Goal: Task Accomplishment & Management: Manage account settings

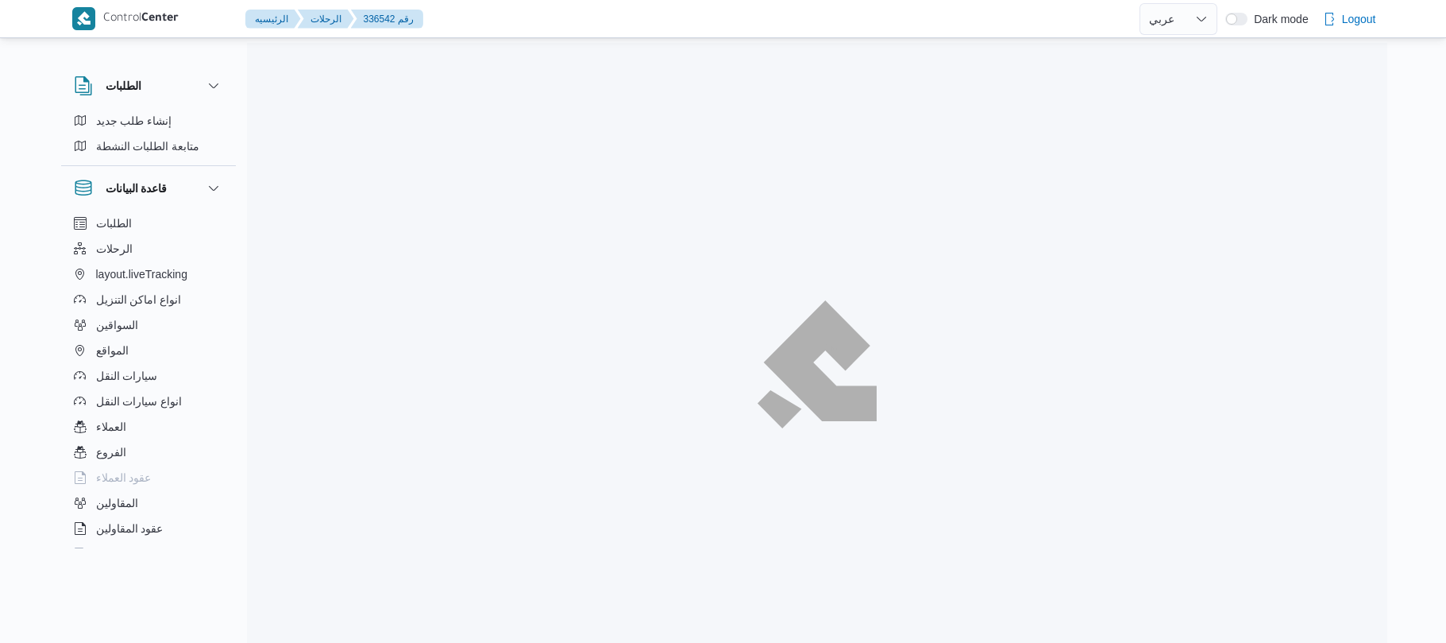
select select "ar"
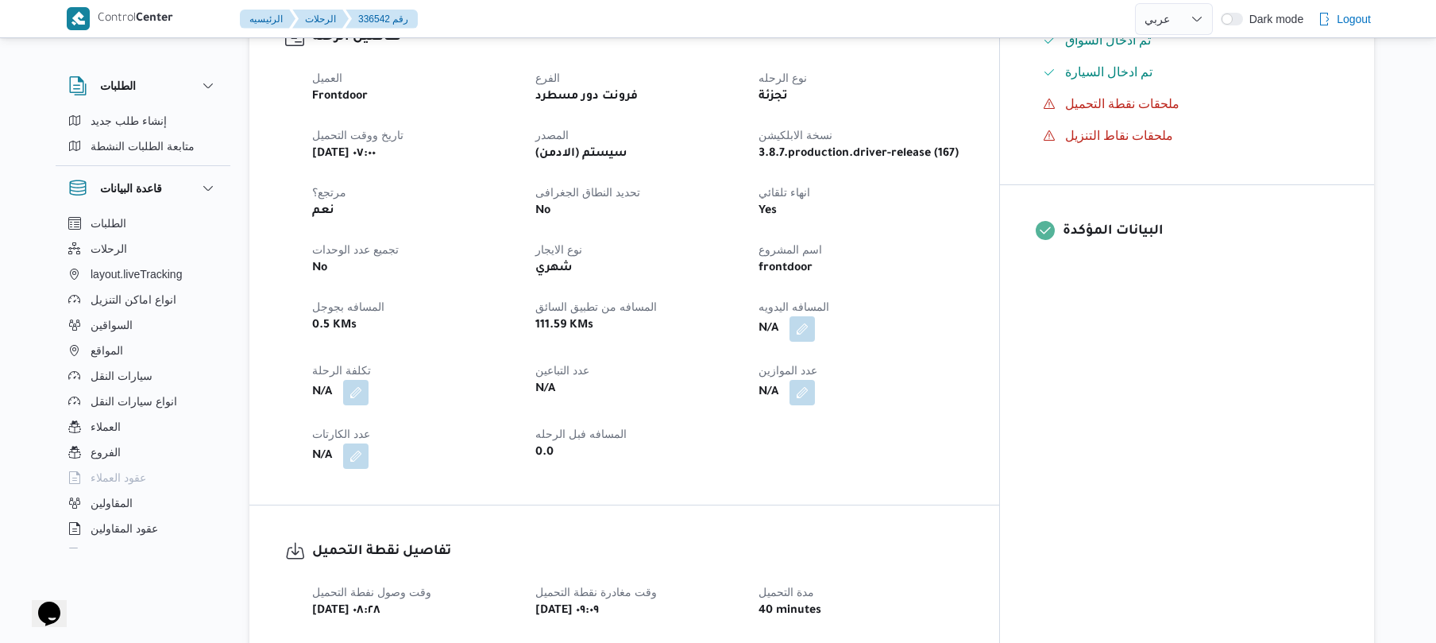
scroll to position [593, 0]
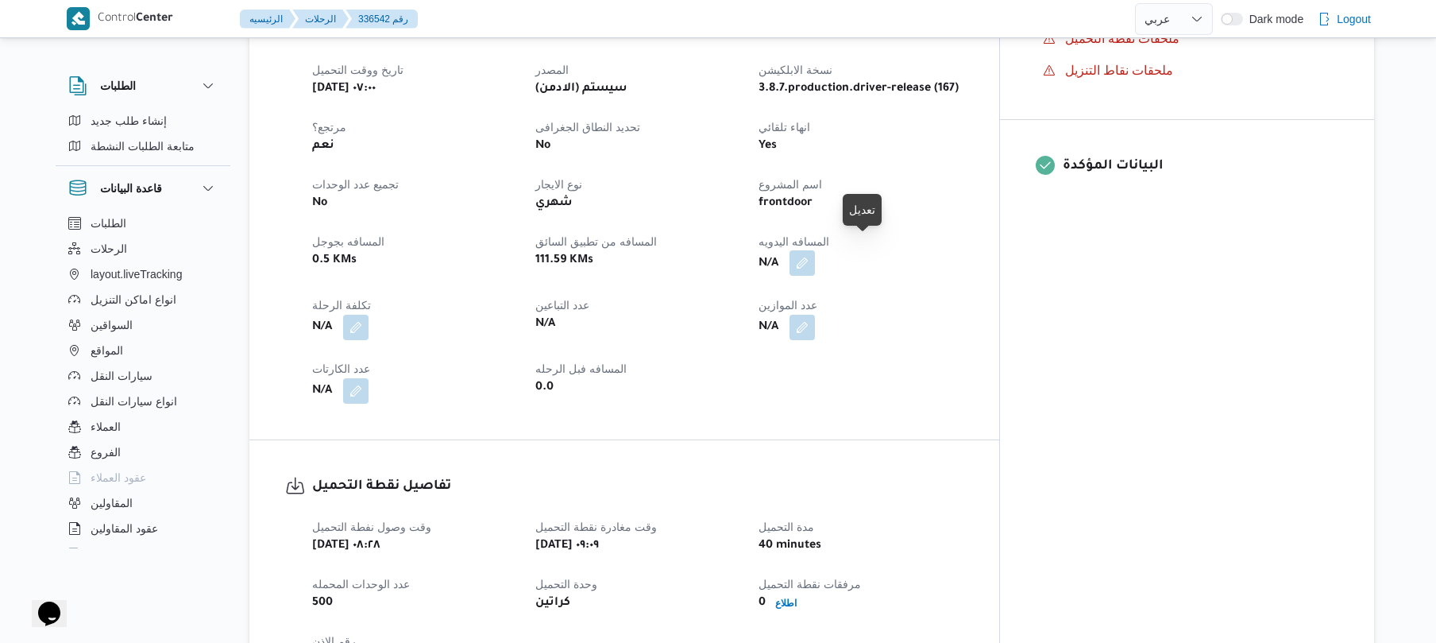
click at [815, 250] on button "button" at bounding box center [801, 262] width 25 height 25
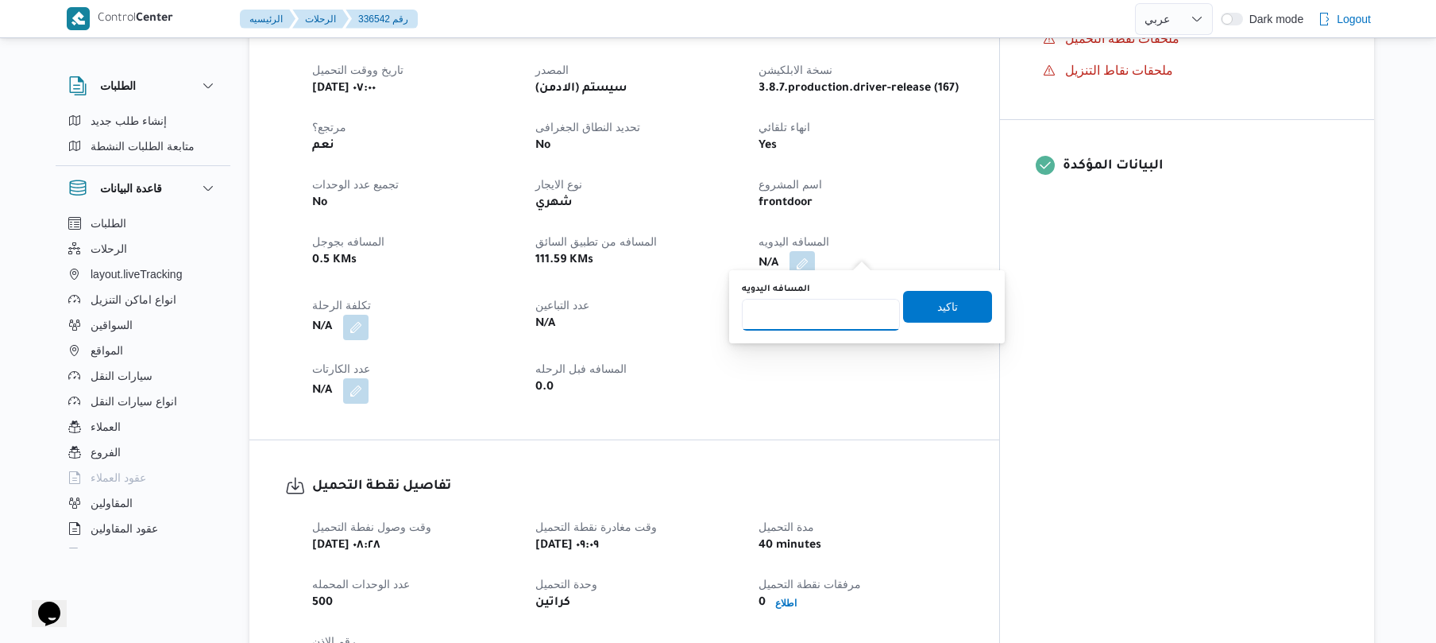
click at [815, 321] on input "المسافه اليدويه" at bounding box center [821, 315] width 158 height 32
type input "140"
click at [952, 312] on span "تاكيد" at bounding box center [947, 306] width 89 height 32
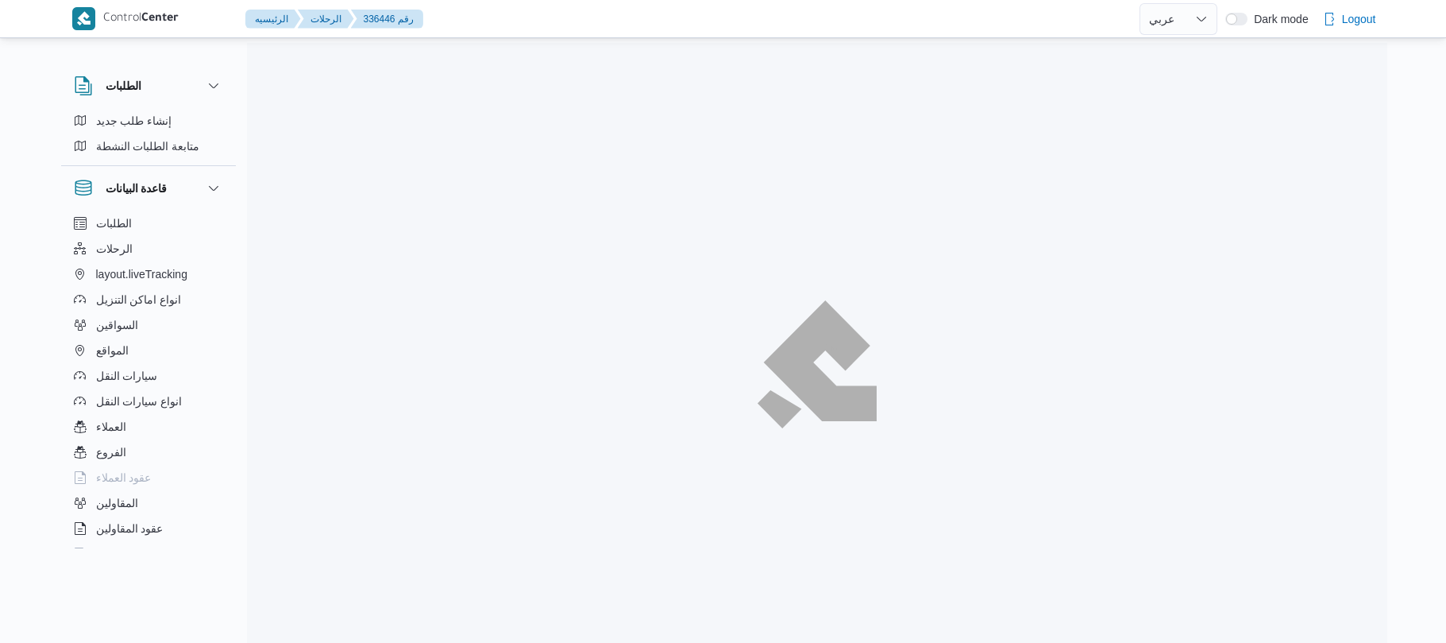
select select "ar"
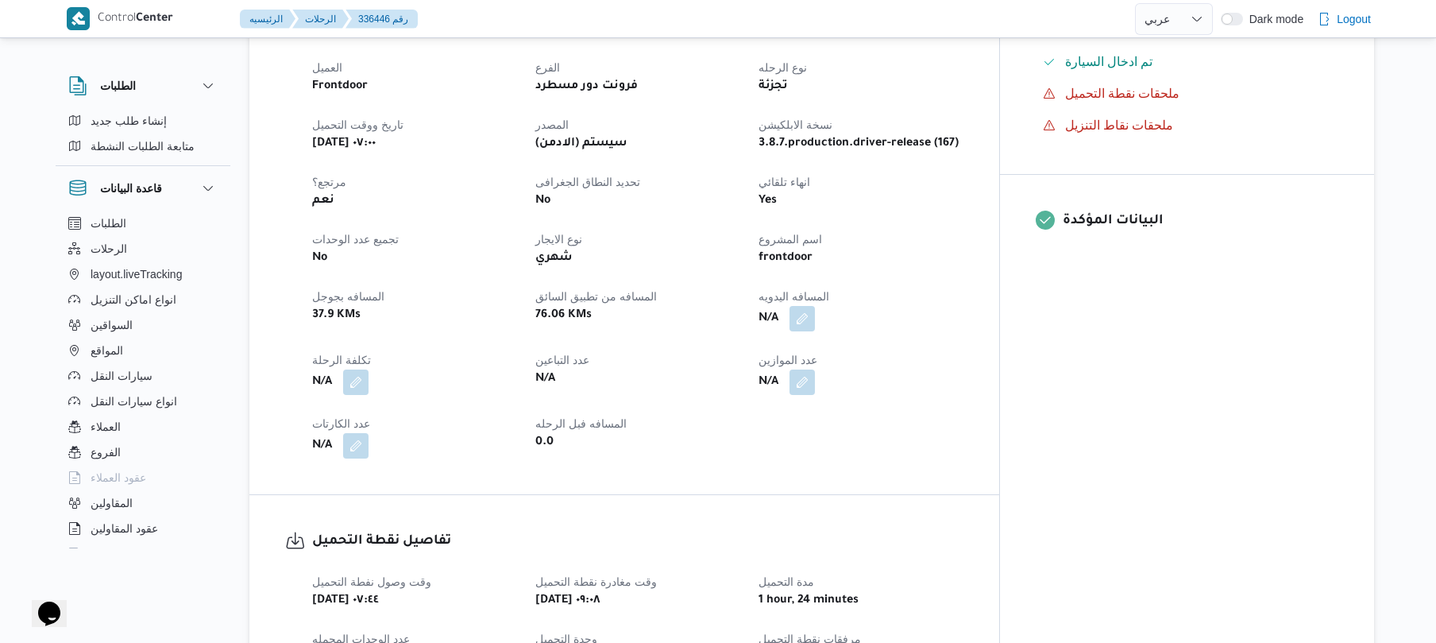
scroll to position [550, 0]
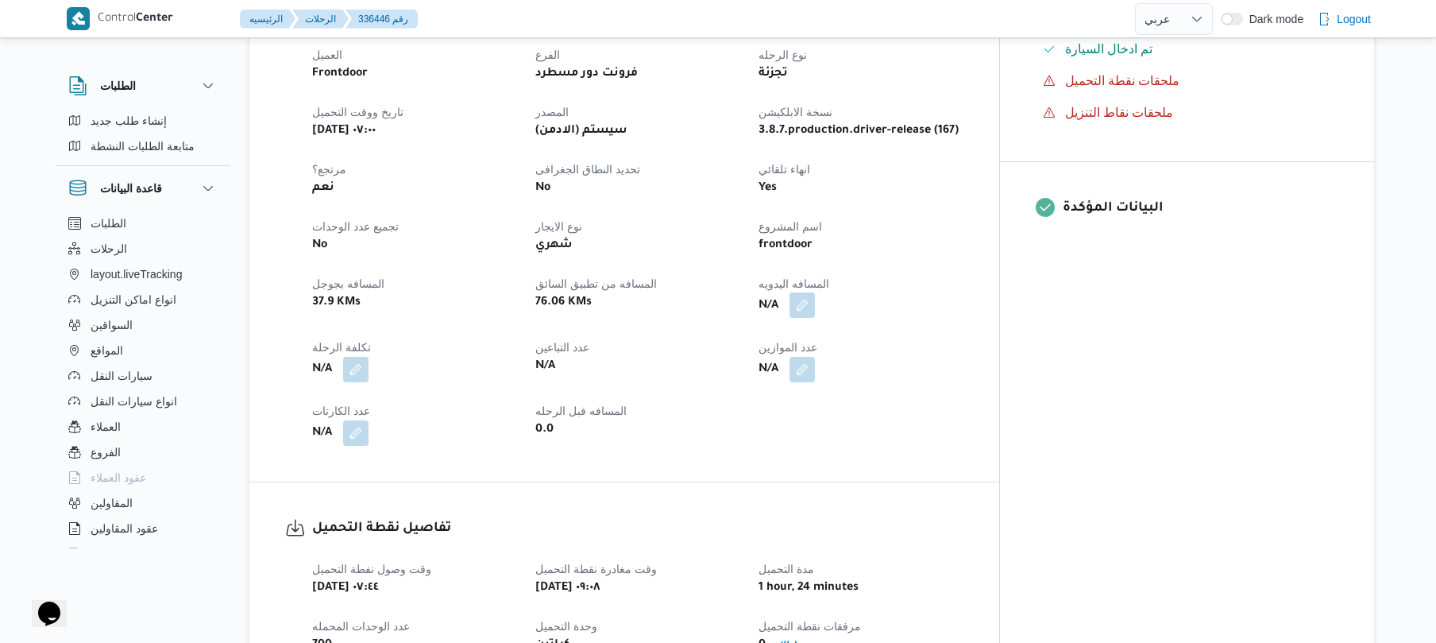
click at [815, 293] on button "button" at bounding box center [801, 304] width 25 height 25
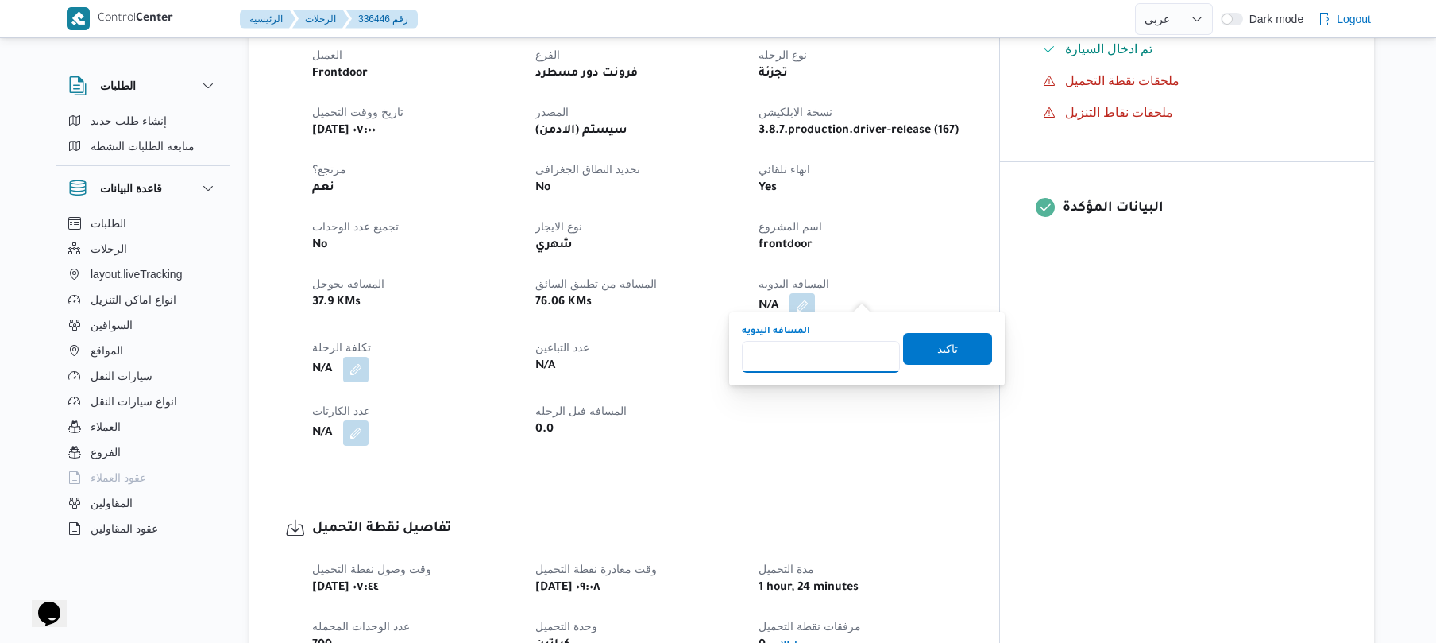
click at [815, 365] on input "المسافه اليدويه" at bounding box center [821, 357] width 158 height 32
type input "90"
click at [959, 341] on span "تاكيد" at bounding box center [947, 348] width 89 height 32
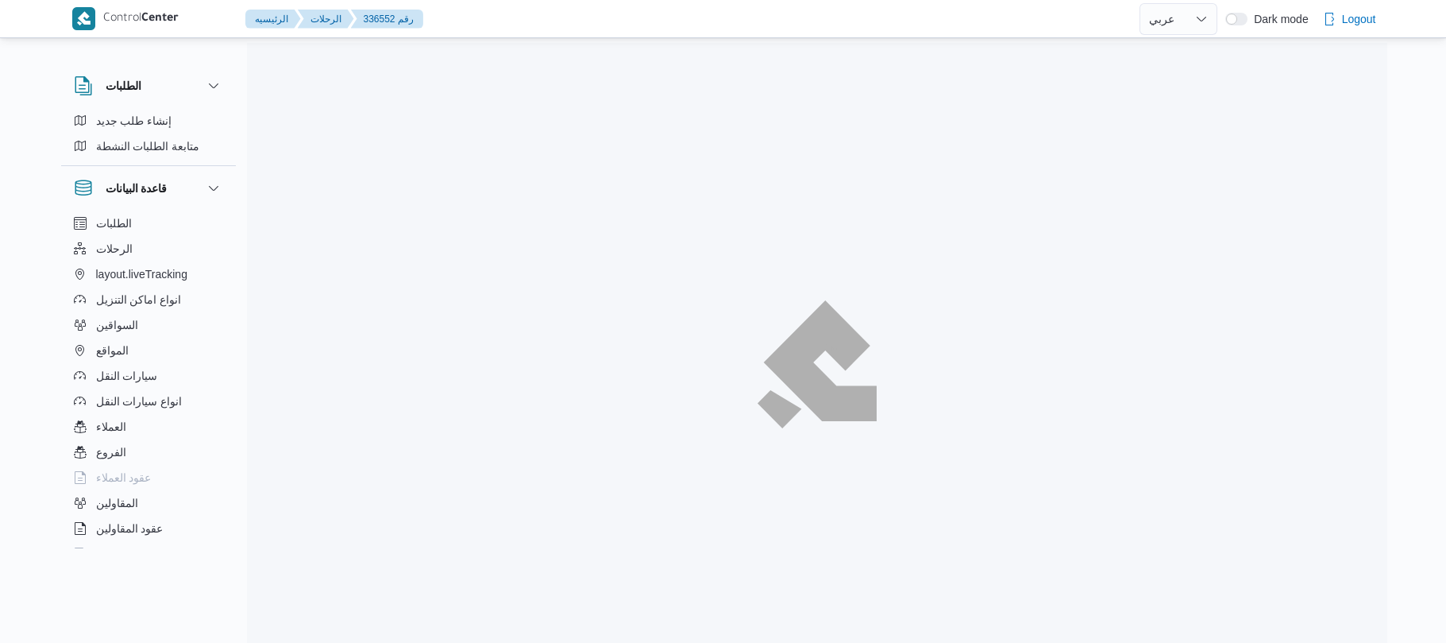
select select "ar"
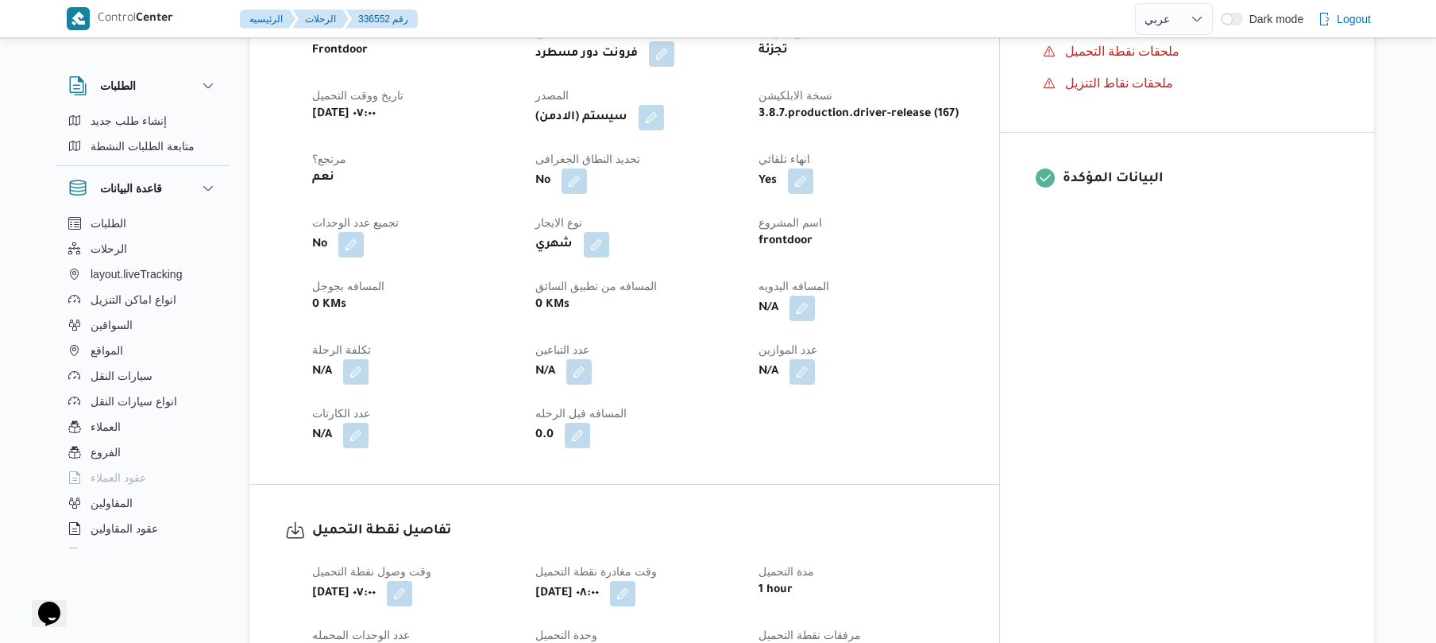
scroll to position [593, 0]
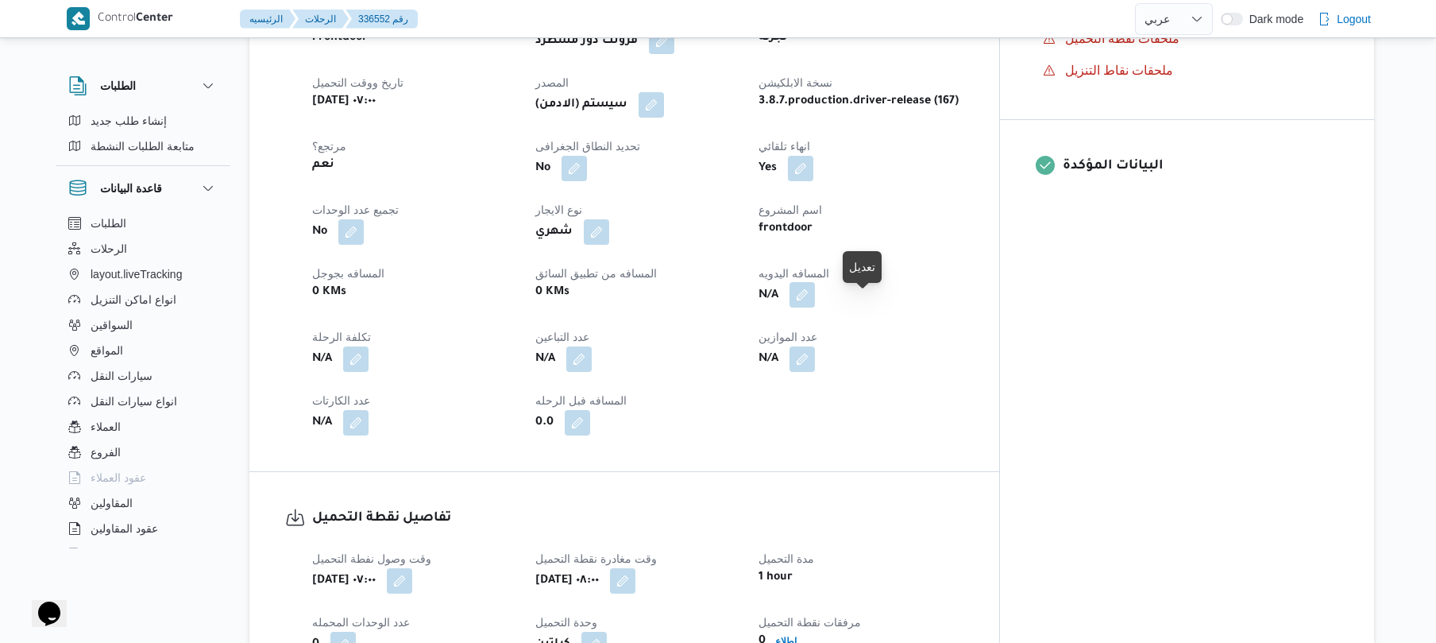
drag, startPoint x: 863, startPoint y: 302, endPoint x: 872, endPoint y: 315, distance: 15.9
click at [815, 307] on button "button" at bounding box center [801, 294] width 25 height 25
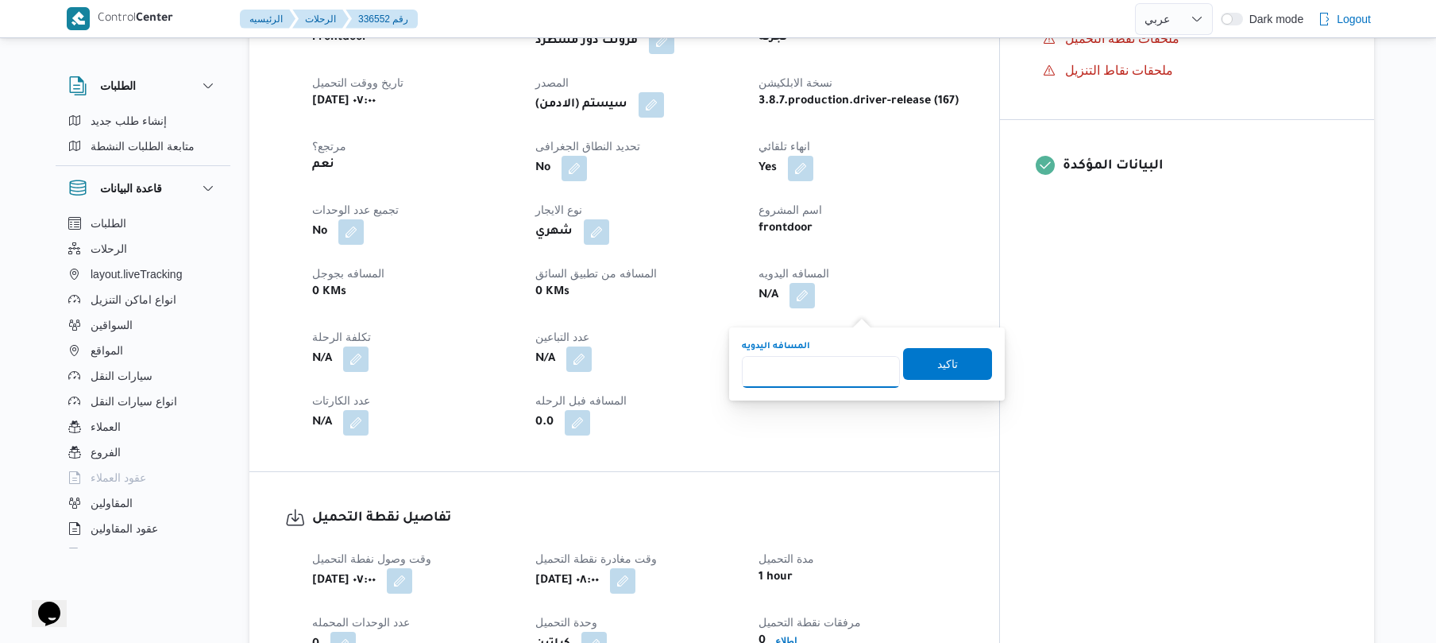
click at [836, 357] on input "المسافه اليدويه" at bounding box center [821, 372] width 158 height 32
type input "120"
click at [941, 361] on span "تاكيد" at bounding box center [947, 362] width 21 height 19
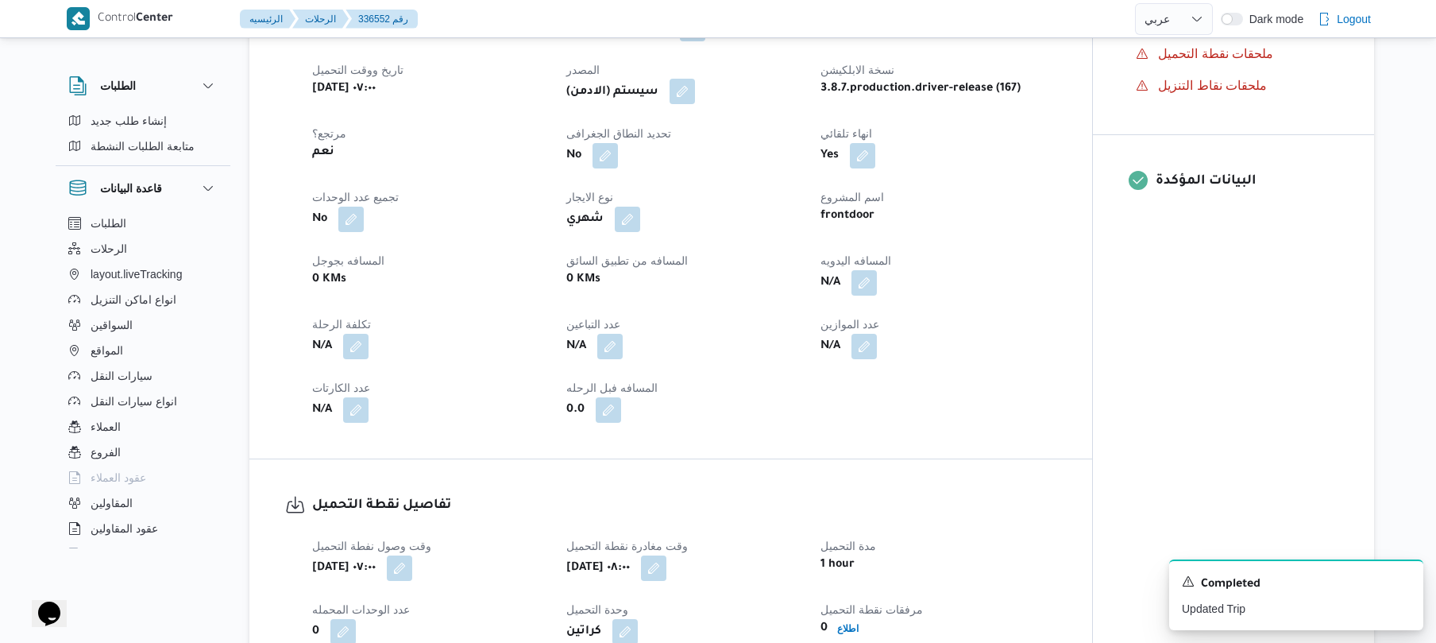
click at [689, 104] on button "button" at bounding box center [682, 91] width 25 height 25
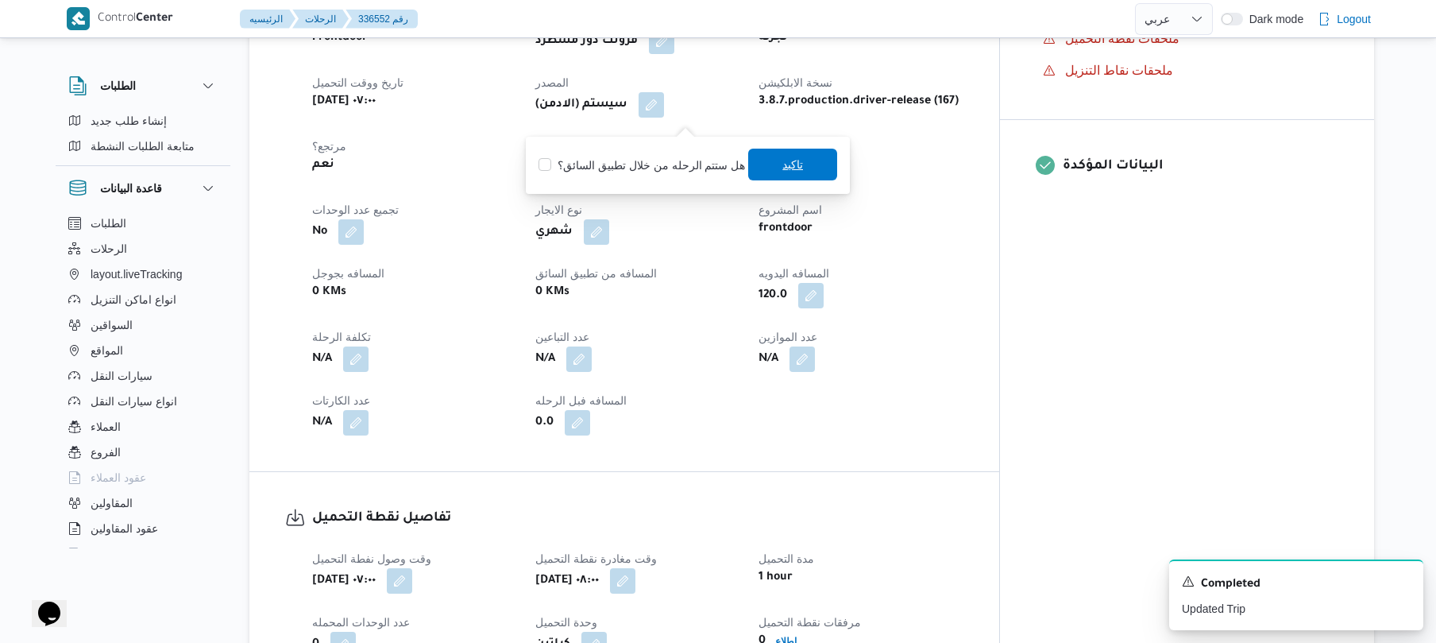
click at [782, 170] on span "تاكيد" at bounding box center [792, 164] width 21 height 19
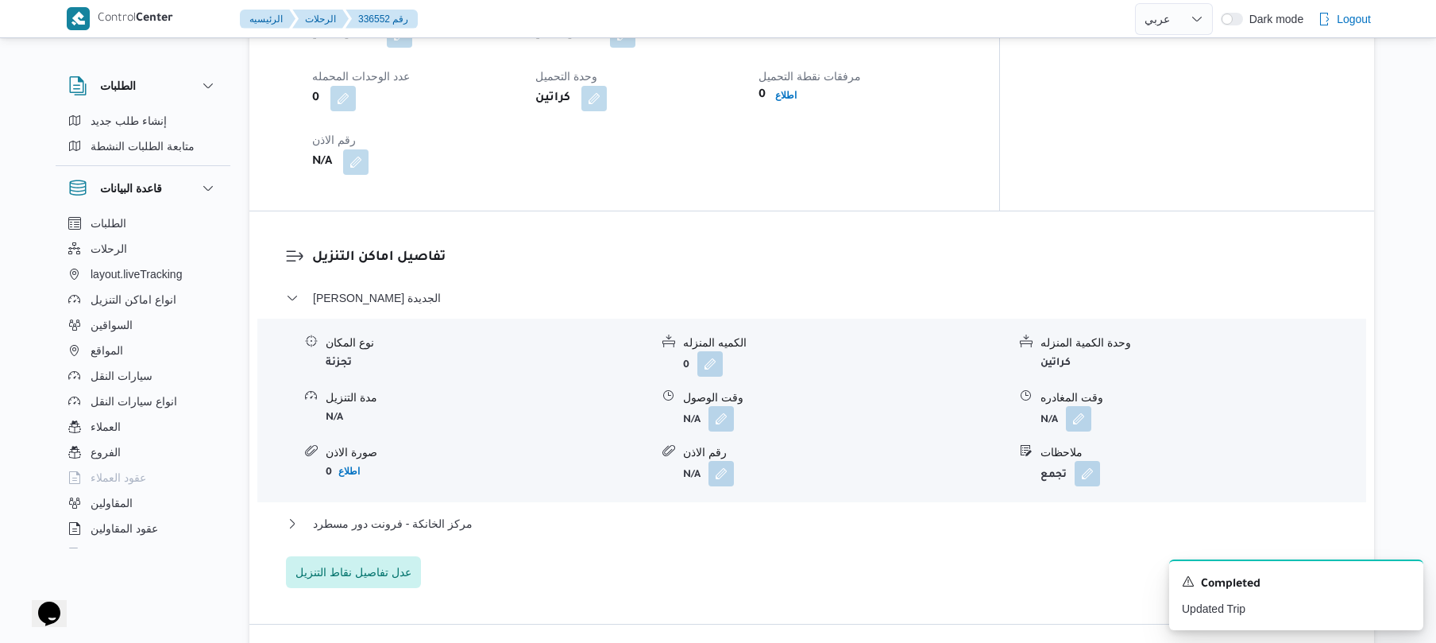
scroll to position [1144, 0]
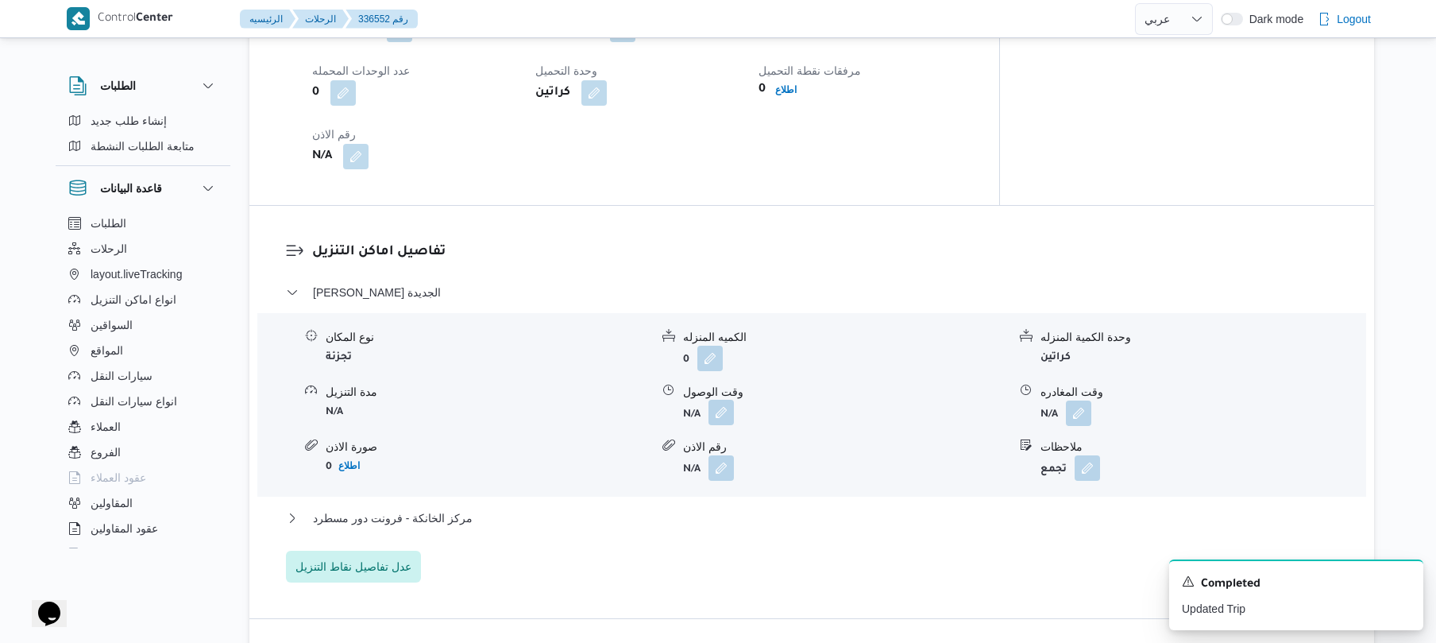
click at [716, 425] on button "button" at bounding box center [720, 412] width 25 height 25
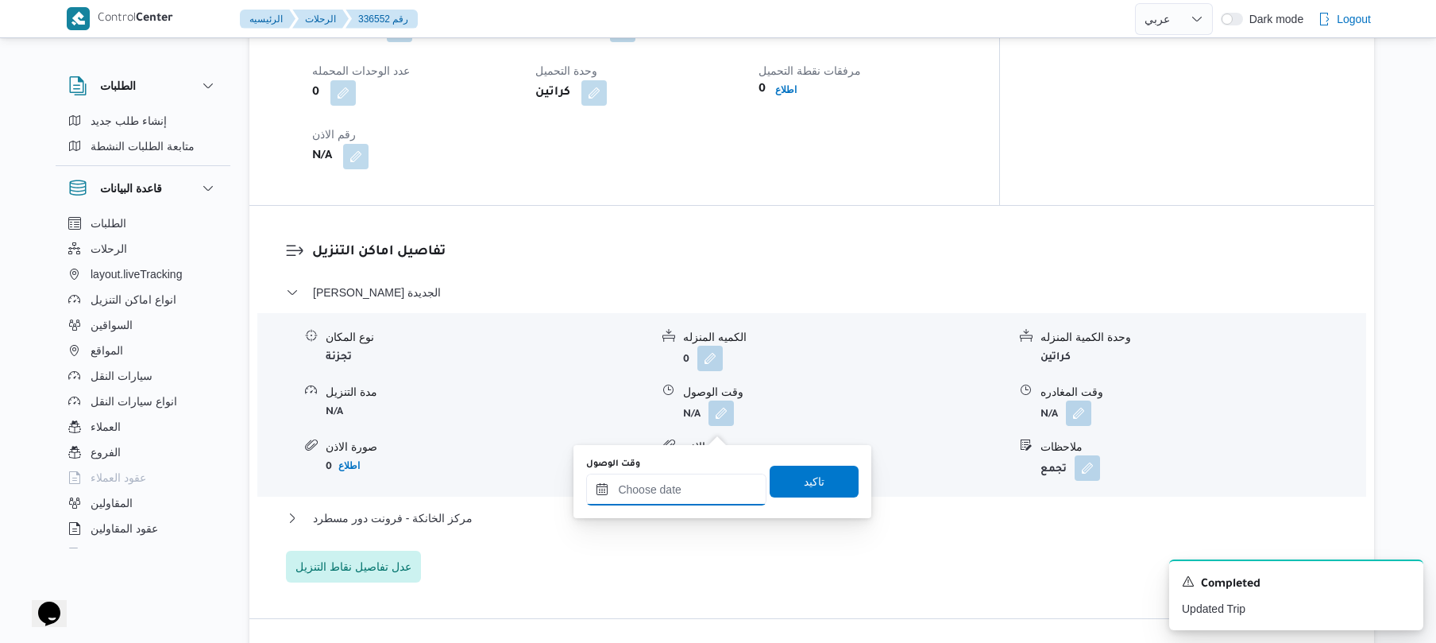
click at [672, 489] on input "وقت الوصول" at bounding box center [676, 489] width 180 height 32
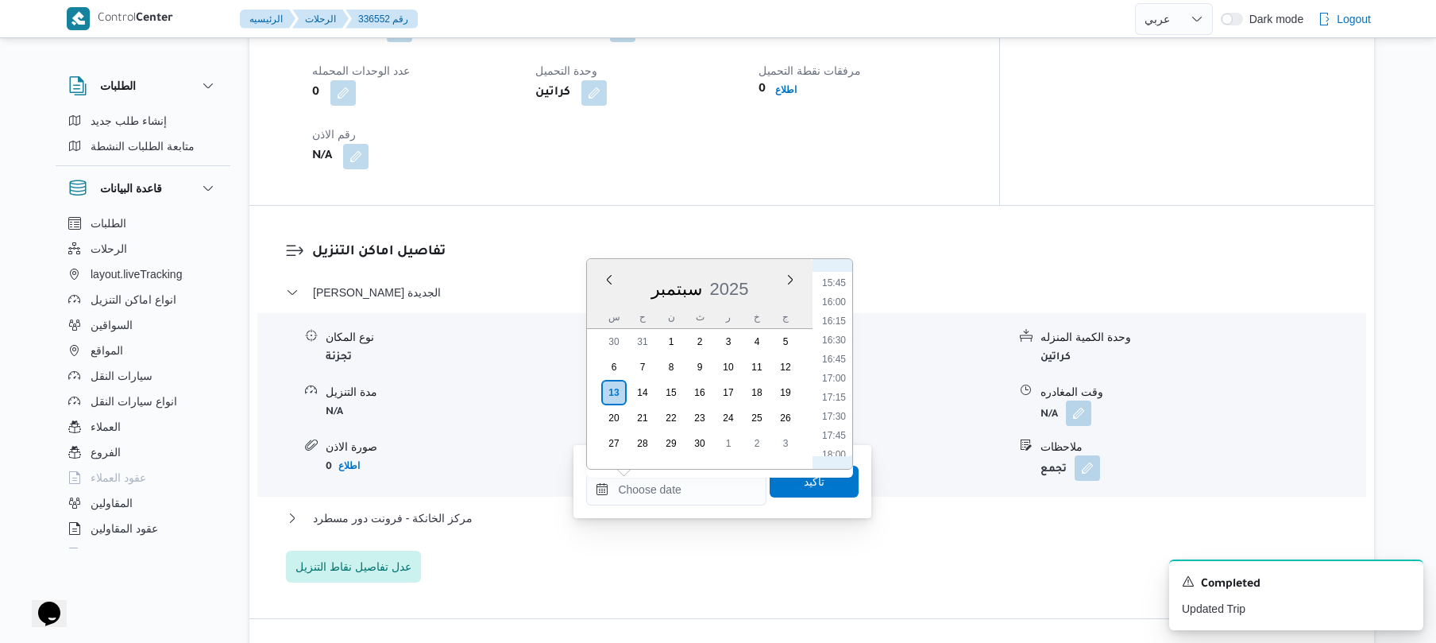
scroll to position [570, 0]
click at [836, 375] on li "08:45" at bounding box center [834, 377] width 37 height 16
type input "١٣/٠٩/٢٠٢٥ ٠٨:٤٥"
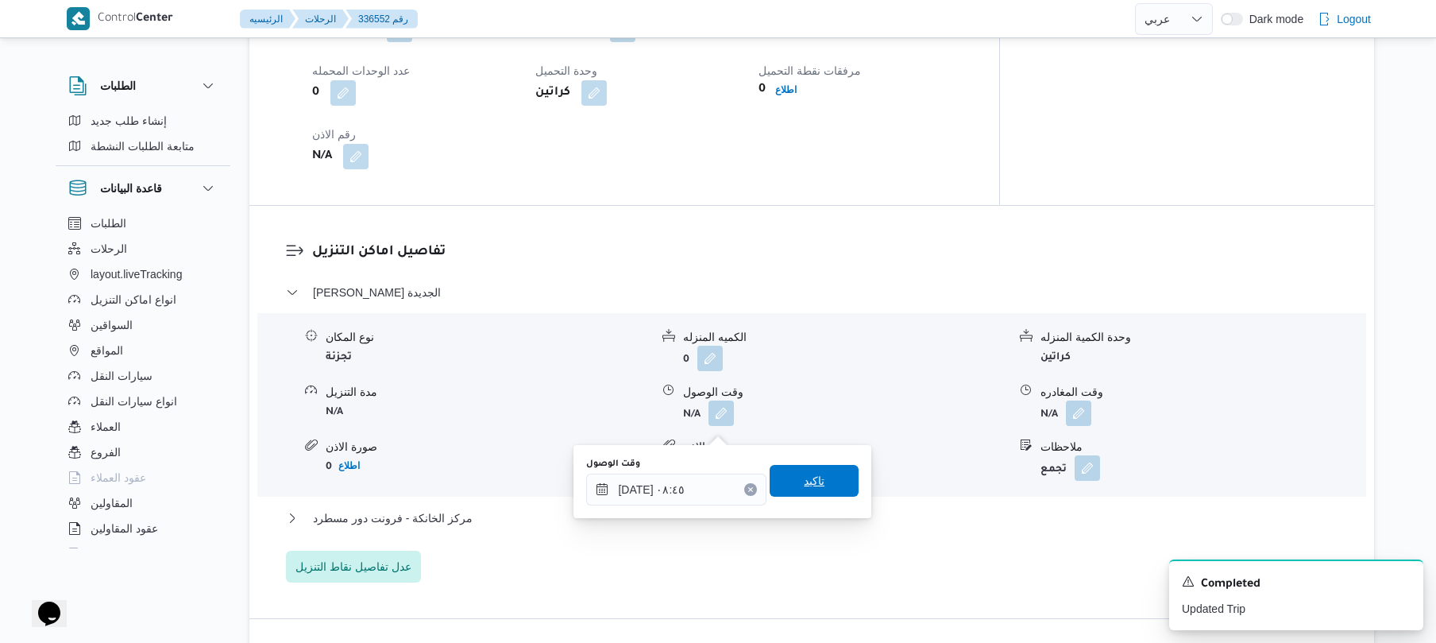
click at [811, 474] on span "تاكيد" at bounding box center [814, 480] width 21 height 19
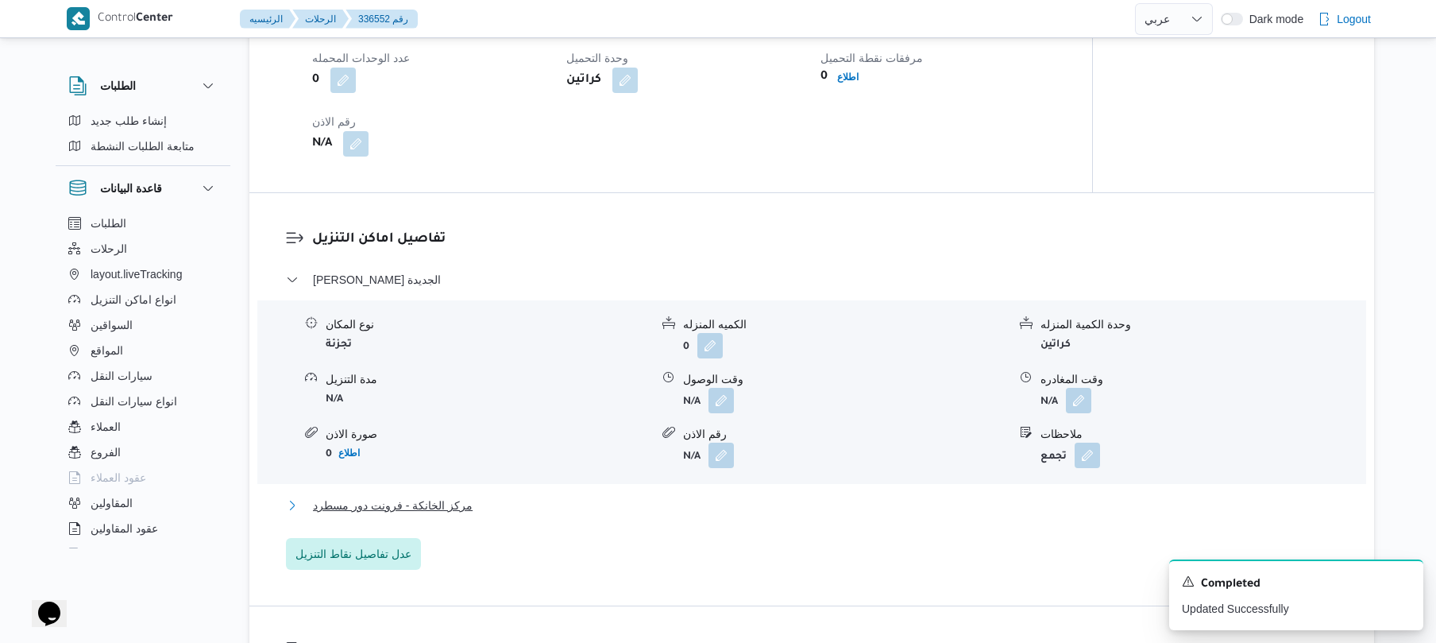
click at [750, 515] on button "مركز الخانكة - فرونت دور مسطرد" at bounding box center [812, 505] width 1052 height 19
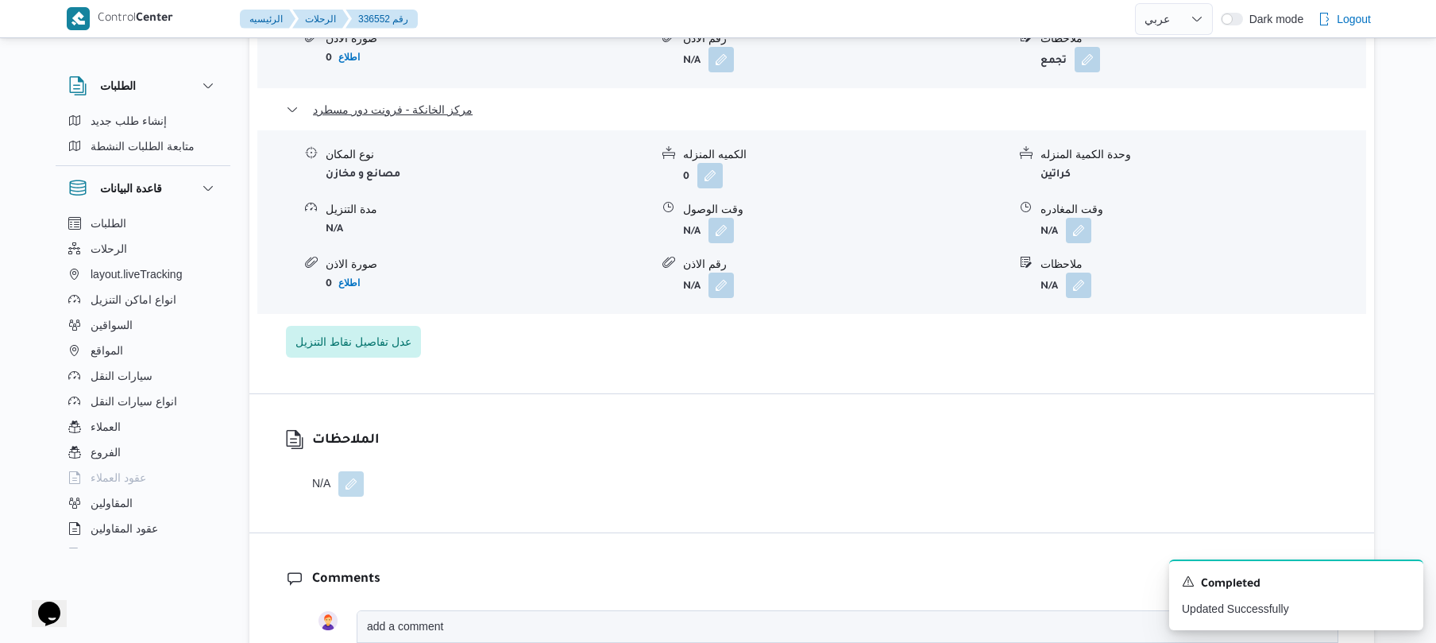
scroll to position [1567, 0]
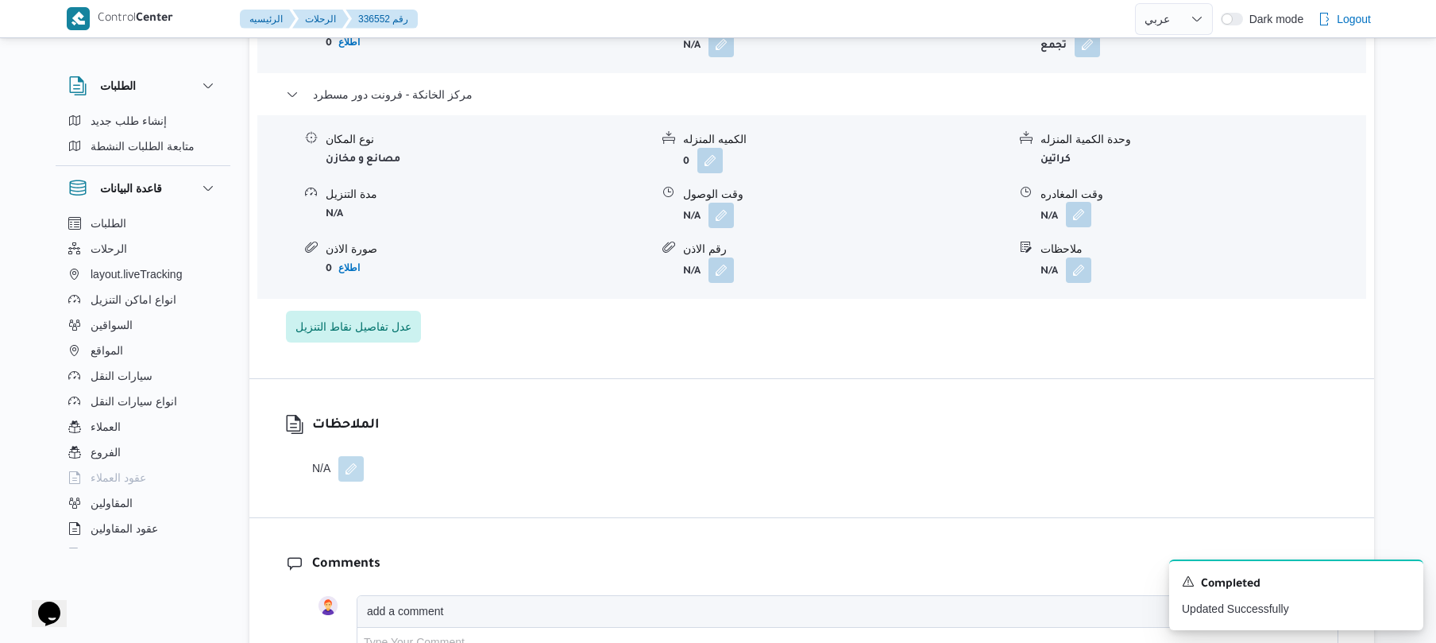
click at [1081, 227] on button "button" at bounding box center [1078, 214] width 25 height 25
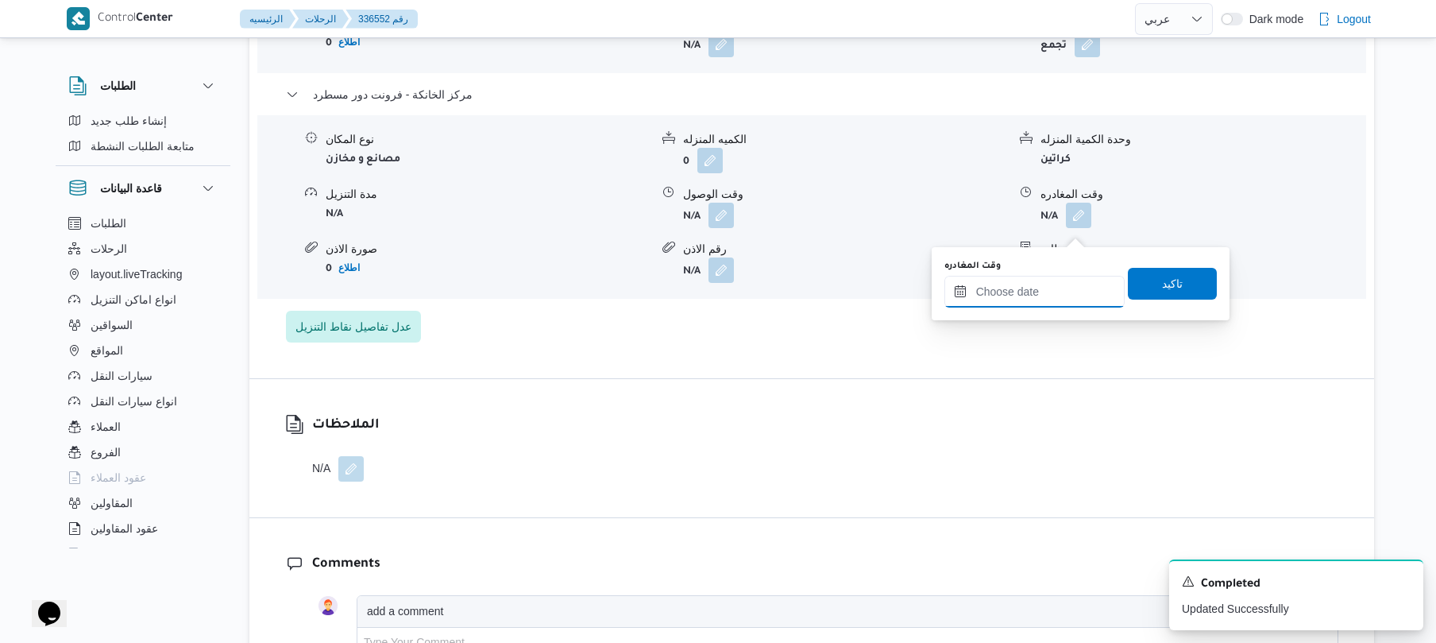
click at [1005, 290] on input "وقت المغادره" at bounding box center [1034, 292] width 180 height 32
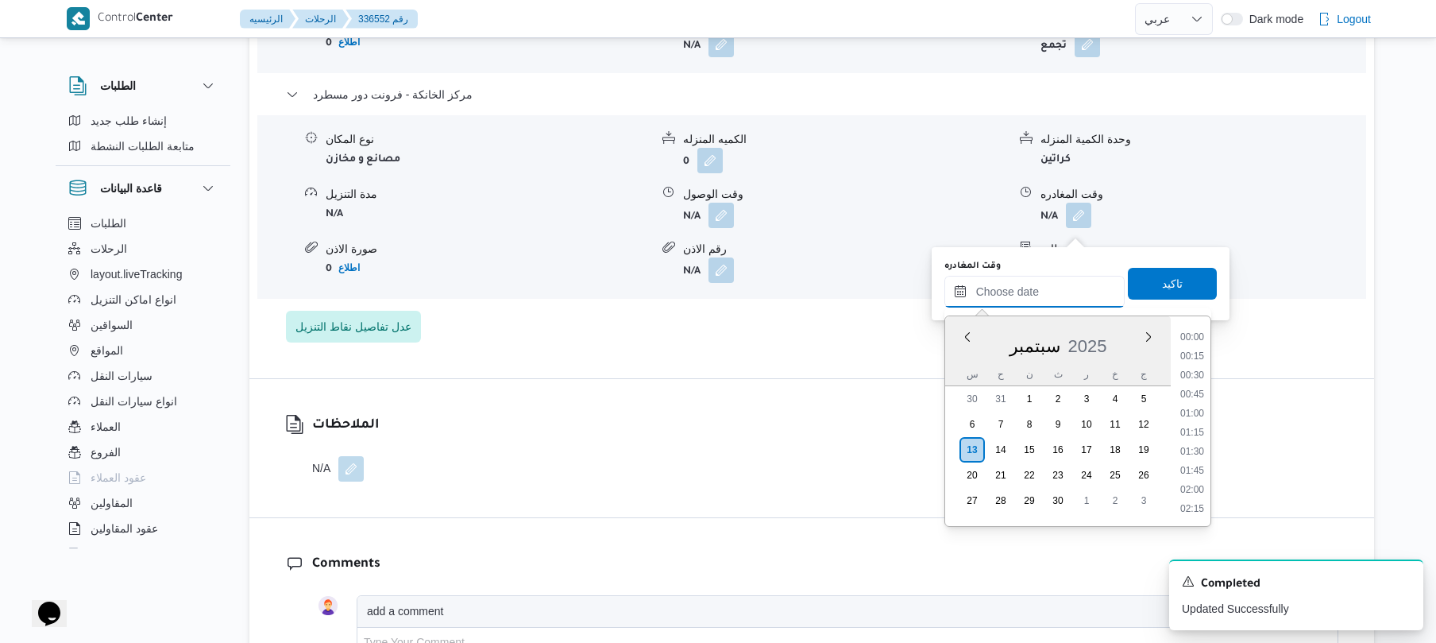
scroll to position [1354, 0]
click at [1202, 340] on li "17:45" at bounding box center [1192, 336] width 37 height 16
type input "١٣/٠٩/٢٠٢٥ ١٧:٤٥"
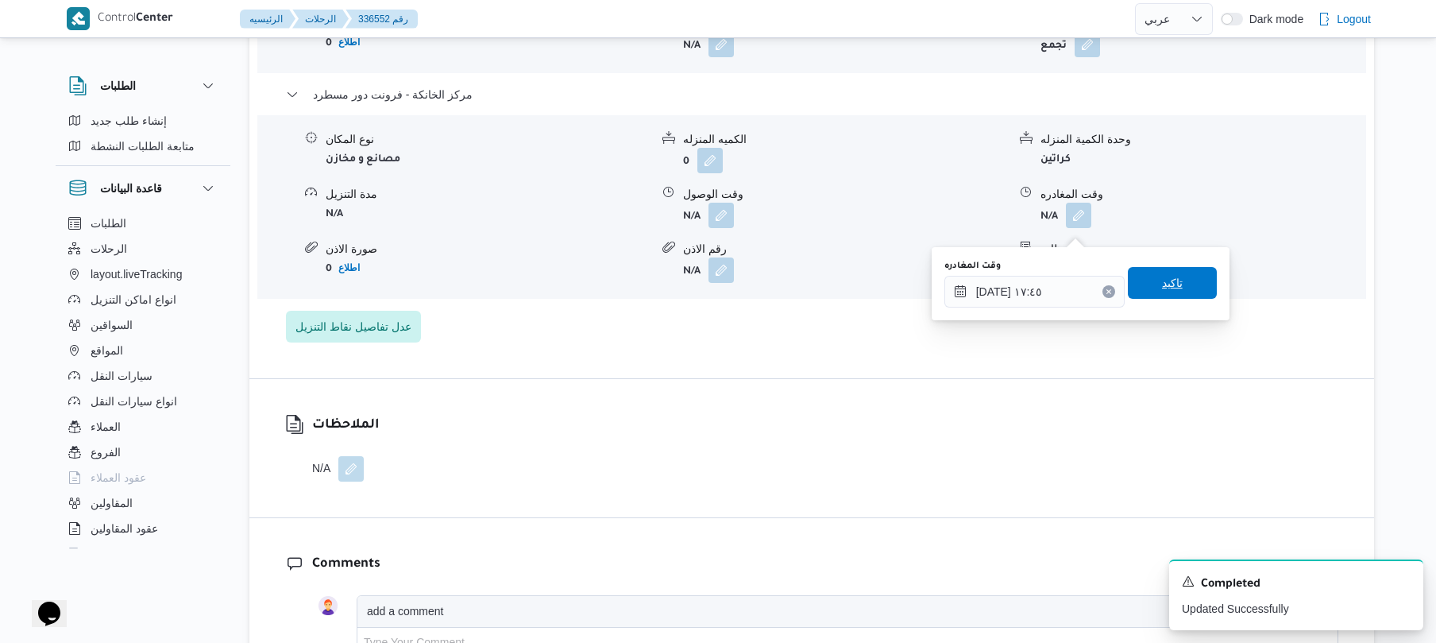
click at [1162, 284] on span "تاكيد" at bounding box center [1172, 282] width 21 height 19
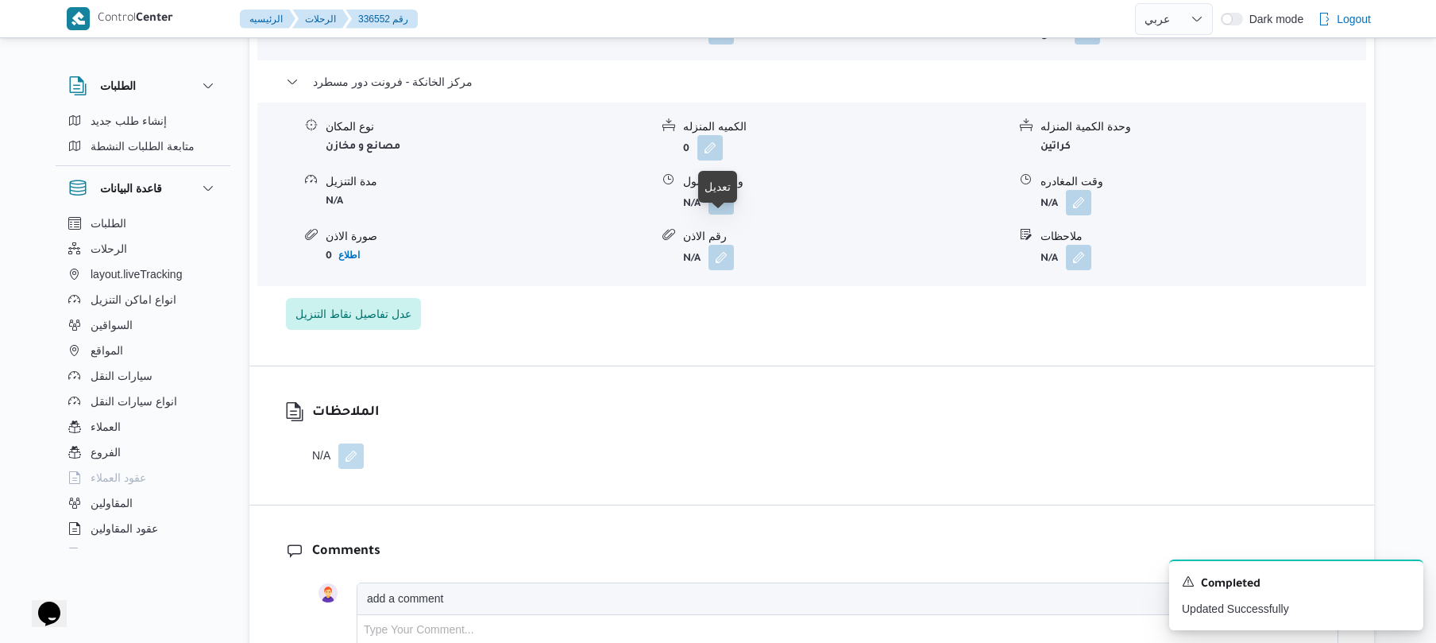
click at [713, 214] on button "button" at bounding box center [720, 201] width 25 height 25
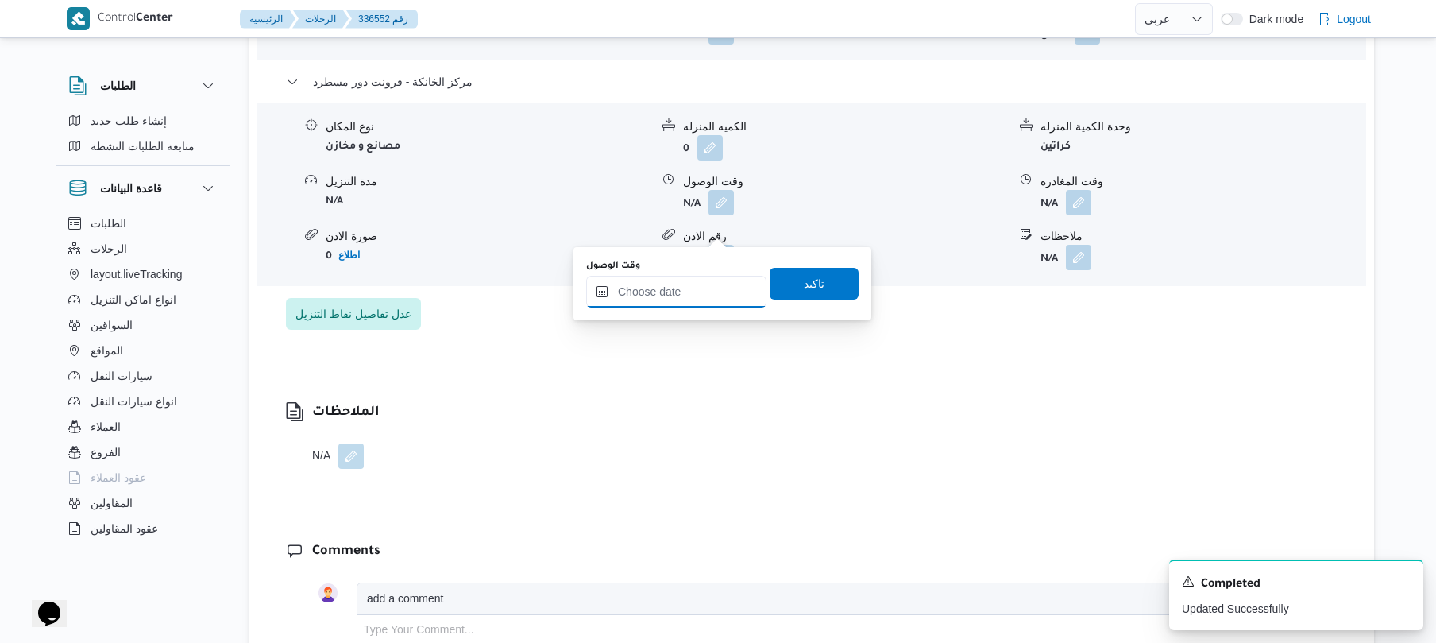
click at [697, 289] on input "وقت الوصول" at bounding box center [676, 292] width 180 height 32
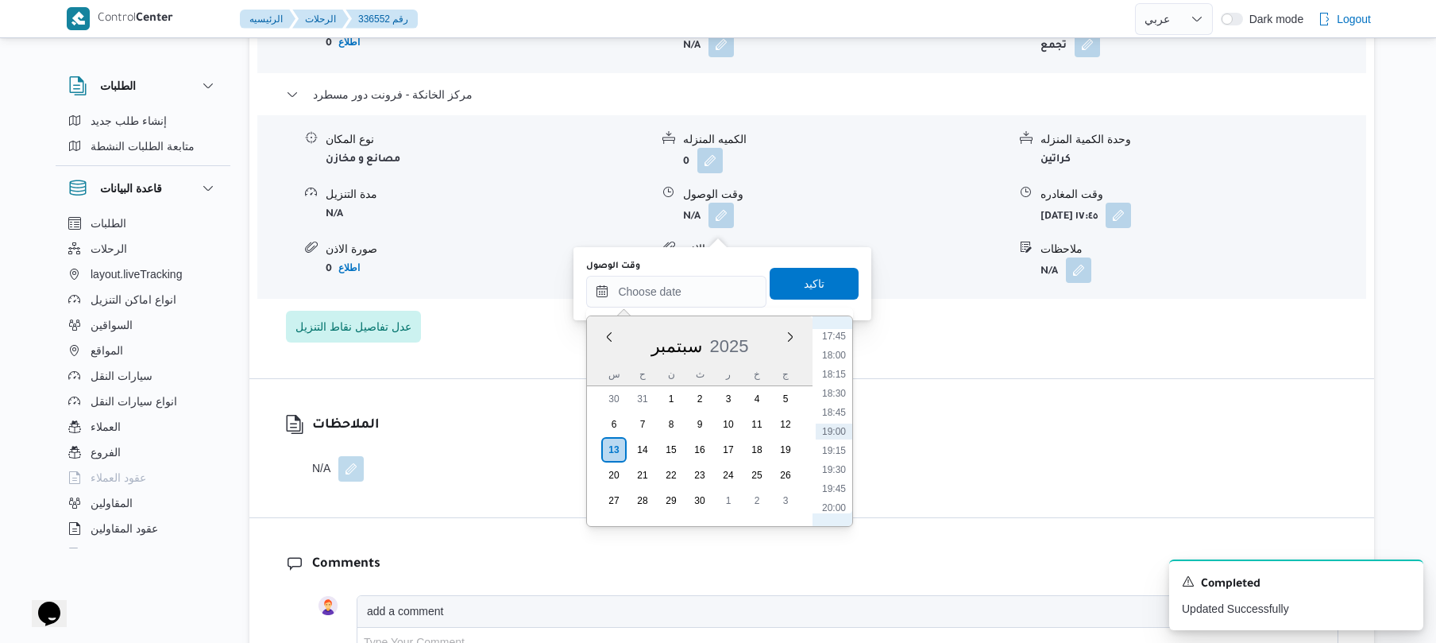
scroll to position [1199, 0]
click at [840, 470] on li "17:30" at bounding box center [834, 473] width 37 height 16
type input "١٣/٠٩/٢٠٢٥ ١٧:٣٠"
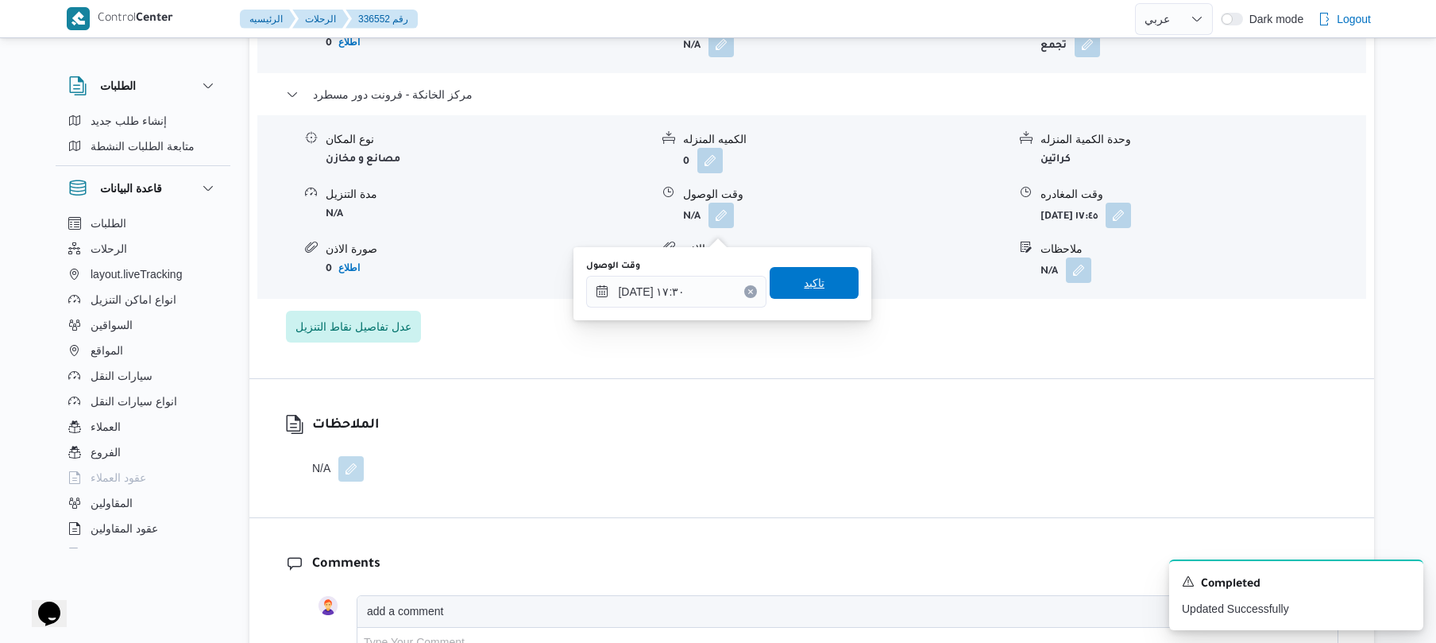
click at [815, 296] on span "تاكيد" at bounding box center [814, 283] width 89 height 32
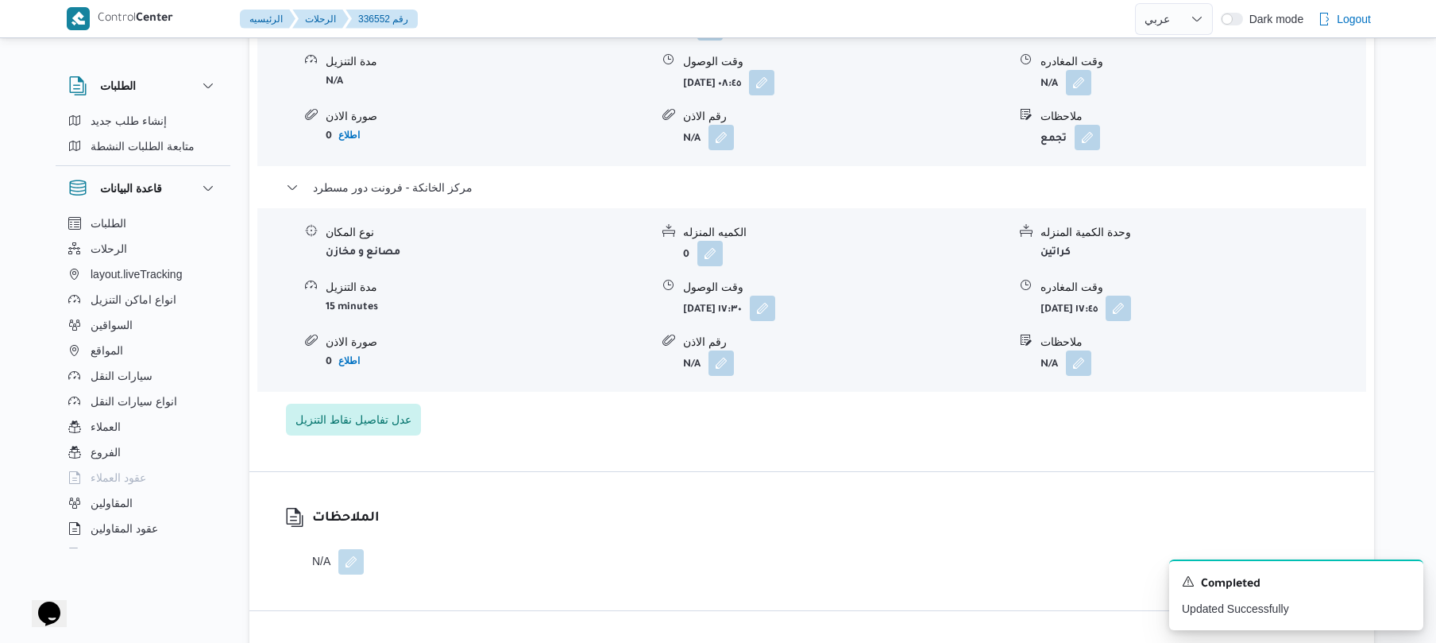
scroll to position [1440, 0]
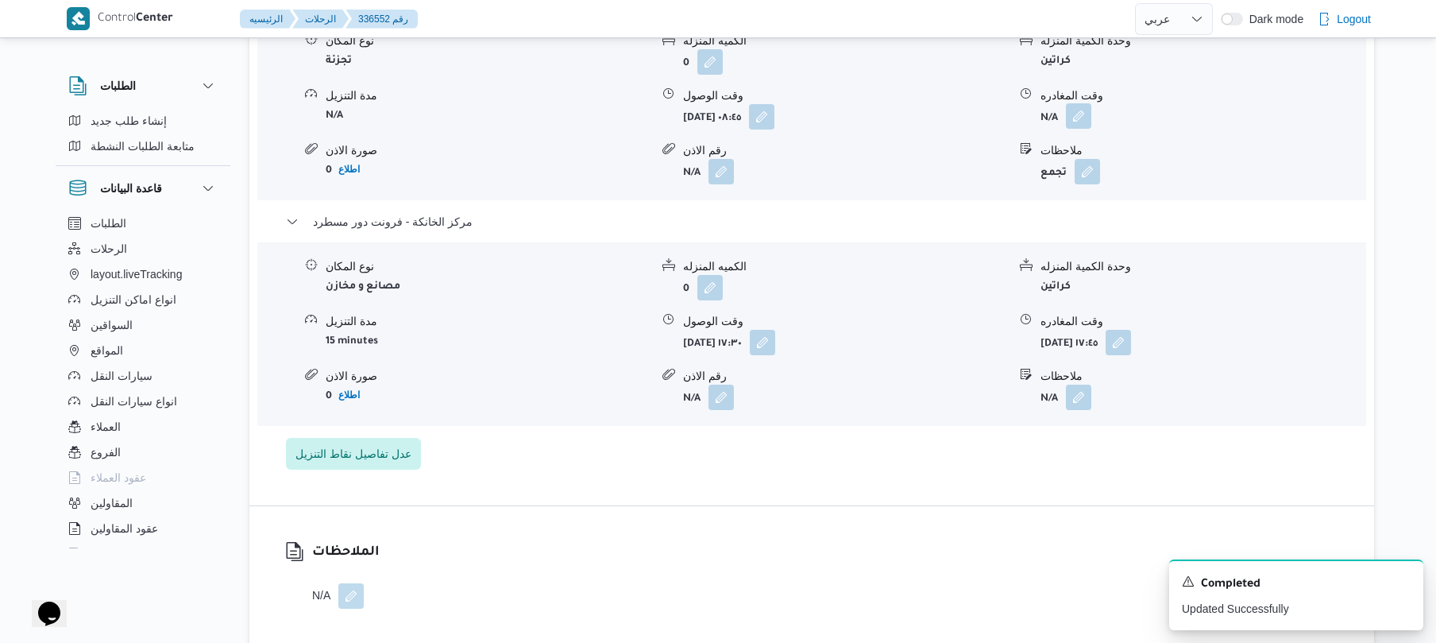
click at [1087, 129] on button "button" at bounding box center [1078, 115] width 25 height 25
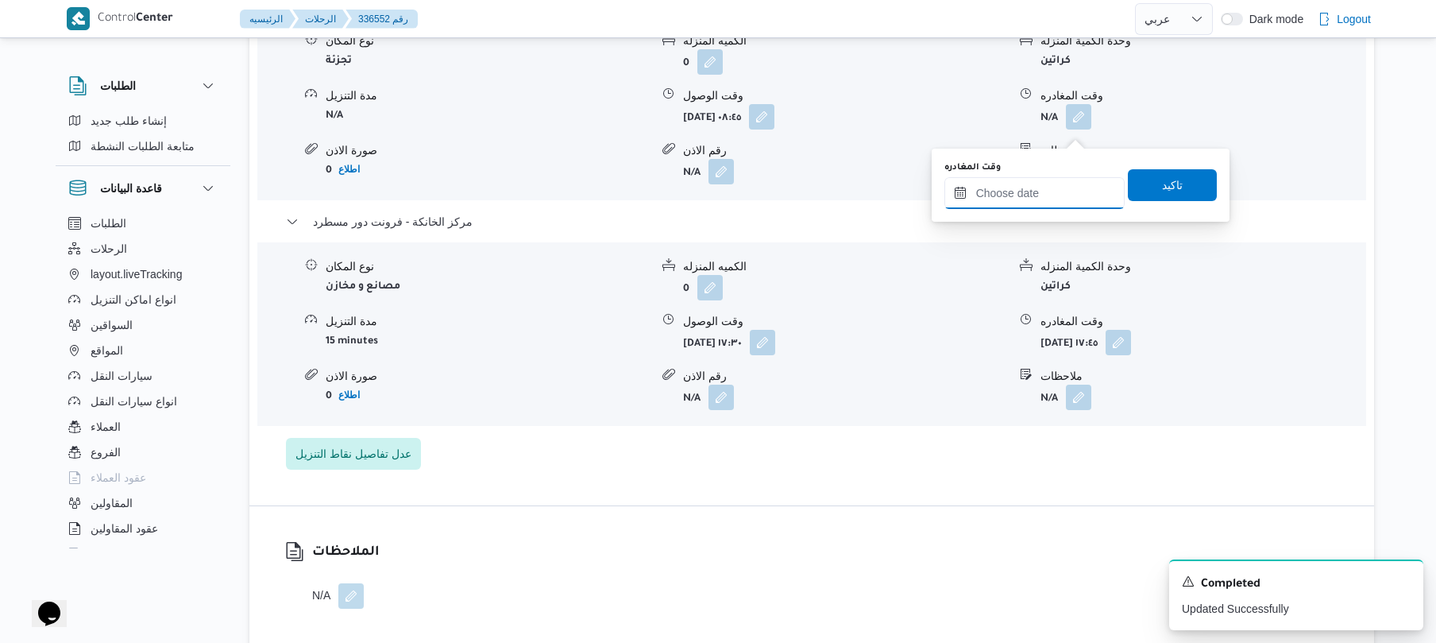
click at [1043, 195] on input "وقت المغادره" at bounding box center [1034, 193] width 180 height 32
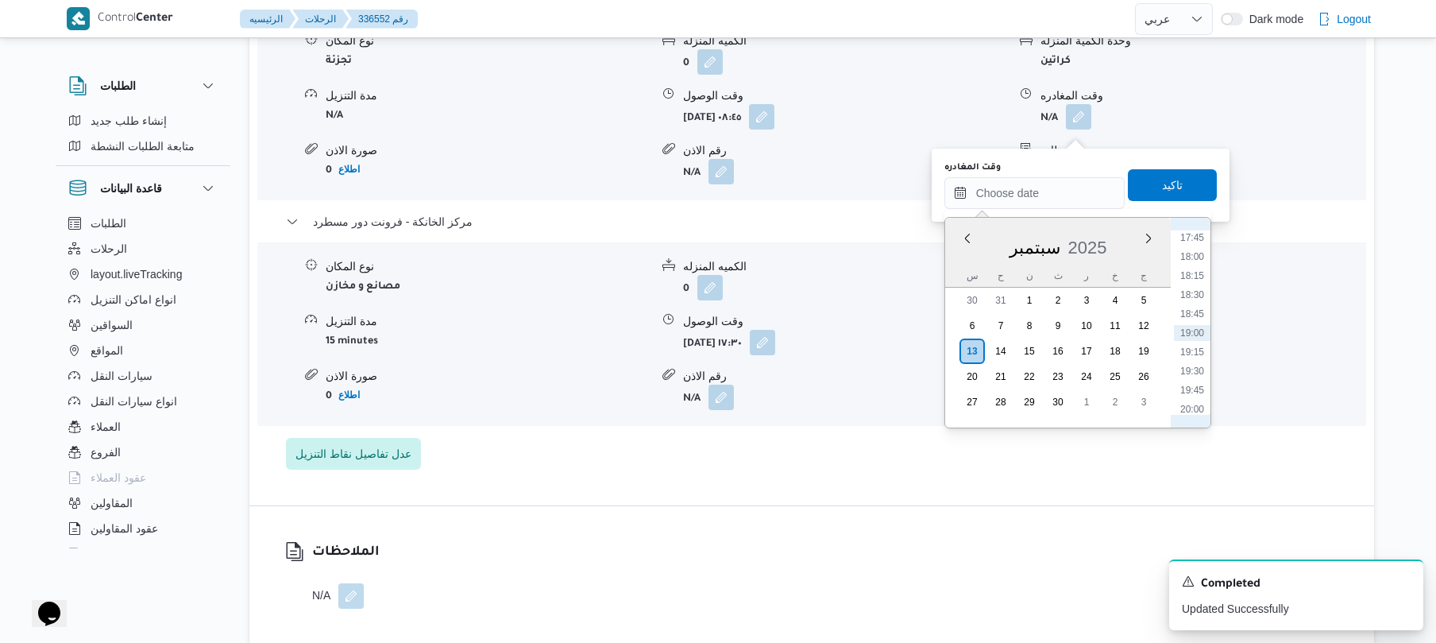
scroll to position [1199, 0]
click at [1187, 318] on li "16:45" at bounding box center [1192, 317] width 37 height 16
type input "١٣/٠٩/٢٠٢٥ ١٦:٤٥"
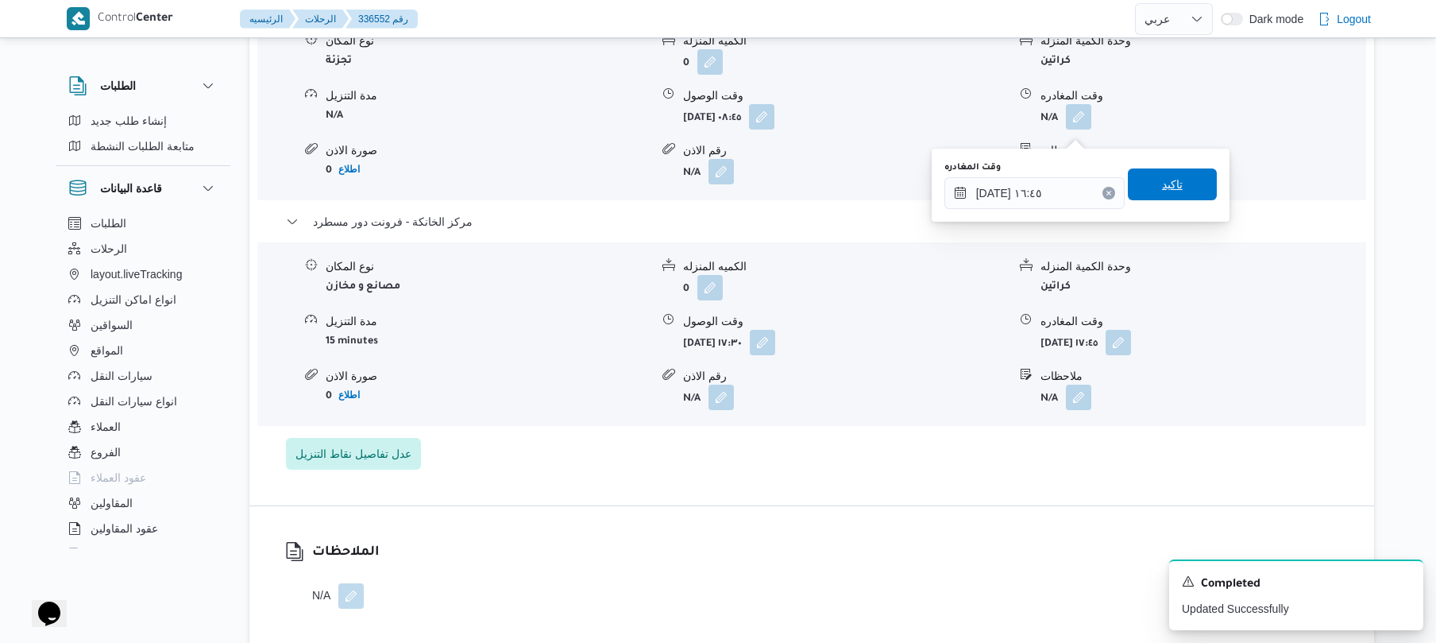
click at [1180, 178] on span "تاكيد" at bounding box center [1172, 184] width 89 height 32
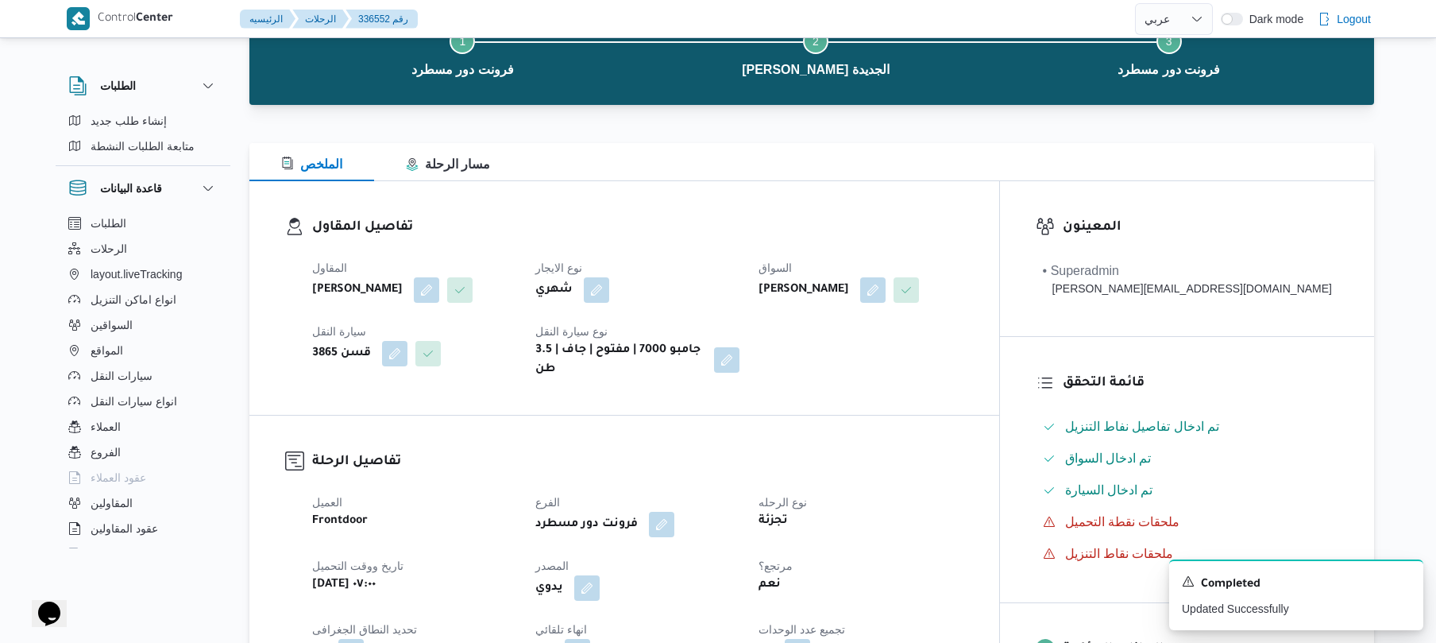
scroll to position [0, 0]
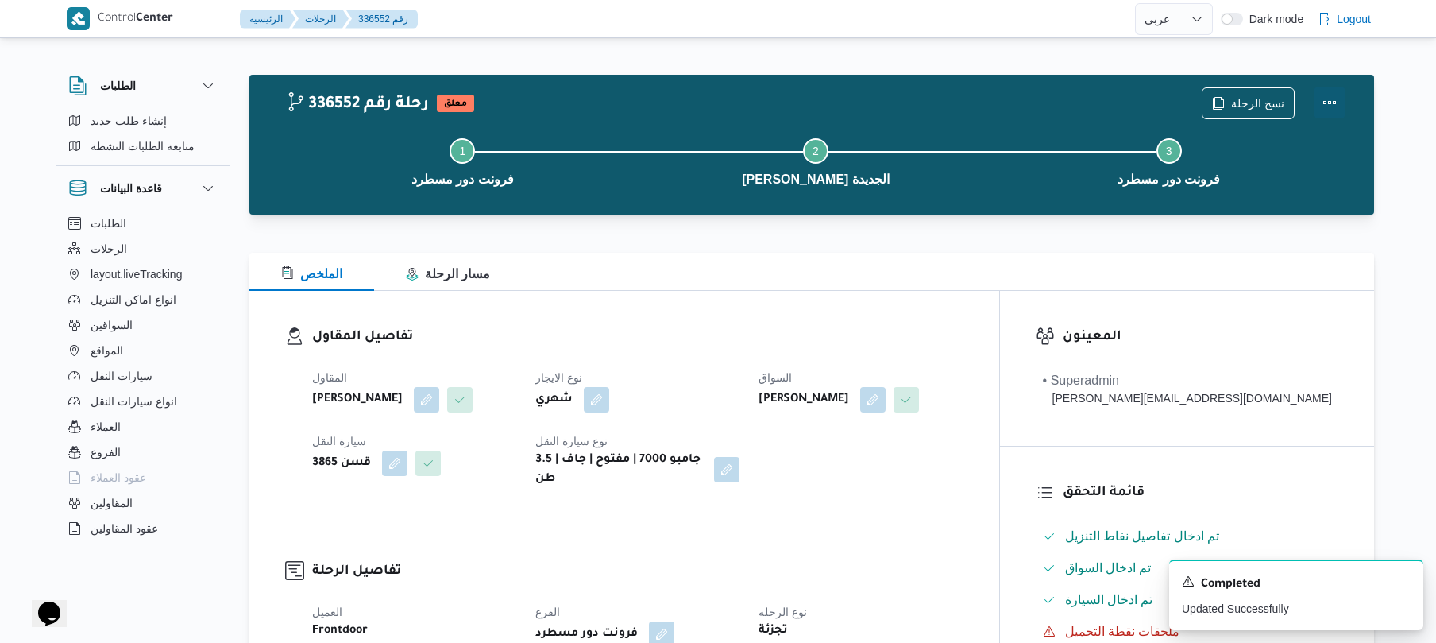
click at [1328, 106] on button "Actions" at bounding box center [1330, 103] width 32 height 32
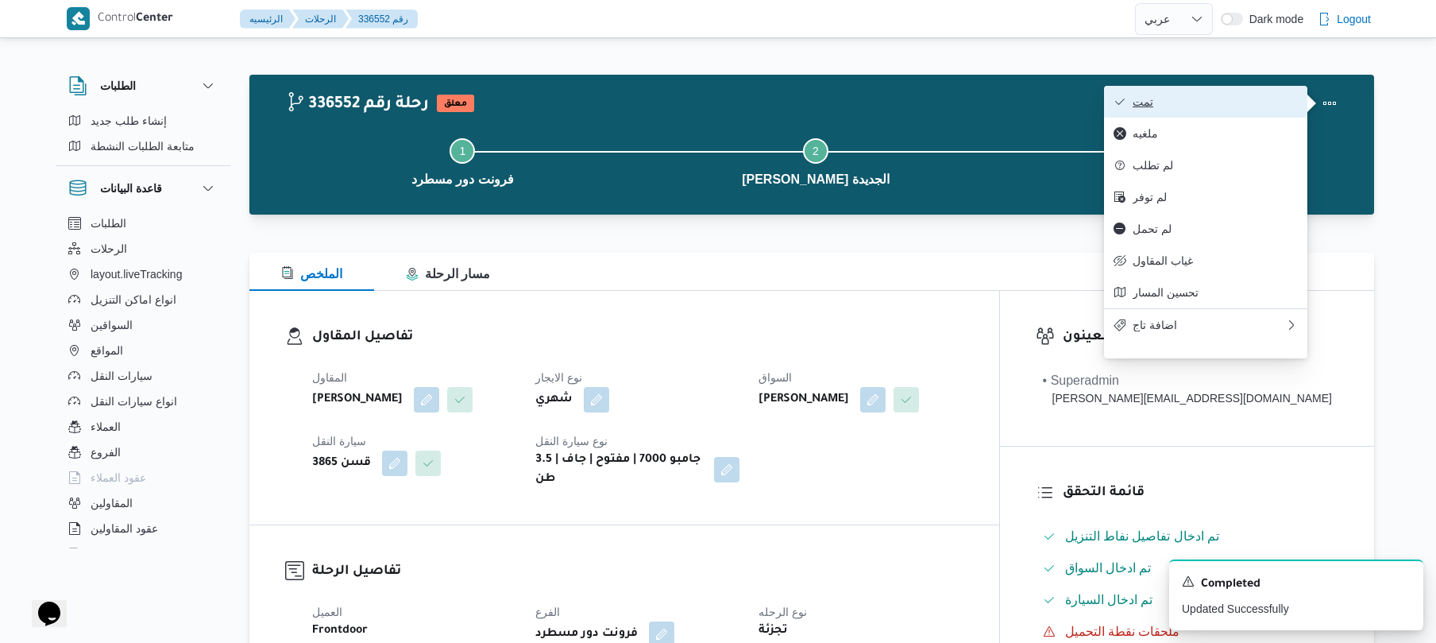
click at [1255, 105] on span "تمت" at bounding box center [1215, 101] width 165 height 13
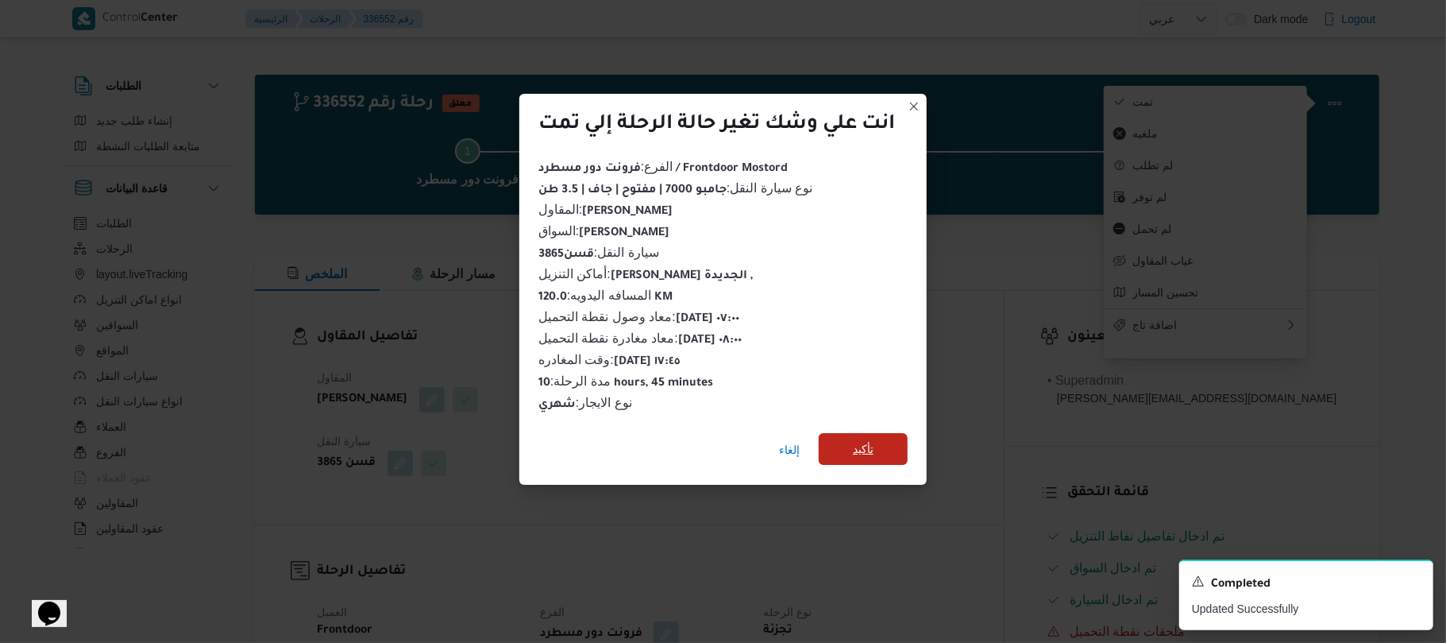
click at [871, 439] on span "تأكيد" at bounding box center [863, 448] width 21 height 19
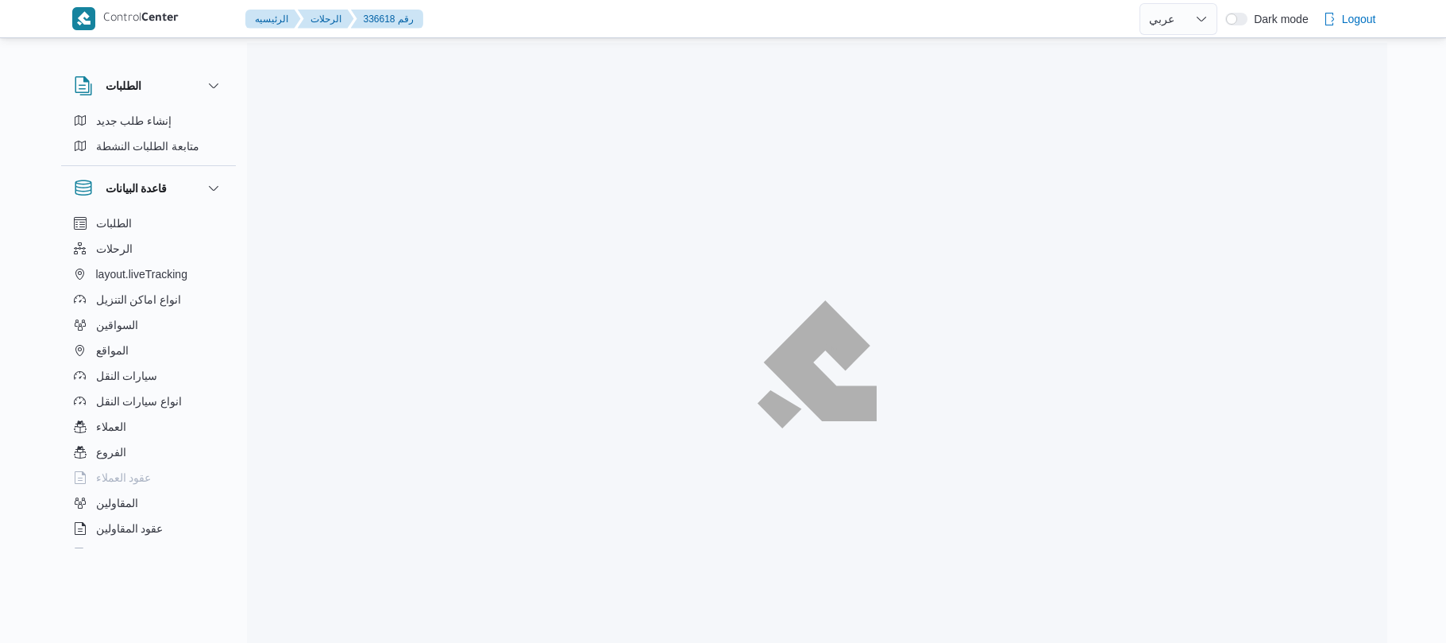
select select "ar"
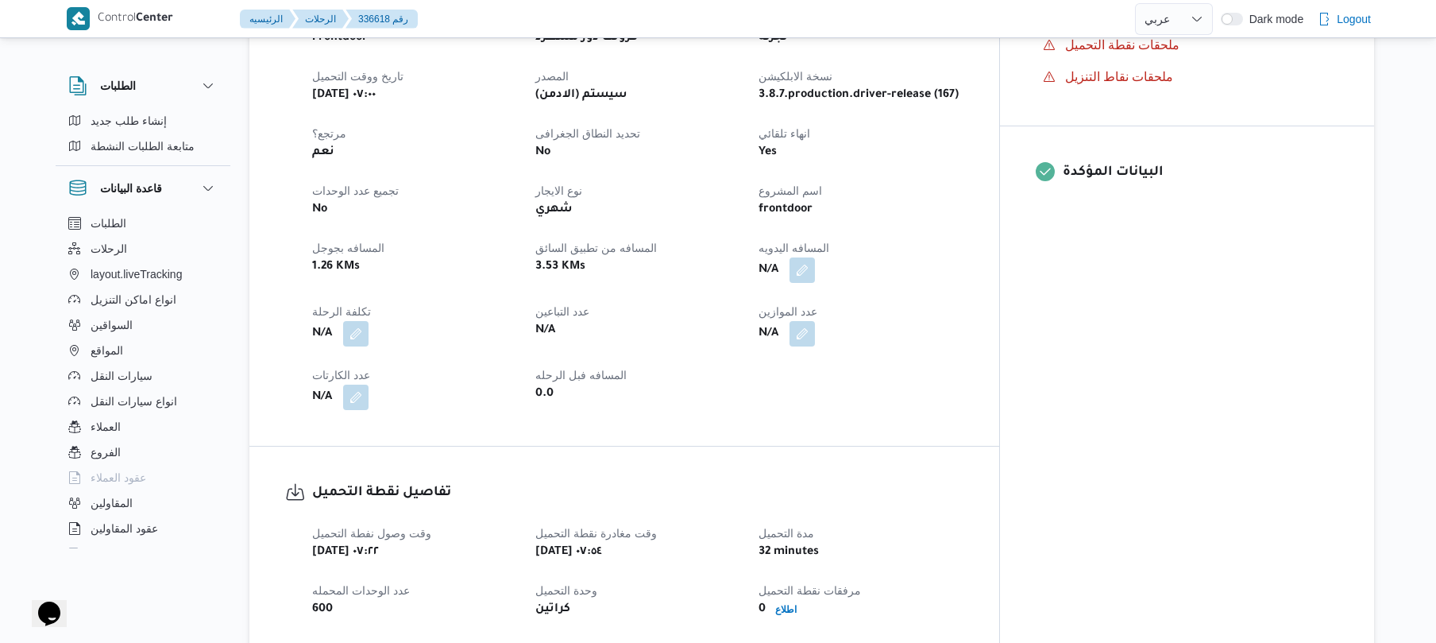
scroll to position [593, 0]
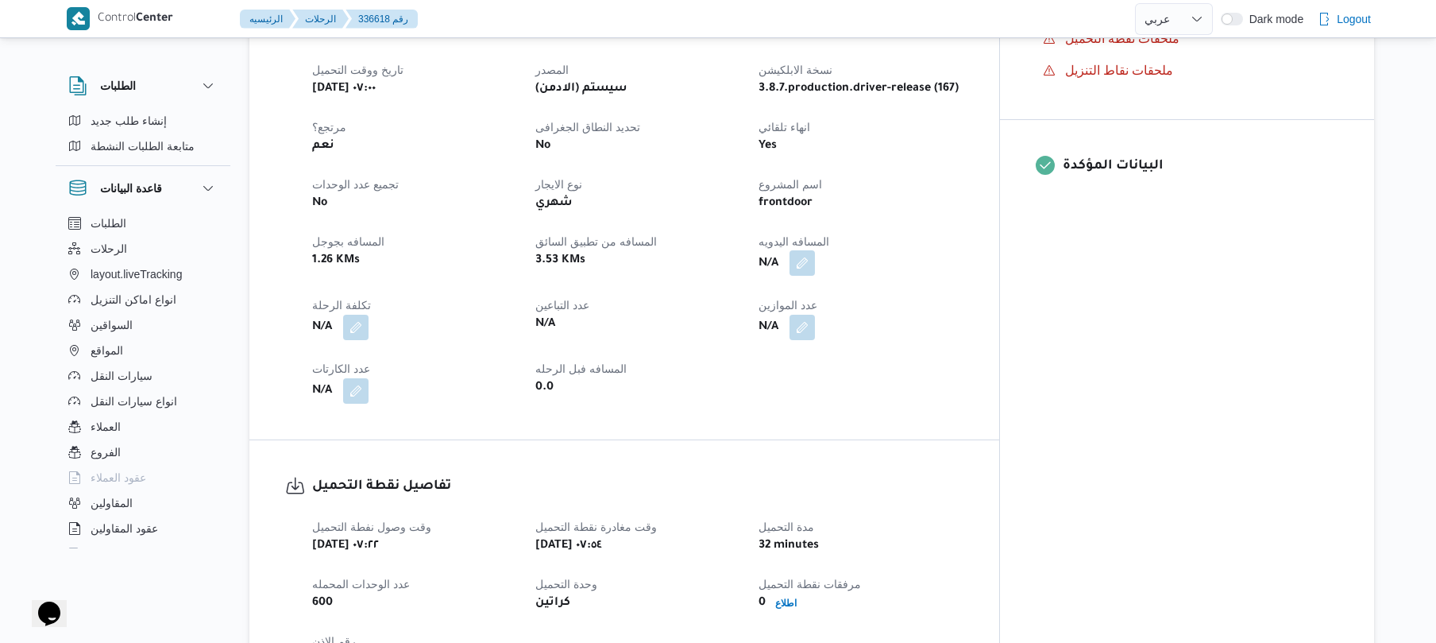
click at [815, 250] on button "button" at bounding box center [801, 262] width 25 height 25
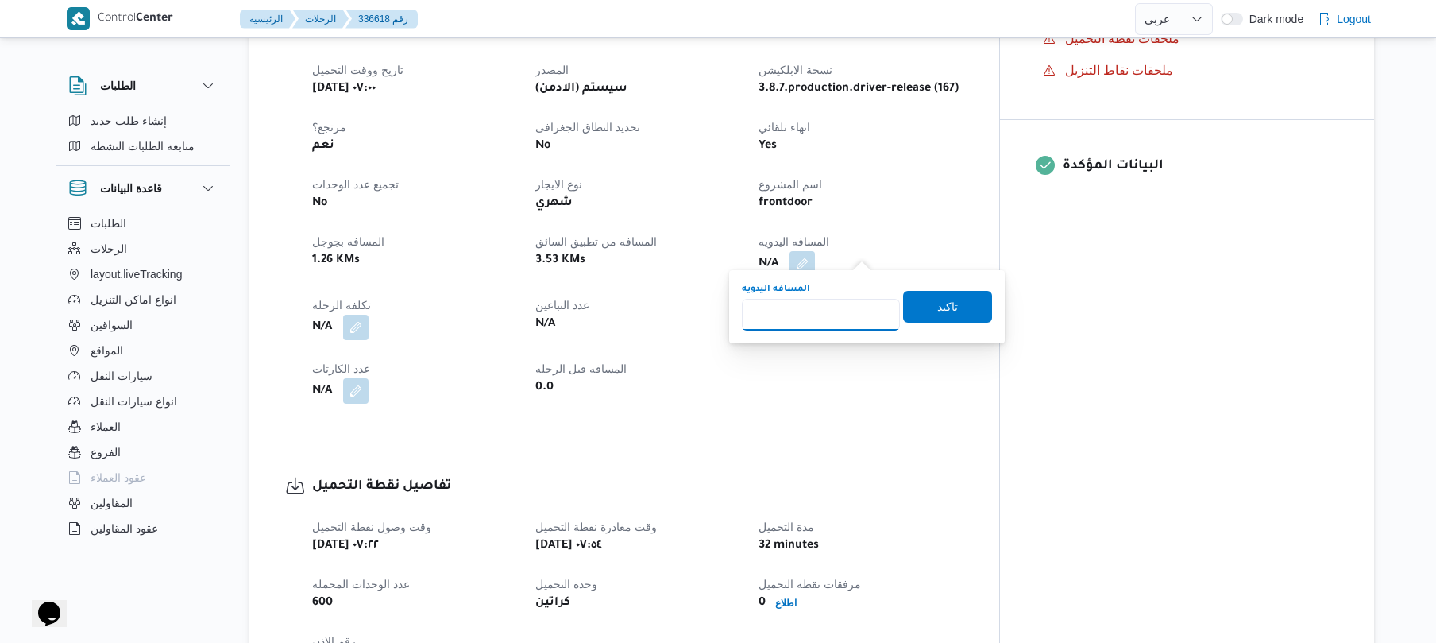
click at [829, 313] on input "المسافه اليدويه" at bounding box center [821, 315] width 158 height 32
type input "70"
click at [913, 307] on span "تاكيد" at bounding box center [947, 306] width 89 height 32
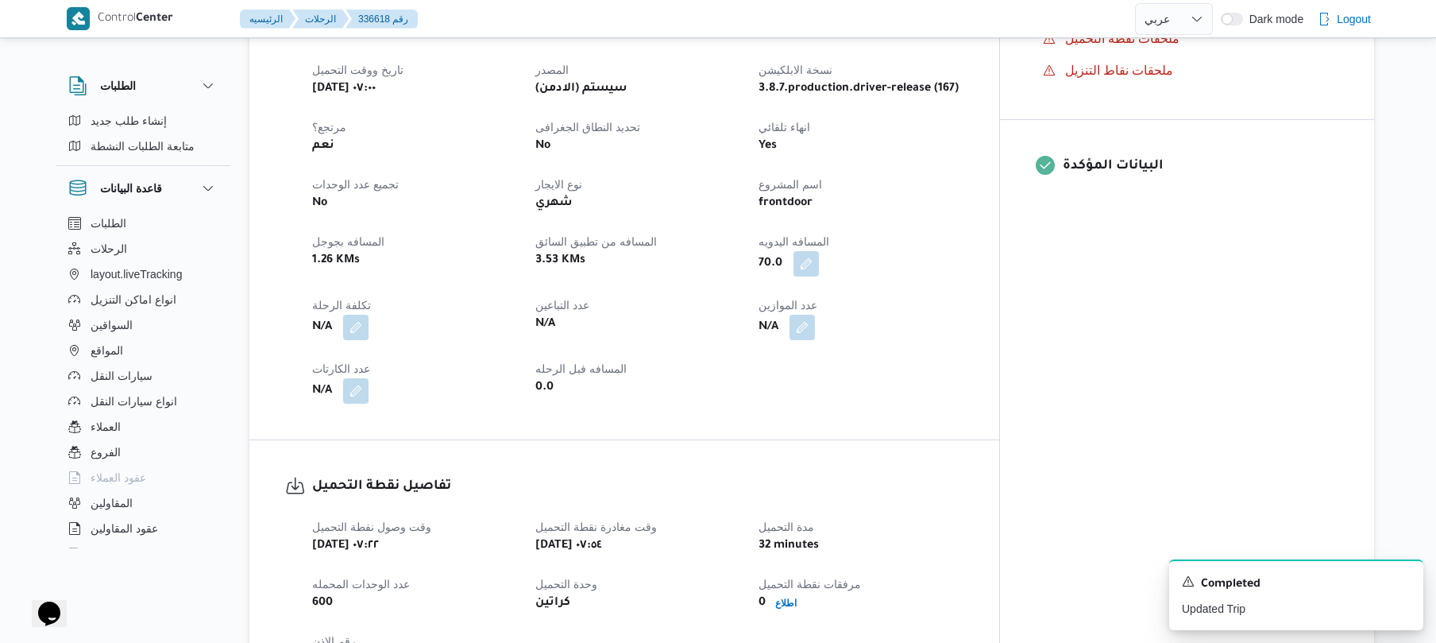
click at [973, 635] on div "وقت وصول نفطة التحميل سبت ١٣ سبتمبر ٢٠٢٥ ٠٧:٢٢ وقت مغادرة نقطة التحميل سبت ١٣ س…" at bounding box center [638, 597] width 670 height 178
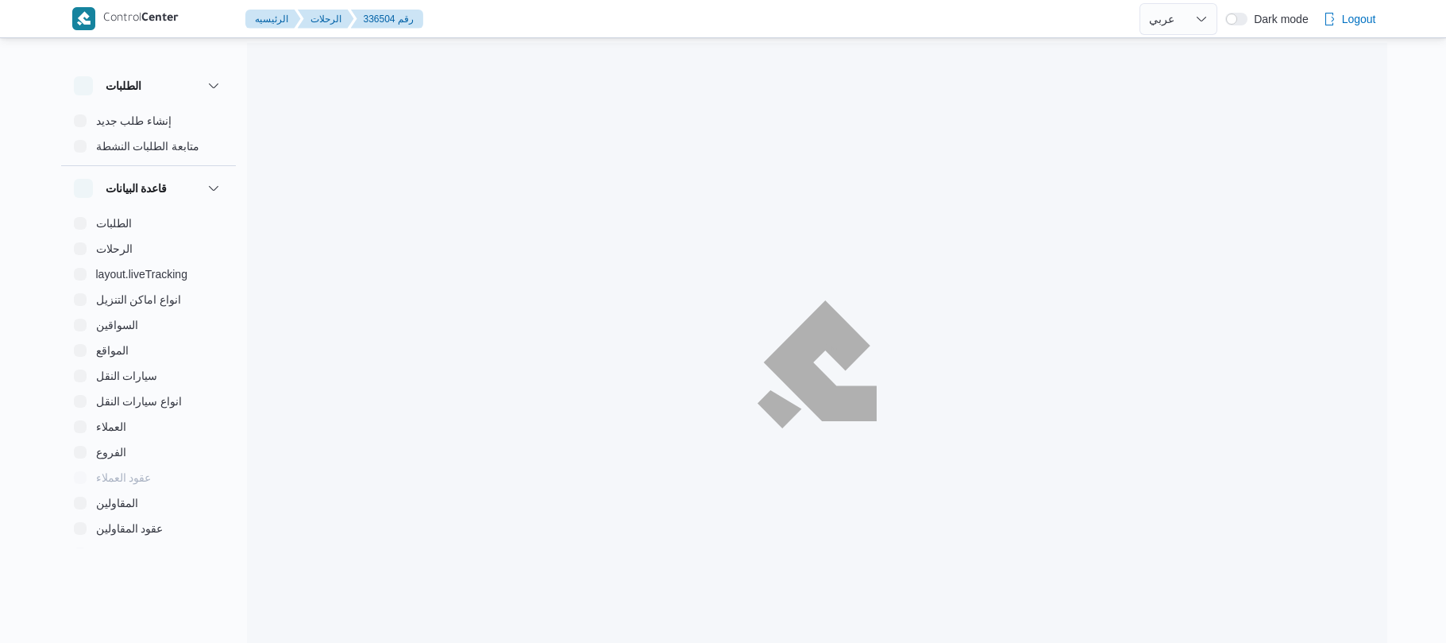
select select "ar"
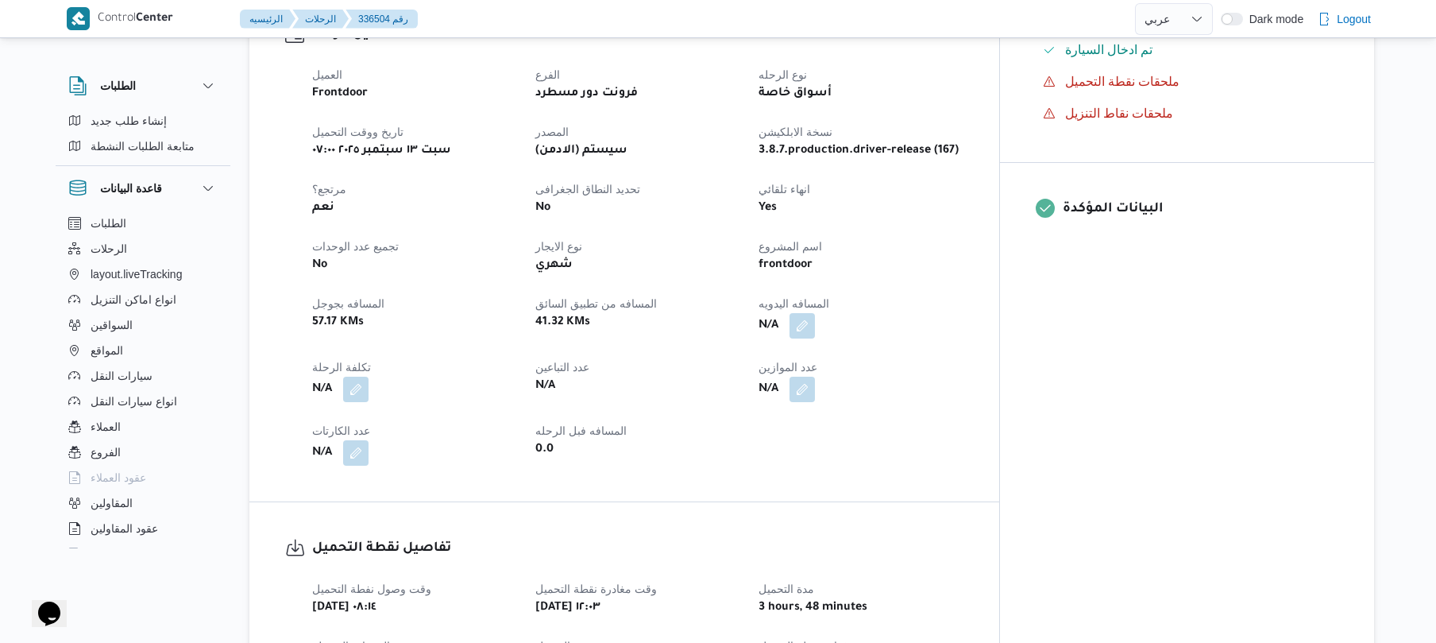
scroll to position [550, 0]
click at [815, 311] on button "button" at bounding box center [801, 323] width 25 height 25
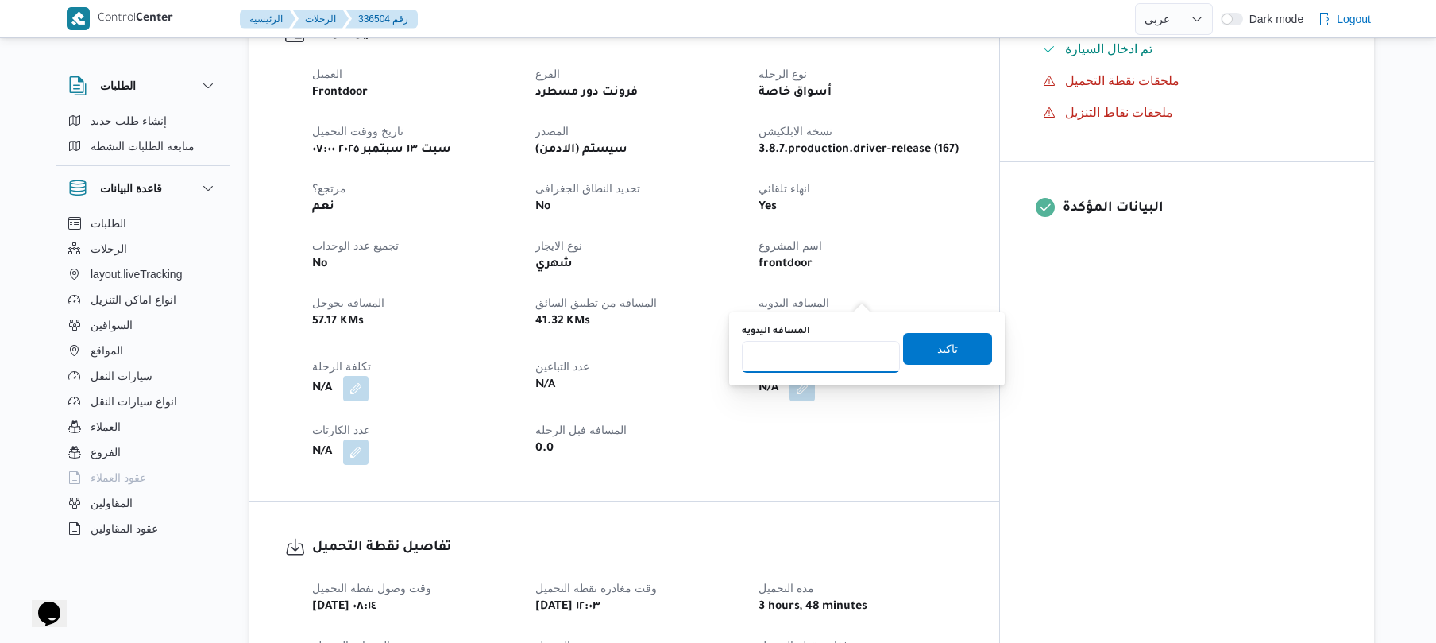
click at [807, 353] on input "المسافه اليدويه" at bounding box center [821, 357] width 158 height 32
type input "125"
click at [928, 357] on span "تاكيد" at bounding box center [947, 348] width 89 height 32
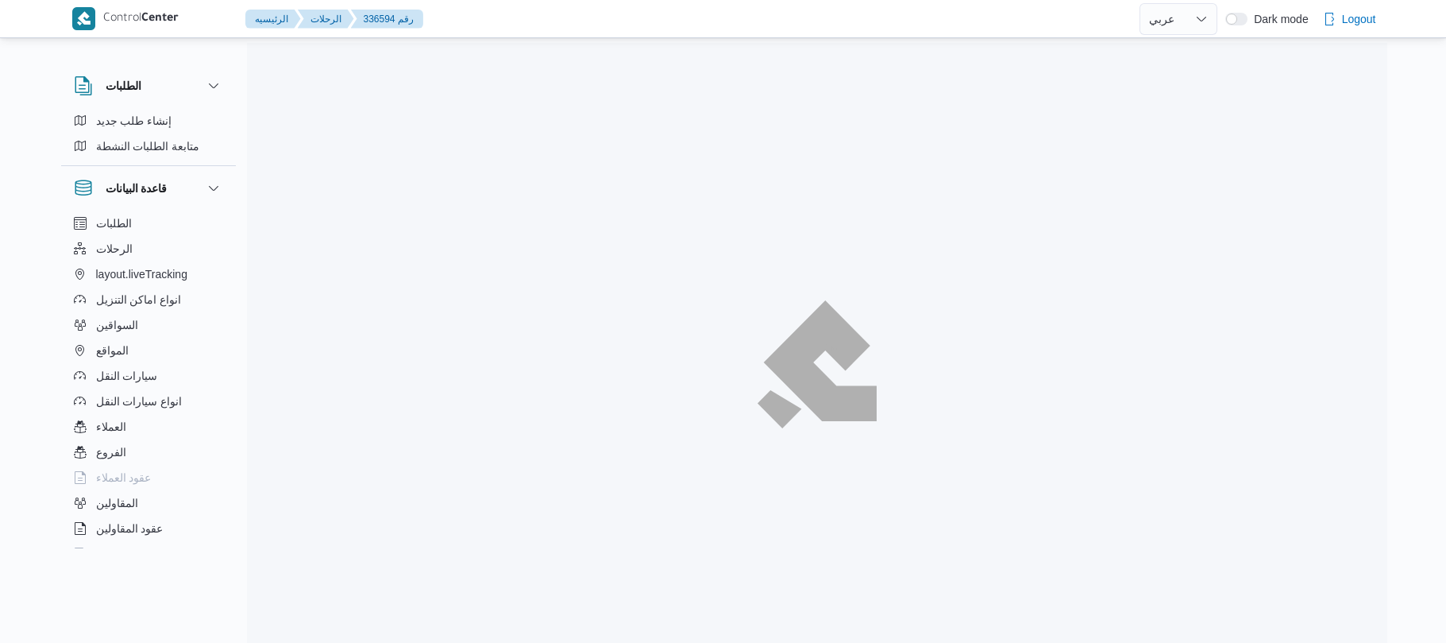
select select "ar"
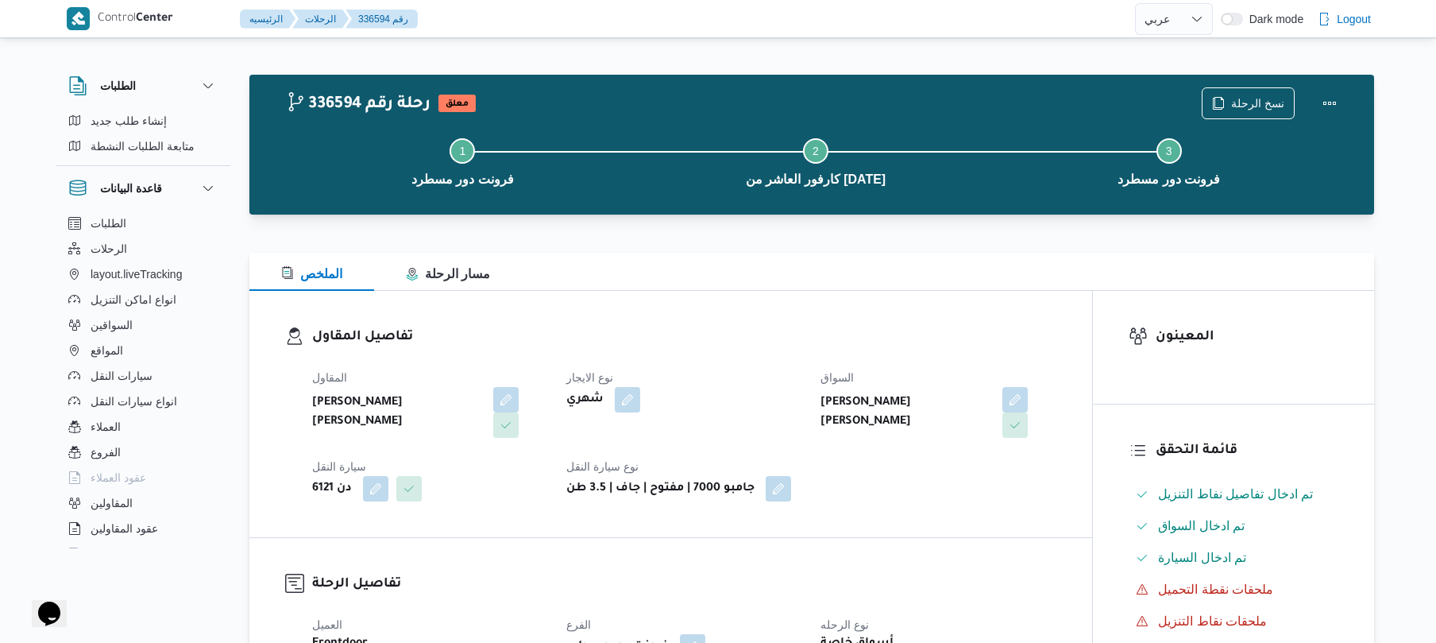
click at [729, 364] on div "المقاول عليوه سراج الدين عليوه محمد نوع الايجار شهري السواق احمد محمد عبدالله ع…" at bounding box center [684, 434] width 763 height 152
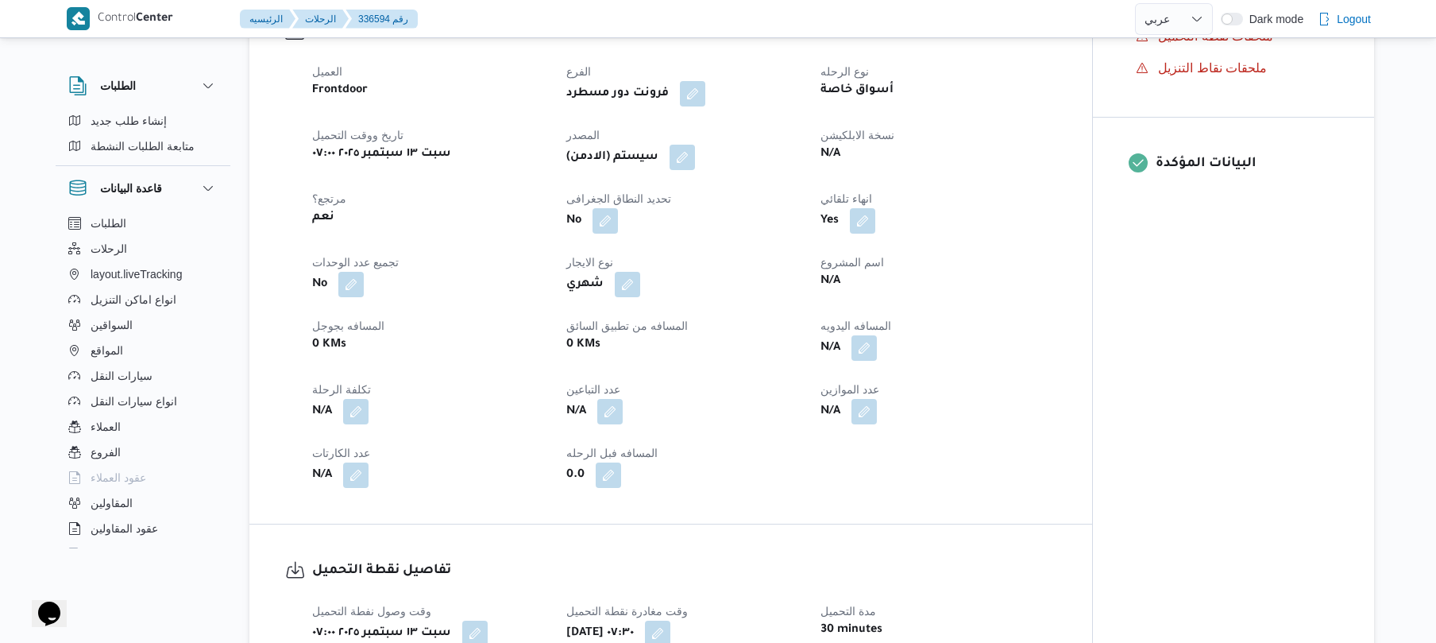
scroll to position [593, 0]
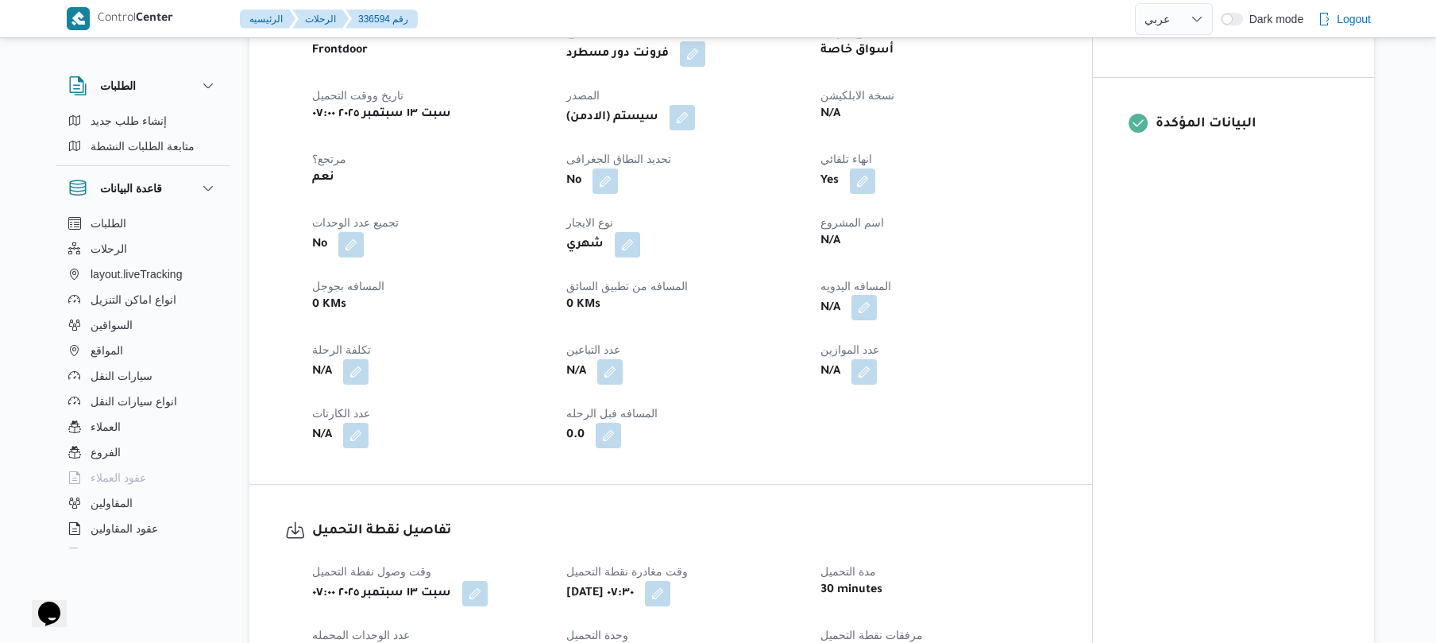
click at [864, 310] on button "button" at bounding box center [863, 307] width 25 height 25
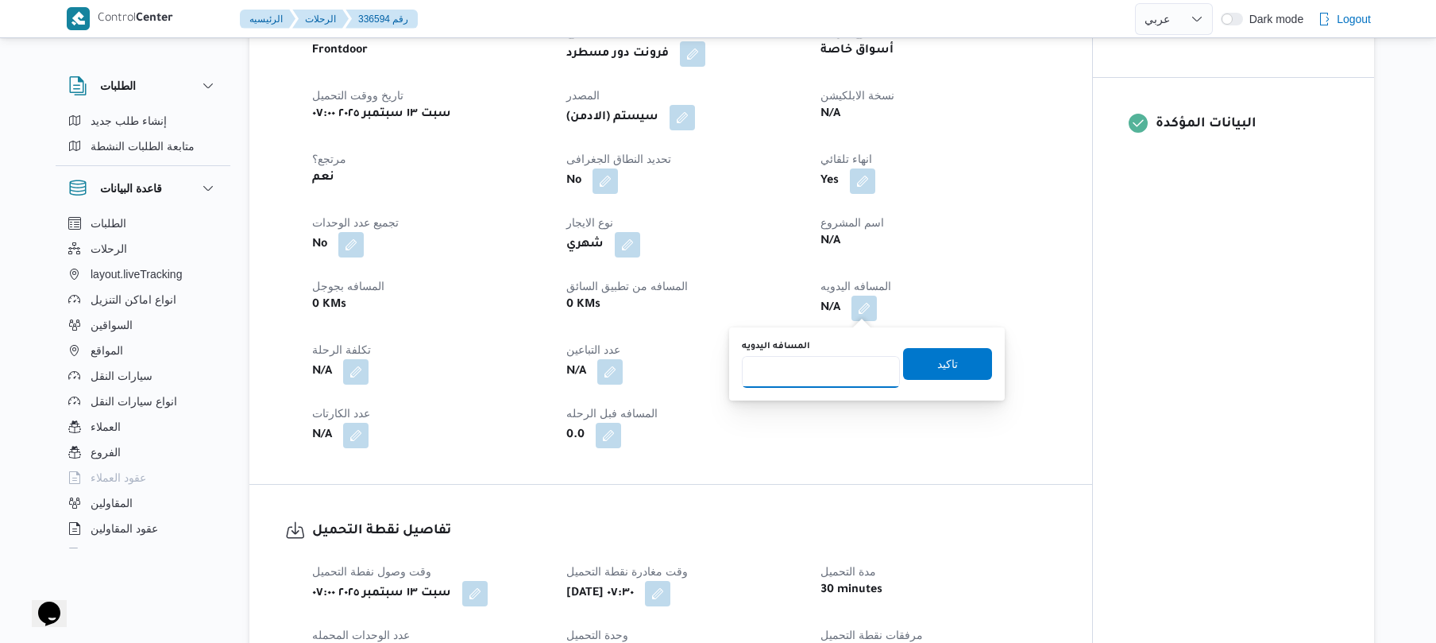
click at [804, 367] on input "المسافه اليدويه" at bounding box center [821, 372] width 158 height 32
type input "130"
click at [942, 354] on span "تاكيد" at bounding box center [947, 362] width 21 height 19
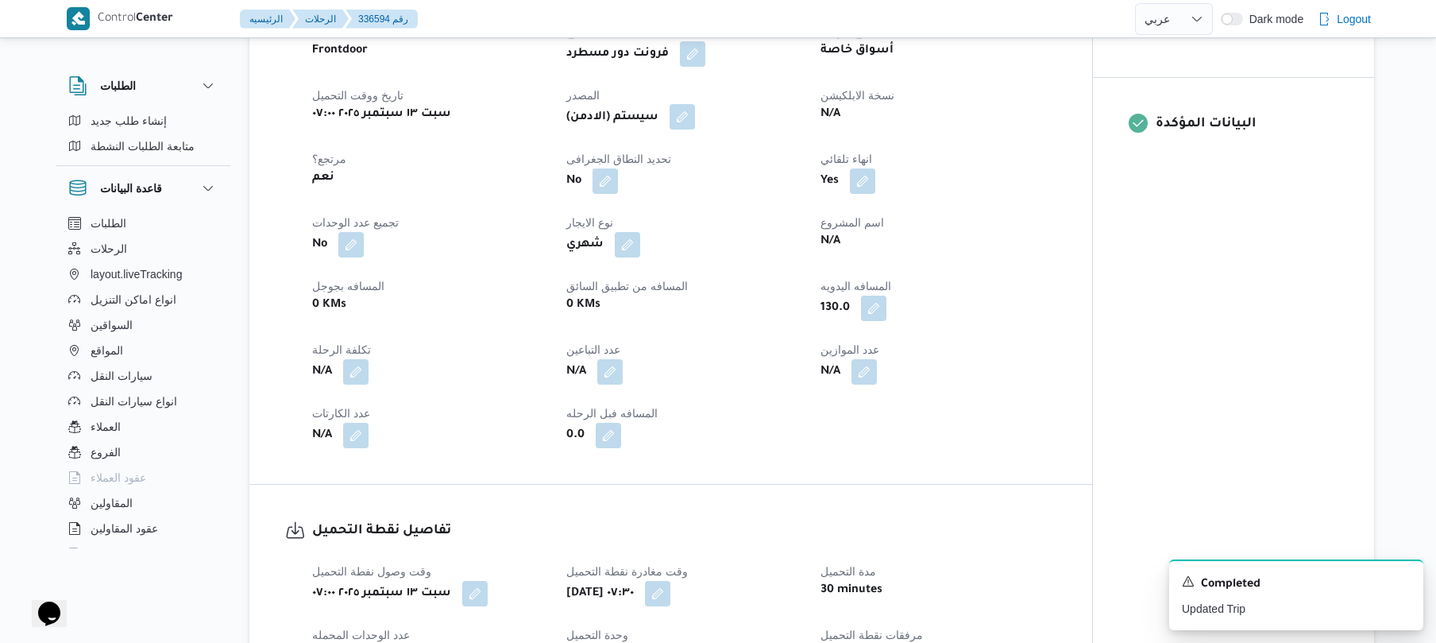
click at [684, 114] on button "button" at bounding box center [682, 116] width 25 height 25
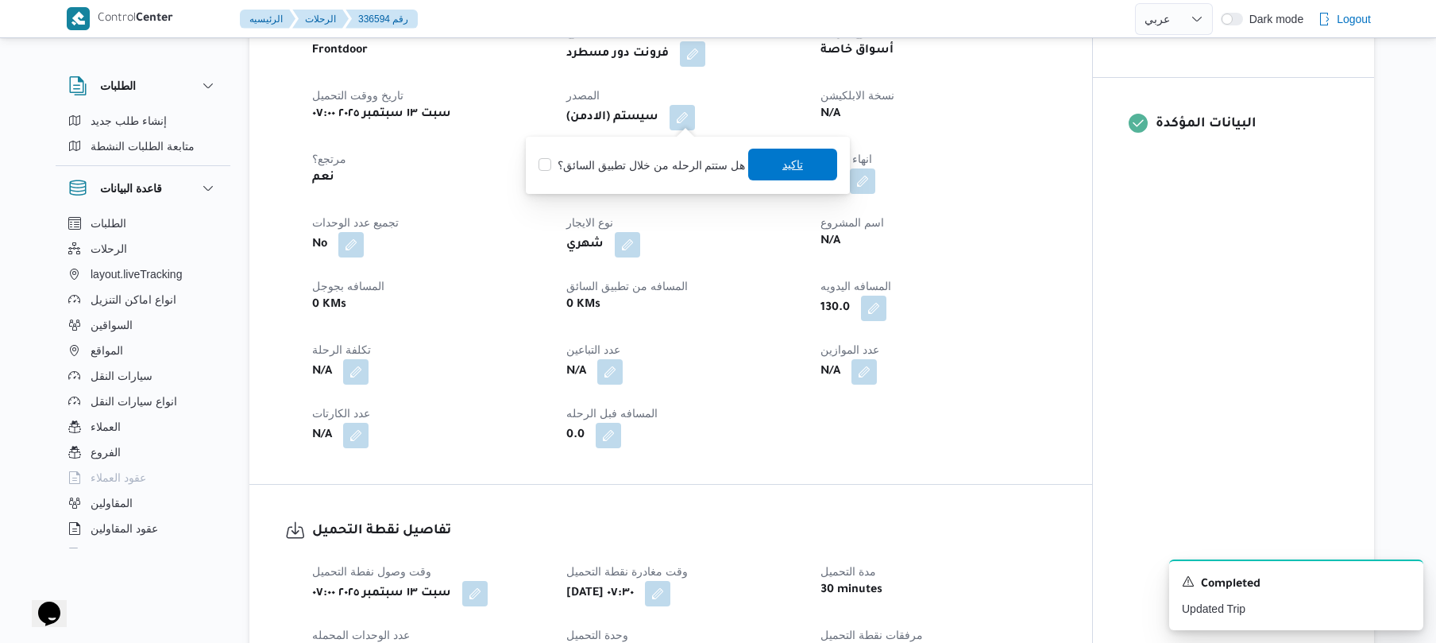
click at [783, 168] on span "تاكيد" at bounding box center [792, 164] width 21 height 19
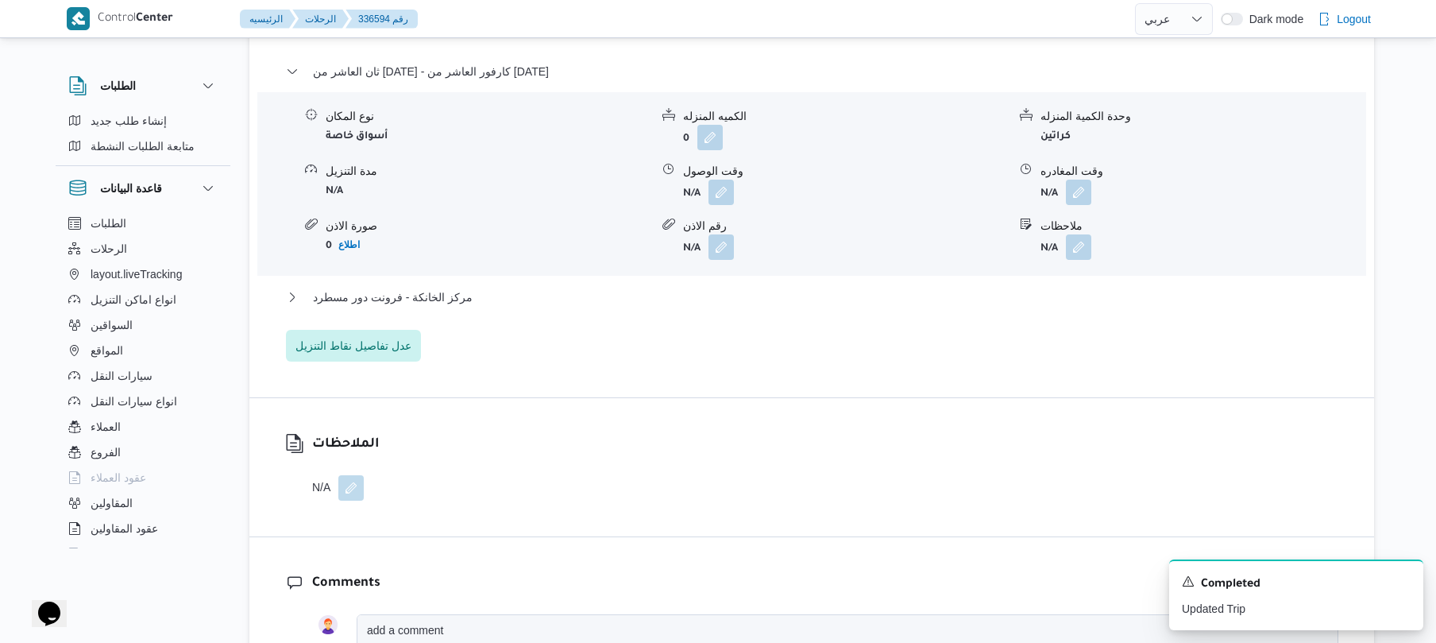
scroll to position [1398, 0]
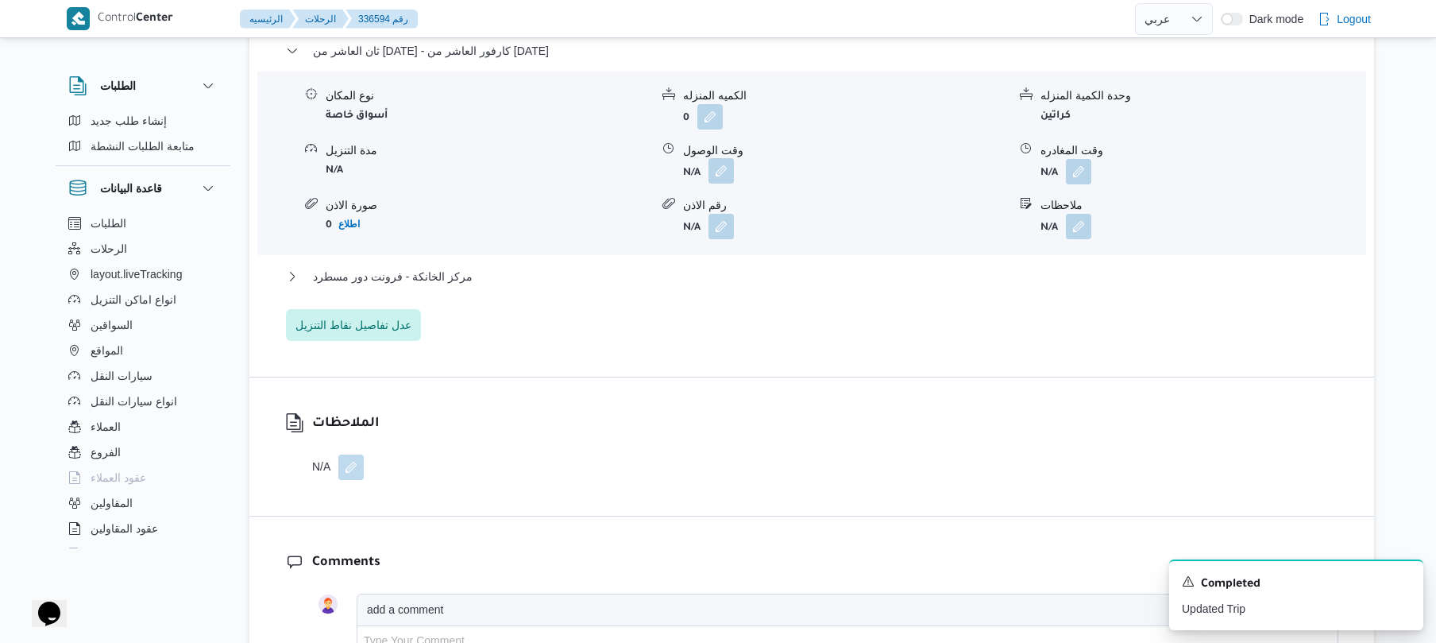
click at [722, 172] on button "button" at bounding box center [720, 170] width 25 height 25
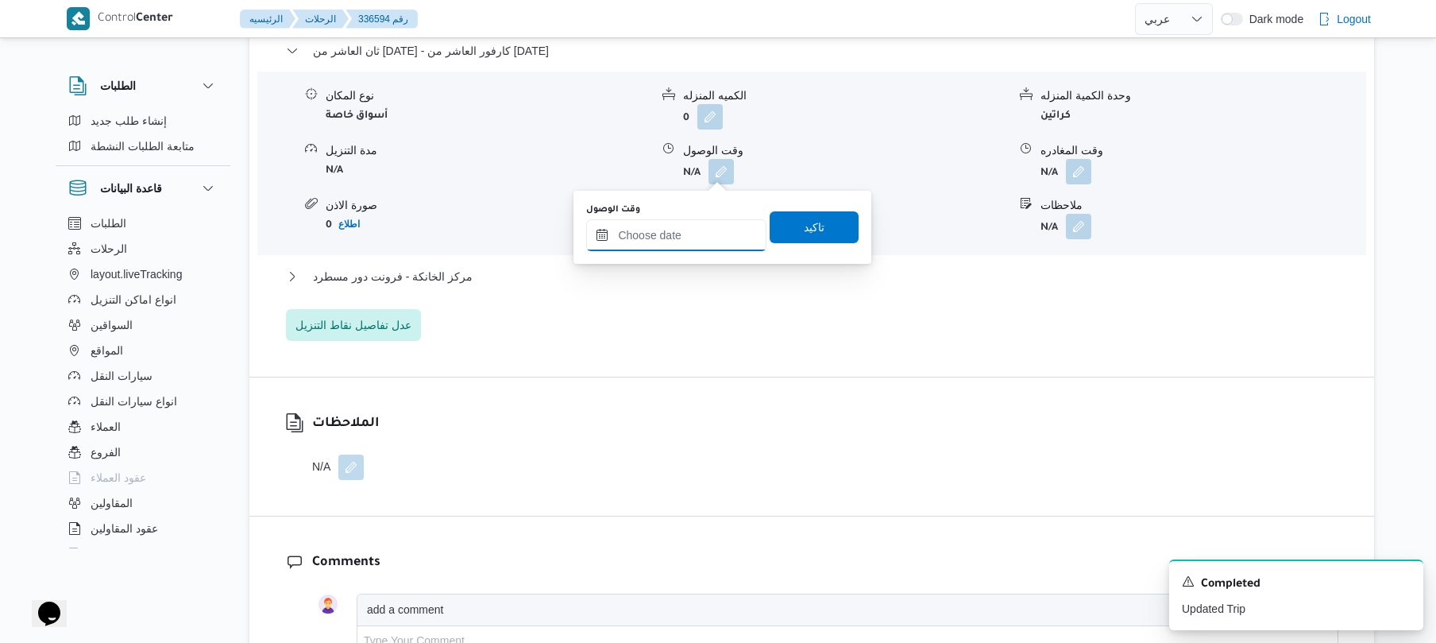
click at [685, 249] on input "وقت الوصول" at bounding box center [676, 235] width 180 height 32
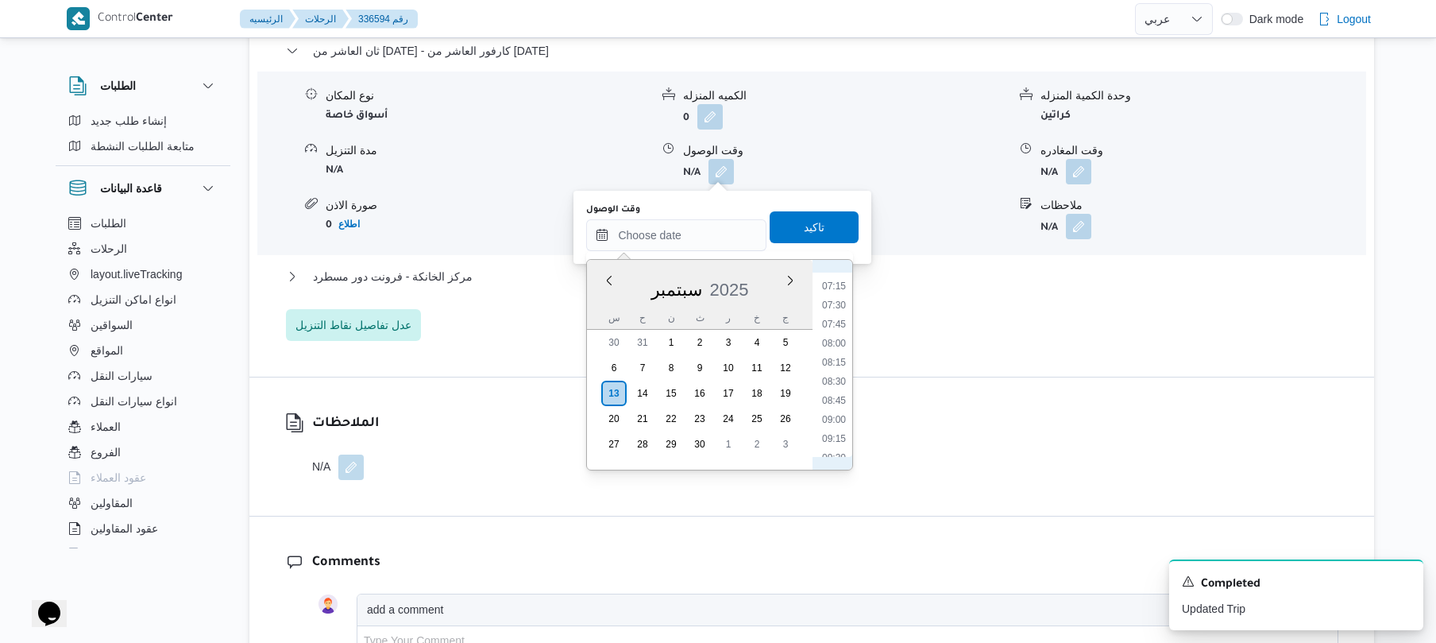
scroll to position [595, 0]
click at [834, 334] on li "08:30" at bounding box center [834, 334] width 37 height 16
type input "١٣/٠٩/٢٠٢٥ ٠٨:٣٠"
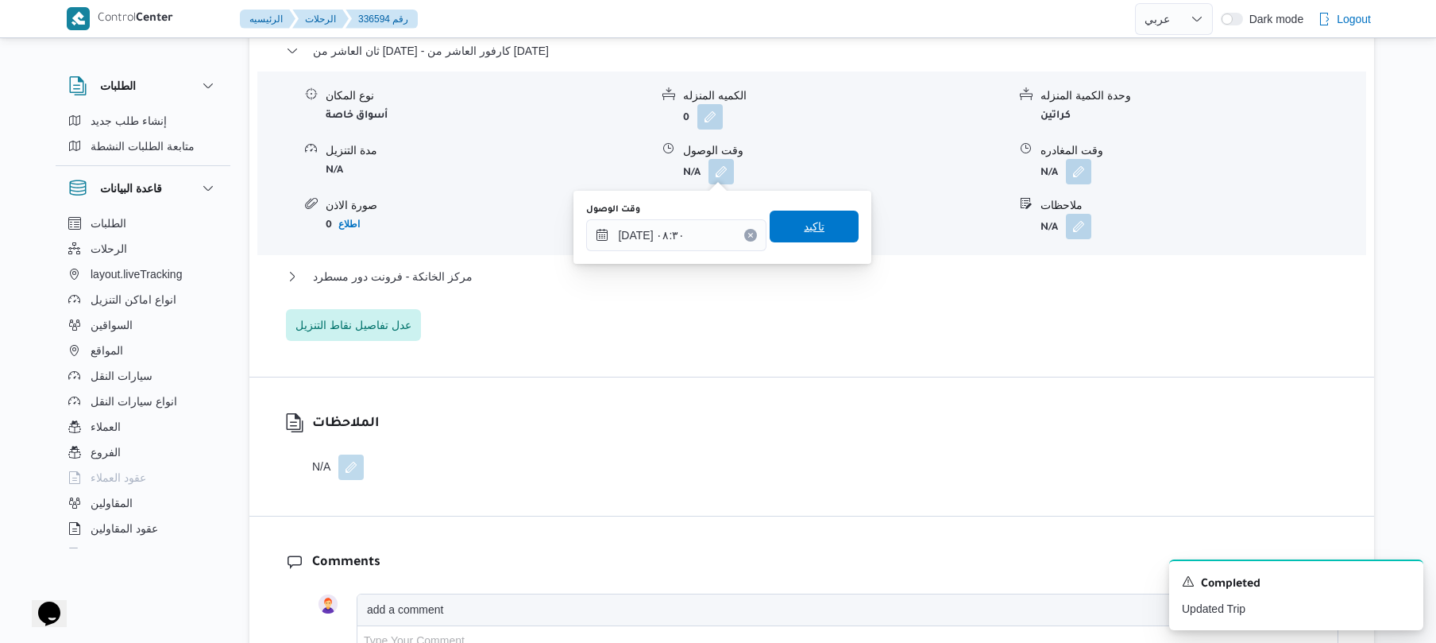
click at [804, 226] on span "تاكيد" at bounding box center [814, 226] width 21 height 19
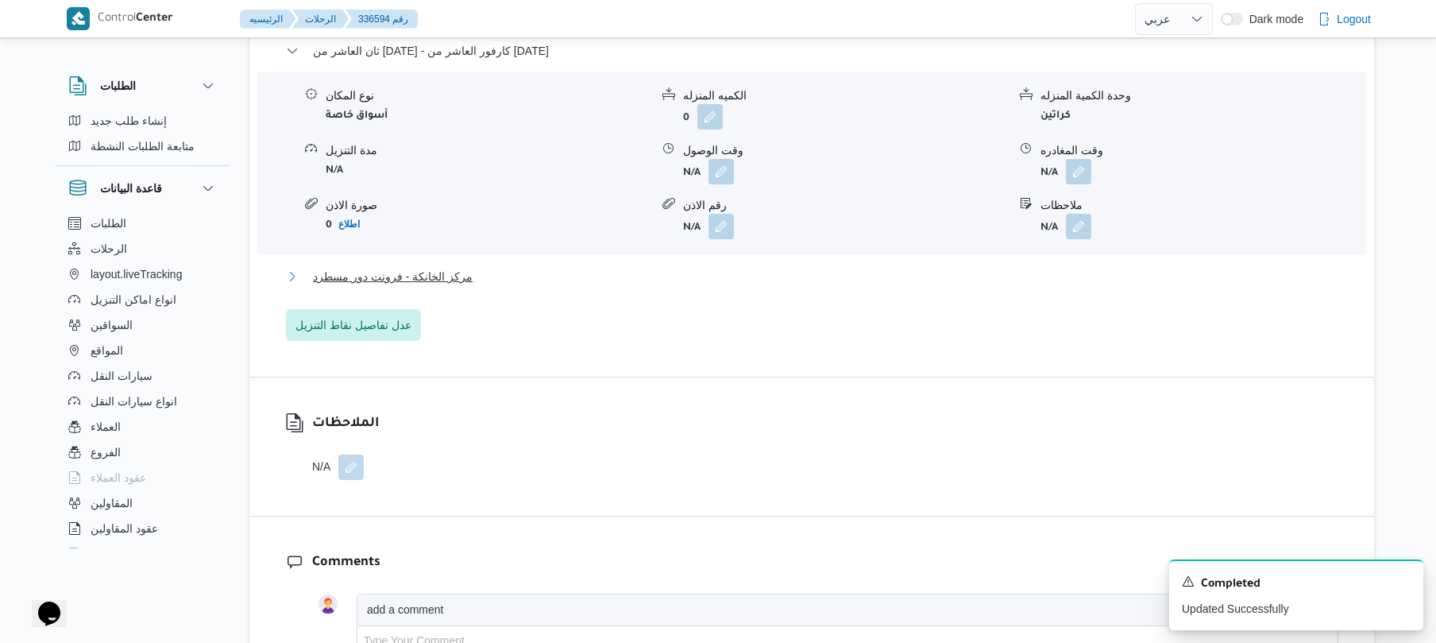
click at [766, 268] on button "مركز الخانكة - فرونت دور مسطرد" at bounding box center [812, 276] width 1052 height 19
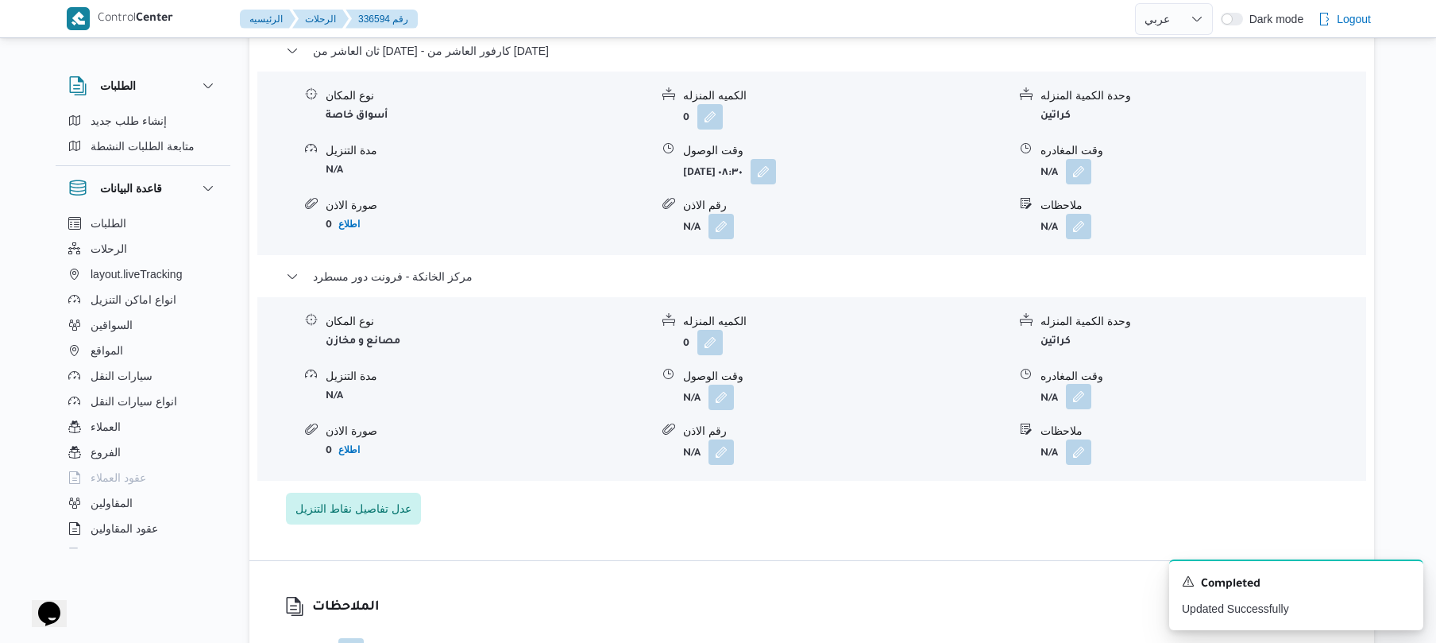
click at [1078, 405] on button "button" at bounding box center [1078, 396] width 25 height 25
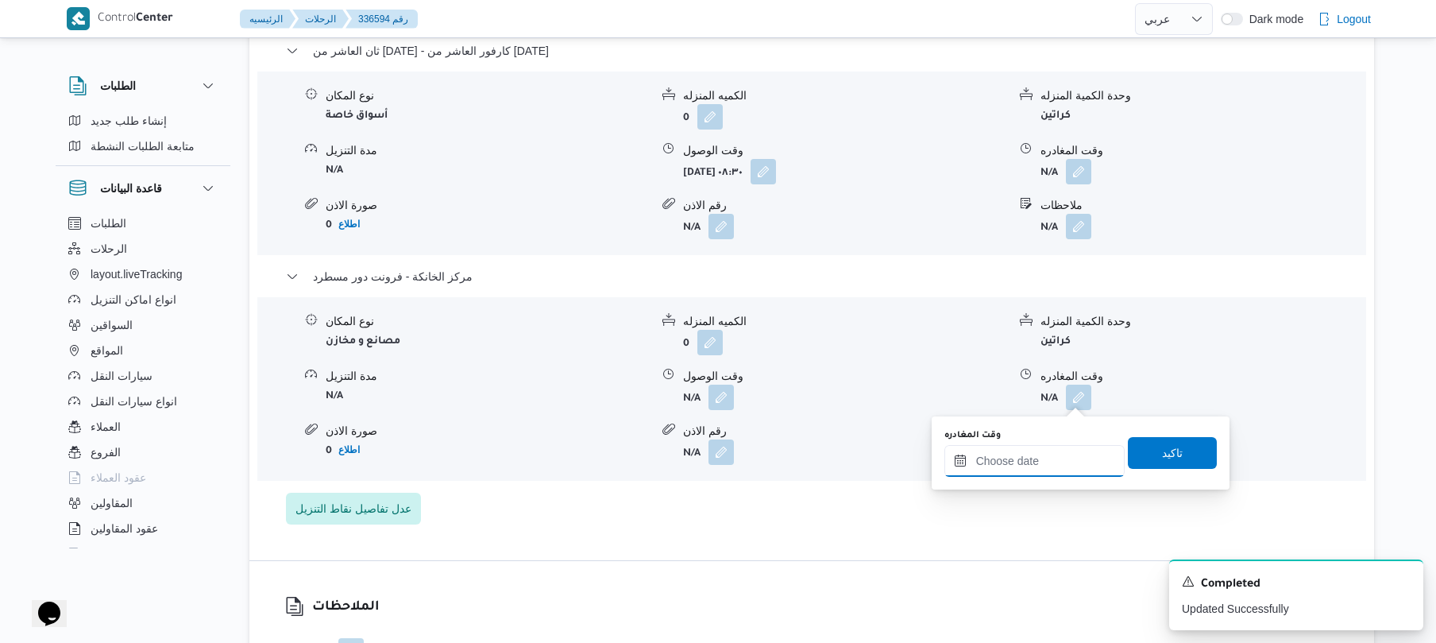
click at [1029, 457] on input "وقت المغادره" at bounding box center [1034, 461] width 180 height 32
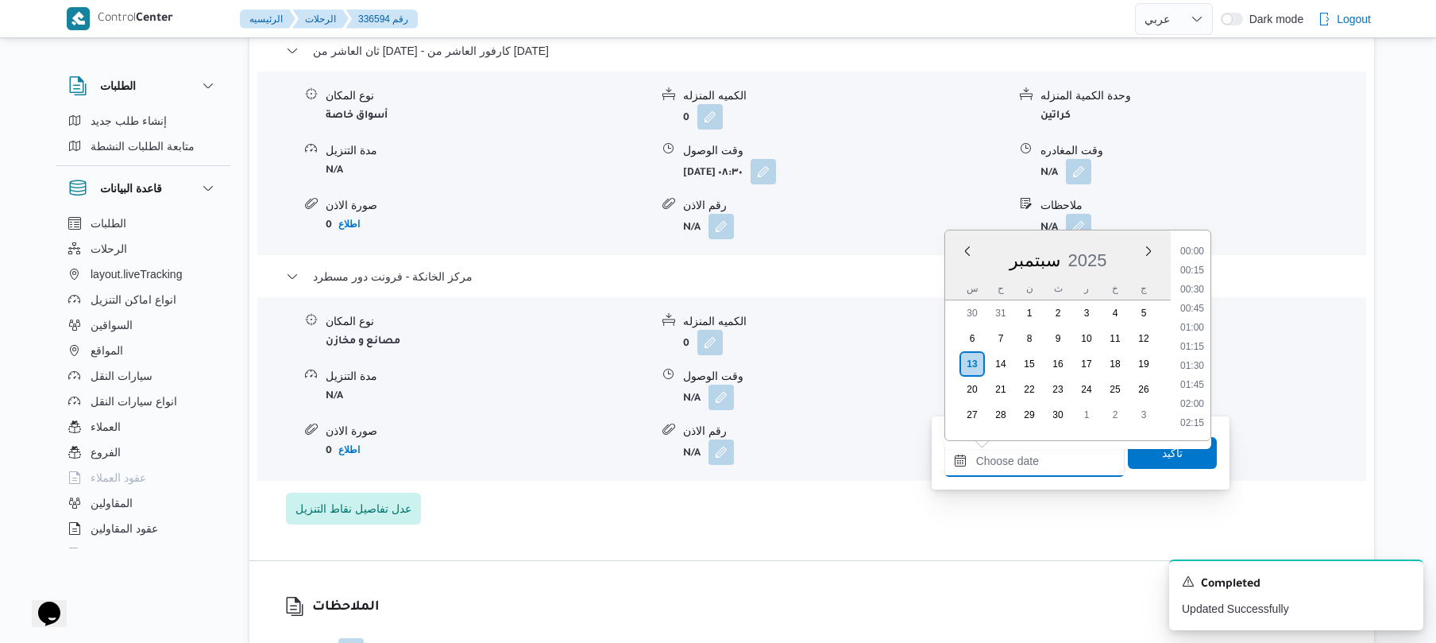
scroll to position [1373, 0]
click at [1193, 270] on li "18:15" at bounding box center [1192, 269] width 37 height 16
type input "[DATE] ١٨:١٥"
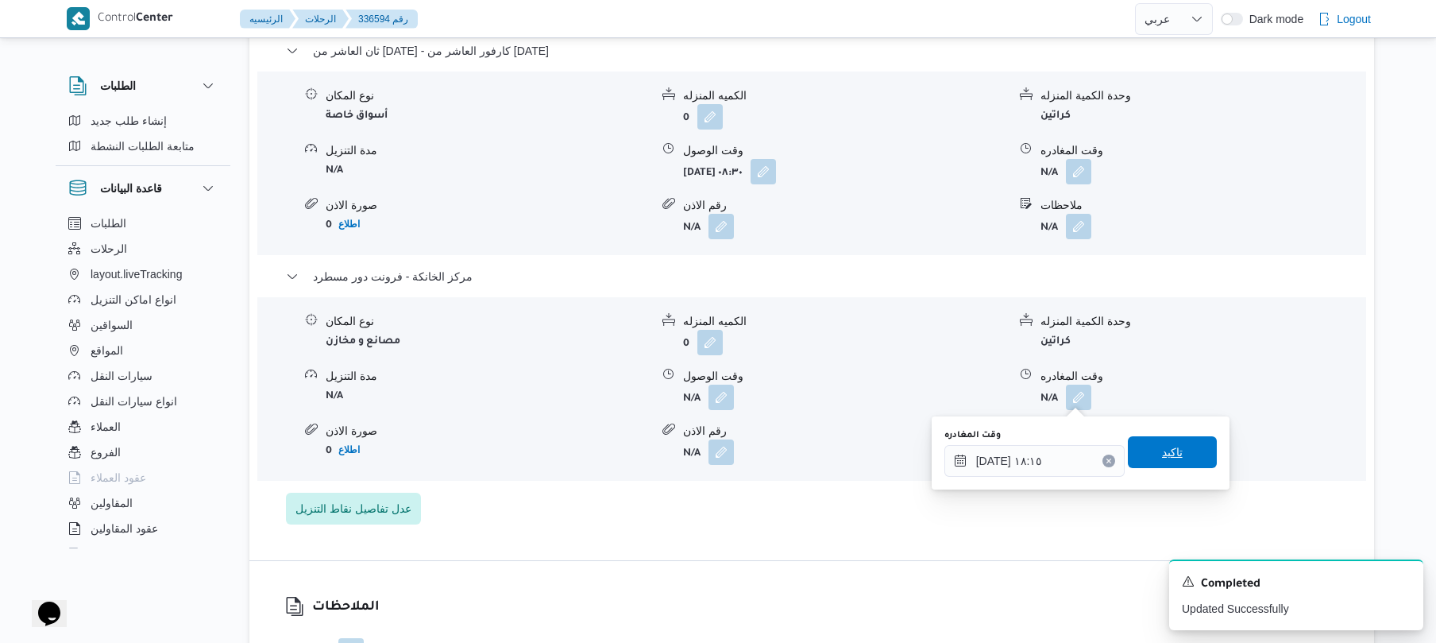
click at [1148, 461] on span "تاكيد" at bounding box center [1172, 452] width 89 height 32
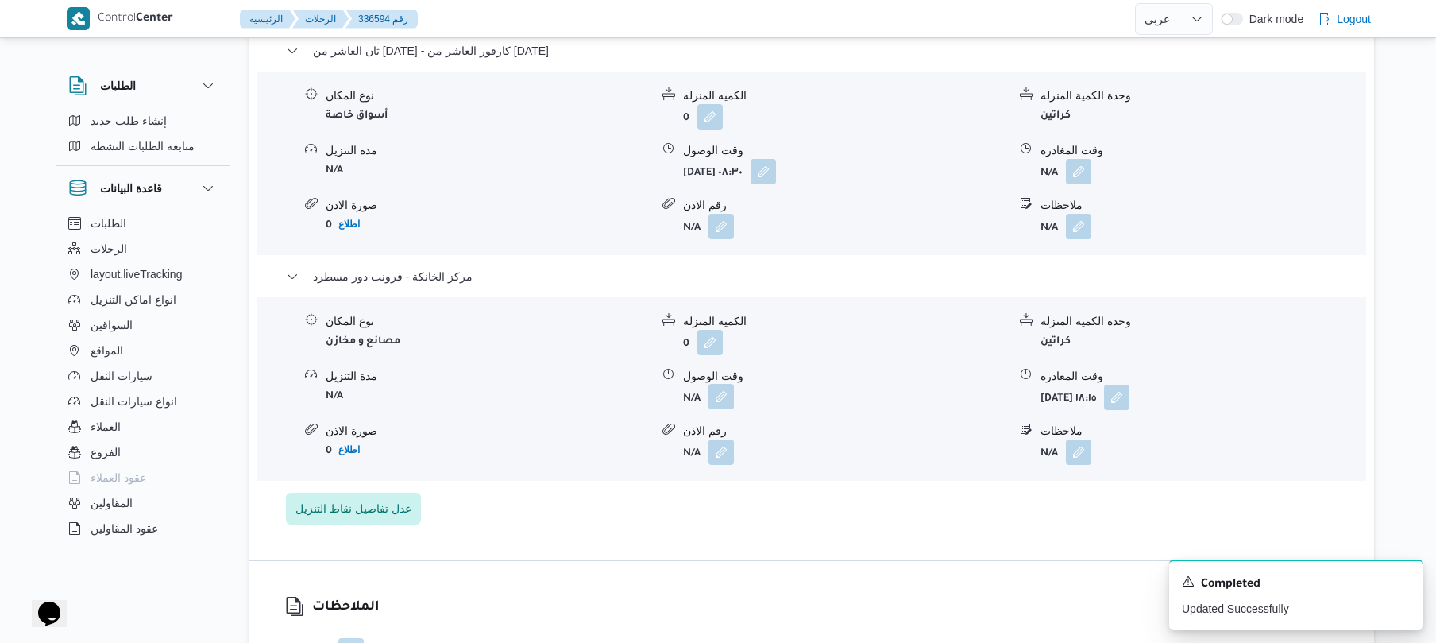
click at [716, 397] on button "button" at bounding box center [720, 396] width 25 height 25
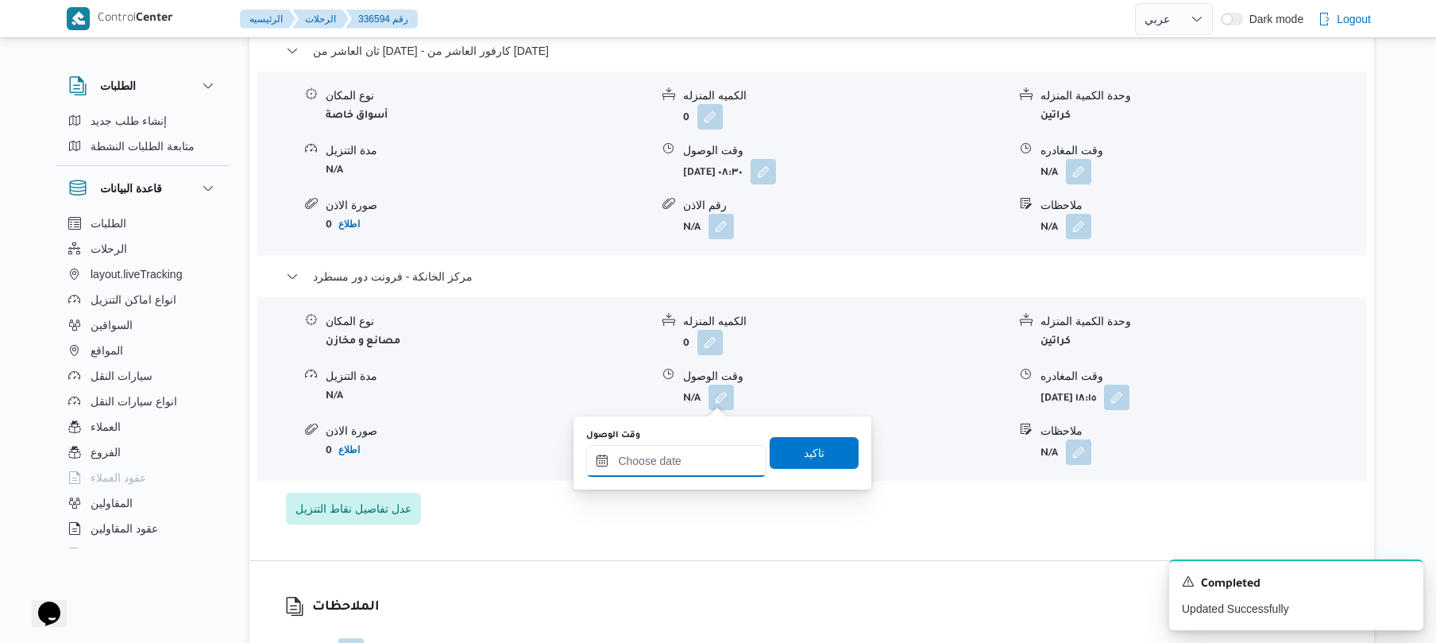
click at [688, 461] on input "وقت الوصول" at bounding box center [676, 461] width 180 height 32
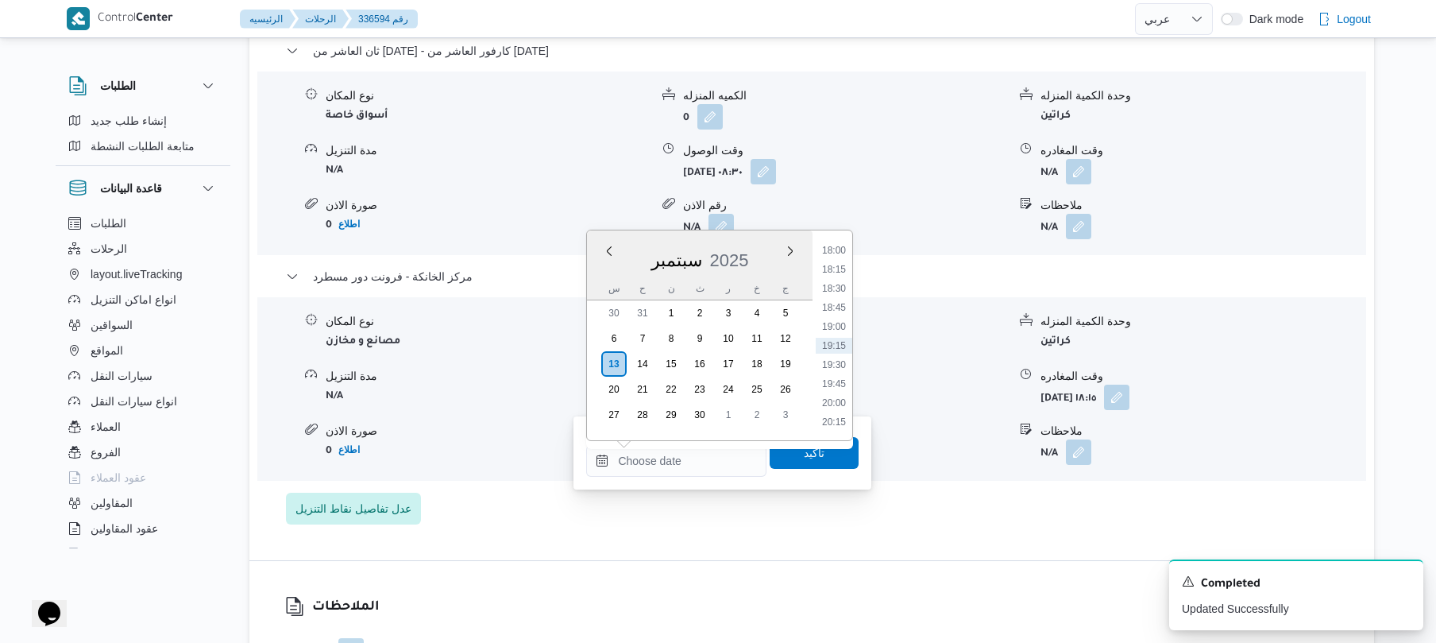
drag, startPoint x: 833, startPoint y: 249, endPoint x: 834, endPoint y: 262, distance: 12.7
click at [833, 249] on li "18:00" at bounding box center [834, 250] width 37 height 16
type input "[DATE] ١٨:٠٠"
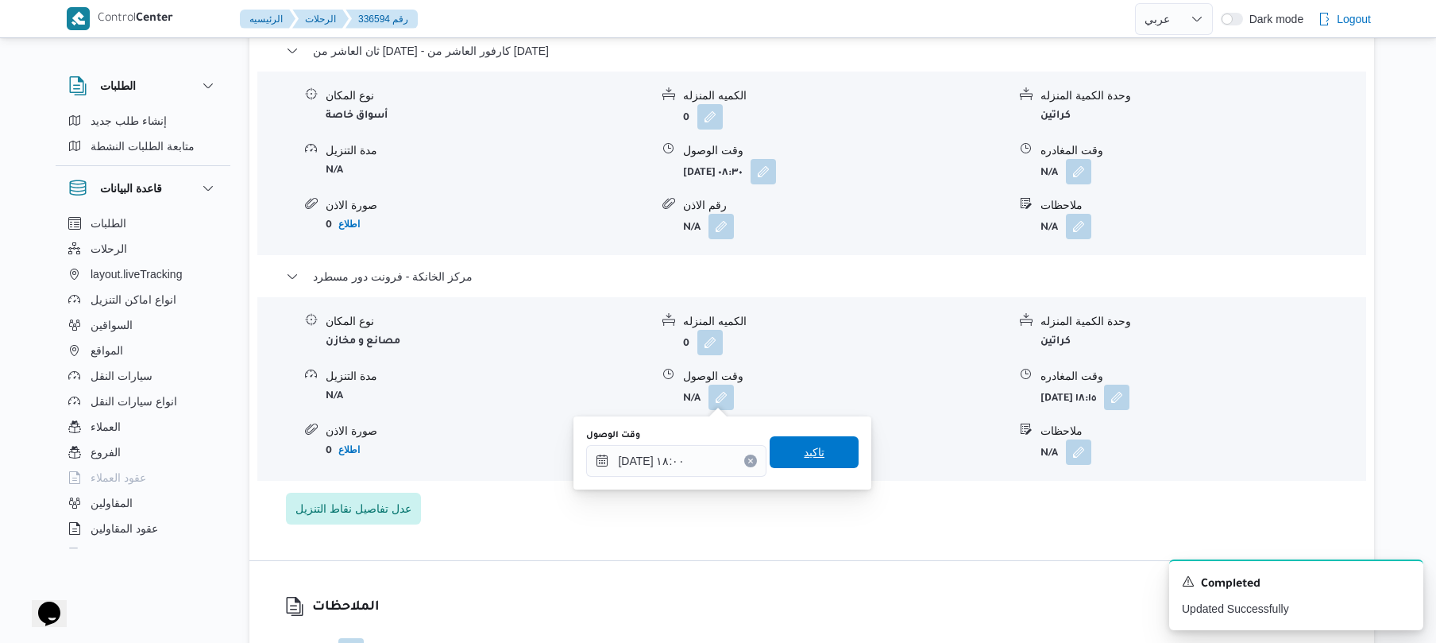
click at [804, 450] on span "تاكيد" at bounding box center [814, 451] width 21 height 19
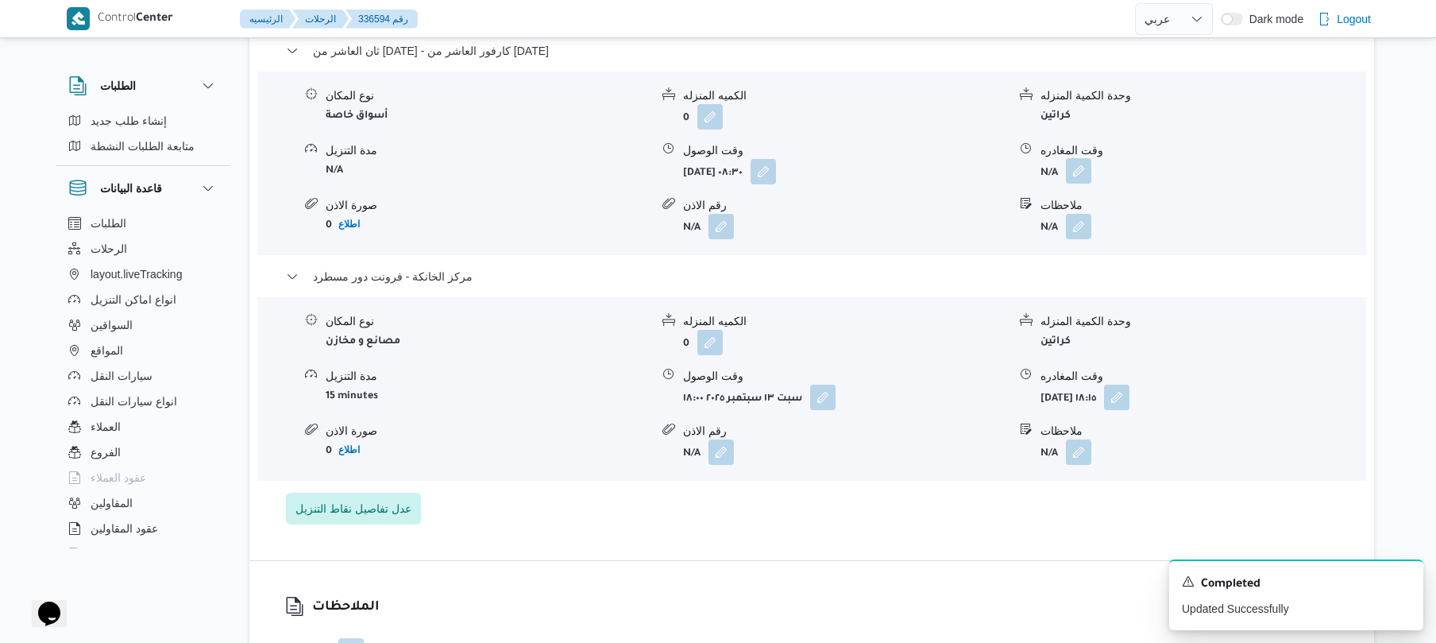
click at [1079, 172] on button "button" at bounding box center [1078, 170] width 25 height 25
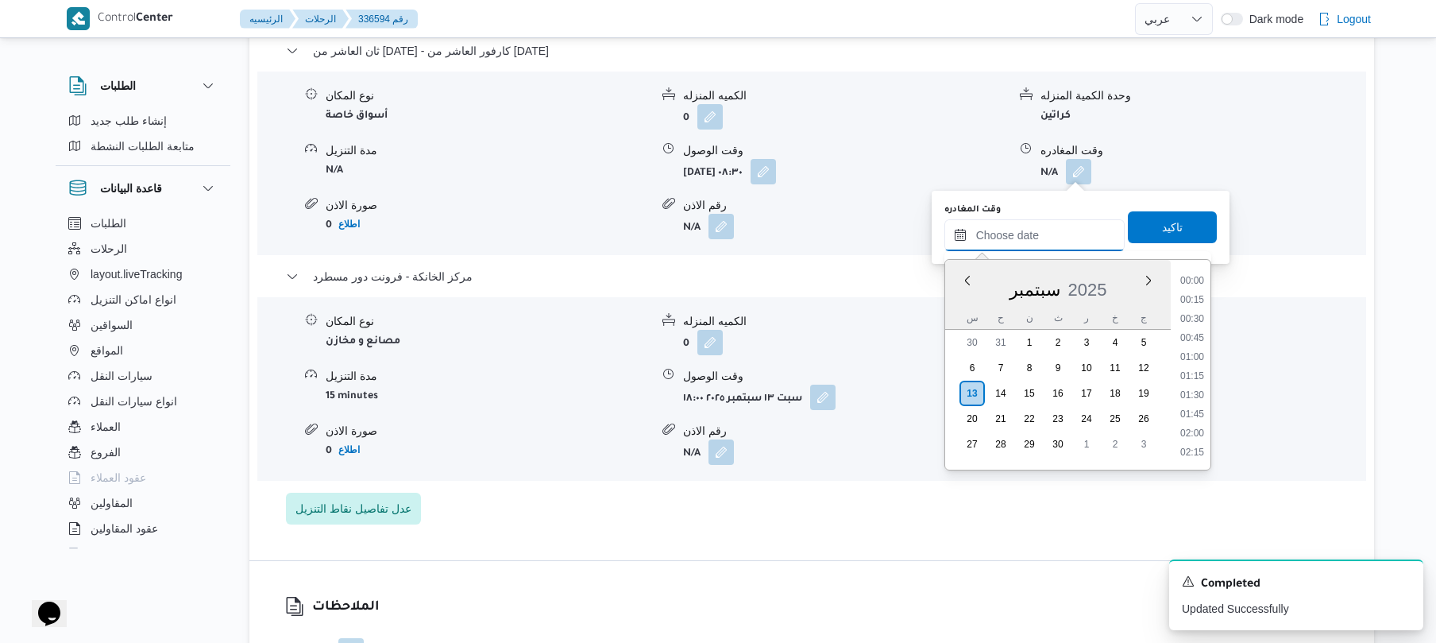
click at [1005, 246] on input "وقت المغادره" at bounding box center [1034, 235] width 180 height 32
click at [1195, 361] on li "17:00" at bounding box center [1192, 359] width 37 height 16
type input "١٣/٠٩/٢٠٢٥ ١٧:٠٠"
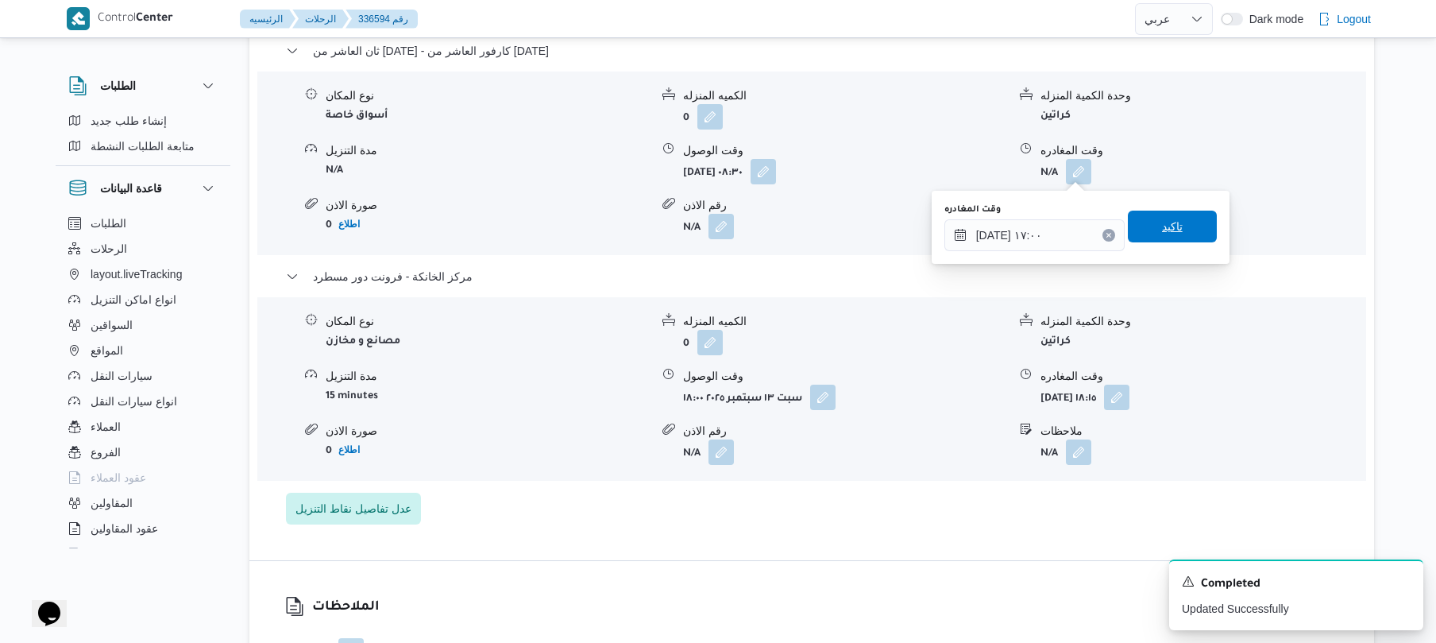
click at [1169, 229] on span "تاكيد" at bounding box center [1172, 226] width 21 height 19
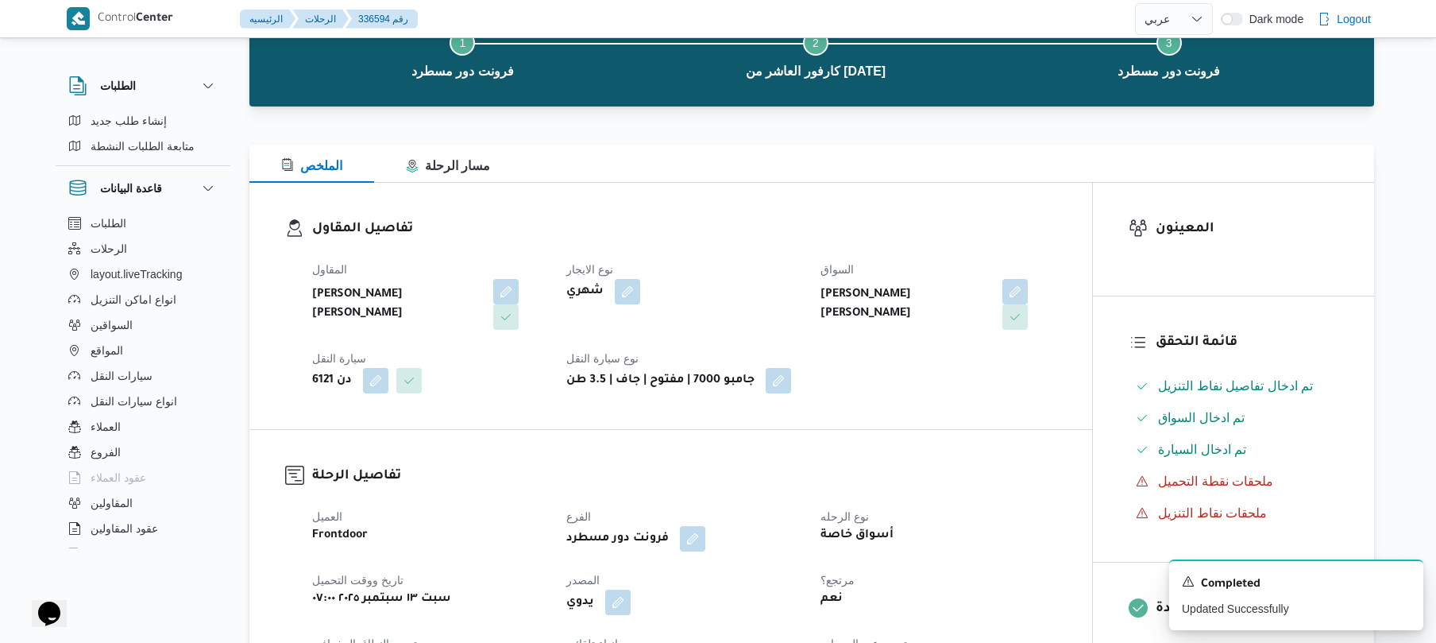
scroll to position [0, 0]
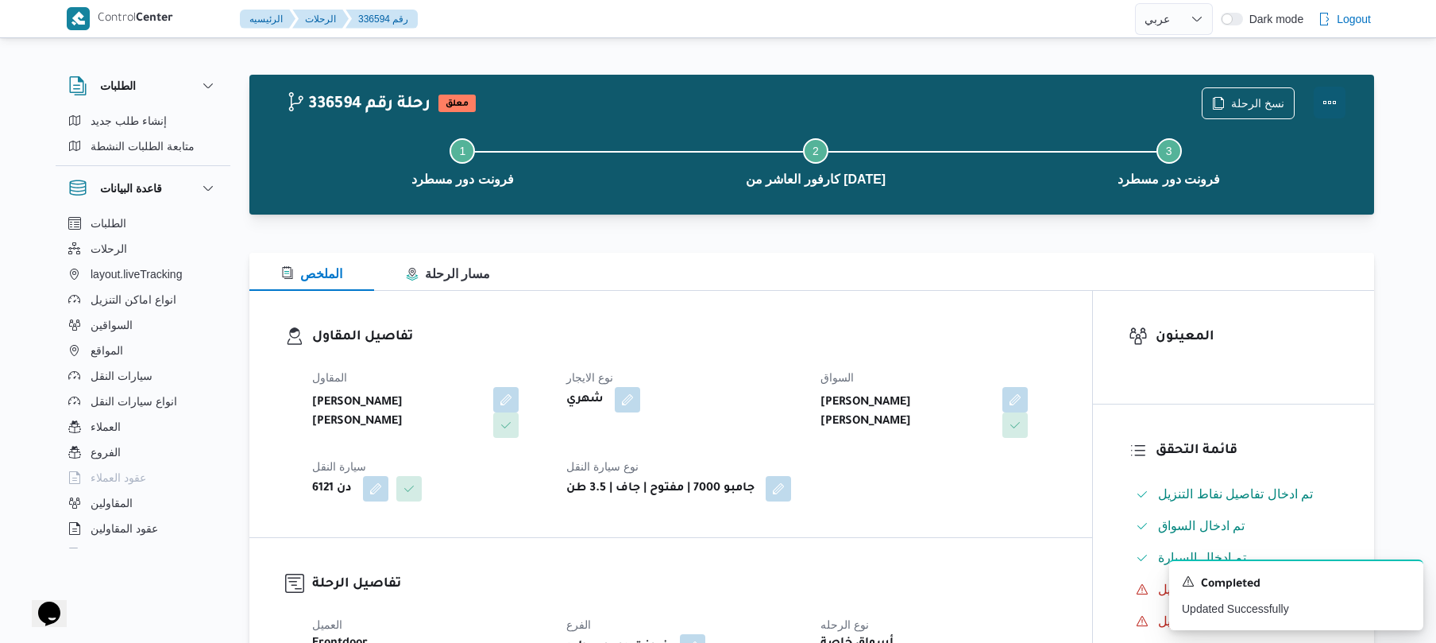
click at [1325, 98] on button "Actions" at bounding box center [1330, 103] width 32 height 32
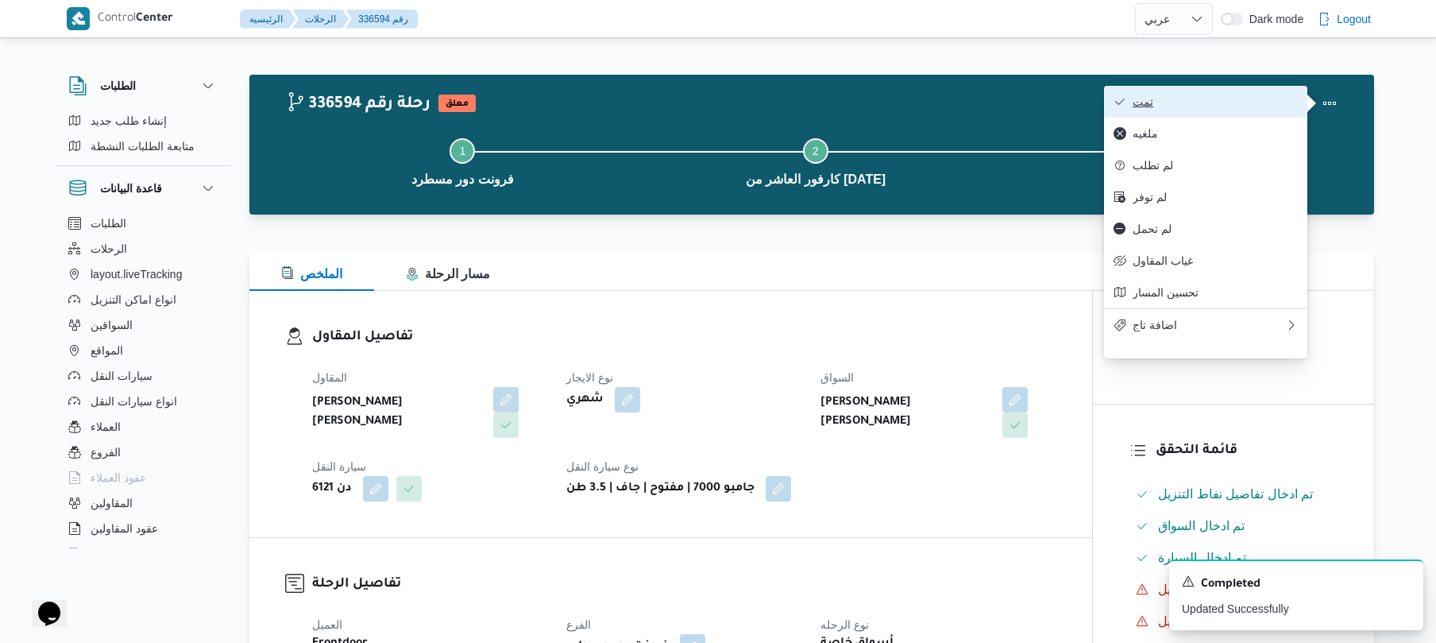
click at [1264, 96] on span "تمت" at bounding box center [1215, 101] width 165 height 13
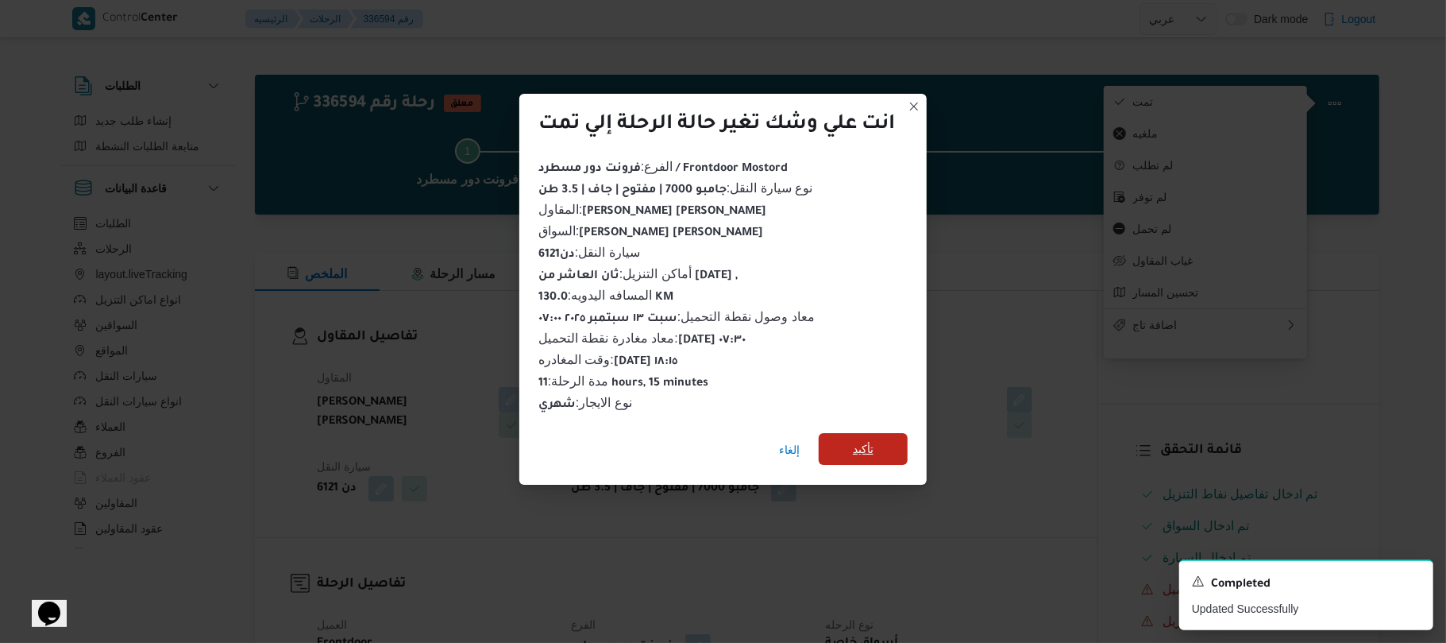
click at [870, 442] on span "تأكيد" at bounding box center [863, 448] width 21 height 19
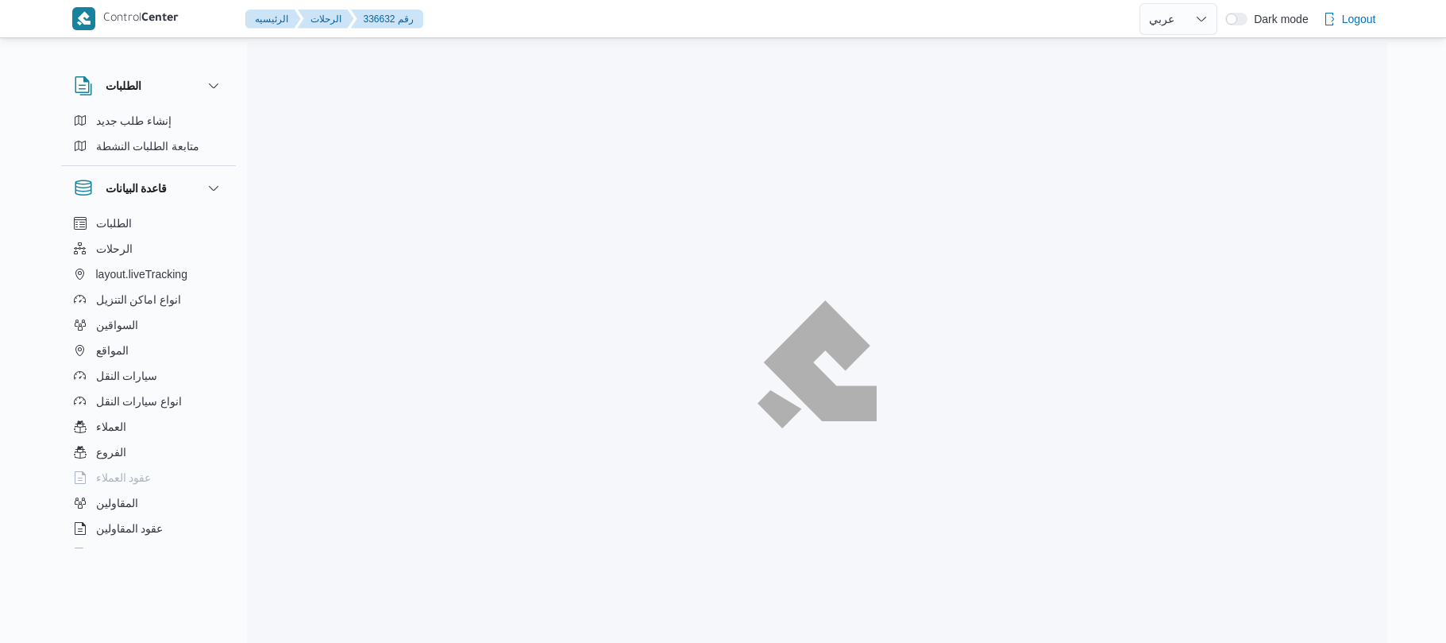
select select "ar"
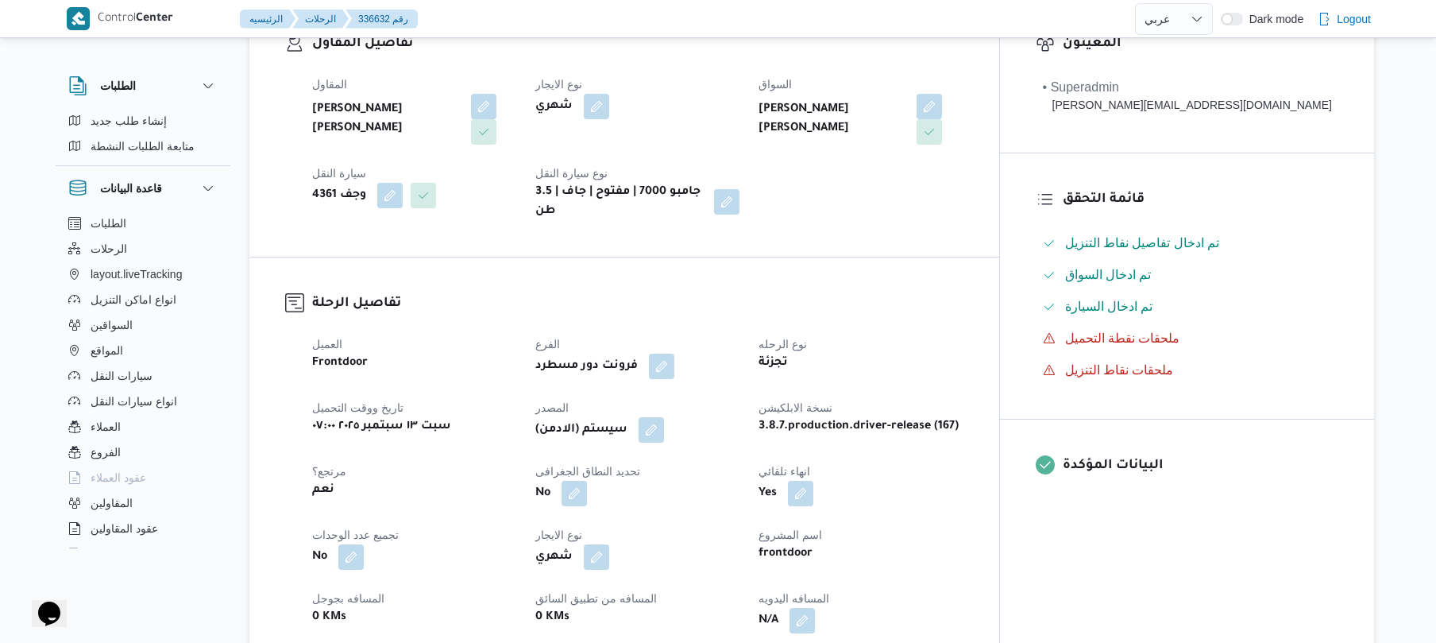
scroll to position [550, 0]
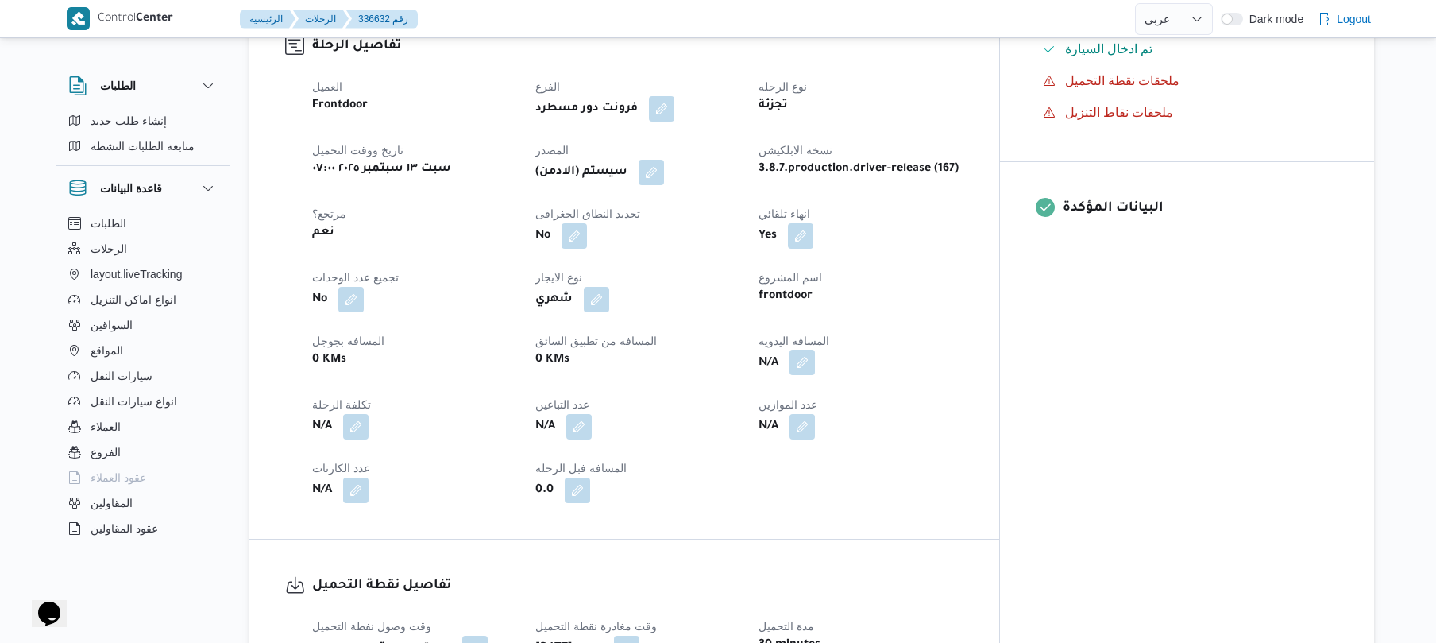
click at [815, 349] on button "button" at bounding box center [801, 361] width 25 height 25
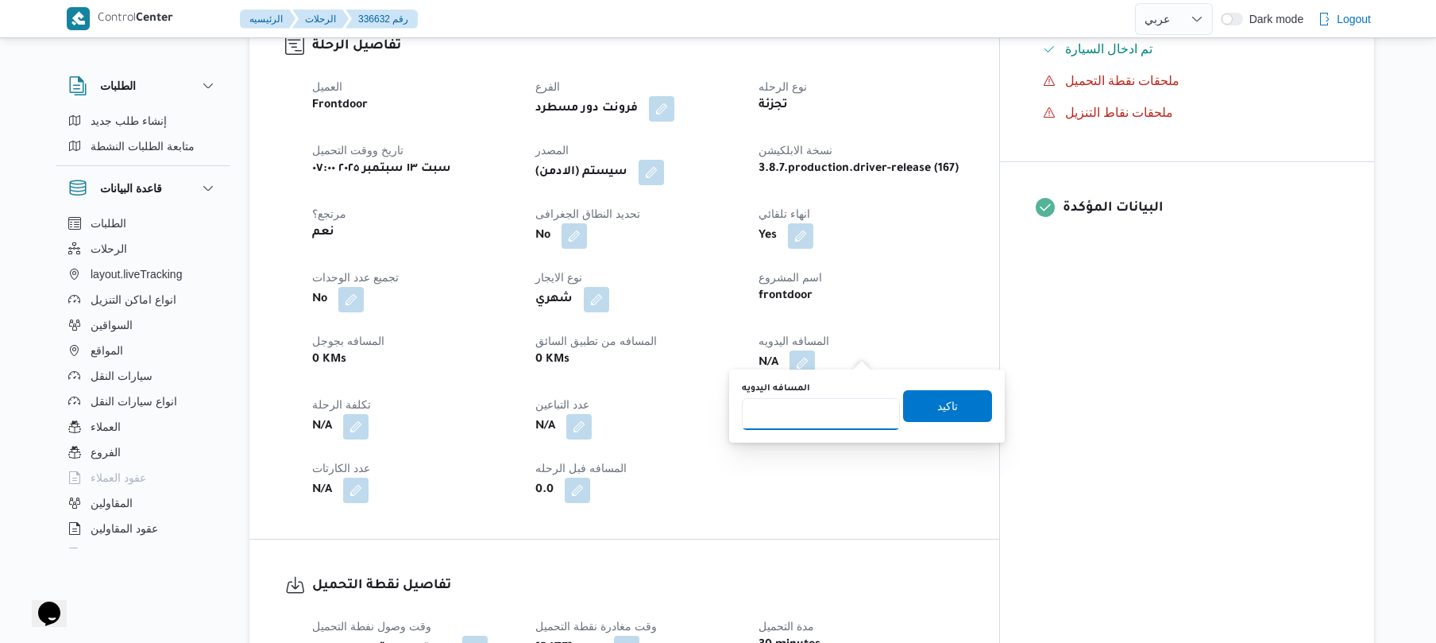
click at [801, 423] on input "المسافه اليدويه" at bounding box center [821, 414] width 158 height 32
type input "120"
click at [905, 415] on span "تاكيد" at bounding box center [947, 405] width 89 height 32
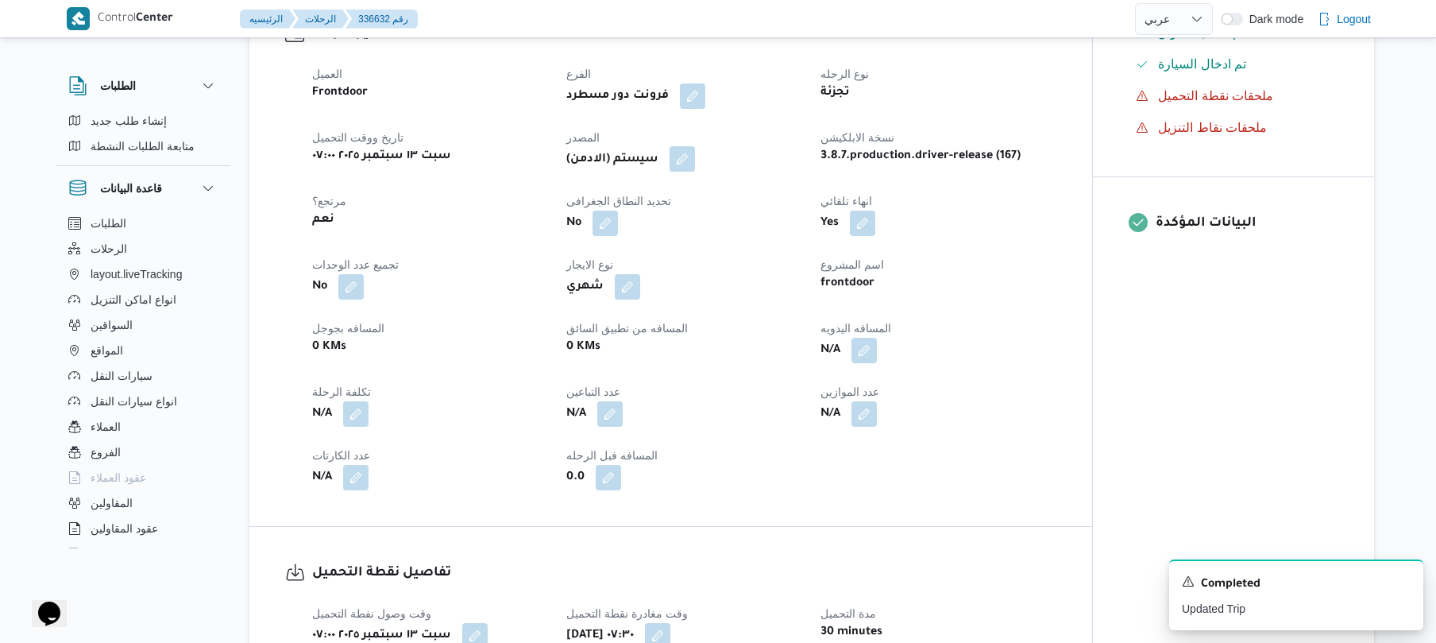
click at [690, 156] on button "button" at bounding box center [682, 158] width 25 height 25
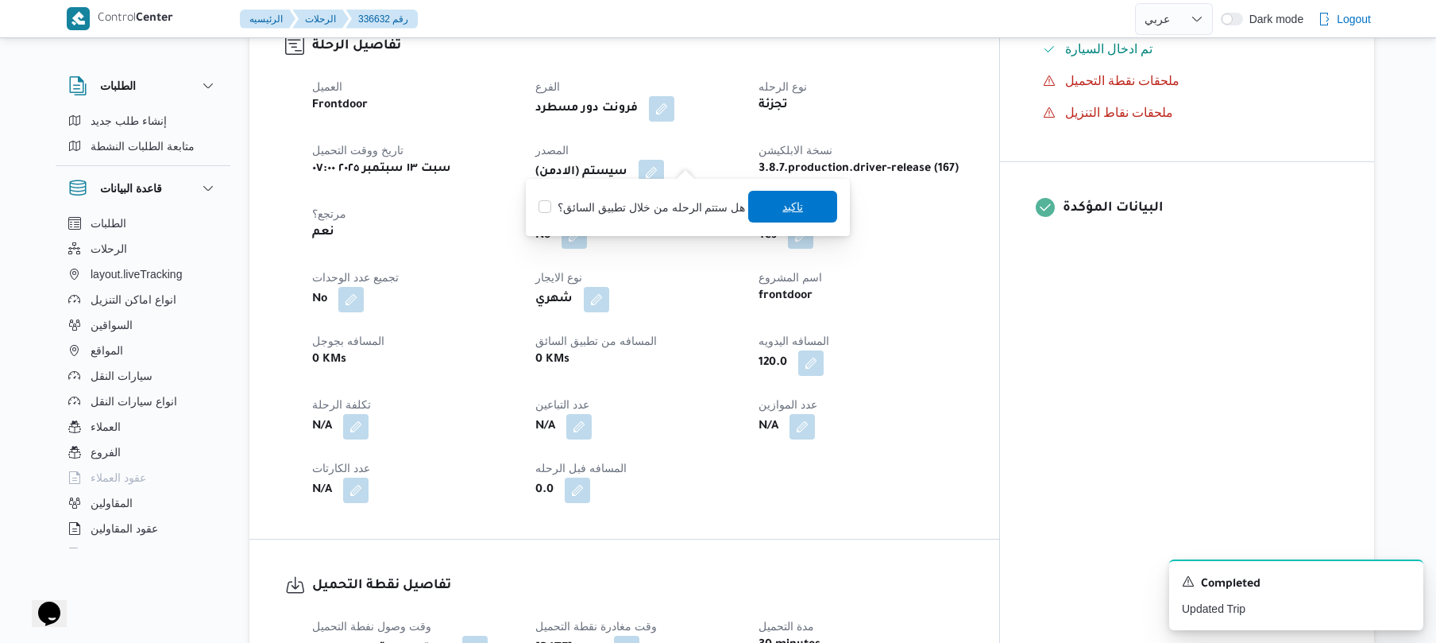
click at [767, 210] on span "تاكيد" at bounding box center [792, 207] width 89 height 32
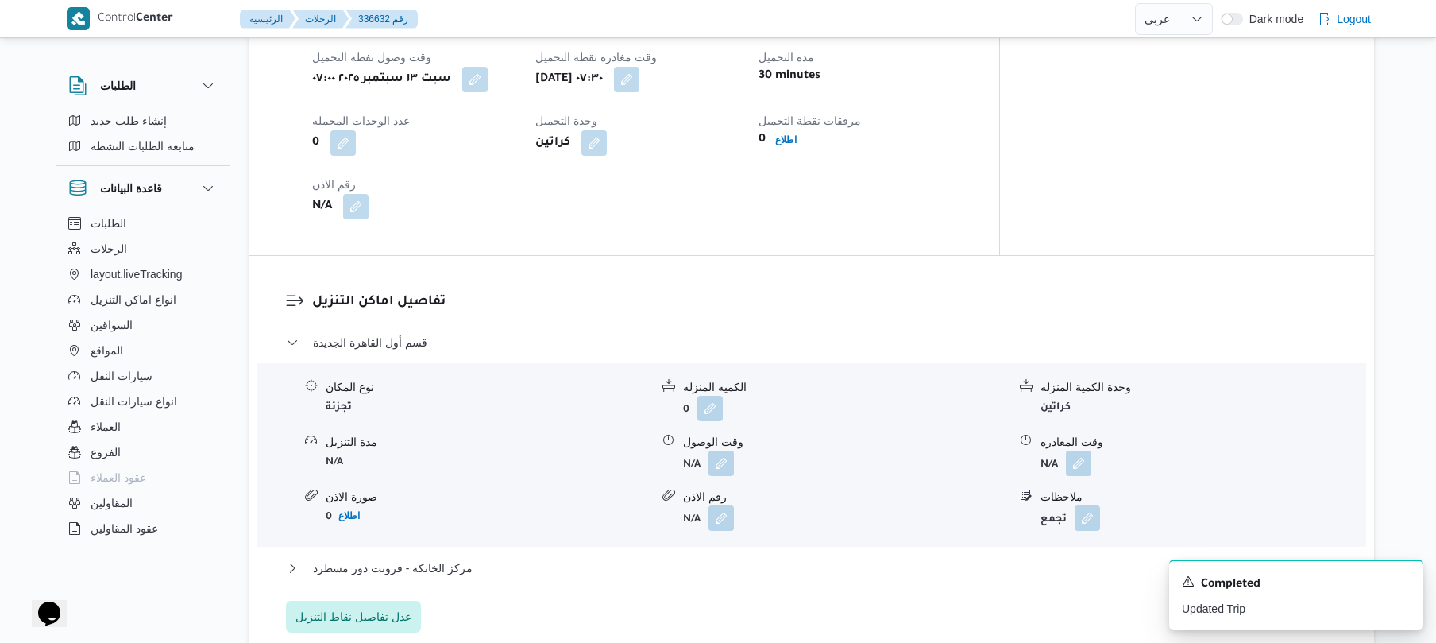
scroll to position [1144, 0]
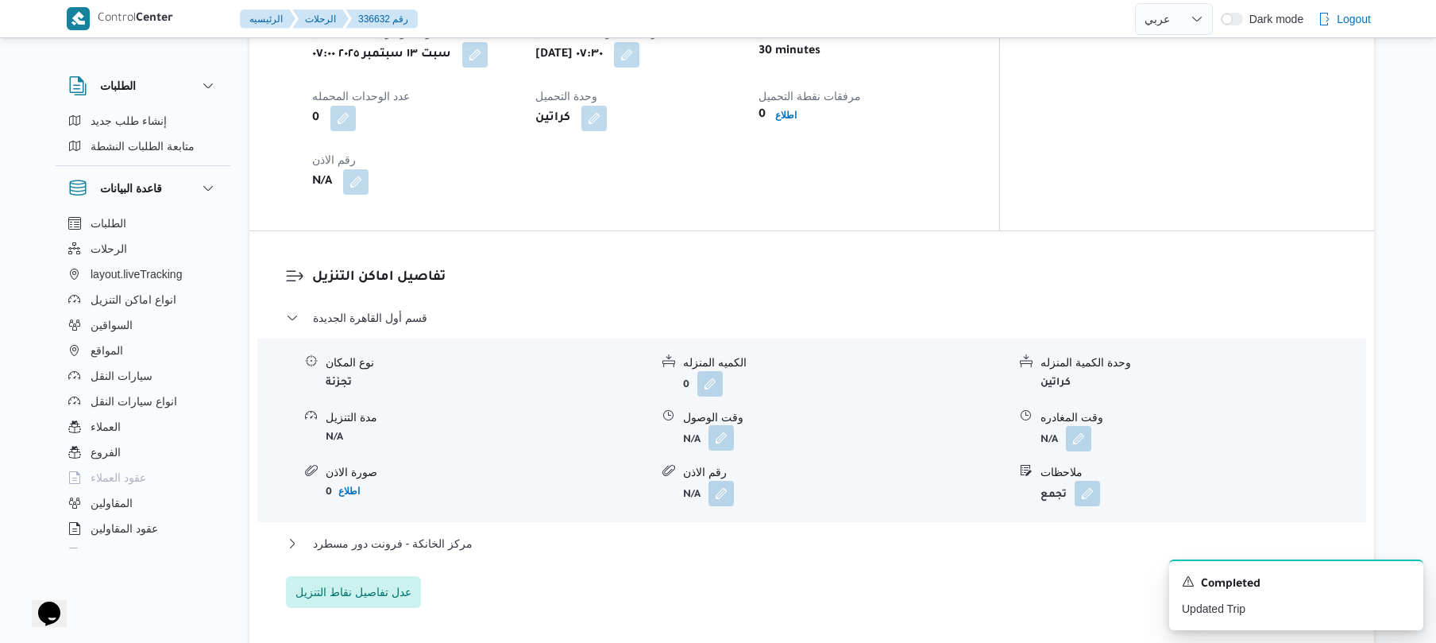
click at [726, 425] on button "button" at bounding box center [720, 437] width 25 height 25
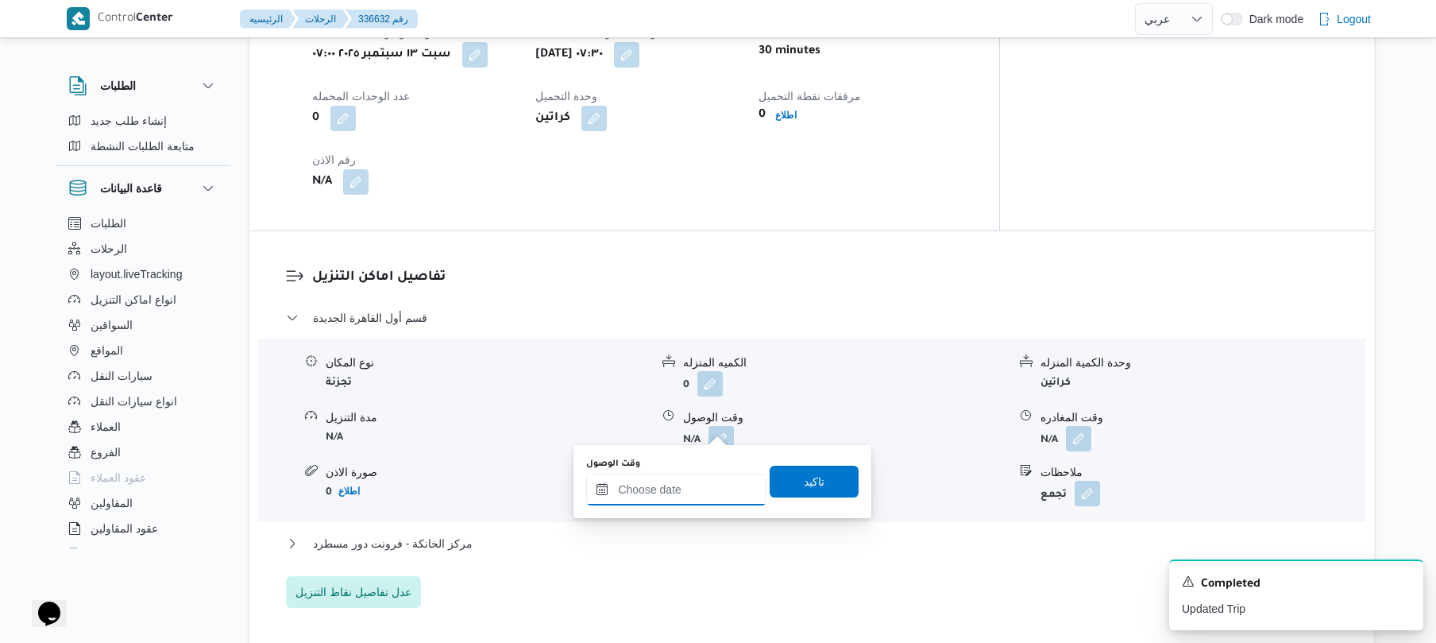
click at [655, 493] on input "وقت الوصول" at bounding box center [676, 489] width 180 height 32
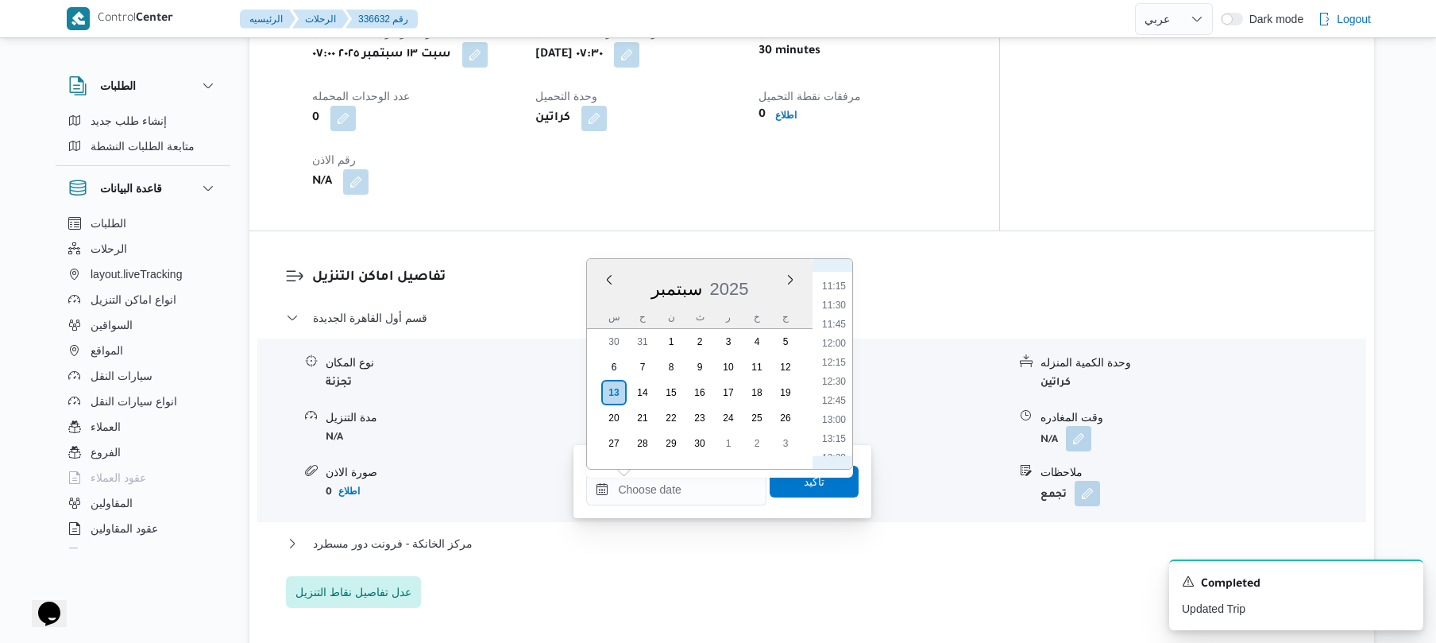
scroll to position [589, 0]
click at [840, 318] on li "08:15" at bounding box center [834, 319] width 37 height 16
type input "[DATE] ٠٨:١٥"
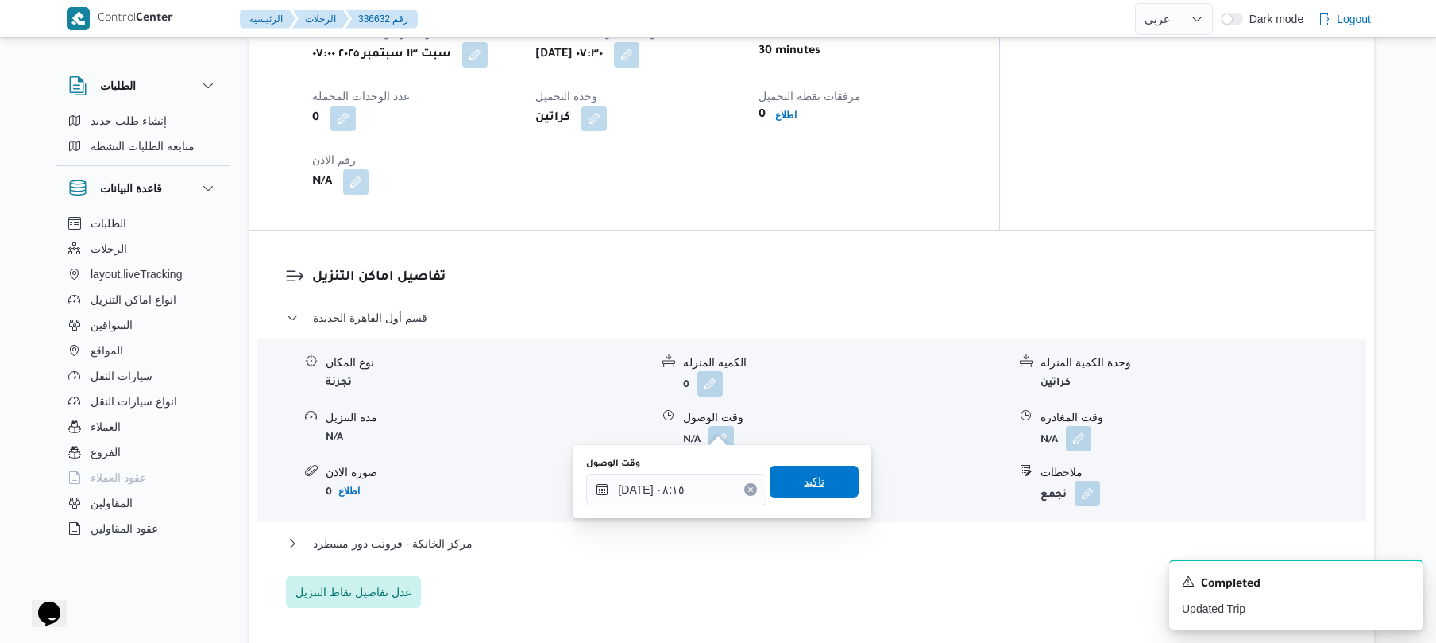
drag, startPoint x: 792, startPoint y: 481, endPoint x: 816, endPoint y: 483, distance: 24.7
click at [816, 483] on span "تاكيد" at bounding box center [814, 481] width 89 height 32
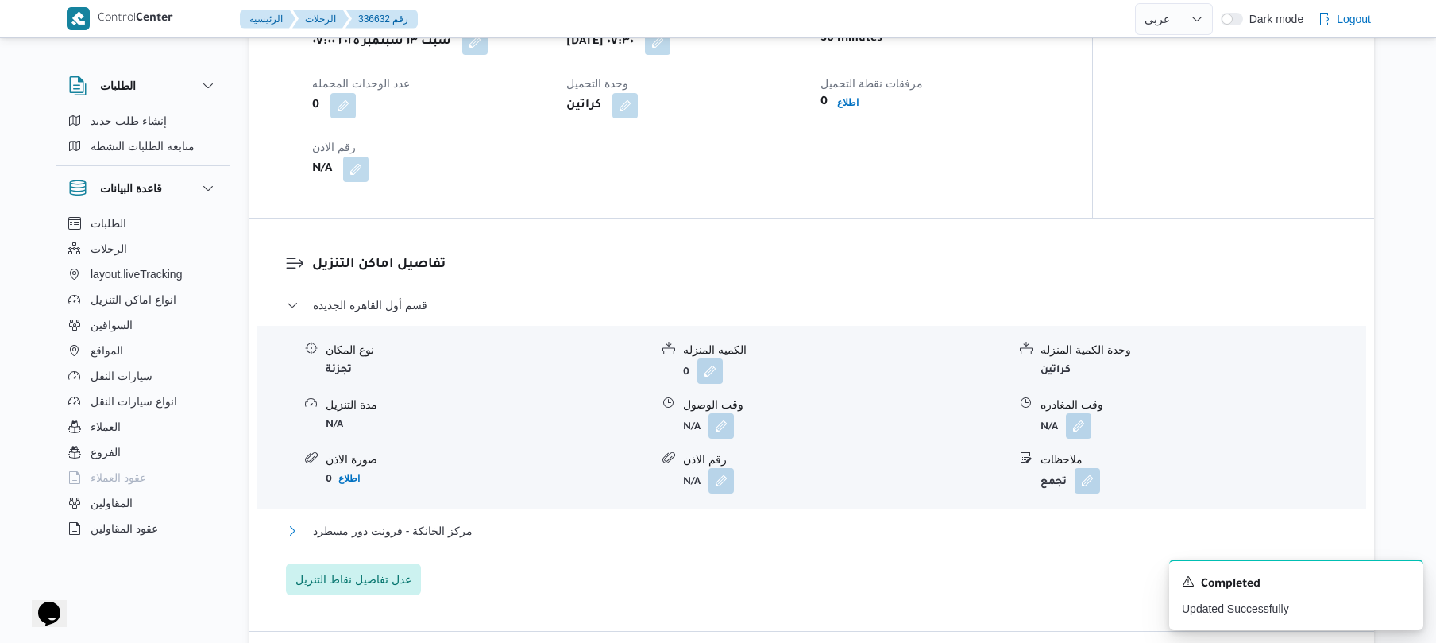
click at [707, 535] on button "مركز الخانكة - فرونت دور مسطرد" at bounding box center [812, 530] width 1052 height 19
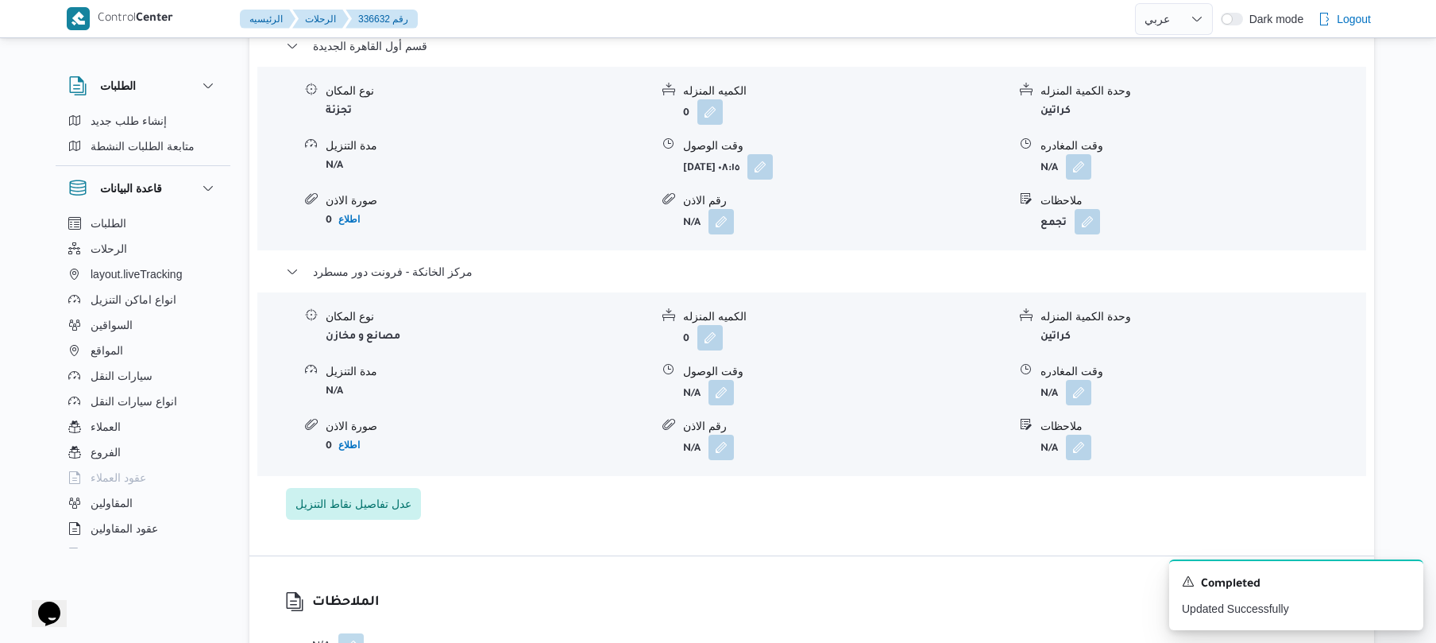
scroll to position [1609, 0]
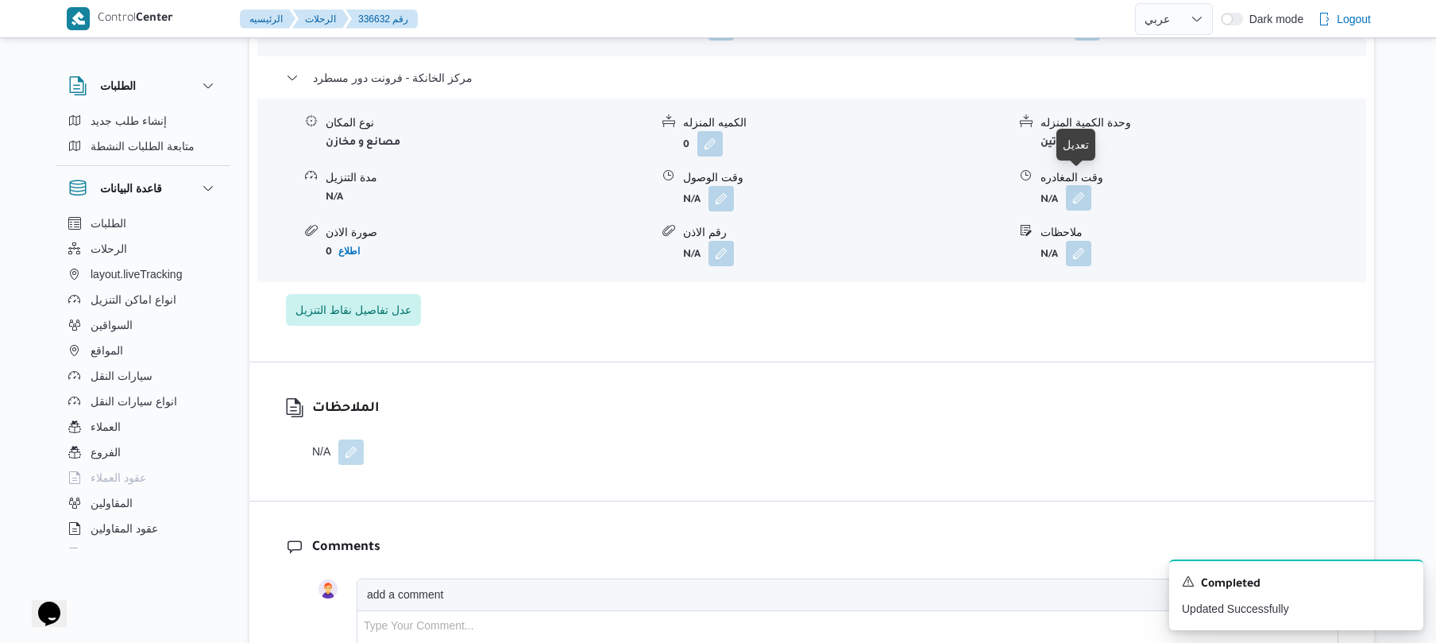
click at [1088, 185] on button "button" at bounding box center [1078, 197] width 25 height 25
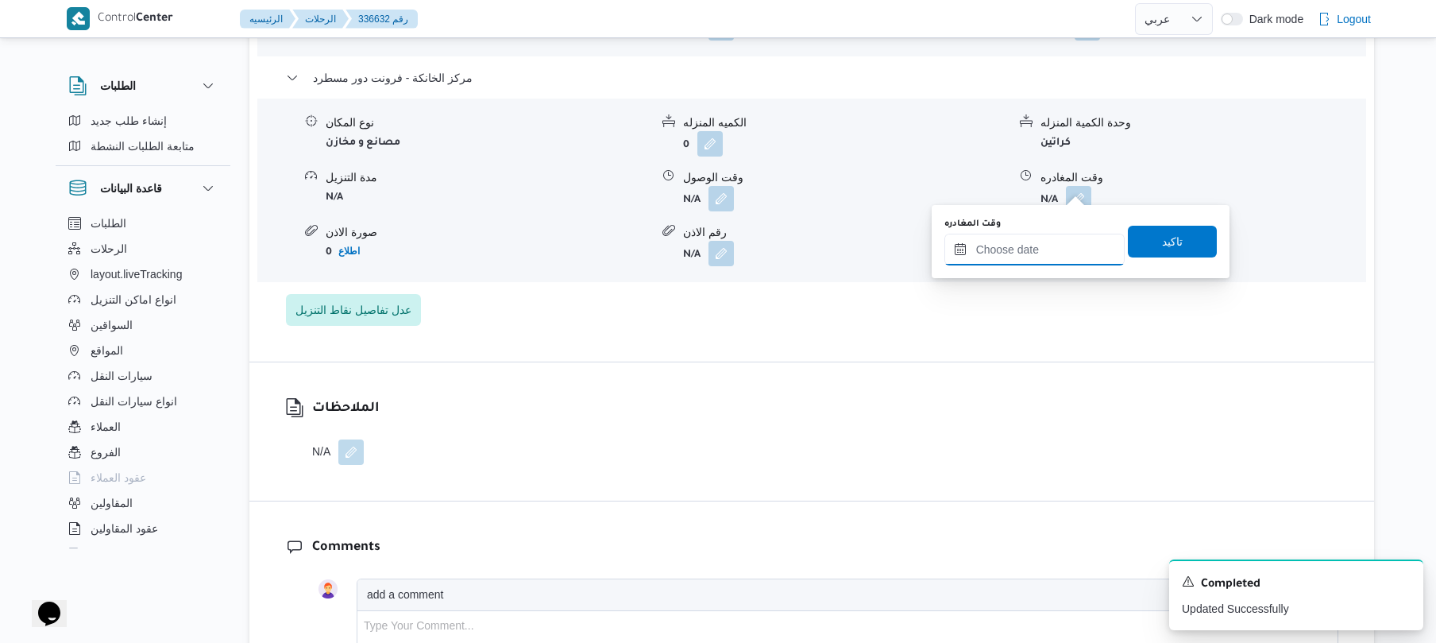
click at [1023, 245] on input "وقت المغادره" at bounding box center [1034, 250] width 180 height 32
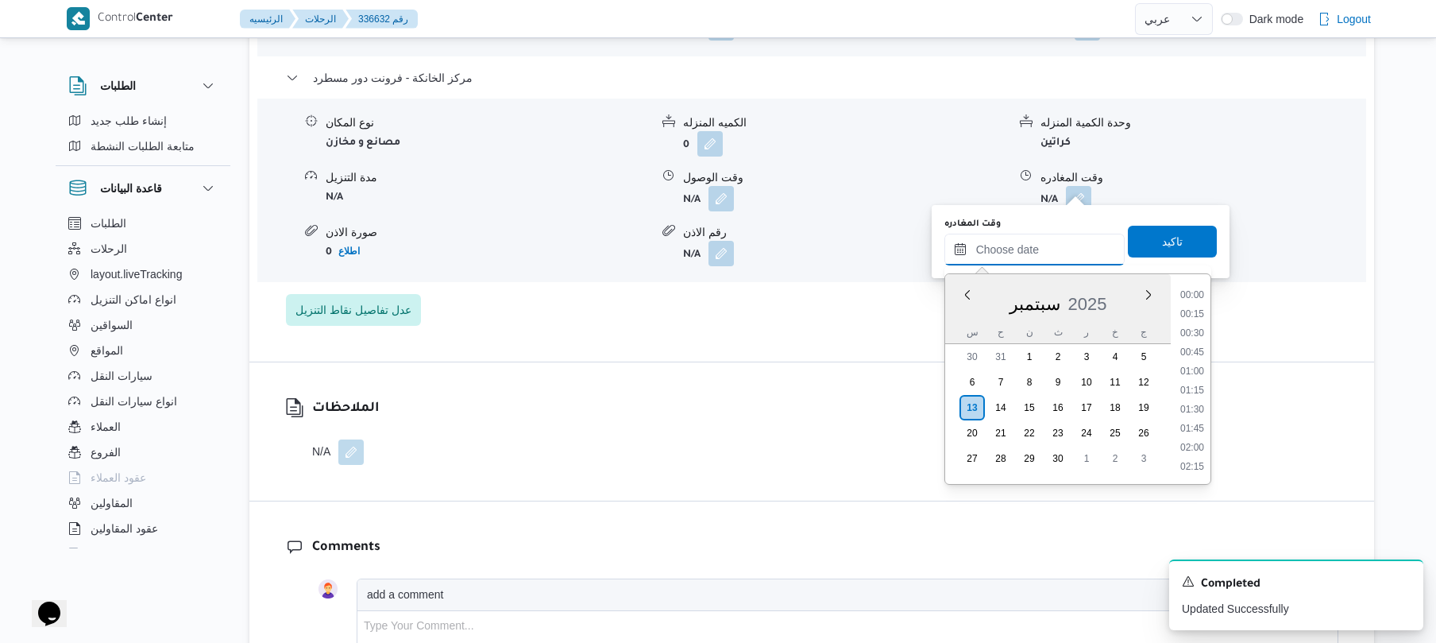
scroll to position [1373, 0]
click at [1195, 309] on li "18:15" at bounding box center [1192, 313] width 37 height 16
type input "[DATE] ١٨:١٥"
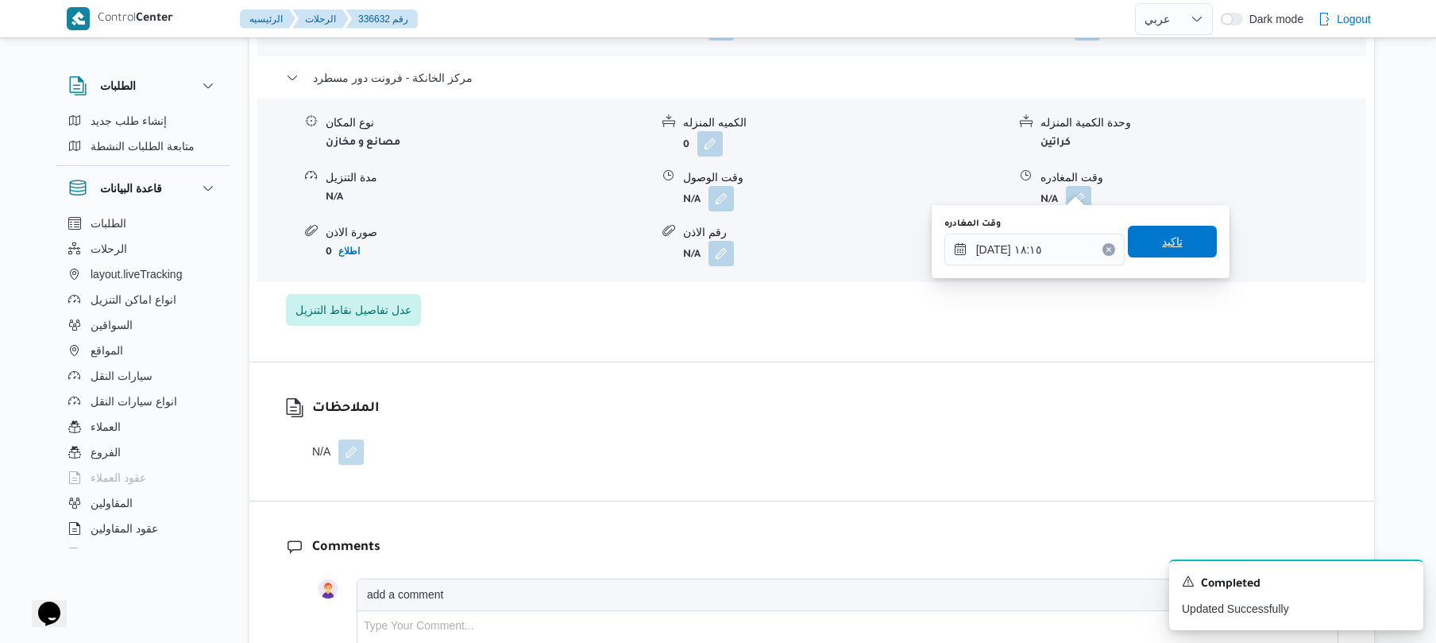
click at [1176, 241] on span "تاكيد" at bounding box center [1172, 242] width 89 height 32
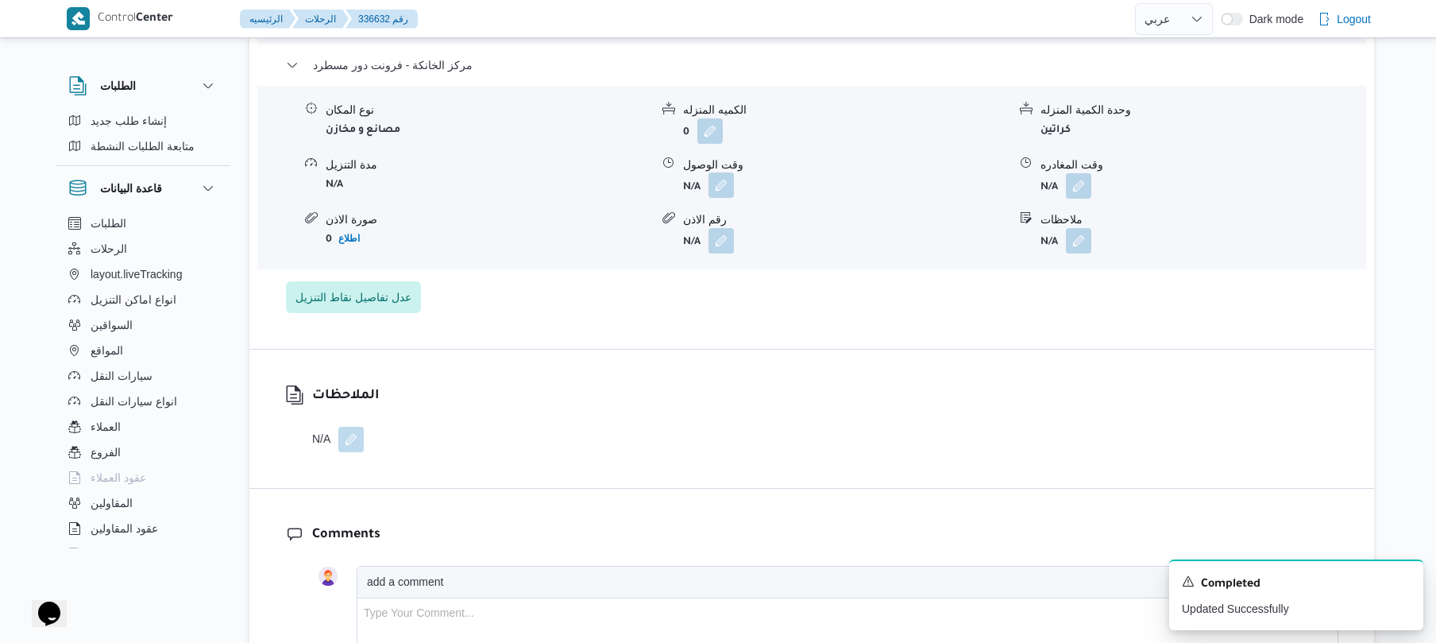
click at [726, 182] on button "button" at bounding box center [720, 184] width 25 height 25
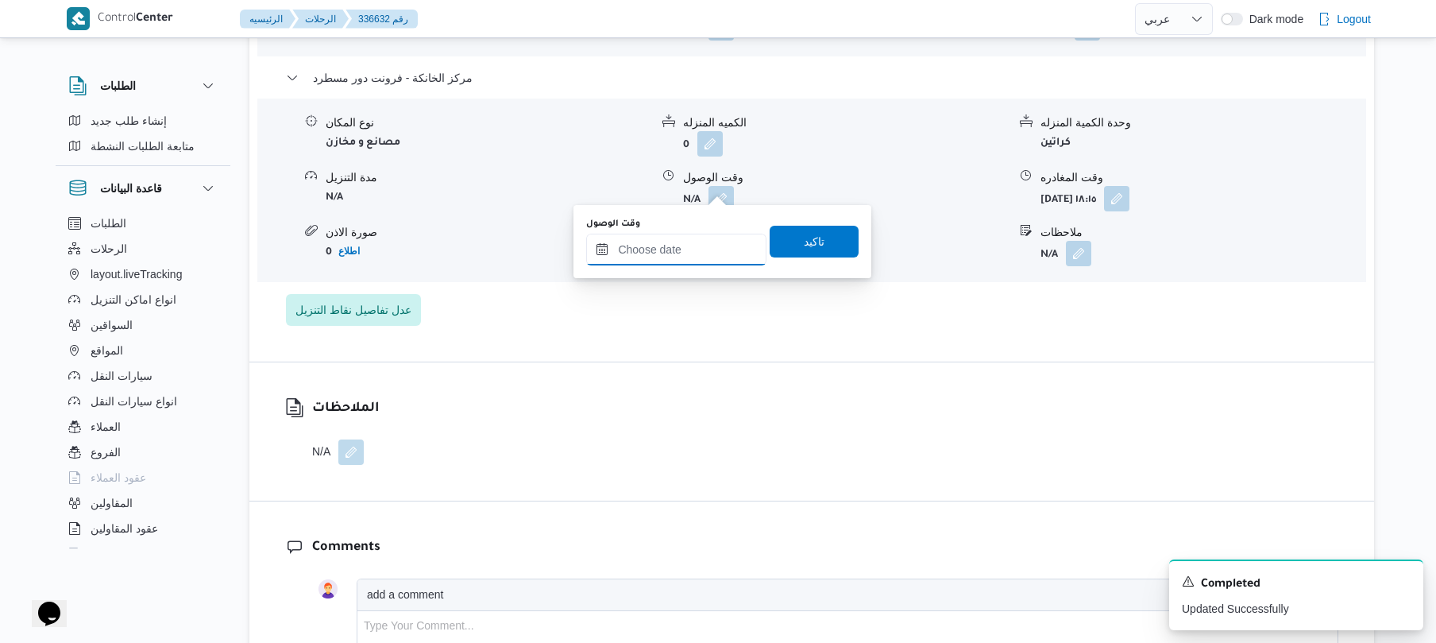
click at [705, 249] on input "وقت الوصول" at bounding box center [676, 250] width 180 height 32
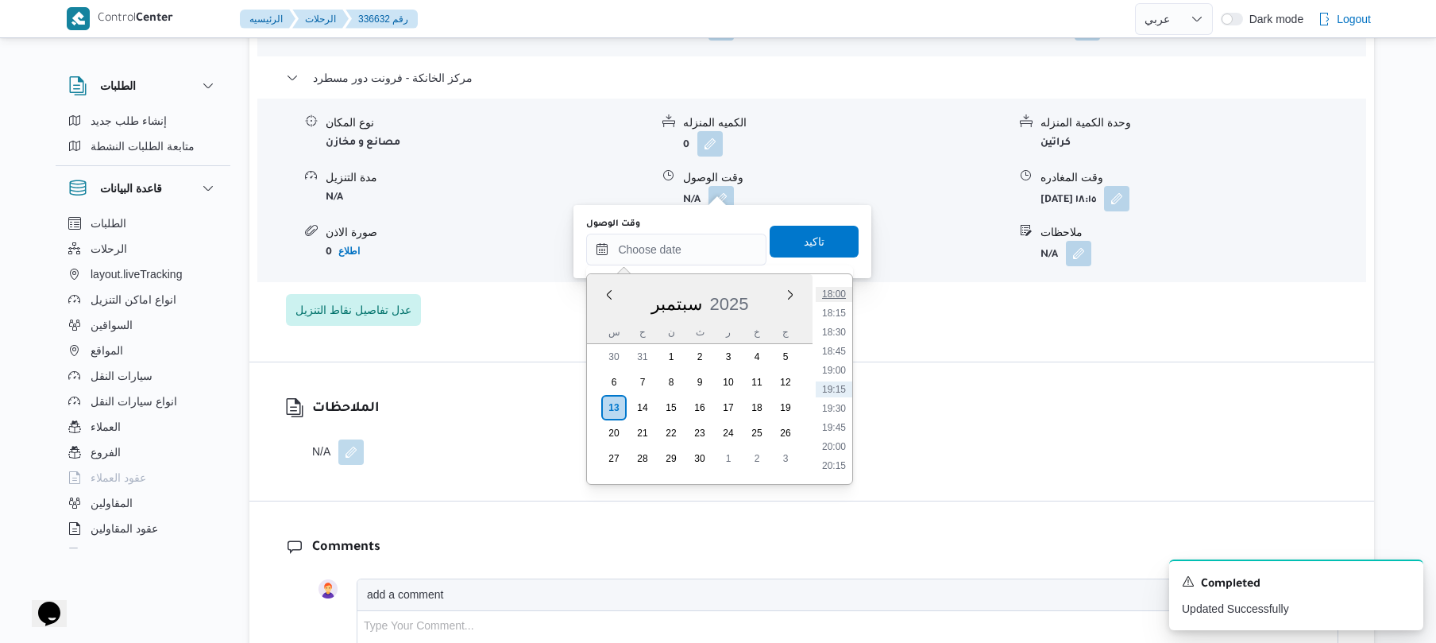
click at [836, 293] on li "18:00" at bounding box center [834, 294] width 37 height 16
type input "[DATE] ١٨:٠٠"
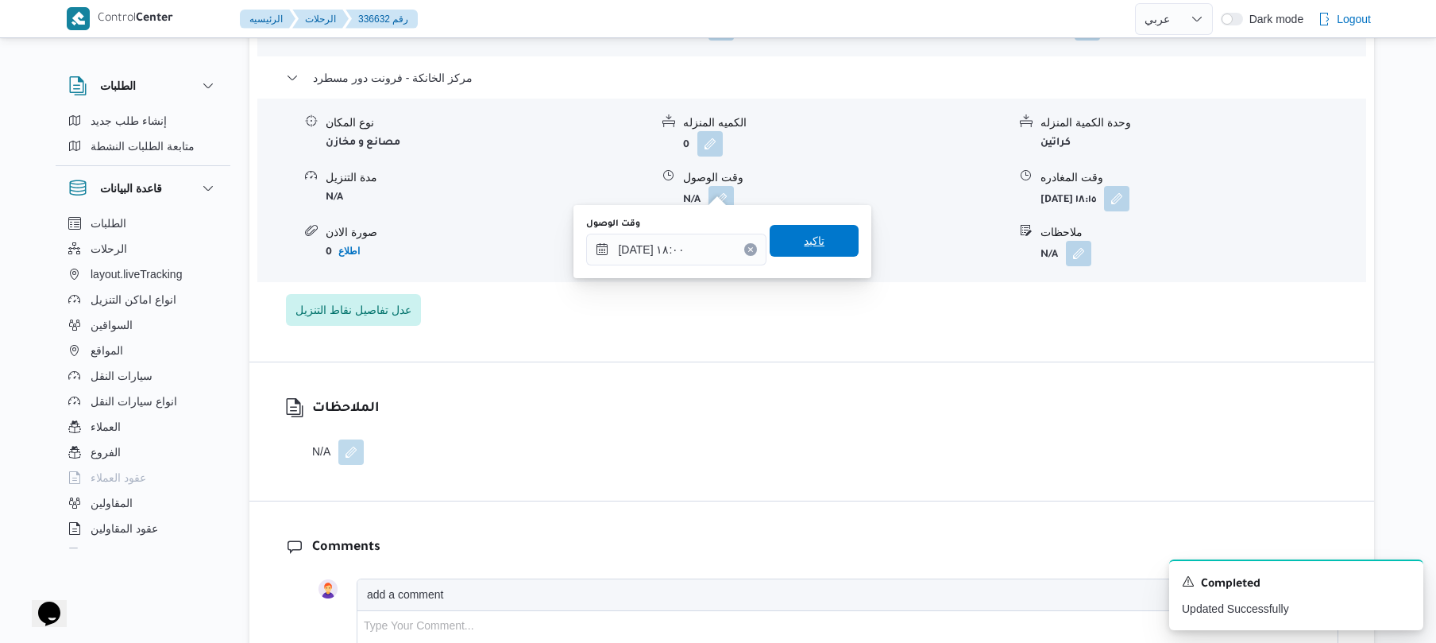
click at [817, 235] on span "تاكيد" at bounding box center [814, 241] width 89 height 32
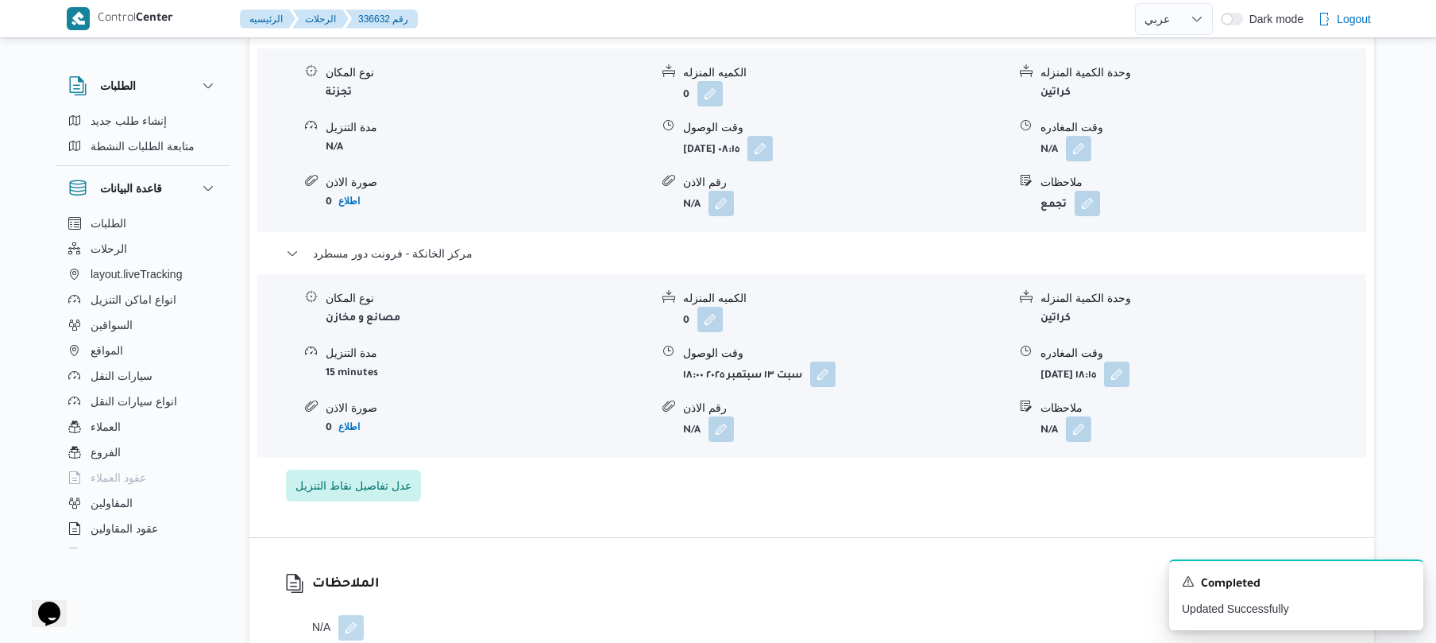
scroll to position [1398, 0]
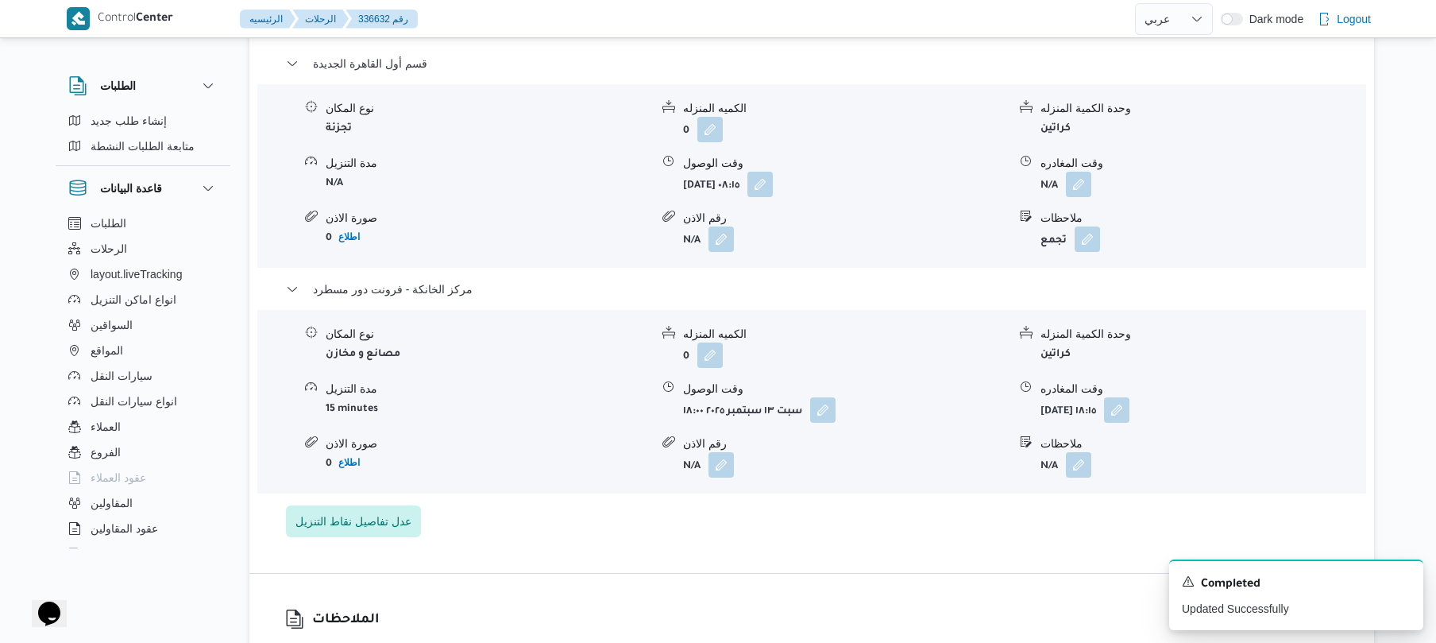
click at [1077, 185] on div "نوع المكان تجزئة الكميه المنزله 0 وحدة الكمية المنزله كراتين مدة التنزيل N/A وق…" at bounding box center [811, 176] width 1121 height 180
click at [1077, 175] on button "button" at bounding box center [1078, 183] width 25 height 25
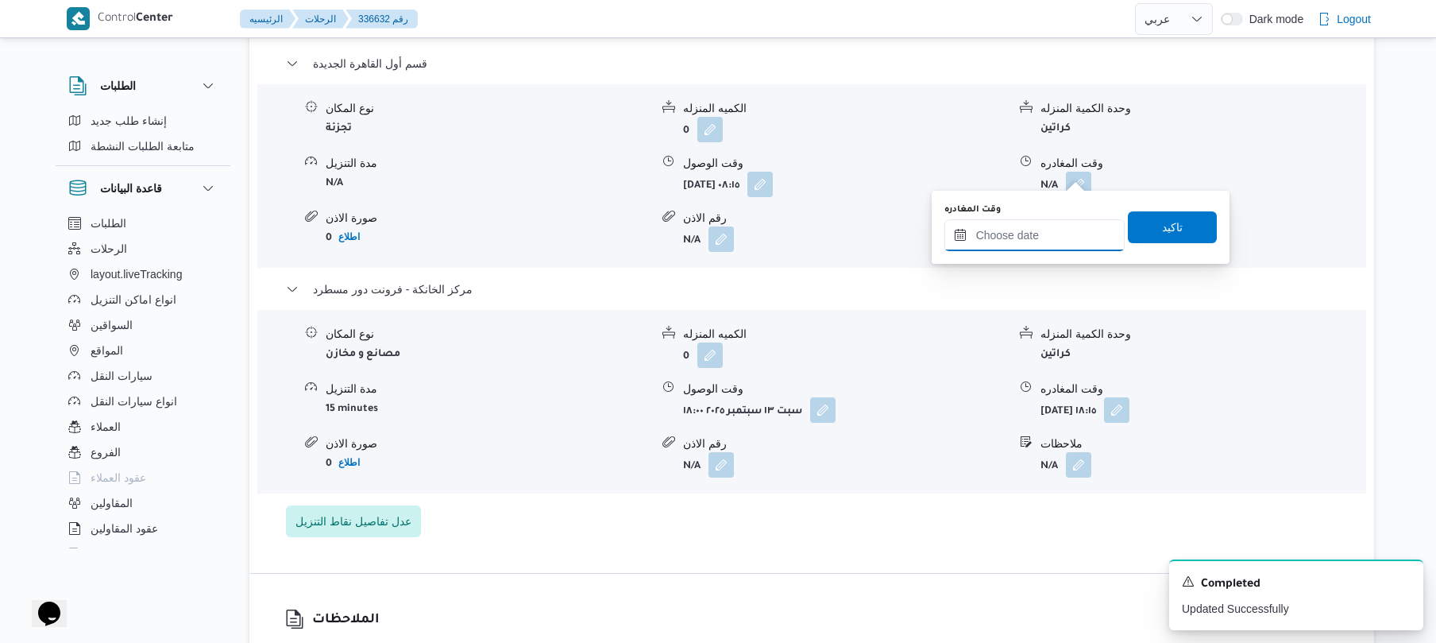
click at [1021, 233] on input "وقت المغادره" at bounding box center [1034, 235] width 180 height 32
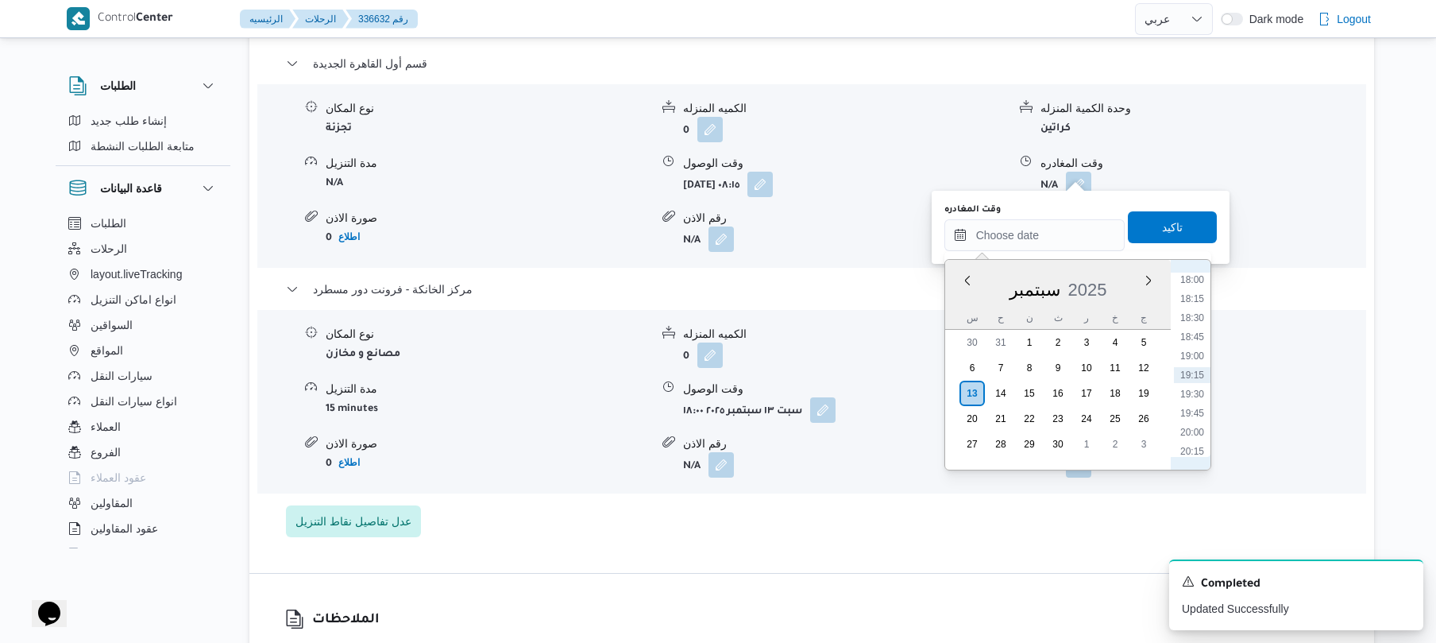
scroll to position [1218, 0]
click at [1195, 375] on li "17:15" at bounding box center [1192, 378] width 37 height 16
type input "[DATE] ١٧:١٥"
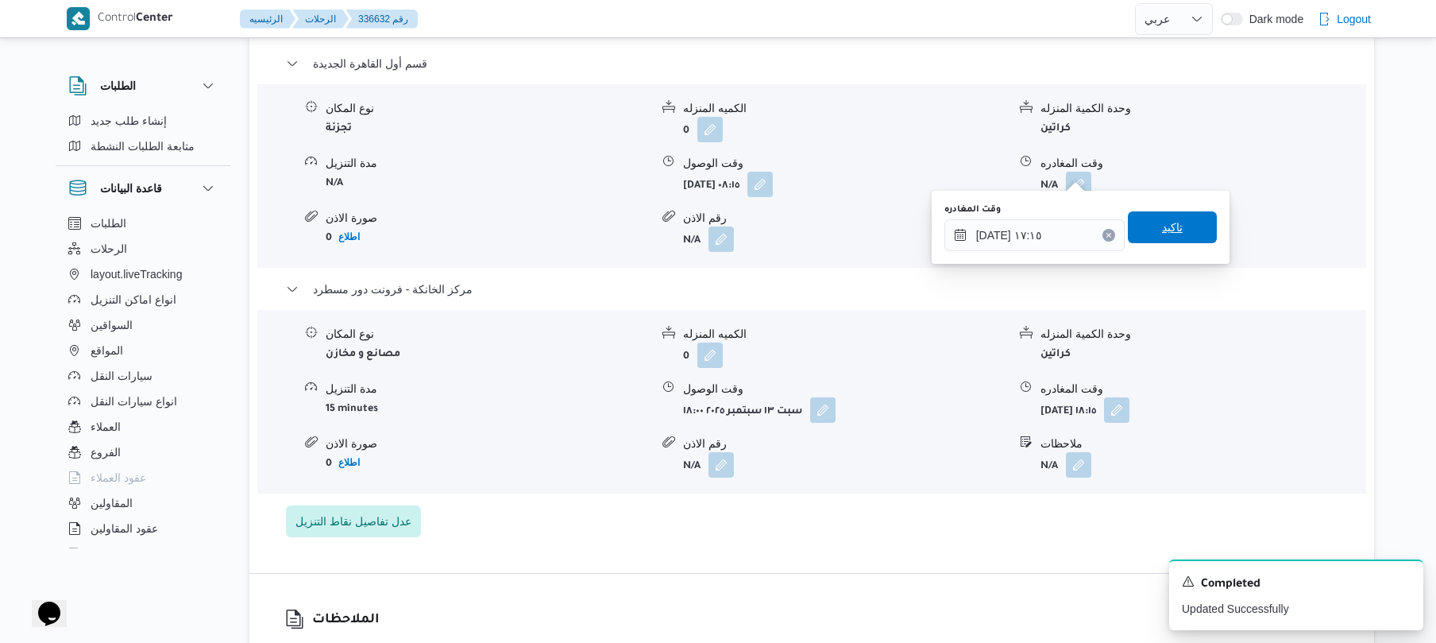
click at [1183, 226] on span "تاكيد" at bounding box center [1172, 227] width 89 height 32
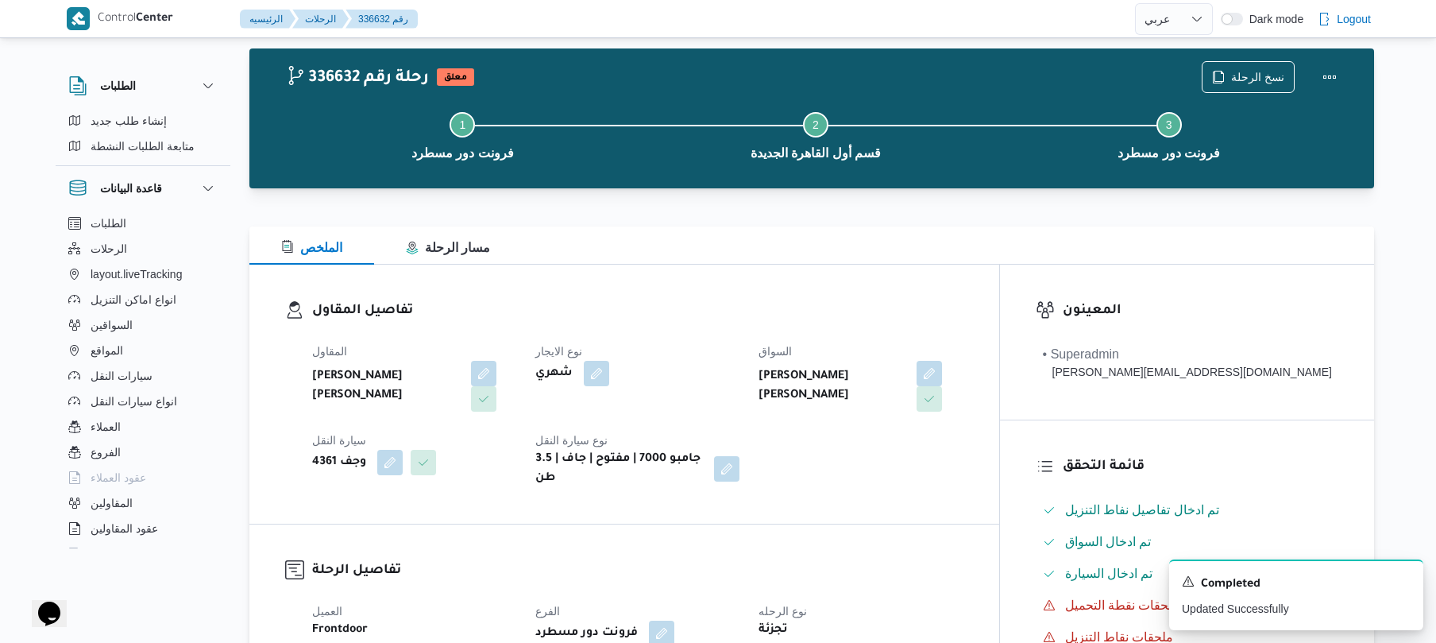
scroll to position [0, 0]
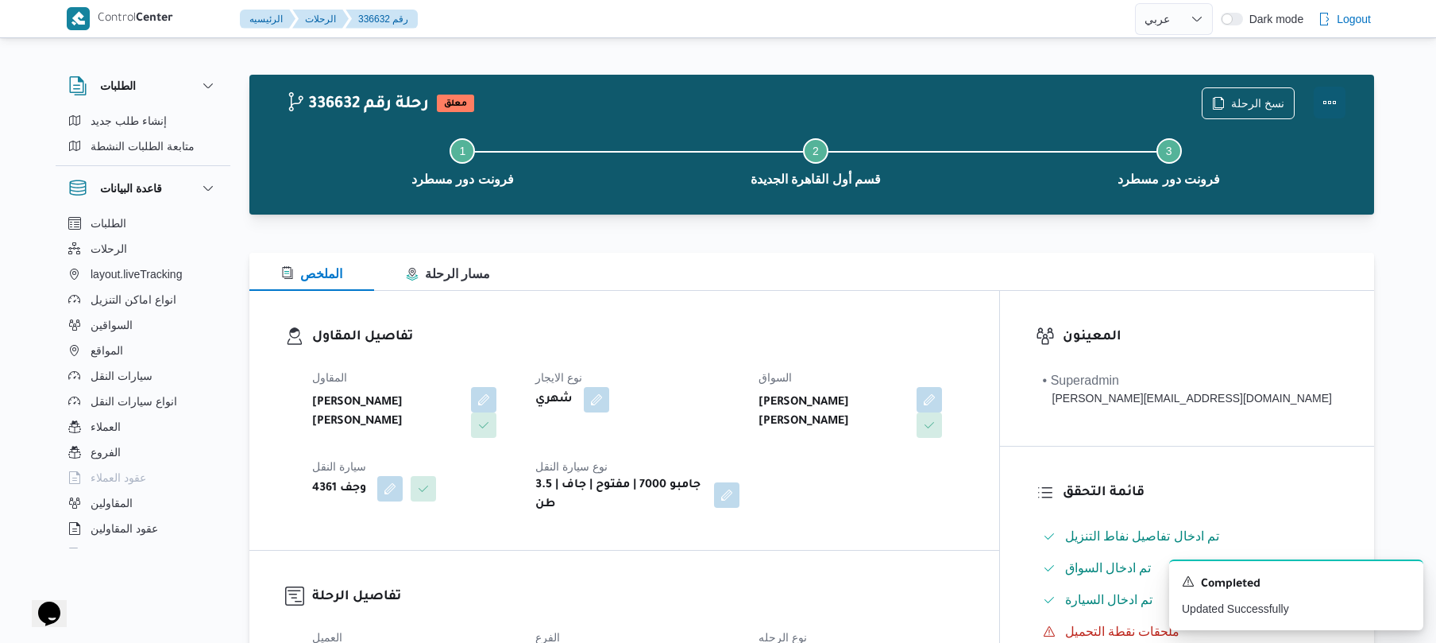
click at [1333, 98] on button "Actions" at bounding box center [1330, 103] width 32 height 32
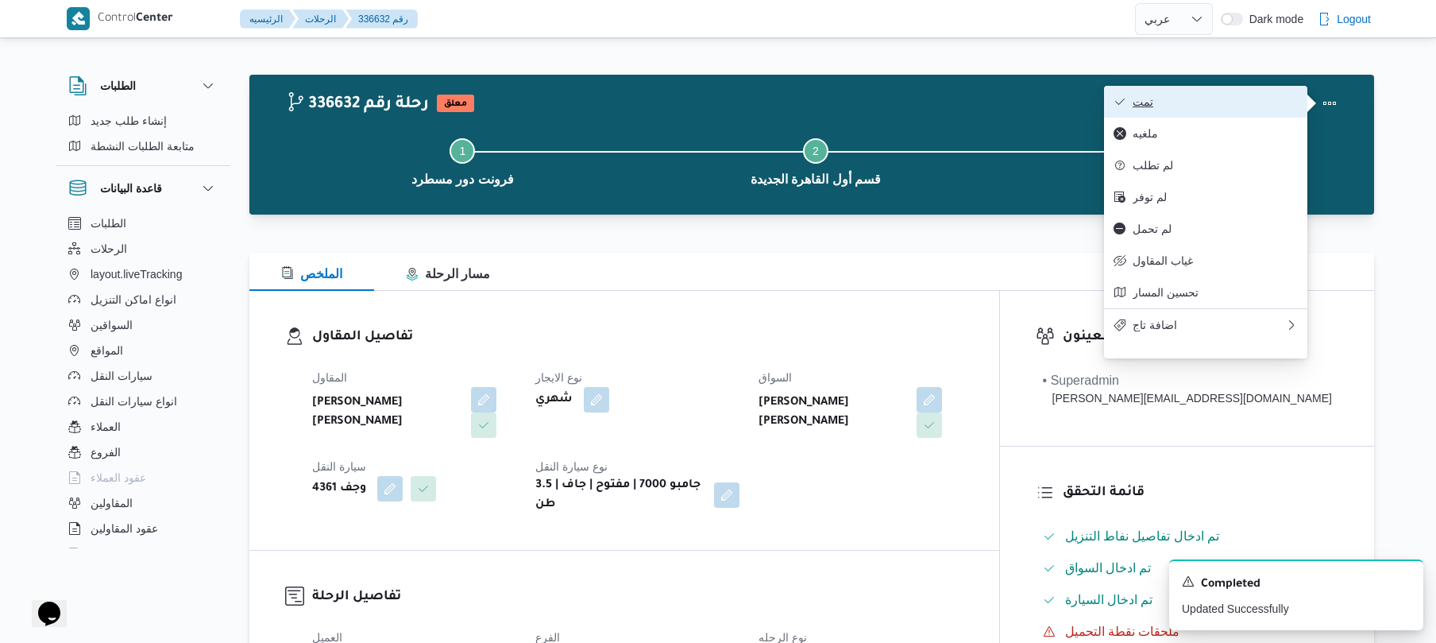
click at [1269, 97] on span "تمت" at bounding box center [1215, 101] width 165 height 13
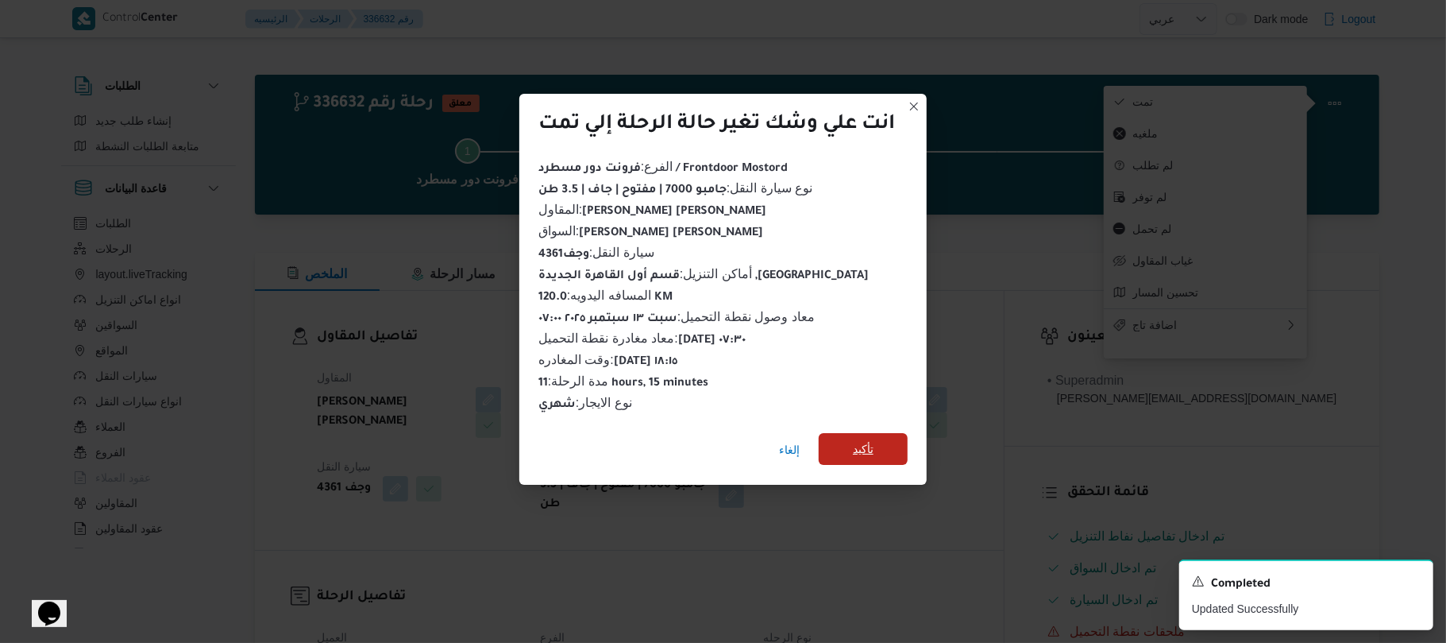
click at [874, 439] on span "تأكيد" at bounding box center [863, 448] width 21 height 19
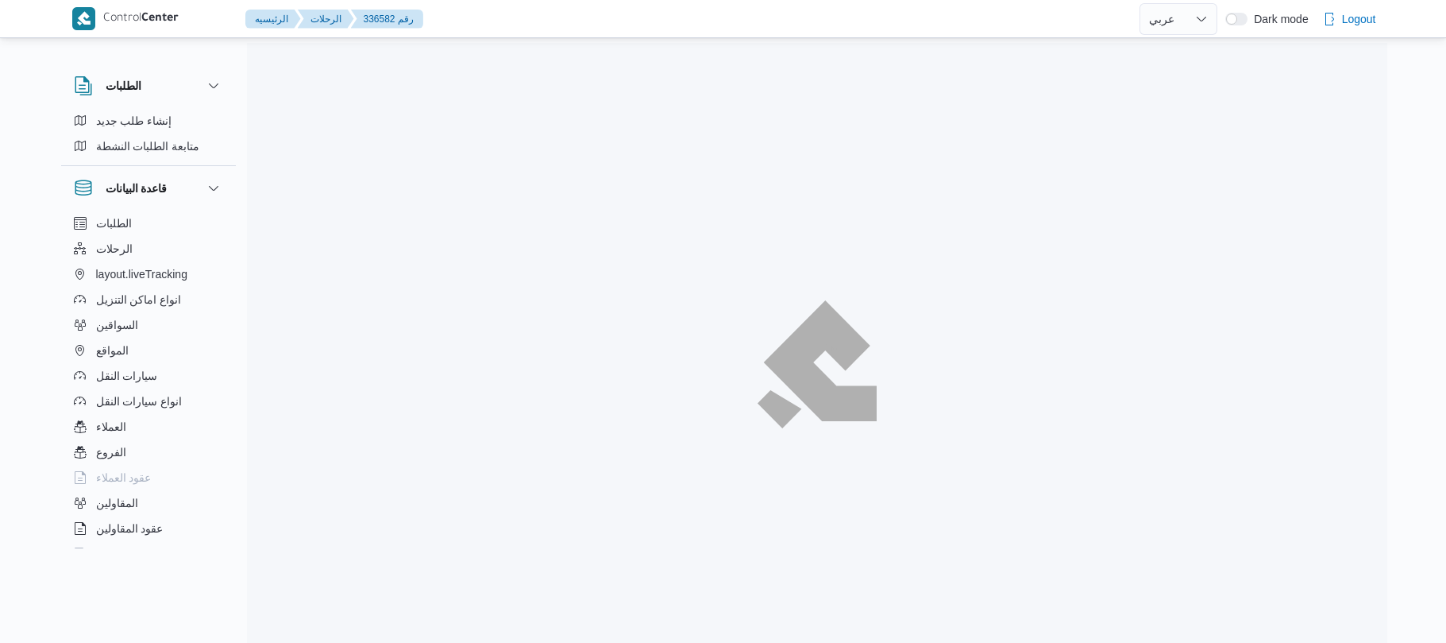
select select "ar"
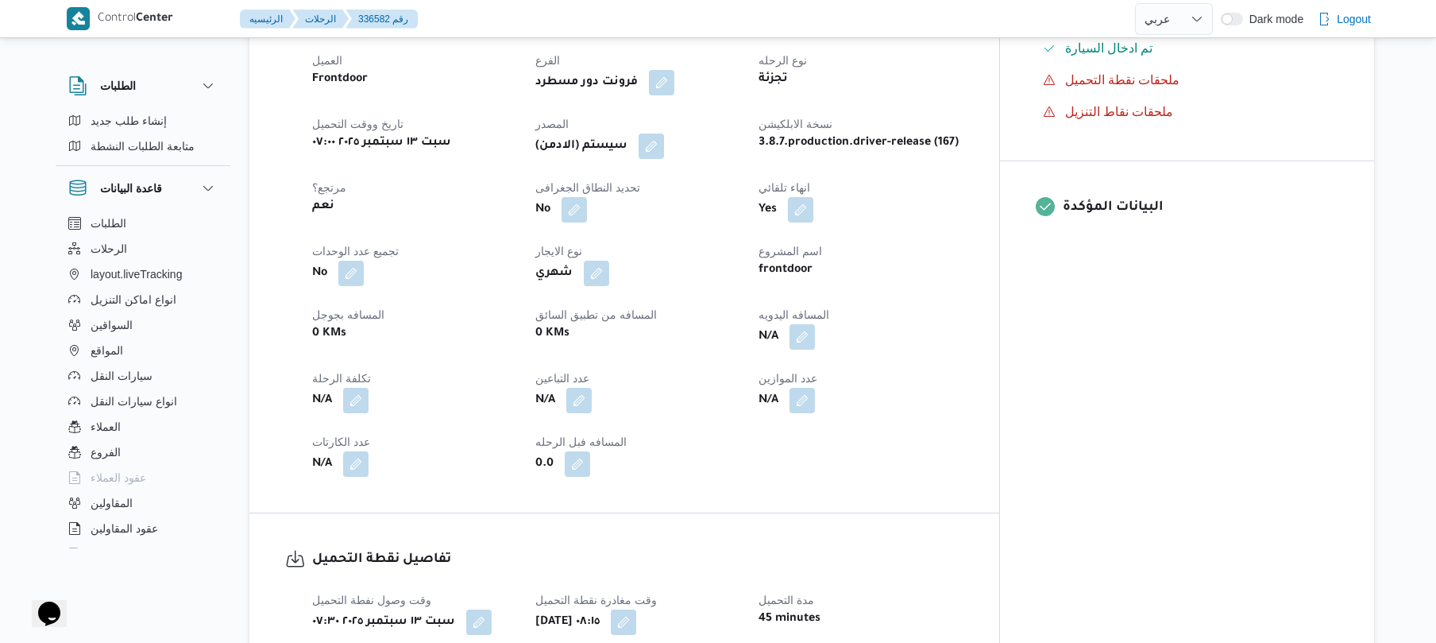
scroll to position [593, 0]
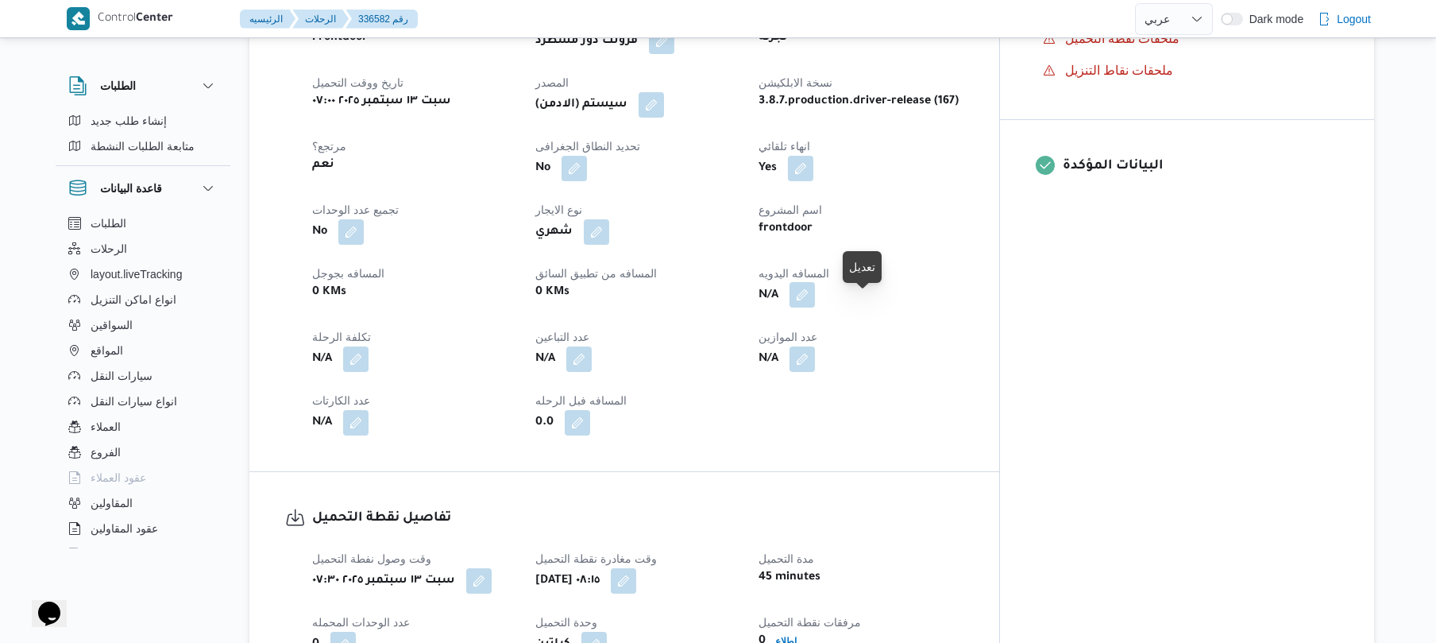
click at [815, 307] on button "button" at bounding box center [801, 294] width 25 height 25
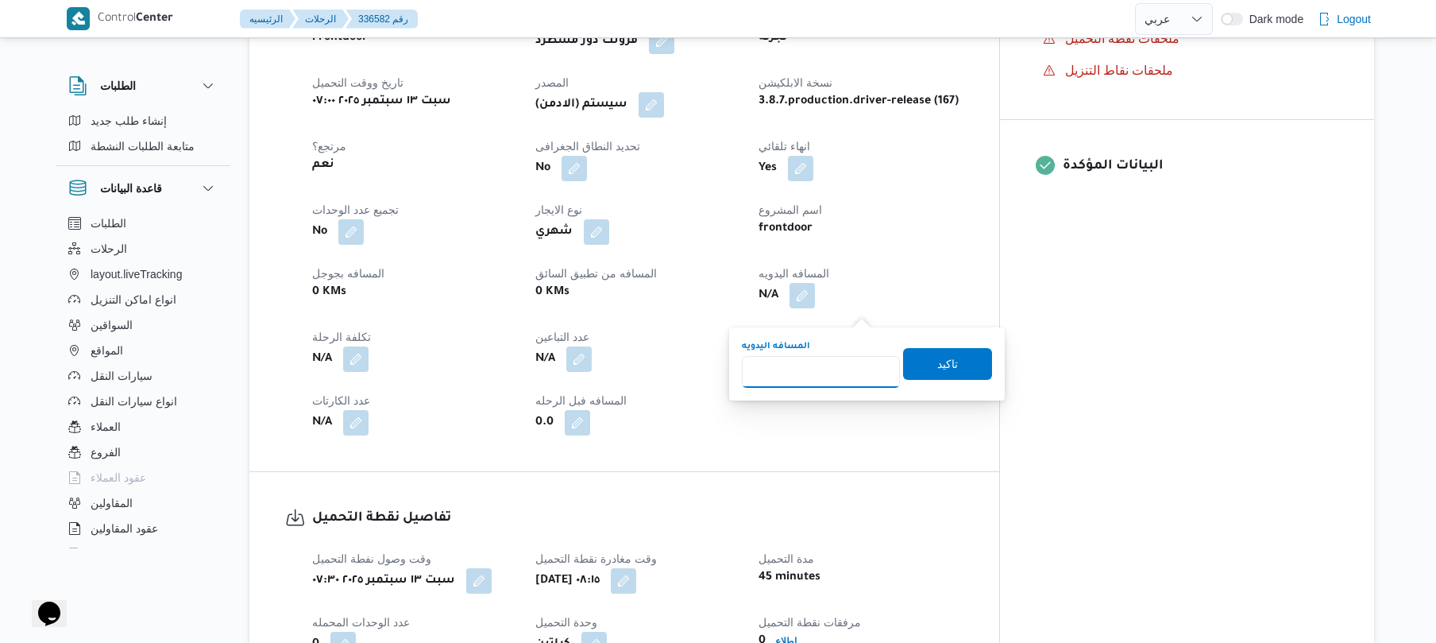
click at [818, 378] on input "المسافه اليدويه" at bounding box center [821, 372] width 158 height 32
type input "80"
click at [944, 357] on span "تاكيد" at bounding box center [947, 362] width 21 height 19
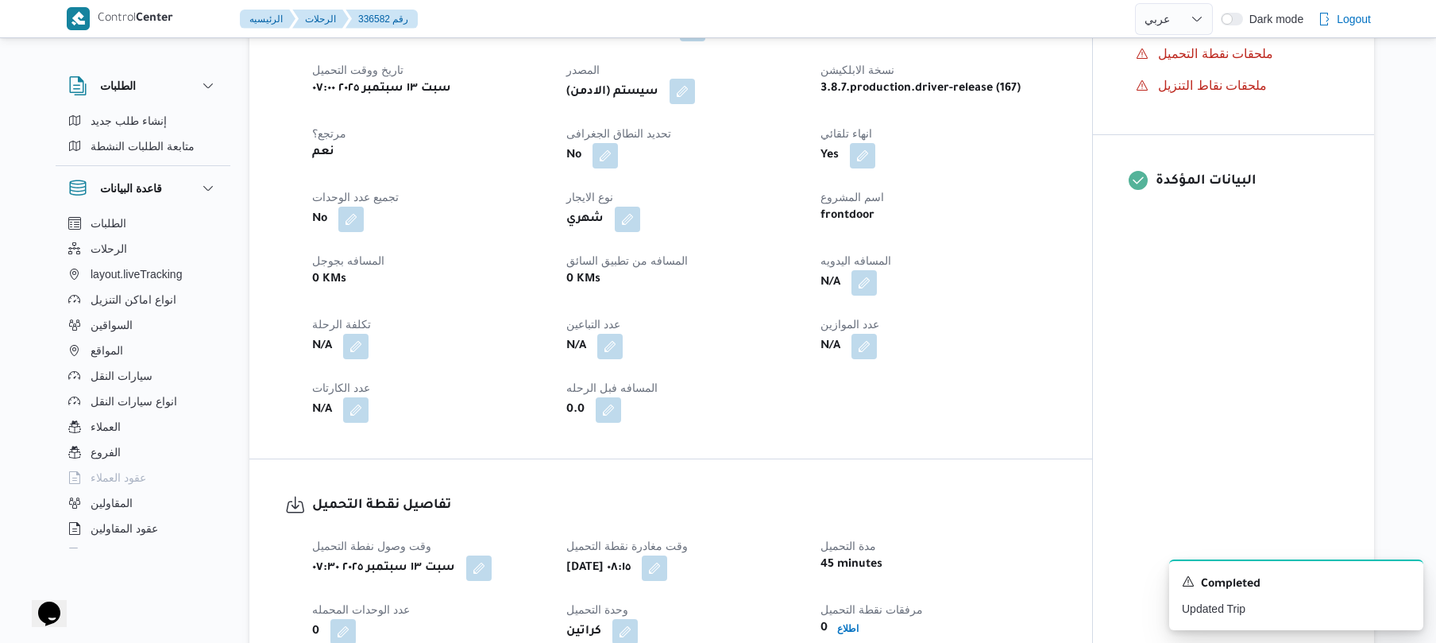
click at [686, 104] on button "button" at bounding box center [682, 91] width 25 height 25
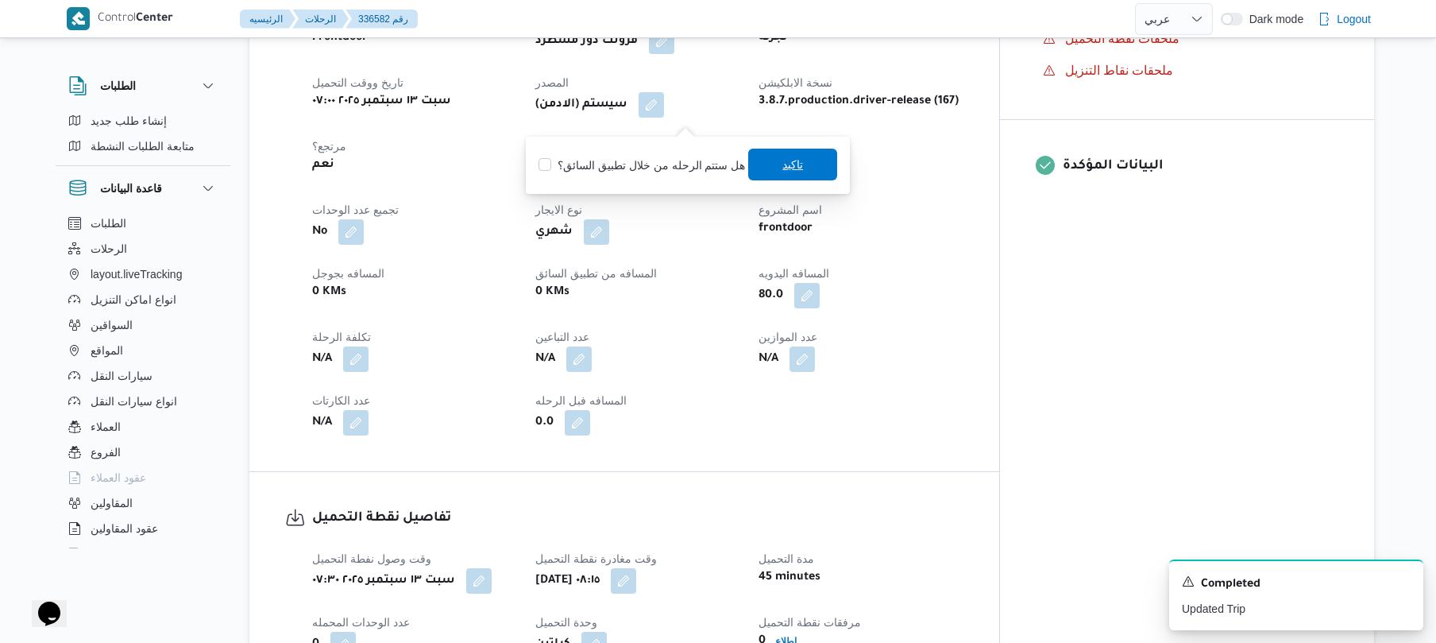
click at [791, 169] on span "تاكيد" at bounding box center [792, 164] width 21 height 19
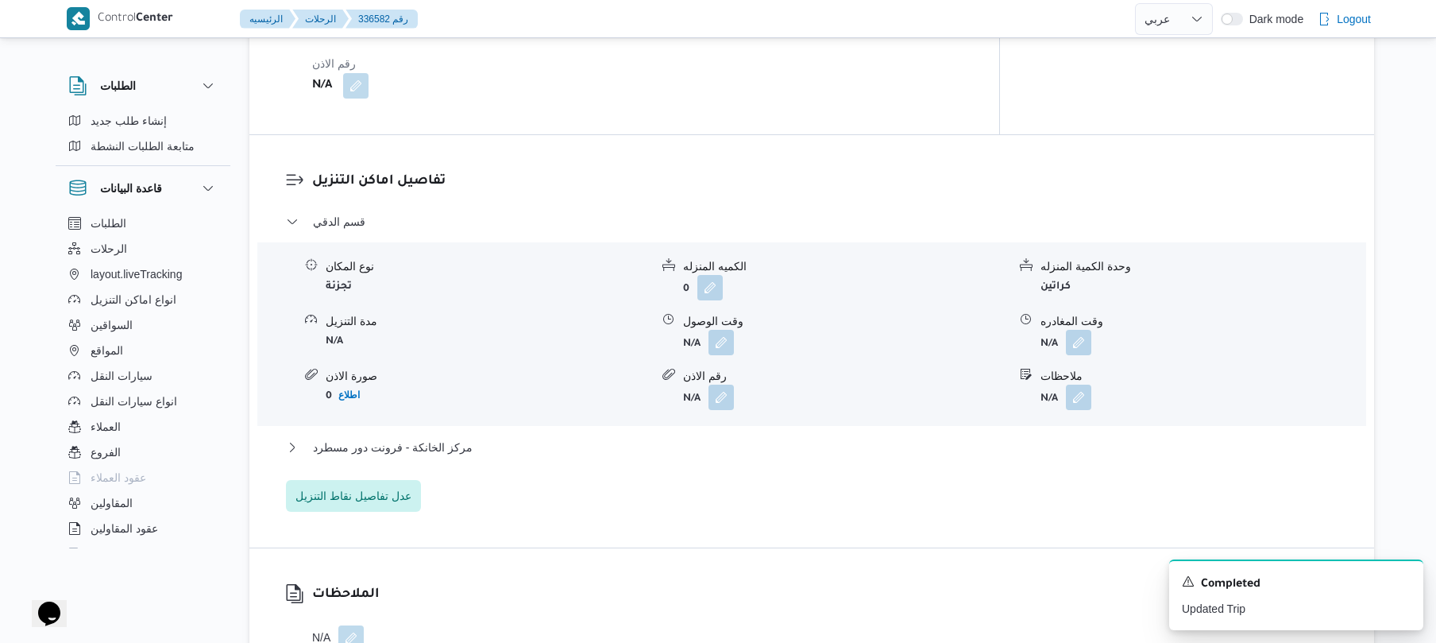
scroll to position [1228, 0]
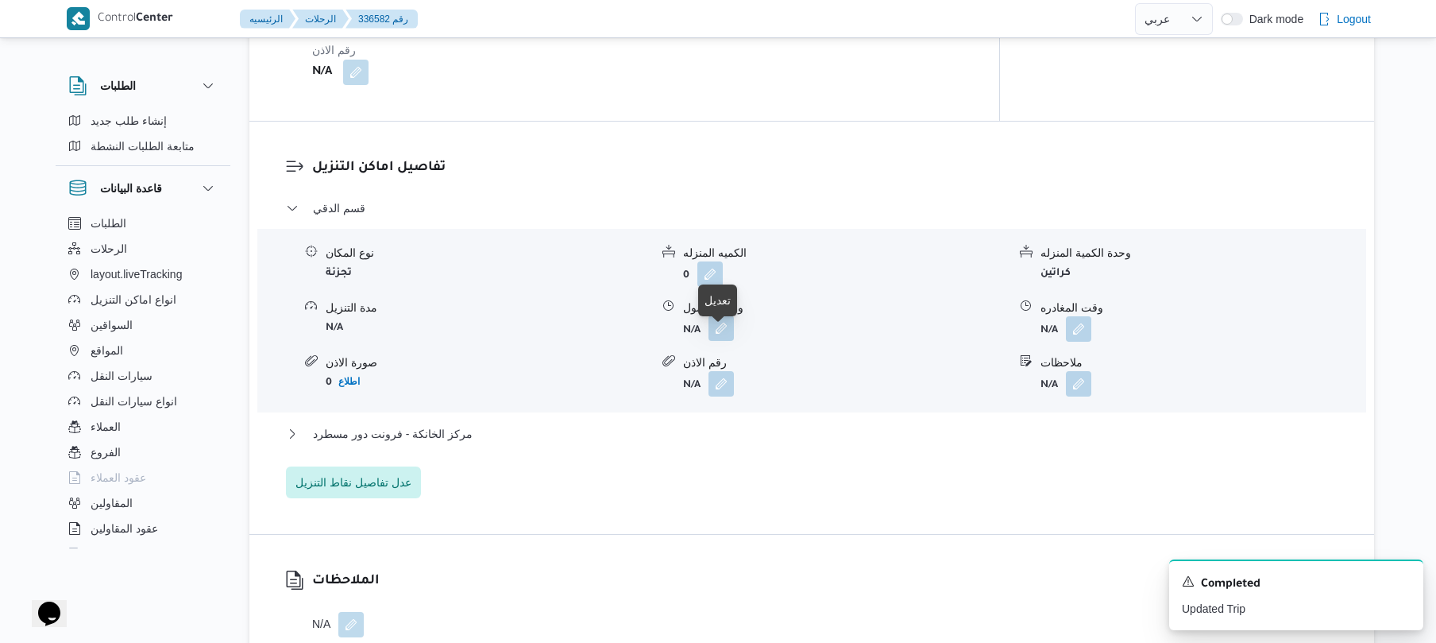
click at [716, 341] on button "button" at bounding box center [720, 327] width 25 height 25
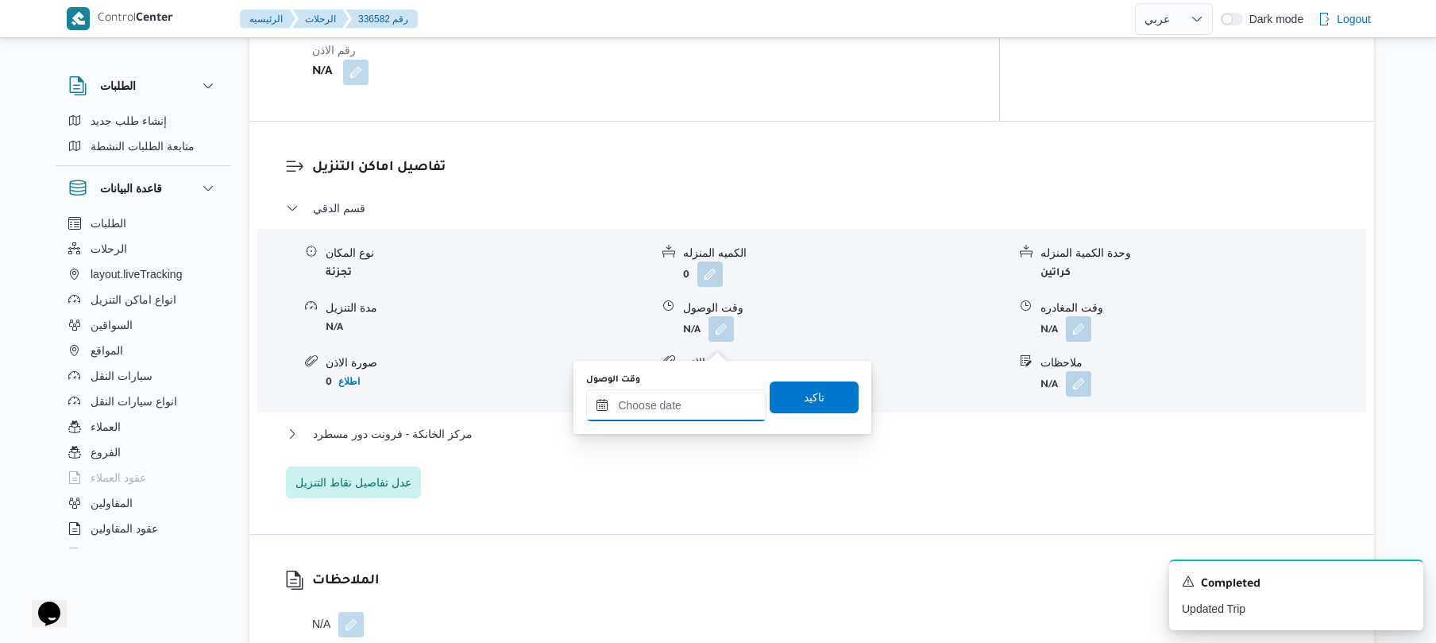
click at [664, 408] on input "وقت الوصول" at bounding box center [676, 405] width 180 height 32
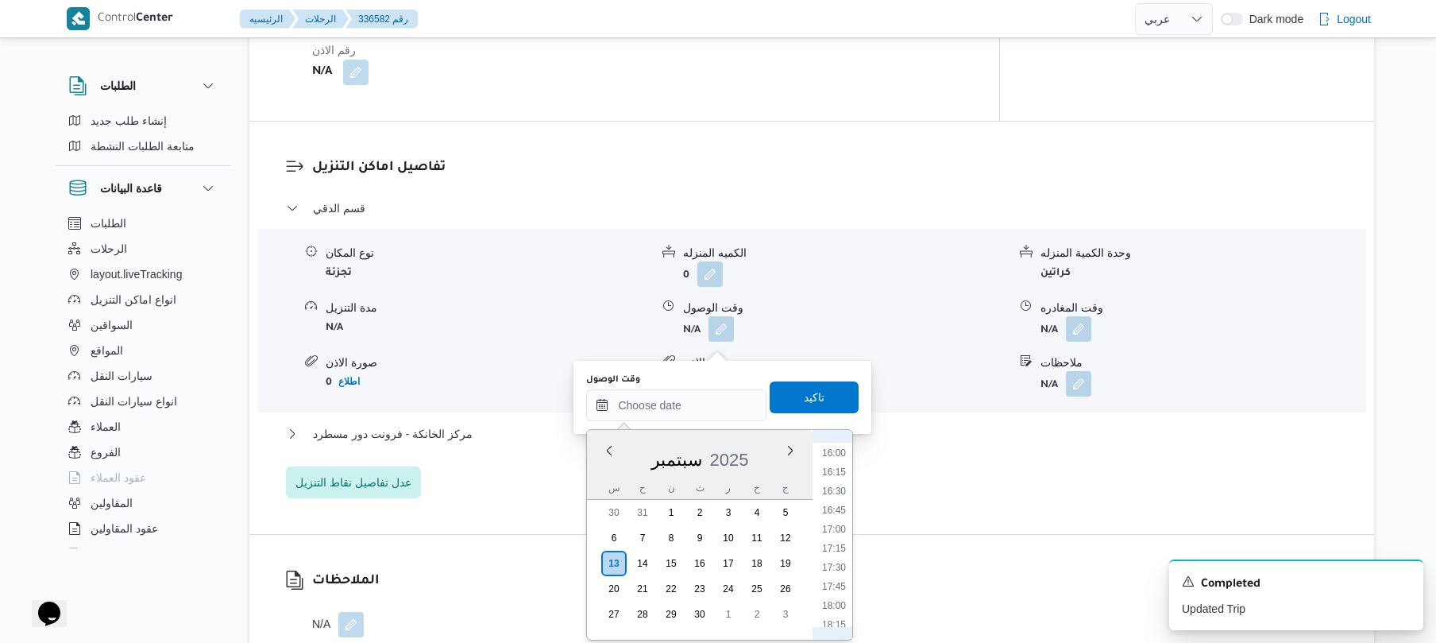
scroll to position [647, 0]
click at [839, 489] on li "09:00" at bounding box center [834, 490] width 37 height 16
type input "١٣/٠٩/٢٠٢٥ ٠٩:٠٠"
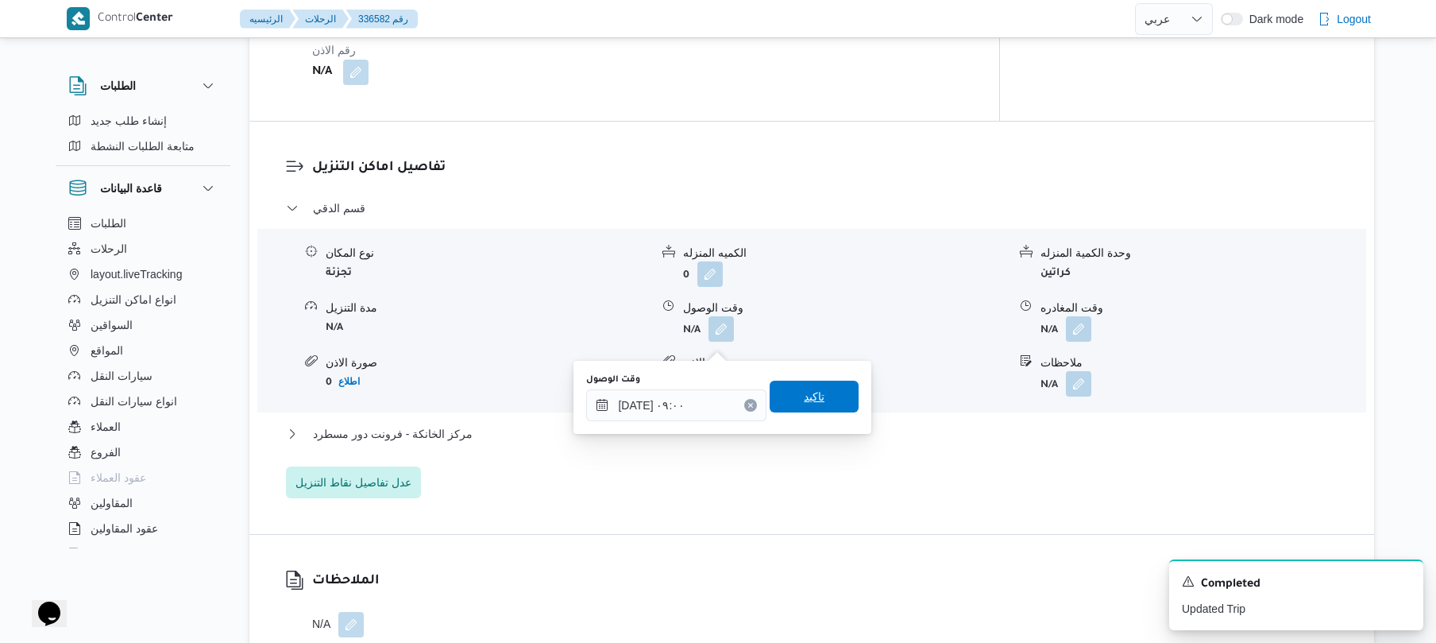
click at [824, 411] on div "تاكيد" at bounding box center [814, 397] width 89 height 32
click at [817, 395] on span "تاكيد" at bounding box center [814, 396] width 89 height 32
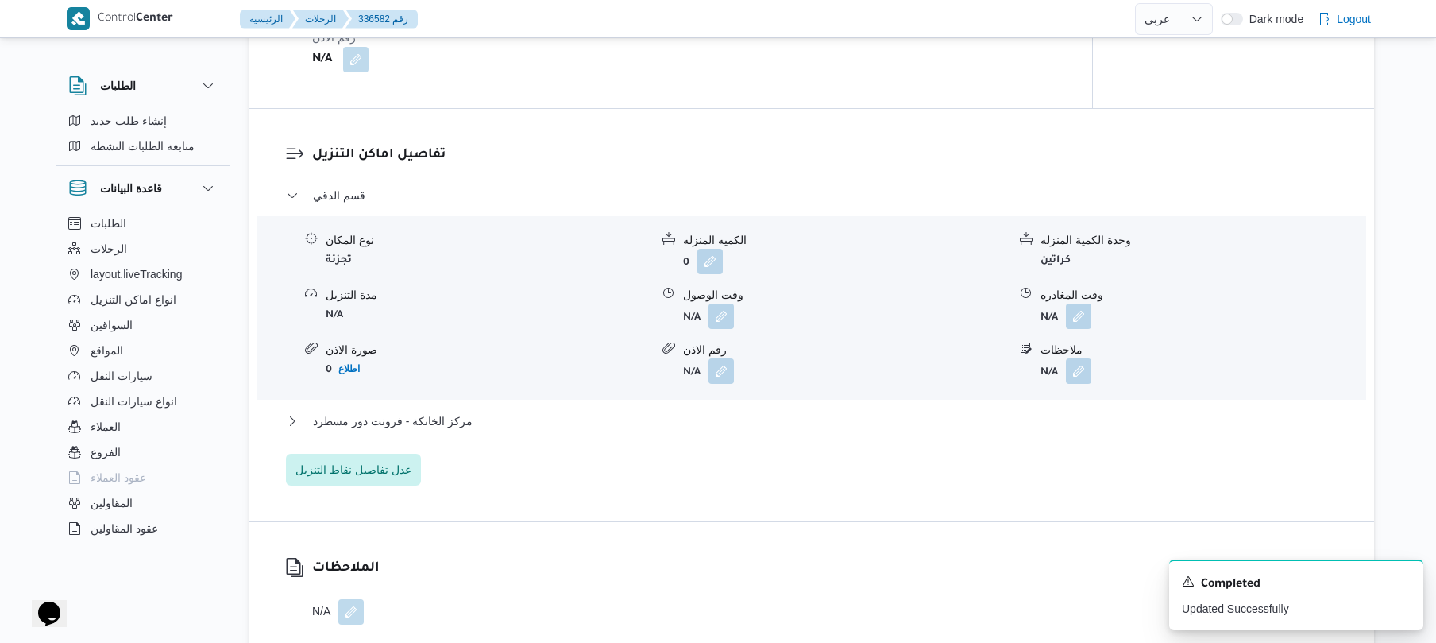
click at [741, 442] on div "مركز الخانكة - فرونت دور مسطرد" at bounding box center [812, 426] width 1052 height 30
click at [748, 430] on button "مركز الخانكة - فرونت دور مسطرد" at bounding box center [812, 420] width 1052 height 19
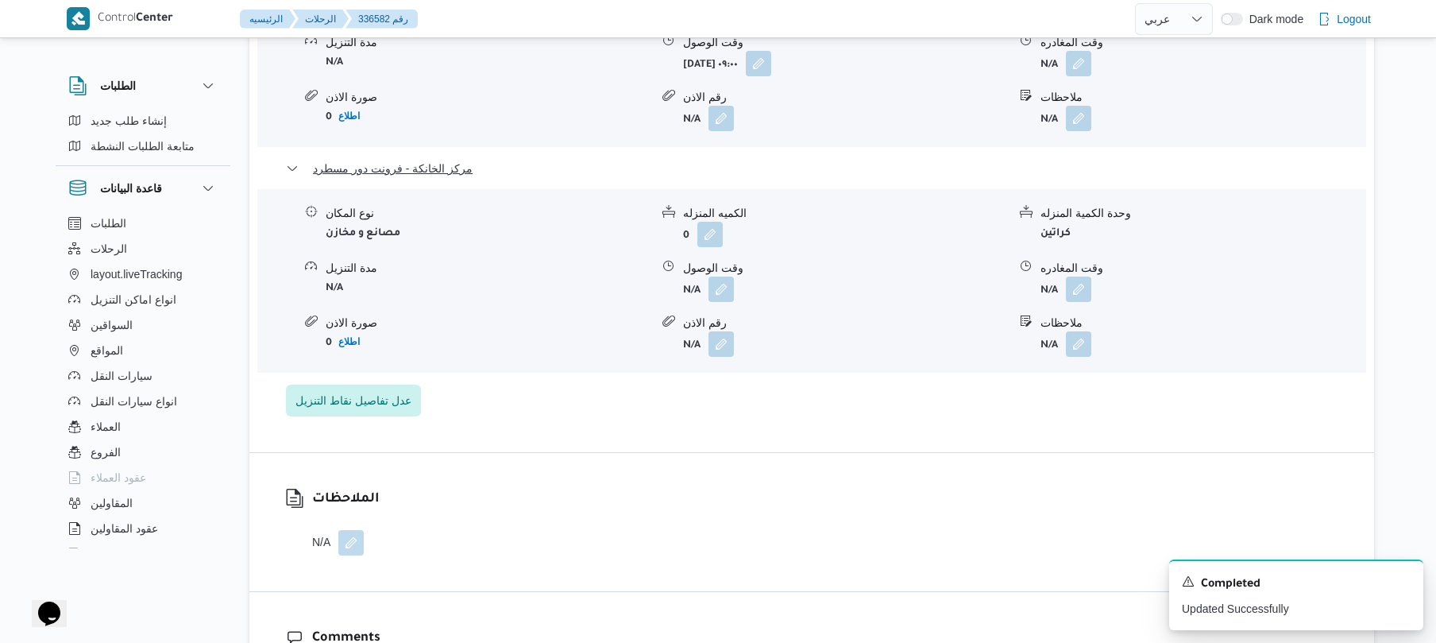
scroll to position [1525, 0]
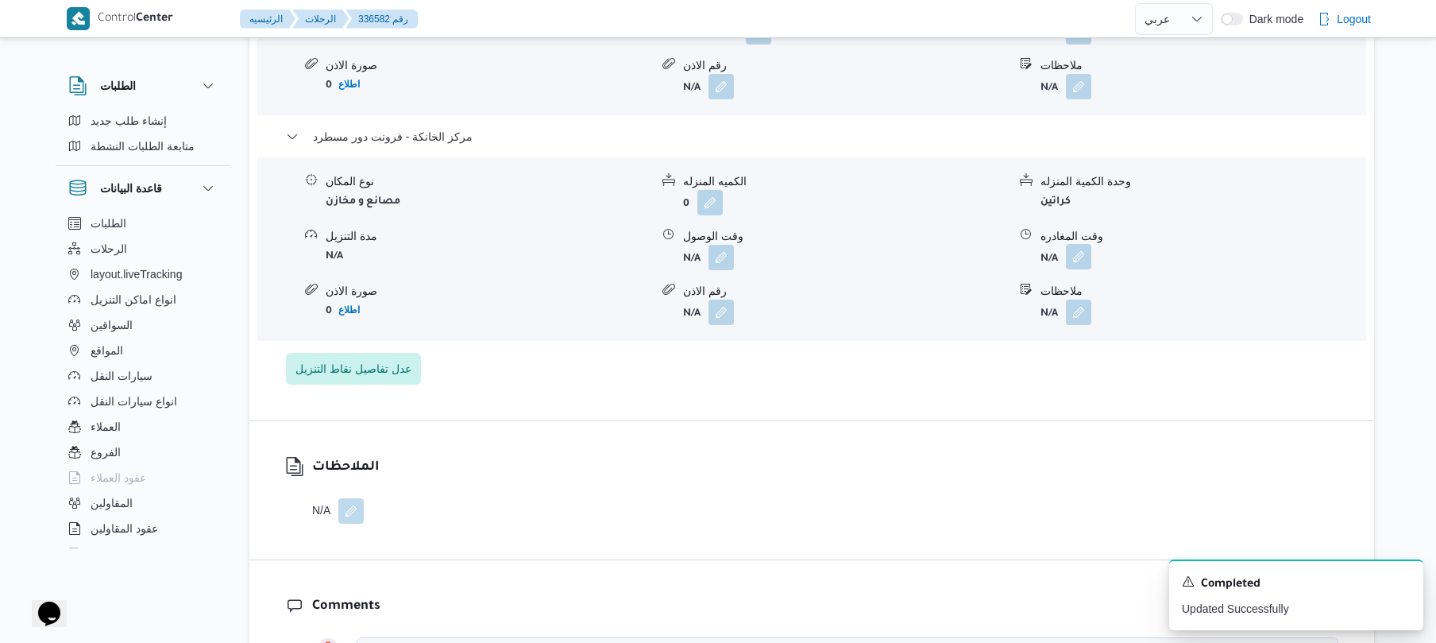
click at [1083, 269] on button "button" at bounding box center [1078, 256] width 25 height 25
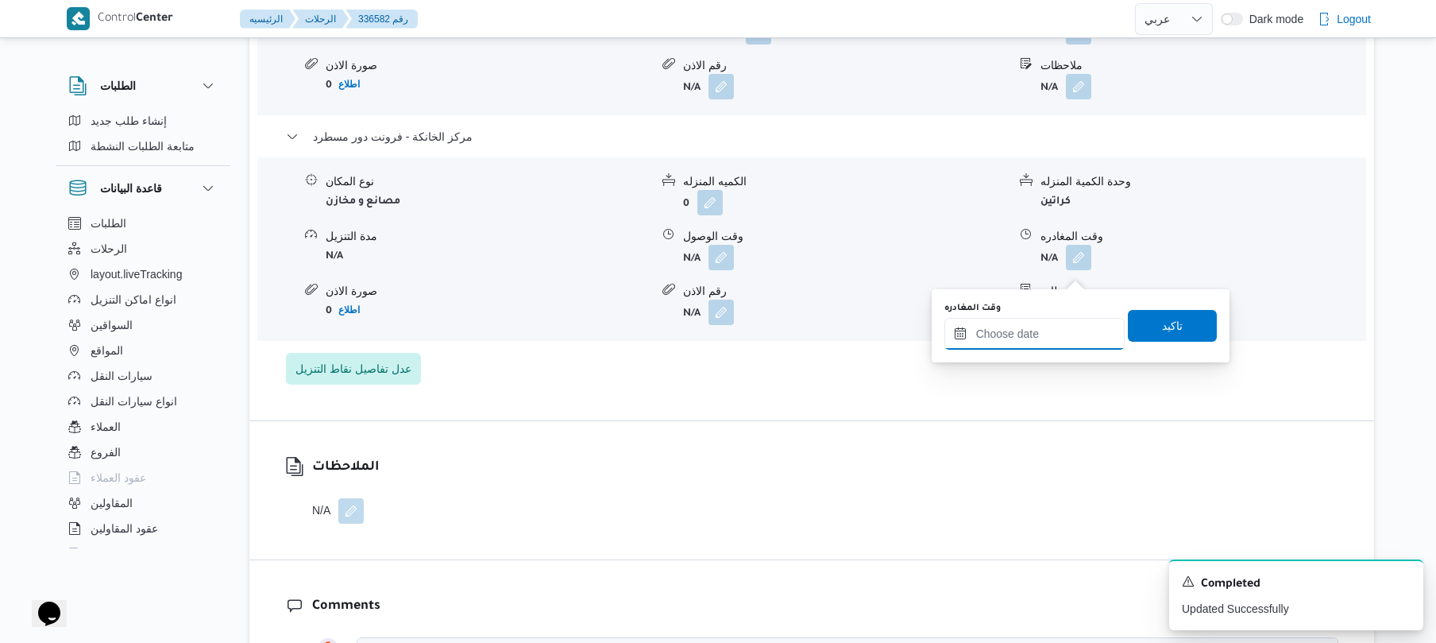
click at [1007, 338] on input "وقت المغادره" at bounding box center [1034, 334] width 180 height 32
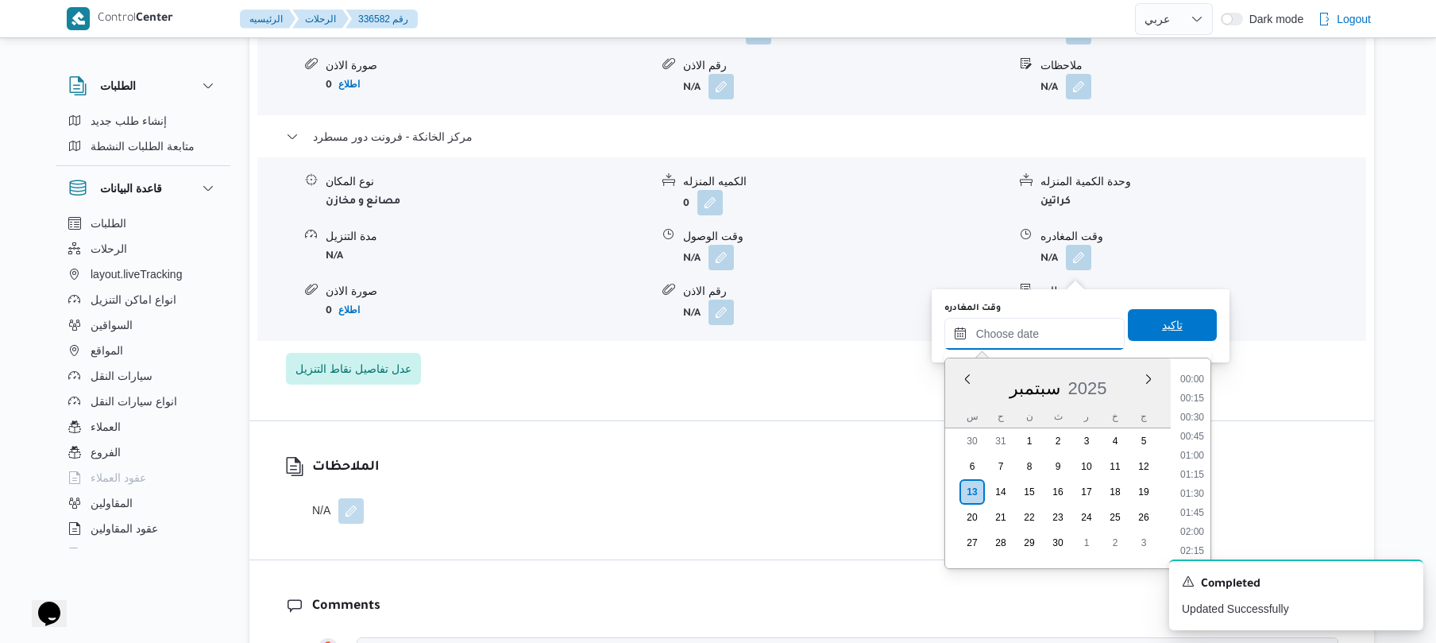
scroll to position [1373, 0]
click at [1193, 419] on li "18:30" at bounding box center [1192, 416] width 37 height 16
type input "١٣/٠٩/٢٠٢٥ ١٨:٣٠"
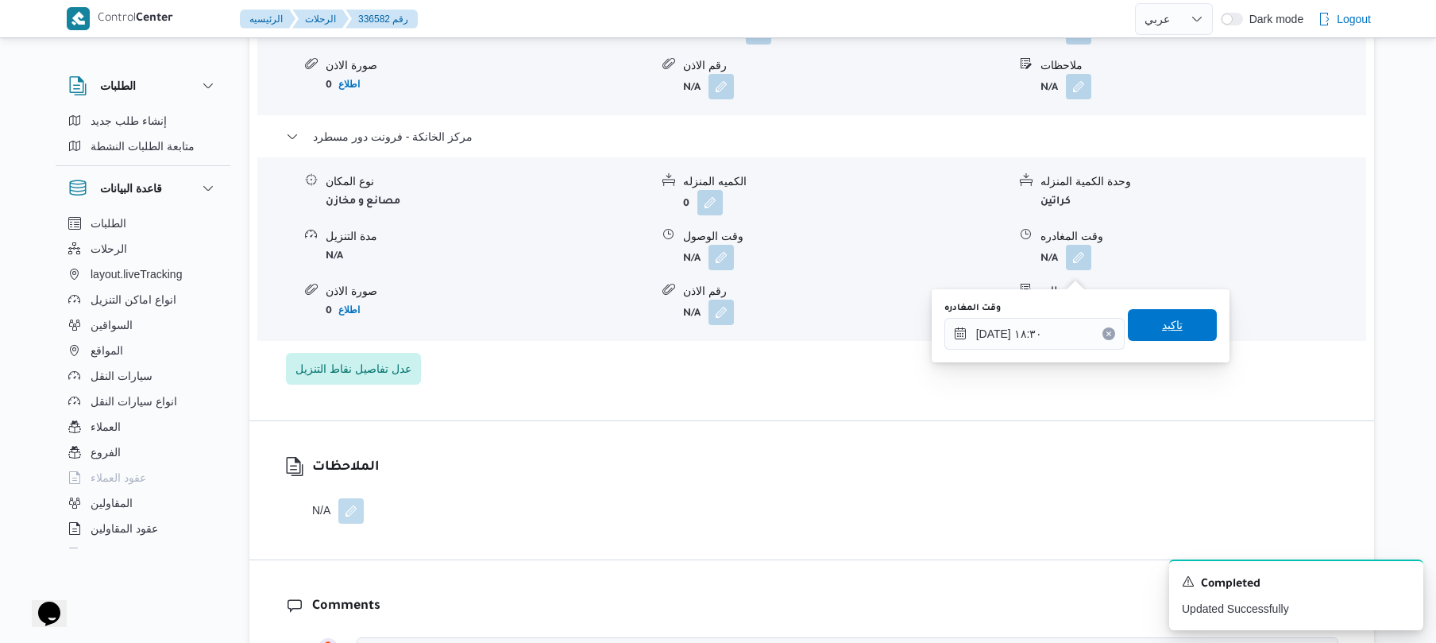
click at [1148, 330] on span "تاكيد" at bounding box center [1172, 325] width 89 height 32
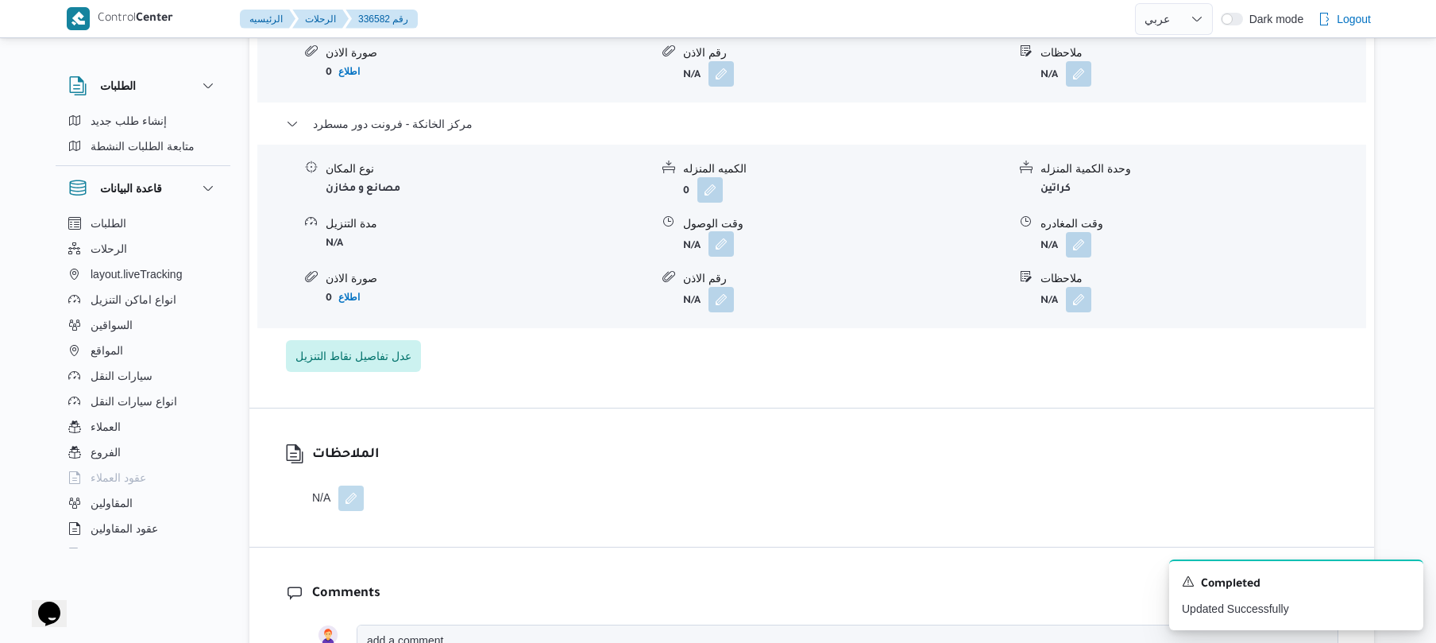
click at [721, 257] on button "button" at bounding box center [720, 243] width 25 height 25
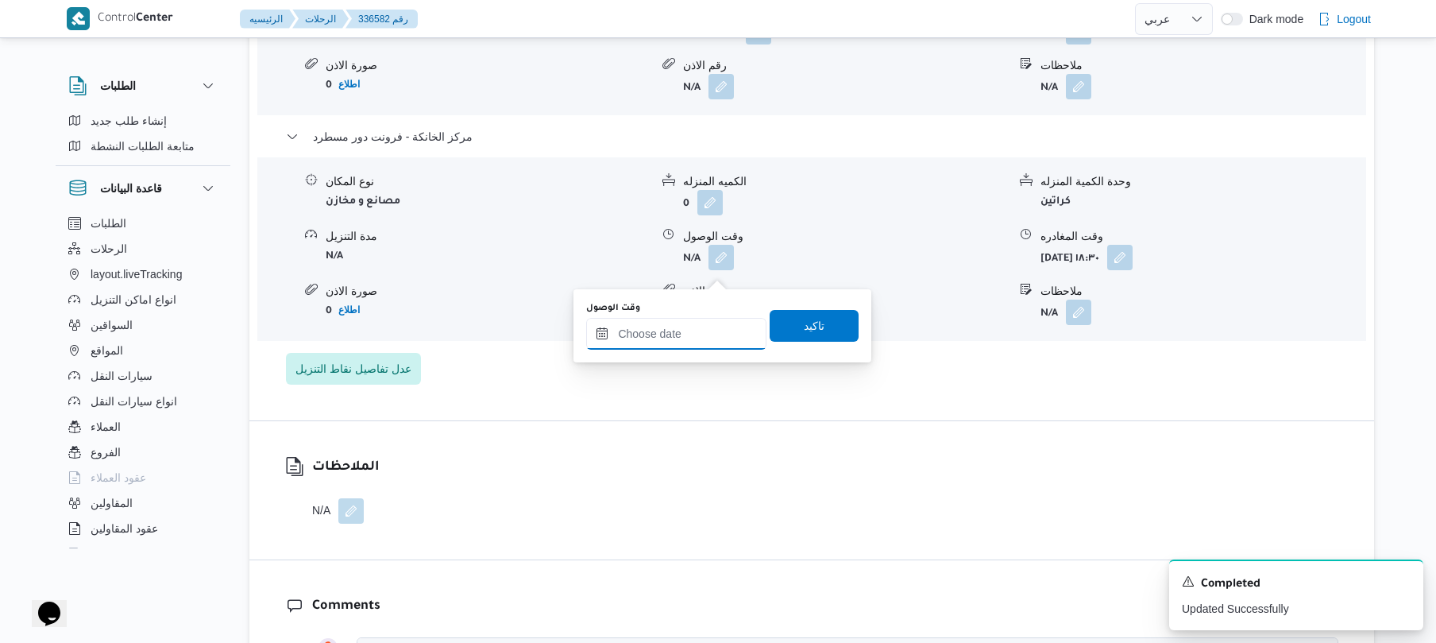
click at [718, 332] on input "وقت الوصول" at bounding box center [676, 334] width 180 height 32
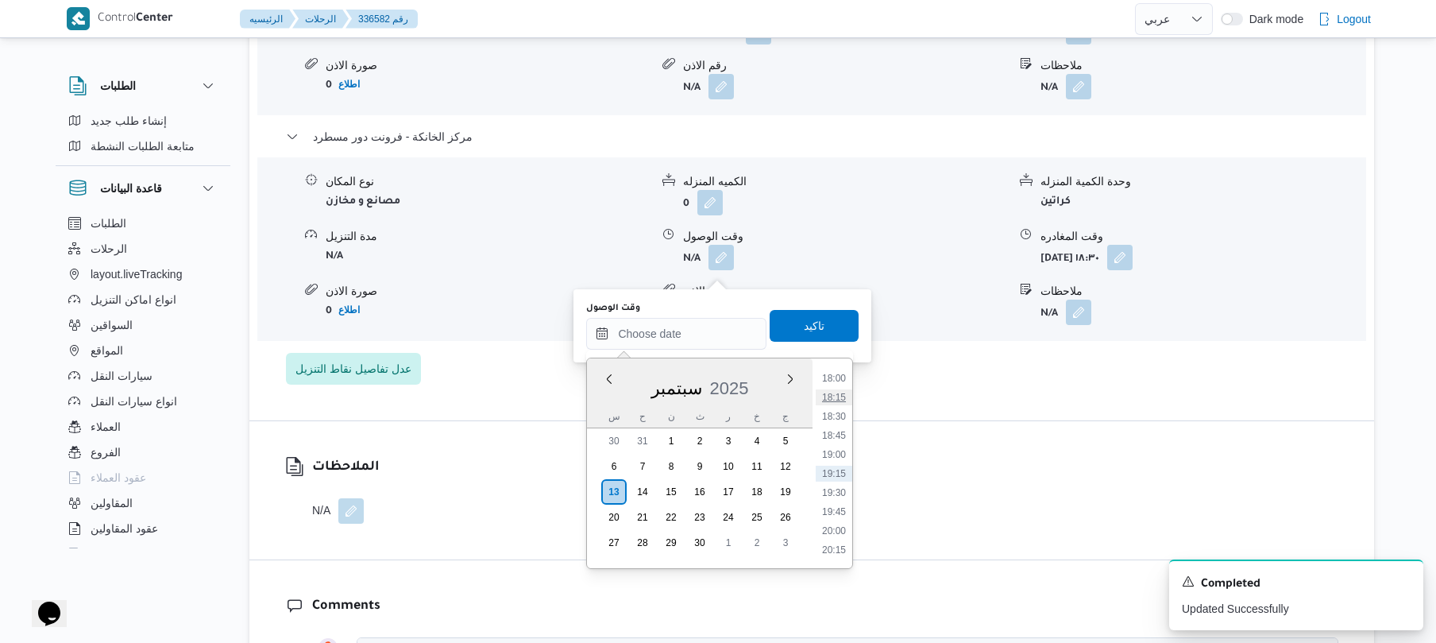
click at [843, 401] on li "18:15" at bounding box center [834, 397] width 37 height 16
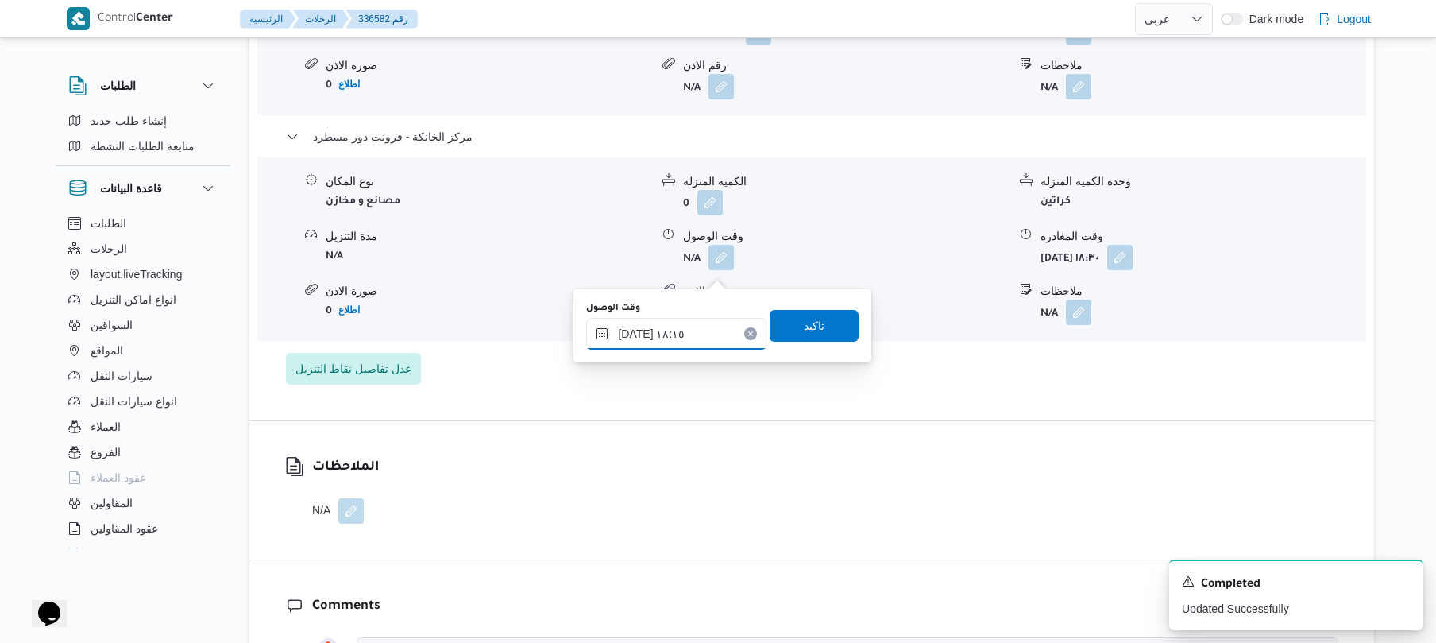
type input "١٣/٠٩/٢٠٢٥ ١٨:١٥"
click at [831, 318] on span "تاكيد" at bounding box center [814, 325] width 89 height 32
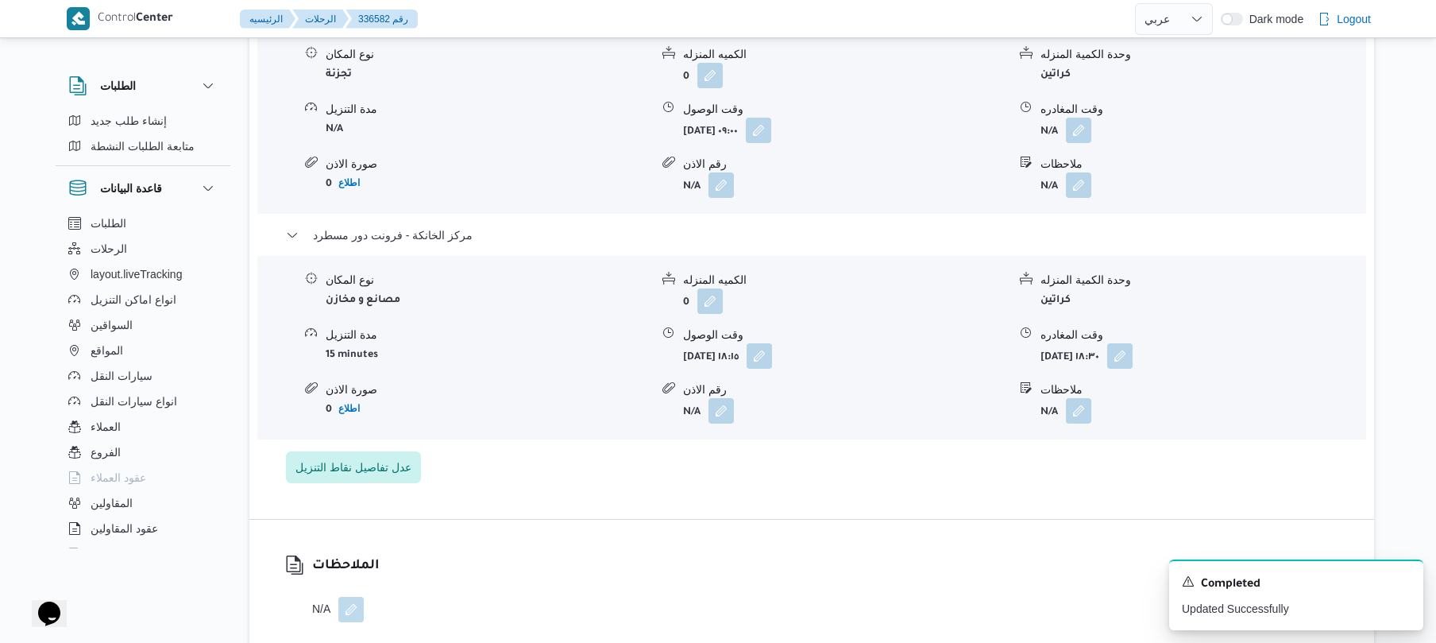
scroll to position [1398, 0]
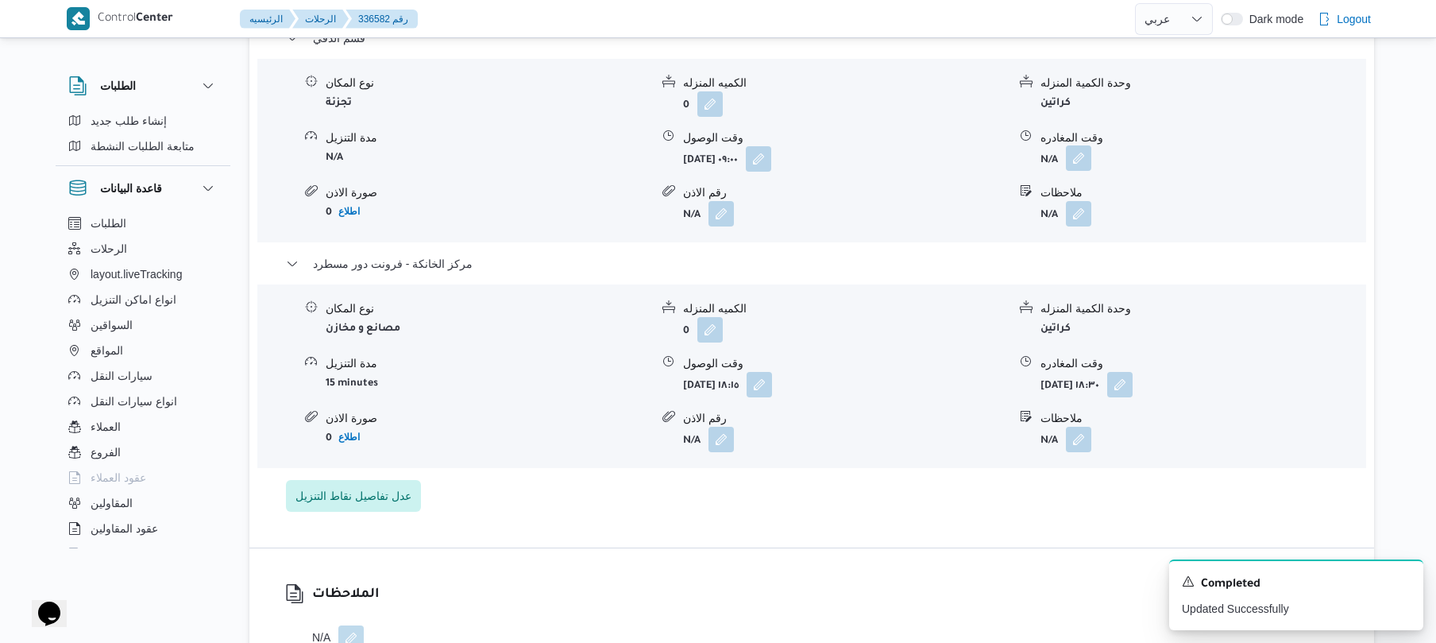
click at [1077, 171] on button "button" at bounding box center [1078, 157] width 25 height 25
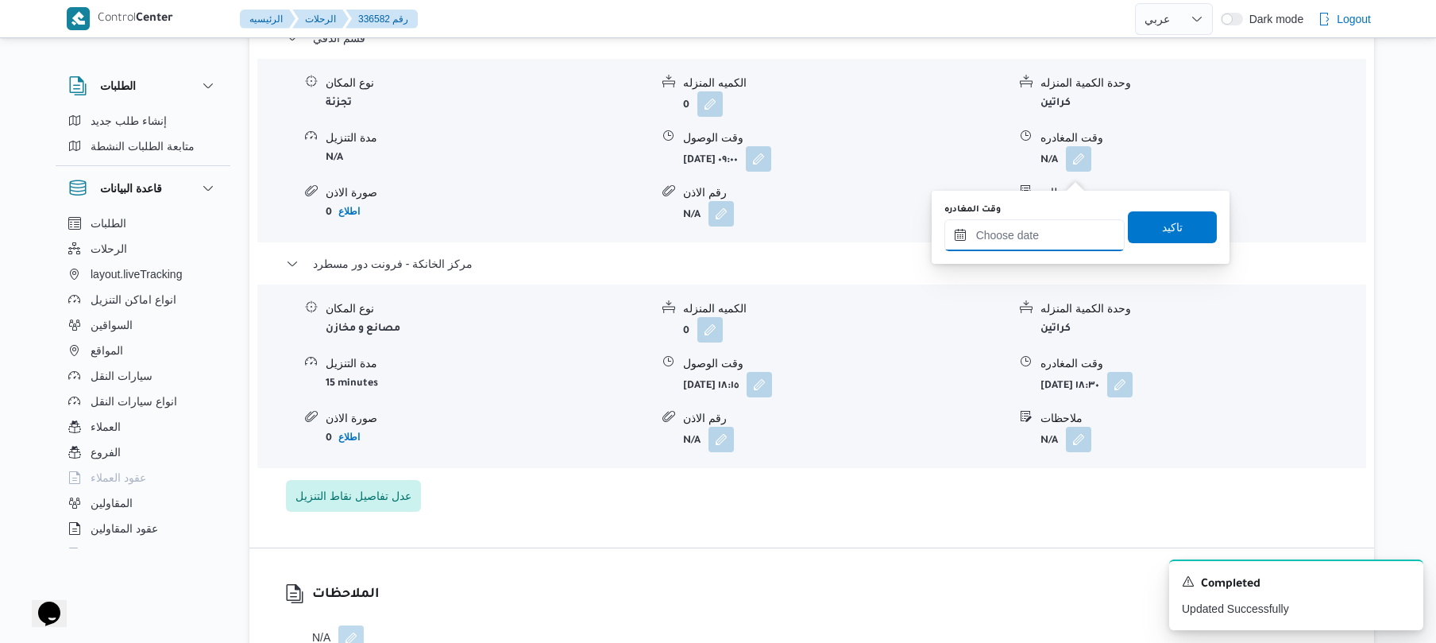
click at [1011, 239] on input "وقت المغادره" at bounding box center [1034, 235] width 180 height 32
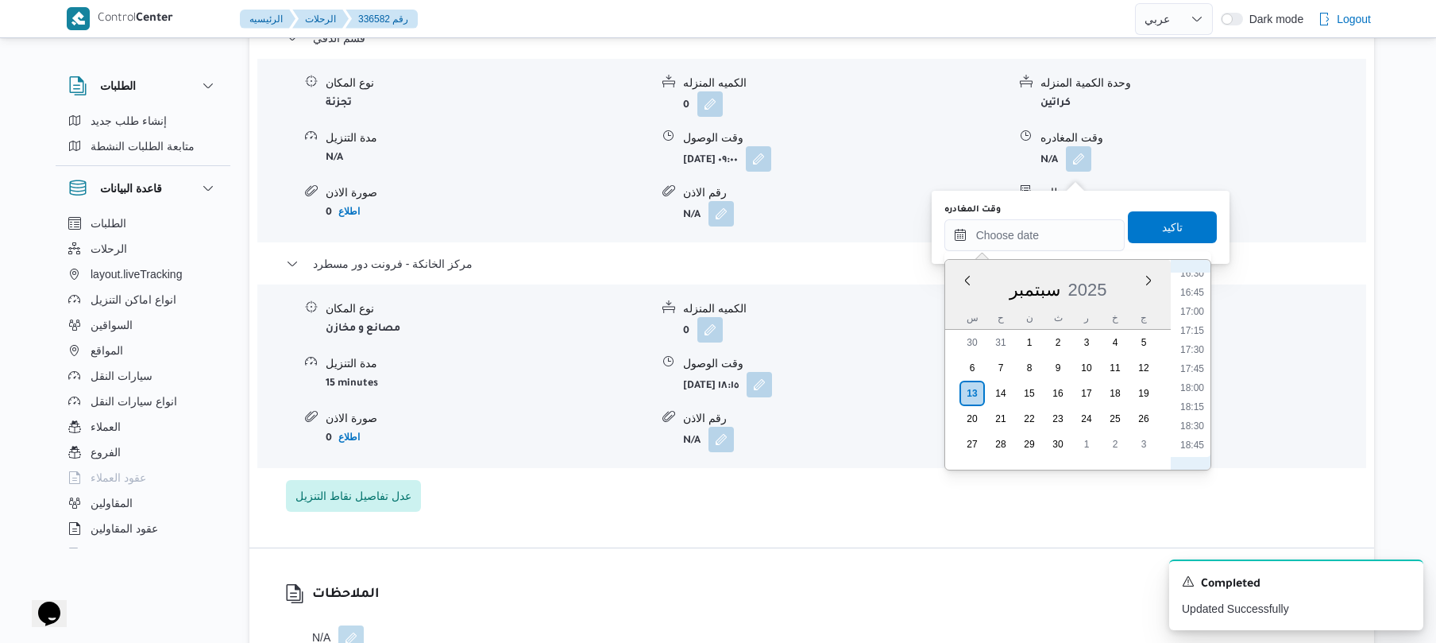
scroll to position [1218, 0]
click at [1192, 376] on li "17:15" at bounding box center [1192, 378] width 37 height 16
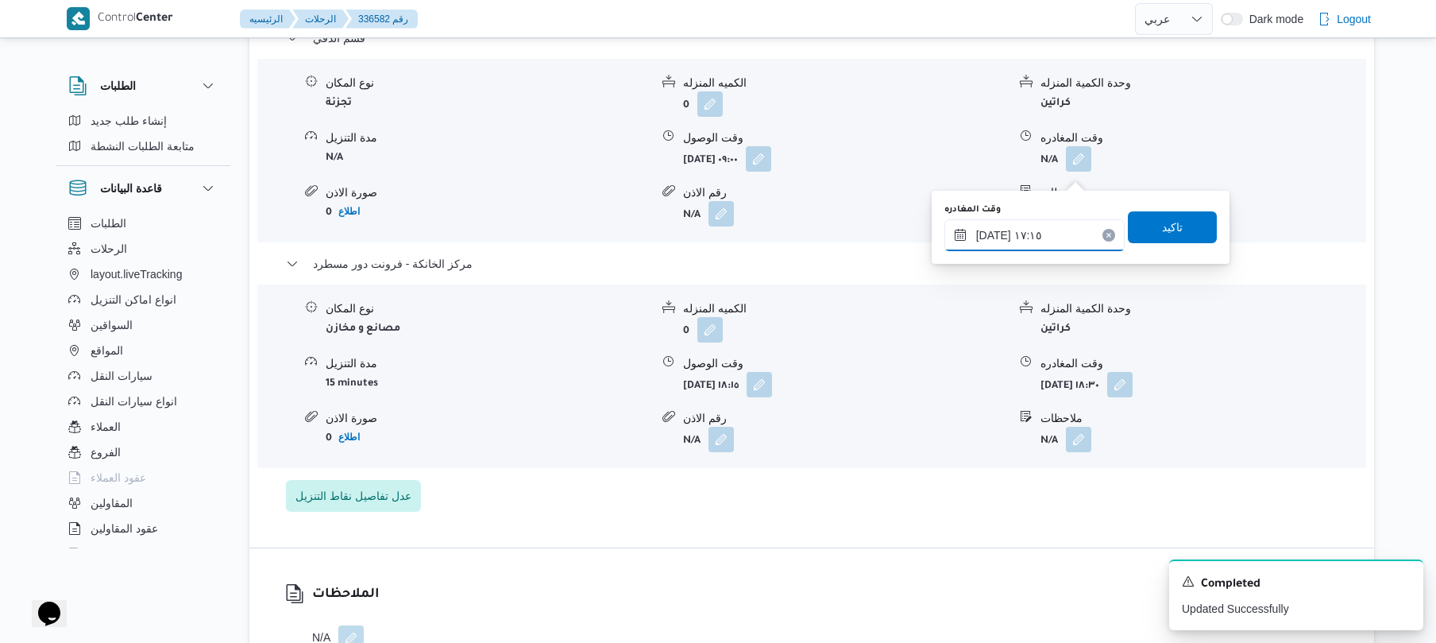
click at [994, 232] on input "١٣/٠٩/٢٠٢٥ ١٧:١٥" at bounding box center [1034, 235] width 180 height 32
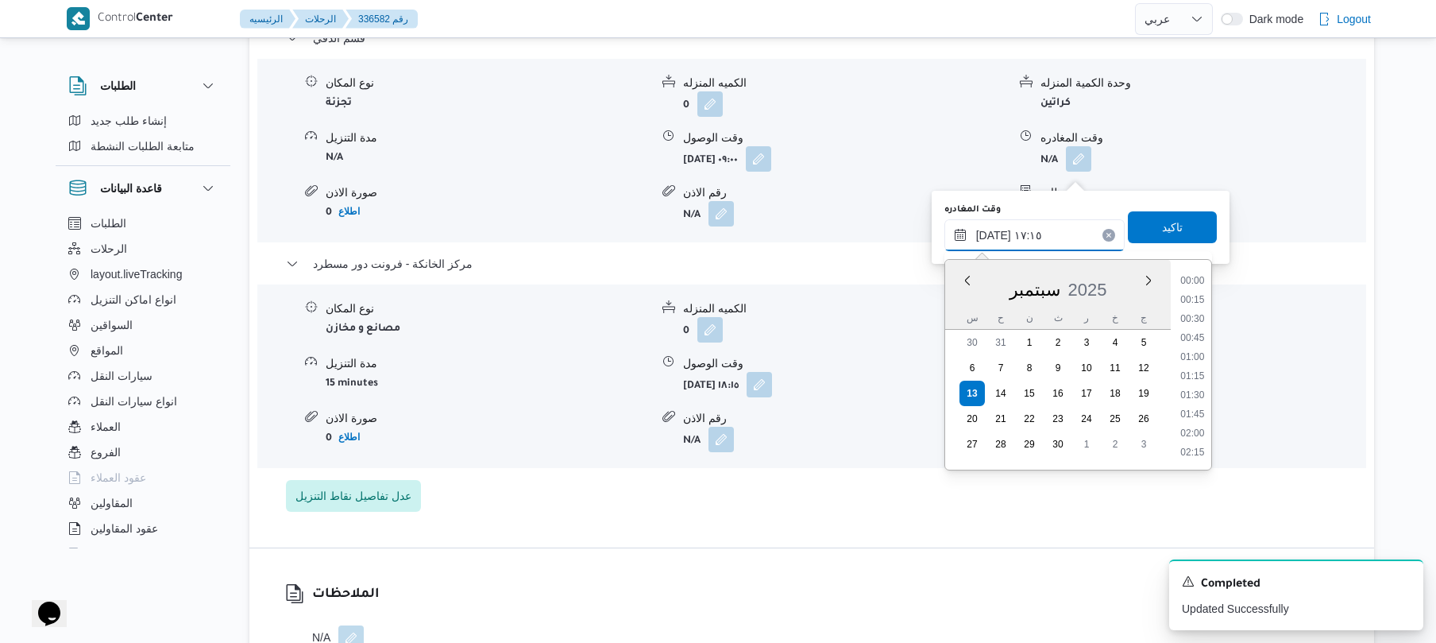
scroll to position [1220, 0]
type input "١٣/٠٩/٢٠٢٥ ١٧:20"
click at [1182, 217] on span "تاكيد" at bounding box center [1172, 226] width 89 height 32
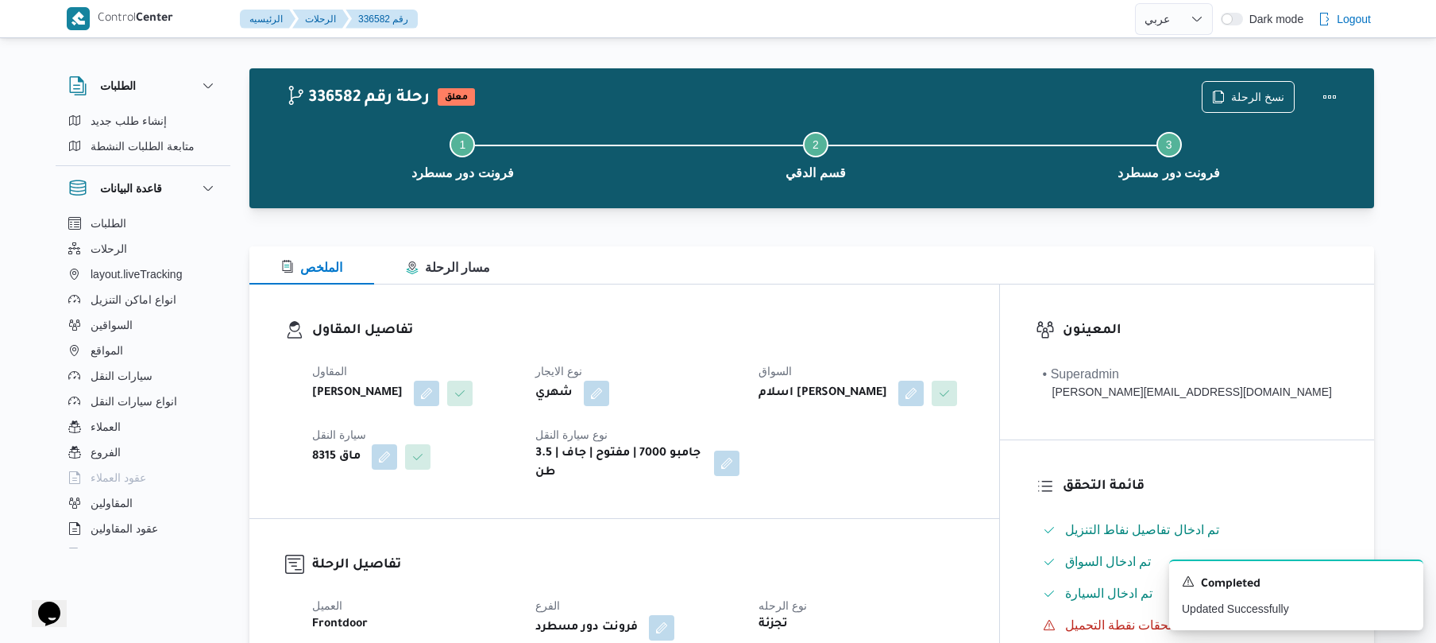
scroll to position [0, 0]
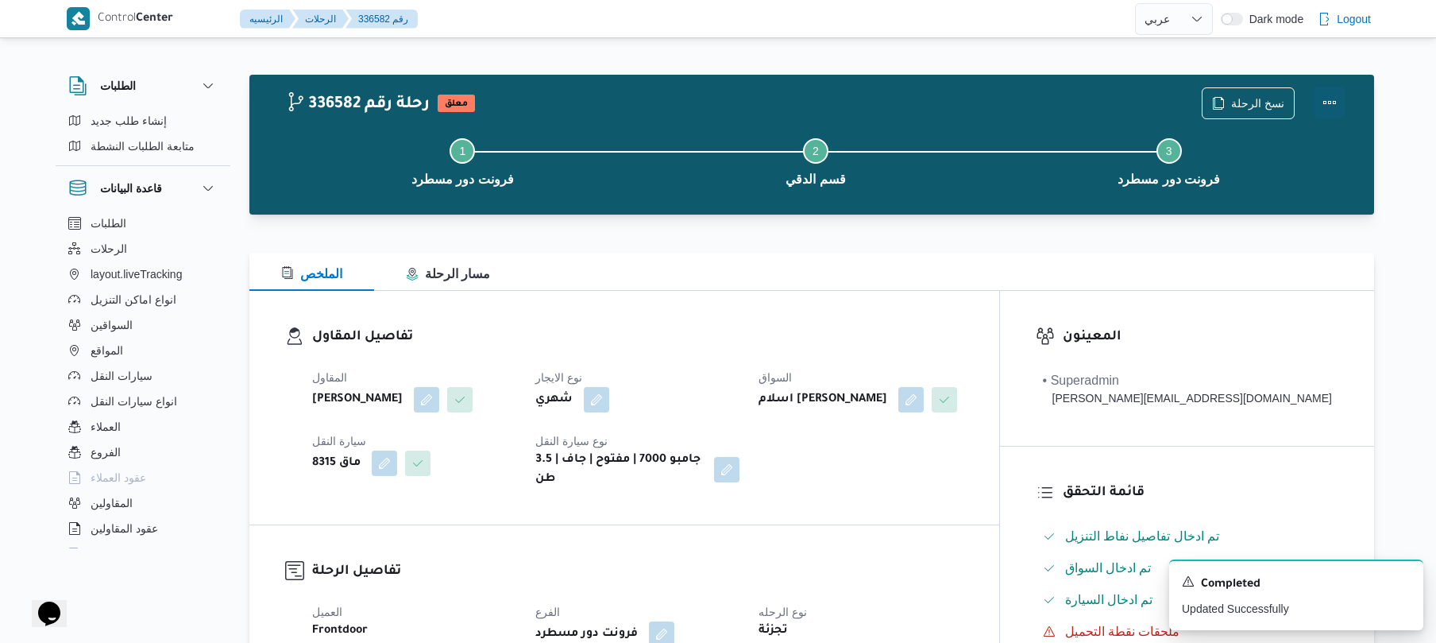
click at [1341, 98] on button "Actions" at bounding box center [1330, 103] width 32 height 32
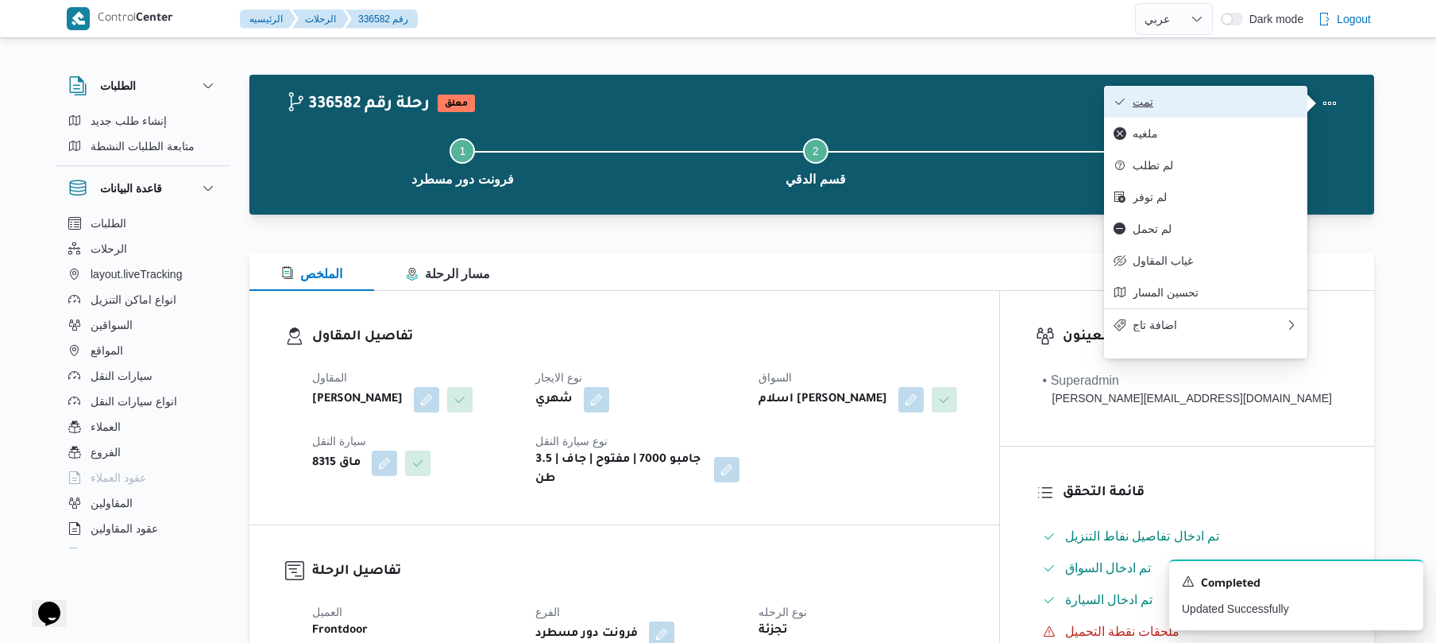
click at [1236, 99] on span "تمت" at bounding box center [1215, 101] width 165 height 13
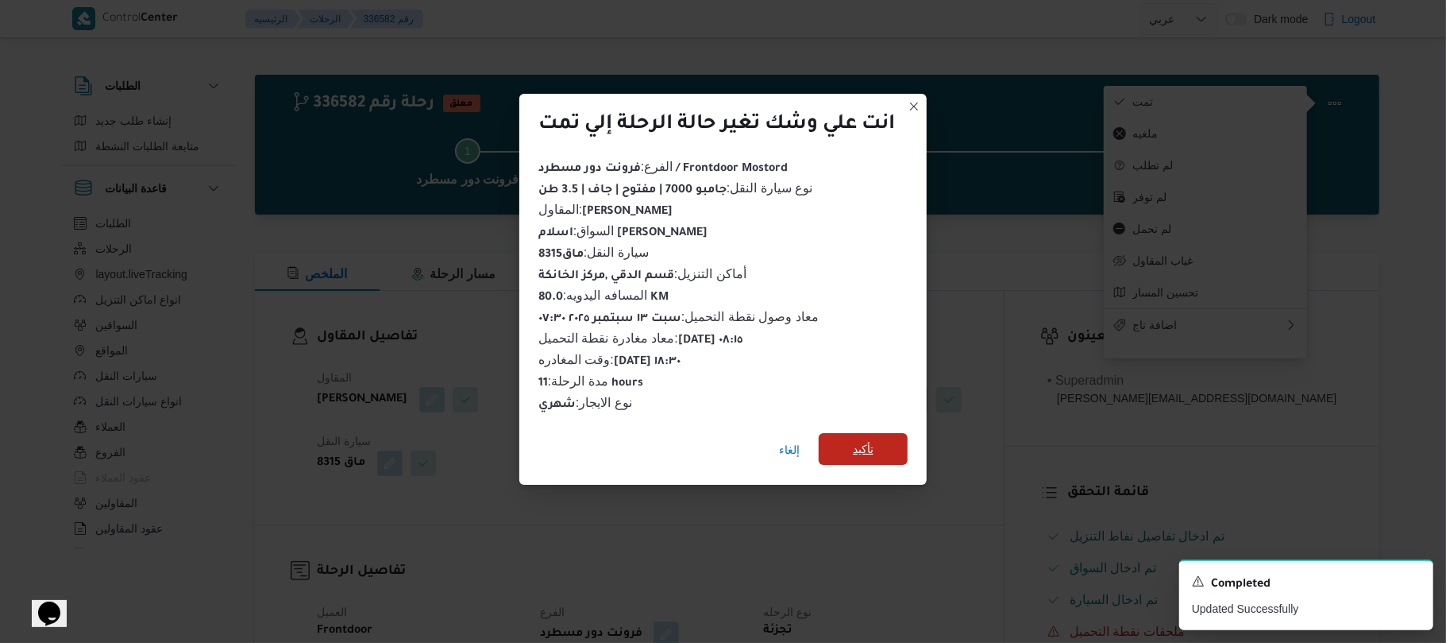
click at [896, 443] on span "تأكيد" at bounding box center [863, 449] width 89 height 32
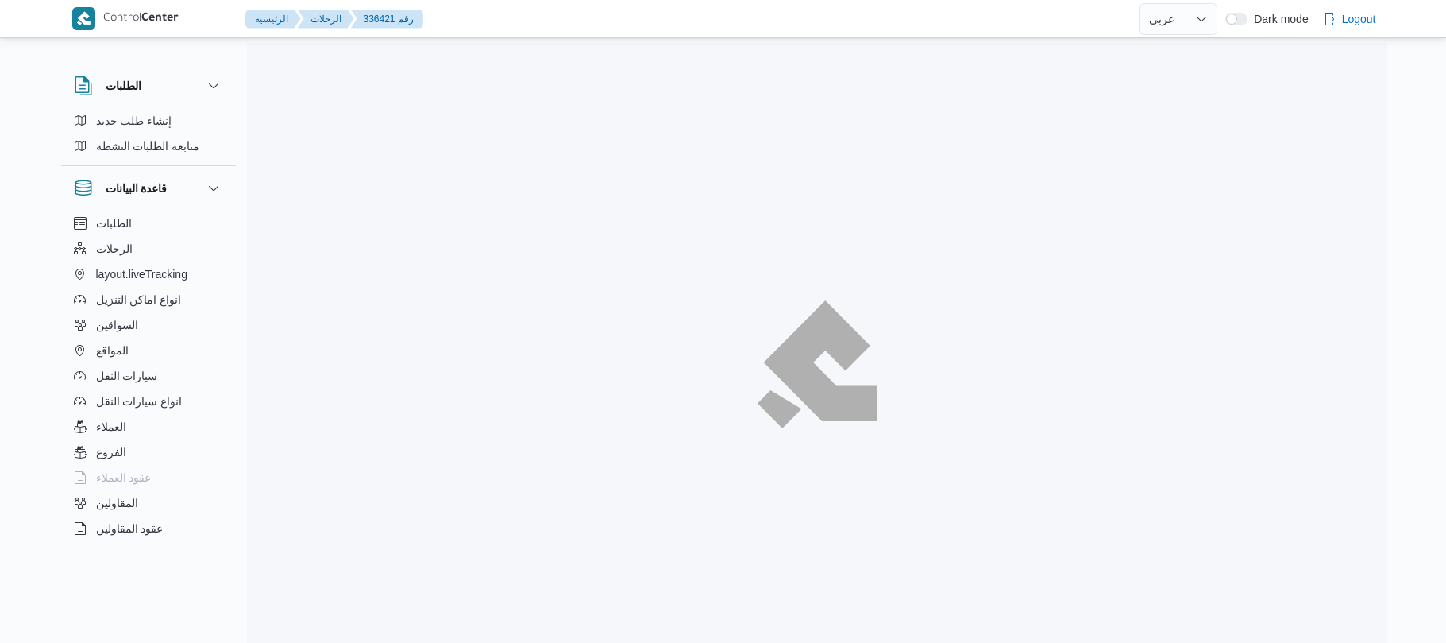
select select "ar"
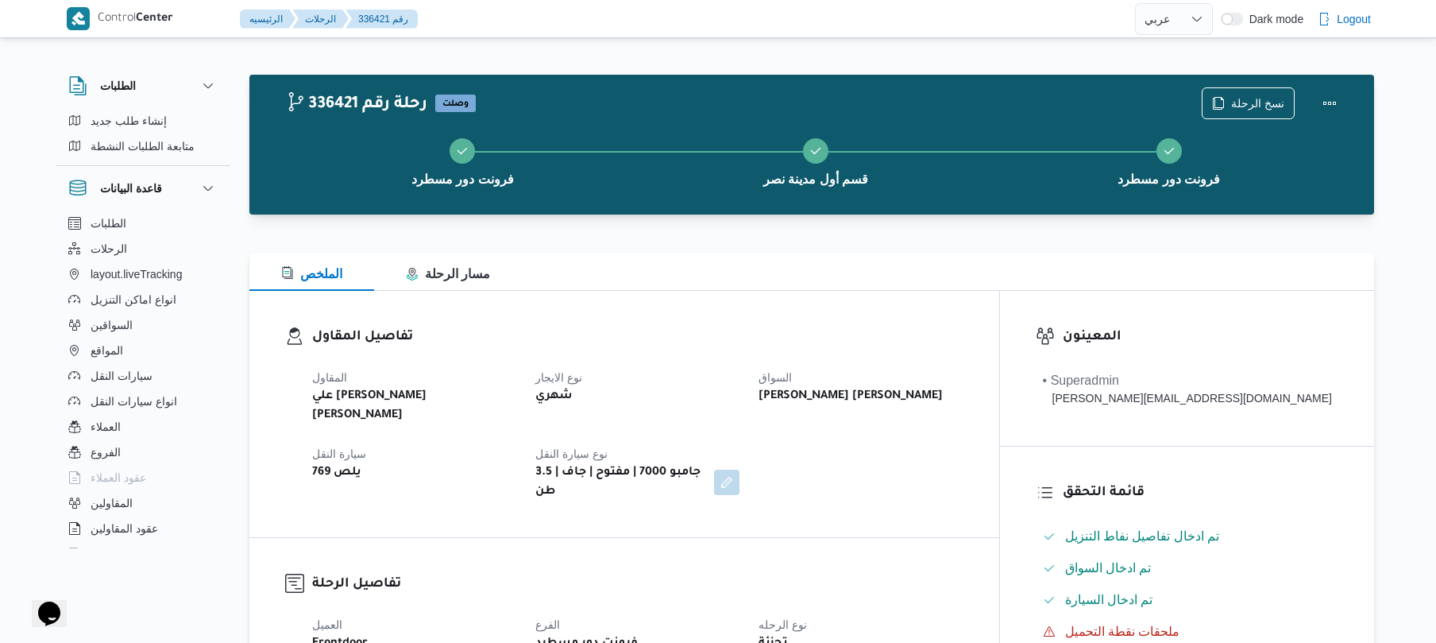
click at [963, 573] on h3 "تفاصيل الرحلة" at bounding box center [637, 583] width 651 height 21
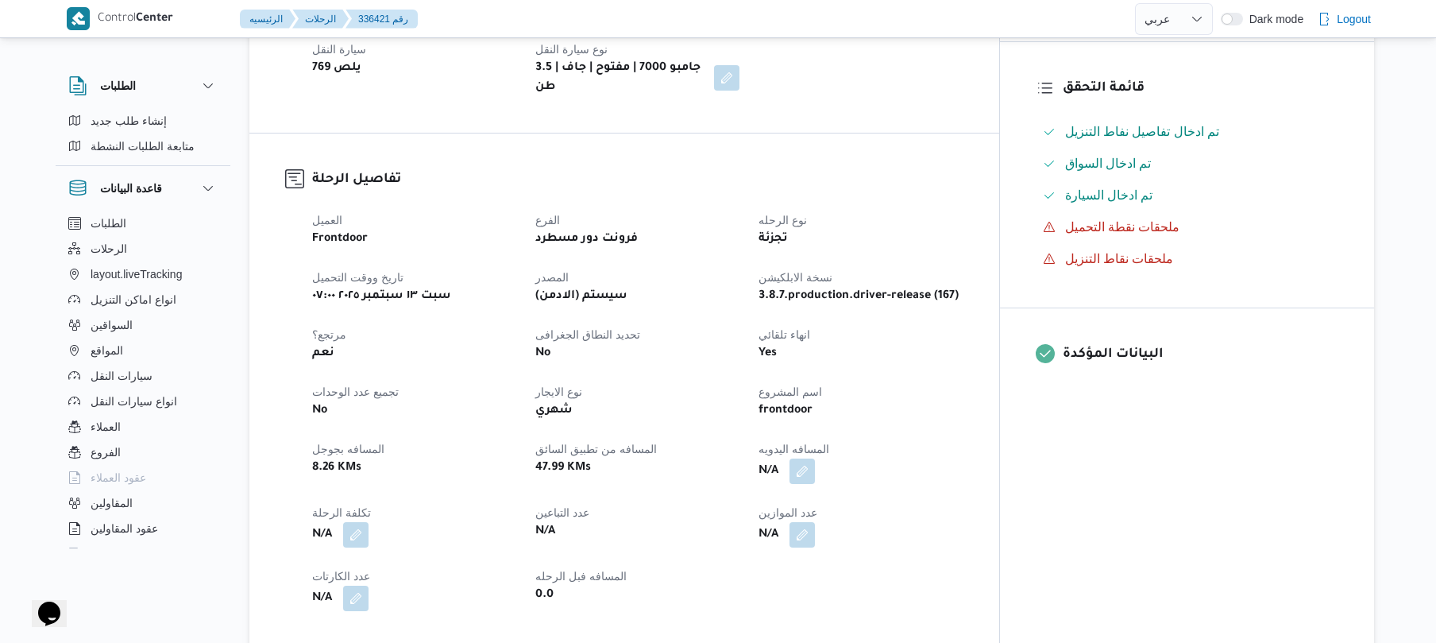
scroll to position [423, 0]
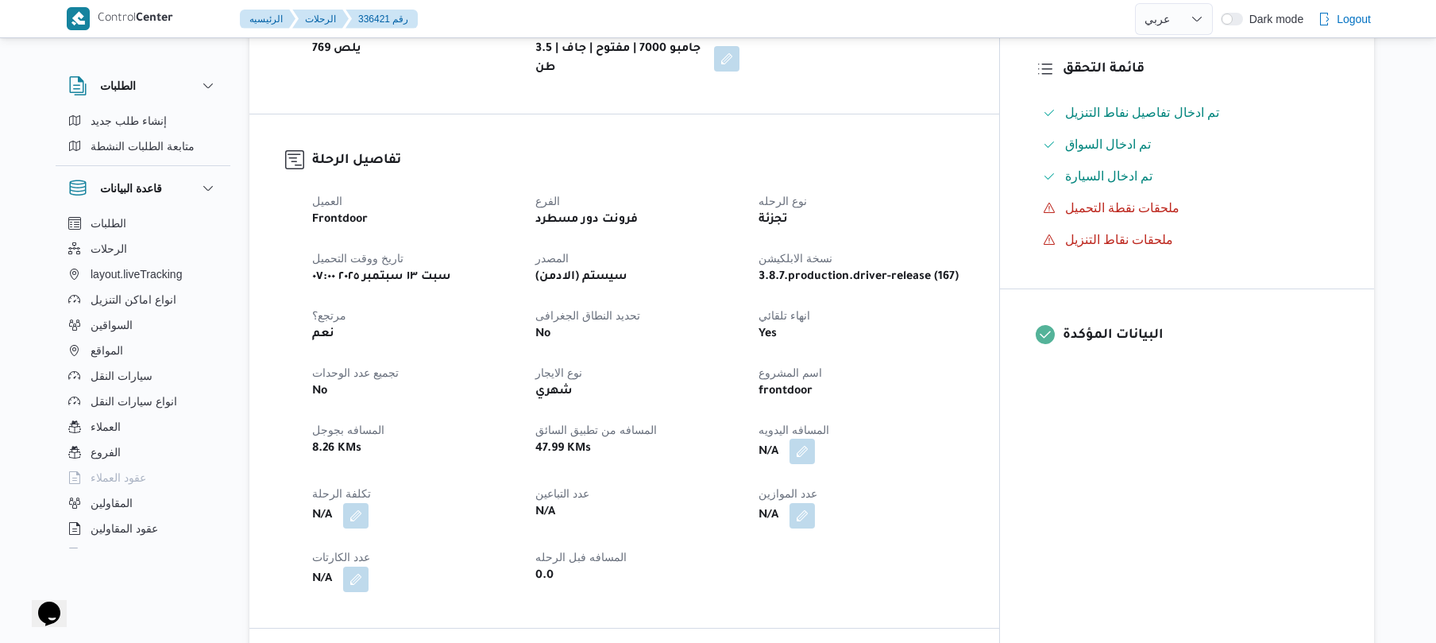
click at [815, 438] on button "button" at bounding box center [801, 450] width 25 height 25
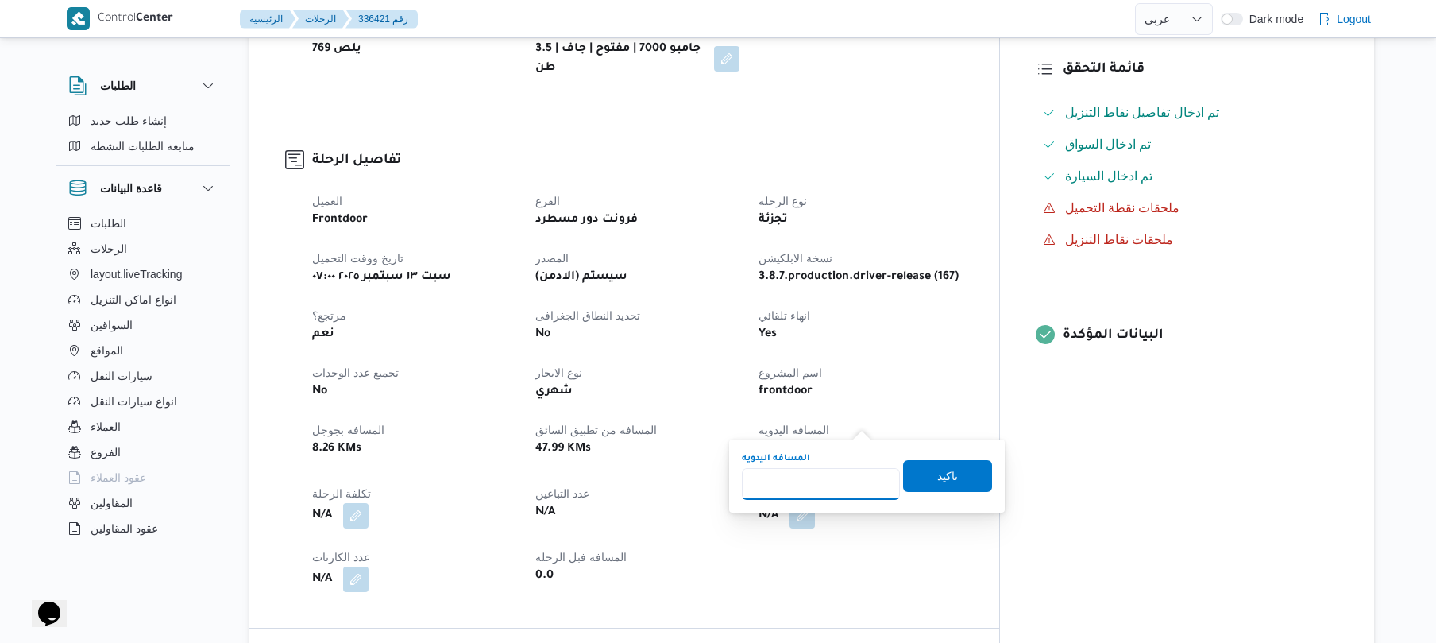
click at [839, 481] on input "المسافه اليدويه" at bounding box center [821, 484] width 158 height 32
type input "90"
click at [947, 475] on span "تاكيد" at bounding box center [947, 475] width 21 height 19
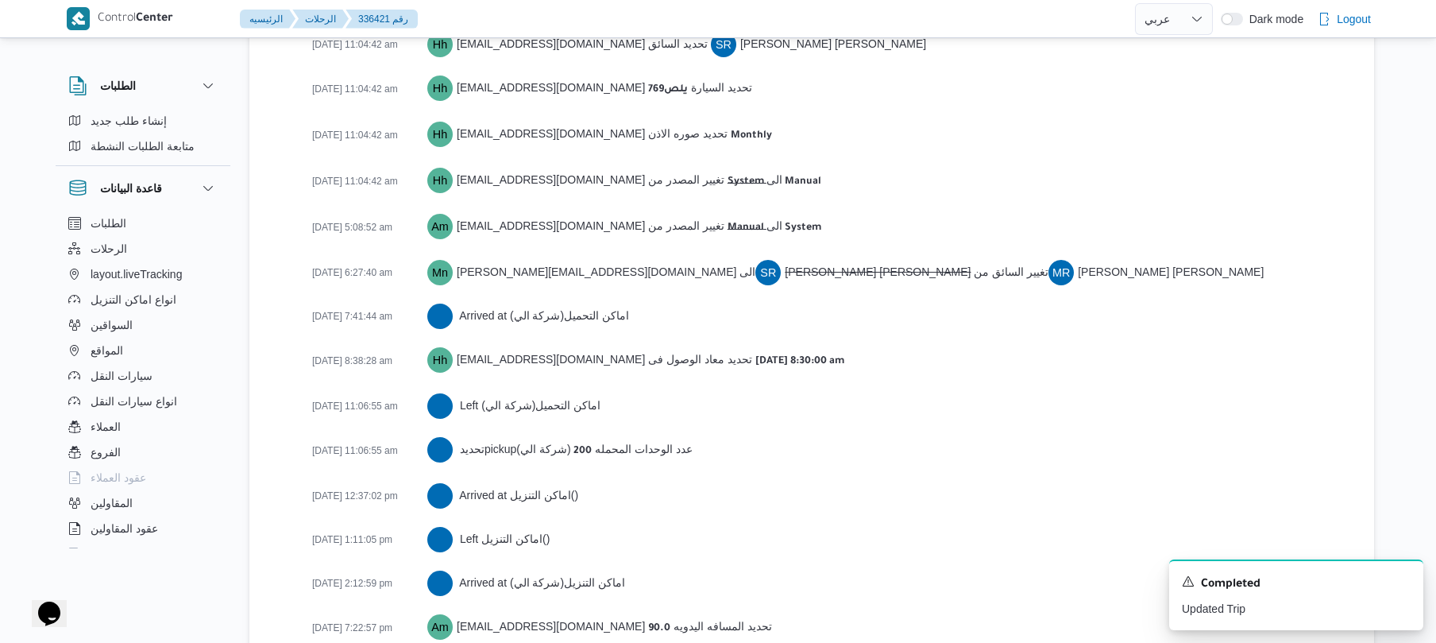
scroll to position [2410, 0]
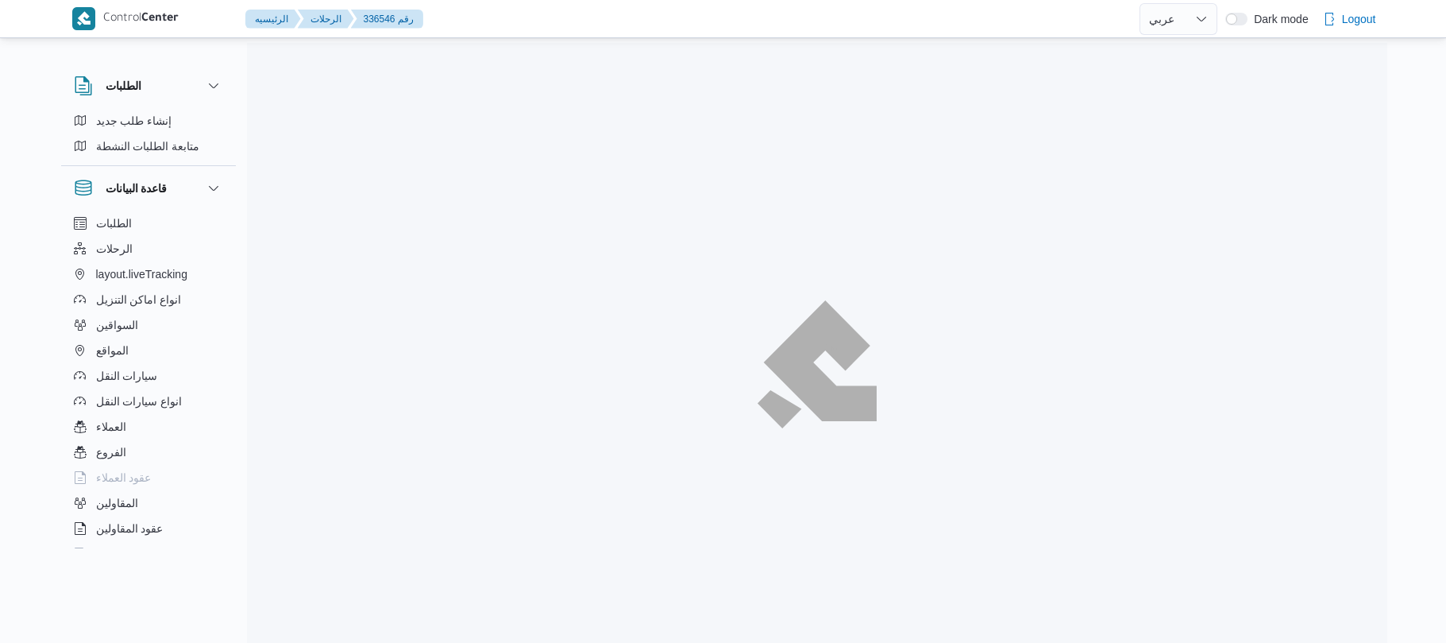
select select "ar"
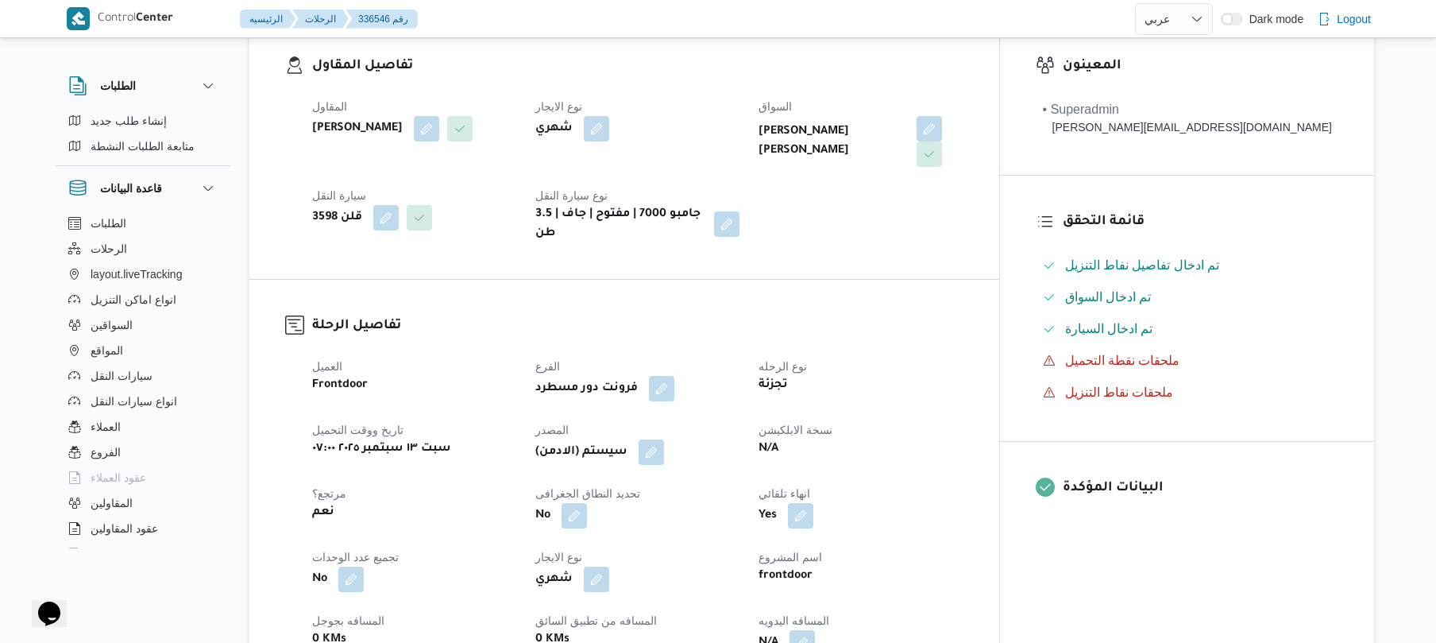
scroll to position [550, 0]
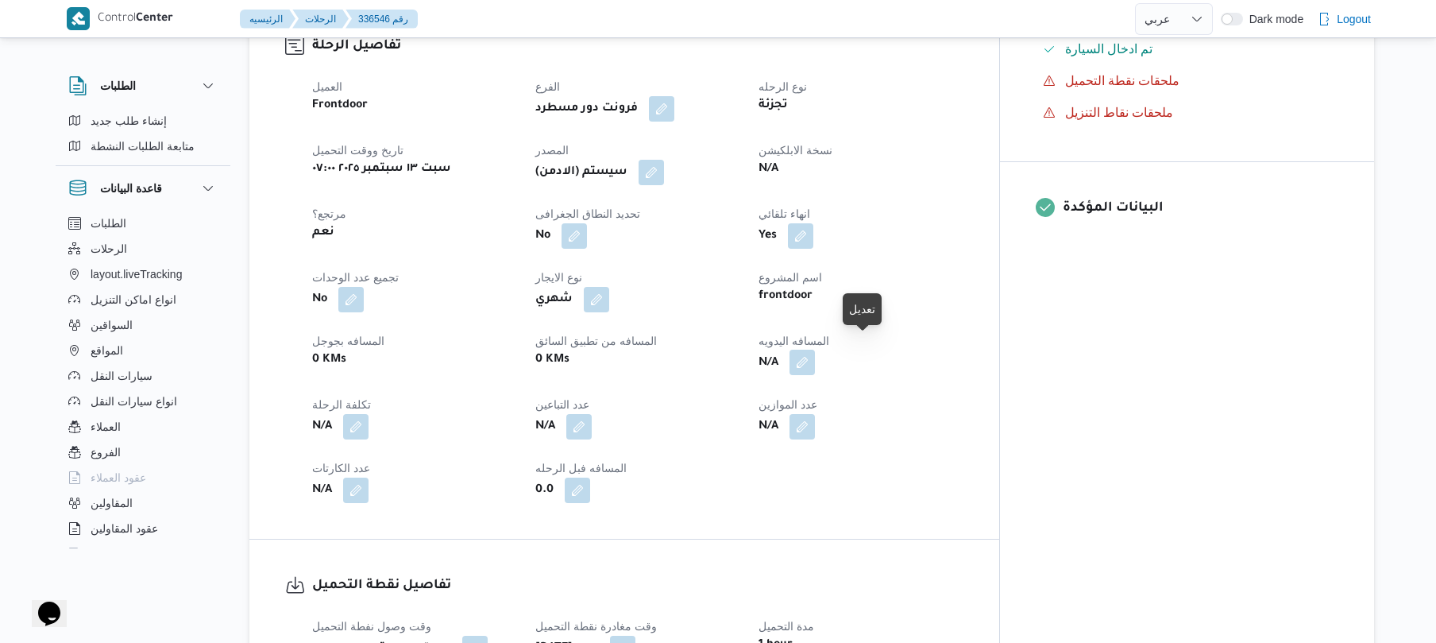
click at [815, 349] on button "button" at bounding box center [801, 361] width 25 height 25
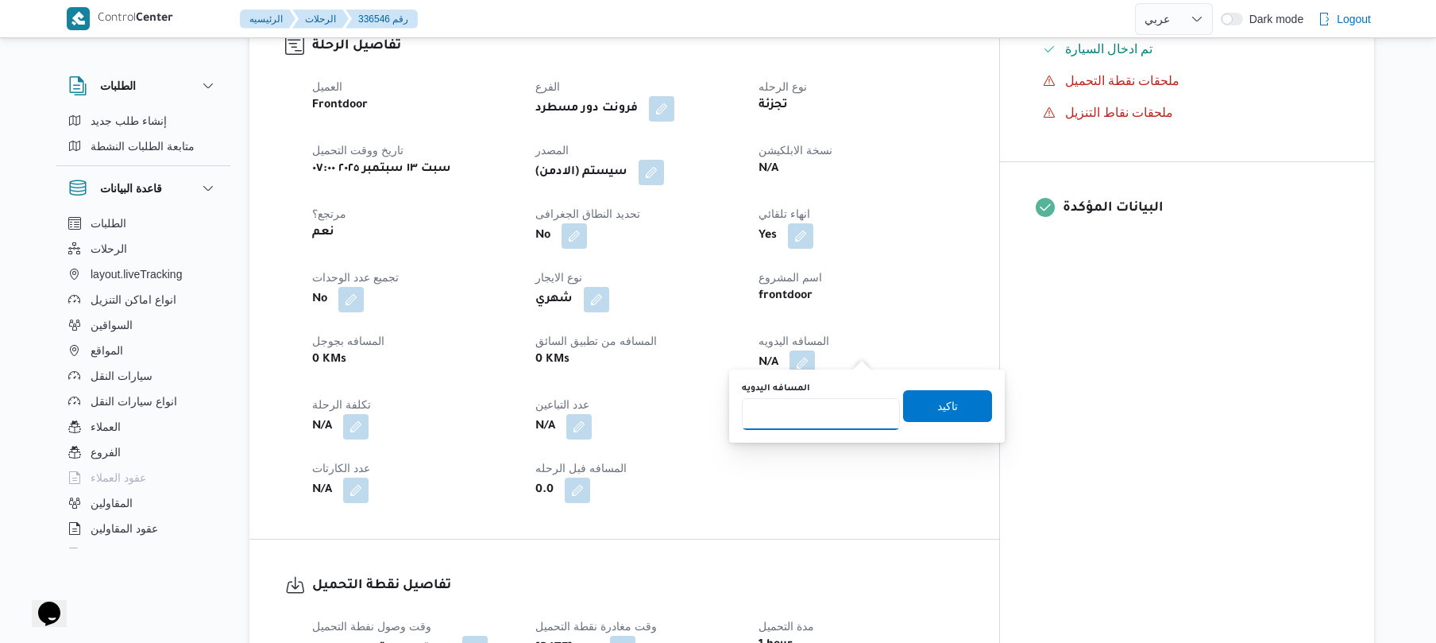
click at [810, 410] on input "المسافه اليدويه" at bounding box center [821, 414] width 158 height 32
type input "70"
click at [937, 408] on span "تاكيد" at bounding box center [947, 405] width 21 height 19
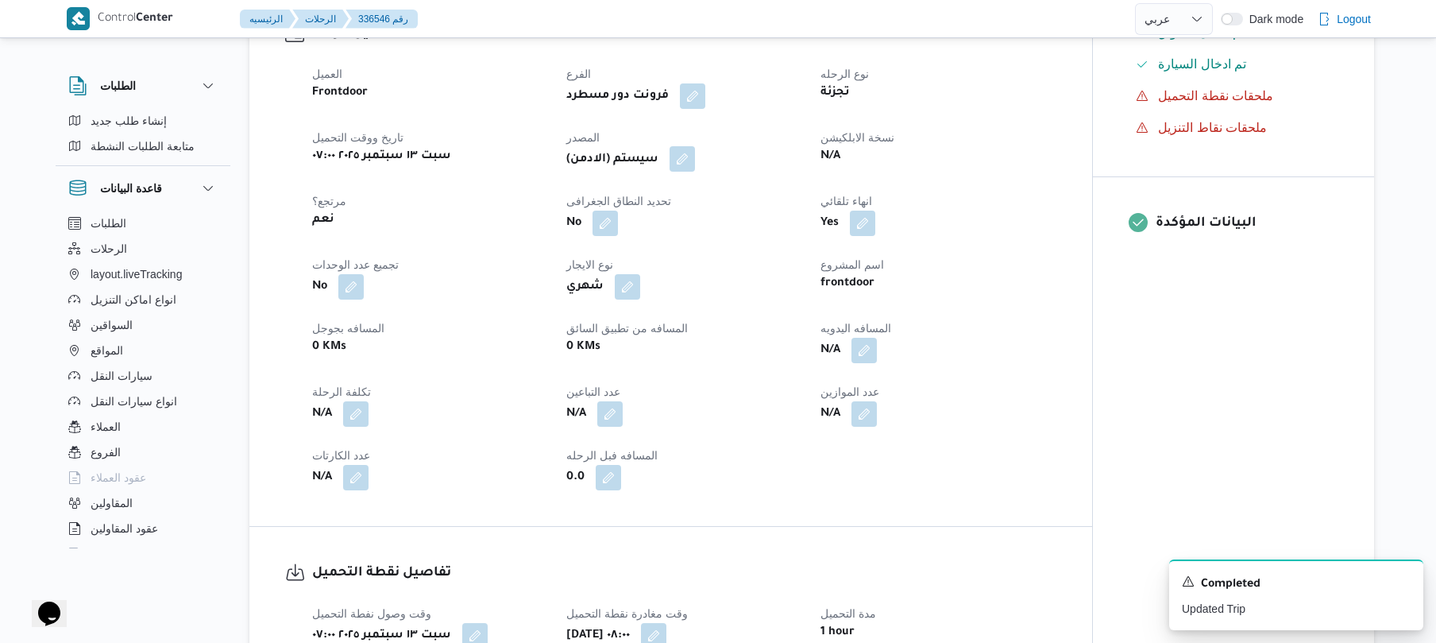
click at [687, 159] on button "button" at bounding box center [682, 158] width 25 height 25
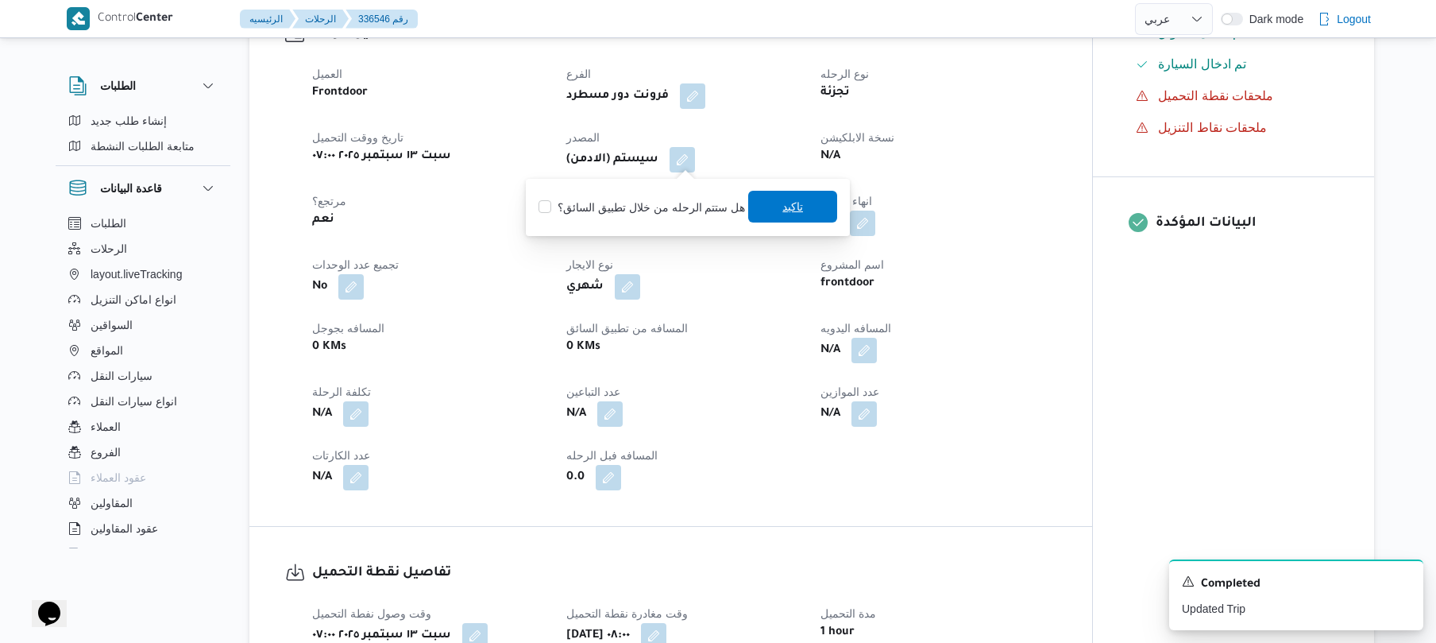
click at [770, 207] on span "تاكيد" at bounding box center [792, 207] width 89 height 32
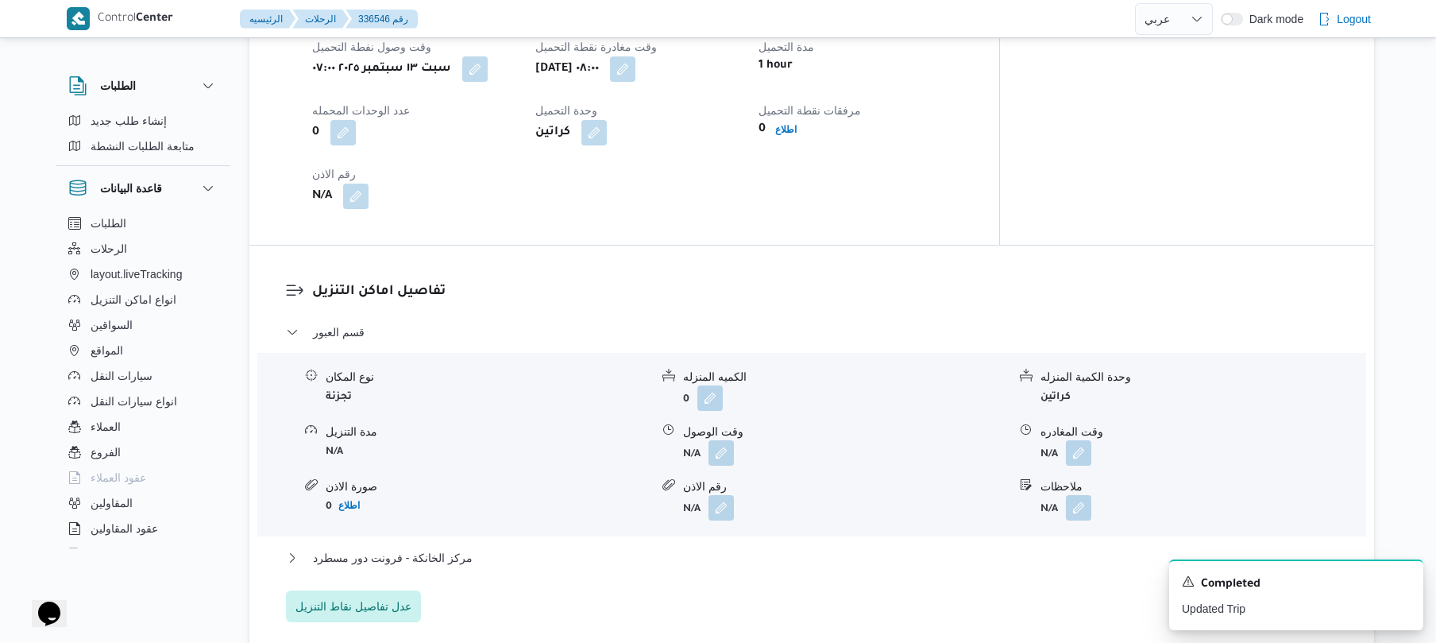
scroll to position [1144, 0]
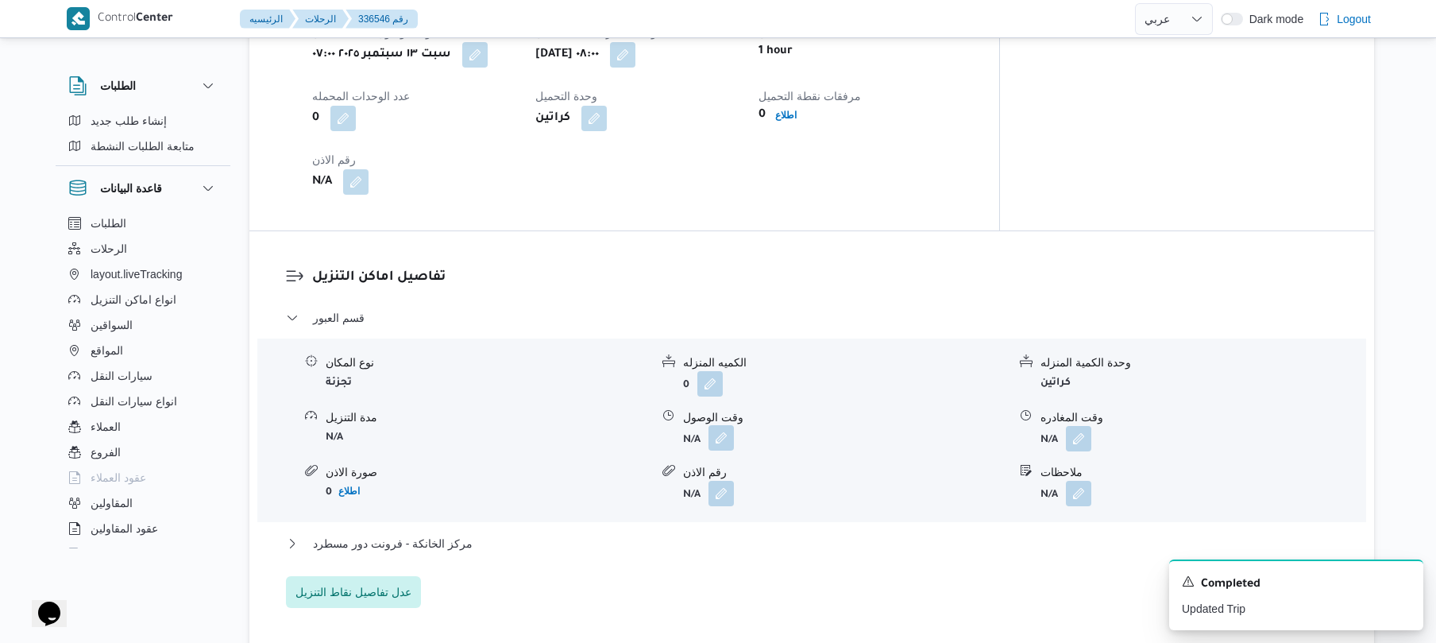
click at [721, 425] on button "button" at bounding box center [720, 437] width 25 height 25
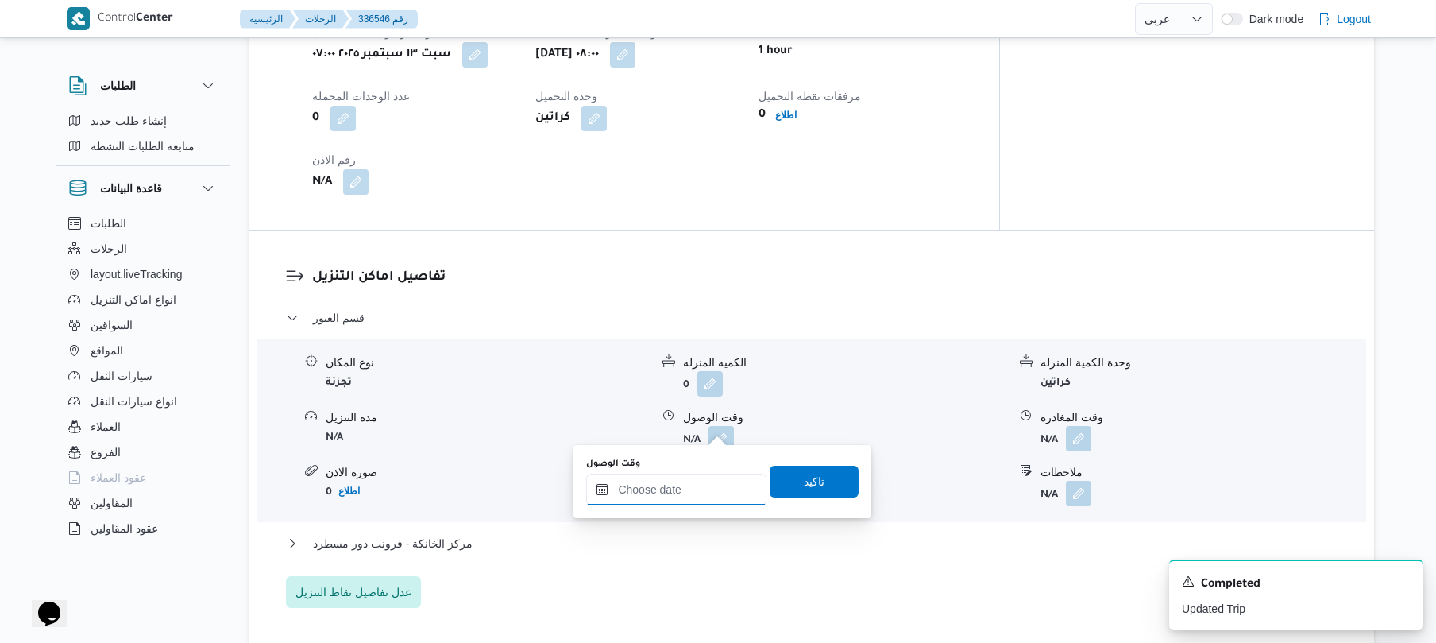
click at [658, 496] on input "وقت الوصول" at bounding box center [676, 489] width 180 height 32
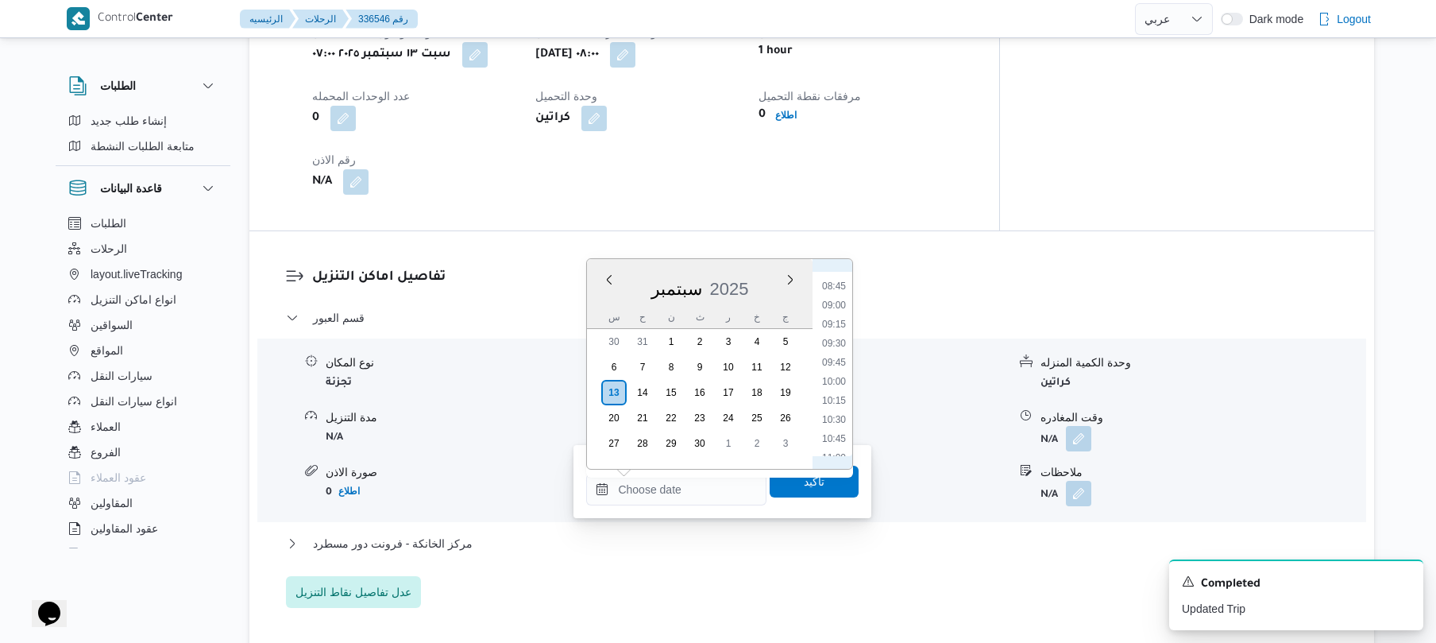
scroll to position [589, 0]
click at [836, 338] on li "08:30" at bounding box center [834, 338] width 37 height 16
type input "١٣/٠٩/٢٠٢٥ ٠٨:٣٠"
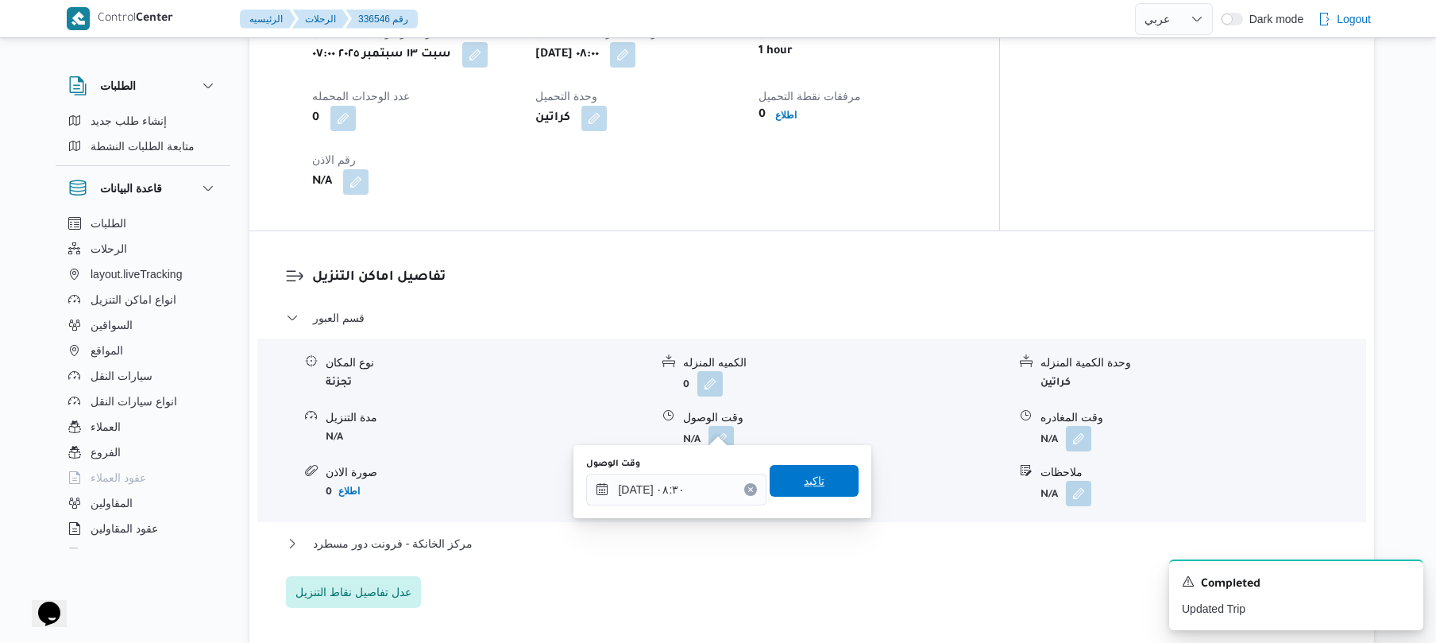
click at [802, 493] on span "تاكيد" at bounding box center [814, 481] width 89 height 32
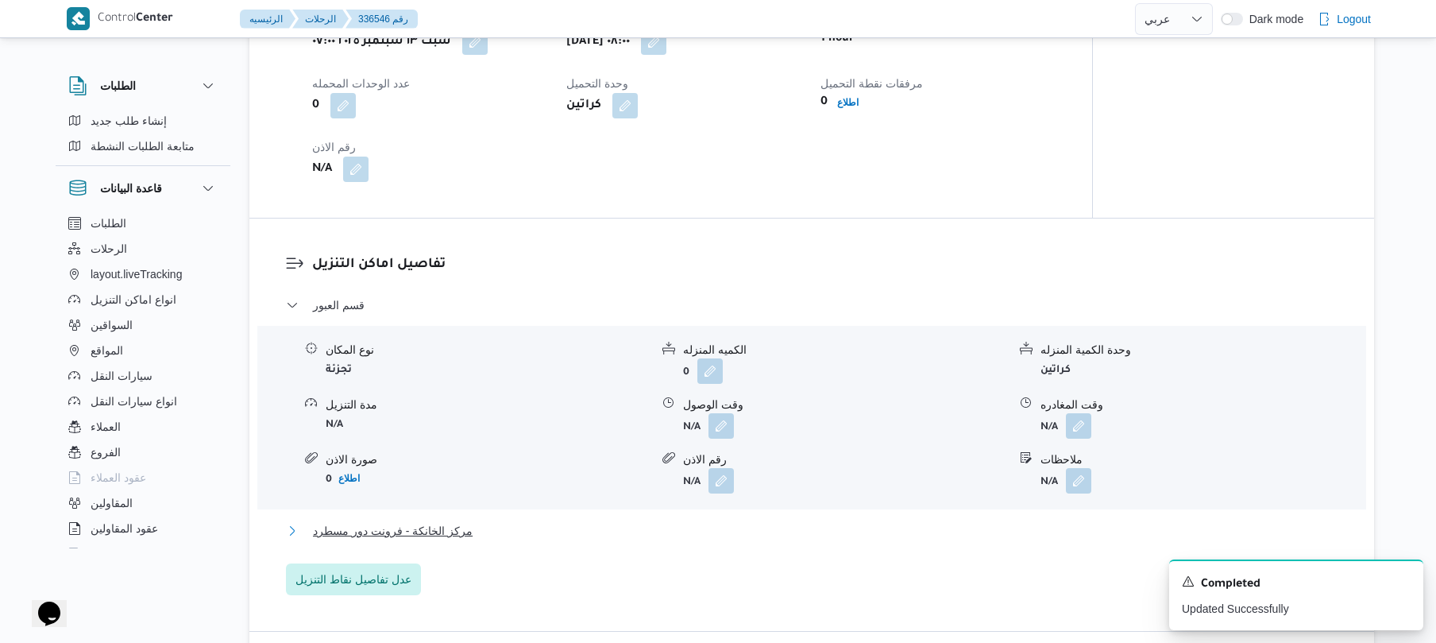
click at [697, 537] on button "مركز الخانكة - فرونت دور مسطرد" at bounding box center [812, 530] width 1052 height 19
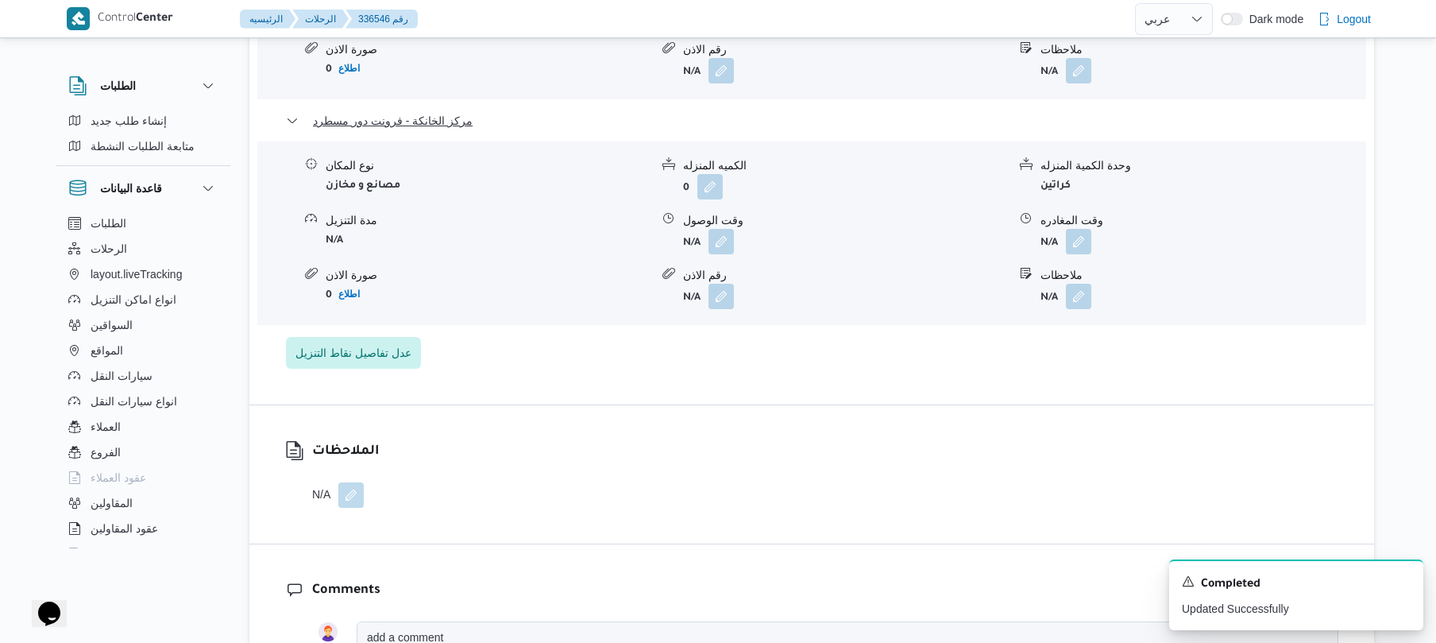
scroll to position [1567, 0]
click at [1075, 229] on button "button" at bounding box center [1078, 239] width 25 height 25
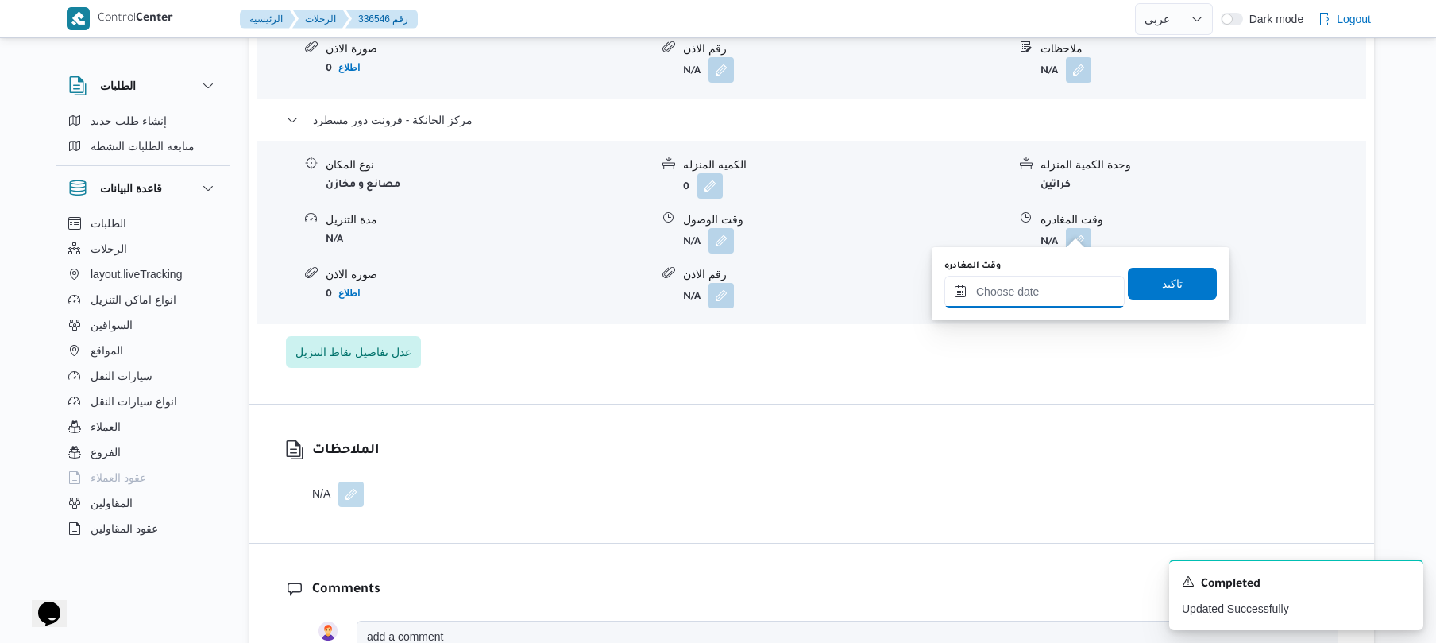
click at [1026, 283] on input "وقت المغادره" at bounding box center [1034, 292] width 180 height 32
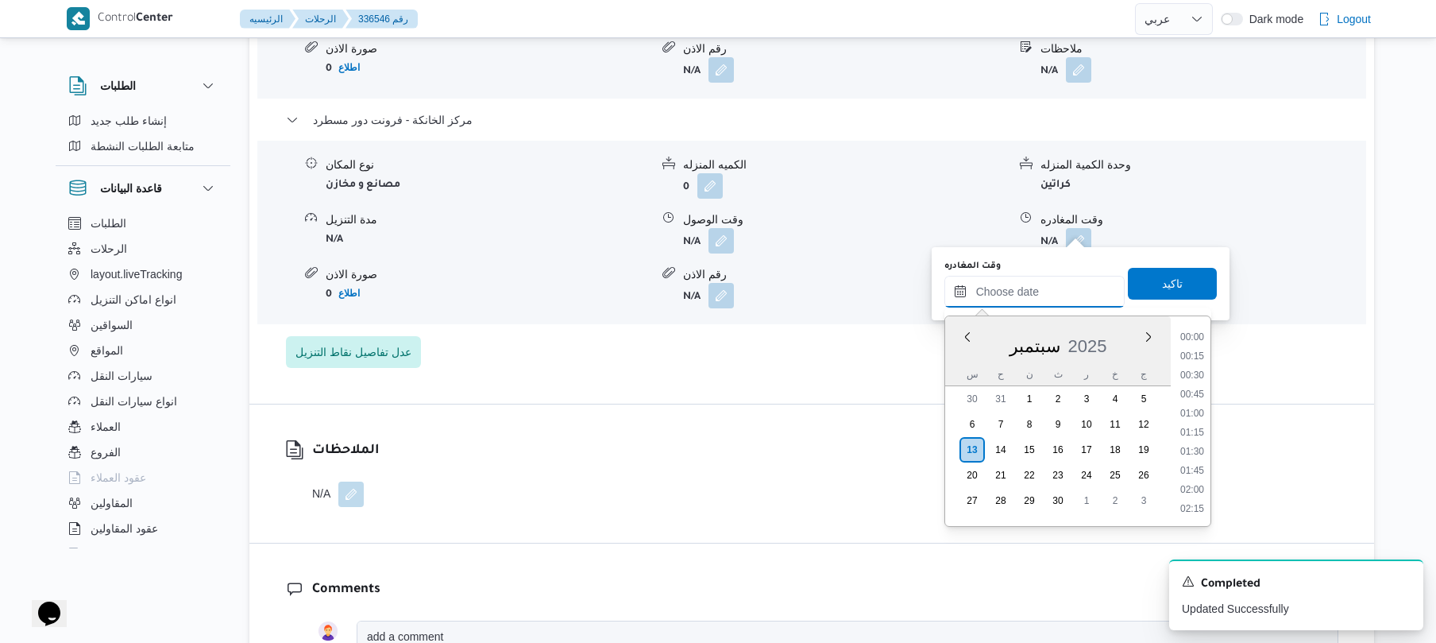
scroll to position [1373, 0]
click at [1193, 342] on li "18:00" at bounding box center [1192, 336] width 37 height 16
type input "١٣/٠٩/٢٠٢٥ ١٨:٠٠"
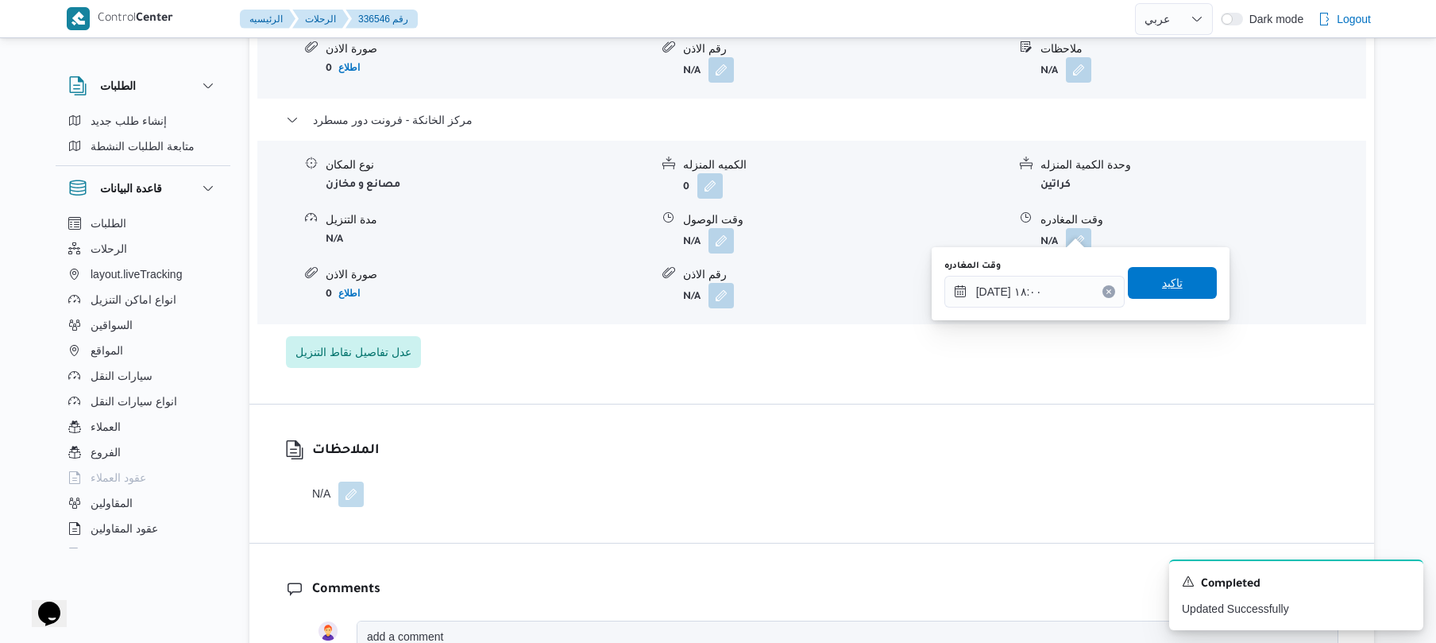
click at [1180, 288] on span "تاكيد" at bounding box center [1172, 283] width 89 height 32
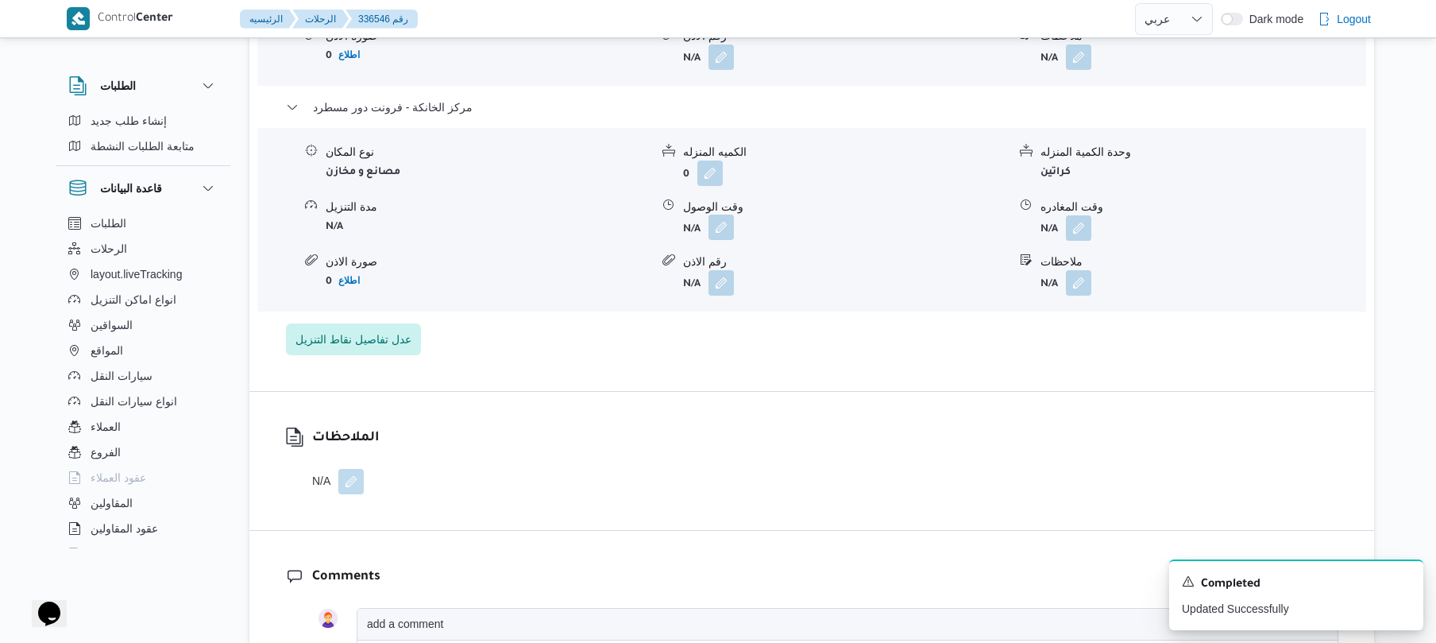
click at [724, 229] on button "button" at bounding box center [720, 226] width 25 height 25
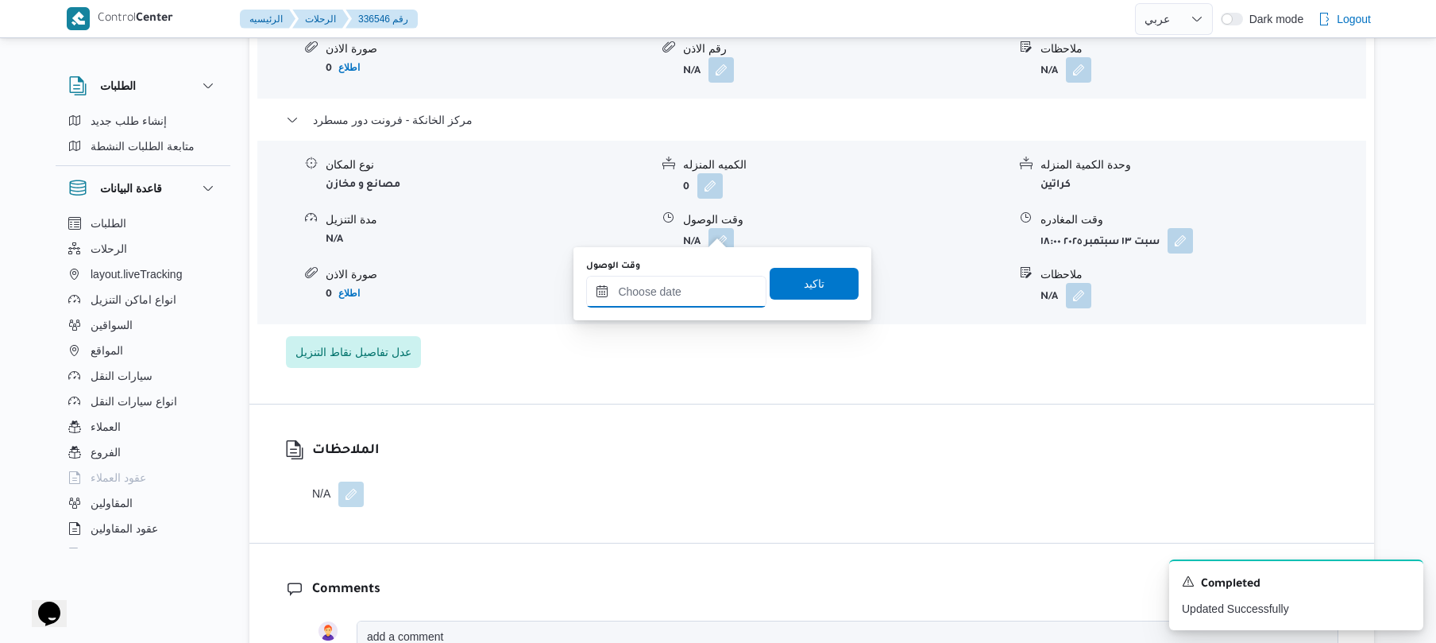
click at [712, 284] on input "وقت الوصول" at bounding box center [676, 292] width 180 height 32
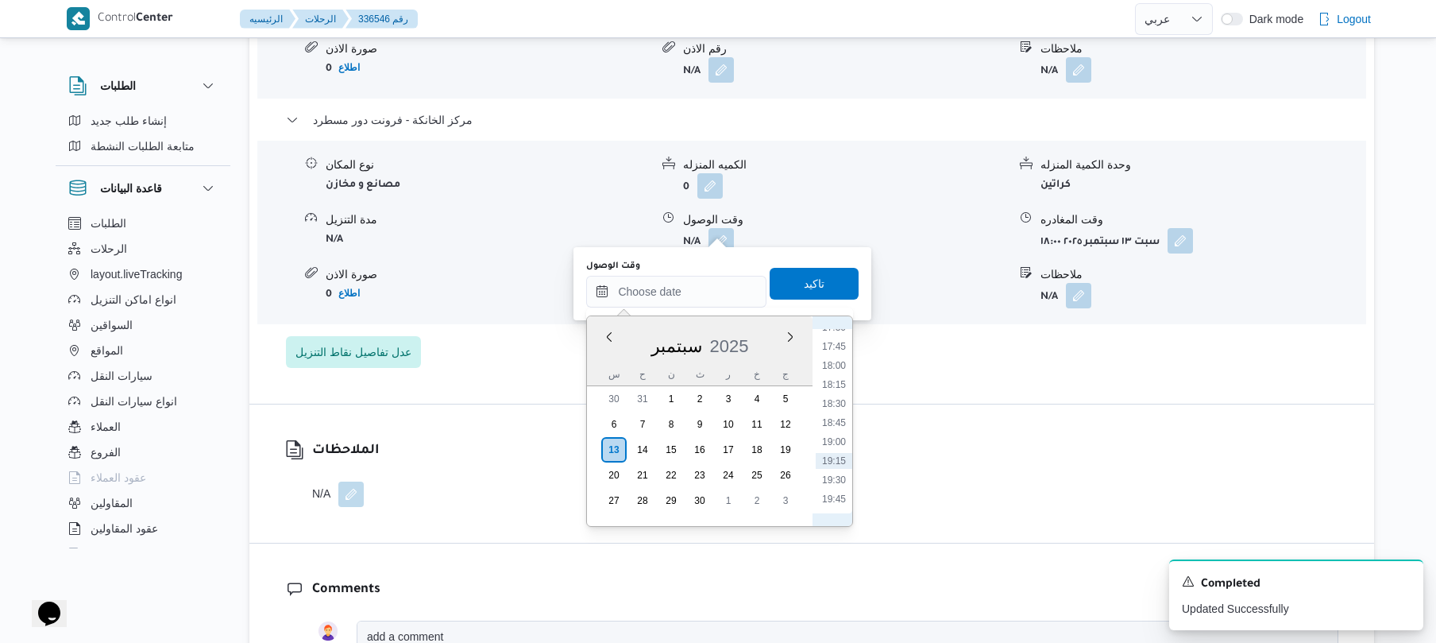
scroll to position [1331, 0]
click at [836, 364] on li "17:45" at bounding box center [834, 359] width 37 height 16
type input "١٣/٠٩/٢٠٢٥ ١٧:٤٥"
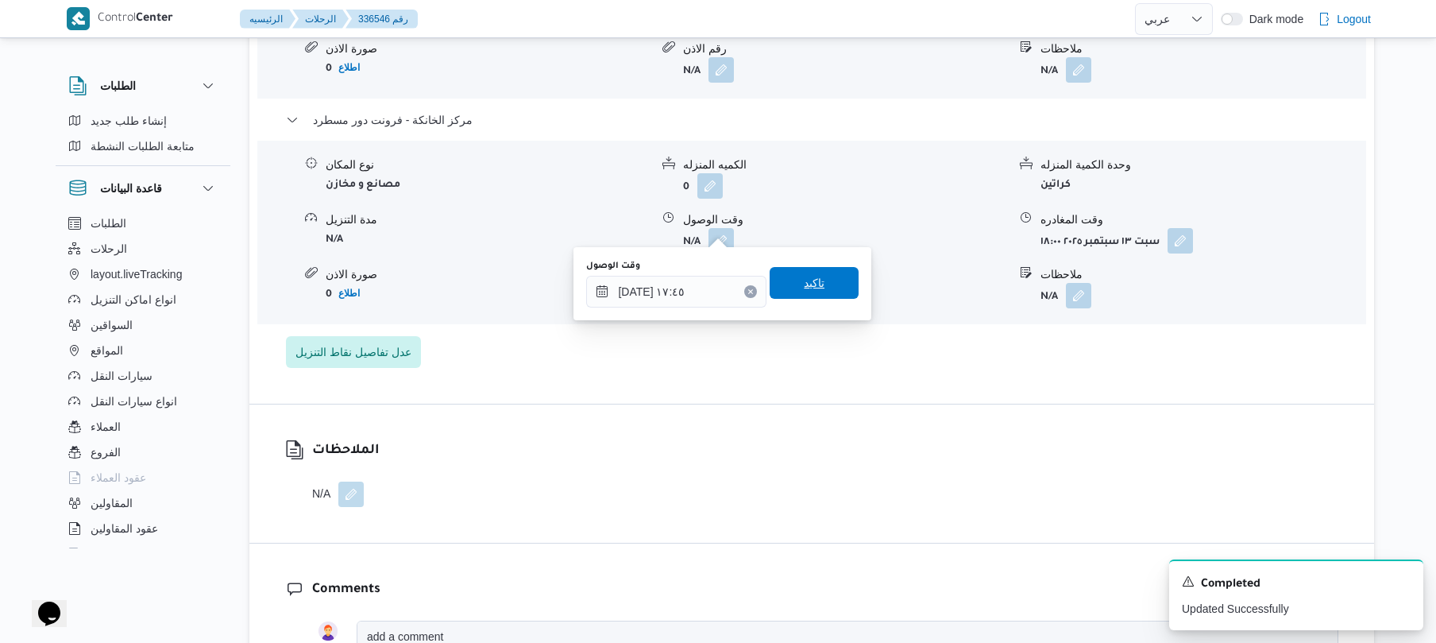
click at [824, 288] on span "تاكيد" at bounding box center [814, 283] width 89 height 32
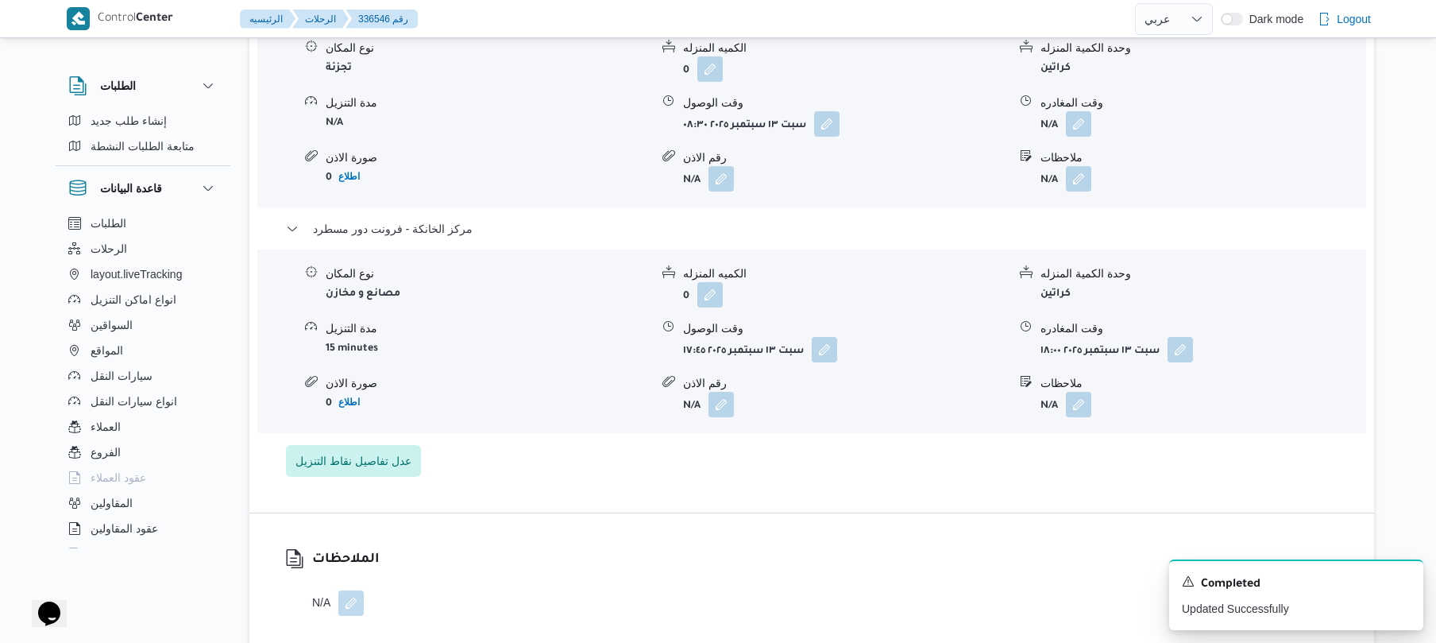
scroll to position [1398, 0]
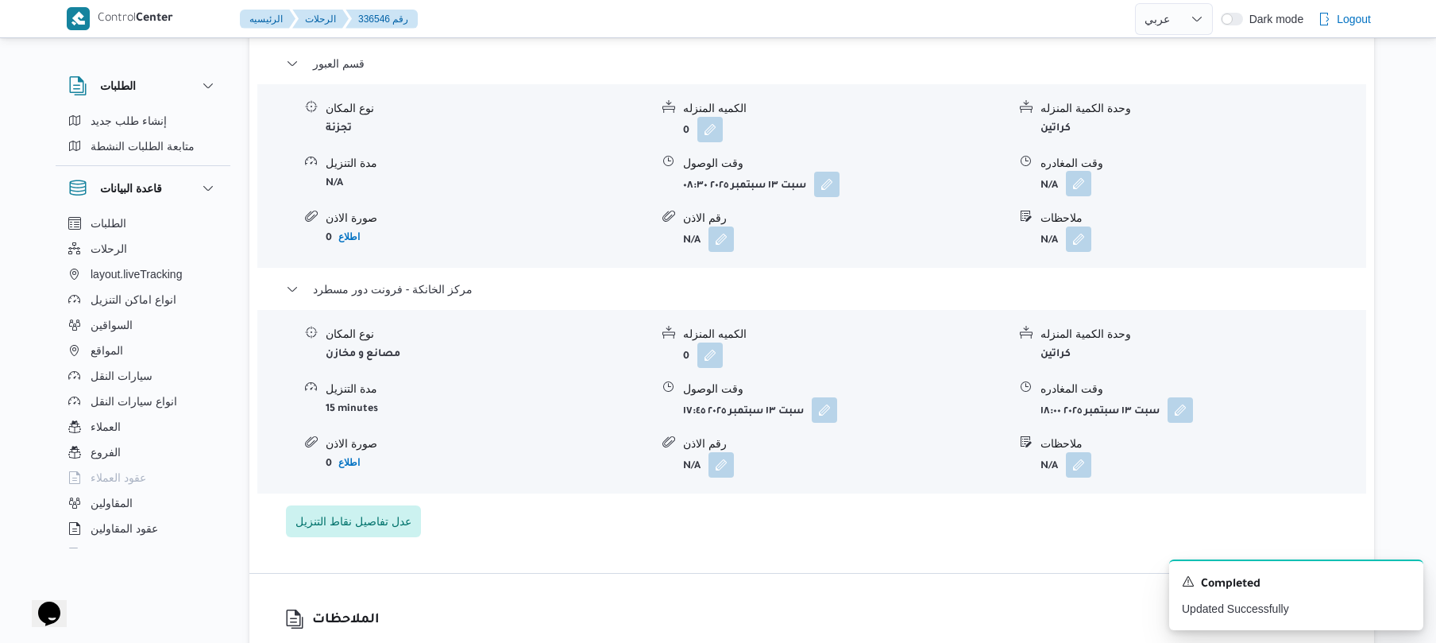
click at [1084, 171] on button "button" at bounding box center [1078, 183] width 25 height 25
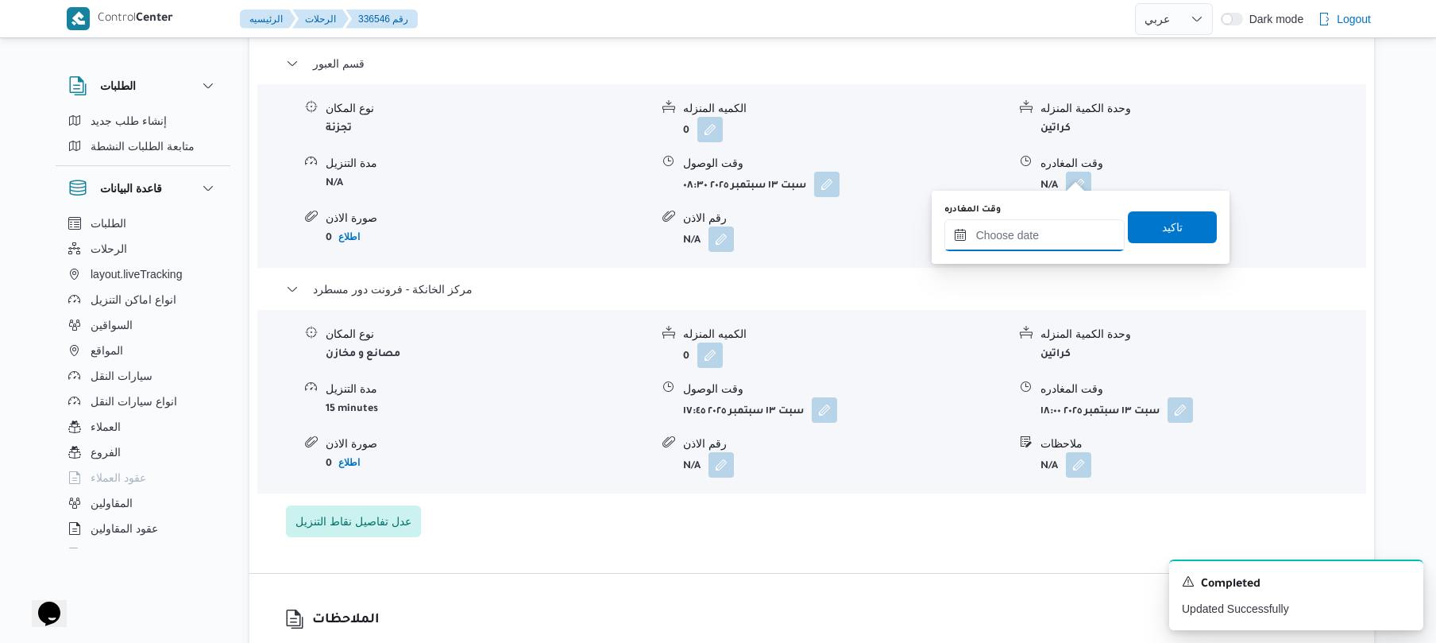
click at [1028, 220] on input "وقت المغادره" at bounding box center [1034, 235] width 180 height 32
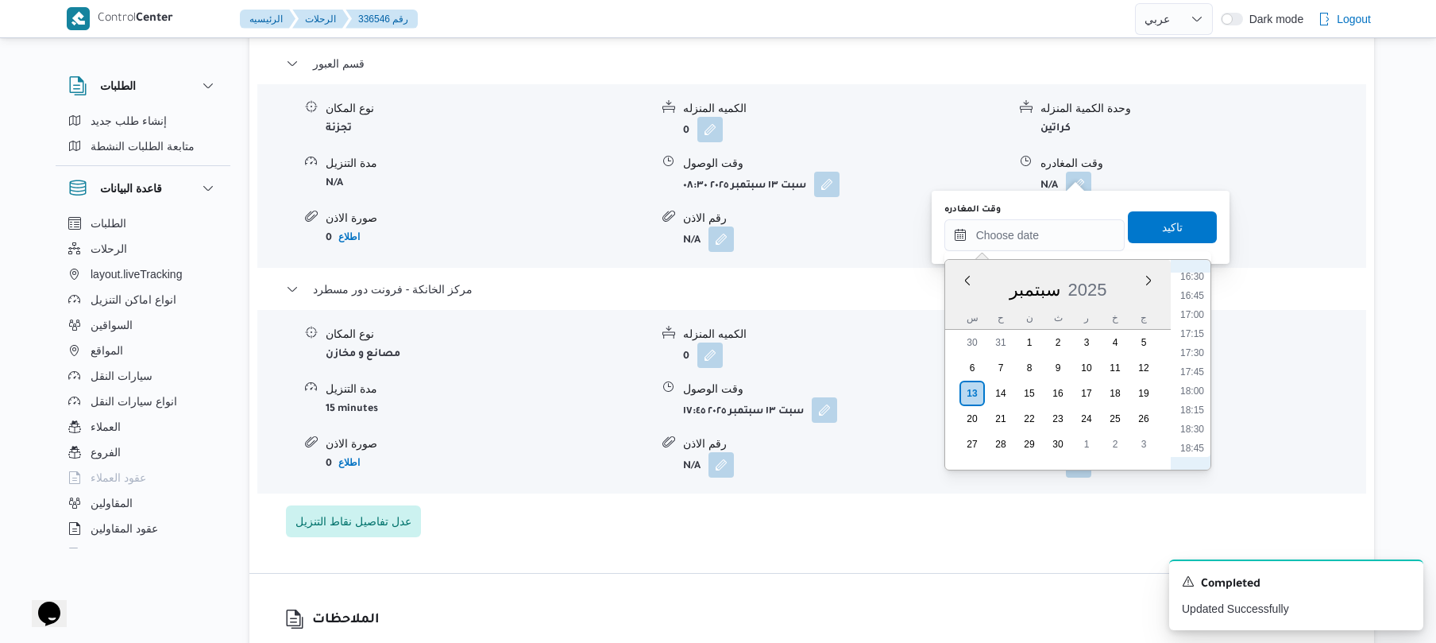
scroll to position [1218, 0]
click at [1198, 382] on li "17:15" at bounding box center [1192, 378] width 37 height 16
type input "١٣/٠٩/٢٠٢٥ ١٧:١٥"
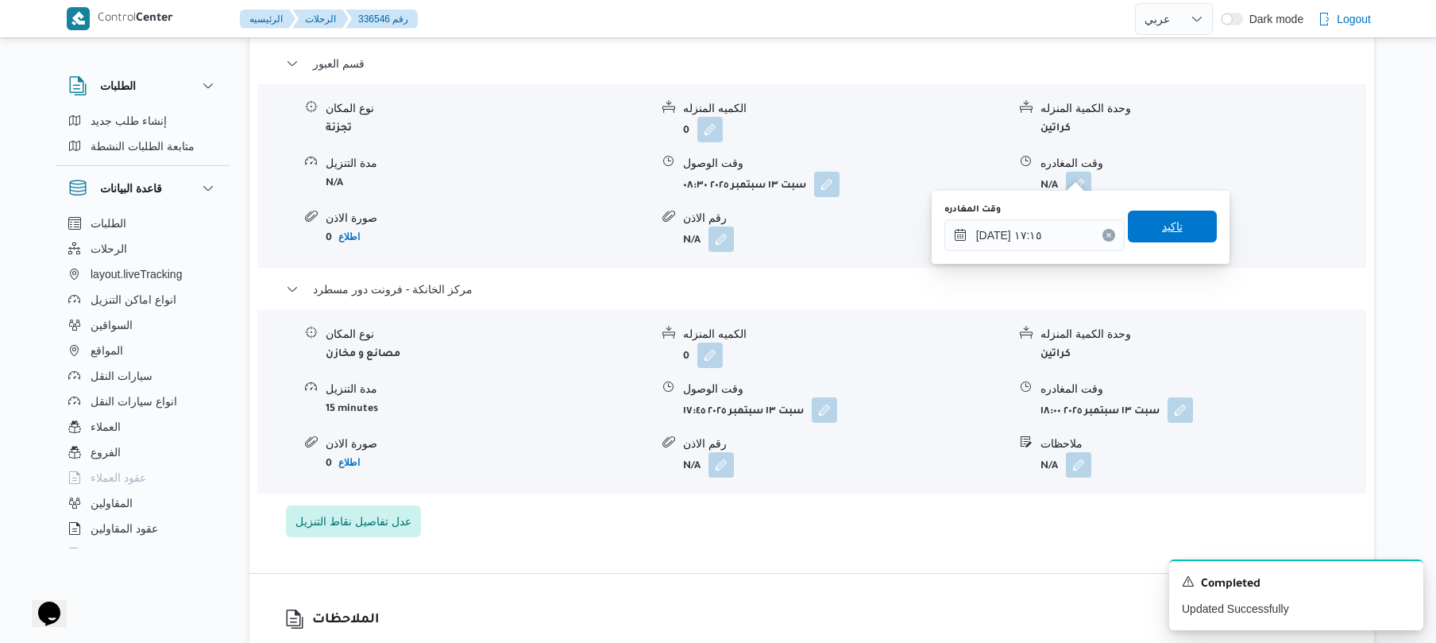
click at [1192, 235] on span "تاكيد" at bounding box center [1172, 226] width 89 height 32
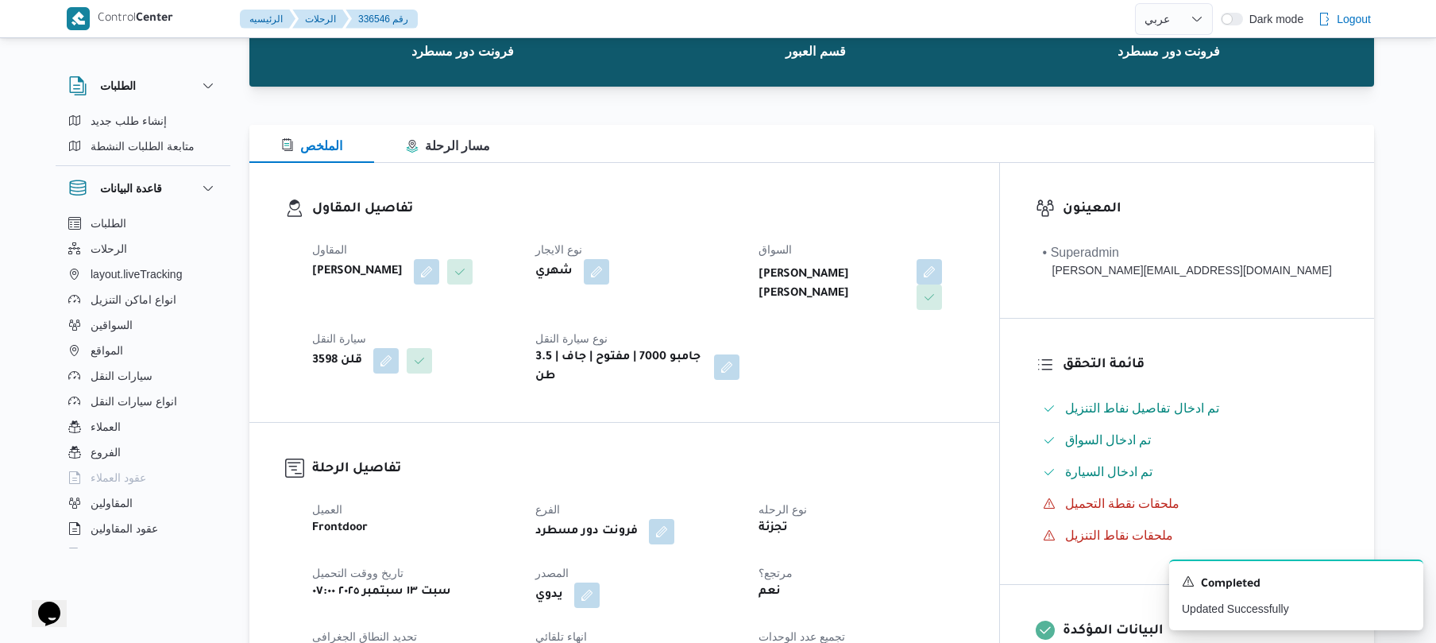
scroll to position [0, 0]
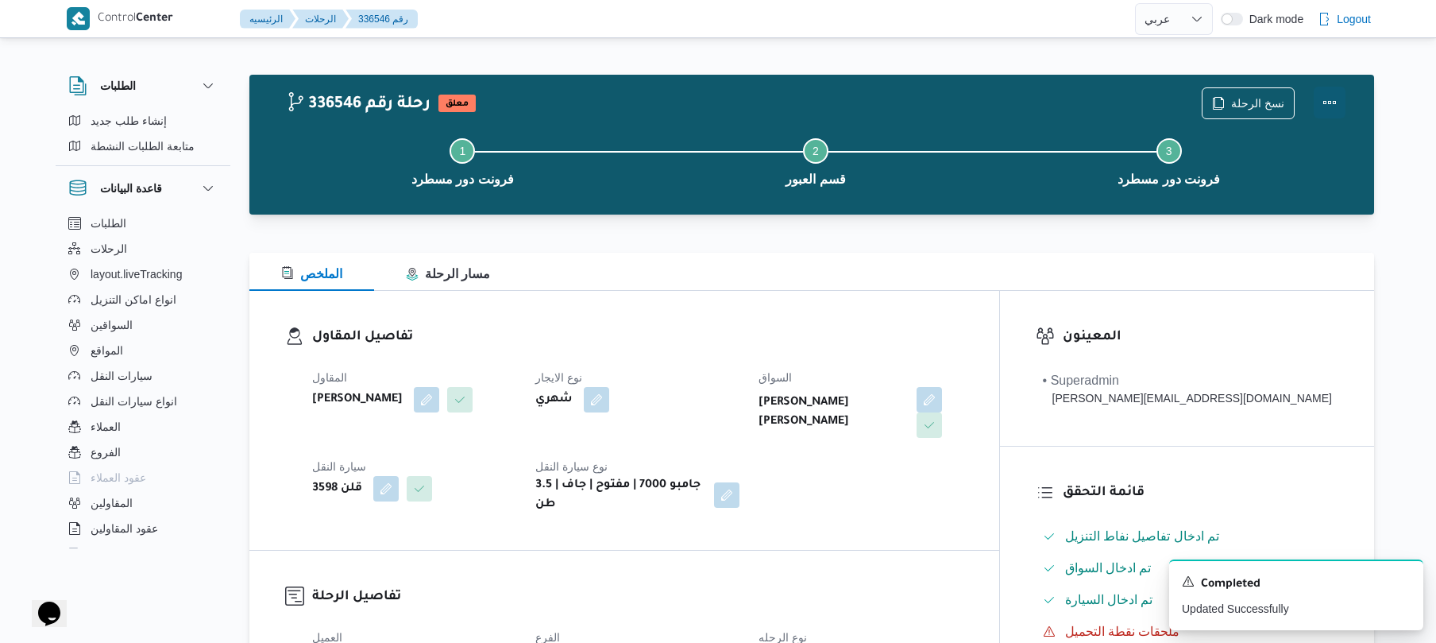
click at [1333, 94] on button "Actions" at bounding box center [1330, 103] width 32 height 32
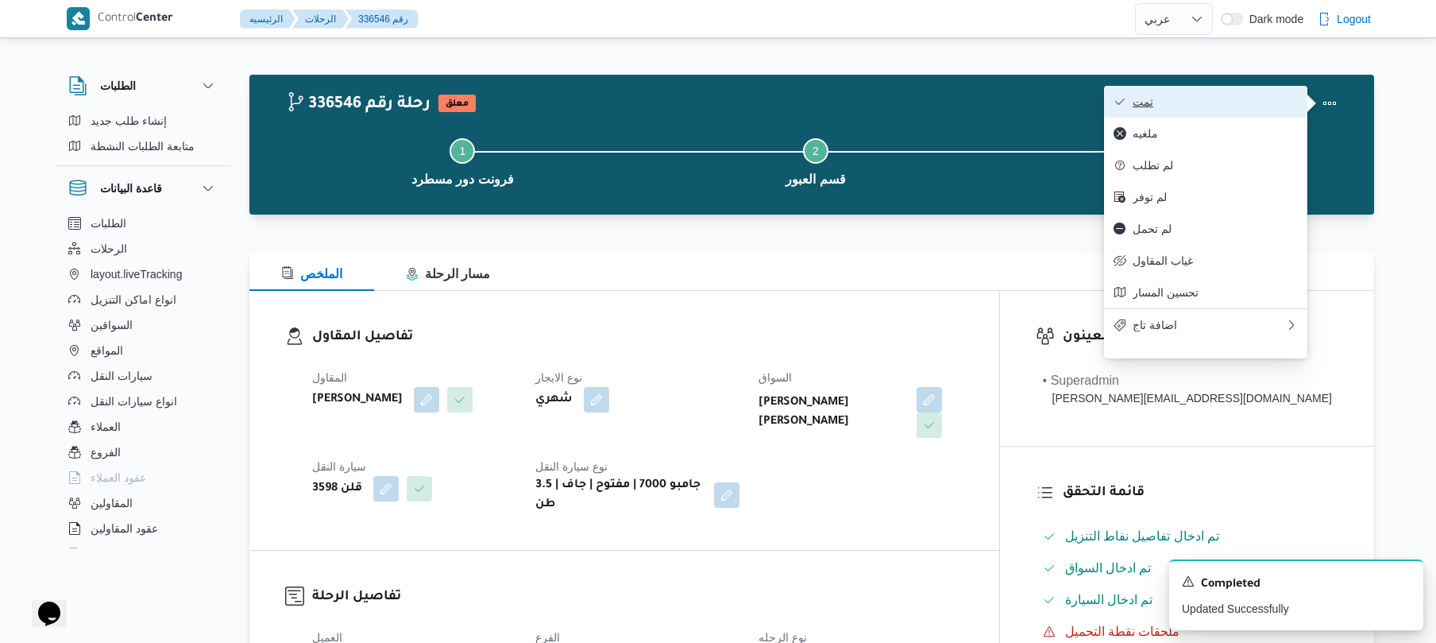
click at [1272, 102] on span "تمت" at bounding box center [1215, 101] width 165 height 13
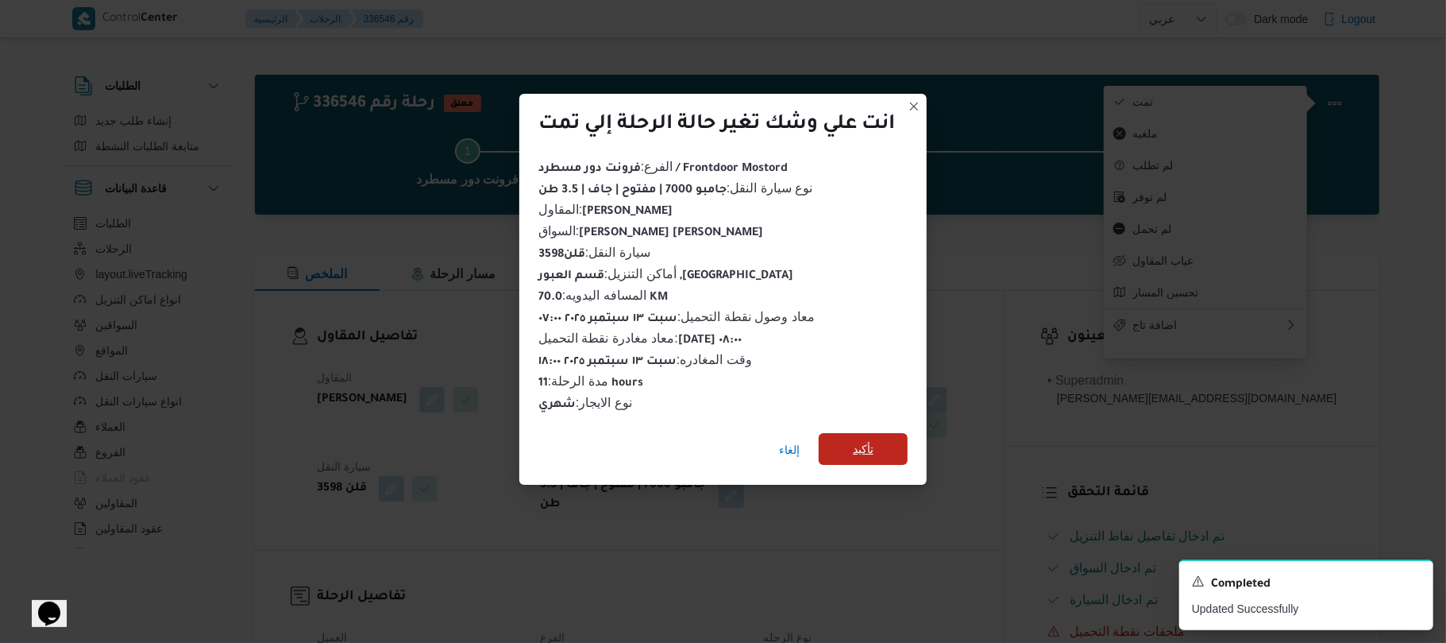
click at [877, 438] on span "تأكيد" at bounding box center [863, 449] width 89 height 32
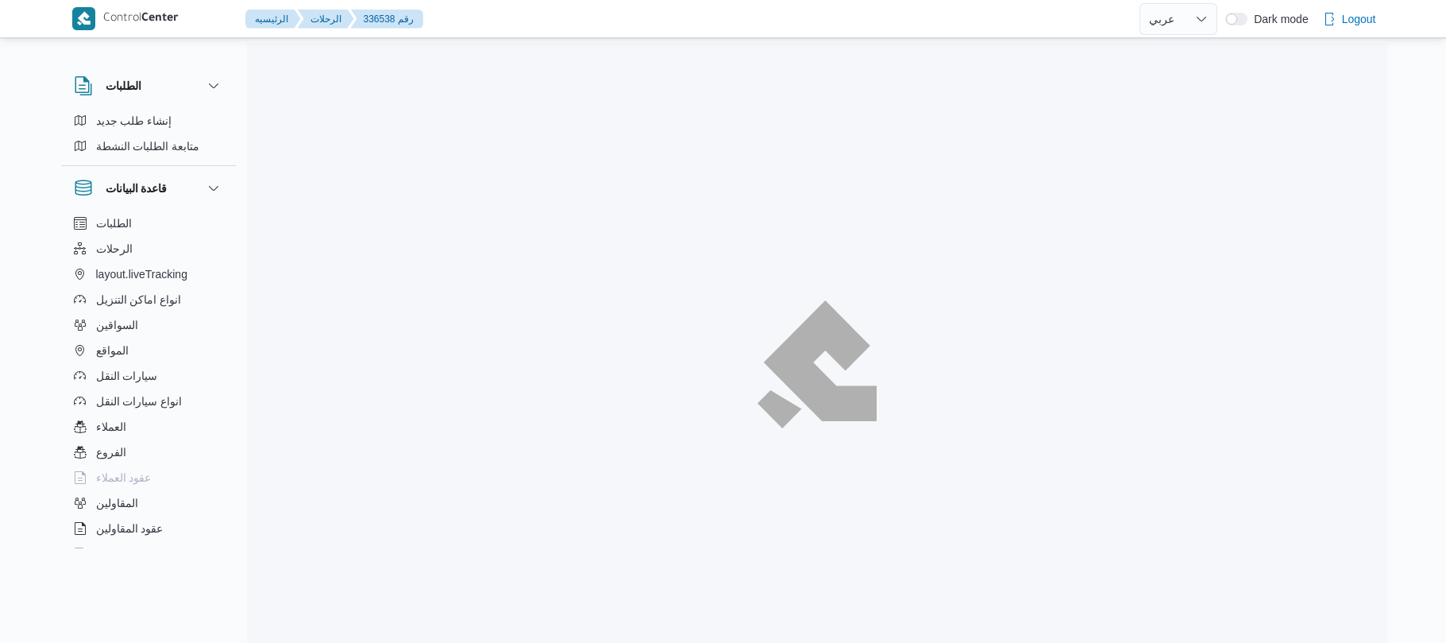
select select "ar"
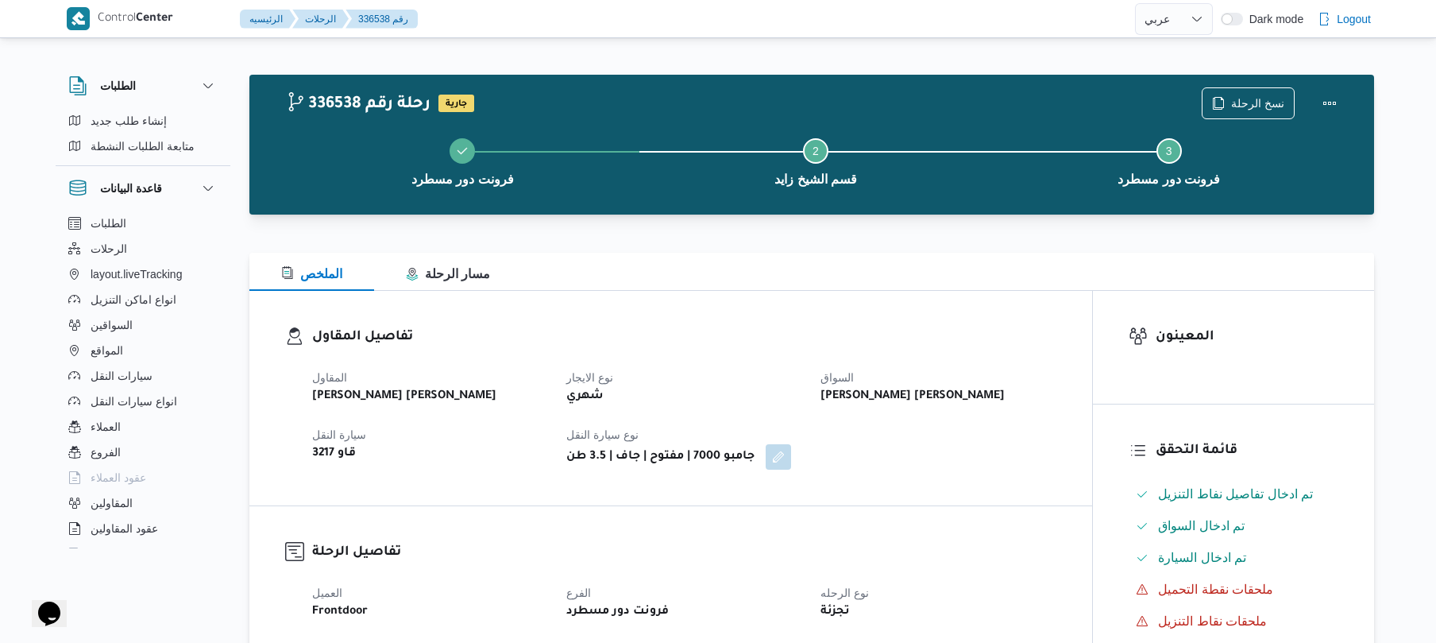
click at [928, 305] on div "تفاصيل المقاول المقاول عبدالمنعم مجدي السيد عواد نوع الايجار شهري السواق عماد ش…" at bounding box center [670, 398] width 843 height 214
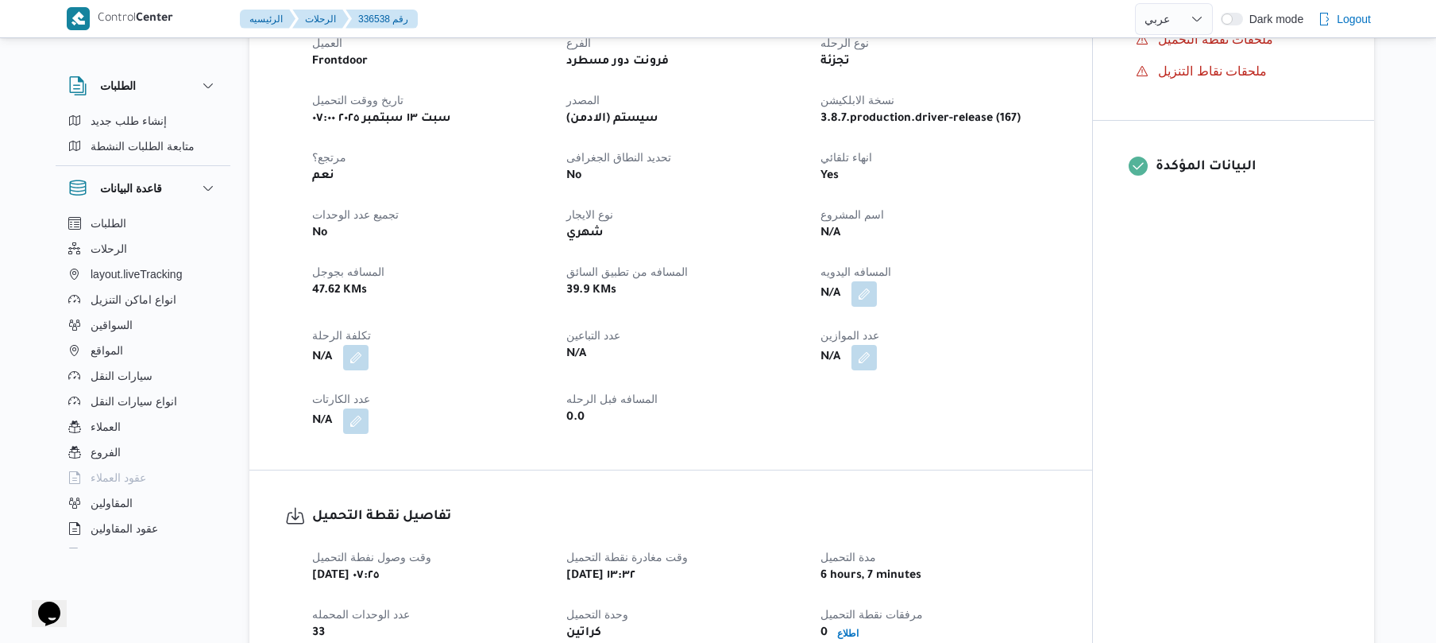
scroll to position [550, 0]
click at [874, 294] on button "button" at bounding box center [863, 292] width 25 height 25
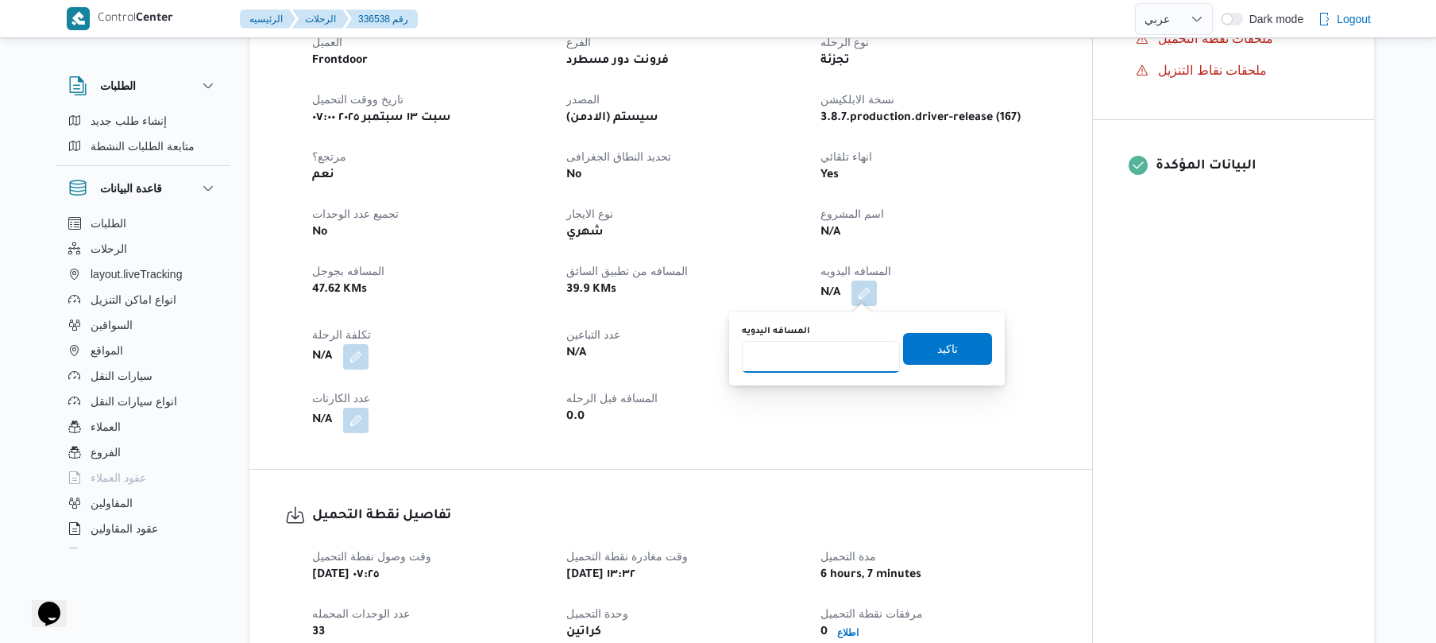
click at [843, 364] on input "المسافه اليدويه" at bounding box center [821, 357] width 158 height 32
type input "130"
click at [944, 345] on span "تاكيد" at bounding box center [947, 348] width 21 height 19
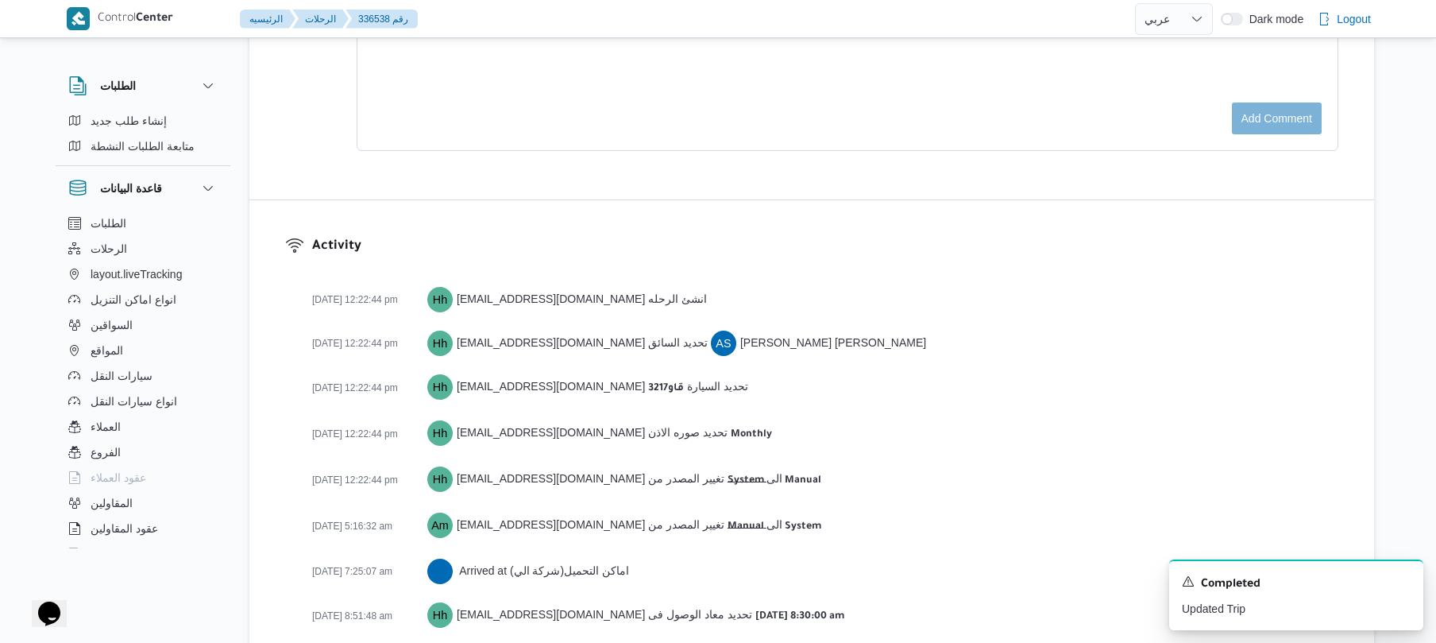
scroll to position [2146, 0]
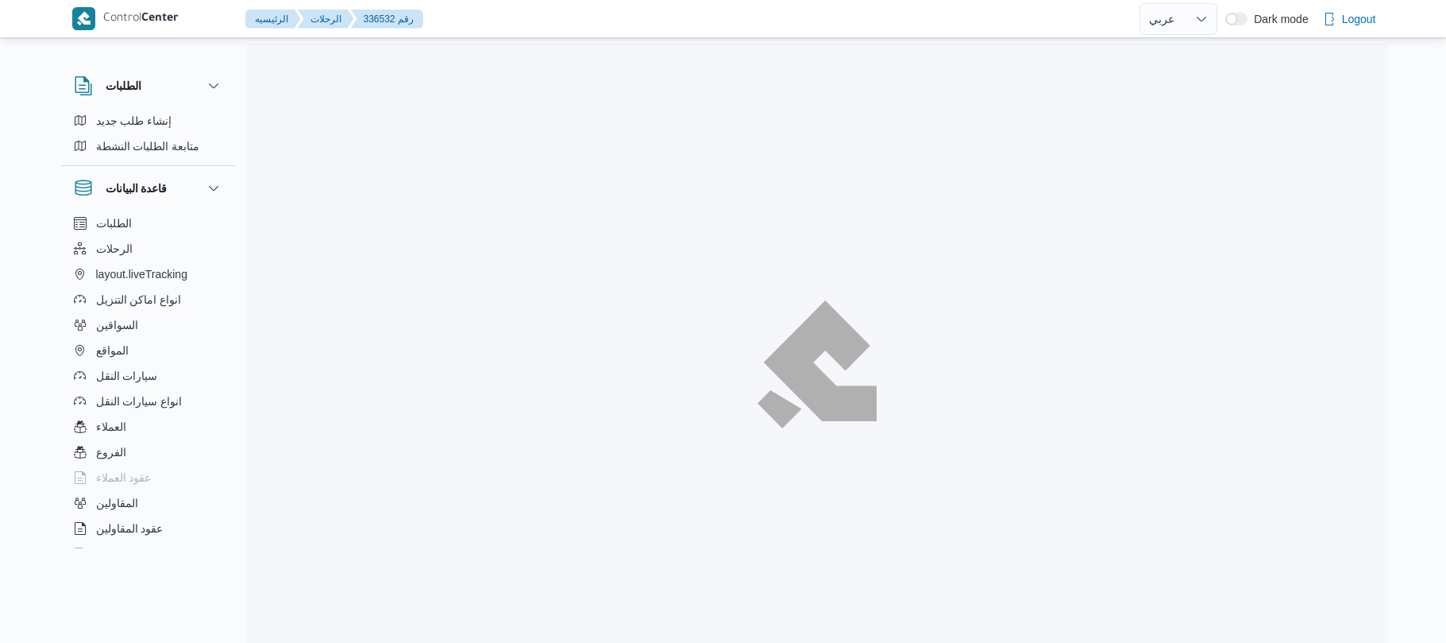
select select "ar"
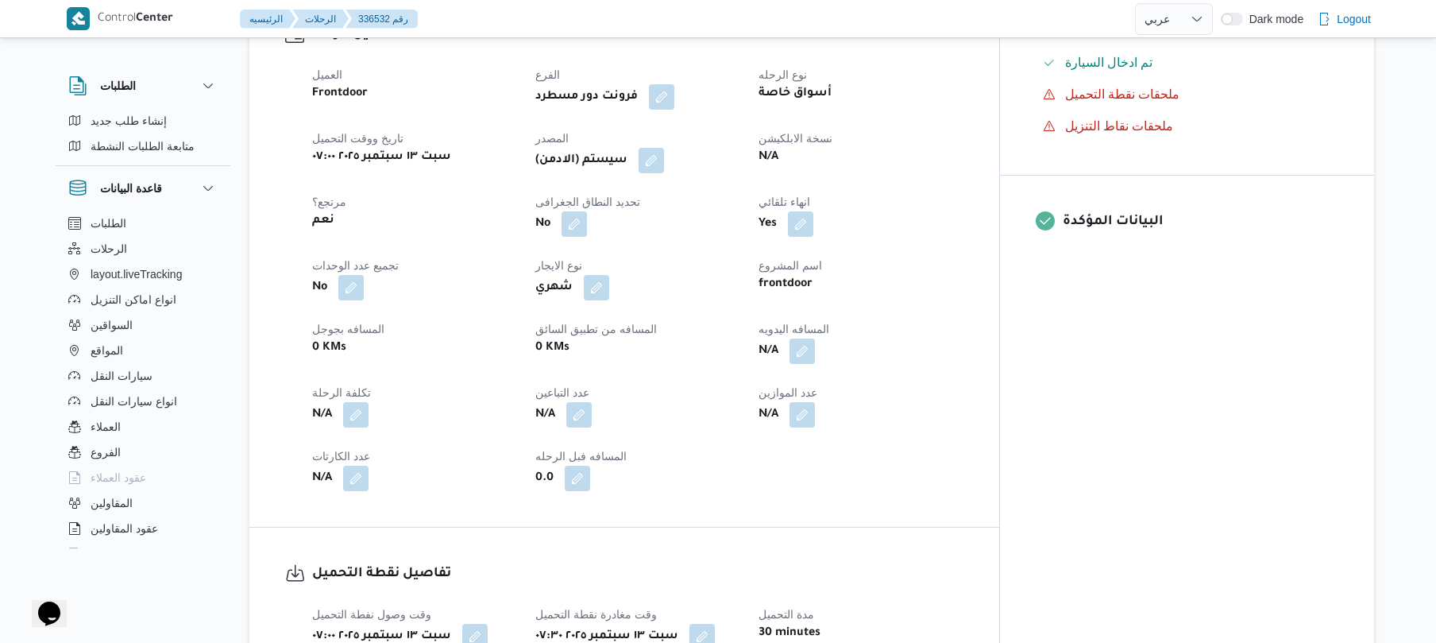
scroll to position [550, 0]
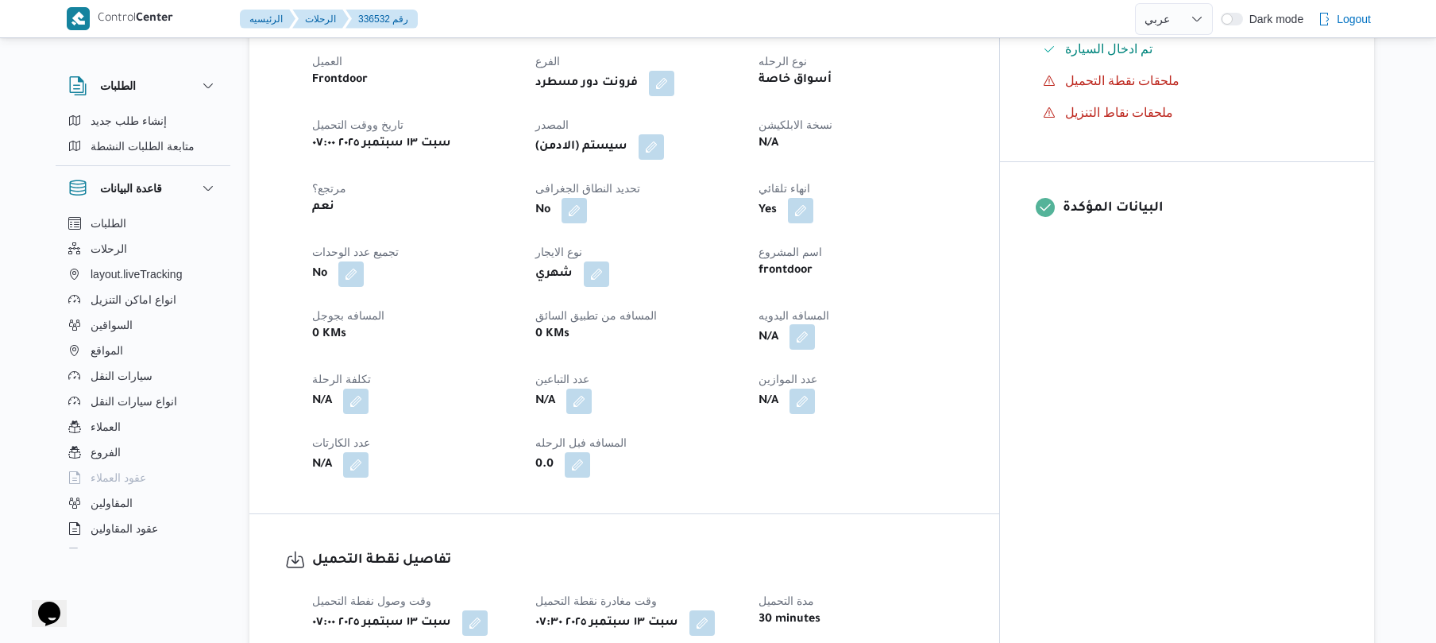
click at [815, 349] on button "button" at bounding box center [801, 336] width 25 height 25
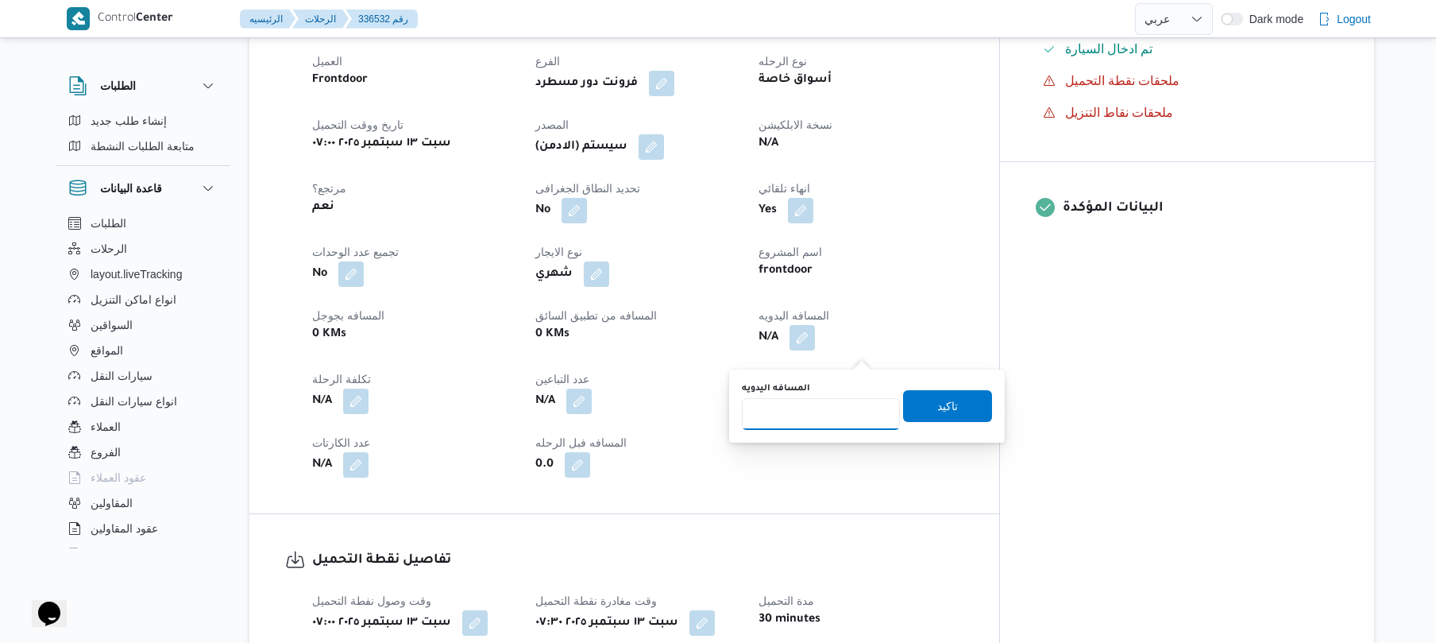
click at [820, 411] on input "المسافه اليدويه" at bounding box center [821, 414] width 158 height 32
type input "130"
click at [951, 402] on span "تاكيد" at bounding box center [947, 405] width 89 height 32
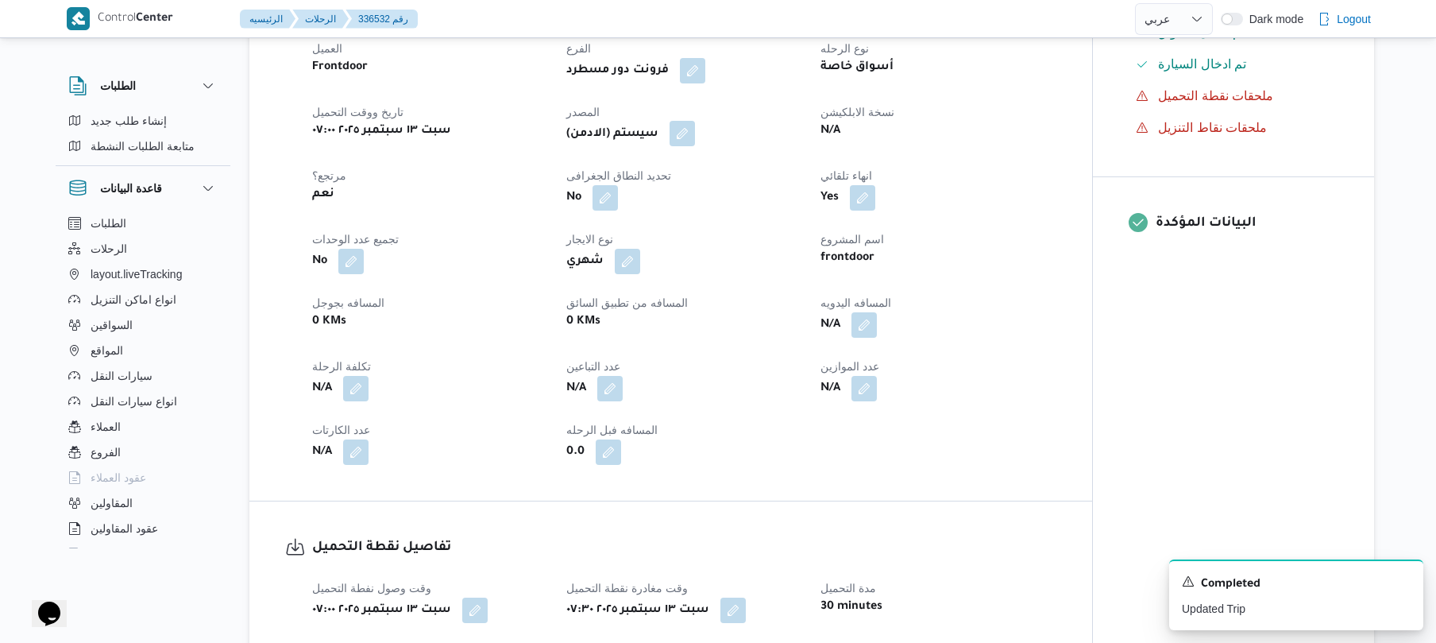
click at [691, 146] on button "button" at bounding box center [682, 133] width 25 height 25
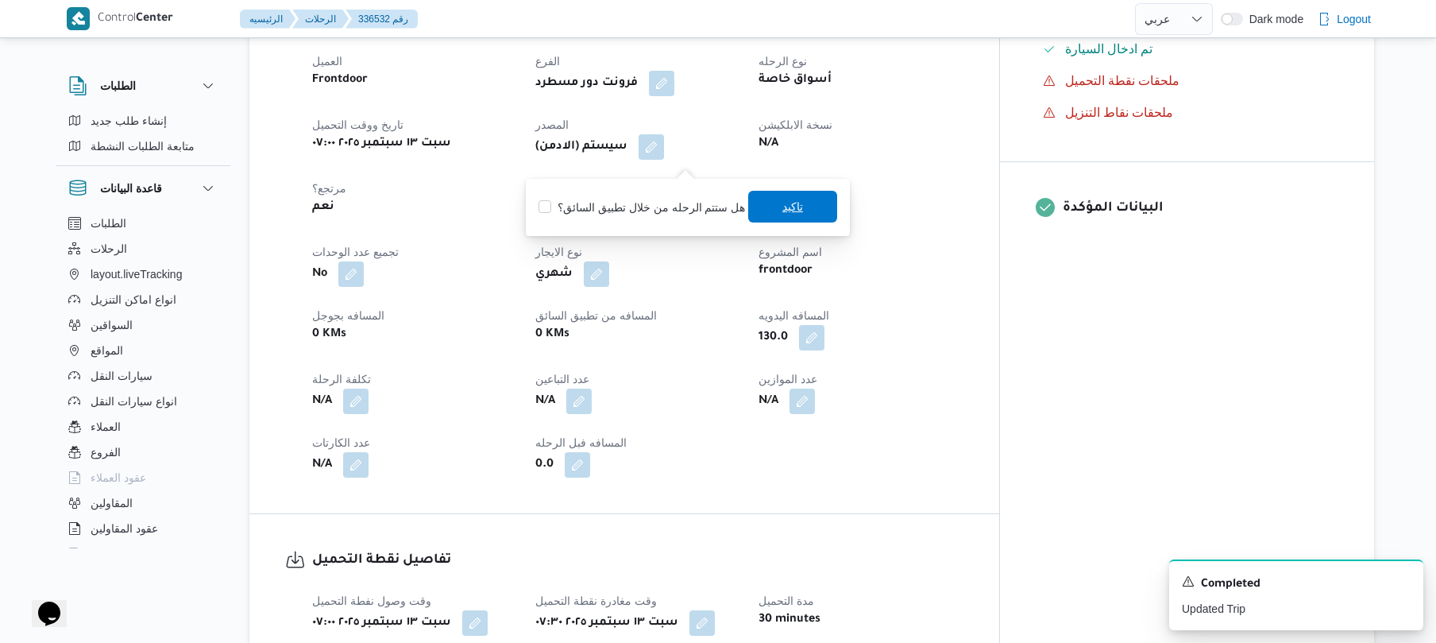
click at [810, 210] on span "تاكيد" at bounding box center [792, 207] width 89 height 32
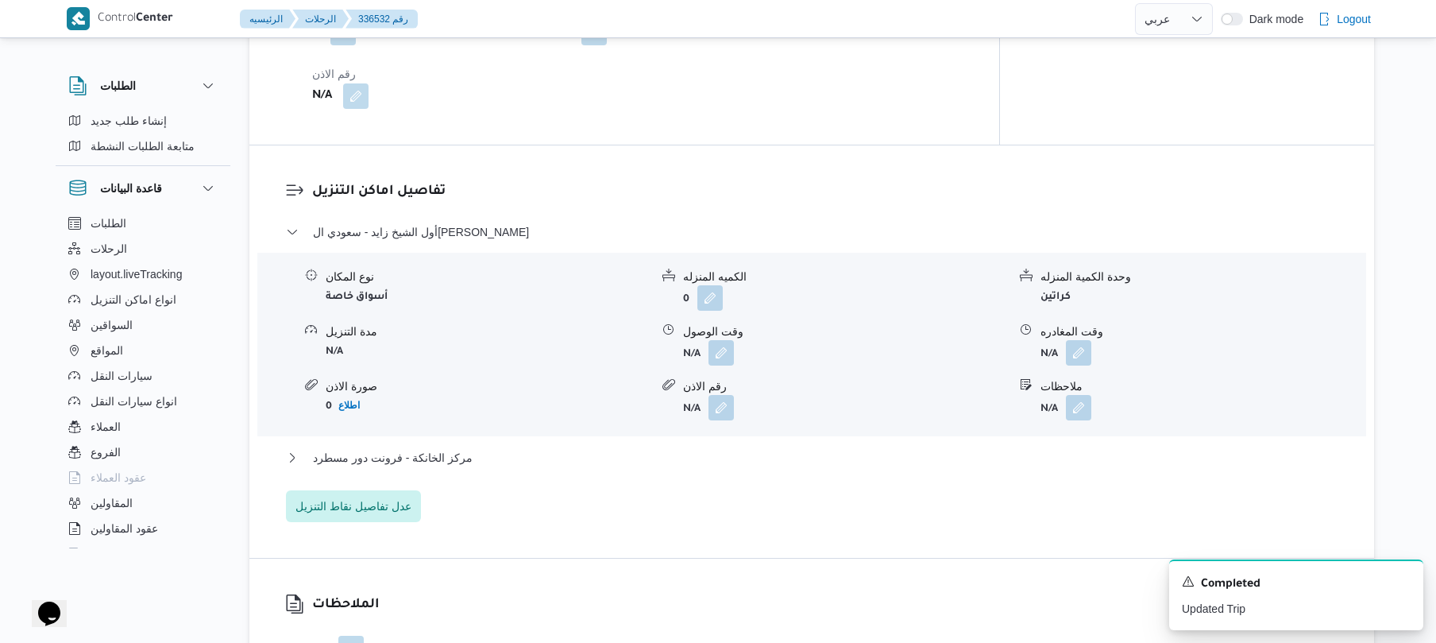
scroll to position [1271, 0]
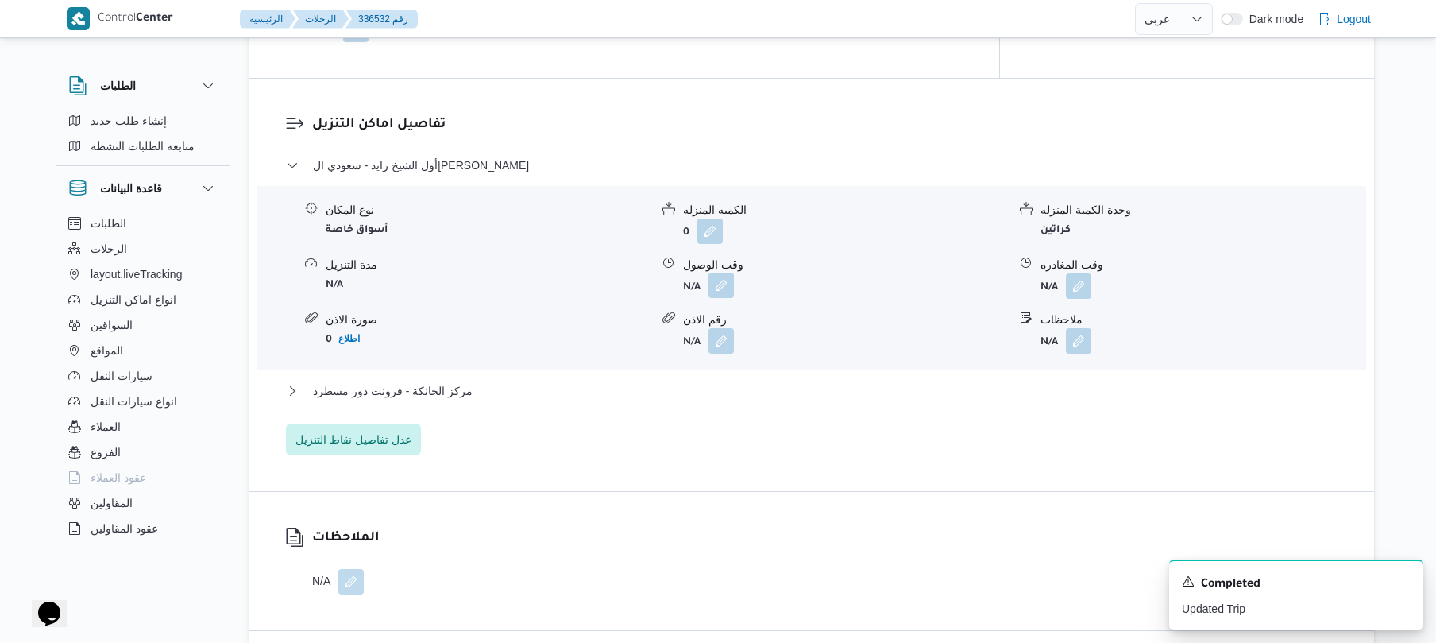
click at [721, 298] on button "button" at bounding box center [720, 284] width 25 height 25
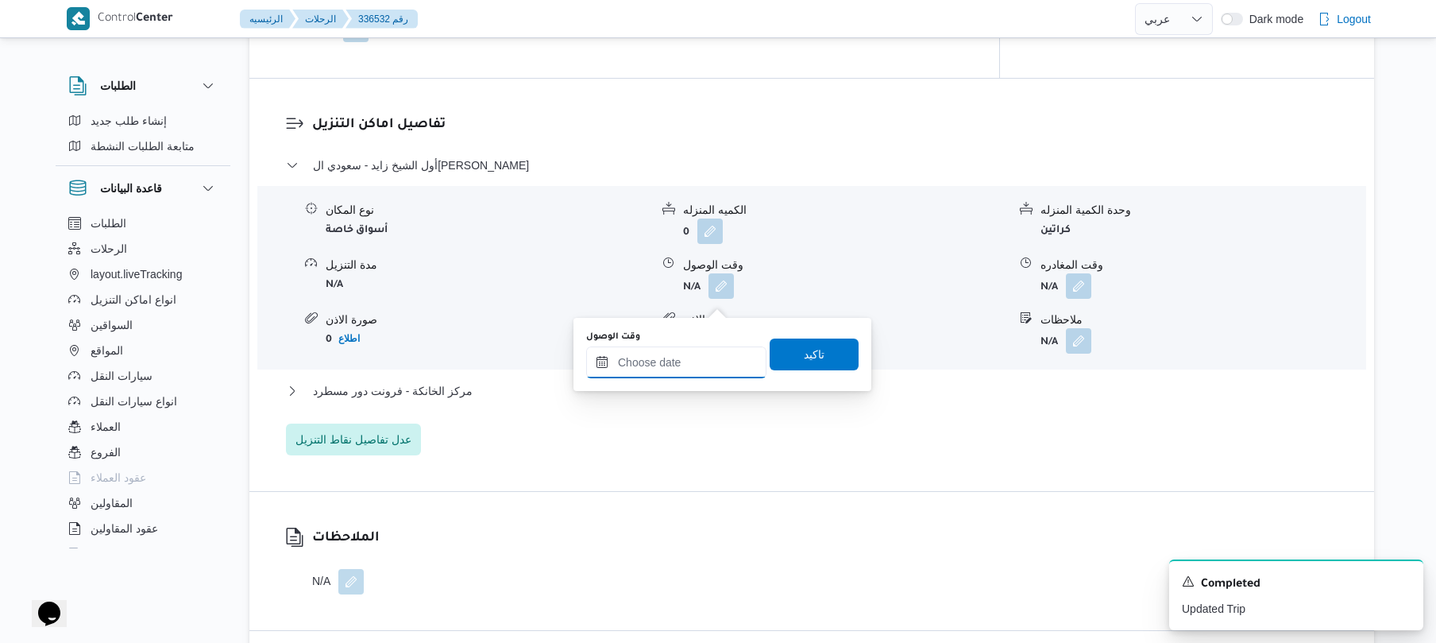
click at [681, 350] on input "وقت الوصول" at bounding box center [676, 362] width 180 height 32
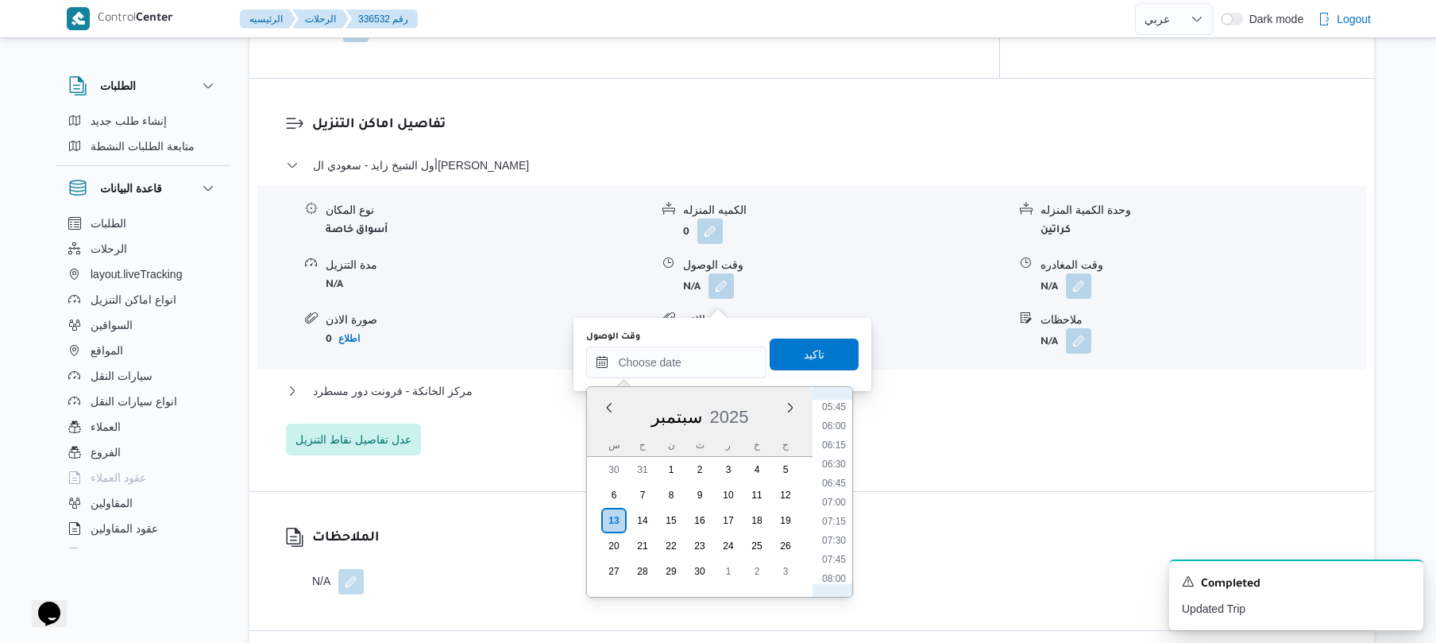
scroll to position [595, 0]
click at [833, 461] on li "08:30" at bounding box center [834, 461] width 37 height 16
type input "[DATE] ٠٨:٣٠"
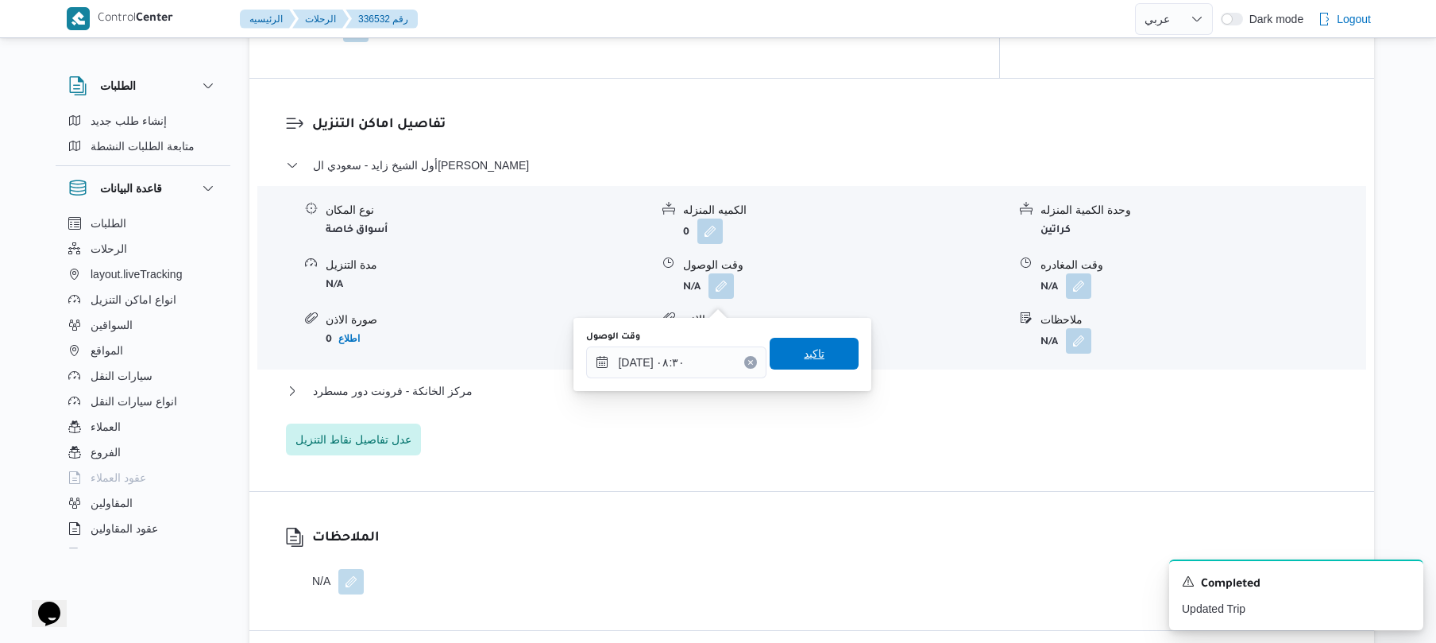
click at [804, 359] on span "تاكيد" at bounding box center [814, 353] width 21 height 19
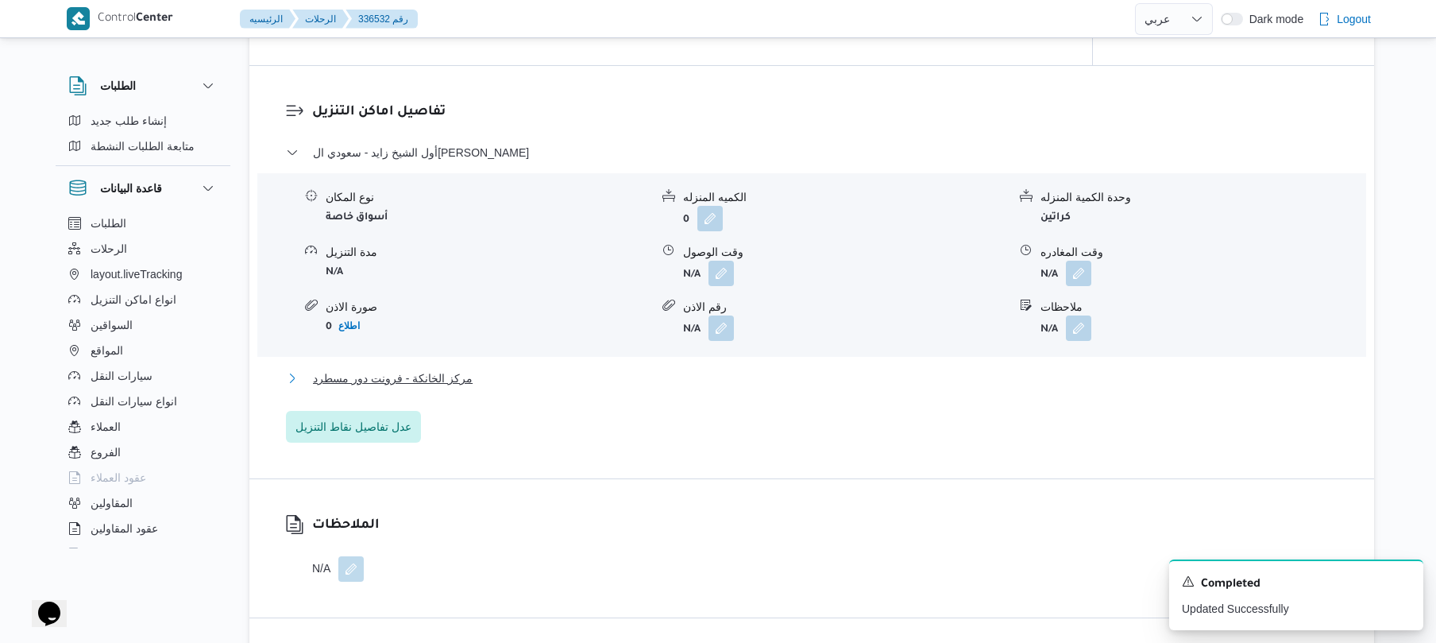
click at [770, 388] on button "مركز الخانكة - فرونت دور مسطرد" at bounding box center [812, 378] width 1052 height 19
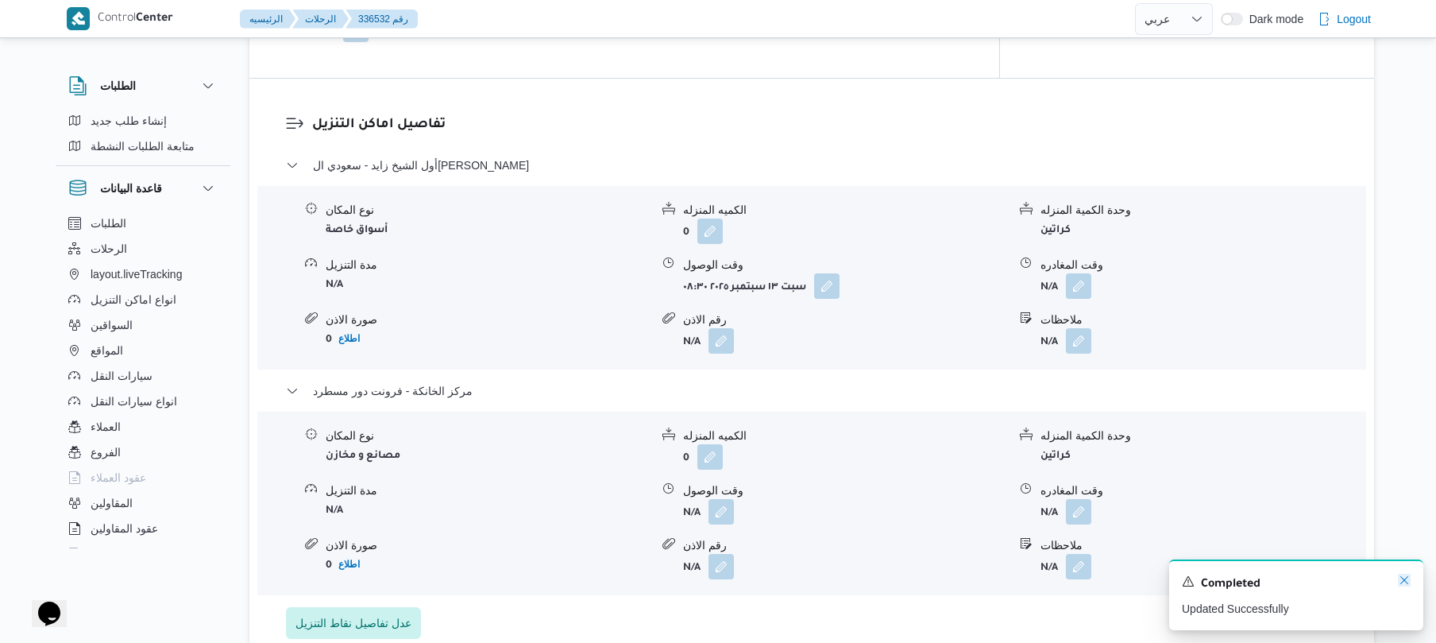
click at [1402, 585] on icon "Dismiss toast" at bounding box center [1404, 579] width 13 height 13
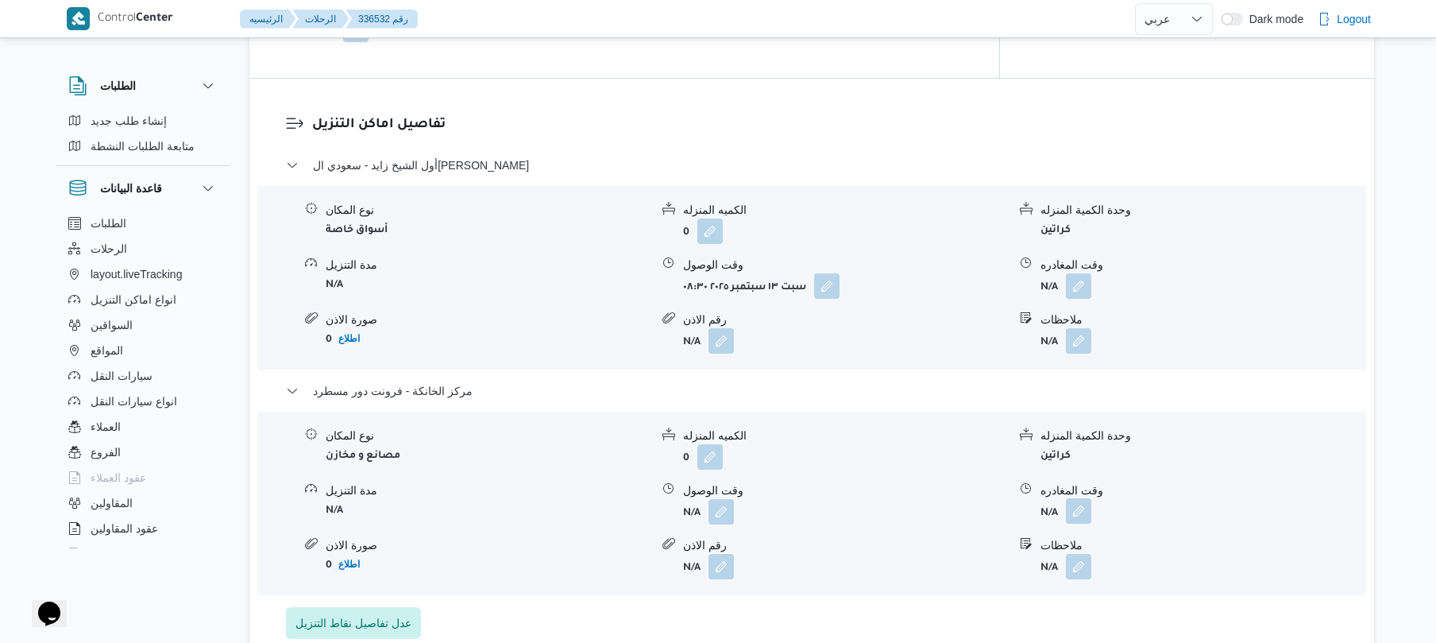
click at [1078, 523] on button "button" at bounding box center [1078, 510] width 25 height 25
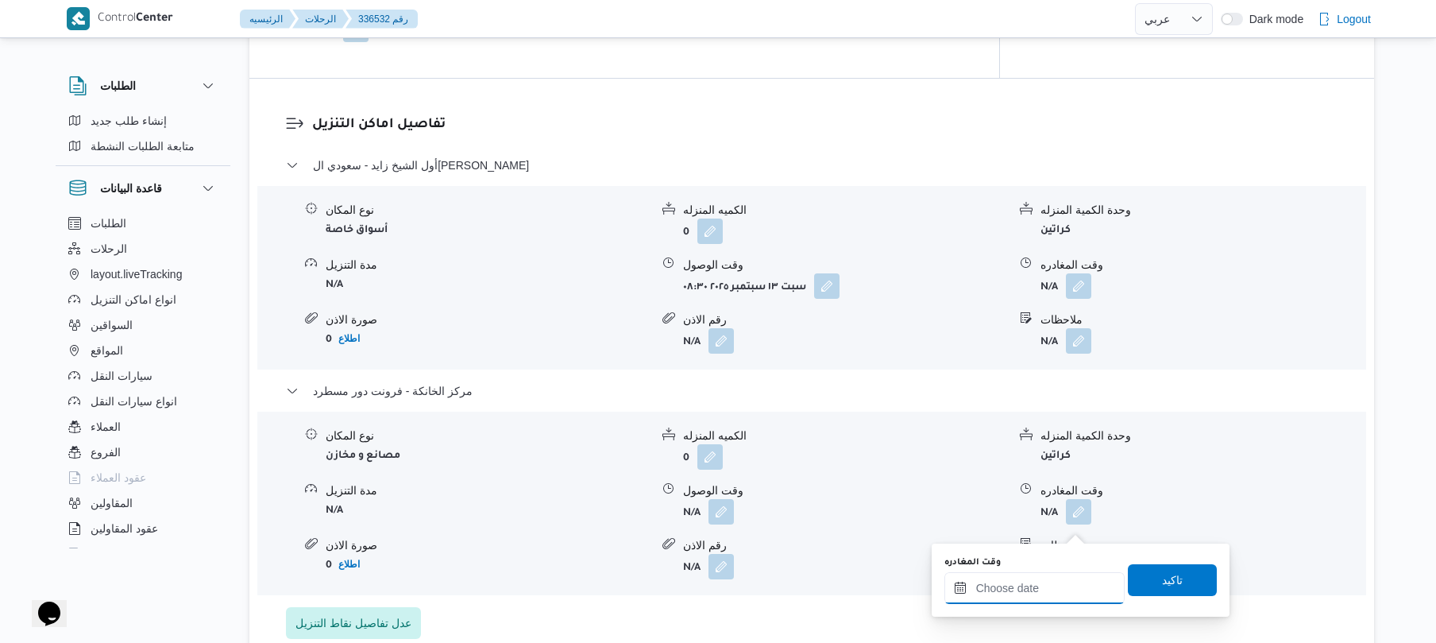
click at [1017, 591] on input "وقت المغادره" at bounding box center [1034, 588] width 180 height 32
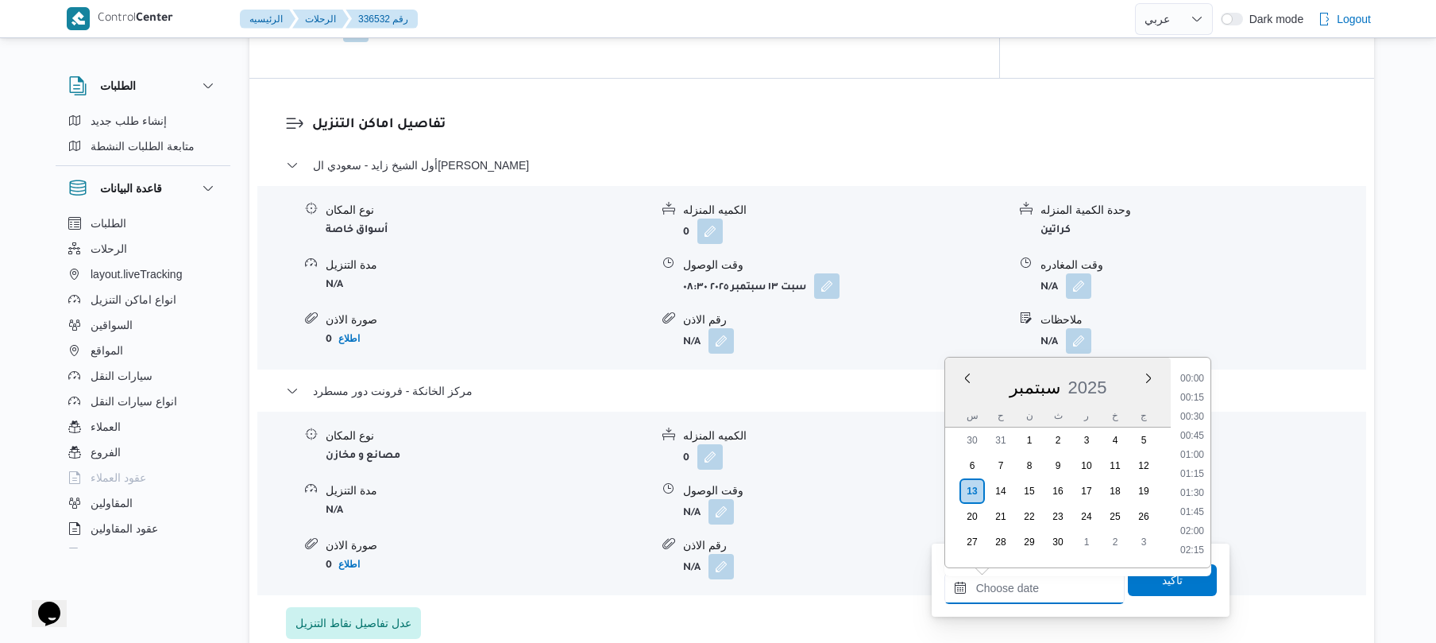
scroll to position [1373, 0]
click at [1195, 429] on li "18:45" at bounding box center [1192, 435] width 37 height 16
type input "١٣/٠٩/٢٠٢٥ ١٨:٤٥"
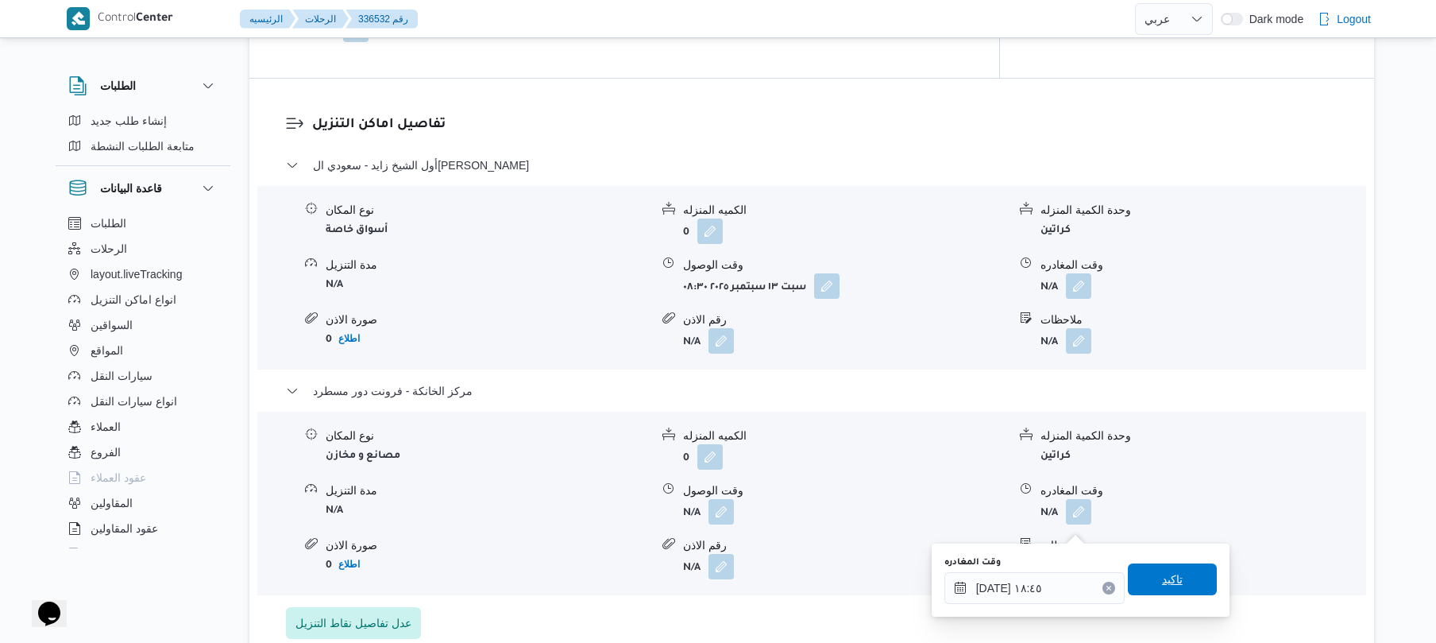
click at [1162, 575] on span "تاكيد" at bounding box center [1172, 578] width 21 height 19
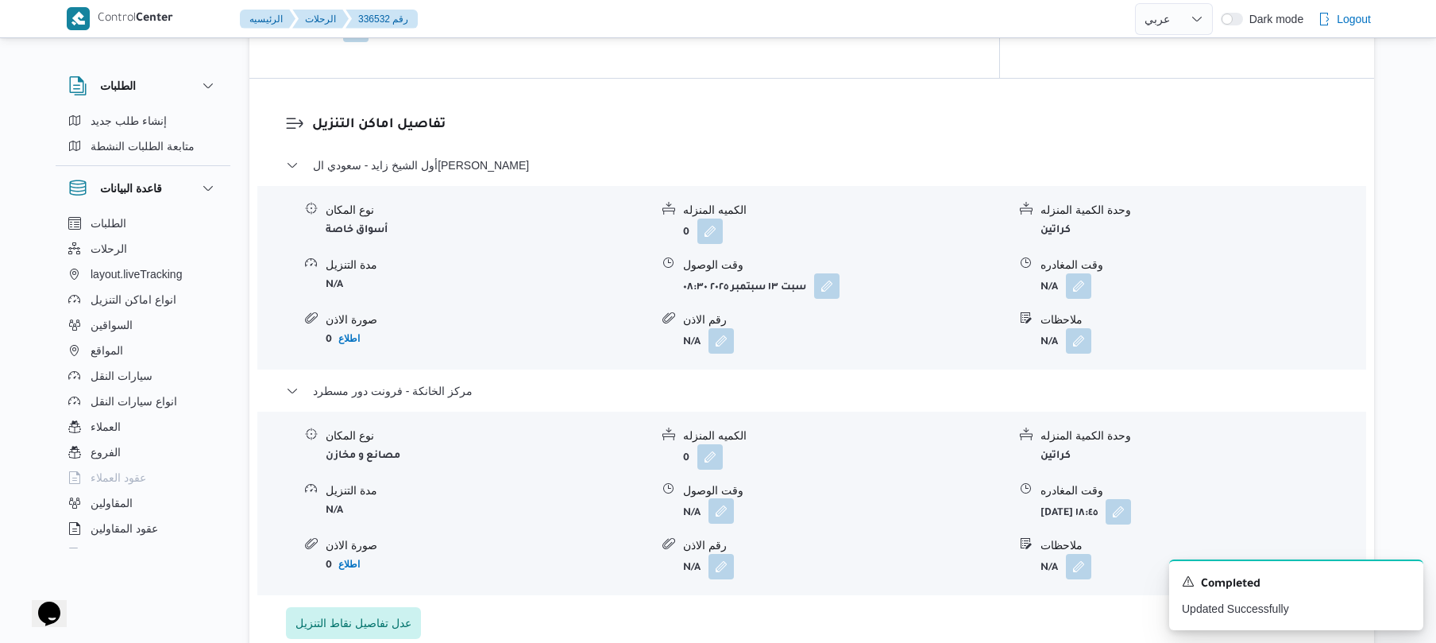
click at [721, 523] on button "button" at bounding box center [720, 510] width 25 height 25
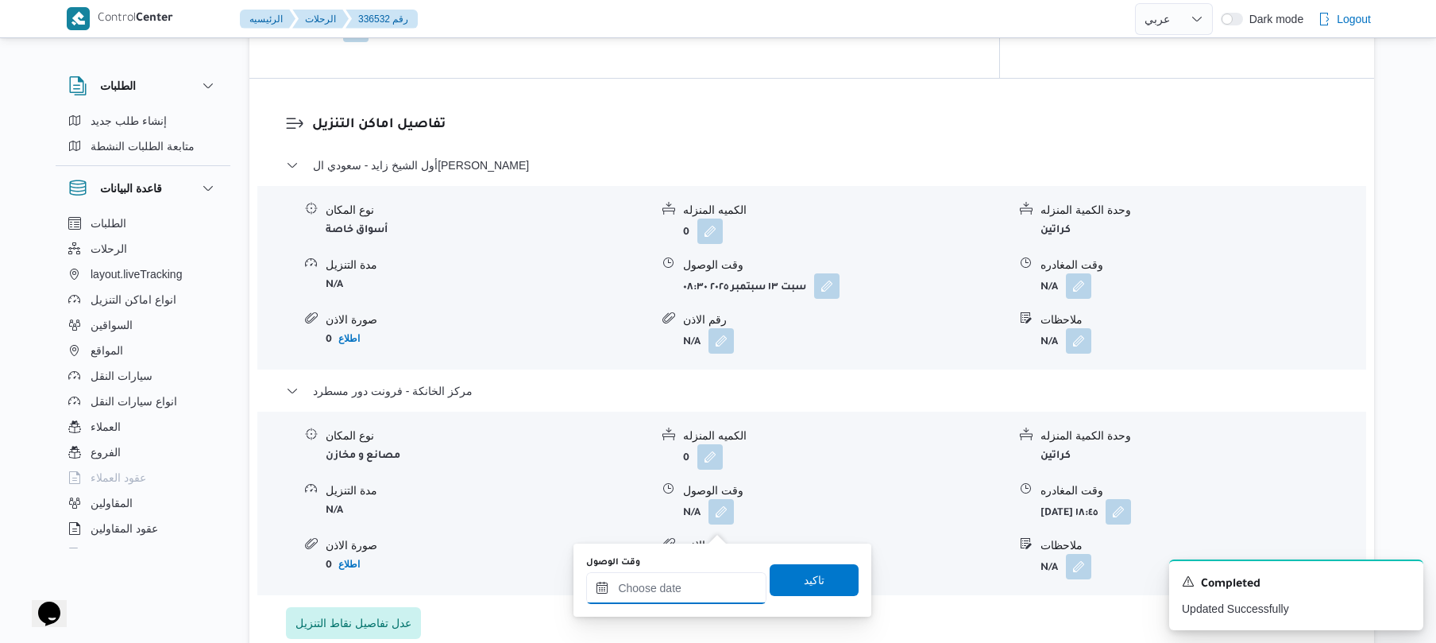
click at [696, 588] on input "وقت الوصول" at bounding box center [676, 588] width 180 height 32
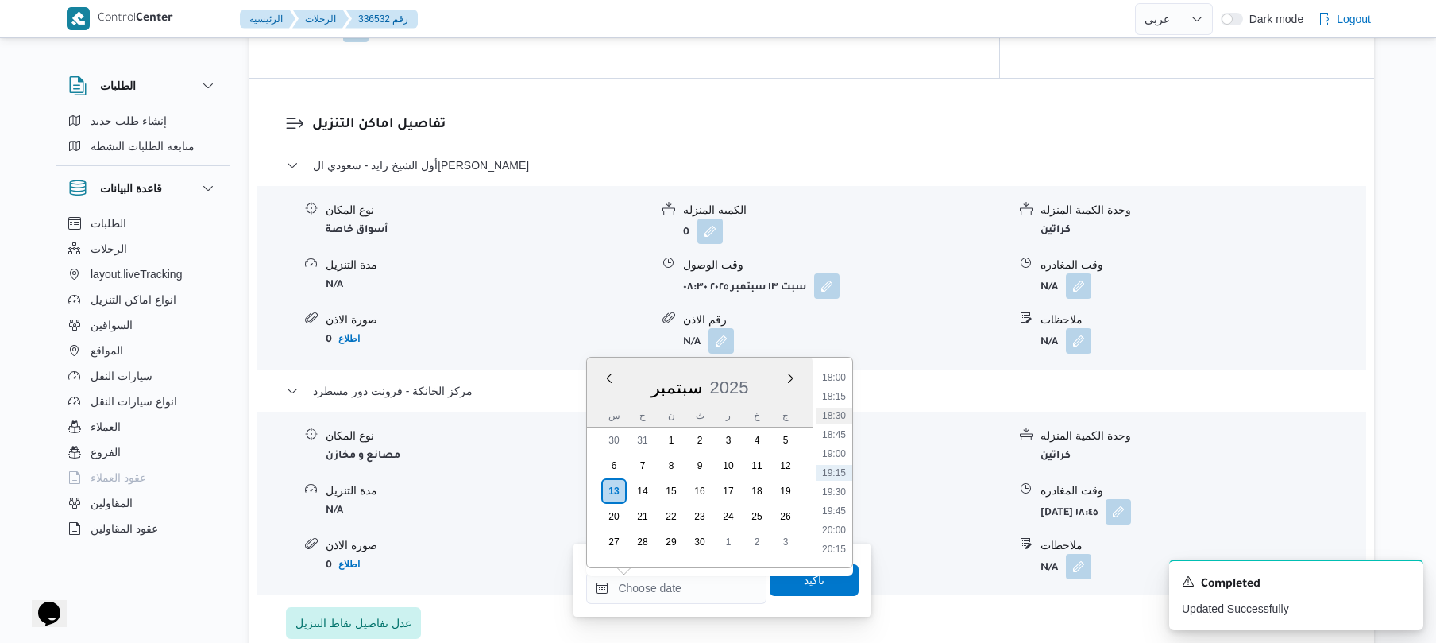
click at [845, 415] on li "18:30" at bounding box center [834, 415] width 37 height 16
type input "١٣/٠٩/٢٠٢٥ ١٨:٣٠"
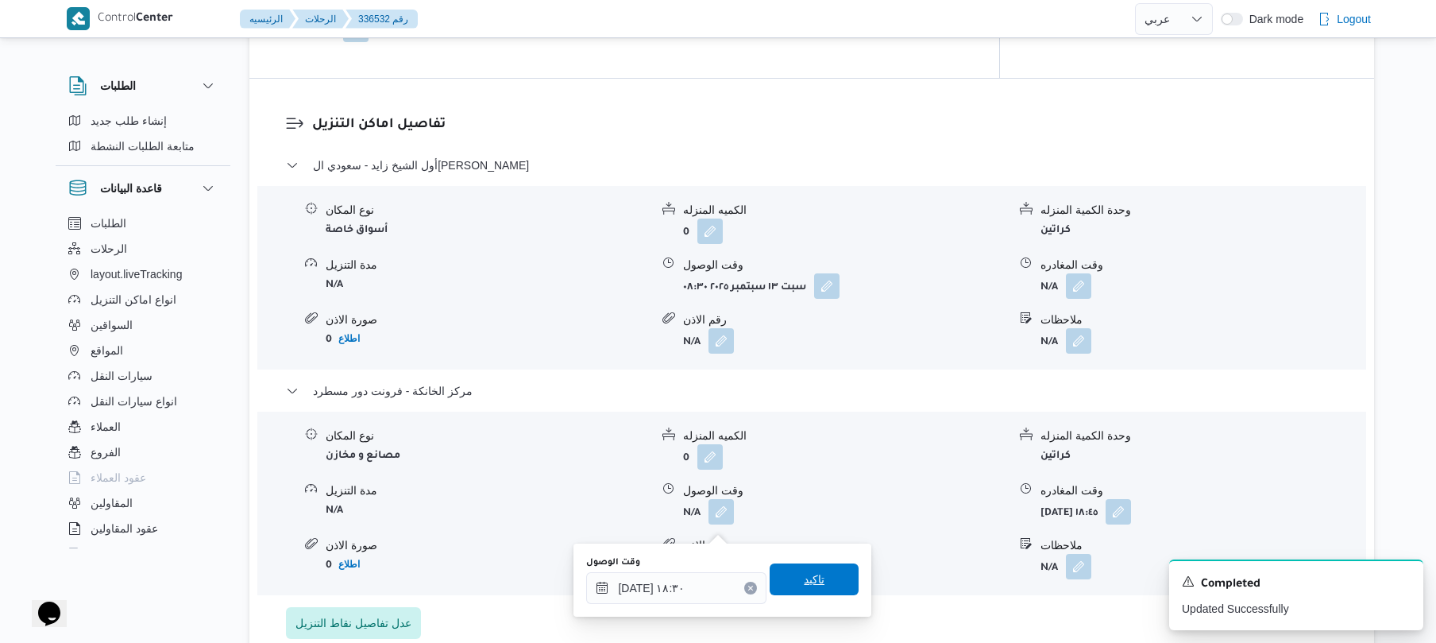
click at [804, 589] on span "تاكيد" at bounding box center [814, 579] width 89 height 32
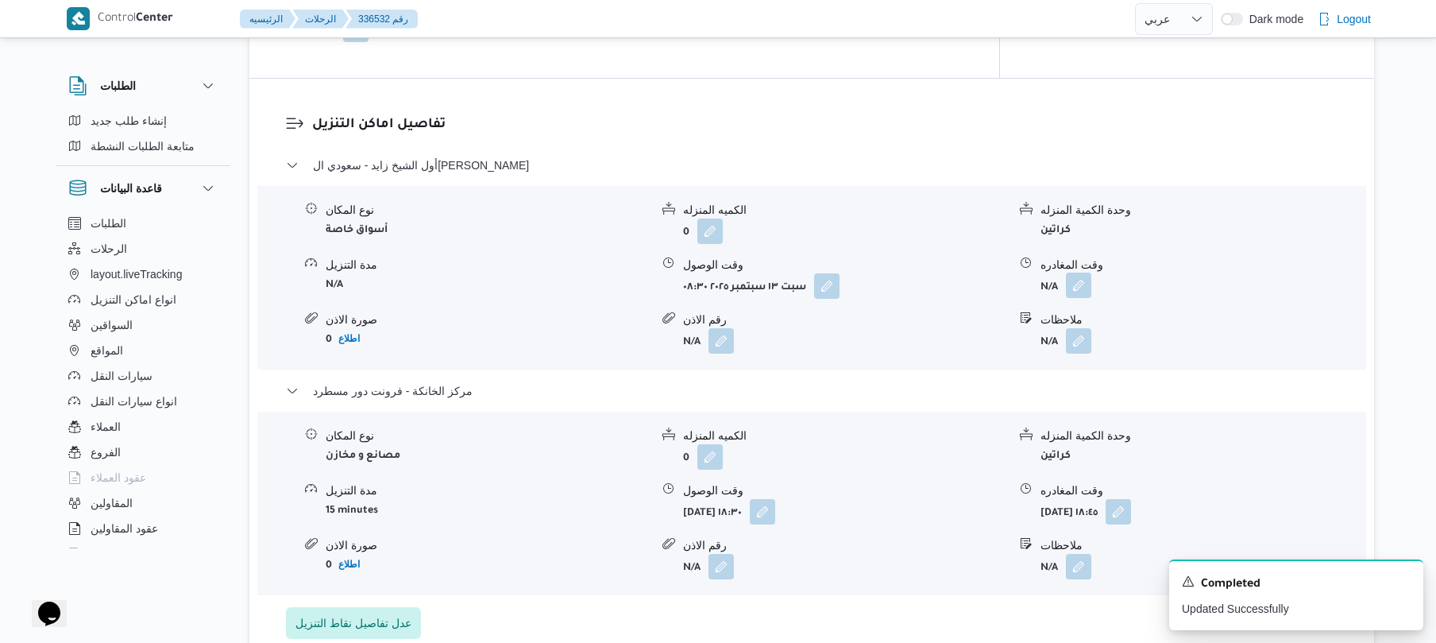
click at [1075, 298] on button "button" at bounding box center [1078, 284] width 25 height 25
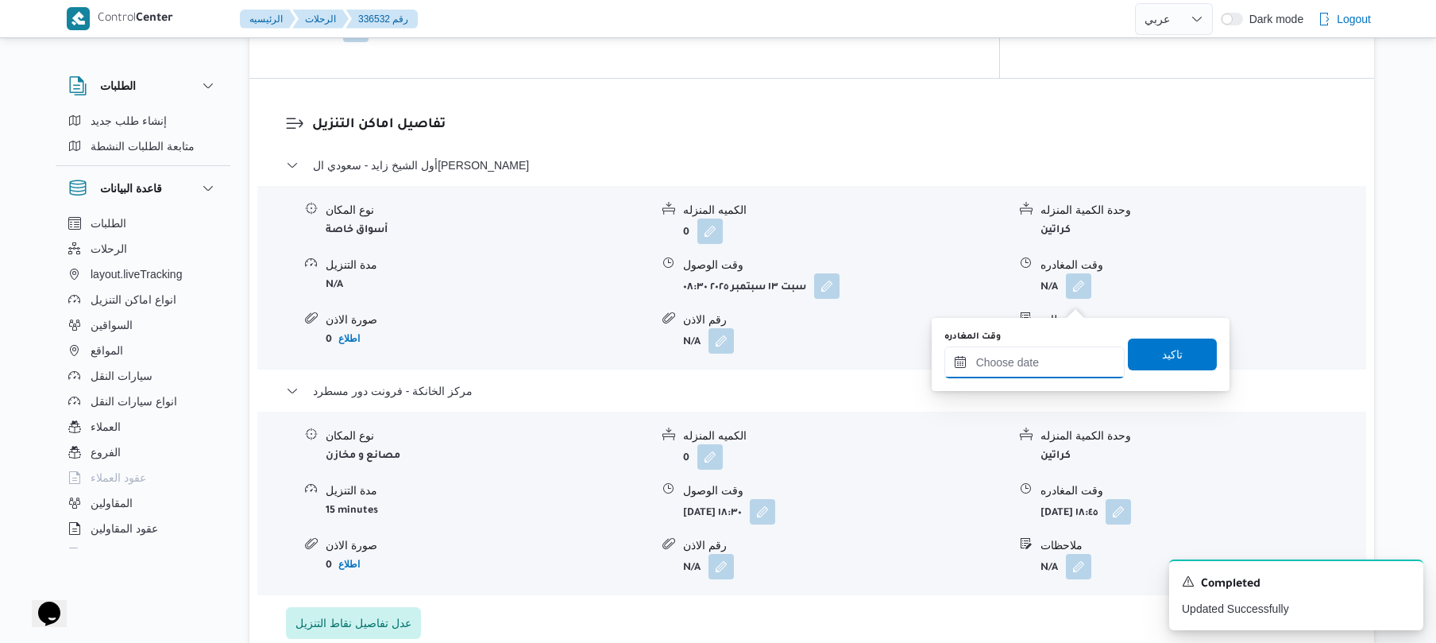
click at [1025, 360] on input "وقت المغادره" at bounding box center [1034, 362] width 180 height 32
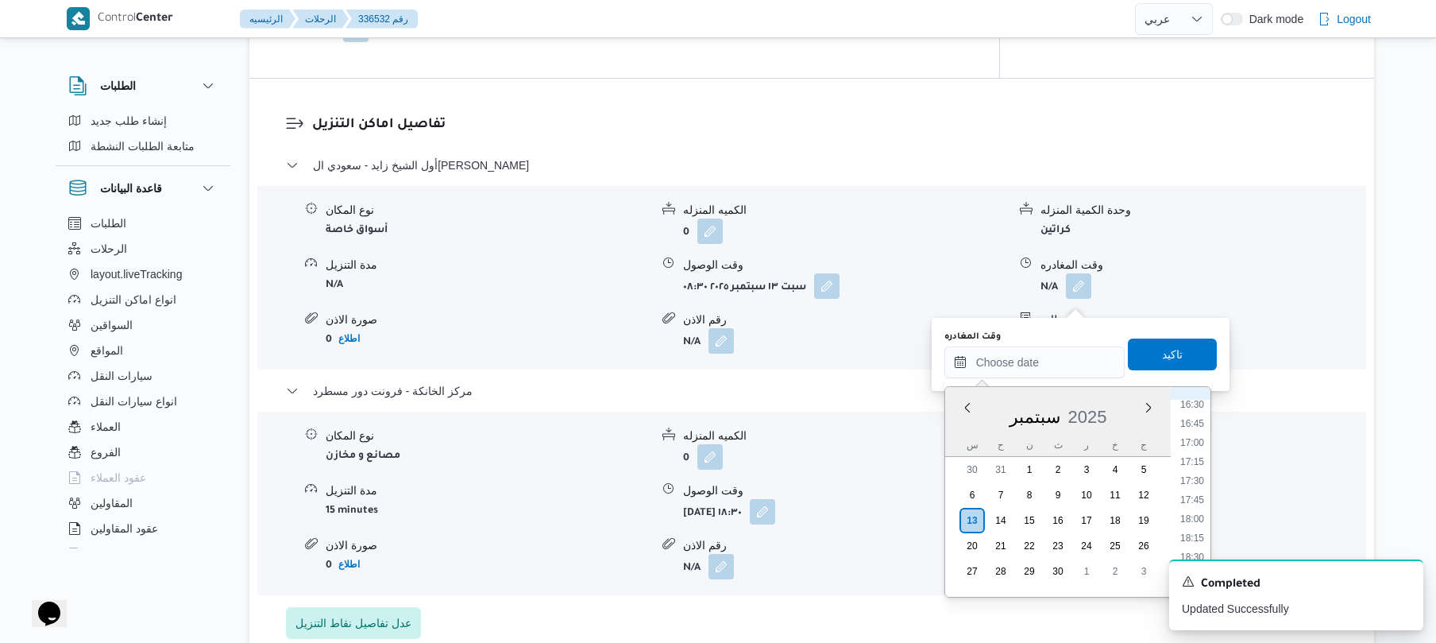
scroll to position [1218, 0]
click at [1190, 523] on li "17:30" at bounding box center [1192, 524] width 37 height 16
type input "١٣/٠٩/٢٠٢٥ ١٧:٣٠"
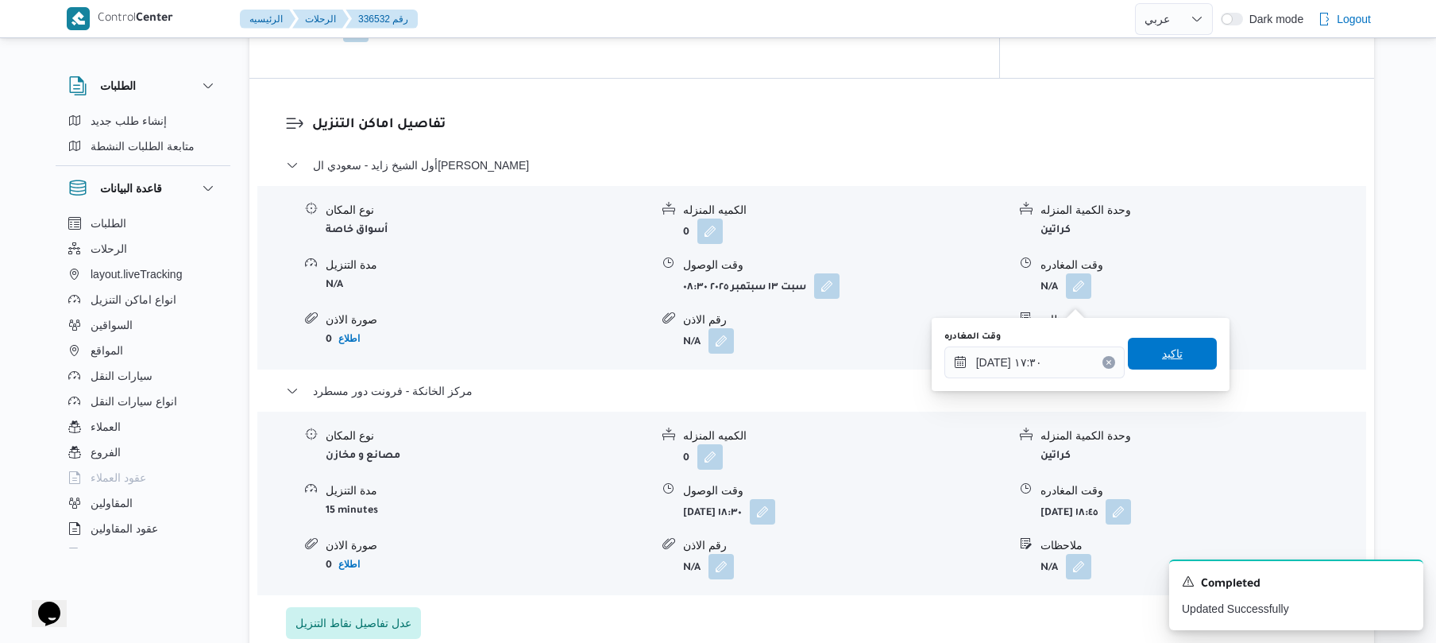
click at [1176, 349] on span "تاكيد" at bounding box center [1172, 354] width 89 height 32
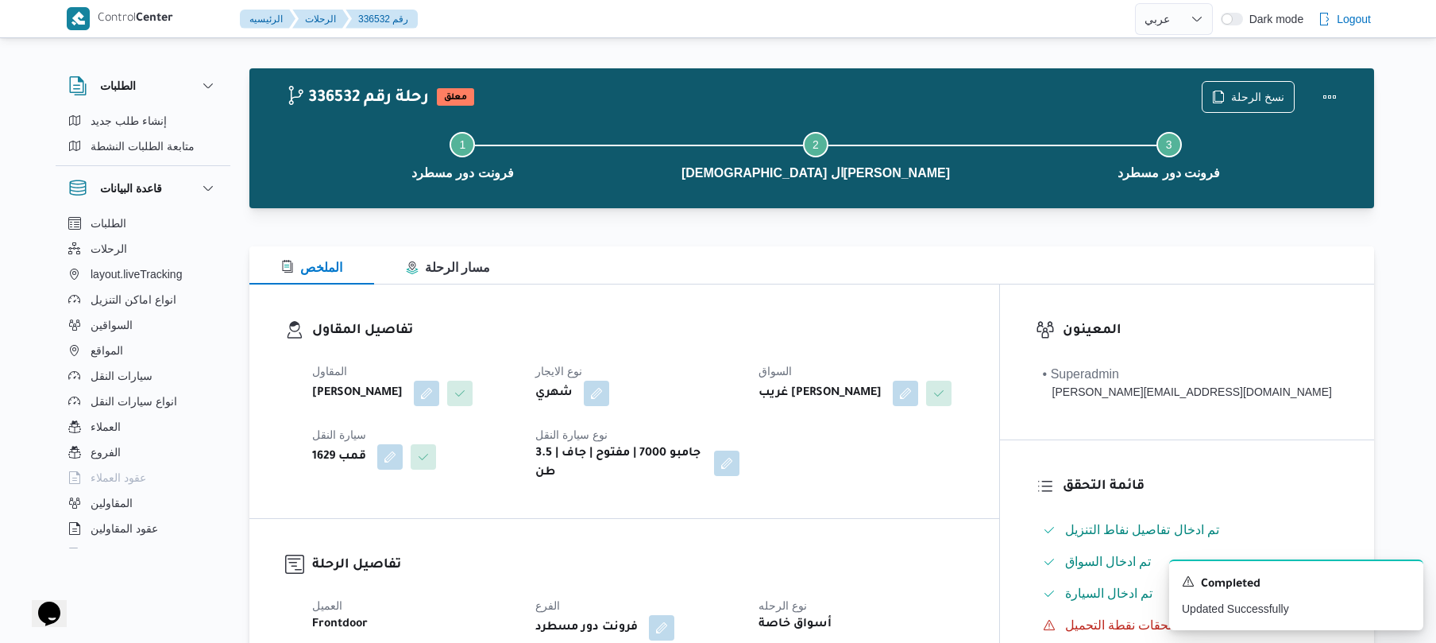
scroll to position [0, 0]
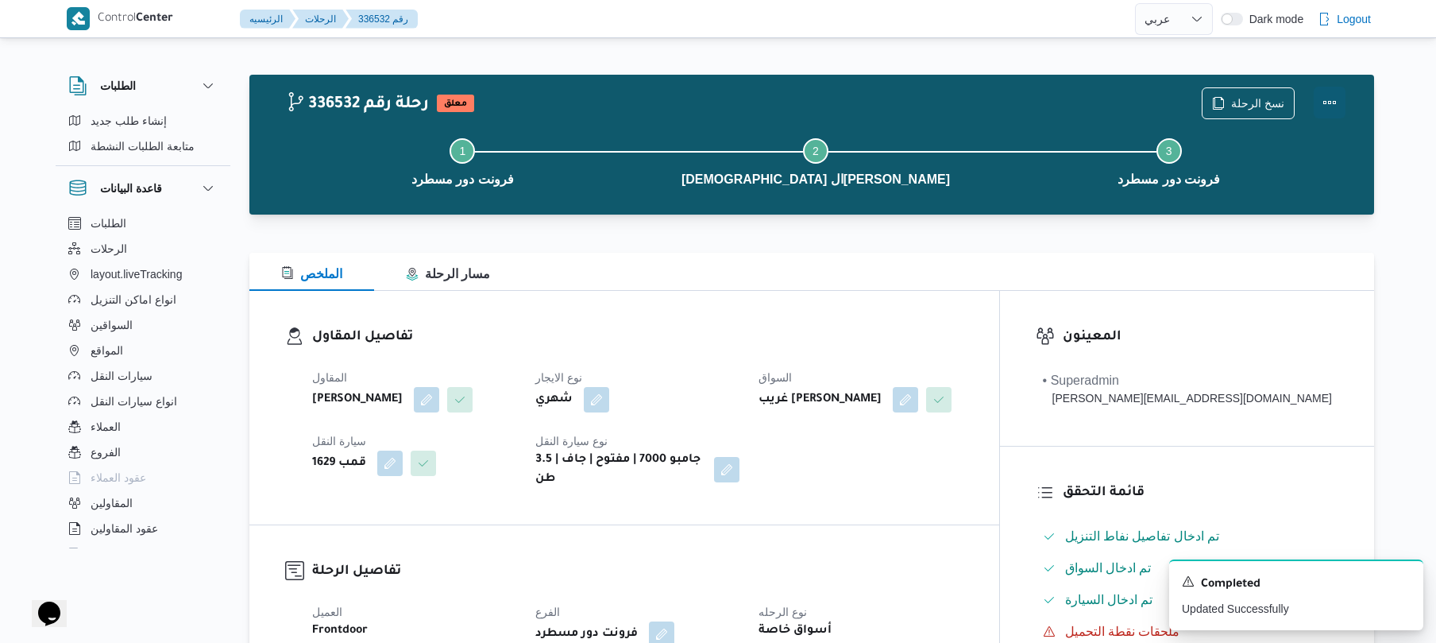
click at [1331, 100] on button "Actions" at bounding box center [1330, 103] width 32 height 32
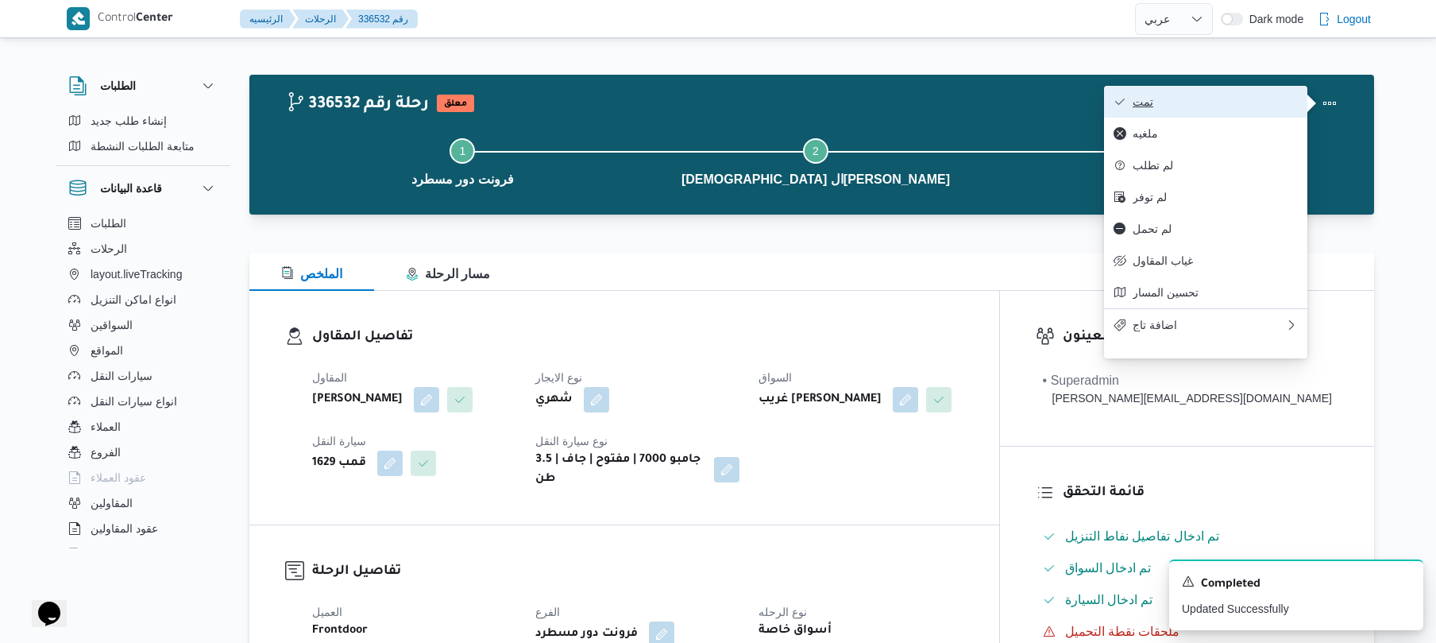
click at [1256, 103] on span "تمت" at bounding box center [1215, 101] width 165 height 13
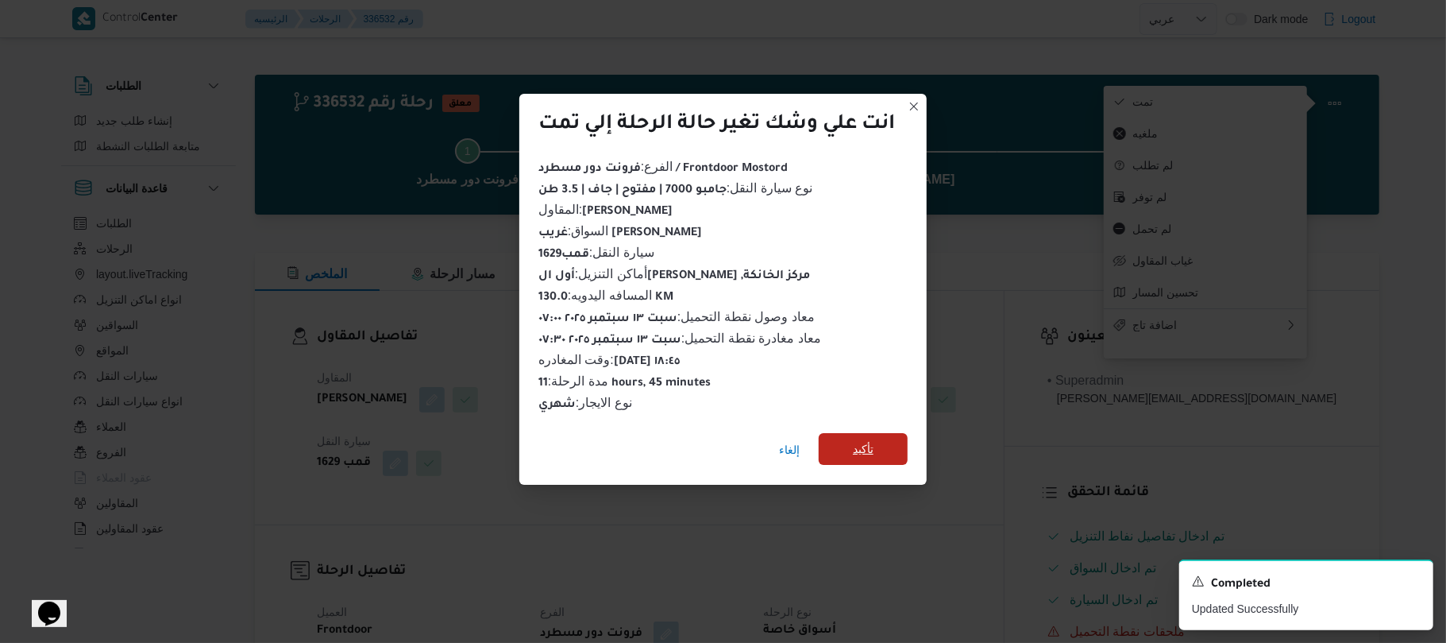
click at [886, 433] on span "تأكيد" at bounding box center [863, 449] width 89 height 32
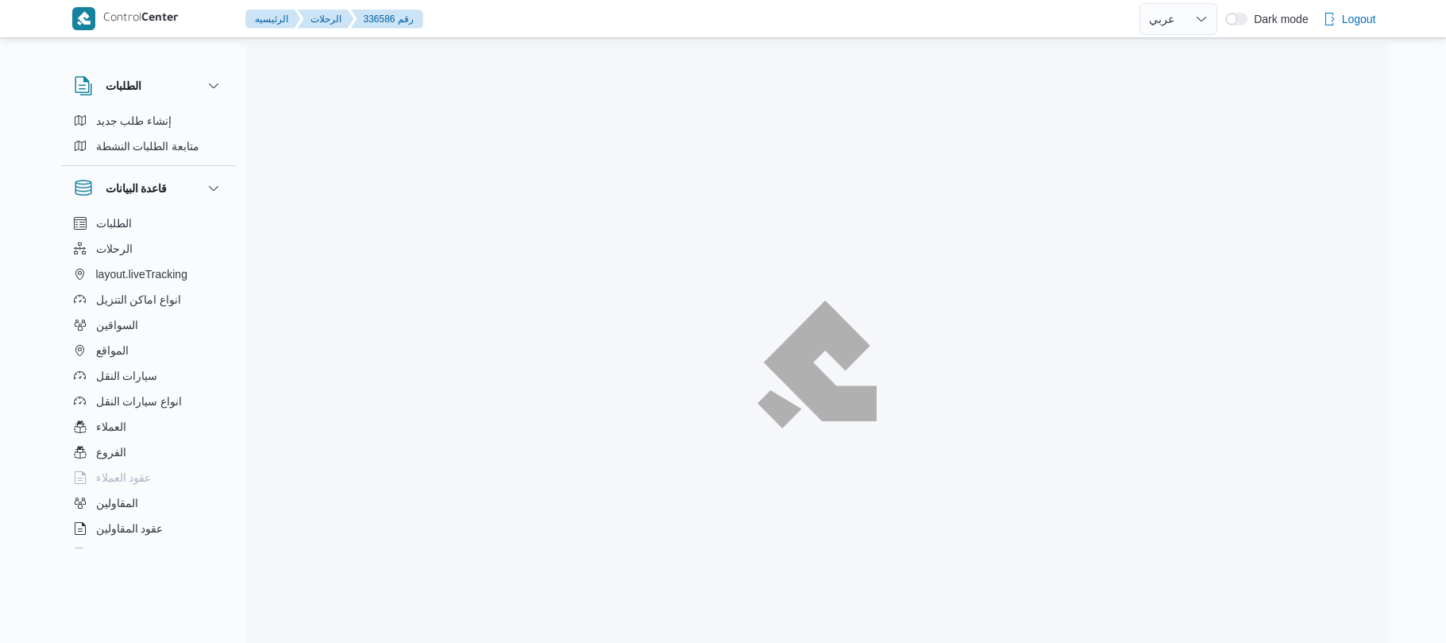
select select "ar"
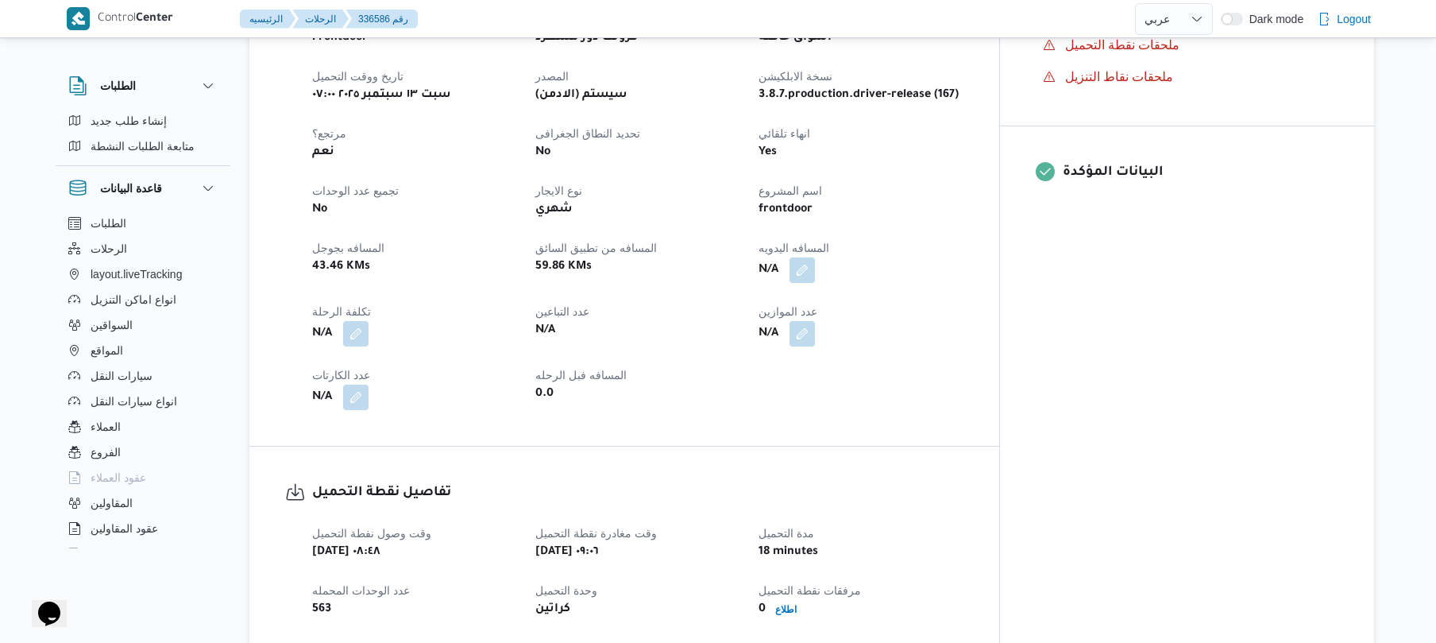
scroll to position [593, 0]
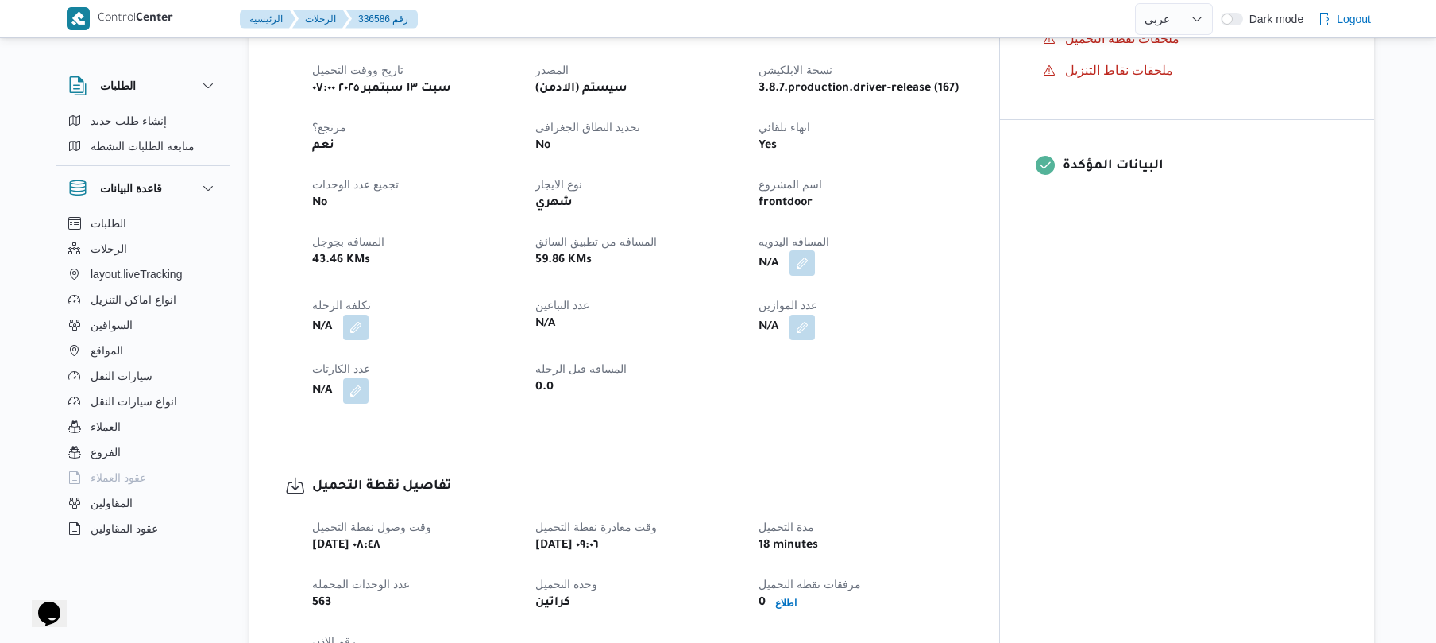
click at [815, 259] on button "button" at bounding box center [801, 262] width 25 height 25
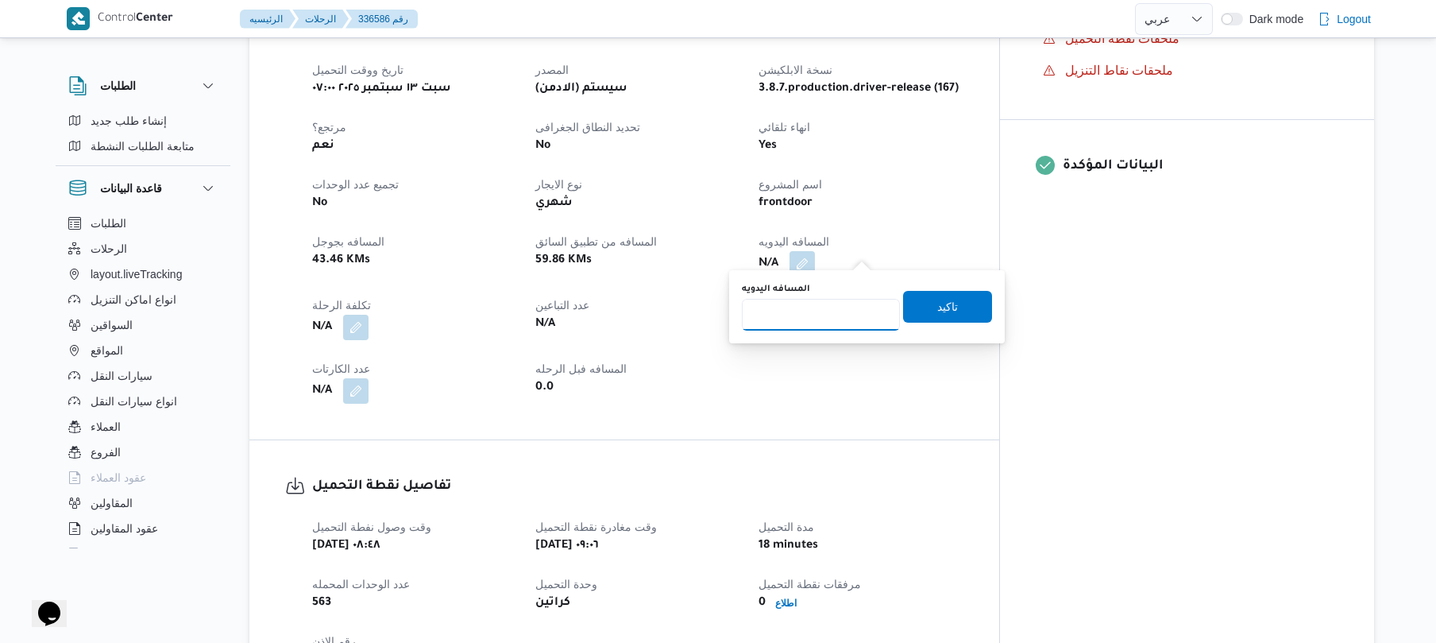
click at [827, 308] on input "المسافه اليدويه" at bounding box center [821, 315] width 158 height 32
type input "130"
click at [919, 315] on span "تاكيد" at bounding box center [947, 307] width 89 height 32
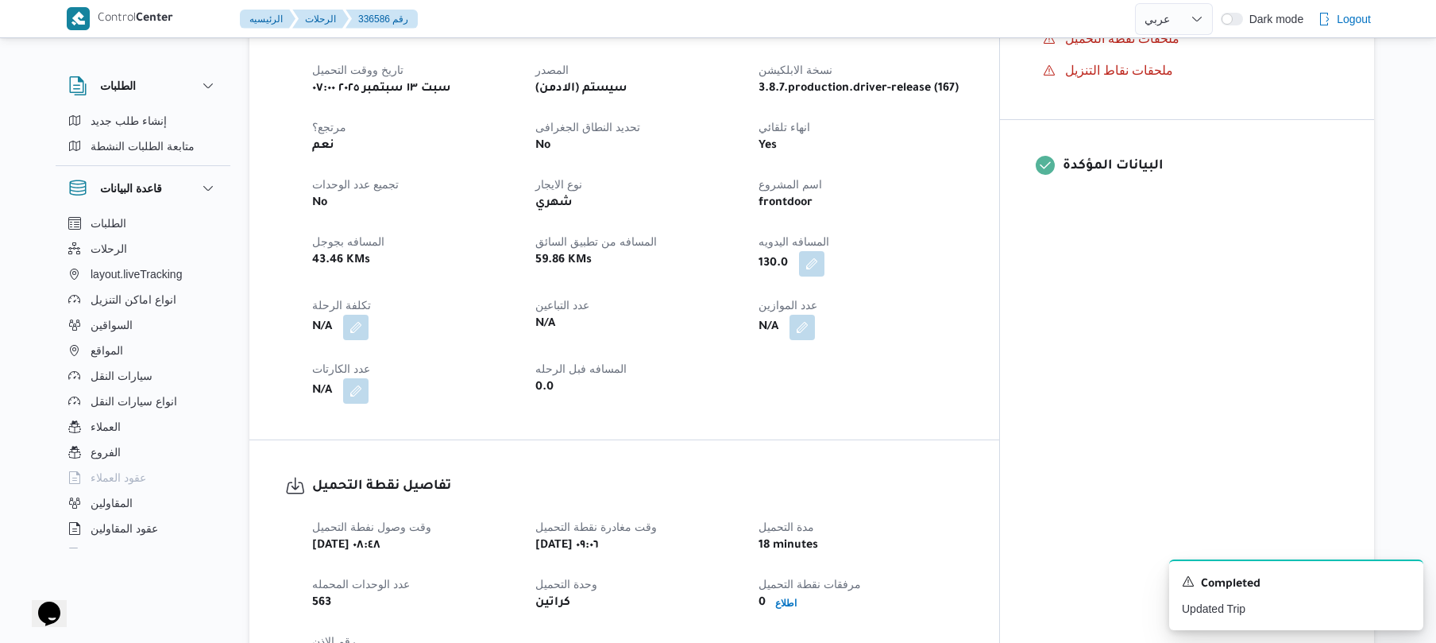
click at [964, 540] on div "18 minutes" at bounding box center [860, 546] width 207 height 22
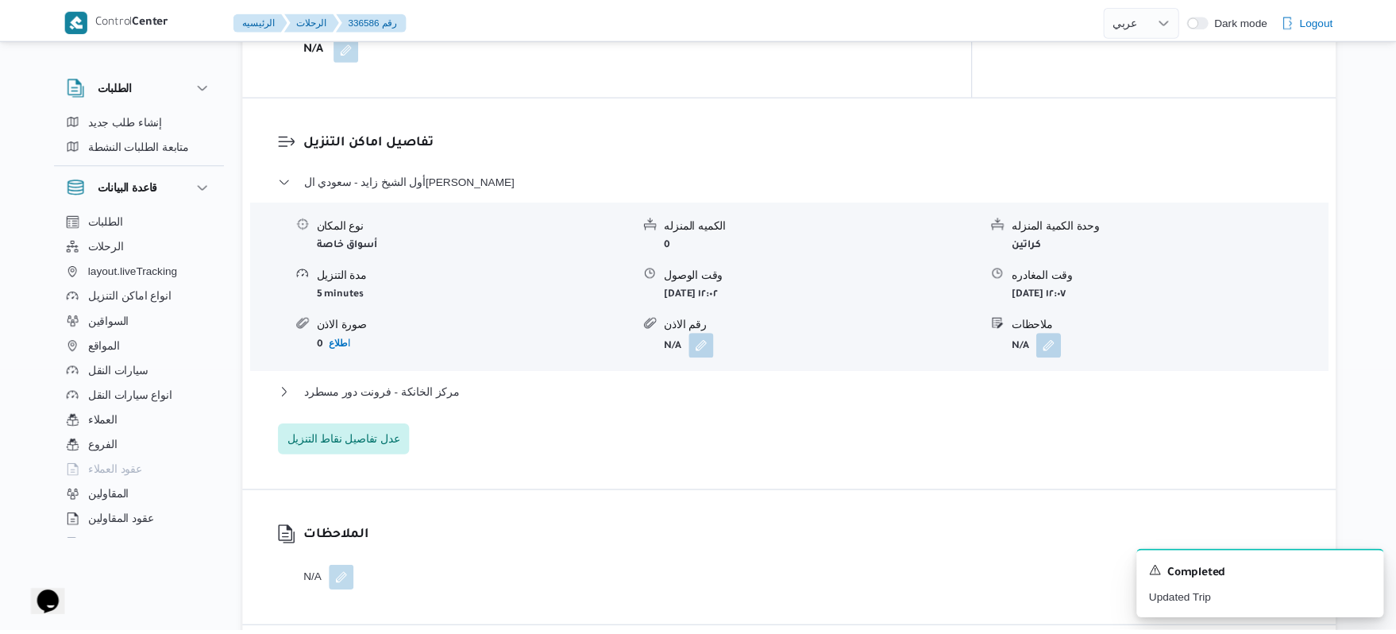
scroll to position [1271, 0]
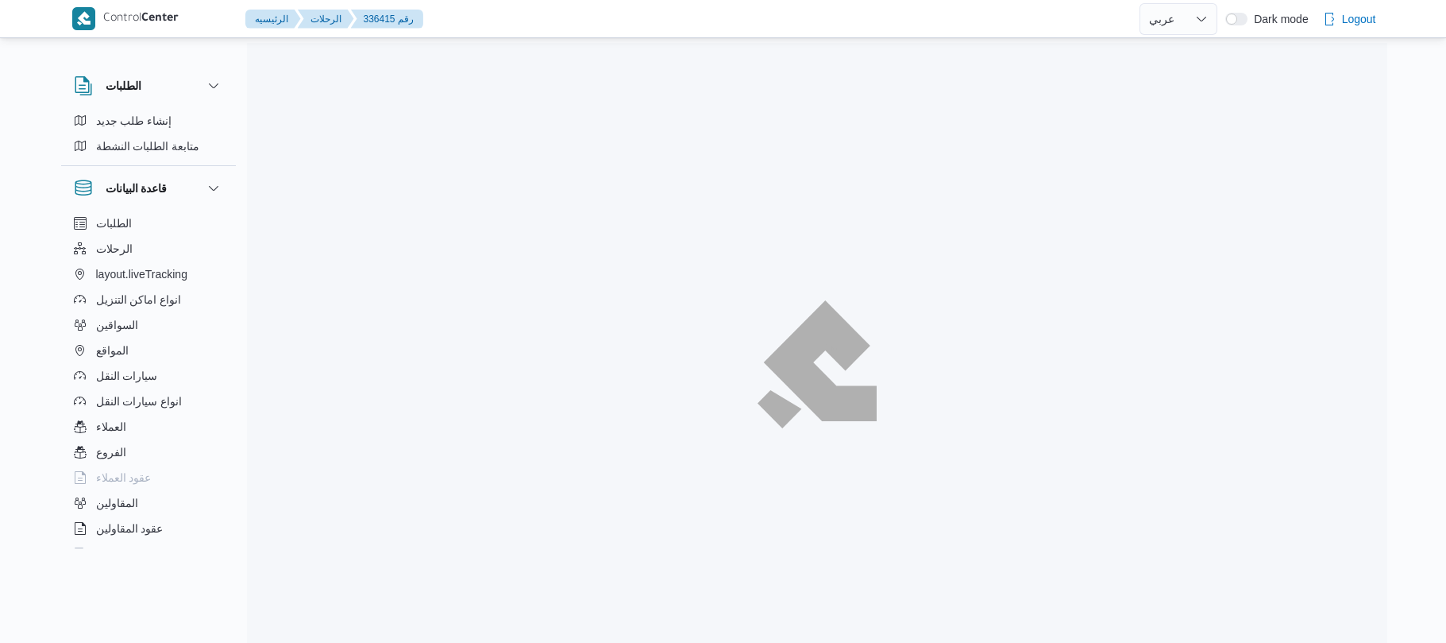
select select "ar"
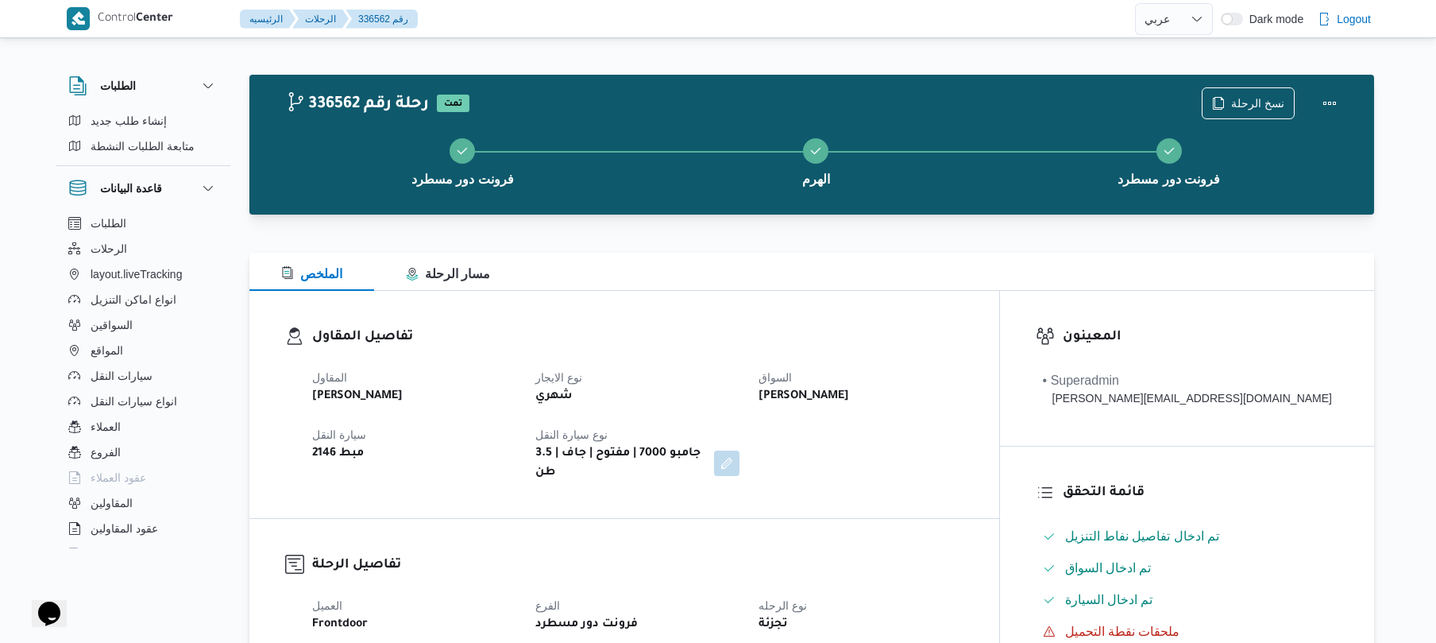
click at [861, 236] on div at bounding box center [811, 243] width 1125 height 19
click at [1328, 103] on button "Actions" at bounding box center [1330, 103] width 32 height 32
click at [945, 370] on dt "السواق" at bounding box center [861, 377] width 204 height 19
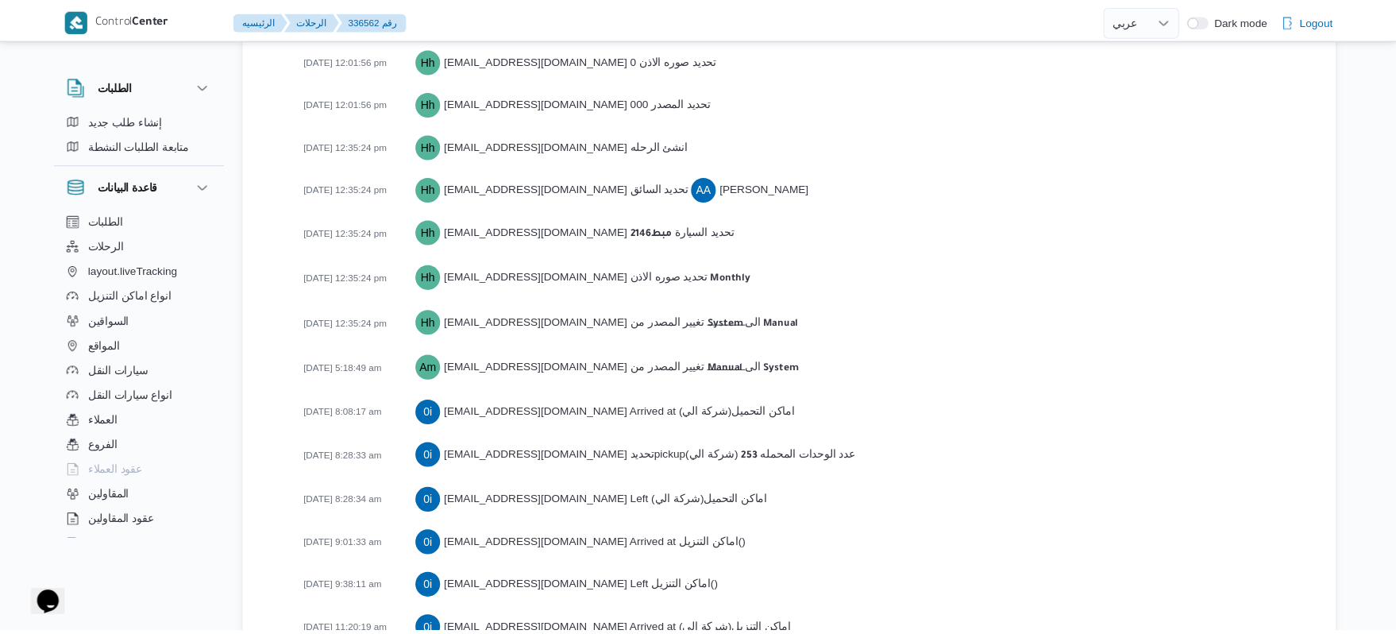
scroll to position [2235, 0]
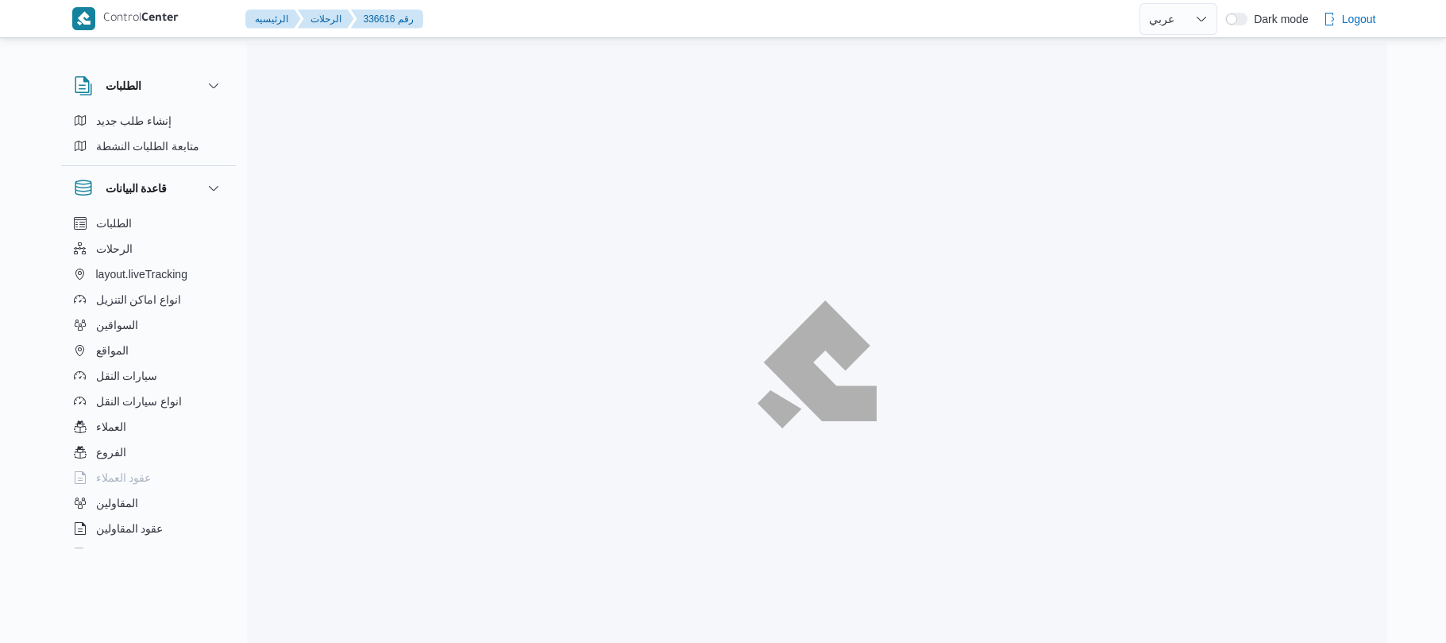
select select "ar"
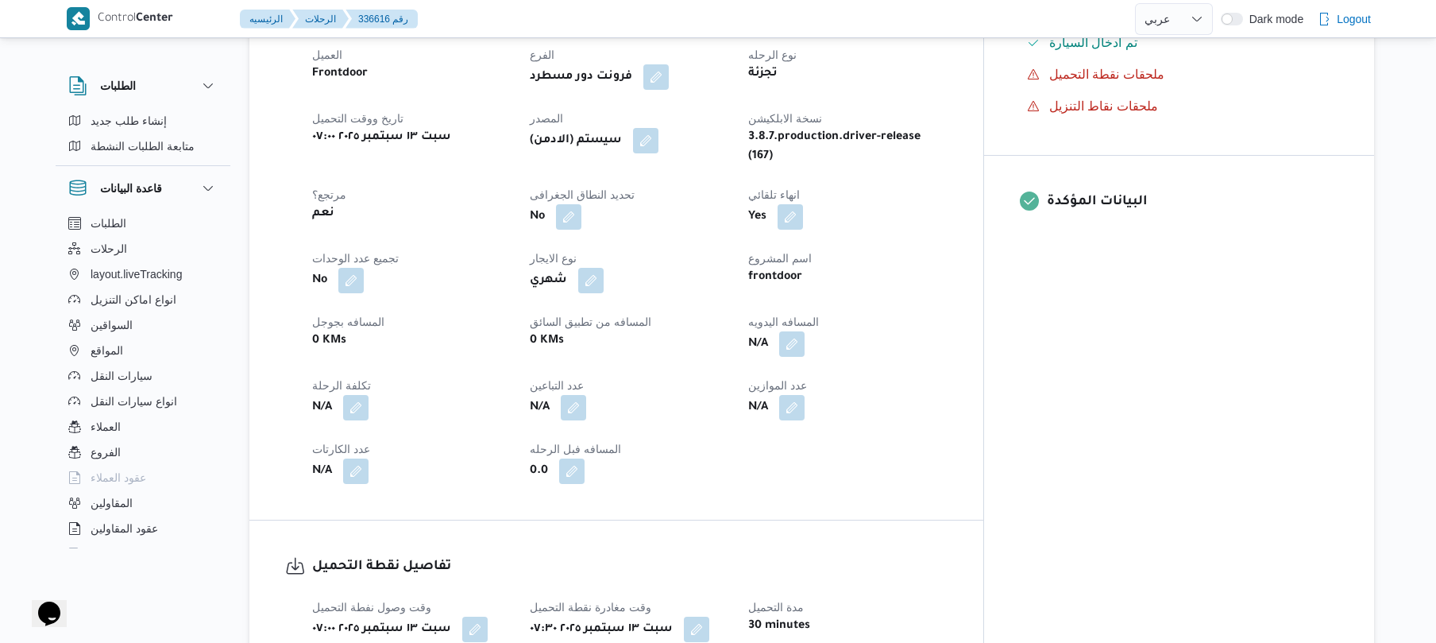
scroll to position [635, 0]
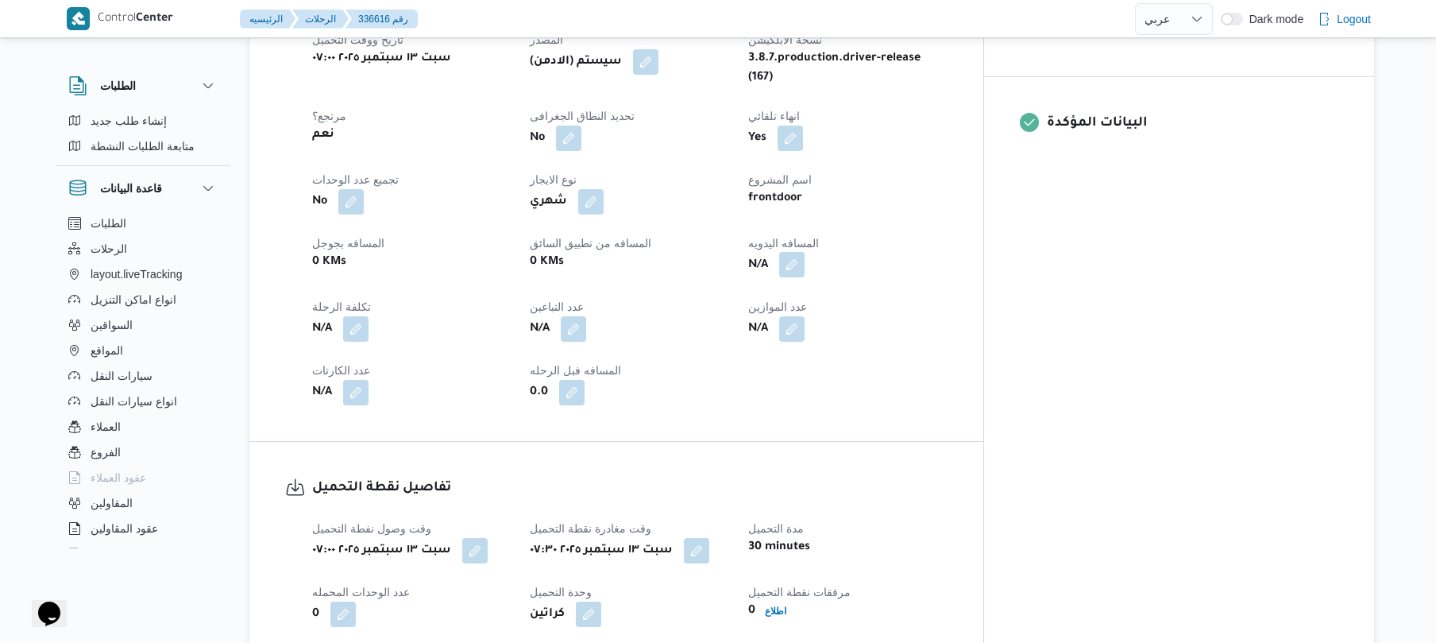
click at [805, 268] on button "button" at bounding box center [791, 264] width 25 height 25
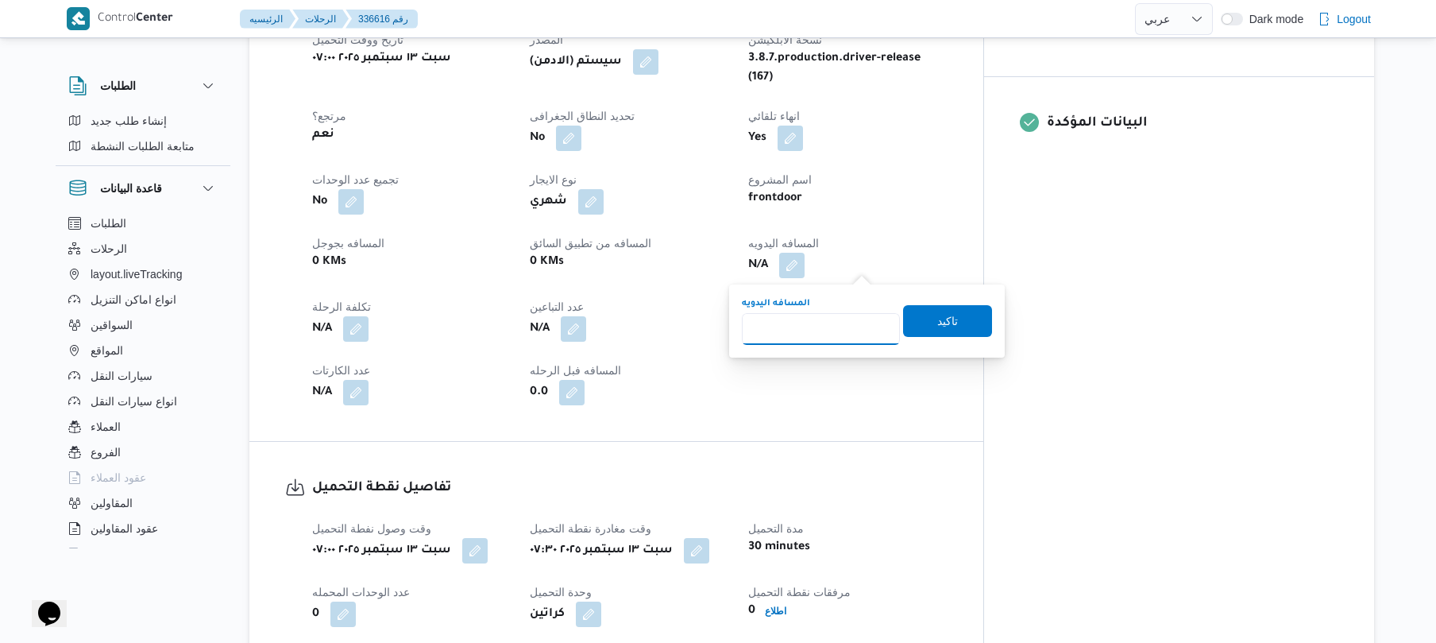
click at [801, 331] on input "المسافه اليدويه" at bounding box center [821, 329] width 158 height 32
type input "125"
click at [948, 324] on span "تاكيد" at bounding box center [947, 320] width 21 height 19
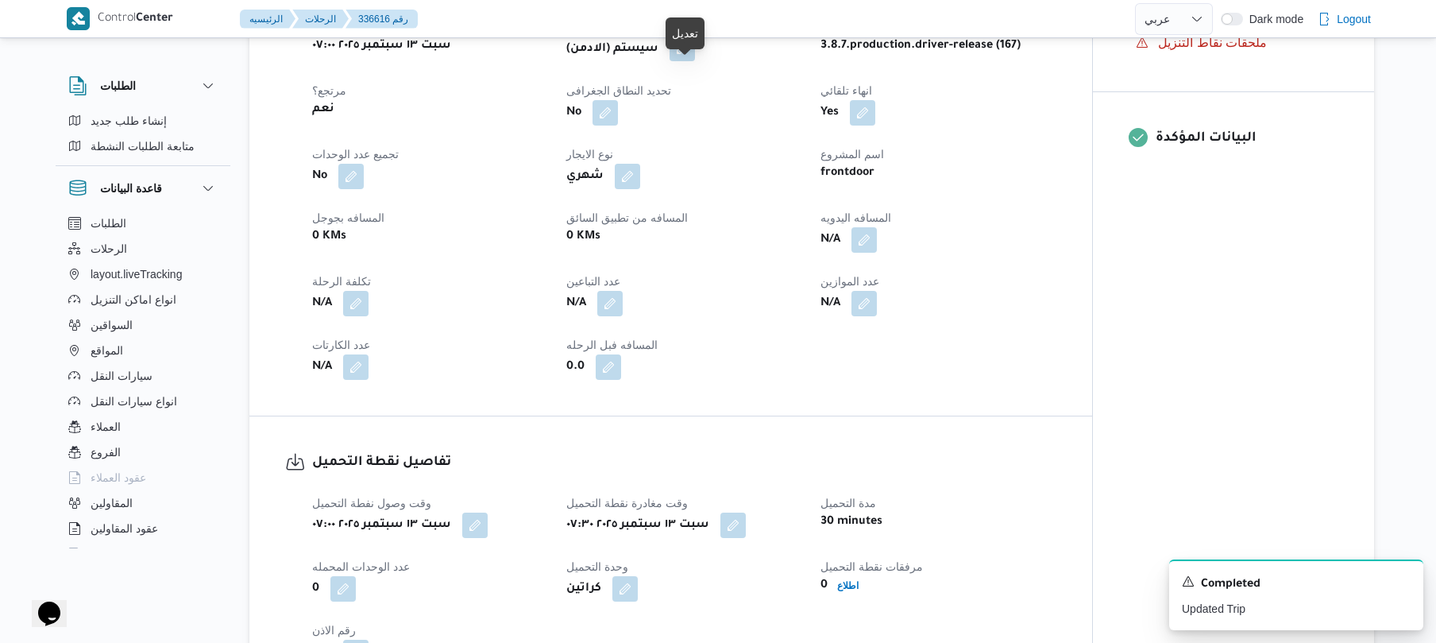
click at [695, 61] on button "button" at bounding box center [682, 48] width 25 height 25
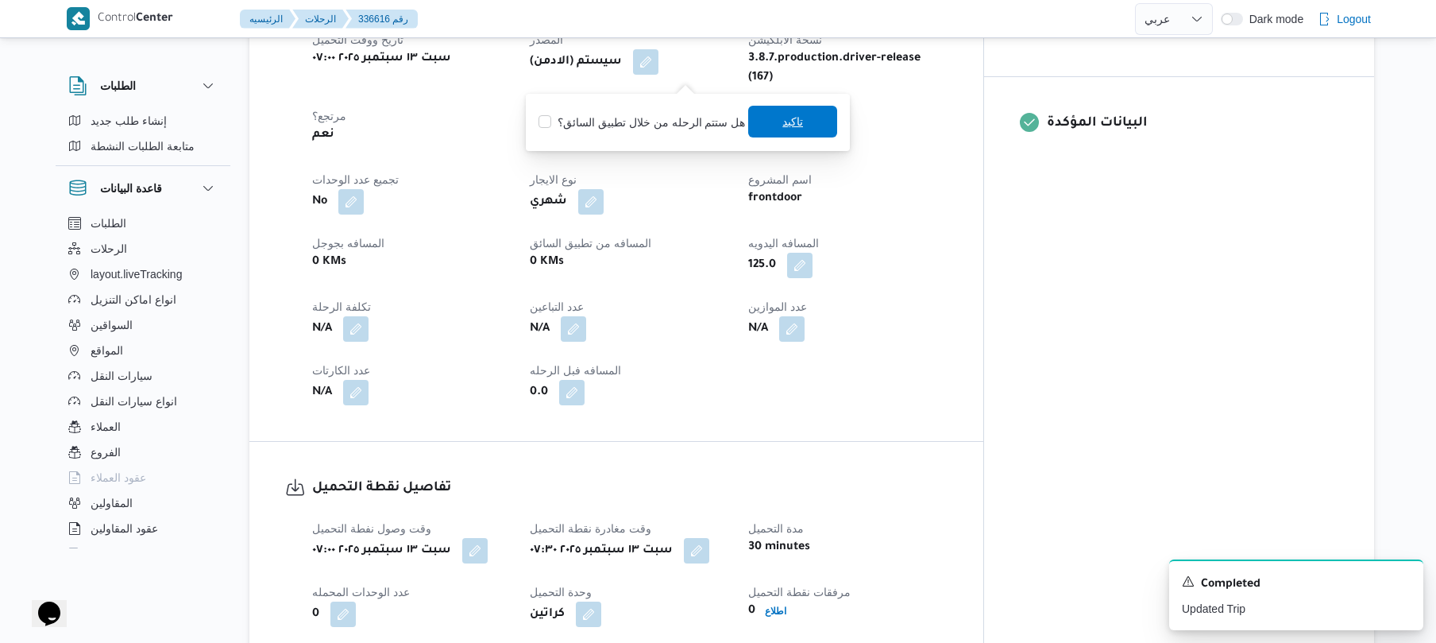
click at [764, 127] on span "تاكيد" at bounding box center [792, 122] width 89 height 32
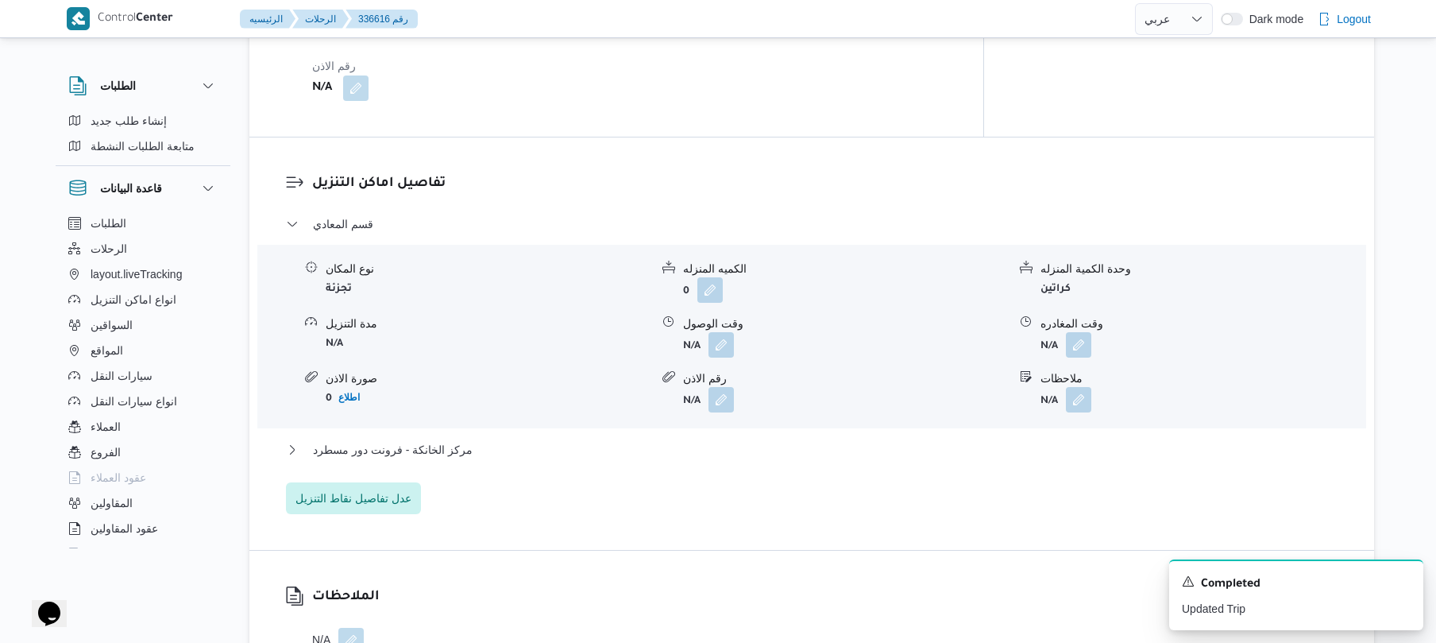
scroll to position [1313, 0]
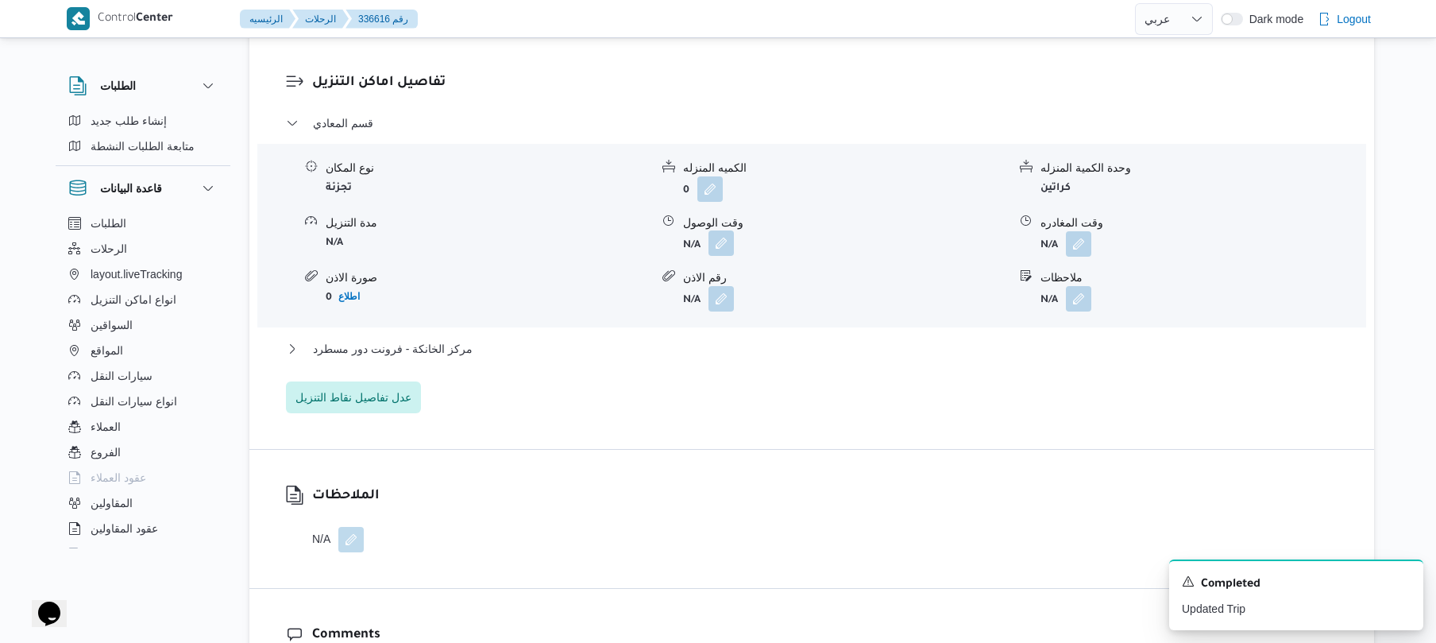
click at [721, 256] on button "button" at bounding box center [720, 242] width 25 height 25
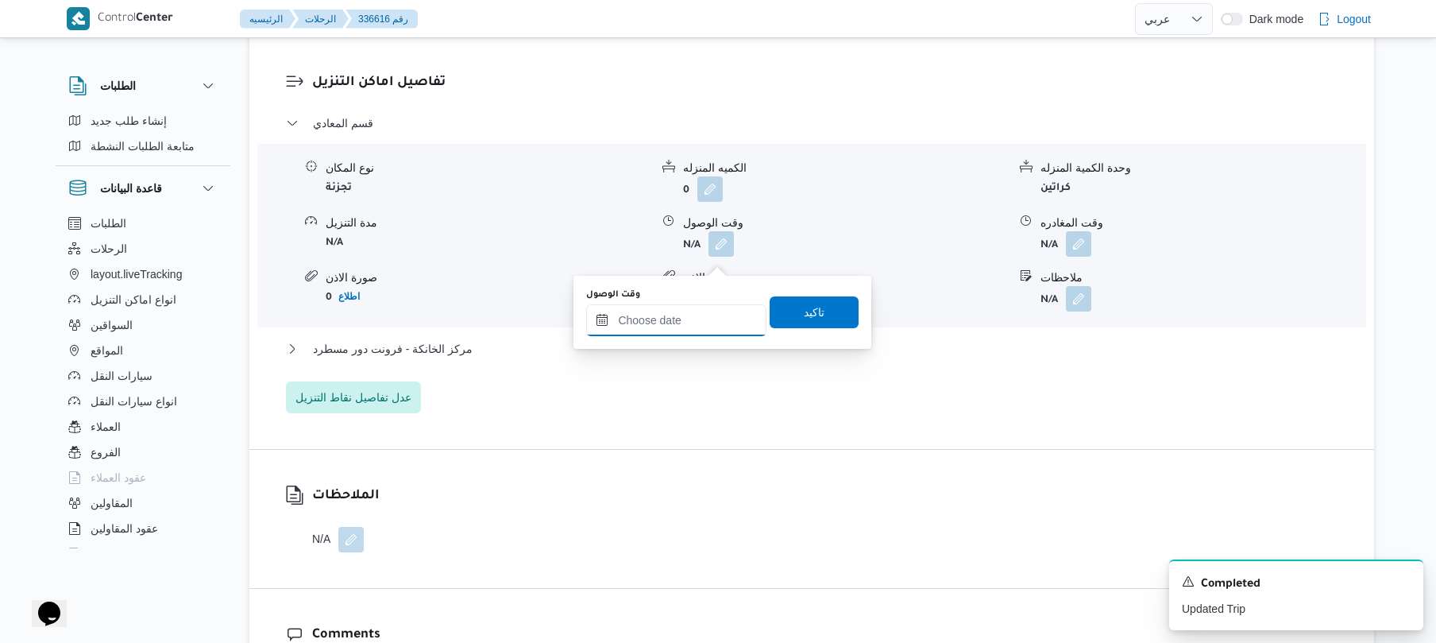
click at [687, 315] on input "وقت الوصول" at bounding box center [676, 320] width 180 height 32
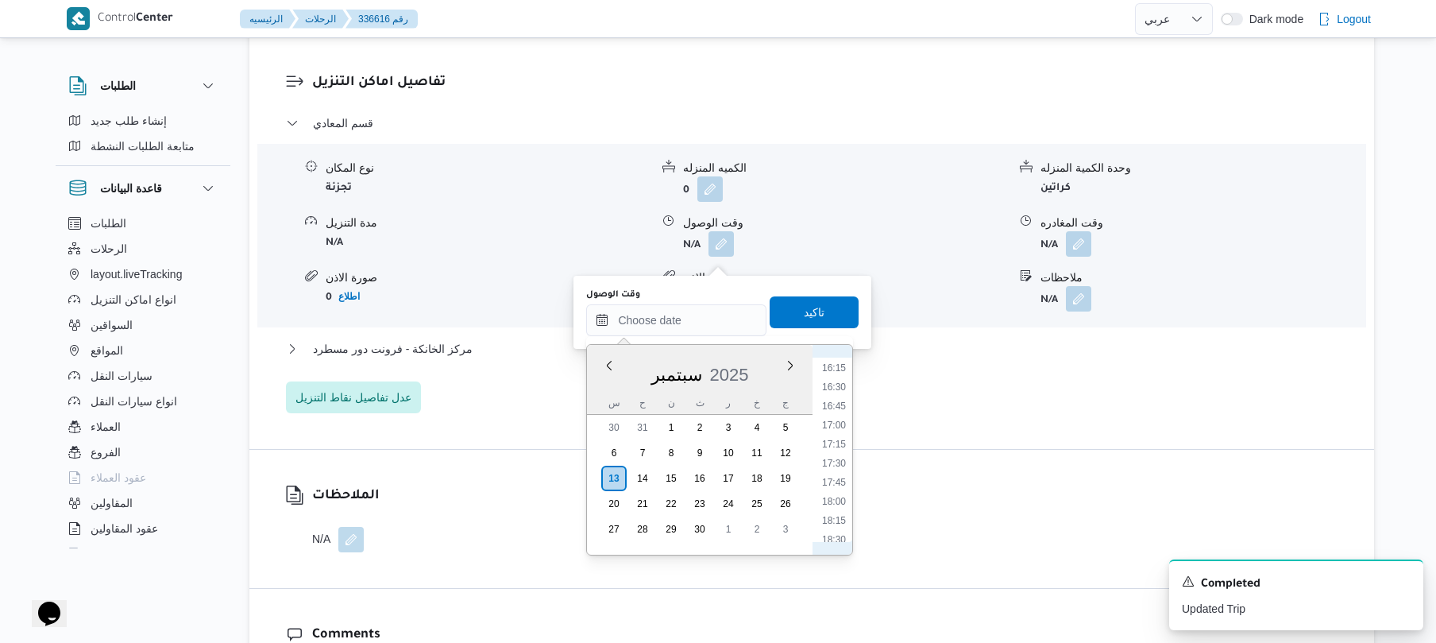
scroll to position [562, 0]
click at [837, 452] on li "08:30" at bounding box center [834, 451] width 37 height 16
type input "١٣/٠٩/٢٠٢٥ ٠٨:٣٠"
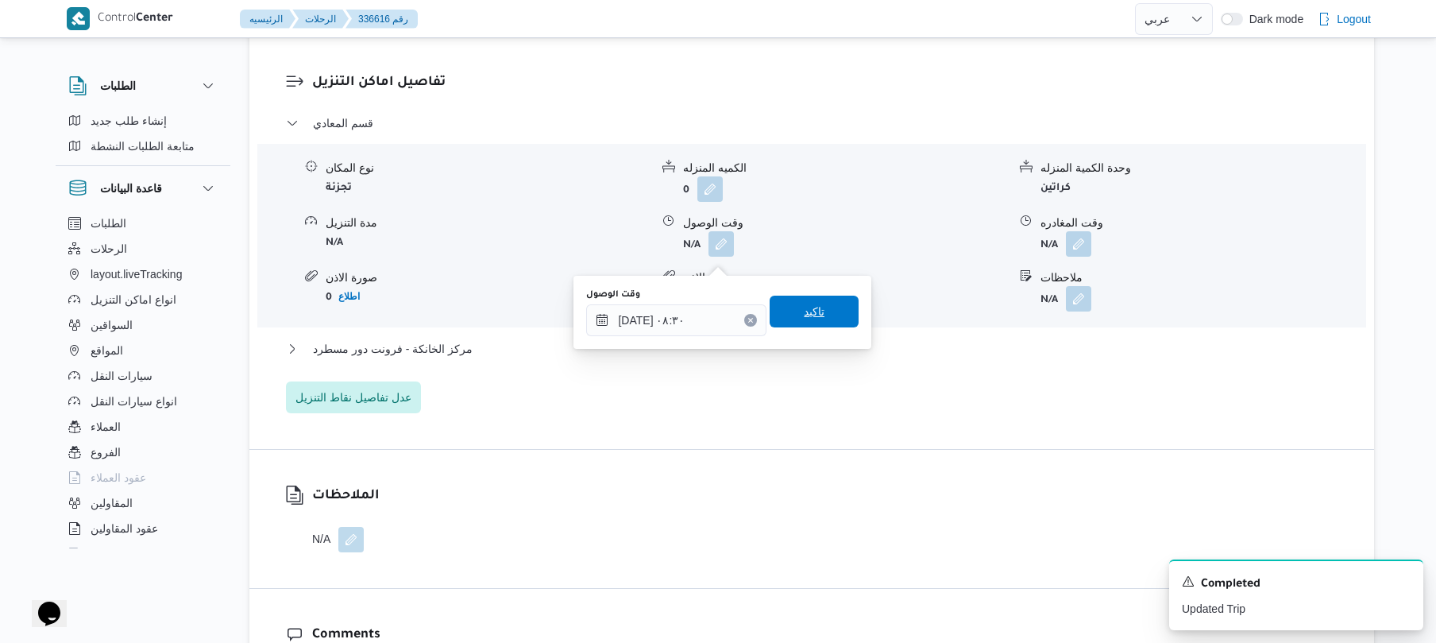
click at [824, 318] on span "تاكيد" at bounding box center [814, 311] width 89 height 32
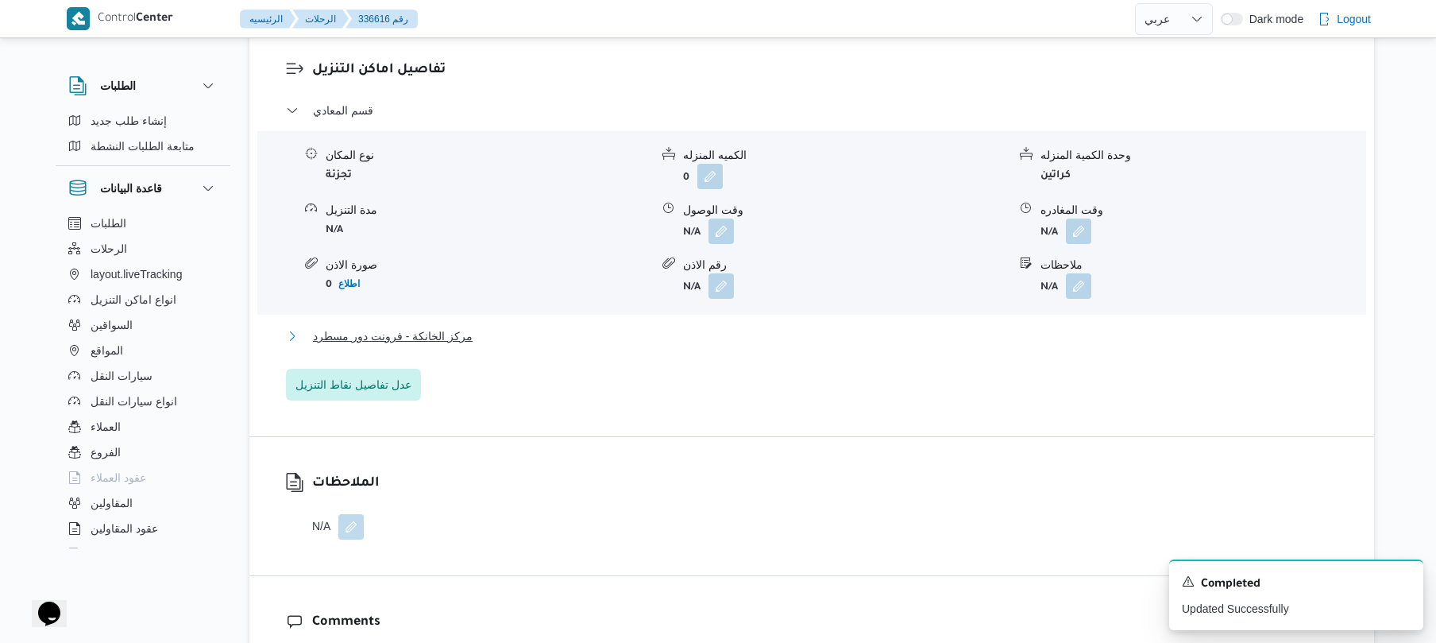
click at [786, 345] on button "مركز الخانكة - فرونت دور مسطرد" at bounding box center [812, 335] width 1052 height 19
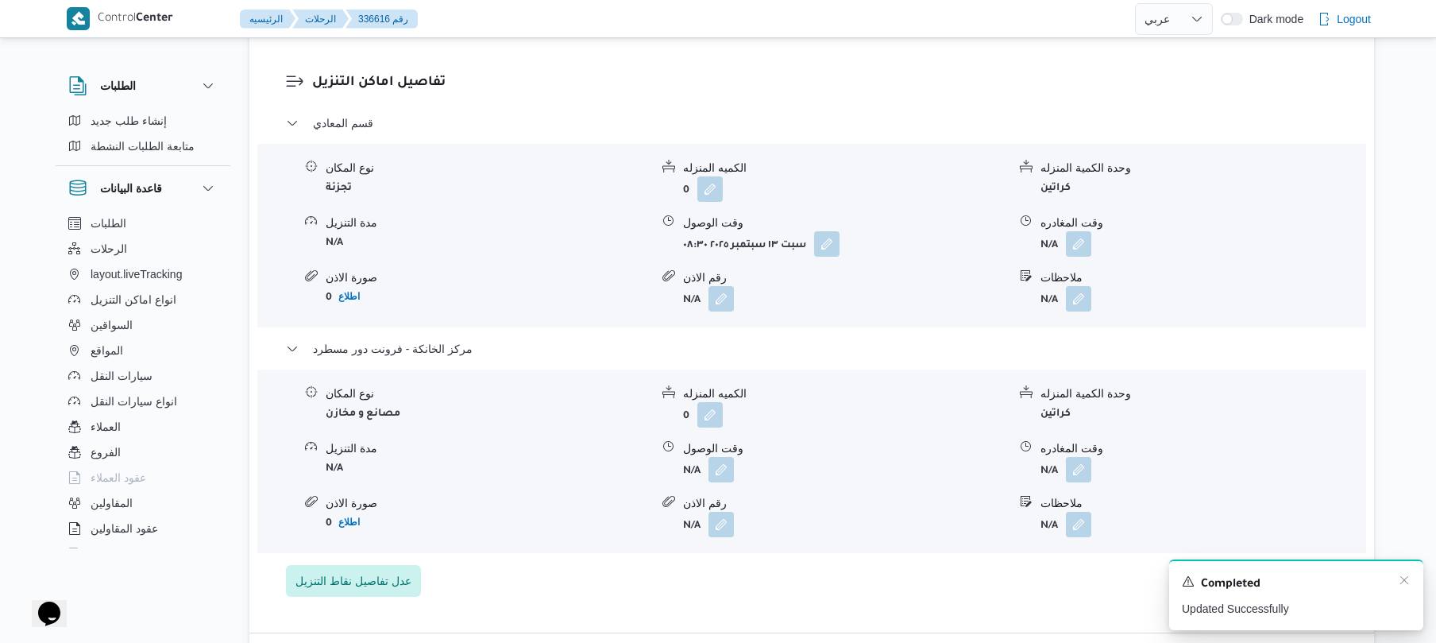
click at [1383, 585] on div "Completed" at bounding box center [1296, 583] width 229 height 21
click at [1402, 576] on icon "Dismiss toast" at bounding box center [1404, 579] width 13 height 13
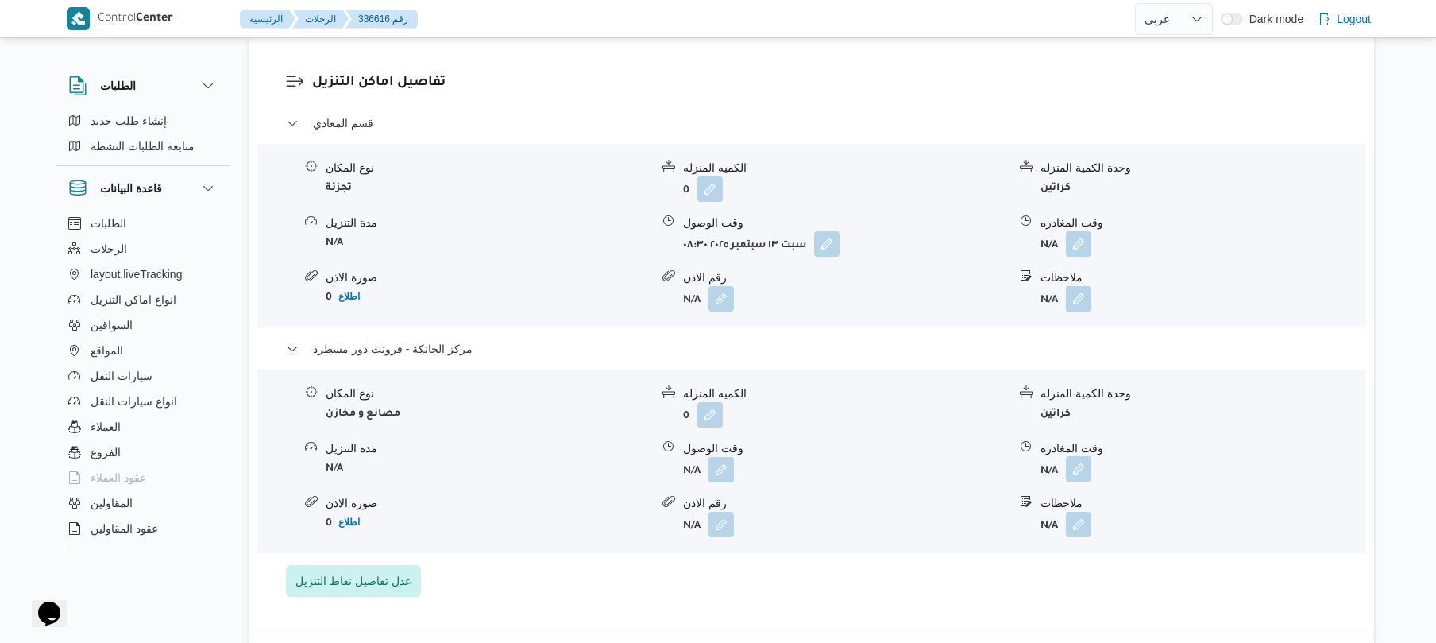
click at [1080, 474] on button "button" at bounding box center [1078, 468] width 25 height 25
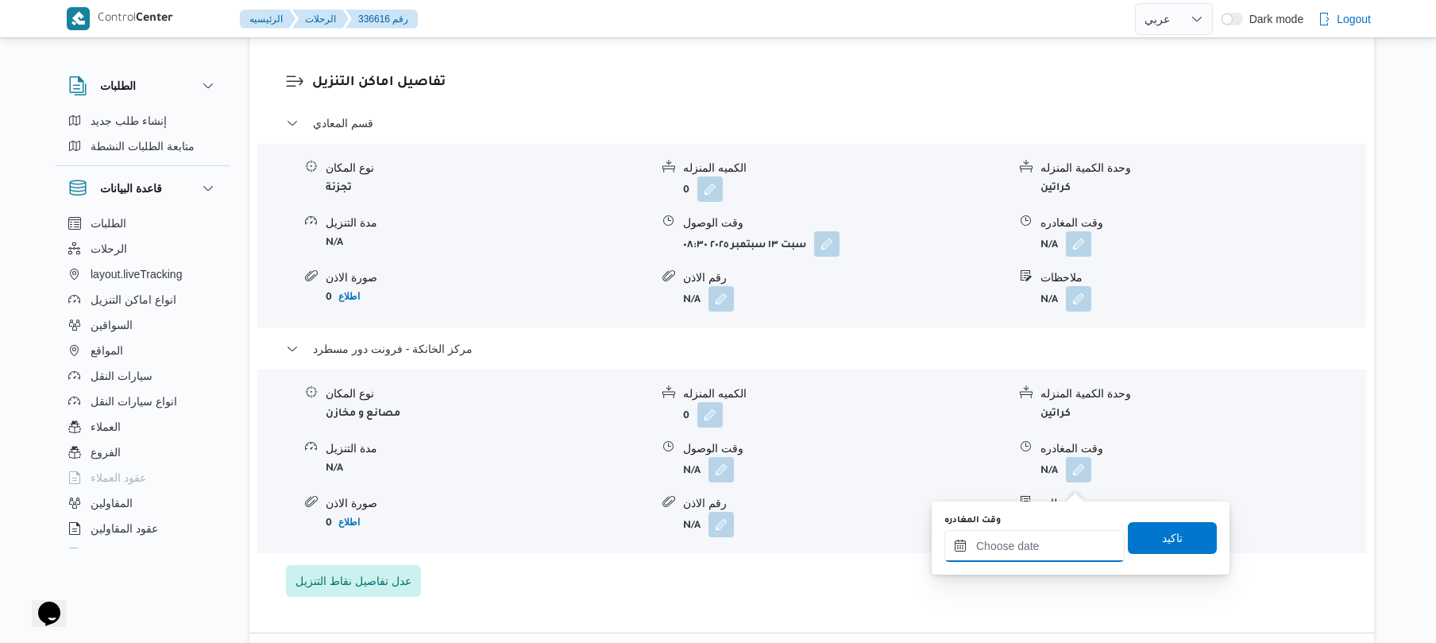
click at [1025, 548] on input "وقت المغادره" at bounding box center [1034, 546] width 180 height 32
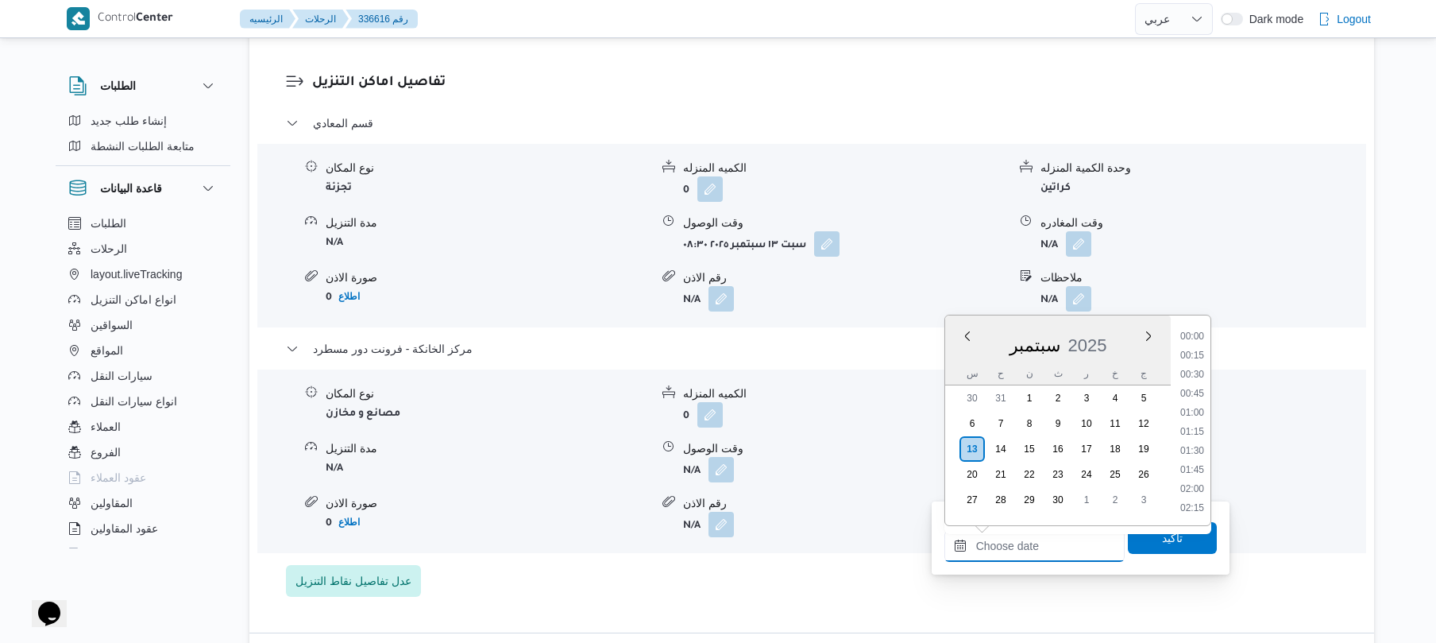
scroll to position [1392, 0]
click at [1195, 331] on li "18:15" at bounding box center [1192, 335] width 37 height 16
type input "[DATE] ١٨:١٥"
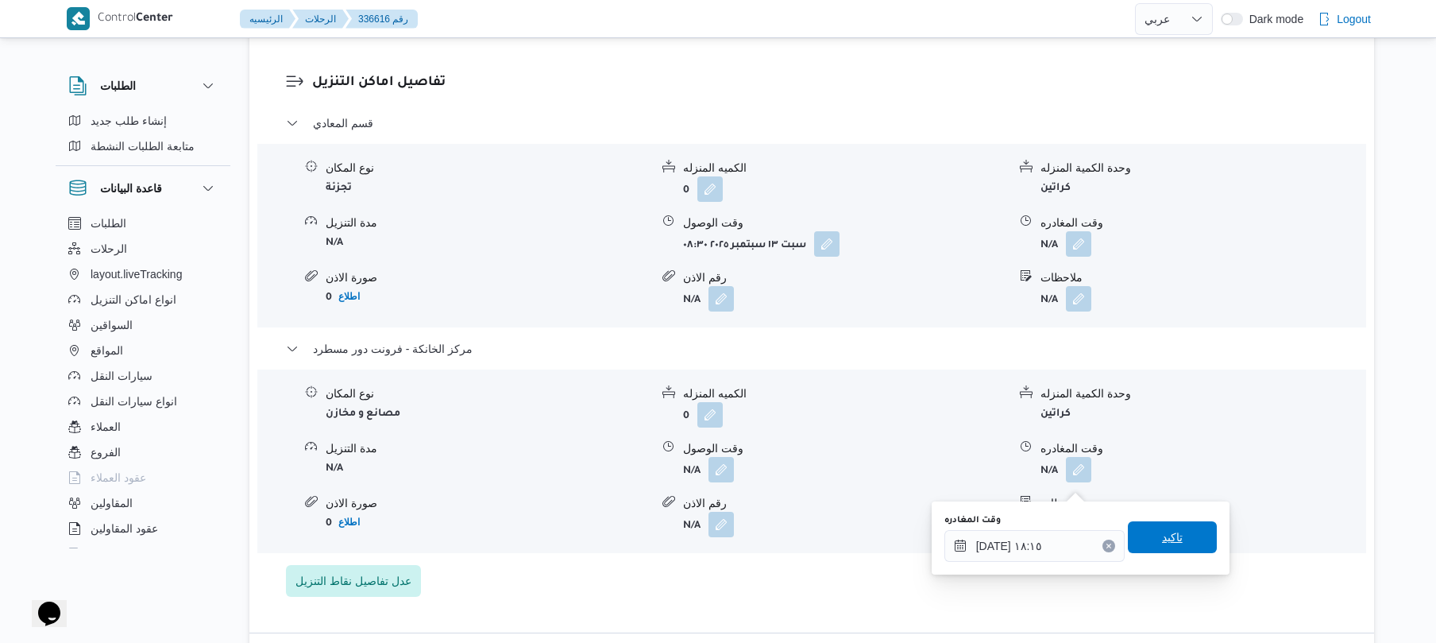
click at [1148, 531] on span "تاكيد" at bounding box center [1172, 537] width 89 height 32
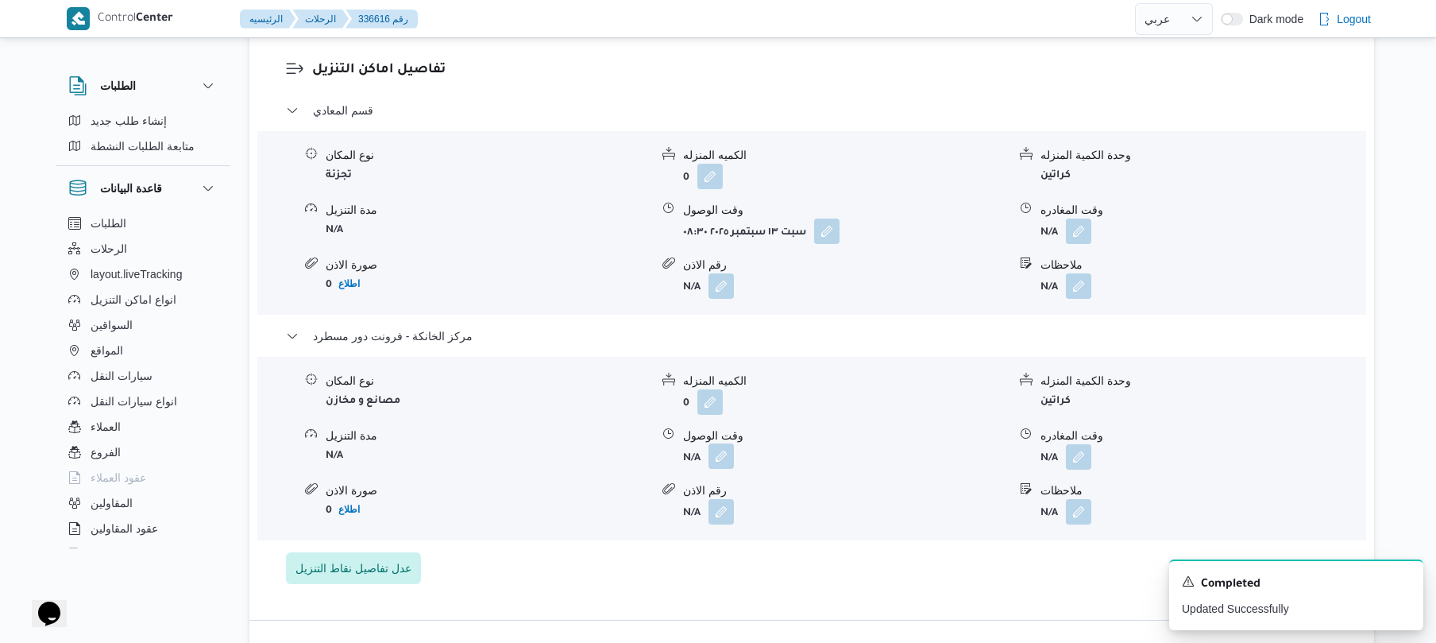
click at [716, 469] on button "button" at bounding box center [720, 455] width 25 height 25
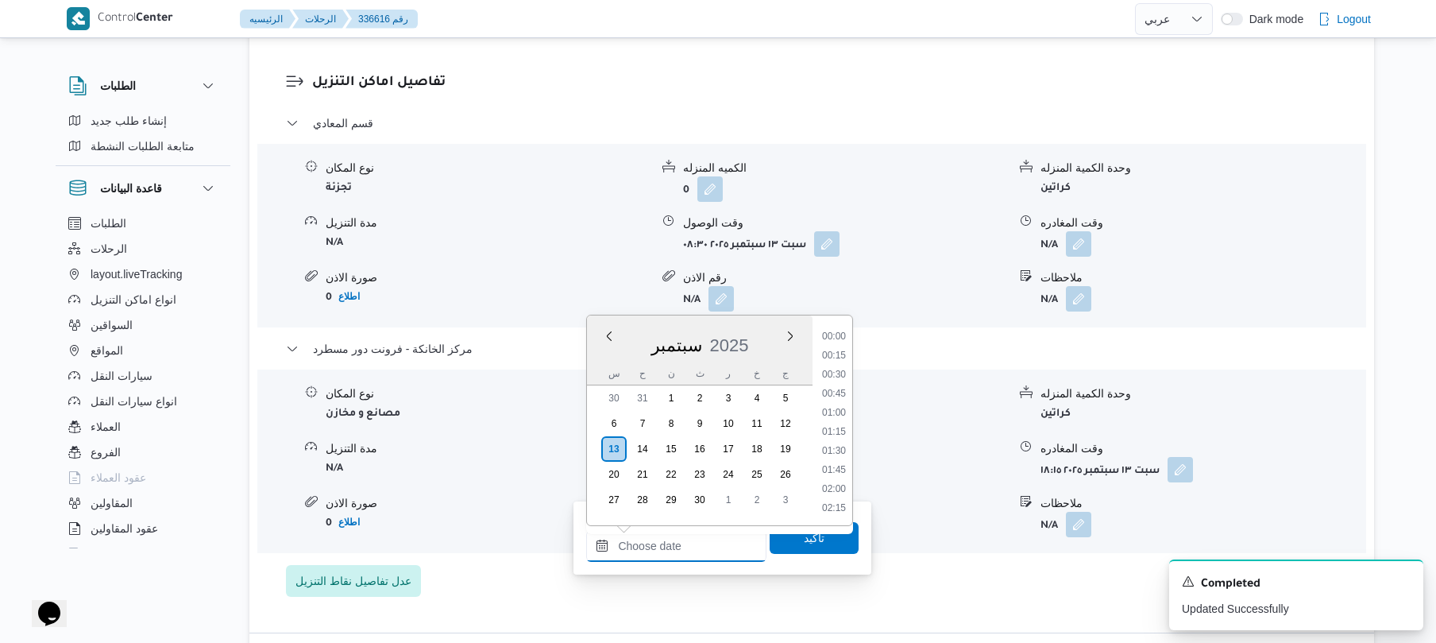
click at [680, 538] on input "وقت الوصول" at bounding box center [676, 546] width 180 height 32
click at [834, 473] on li "18:00" at bounding box center [834, 473] width 37 height 16
type input "١٣/٠٩/٢٠٢٥ ١٨:٠٠"
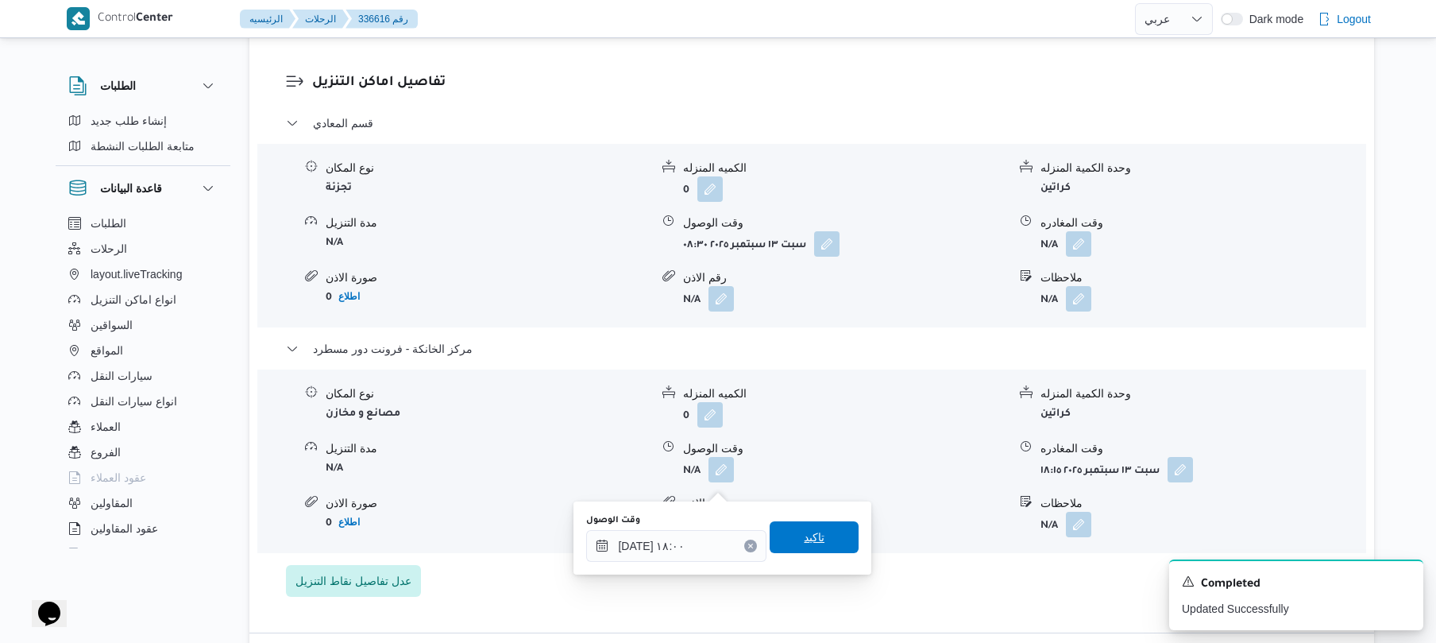
click at [804, 540] on span "تاكيد" at bounding box center [814, 536] width 21 height 19
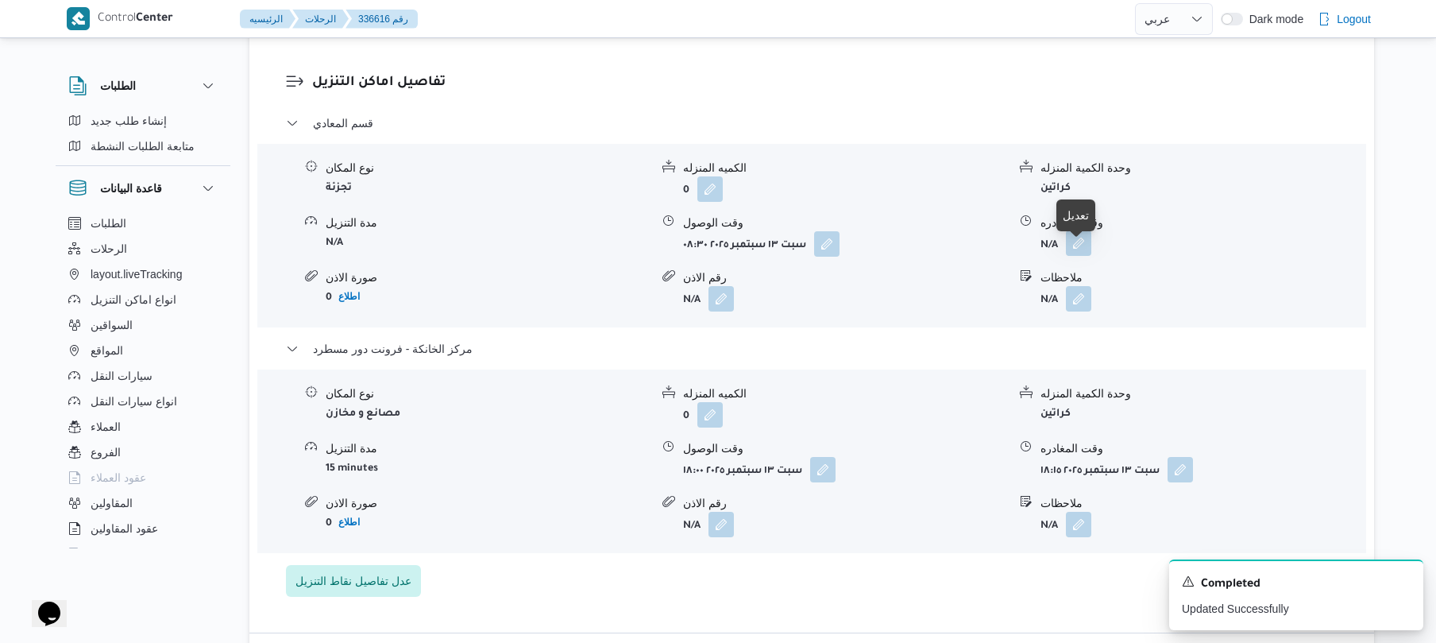
click at [1090, 256] on button "button" at bounding box center [1078, 242] width 25 height 25
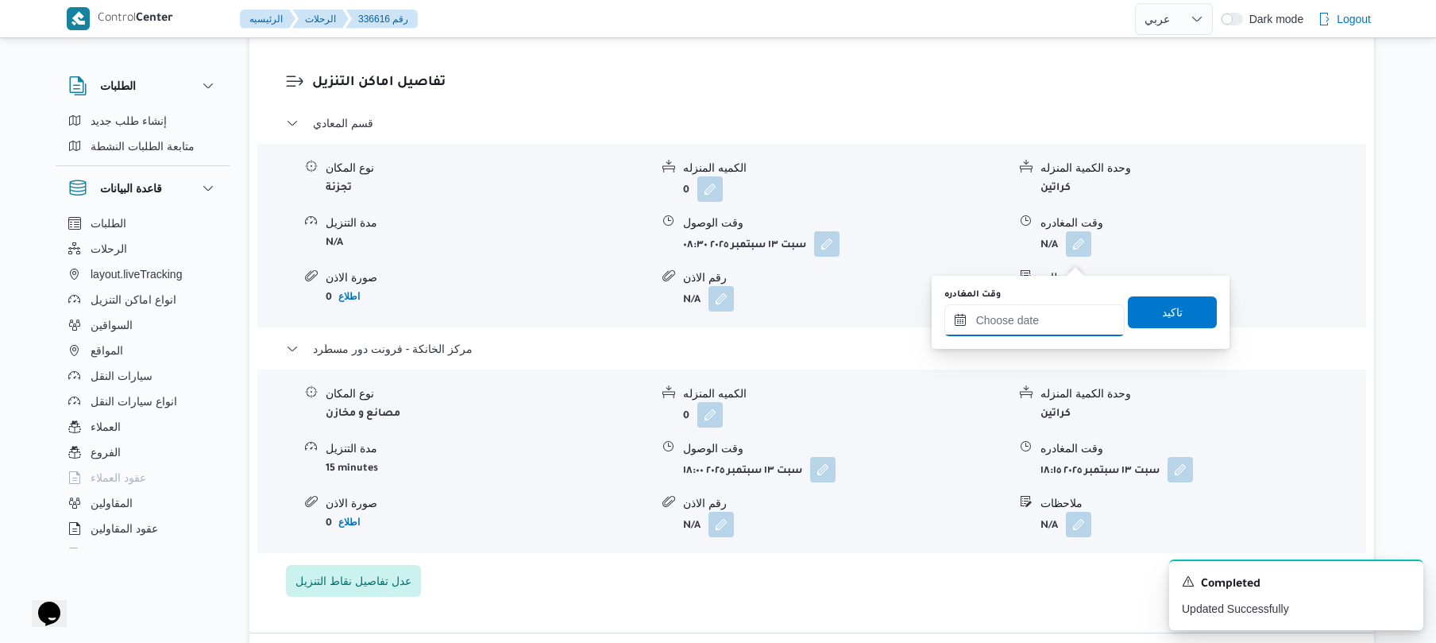
click at [1050, 318] on input "وقت المغادره" at bounding box center [1034, 320] width 180 height 32
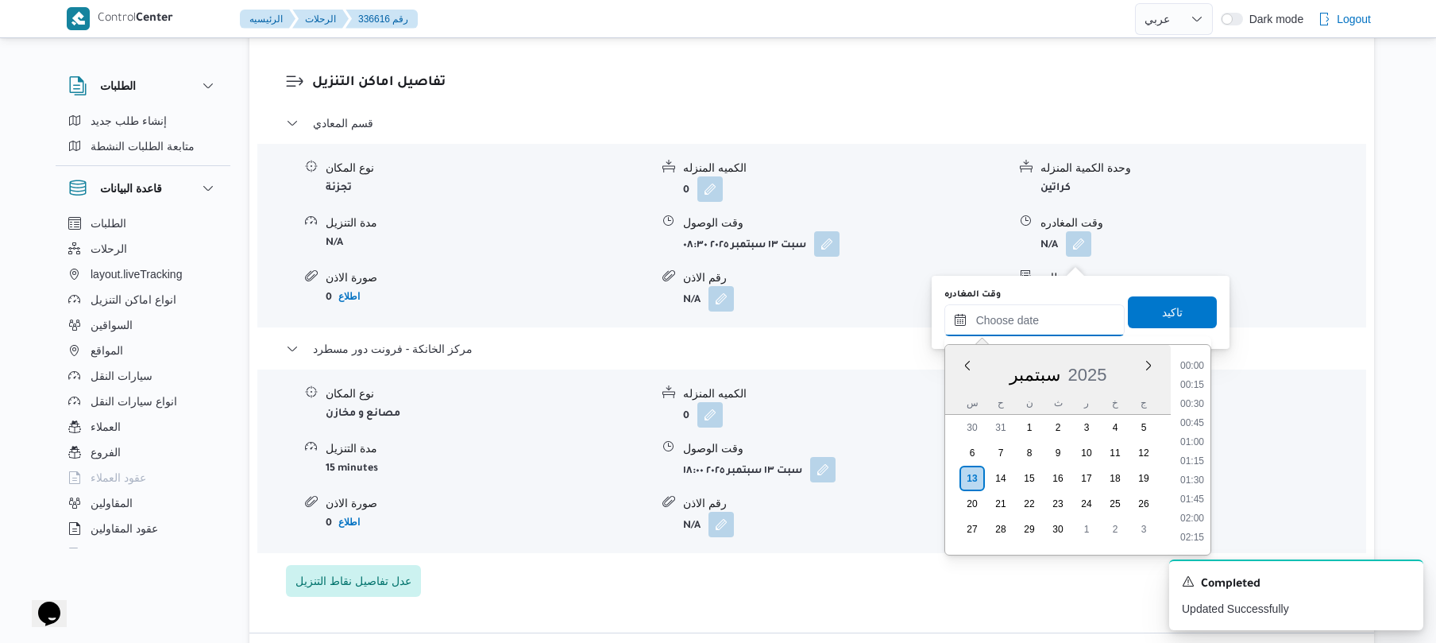
scroll to position [1392, 0]
click at [1207, 384] on li "18:30" at bounding box center [1192, 384] width 37 height 16
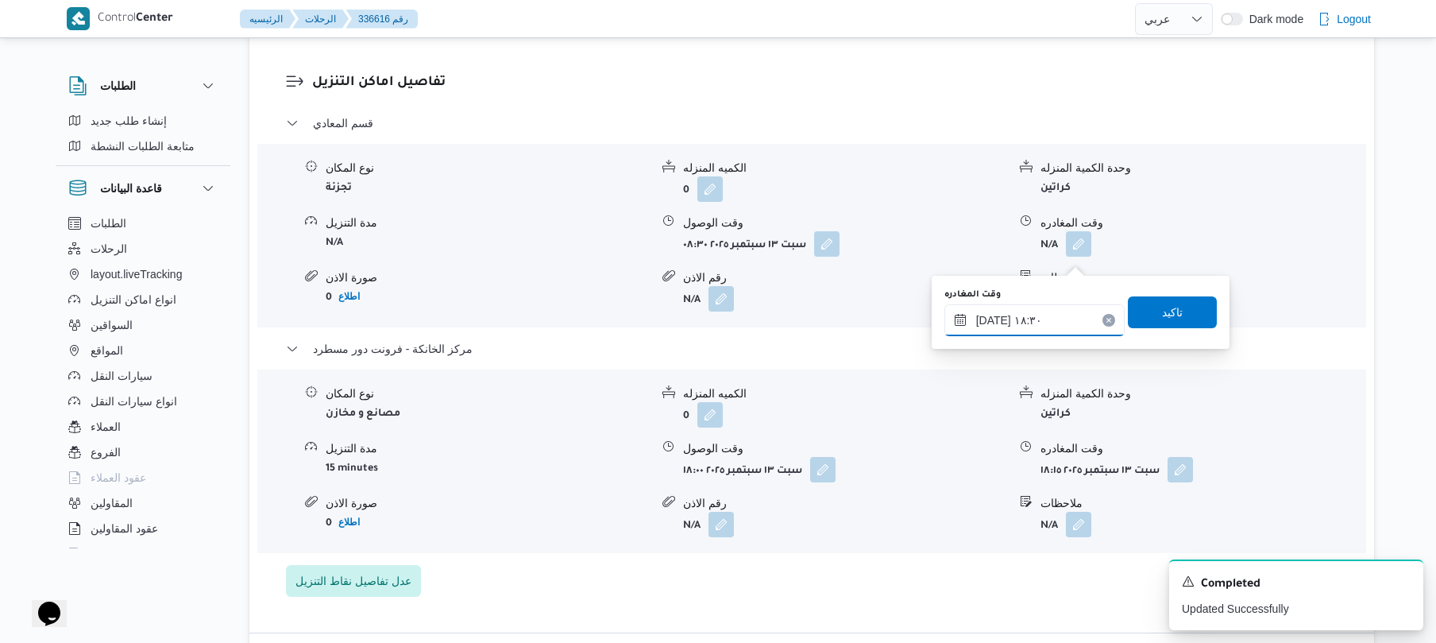
click at [1034, 322] on input "[DATE] ١٨:٣٠" at bounding box center [1034, 320] width 180 height 32
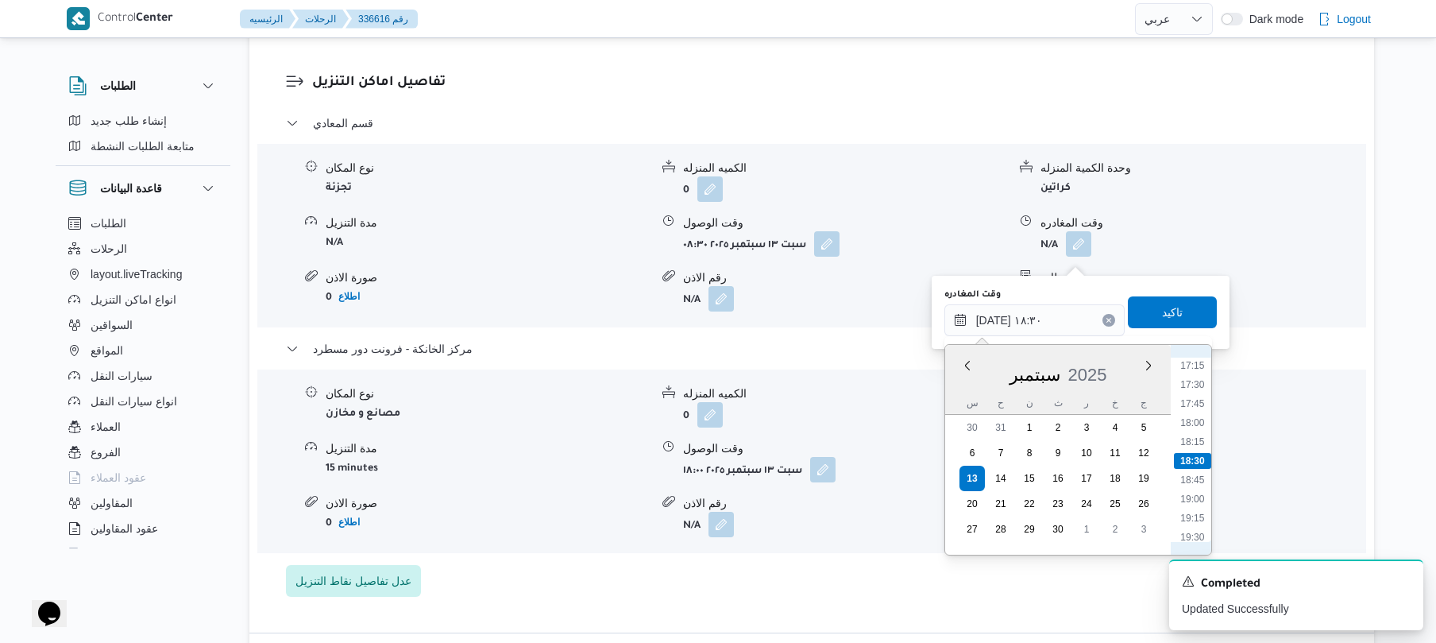
scroll to position [1158, 0]
click at [1190, 504] on li "17:00" at bounding box center [1192, 504] width 37 height 16
type input "١٣/٠٩/٢٠٢٥ ١٧:٠٠"
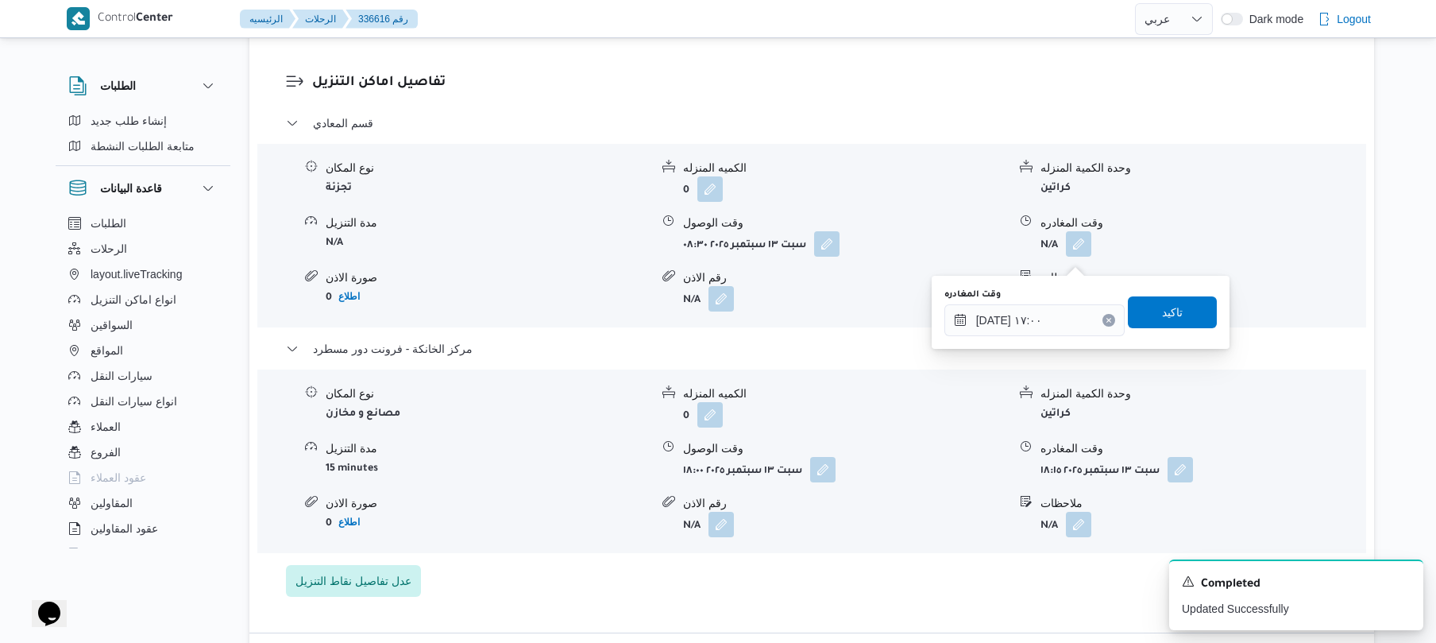
click at [1187, 329] on div "وقت المغادره ١٣/٠٩/٢٠٢٥ ١٧:٠٠ تاكيد" at bounding box center [1081, 312] width 276 height 51
drag, startPoint x: 1176, startPoint y: 310, endPoint x: 1192, endPoint y: 306, distance: 16.4
click at [1192, 306] on span "تاكيد" at bounding box center [1172, 312] width 89 height 32
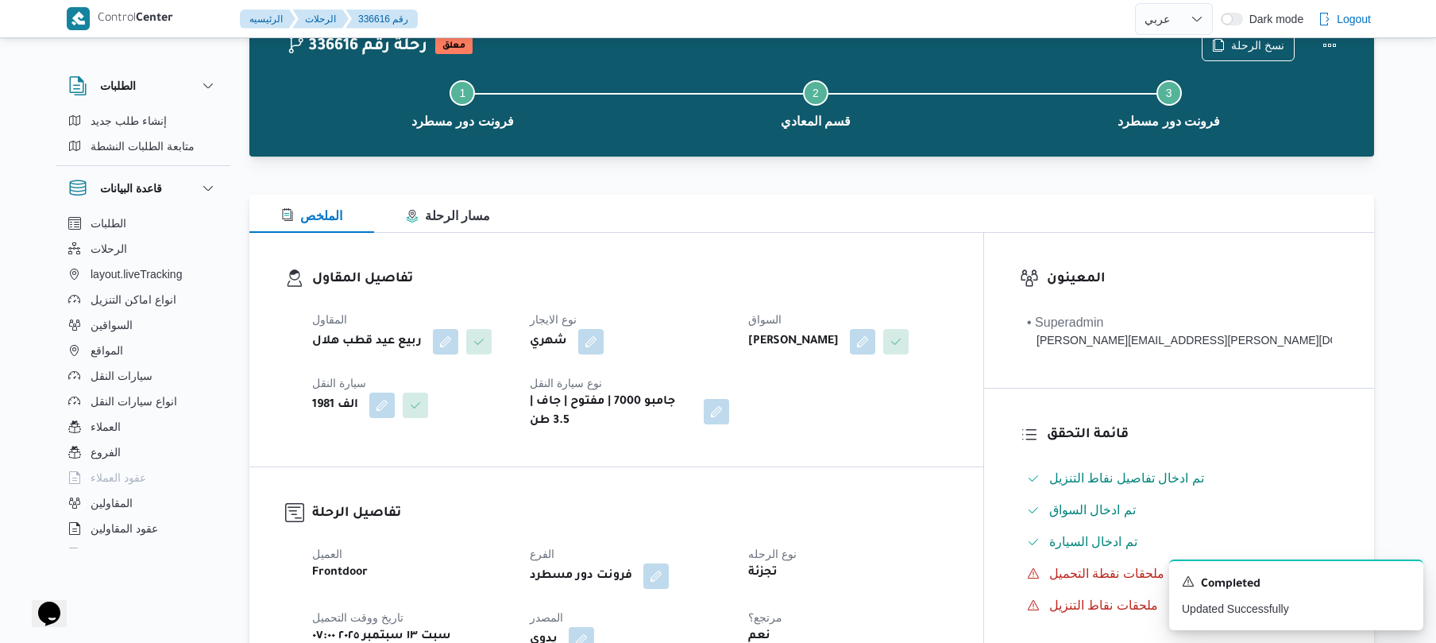
scroll to position [0, 0]
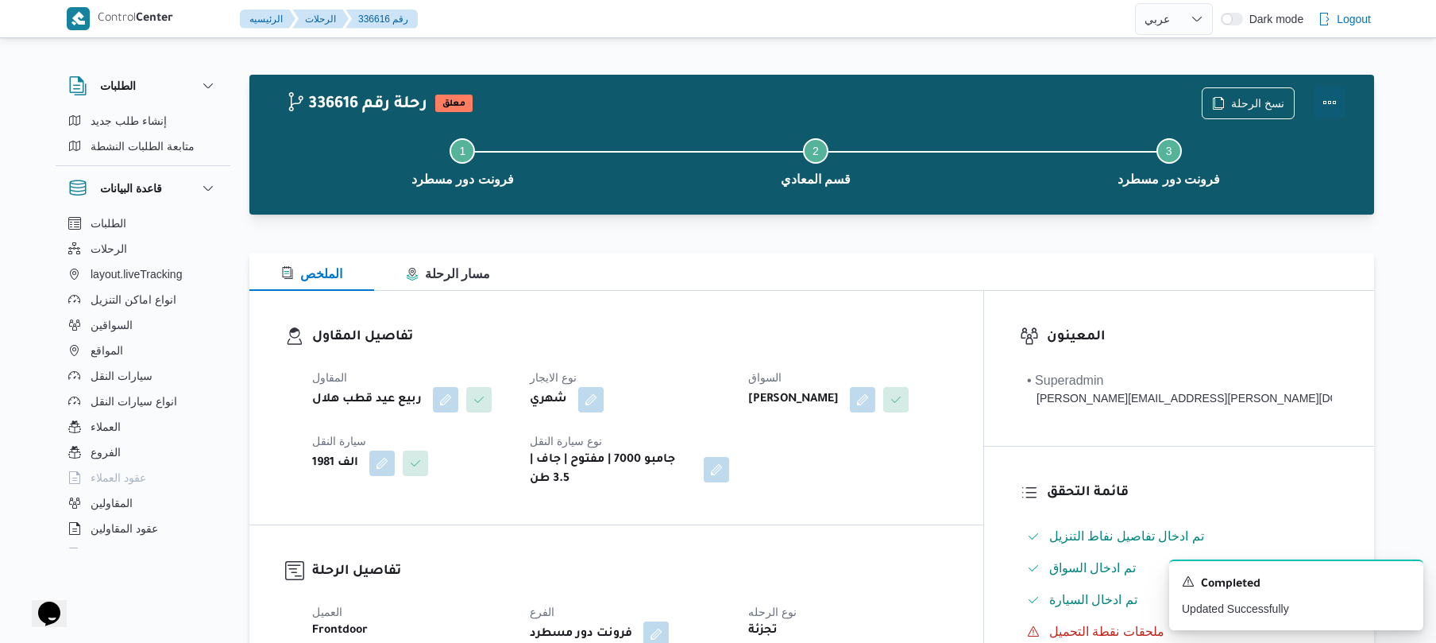
click at [1330, 91] on button "Actions" at bounding box center [1330, 103] width 32 height 32
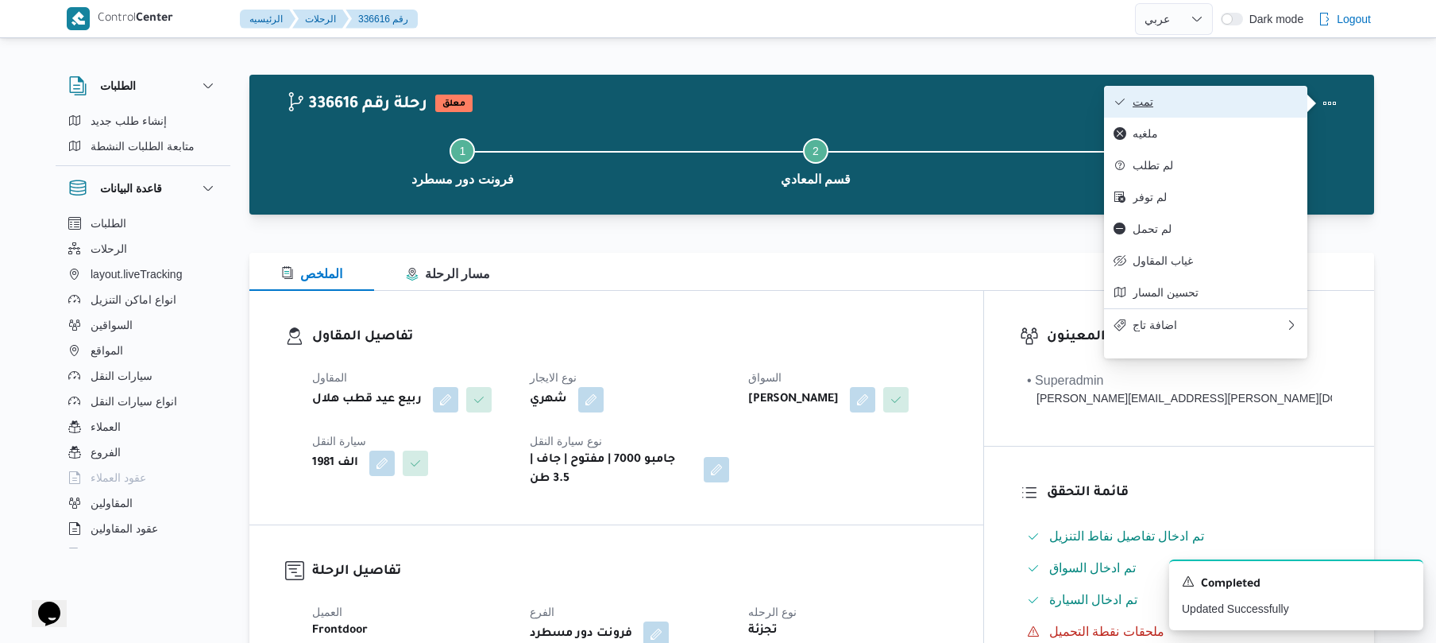
click at [1263, 103] on span "تمت" at bounding box center [1215, 101] width 165 height 13
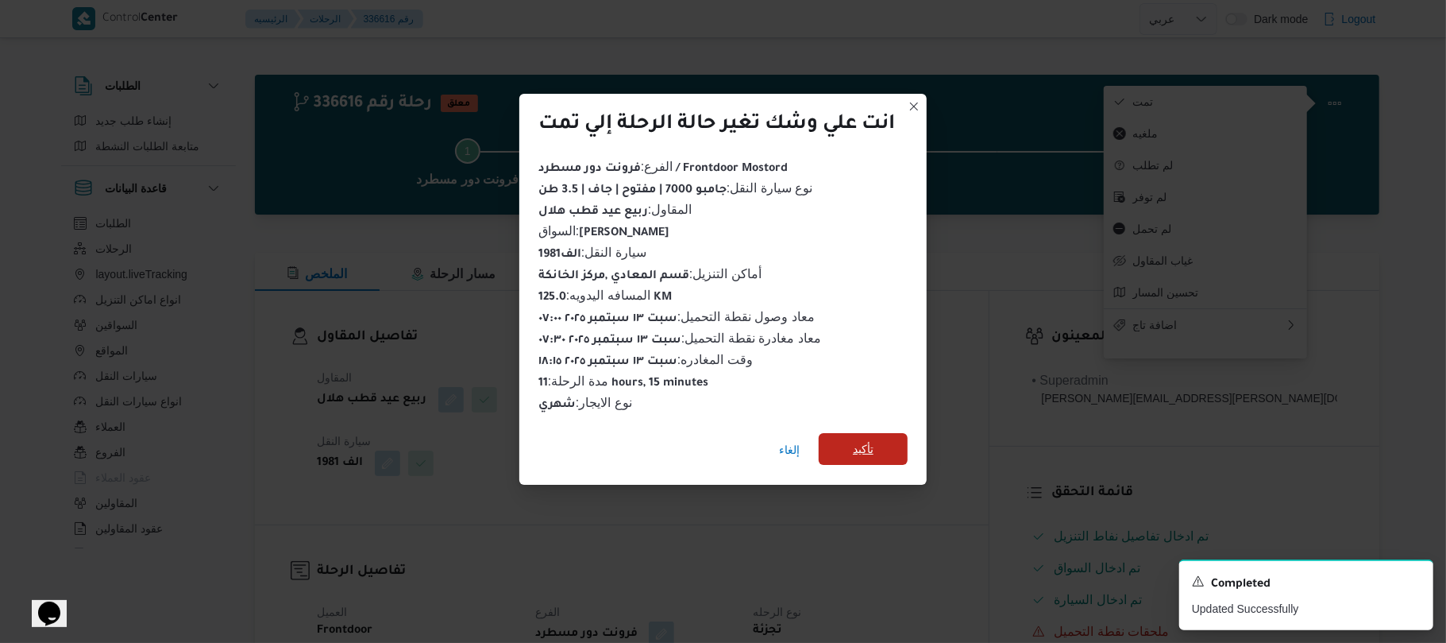
click at [856, 442] on span "تأكيد" at bounding box center [863, 448] width 21 height 19
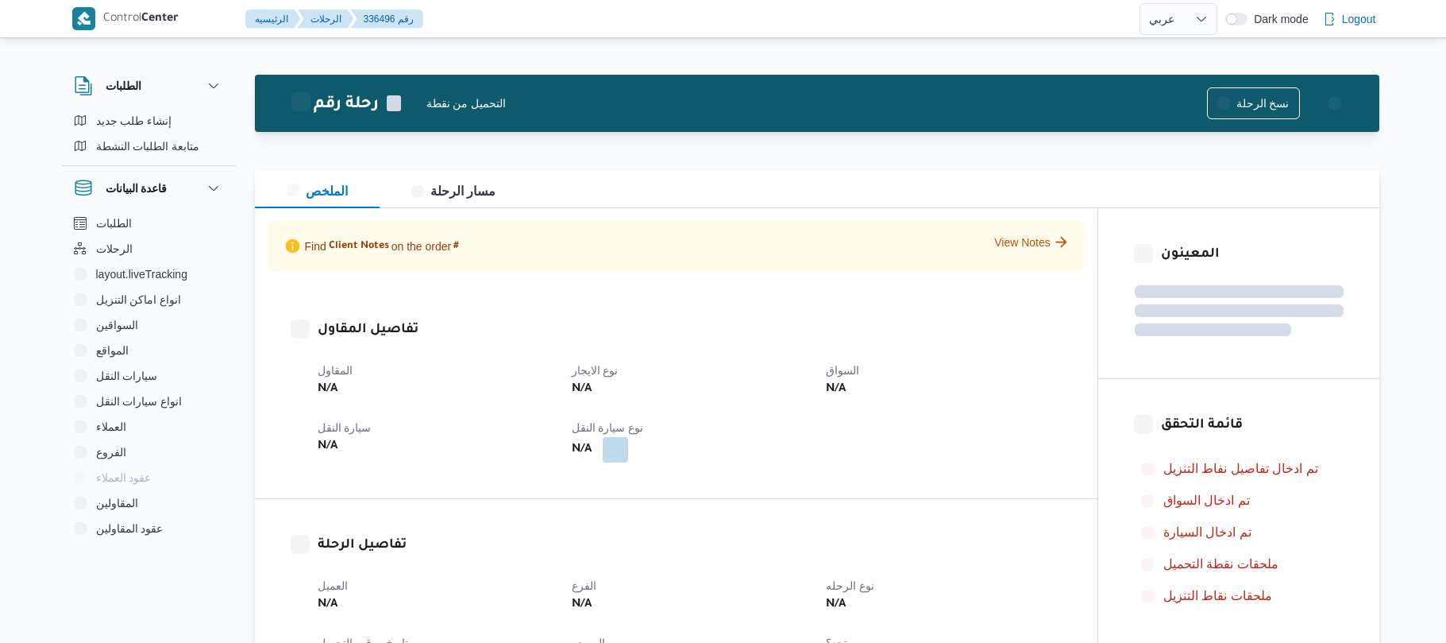
select select "ar"
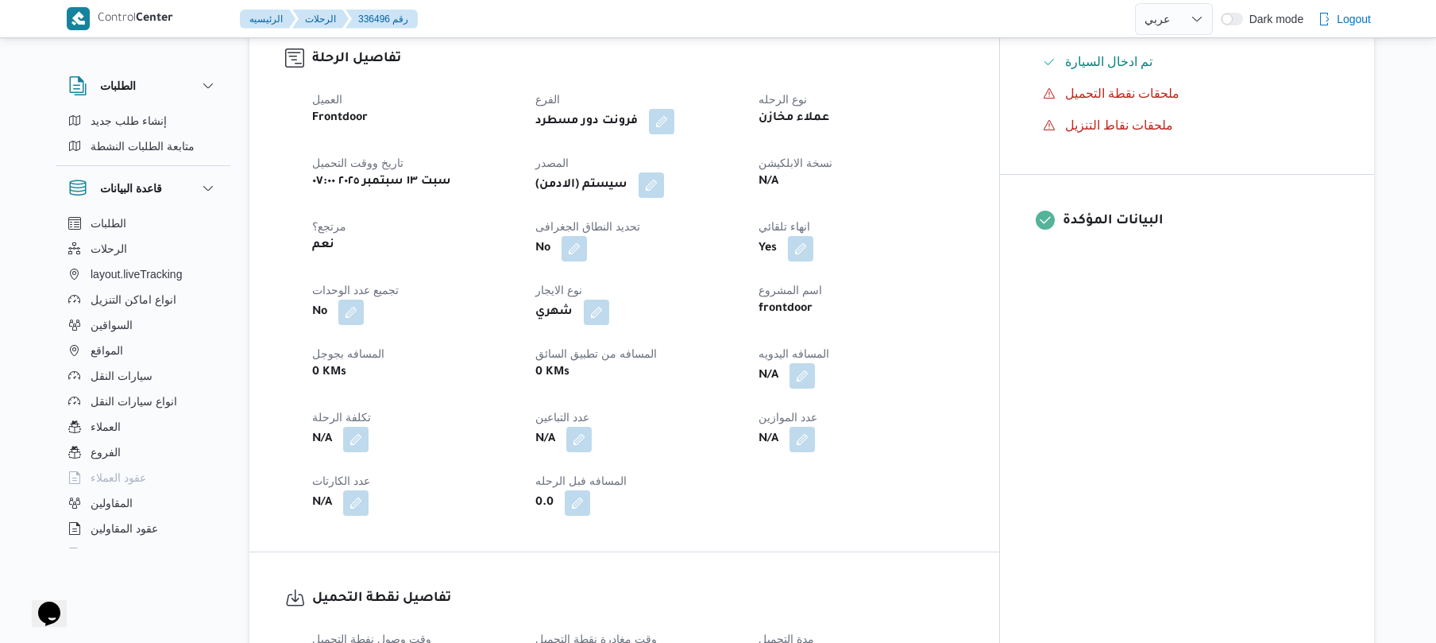
scroll to position [550, 0]
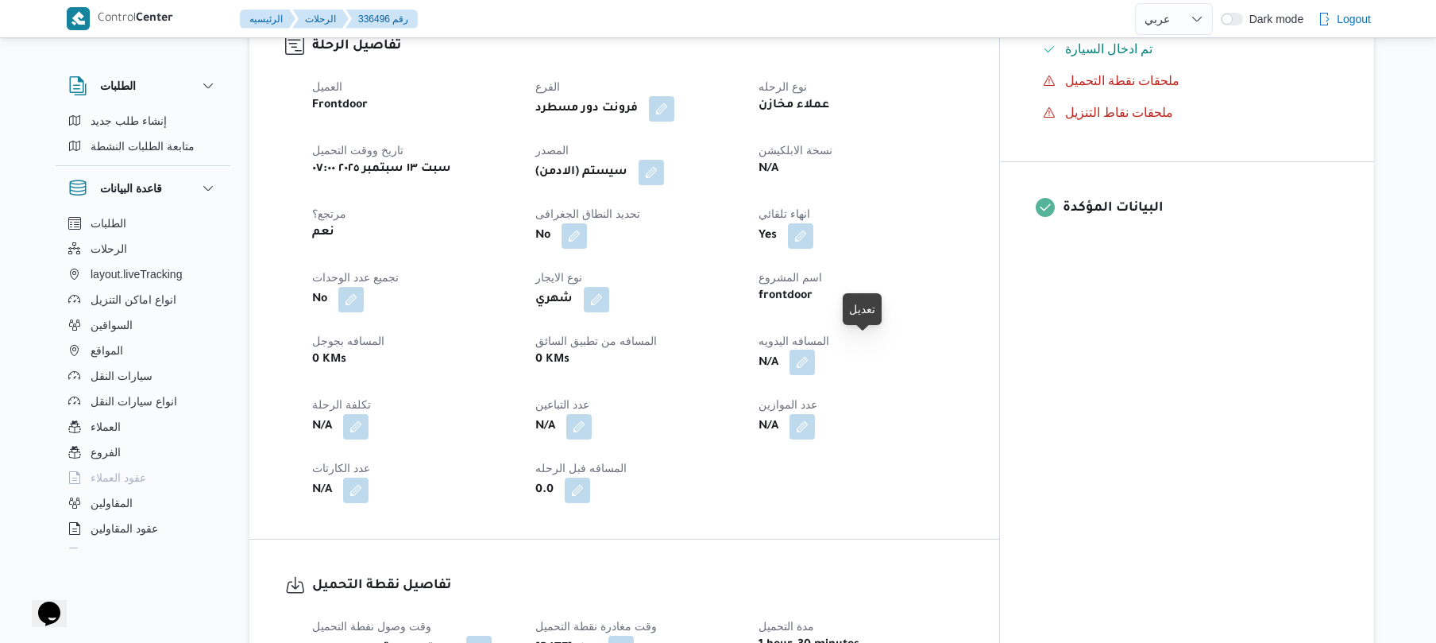
click at [815, 357] on button "button" at bounding box center [801, 361] width 25 height 25
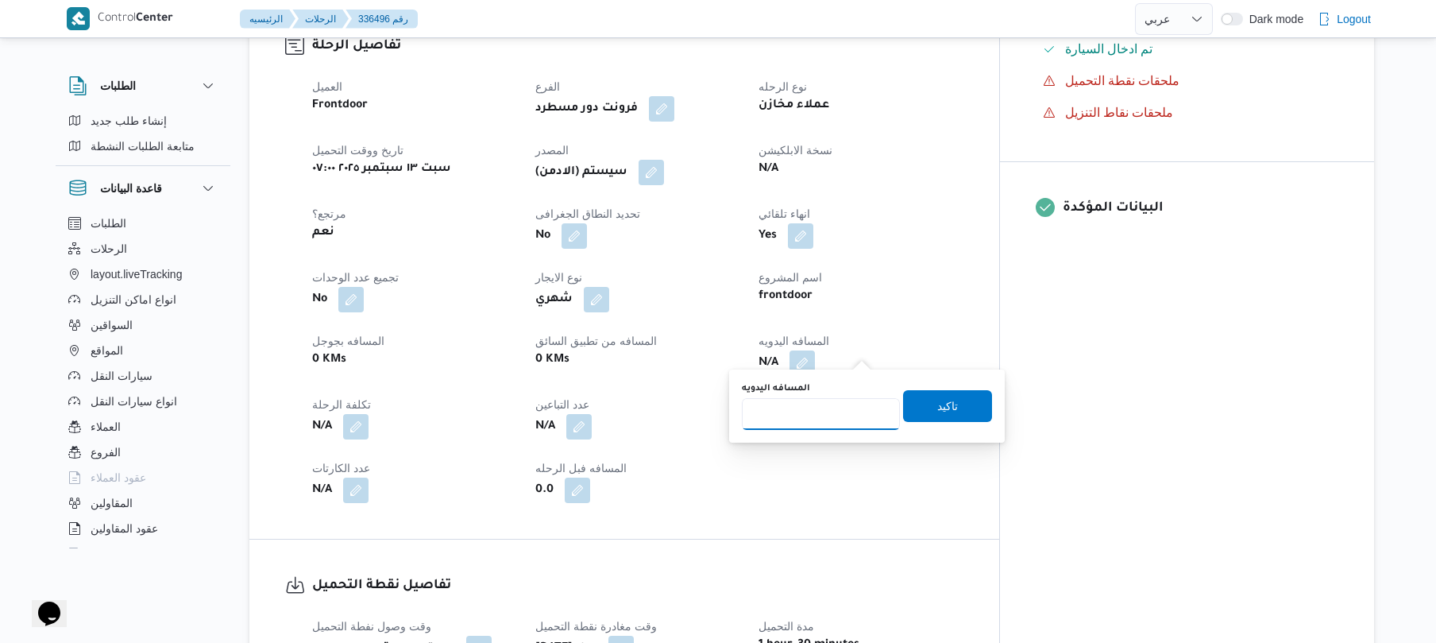
click at [821, 413] on input "المسافه اليدويه" at bounding box center [821, 414] width 158 height 32
type input "120"
click at [941, 395] on span "تاكيد" at bounding box center [947, 405] width 89 height 32
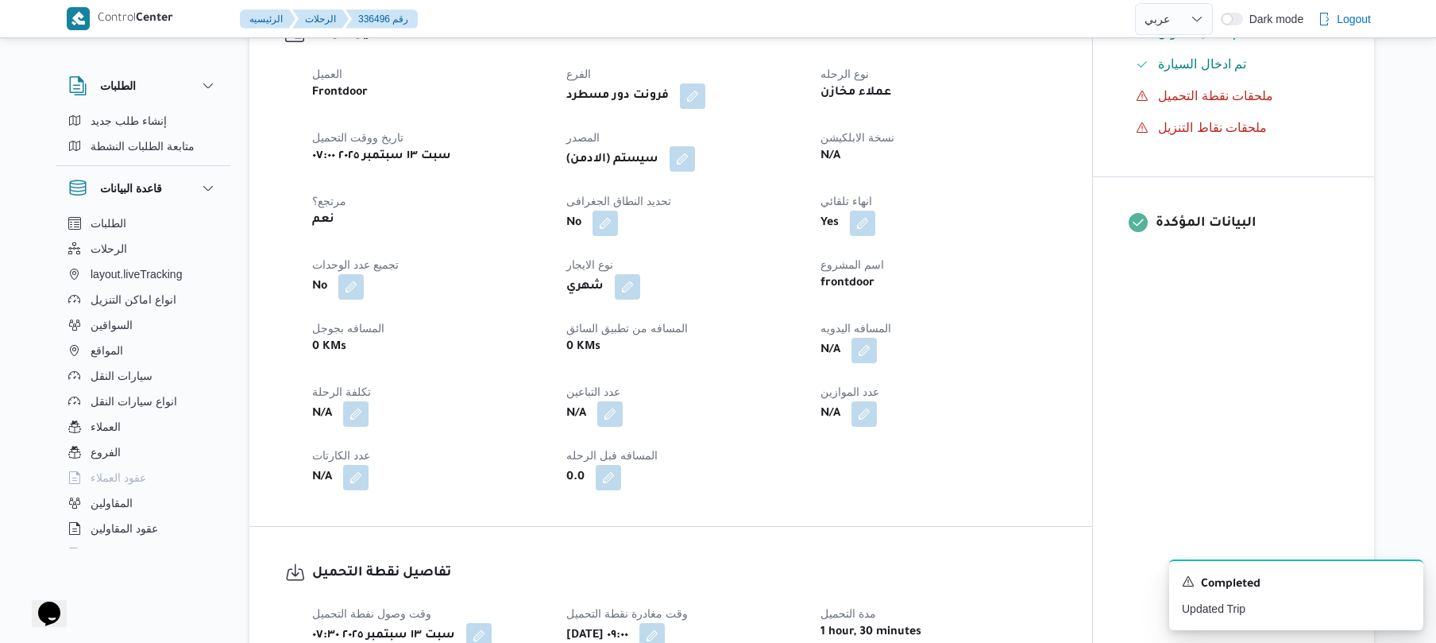
click at [683, 159] on button "button" at bounding box center [682, 158] width 25 height 25
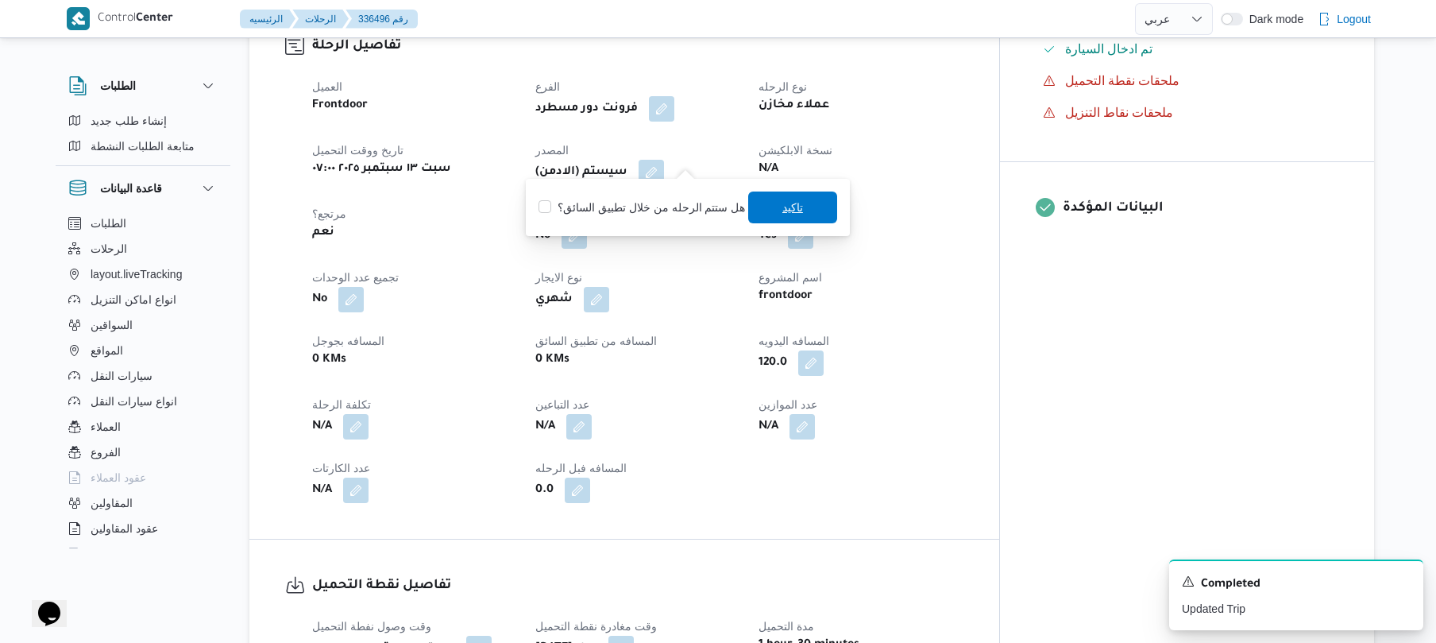
click at [769, 207] on span "تاكيد" at bounding box center [792, 207] width 89 height 32
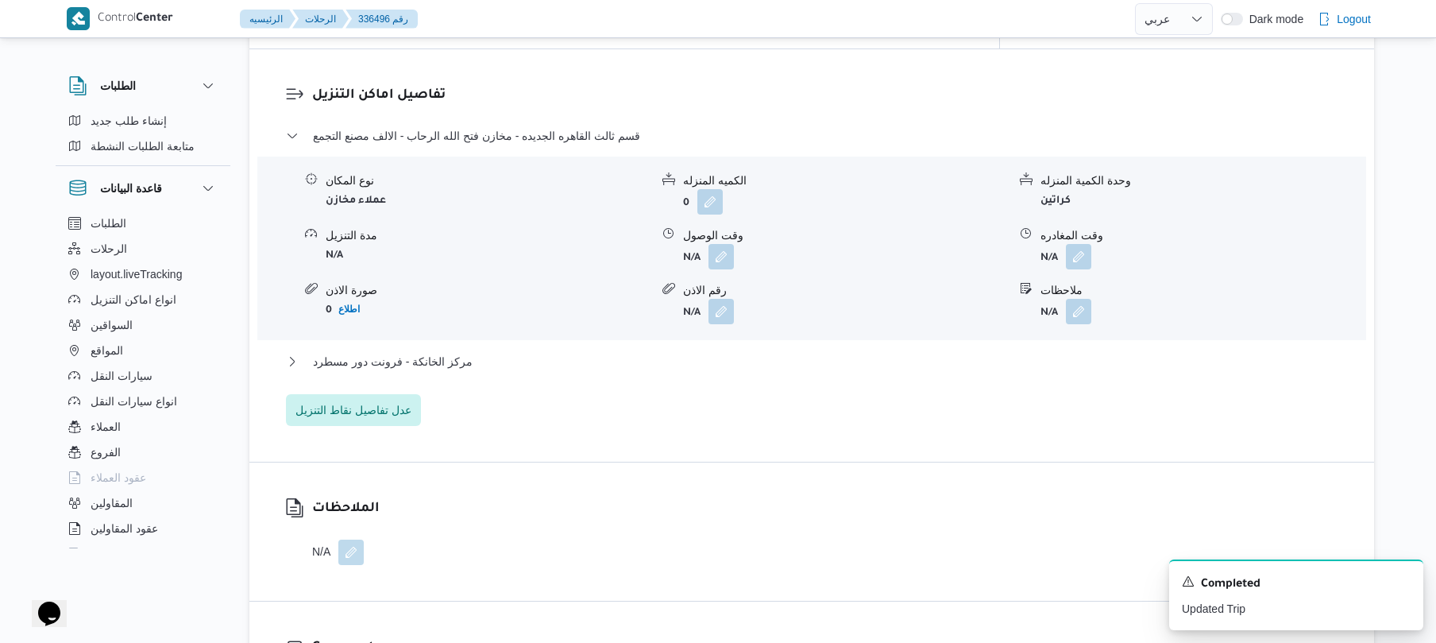
scroll to position [1355, 0]
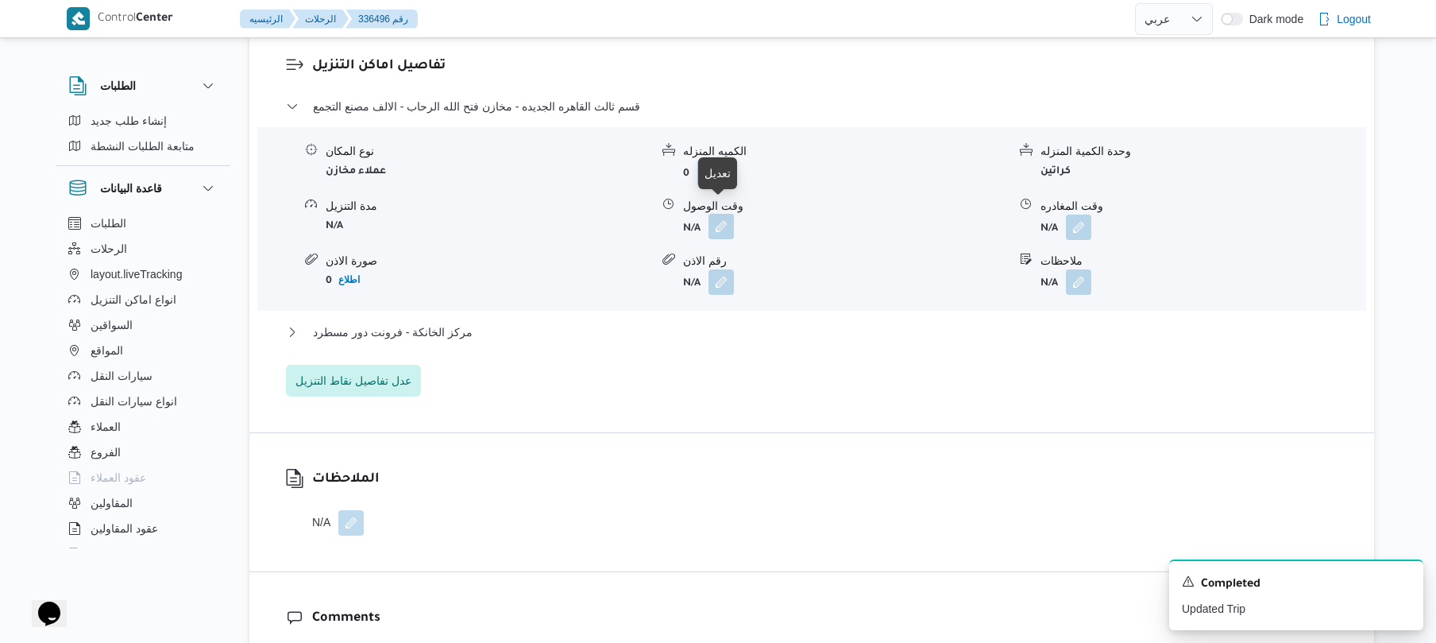
click at [719, 214] on button "button" at bounding box center [720, 226] width 25 height 25
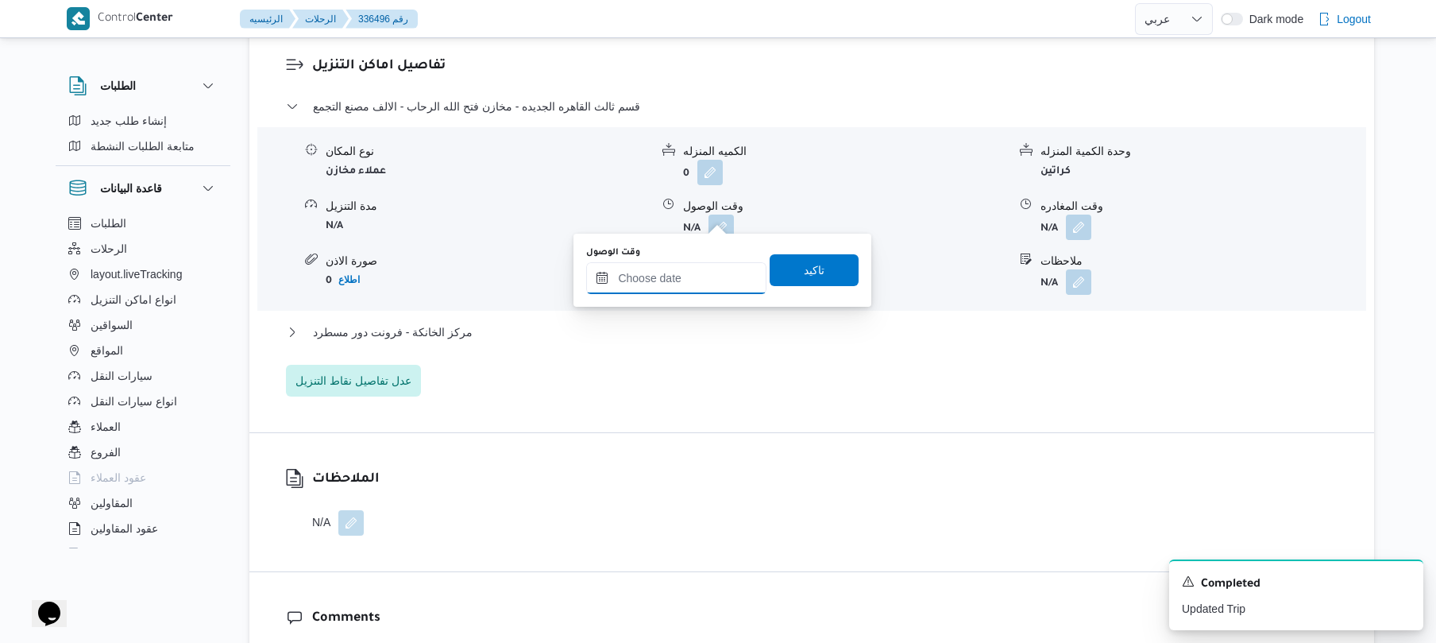
click at [677, 286] on input "وقت الوصول" at bounding box center [676, 278] width 180 height 32
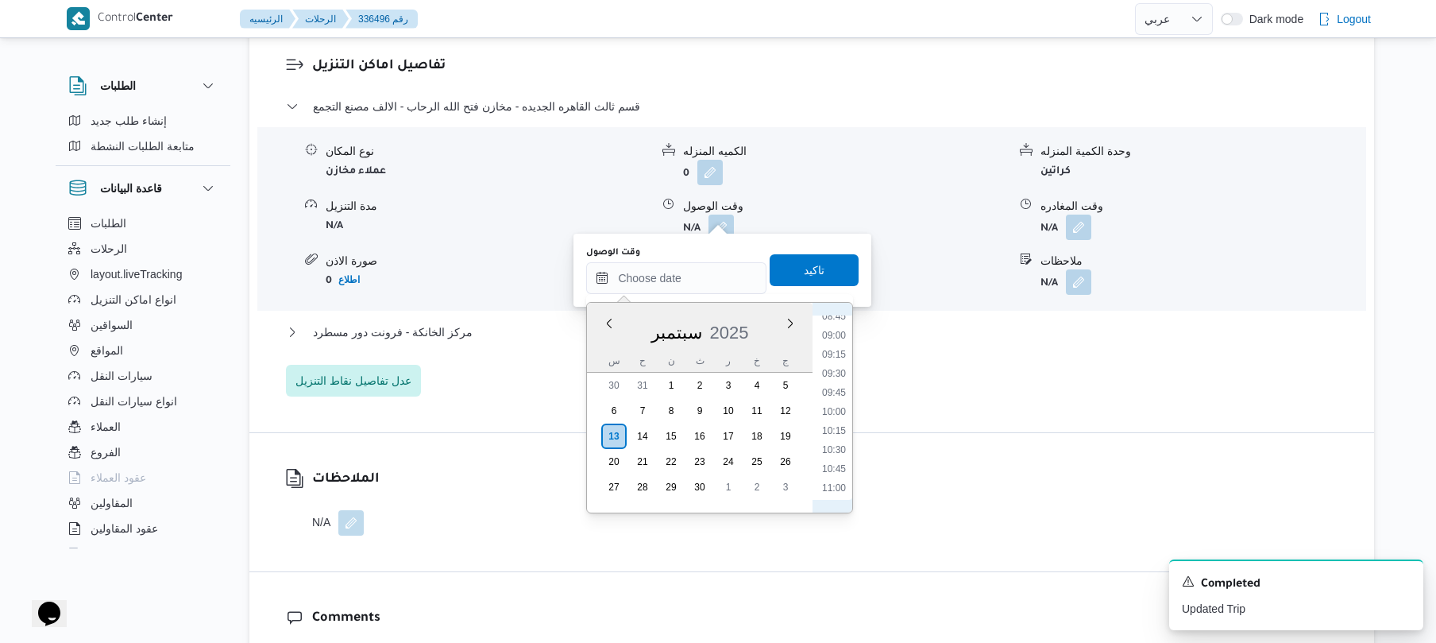
scroll to position [614, 0]
click at [836, 451] on li "09:45" at bounding box center [834, 453] width 37 height 16
type input "[DATE] ٠٩:٤٥"
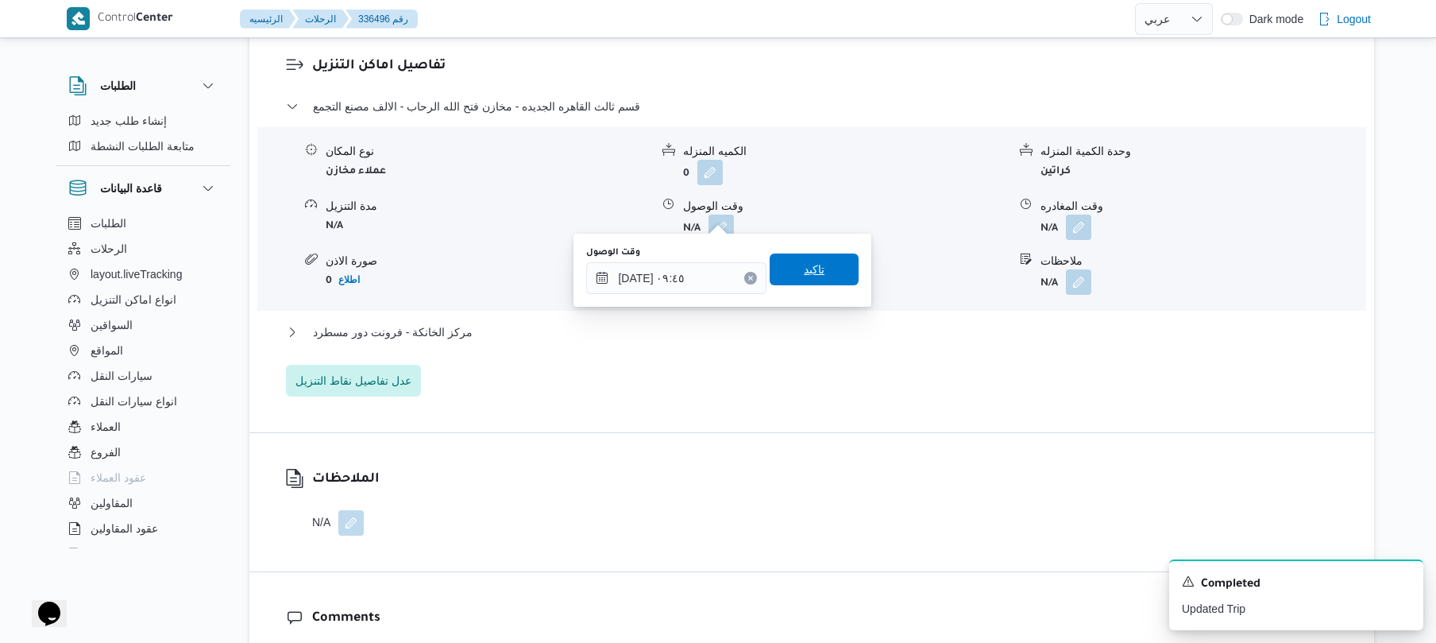
click at [829, 268] on span "تاكيد" at bounding box center [814, 269] width 89 height 32
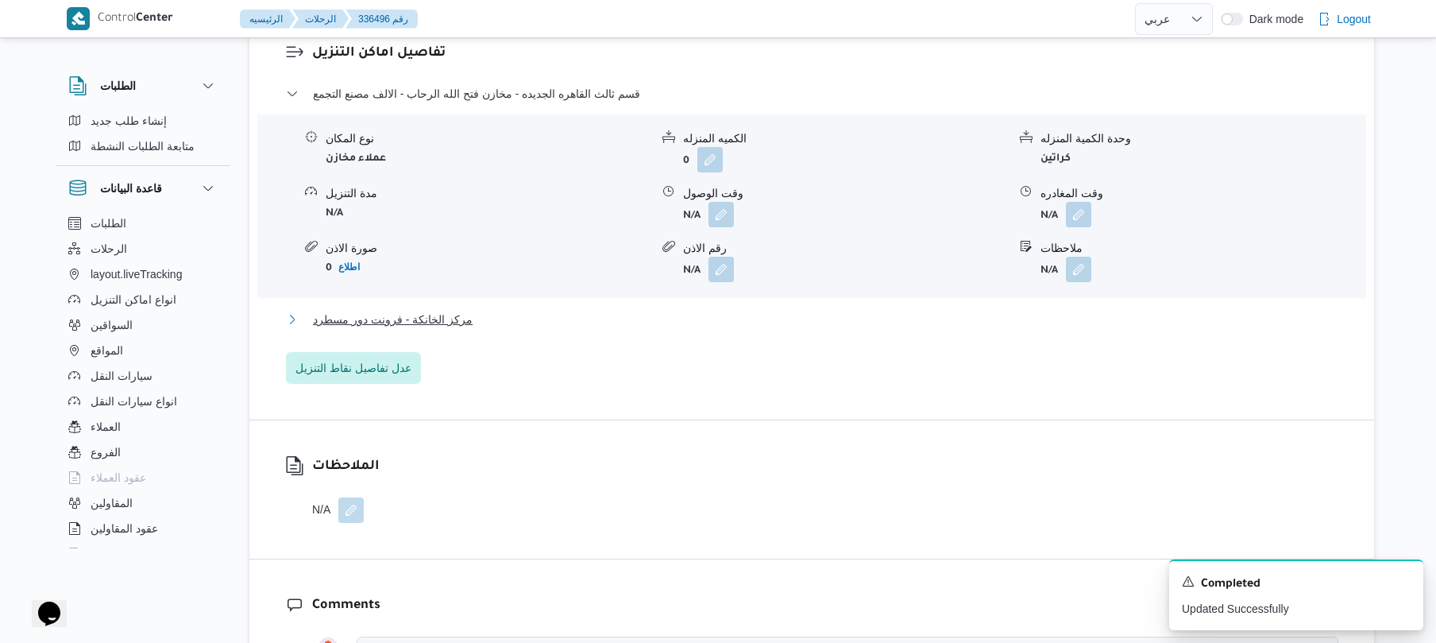
click at [801, 319] on button "مركز الخانكة - فرونت دور مسطرد" at bounding box center [812, 319] width 1052 height 19
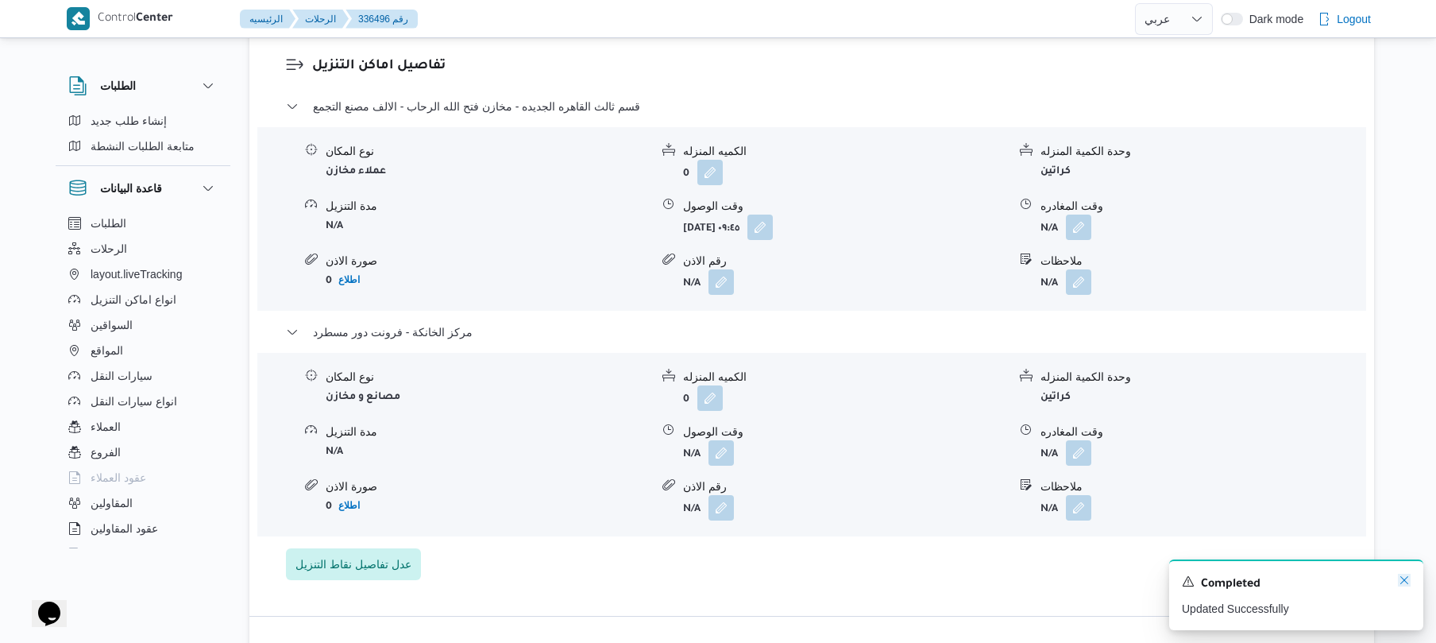
click at [1399, 581] on icon "Dismiss toast" at bounding box center [1404, 579] width 13 height 13
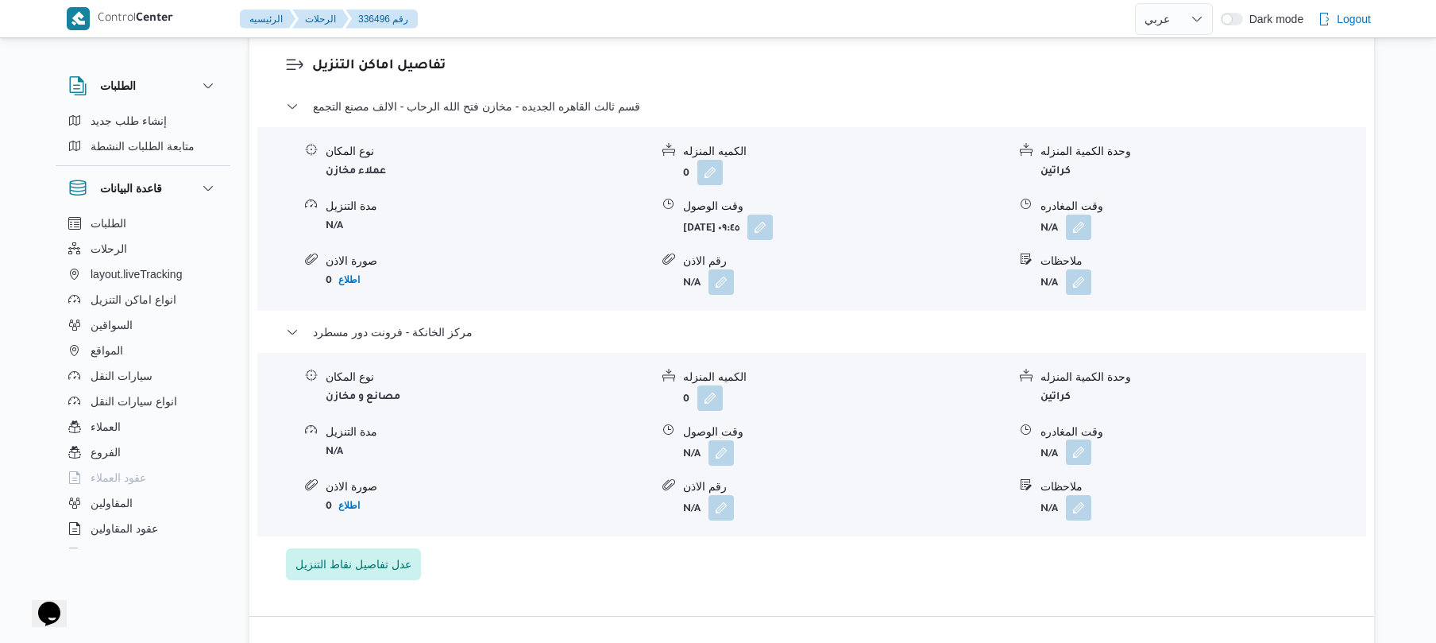
click at [1077, 439] on button "button" at bounding box center [1078, 451] width 25 height 25
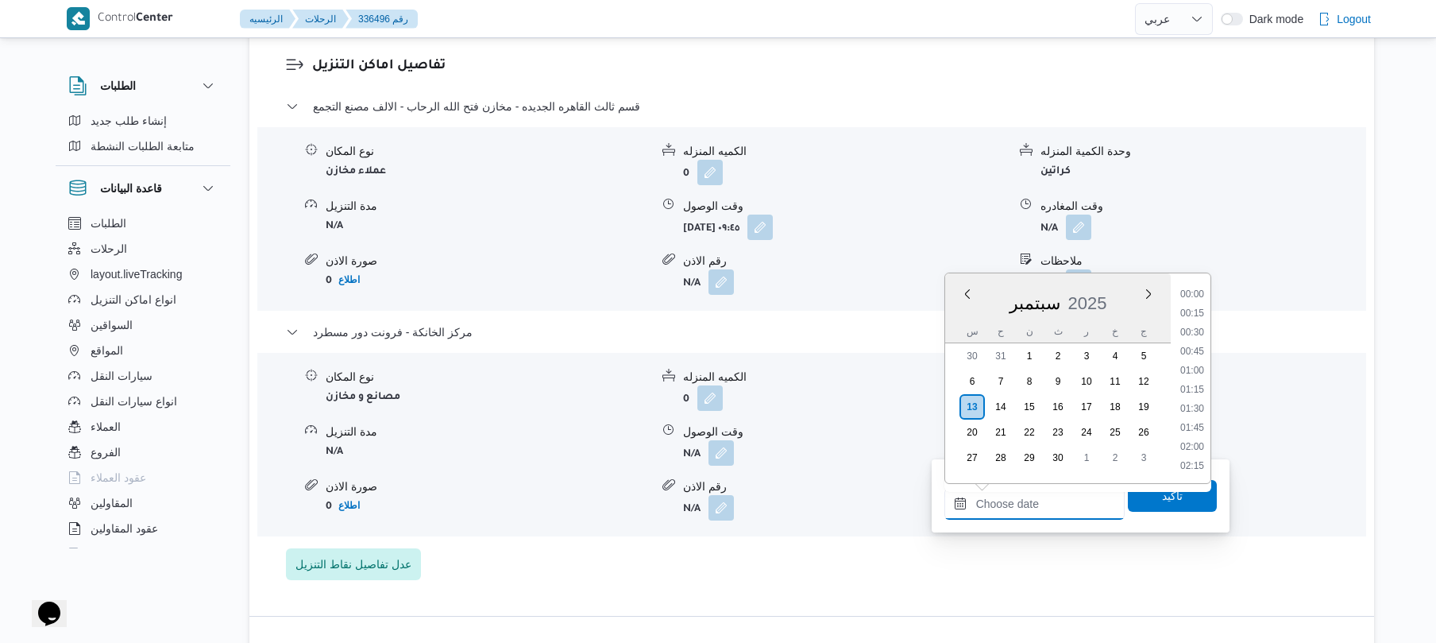
click at [1021, 502] on input "وقت المغادره" at bounding box center [1034, 504] width 180 height 32
click at [1199, 310] on li "18:30" at bounding box center [1192, 312] width 37 height 16
type input "[DATE] ١٨:٣٠"
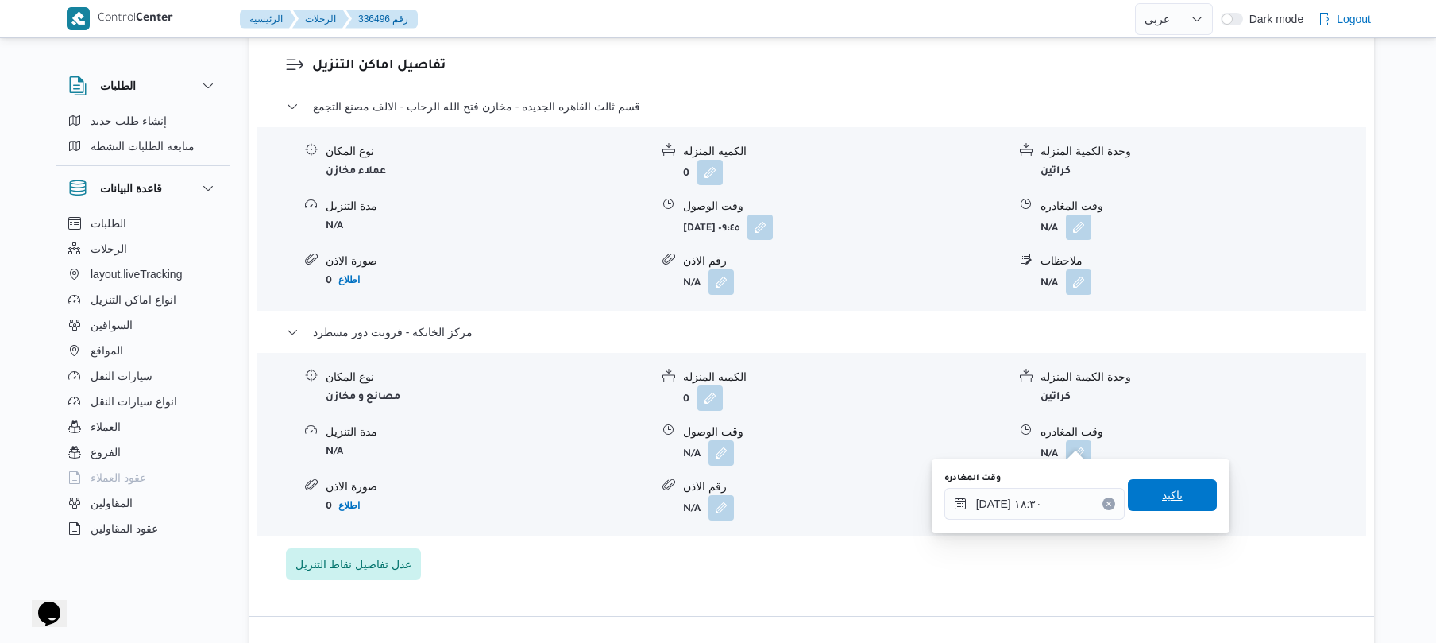
click at [1137, 487] on span "تاكيد" at bounding box center [1172, 495] width 89 height 32
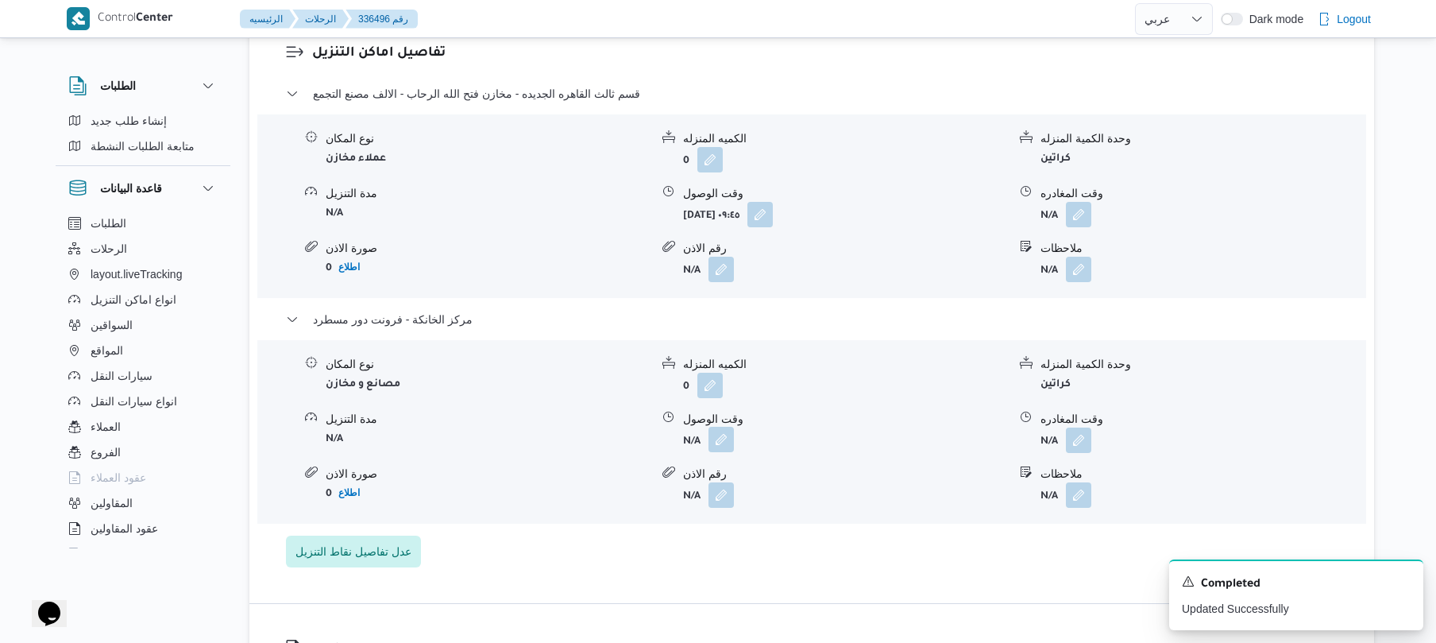
click at [726, 442] on button "button" at bounding box center [720, 439] width 25 height 25
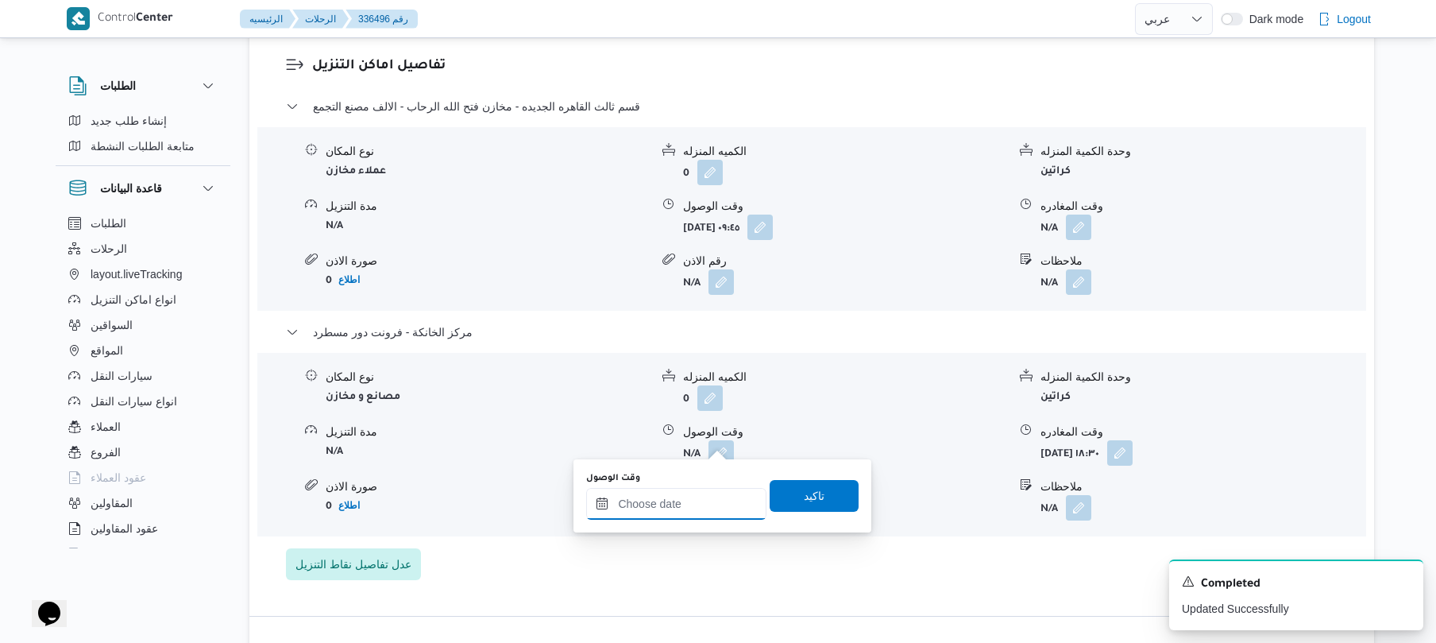
click at [697, 506] on input "وقت الوصول" at bounding box center [676, 504] width 180 height 32
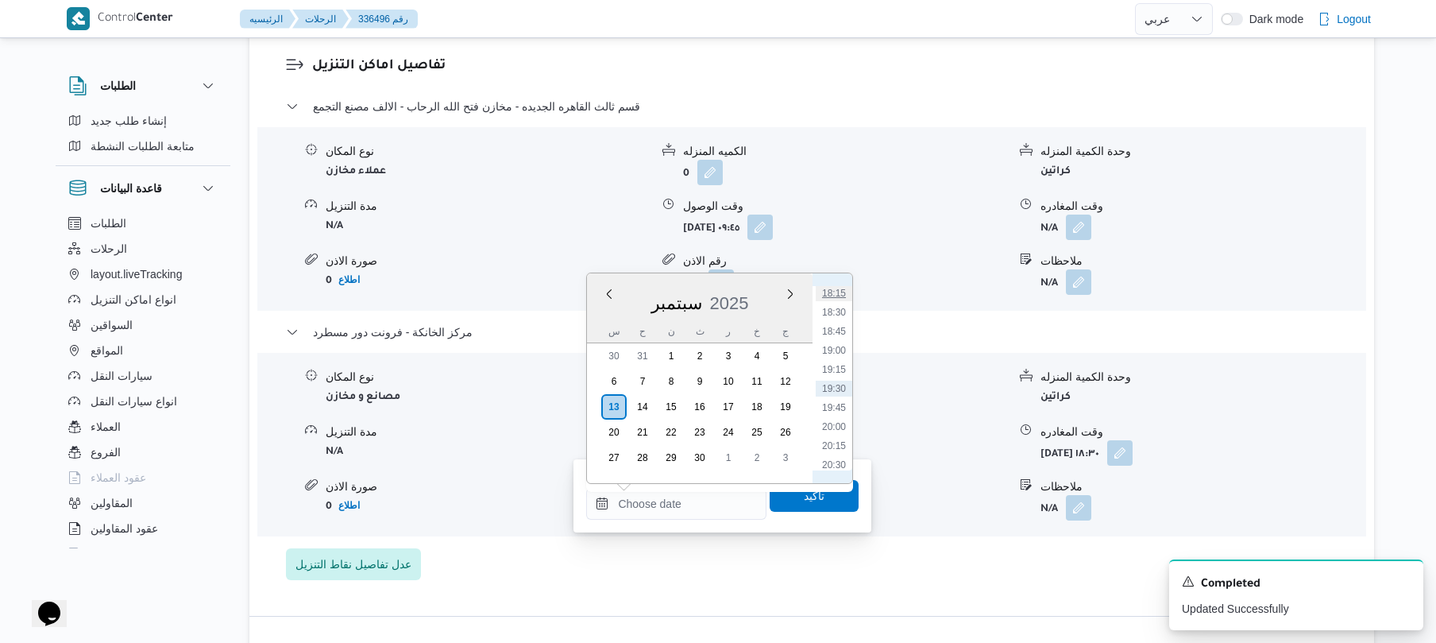
click at [843, 295] on li "18:15" at bounding box center [834, 293] width 37 height 16
type input "١٣/٠٩/٢٠٢٥ ١٨:١٥"
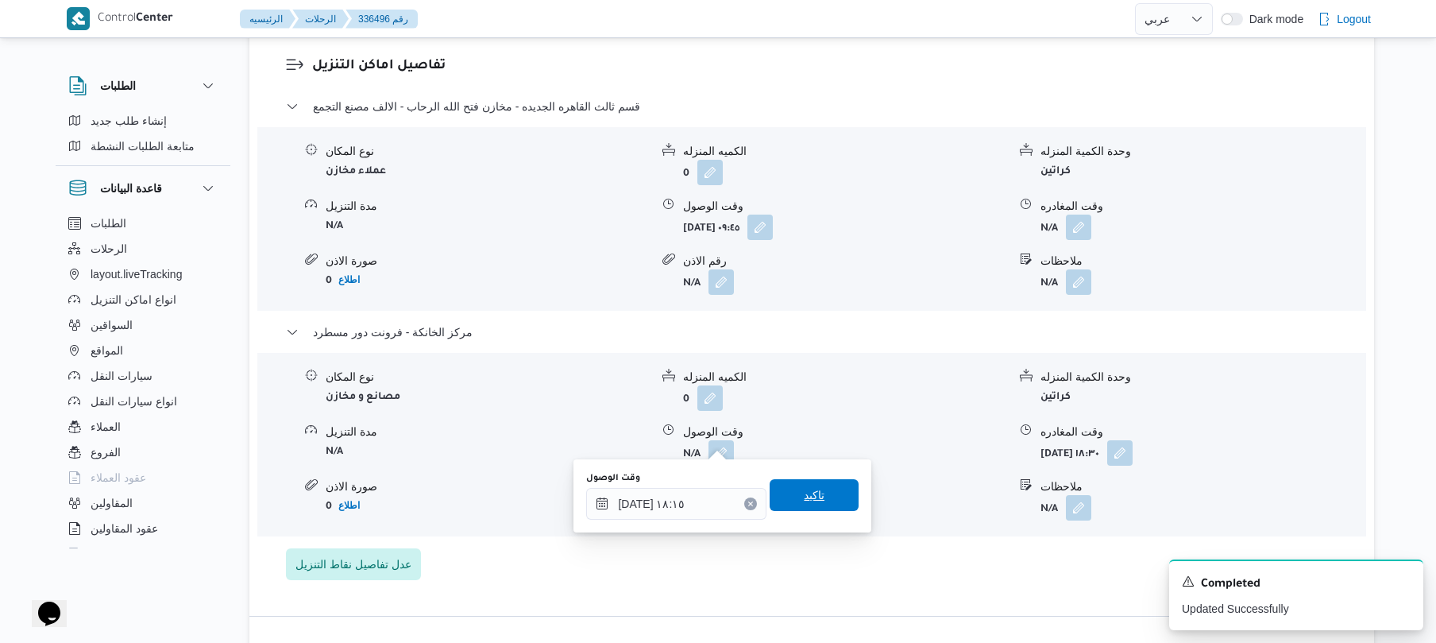
click at [824, 481] on span "تاكيد" at bounding box center [814, 495] width 89 height 32
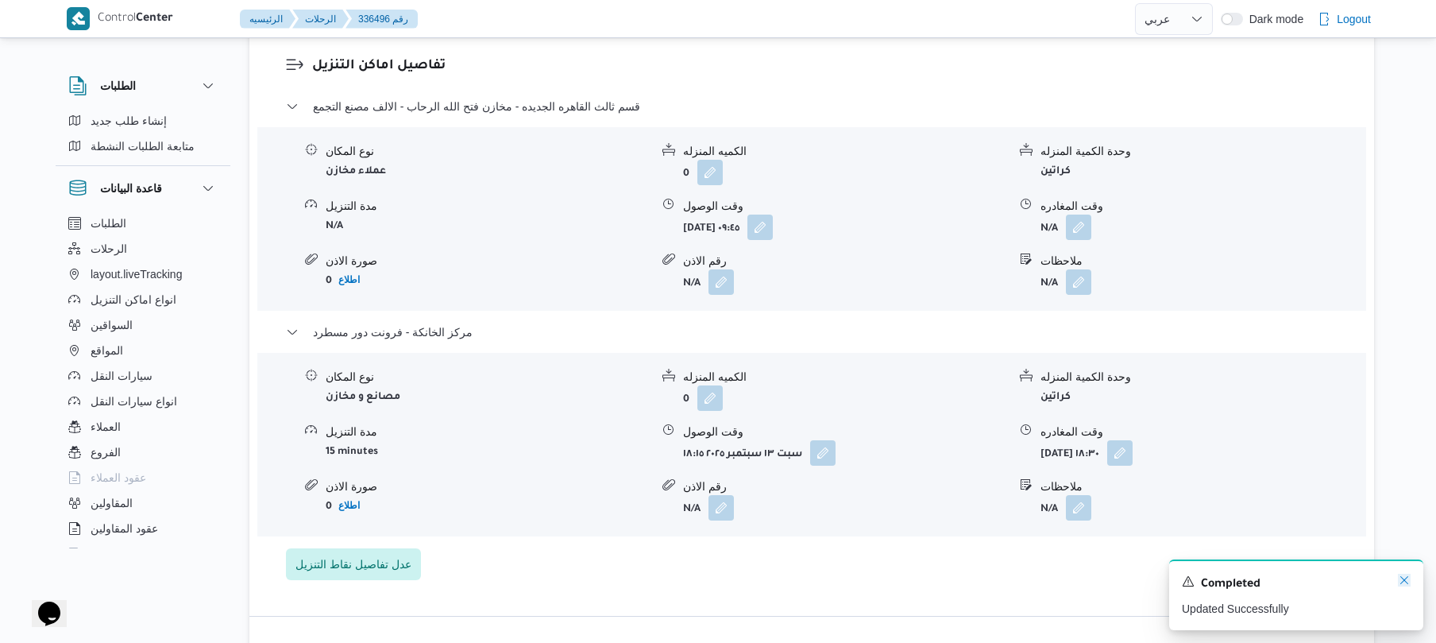
click at [1404, 583] on icon "Dismiss toast" at bounding box center [1404, 579] width 13 height 13
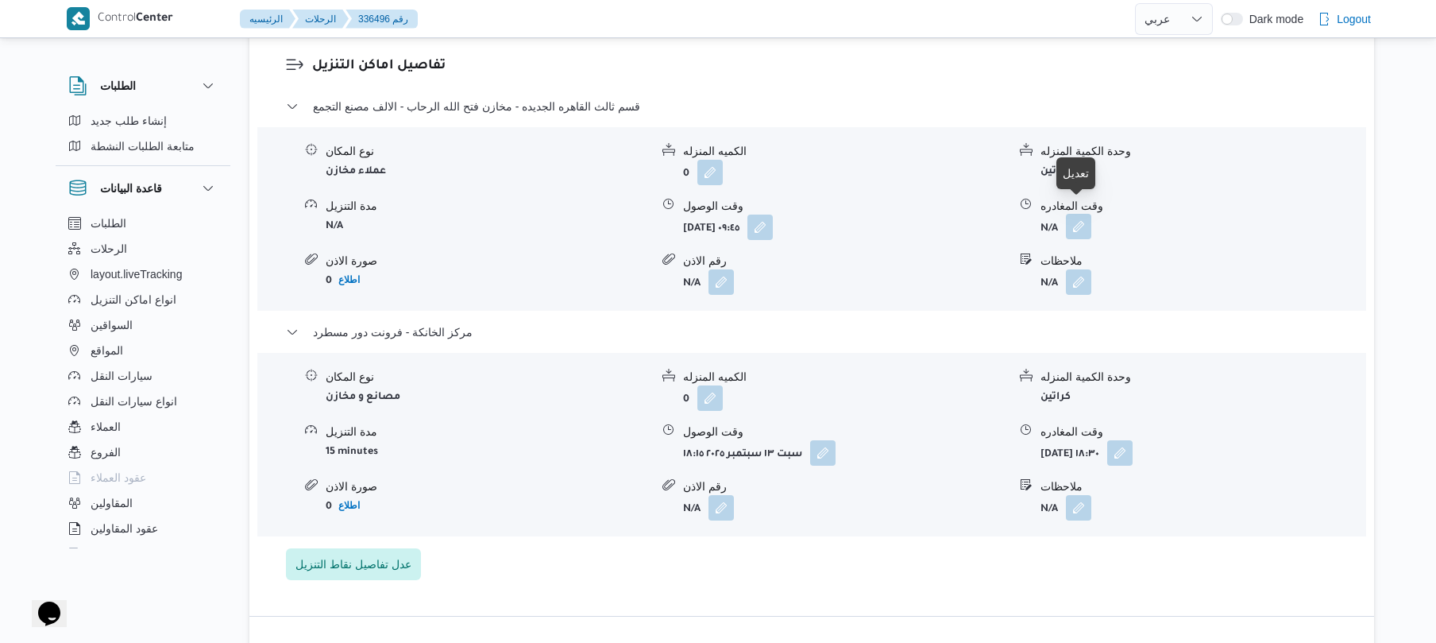
click at [1081, 219] on button "button" at bounding box center [1078, 226] width 25 height 25
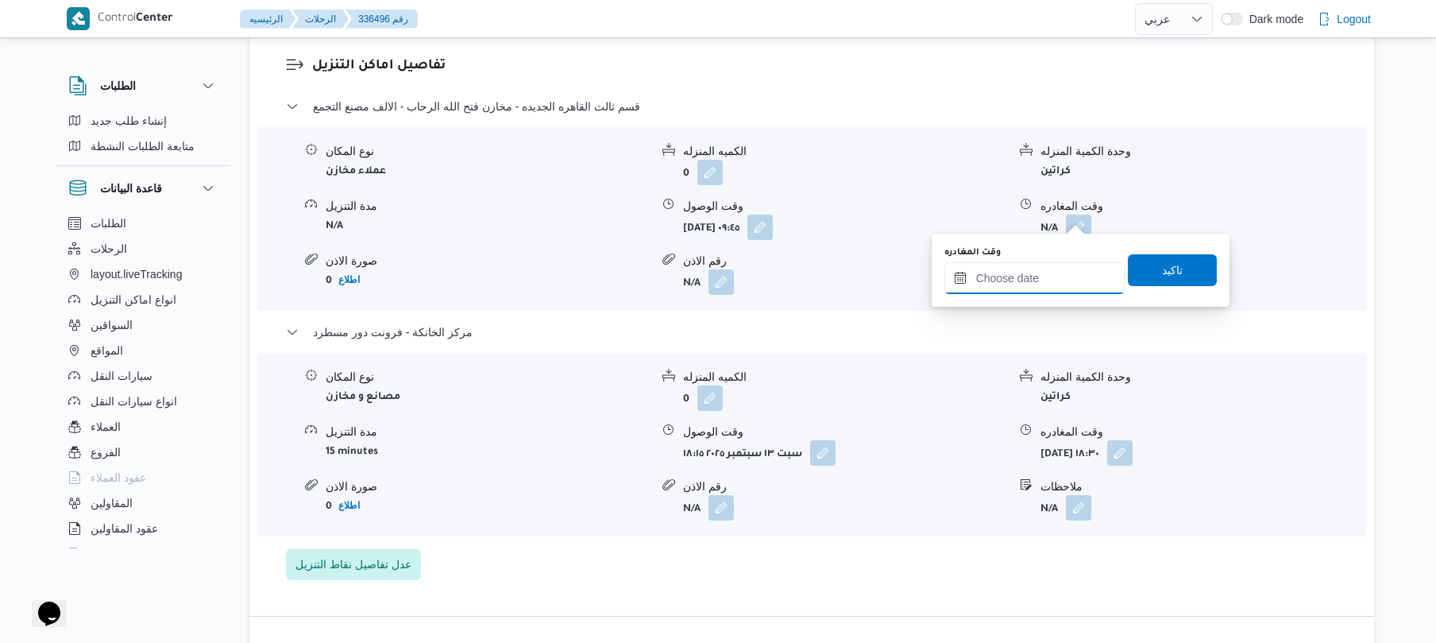
click at [1029, 278] on input "وقت المغادره" at bounding box center [1034, 278] width 180 height 32
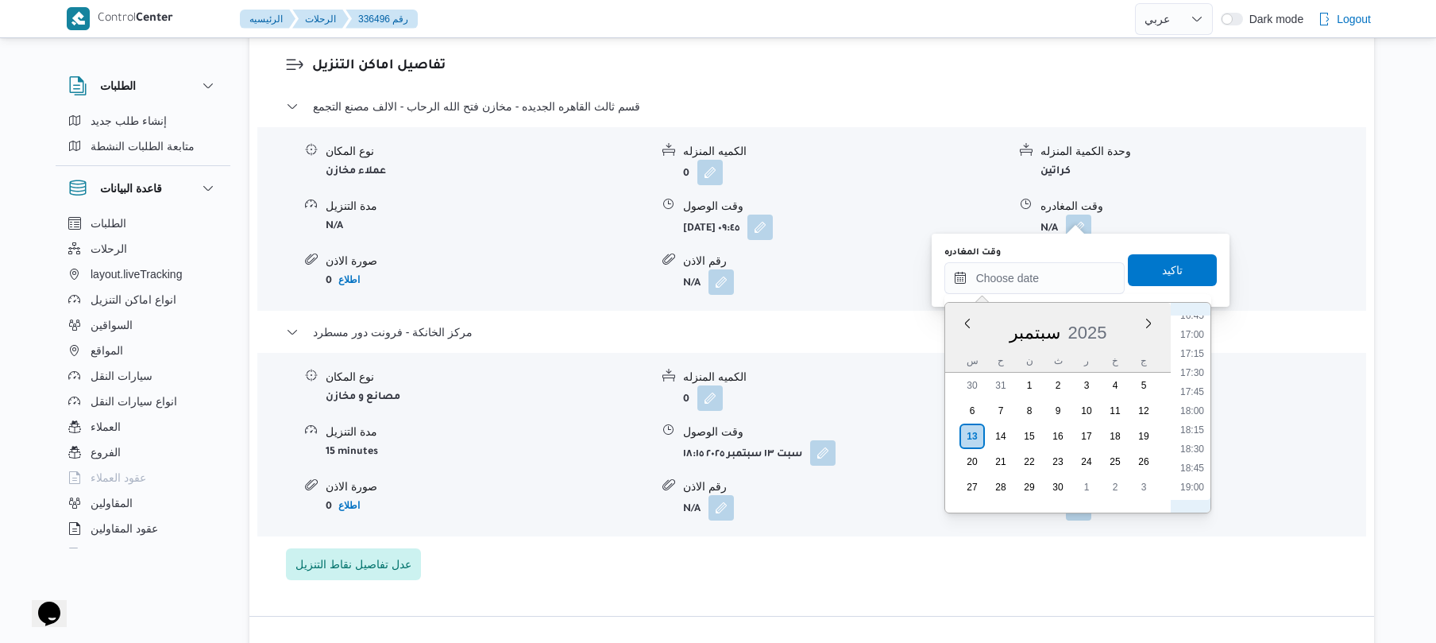
scroll to position [1237, 0]
click at [1189, 421] on li "17:30" at bounding box center [1192, 421] width 37 height 16
type input "١٣/٠٩/٢٠٢٥ ١٧:٣٠"
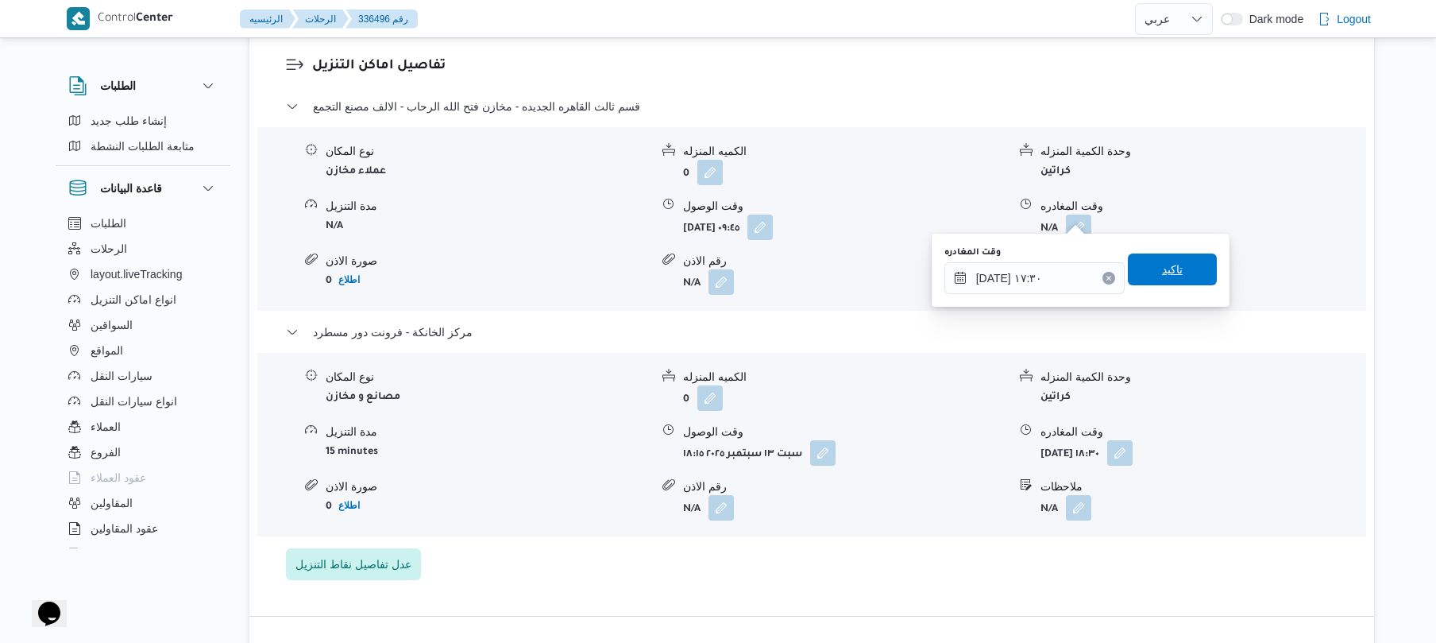
click at [1162, 262] on span "تاكيد" at bounding box center [1172, 269] width 21 height 19
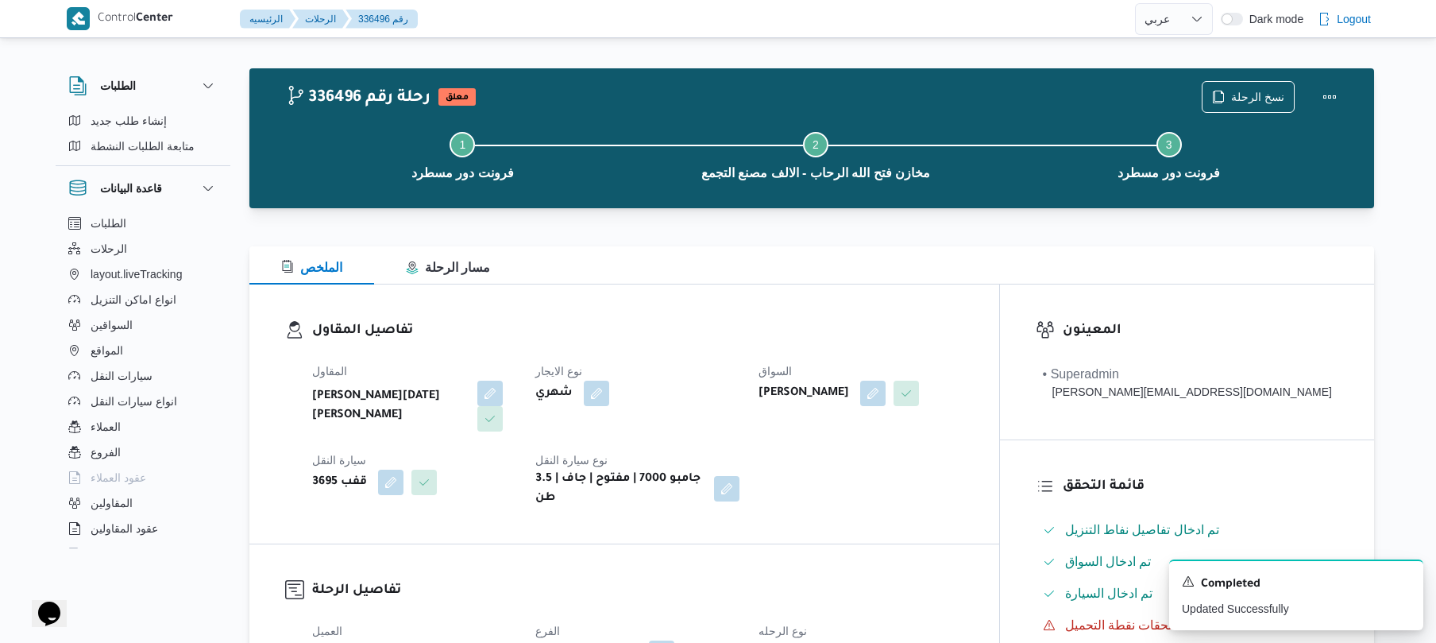
scroll to position [0, 0]
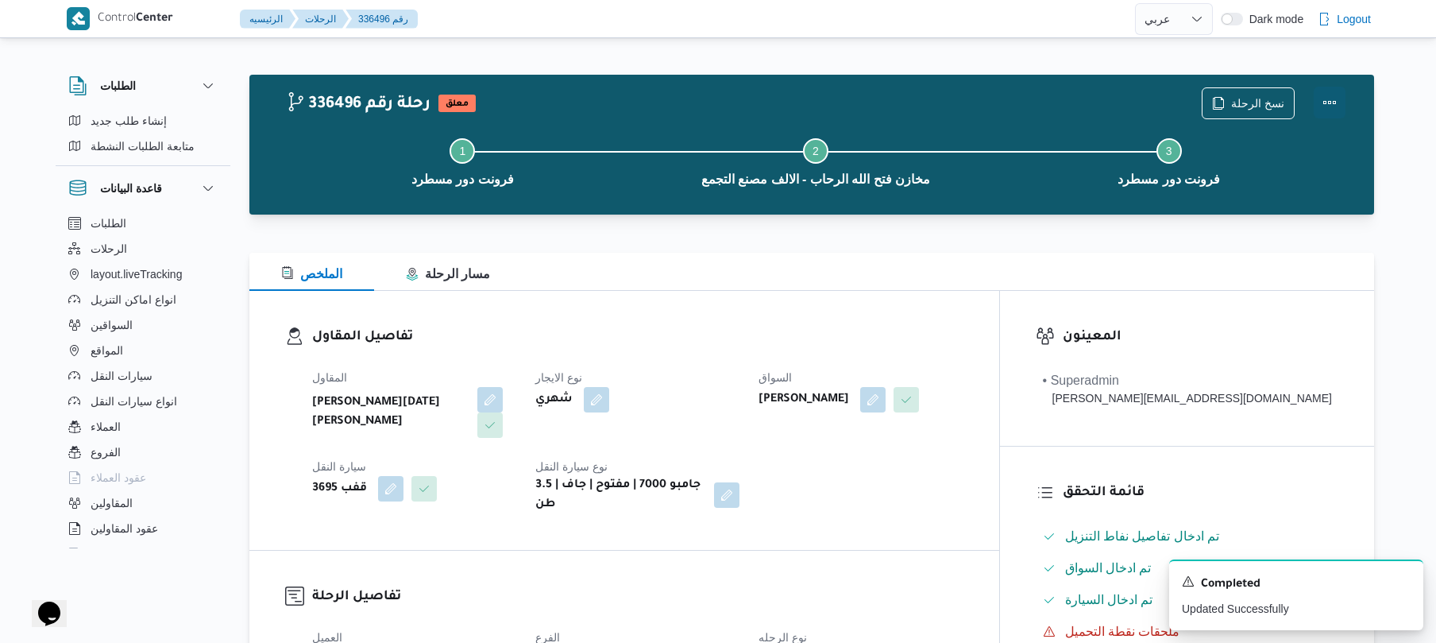
click at [1341, 95] on button "Actions" at bounding box center [1330, 103] width 32 height 32
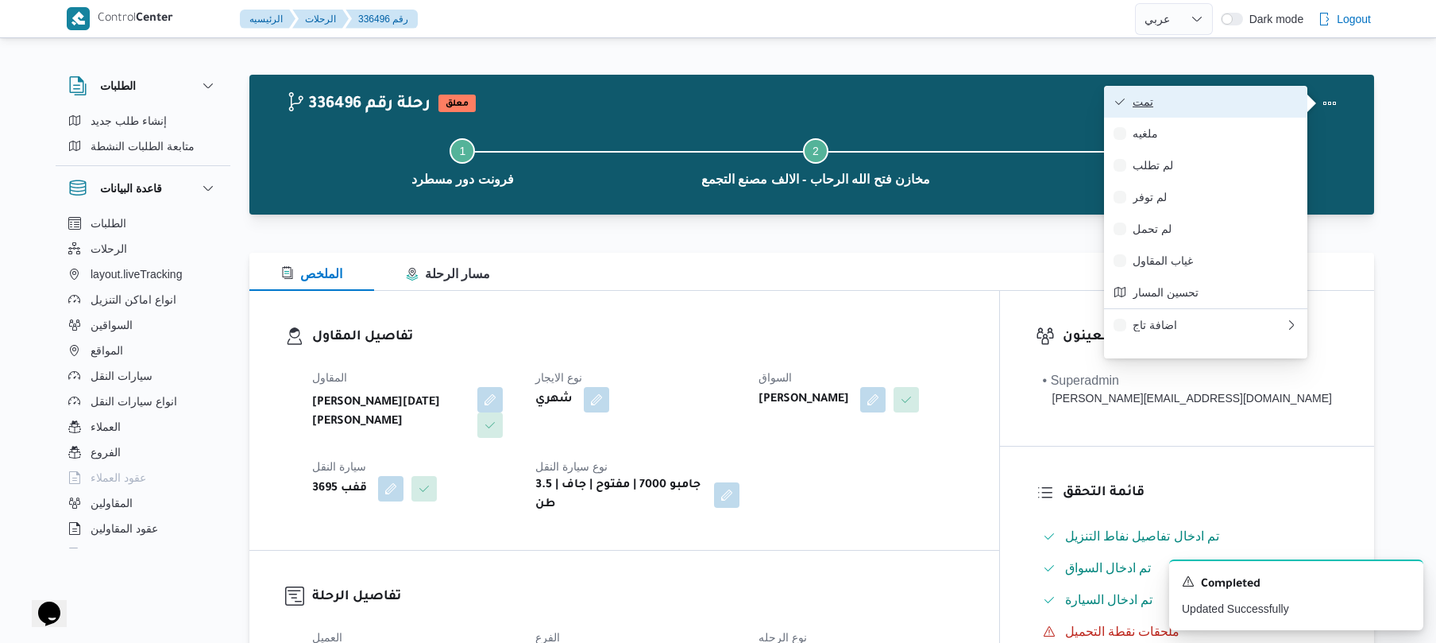
click at [1252, 112] on button "تمت" at bounding box center [1205, 102] width 203 height 32
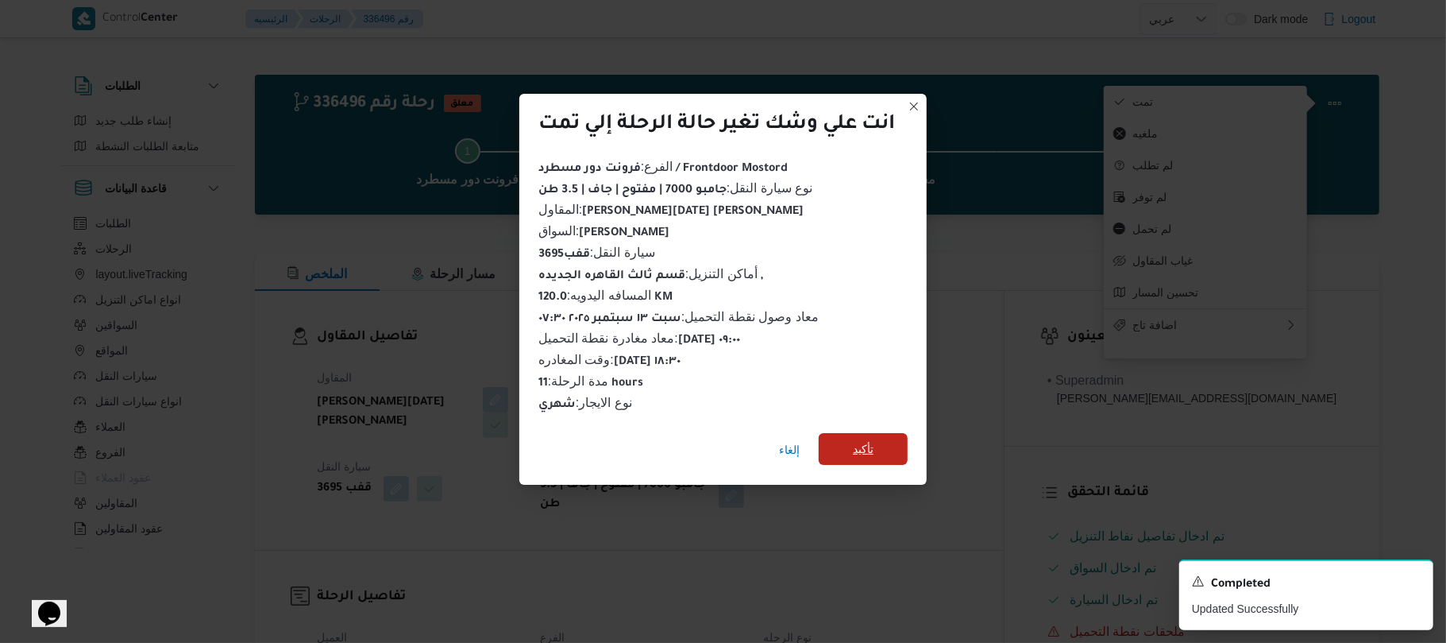
click at [885, 449] on span "تأكيد" at bounding box center [863, 449] width 89 height 32
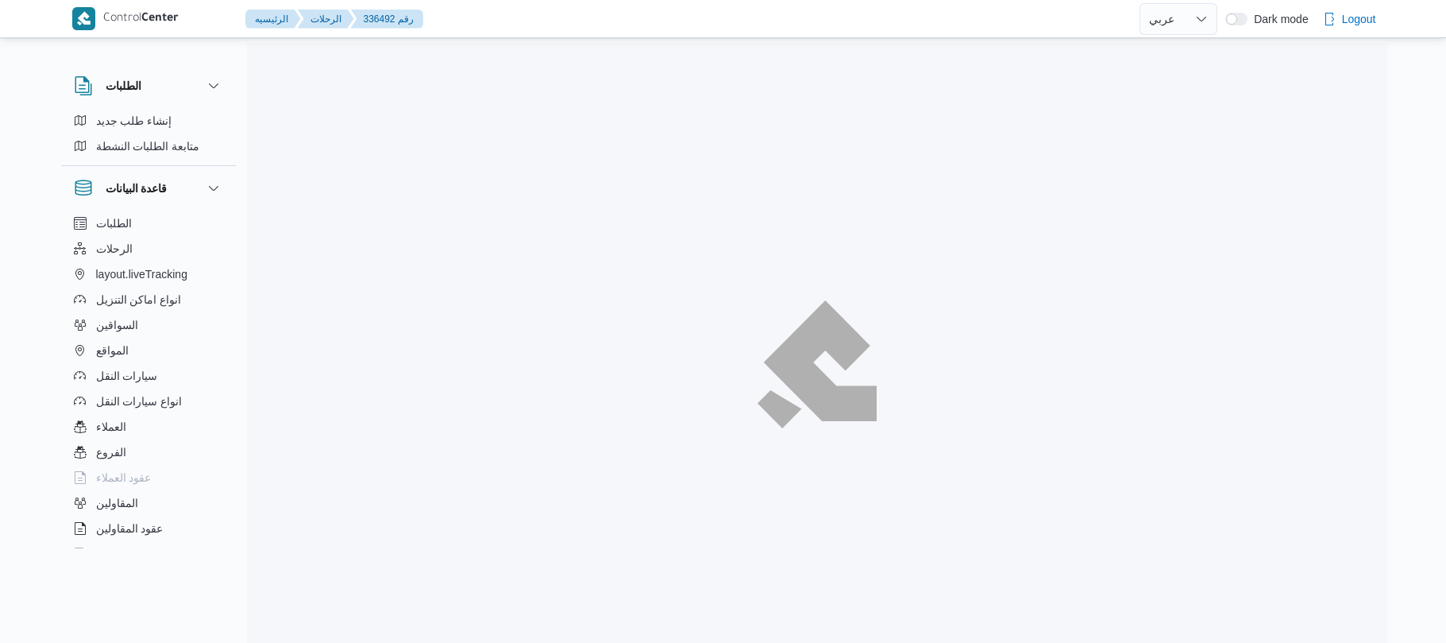
select select "ar"
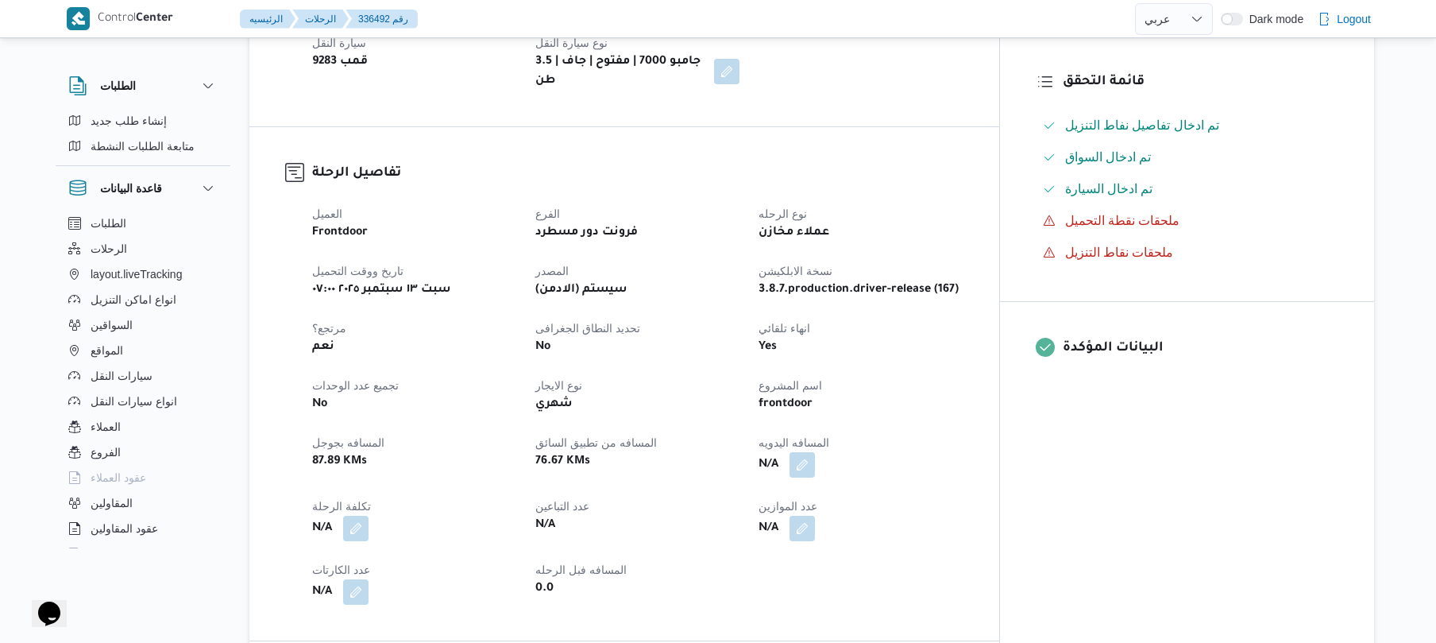
scroll to position [423, 0]
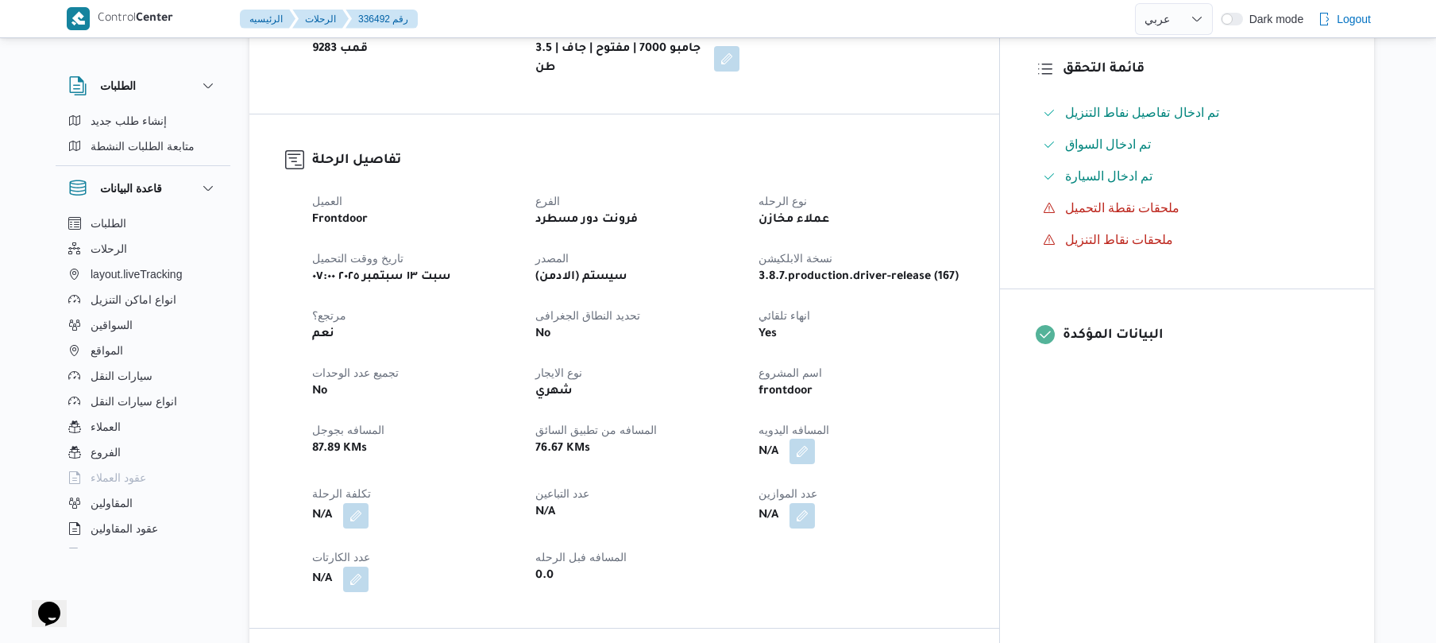
click at [815, 438] on button "button" at bounding box center [801, 450] width 25 height 25
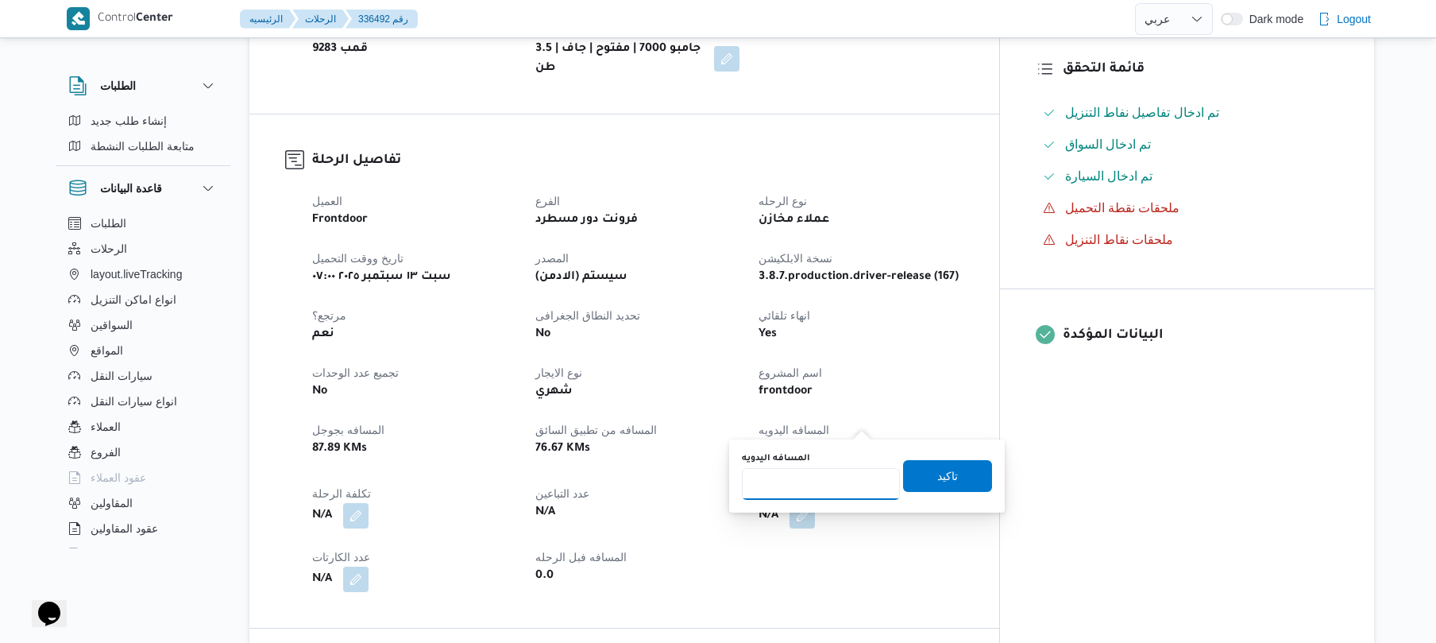
click at [785, 490] on input "المسافه اليدويه" at bounding box center [821, 484] width 158 height 32
type input "120"
click at [913, 478] on span "تاكيد" at bounding box center [947, 475] width 89 height 32
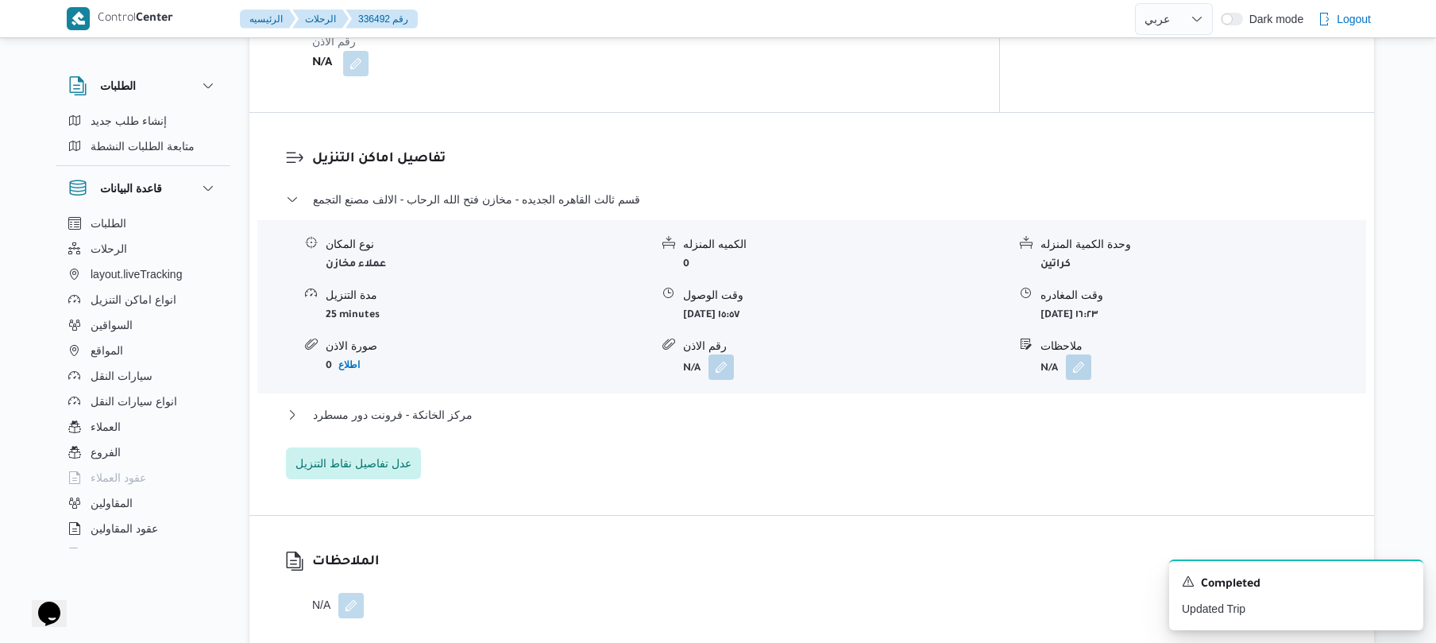
scroll to position [1169, 0]
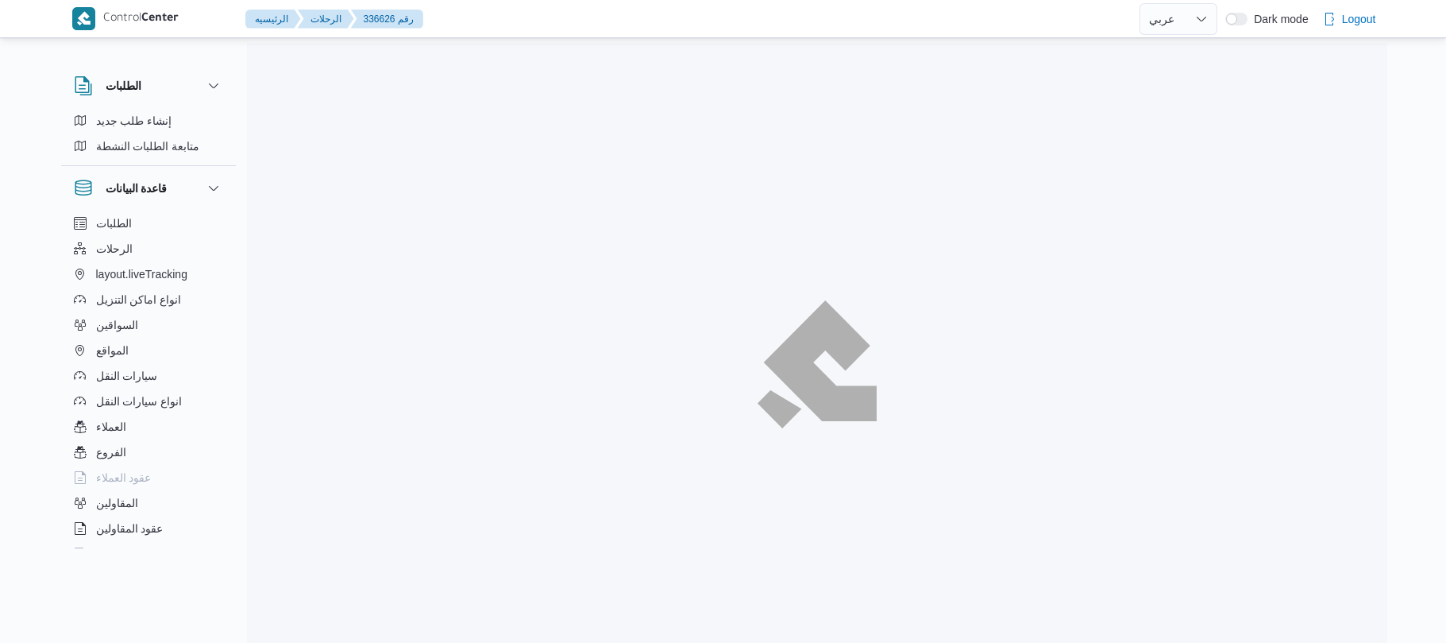
select select "ar"
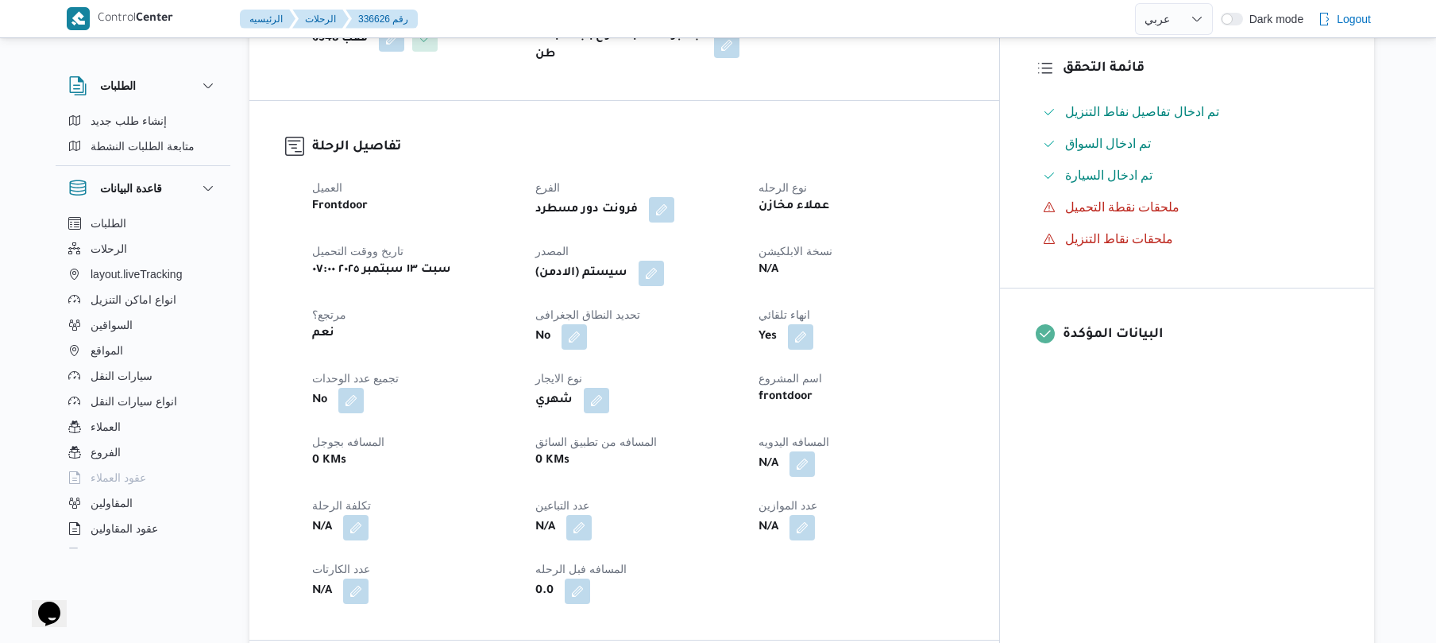
scroll to position [465, 0]
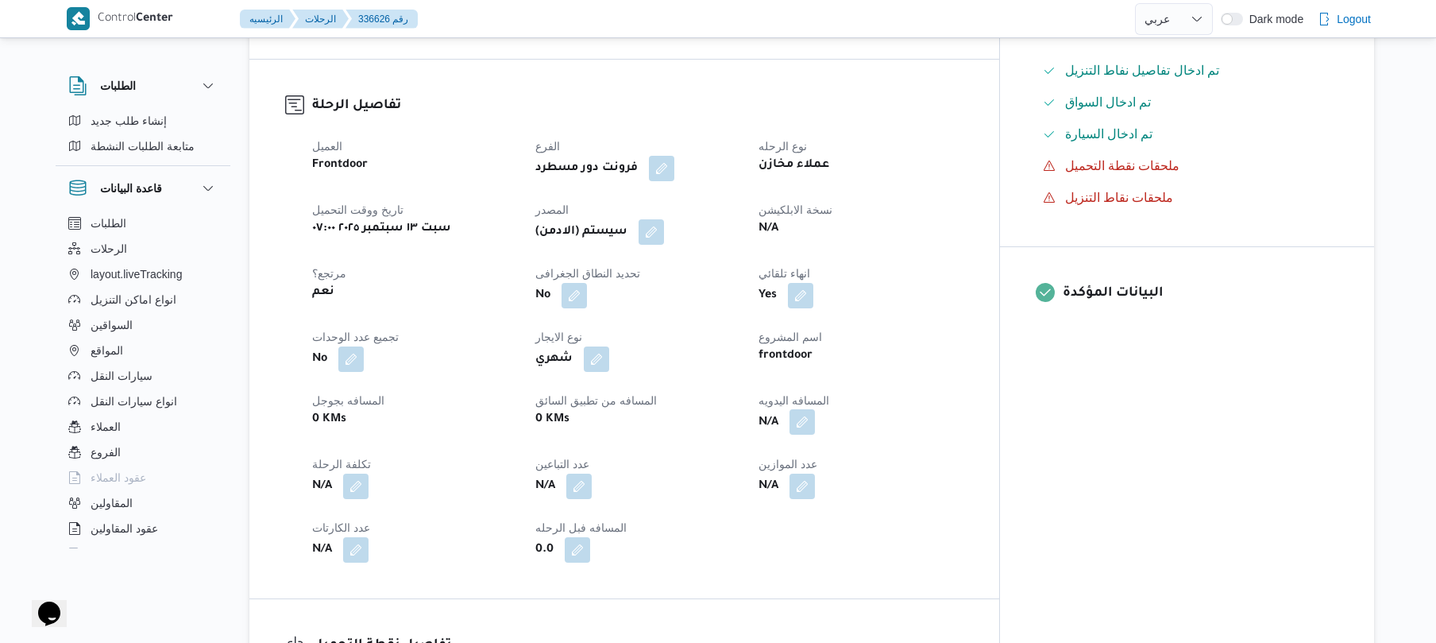
click at [815, 409] on button "button" at bounding box center [801, 421] width 25 height 25
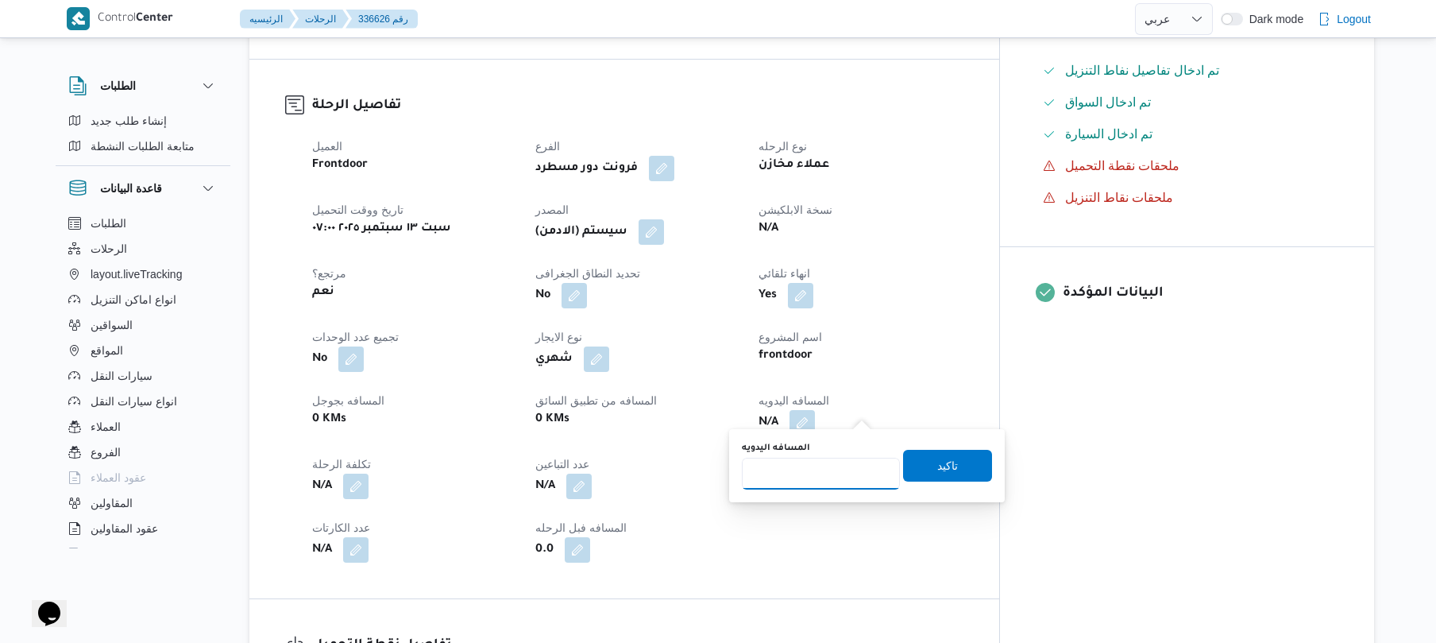
click at [813, 473] on input "المسافه اليدويه" at bounding box center [821, 473] width 158 height 32
type input "120"
click at [924, 461] on span "تاكيد" at bounding box center [947, 465] width 89 height 32
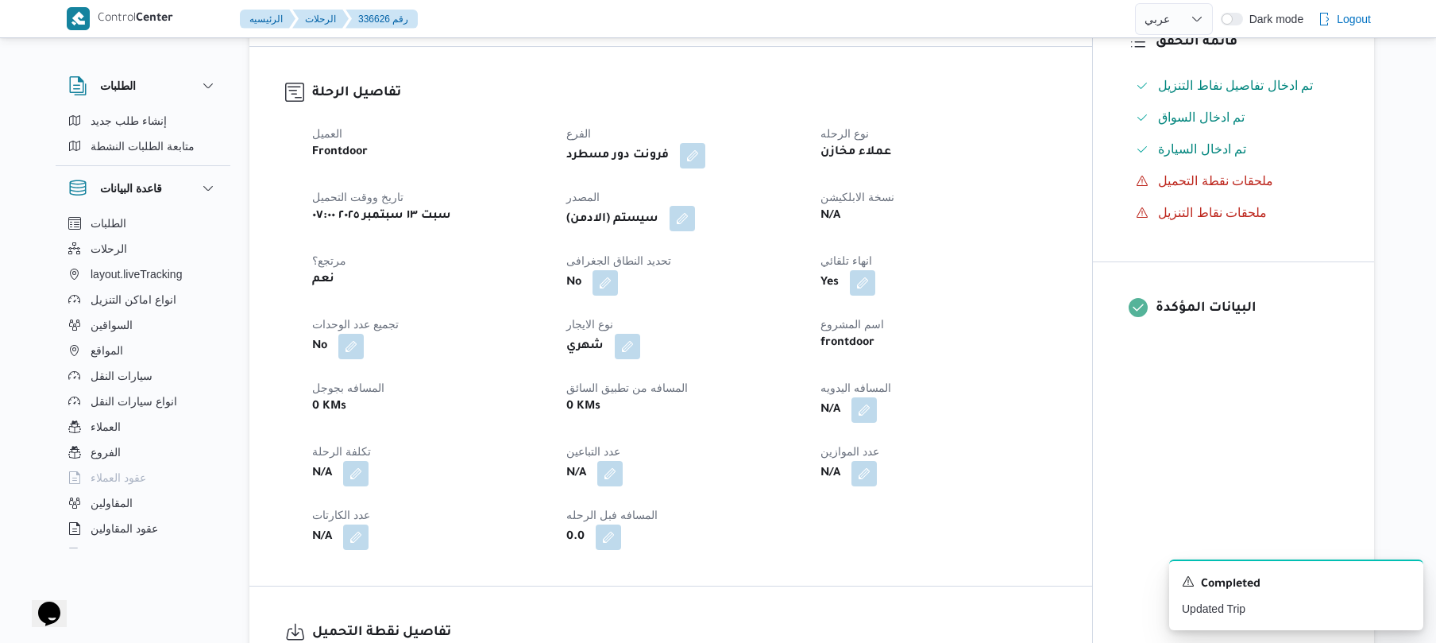
click at [687, 214] on button "button" at bounding box center [682, 218] width 25 height 25
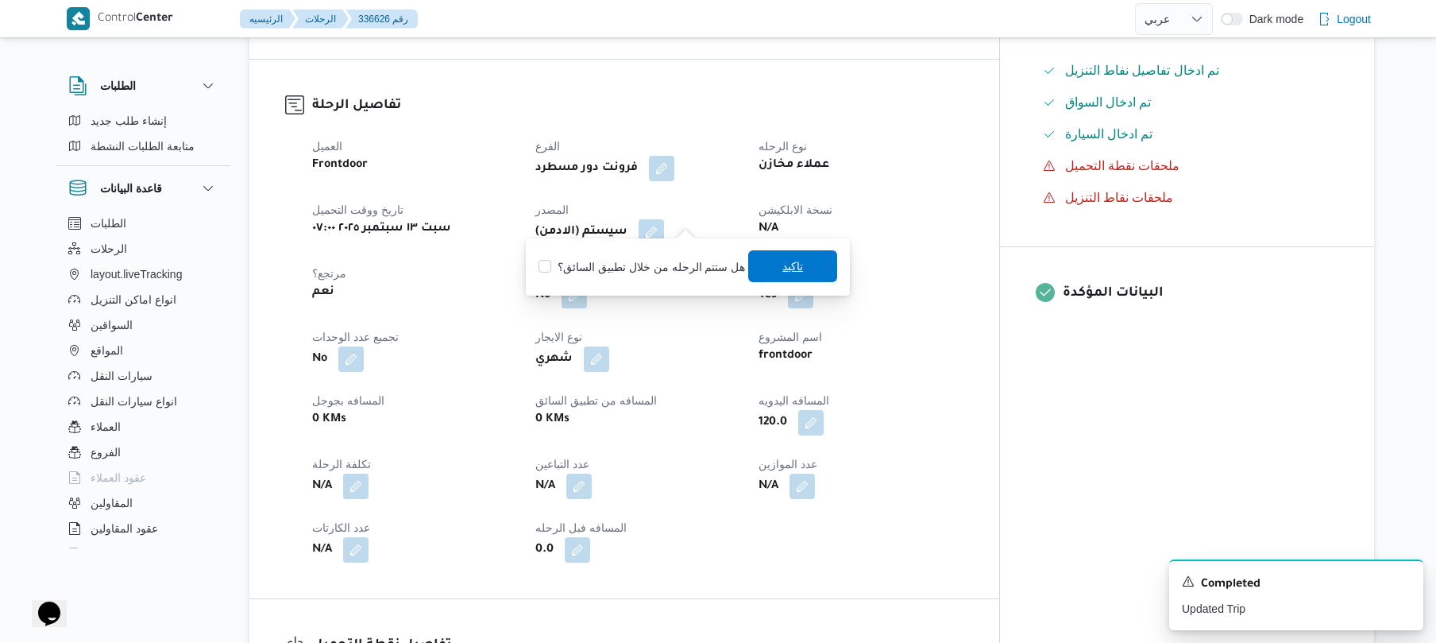
click at [785, 268] on span "تاكيد" at bounding box center [792, 266] width 21 height 19
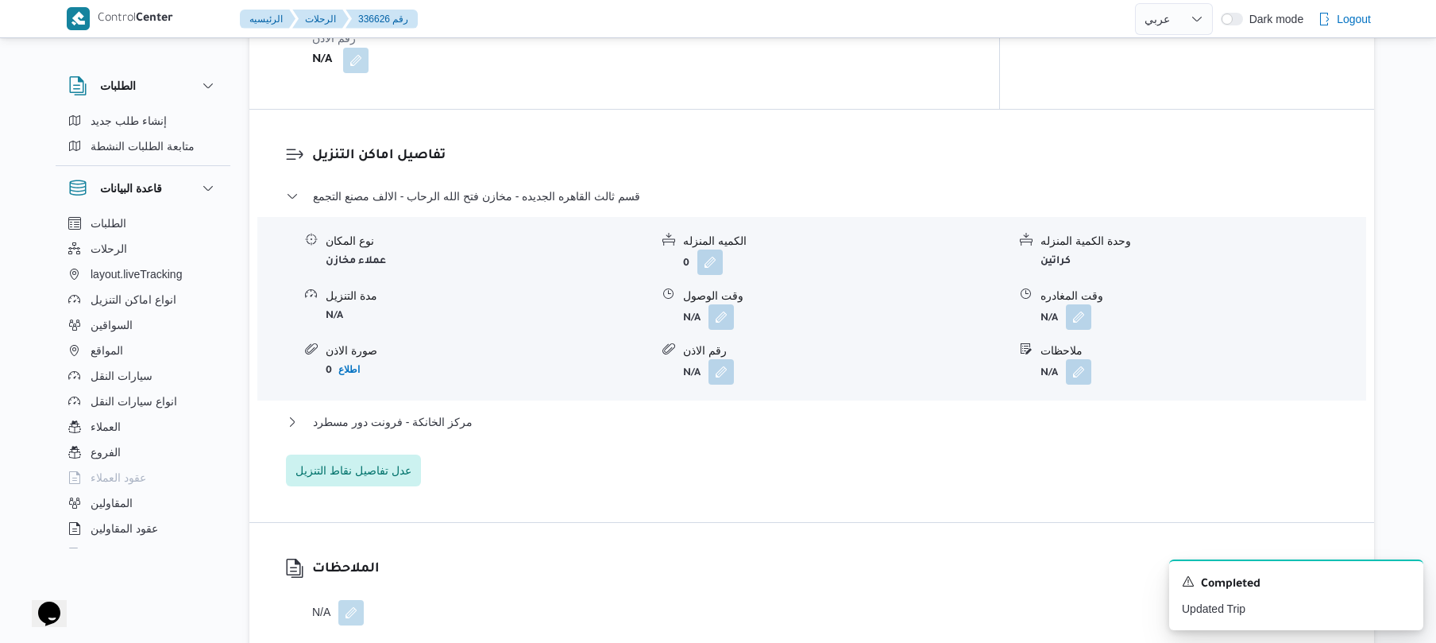
scroll to position [1271, 0]
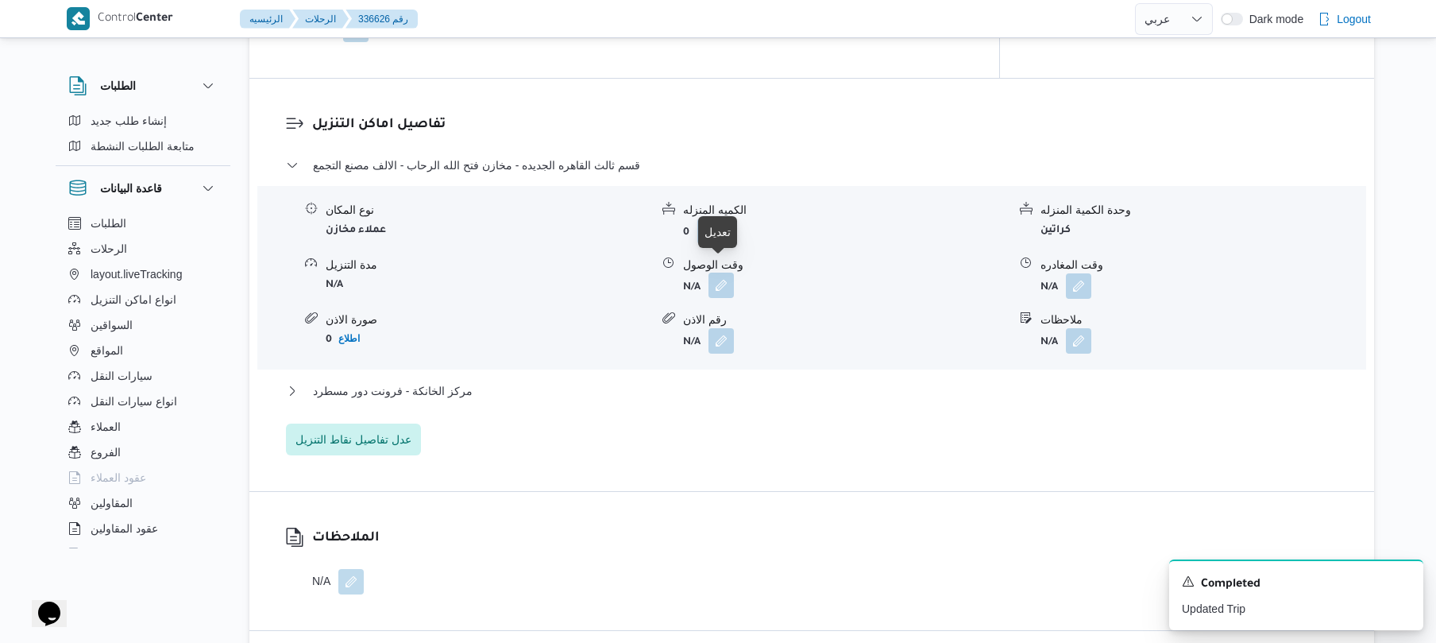
click at [724, 275] on button "button" at bounding box center [720, 284] width 25 height 25
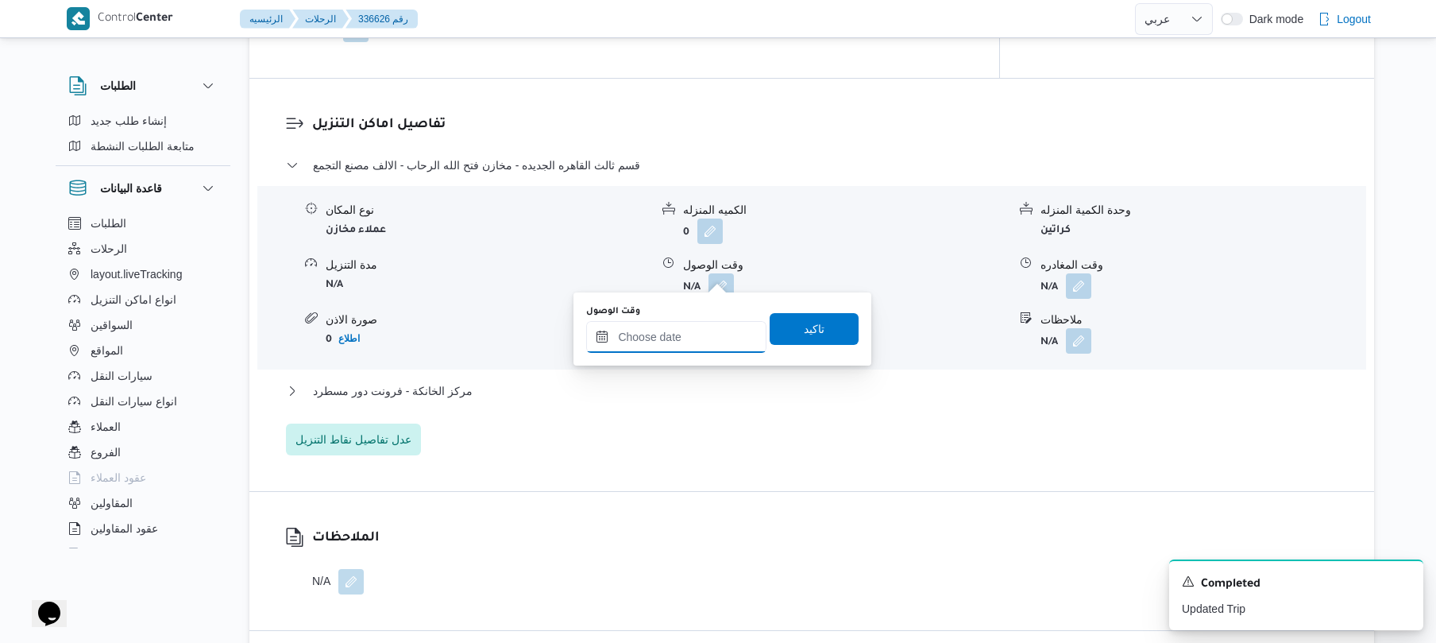
click at [670, 341] on input "وقت الوصول" at bounding box center [676, 337] width 180 height 32
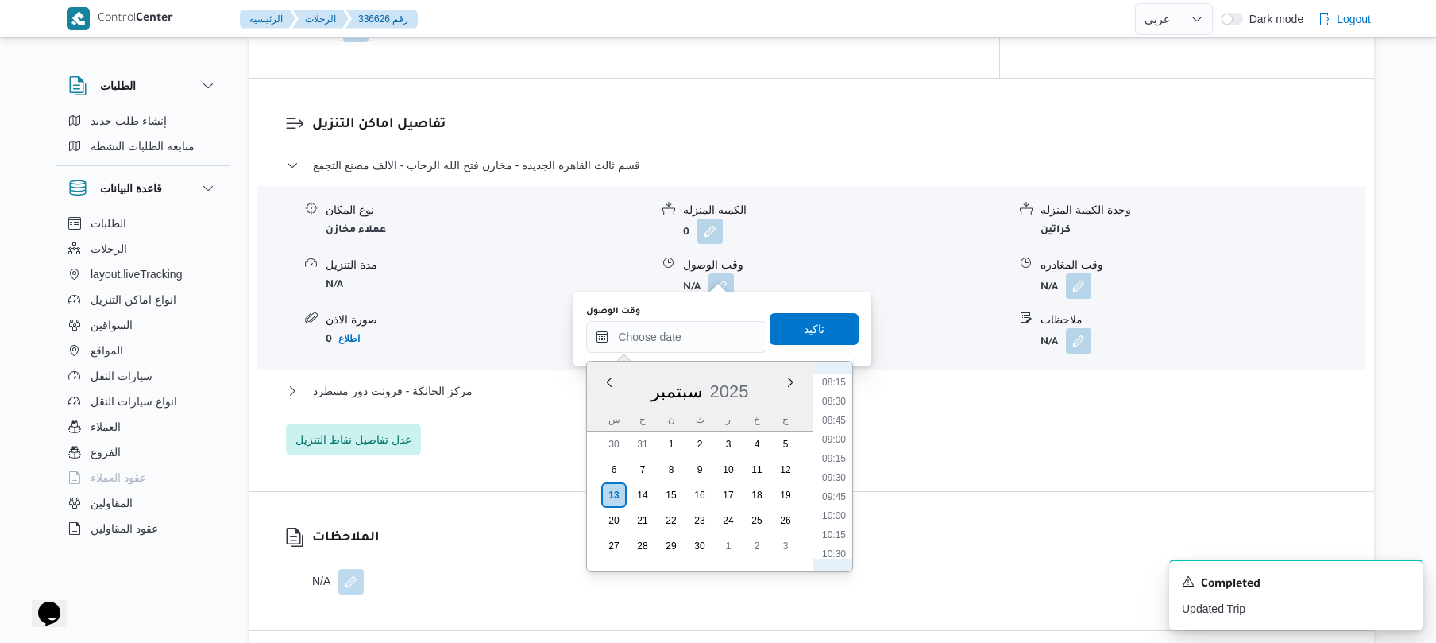
scroll to position [561, 0]
click at [836, 505] on li "09:00" at bounding box center [834, 508] width 37 height 16
type input "[DATE] ٠٩:٠٠"
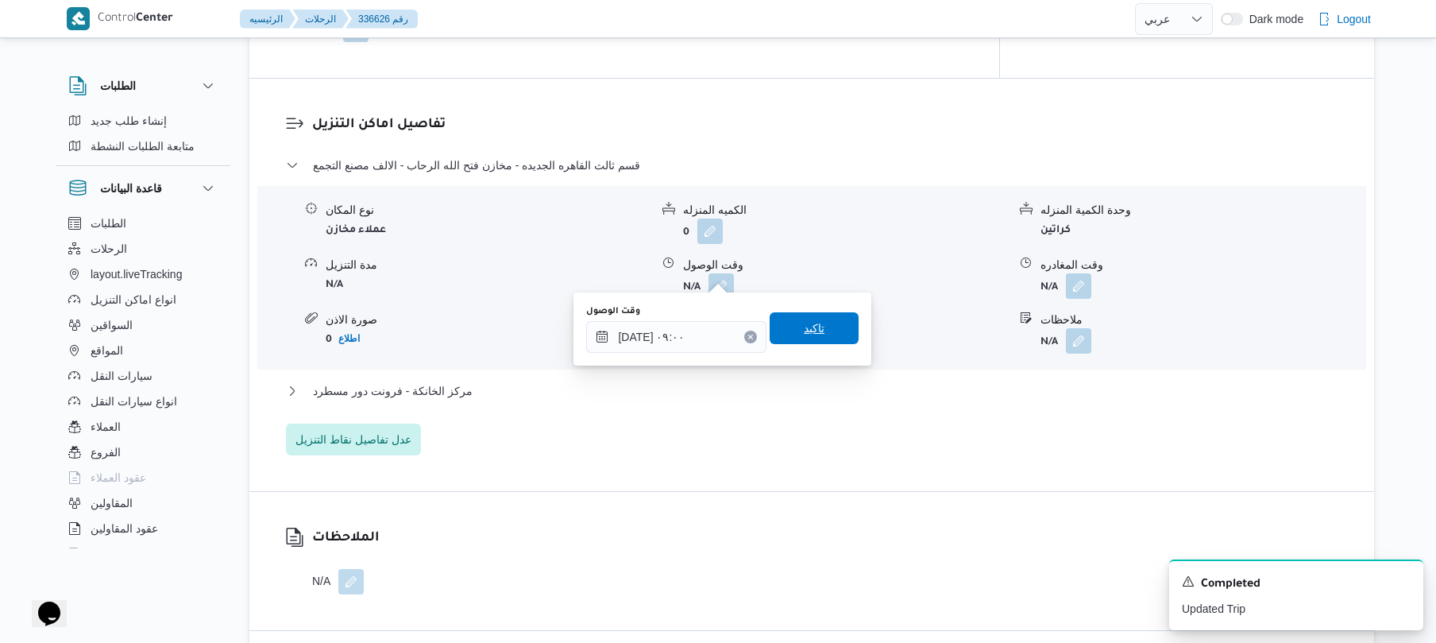
click at [826, 334] on span "تاكيد" at bounding box center [814, 328] width 89 height 32
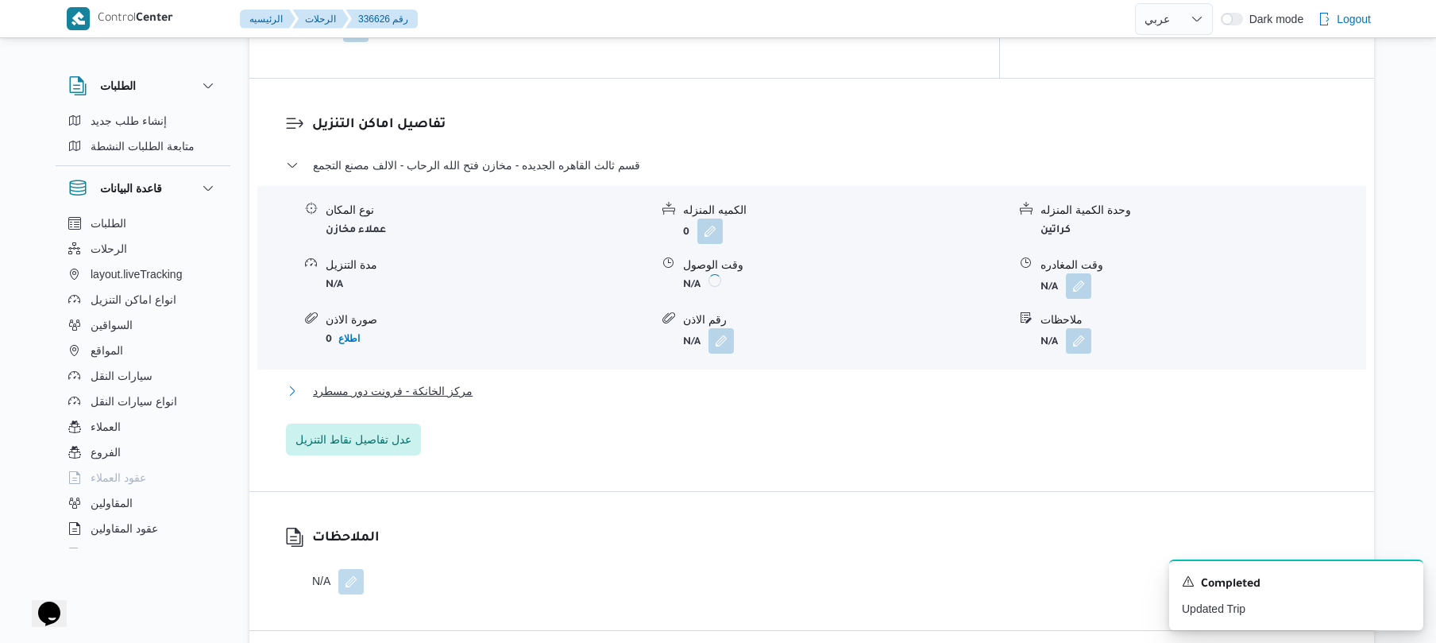
click at [801, 381] on button "مركز الخانكة - فرونت دور مسطرد" at bounding box center [812, 390] width 1052 height 19
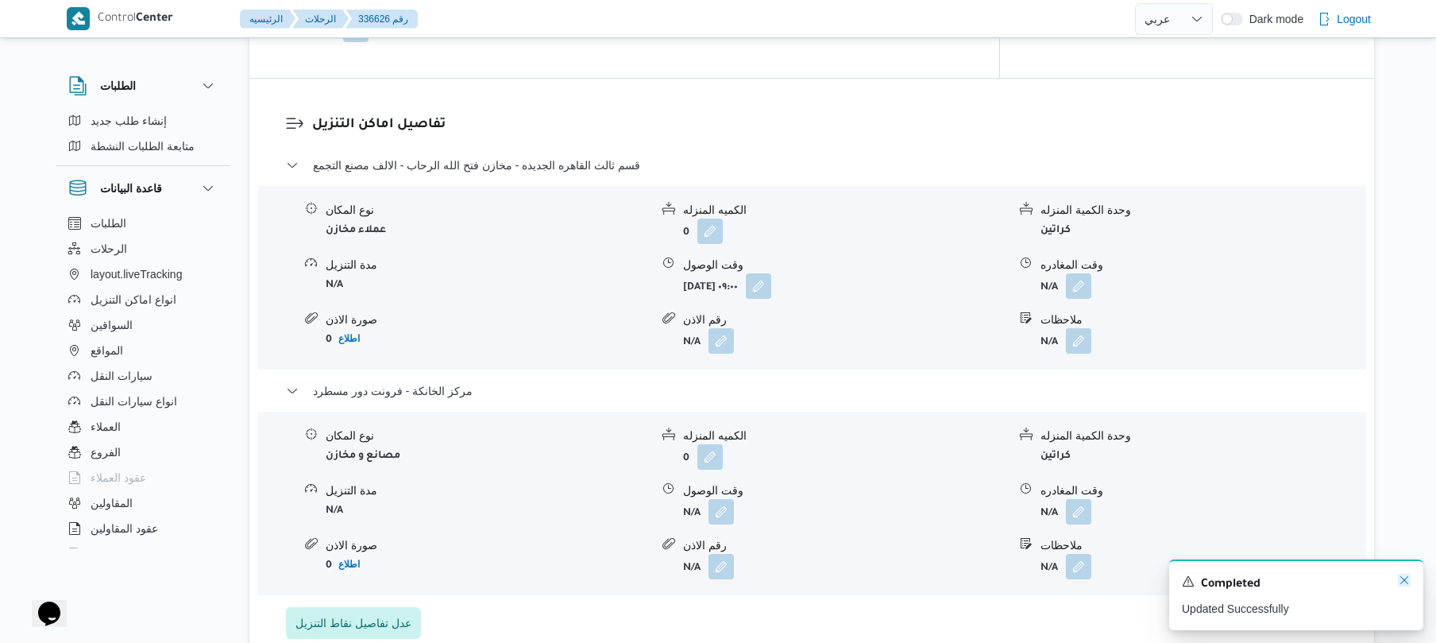
click at [1407, 583] on icon "Dismiss toast" at bounding box center [1404, 579] width 13 height 13
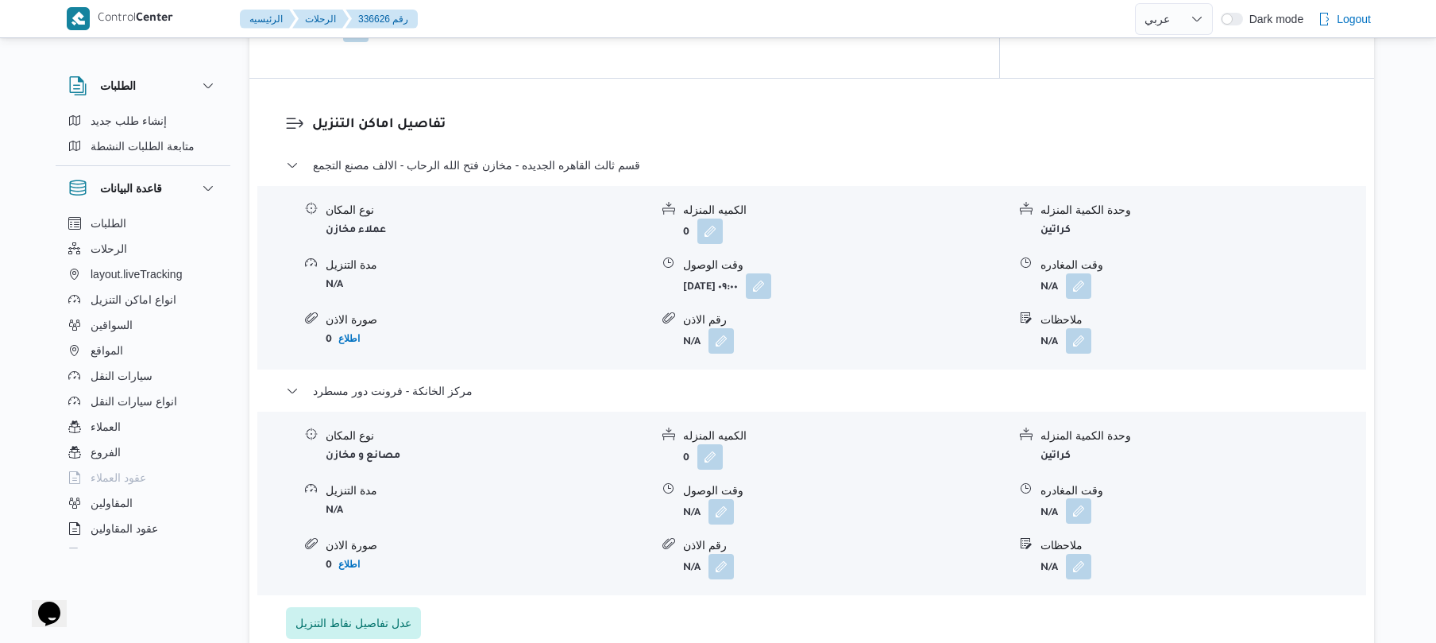
click at [1068, 498] on button "button" at bounding box center [1078, 510] width 25 height 25
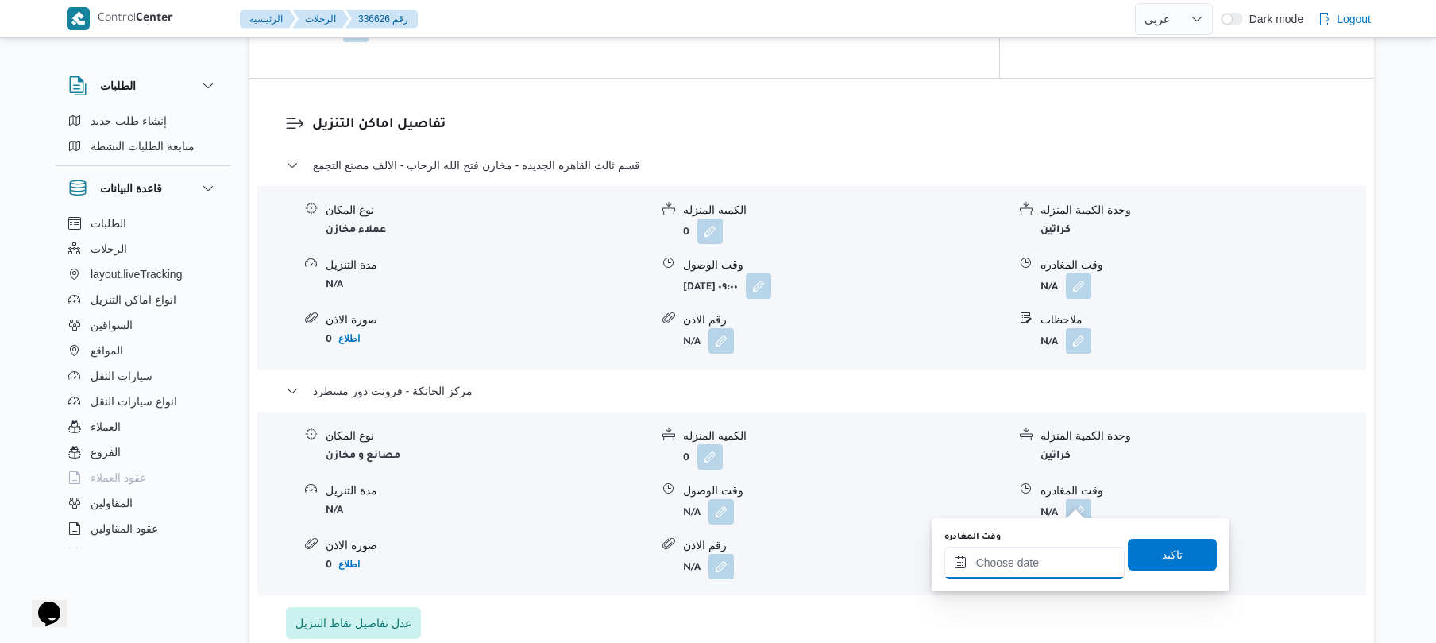
click at [1052, 557] on input "وقت المغادره" at bounding box center [1034, 562] width 180 height 32
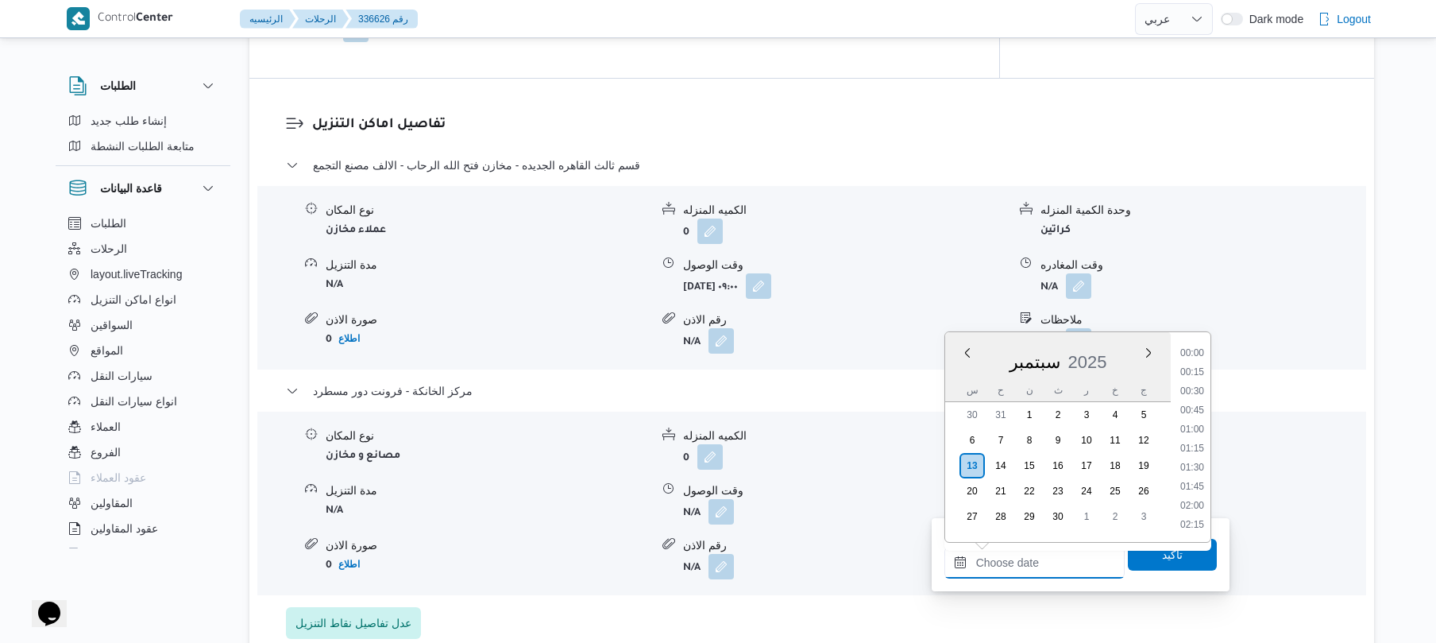
scroll to position [1392, 0]
click at [1190, 391] on li "18:45" at bounding box center [1192, 390] width 37 height 16
type input "[DATE] ١٨:٤٥"
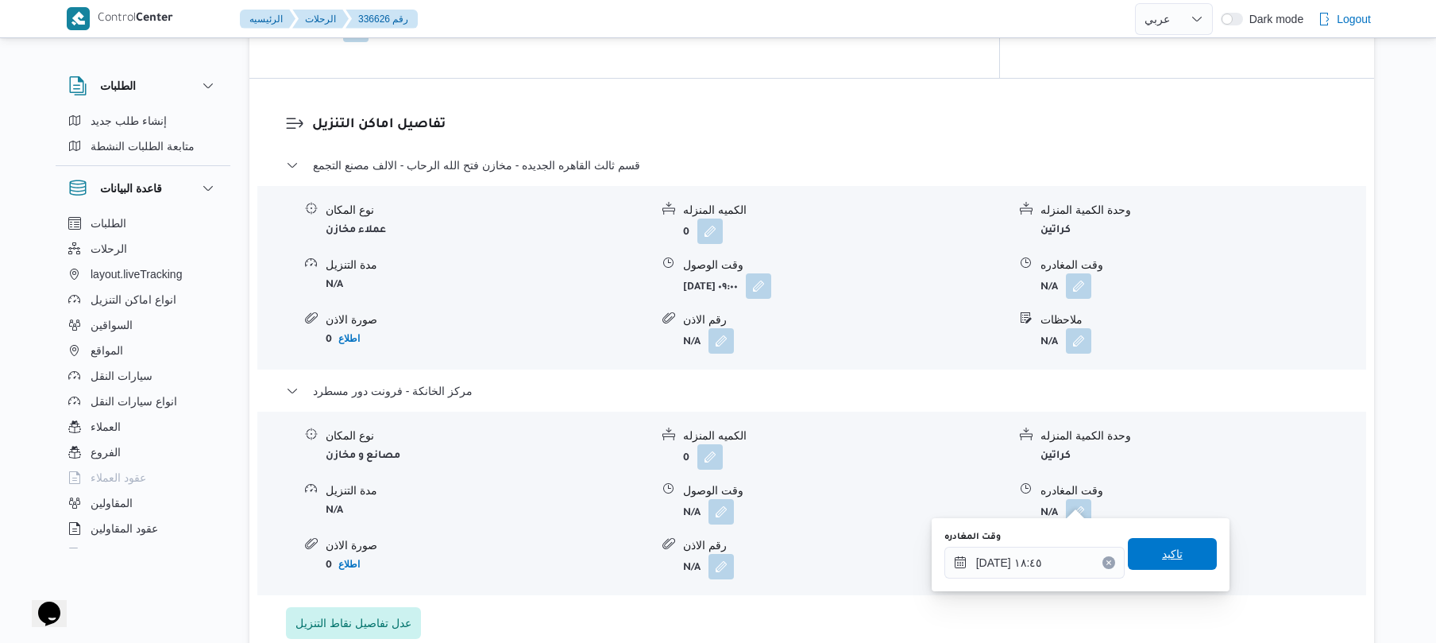
click at [1162, 548] on span "تاكيد" at bounding box center [1172, 553] width 21 height 19
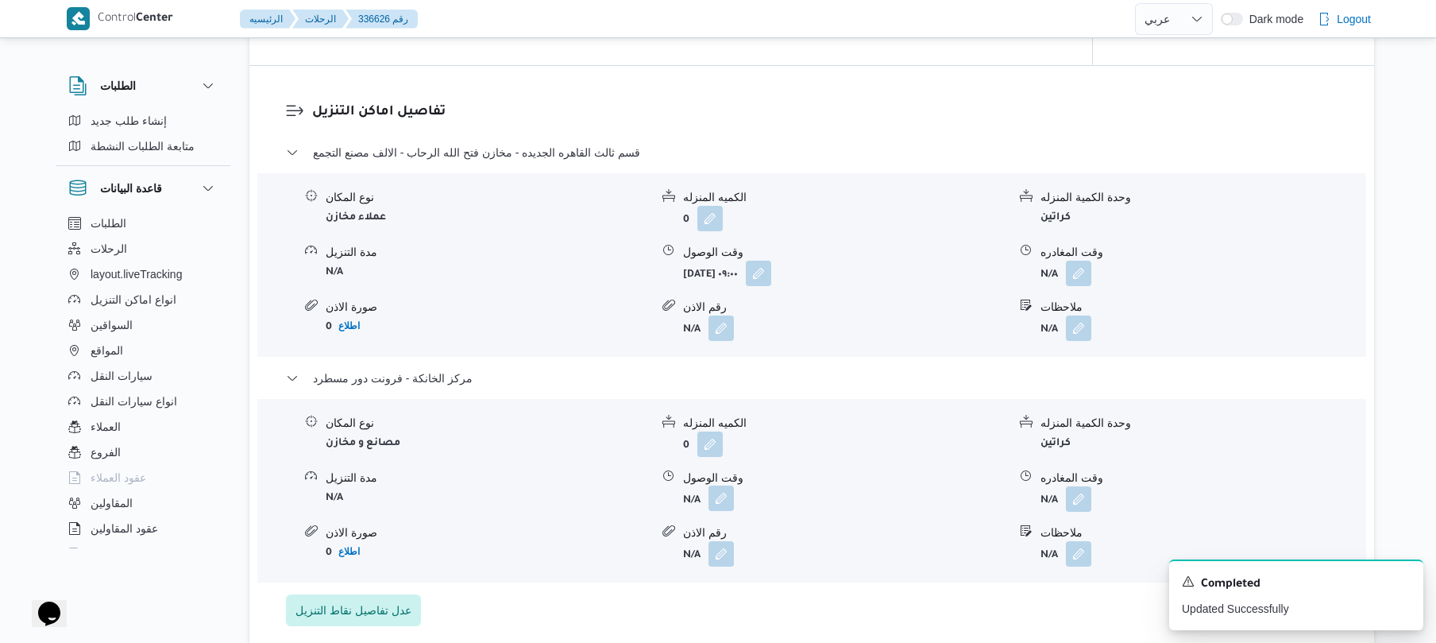
click at [720, 497] on button "button" at bounding box center [720, 497] width 25 height 25
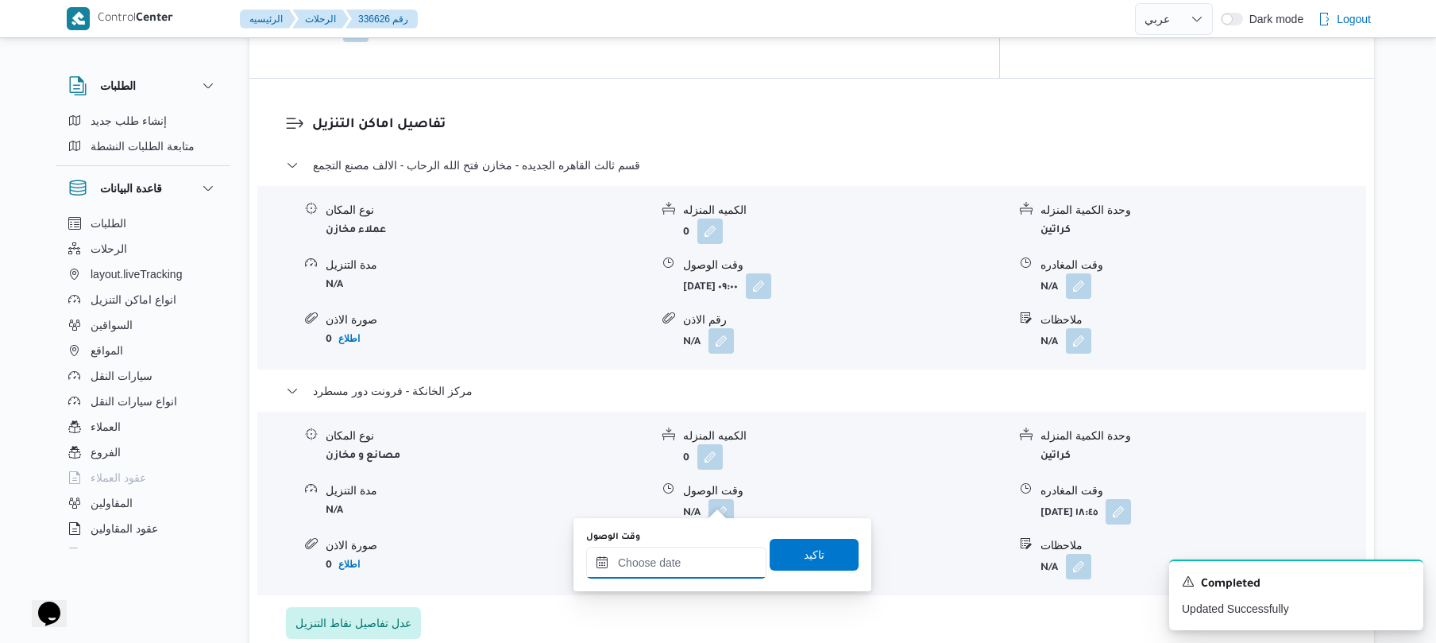
click at [696, 561] on input "وقت الوصول" at bounding box center [676, 562] width 180 height 32
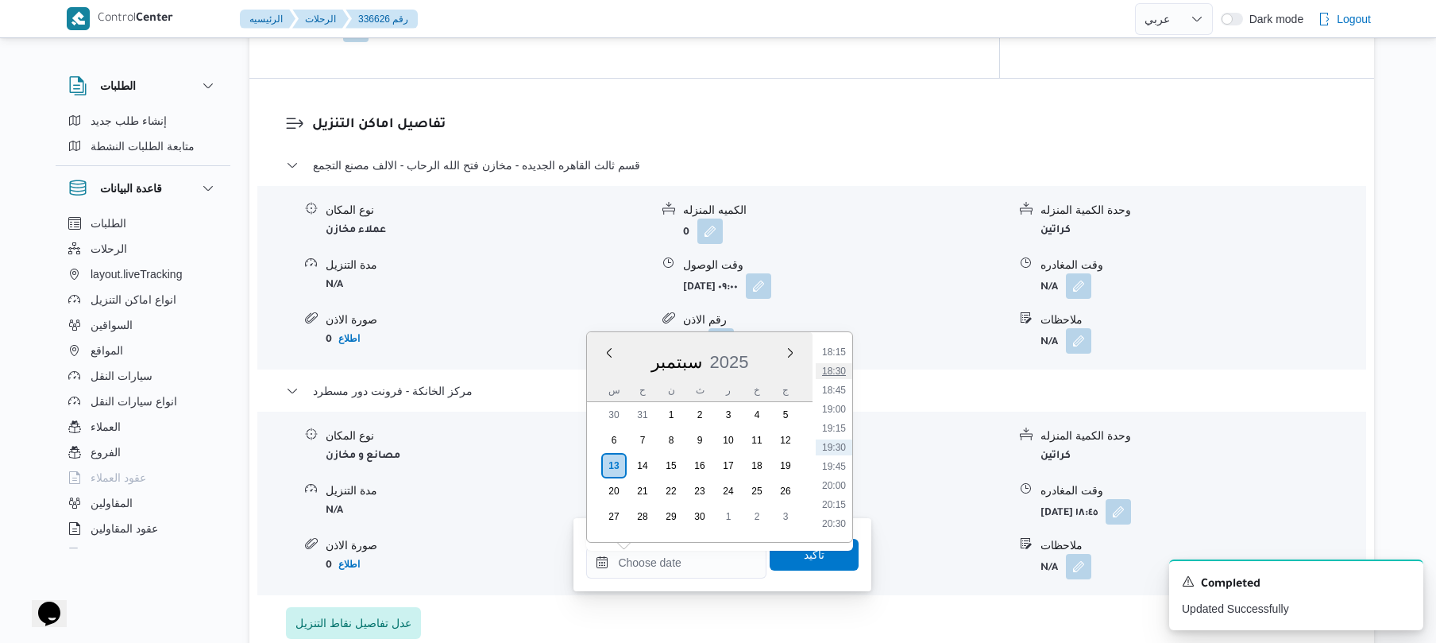
click at [842, 370] on li "18:30" at bounding box center [834, 371] width 37 height 16
type input "١٣/٠٩/٢٠٢٥ ١٨:٣٠"
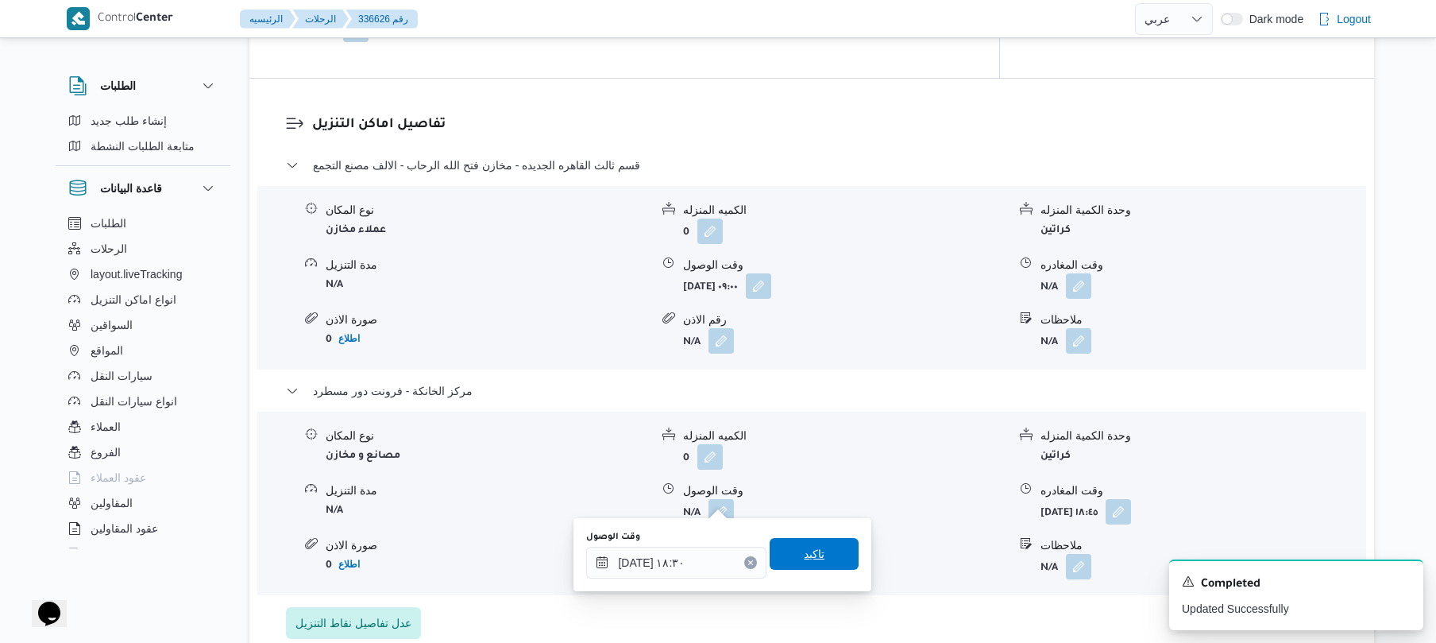
click at [804, 545] on span "تاكيد" at bounding box center [814, 553] width 21 height 19
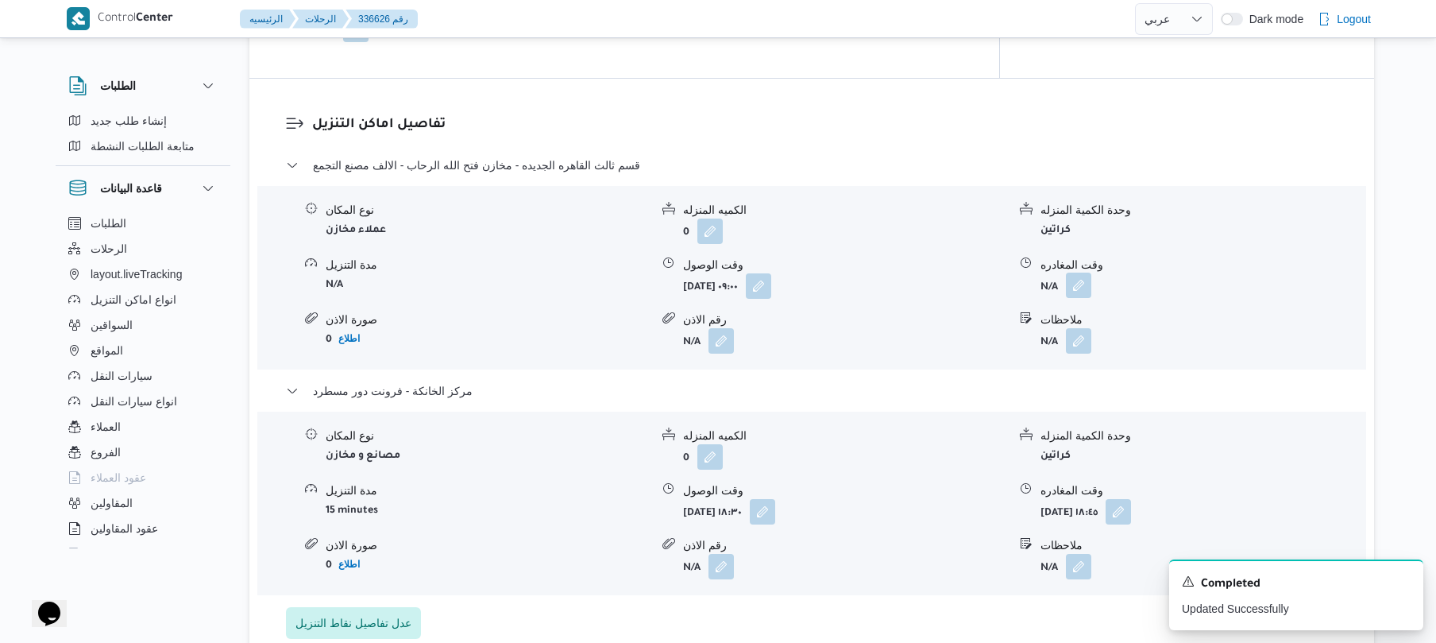
click at [1078, 272] on button "button" at bounding box center [1078, 284] width 25 height 25
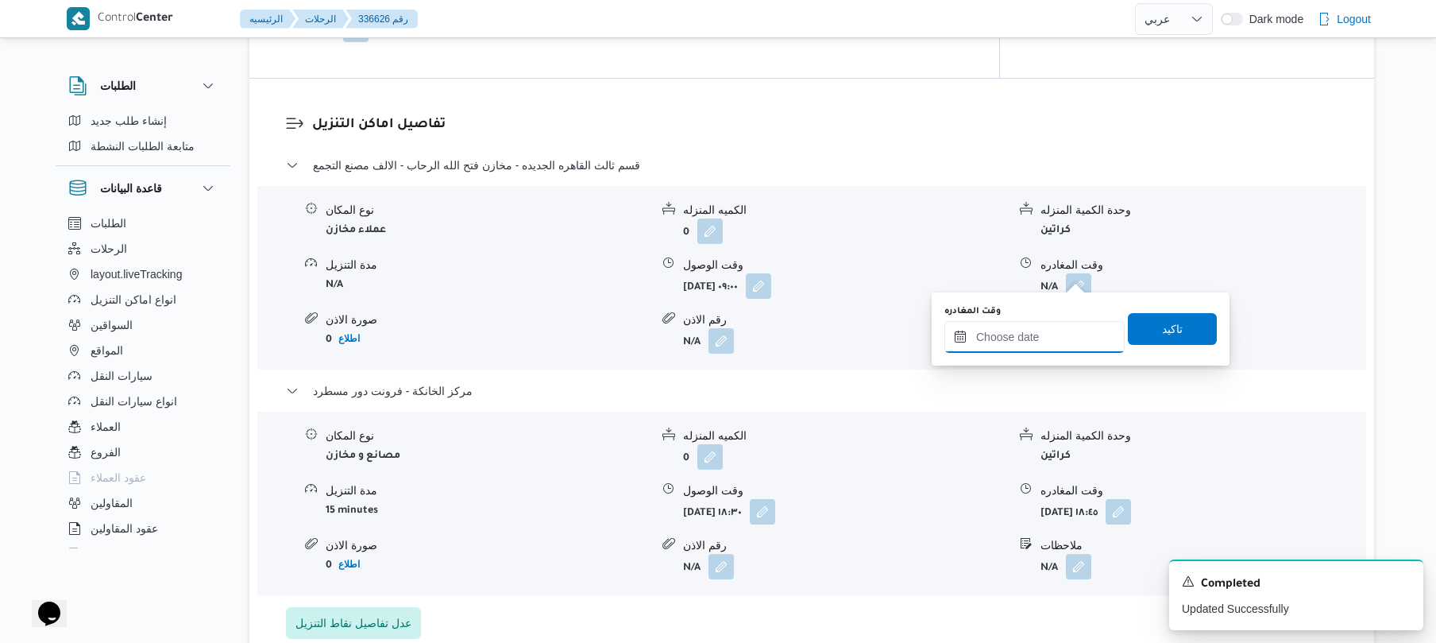
click at [1009, 346] on input "وقت المغادره" at bounding box center [1034, 337] width 180 height 32
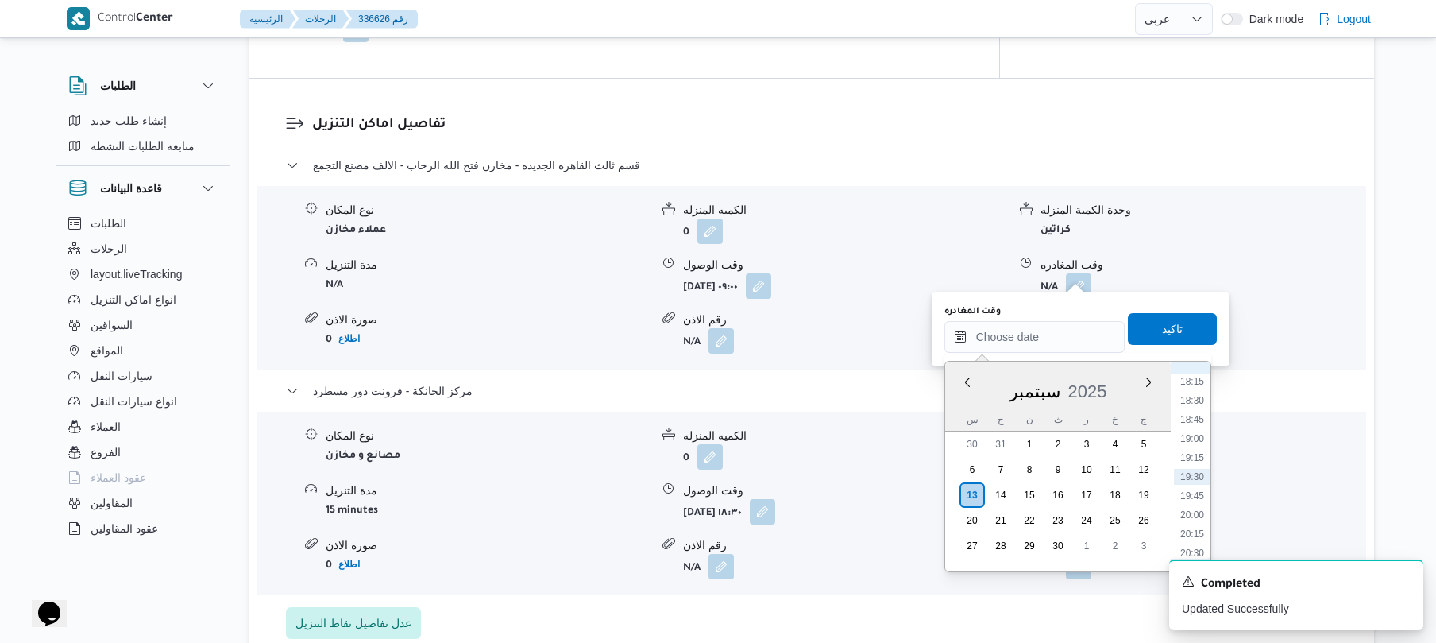
scroll to position [1237, 0]
click at [1193, 496] on li "17:45" at bounding box center [1192, 499] width 37 height 16
type input "١٣/٠٩/٢٠٢٥ ١٧:٤٥"
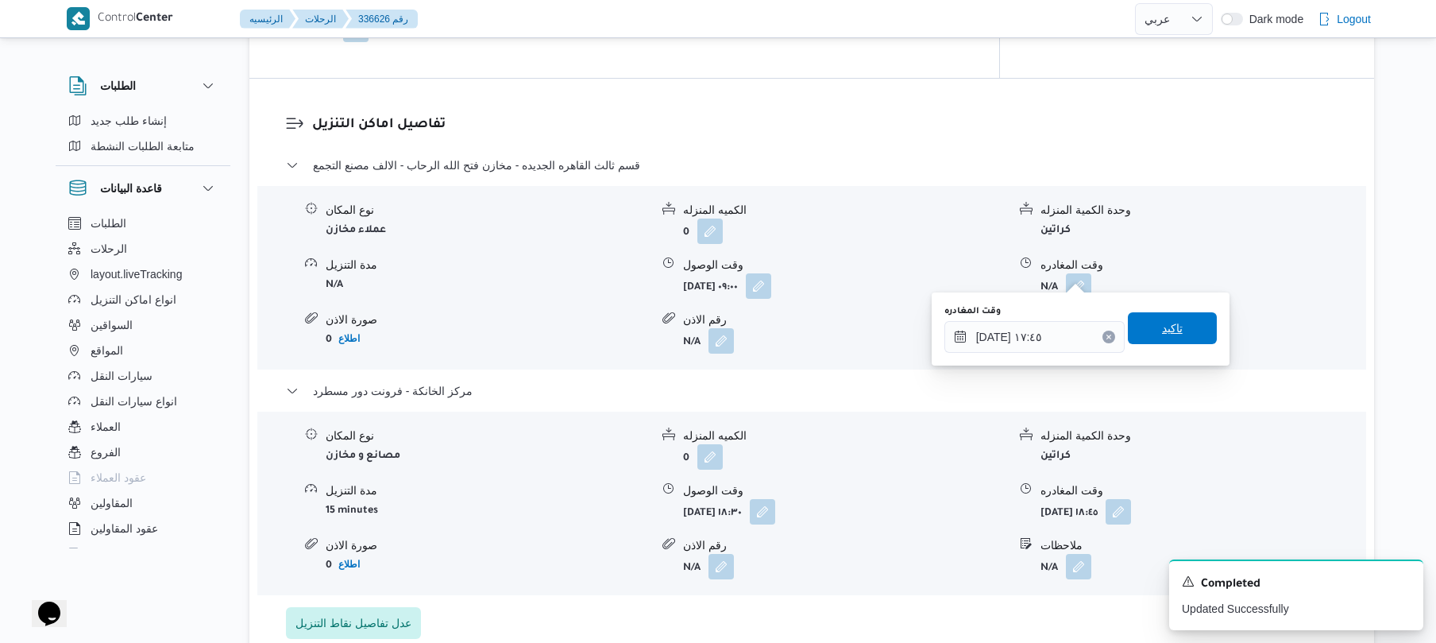
click at [1190, 331] on span "تاكيد" at bounding box center [1172, 328] width 89 height 32
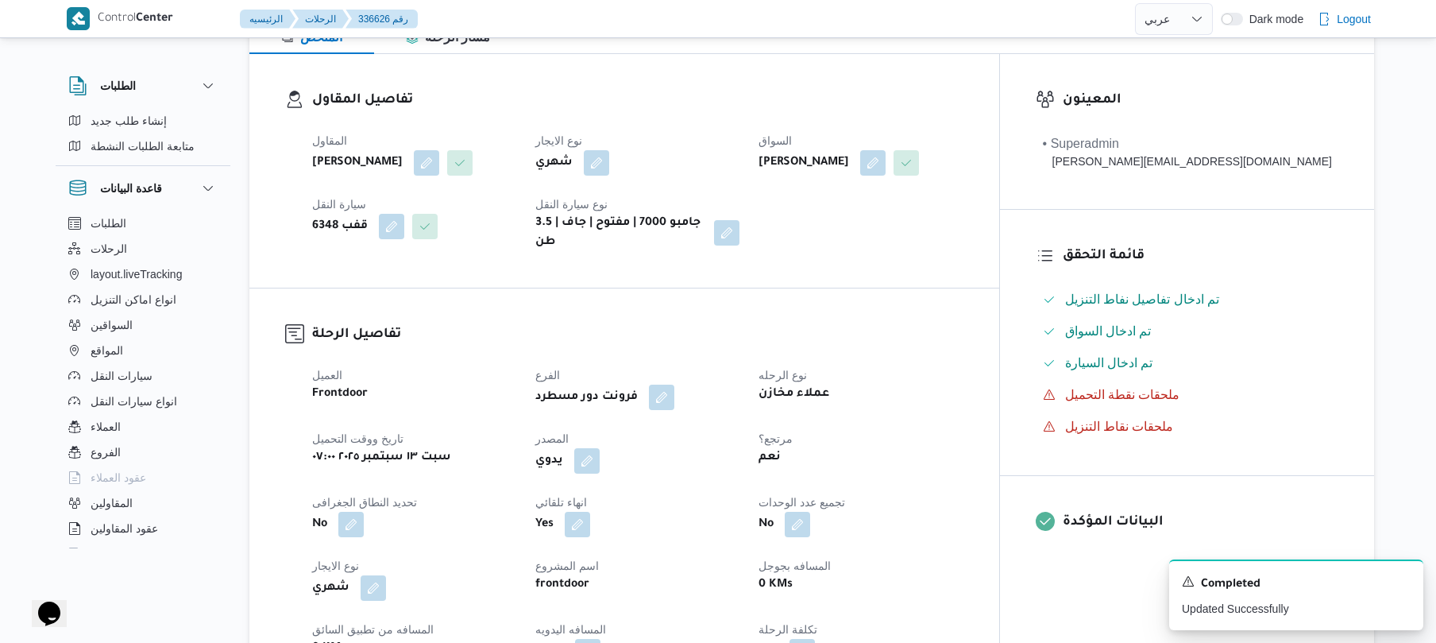
scroll to position [0, 0]
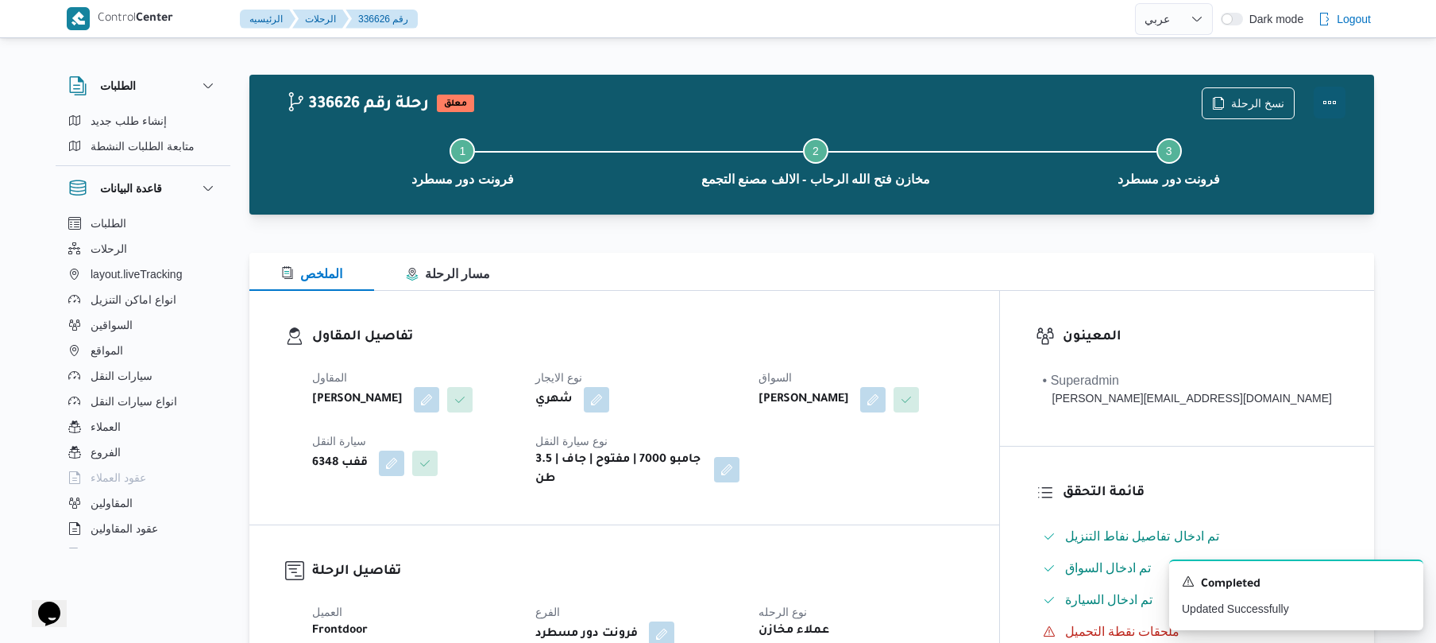
click at [1345, 102] on button "Actions" at bounding box center [1330, 103] width 32 height 32
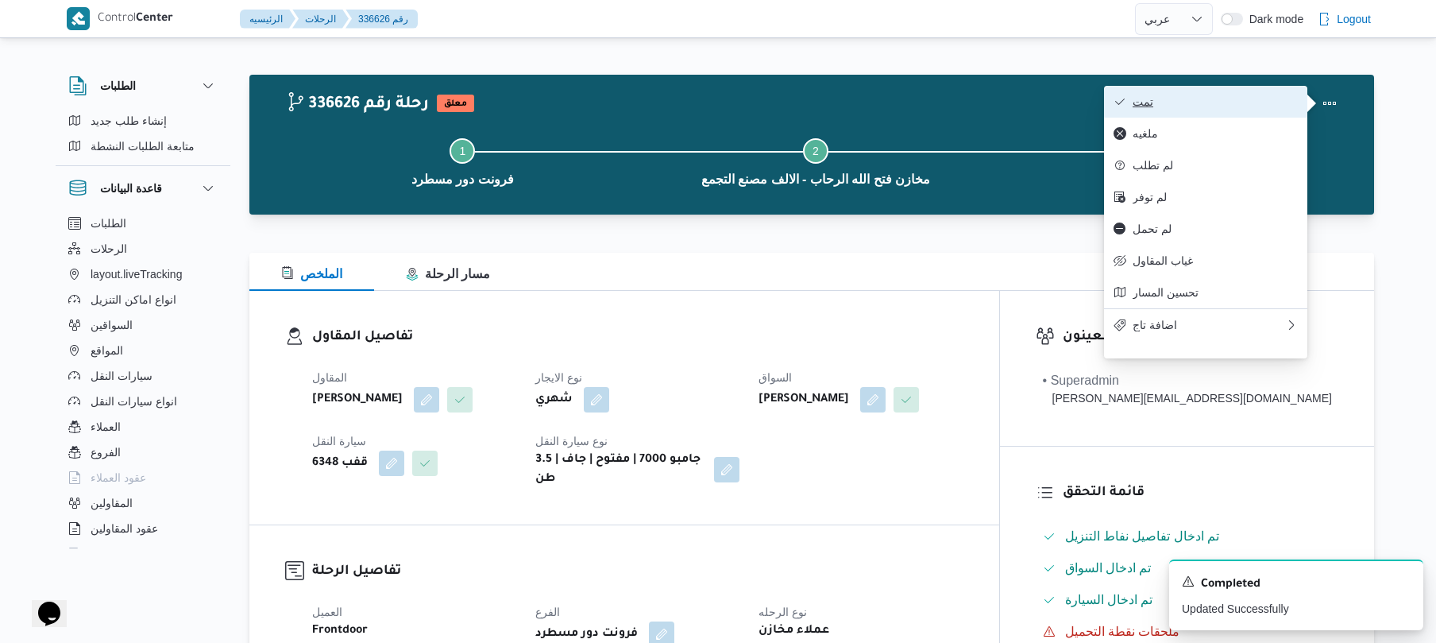
click at [1214, 108] on span "تمت" at bounding box center [1215, 101] width 165 height 13
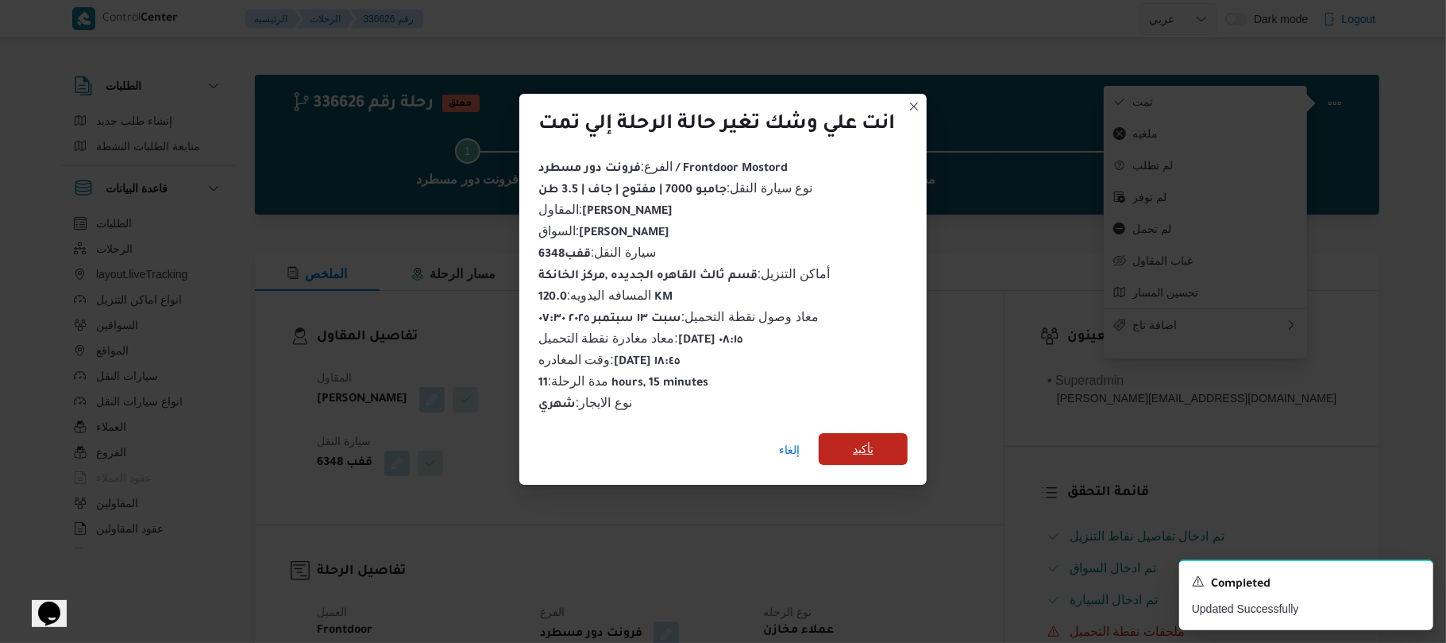
click at [890, 442] on span "تأكيد" at bounding box center [863, 449] width 89 height 32
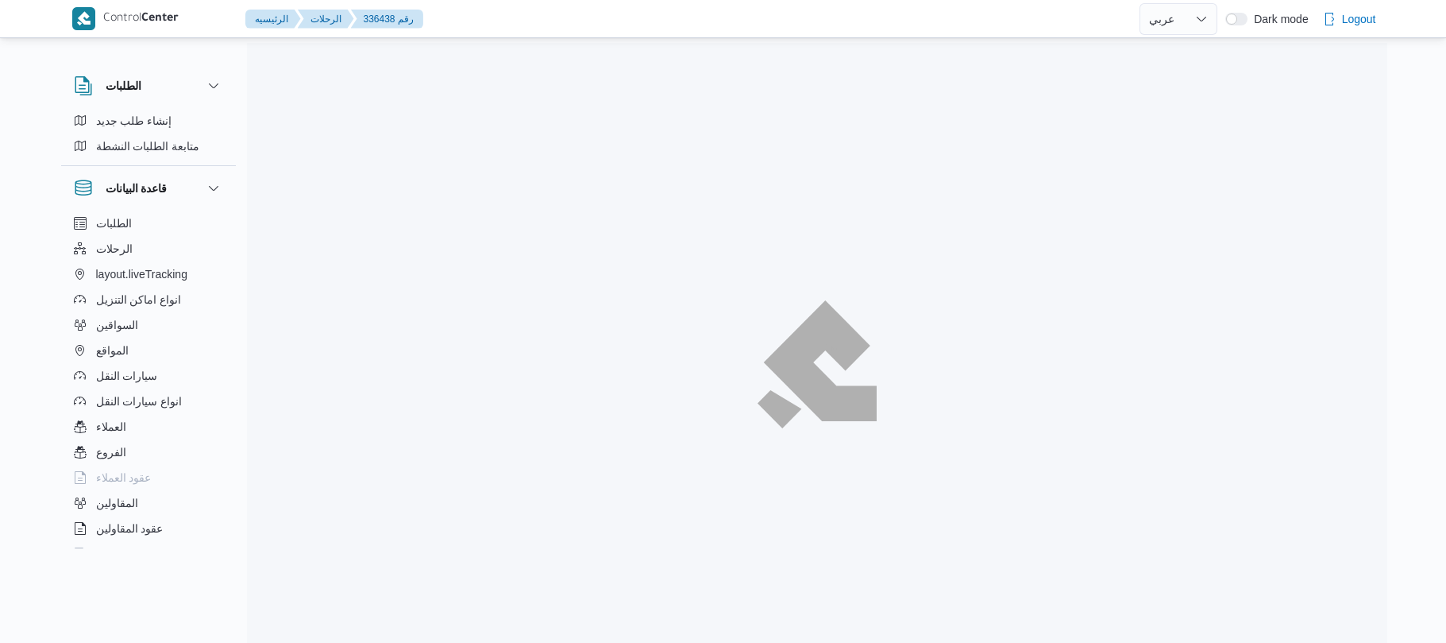
select select "ar"
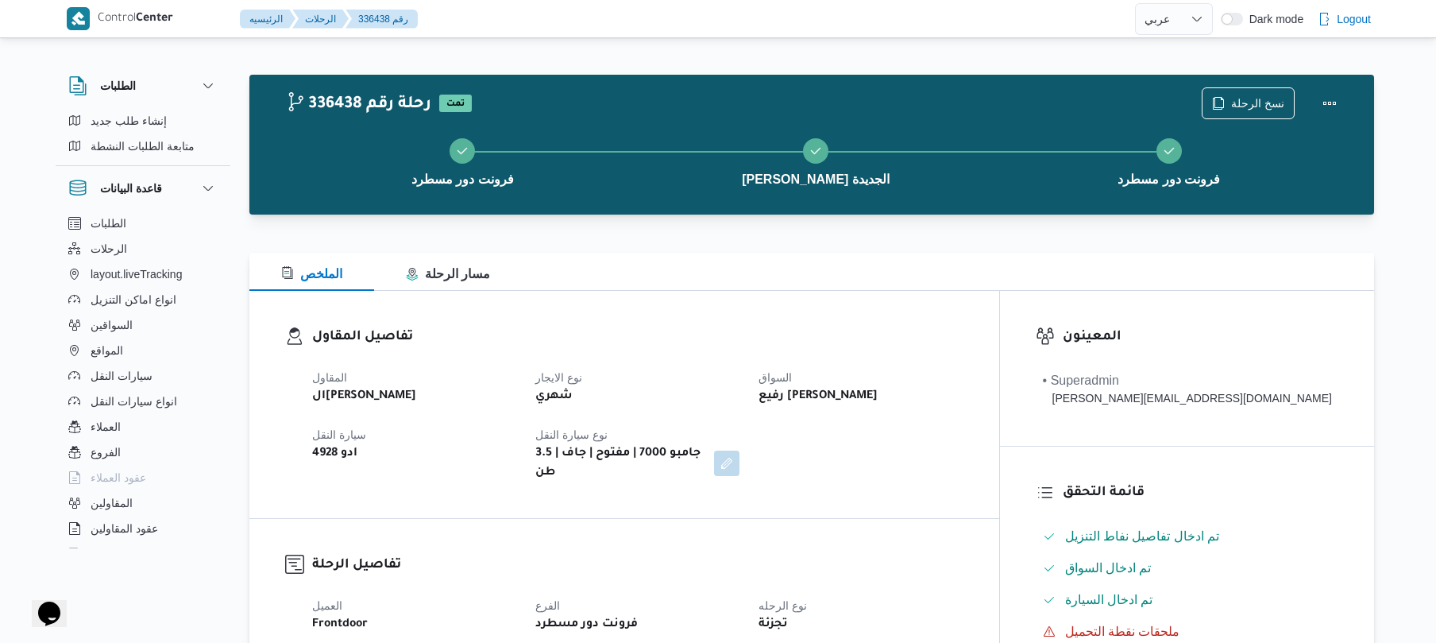
click at [956, 308] on div "تفاصيل المقاول المقاول الهامي [PERSON_NAME] نوع الايجار شهري السواق رفيع [PERSO…" at bounding box center [624, 404] width 750 height 227
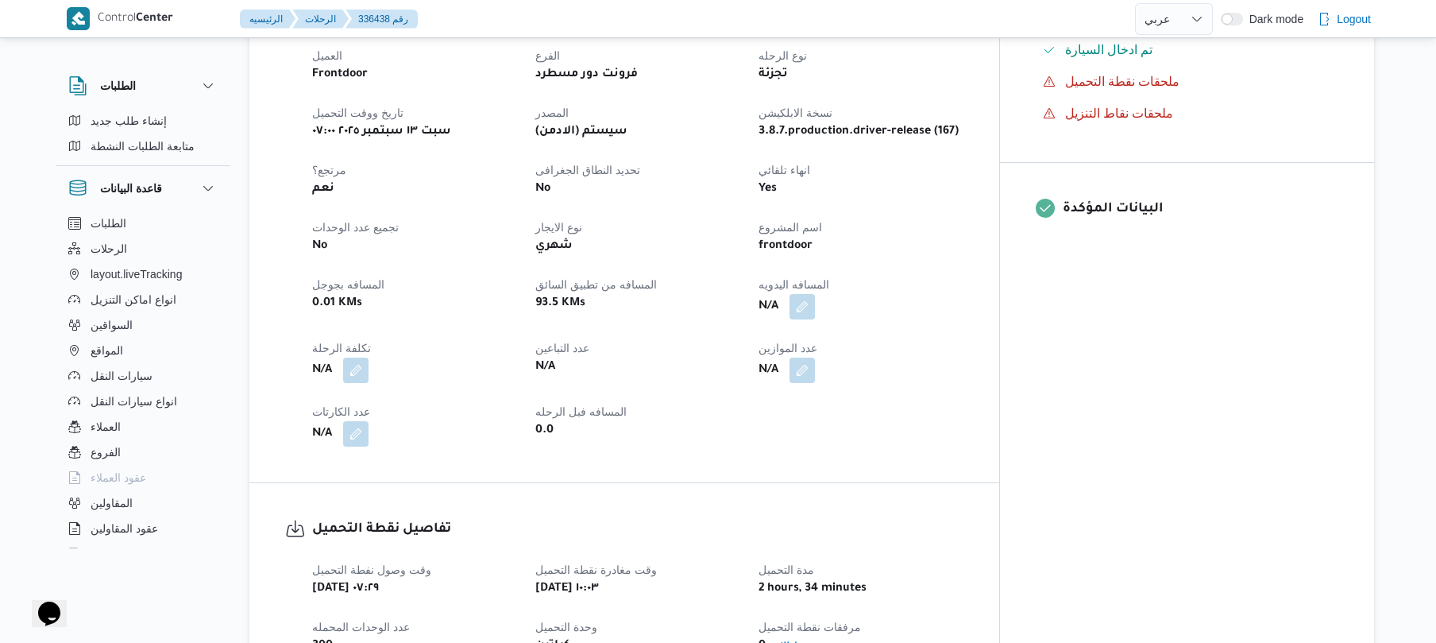
scroll to position [550, 0]
click at [815, 300] on button "button" at bounding box center [801, 304] width 25 height 25
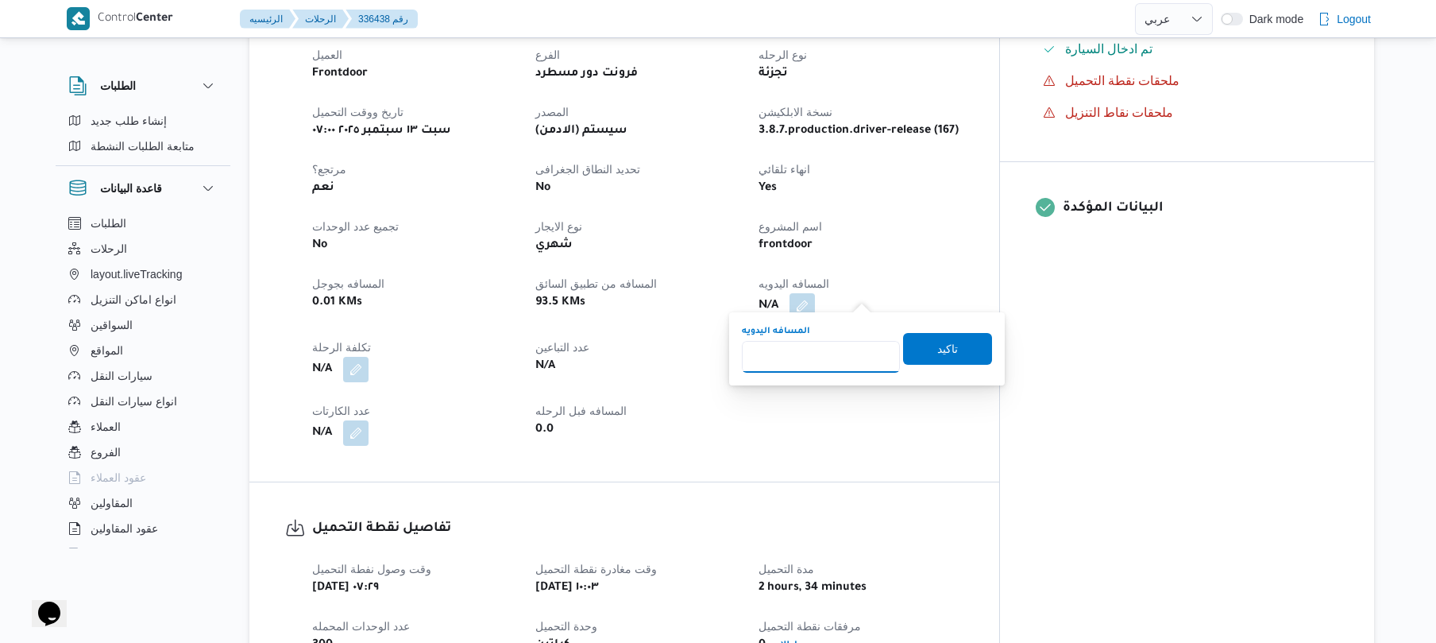
click at [808, 361] on input "المسافه اليدويه" at bounding box center [821, 357] width 158 height 32
type input "120"
click at [924, 347] on span "تاكيد" at bounding box center [947, 348] width 89 height 32
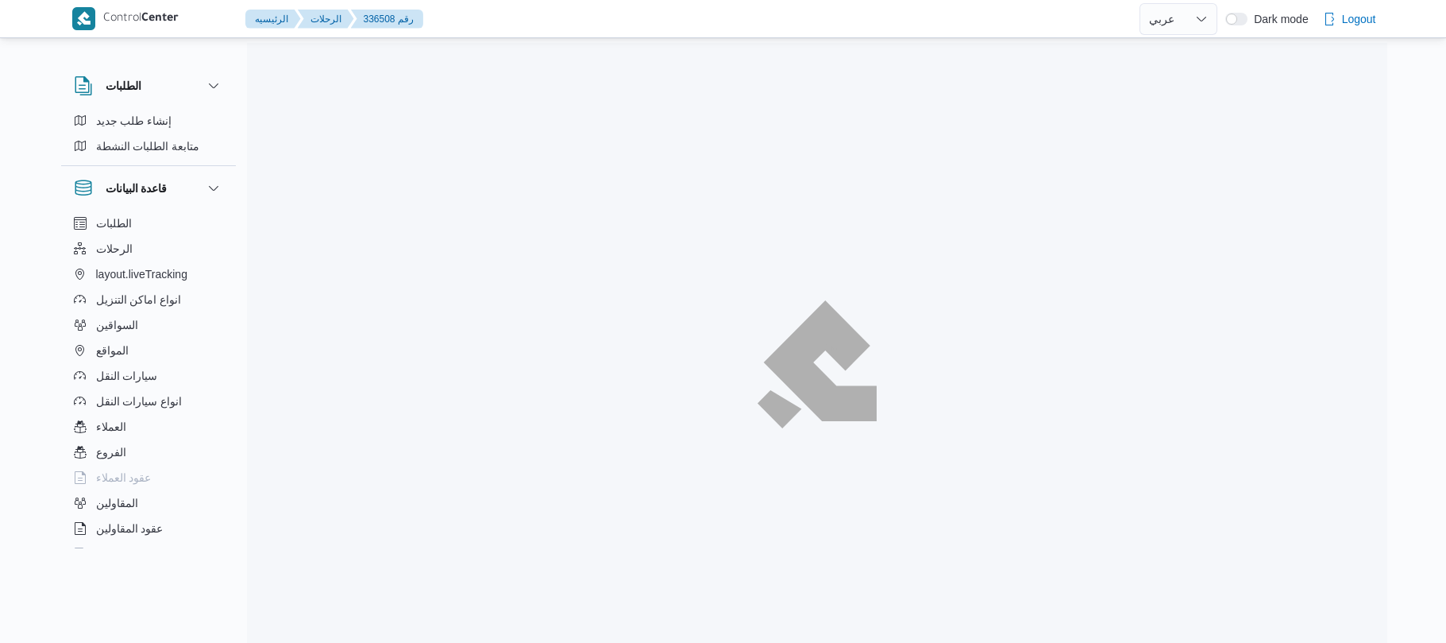
select select "ar"
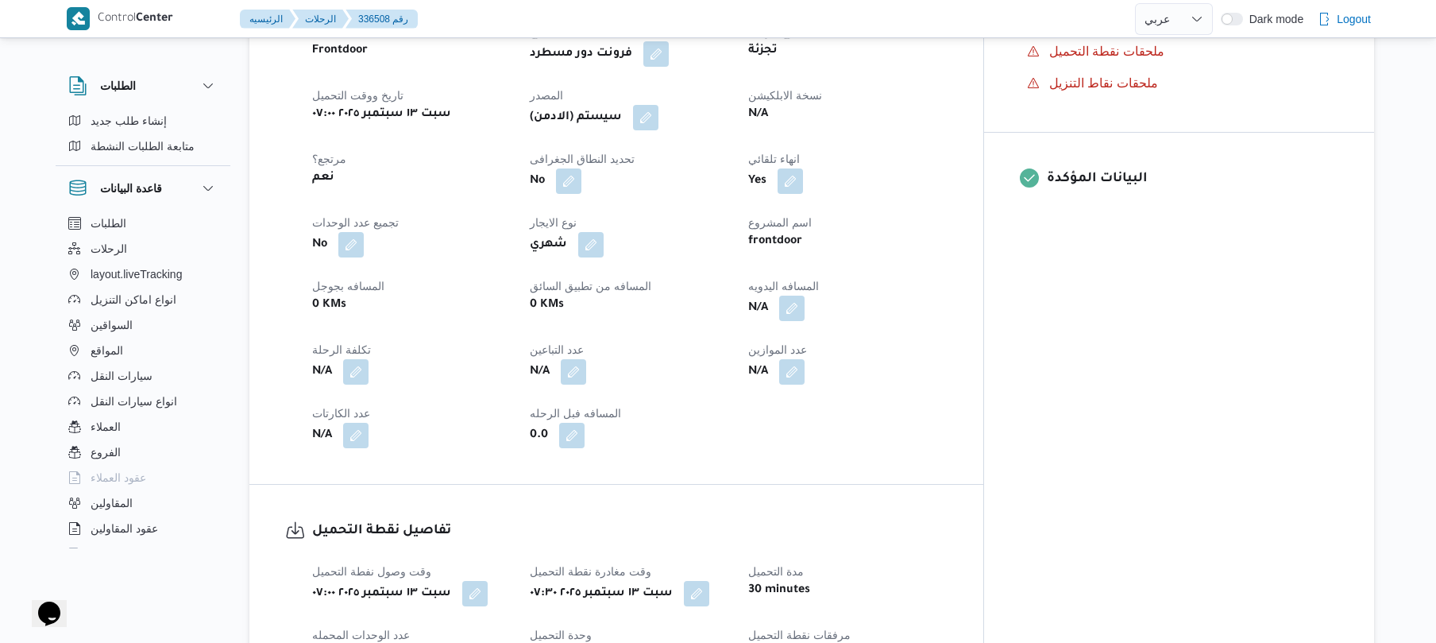
scroll to position [593, 0]
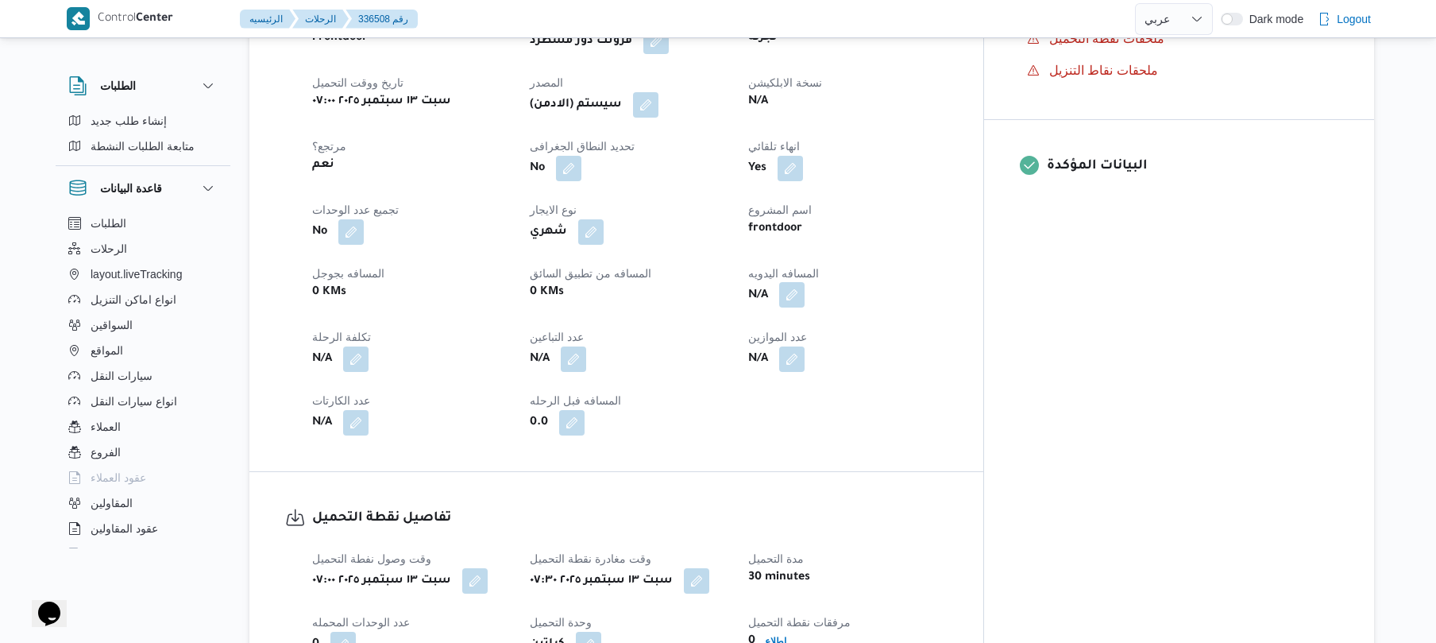
click at [805, 300] on button "button" at bounding box center [791, 294] width 25 height 25
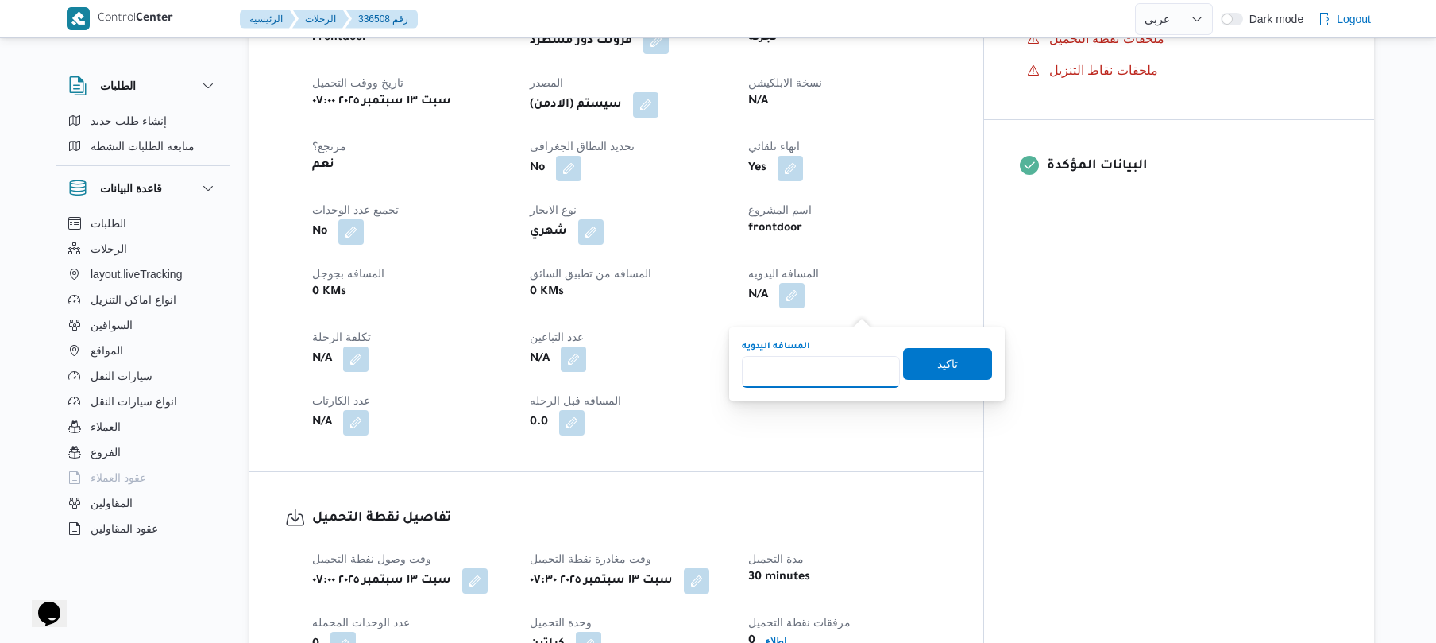
click at [805, 363] on input "المسافه اليدويه" at bounding box center [821, 372] width 158 height 32
type input "130"
click at [937, 365] on span "تاكيد" at bounding box center [947, 362] width 21 height 19
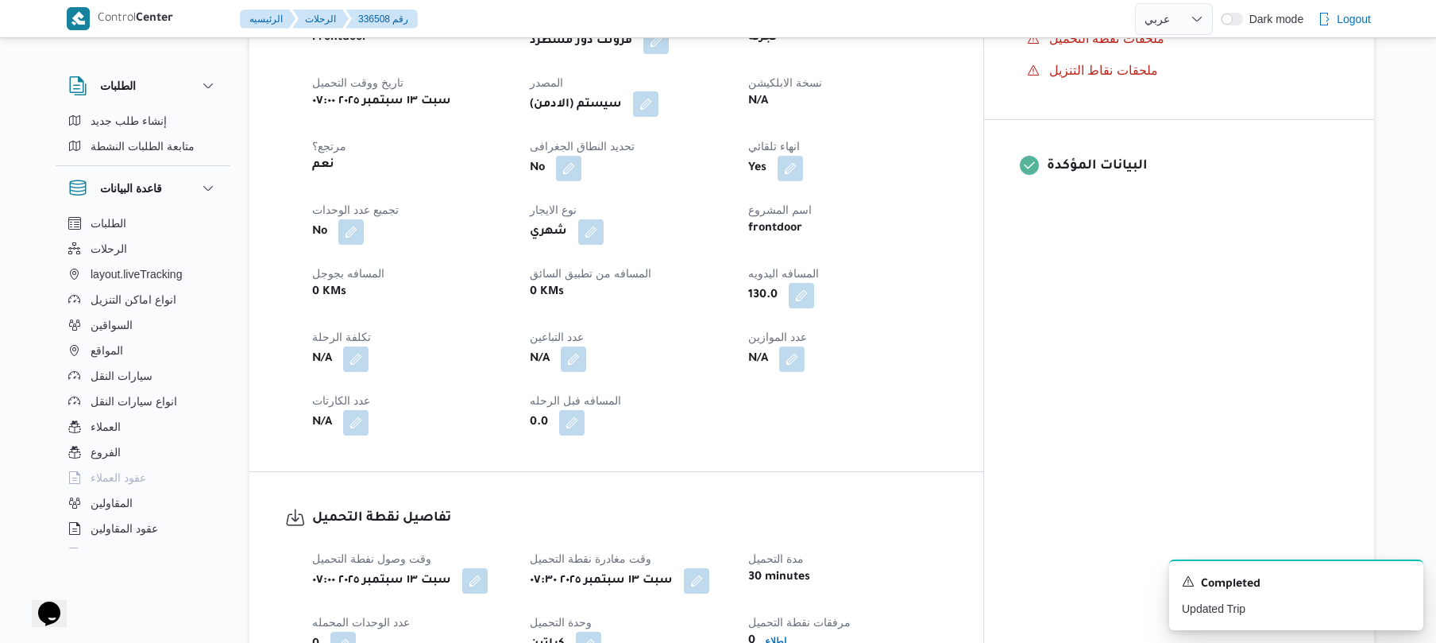
click at [658, 112] on button "button" at bounding box center [645, 103] width 25 height 25
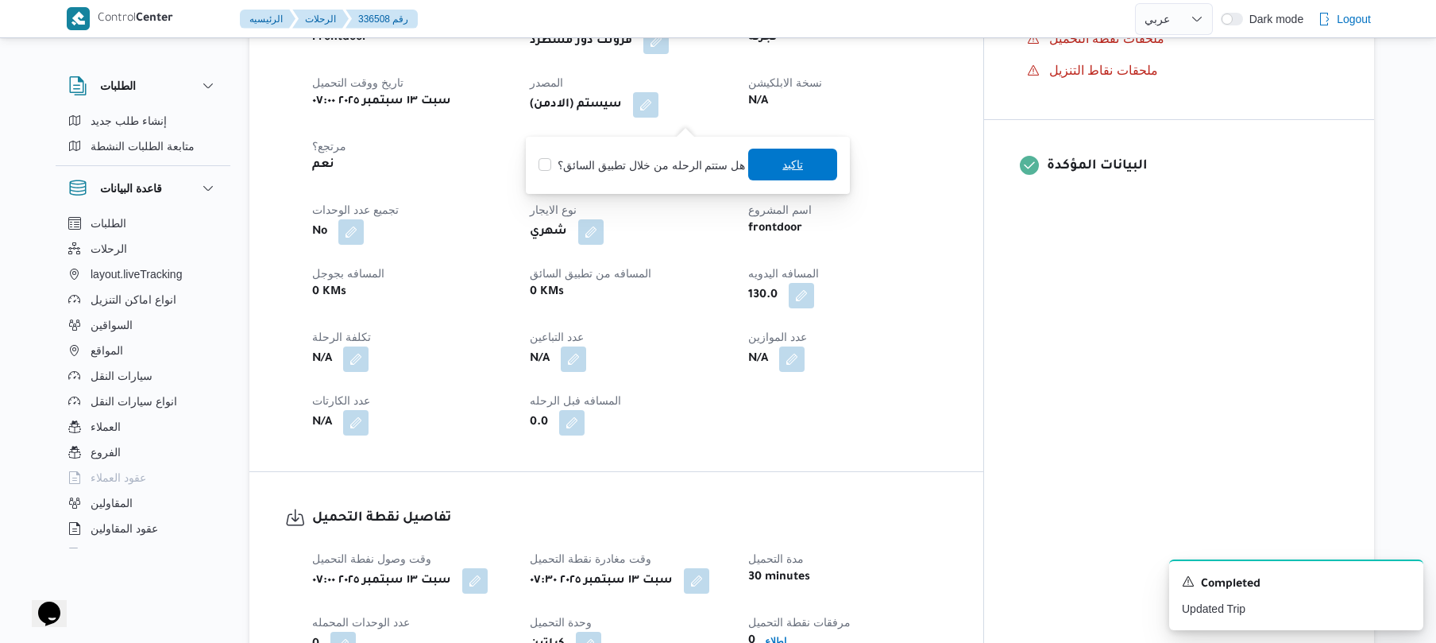
click at [782, 164] on span "تاكيد" at bounding box center [792, 164] width 21 height 19
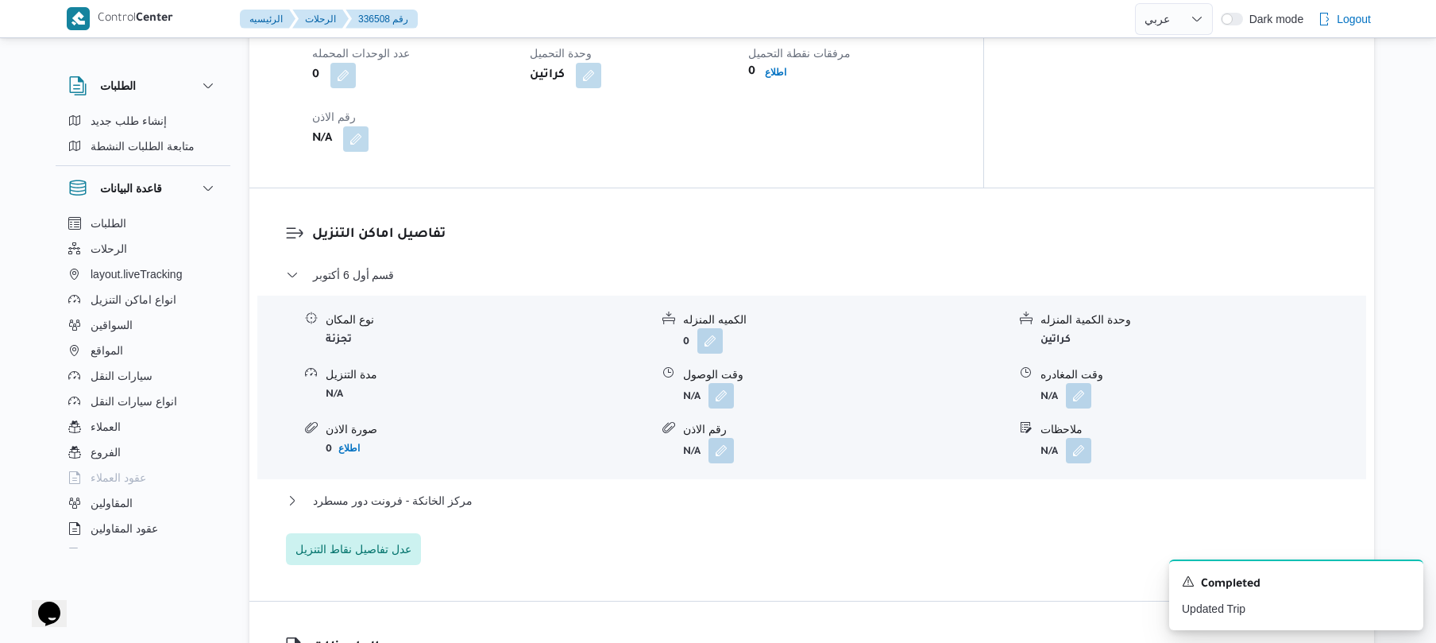
scroll to position [1186, 0]
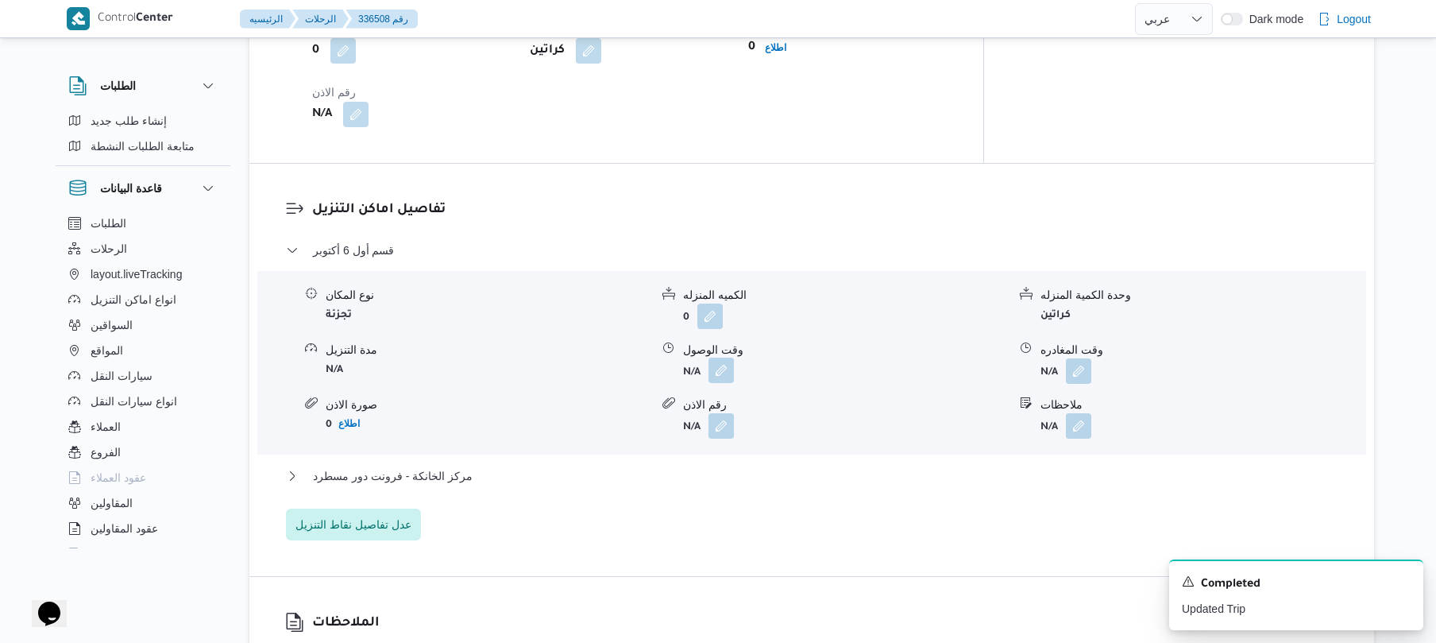
click at [725, 383] on button "button" at bounding box center [720, 369] width 25 height 25
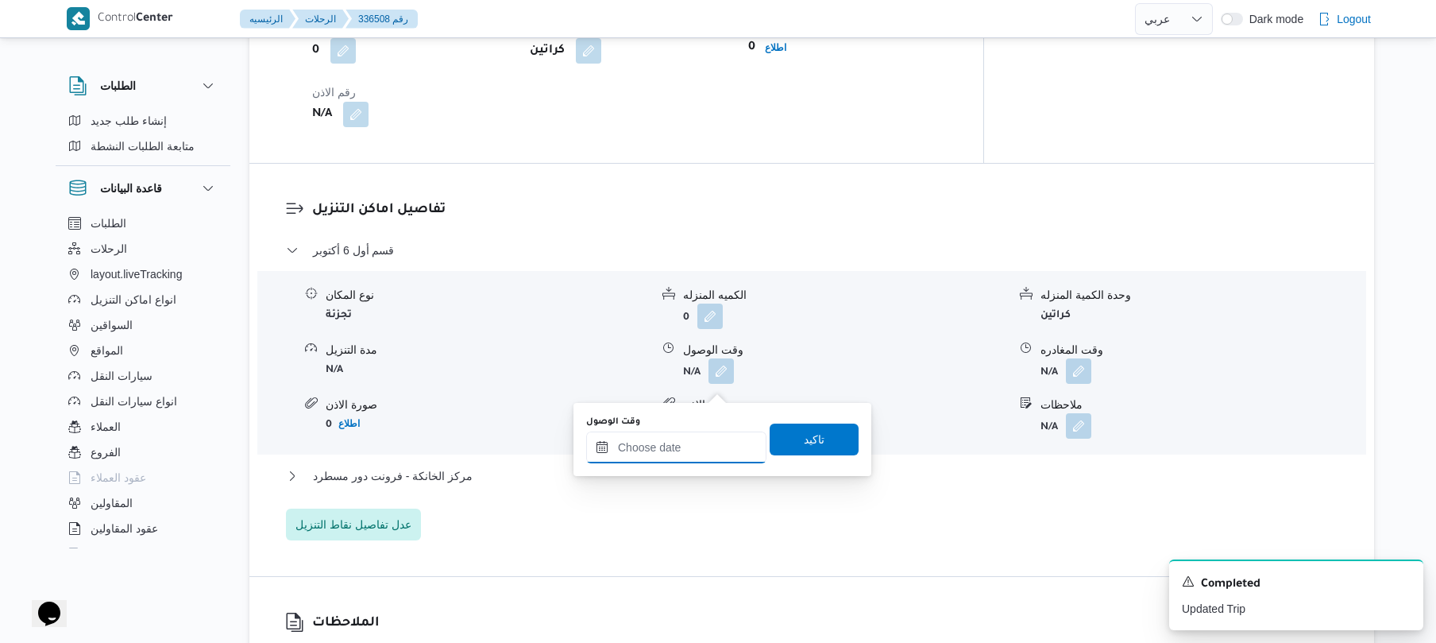
click at [658, 459] on input "وقت الوصول" at bounding box center [676, 447] width 180 height 32
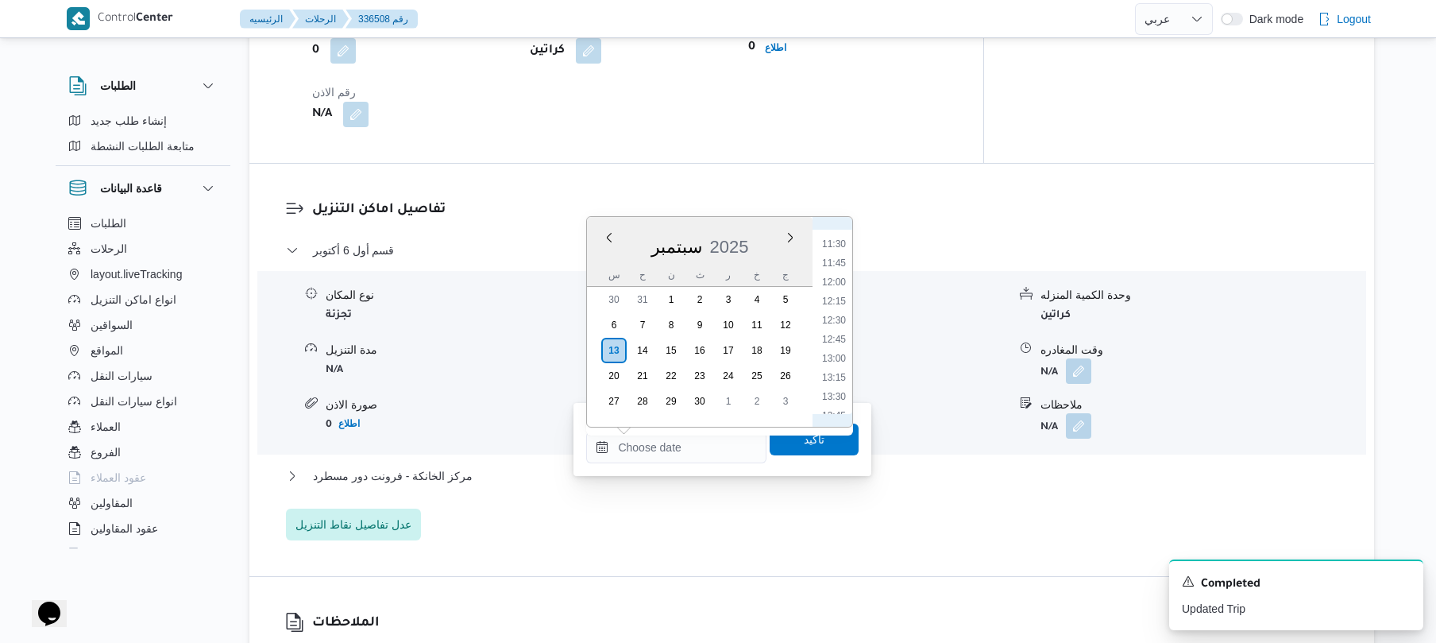
scroll to position [504, 0]
click at [830, 382] on li "08:30" at bounding box center [834, 382] width 37 height 16
type input "[DATE] ٠٨:٣٠"
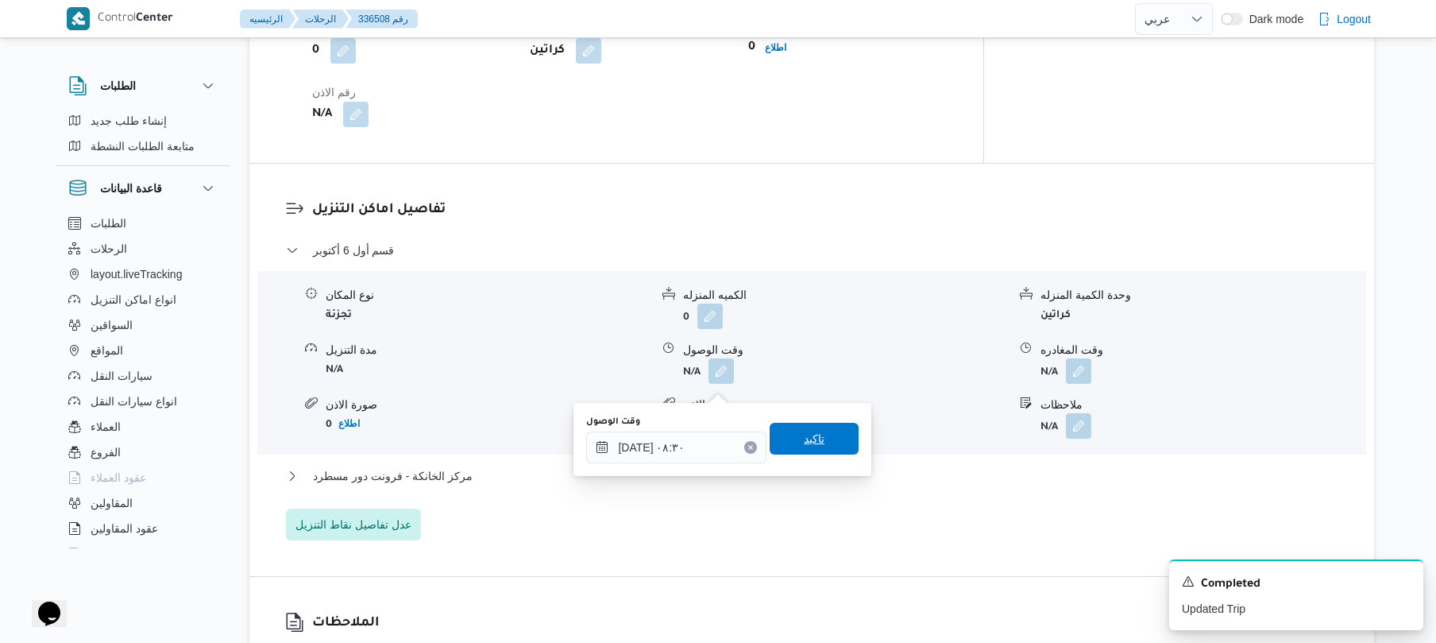
click at [809, 436] on span "تاكيد" at bounding box center [814, 438] width 21 height 19
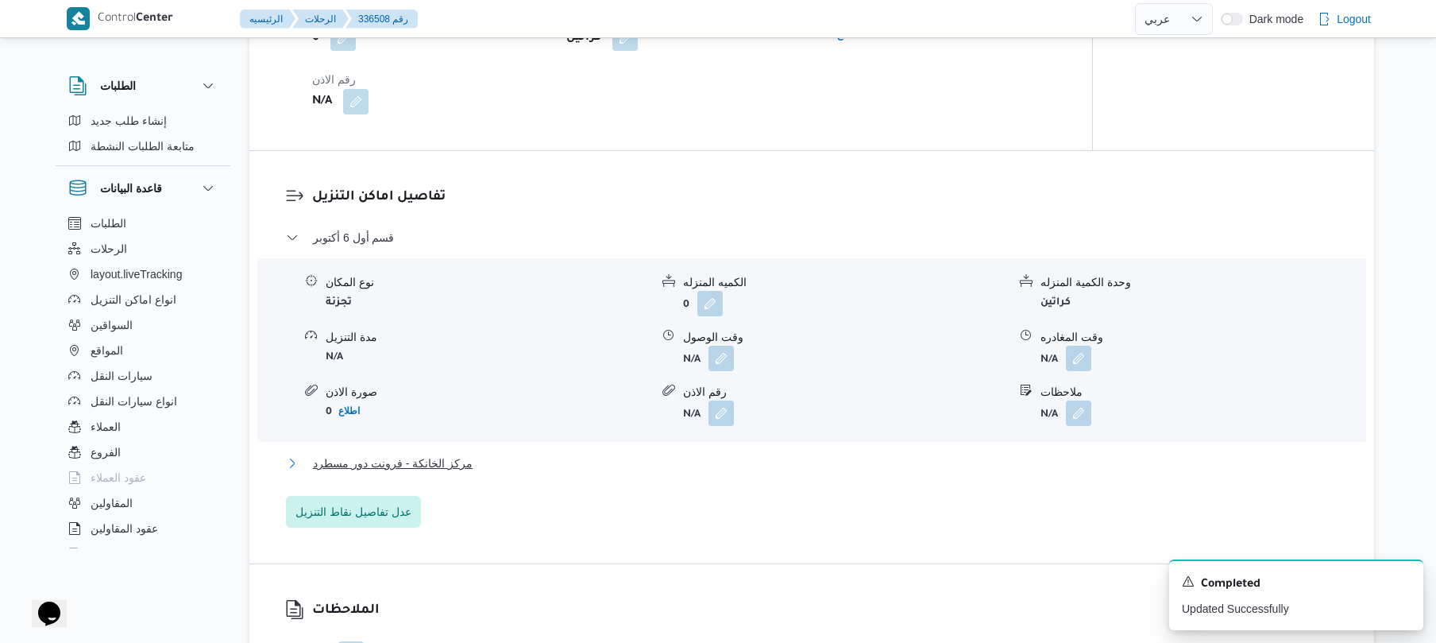
click at [724, 473] on button "مركز الخانكة - فرونت دور مسطرد" at bounding box center [812, 463] width 1052 height 19
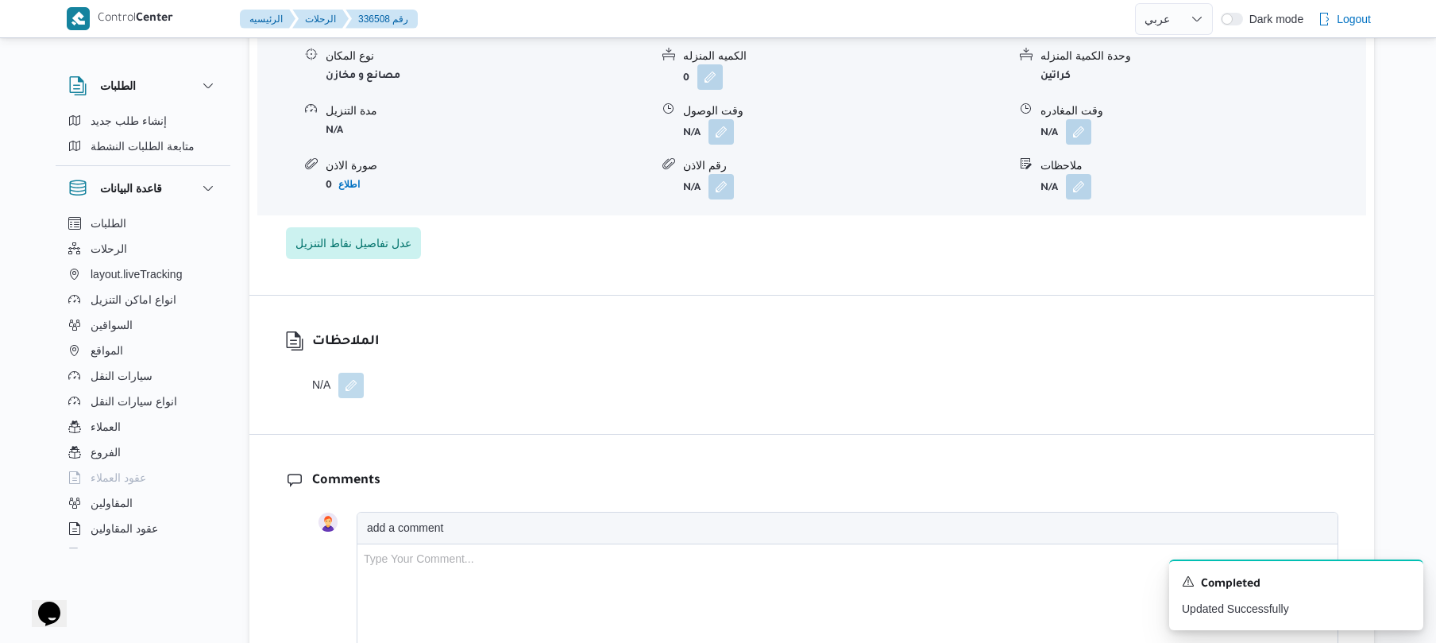
scroll to position [1652, 0]
click at [1069, 142] on button "button" at bounding box center [1078, 129] width 25 height 25
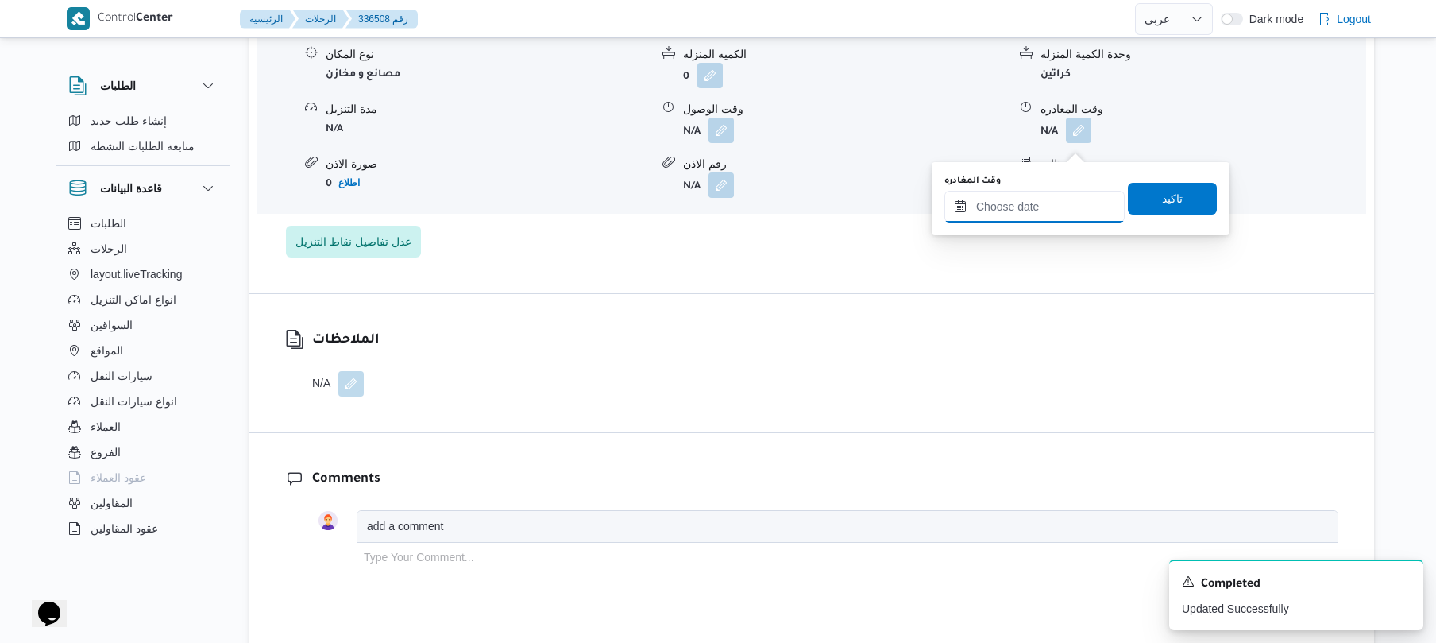
click at [1036, 198] on input "وقت المغادره" at bounding box center [1034, 207] width 180 height 32
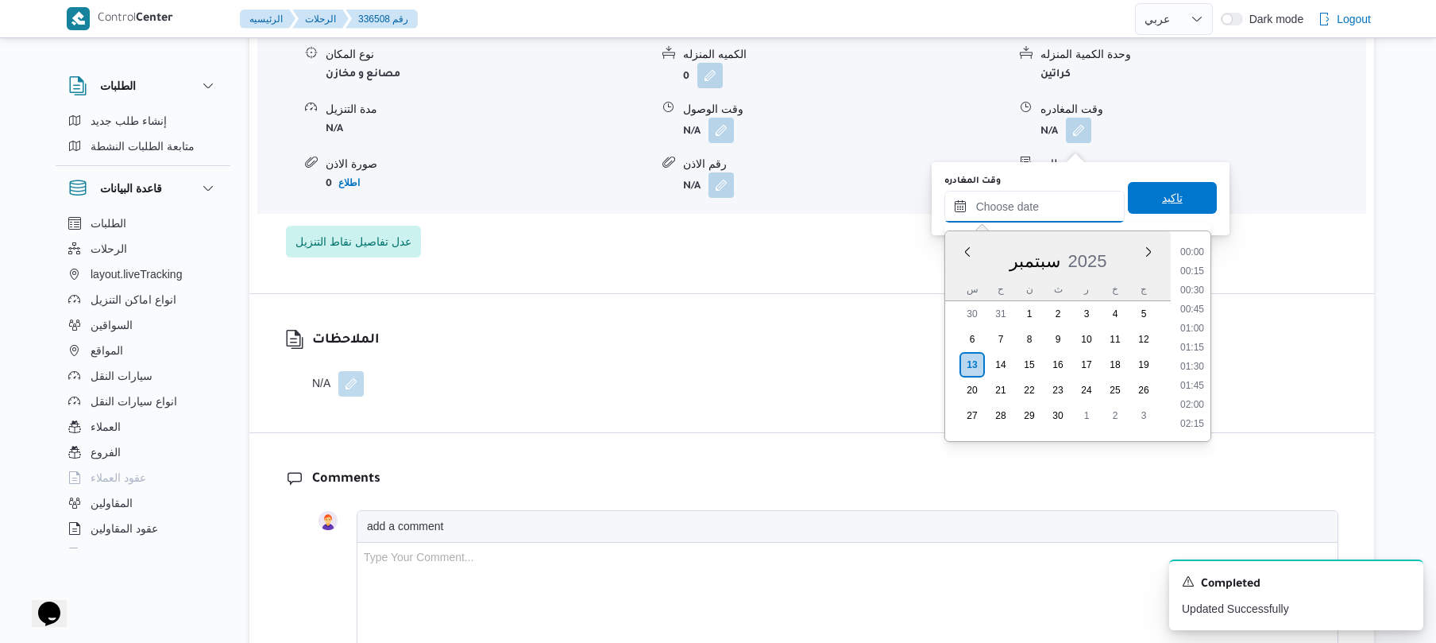
scroll to position [1392, 0]
click at [1196, 286] on li "18:45" at bounding box center [1192, 289] width 37 height 16
type input "[DATE] ١٨:٤٥"
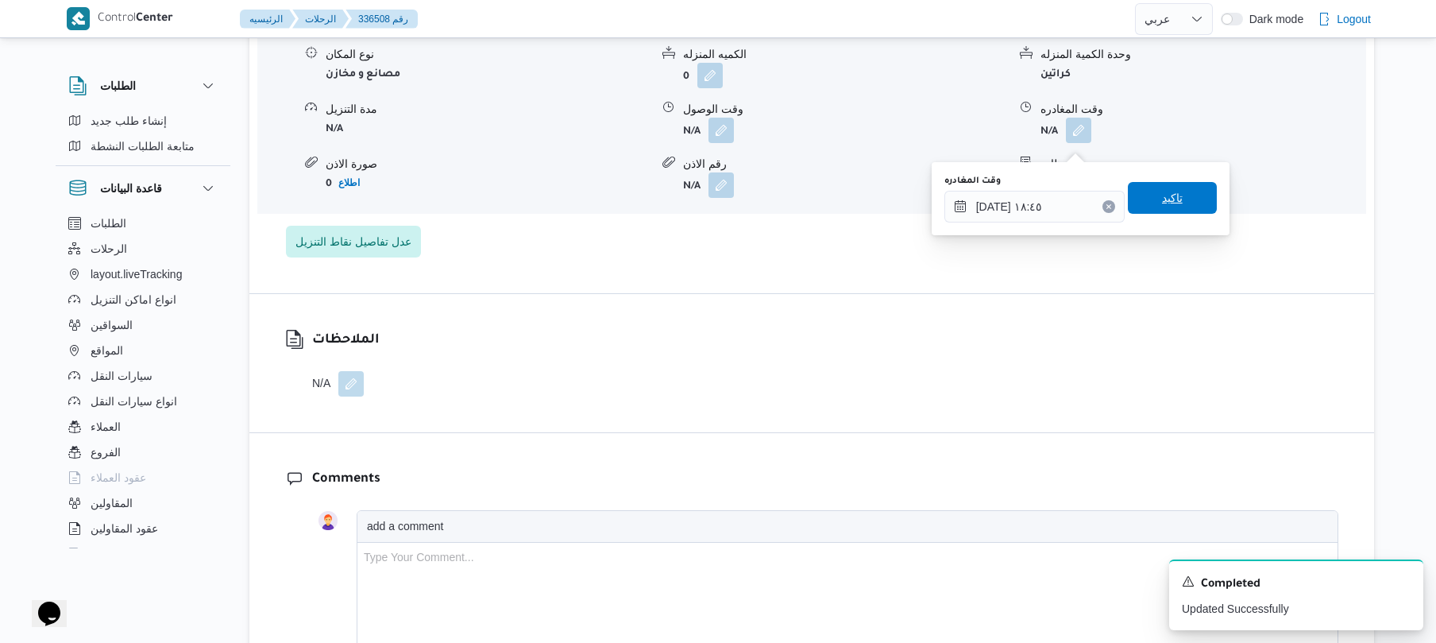
click at [1175, 194] on span "تاكيد" at bounding box center [1172, 198] width 89 height 32
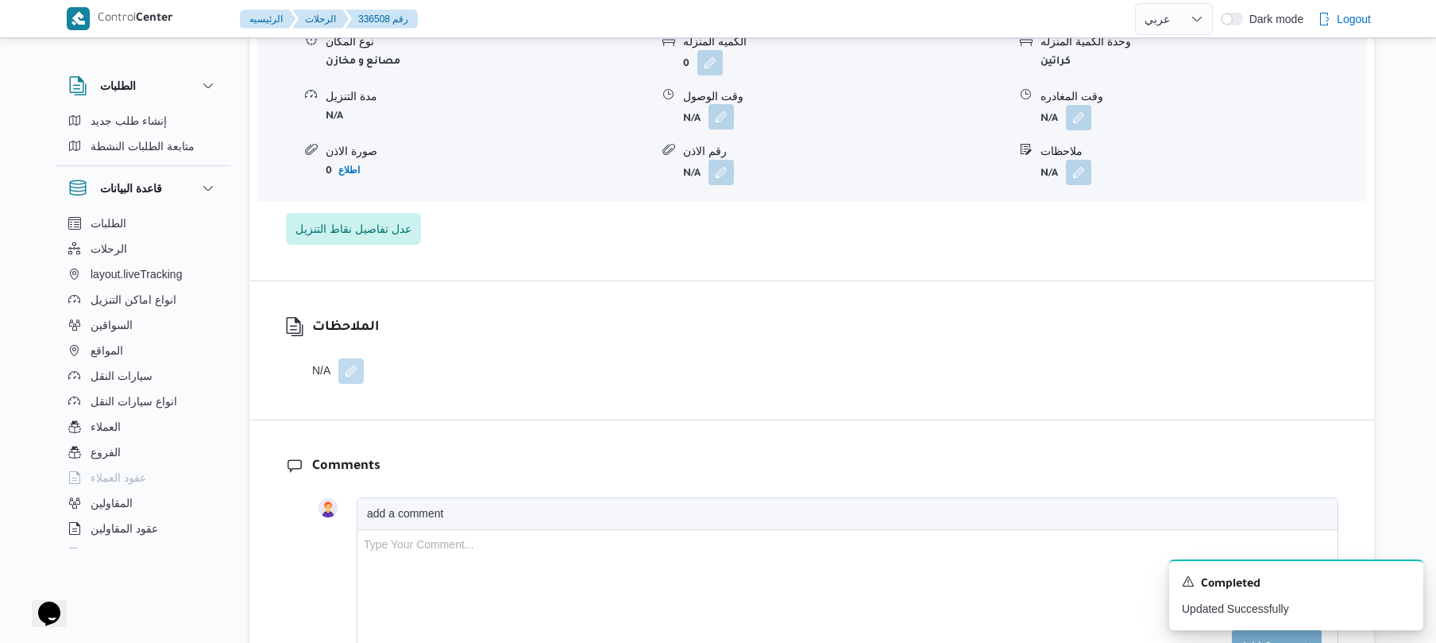
click at [723, 129] on button "button" at bounding box center [720, 116] width 25 height 25
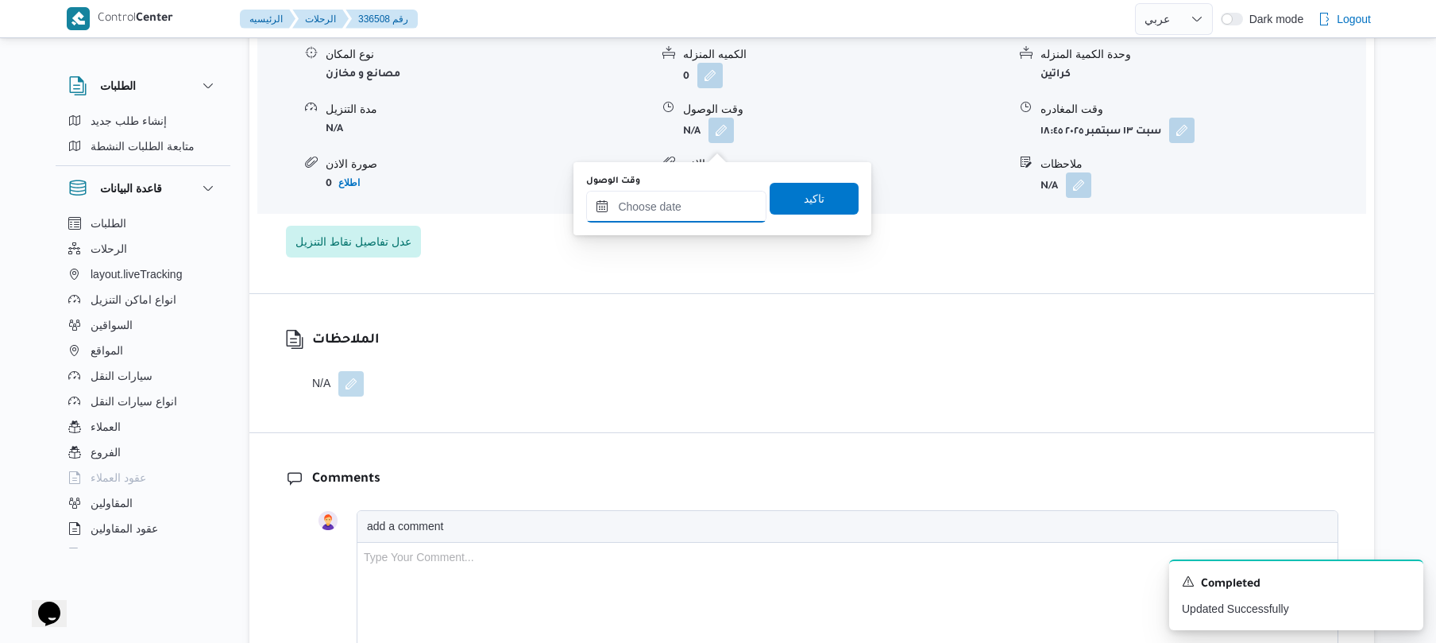
click at [702, 195] on input "وقت الوصول" at bounding box center [676, 207] width 180 height 32
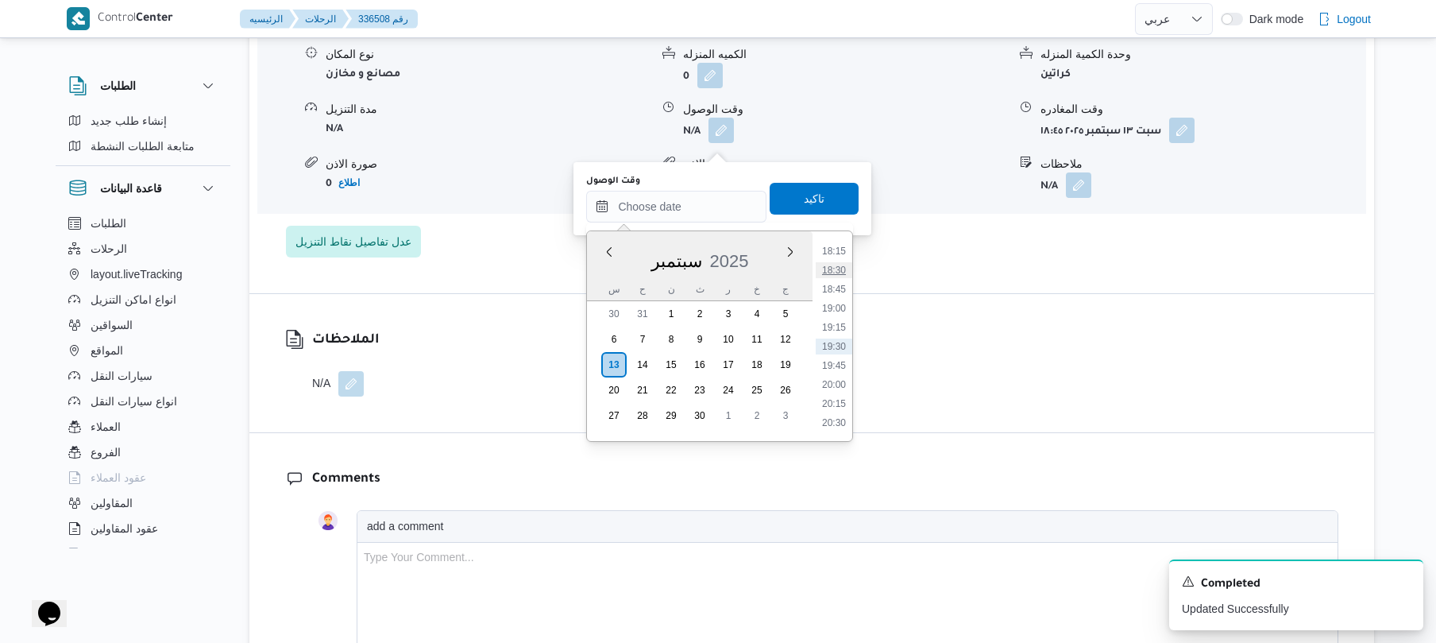
click at [845, 272] on li "18:30" at bounding box center [834, 270] width 37 height 16
type input "١٣/٠٩/٢٠٢٥ ١٨:٣٠"
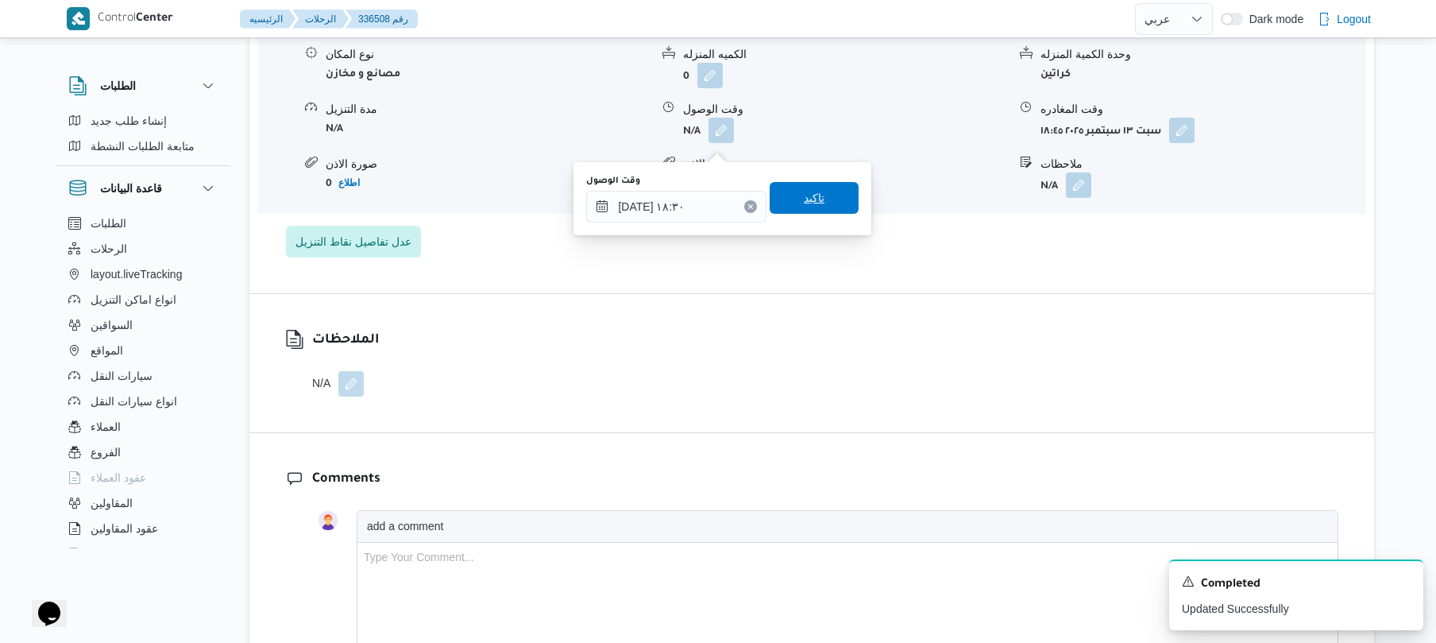
click at [817, 198] on span "تاكيد" at bounding box center [814, 198] width 89 height 32
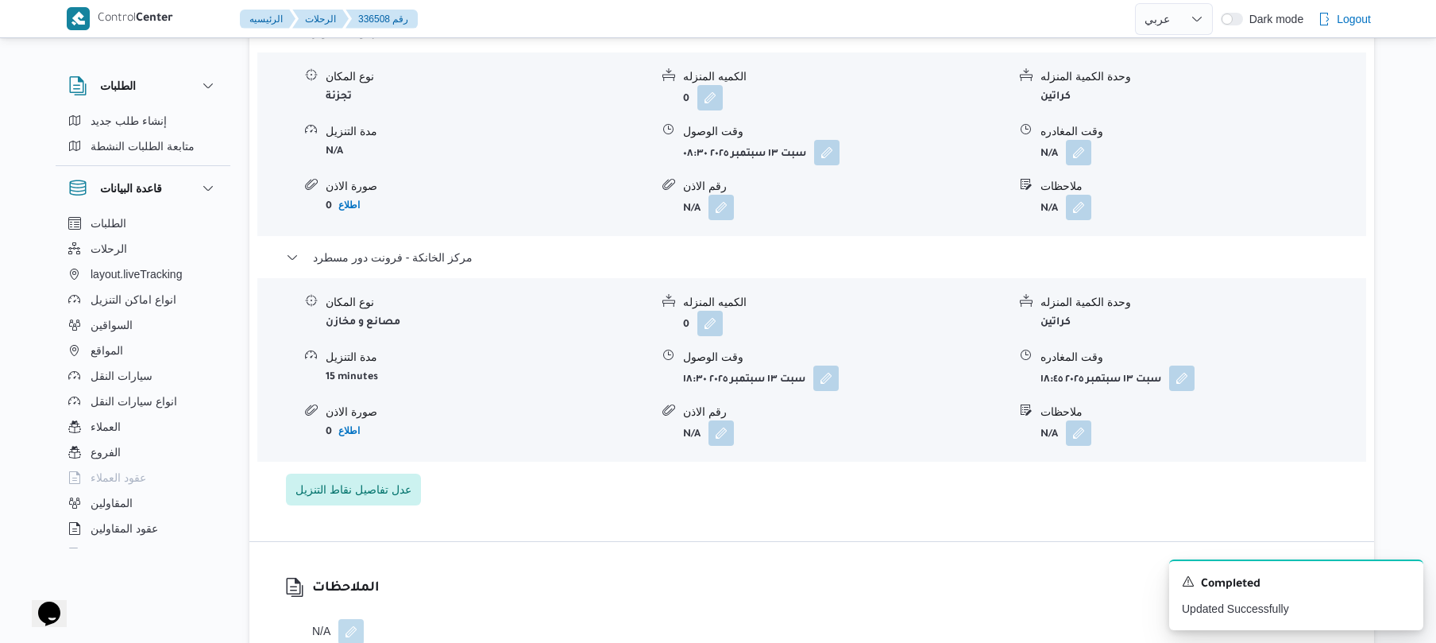
scroll to position [1398, 0]
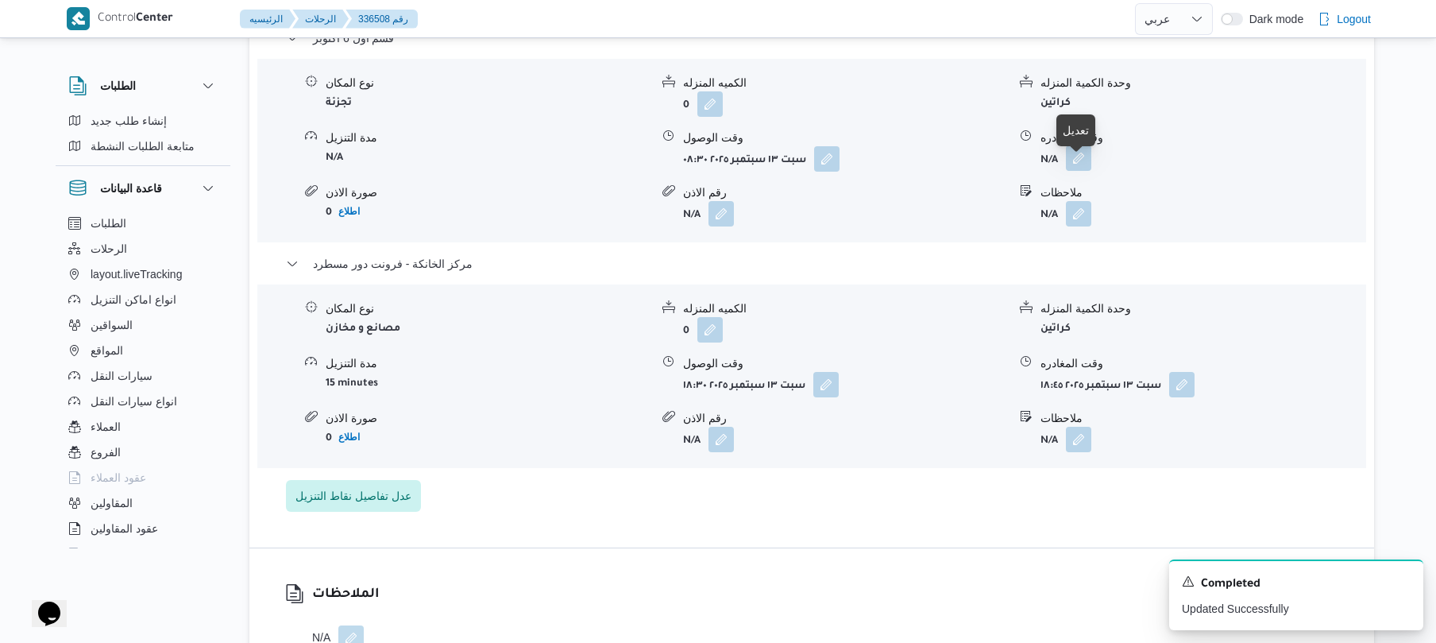
click at [1079, 169] on button "button" at bounding box center [1078, 157] width 25 height 25
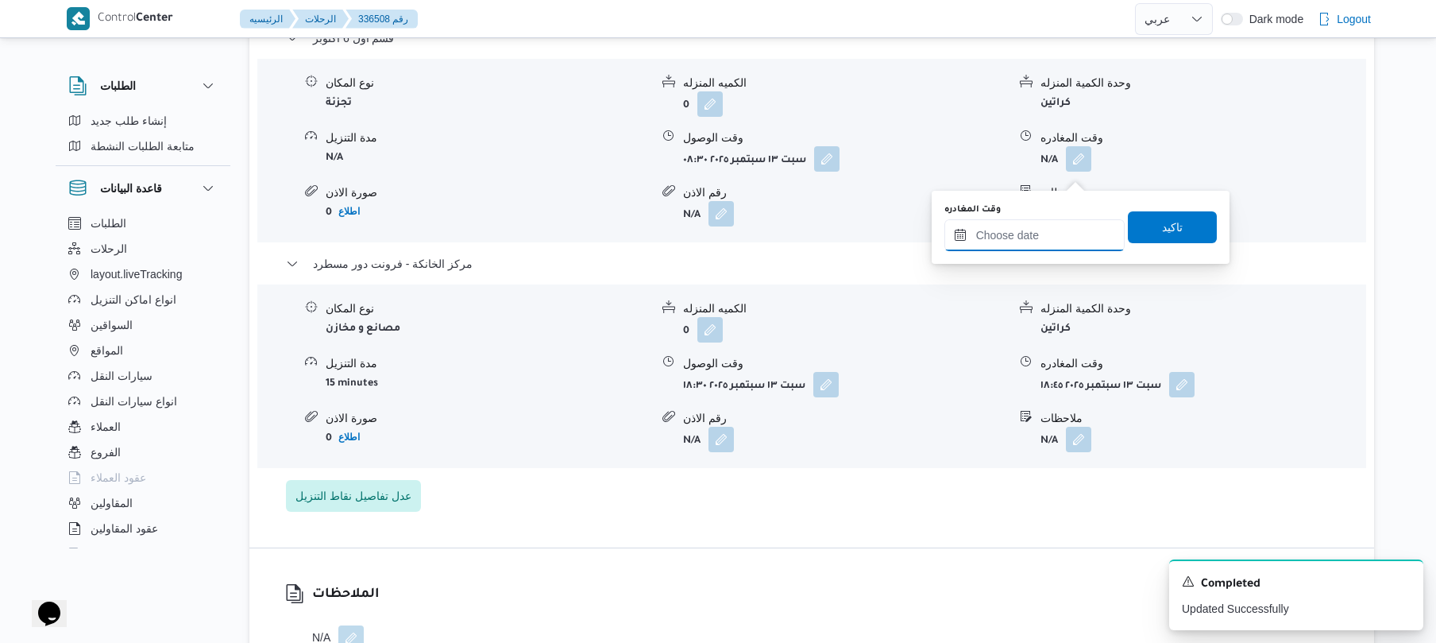
click at [1009, 240] on input "وقت المغادره" at bounding box center [1034, 235] width 180 height 32
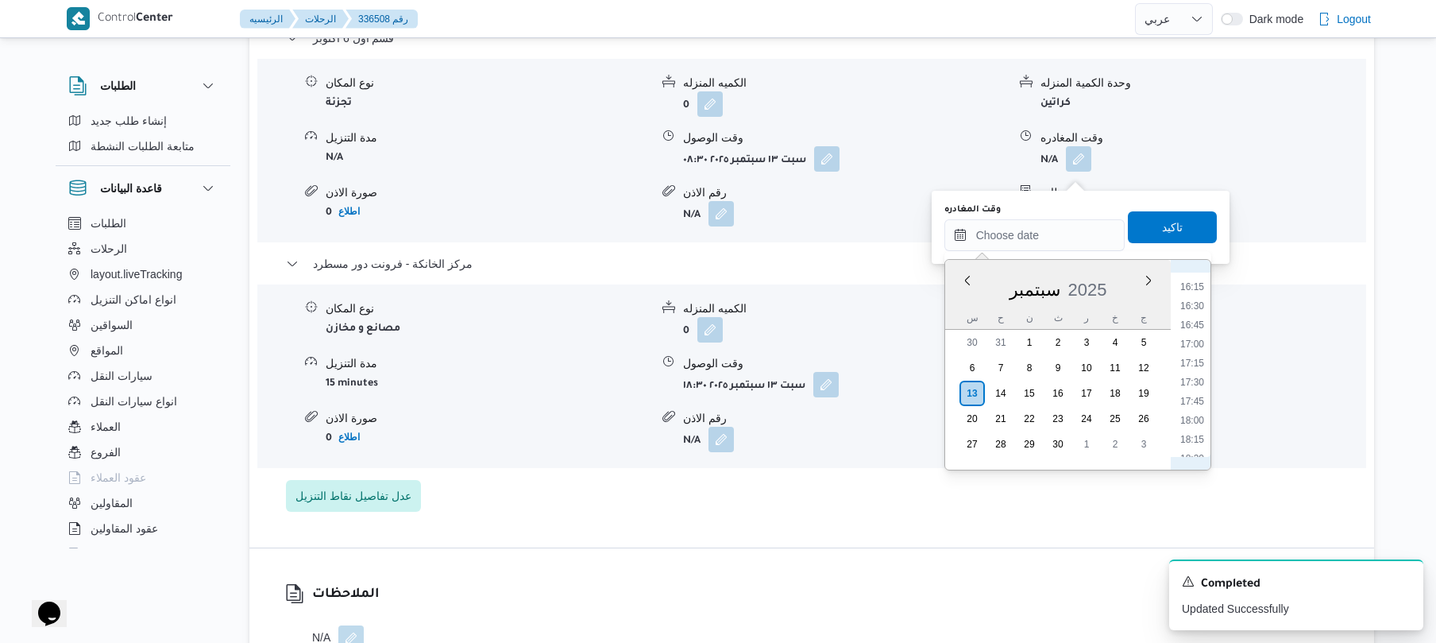
scroll to position [1195, 0]
click at [1190, 423] on li "17:30" at bounding box center [1192, 420] width 37 height 16
type input "١٣/٠٩/٢٠٢٥ ١٧:٣٠"
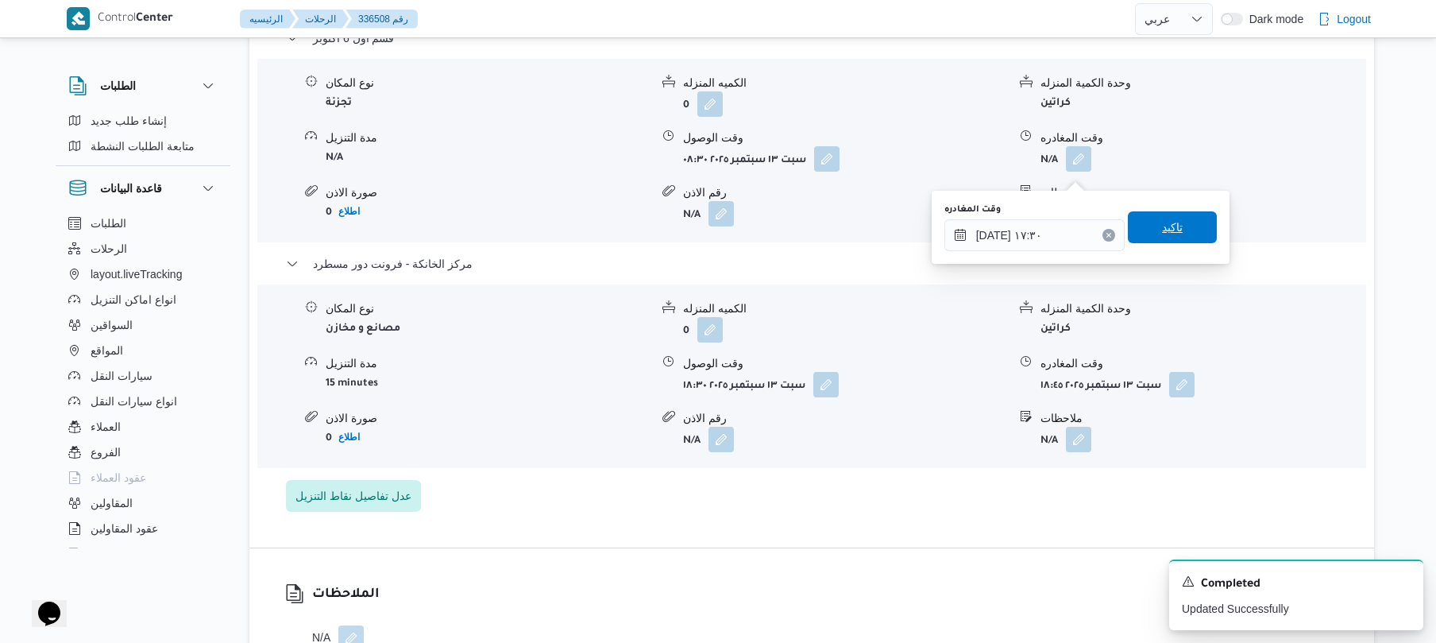
drag, startPoint x: 1183, startPoint y: 224, endPoint x: 1195, endPoint y: 233, distance: 14.8
click at [1195, 233] on span "تاكيد" at bounding box center [1172, 227] width 89 height 32
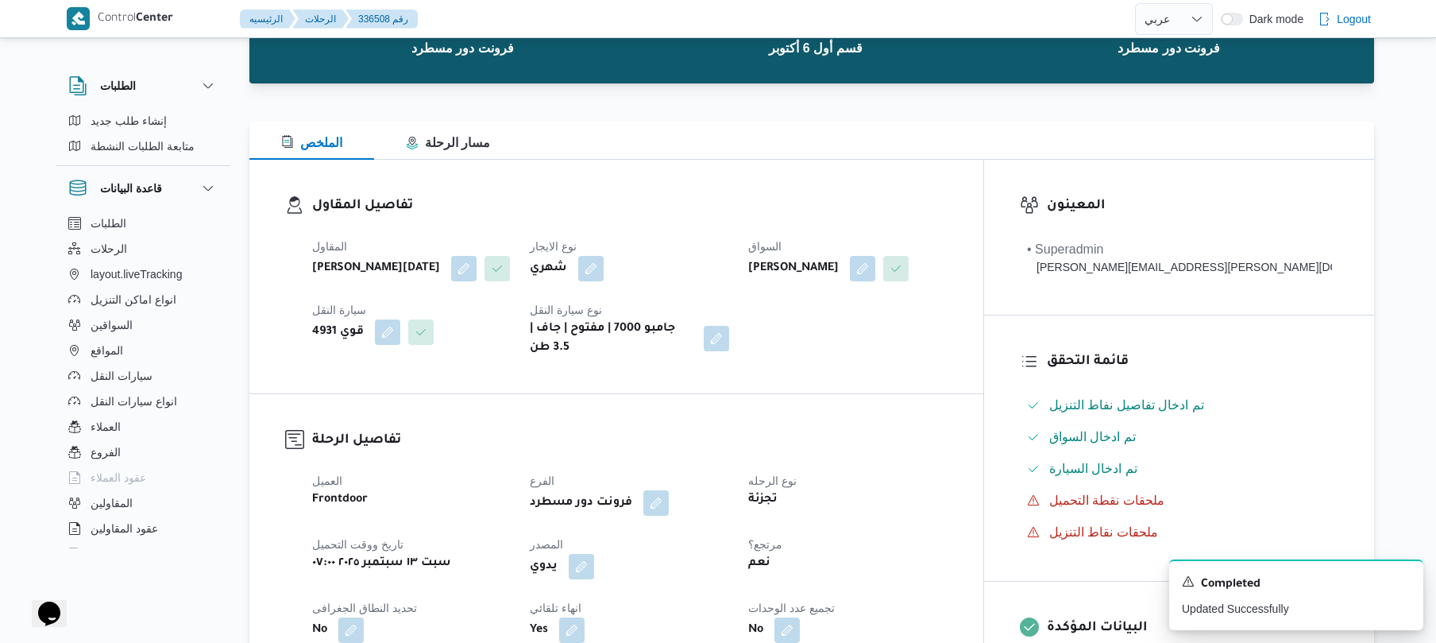
scroll to position [0, 0]
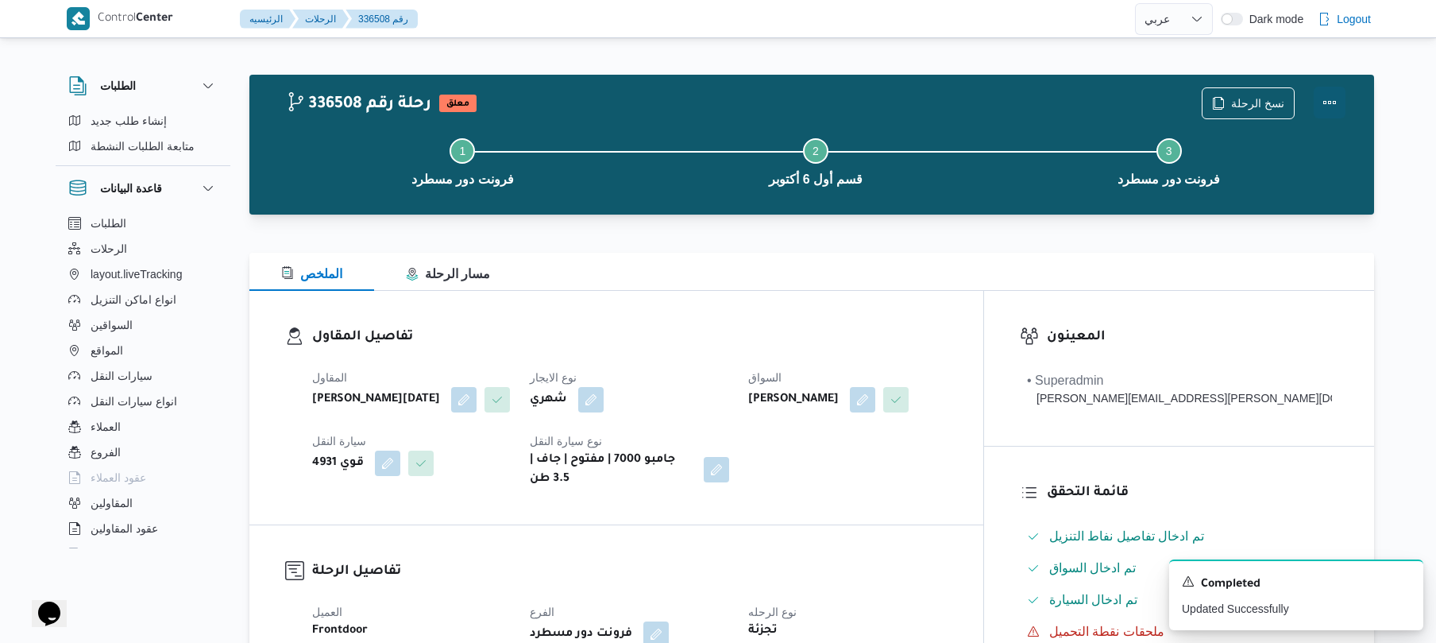
click at [1322, 102] on button "Actions" at bounding box center [1330, 103] width 32 height 32
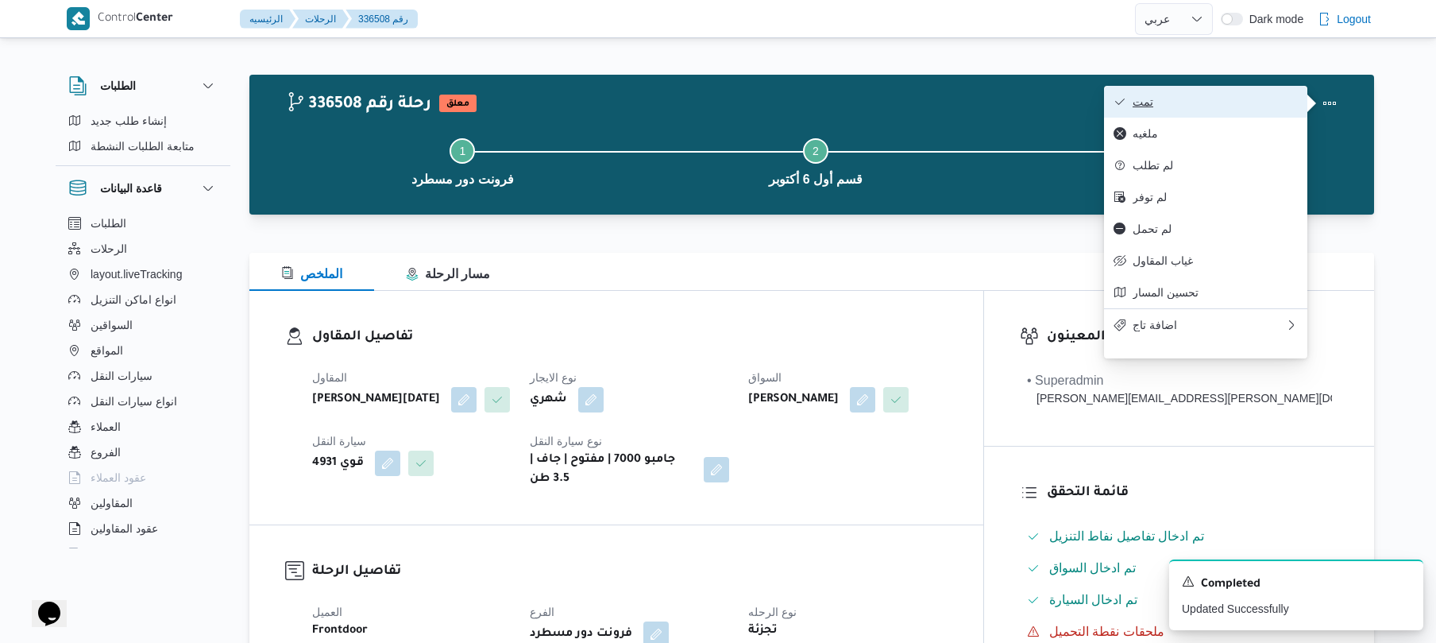
click at [1221, 102] on span "تمت" at bounding box center [1215, 101] width 165 height 13
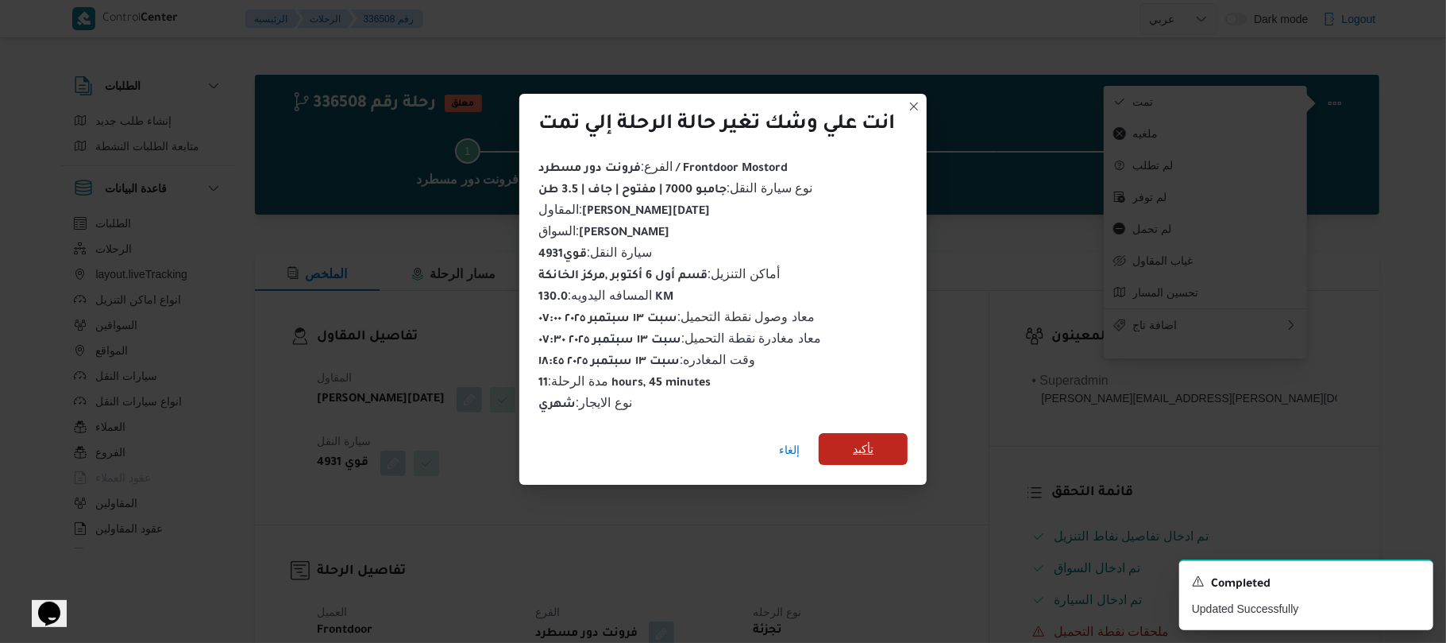
click at [890, 434] on span "تأكيد" at bounding box center [863, 449] width 89 height 32
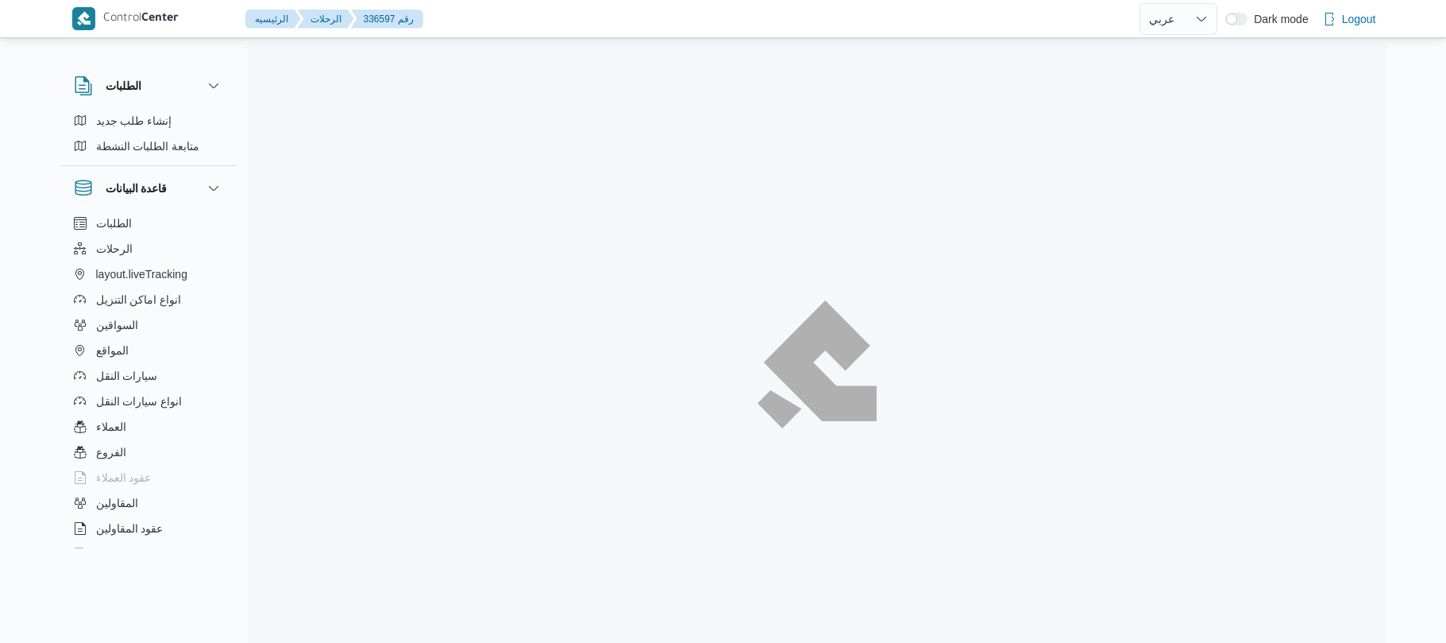
select select "ar"
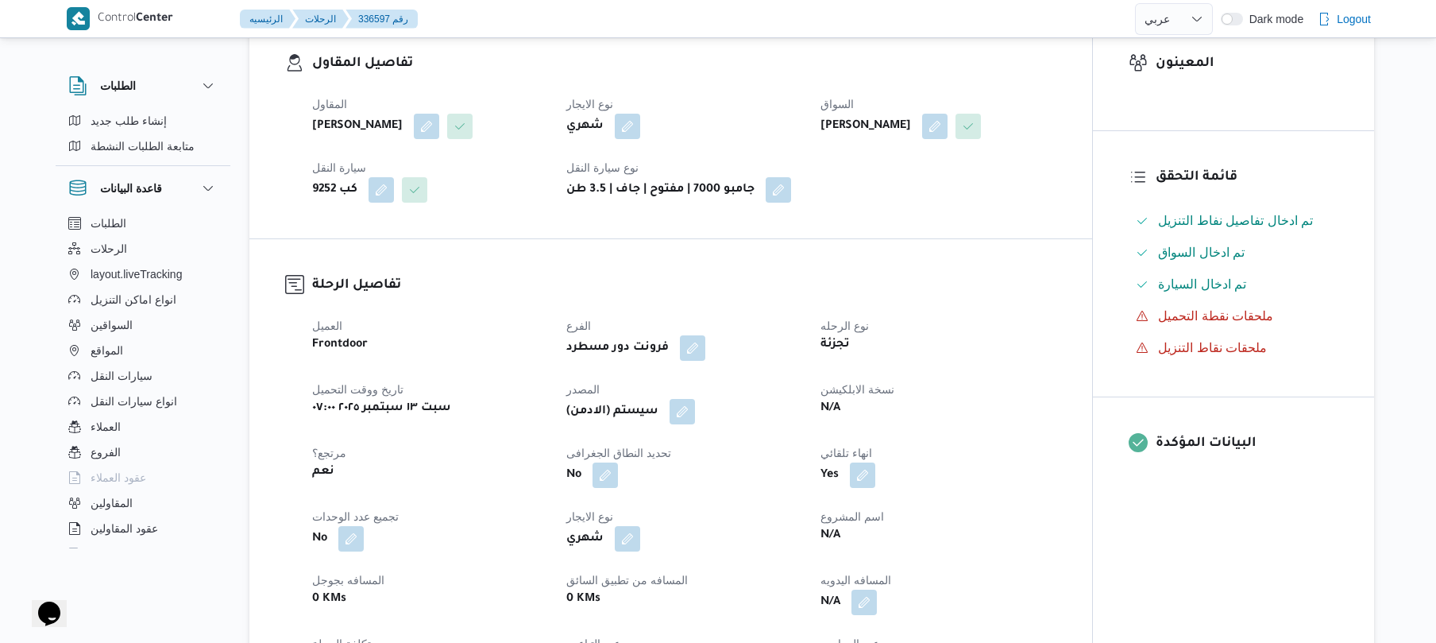
scroll to position [465, 0]
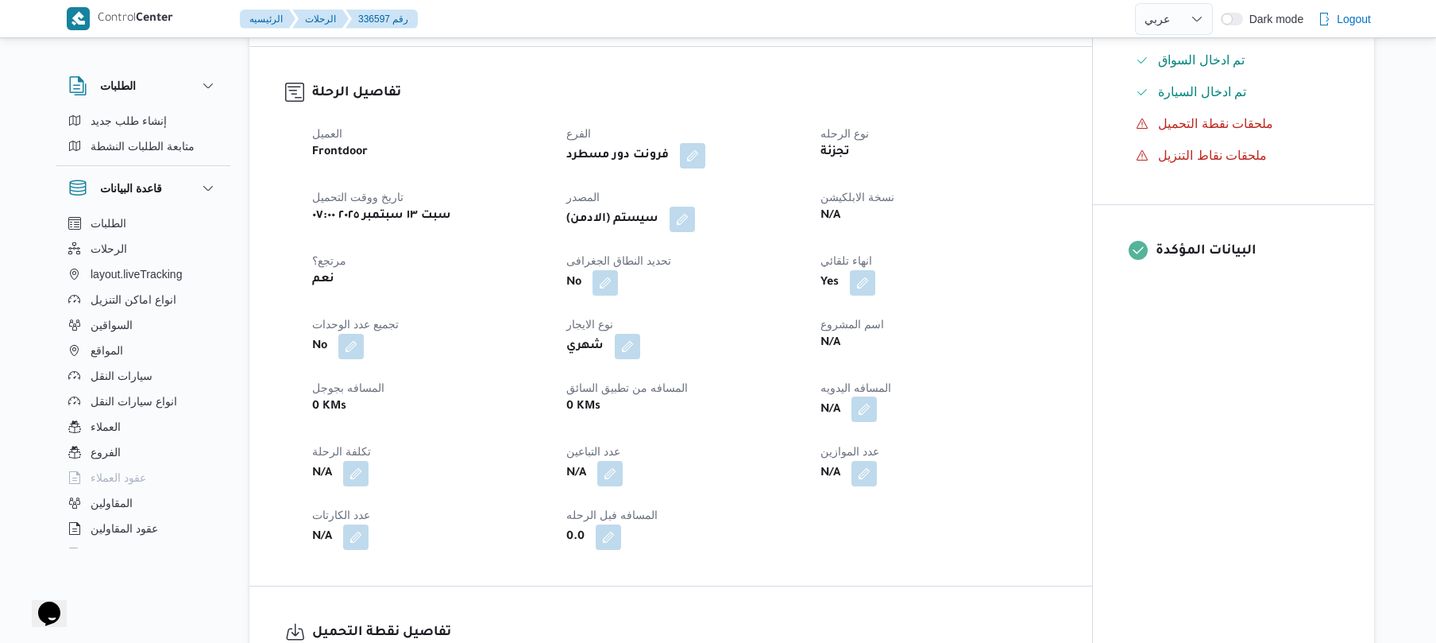
click at [856, 422] on button "button" at bounding box center [863, 408] width 25 height 25
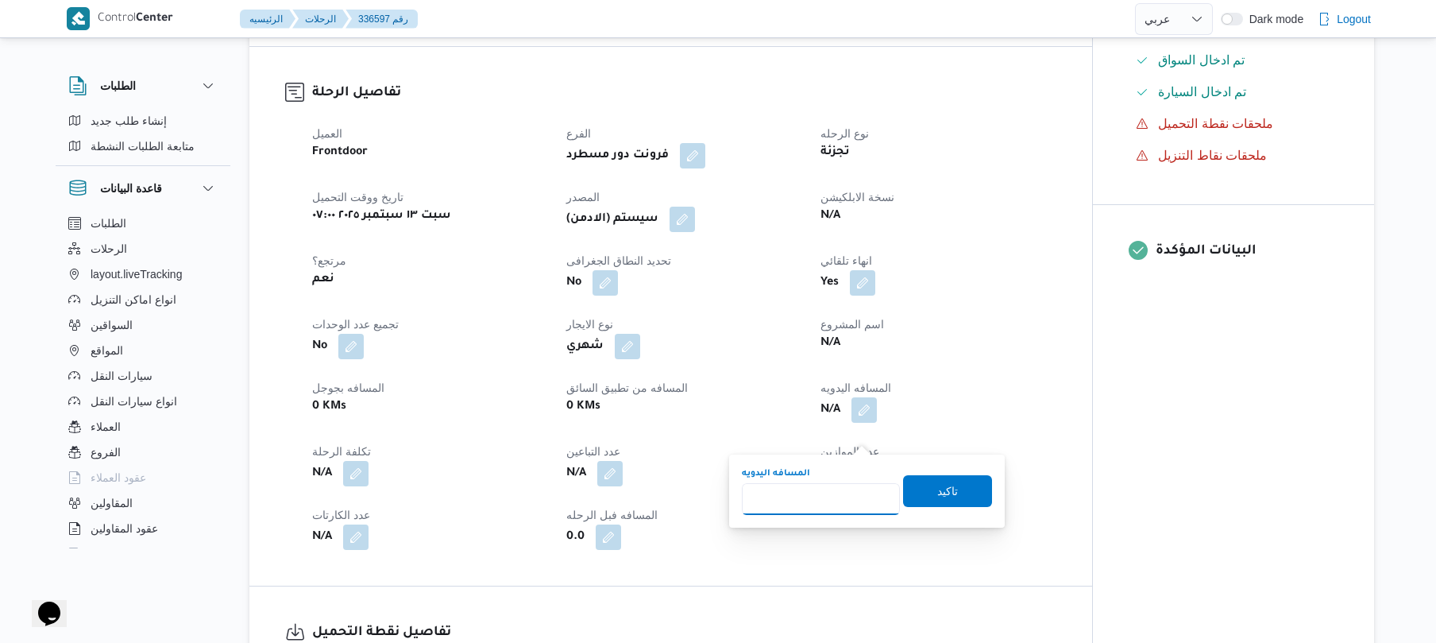
click at [807, 492] on input "المسافه اليدويه" at bounding box center [821, 499] width 158 height 32
type input "130"
click at [952, 493] on span "تاكيد" at bounding box center [947, 490] width 89 height 32
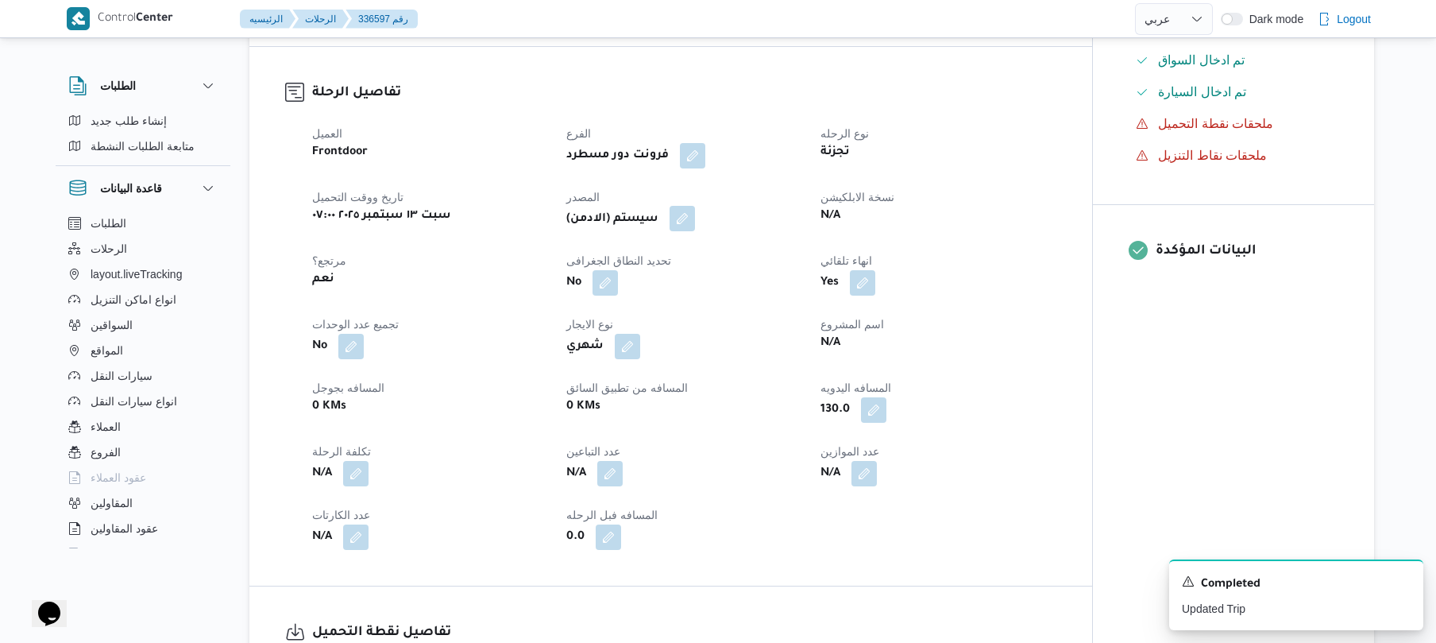
click at [687, 231] on button "button" at bounding box center [682, 218] width 25 height 25
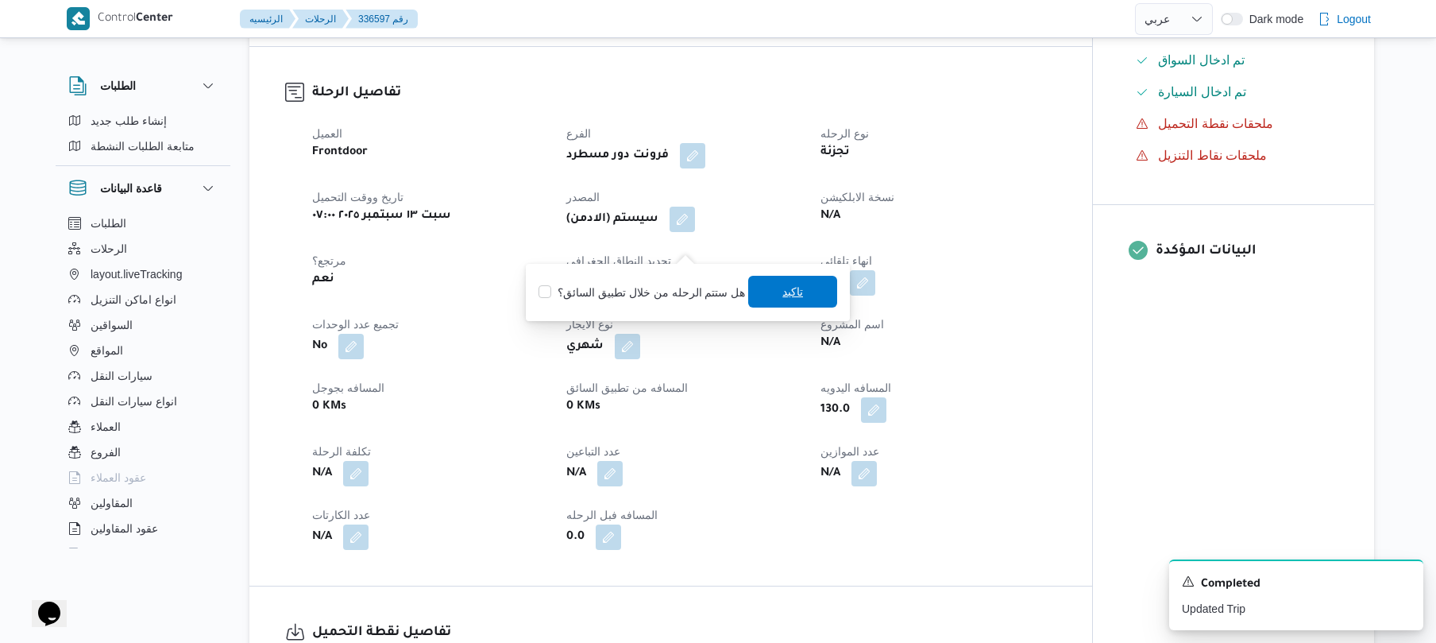
click at [764, 284] on span "تاكيد" at bounding box center [792, 292] width 89 height 32
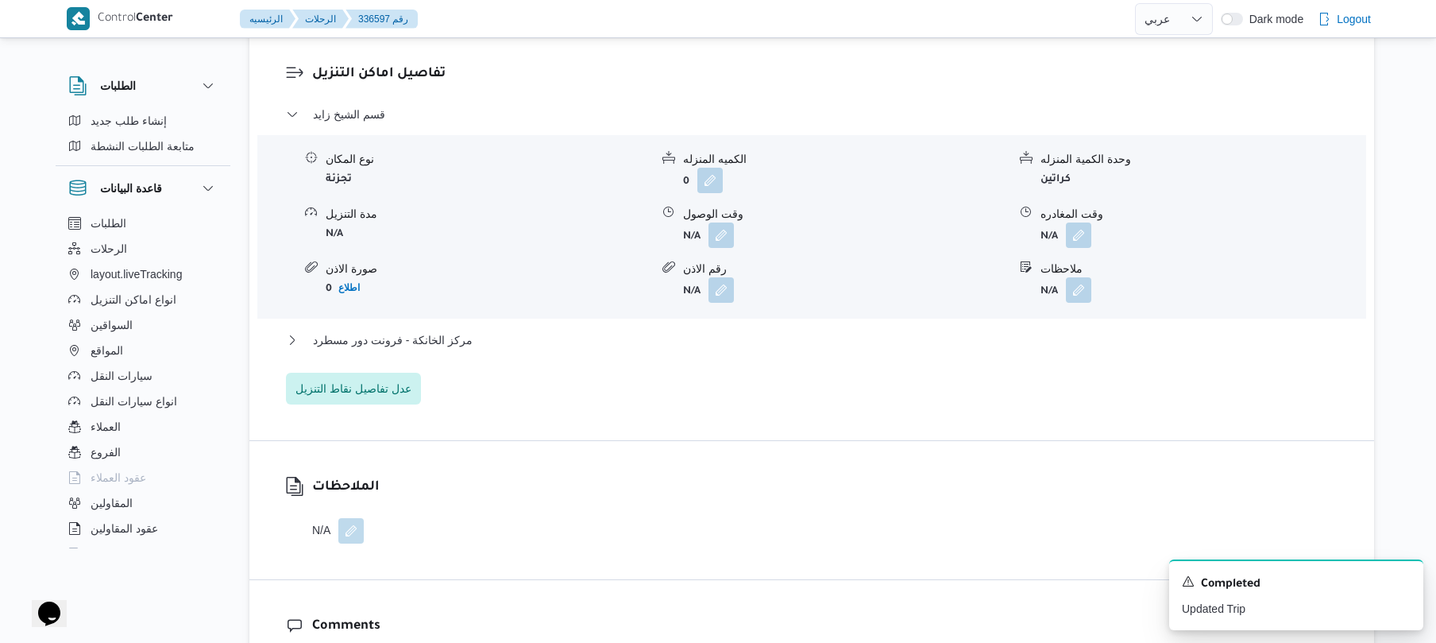
scroll to position [1313, 0]
click at [719, 243] on button "button" at bounding box center [720, 230] width 25 height 25
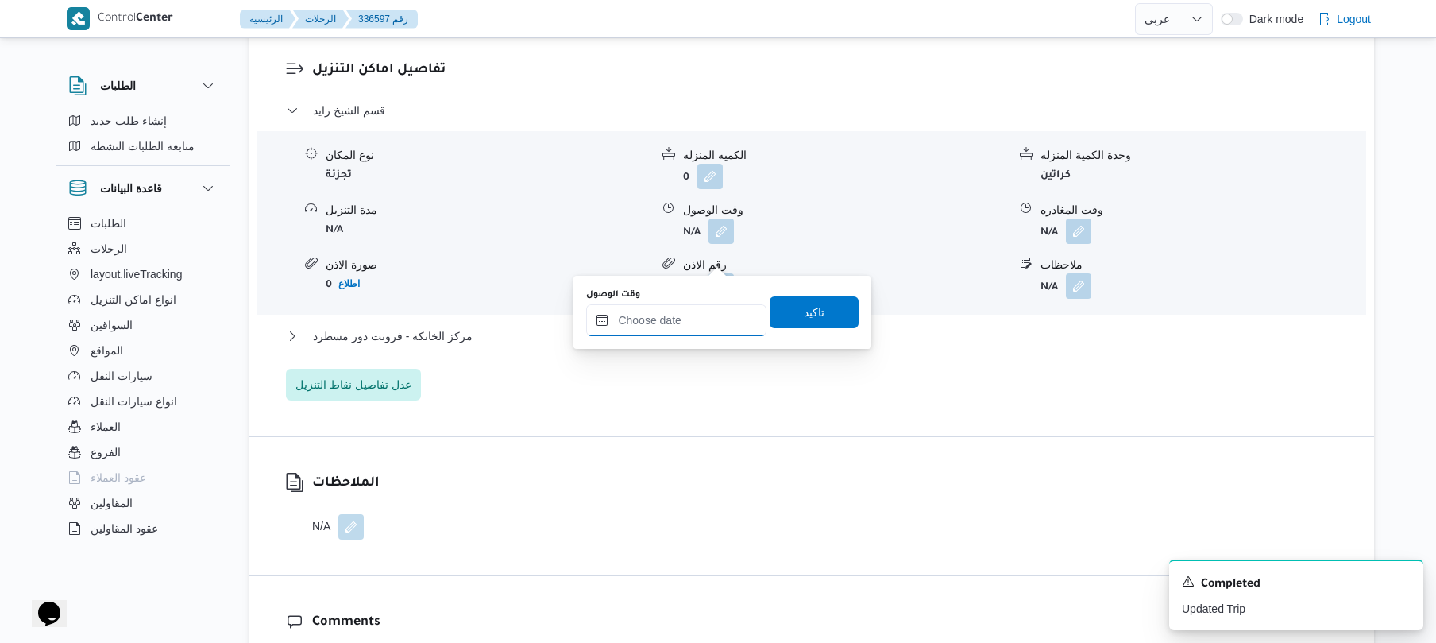
click at [669, 319] on input "وقت الوصول" at bounding box center [676, 320] width 180 height 32
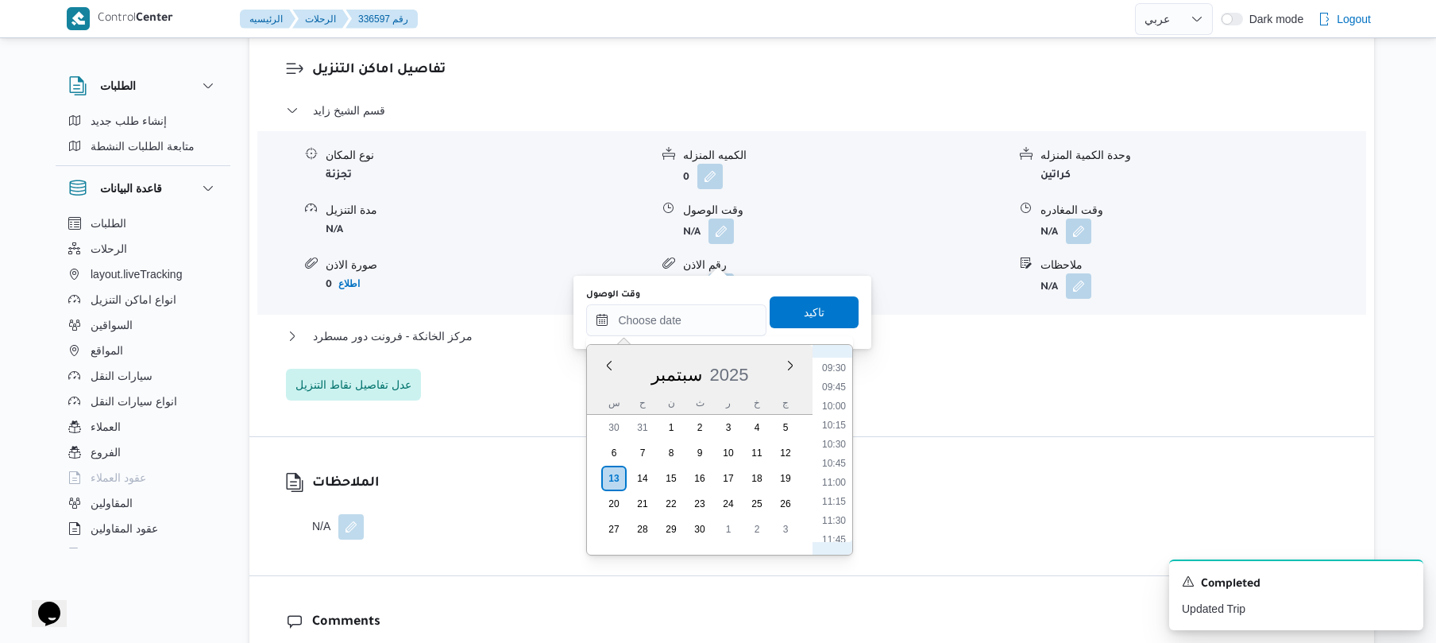
scroll to position [770, 0]
click at [842, 395] on li "10:30" at bounding box center [834, 396] width 37 height 16
type input "١٣/٠٩/٢٠٢٥ ١٠:٣٠"
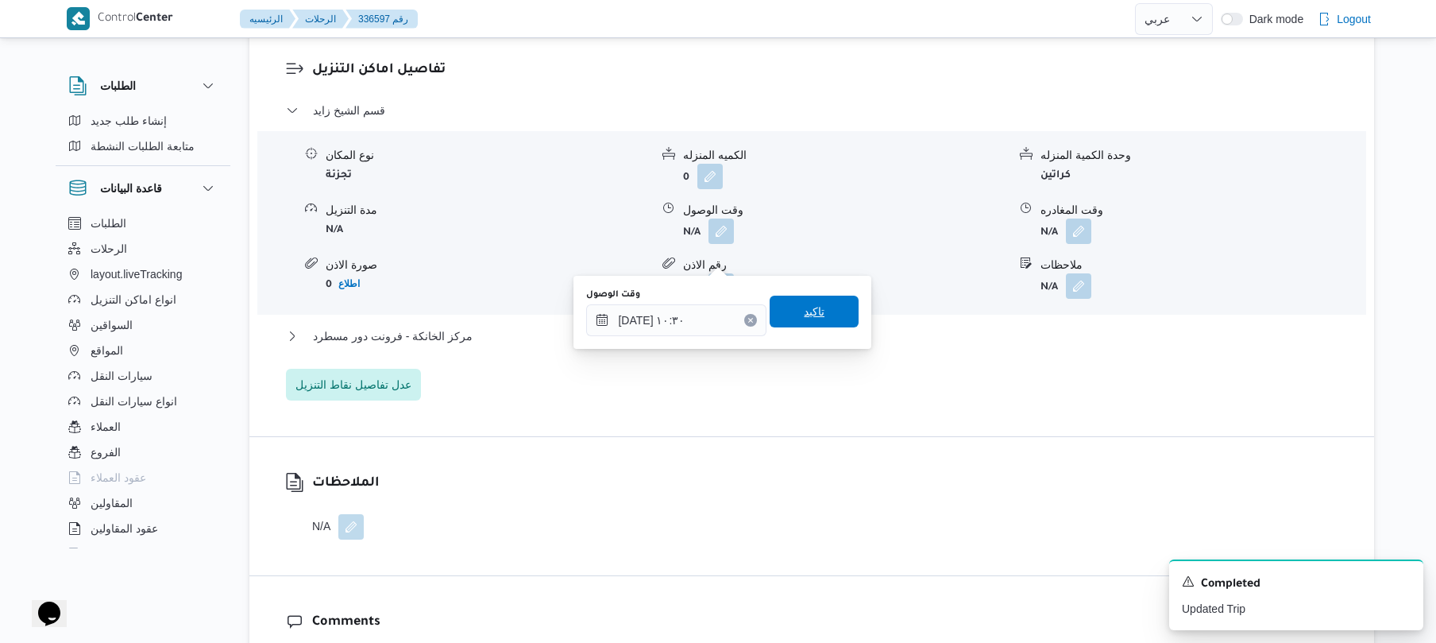
click at [816, 308] on span "تاكيد" at bounding box center [814, 311] width 89 height 32
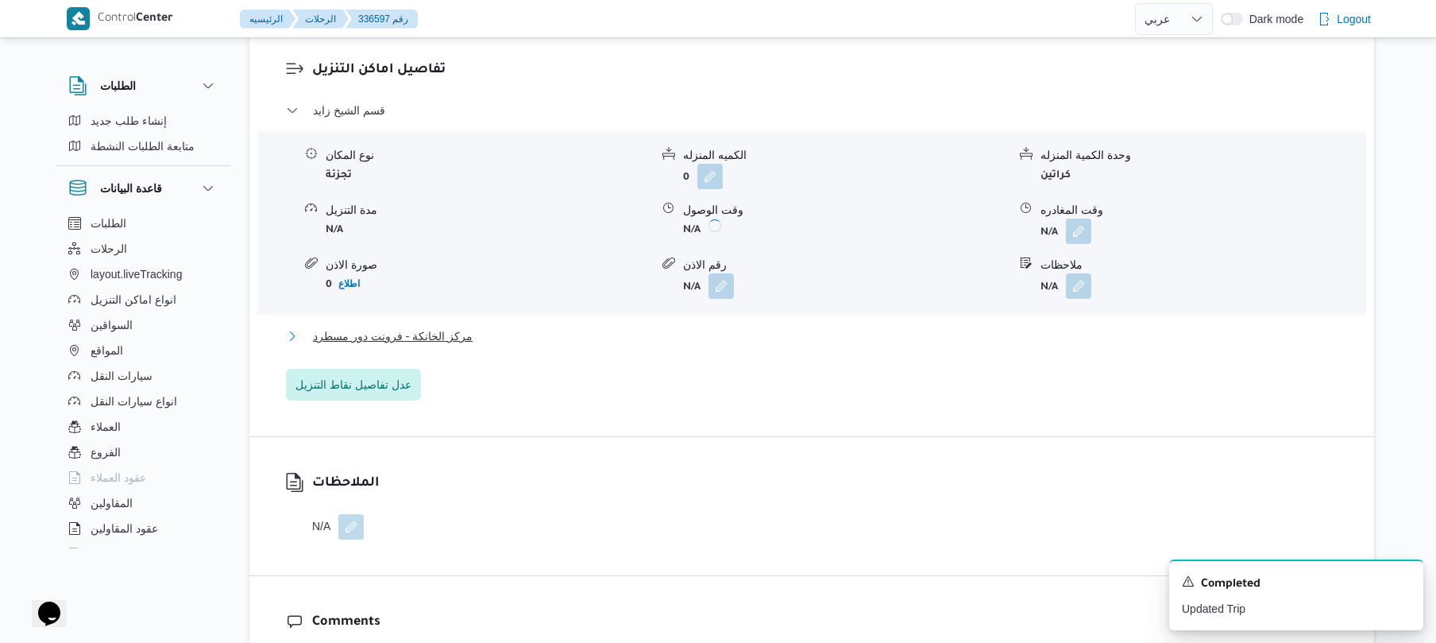
click at [782, 345] on button "مركز الخانكة - فرونت دور مسطرد" at bounding box center [812, 335] width 1052 height 19
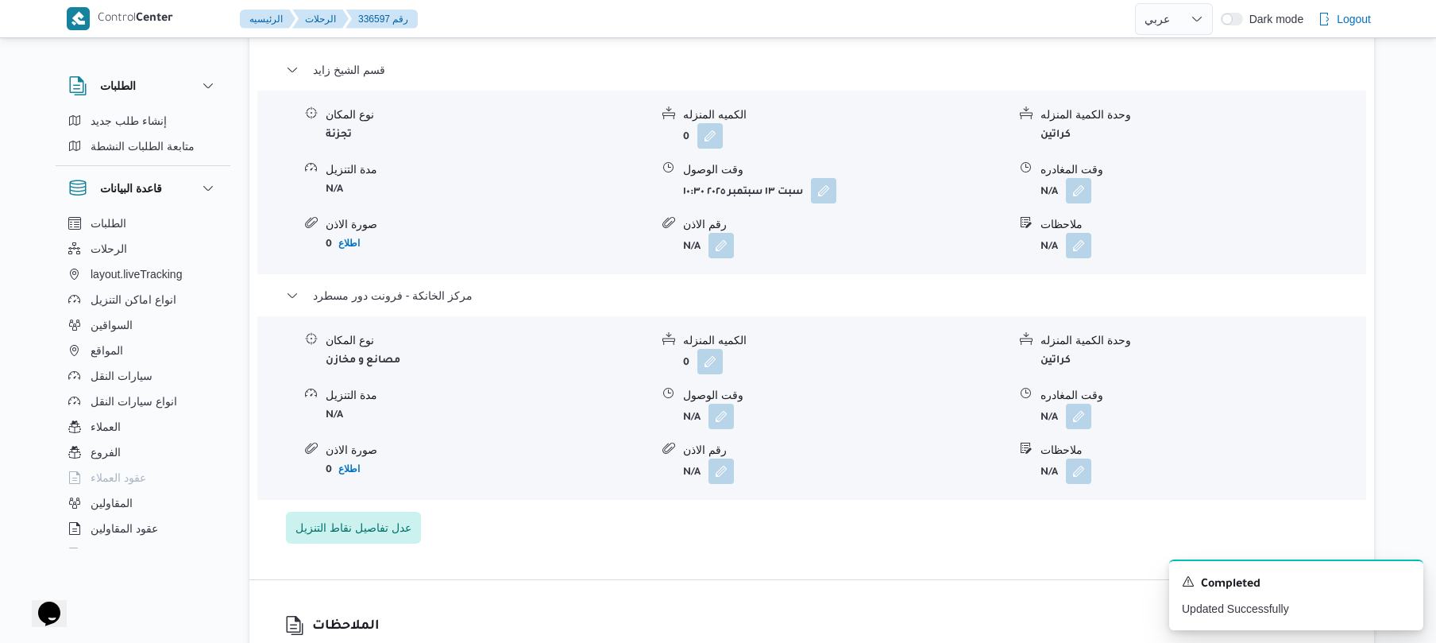
scroll to position [1355, 0]
click at [1078, 427] on button "button" at bounding box center [1078, 413] width 25 height 25
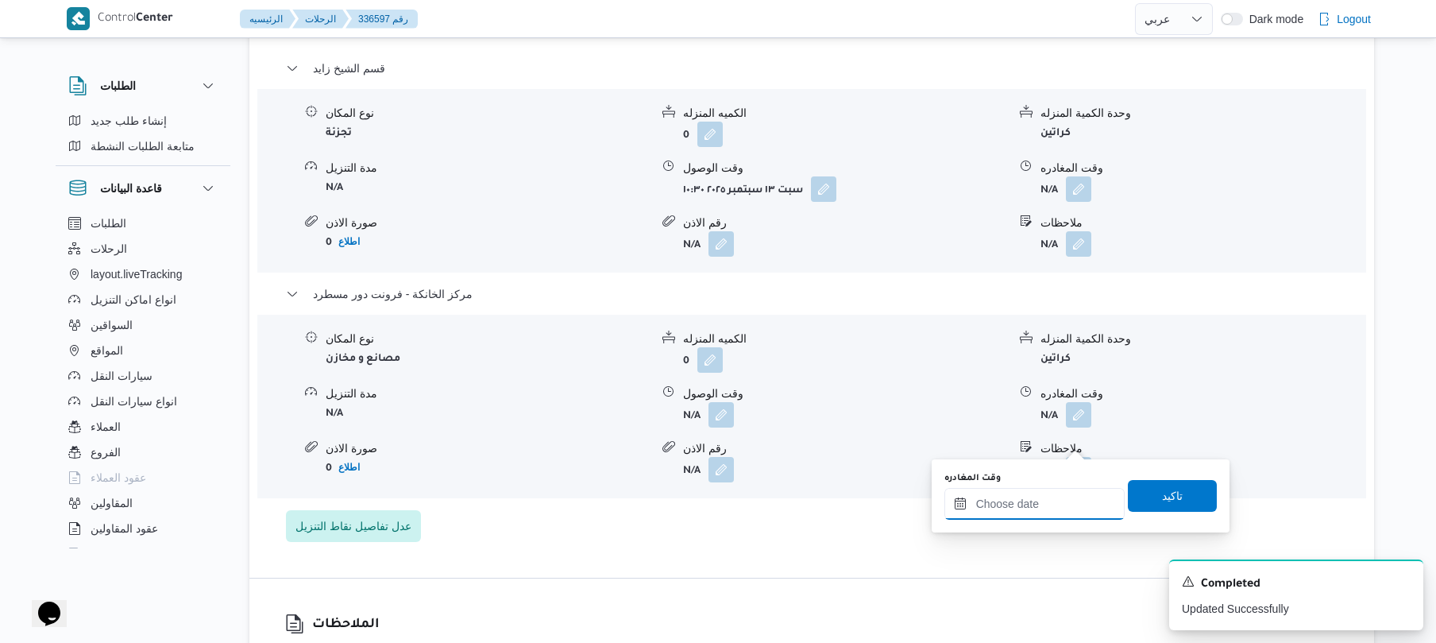
click at [998, 512] on input "وقت المغادره" at bounding box center [1034, 504] width 180 height 32
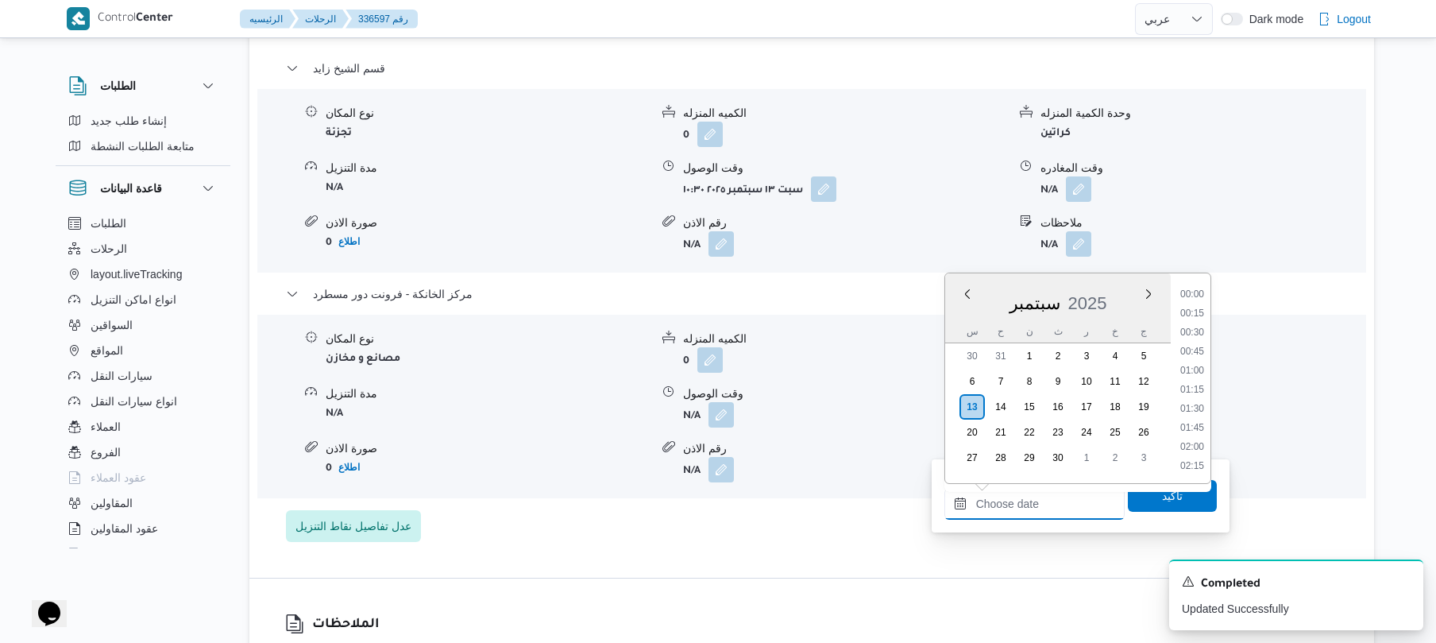
scroll to position [1392, 0]
click at [1198, 346] on li "19:00" at bounding box center [1192, 350] width 37 height 16
type input "١٣/٠٩/٢٠٢٥ ١٩:٠٠"
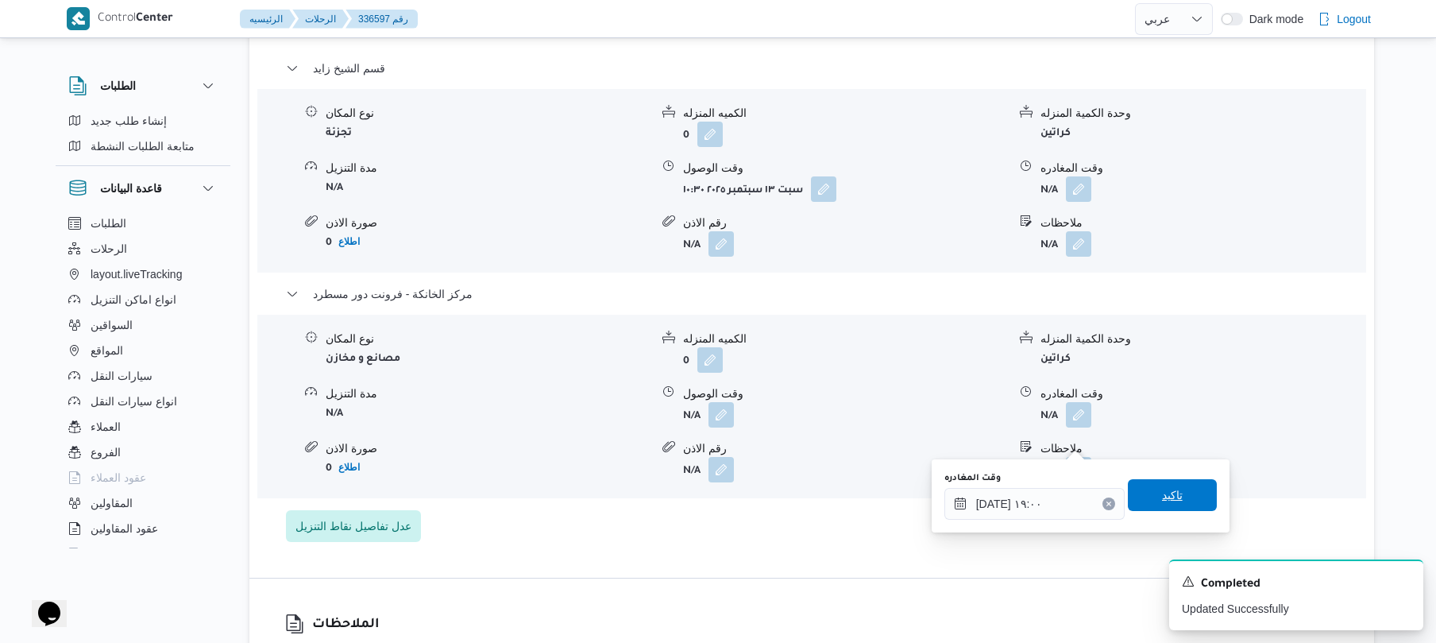
click at [1162, 500] on span "تاكيد" at bounding box center [1172, 494] width 21 height 19
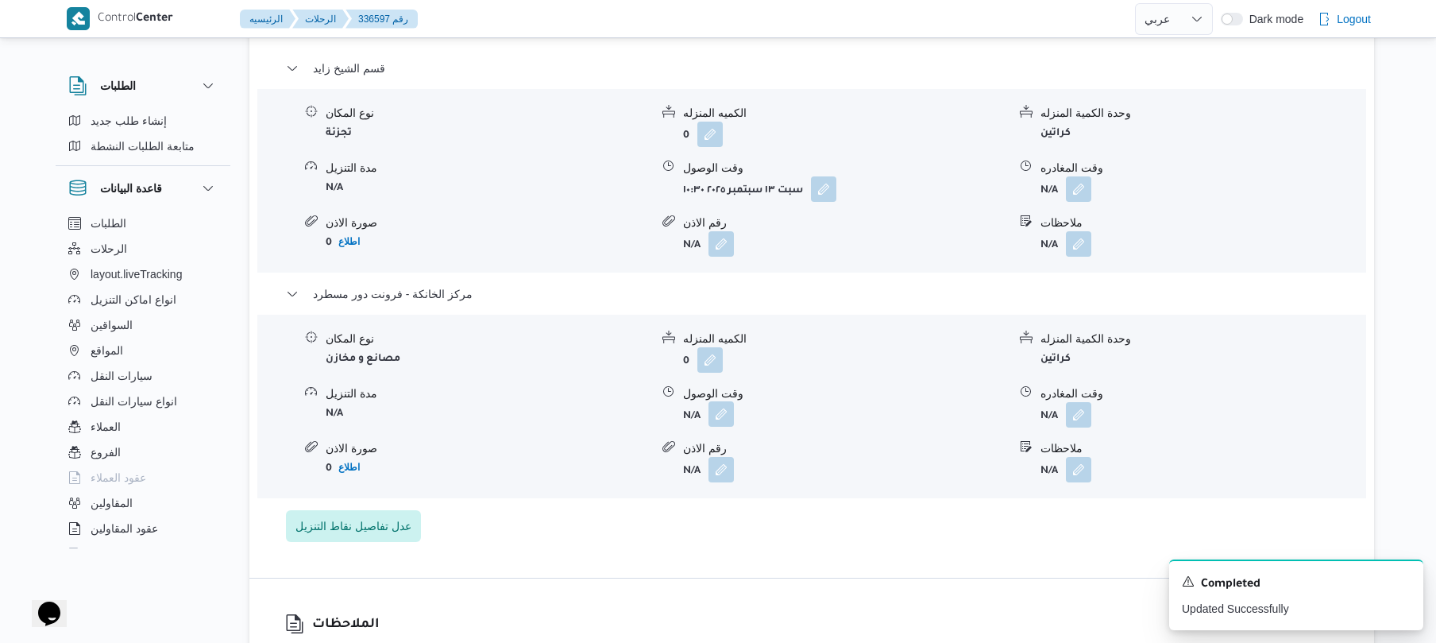
click at [722, 427] on button "button" at bounding box center [720, 413] width 25 height 25
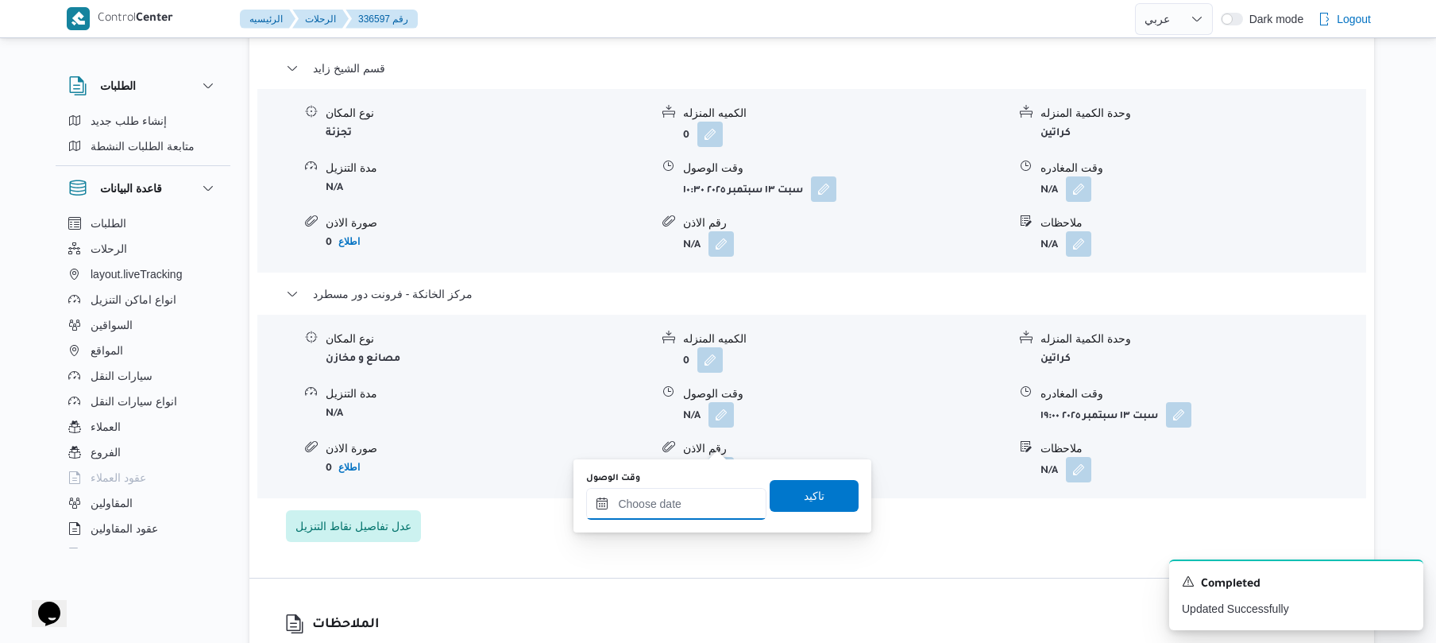
click at [691, 500] on input "وقت الوصول" at bounding box center [676, 504] width 180 height 32
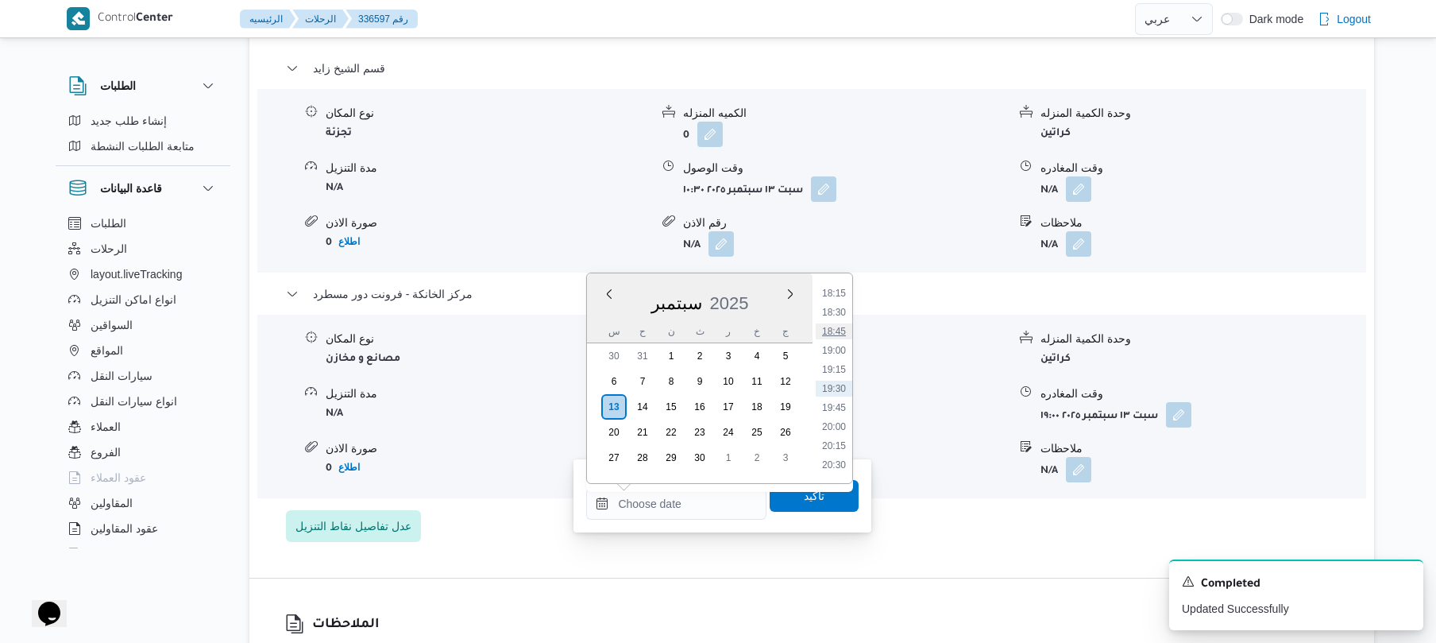
click at [840, 332] on li "18:45" at bounding box center [834, 331] width 37 height 16
type input "١٣/٠٩/٢٠٢٥ ١٨:٤٥"
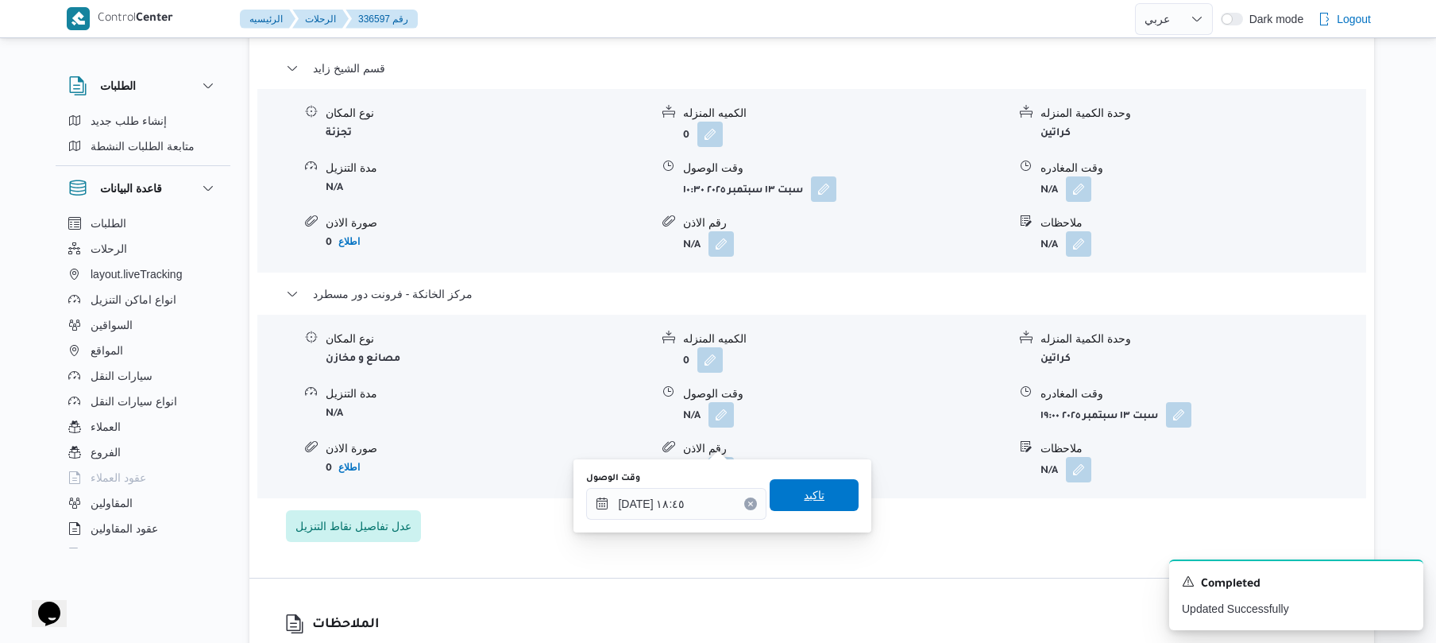
click at [804, 494] on span "تاكيد" at bounding box center [814, 494] width 21 height 19
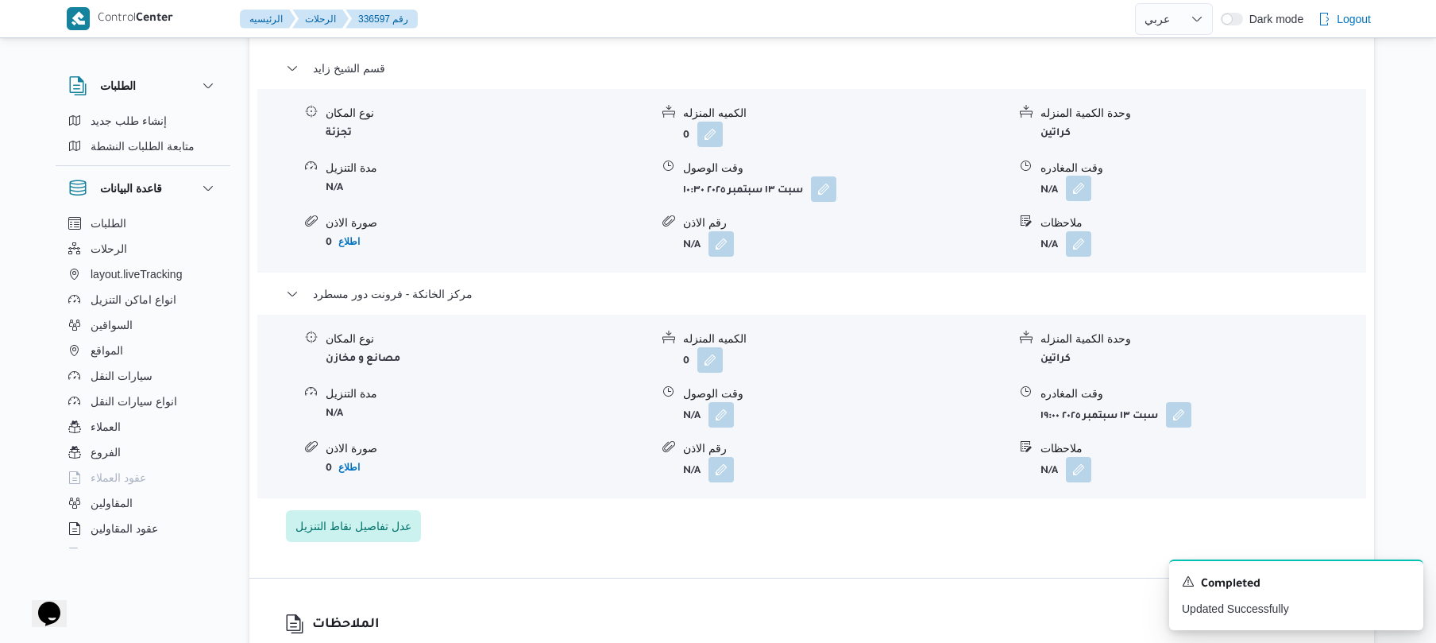
click at [1072, 201] on button "button" at bounding box center [1078, 188] width 25 height 25
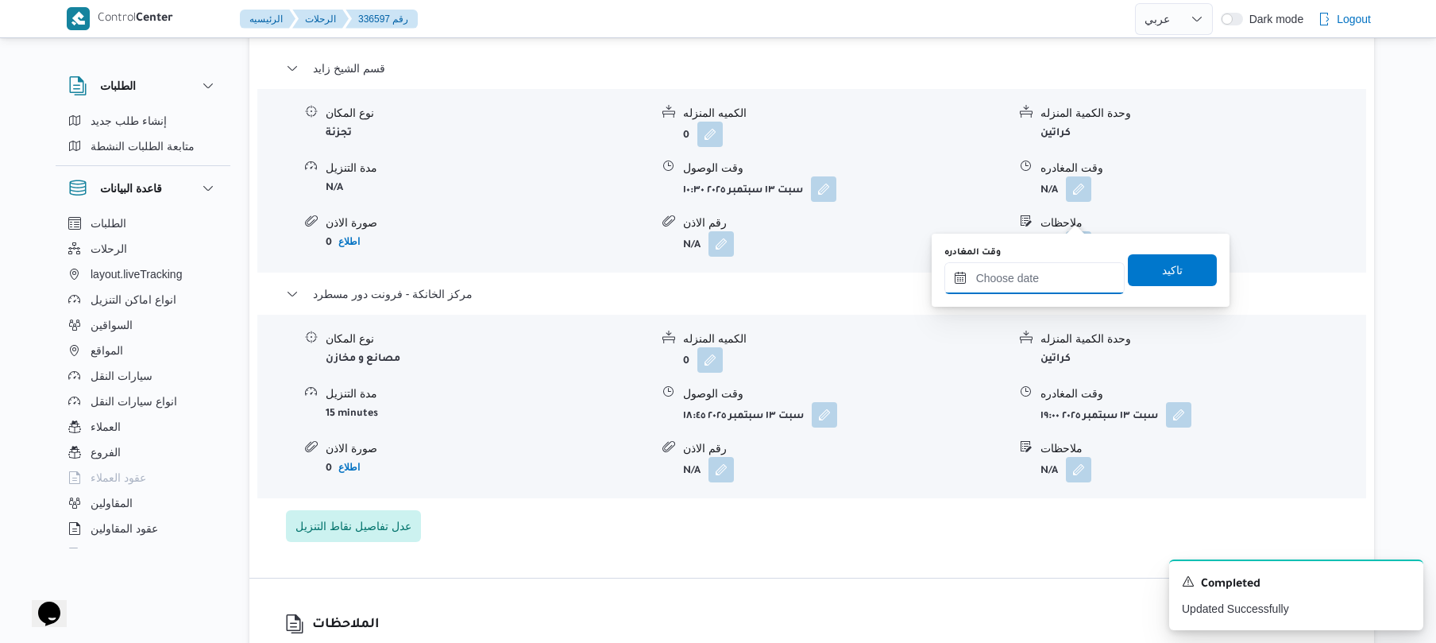
click at [1002, 281] on input "وقت المغادره" at bounding box center [1034, 278] width 180 height 32
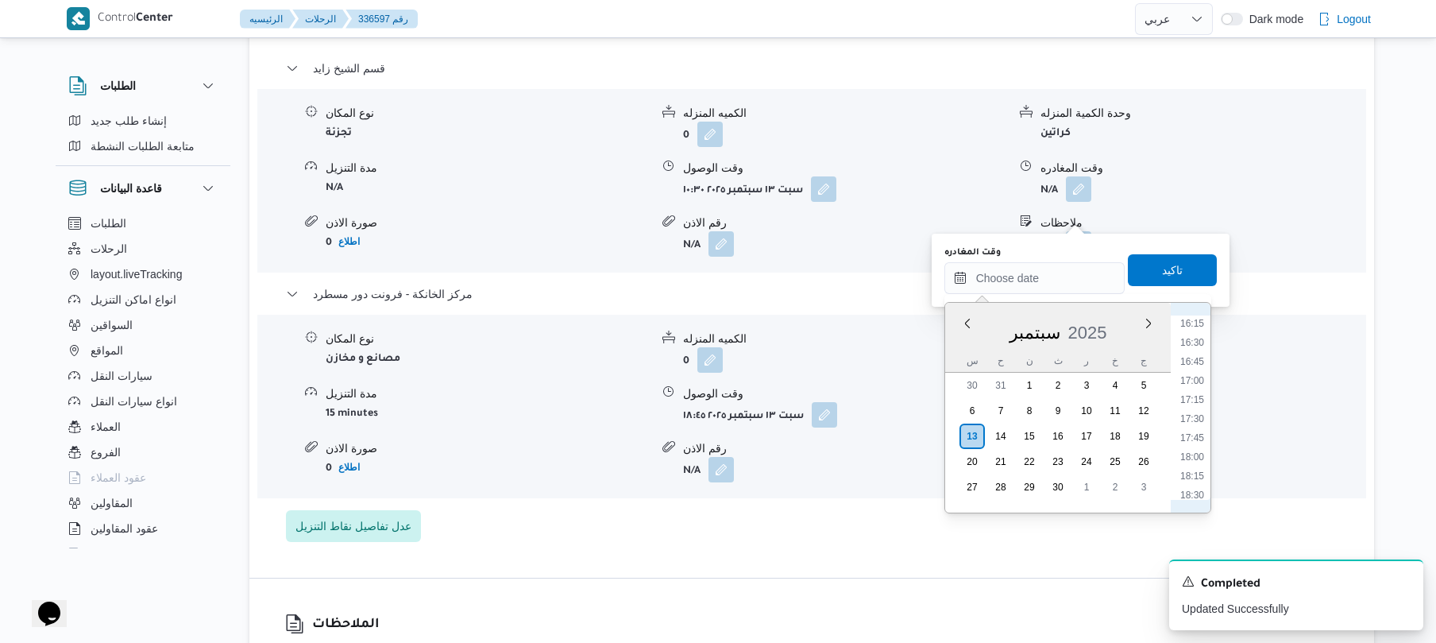
scroll to position [1237, 0]
click at [1189, 440] on li "17:45" at bounding box center [1192, 440] width 37 height 16
type input "١٣/٠٩/٢٠٢٥ ١٧:٤٥"
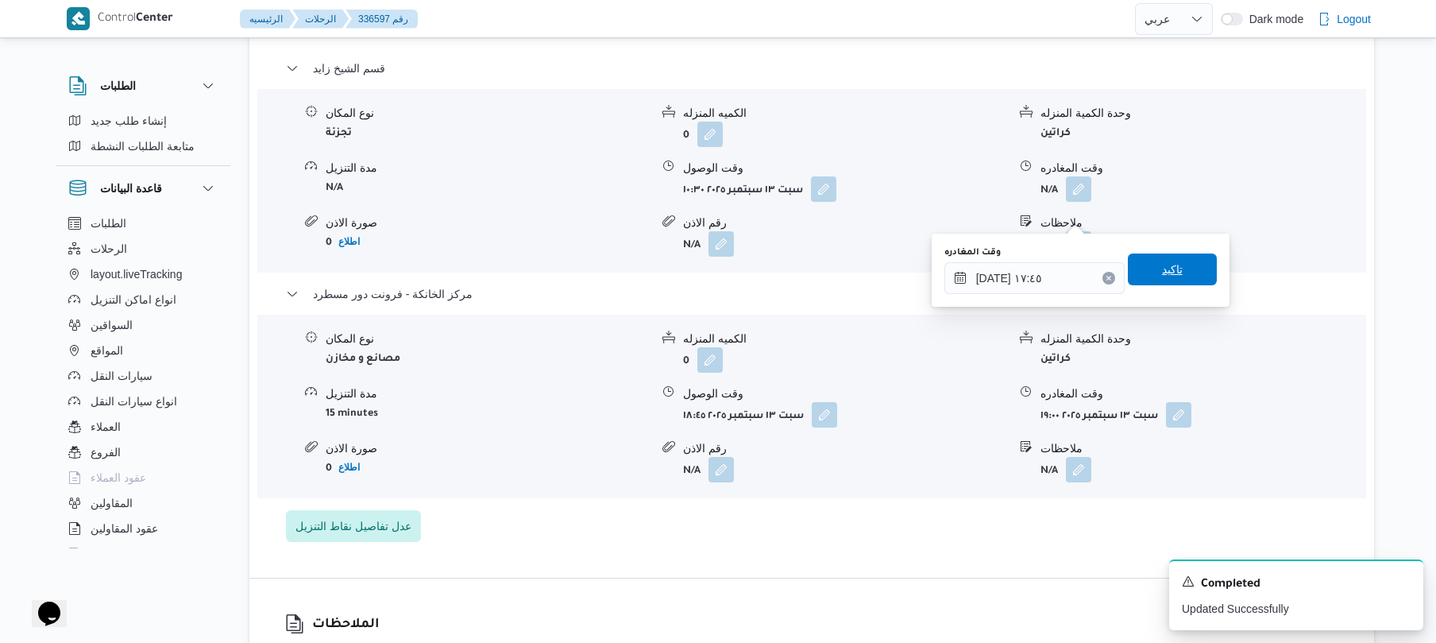
click at [1187, 262] on span "تاكيد" at bounding box center [1172, 269] width 89 height 32
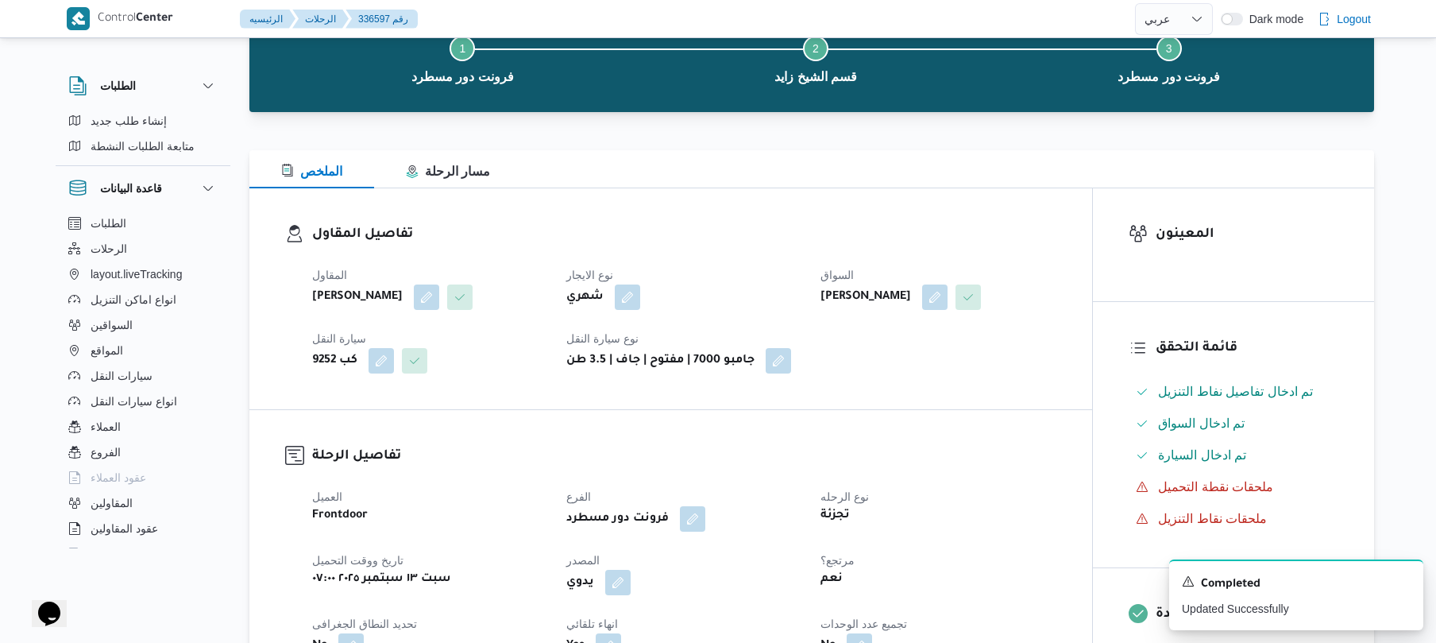
scroll to position [0, 0]
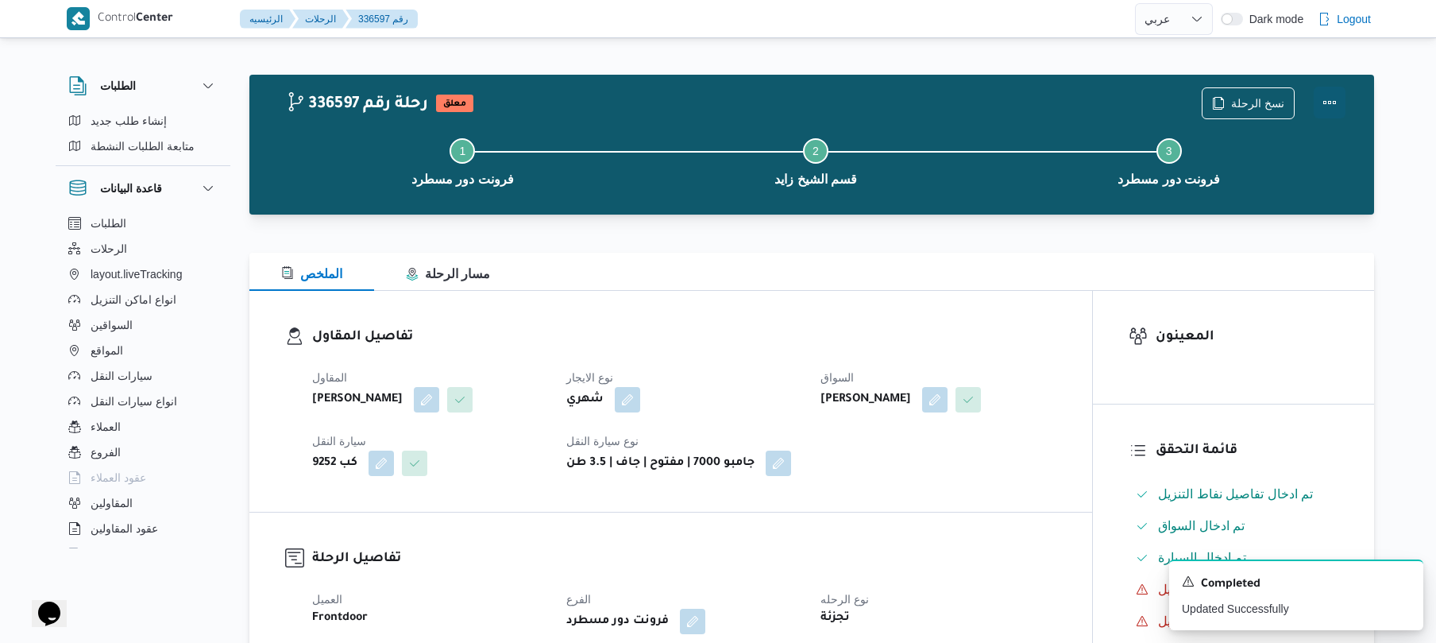
click at [1317, 94] on button "Actions" at bounding box center [1330, 103] width 32 height 32
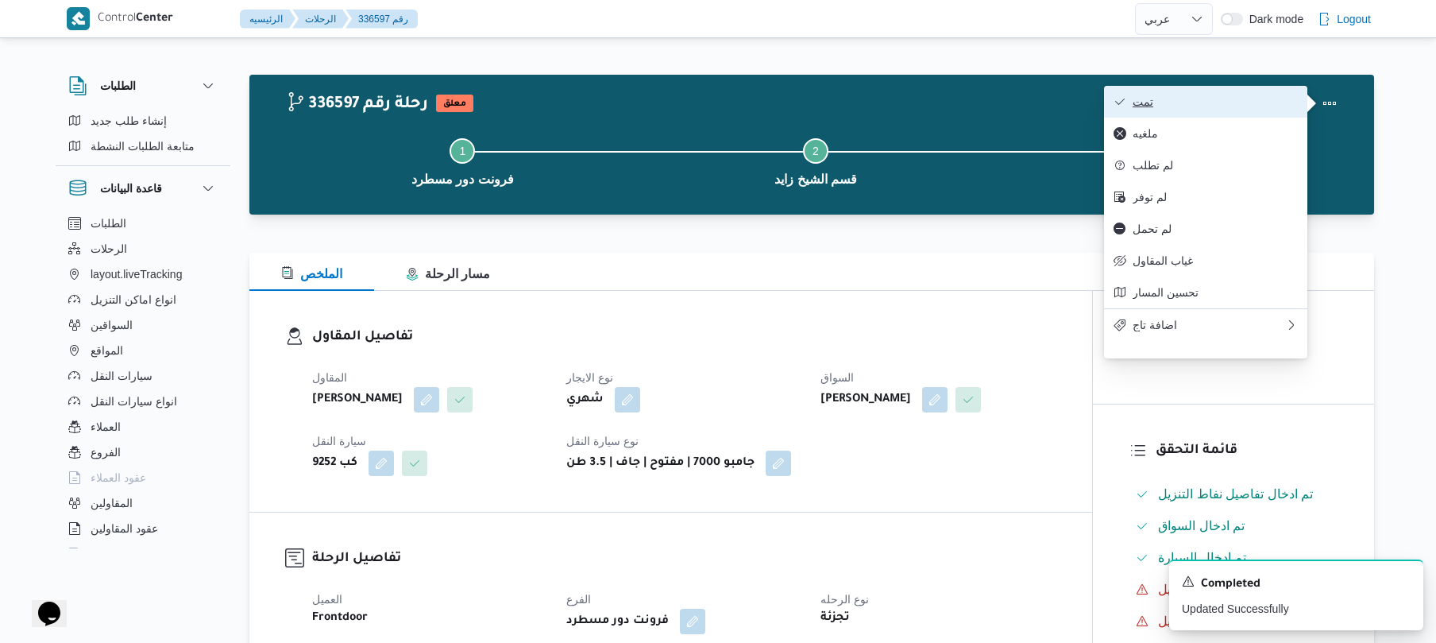
click at [1205, 102] on span "تمت" at bounding box center [1215, 101] width 165 height 13
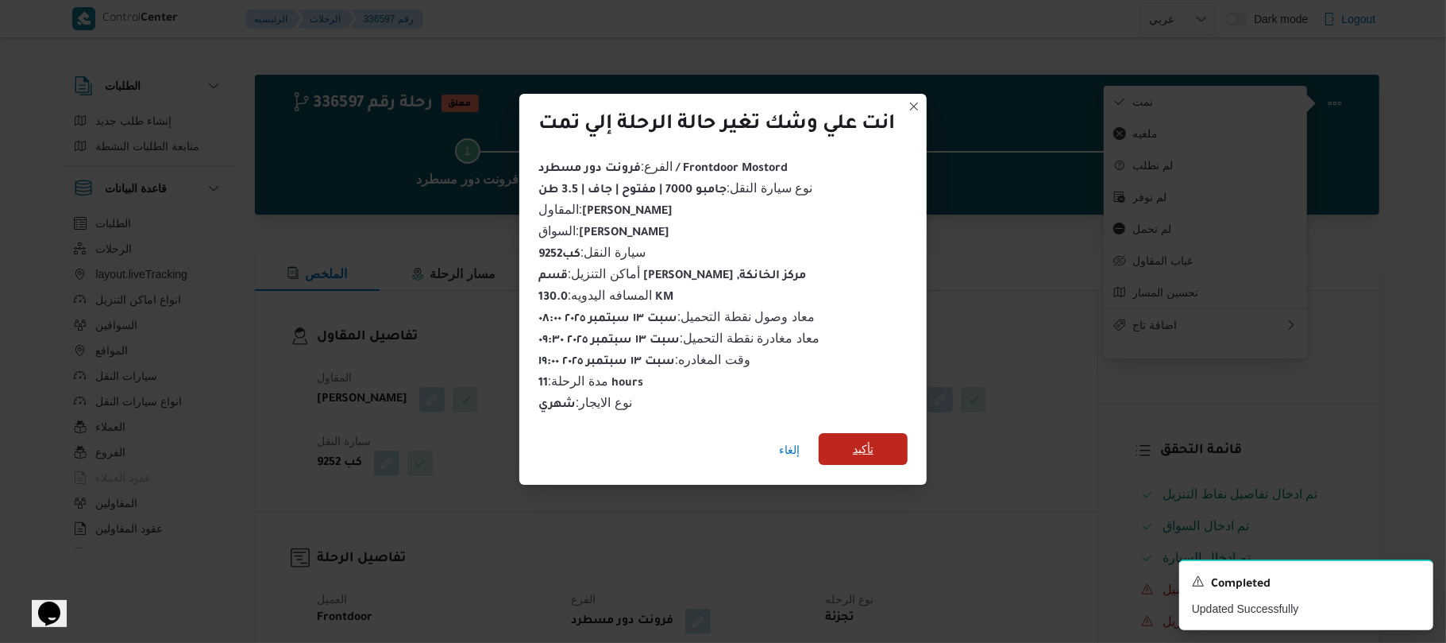
click at [890, 445] on span "تأكيد" at bounding box center [863, 449] width 89 height 32
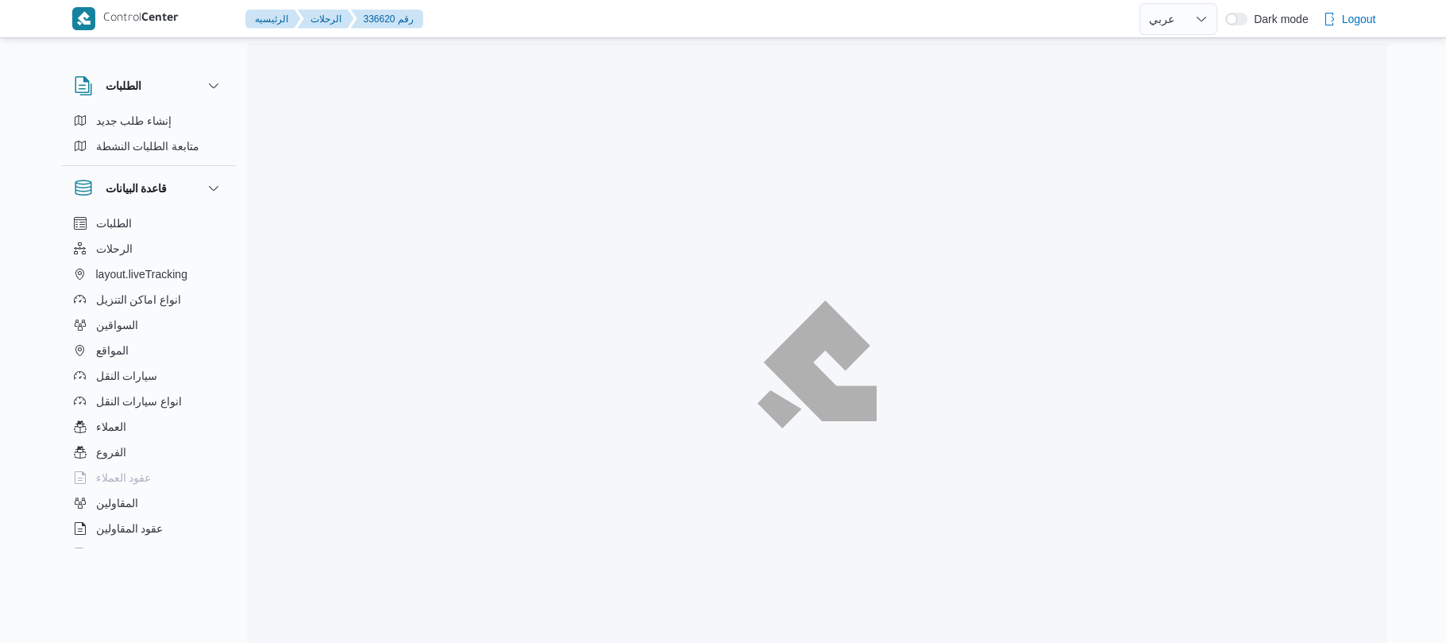
select select "ar"
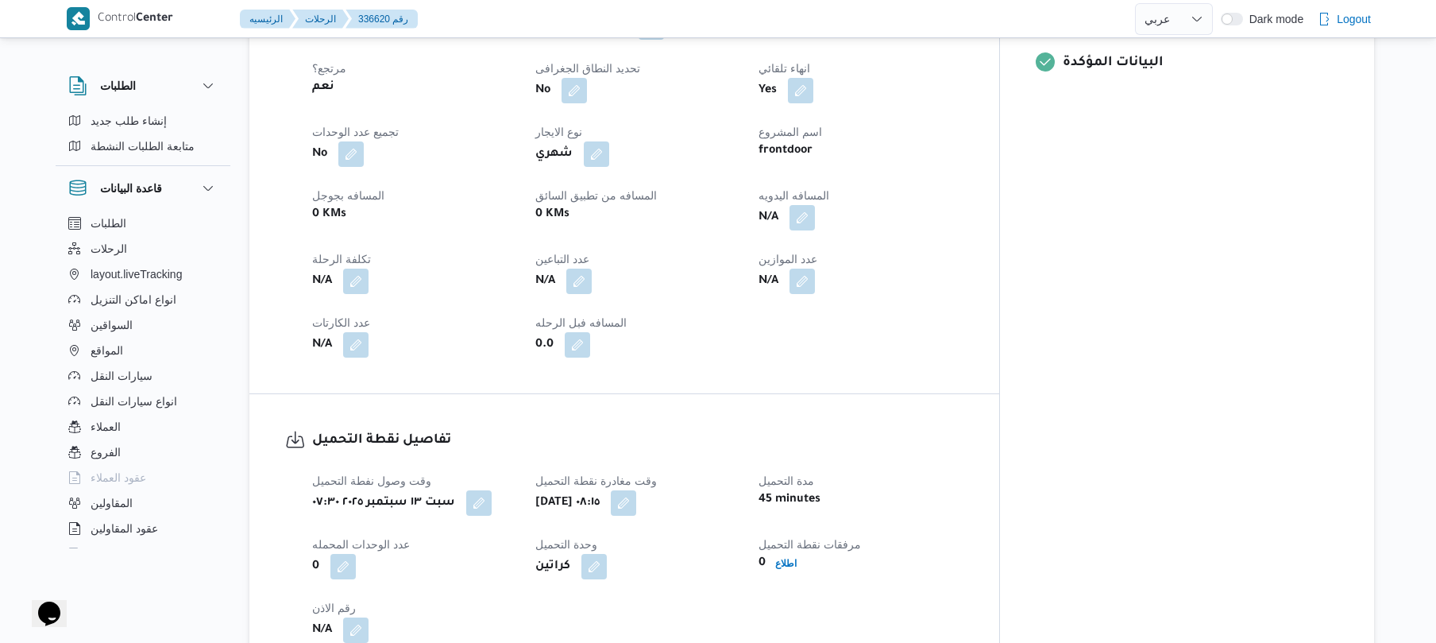
scroll to position [677, 0]
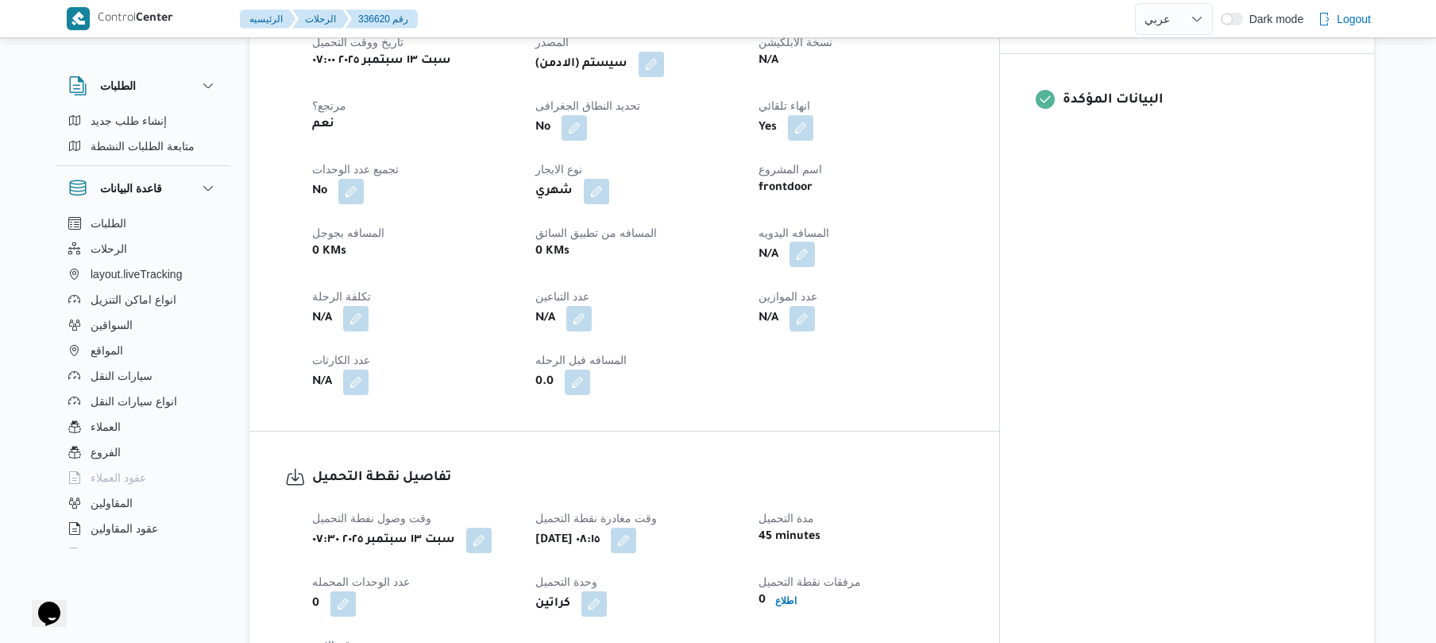
click at [815, 241] on button "button" at bounding box center [801, 253] width 25 height 25
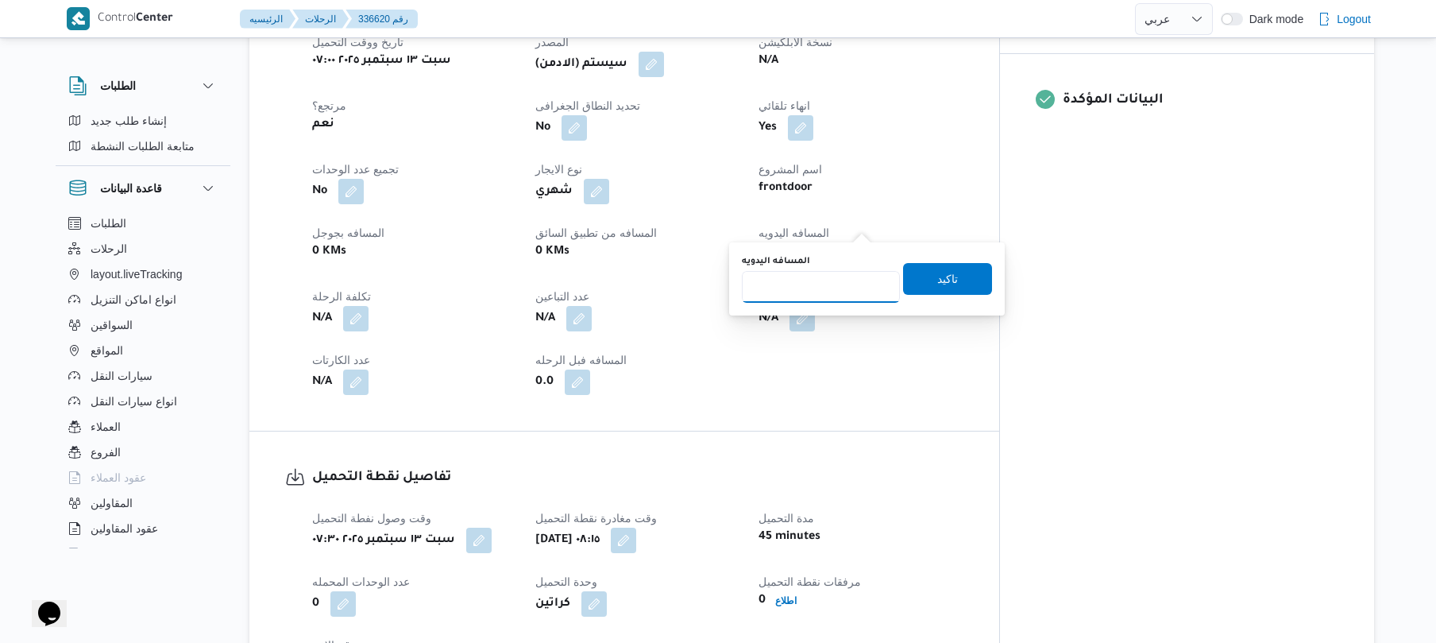
click at [808, 280] on input "المسافه اليدويه" at bounding box center [821, 287] width 158 height 32
type input "75"
click at [937, 278] on span "تاكيد" at bounding box center [947, 277] width 21 height 19
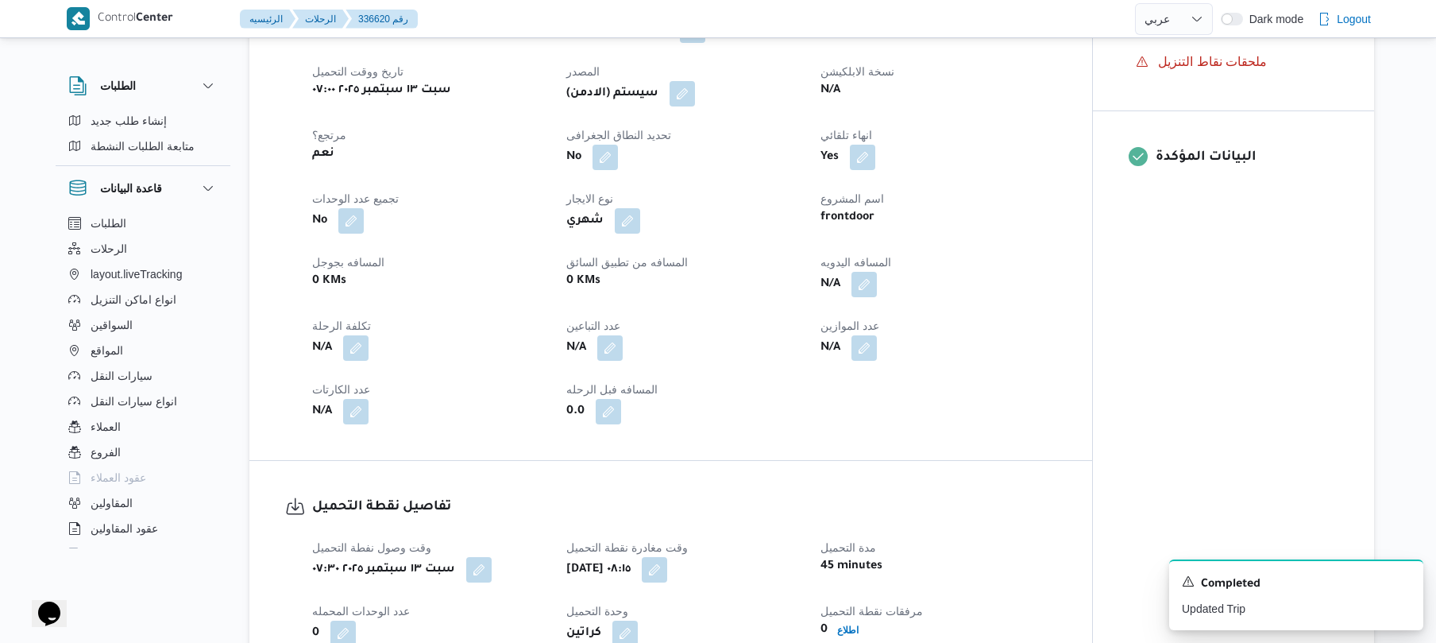
scroll to position [508, 0]
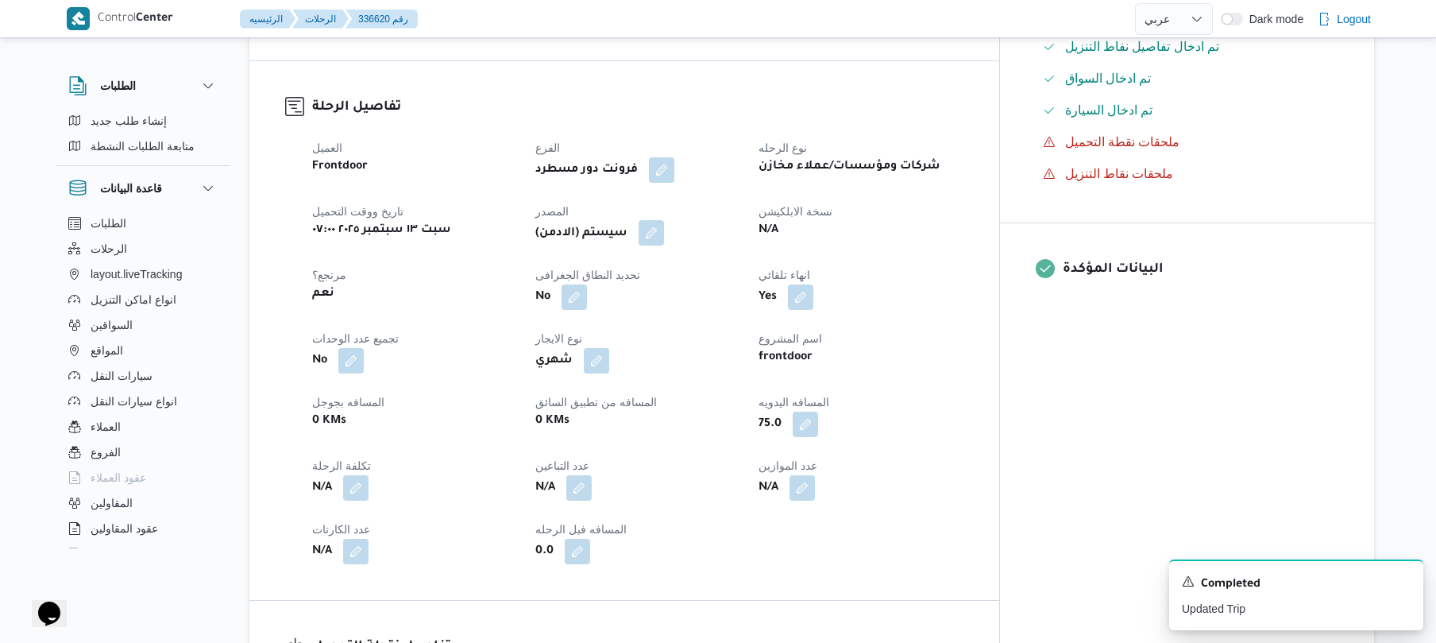
click at [664, 220] on button "button" at bounding box center [651, 232] width 25 height 25
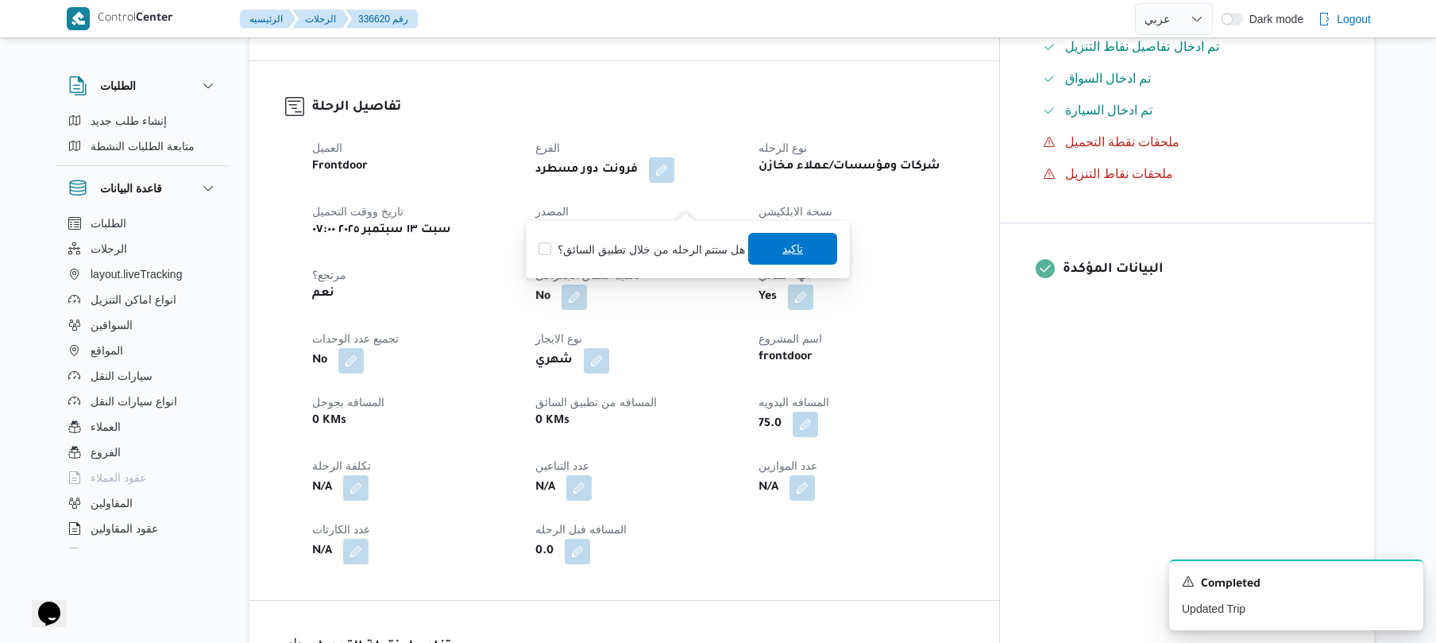
click at [802, 249] on span "تاكيد" at bounding box center [792, 249] width 89 height 32
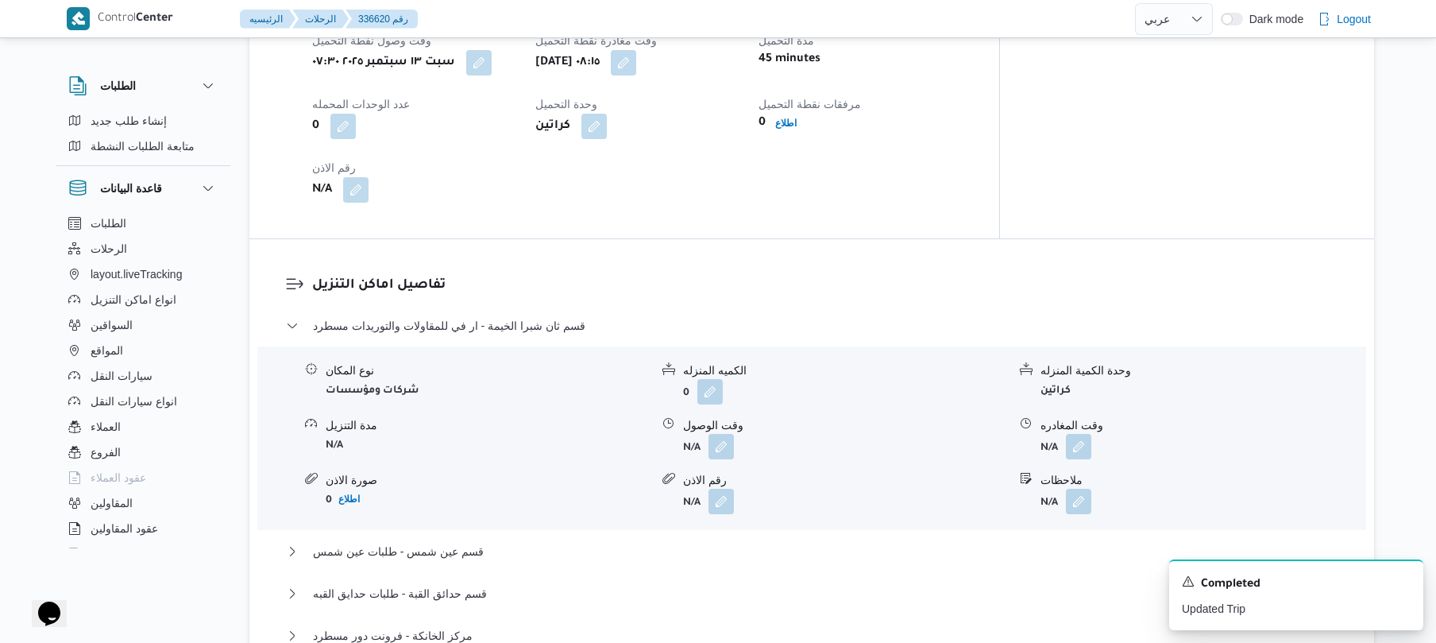
scroll to position [1186, 0]
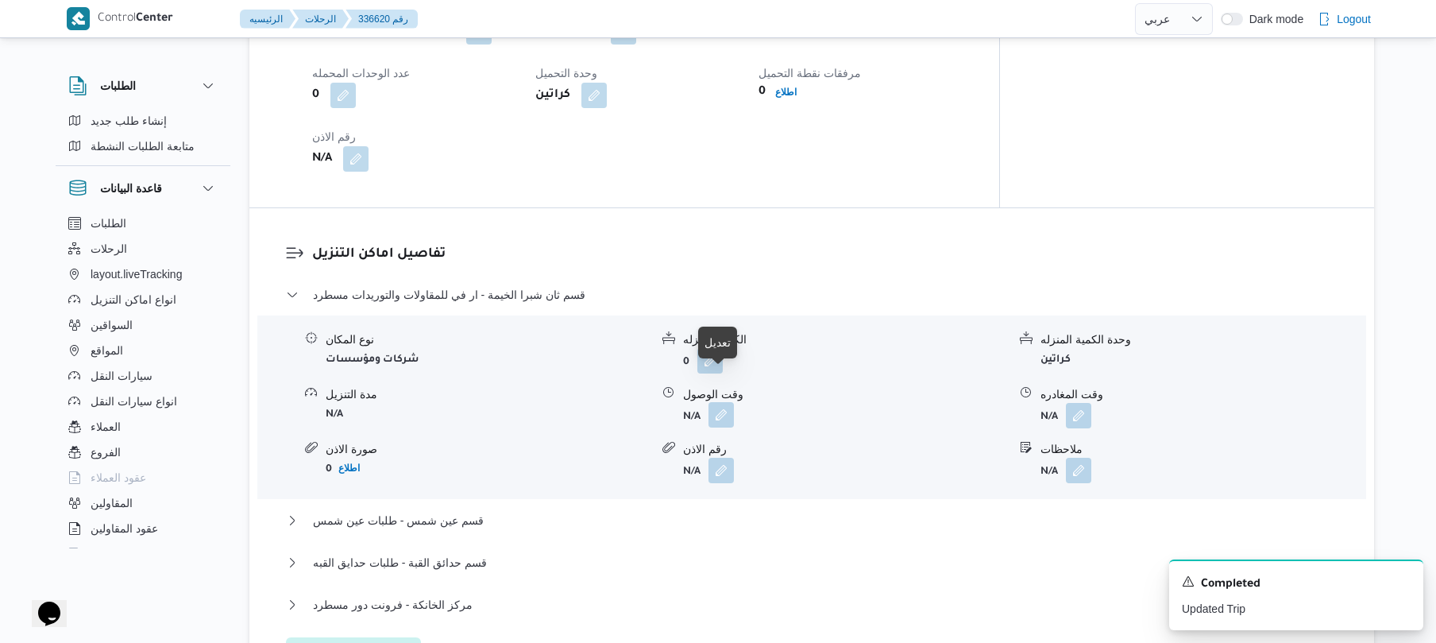
click at [724, 402] on button "button" at bounding box center [720, 414] width 25 height 25
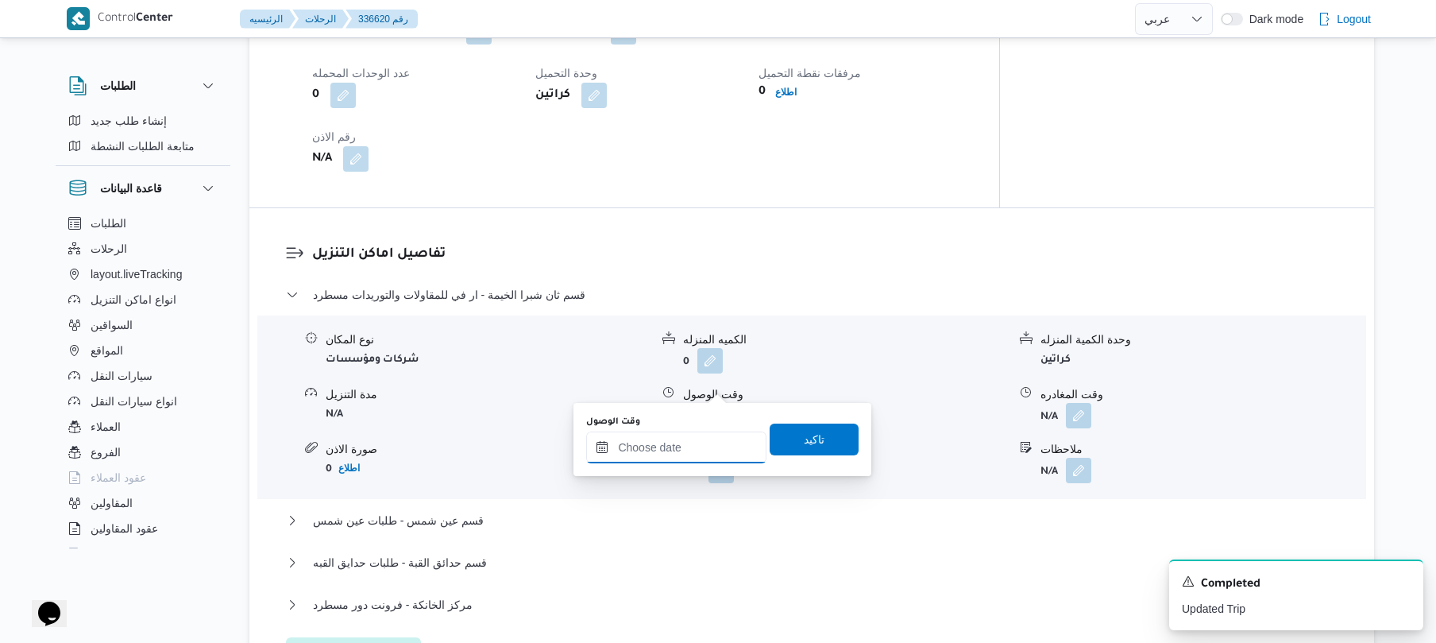
click at [674, 446] on input "وقت الوصول" at bounding box center [676, 447] width 180 height 32
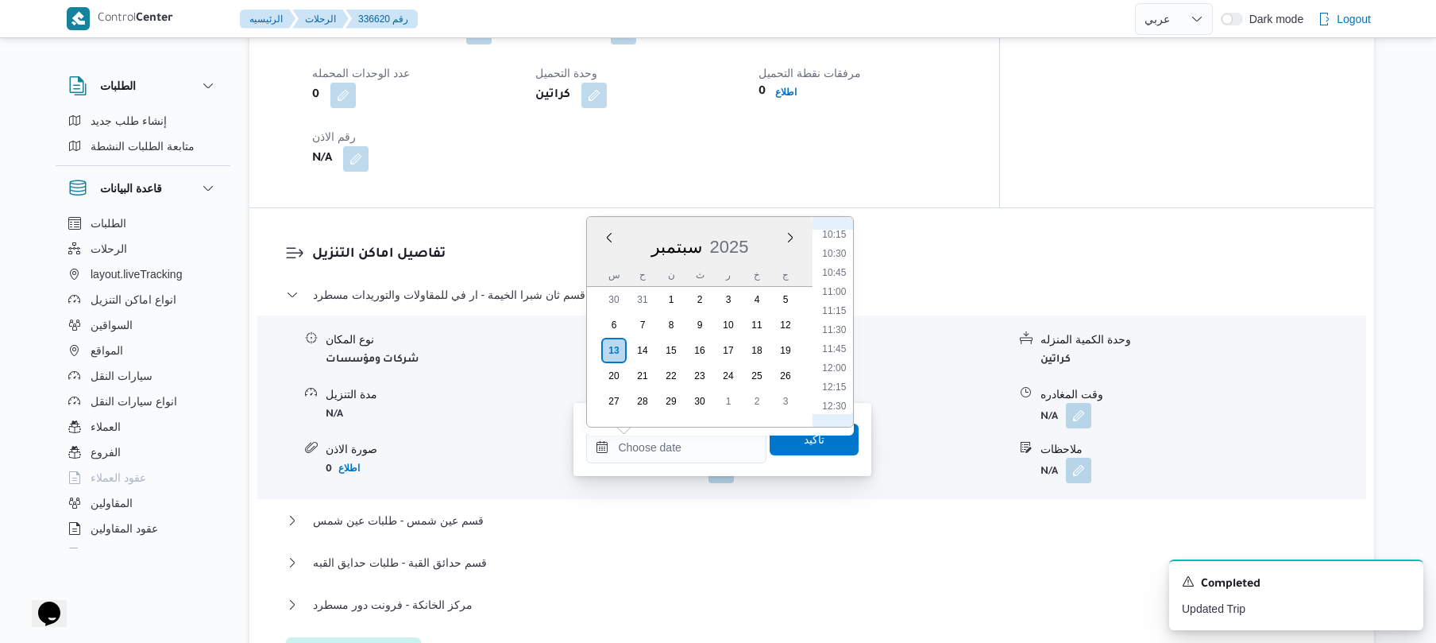
scroll to position [627, 0]
click at [836, 273] on li "08:45" at bounding box center [834, 277] width 37 height 16
type input "١٣/٠٩/٢٠٢٥ ٠٨:٤٥"
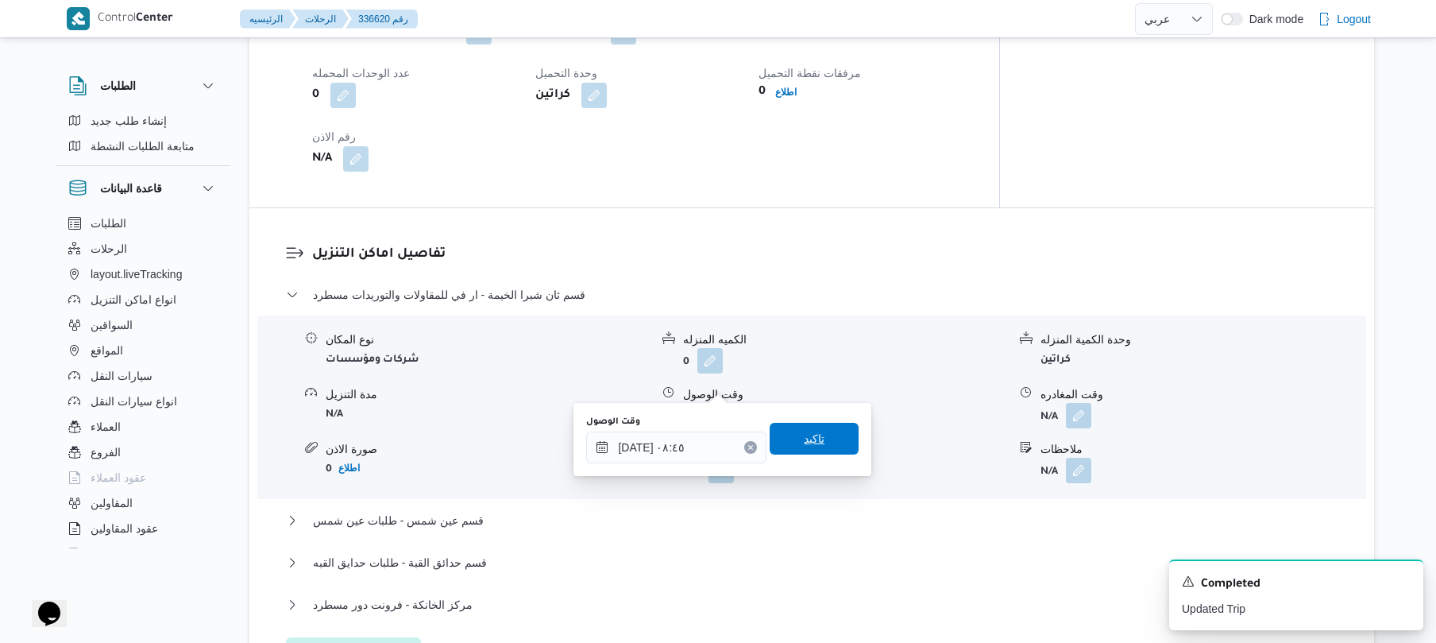
click at [783, 436] on span "تاكيد" at bounding box center [814, 439] width 89 height 32
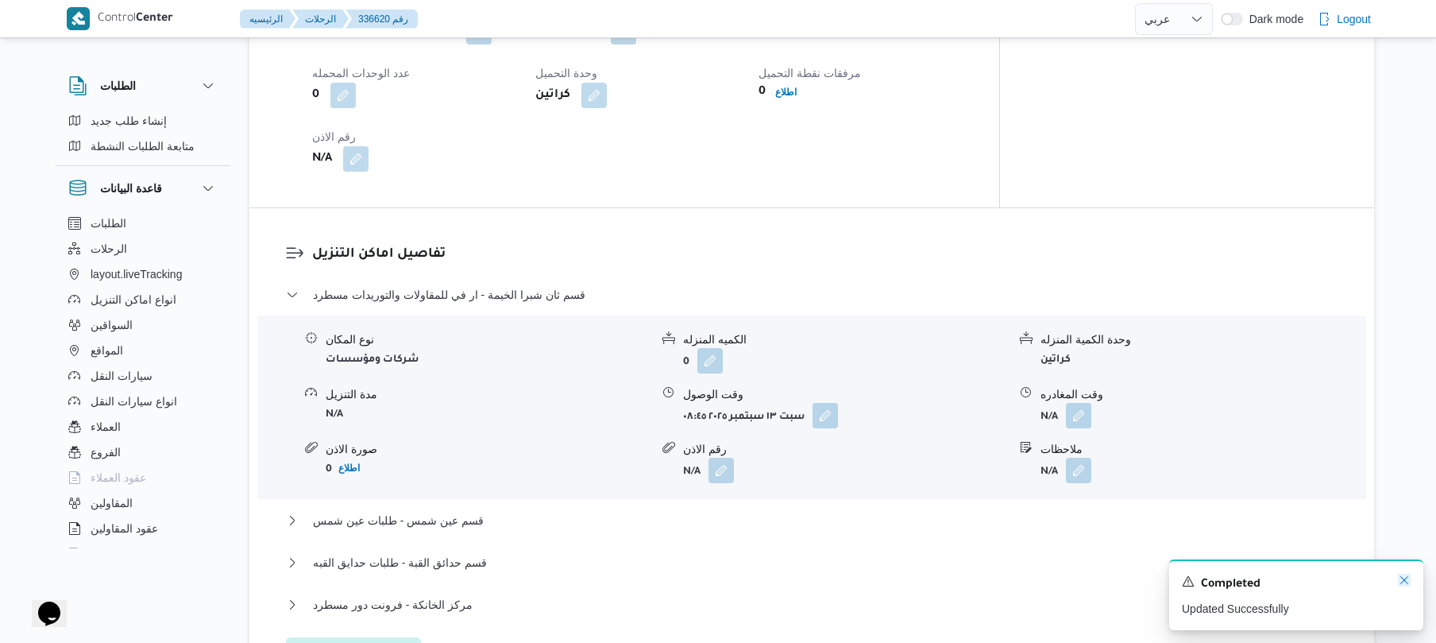
click at [1408, 583] on icon "Dismiss toast" at bounding box center [1404, 579] width 13 height 13
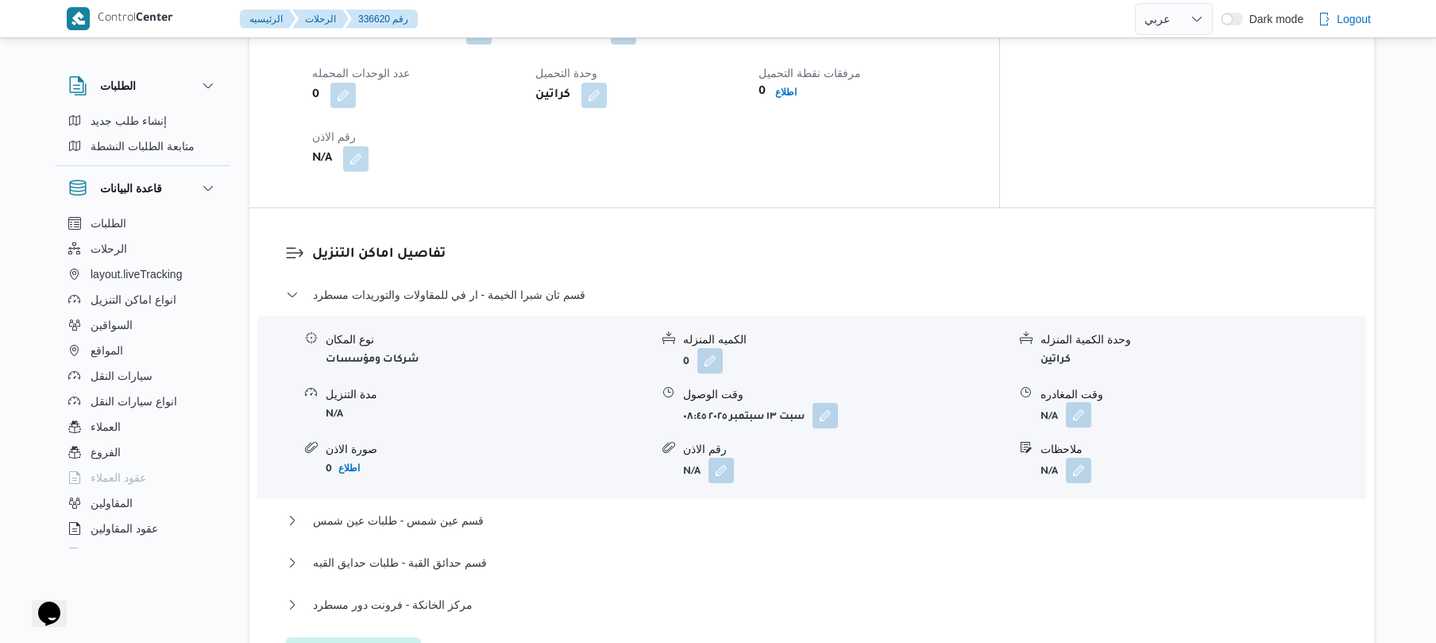
click at [1068, 402] on button "button" at bounding box center [1078, 414] width 25 height 25
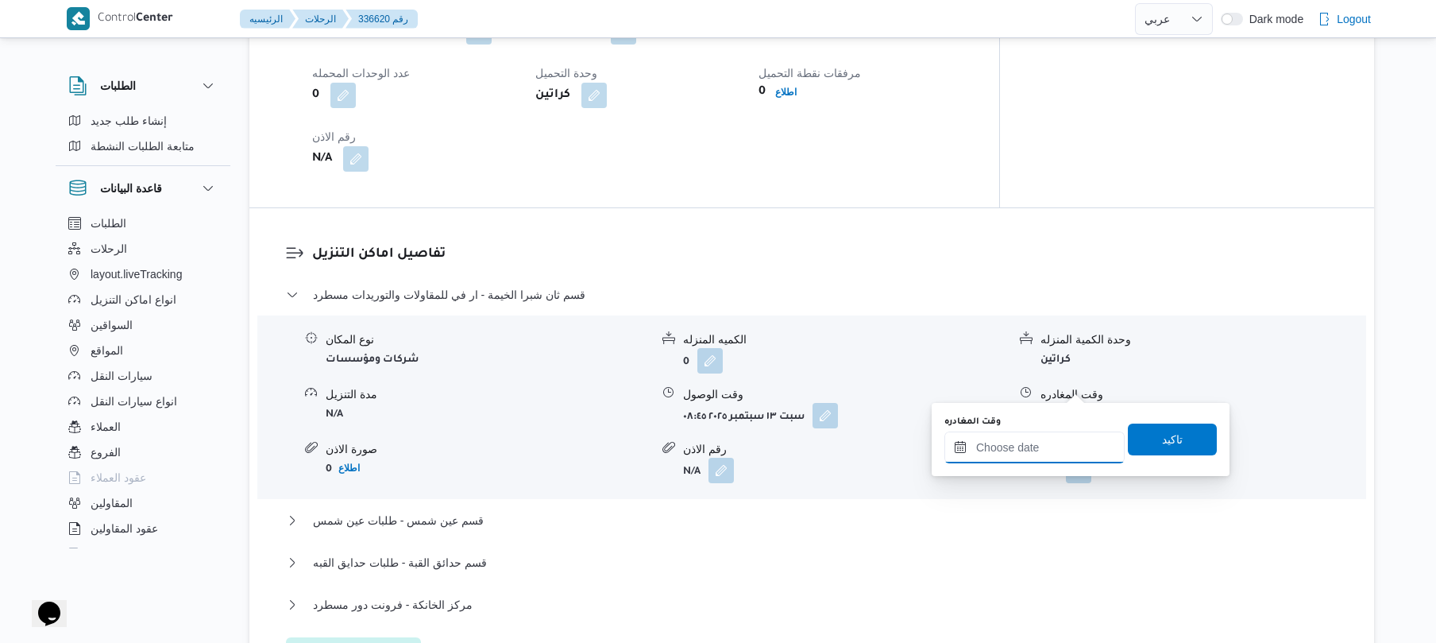
click at [1040, 445] on input "وقت المغادره" at bounding box center [1034, 447] width 180 height 32
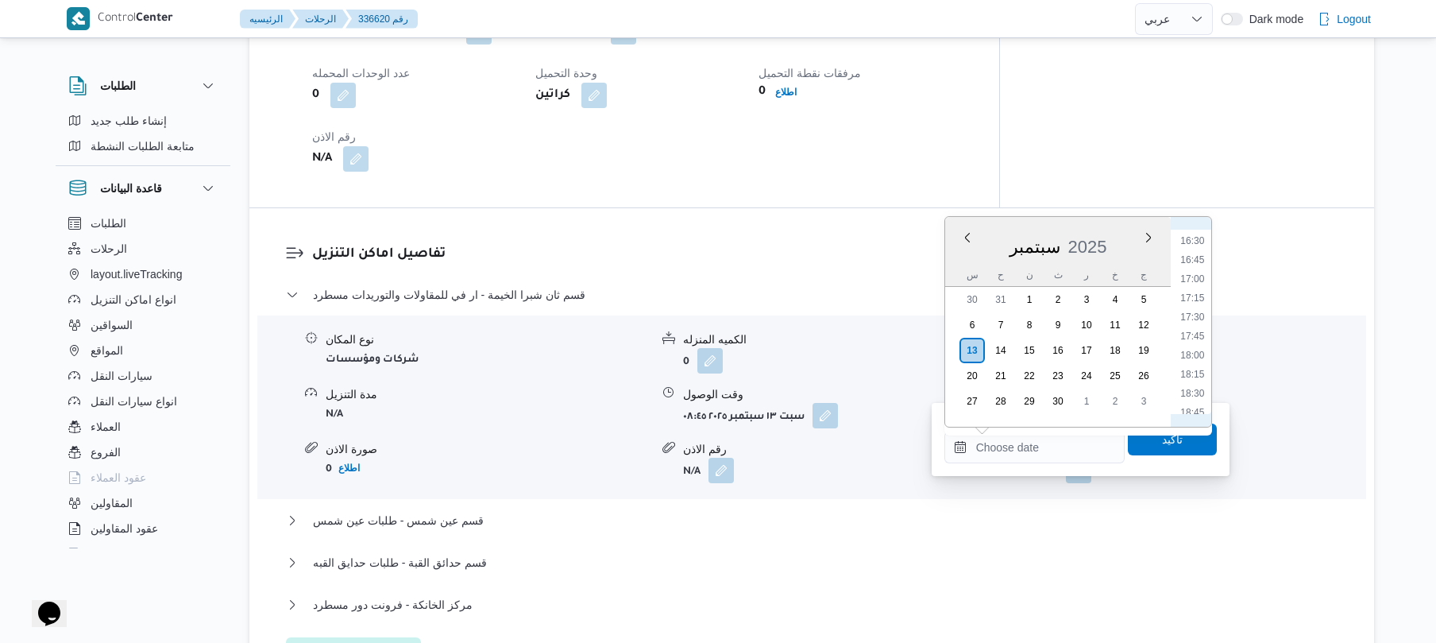
scroll to position [785, 0]
click at [1191, 367] on li "12:00" at bounding box center [1192, 368] width 37 height 16
type input "١٣/٠٩/٢٠٢٥ ١٢:٠٠"
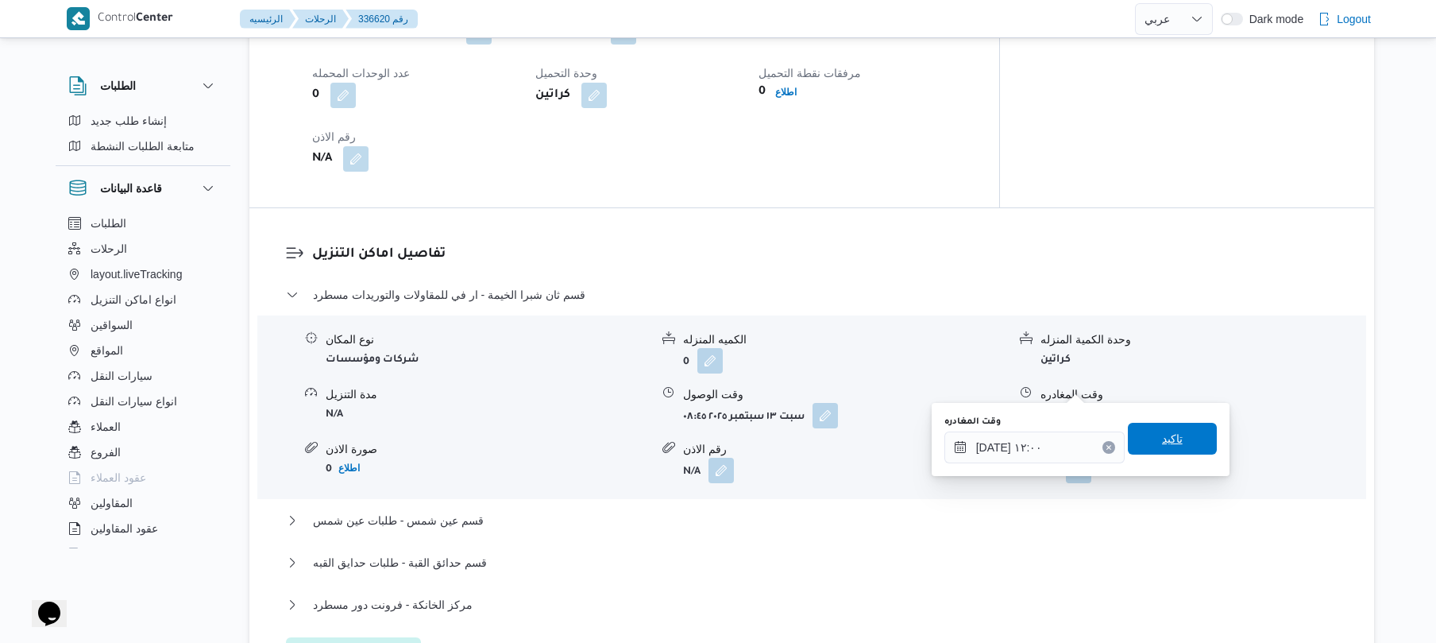
click at [1148, 450] on span "تاكيد" at bounding box center [1172, 439] width 89 height 32
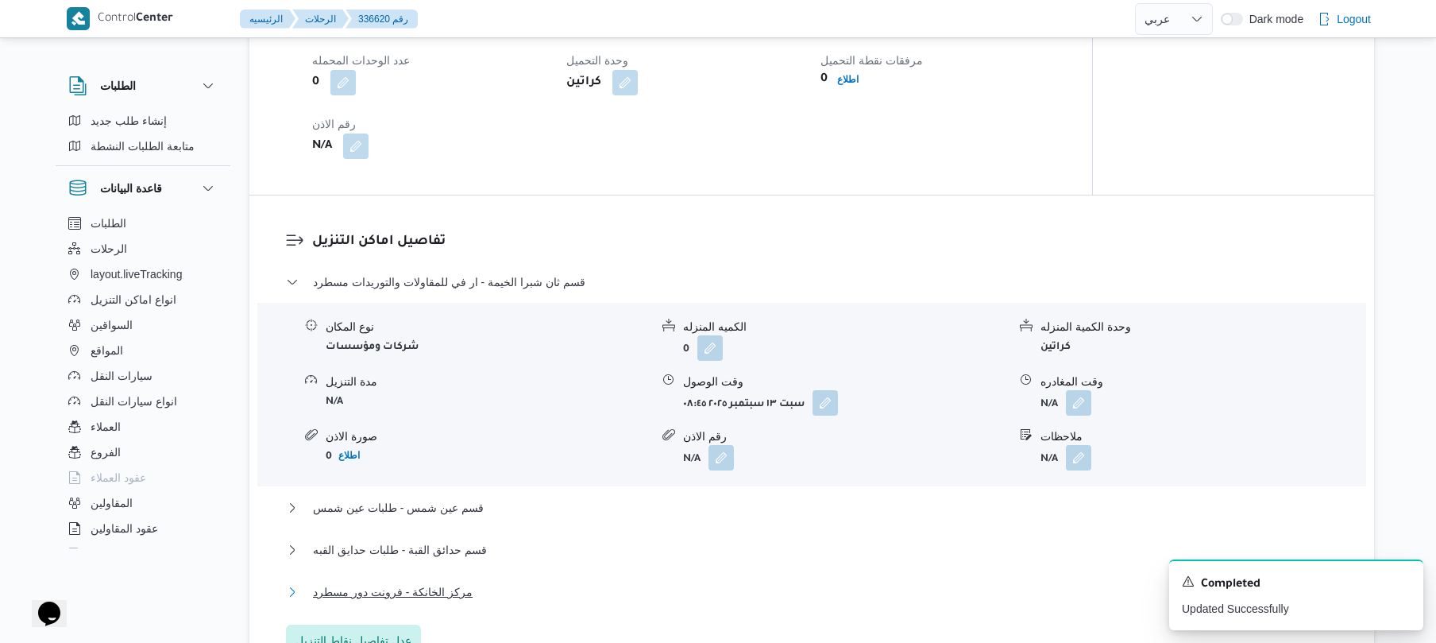
click at [805, 582] on button "مركز الخانكة - فرونت دور مسطرد" at bounding box center [812, 591] width 1052 height 19
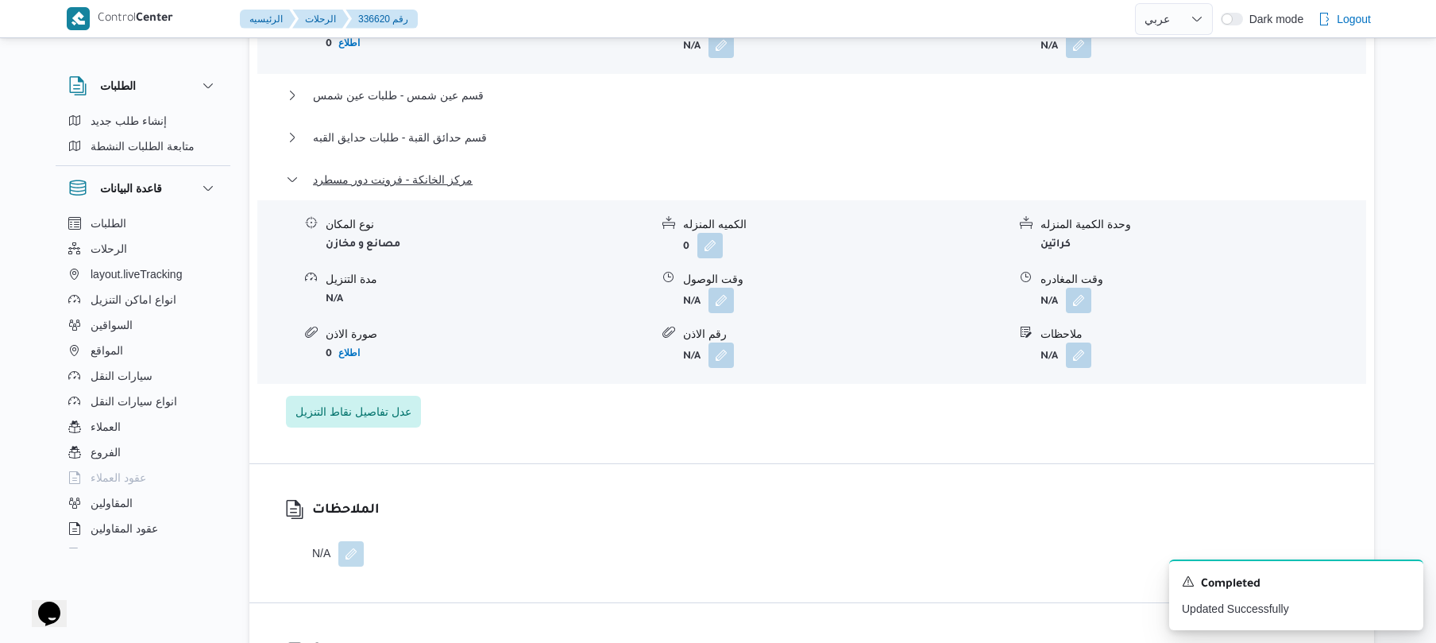
scroll to position [1652, 0]
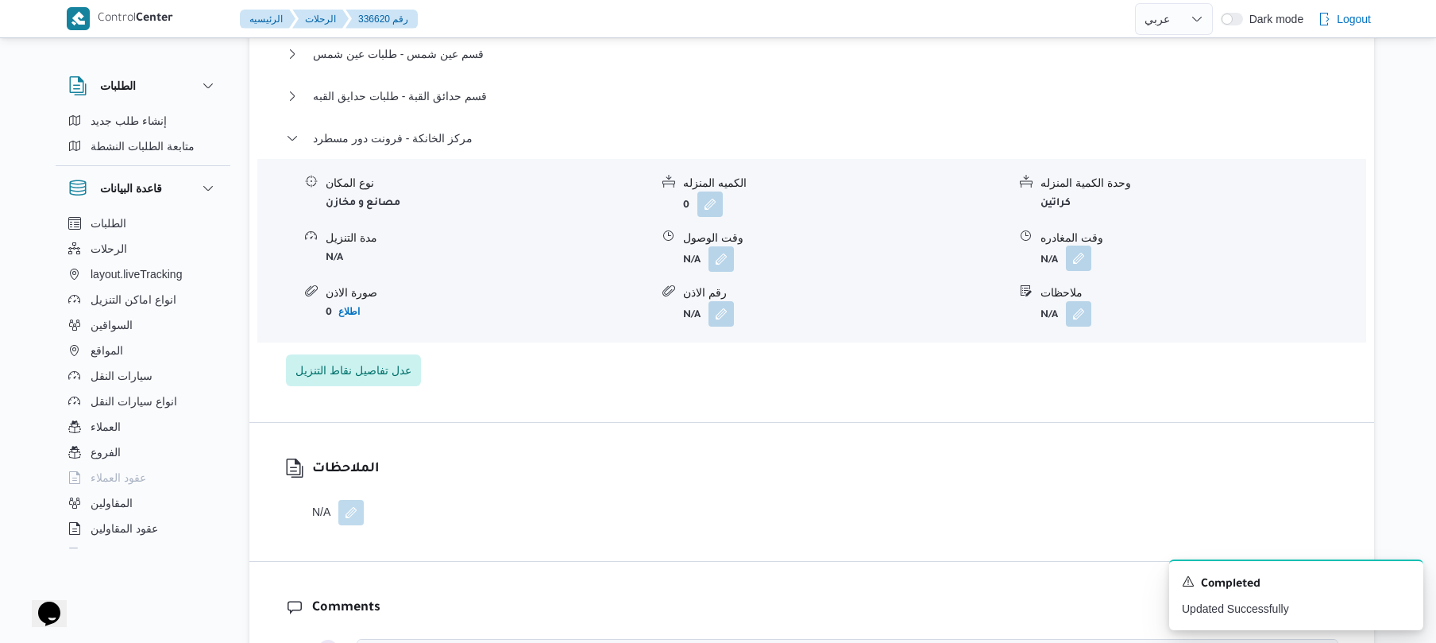
click at [1082, 245] on button "button" at bounding box center [1078, 257] width 25 height 25
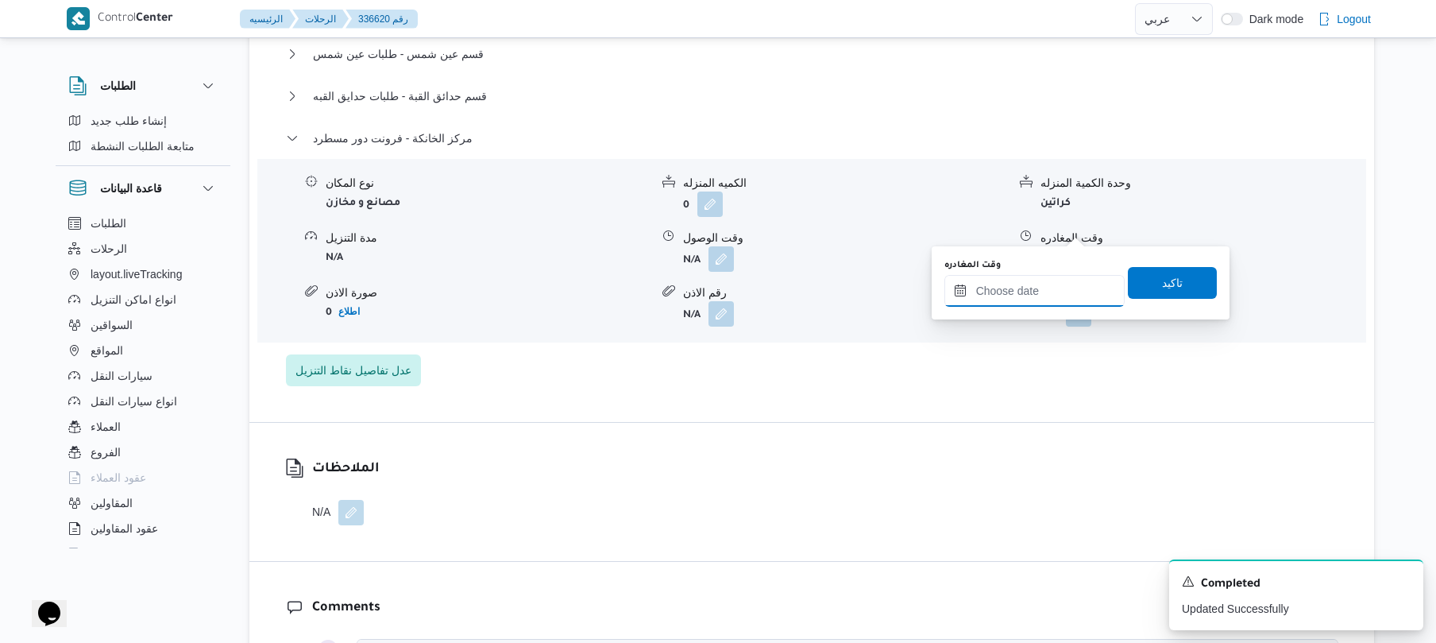
click at [1014, 290] on input "وقت المغادره" at bounding box center [1034, 291] width 180 height 32
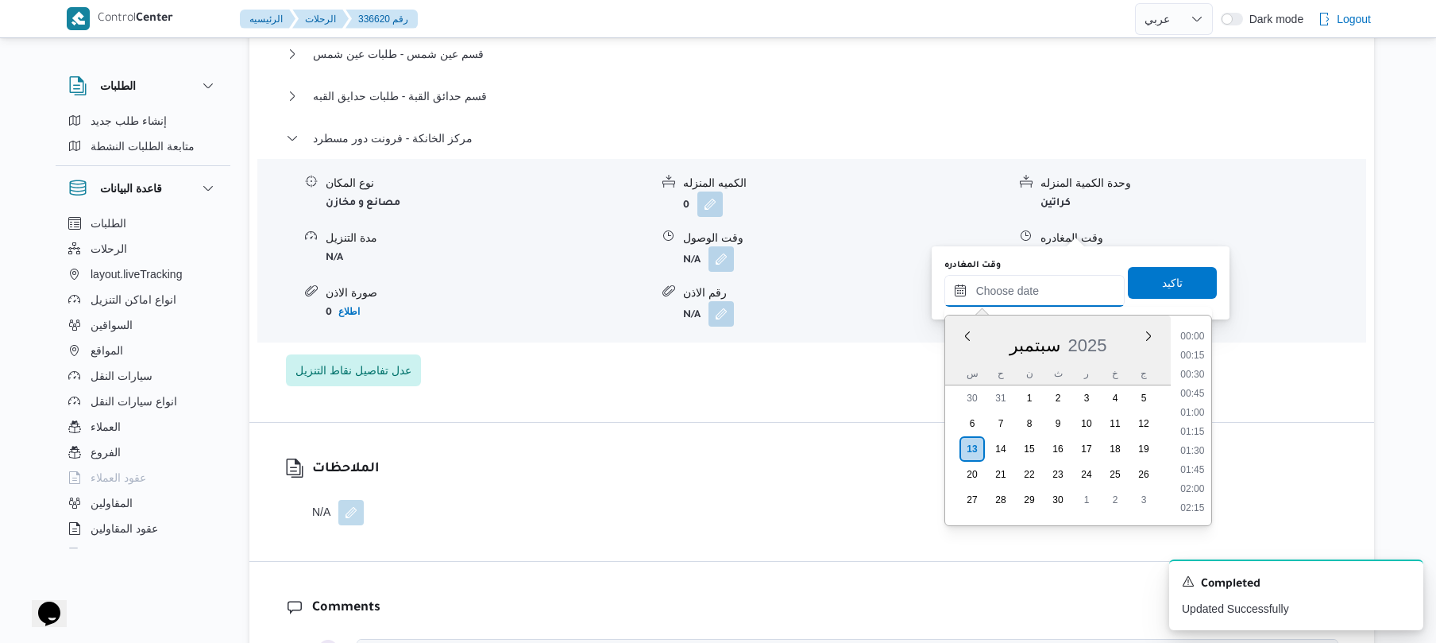
scroll to position [1411, 0]
click at [1199, 378] on li "19:00" at bounding box center [1192, 373] width 37 height 16
type input "١٣/٠٩/٢٠٢٥ ١٩:٠٠"
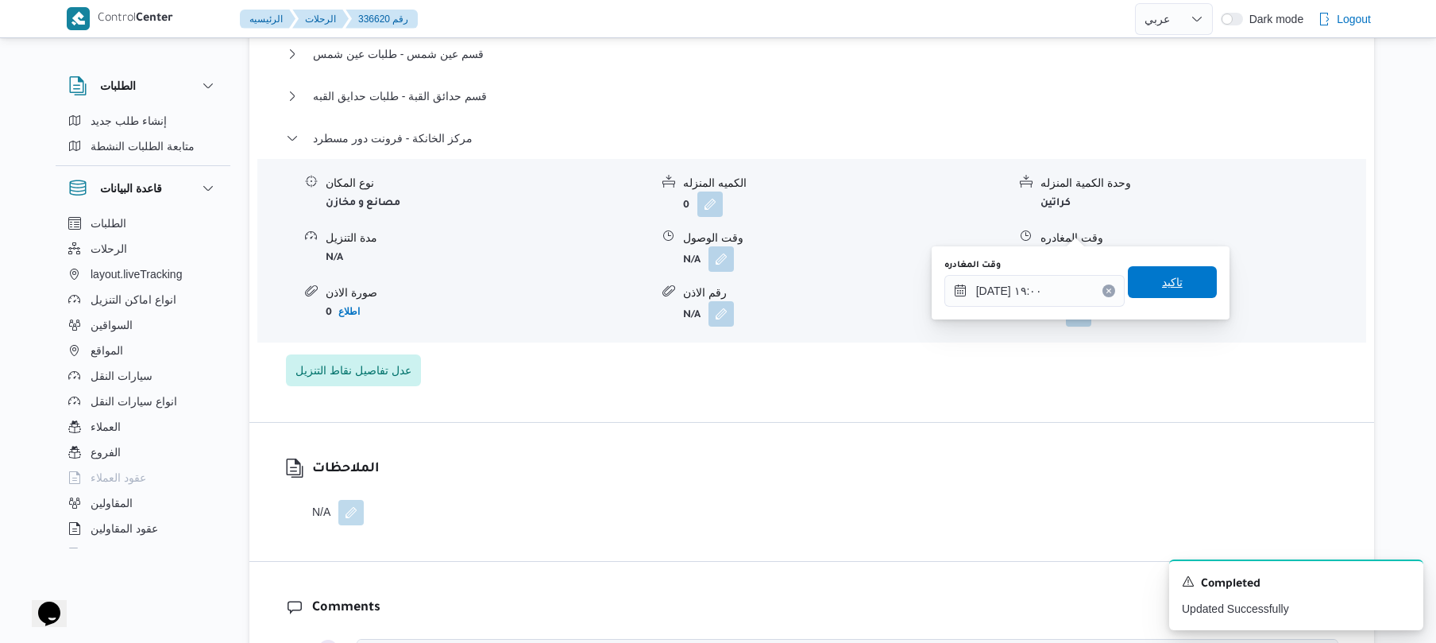
click at [1187, 288] on span "تاكيد" at bounding box center [1172, 282] width 89 height 32
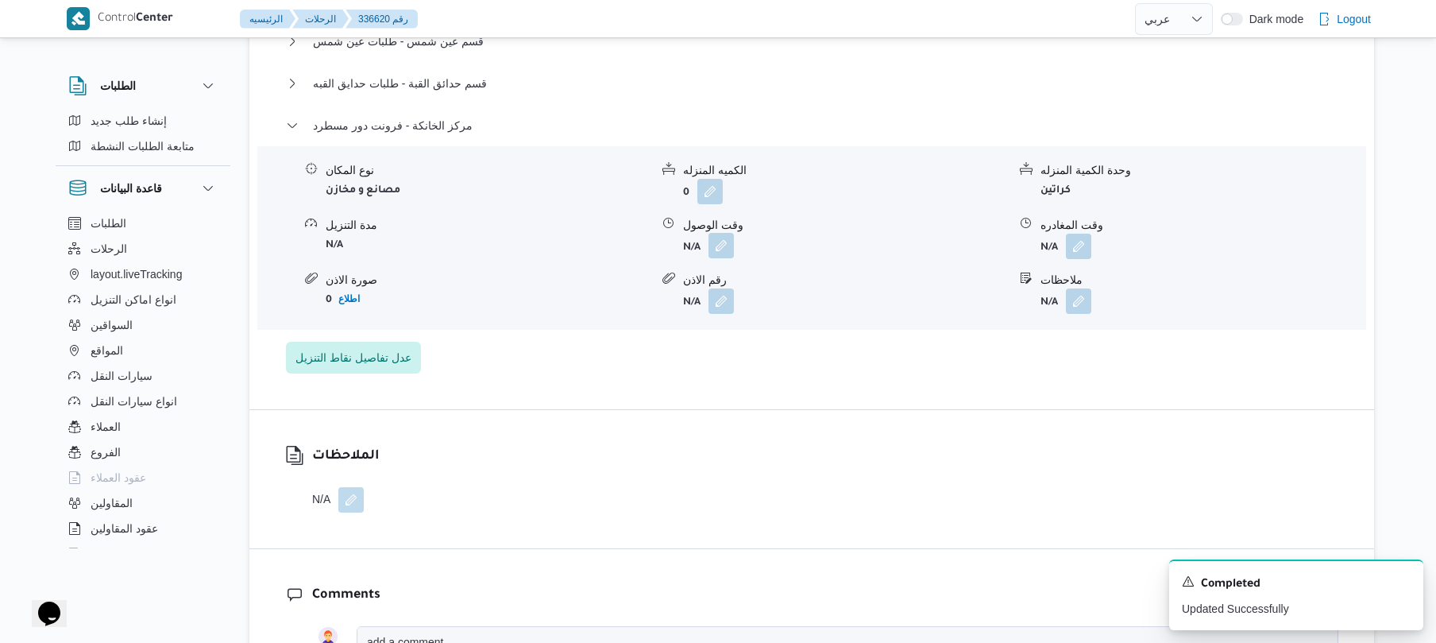
click at [720, 233] on button "button" at bounding box center [720, 245] width 25 height 25
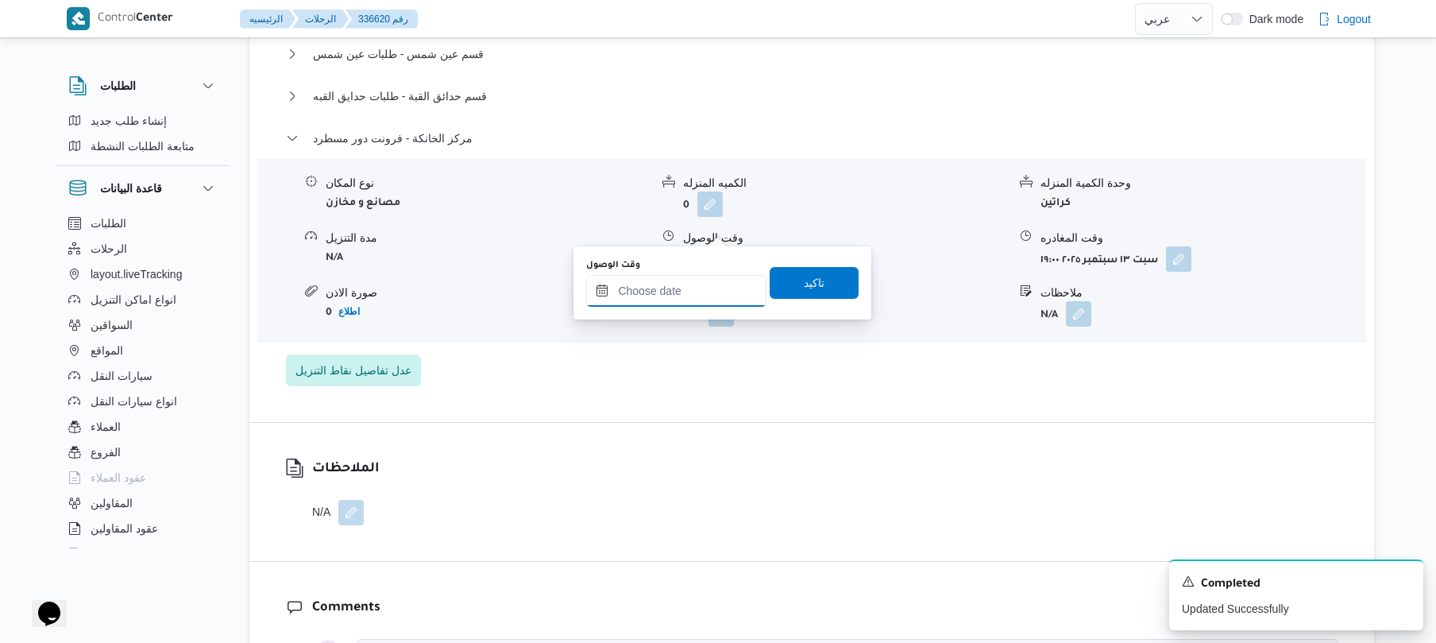
click at [691, 296] on input "وقت الوصول" at bounding box center [676, 291] width 180 height 32
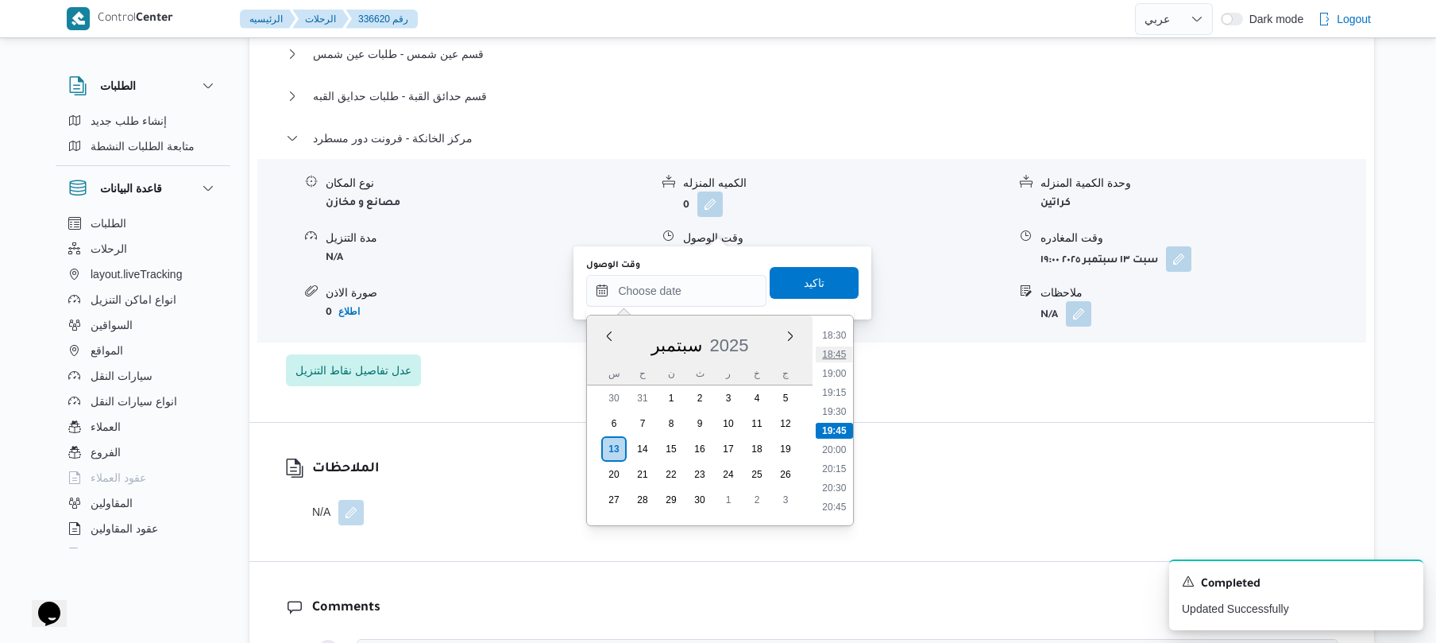
click at [842, 353] on li "18:45" at bounding box center [834, 354] width 37 height 16
type input "١٣/٠٩/٢٠٢٥ ١٨:٤٥"
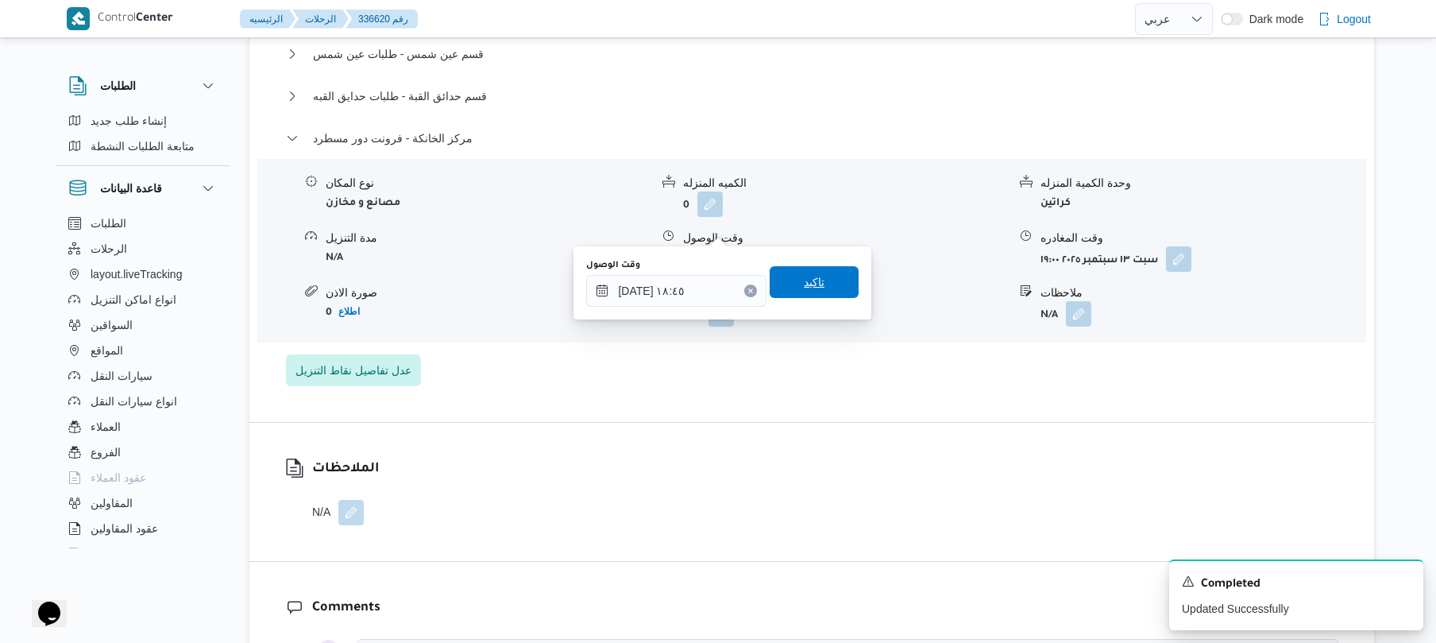
click at [832, 281] on span "تاكيد" at bounding box center [814, 282] width 89 height 32
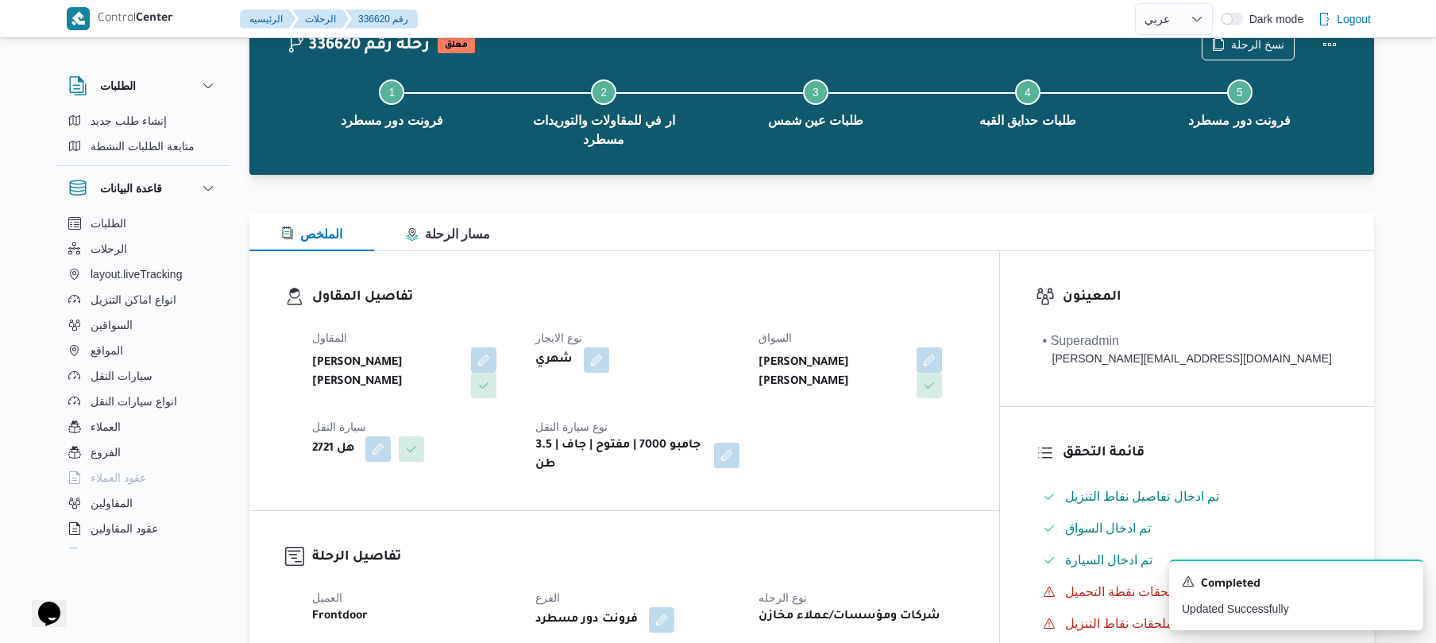
scroll to position [0, 0]
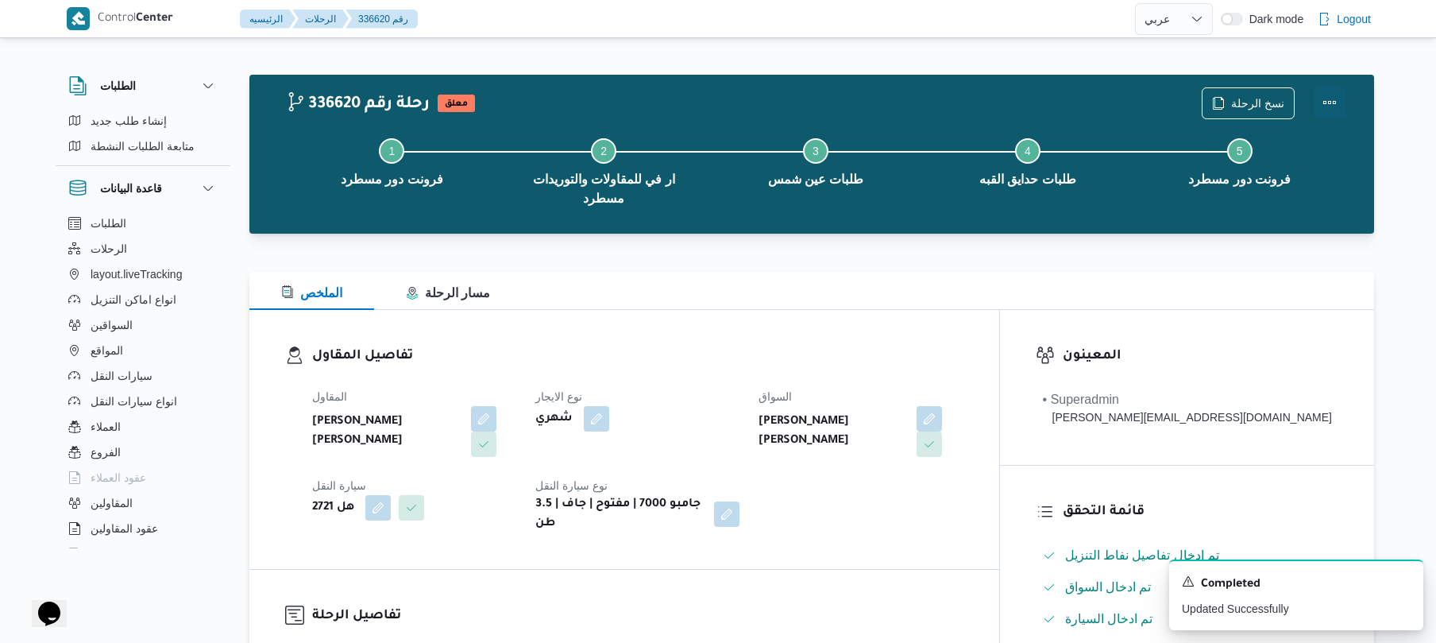
click at [1332, 98] on button "Actions" at bounding box center [1330, 103] width 32 height 32
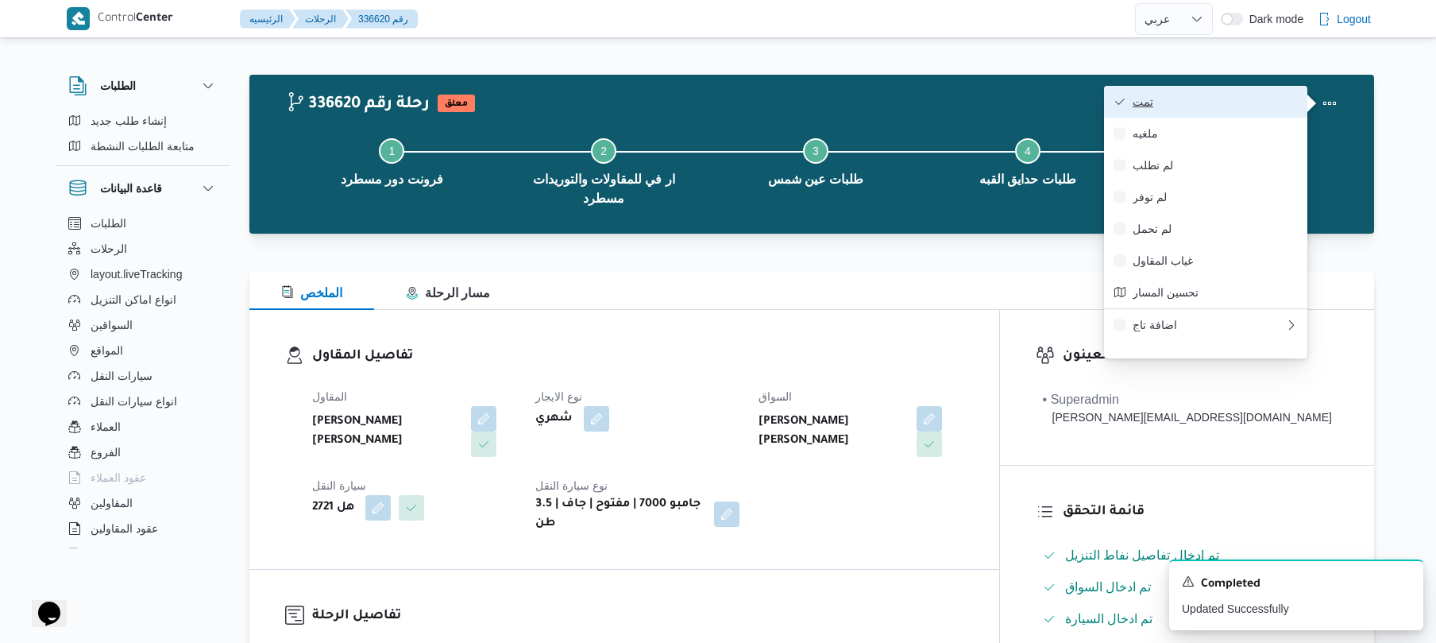
click at [1259, 106] on span "تمت" at bounding box center [1215, 101] width 165 height 13
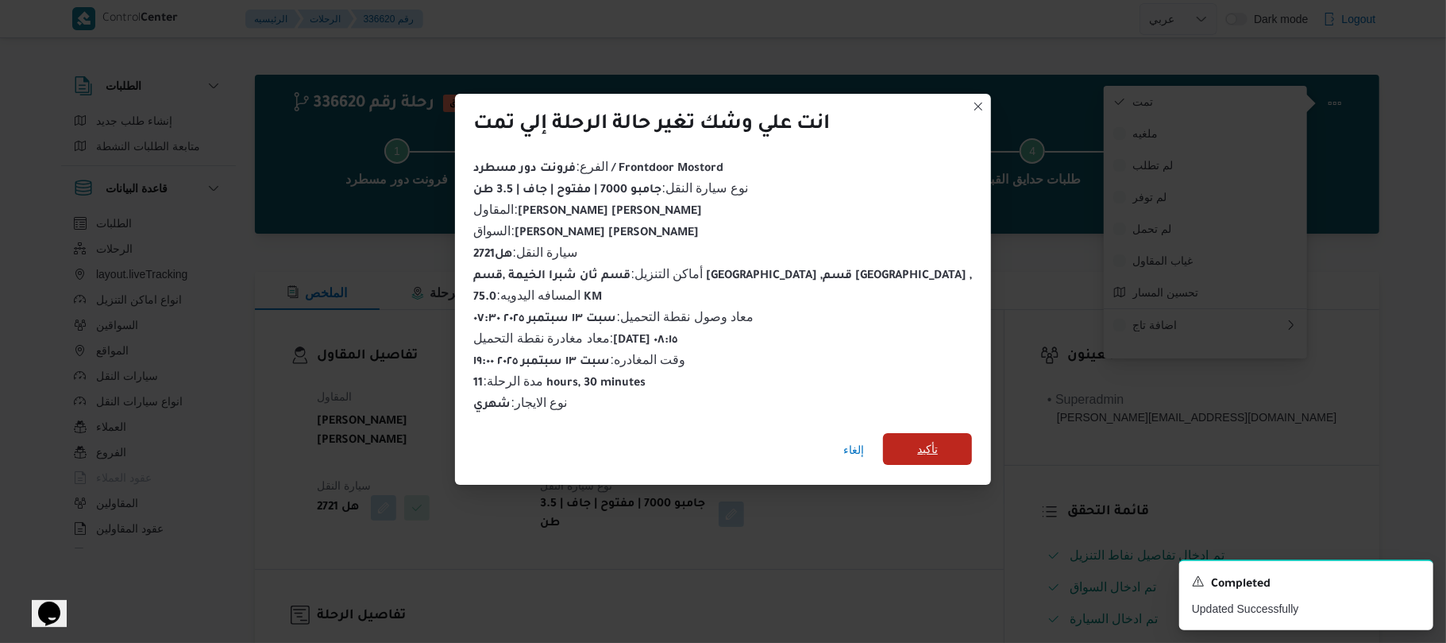
click at [883, 437] on span "تأكيد" at bounding box center [927, 449] width 89 height 32
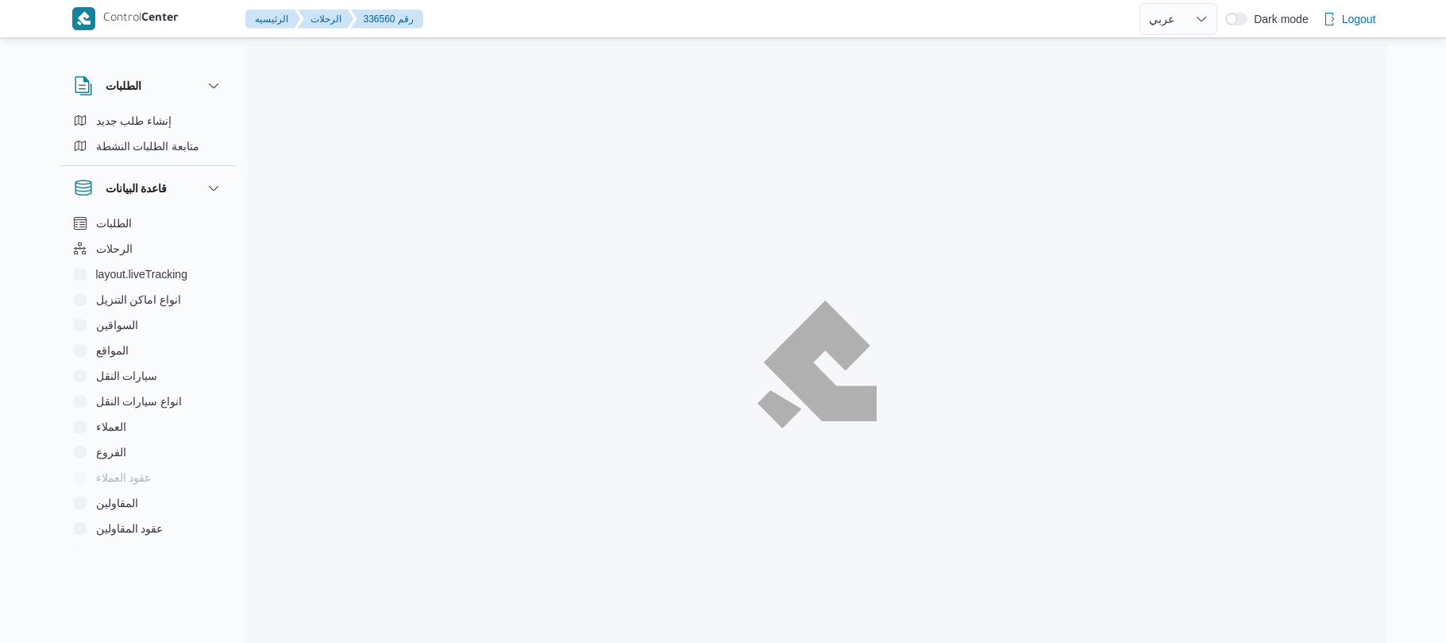
select select "ar"
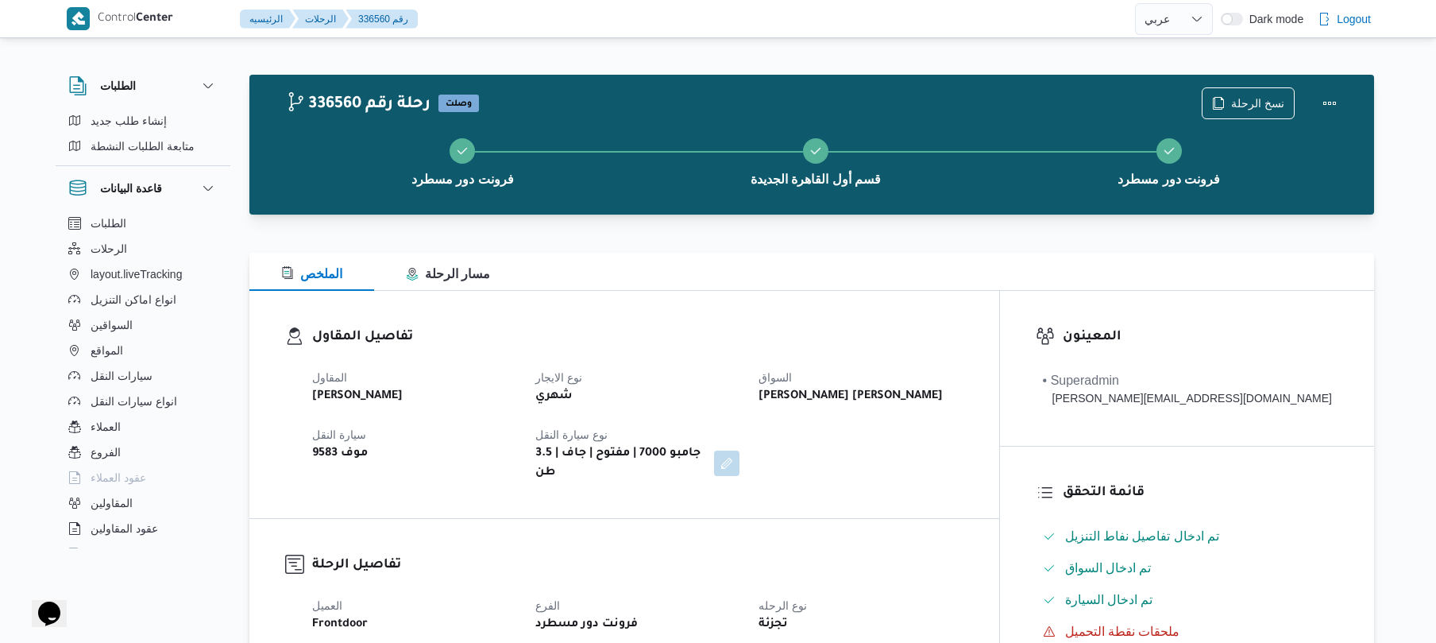
click at [872, 415] on div "المقاول [PERSON_NAME] نوع الايجار شهري السواق [PERSON_NAME] ابو [PERSON_NAME] ا…" at bounding box center [638, 424] width 670 height 133
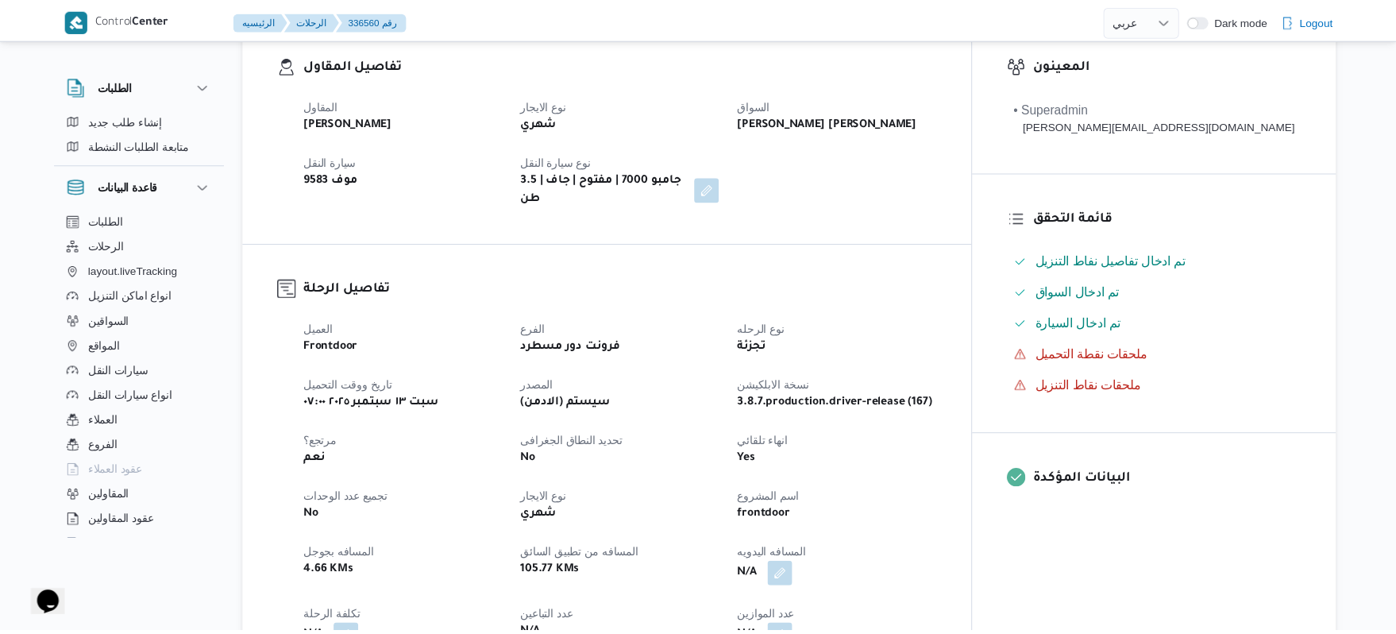
scroll to position [423, 0]
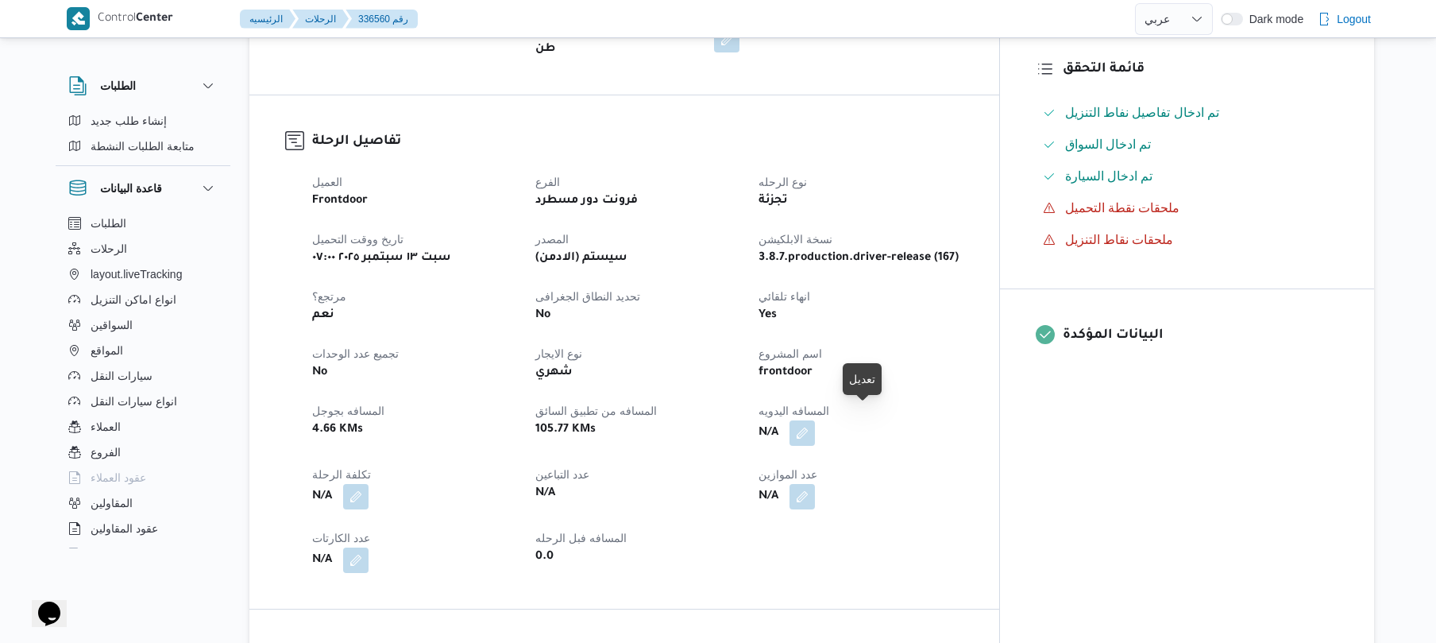
click at [815, 420] on button "button" at bounding box center [801, 432] width 25 height 25
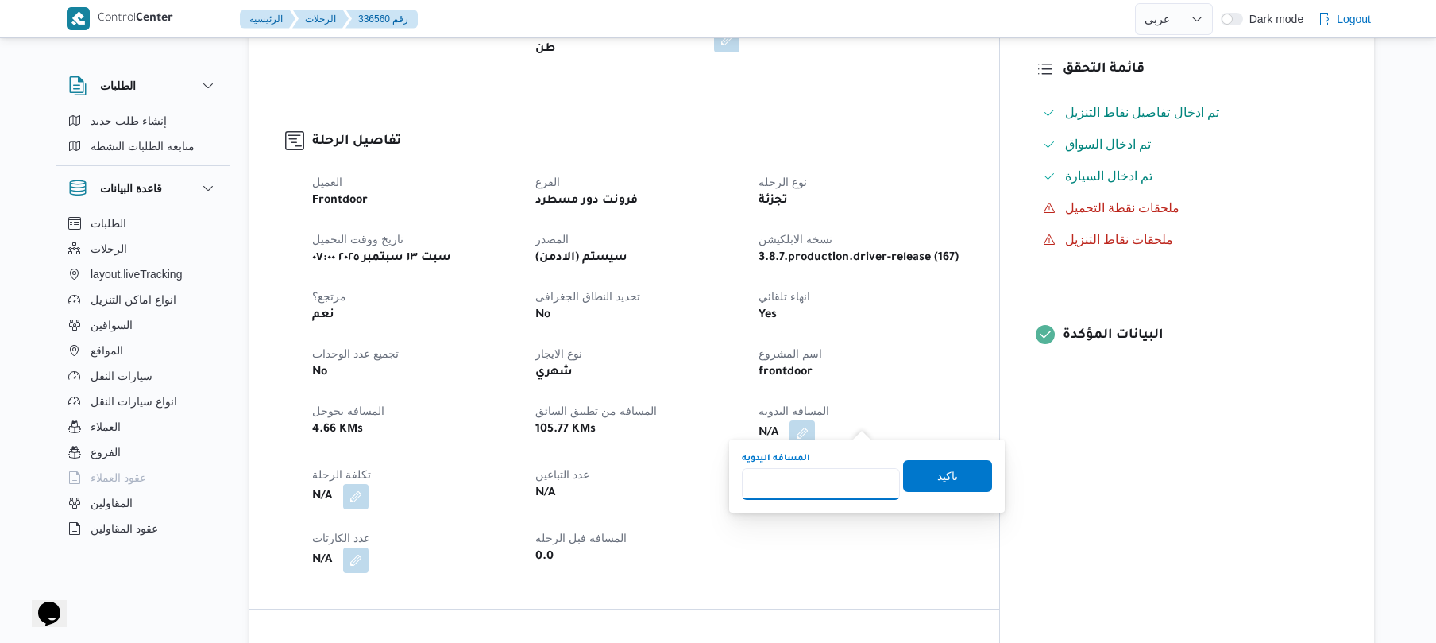
click at [786, 491] on input "المسافه اليدويه" at bounding box center [821, 484] width 158 height 32
type input "120"
click at [924, 477] on span "تاكيد" at bounding box center [947, 475] width 89 height 32
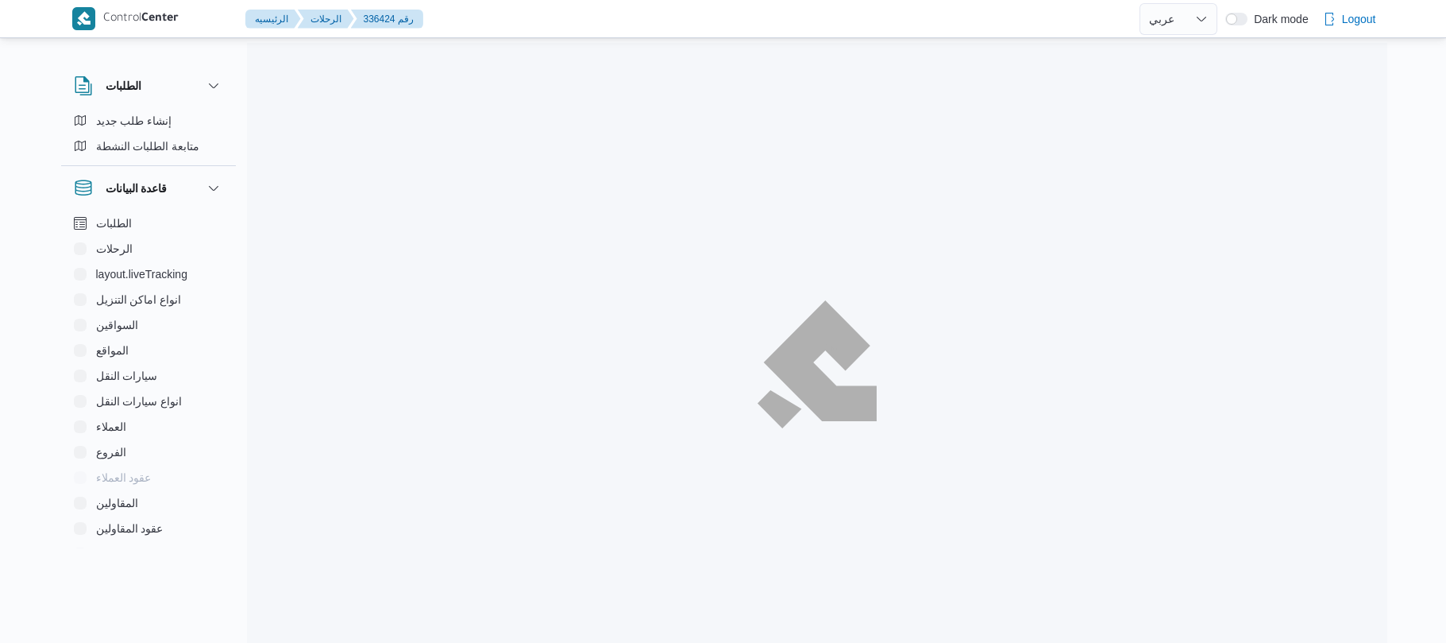
select select "ar"
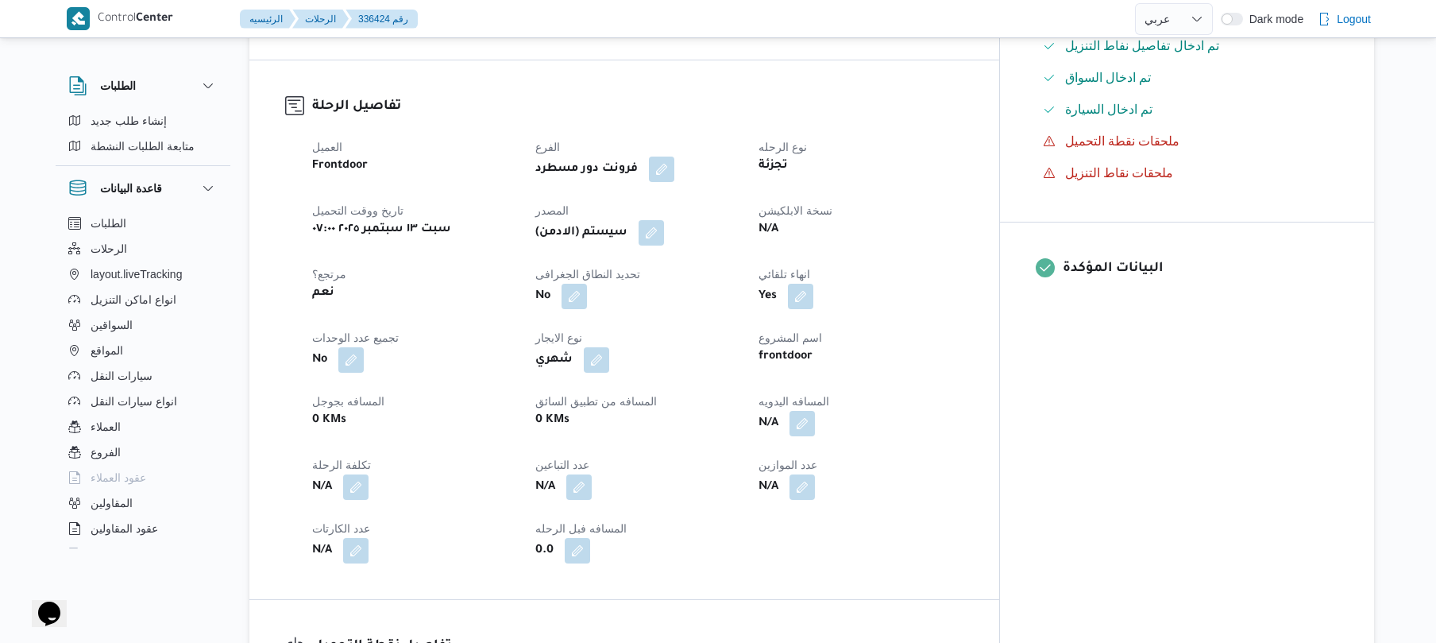
scroll to position [635, 0]
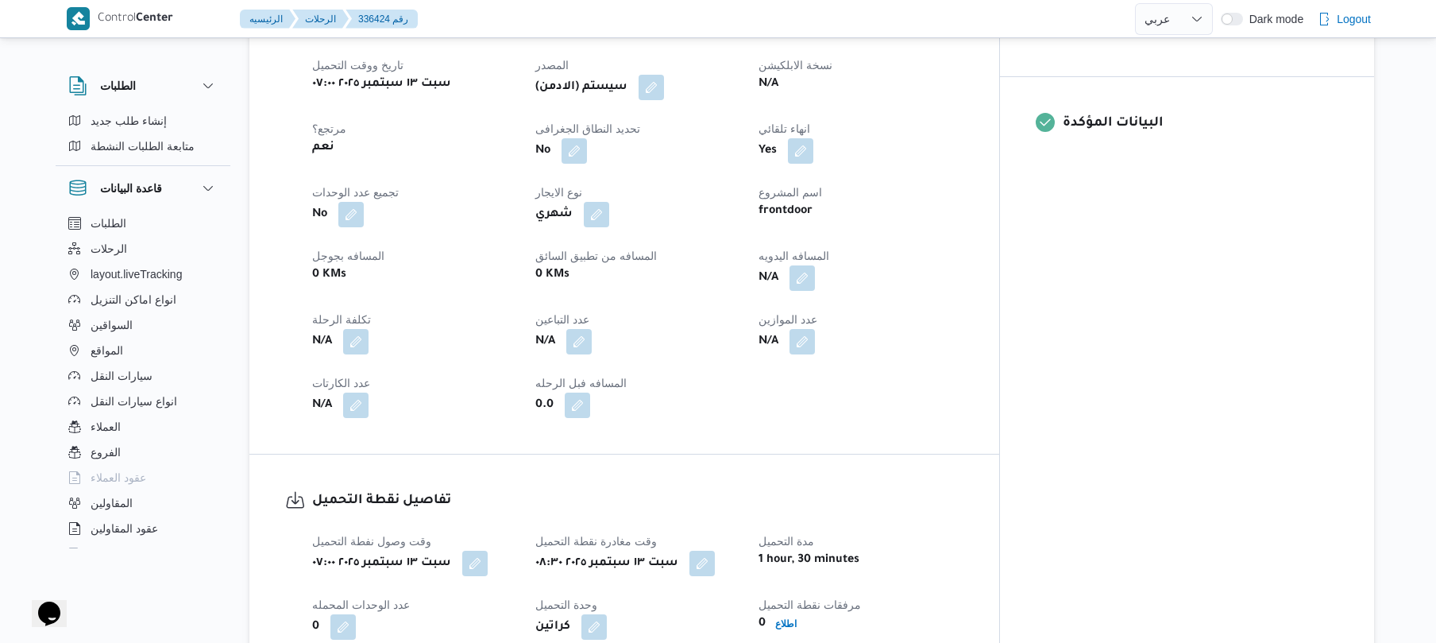
click at [964, 264] on div "N/A" at bounding box center [860, 278] width 207 height 29
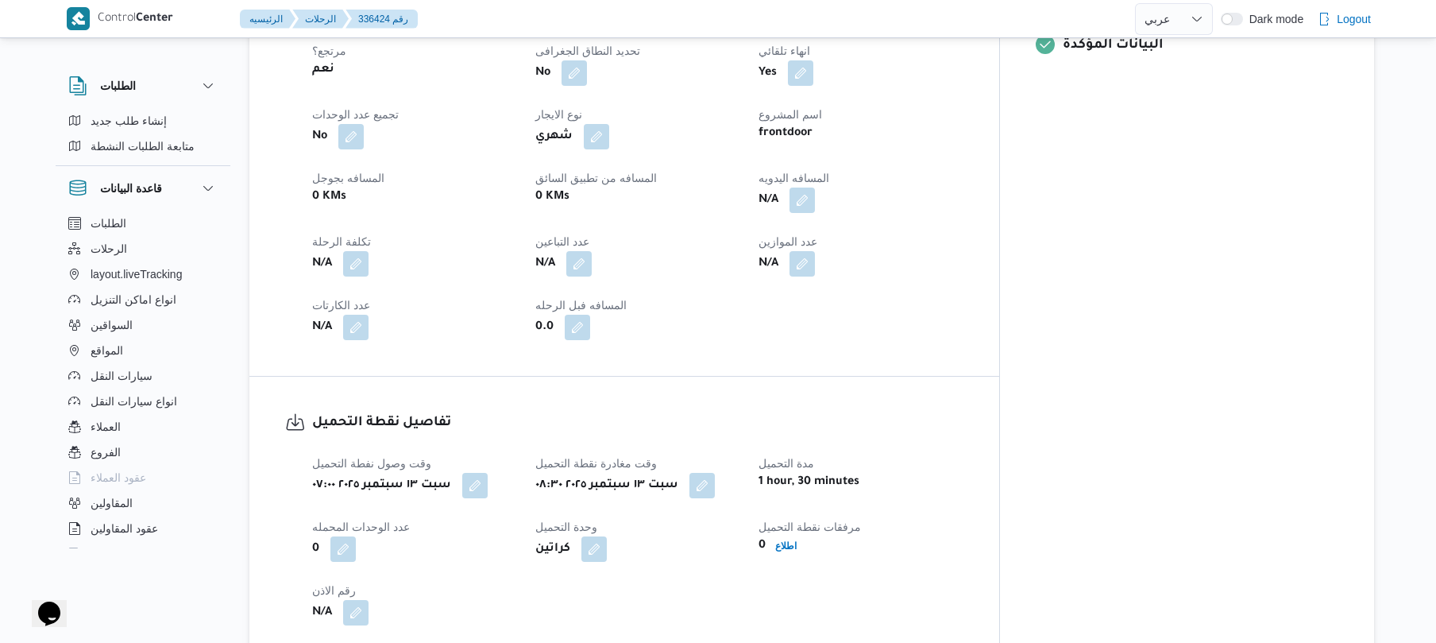
scroll to position [720, 0]
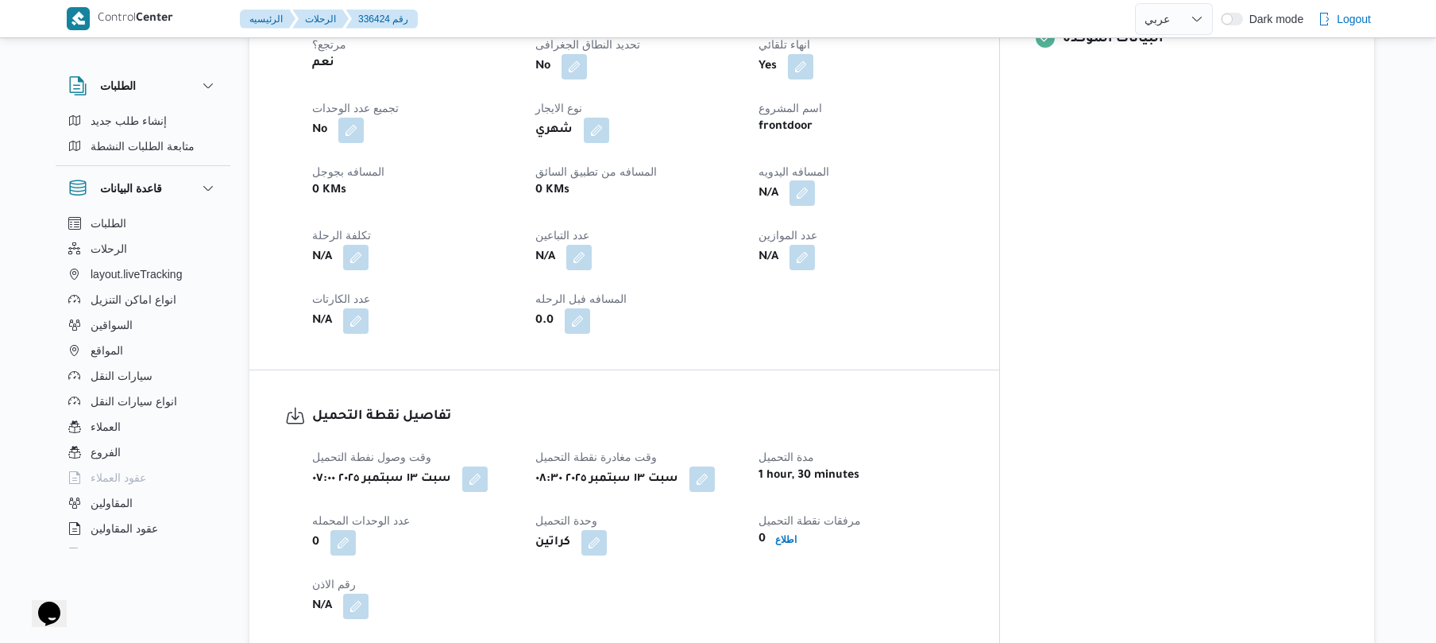
click at [815, 180] on button "button" at bounding box center [801, 192] width 25 height 25
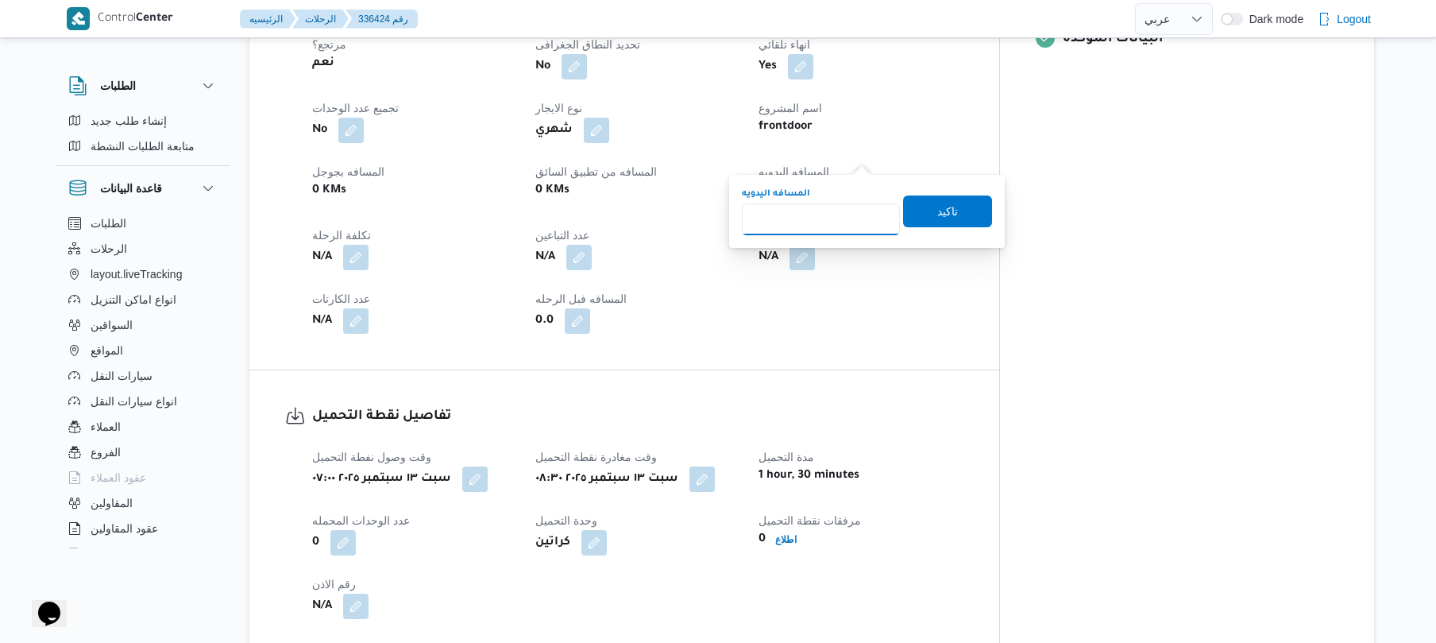
click at [818, 234] on input "المسافه اليدويه" at bounding box center [821, 219] width 158 height 32
type input "65"
click at [937, 213] on span "تاكيد" at bounding box center [947, 210] width 21 height 19
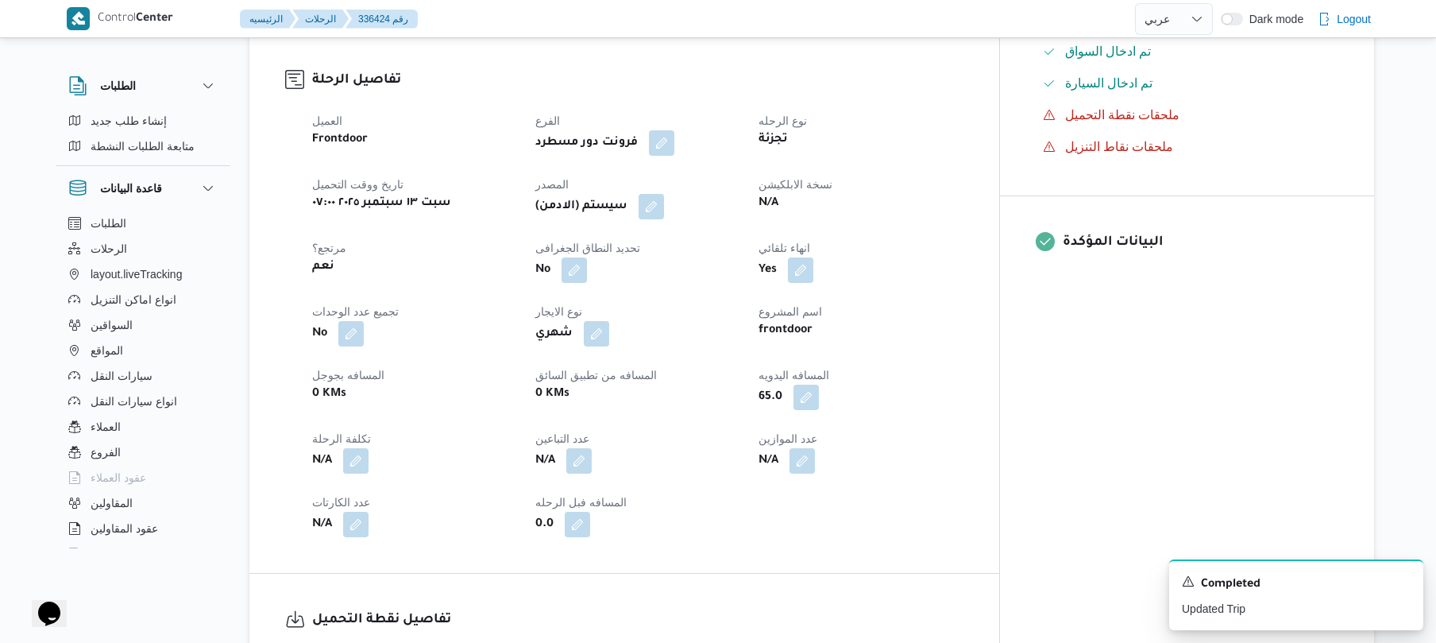
scroll to position [508, 0]
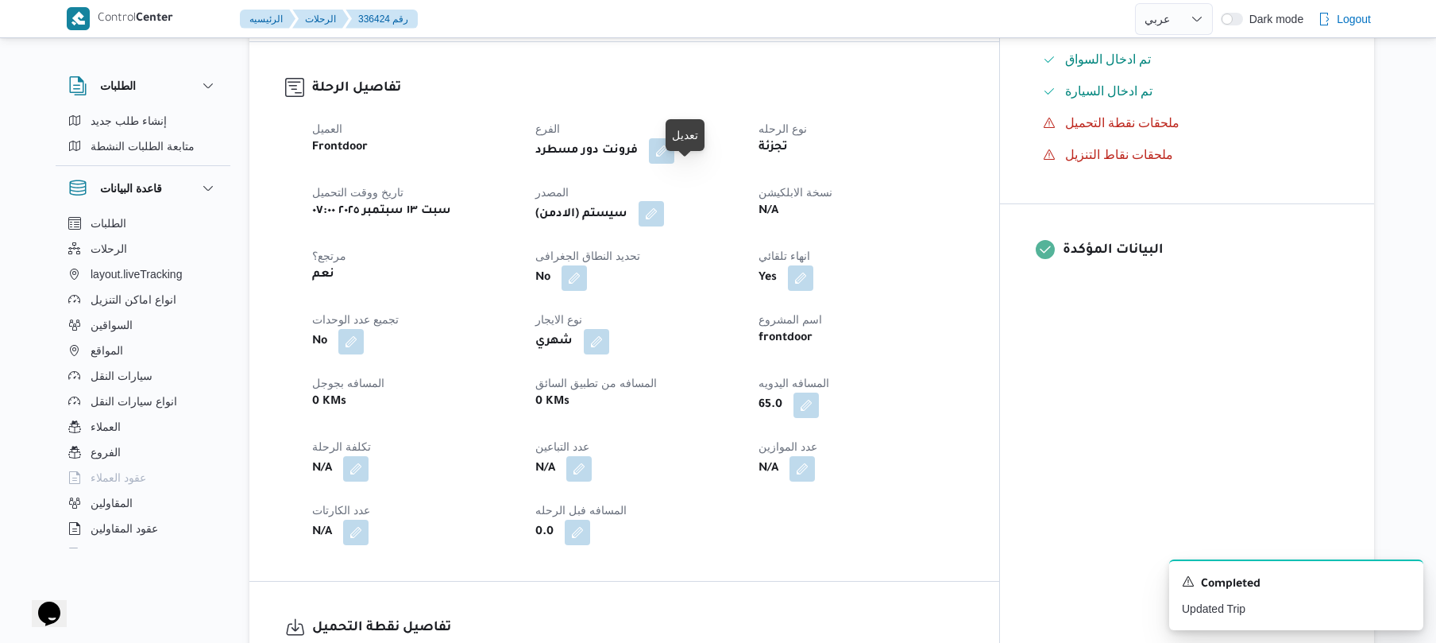
click at [664, 201] on button "button" at bounding box center [651, 213] width 25 height 25
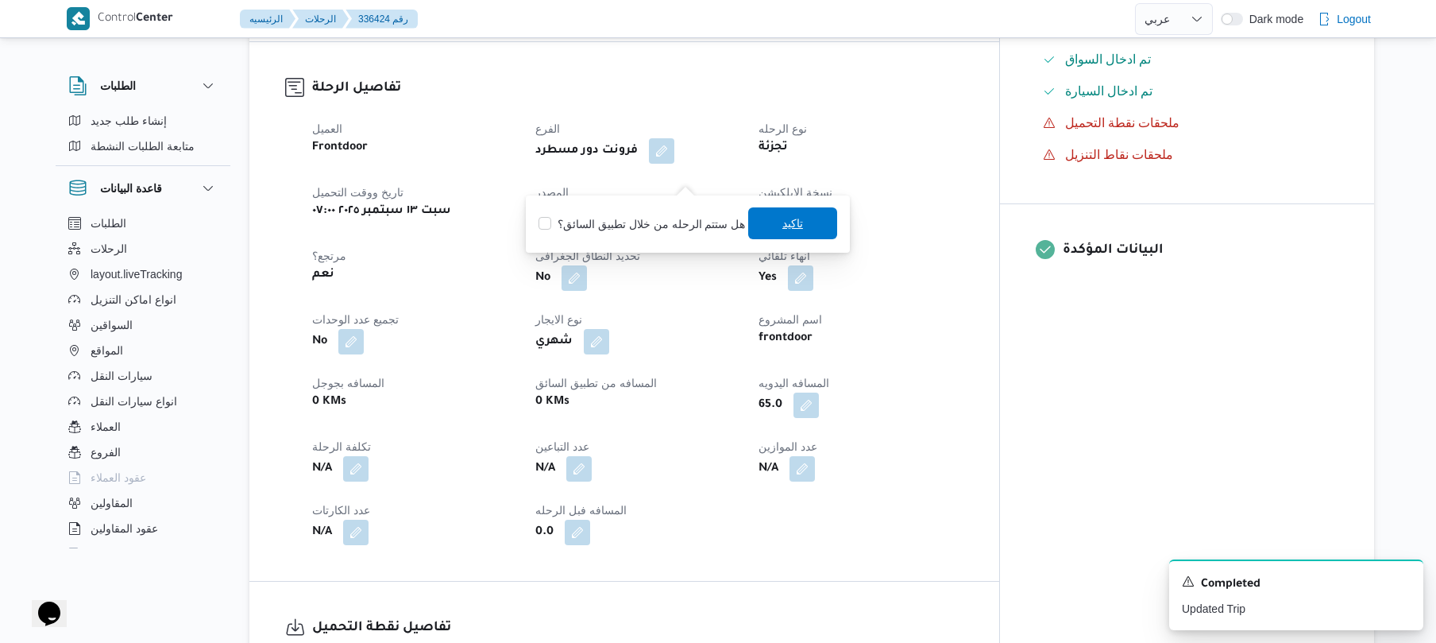
drag, startPoint x: 833, startPoint y: 230, endPoint x: 815, endPoint y: 230, distance: 18.3
click at [815, 230] on div "هل ستتم الرحله من خلال تطبيق السائق؟ [GEOGRAPHIC_DATA]" at bounding box center [688, 224] width 302 height 35
click at [812, 230] on span "تاكيد" at bounding box center [792, 223] width 89 height 32
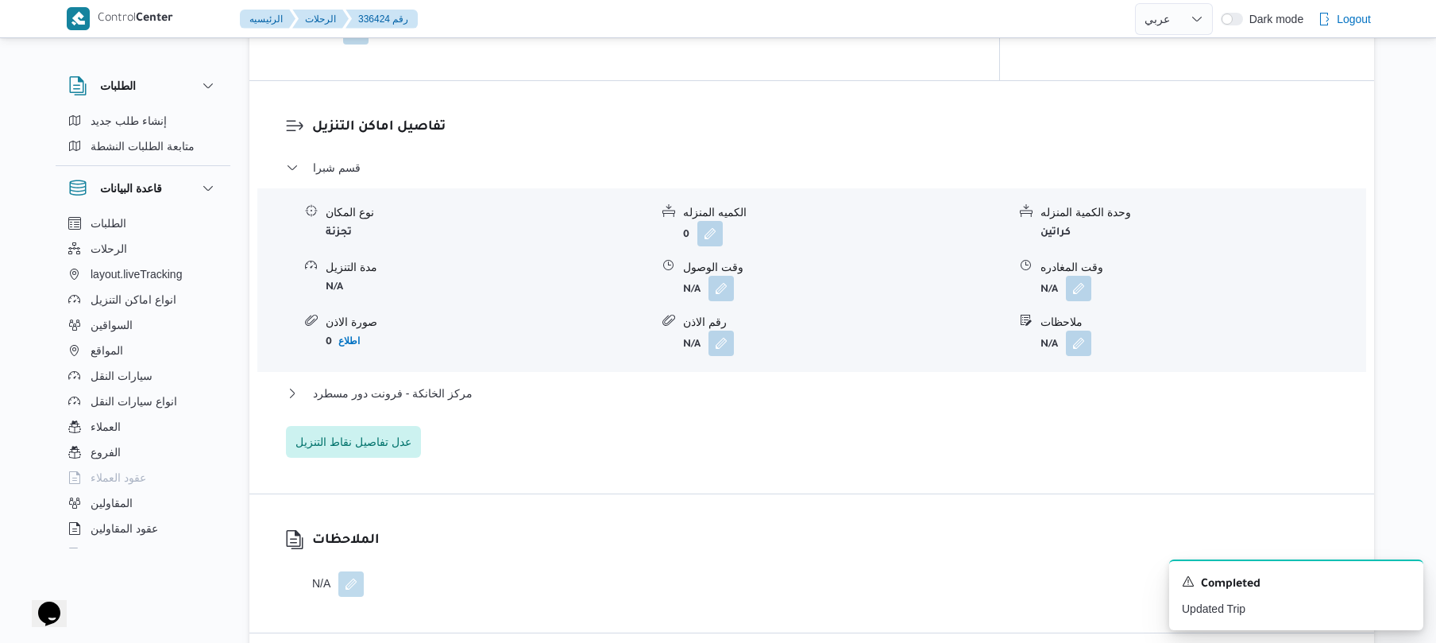
scroll to position [1313, 0]
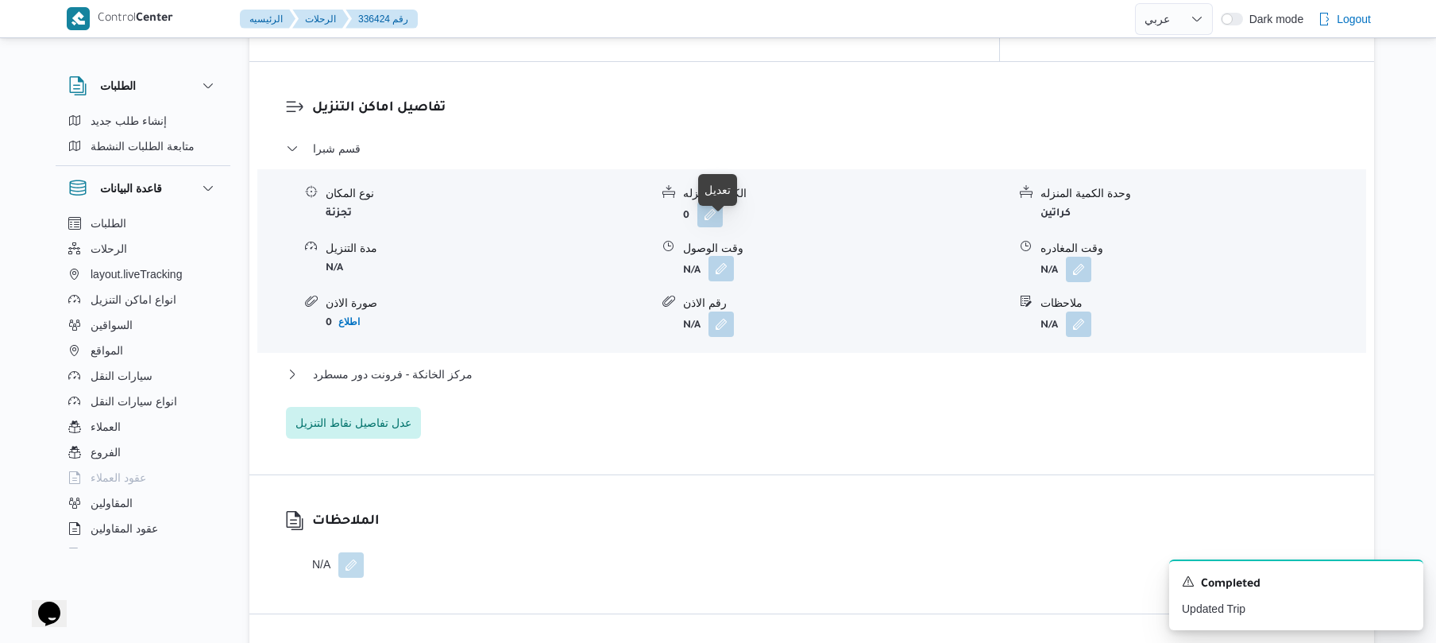
click at [721, 256] on button "button" at bounding box center [720, 268] width 25 height 25
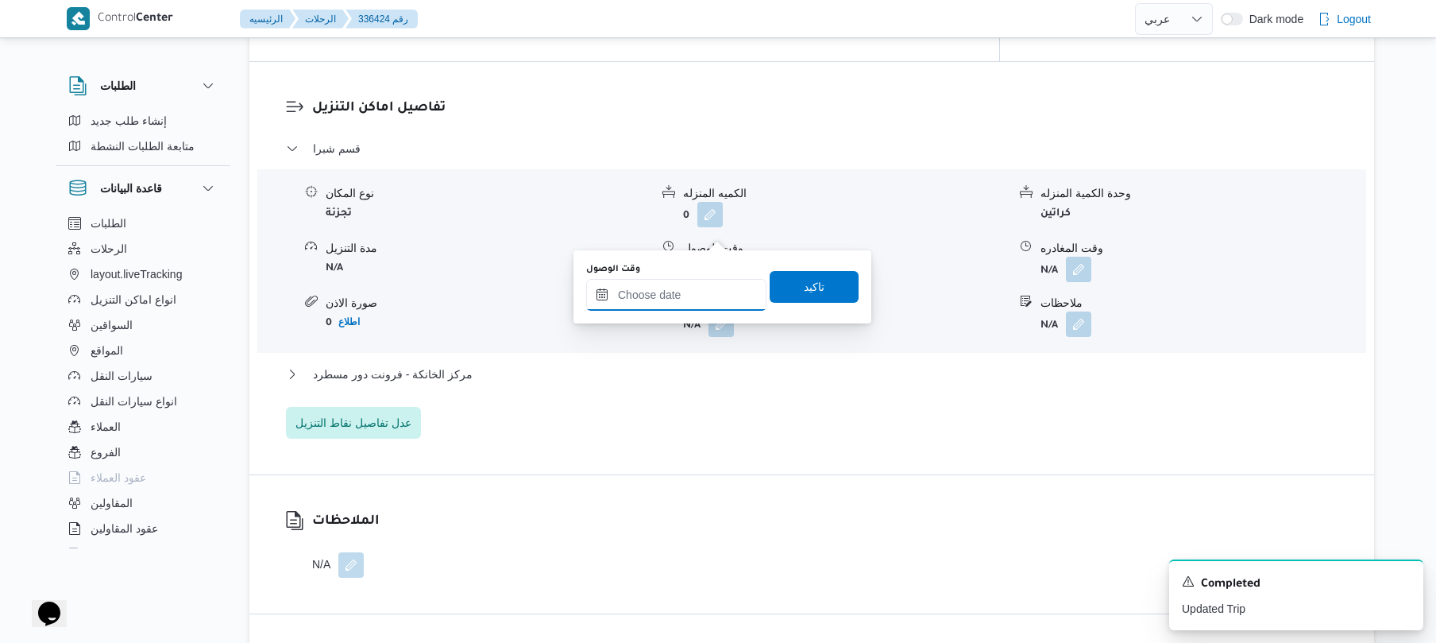
click at [681, 299] on input "وقت الوصول" at bounding box center [676, 295] width 180 height 32
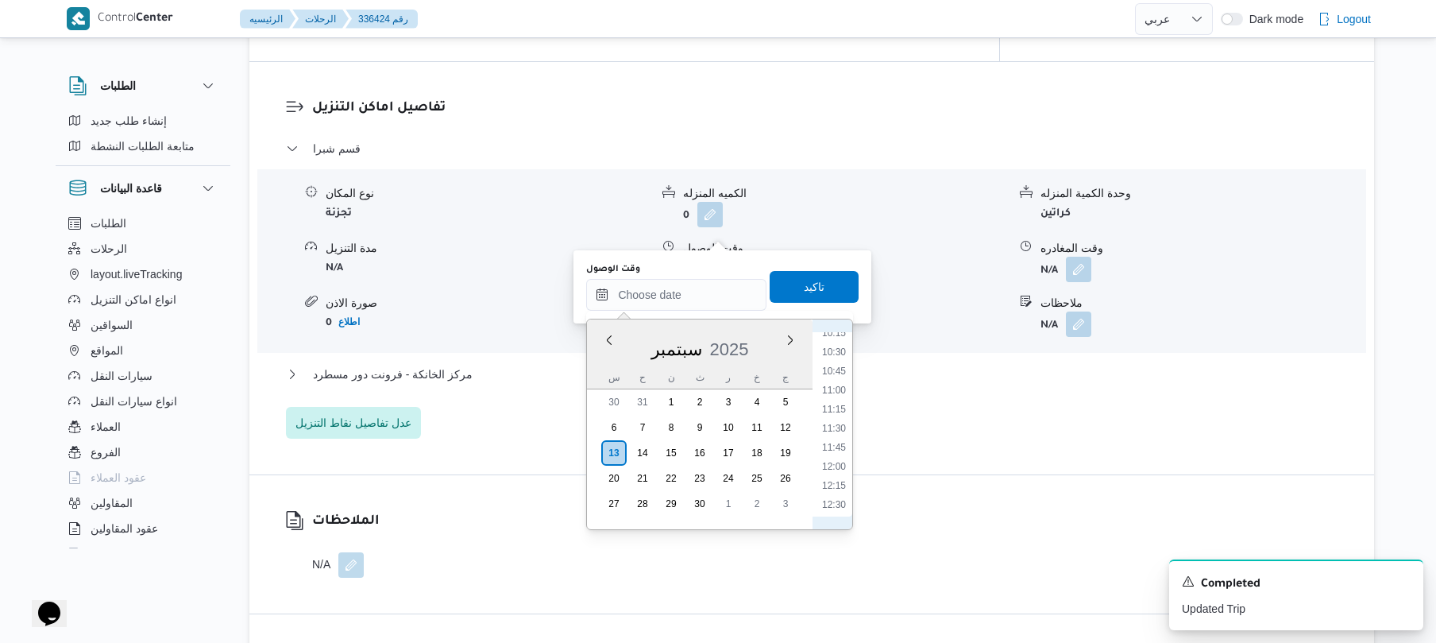
scroll to position [633, 0]
click at [836, 391] on li "09:00" at bounding box center [834, 393] width 37 height 16
type input "[DATE] ٠٩:٠٠"
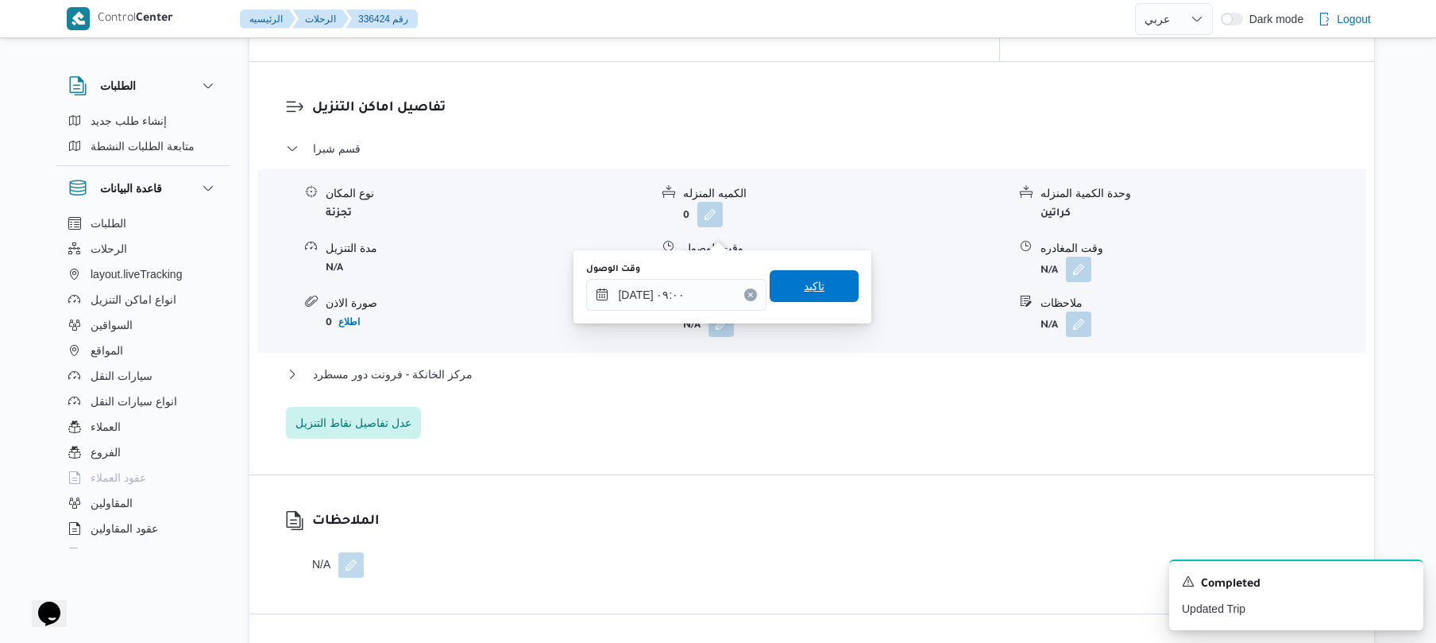
click at [831, 280] on span "تاكيد" at bounding box center [814, 286] width 89 height 32
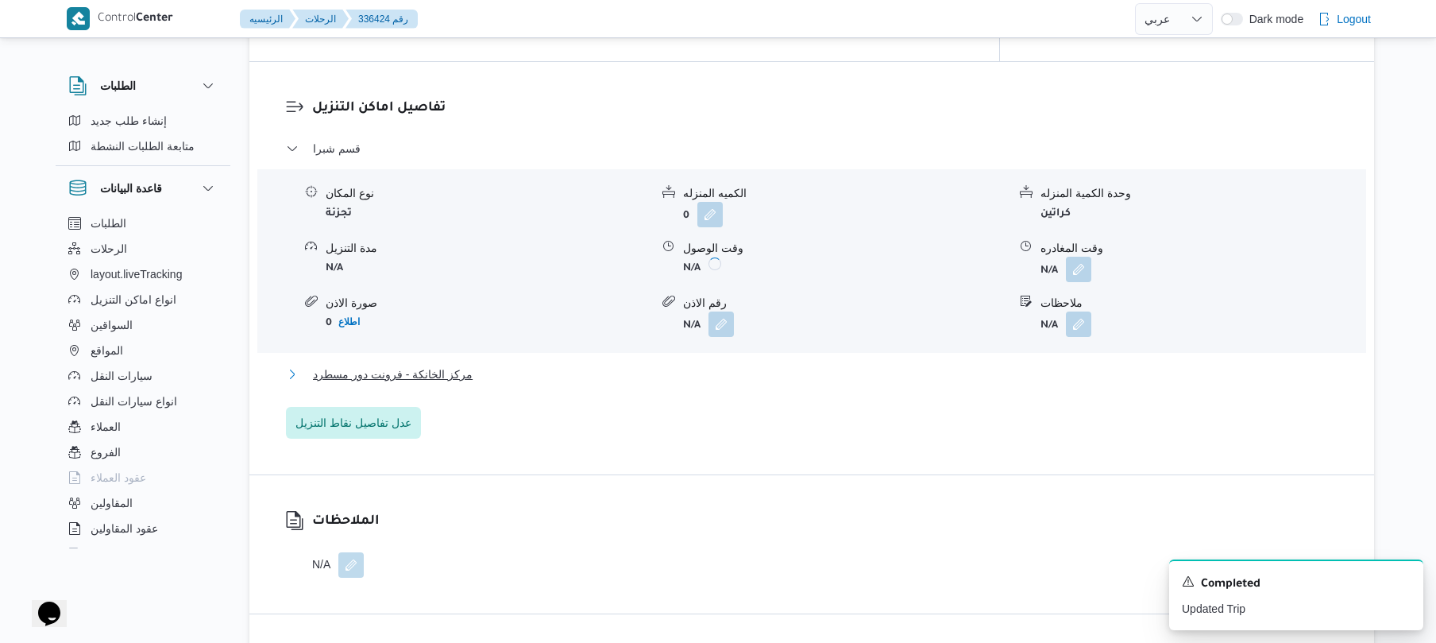
click at [788, 365] on button "مركز الخانكة - فرونت دور مسطرد" at bounding box center [812, 374] width 1052 height 19
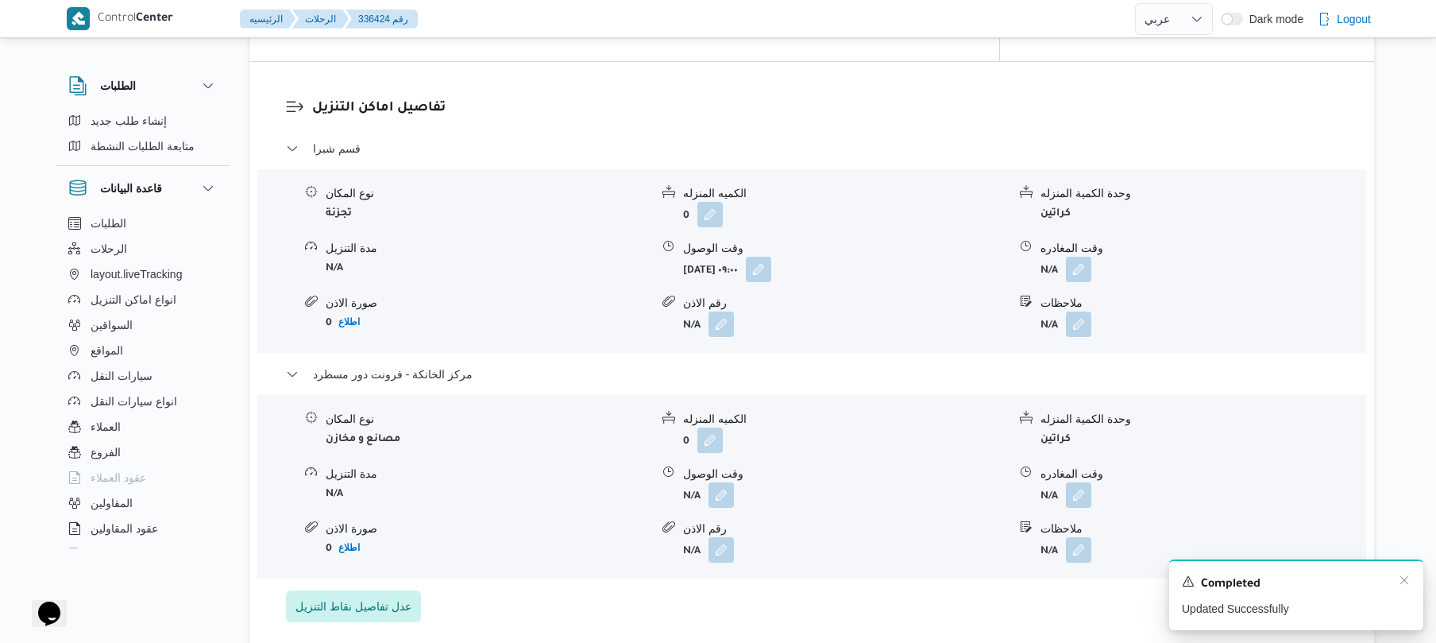
click at [1408, 594] on div "Completed" at bounding box center [1296, 583] width 229 height 21
click at [1088, 481] on button "button" at bounding box center [1078, 493] width 25 height 25
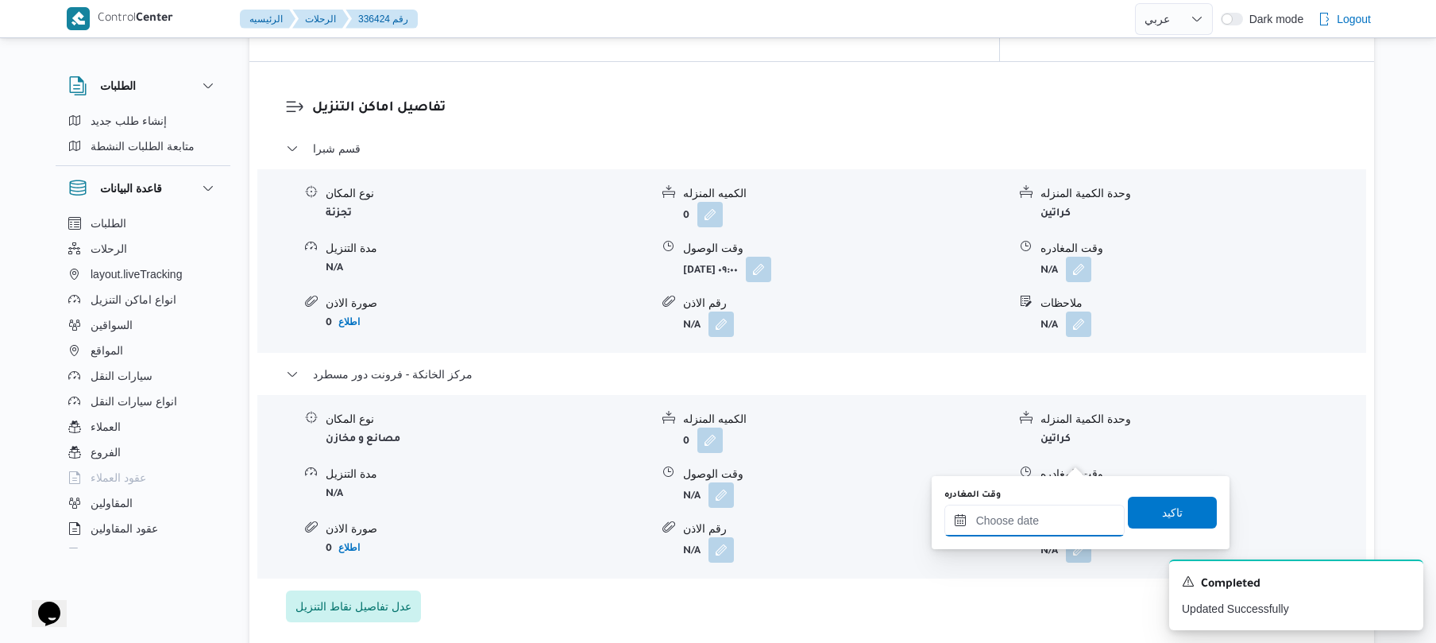
click at [1033, 513] on input "وقت المغادره" at bounding box center [1034, 520] width 180 height 32
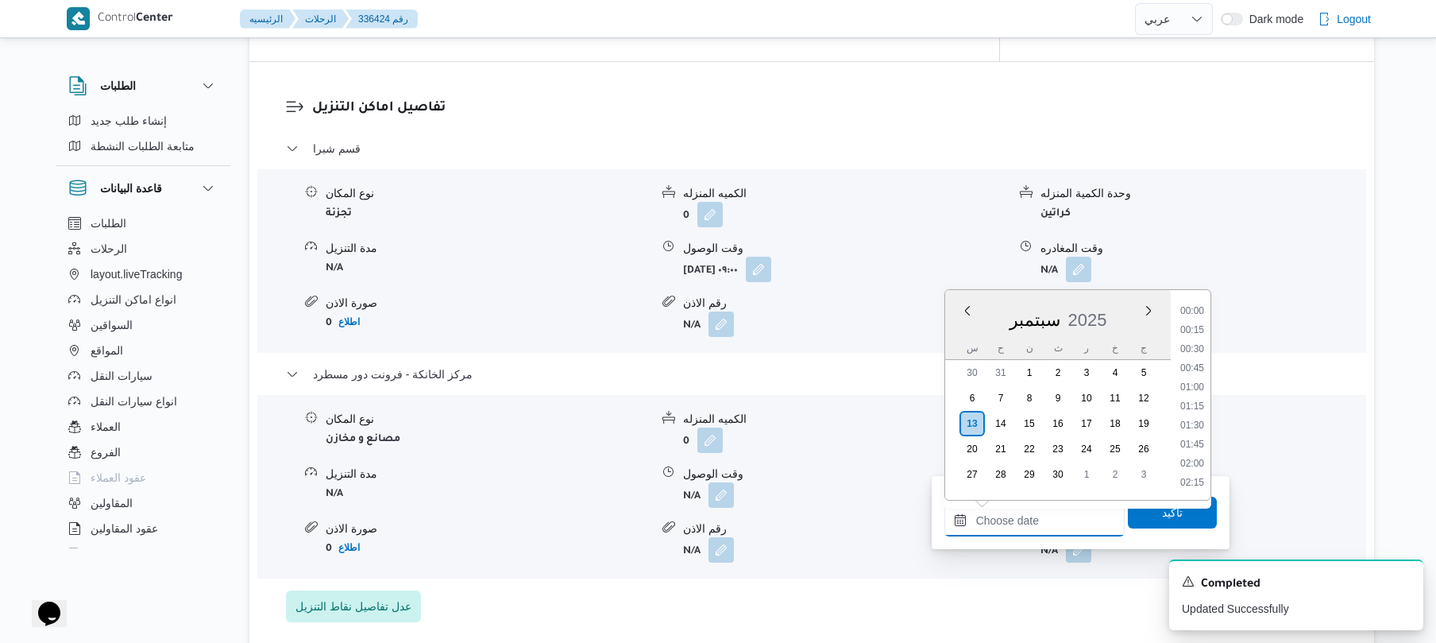
scroll to position [1411, 0]
click at [1204, 312] on li "18:30" at bounding box center [1192, 310] width 37 height 16
type input "[DATE] ١٨:٣٠"
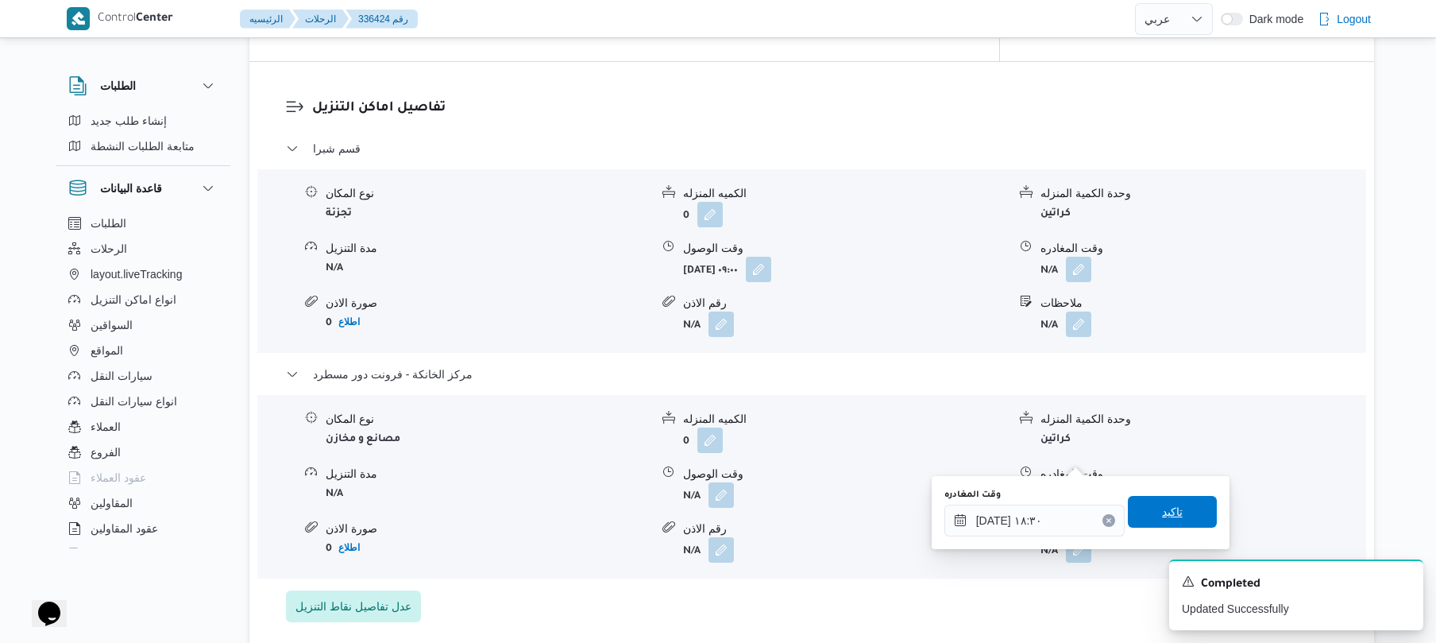
click at [1142, 518] on span "تاكيد" at bounding box center [1172, 512] width 89 height 32
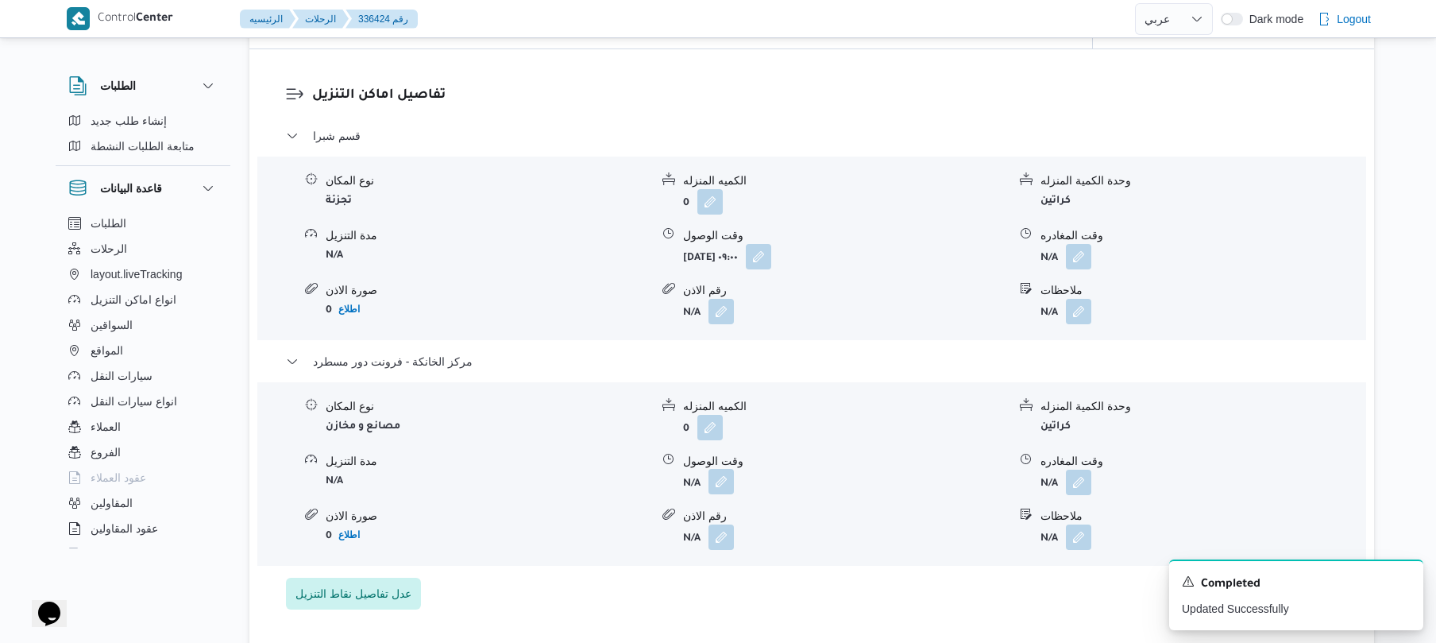
click at [723, 469] on button "button" at bounding box center [720, 481] width 25 height 25
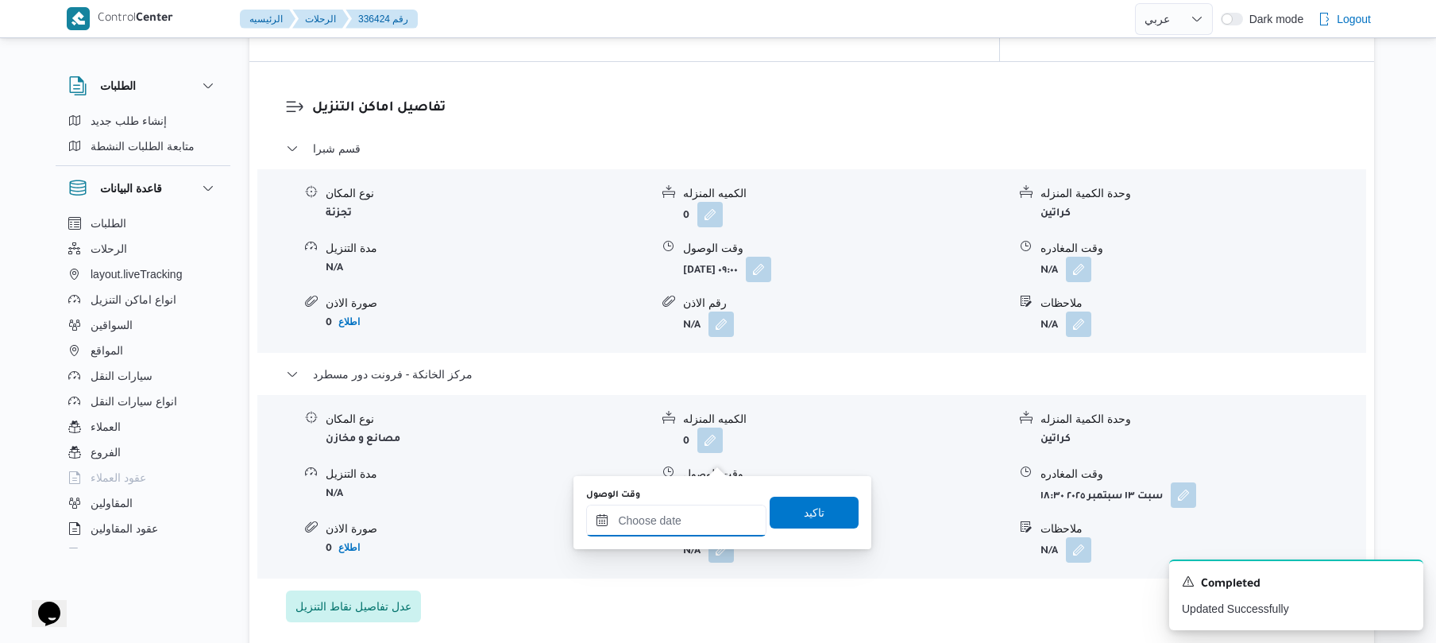
click at [677, 531] on input "وقت الوصول" at bounding box center [676, 520] width 180 height 32
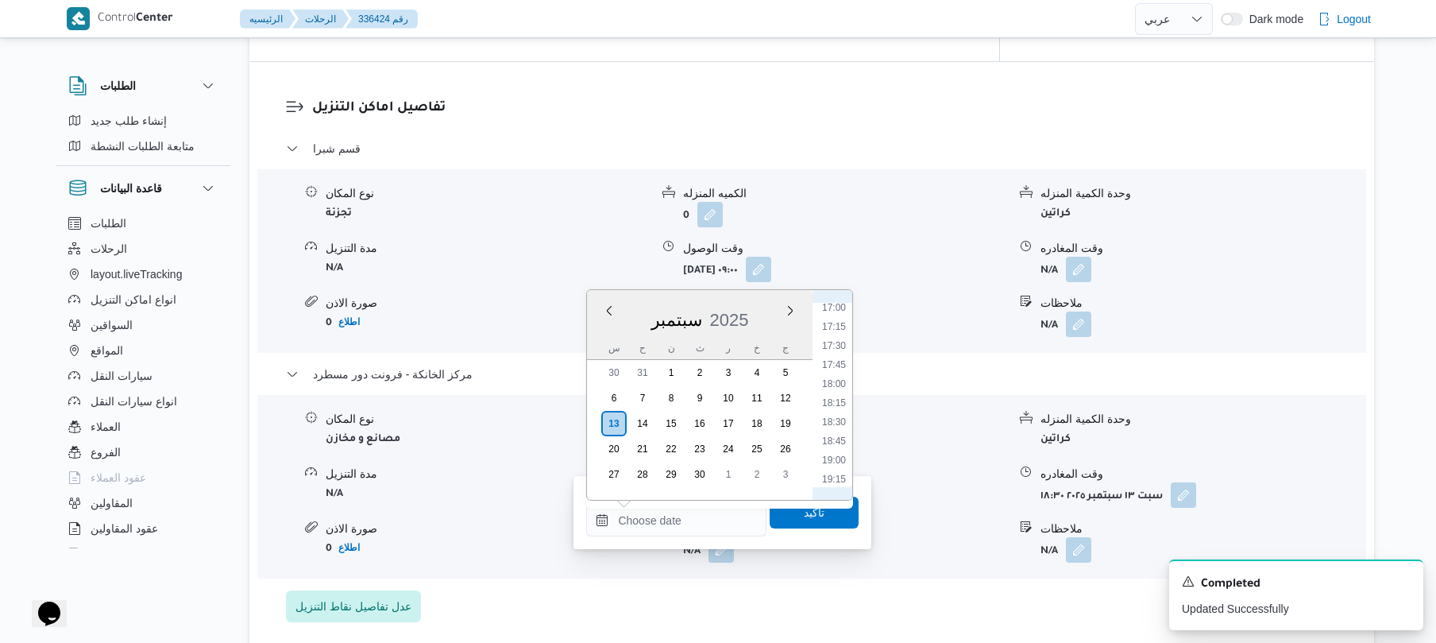
scroll to position [1255, 0]
click at [836, 446] on li "18:15" at bounding box center [834, 447] width 37 height 16
type input "[DATE] ١٨:١٥"
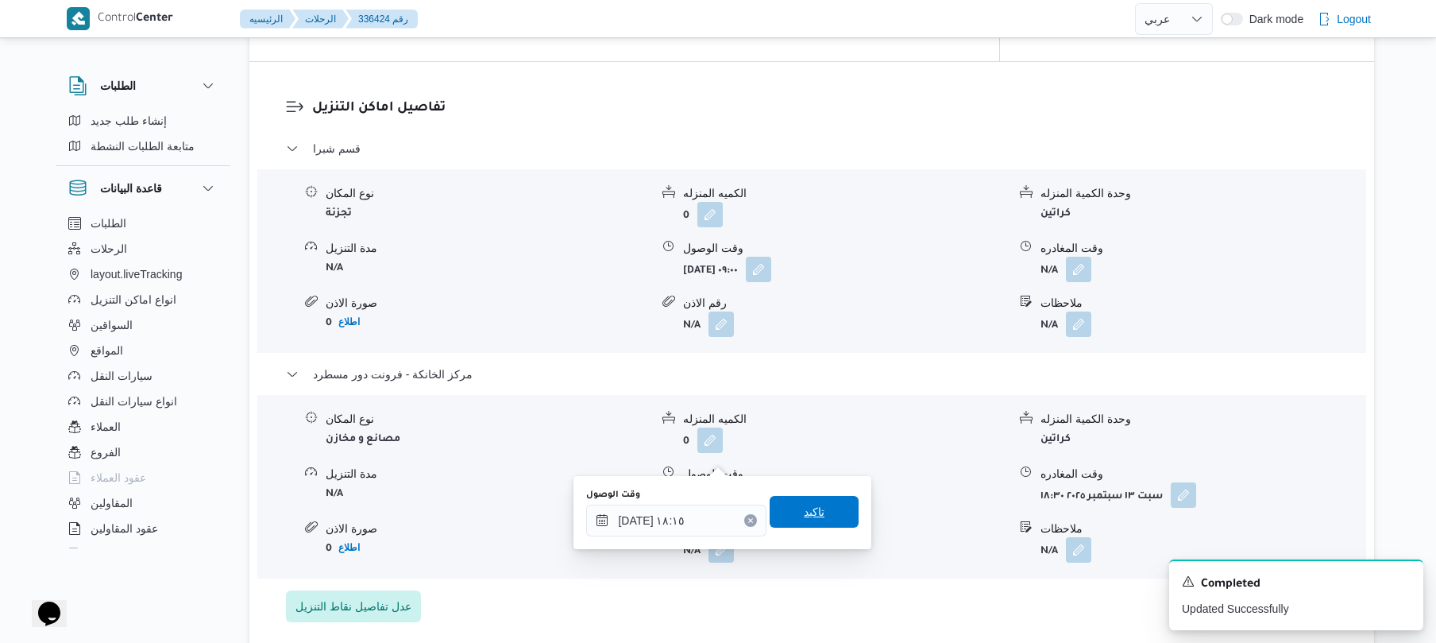
click at [804, 512] on span "تاكيد" at bounding box center [814, 511] width 21 height 19
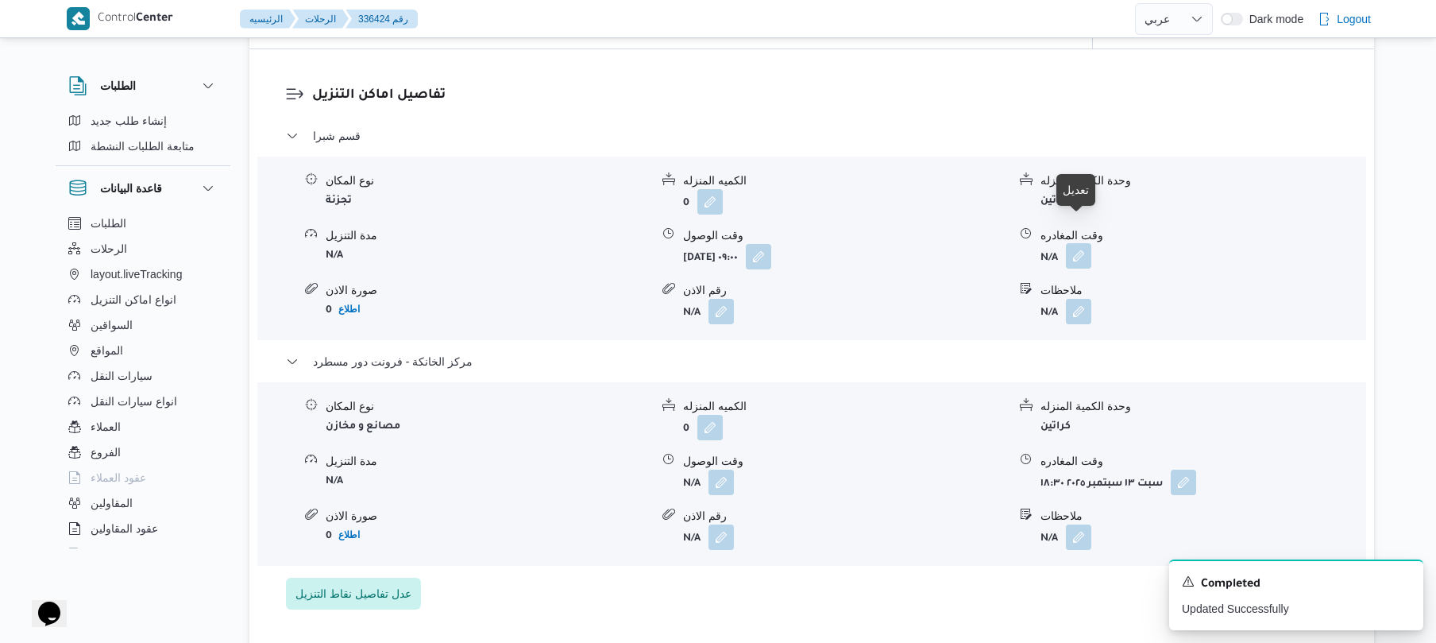
click at [1075, 243] on button "button" at bounding box center [1078, 255] width 25 height 25
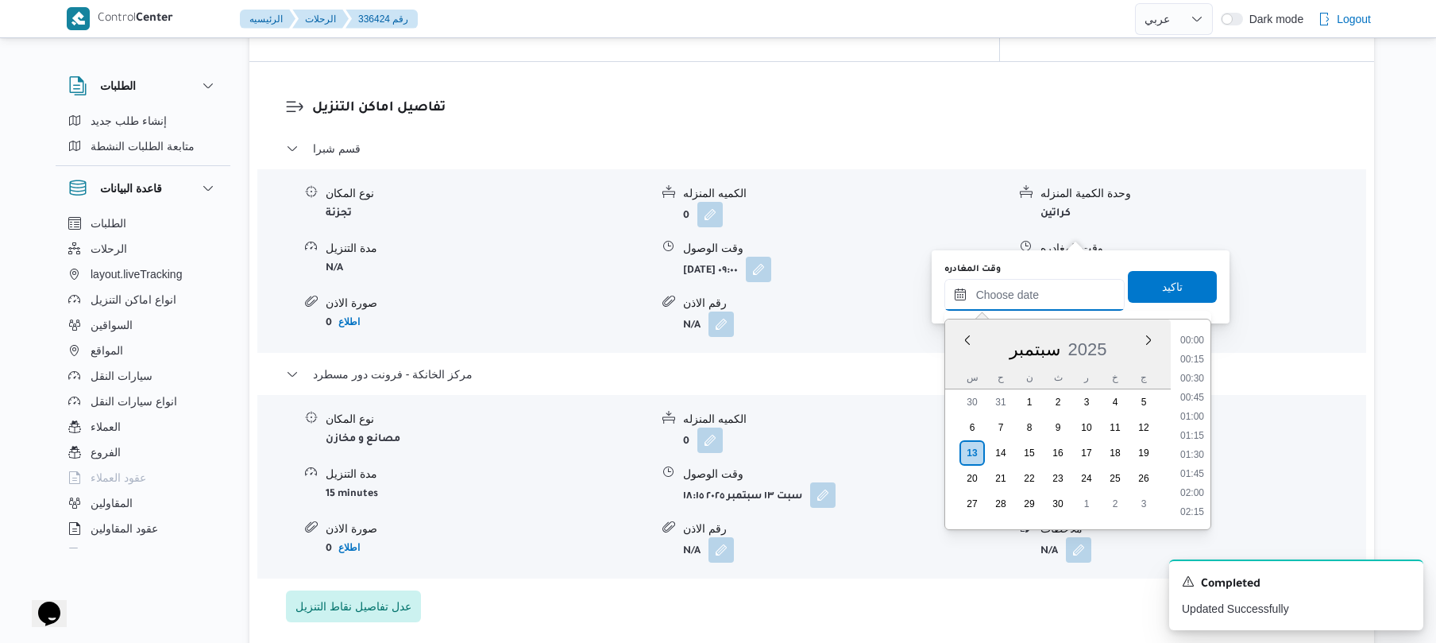
click at [998, 291] on input "وقت المغادره" at bounding box center [1034, 295] width 180 height 32
click at [1190, 435] on li "17:45" at bounding box center [1192, 438] width 37 height 16
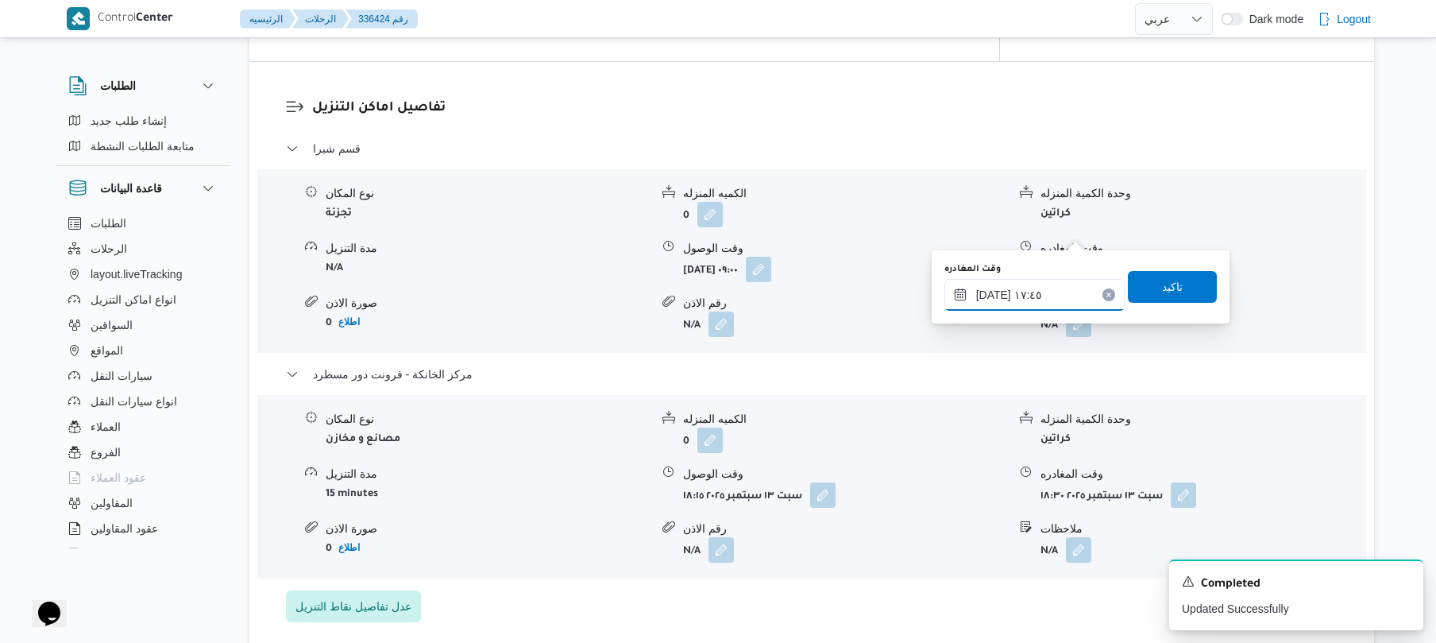
type input "[DATE] ١٧:٤٥"
click at [1183, 292] on span "تاكيد" at bounding box center [1172, 286] width 89 height 32
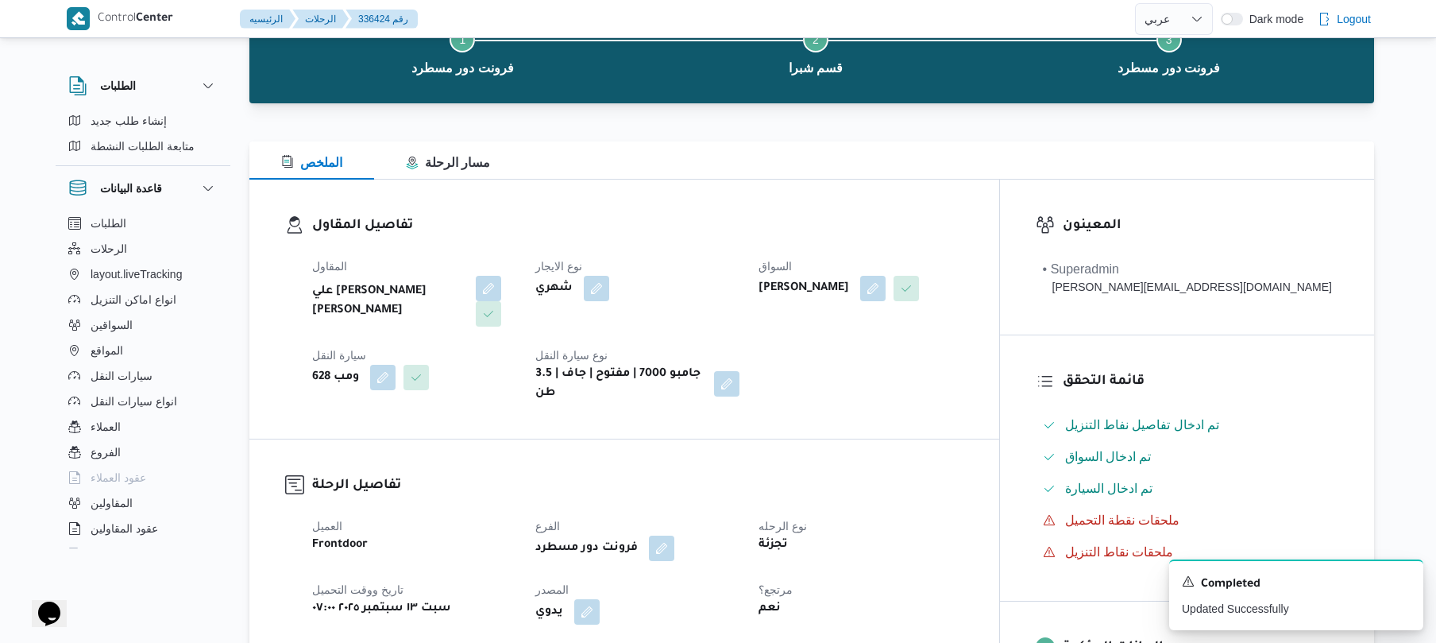
scroll to position [0, 0]
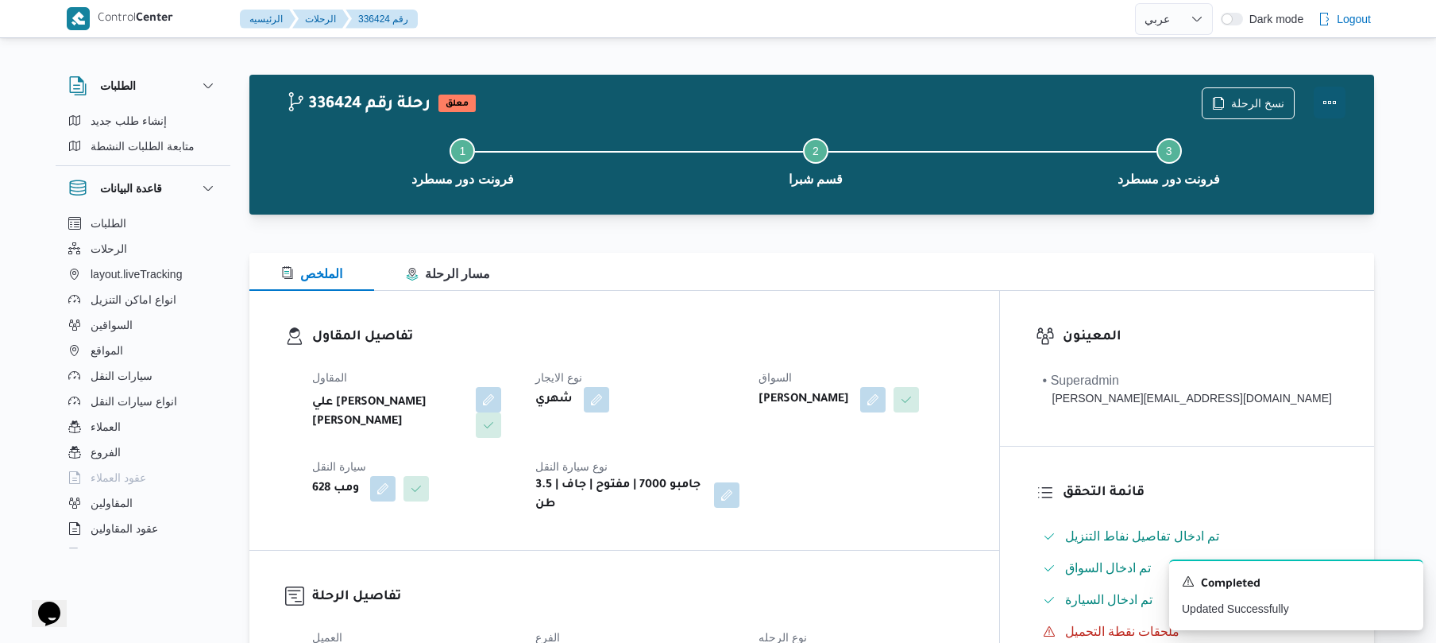
click at [1333, 105] on button "Actions" at bounding box center [1330, 103] width 32 height 32
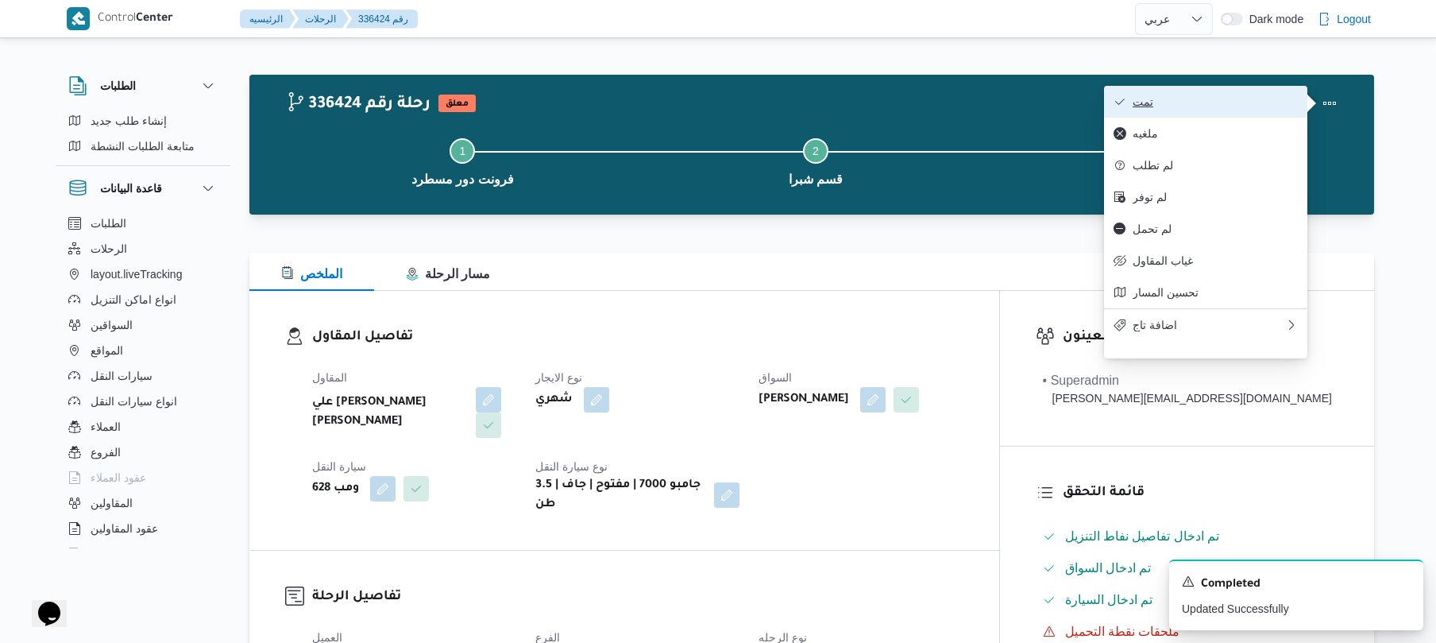
click at [1231, 105] on span "تمت" at bounding box center [1215, 101] width 165 height 13
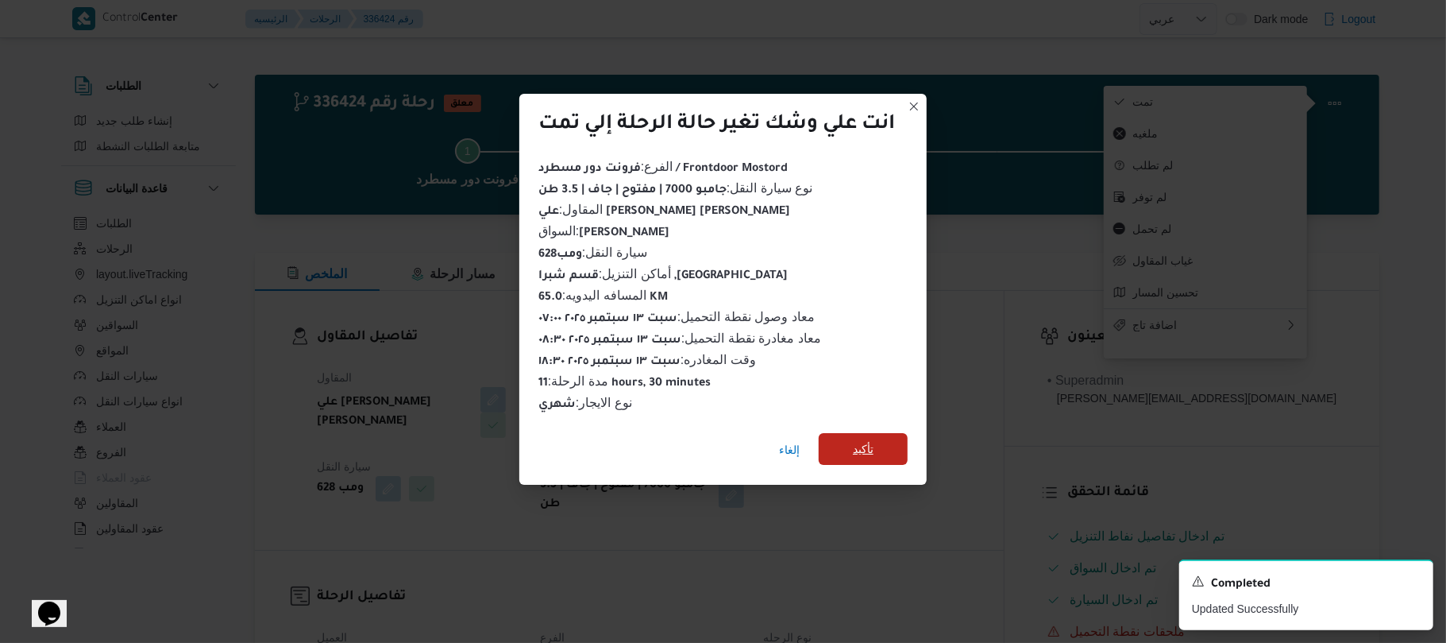
click at [872, 446] on span "تأكيد" at bounding box center [863, 448] width 21 height 19
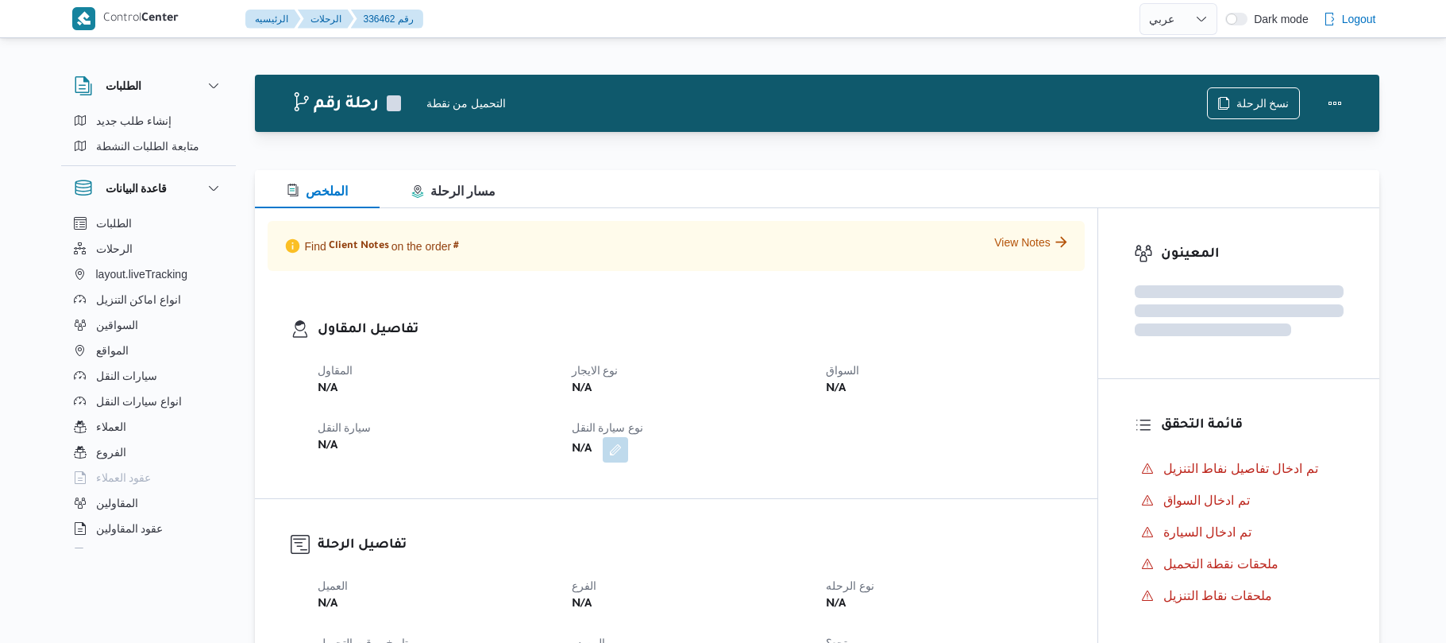
select select "ar"
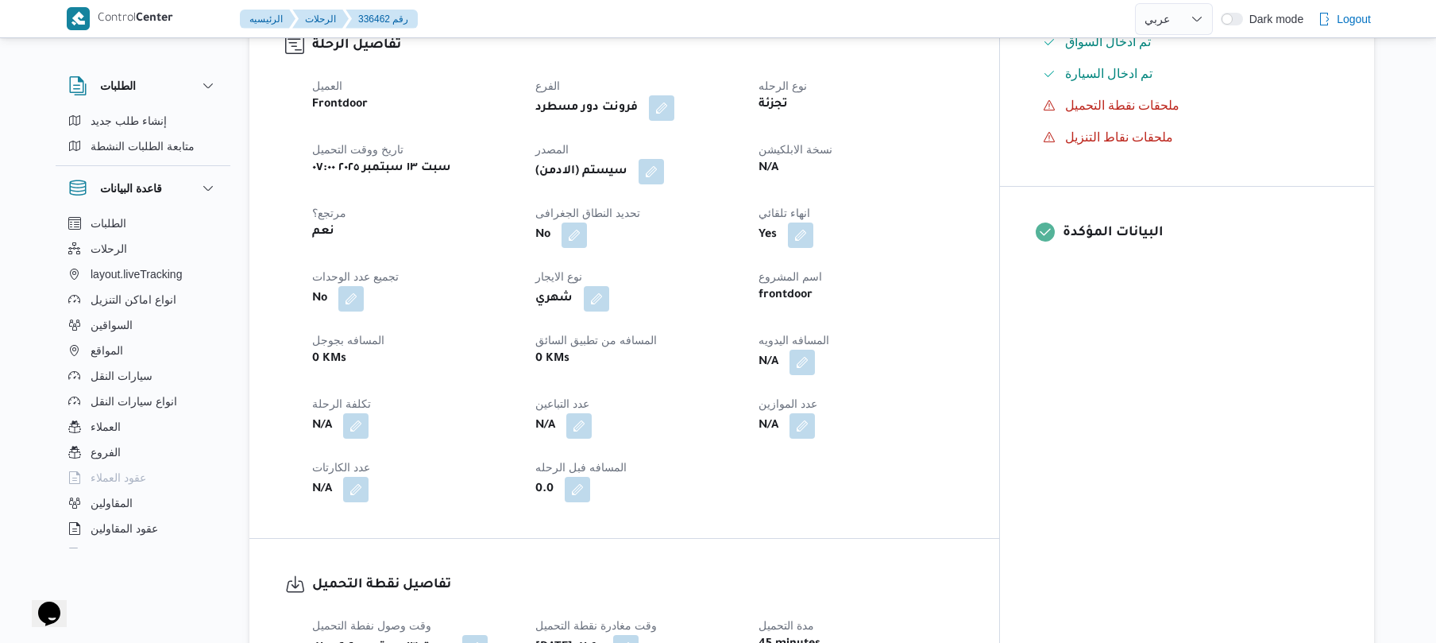
scroll to position [550, 0]
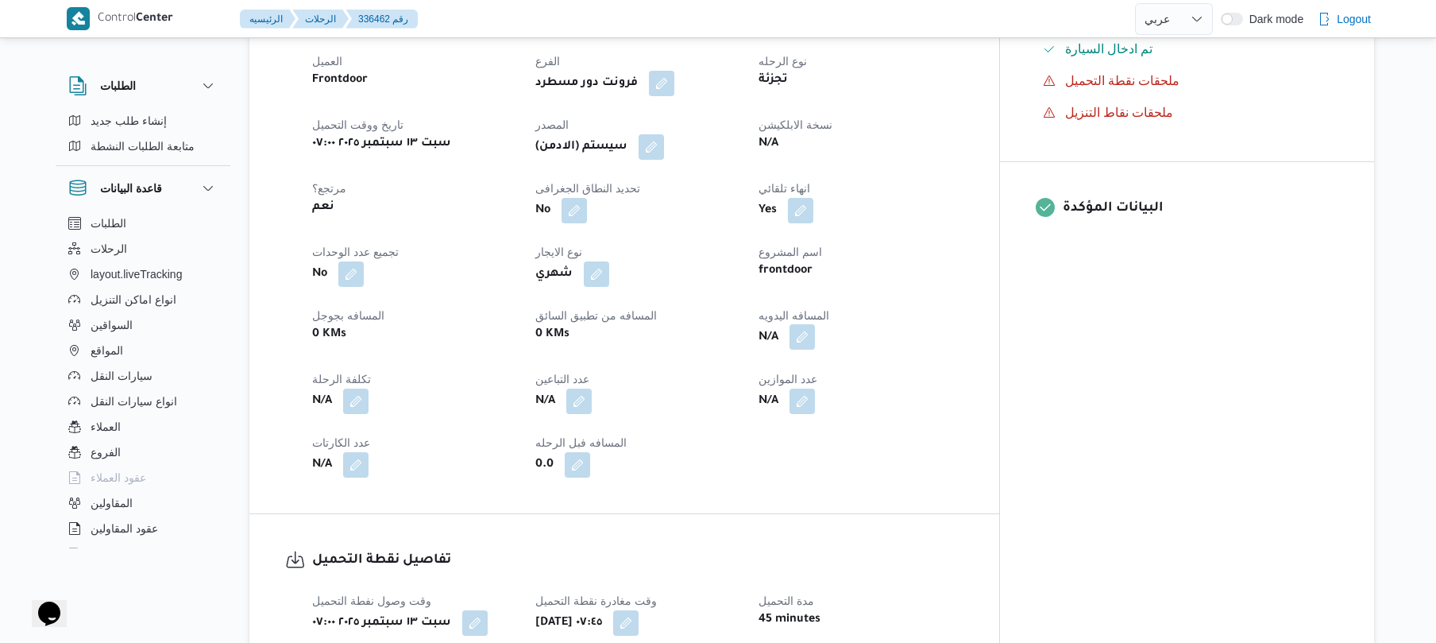
click at [815, 349] on button "button" at bounding box center [801, 336] width 25 height 25
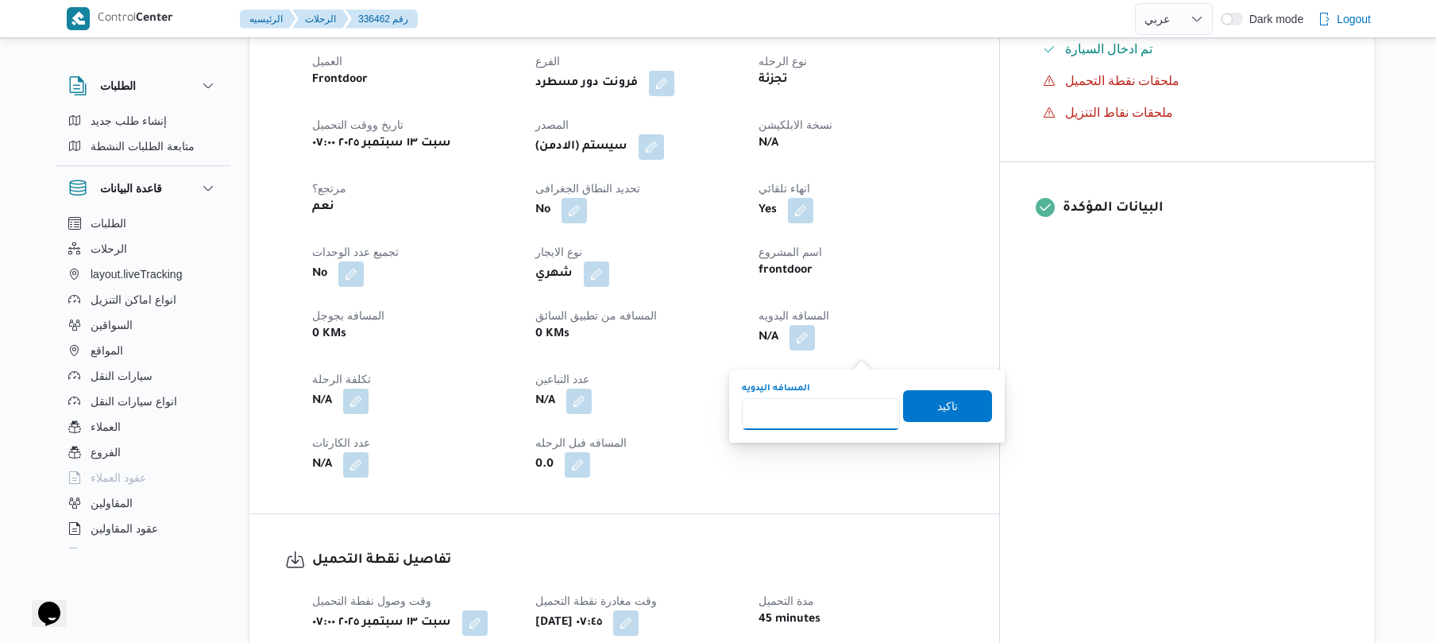
click at [808, 413] on input "المسافه اليدويه" at bounding box center [821, 414] width 158 height 32
type input "120"
click at [937, 414] on span "تاكيد" at bounding box center [947, 405] width 21 height 19
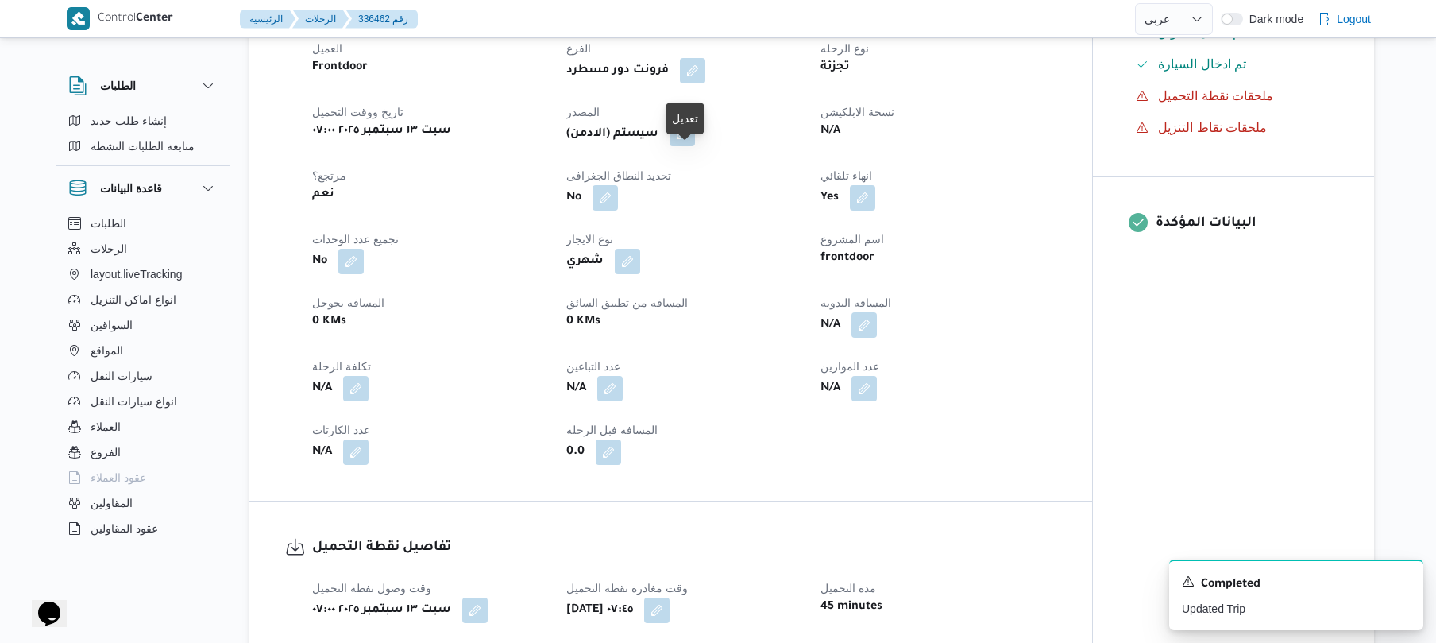
click at [689, 146] on button "button" at bounding box center [682, 133] width 25 height 25
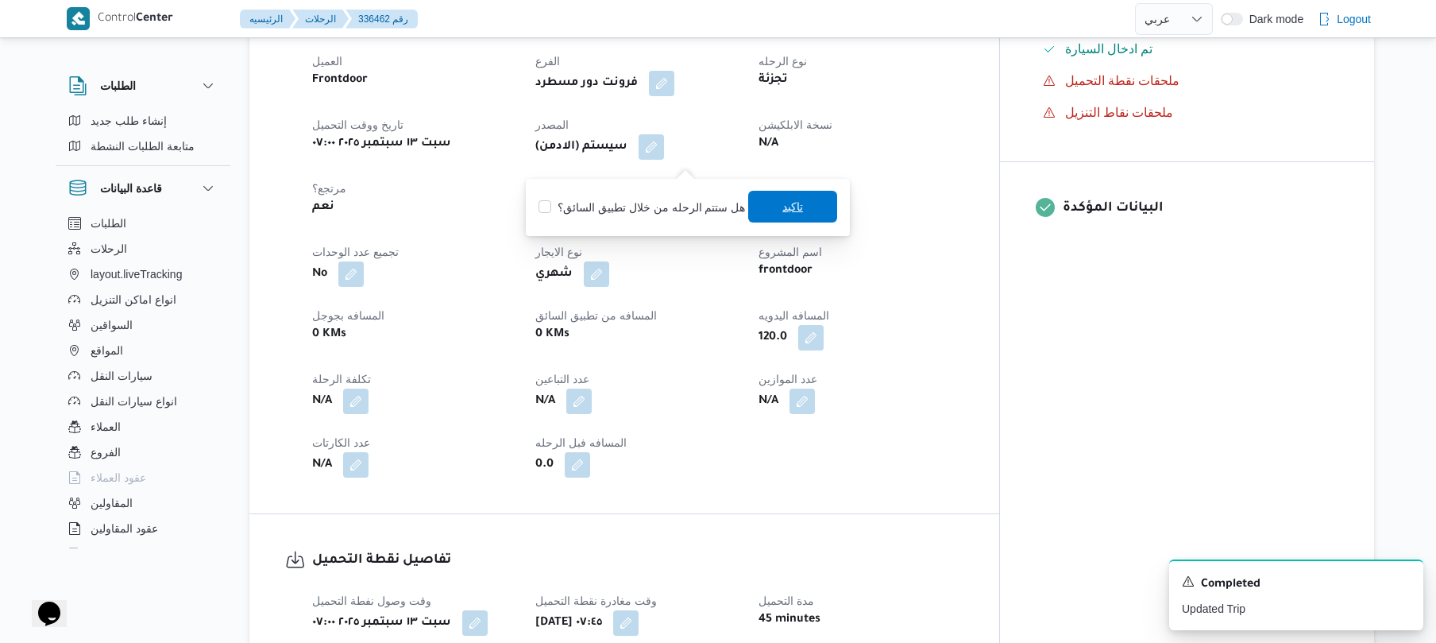
click at [776, 219] on span "تاكيد" at bounding box center [792, 207] width 89 height 32
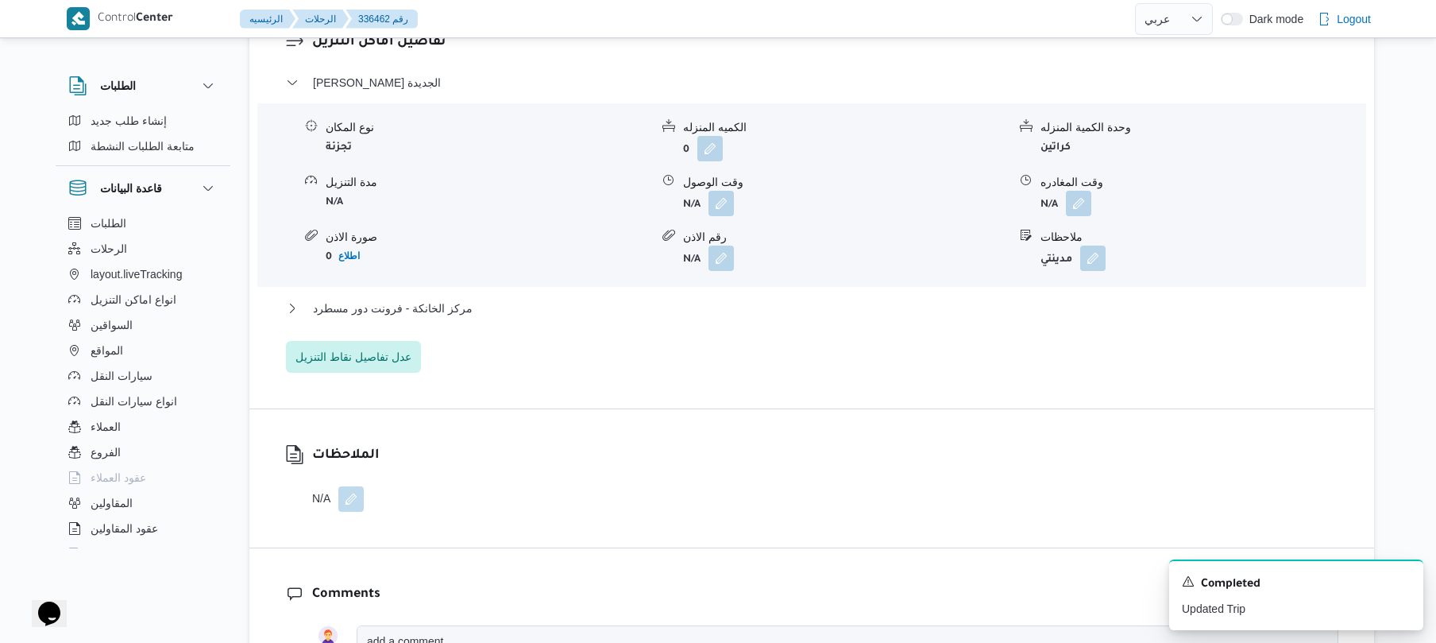
scroll to position [1355, 0]
click at [716, 214] on button "button" at bounding box center [720, 200] width 25 height 25
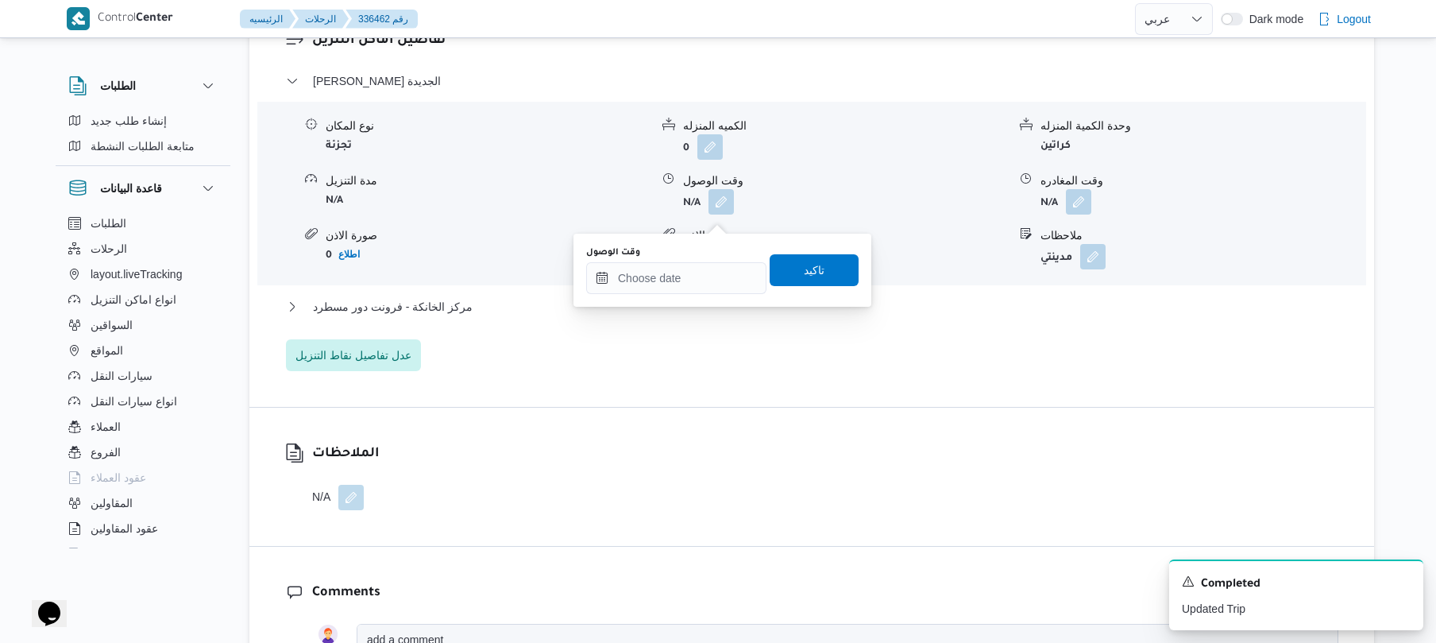
click at [668, 294] on div "وقت الوصول تاكيد" at bounding box center [723, 270] width 276 height 51
click at [681, 277] on input "وقت الوصول" at bounding box center [676, 278] width 180 height 32
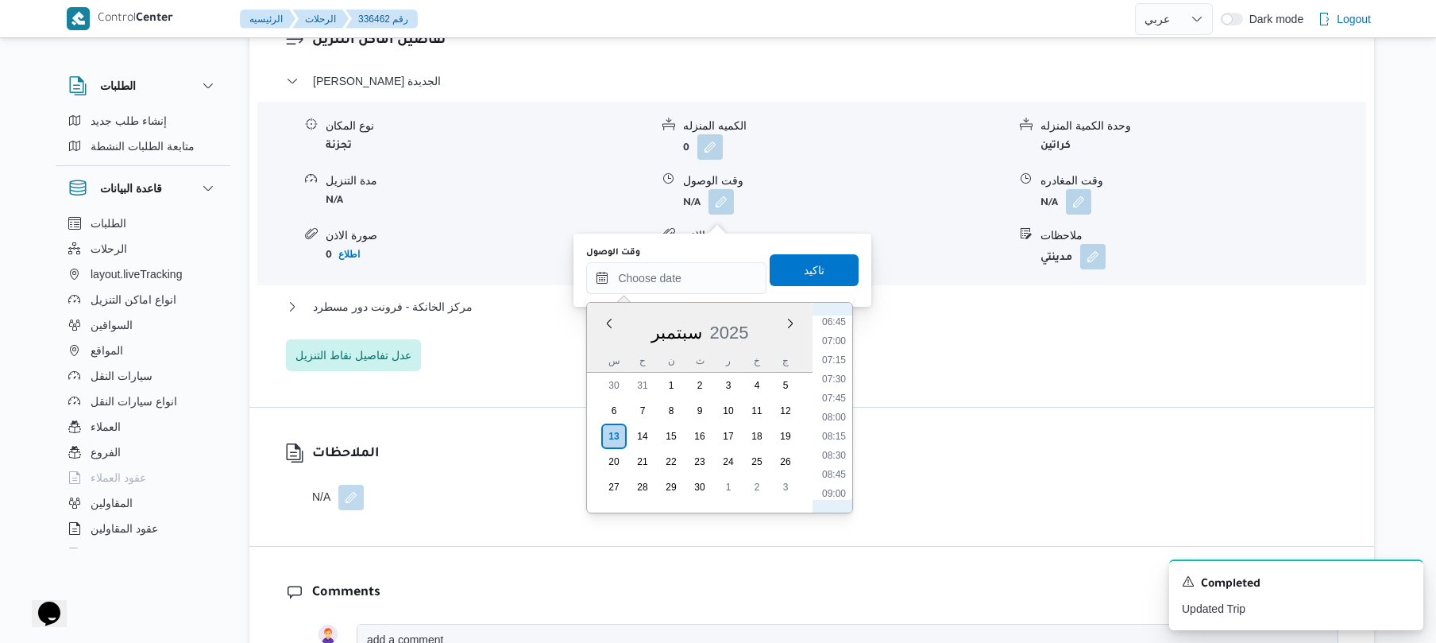
scroll to position [496, 0]
click at [833, 471] on li "08:30" at bounding box center [834, 475] width 37 height 16
type input "[DATE] ٠٨:٣٠"
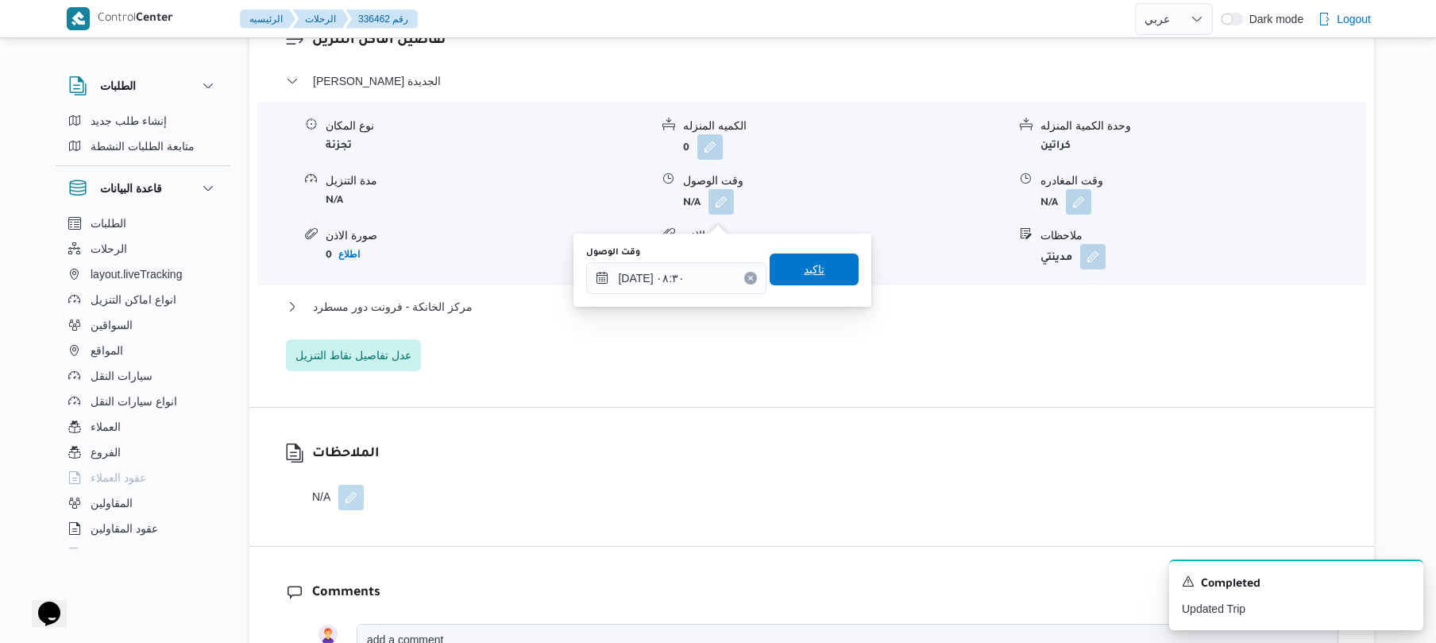
click at [829, 264] on span "تاكيد" at bounding box center [814, 269] width 89 height 32
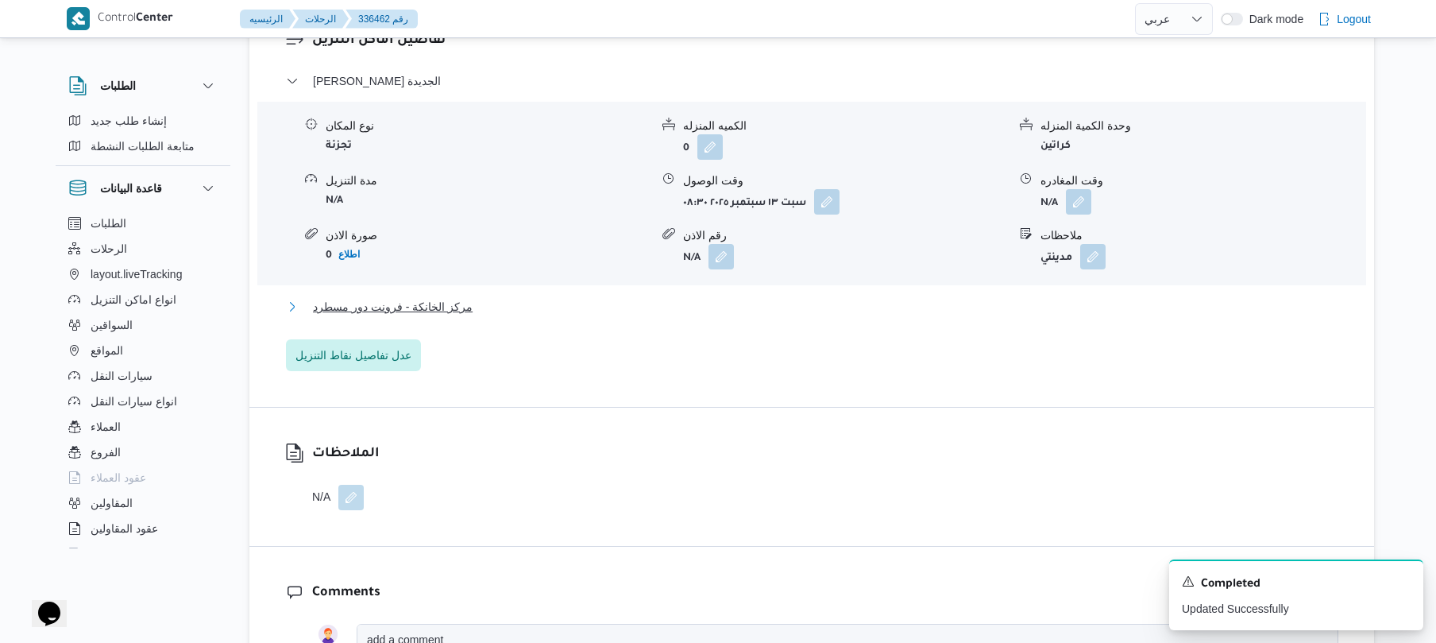
click at [775, 309] on button "مركز الخانكة - فرونت دور مسطرد" at bounding box center [812, 306] width 1052 height 19
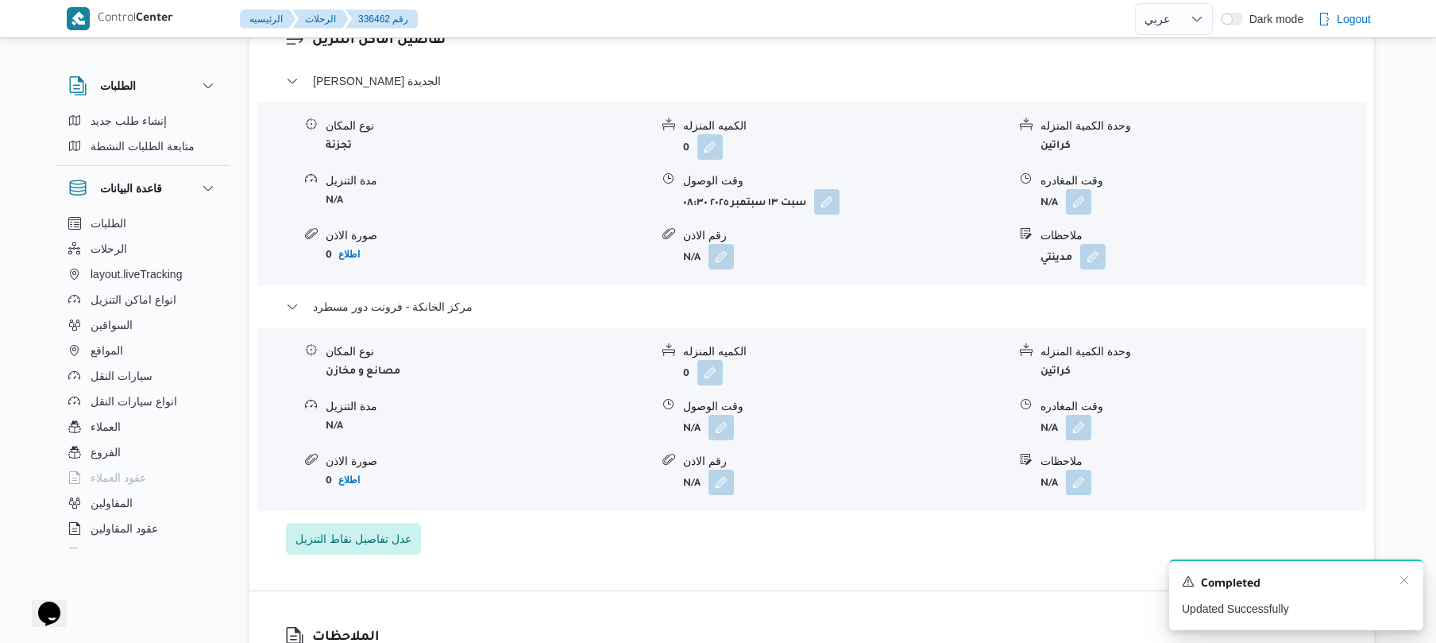
click at [1407, 589] on div "Completed" at bounding box center [1296, 583] width 229 height 21
click at [1403, 576] on icon "Dismiss toast" at bounding box center [1404, 579] width 13 height 13
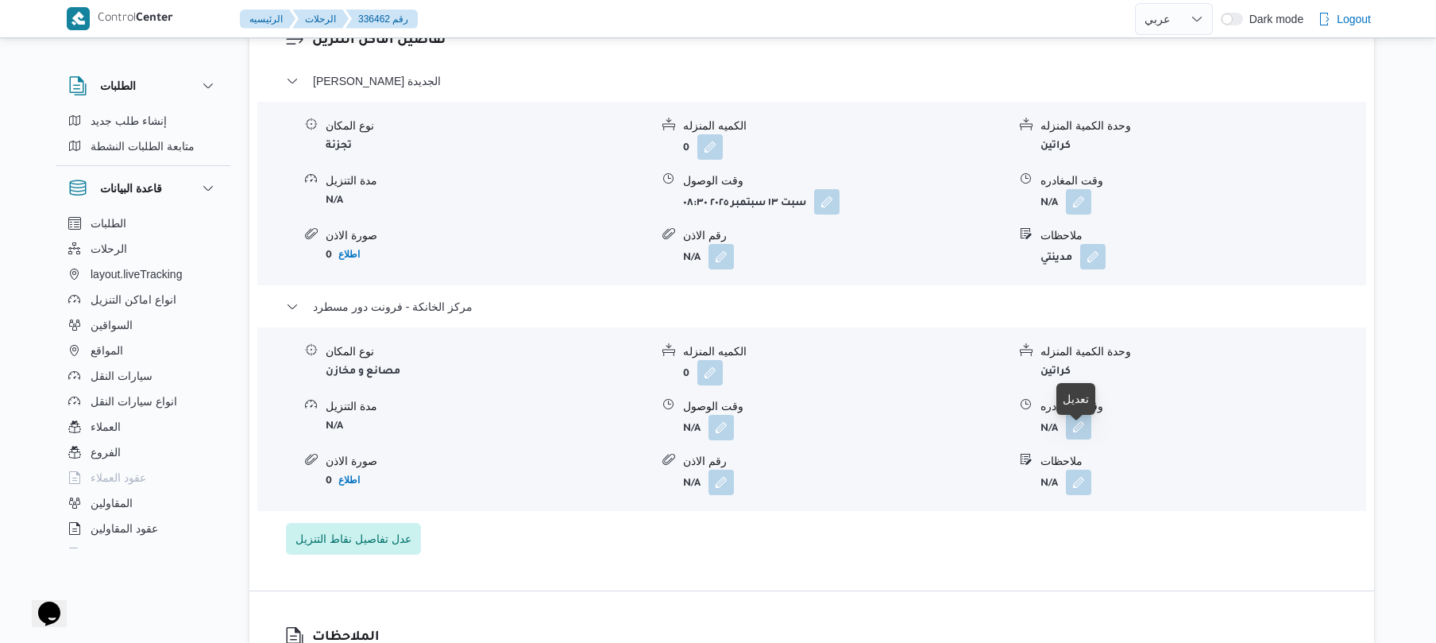
click at [1075, 439] on button "button" at bounding box center [1078, 426] width 25 height 25
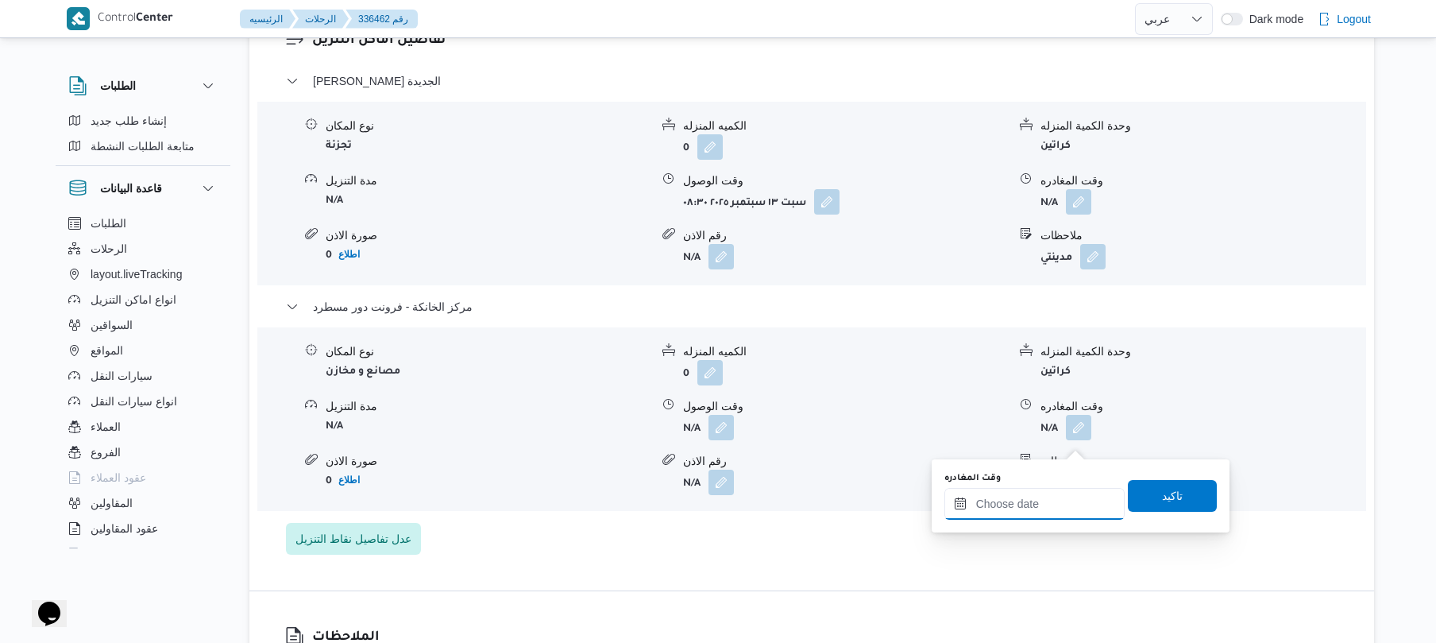
click at [1018, 489] on input "وقت المغادره" at bounding box center [1034, 504] width 180 height 32
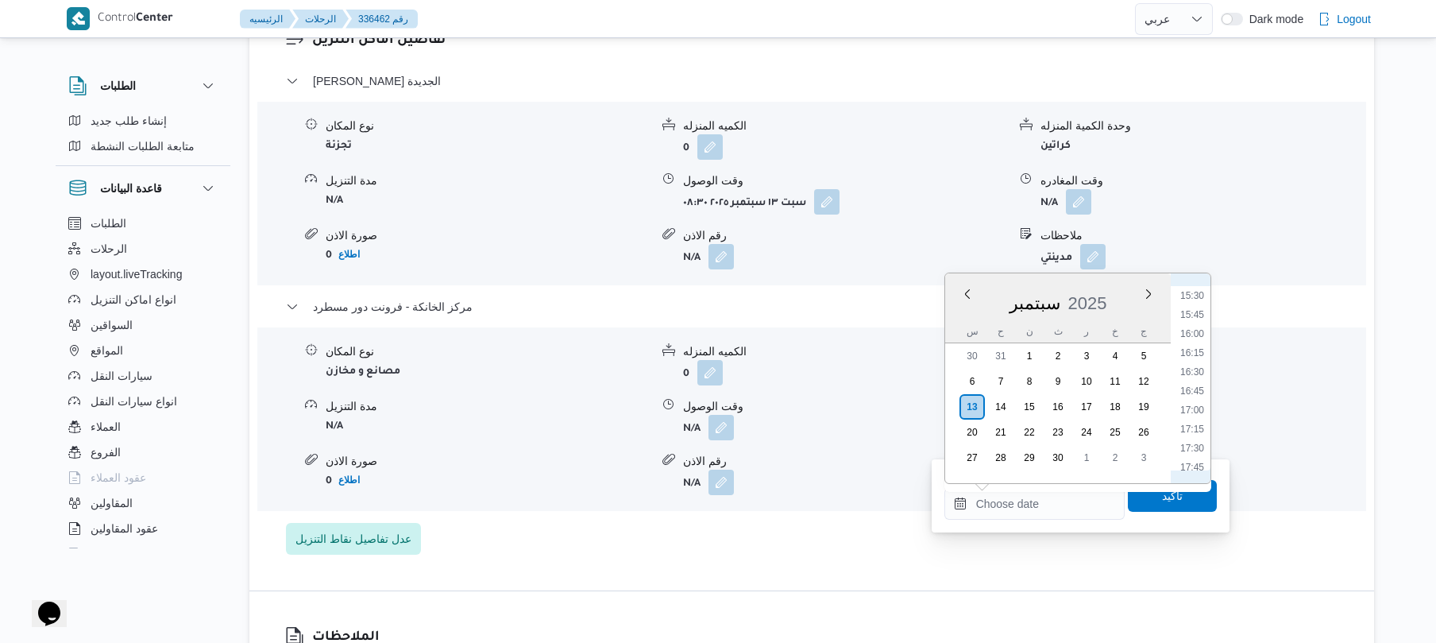
scroll to position [1117, 0]
click at [1193, 411] on li "16:15" at bounding box center [1192, 416] width 37 height 16
type input "١٣/٠٩/٢٠٢٥ ١٦:١٥"
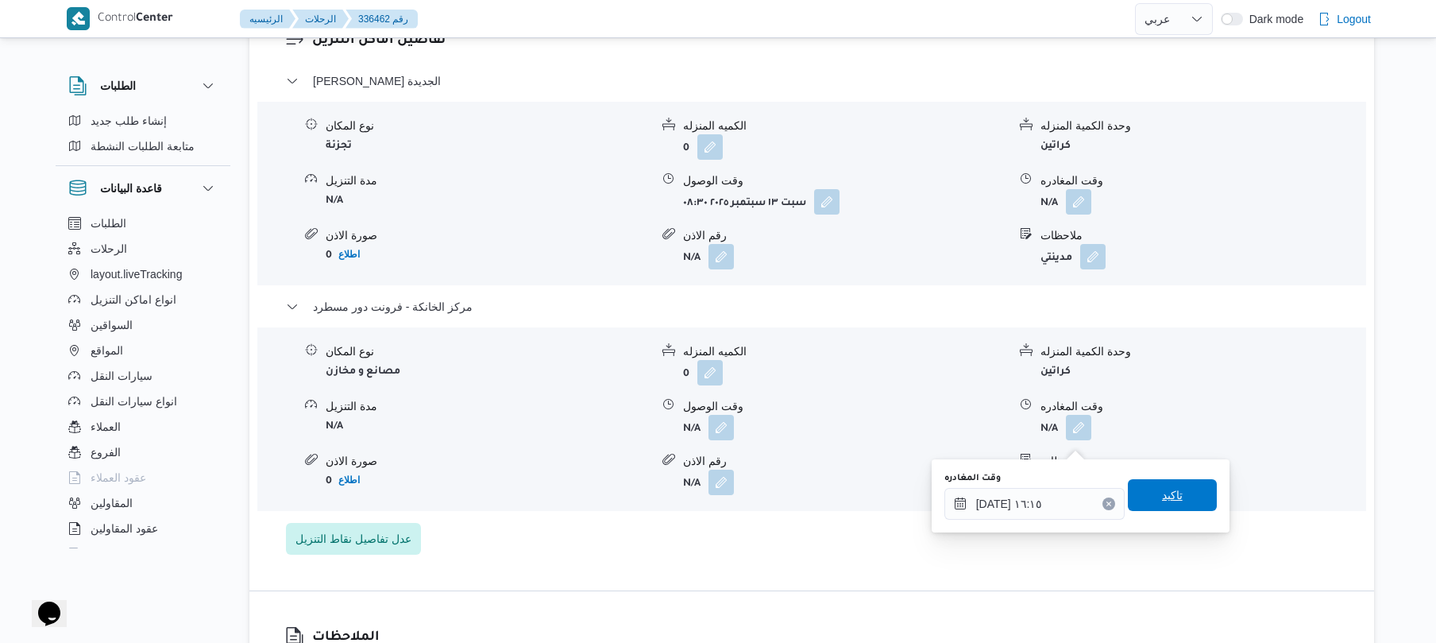
click at [1155, 484] on span "تاكيد" at bounding box center [1172, 495] width 89 height 32
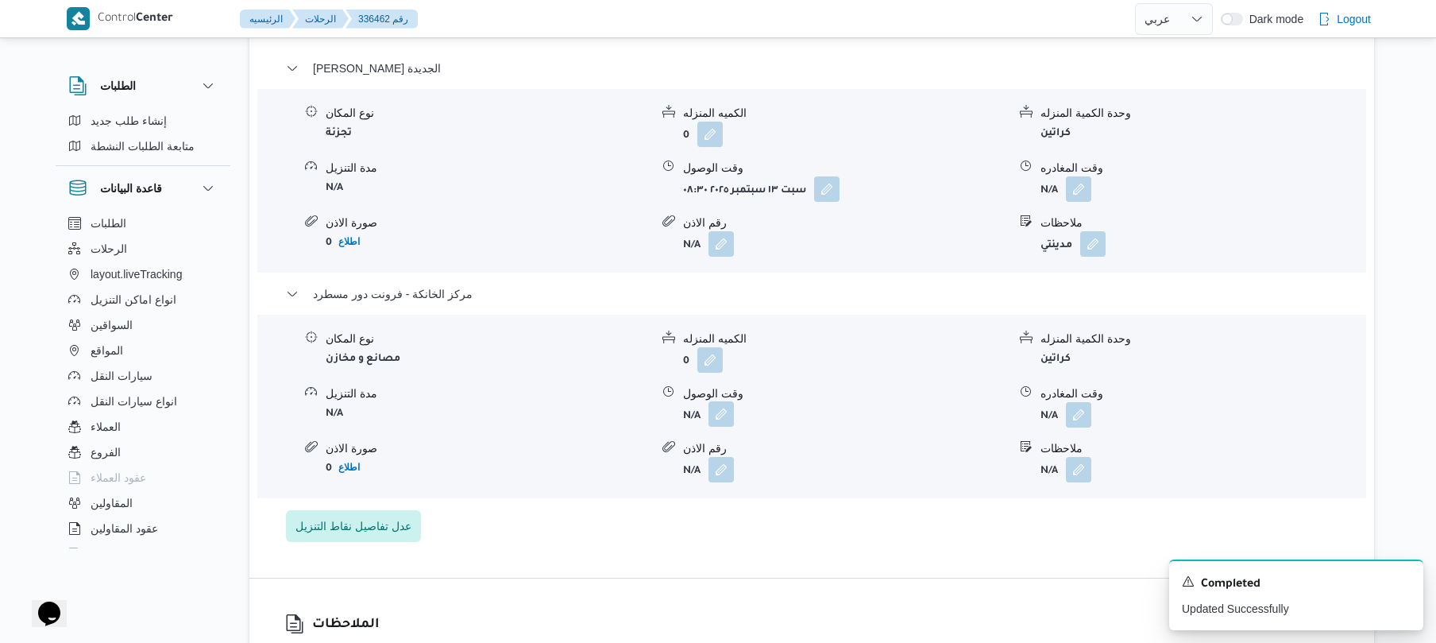
click at [718, 427] on button "button" at bounding box center [720, 413] width 25 height 25
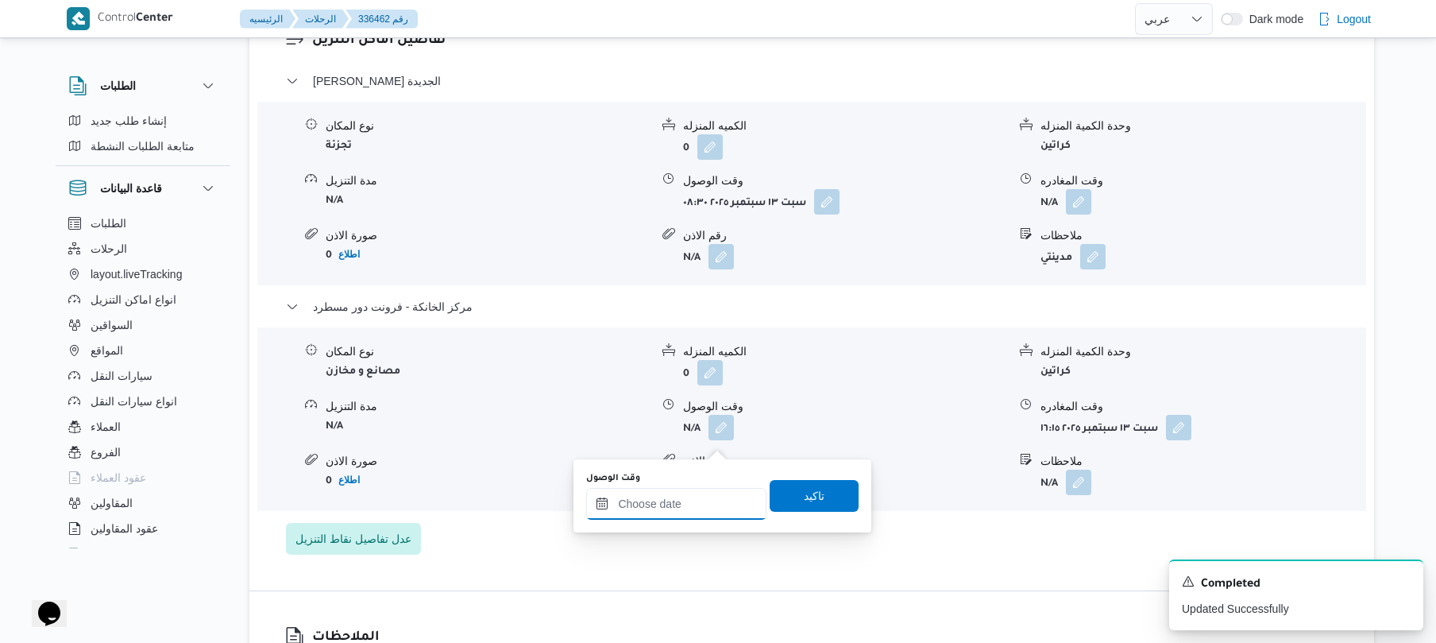
click at [696, 488] on input "وقت الوصول" at bounding box center [676, 504] width 180 height 32
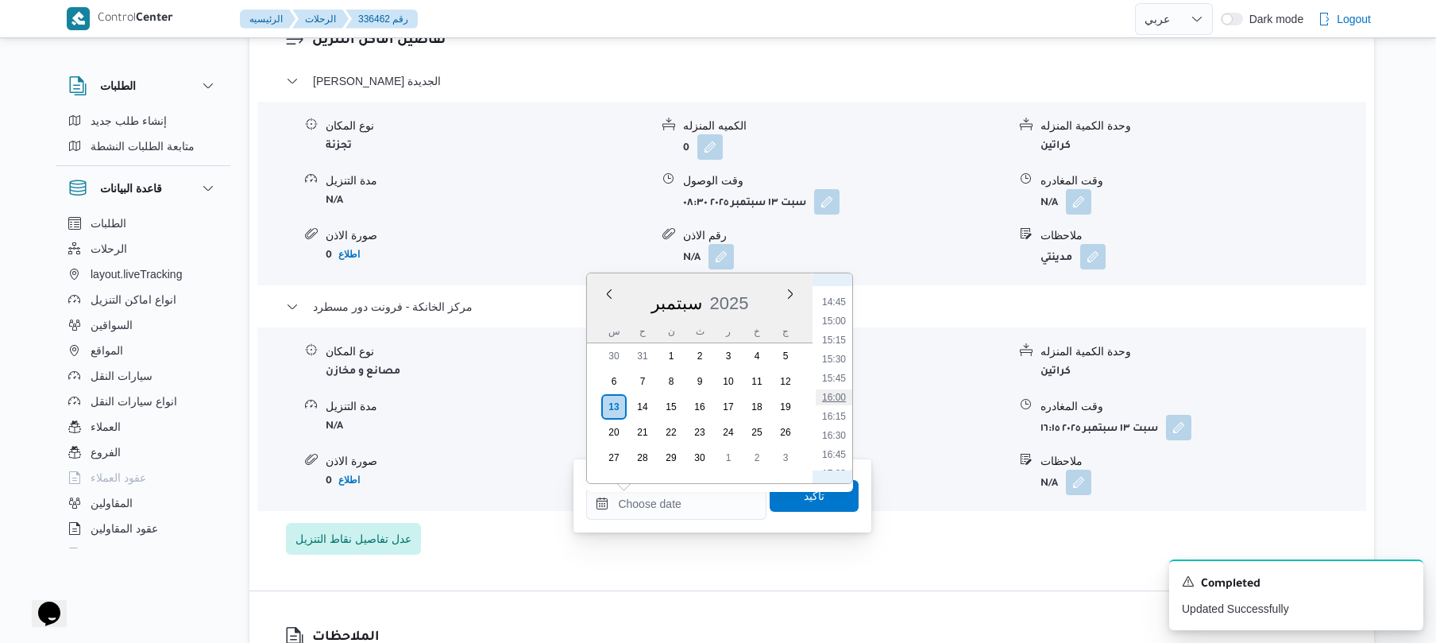
click at [833, 400] on li "16:00" at bounding box center [834, 397] width 37 height 16
type input "١٣/٠٩/٢٠٢٥ ١٦:٠٠"
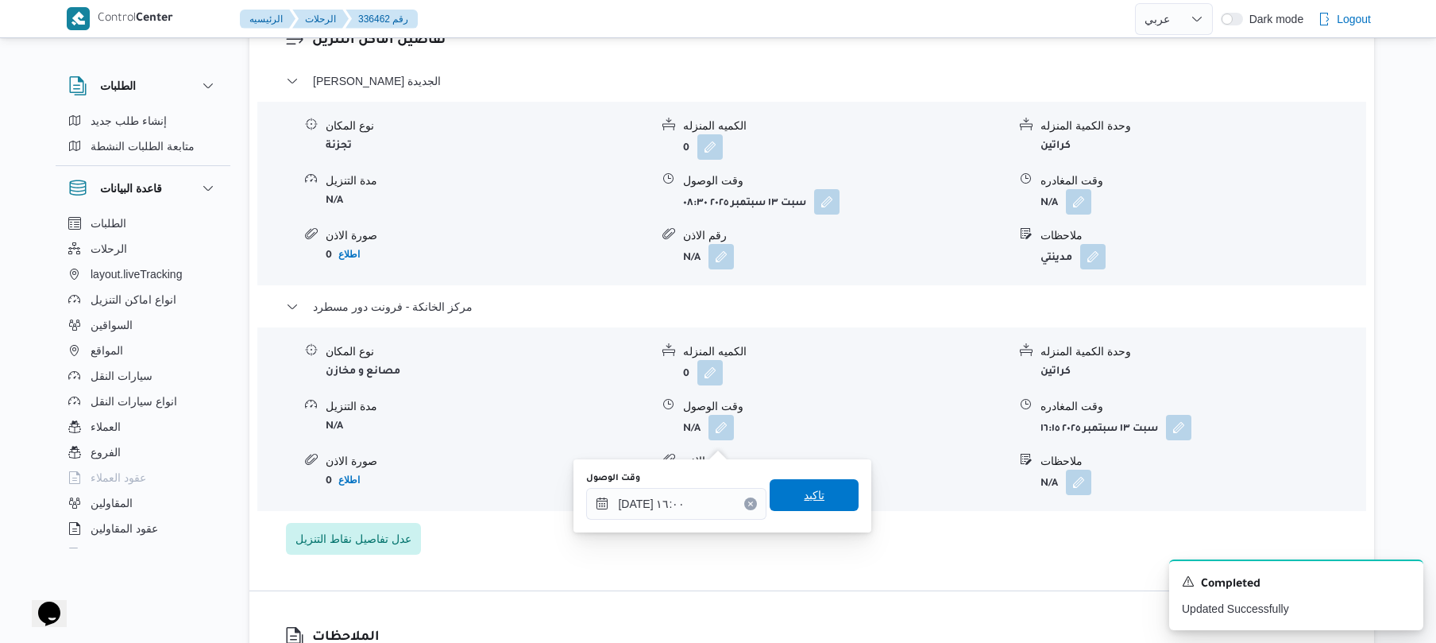
click at [804, 487] on span "تاكيد" at bounding box center [814, 494] width 21 height 19
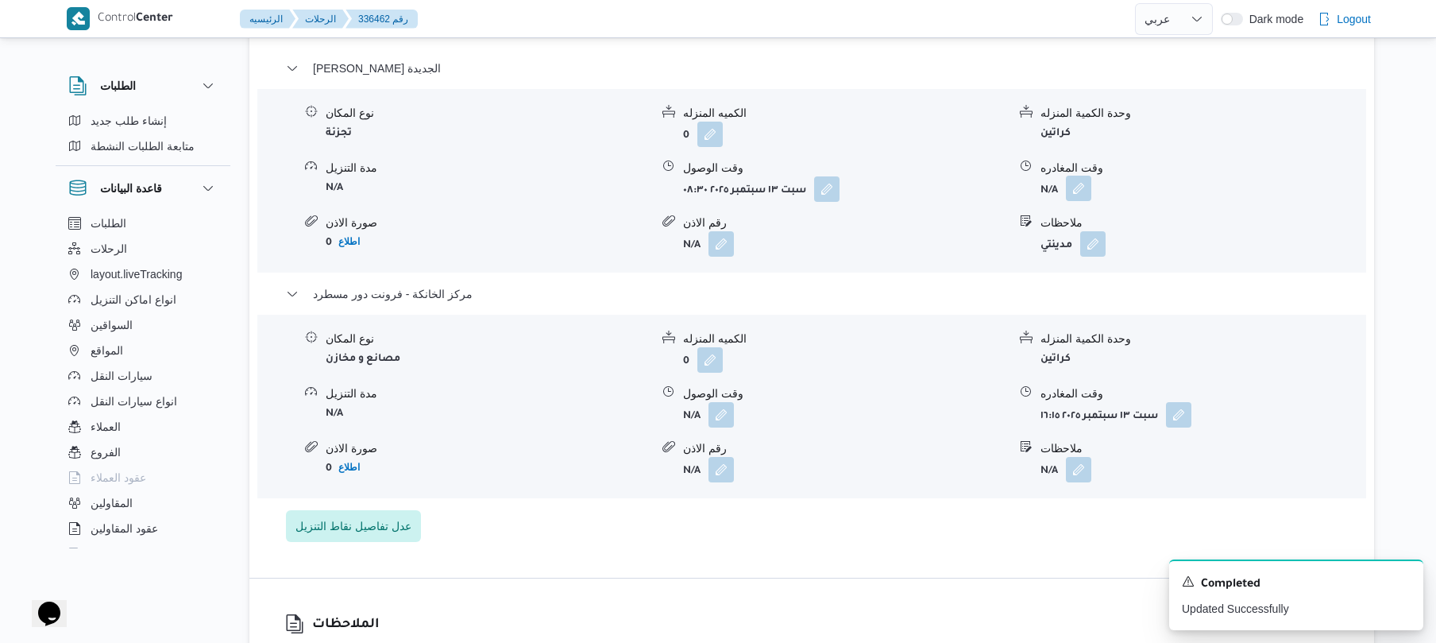
click at [1081, 201] on button "button" at bounding box center [1078, 188] width 25 height 25
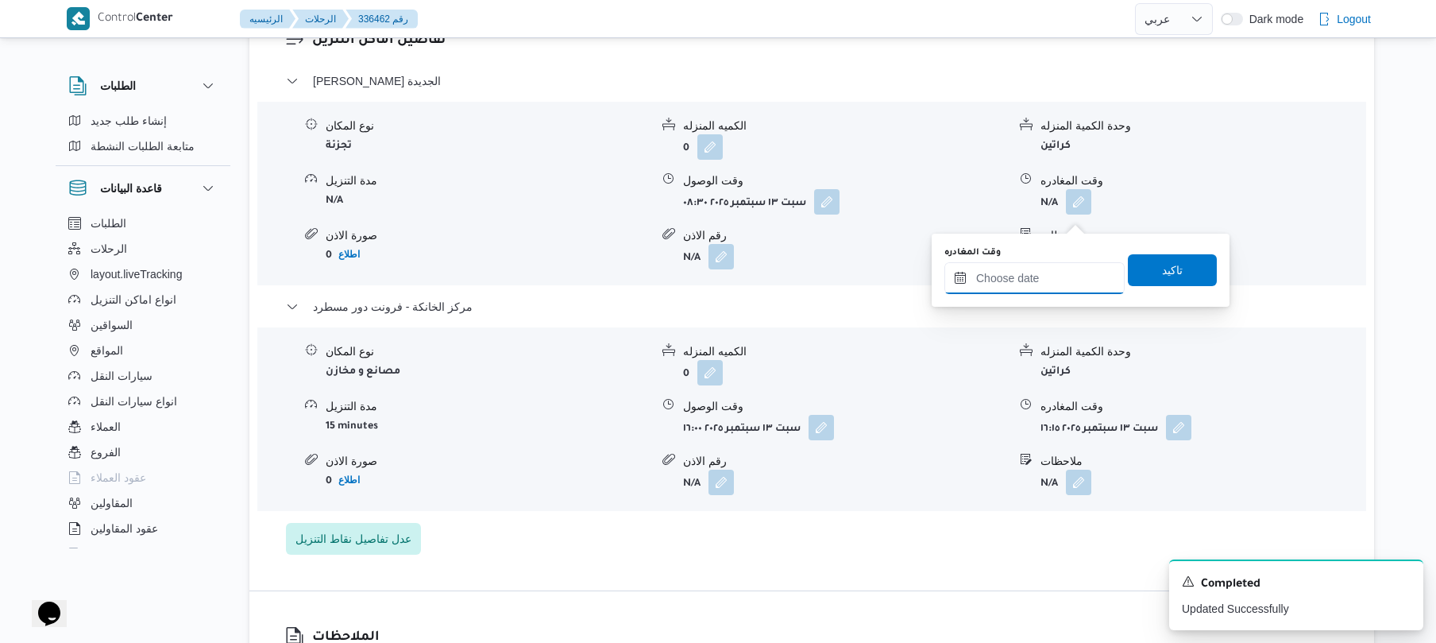
click at [1023, 268] on input "وقت المغادره" at bounding box center [1034, 278] width 180 height 32
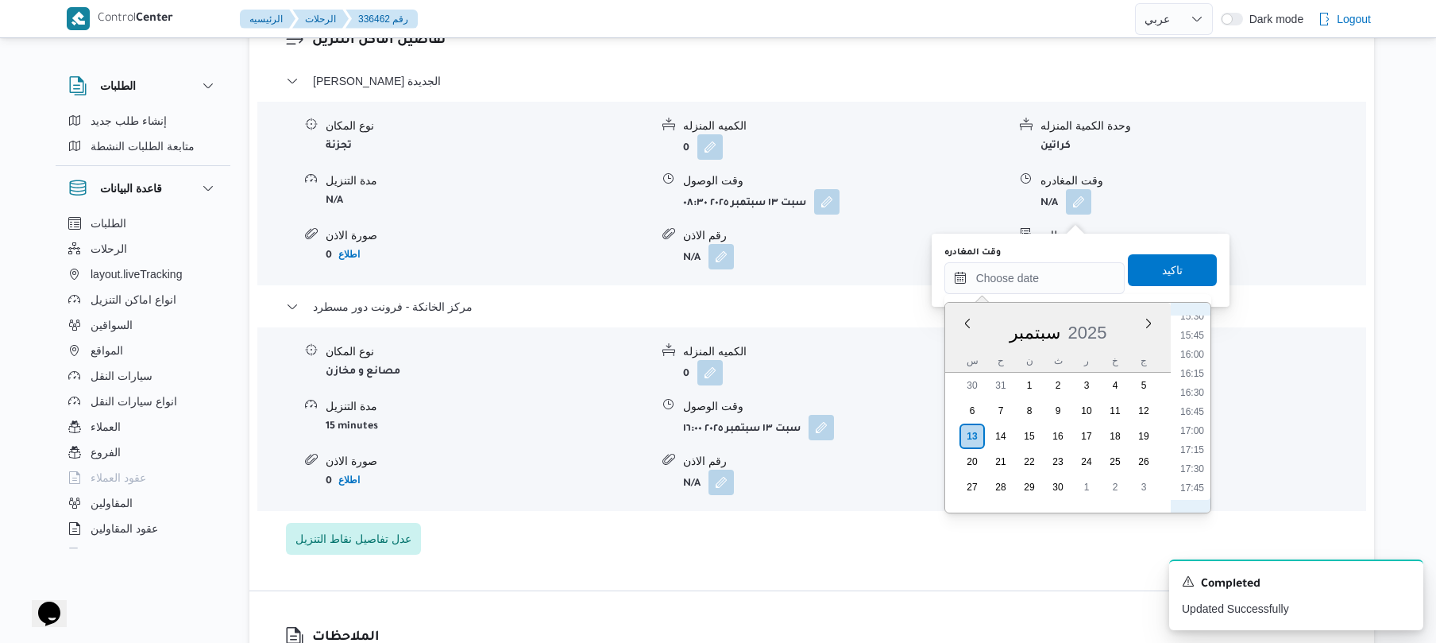
scroll to position [1119, 0]
click at [1193, 372] on li "15:15" at bounding box center [1192, 367] width 37 height 16
type input "١٣/٠٩/٢٠٢٥ ١٥:١٥"
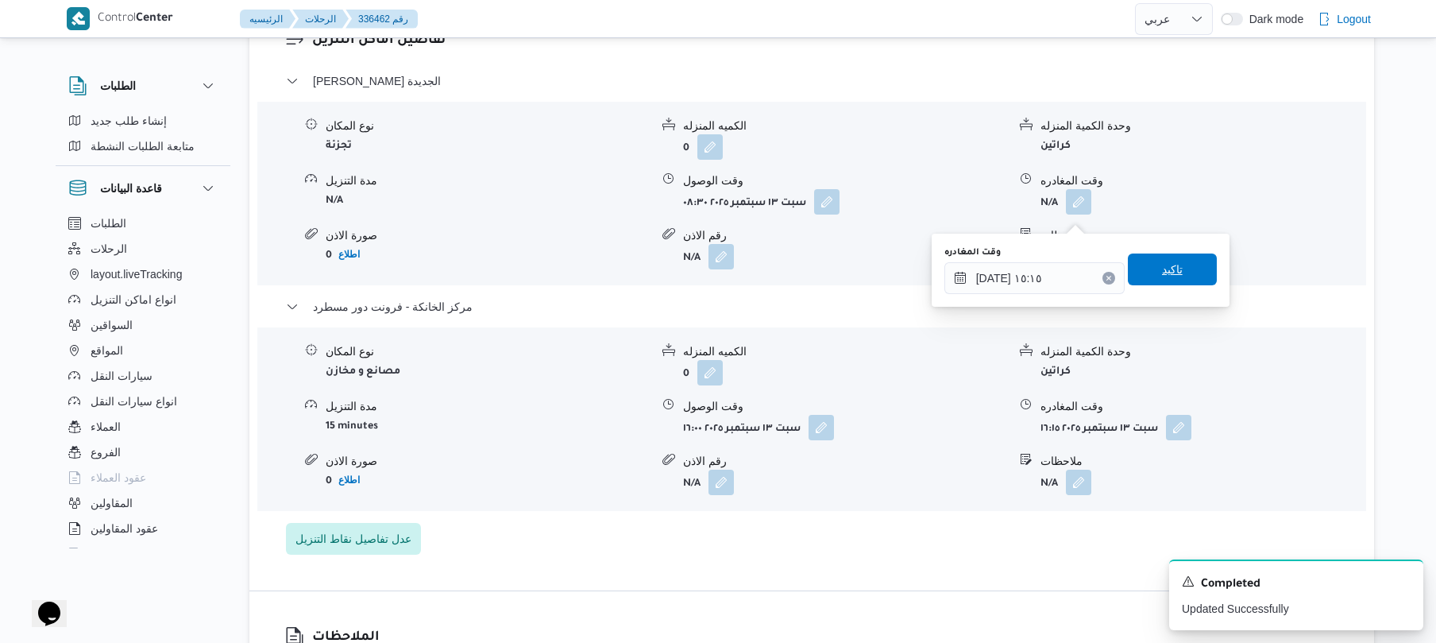
click at [1187, 272] on span "تاكيد" at bounding box center [1172, 269] width 89 height 32
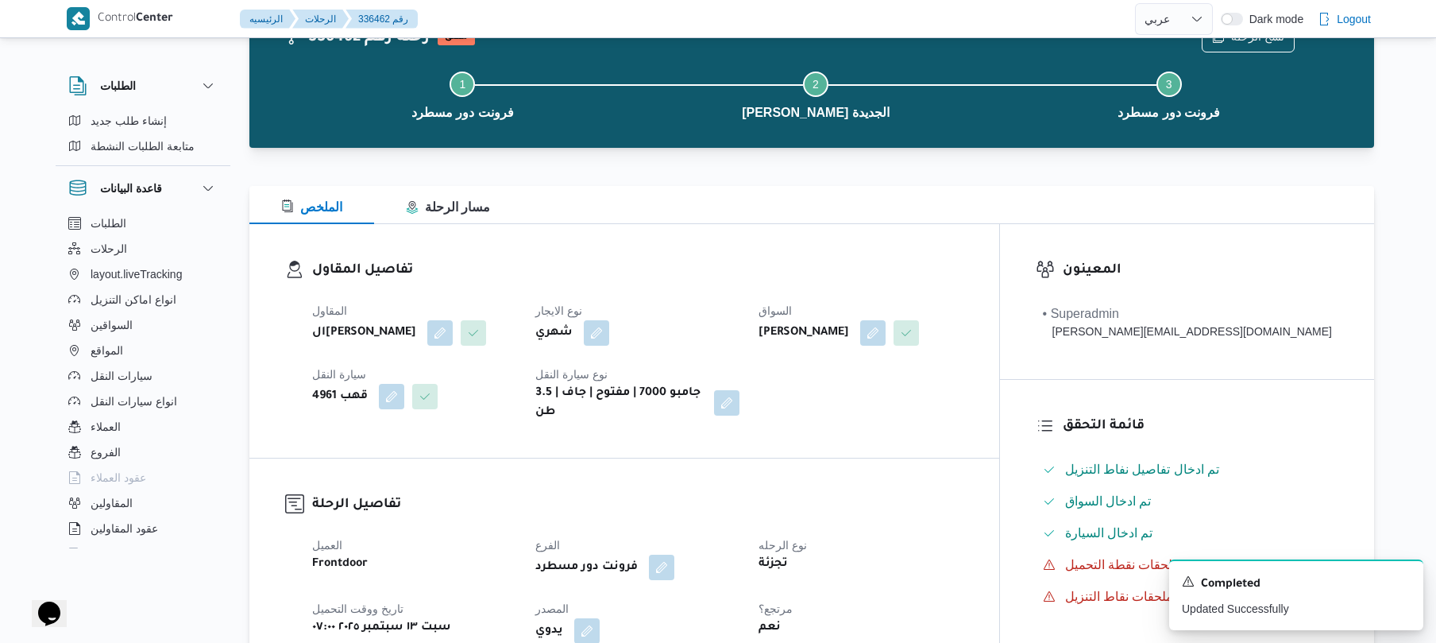
scroll to position [0, 0]
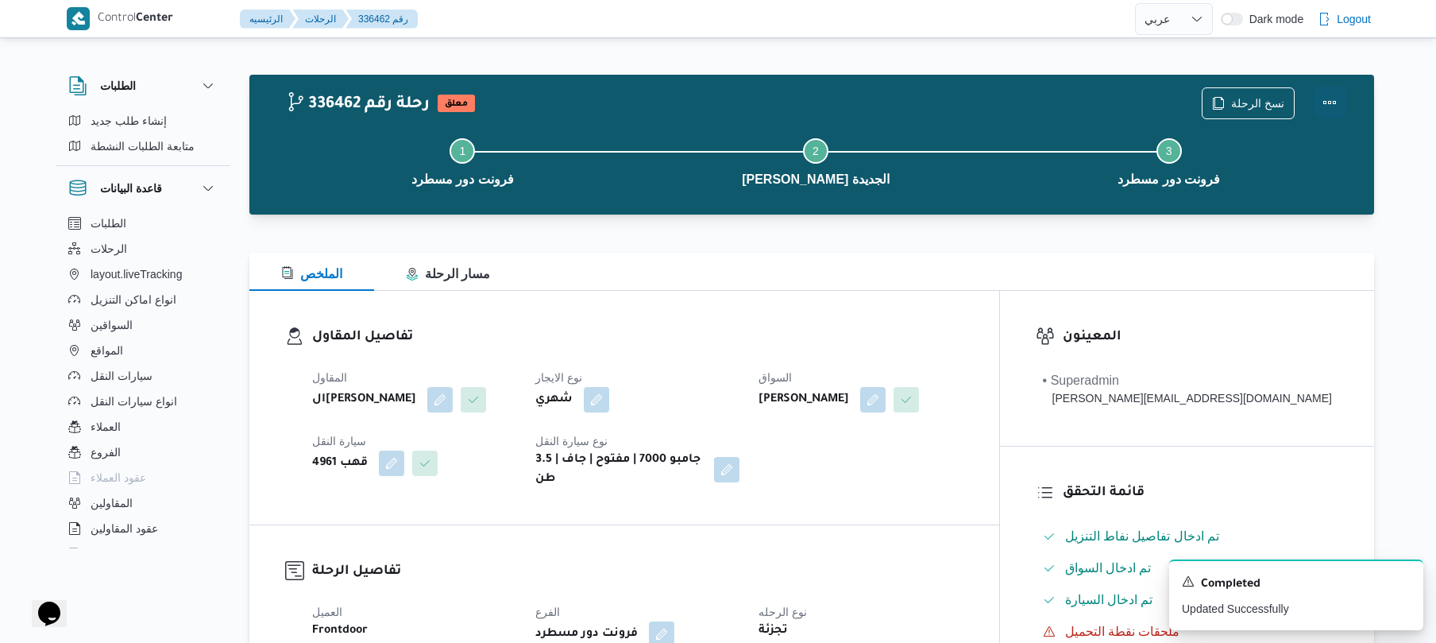
click at [1335, 95] on button "Actions" at bounding box center [1330, 103] width 32 height 32
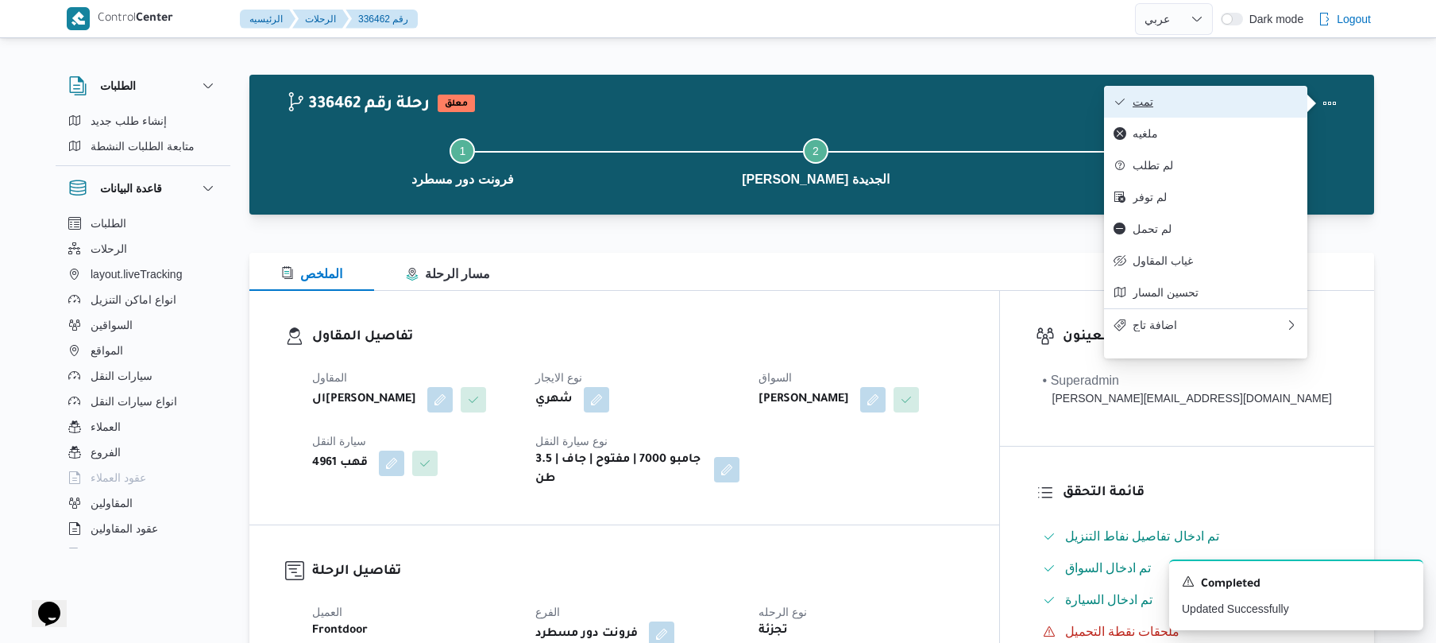
click at [1249, 102] on span "تمت" at bounding box center [1215, 101] width 165 height 13
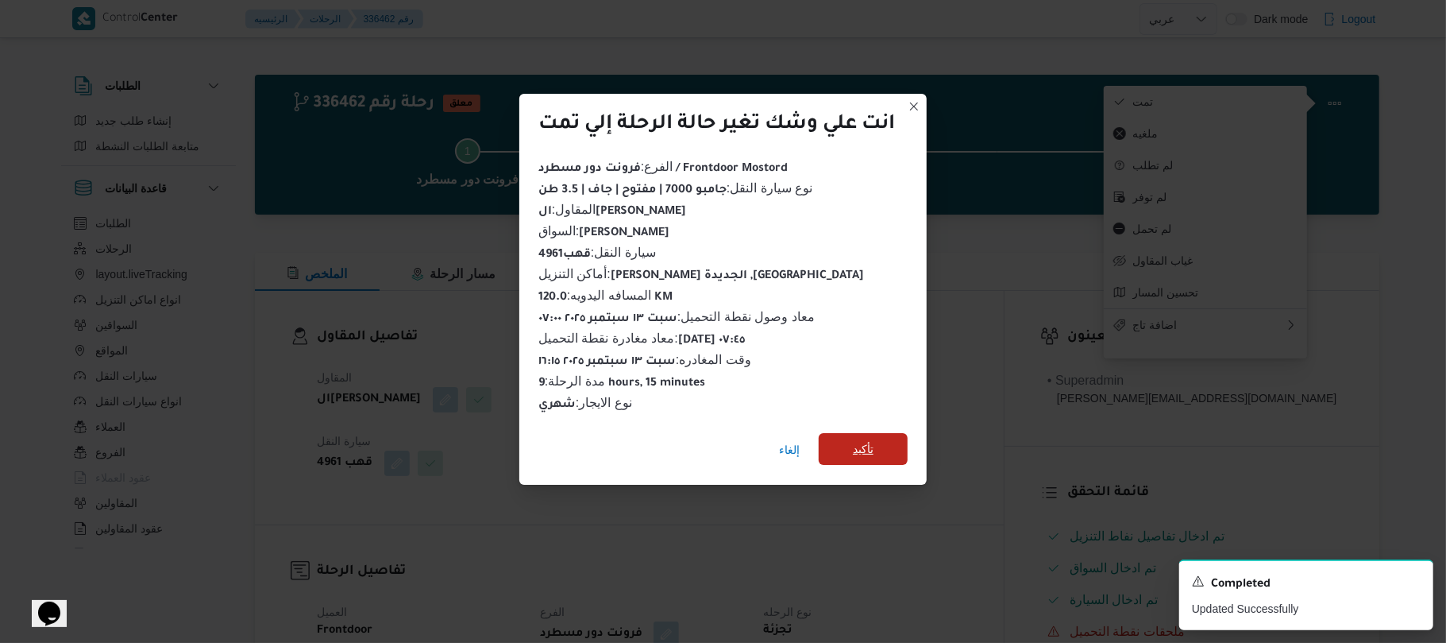
click at [878, 436] on span "تأكيد" at bounding box center [863, 449] width 89 height 32
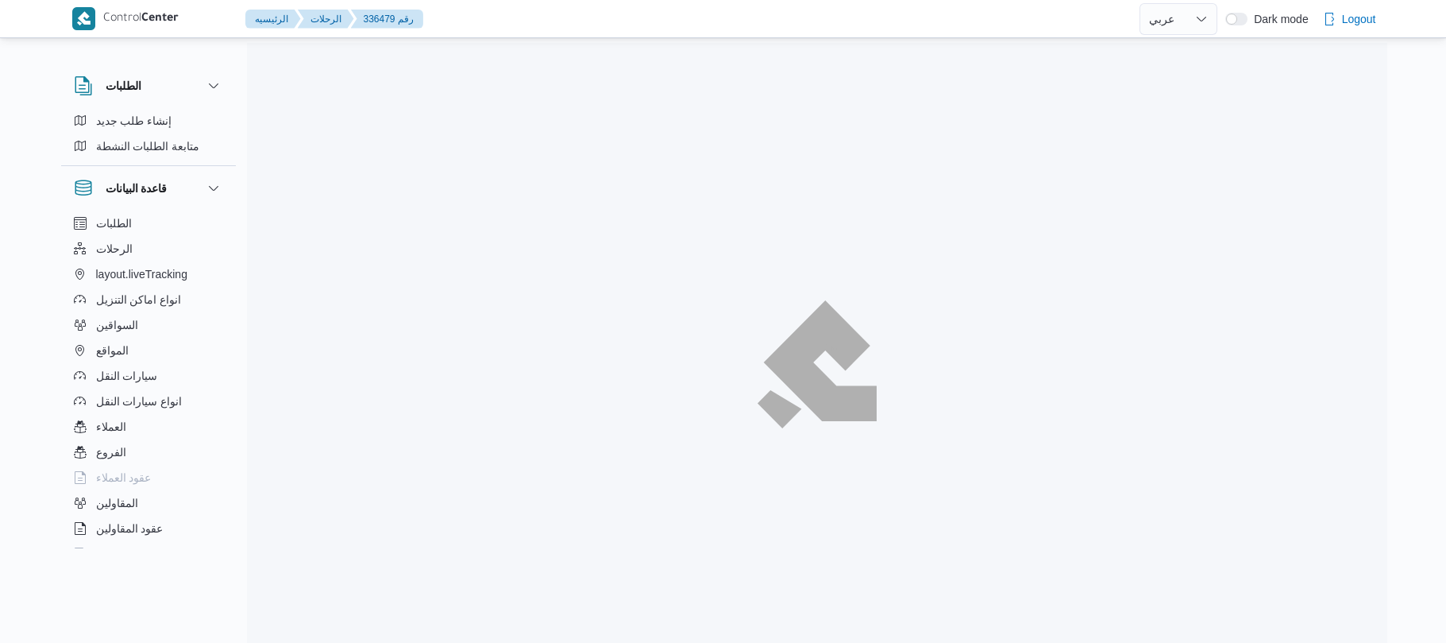
select select "ar"
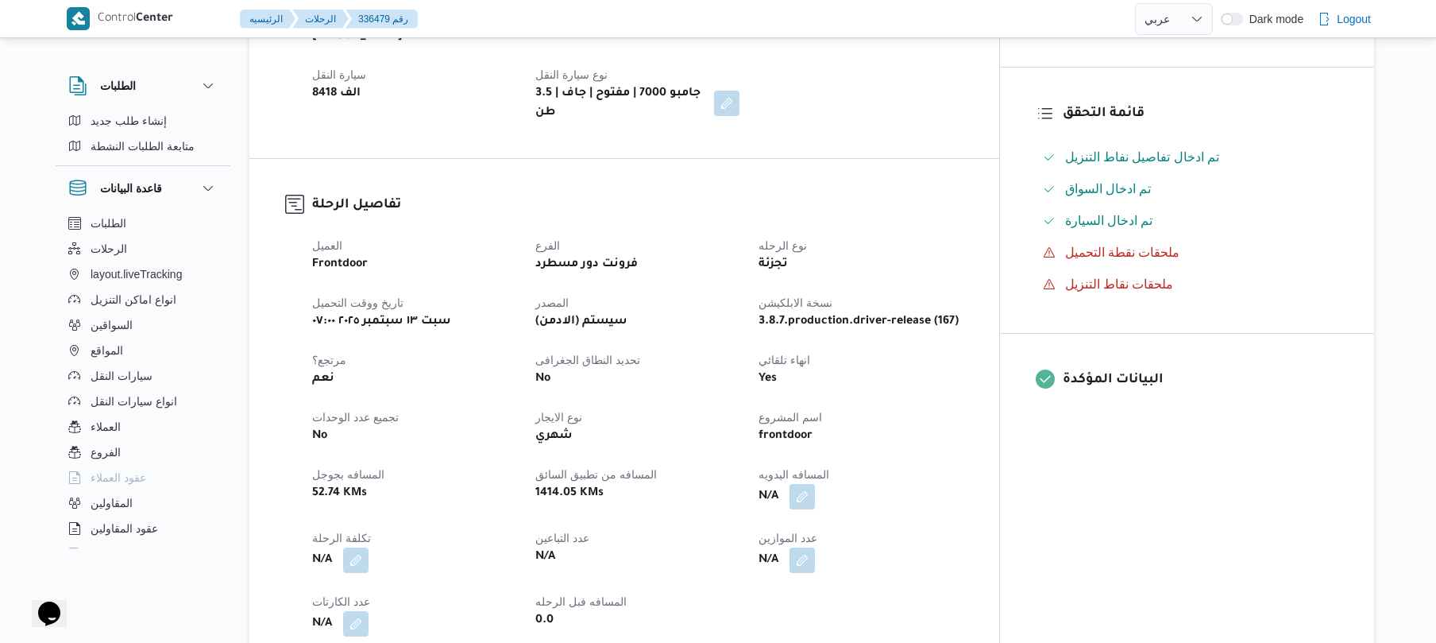
scroll to position [381, 0]
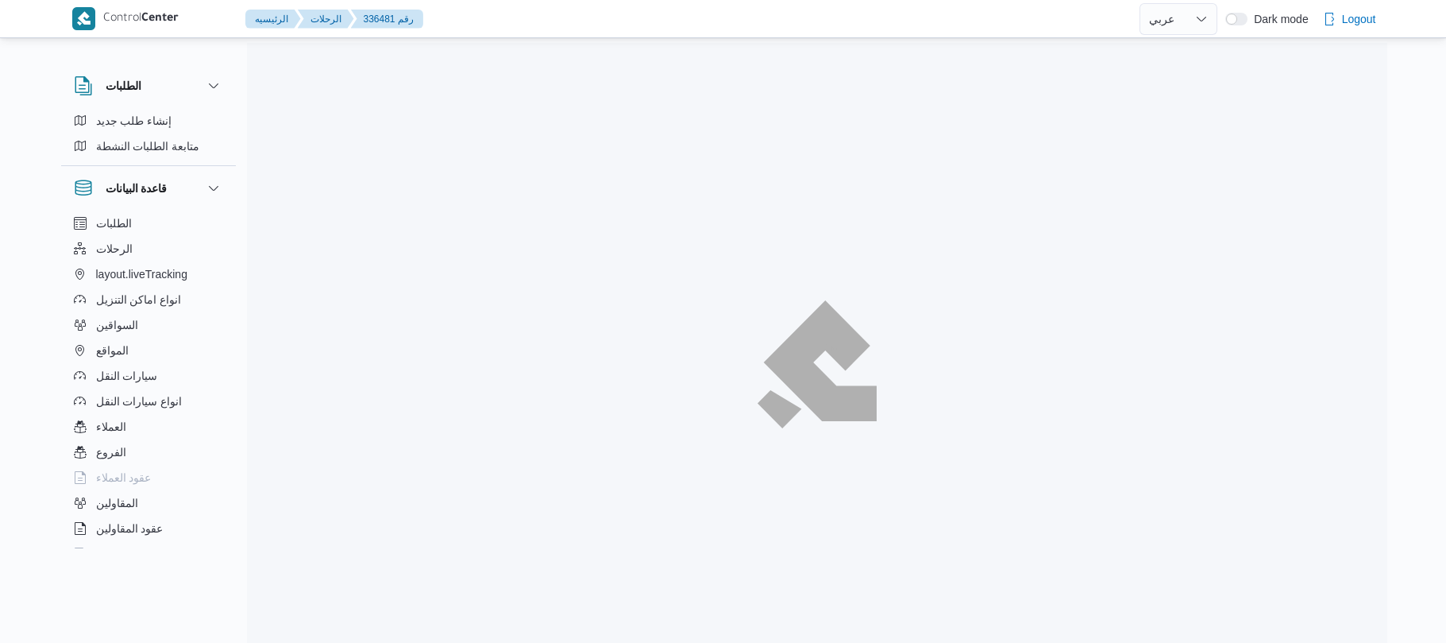
select select "ar"
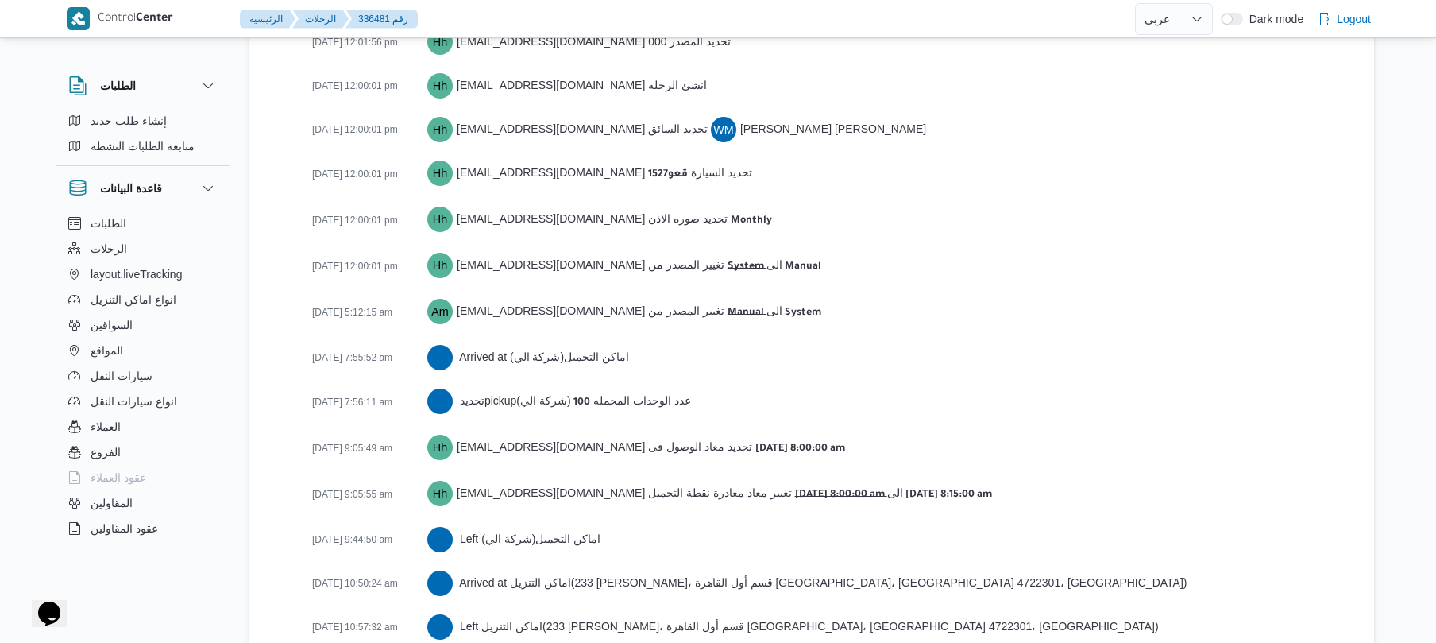
scroll to position [2316, 0]
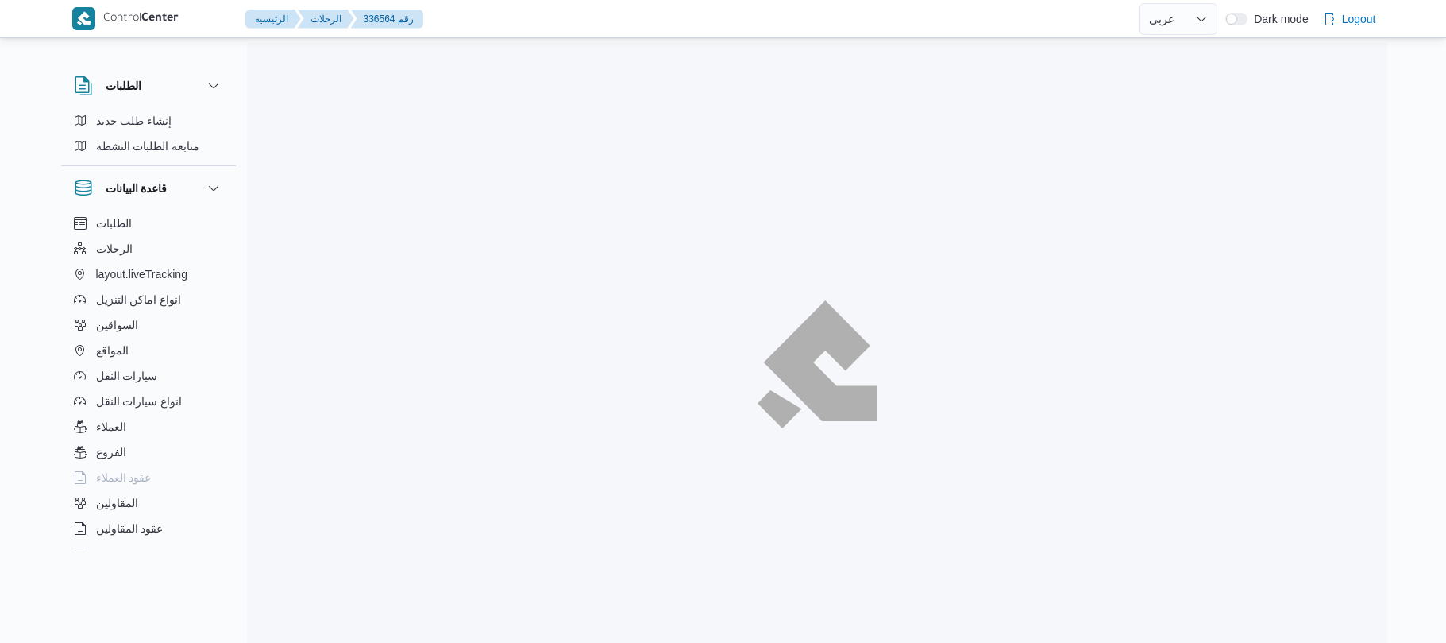
select select "ar"
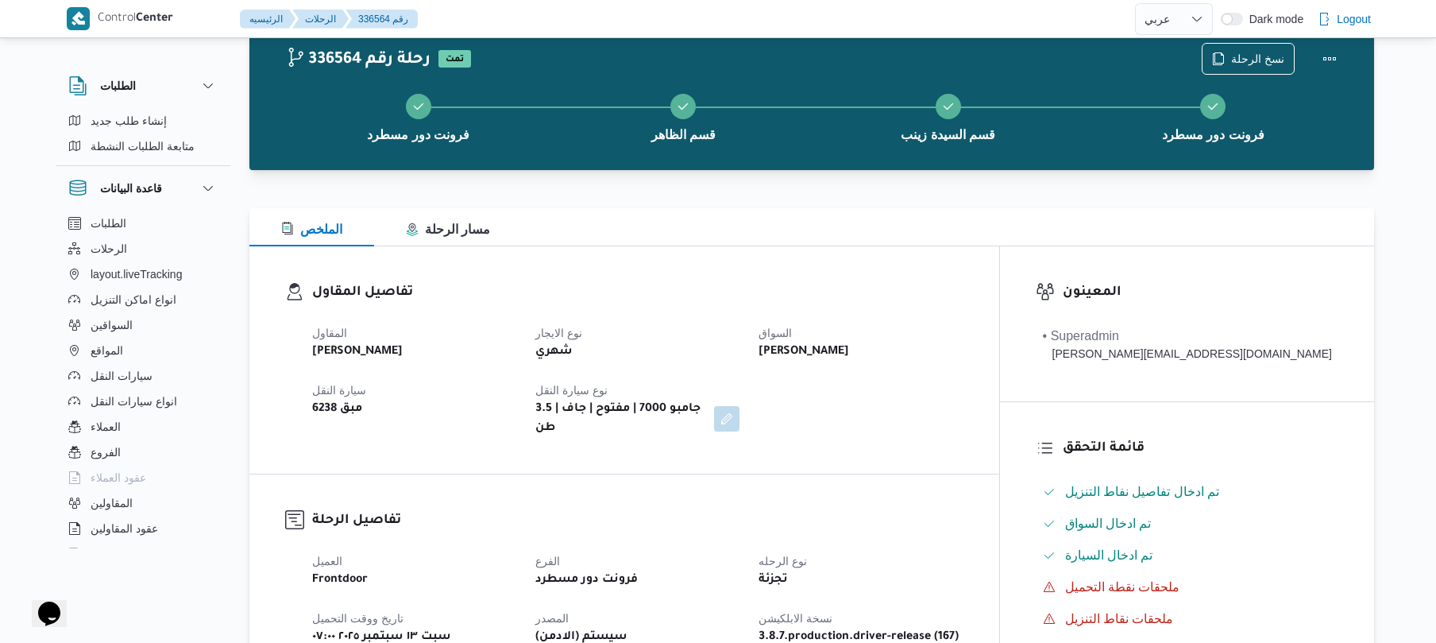
scroll to position [42, 0]
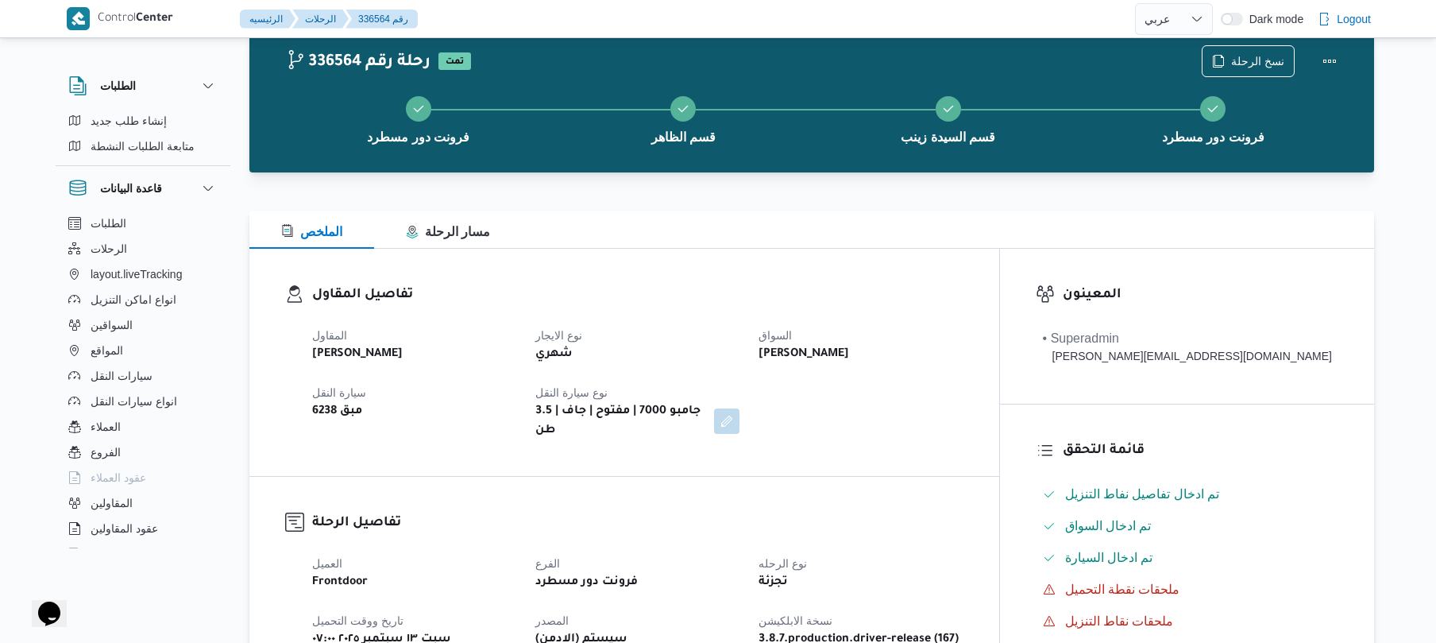
click at [905, 378] on div "المقاول [PERSON_NAME] نوع الايجار شهري السواق [PERSON_NAME] سيارة النقل مبق 623…" at bounding box center [638, 382] width 670 height 133
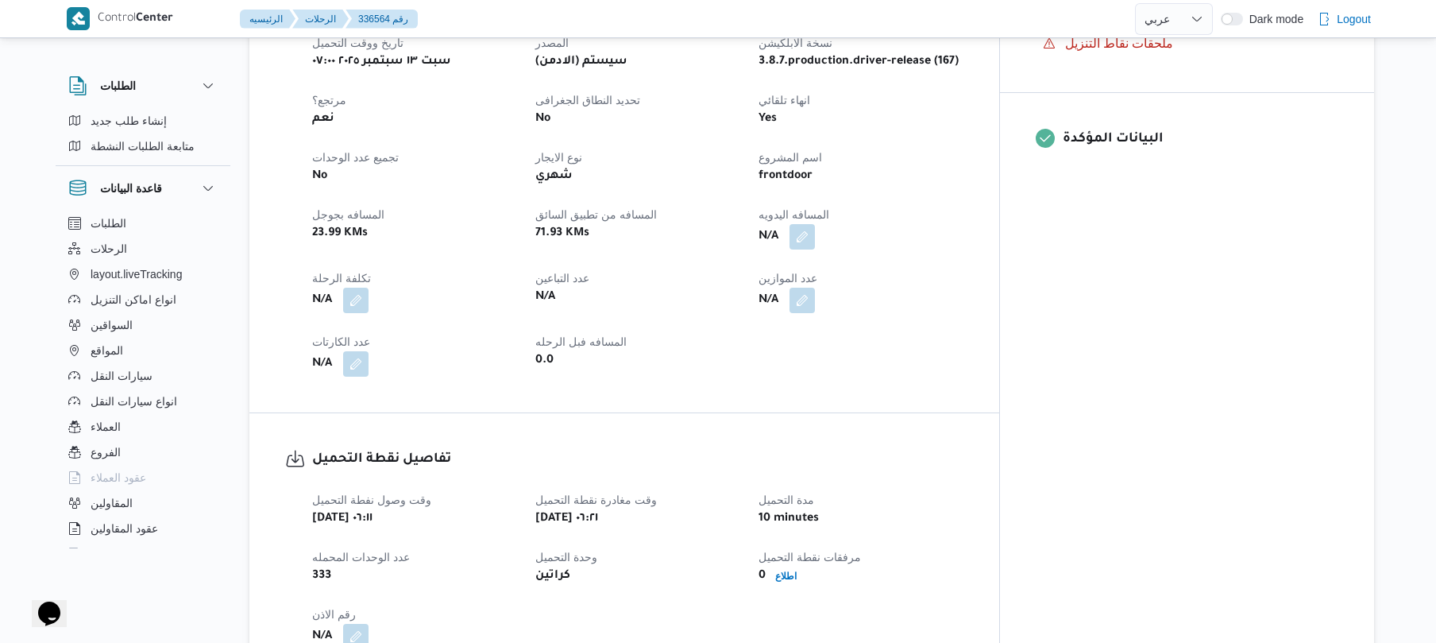
scroll to position [677, 0]
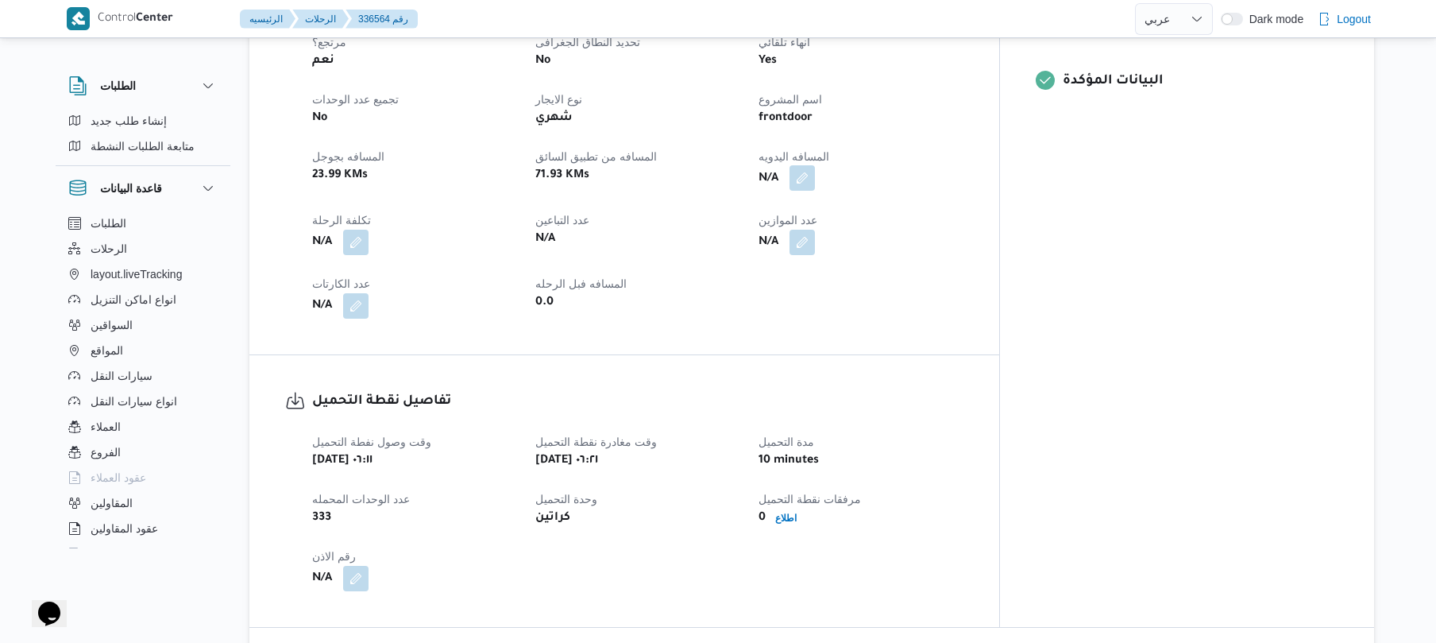
click at [815, 167] on button "button" at bounding box center [801, 177] width 25 height 25
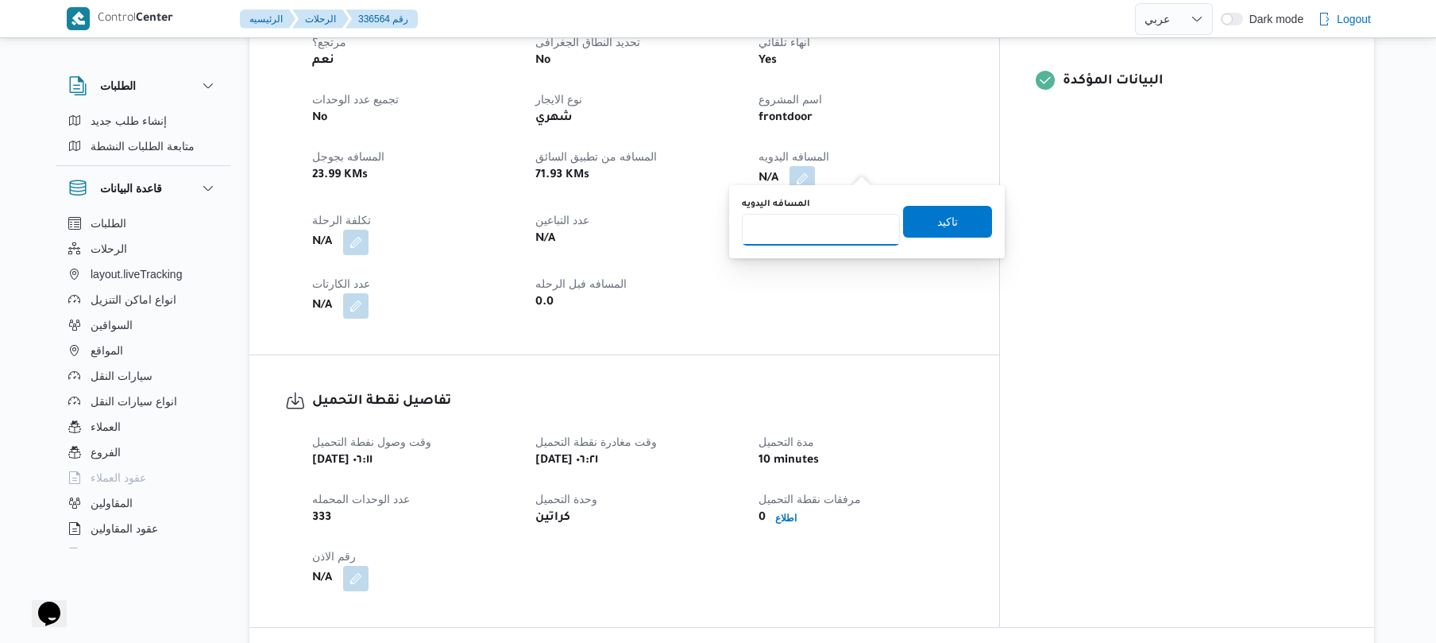
click at [816, 230] on input "المسافه اليدويه" at bounding box center [821, 230] width 158 height 32
type input "70"
click at [937, 226] on span "تاكيد" at bounding box center [947, 220] width 21 height 19
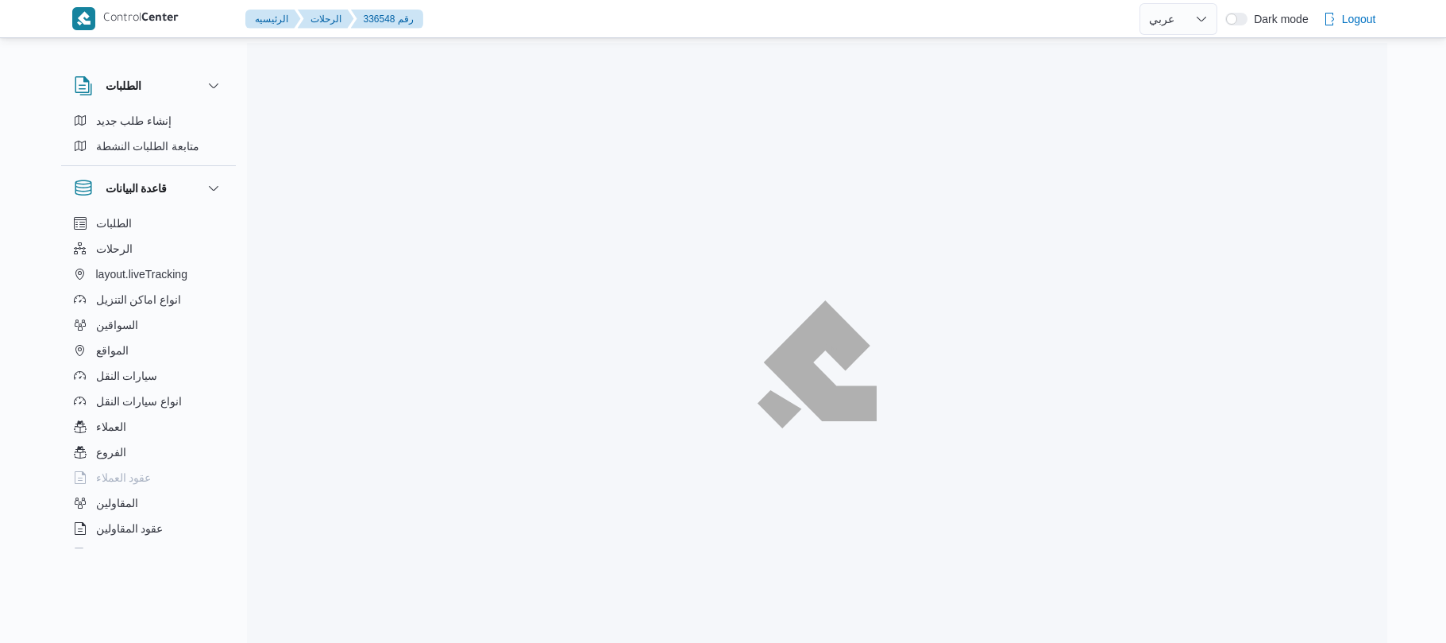
select select "ar"
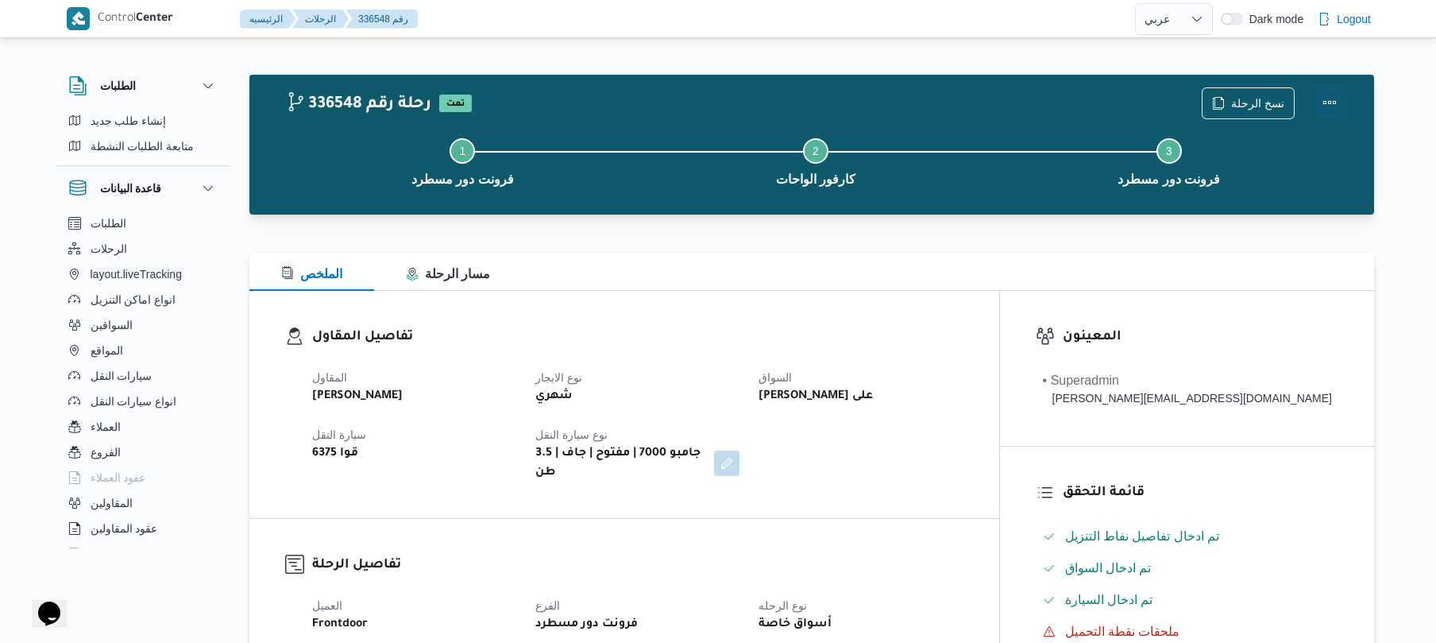
click at [1325, 106] on button "Actions" at bounding box center [1330, 103] width 32 height 32
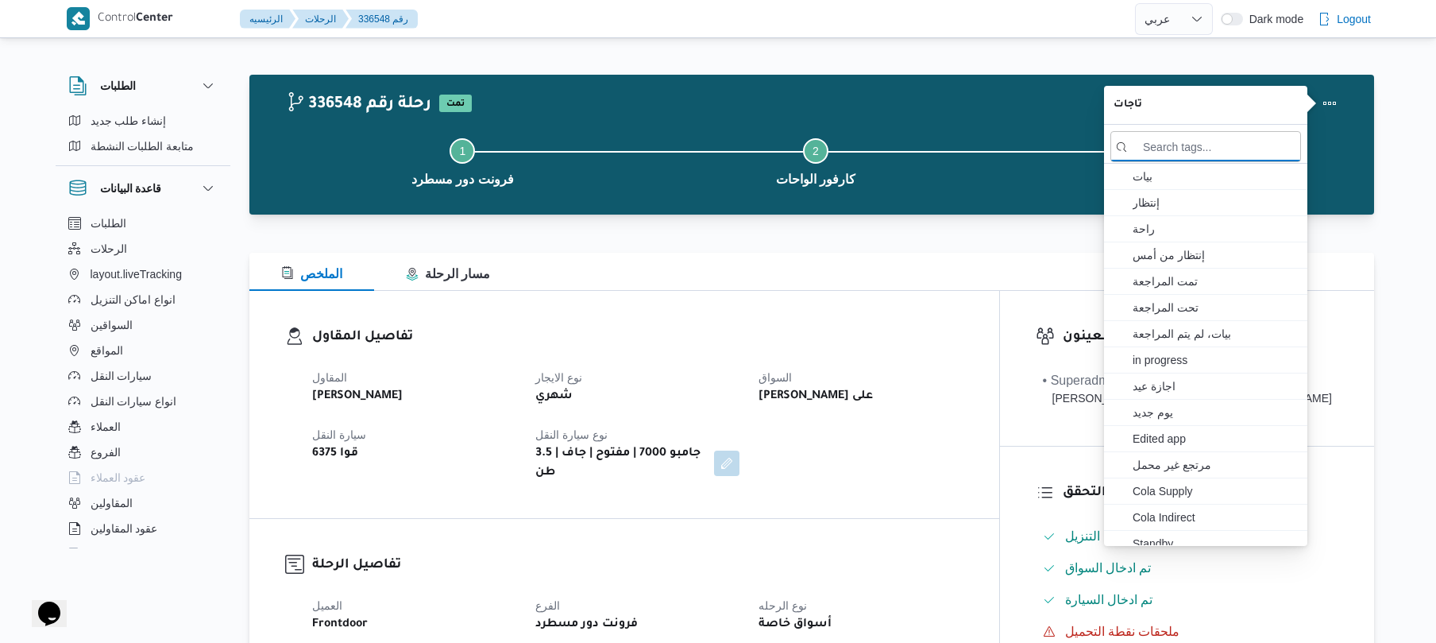
click at [951, 265] on div "الملخص مسار الرحلة" at bounding box center [811, 272] width 1125 height 38
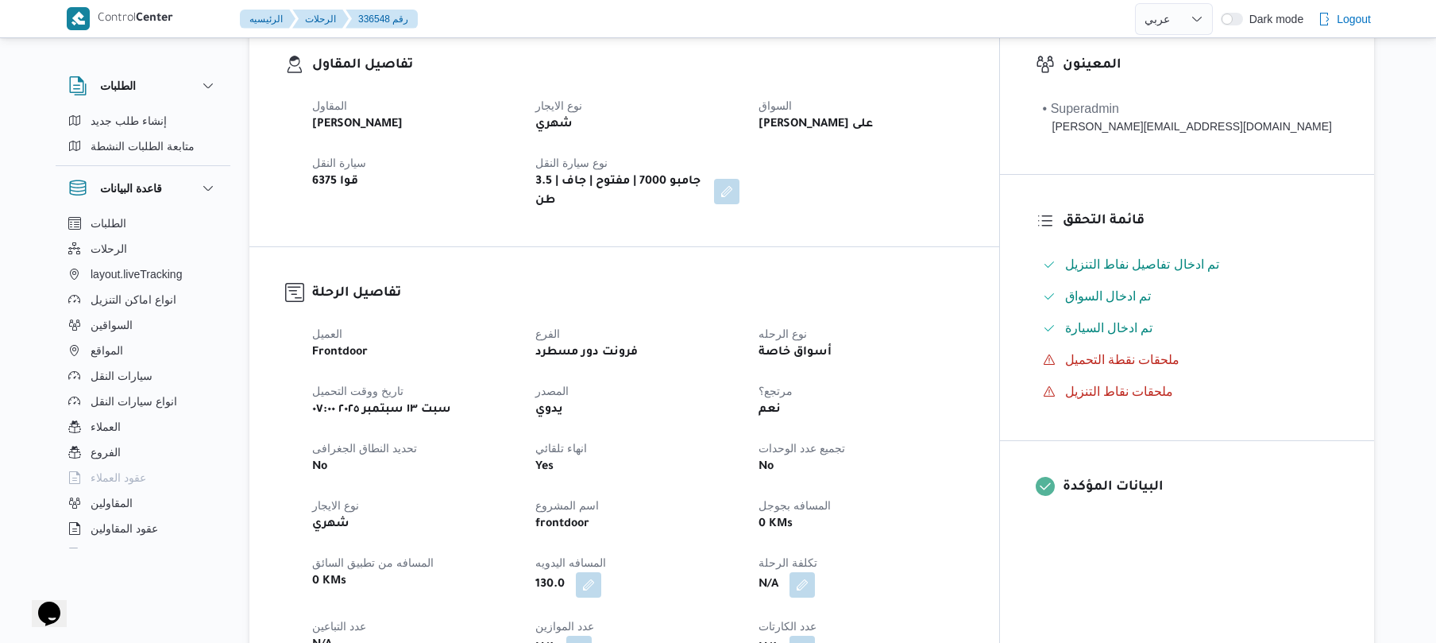
scroll to position [508, 0]
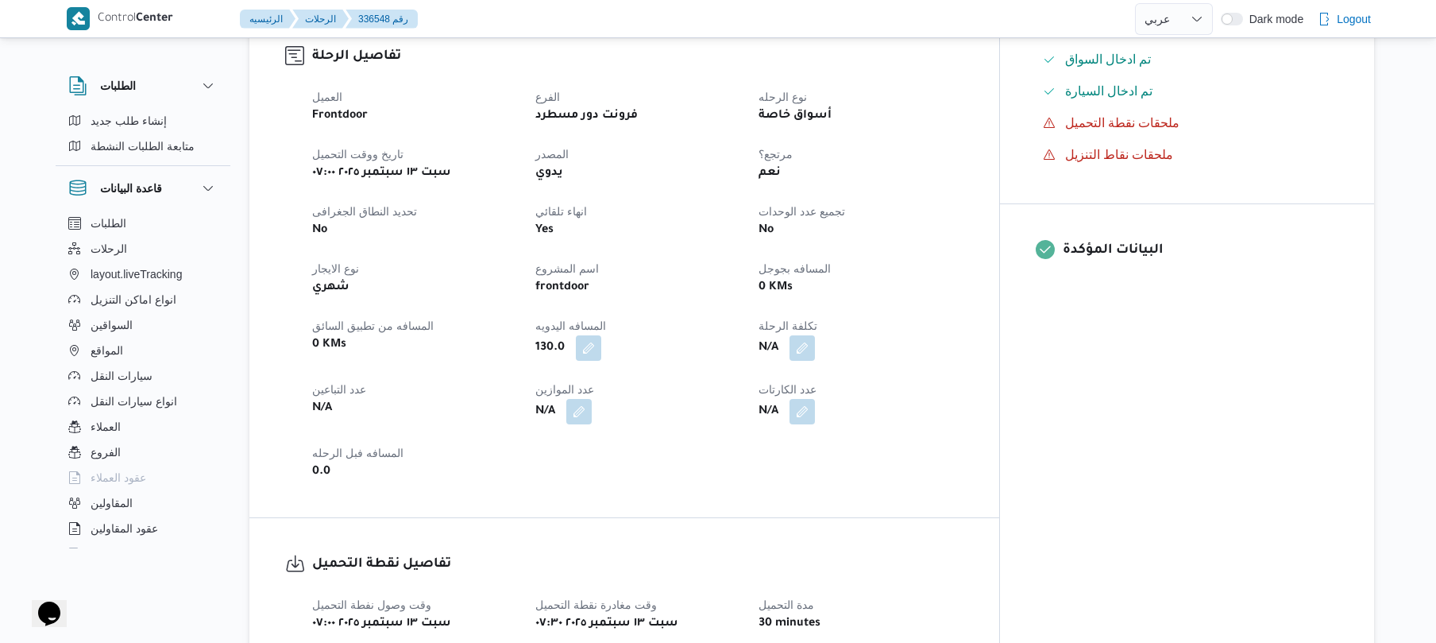
click at [951, 276] on div "0 KMs" at bounding box center [860, 287] width 207 height 22
click at [973, 125] on div "العميل Frontdoor الفرع فرونت دور مسطرد نوع الرحله أسواق خاصة تاريخ ووقت التحميل…" at bounding box center [638, 284] width 670 height 413
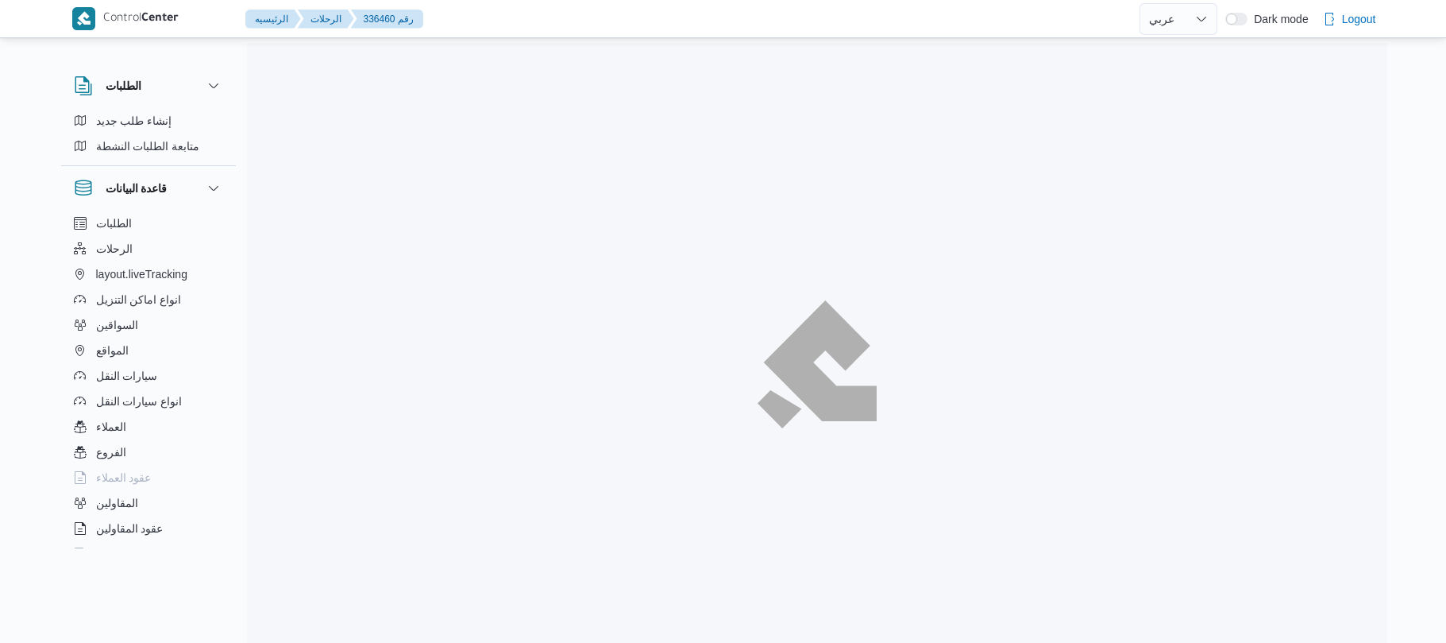
select select "ar"
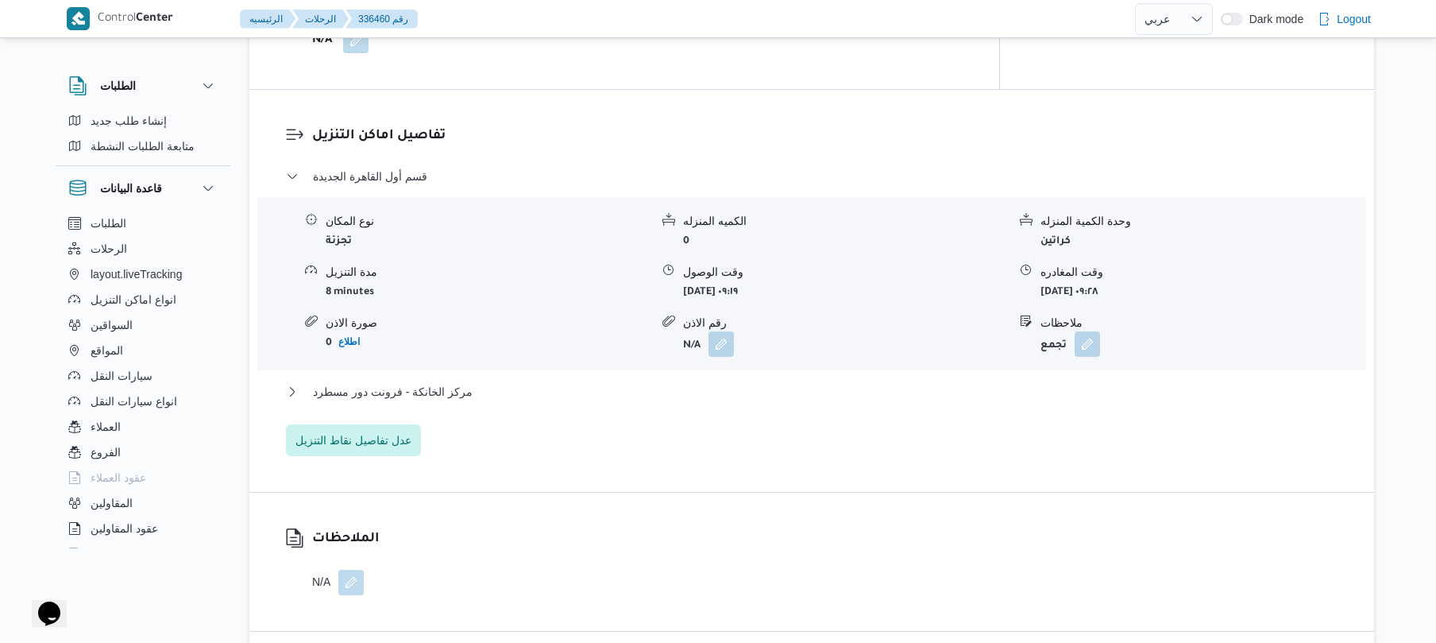
scroll to position [1208, 0]
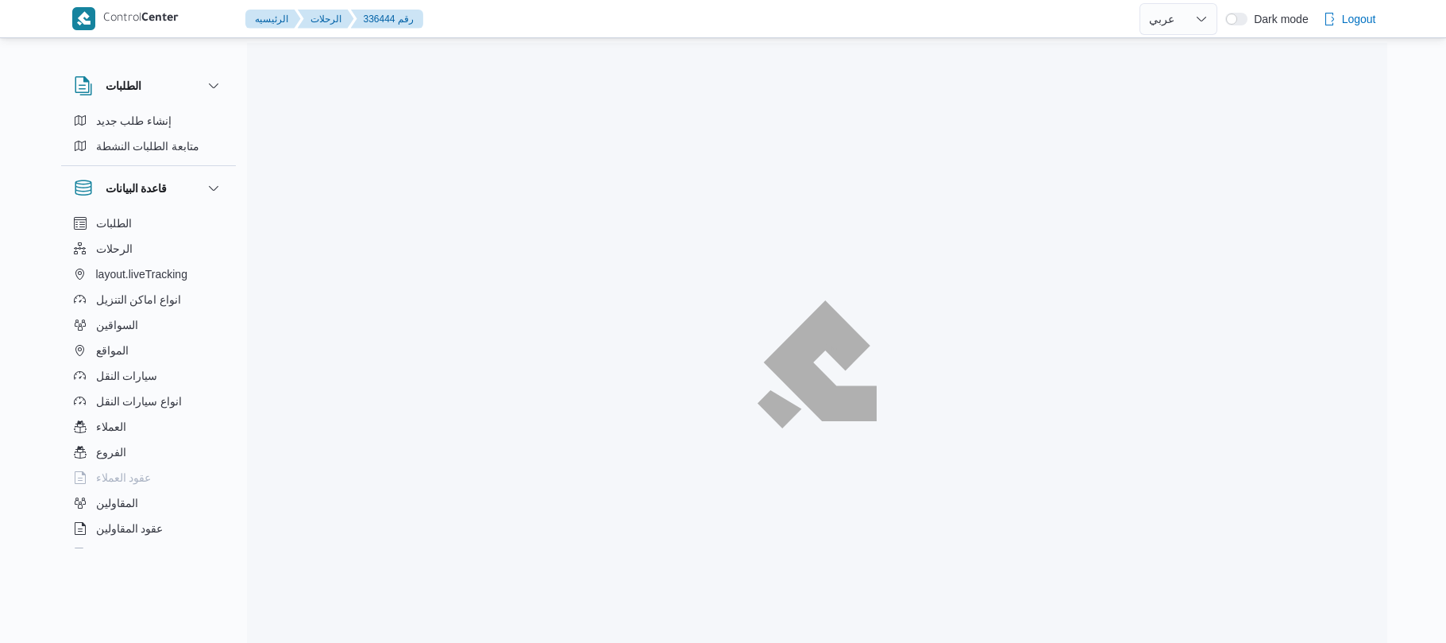
select select "ar"
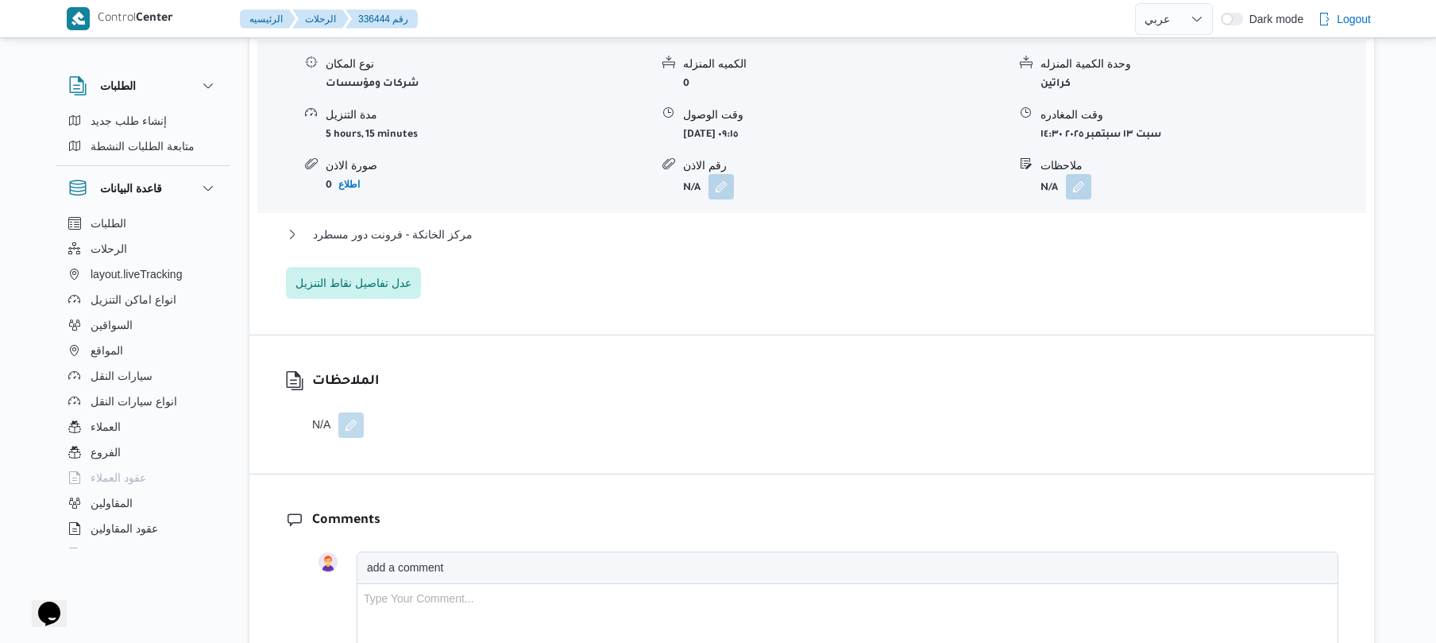
scroll to position [1218, 0]
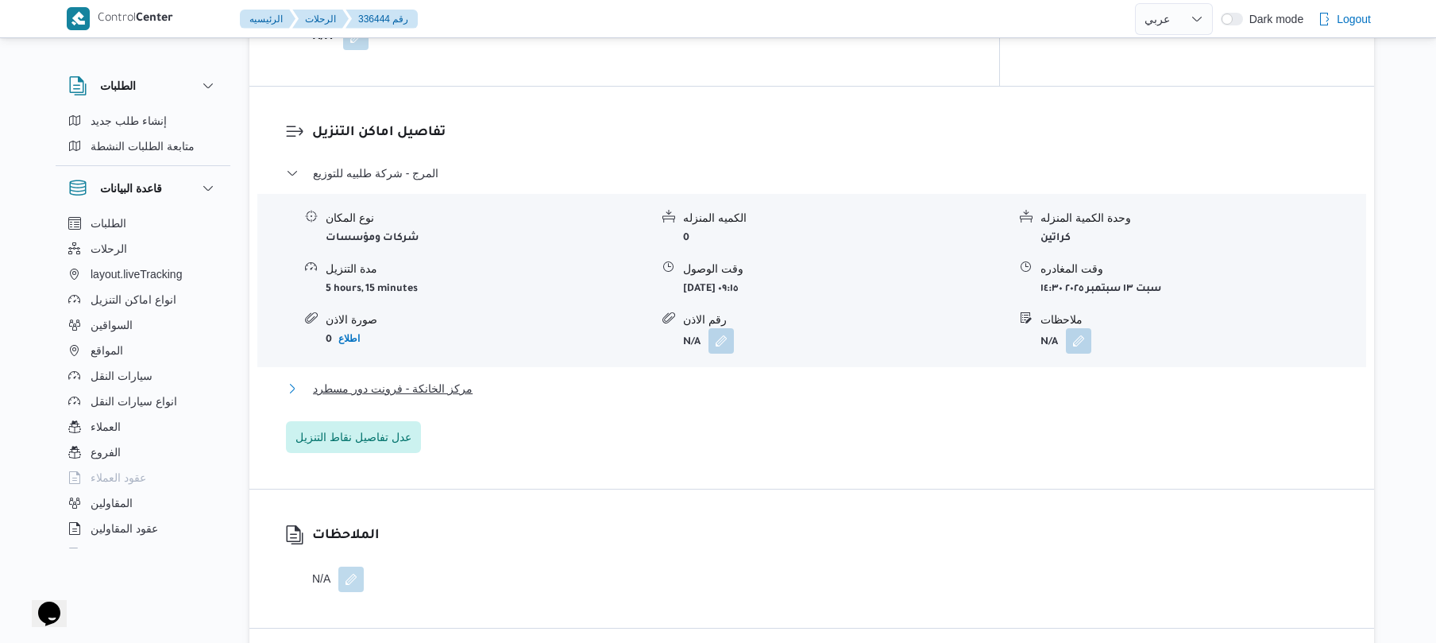
click at [789, 383] on button "مركز الخانكة - فرونت دور مسطرد" at bounding box center [812, 388] width 1052 height 19
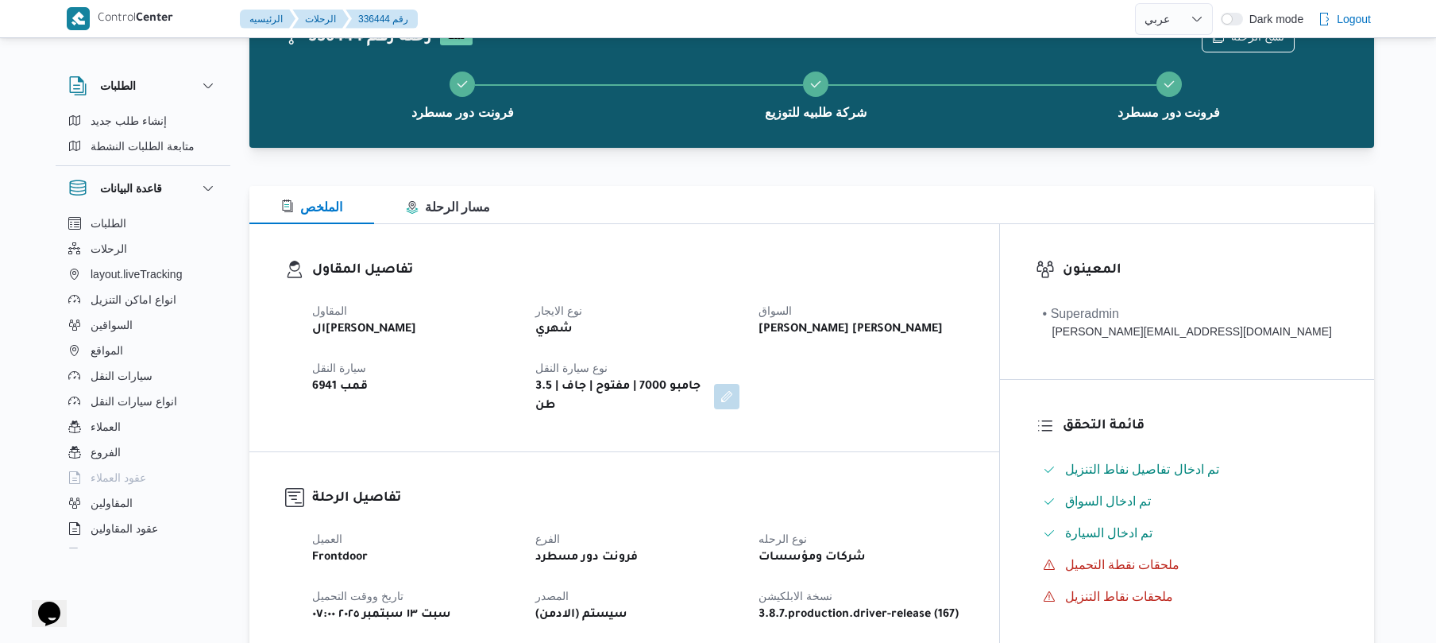
scroll to position [0, 0]
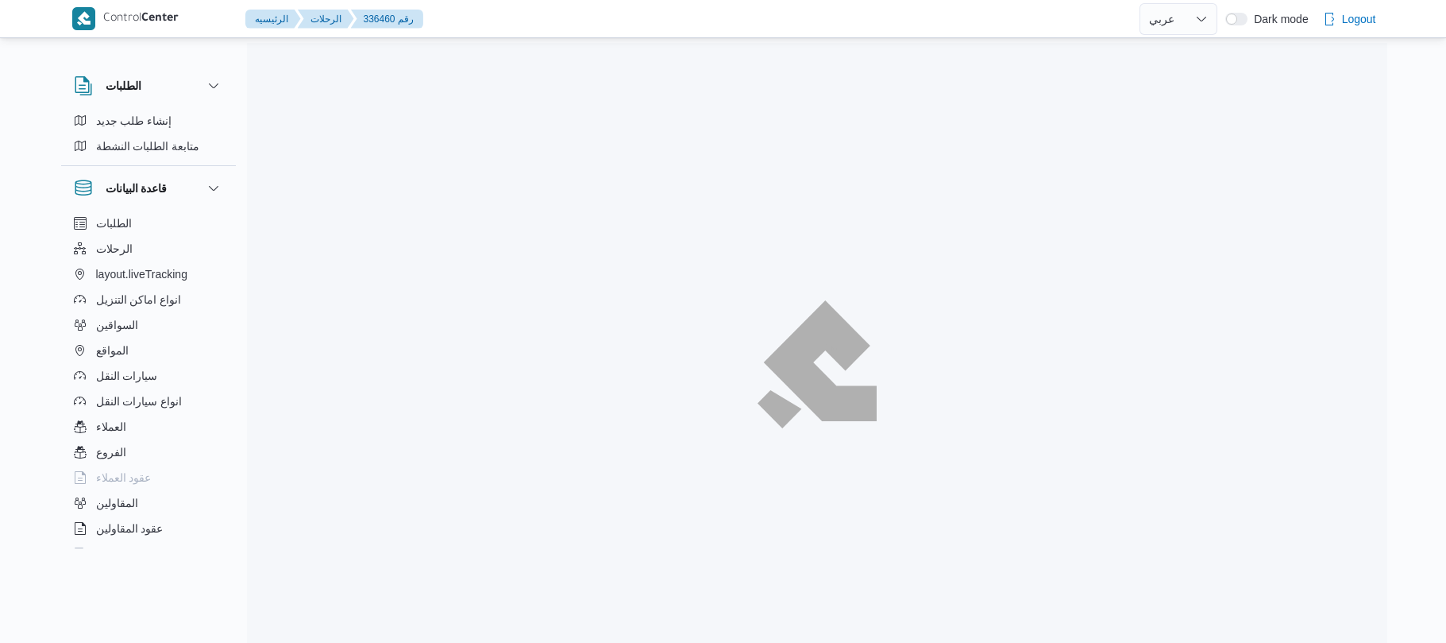
select select "ar"
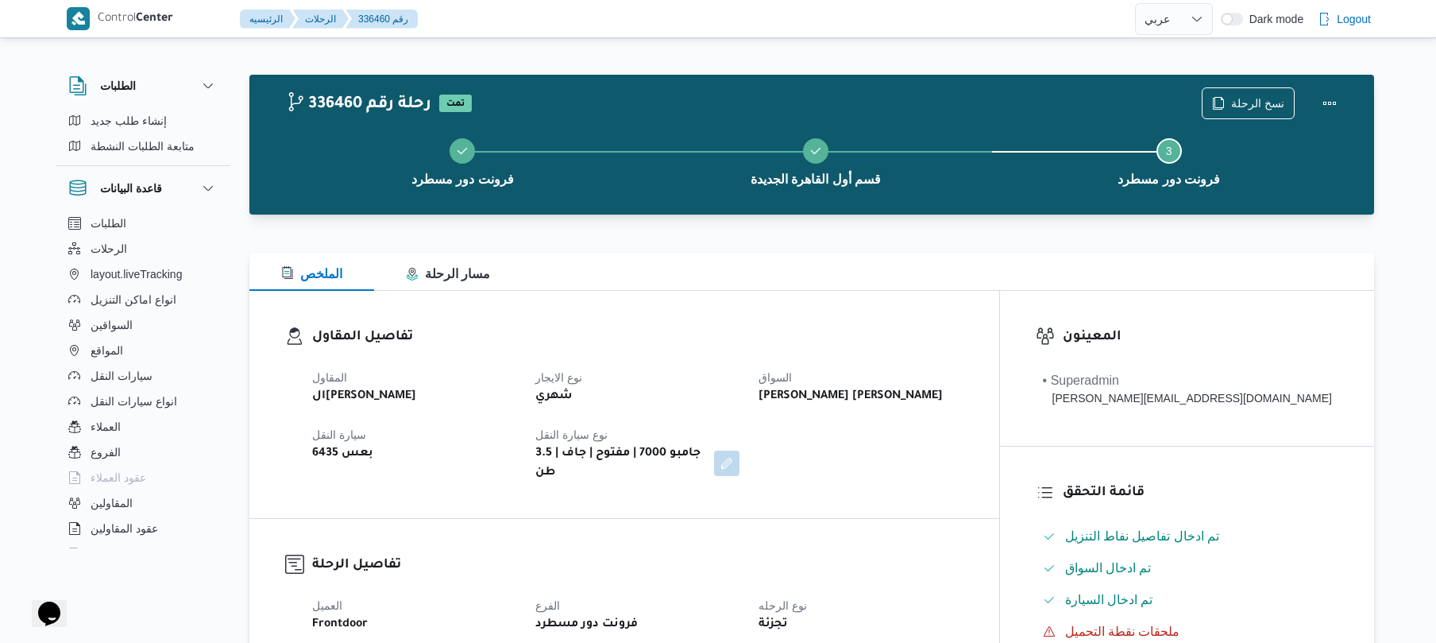
click at [683, 365] on div "المقاول الهامي [PERSON_NAME] نوع الايجار شهري [PERSON_NAME] [PERSON_NAME] سيارة…" at bounding box center [638, 424] width 670 height 133
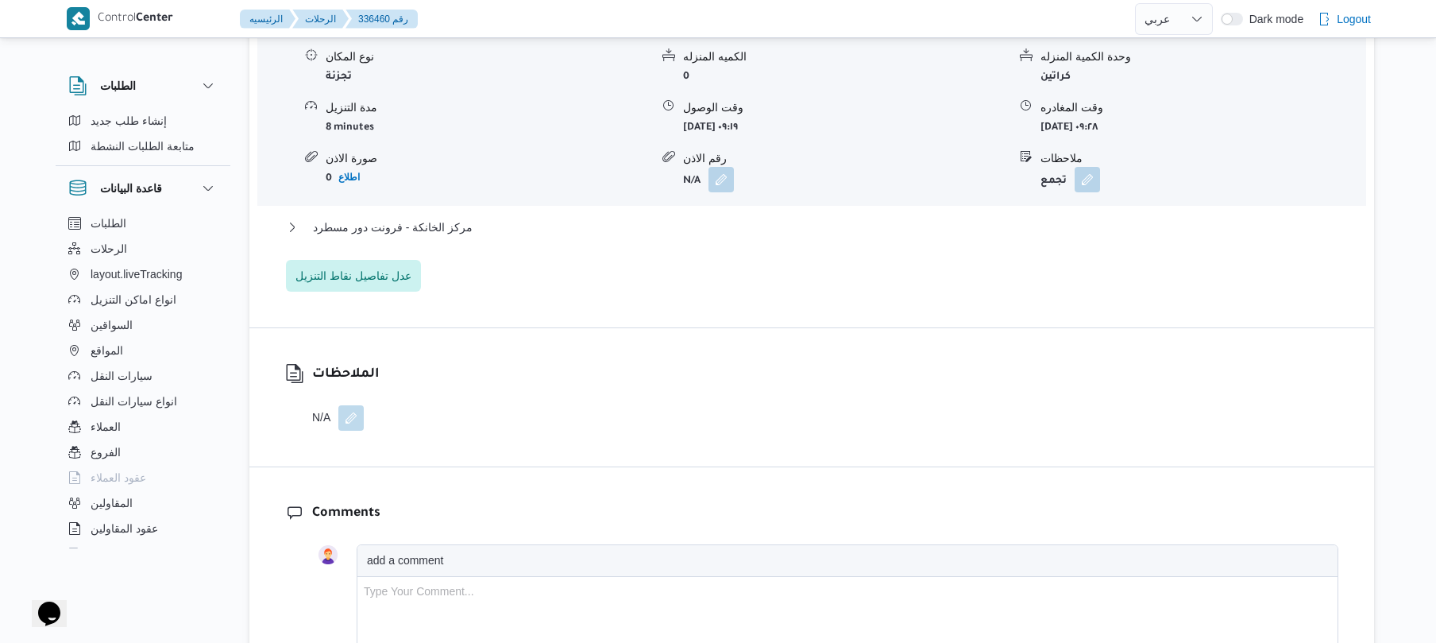
scroll to position [1377, 0]
click at [816, 220] on button "مركز الخانكة - فرونت دور مسطرد" at bounding box center [812, 229] width 1052 height 19
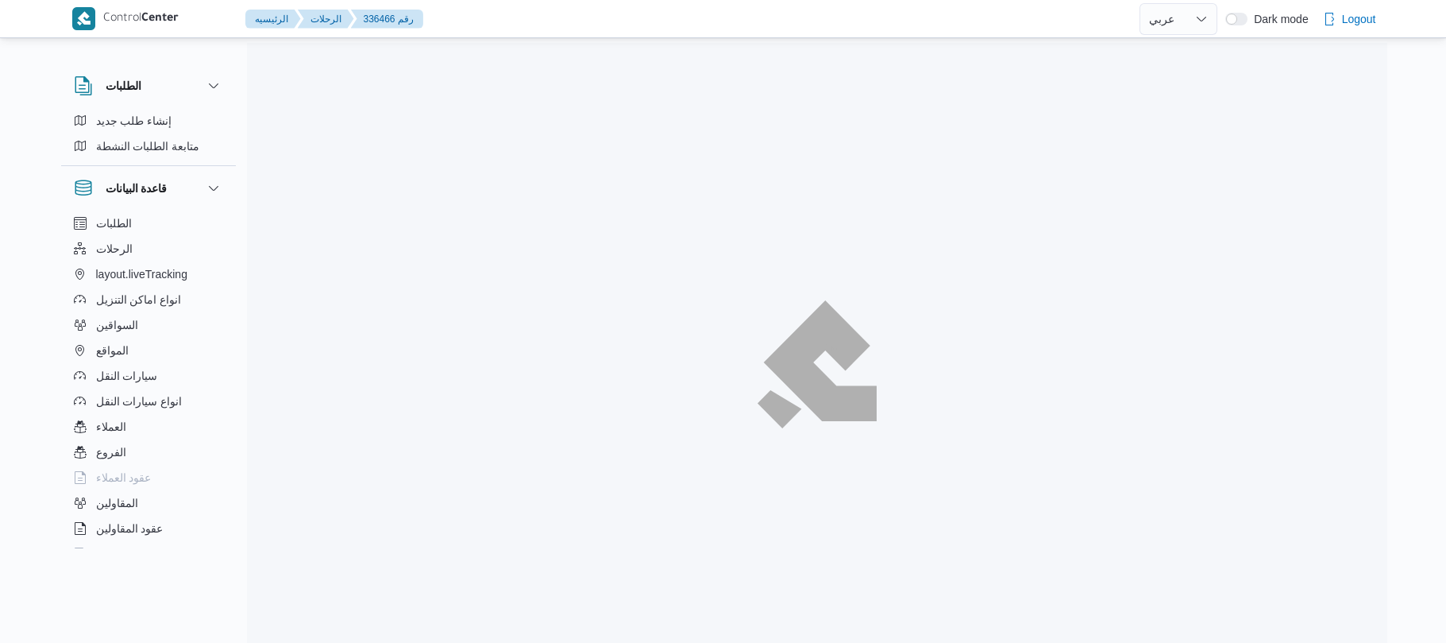
select select "ar"
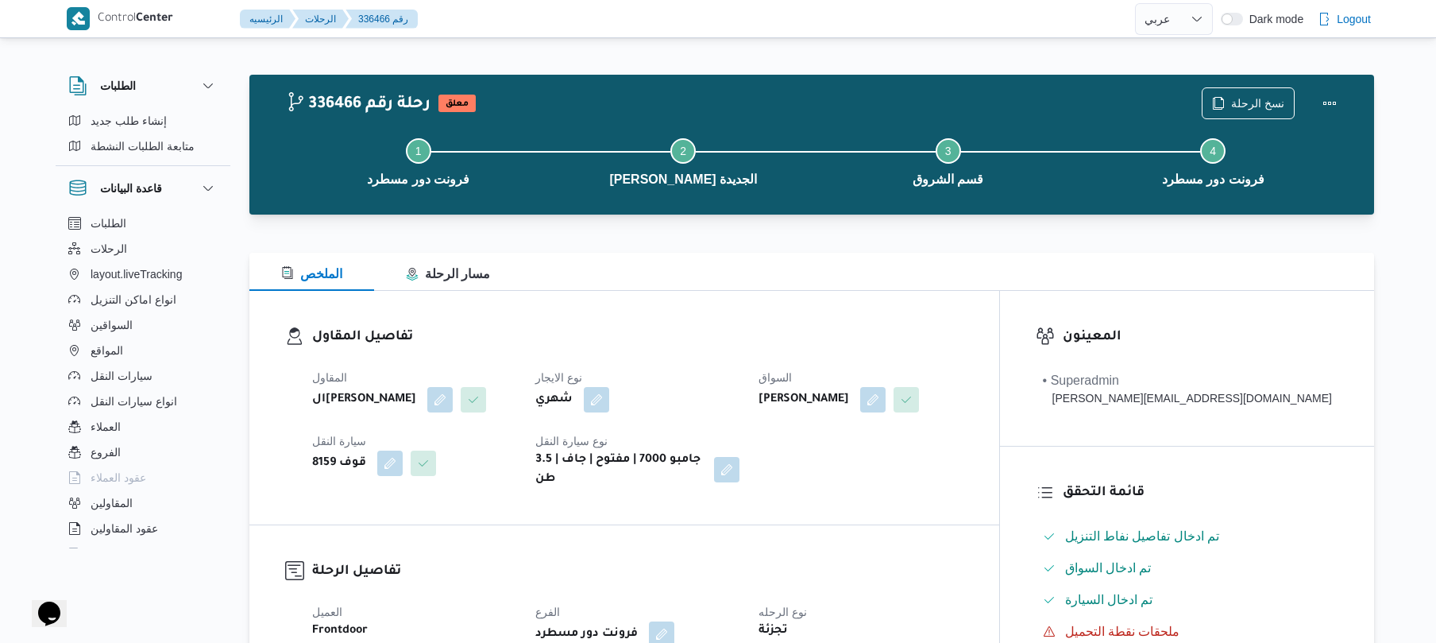
click at [831, 300] on div "تفاصيل المقاول المقاول الهامي [PERSON_NAME] نوع الايجار شهري السواق [PERSON_NAM…" at bounding box center [624, 408] width 750 height 234
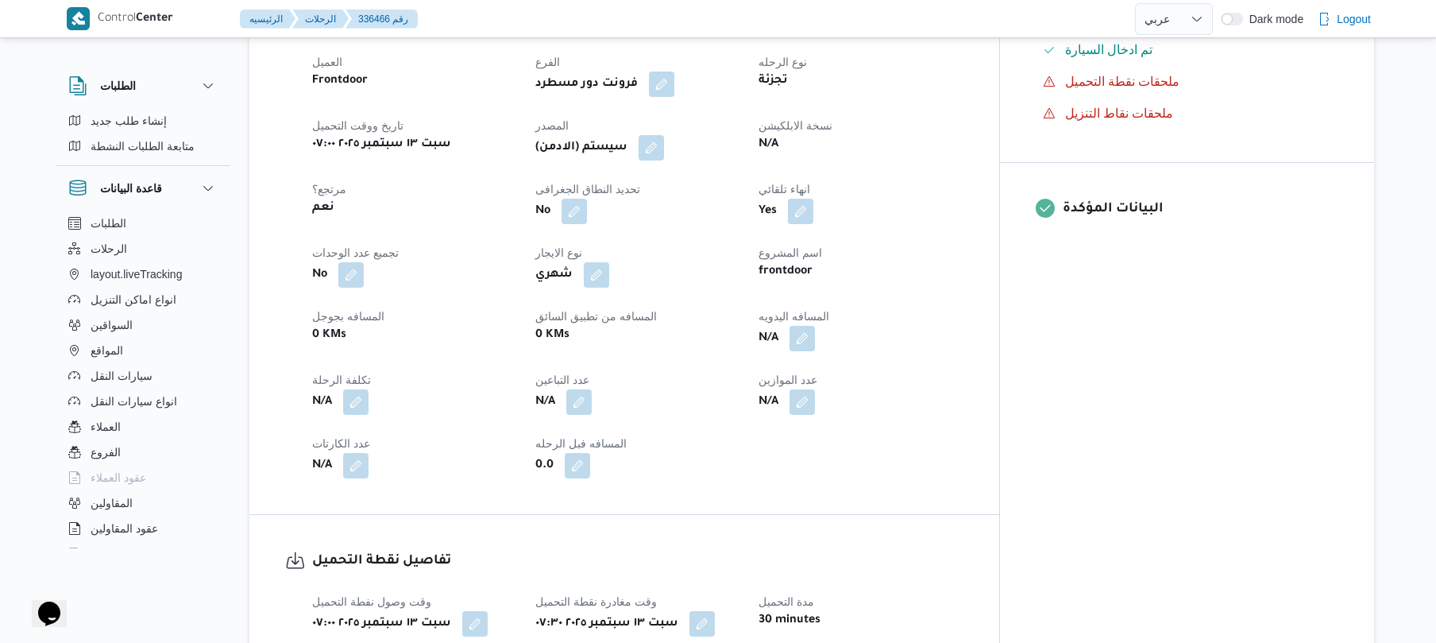
scroll to position [550, 0]
click at [863, 338] on div "N/A" at bounding box center [860, 337] width 207 height 29
click at [815, 327] on button "button" at bounding box center [801, 336] width 25 height 25
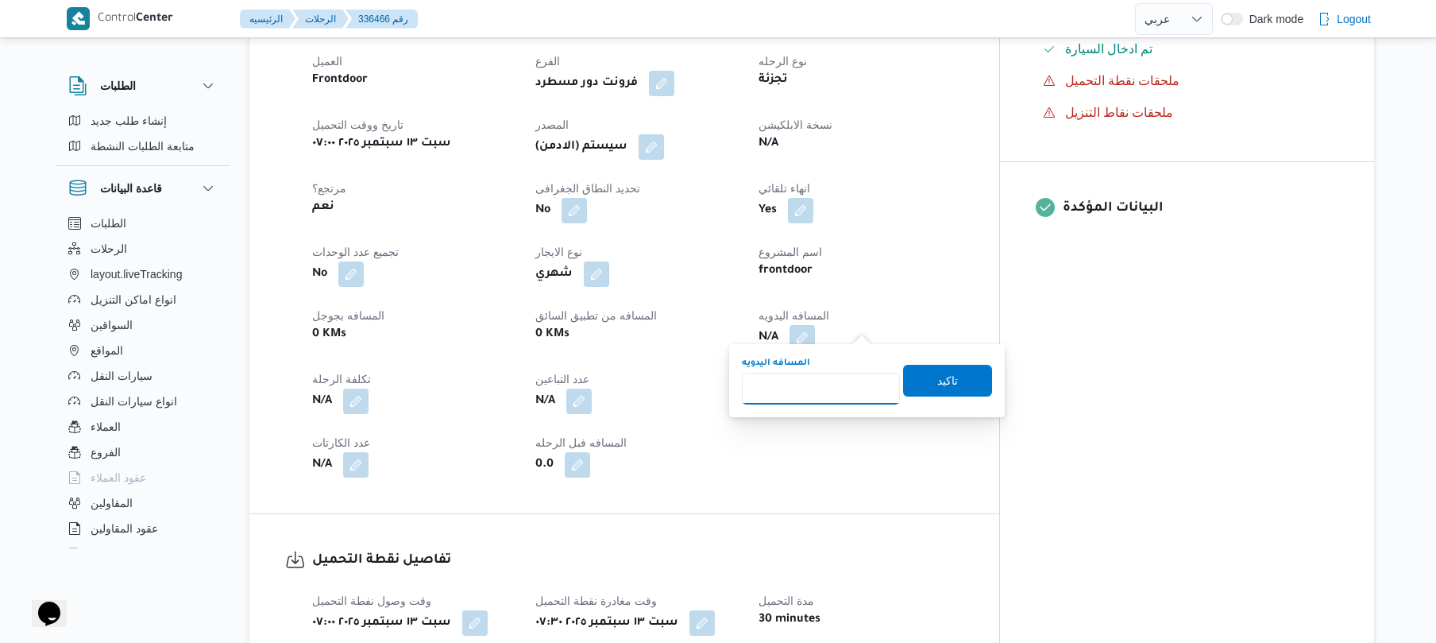
click at [839, 392] on input "المسافه اليدويه" at bounding box center [821, 388] width 158 height 32
type input "120"
click at [937, 376] on span "تاكيد" at bounding box center [947, 379] width 21 height 19
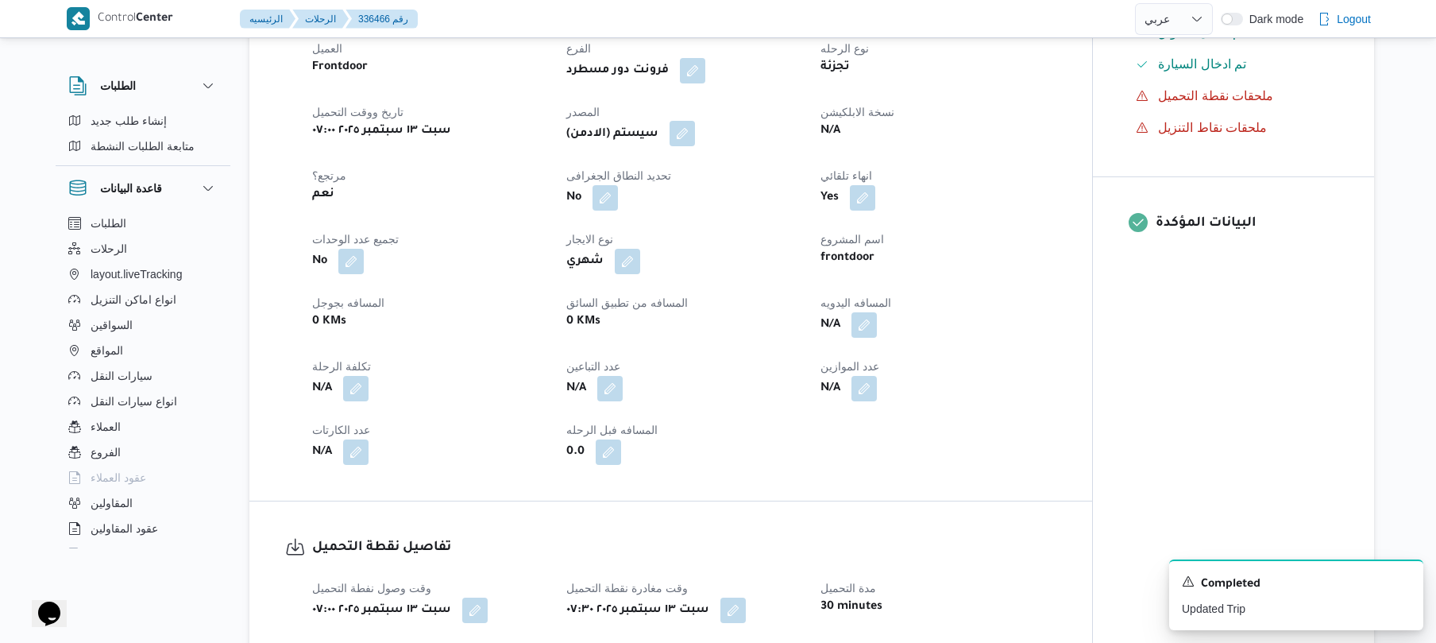
click at [687, 137] on button "button" at bounding box center [682, 133] width 25 height 25
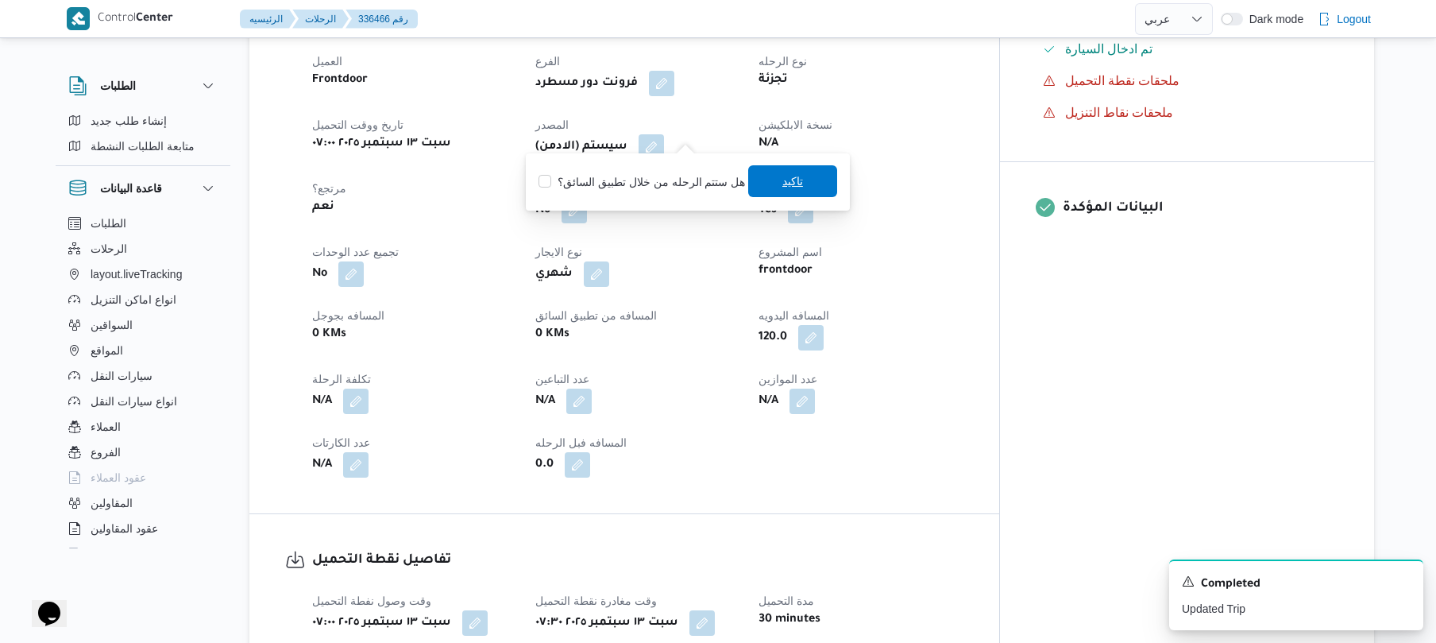
click at [762, 184] on span "تاكيد" at bounding box center [792, 181] width 89 height 32
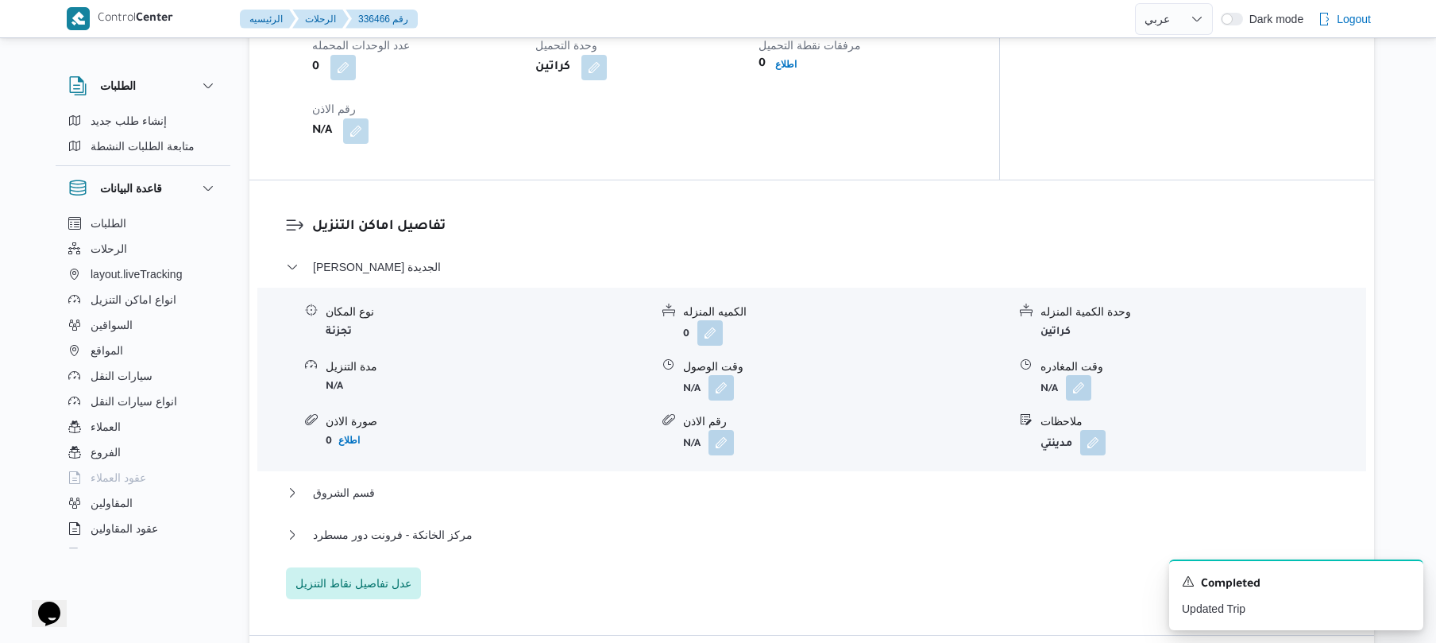
scroll to position [1228, 0]
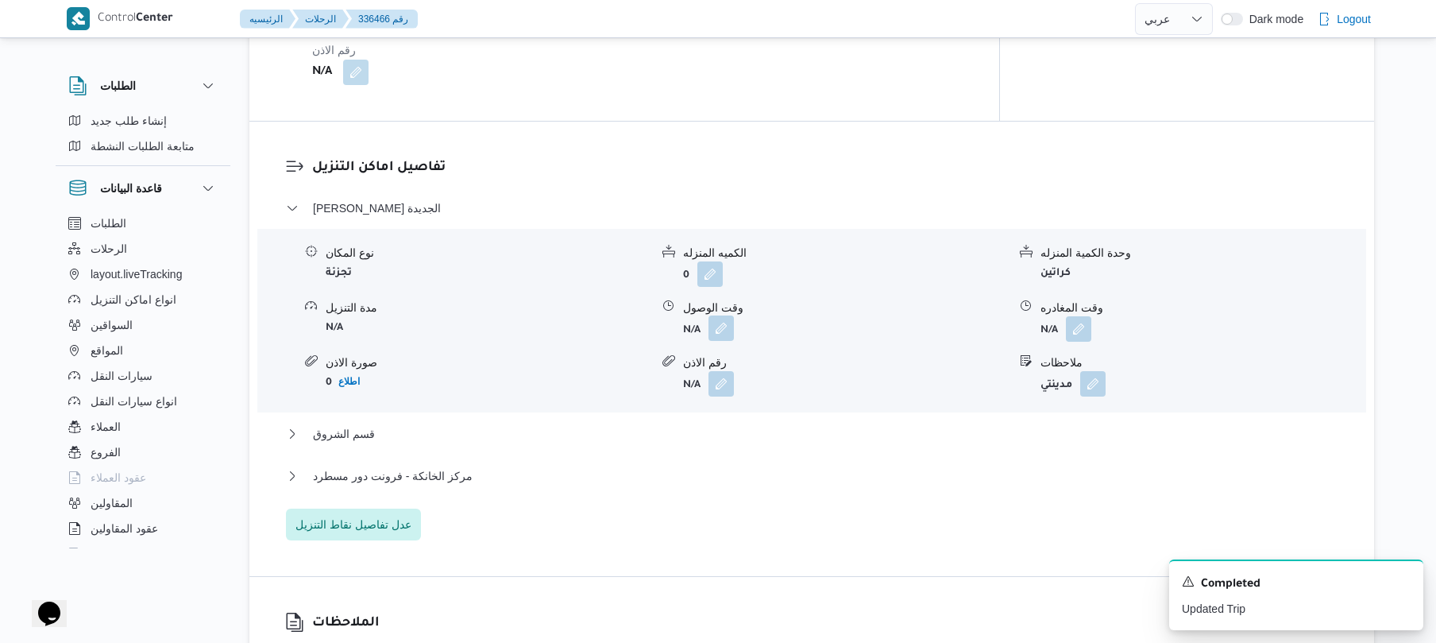
click at [716, 316] on button "button" at bounding box center [720, 327] width 25 height 25
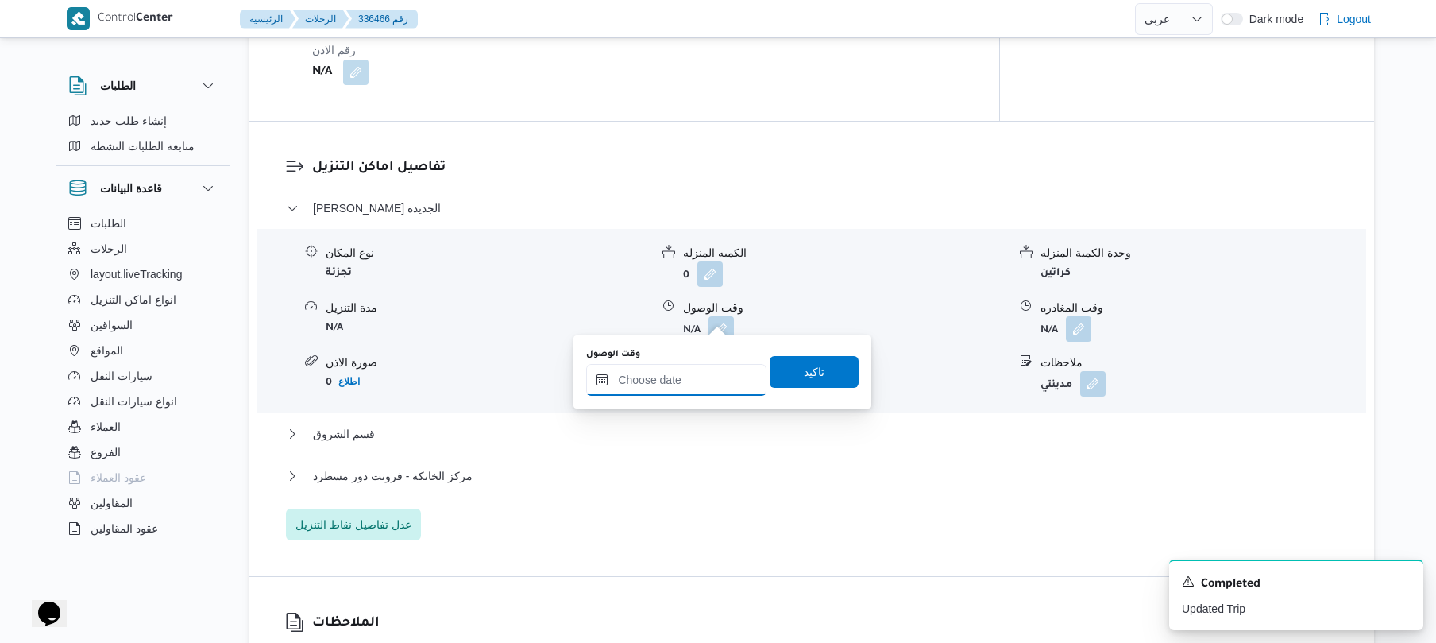
click at [677, 373] on input "وقت الوصول" at bounding box center [676, 380] width 180 height 32
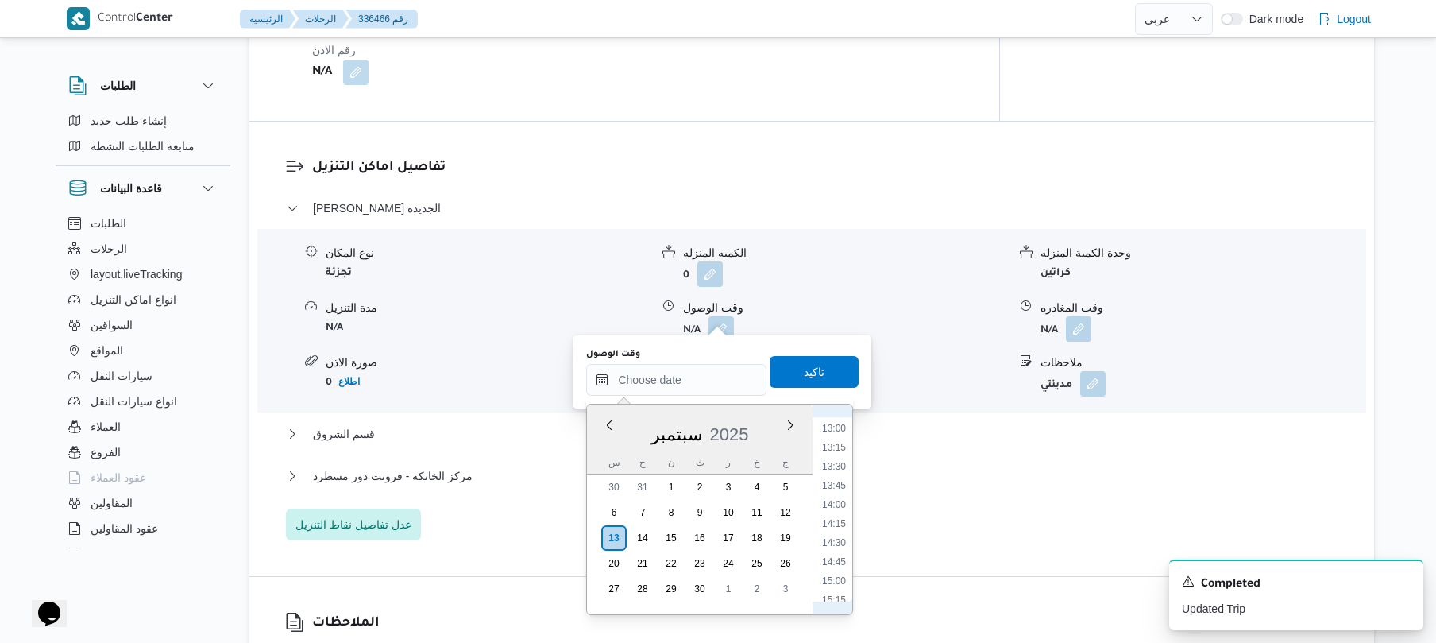
scroll to position [469, 0]
click at [833, 582] on li "08:15" at bounding box center [834, 585] width 37 height 16
type input "١٣/٠٩/٢٠٢٥ ٠٨:١٥"
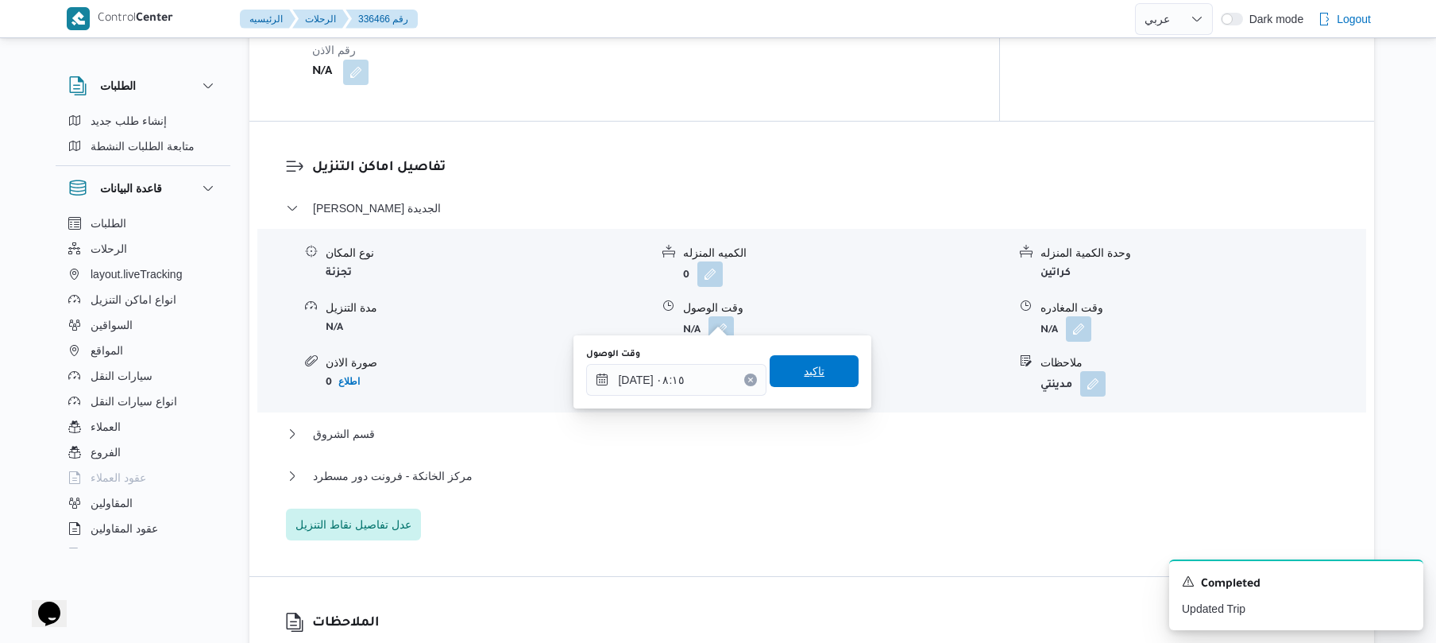
click at [816, 372] on span "تاكيد" at bounding box center [814, 371] width 89 height 32
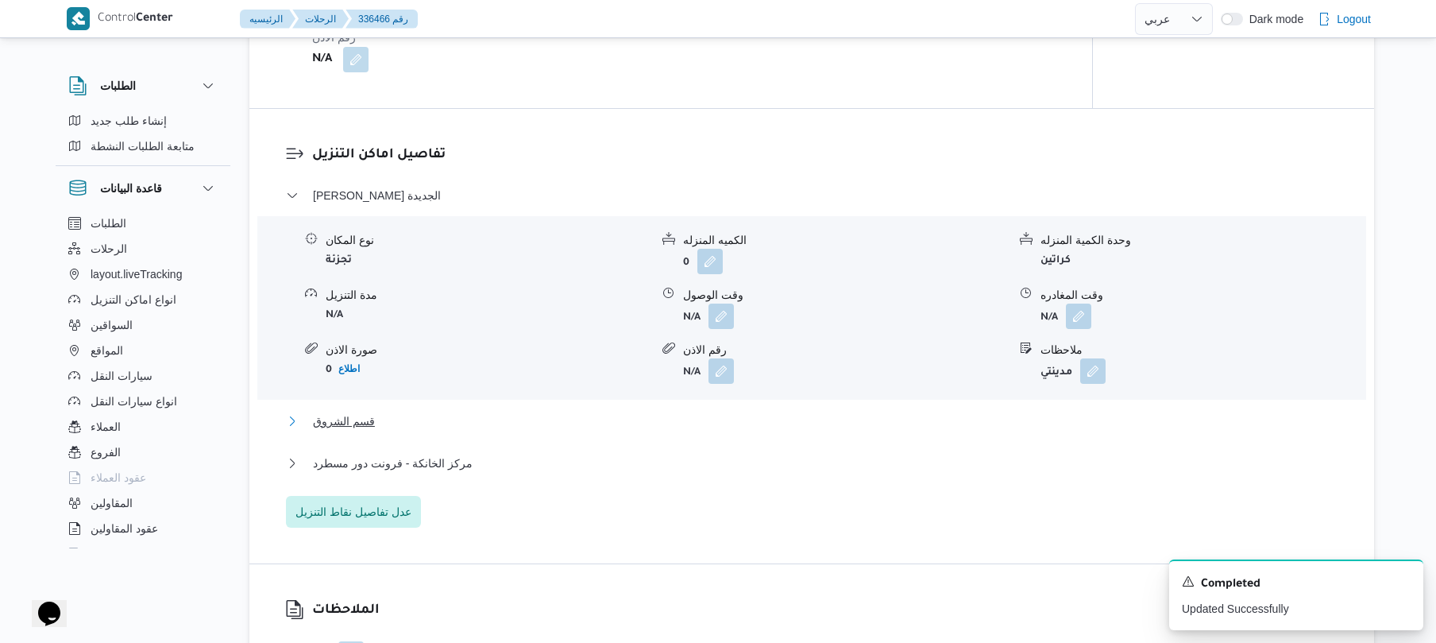
click at [753, 419] on button "قسم الشروق" at bounding box center [812, 420] width 1052 height 19
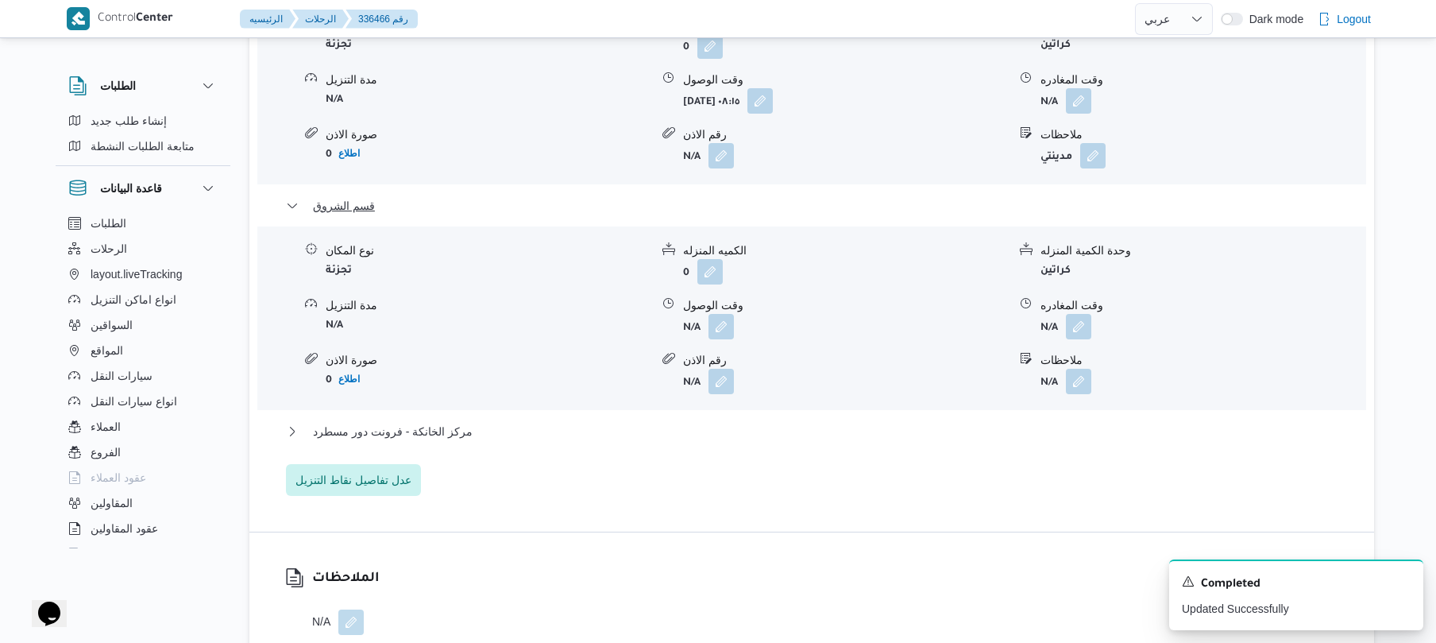
scroll to position [1652, 0]
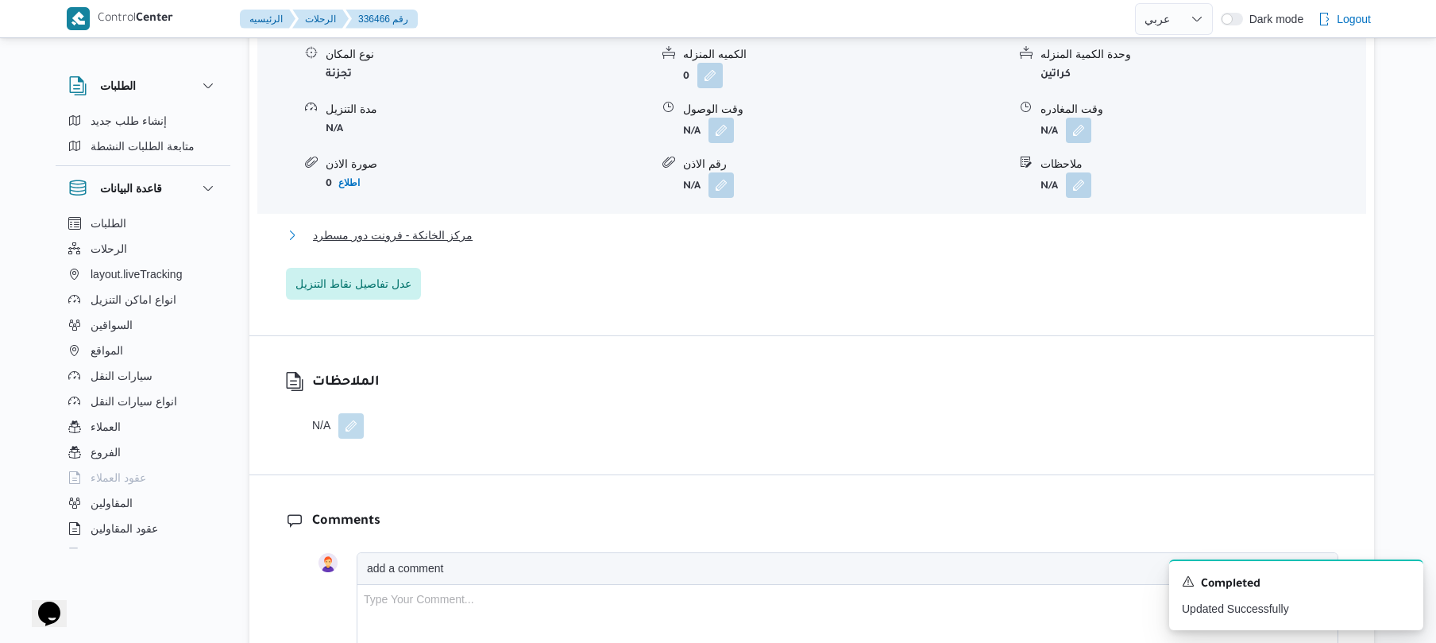
click at [901, 226] on button "مركز الخانكة - فرونت دور مسطرد" at bounding box center [812, 235] width 1052 height 19
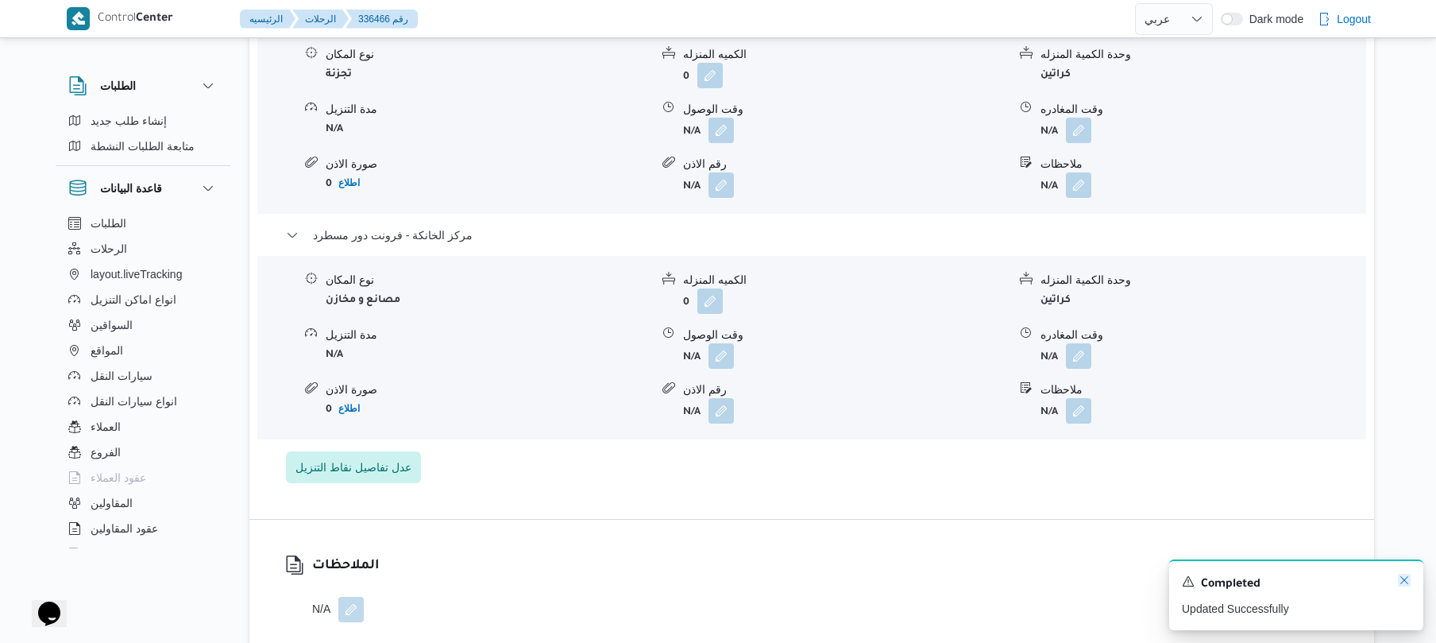
click at [1403, 580] on icon "Dismiss toast" at bounding box center [1404, 580] width 8 height 8
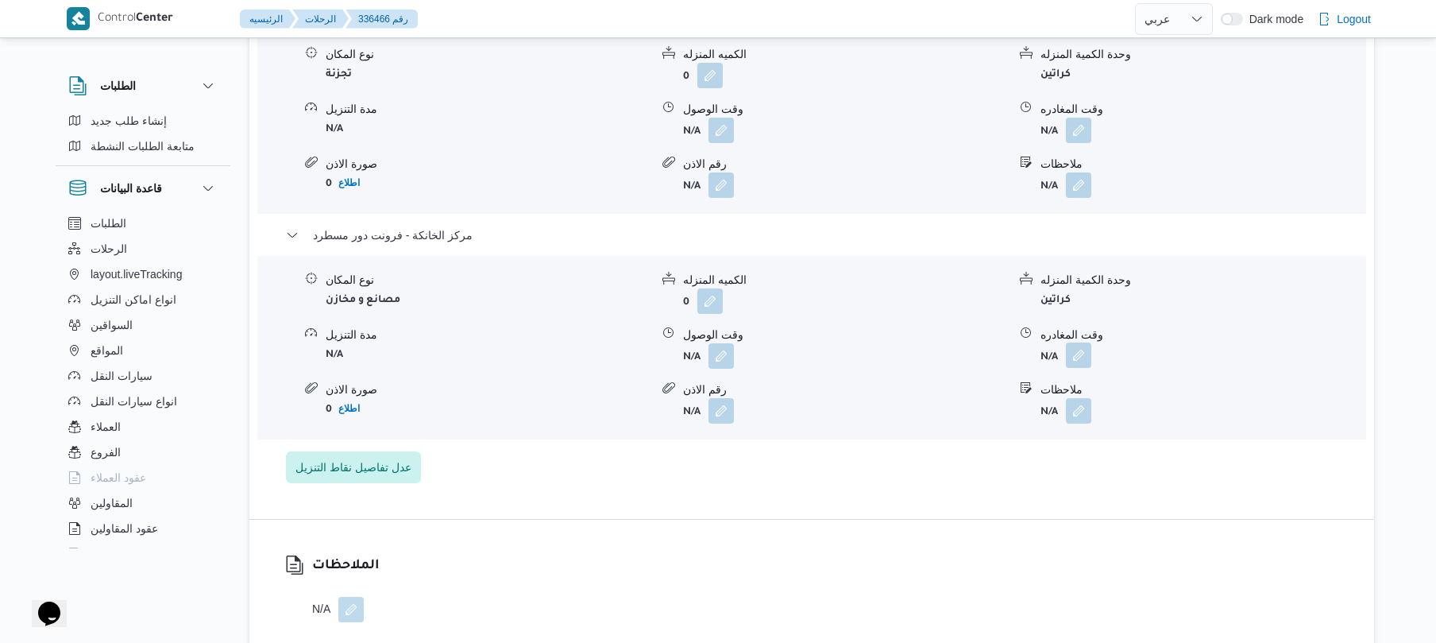
click at [1081, 347] on button "button" at bounding box center [1078, 354] width 25 height 25
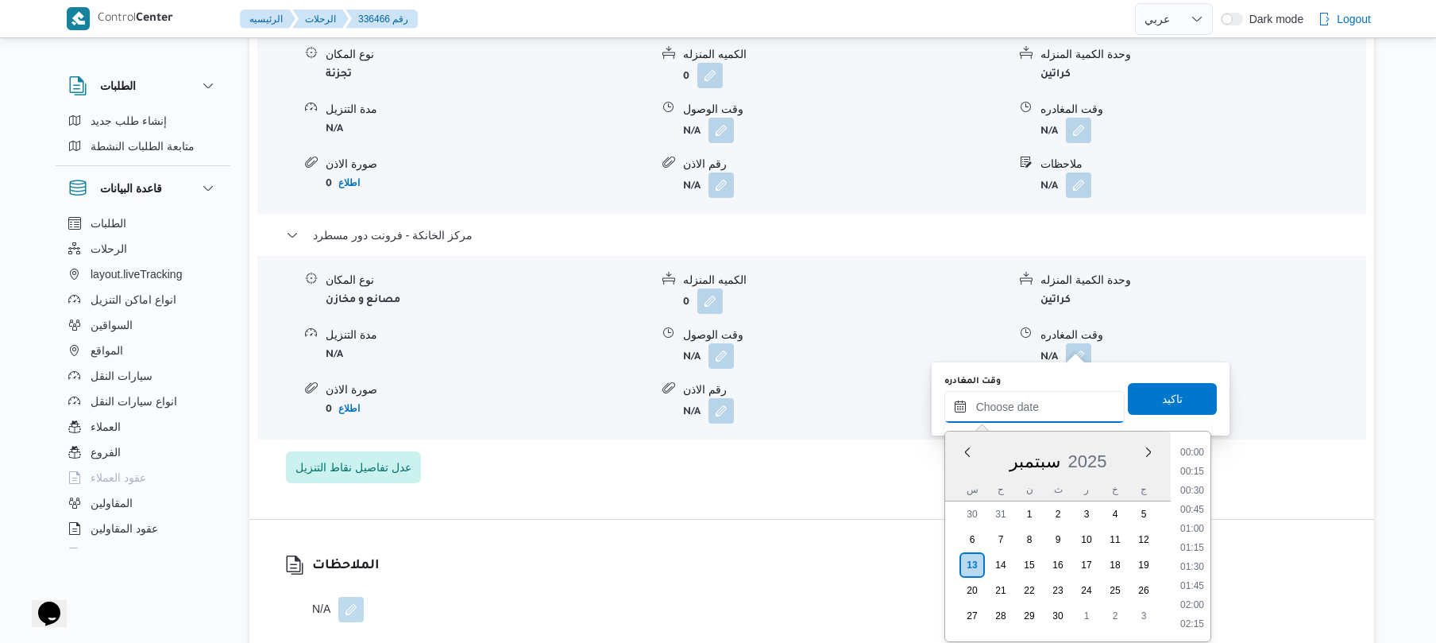
drag, startPoint x: 1045, startPoint y: 407, endPoint x: 1107, endPoint y: 394, distance: 63.2
click at [1045, 407] on input "وقت المغادره" at bounding box center [1034, 407] width 180 height 32
click at [1202, 454] on li "19:45" at bounding box center [1192, 451] width 37 height 16
type input "١٣/٠٩/٢٠٢٥ ١٩:٤٥"
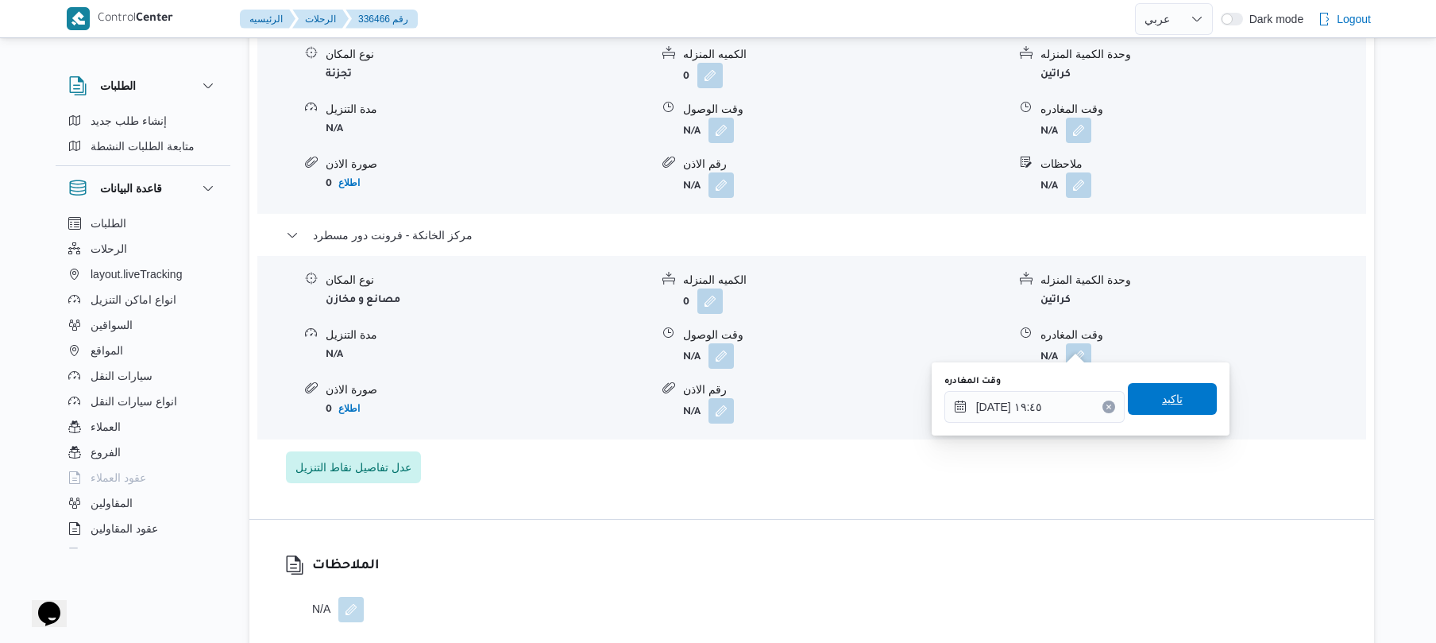
click at [1179, 400] on span "تاكيد" at bounding box center [1172, 399] width 89 height 32
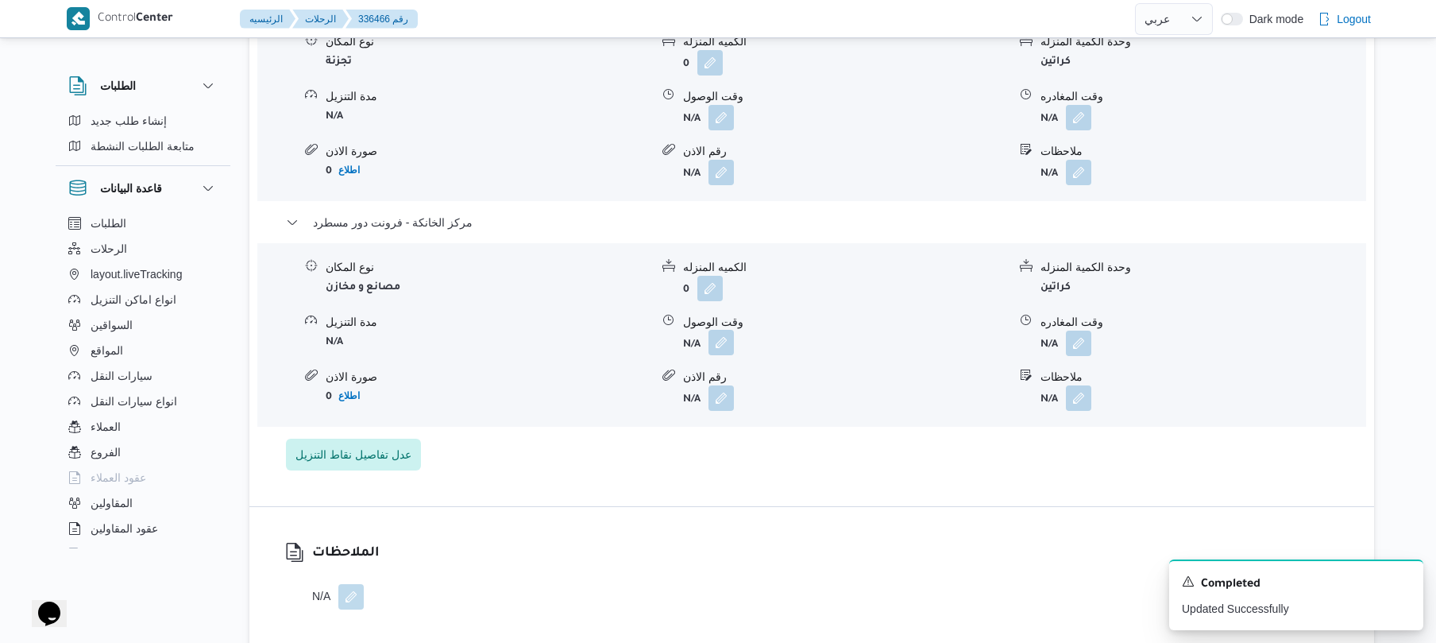
click at [723, 342] on button "button" at bounding box center [720, 342] width 25 height 25
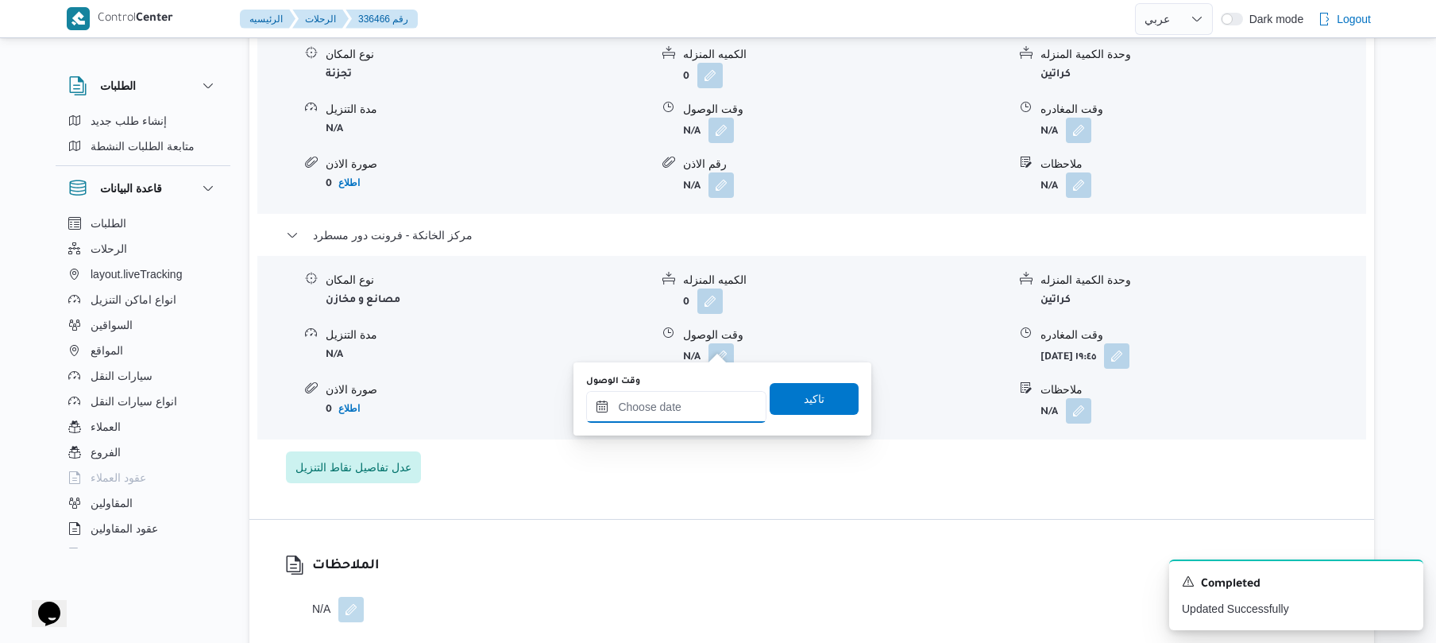
click at [693, 402] on input "وقت الوصول" at bounding box center [676, 407] width 180 height 32
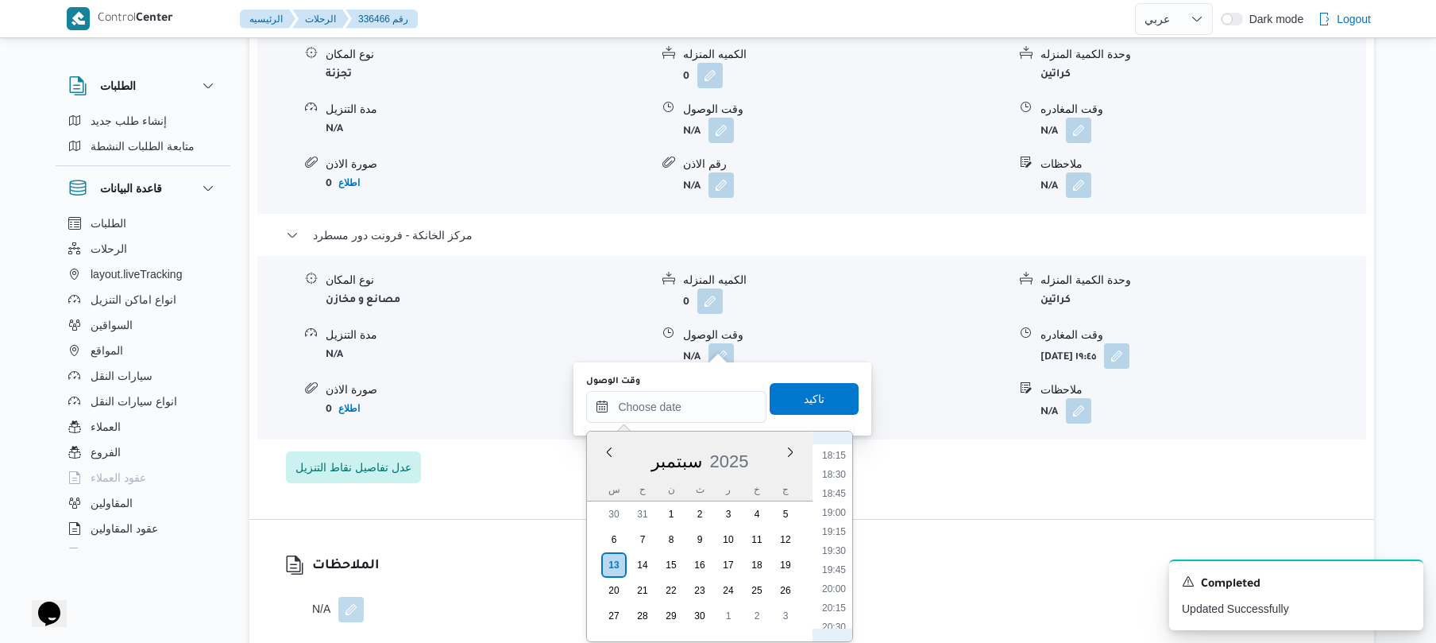
scroll to position [1351, 0]
click at [839, 593] on li "19:30" at bounding box center [834, 588] width 37 height 16
type input "١٣/٠٩/٢٠٢٥ ١٩:٣٠"
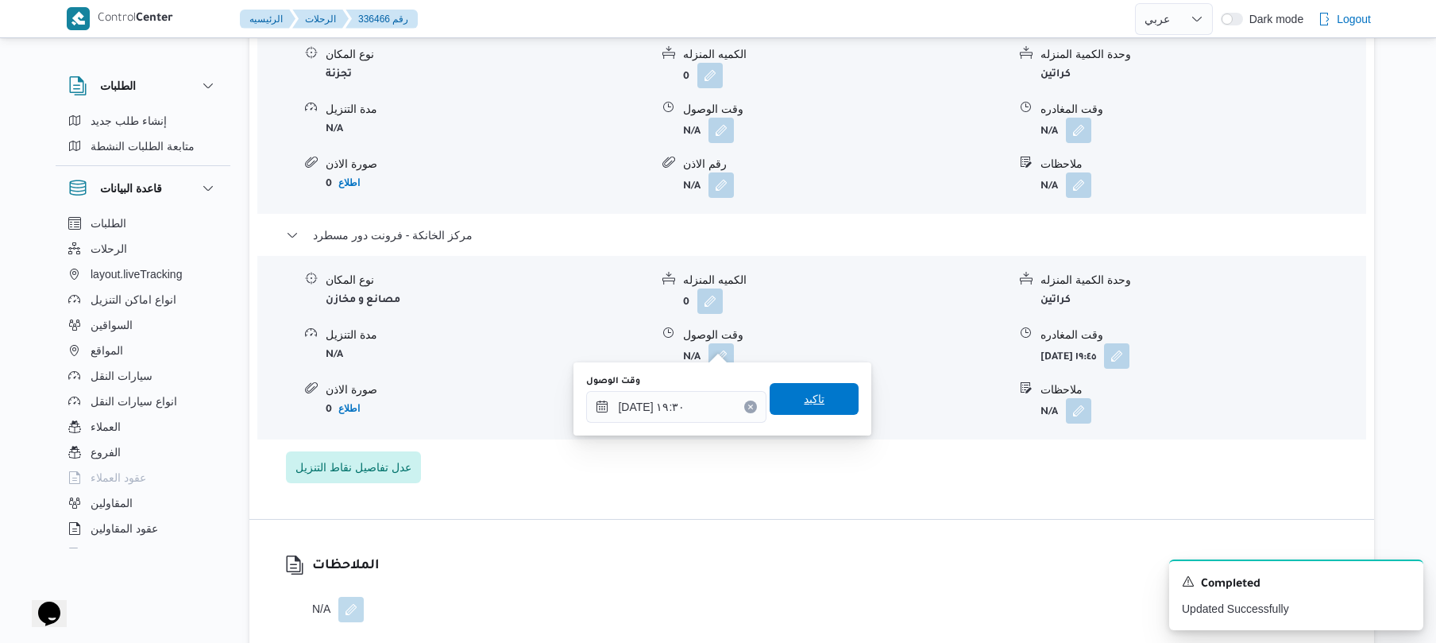
click at [830, 400] on span "تاكيد" at bounding box center [814, 399] width 89 height 32
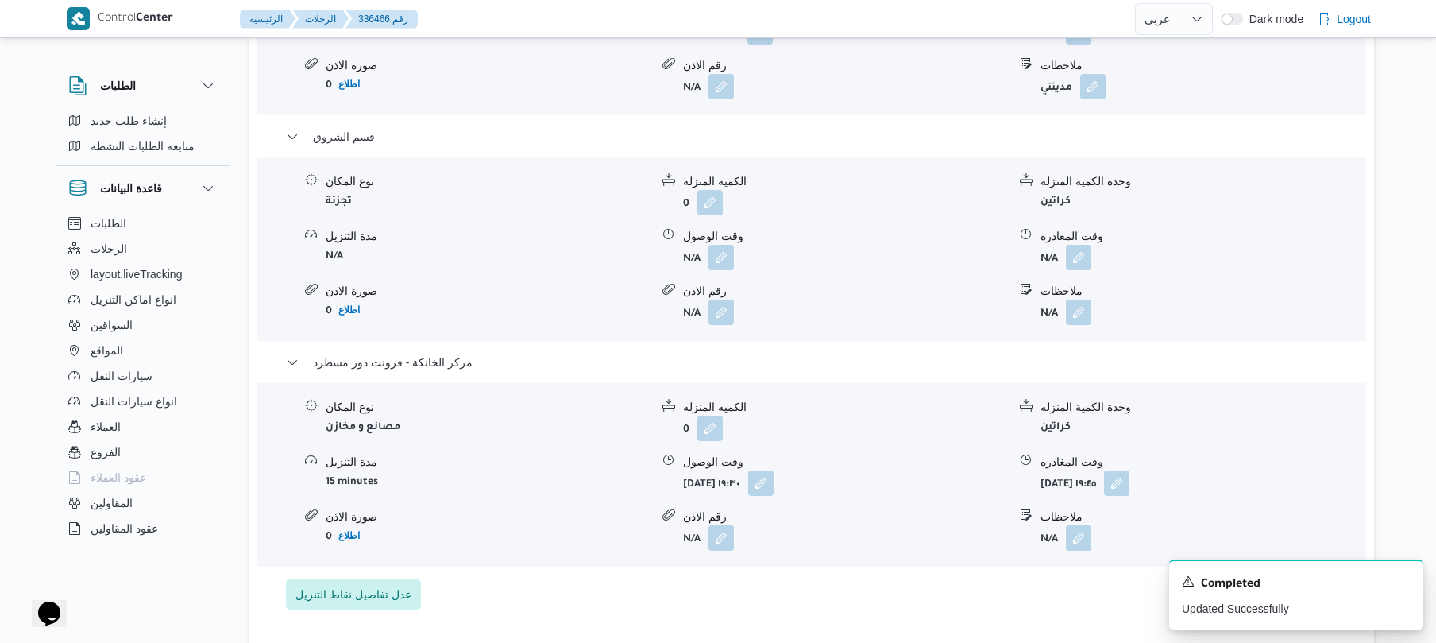
scroll to position [1482, 0]
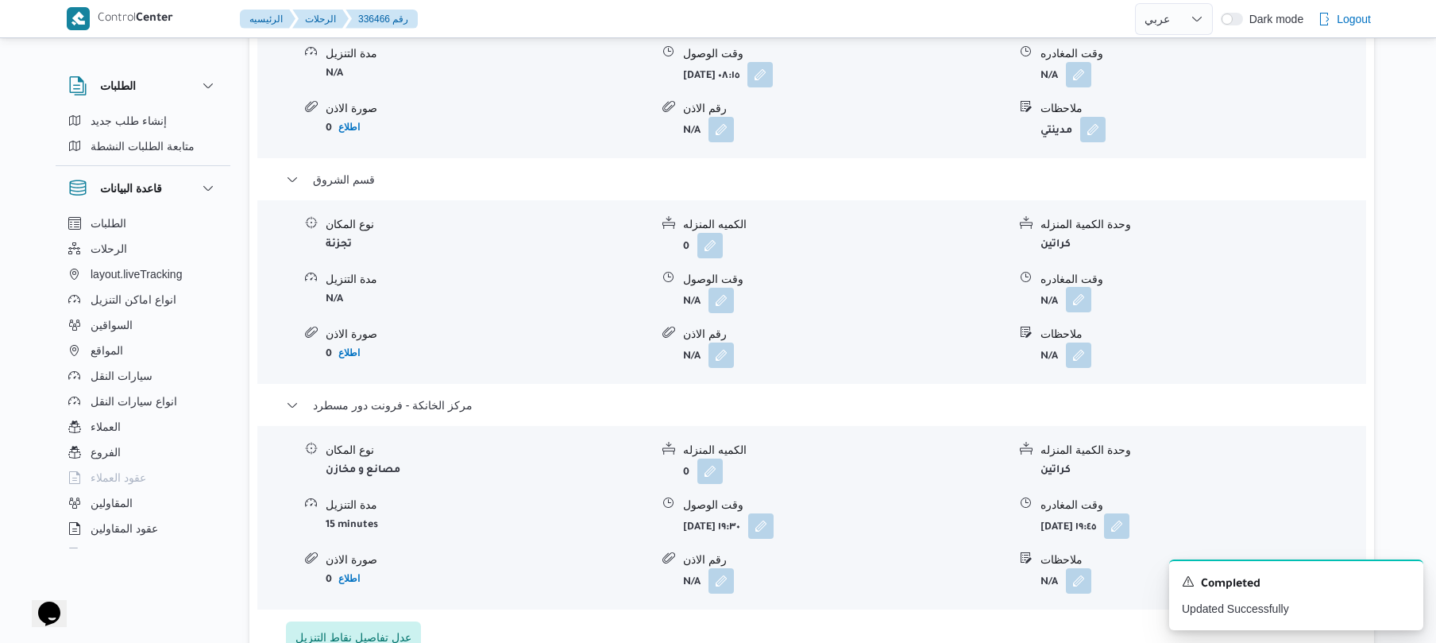
click at [1071, 296] on button "button" at bounding box center [1078, 299] width 25 height 25
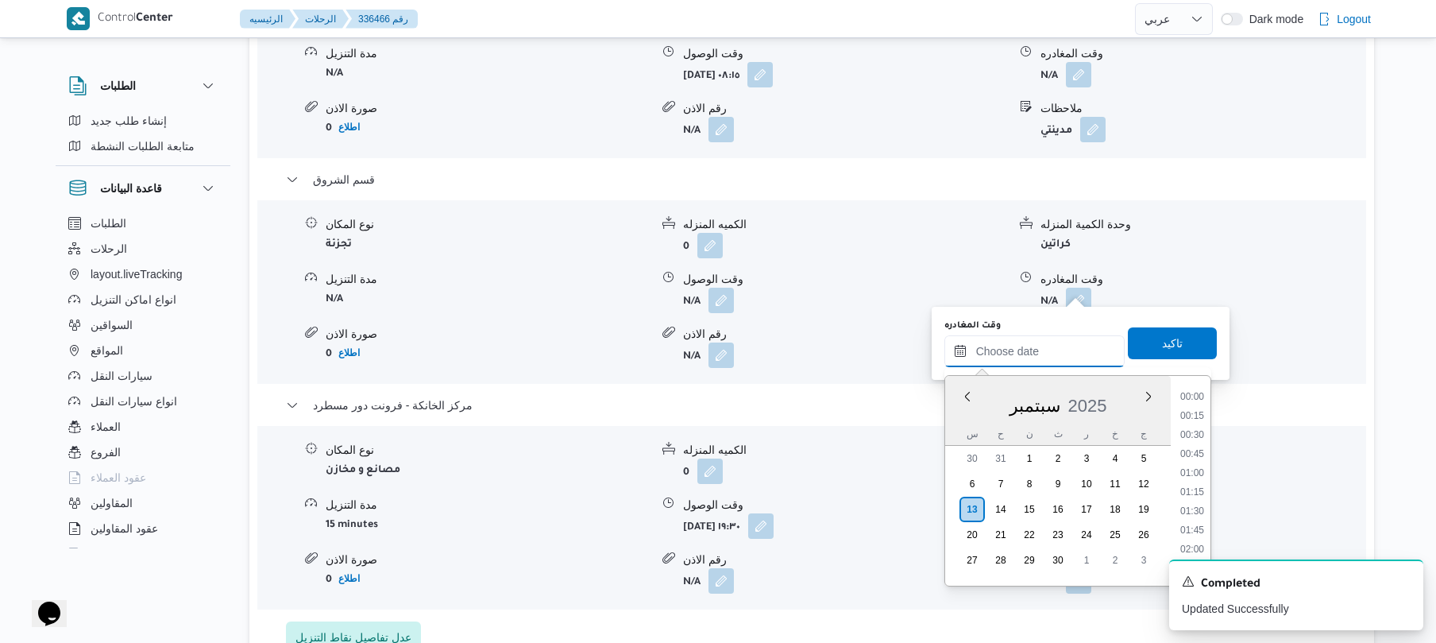
click at [1033, 345] on input "وقت المغادره" at bounding box center [1034, 351] width 180 height 32
click at [1192, 474] on li "18:45" at bounding box center [1192, 475] width 37 height 16
type input "١٣/٠٩/٢٠٢٥ ١٨:٤٥"
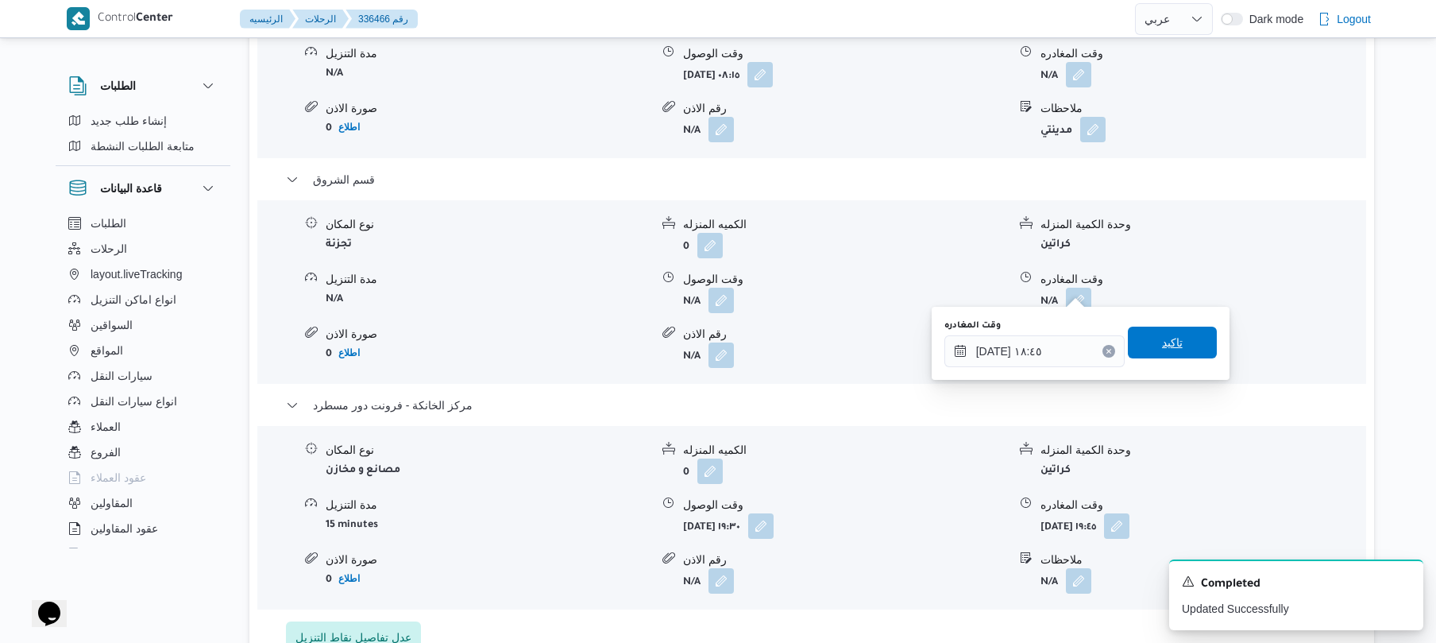
click at [1180, 349] on span "تاكيد" at bounding box center [1172, 342] width 89 height 32
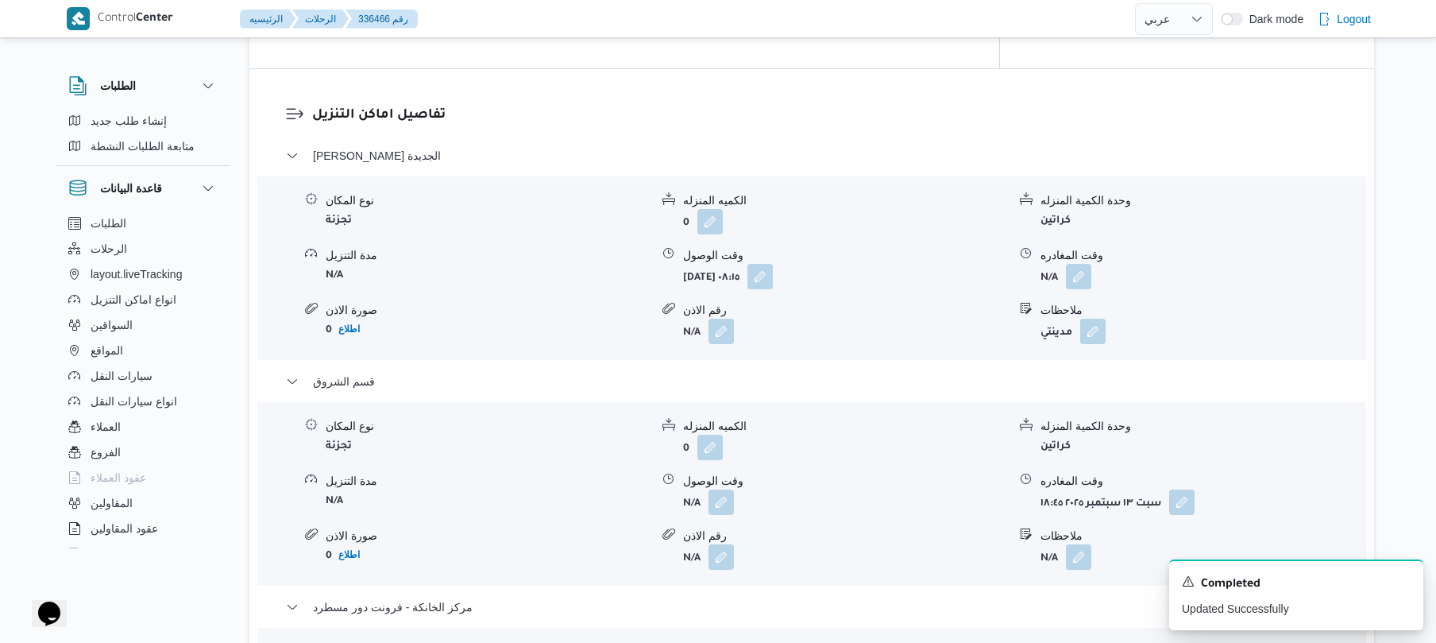
scroll to position [1271, 0]
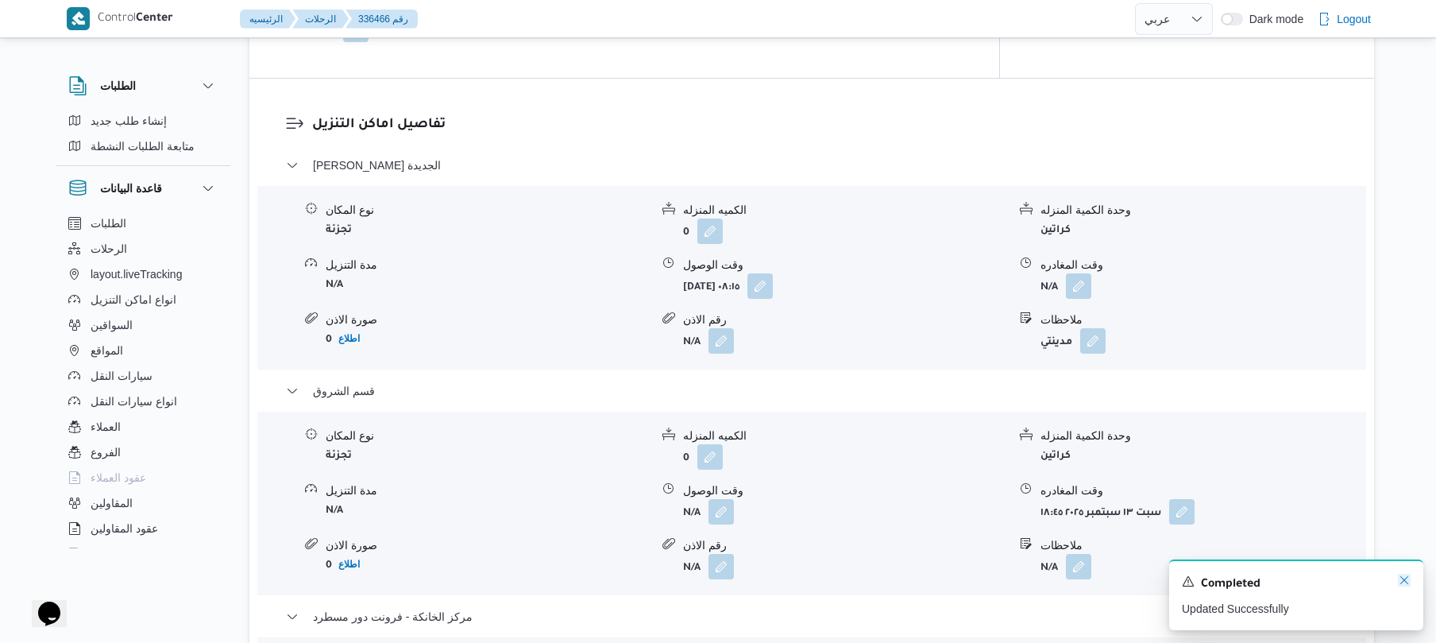
click at [1407, 586] on icon "Dismiss toast" at bounding box center [1404, 579] width 13 height 13
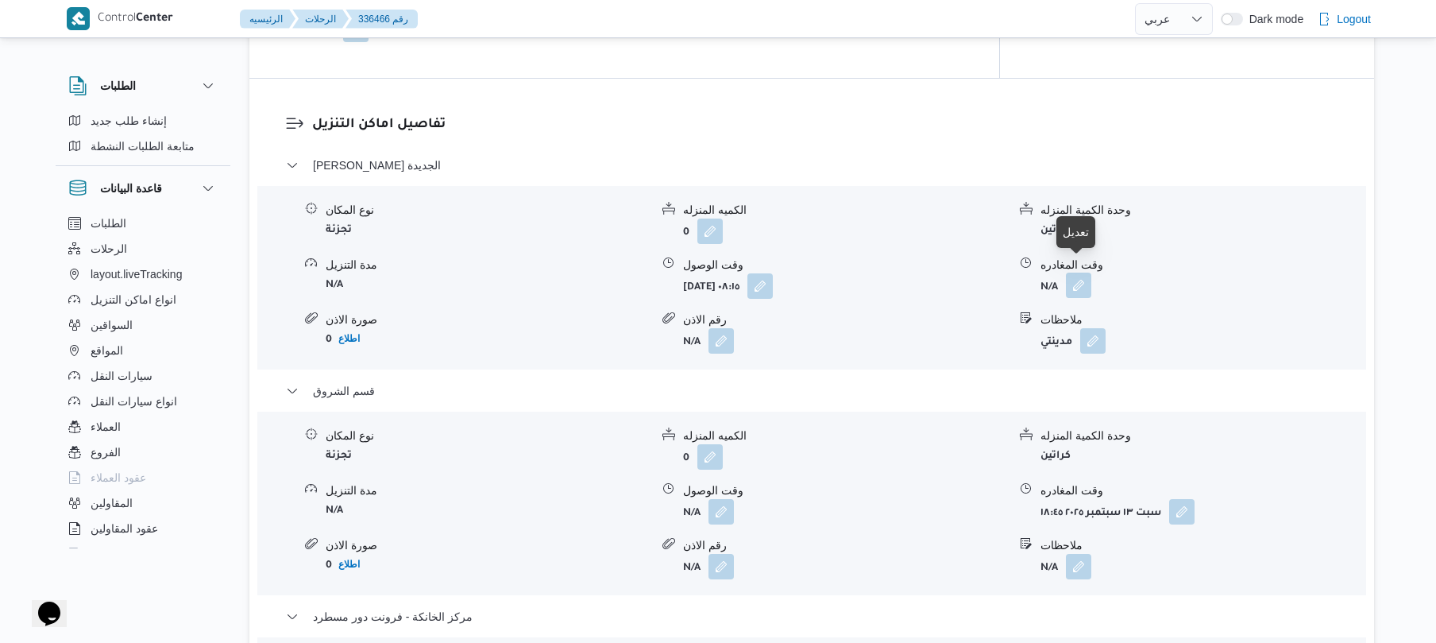
click at [1081, 278] on button "button" at bounding box center [1078, 284] width 25 height 25
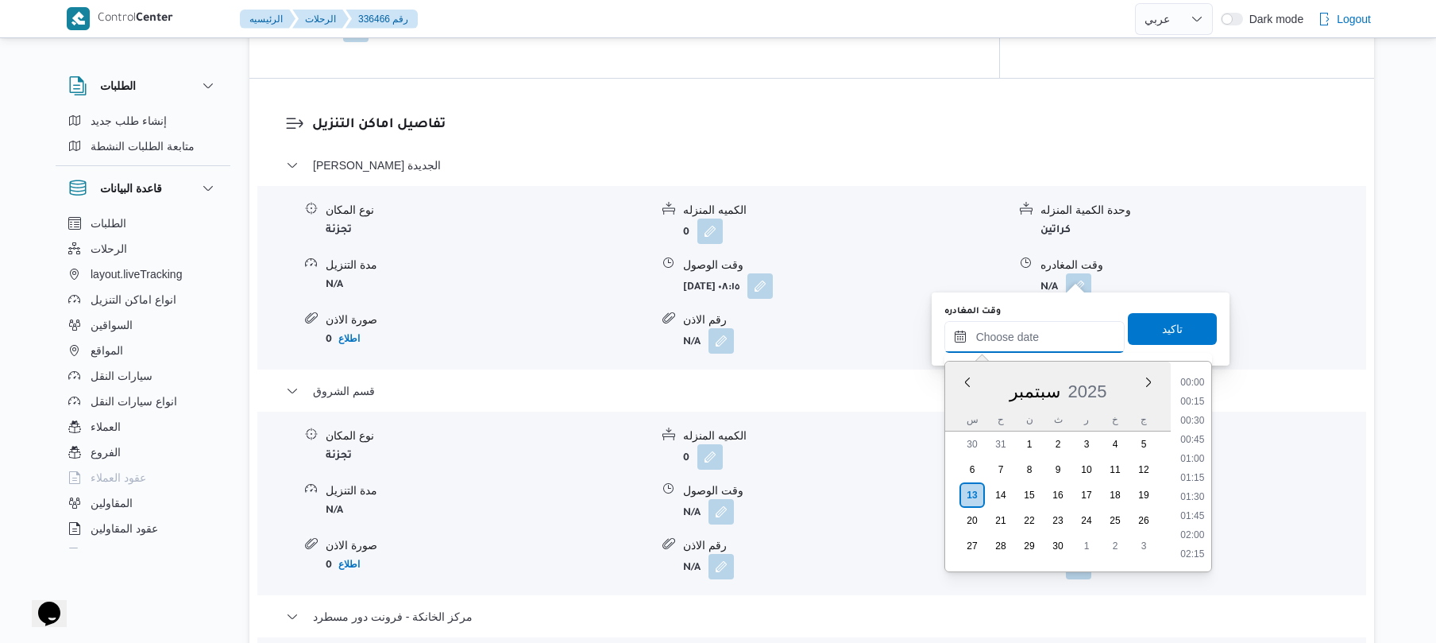
click at [1030, 338] on input "وقت المغادره" at bounding box center [1034, 337] width 180 height 32
click at [1196, 526] on li "13:45" at bounding box center [1192, 527] width 37 height 16
type input "١٣/٠٩/٢٠٢٥ ١٣:٤٥"
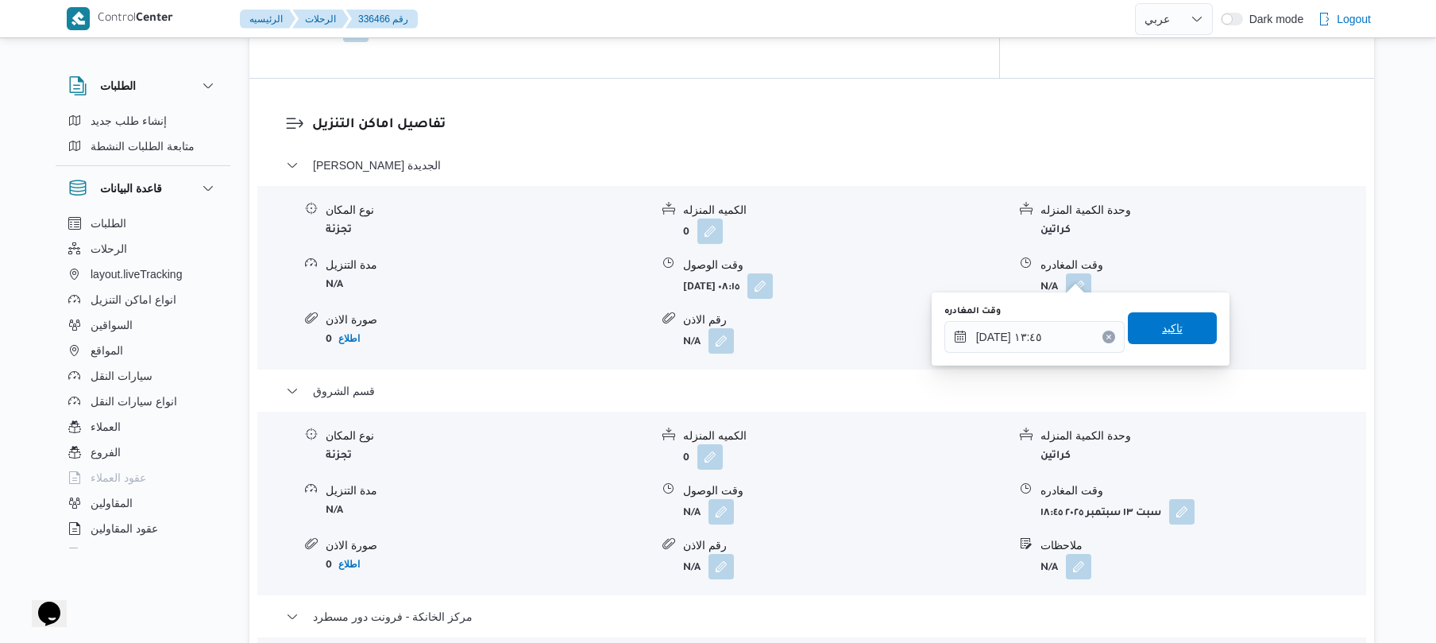
click at [1172, 327] on span "تاكيد" at bounding box center [1172, 327] width 21 height 19
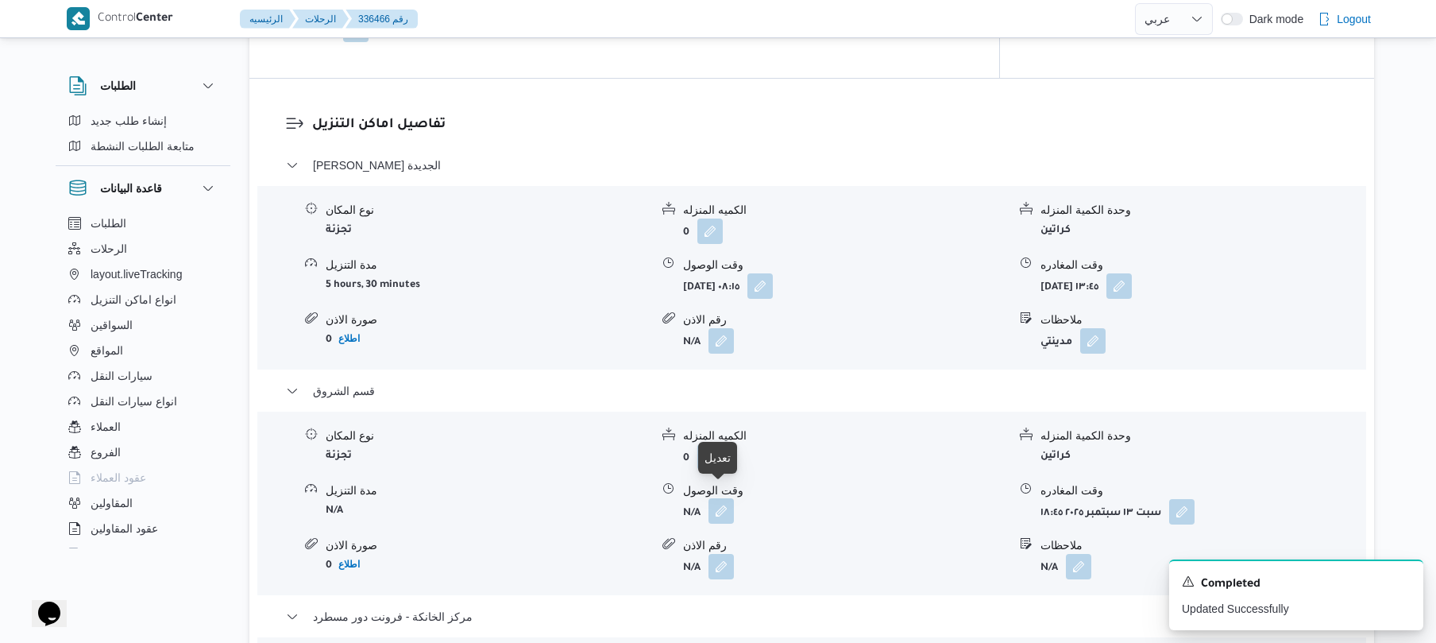
click at [723, 498] on button "button" at bounding box center [720, 510] width 25 height 25
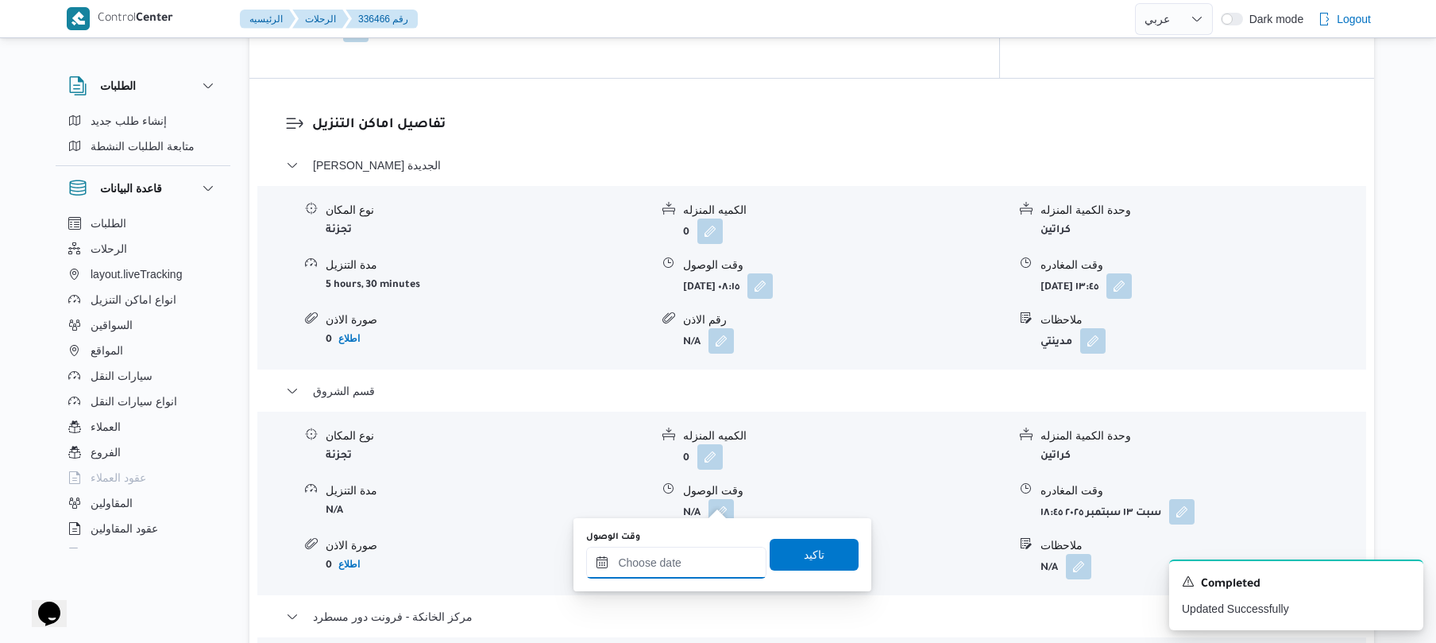
click at [670, 559] on input "وقت الوصول" at bounding box center [676, 562] width 180 height 32
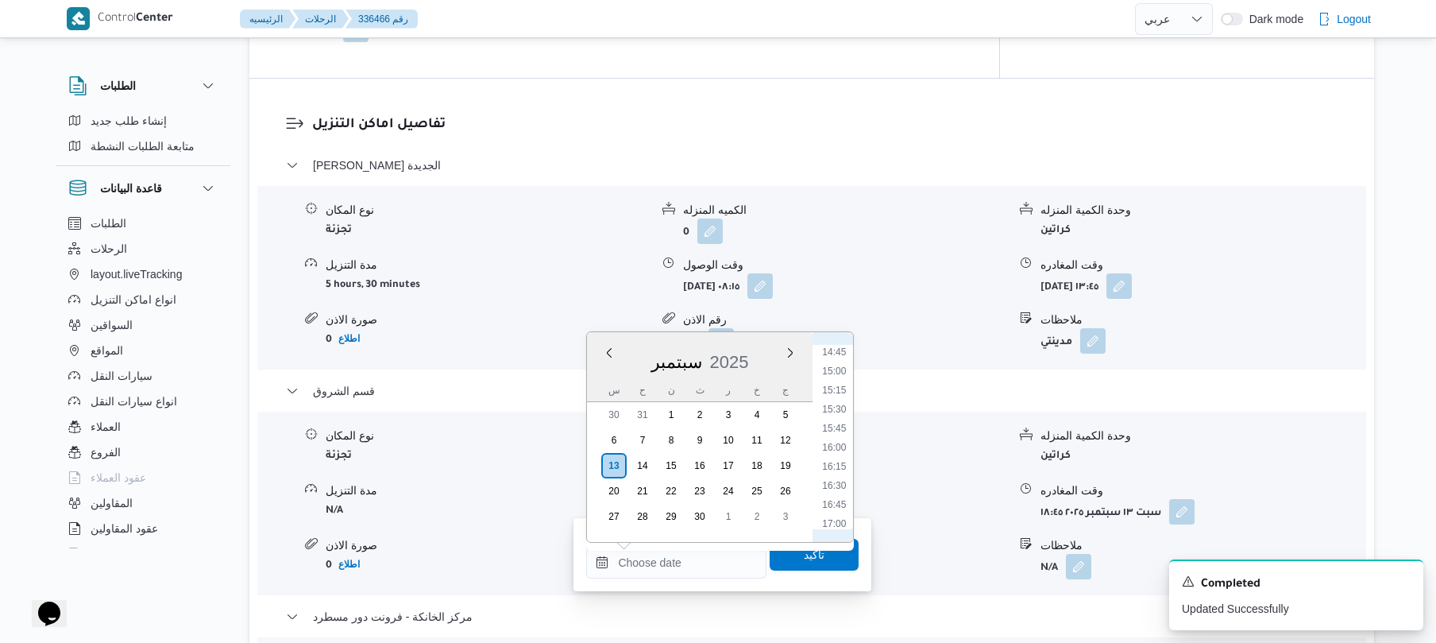
scroll to position [1056, 0]
click at [837, 363] on li "14:00" at bounding box center [834, 365] width 37 height 16
type input "١٣/٠٩/٢٠٢٥ ١٤:٠٠"
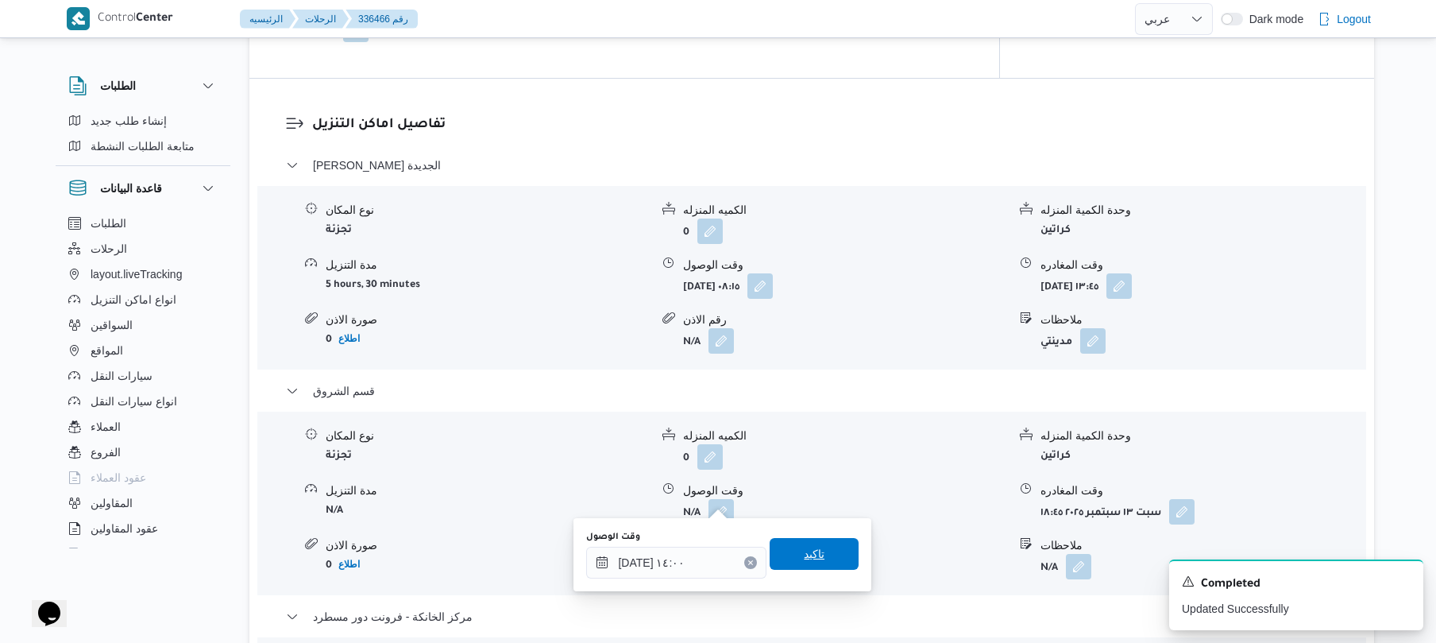
click at [802, 541] on span "تاكيد" at bounding box center [814, 554] width 89 height 32
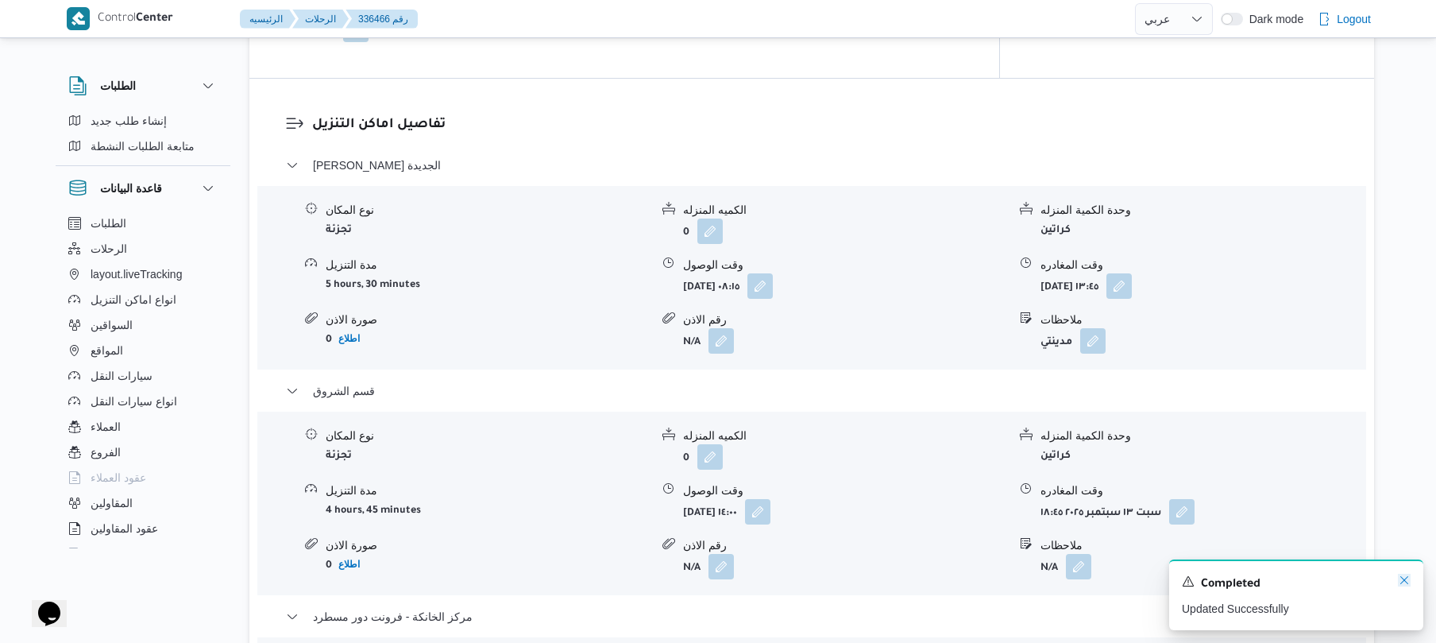
click at [1404, 576] on icon "Dismiss toast" at bounding box center [1404, 579] width 13 height 13
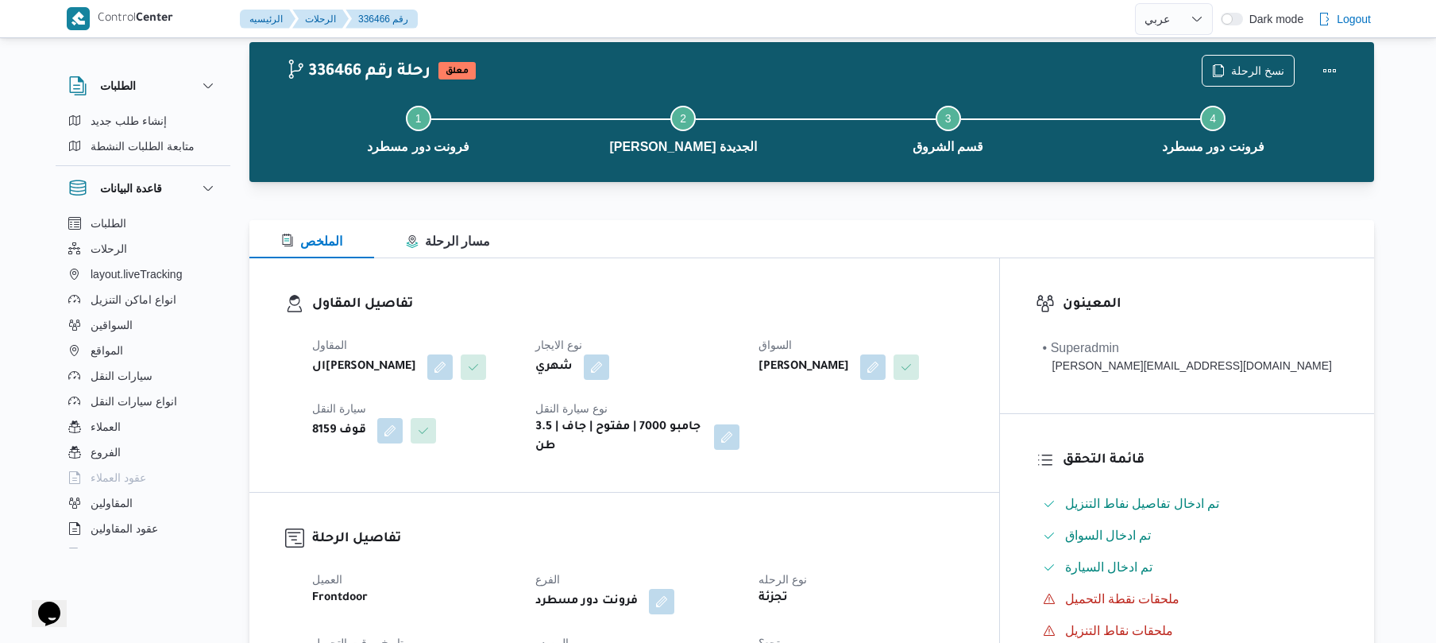
scroll to position [0, 0]
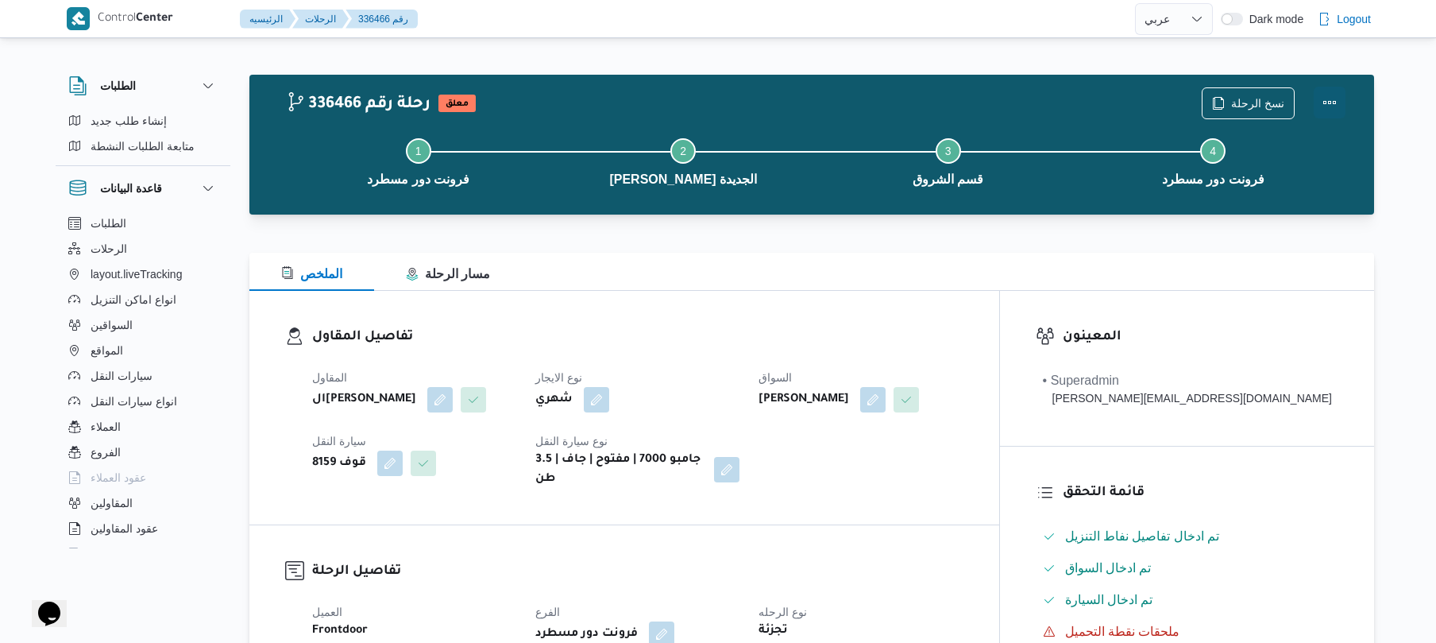
click at [1338, 100] on button "Actions" at bounding box center [1330, 103] width 32 height 32
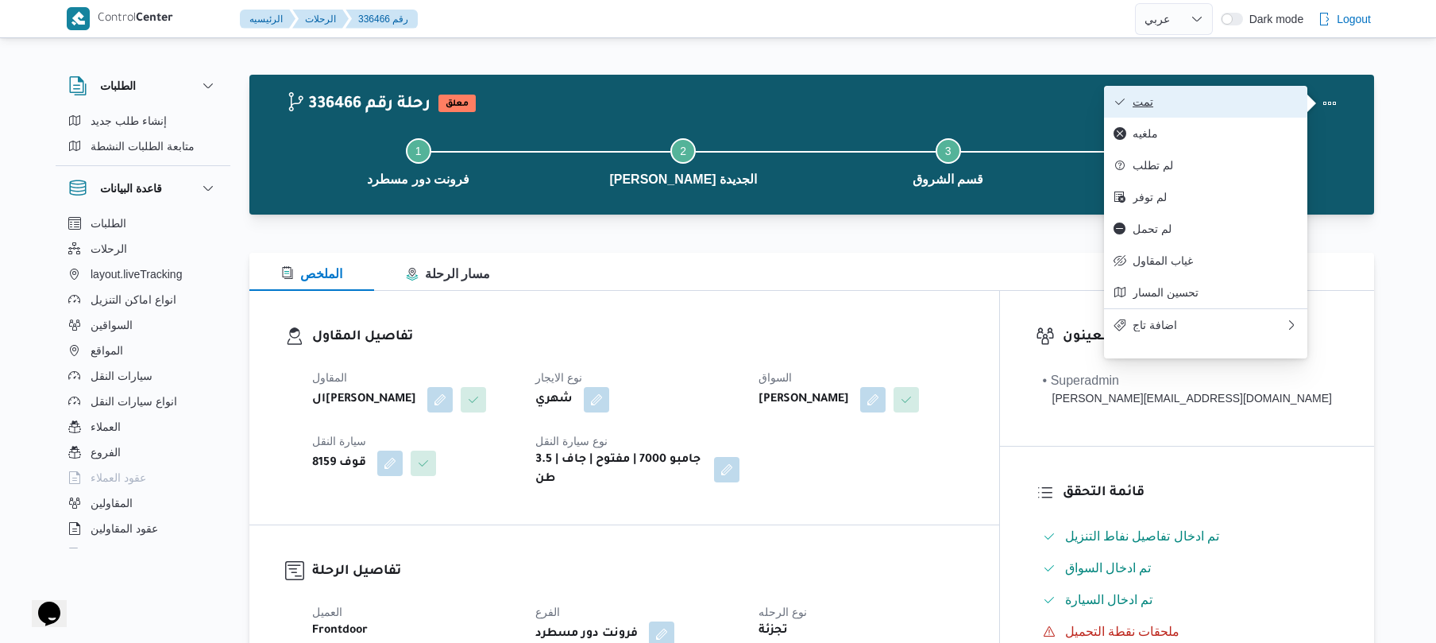
click at [1250, 97] on span "تمت" at bounding box center [1215, 101] width 165 height 13
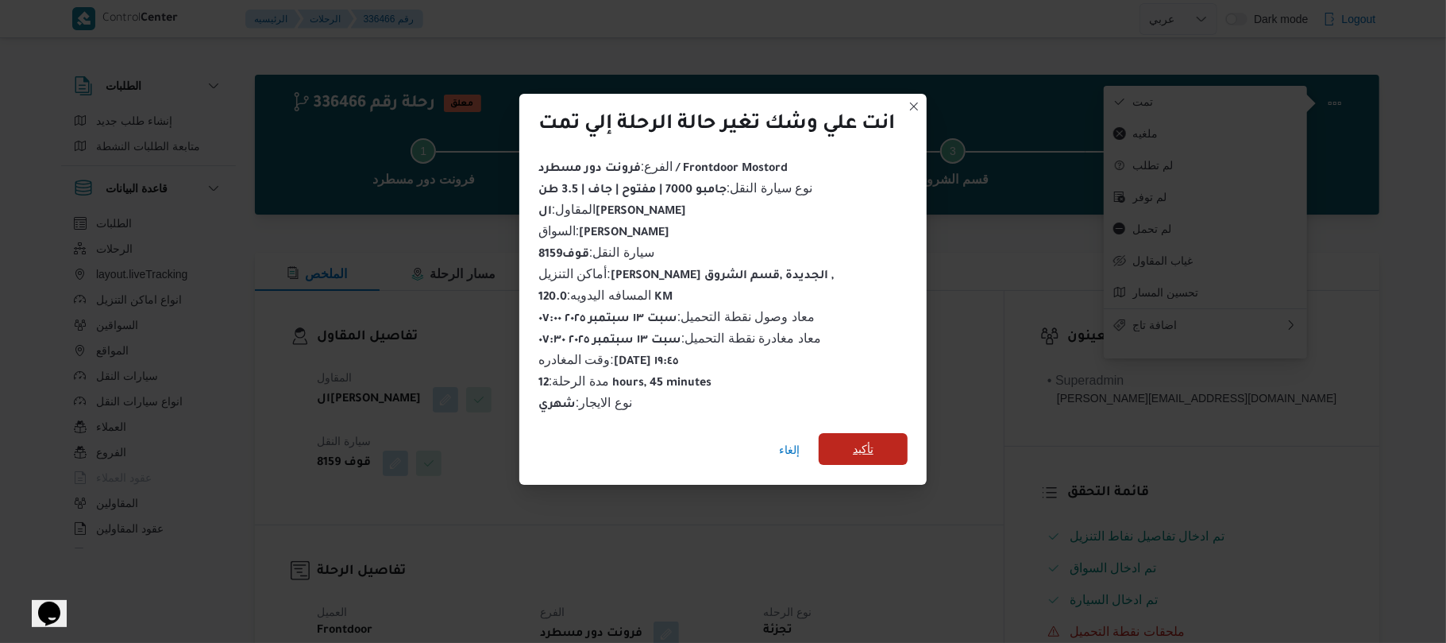
click at [855, 439] on span "تأكيد" at bounding box center [863, 448] width 21 height 19
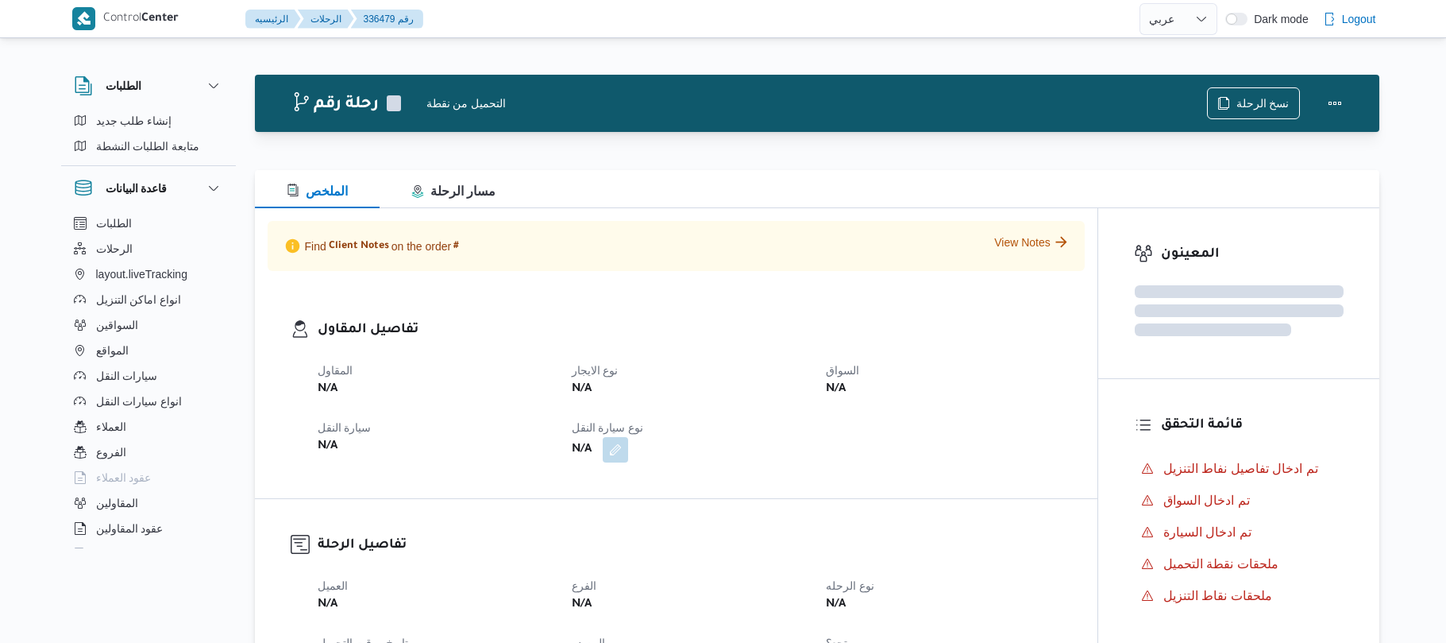
select select "ar"
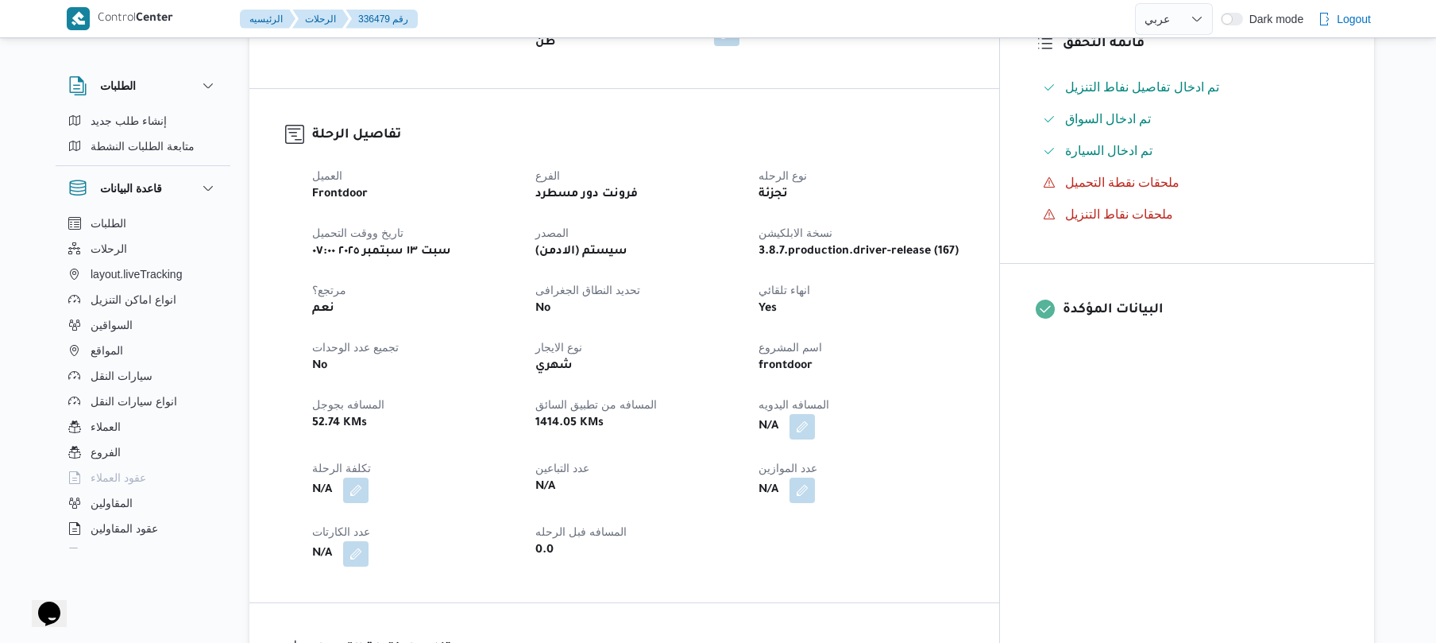
scroll to position [550, 0]
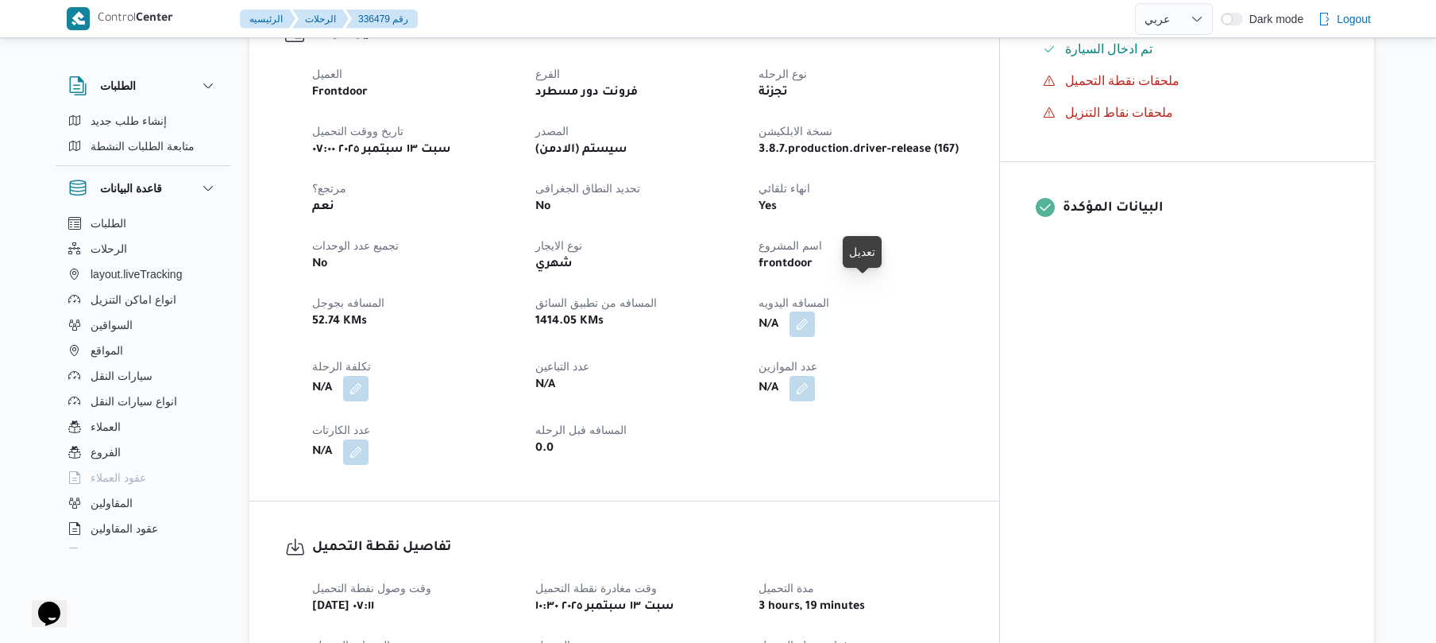
click at [815, 311] on button "button" at bounding box center [801, 323] width 25 height 25
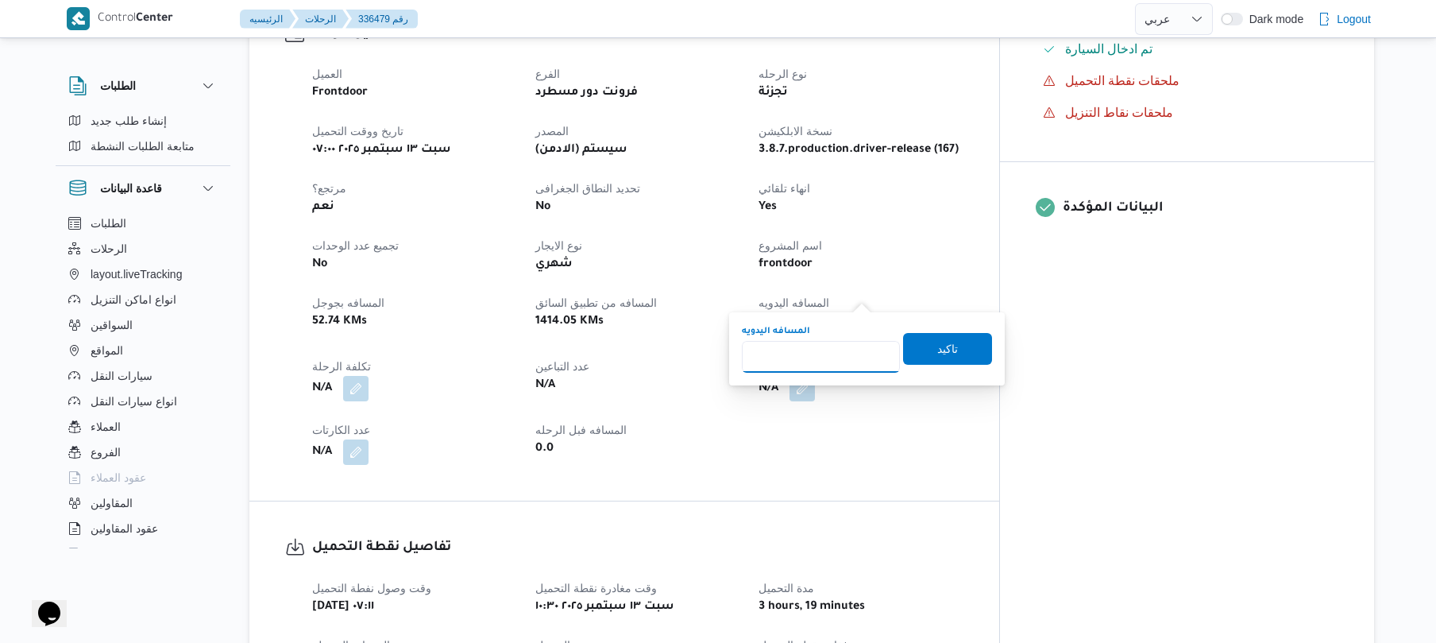
click at [827, 362] on input "المسافه اليدويه" at bounding box center [821, 357] width 158 height 32
type input "125"
click at [937, 347] on span "تاكيد" at bounding box center [947, 347] width 21 height 19
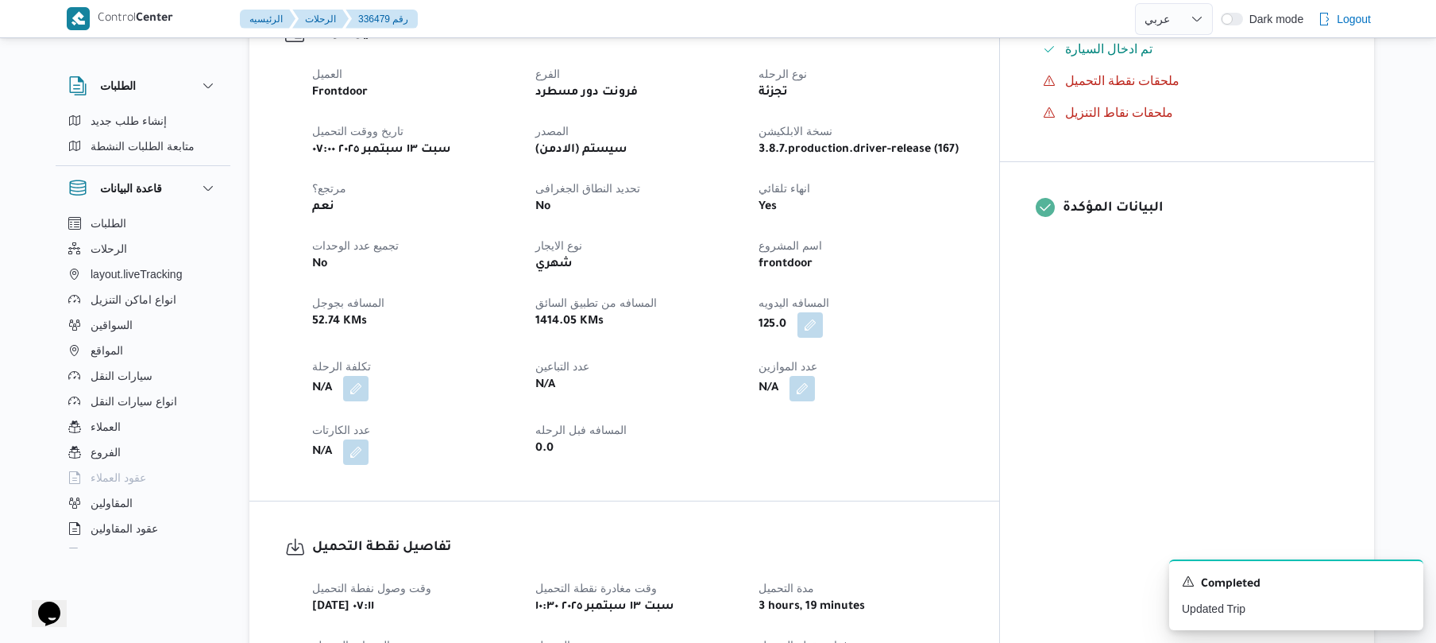
click at [973, 378] on div "العميل Frontdoor الفرع فرونت دور مسطرد نوع الرحله تجزئة تاريخ ووقت التحميل [DAT…" at bounding box center [638, 264] width 670 height 419
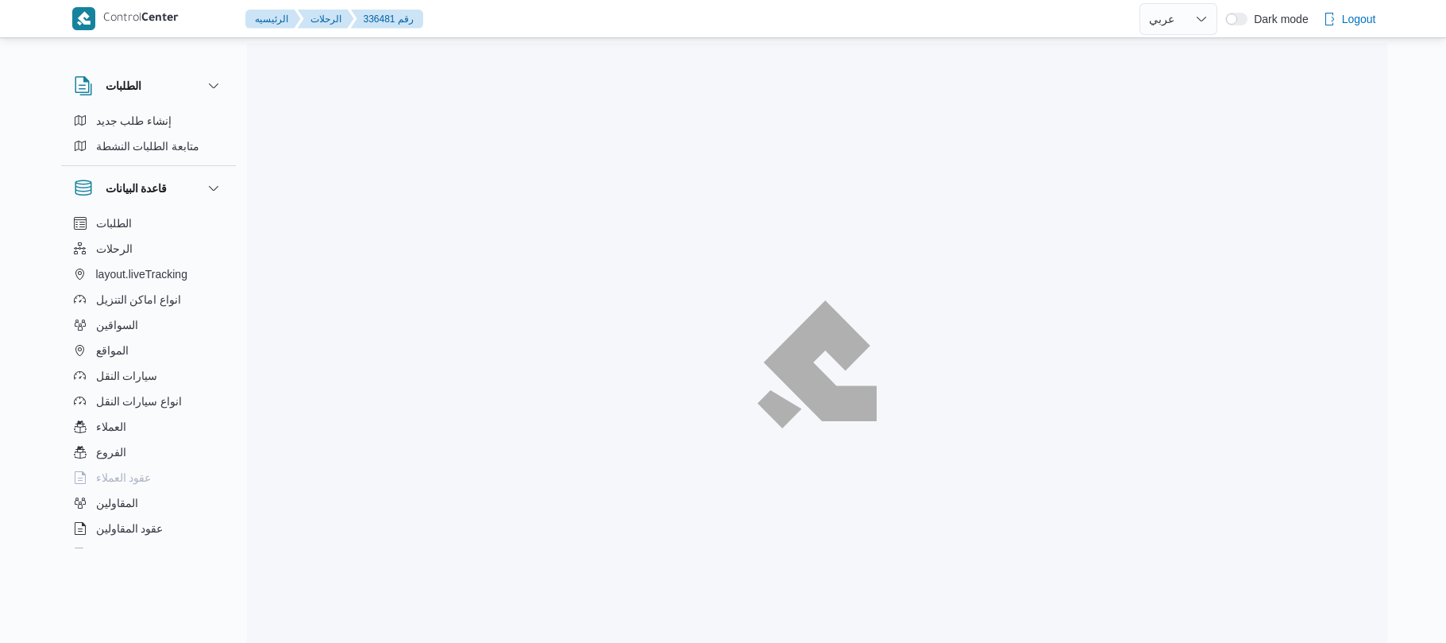
select select "ar"
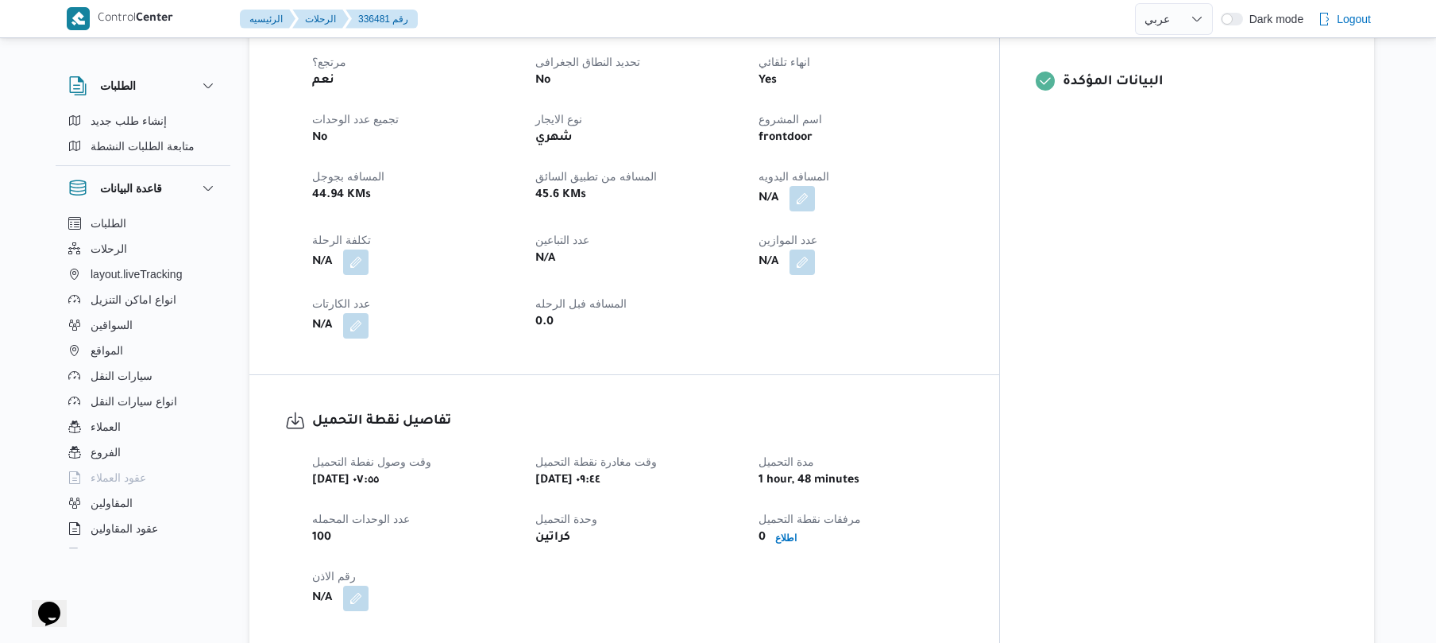
scroll to position [677, 0]
click at [815, 184] on button "button" at bounding box center [801, 196] width 25 height 25
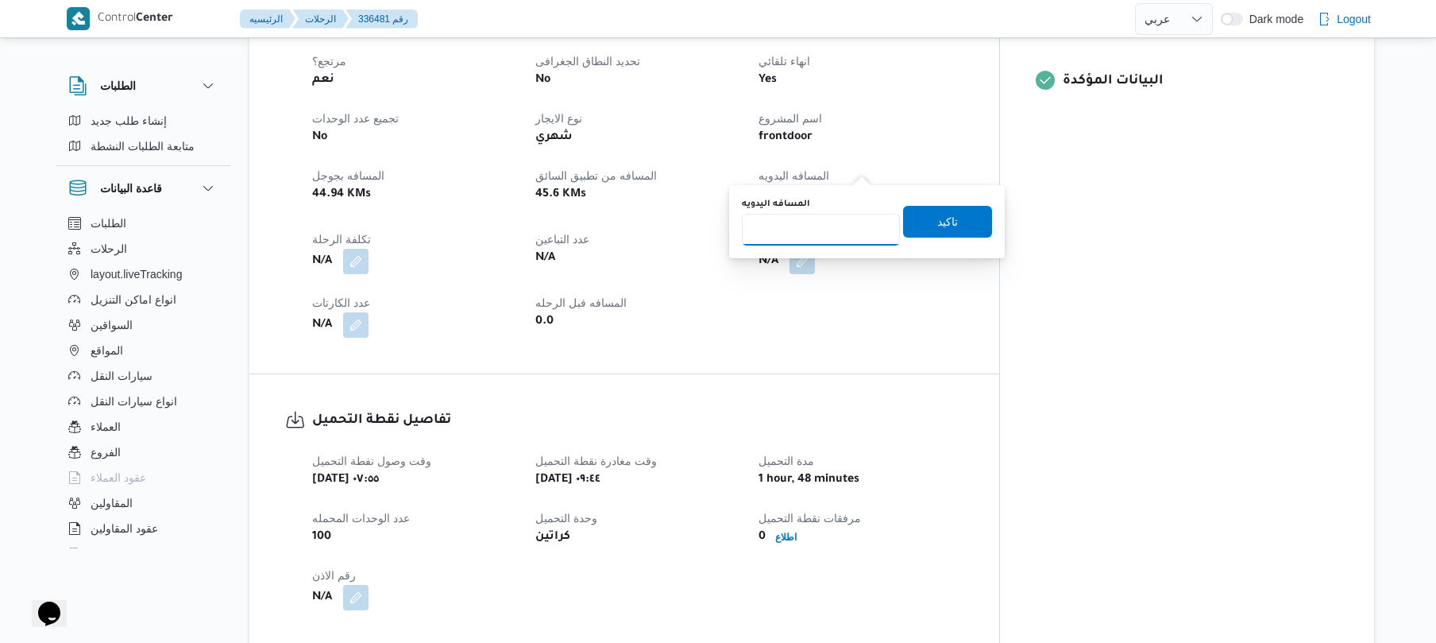
click at [832, 218] on input "المسافه اليدويه" at bounding box center [821, 230] width 158 height 32
type input "120"
click at [952, 219] on span "تاكيد" at bounding box center [947, 221] width 89 height 32
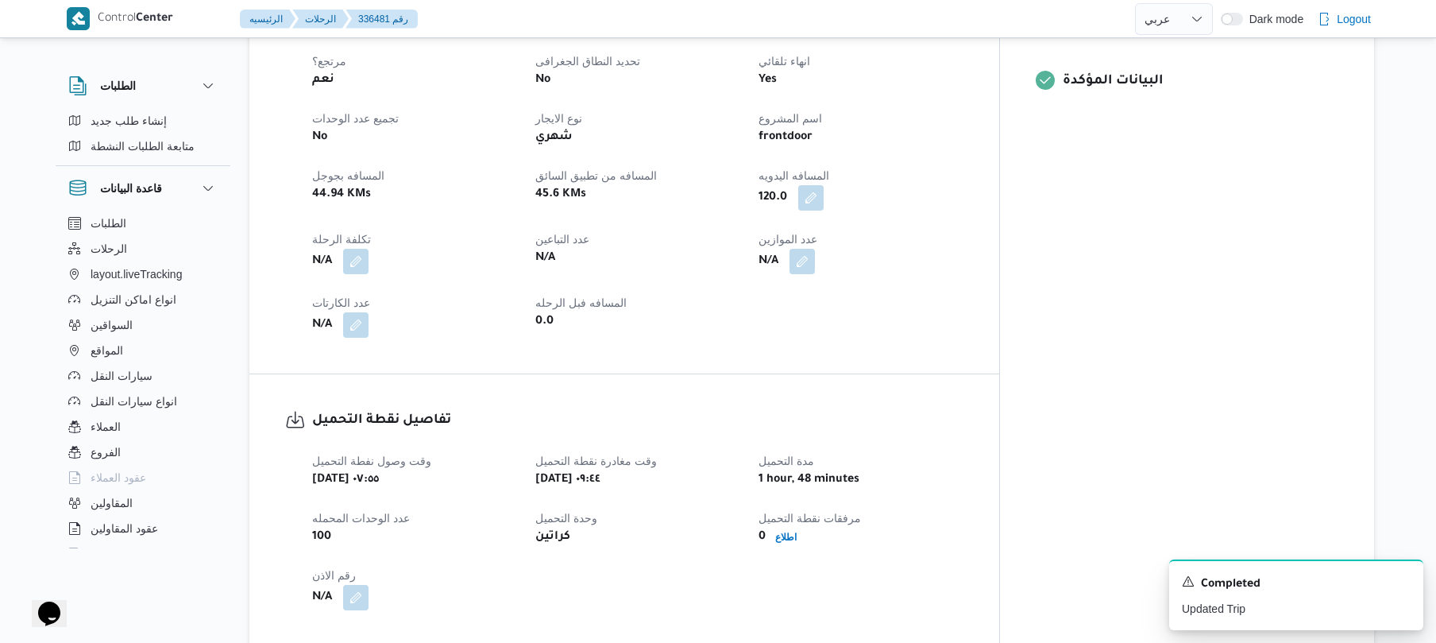
click at [973, 300] on div "العميل Frontdoor الفرع فرونت دور مسطرد نوع الرحله أسواق خاصة تاريخ ووقت التحميل…" at bounding box center [638, 137] width 670 height 419
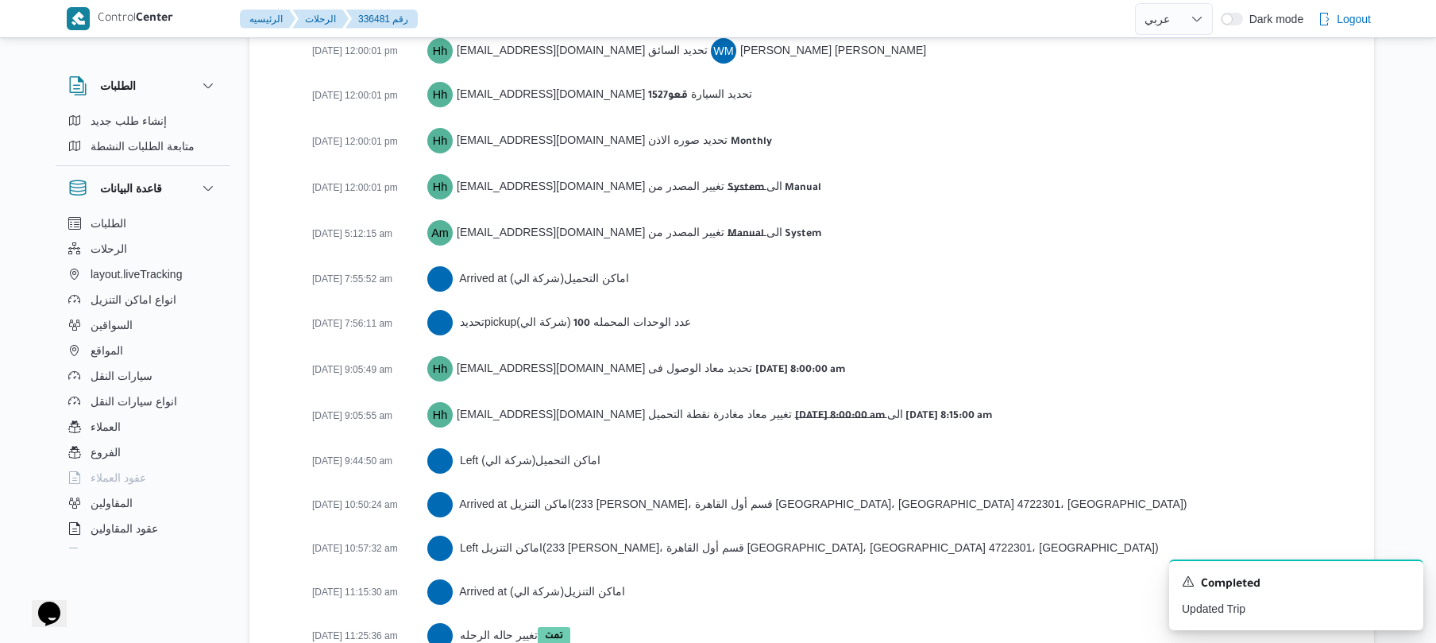
scroll to position [2488, 0]
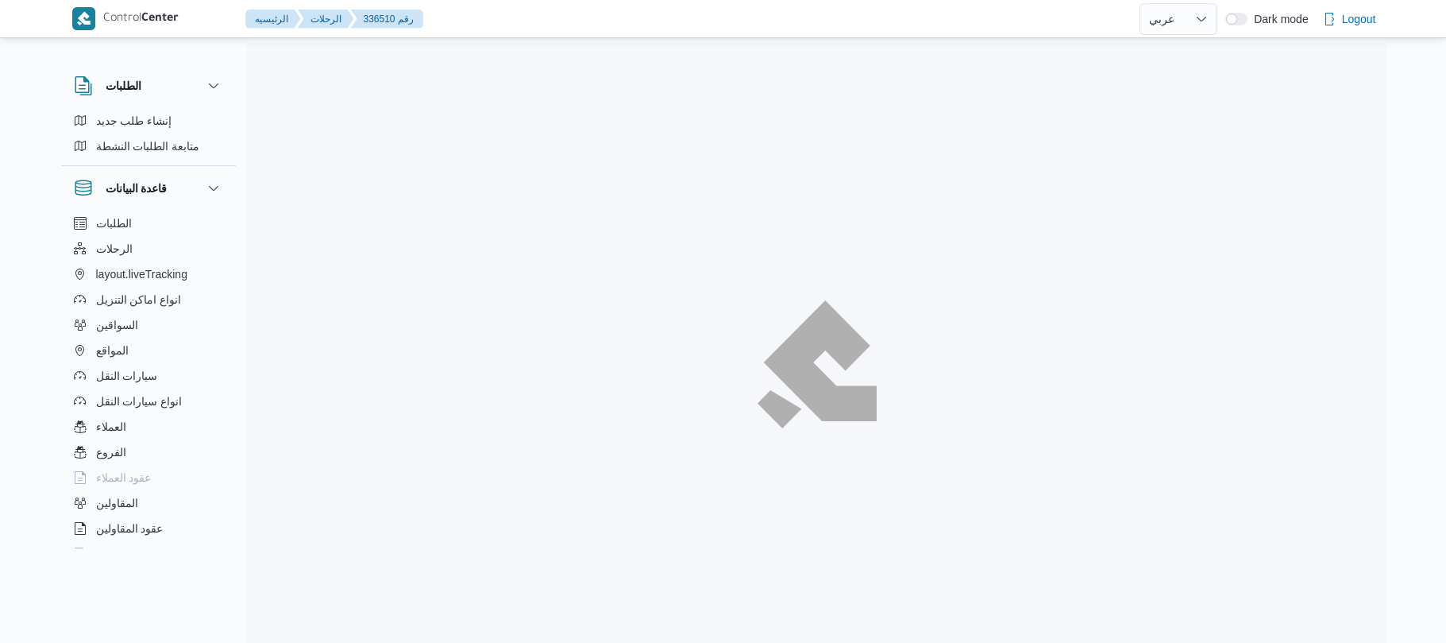
select select "ar"
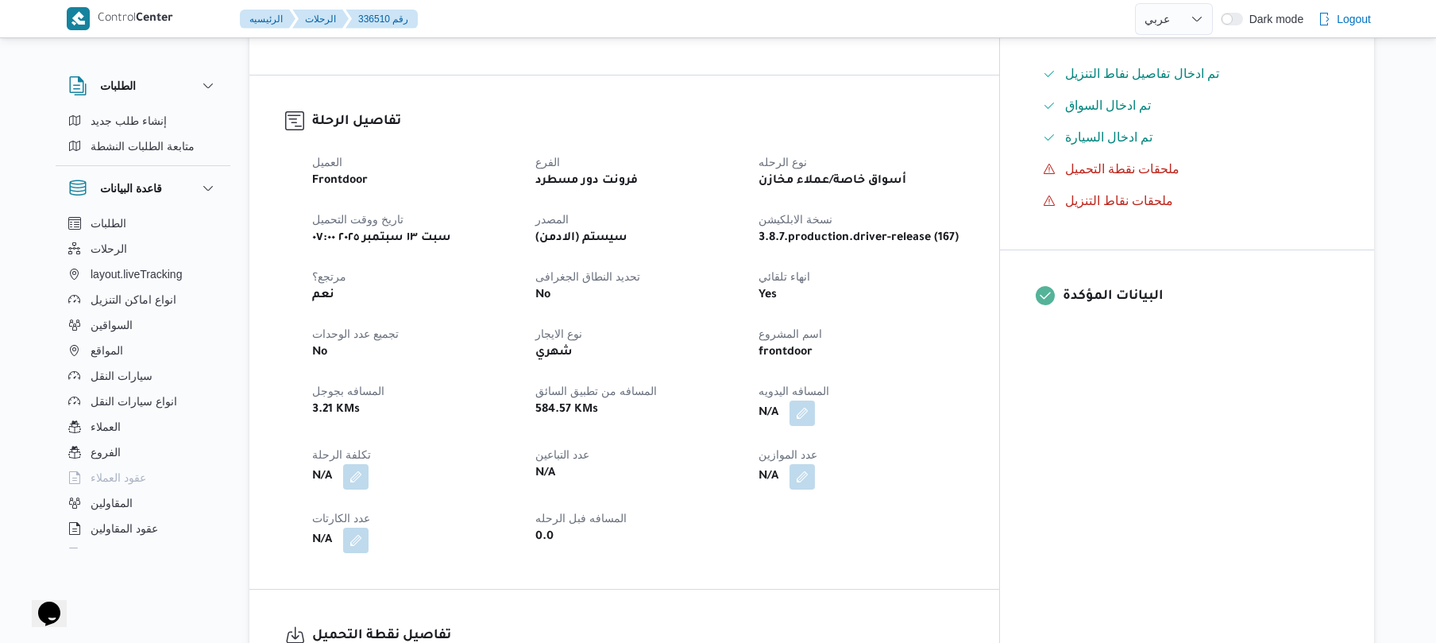
scroll to position [635, 0]
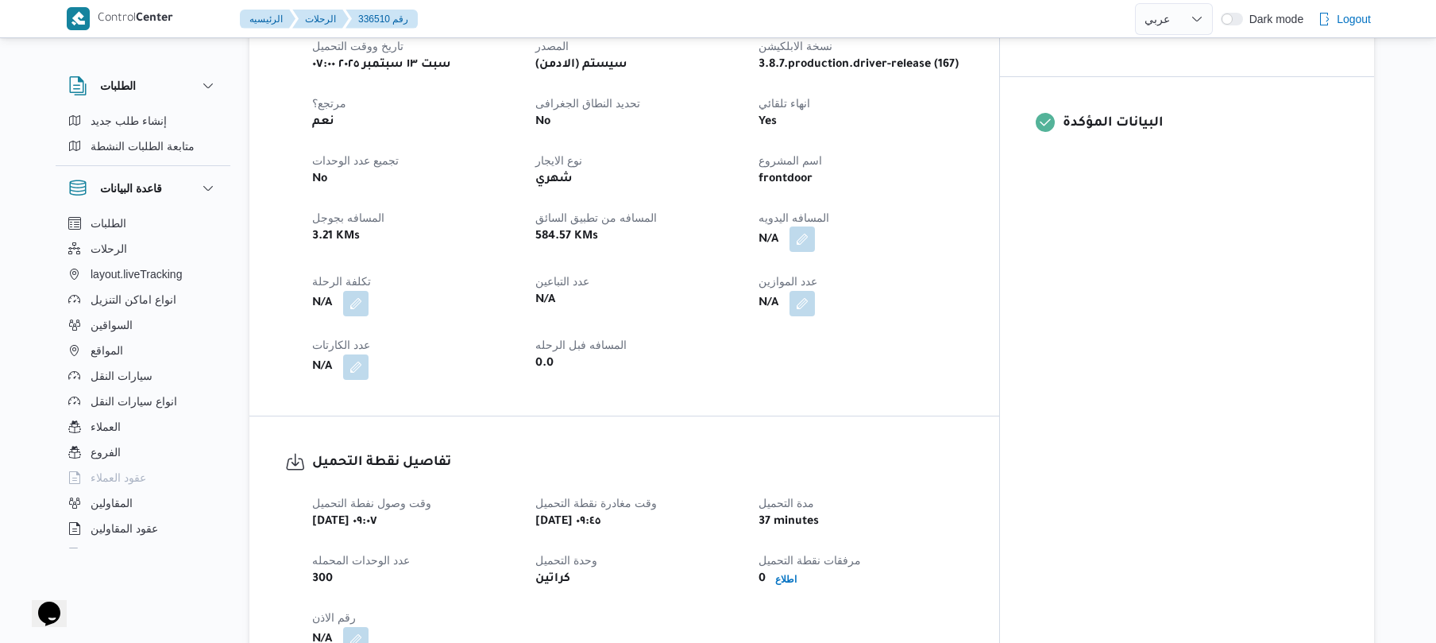
click at [815, 226] on button "button" at bounding box center [801, 238] width 25 height 25
click at [828, 275] on input "المسافه اليدويه" at bounding box center [821, 272] width 158 height 32
type input "130"
click at [952, 265] on span "تاكيد" at bounding box center [947, 263] width 89 height 32
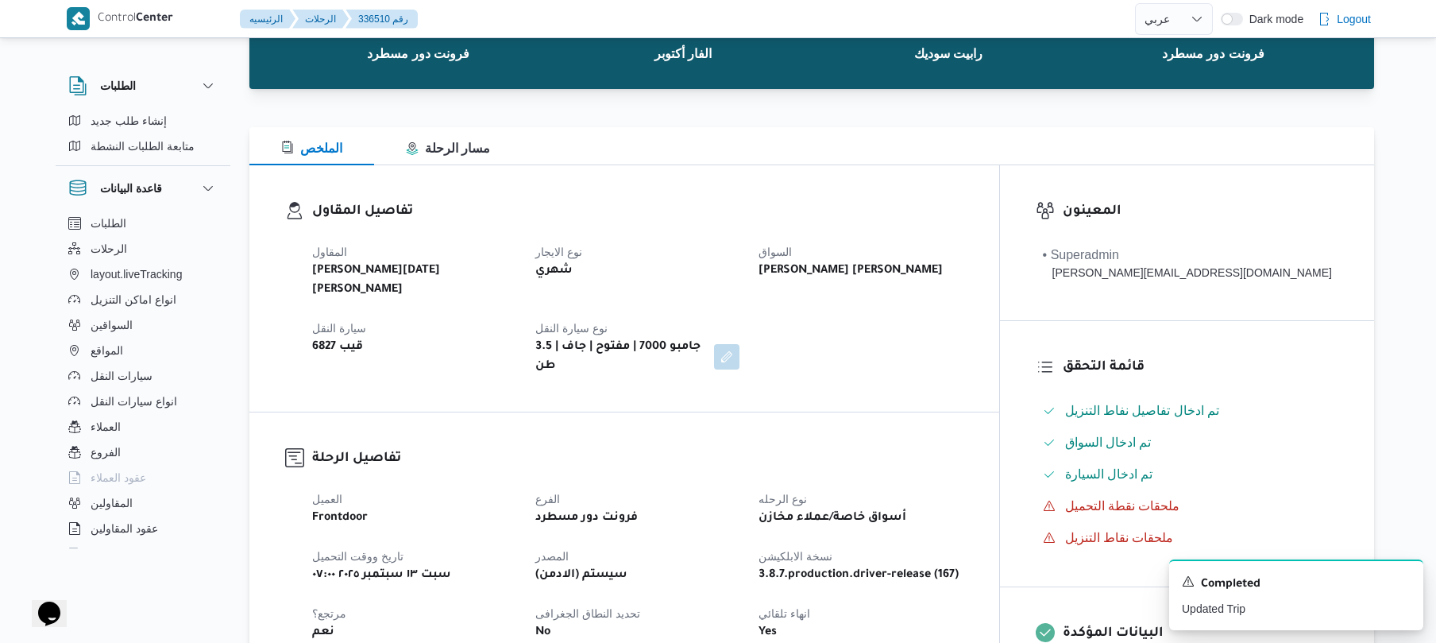
scroll to position [84, 0]
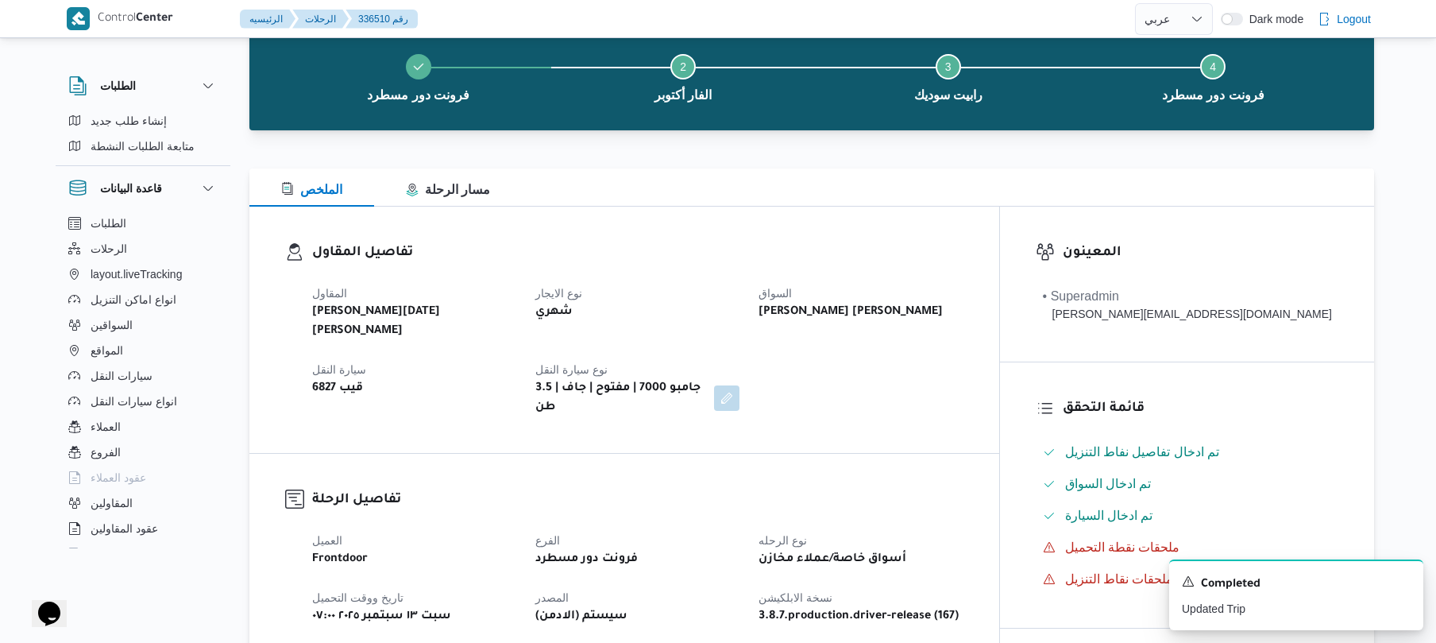
click at [967, 380] on div "المقاول ابراهيم رمضان ابراهيم عثمان ابوباشا نوع الايجار شهري السواق محمود ابراه…" at bounding box center [638, 350] width 670 height 152
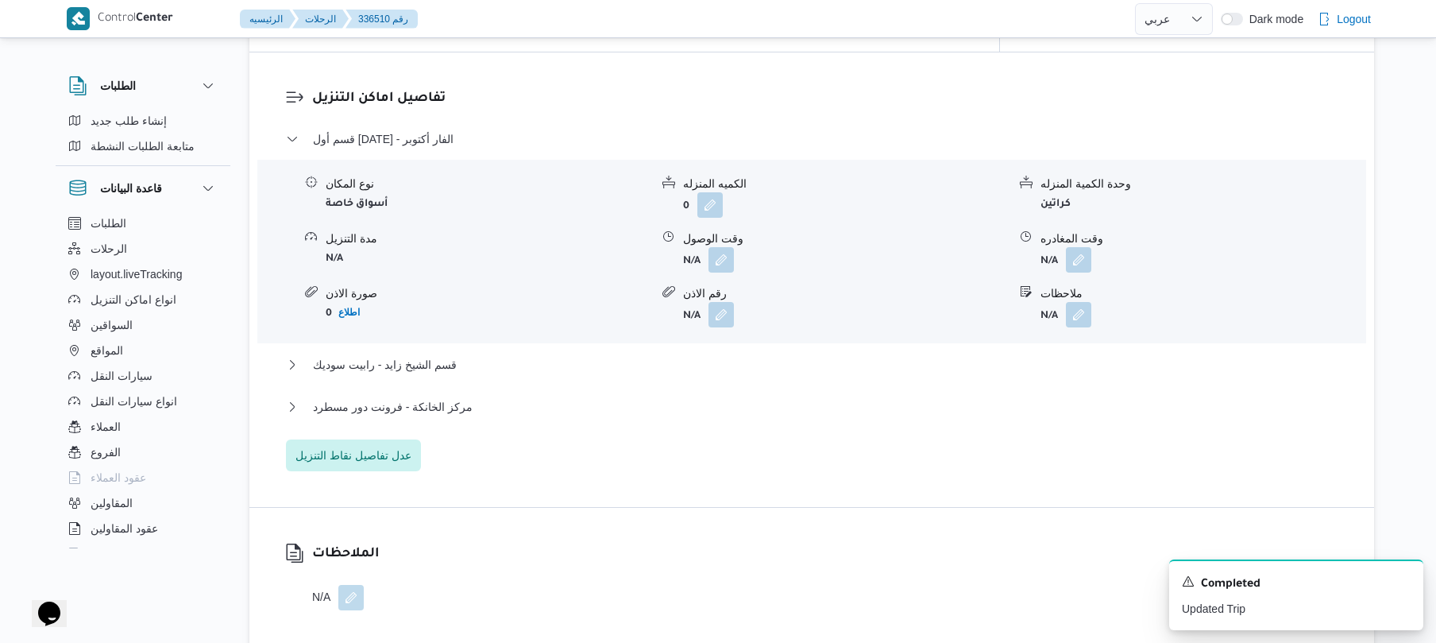
scroll to position [1271, 0]
click at [720, 247] on button "button" at bounding box center [720, 259] width 25 height 25
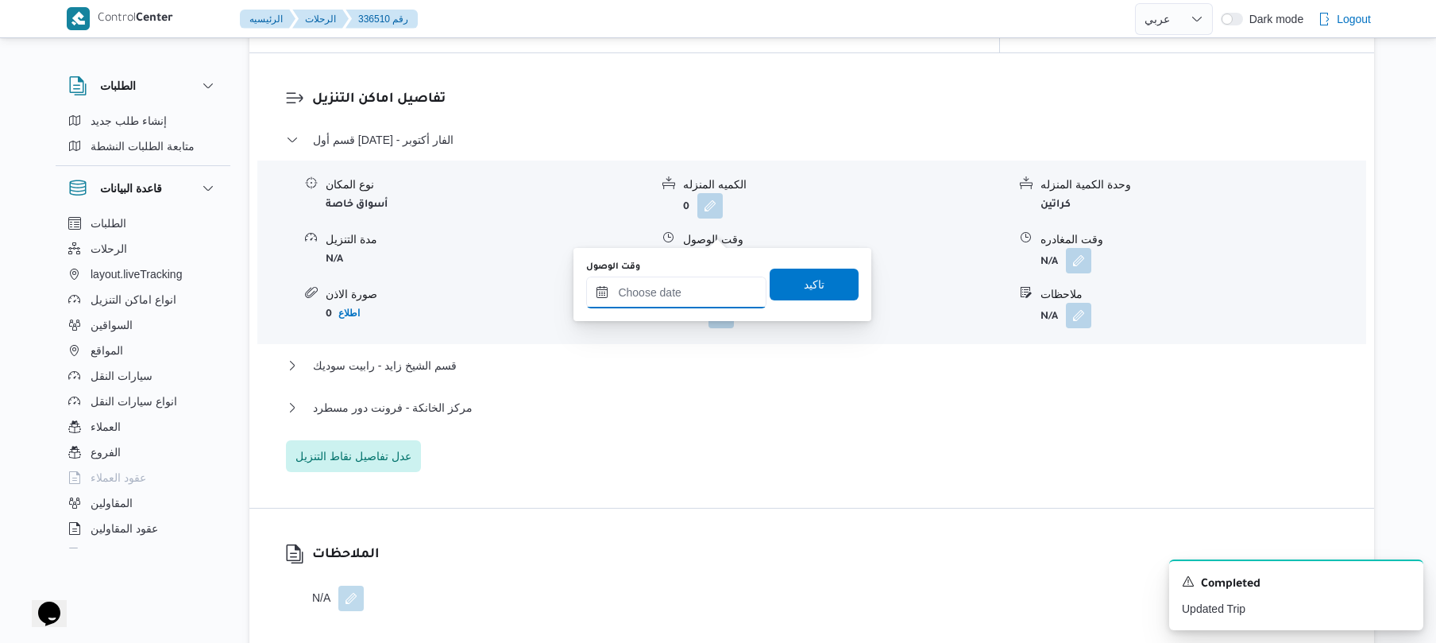
click at [691, 289] on input "وقت الوصول" at bounding box center [676, 292] width 180 height 32
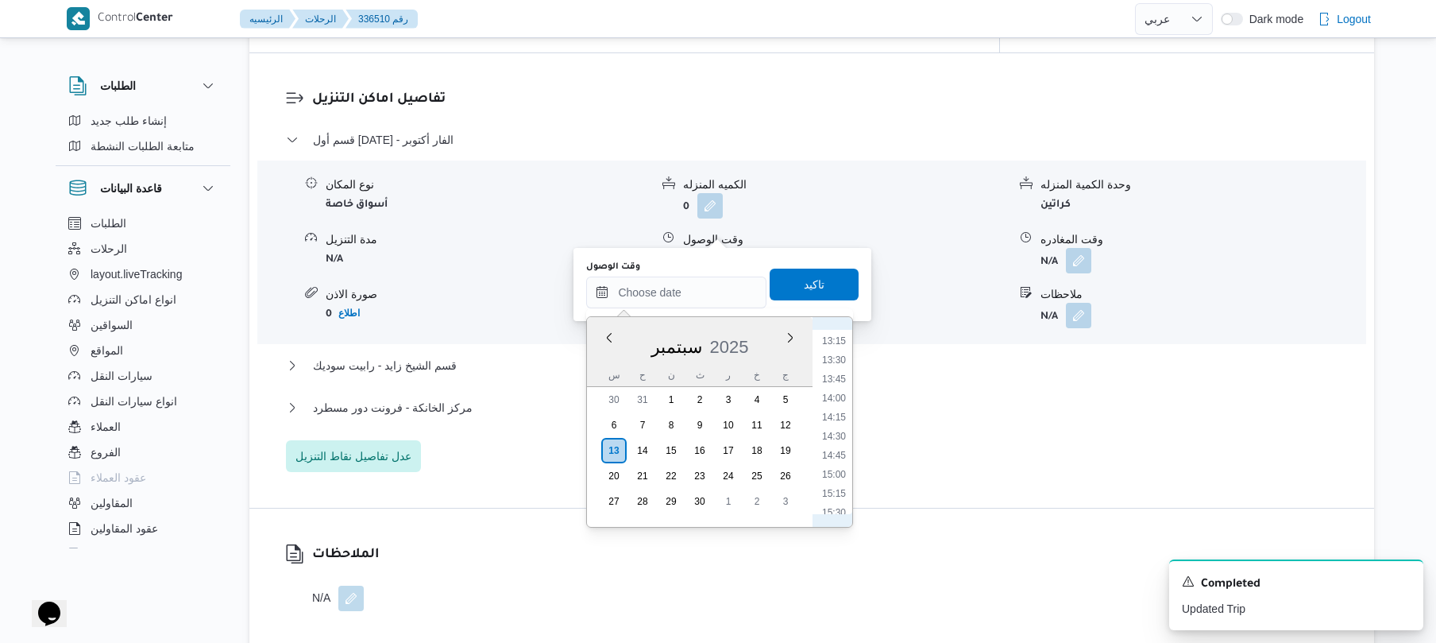
scroll to position [747, 0]
click at [840, 411] on li "10:45" at bounding box center [834, 410] width 37 height 16
type input "١٣/٠٩/٢٠٢٥ ١٠:٤٥"
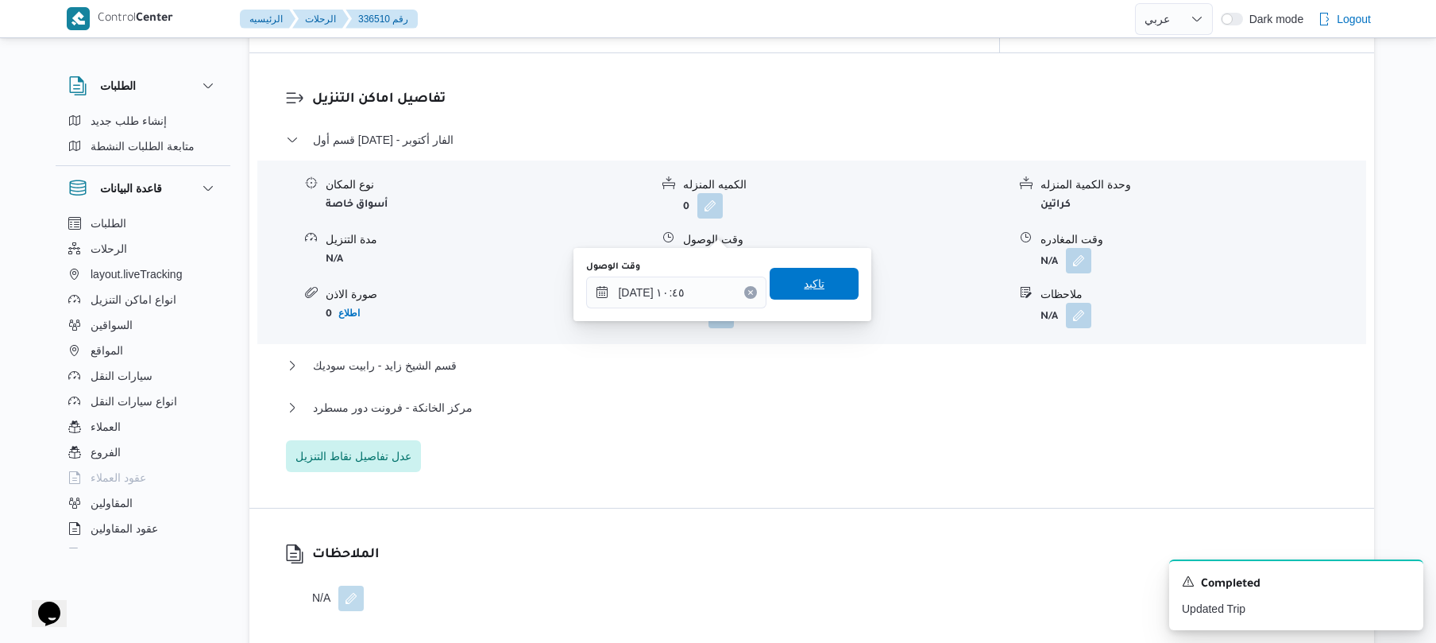
click at [813, 286] on span "تاكيد" at bounding box center [814, 283] width 21 height 19
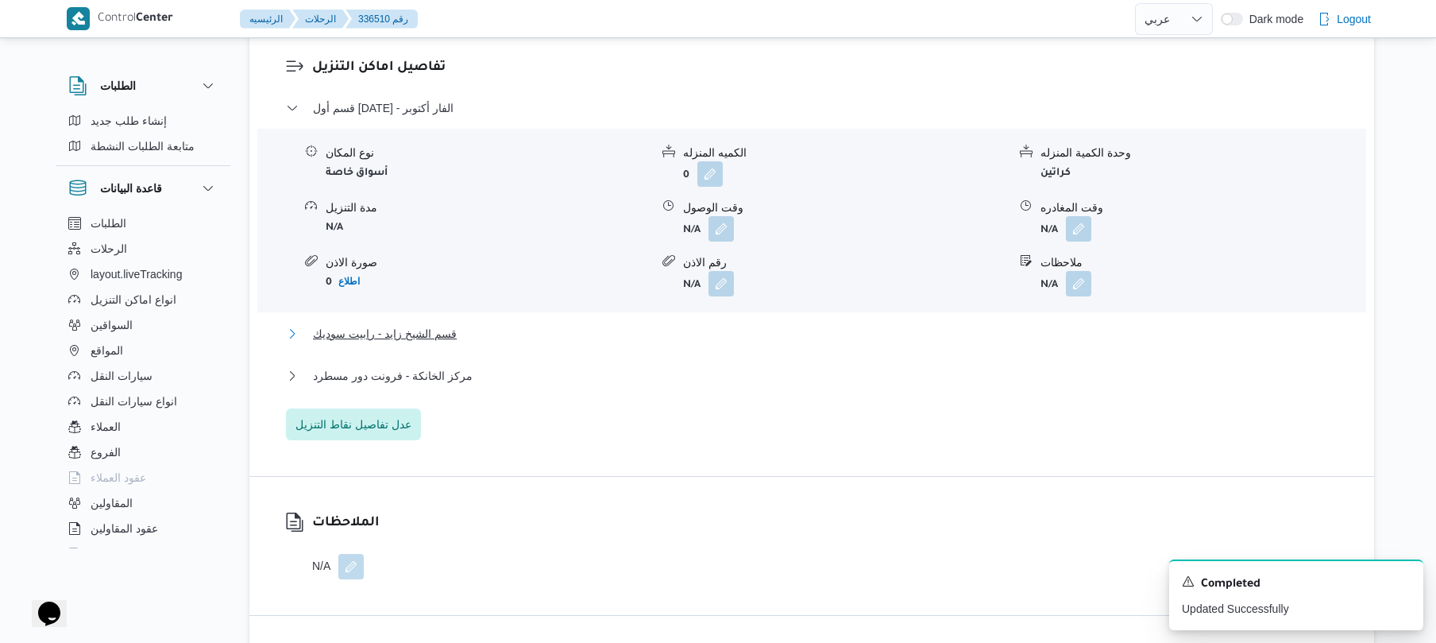
click at [769, 337] on button "قسم الشيخ زايد - رابيت سوديك" at bounding box center [812, 333] width 1052 height 19
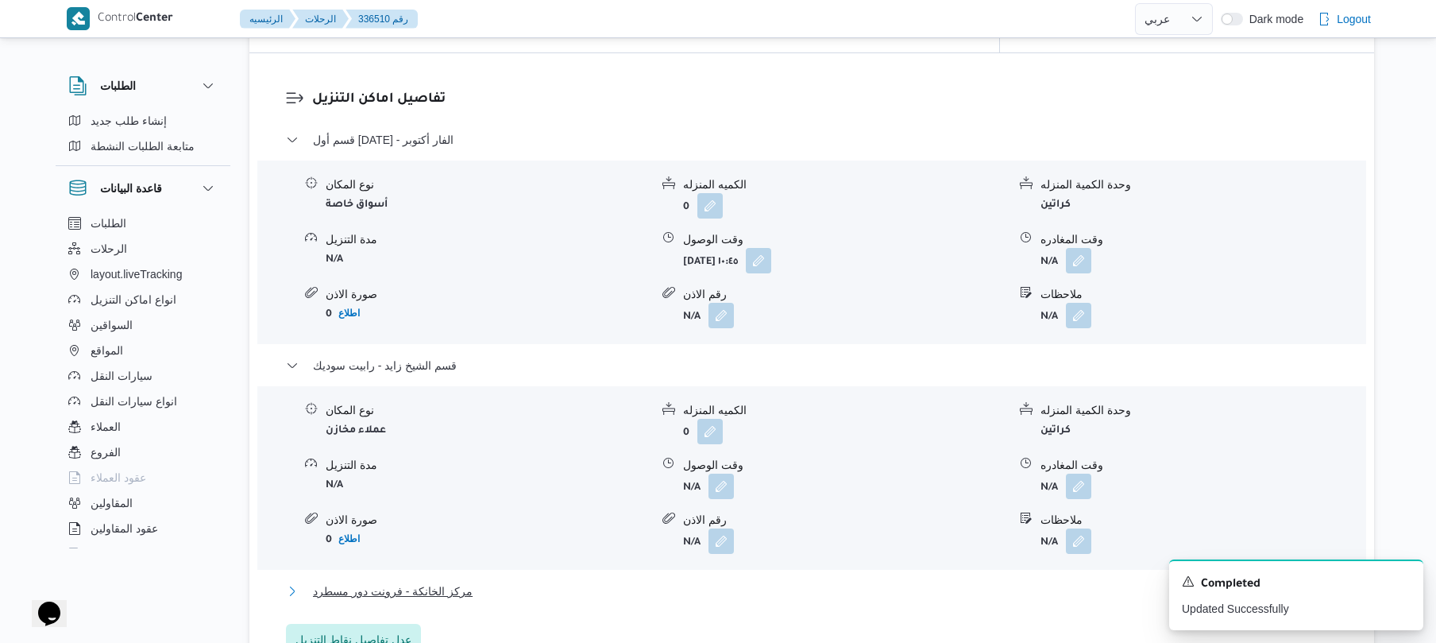
click at [661, 581] on button "مركز الخانكة - فرونت دور مسطرد" at bounding box center [812, 590] width 1052 height 19
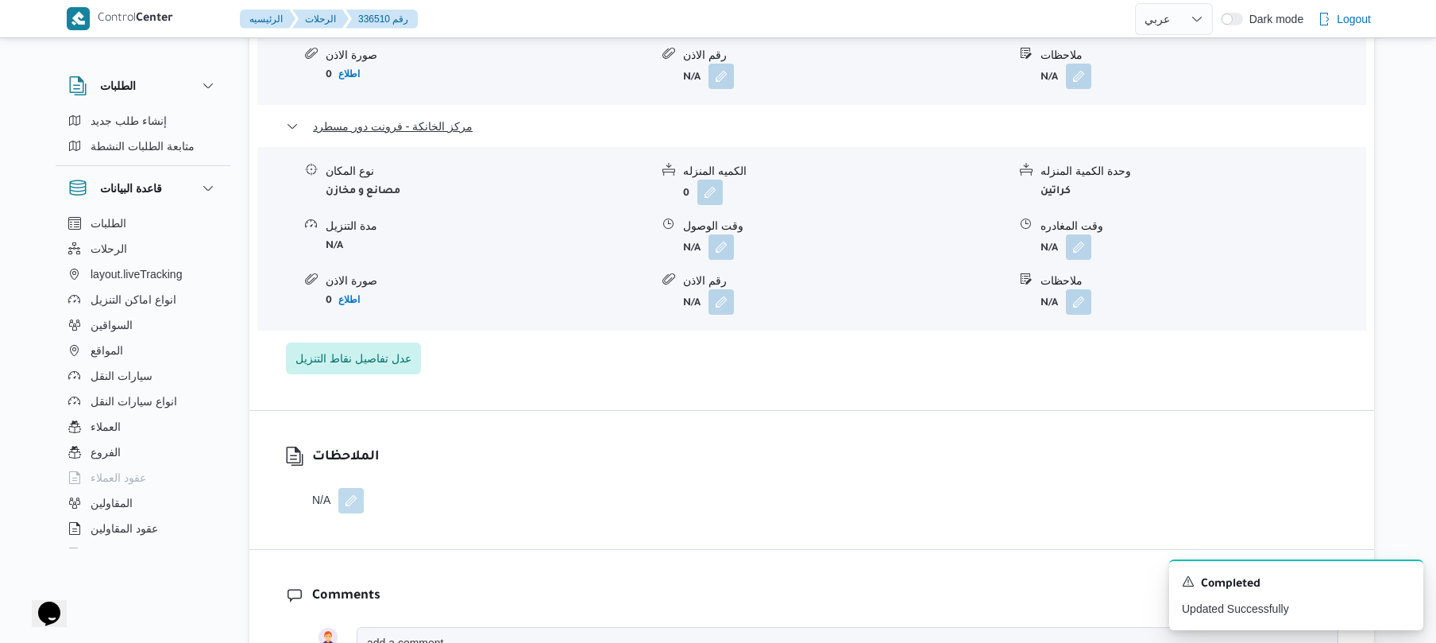
scroll to position [1736, 0]
click at [1080, 233] on button "button" at bounding box center [1078, 245] width 25 height 25
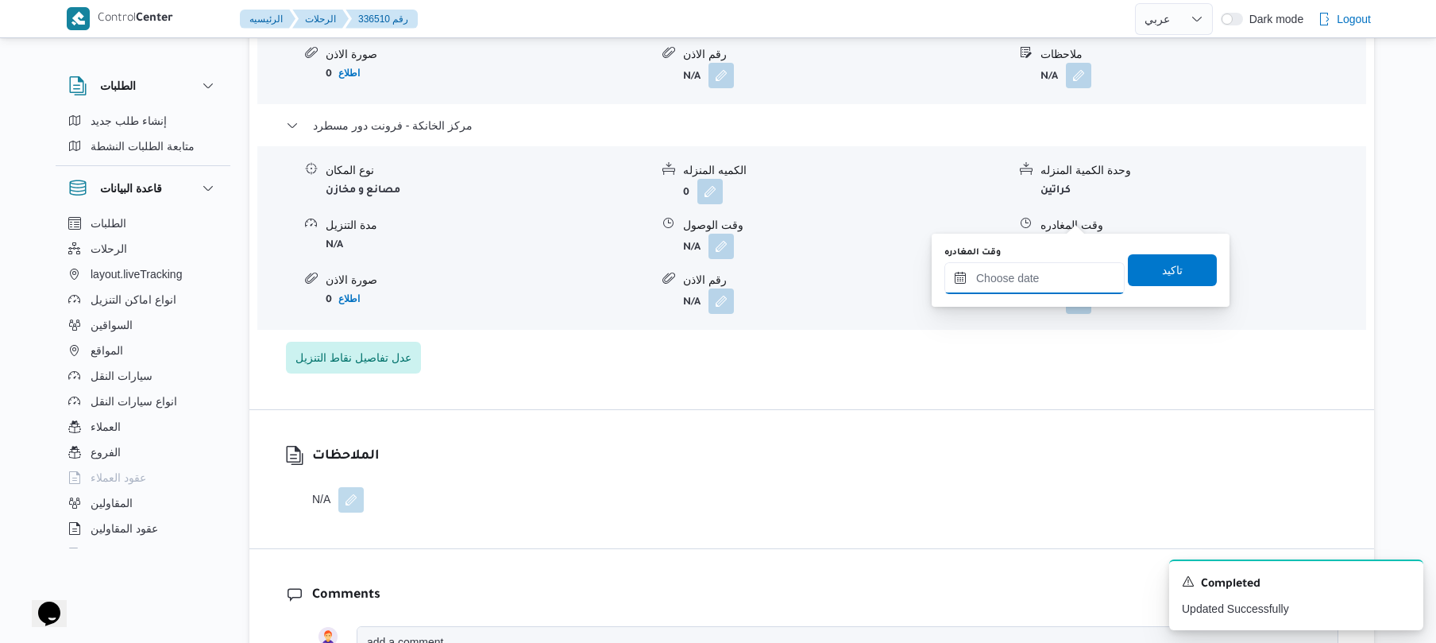
click at [1024, 272] on input "وقت المغادره" at bounding box center [1034, 278] width 180 height 32
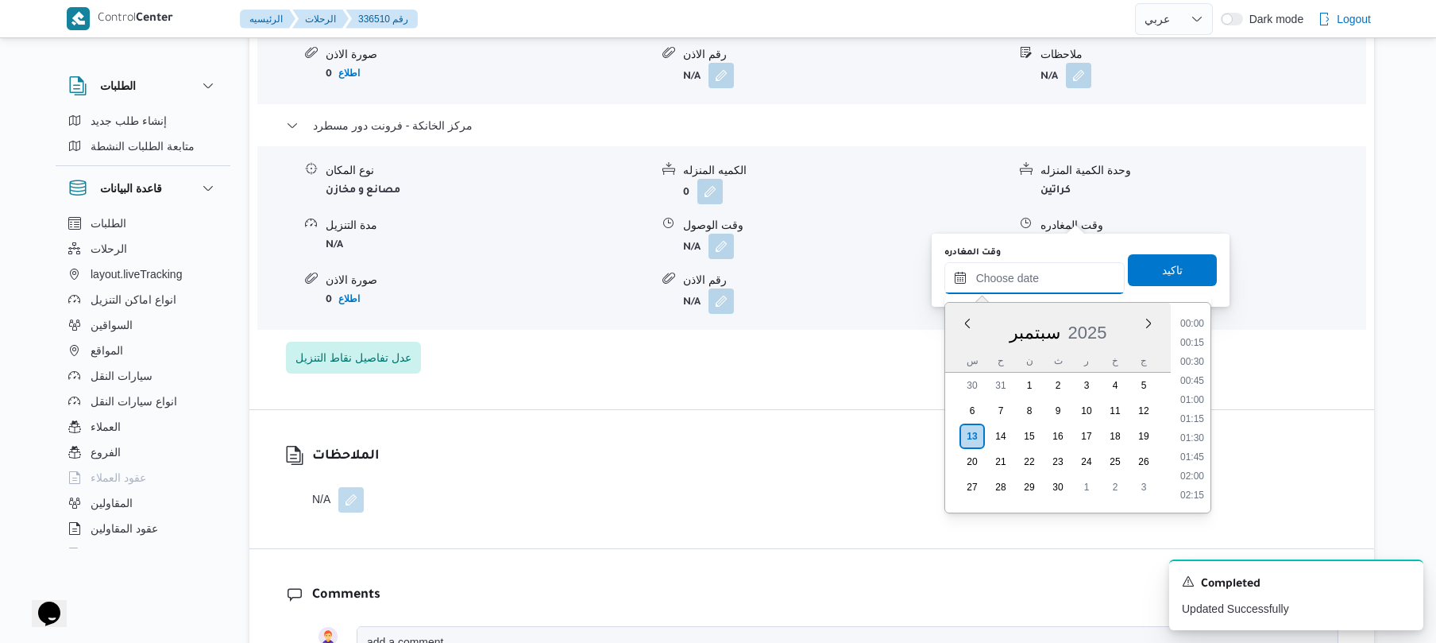
scroll to position [1526, 0]
click at [1195, 360] on li "20:30" at bounding box center [1192, 361] width 37 height 16
type input "١٣/٠٩/٢٠٢٥ ٢٠:٣٠"
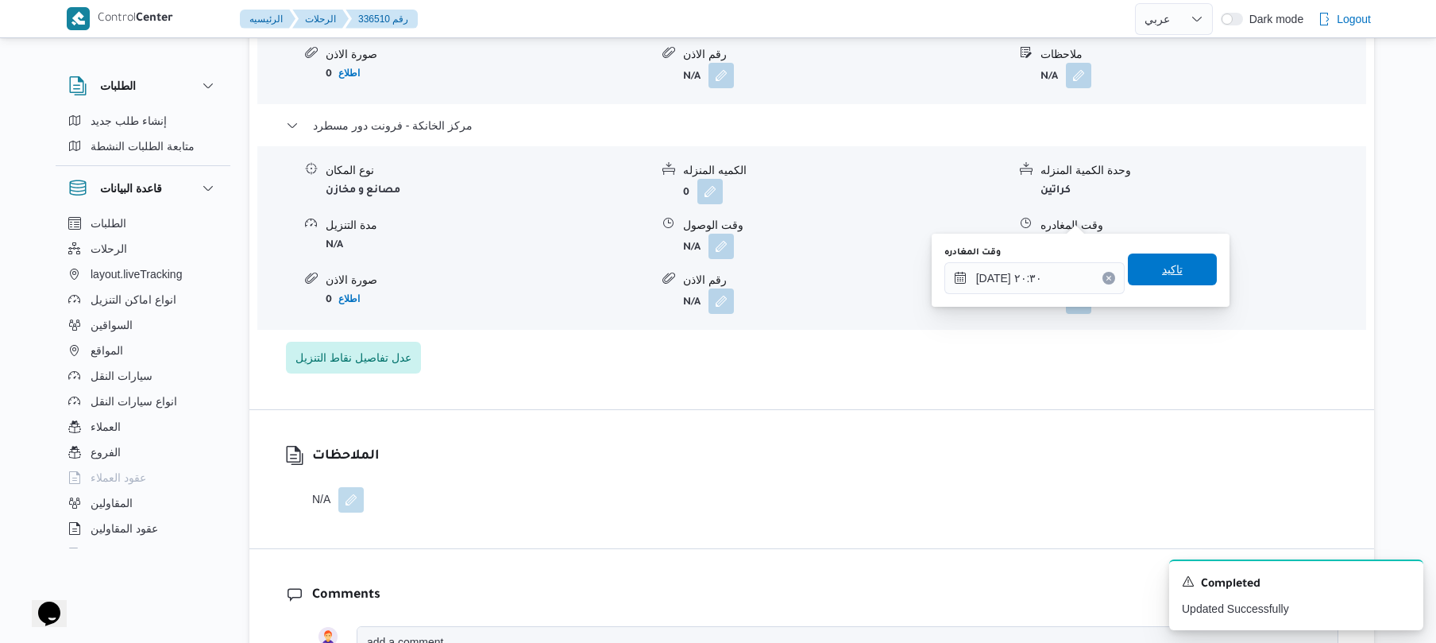
click at [1173, 254] on span "تاكيد" at bounding box center [1172, 269] width 89 height 32
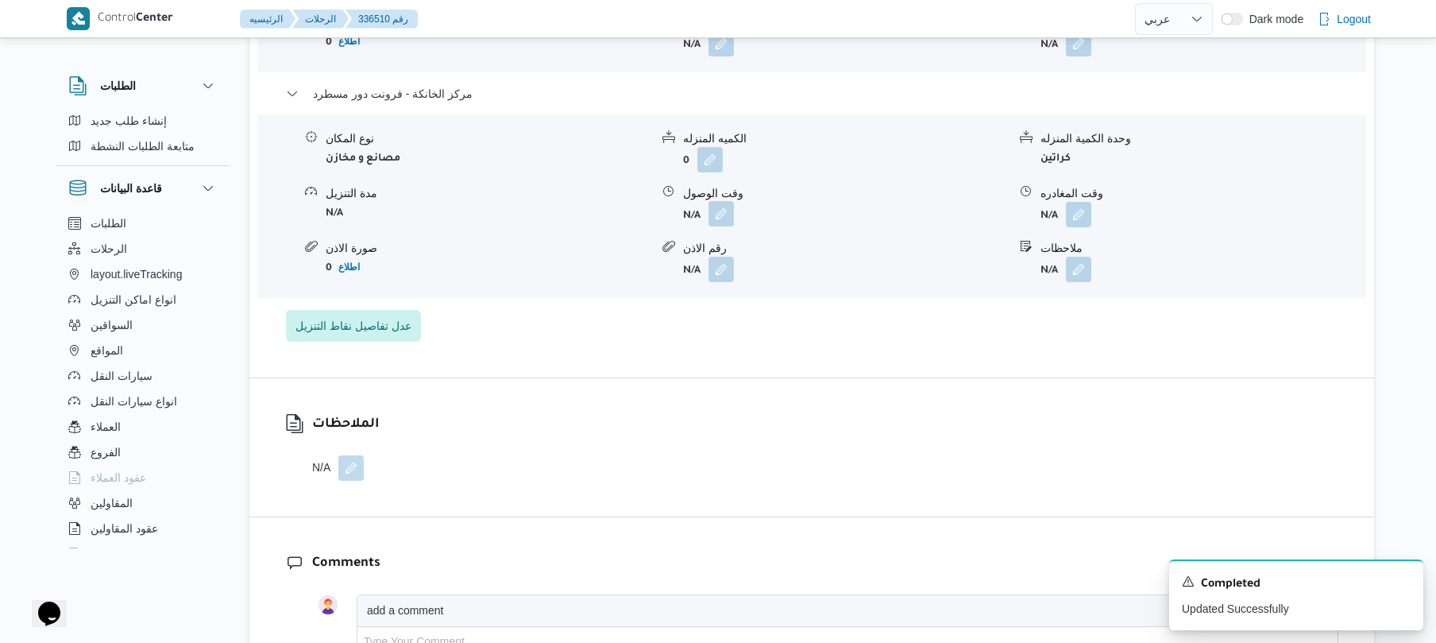
click at [720, 213] on button "button" at bounding box center [720, 213] width 25 height 25
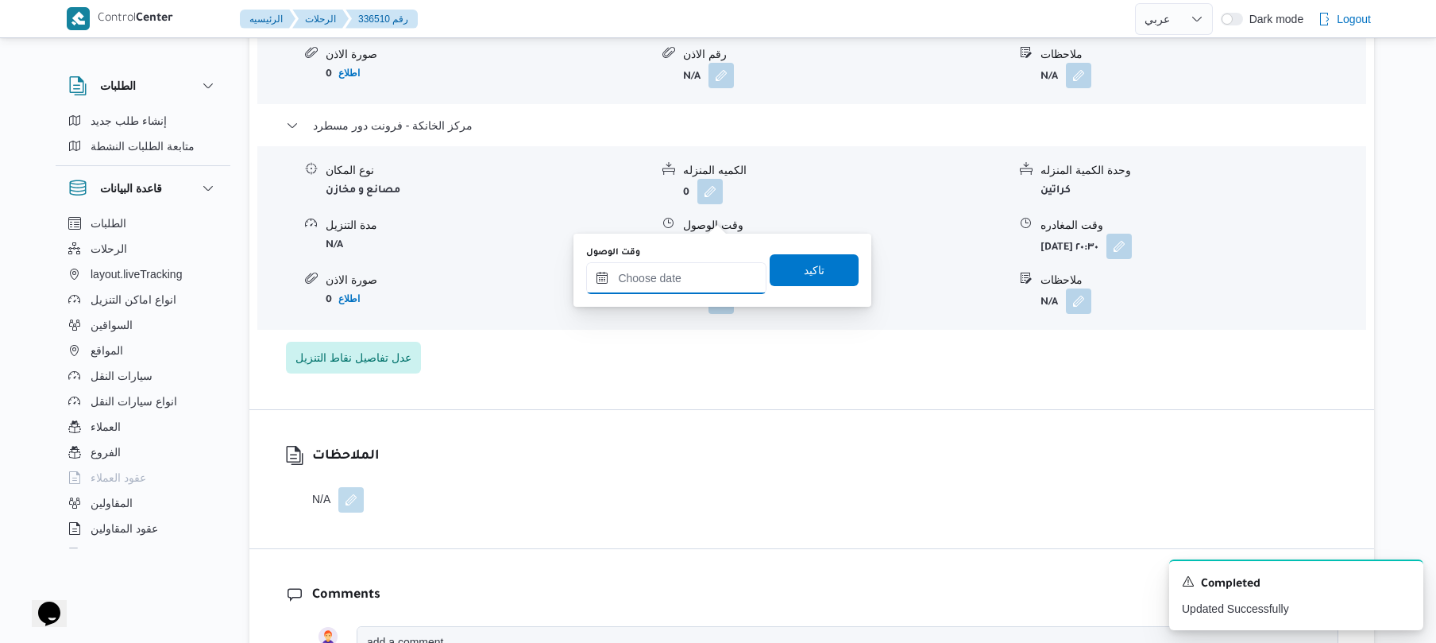
click at [705, 268] on input "وقت الوصول" at bounding box center [676, 278] width 180 height 32
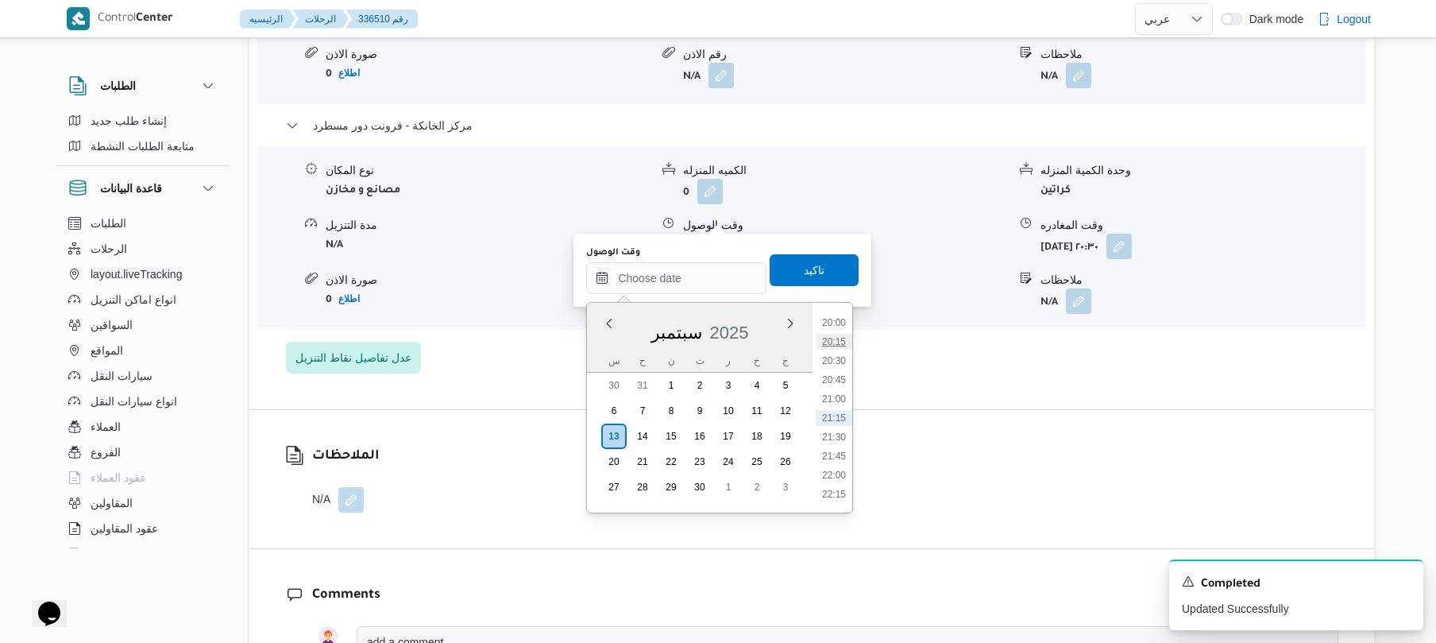
click at [837, 346] on li "20:15" at bounding box center [834, 342] width 37 height 16
type input "١٣/٠٩/٢٠٢٥ ٢٠:١٥"
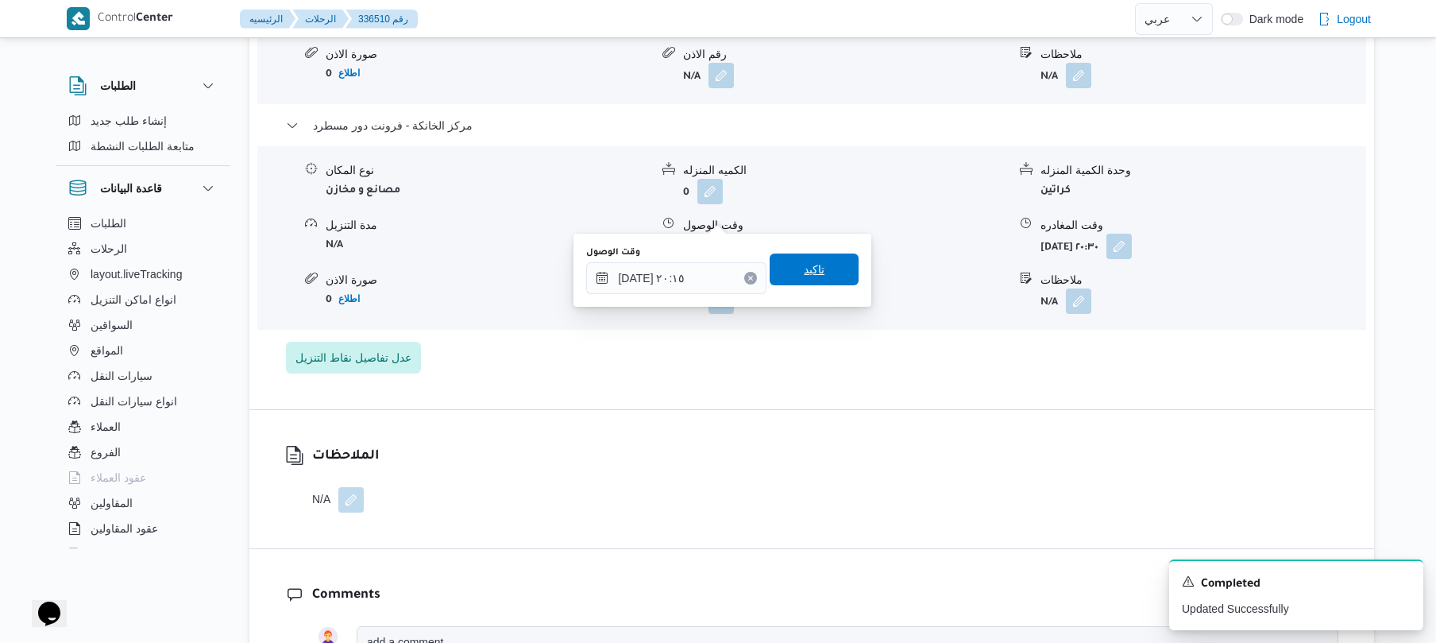
click at [828, 273] on span "تاكيد" at bounding box center [814, 269] width 89 height 32
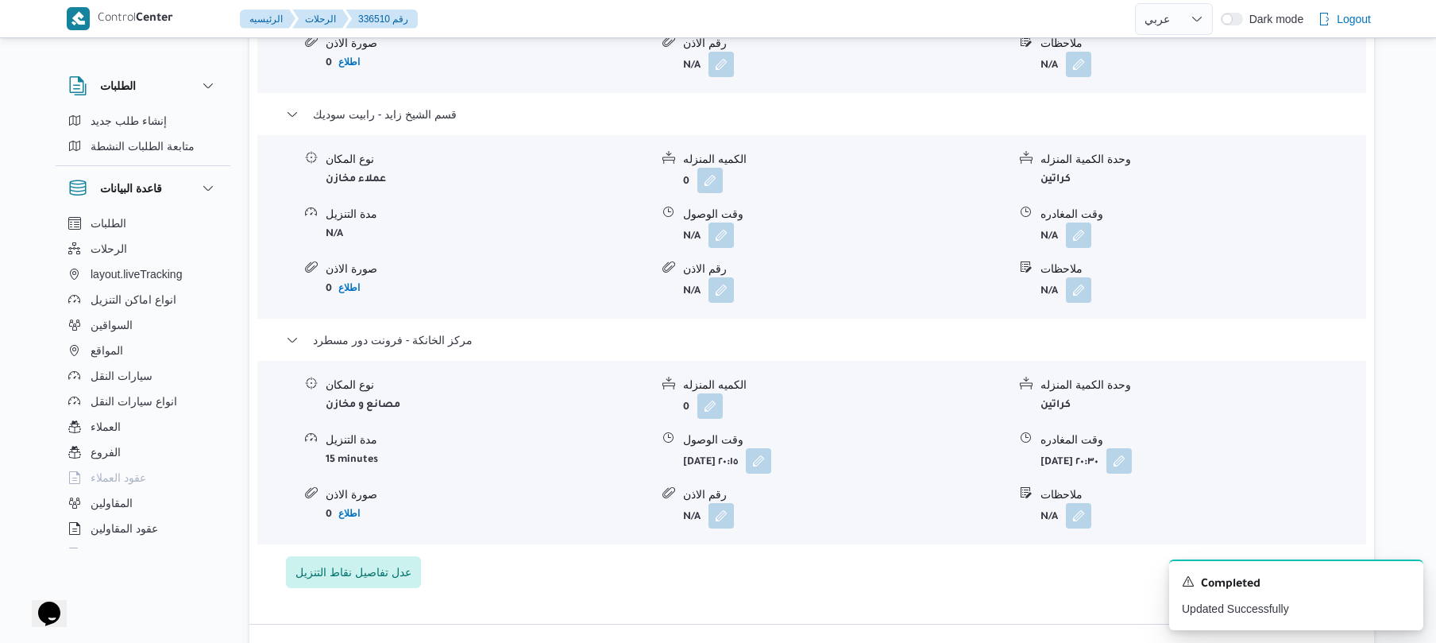
scroll to position [1482, 0]
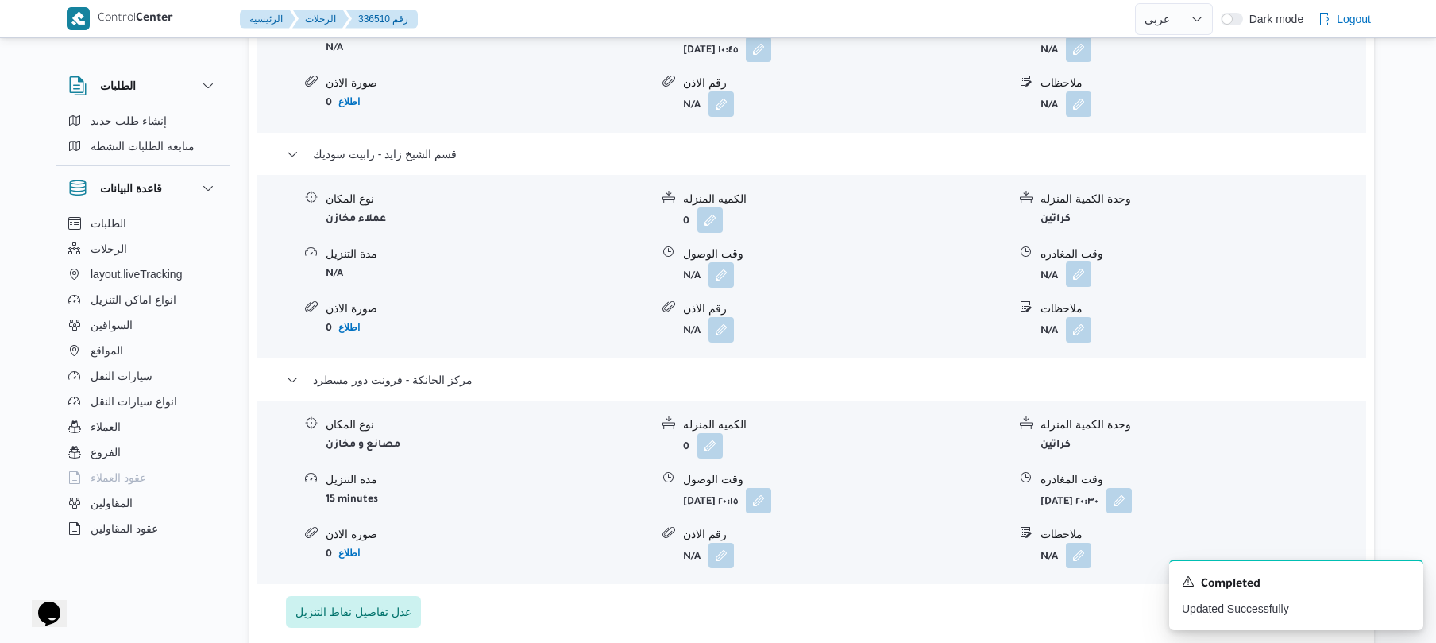
click at [1084, 261] on button "button" at bounding box center [1078, 273] width 25 height 25
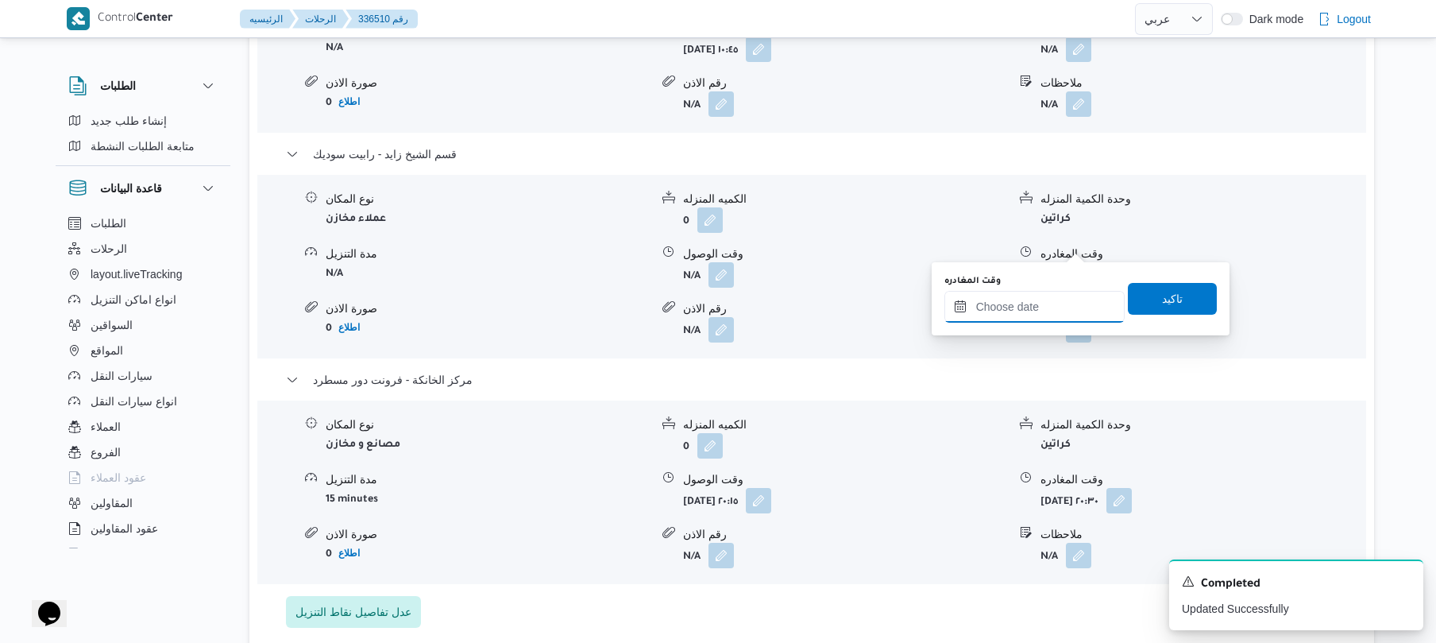
drag, startPoint x: 1031, startPoint y: 299, endPoint x: 1050, endPoint y: 299, distance: 19.1
click at [1031, 299] on input "وقت المغادره" at bounding box center [1034, 307] width 180 height 32
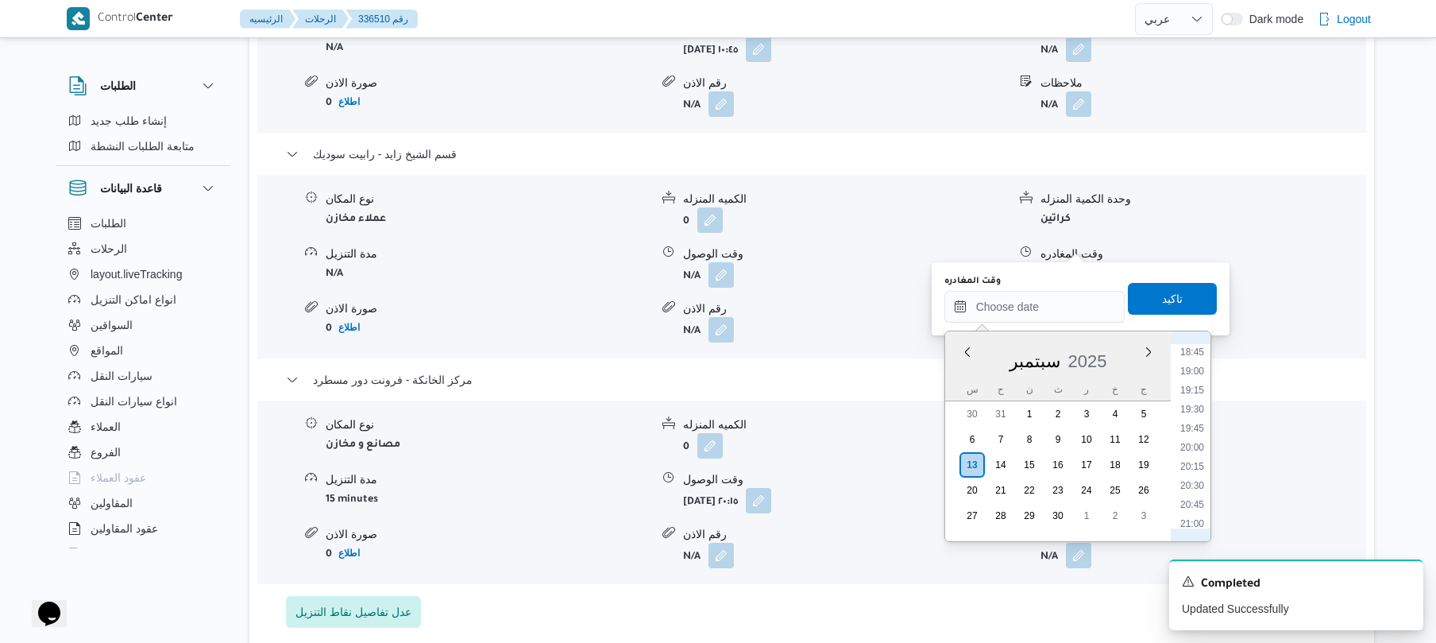
scroll to position [1370, 0]
click at [1195, 446] on li "19:15" at bounding box center [1192, 450] width 37 height 16
type input "١٣/٠٩/٢٠٢٥ ١٩:١٥"
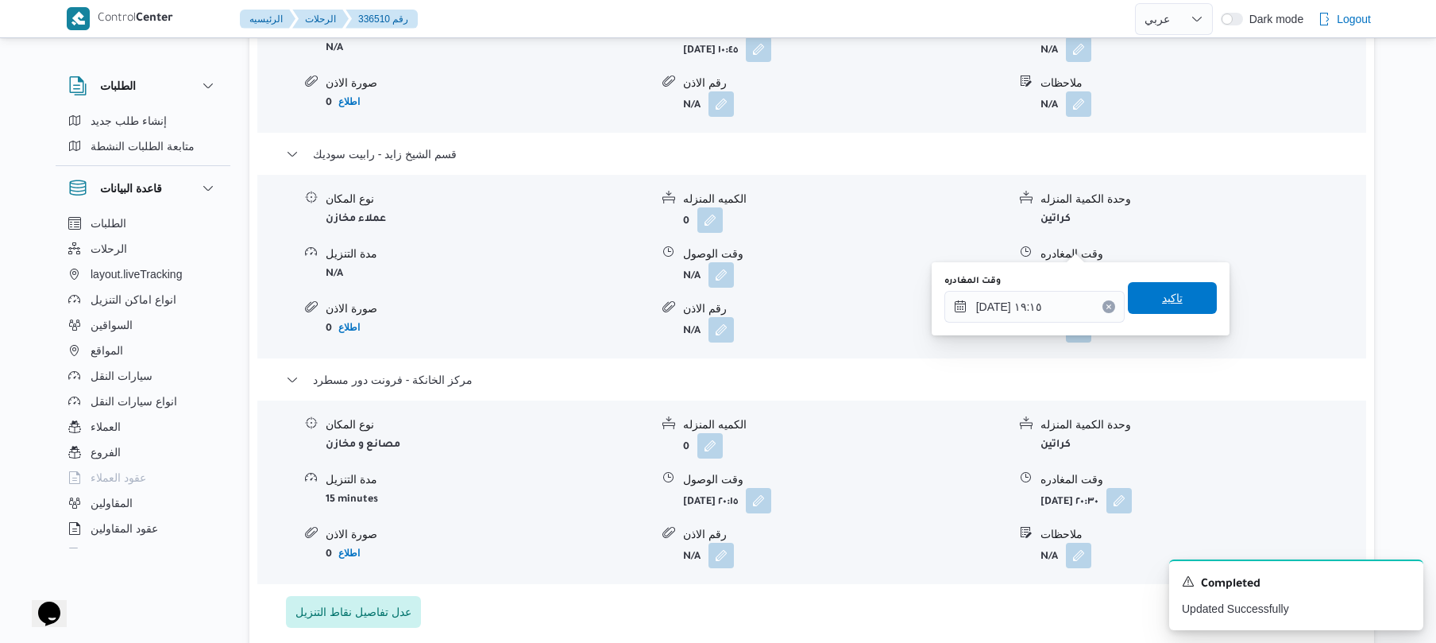
click at [1182, 293] on span "تاكيد" at bounding box center [1172, 298] width 89 height 32
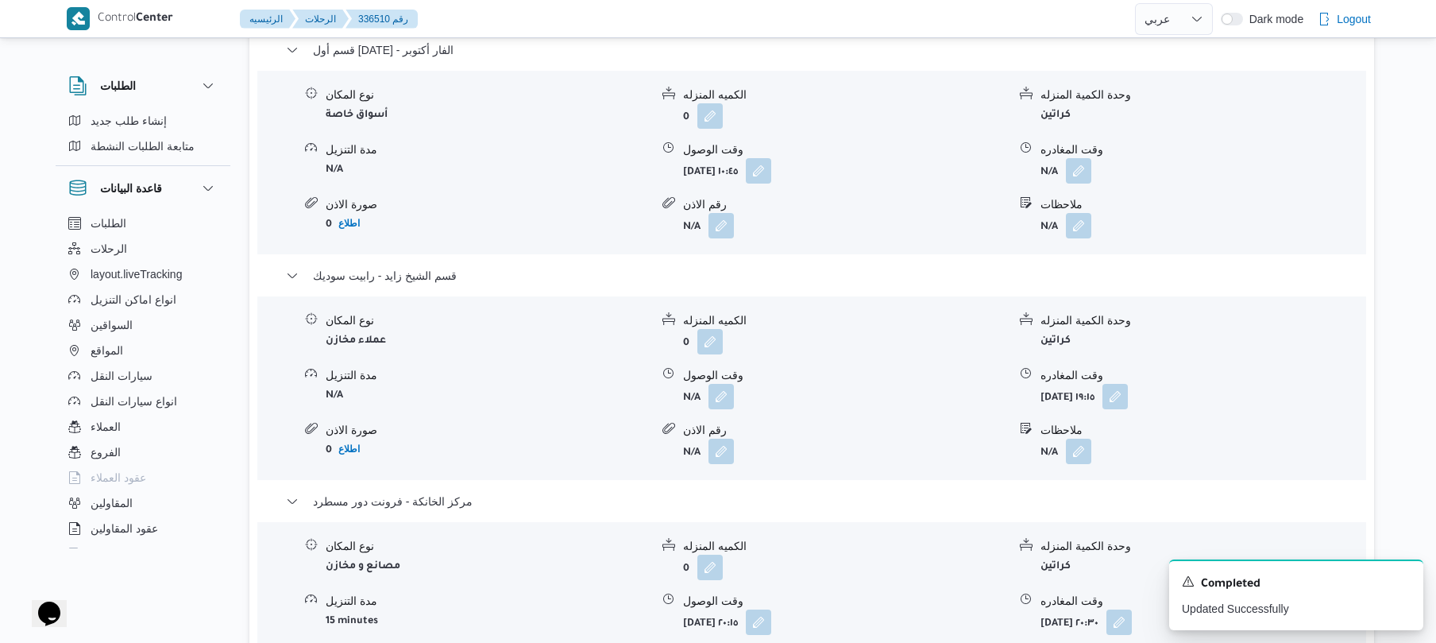
scroll to position [1313, 0]
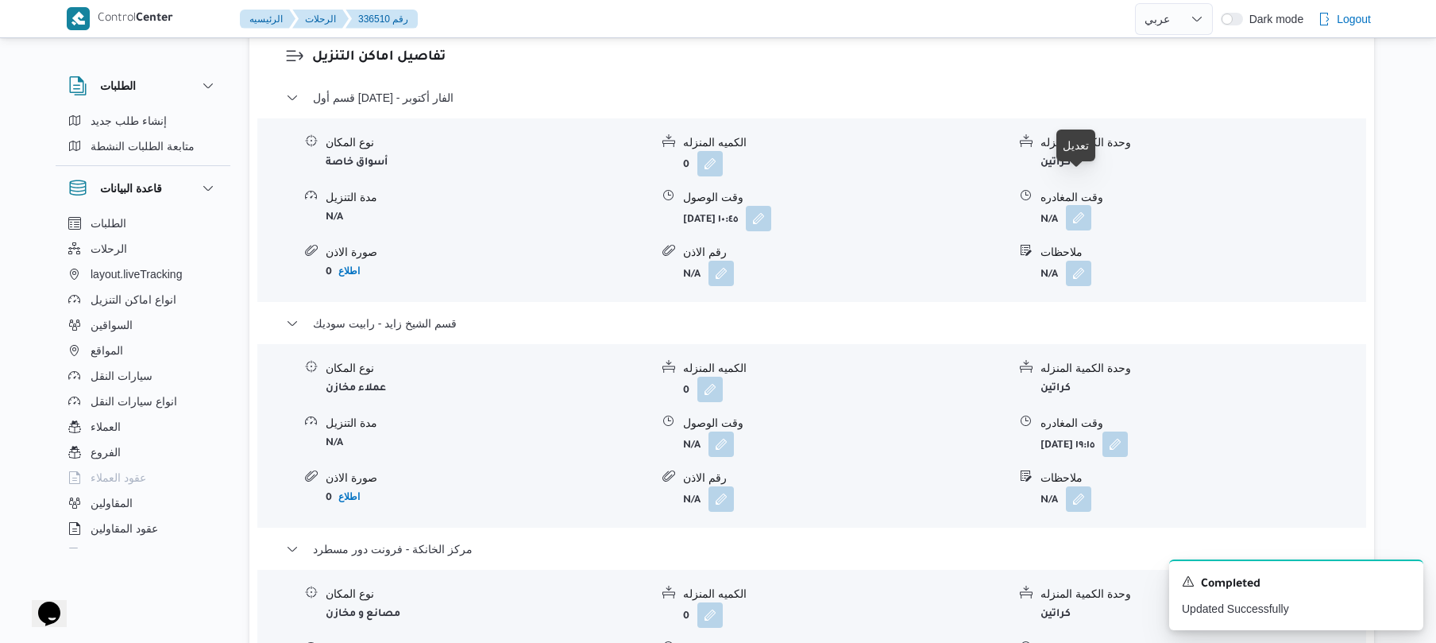
click at [1077, 205] on button "button" at bounding box center [1078, 217] width 25 height 25
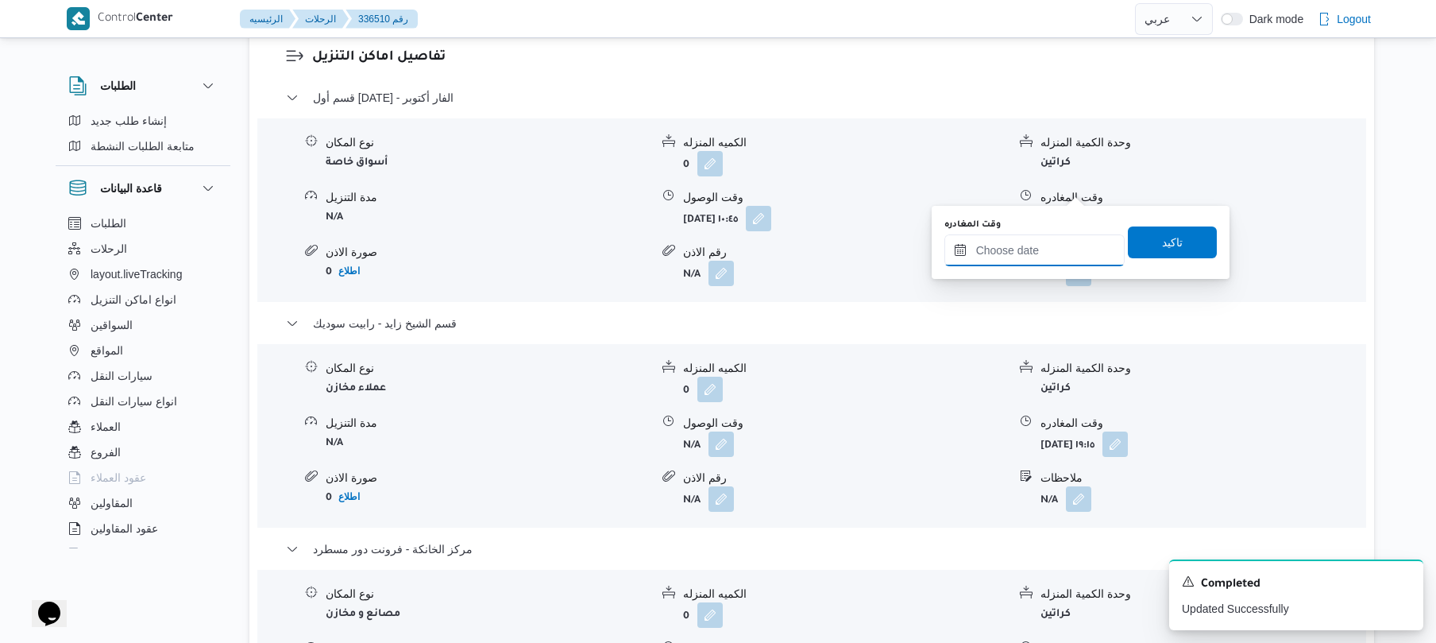
click at [1018, 259] on input "وقت المغادره" at bounding box center [1034, 250] width 180 height 32
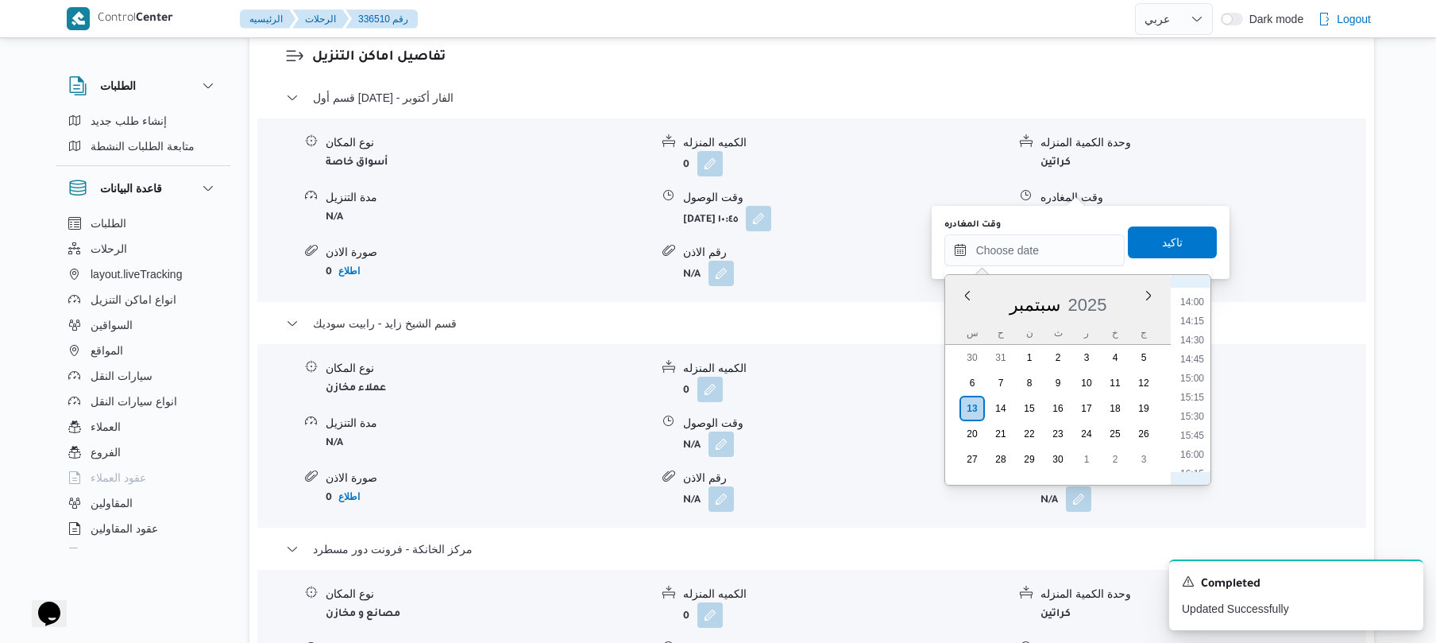
scroll to position [1059, 0]
click at [1199, 382] on li "15:00" at bounding box center [1192, 380] width 37 height 16
type input "١٣/٠٩/٢٠٢٥ ١٥:٠٠"
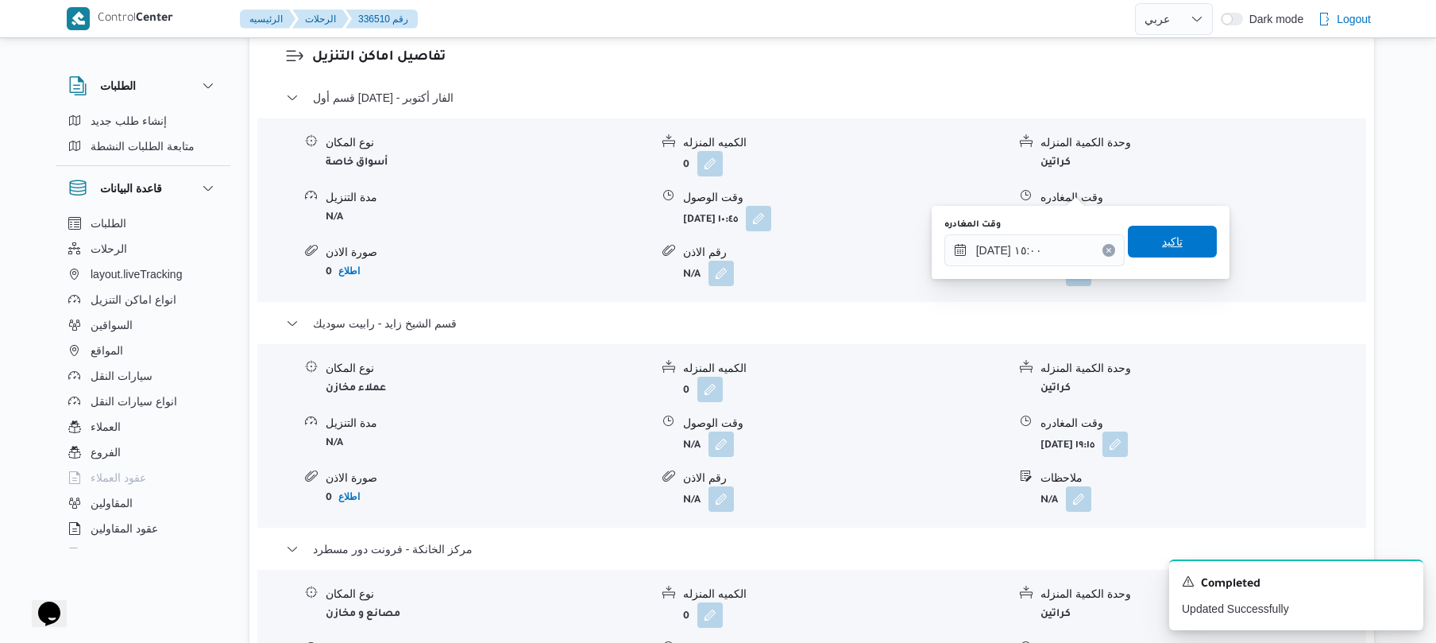
click at [1183, 240] on span "تاكيد" at bounding box center [1172, 242] width 89 height 32
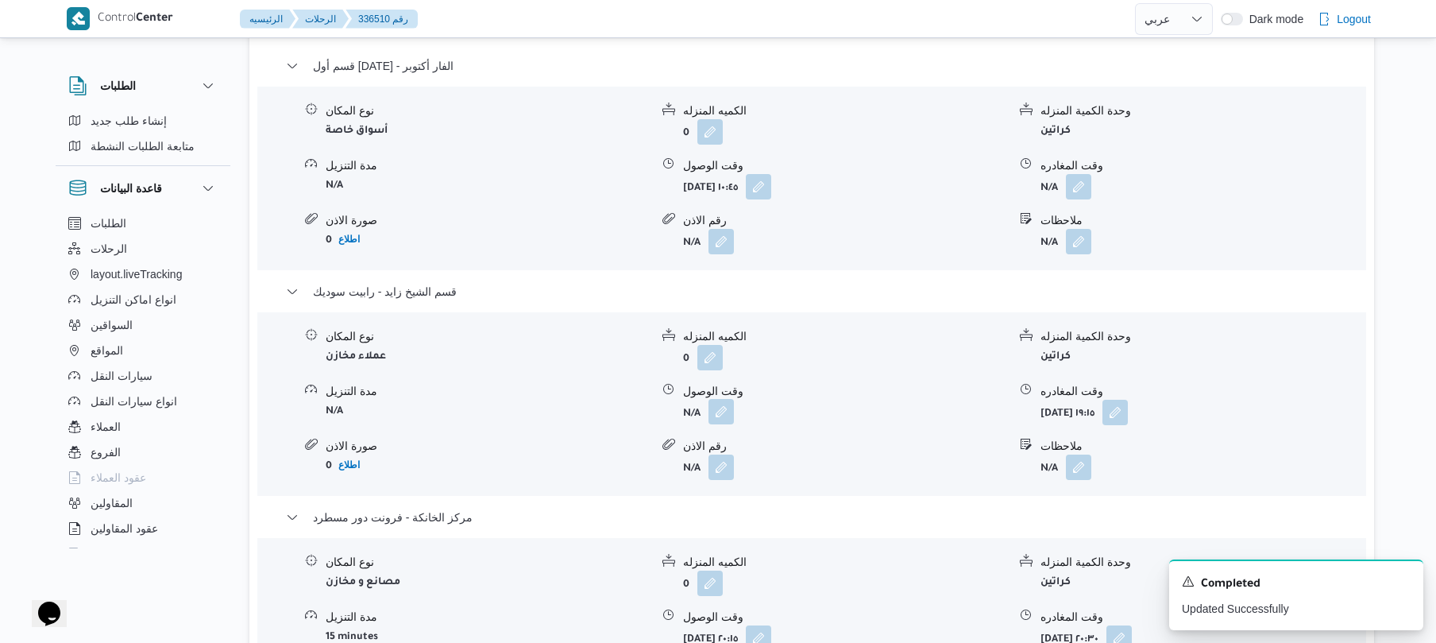
click at [720, 410] on button "button" at bounding box center [720, 411] width 25 height 25
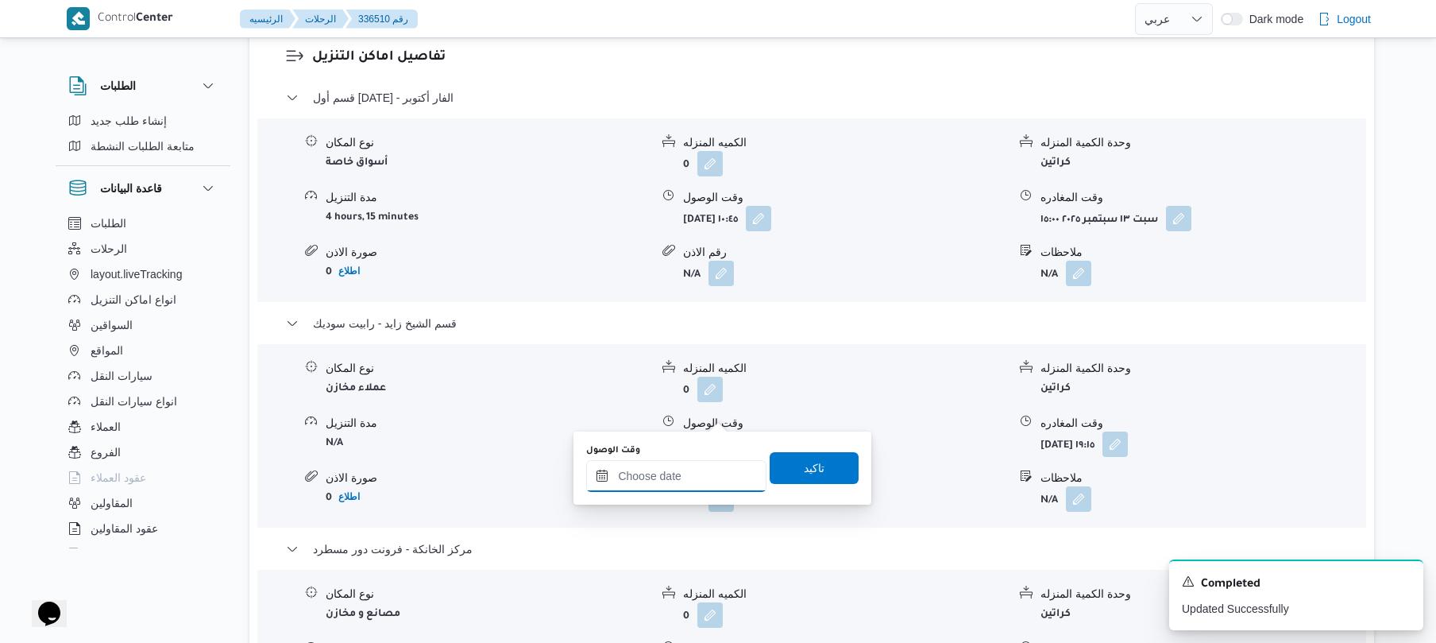
click at [704, 468] on input "وقت الوصول" at bounding box center [676, 476] width 180 height 32
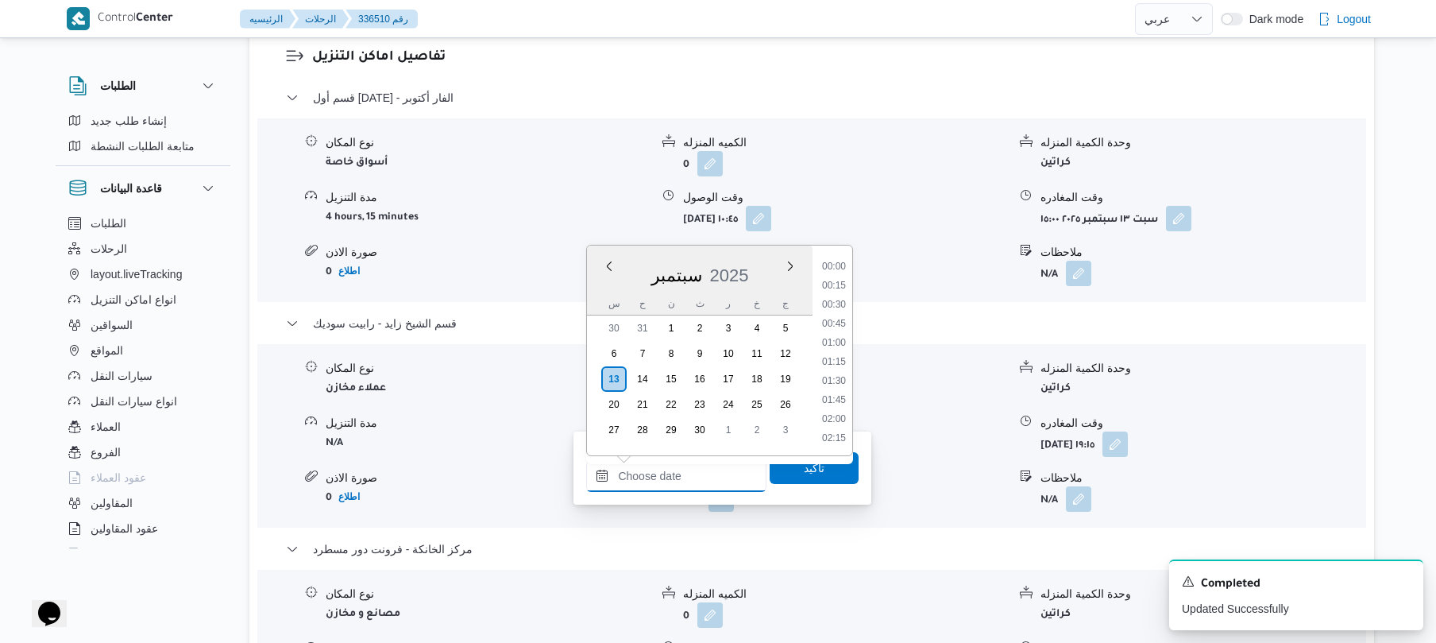
scroll to position [1526, 0]
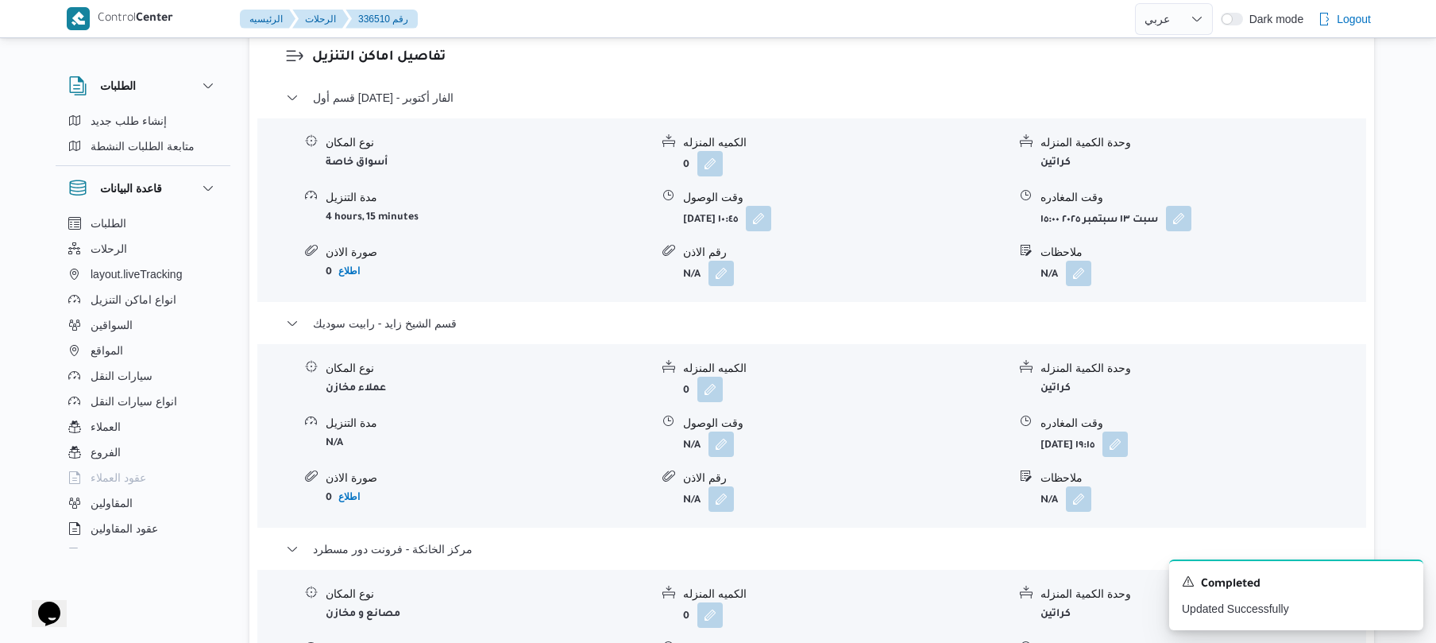
click at [899, 199] on div "نوع المكان أسواق خاصة الكميه المنزله 0 وحدة الكمية المنزله كراتين مدة التنزيل 4…" at bounding box center [811, 210] width 1121 height 180
click at [719, 430] on button "button" at bounding box center [720, 442] width 25 height 25
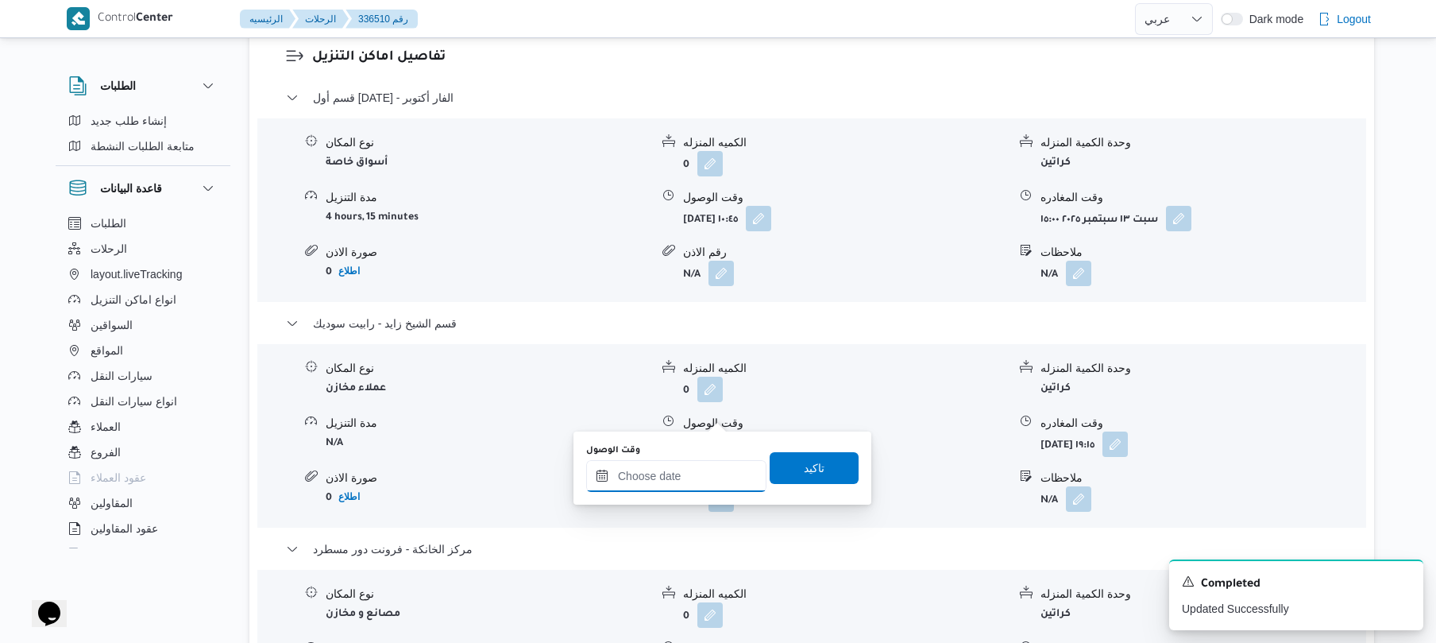
click at [687, 468] on input "وقت الوصول" at bounding box center [676, 476] width 180 height 32
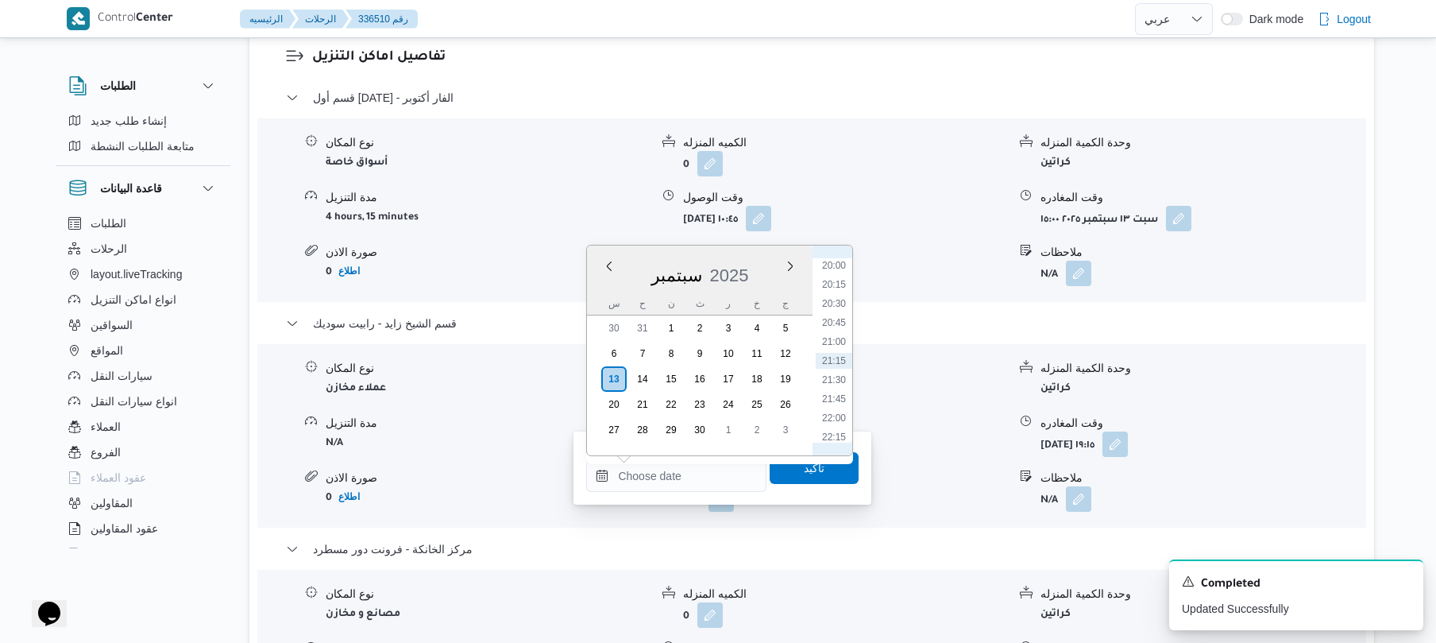
click at [852, 289] on ul "00:00 00:15 00:30 00:45 01:00 01:15 01:30 01:45 02:00 02:15 02:30 02:45 03:00 0…" at bounding box center [834, 350] width 37 height 184
click at [839, 394] on li "15:30" at bounding box center [834, 392] width 37 height 16
type input "١٣/٠٩/٢٠٢٥ ١٥:٣٠"
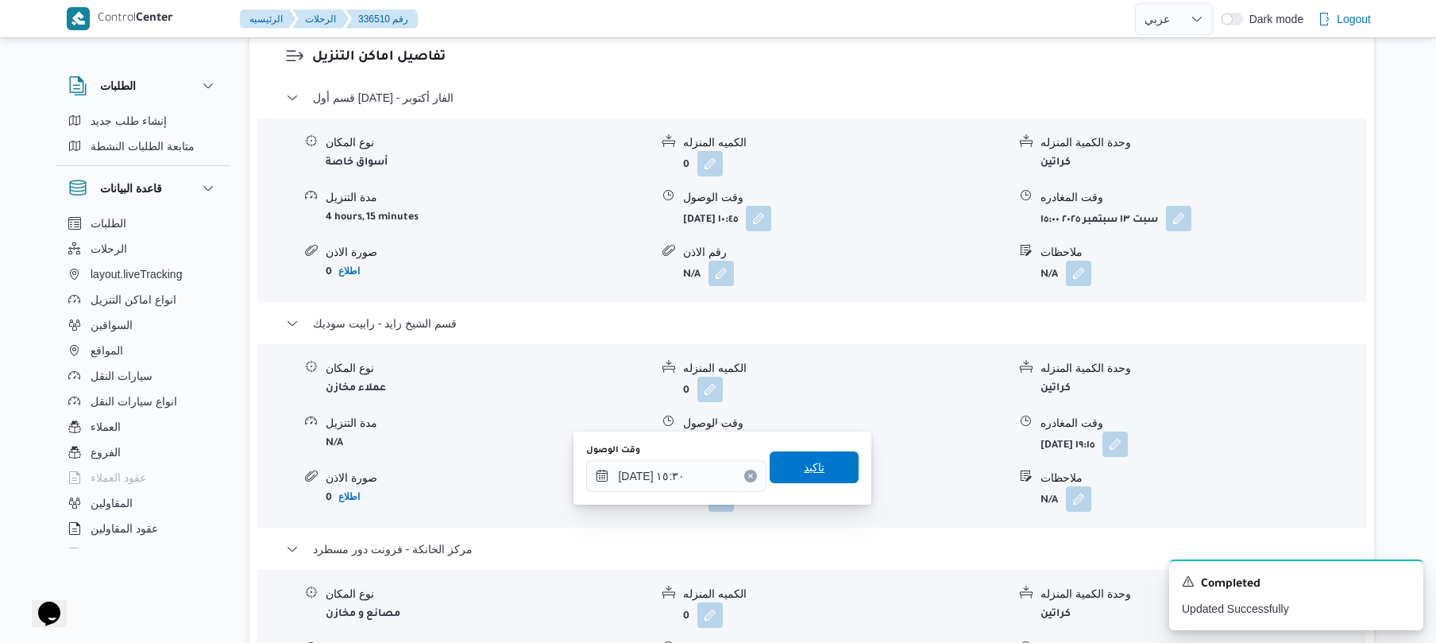
click at [824, 477] on span "تاكيد" at bounding box center [814, 467] width 89 height 32
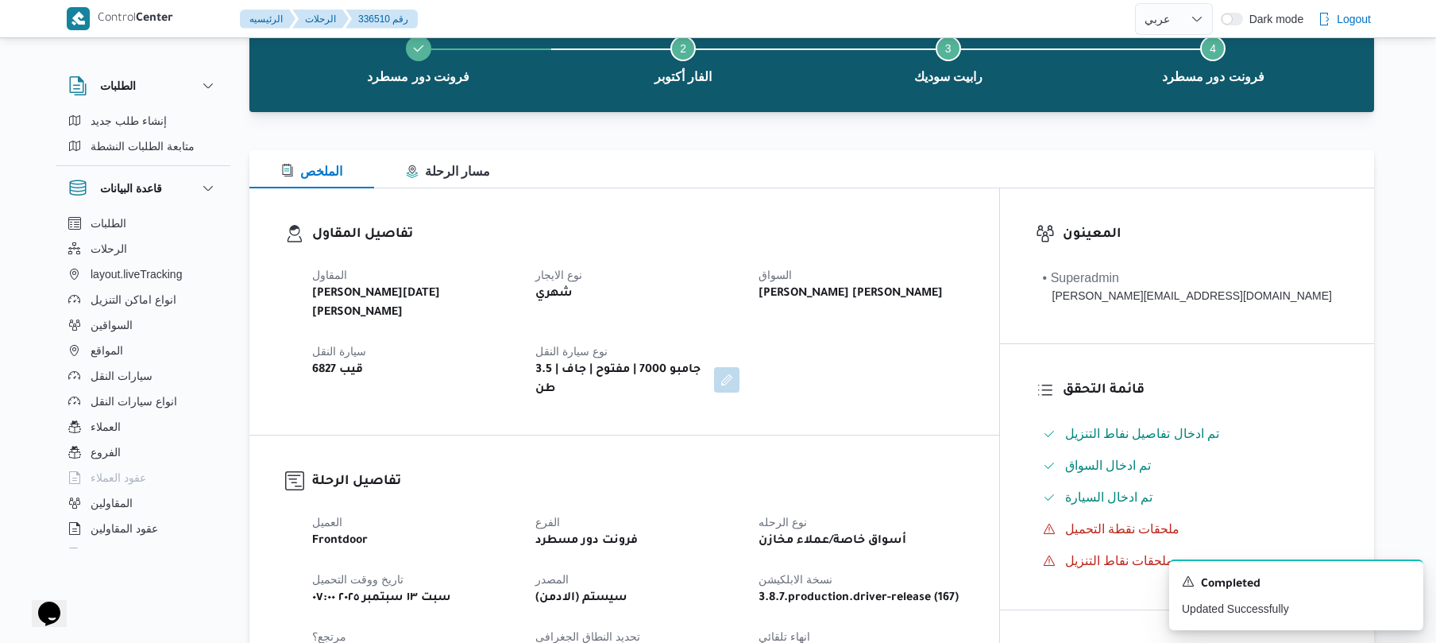
scroll to position [0, 0]
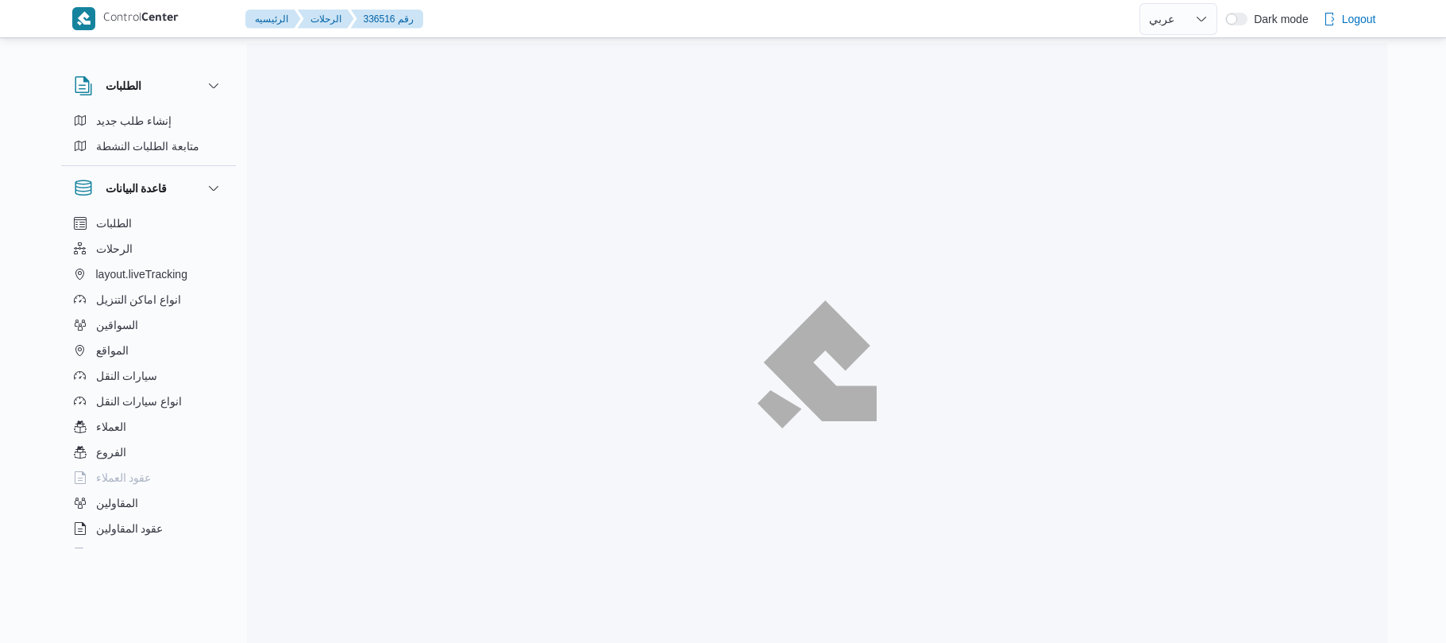
select select "ar"
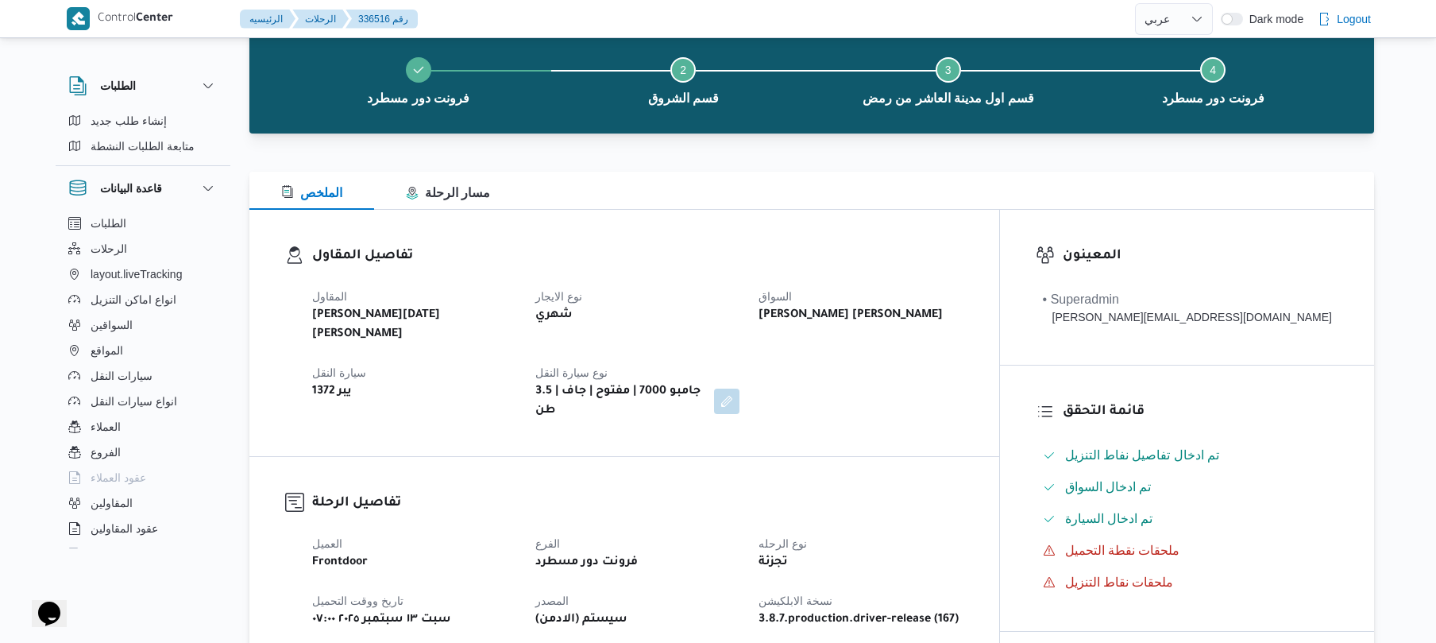
scroll to position [84, 0]
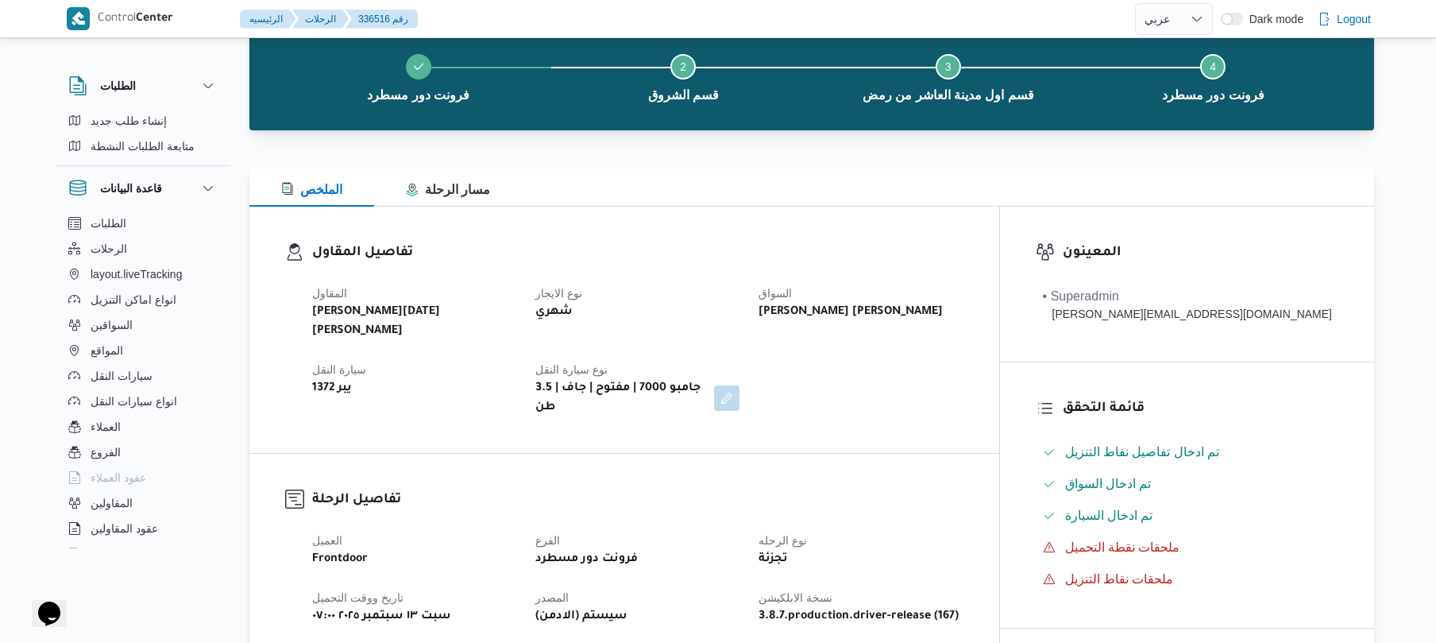
click at [747, 227] on div "تفاصيل المقاول المقاول [PERSON_NAME][DATE] [PERSON_NAME] نوع الايجار شهري السوا…" at bounding box center [624, 330] width 750 height 246
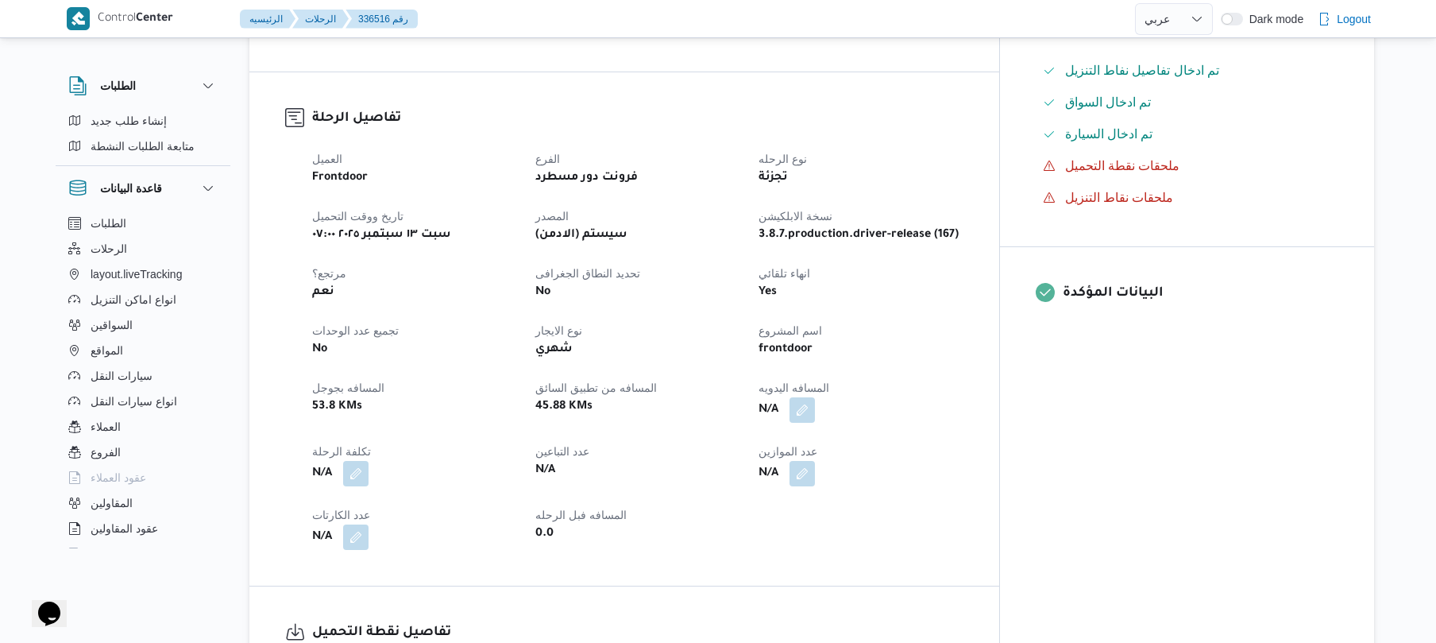
scroll to position [508, 0]
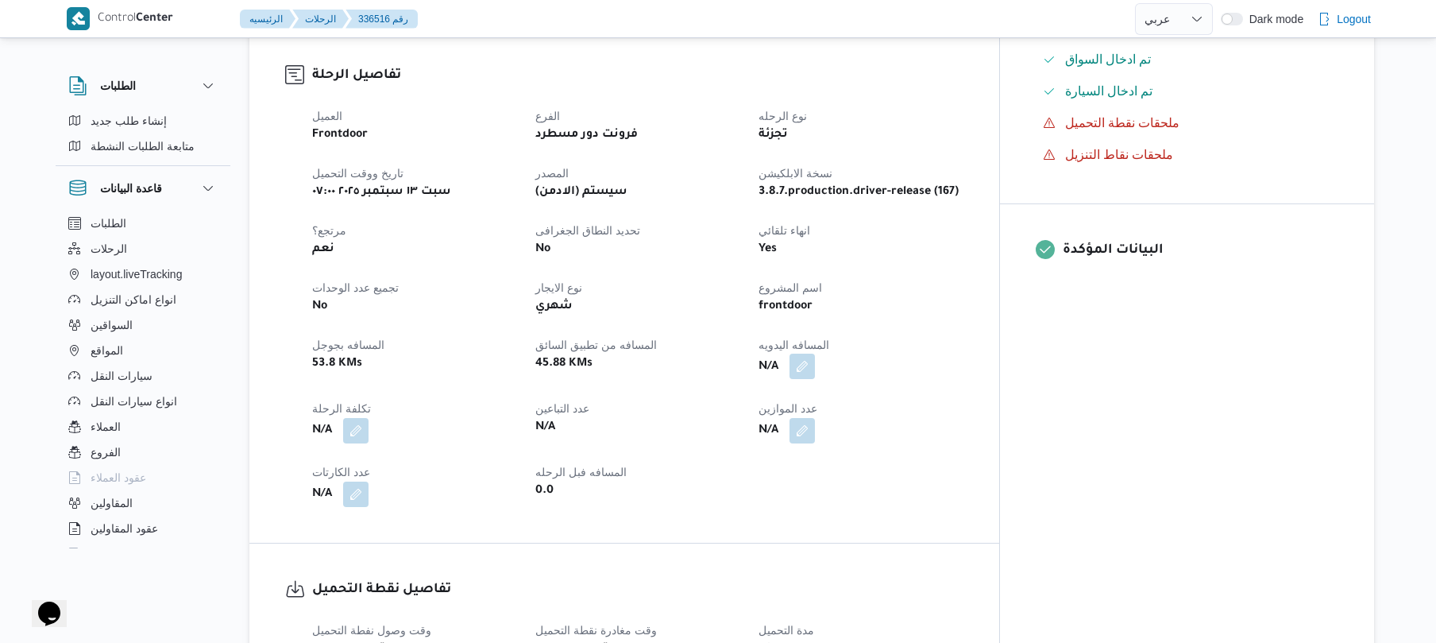
click at [815, 353] on button "button" at bounding box center [801, 365] width 25 height 25
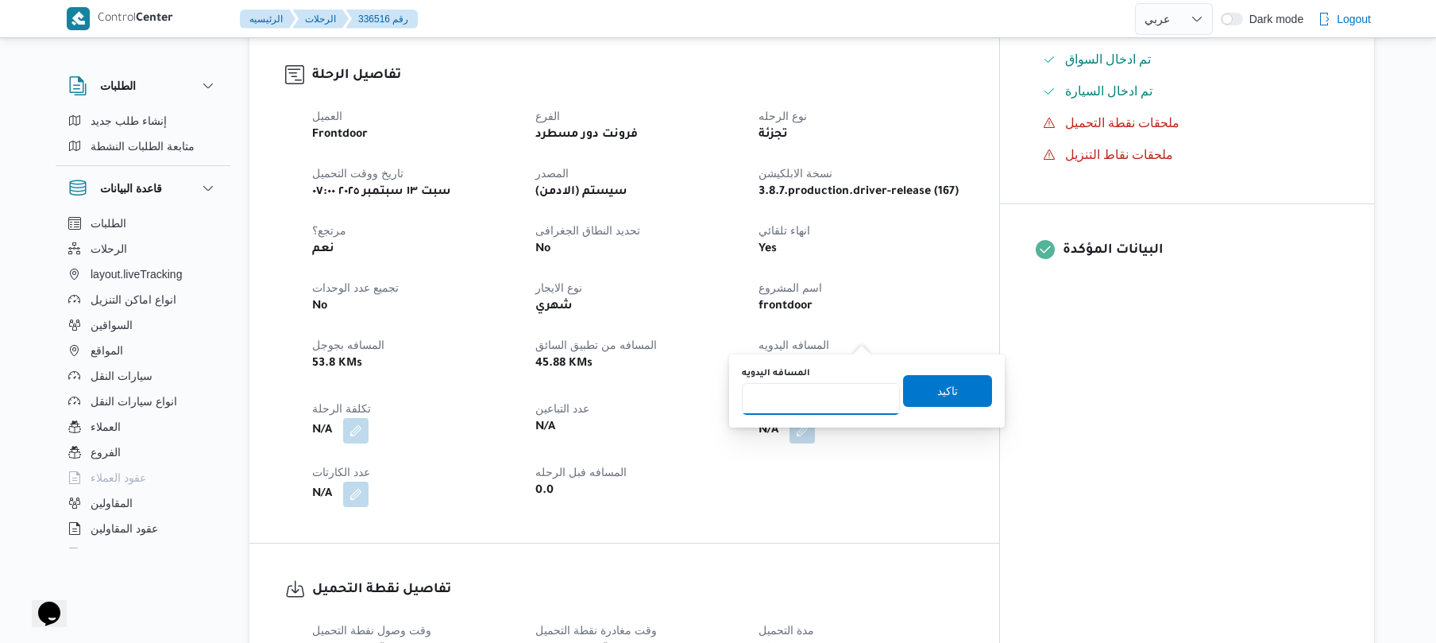
click at [827, 408] on input "المسافه اليدويه" at bounding box center [821, 399] width 158 height 32
type input "145"
click at [909, 392] on span "تاكيد" at bounding box center [947, 390] width 89 height 32
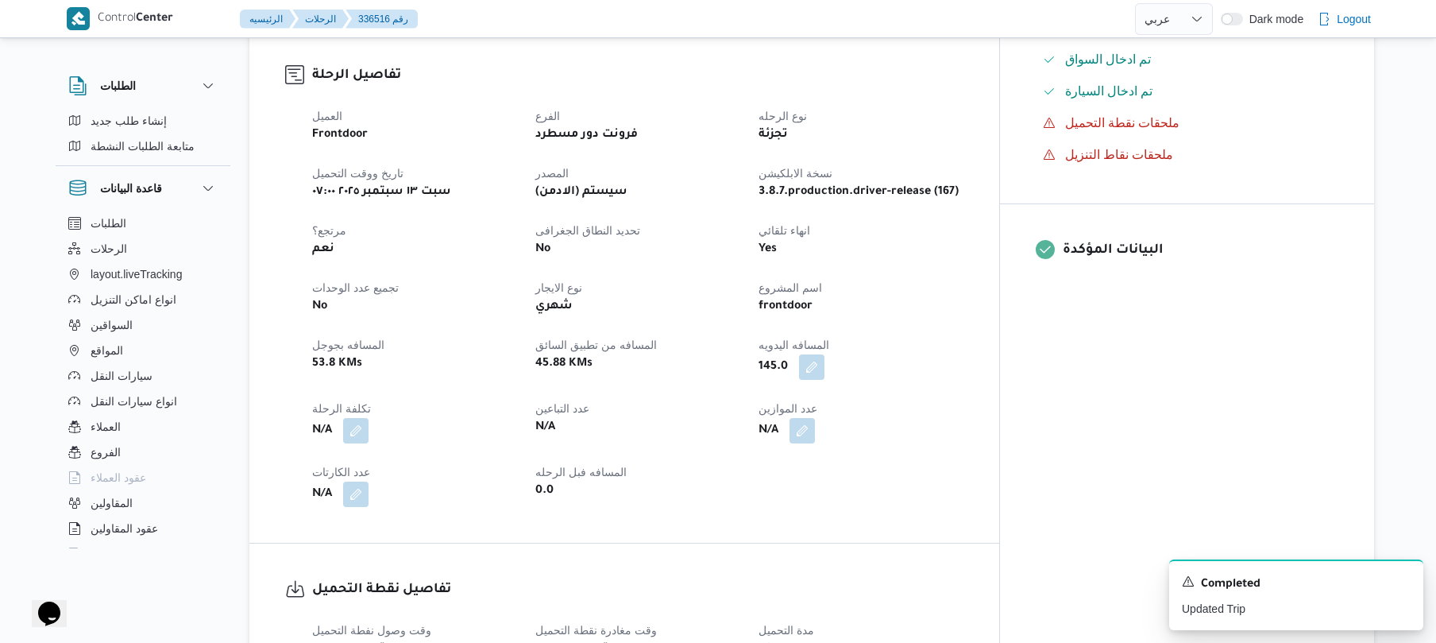
click at [973, 361] on div "العميل Frontdoor الفرع فرونت دور مسطرد نوع الرحله تجزئة تاريخ ووقت التحميل [DAT…" at bounding box center [638, 306] width 670 height 419
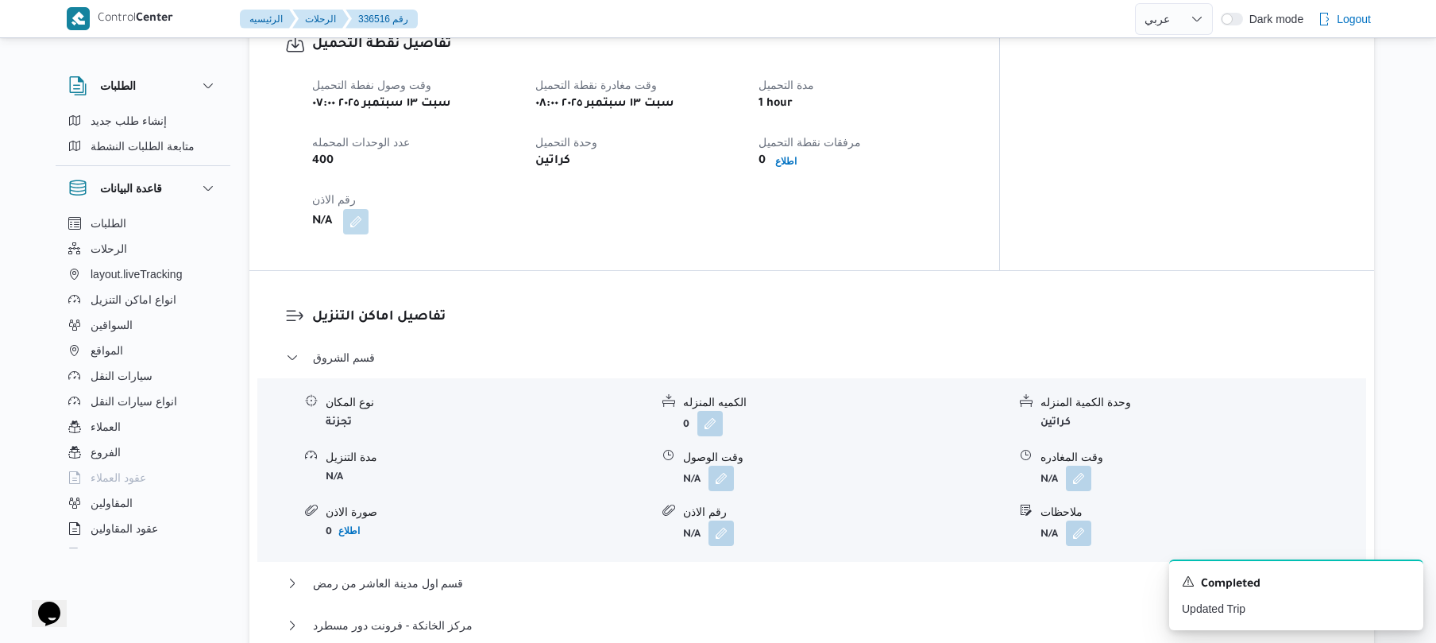
scroll to position [1059, 0]
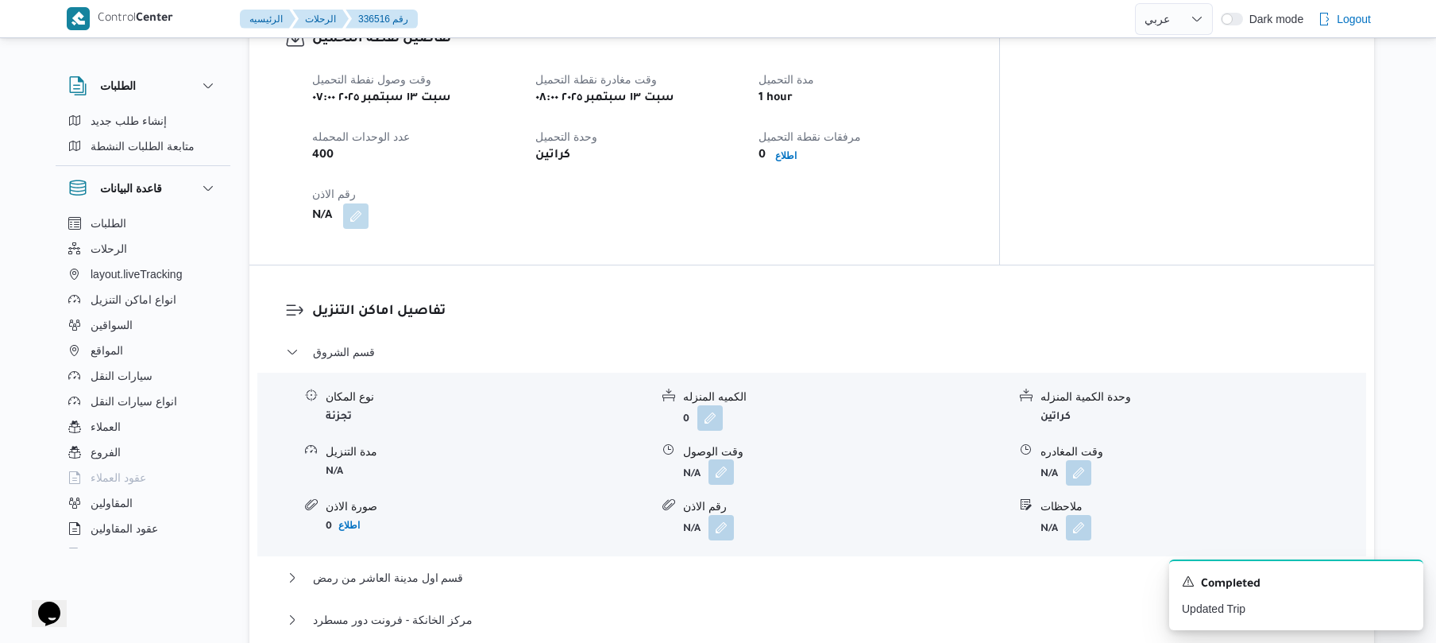
click at [720, 459] on button "button" at bounding box center [720, 471] width 25 height 25
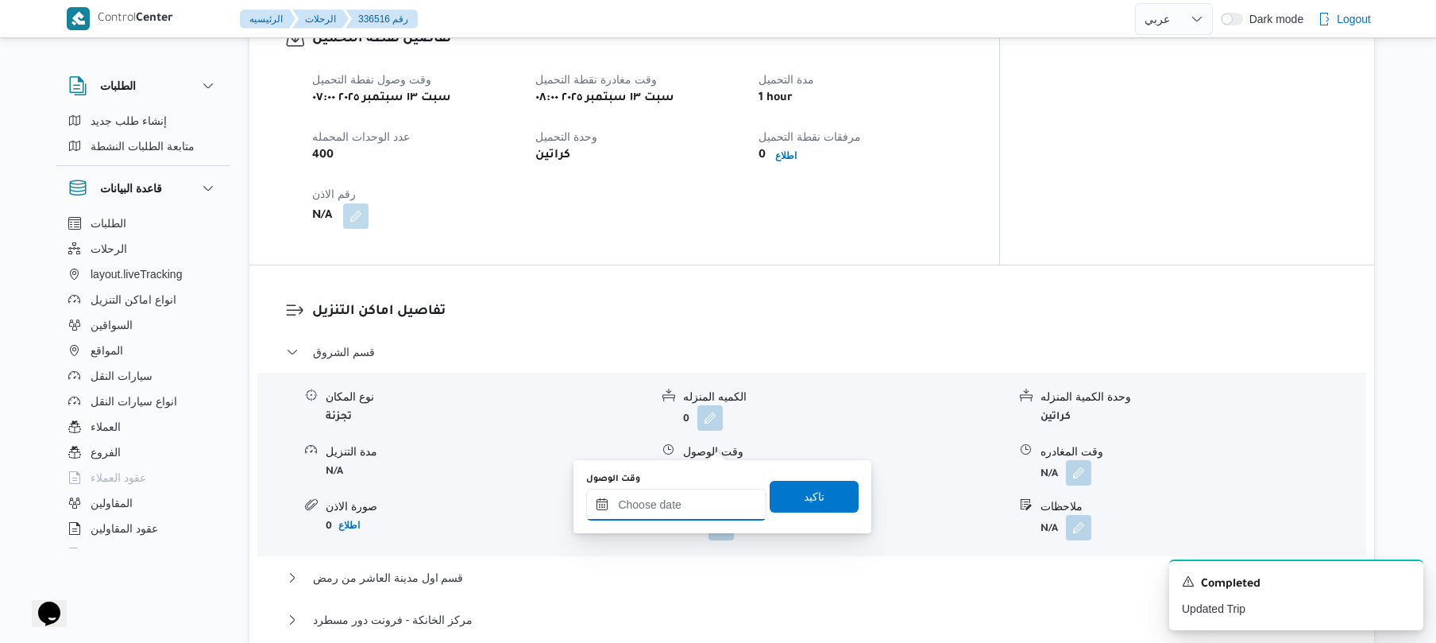
click at [672, 499] on input "وقت الوصول" at bounding box center [676, 504] width 180 height 32
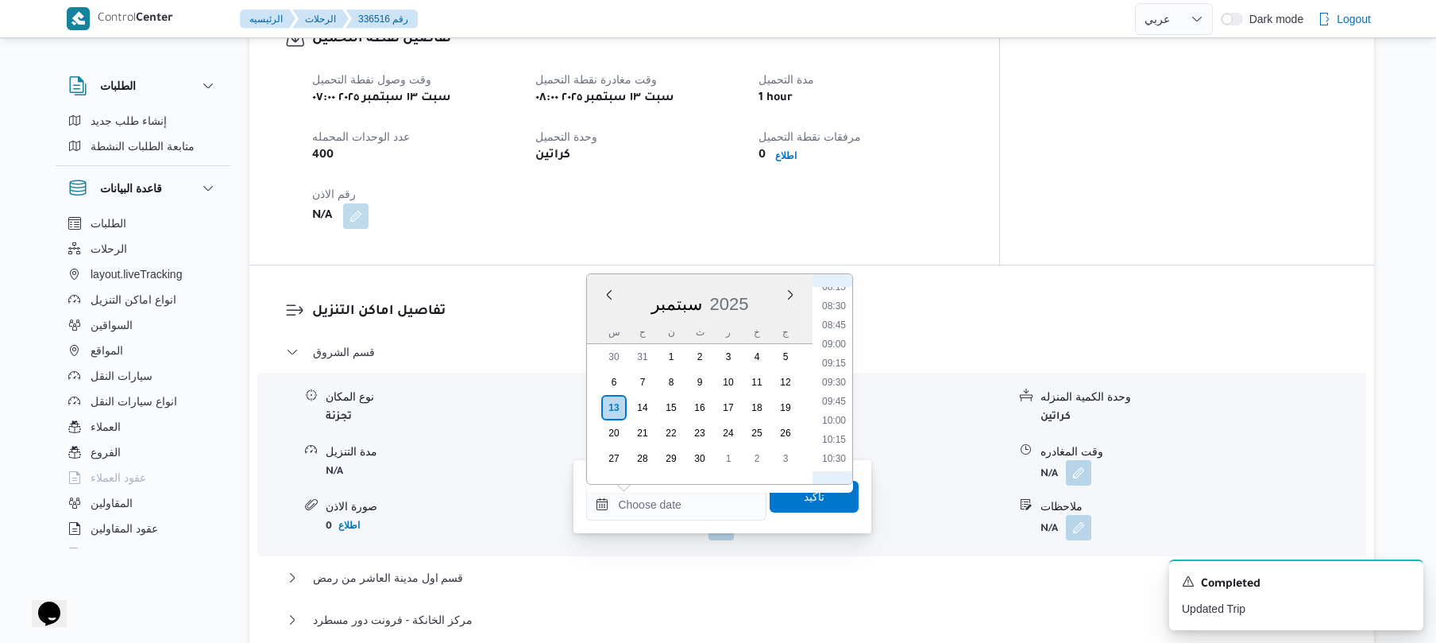
scroll to position [585, 0]
click at [836, 376] on li "08:45" at bounding box center [834, 377] width 37 height 16
type input "[DATE] ٠٨:٤٥"
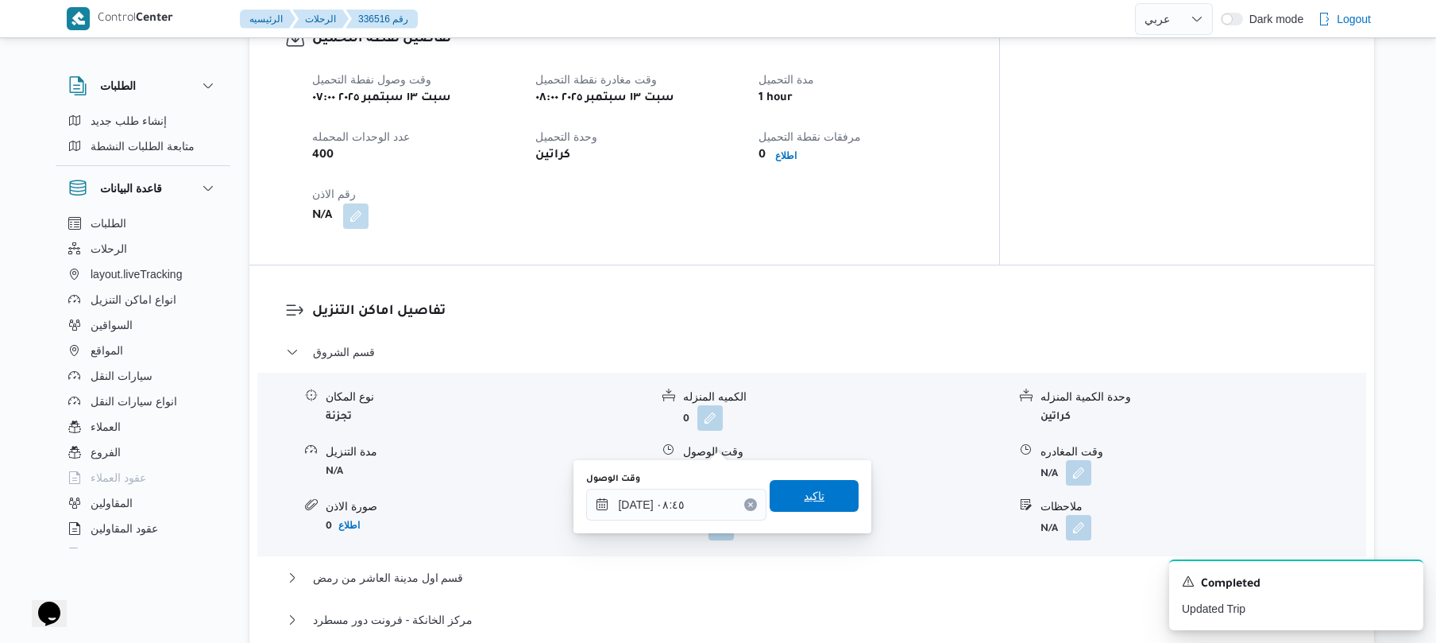
click at [804, 500] on span "تاكيد" at bounding box center [814, 495] width 21 height 19
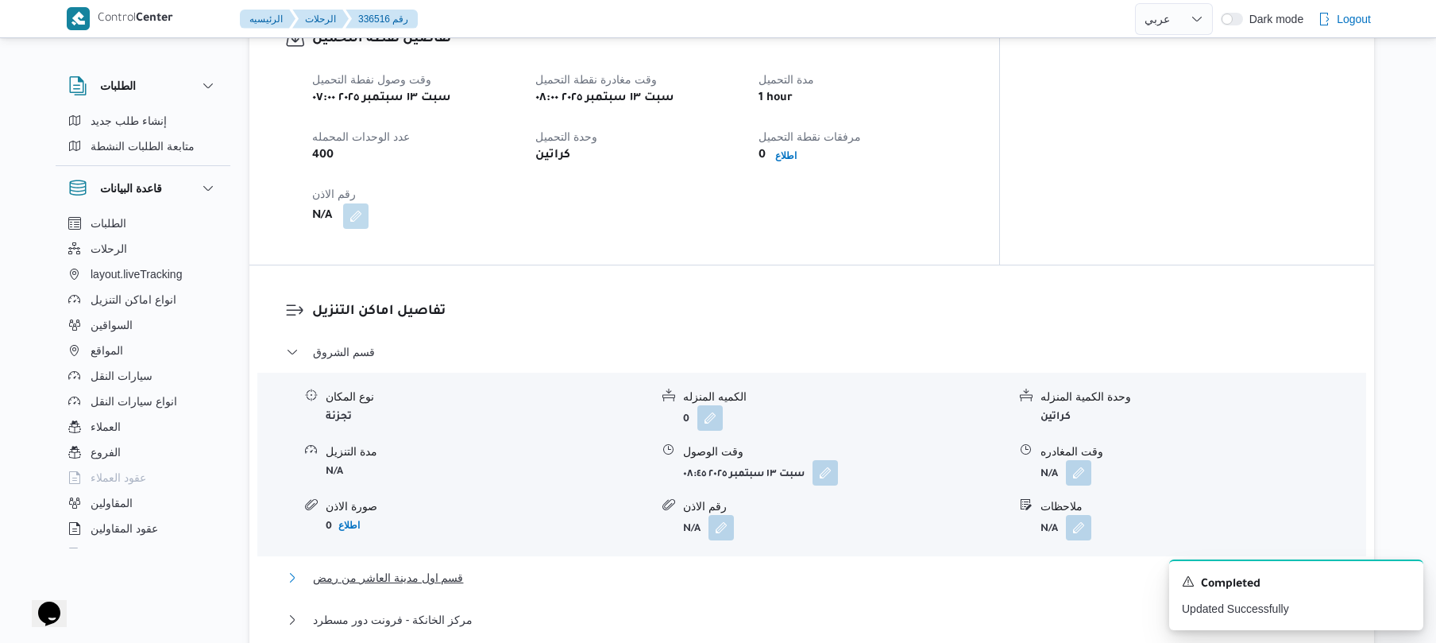
click at [709, 568] on button "قسم اول مدينة العاشر من رمض" at bounding box center [812, 577] width 1052 height 19
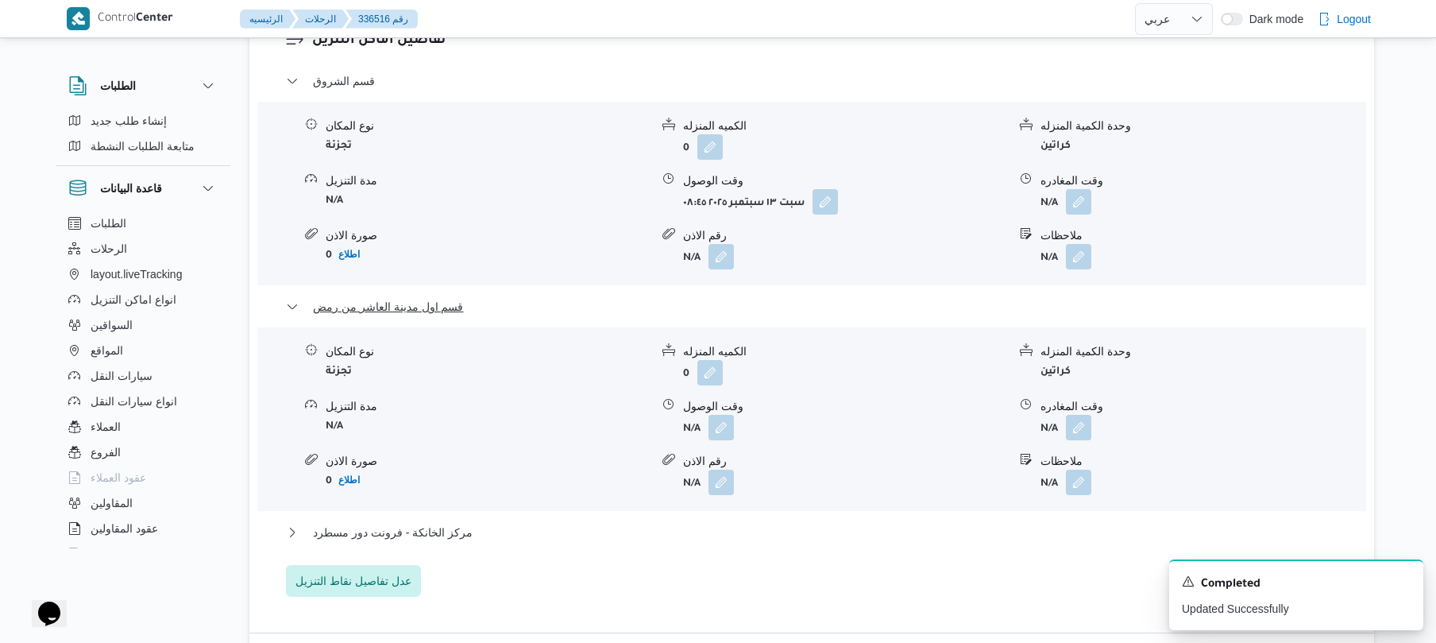
scroll to position [1567, 0]
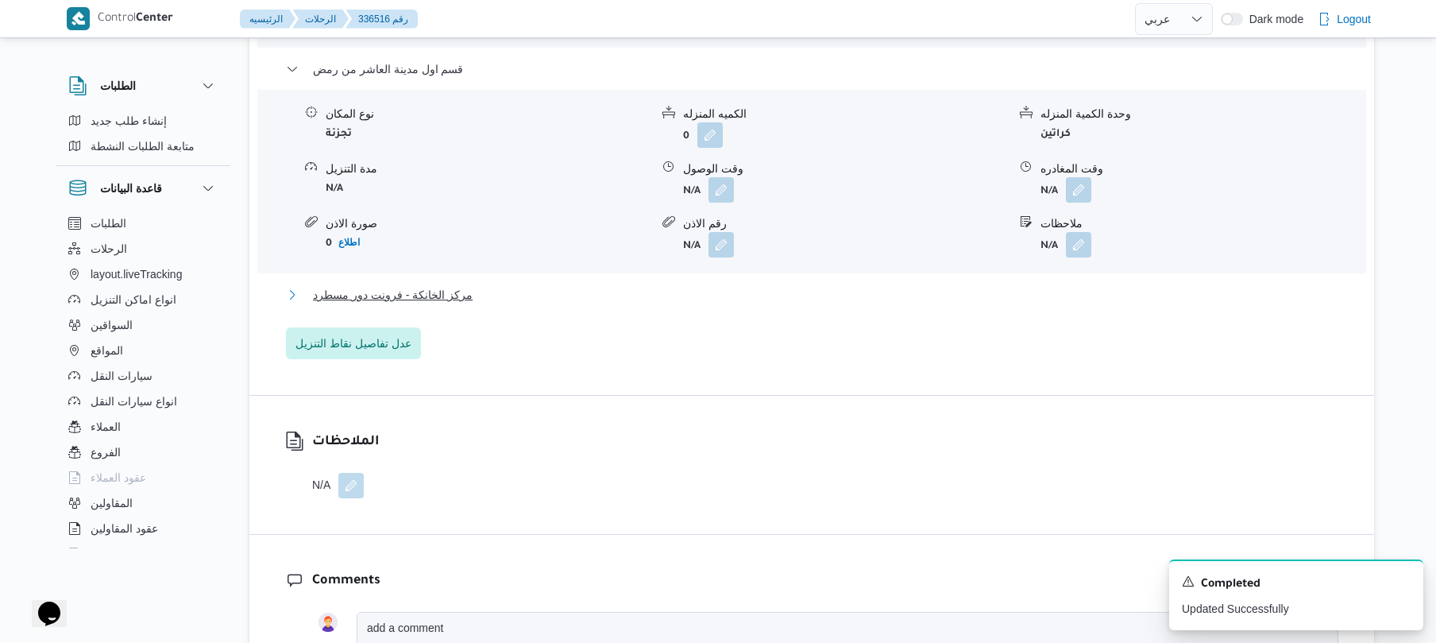
click at [859, 285] on button "مركز الخانكة - فرونت دور مسطرد" at bounding box center [812, 294] width 1052 height 19
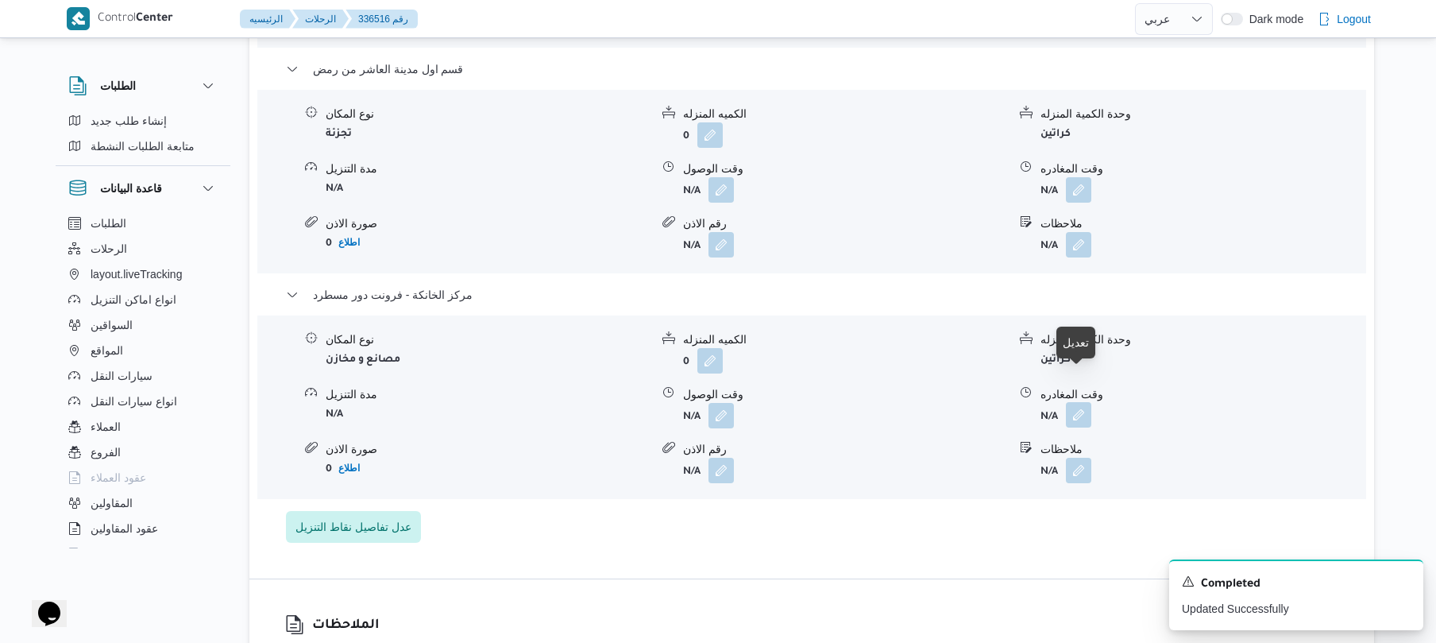
click at [1082, 402] on button "button" at bounding box center [1078, 414] width 25 height 25
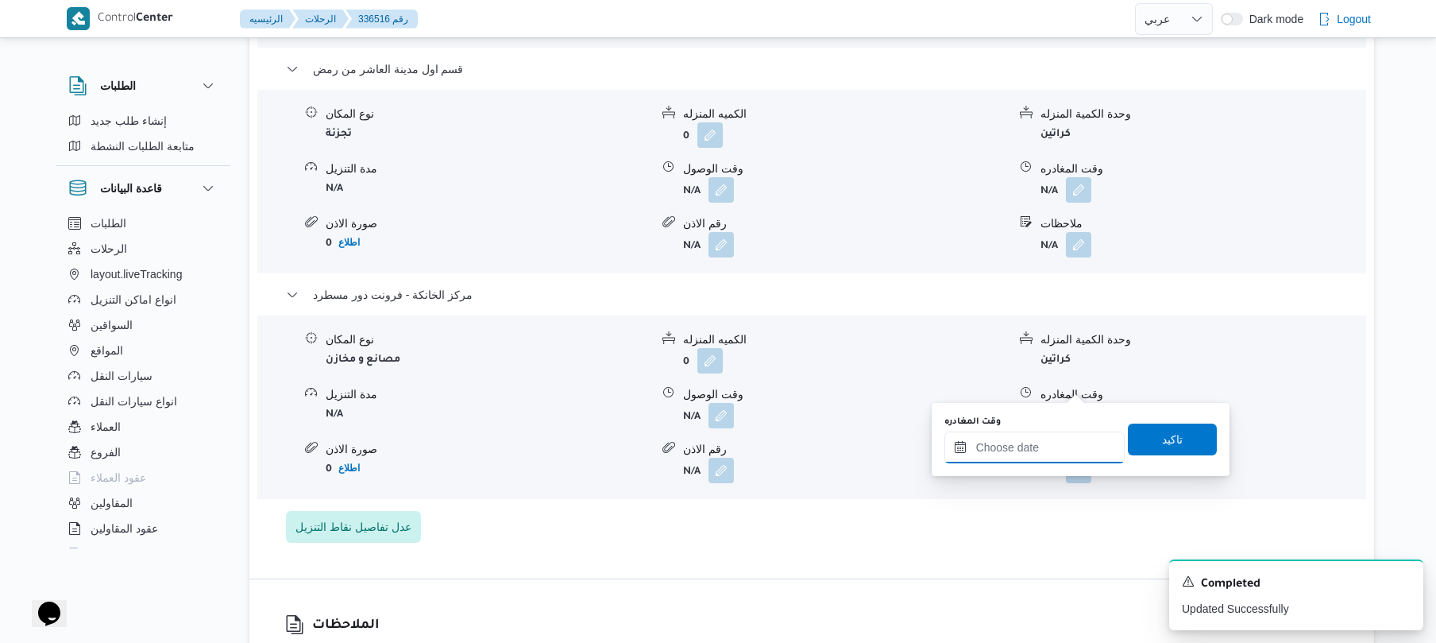
click at [1033, 446] on input "وقت المغادره" at bounding box center [1034, 447] width 180 height 32
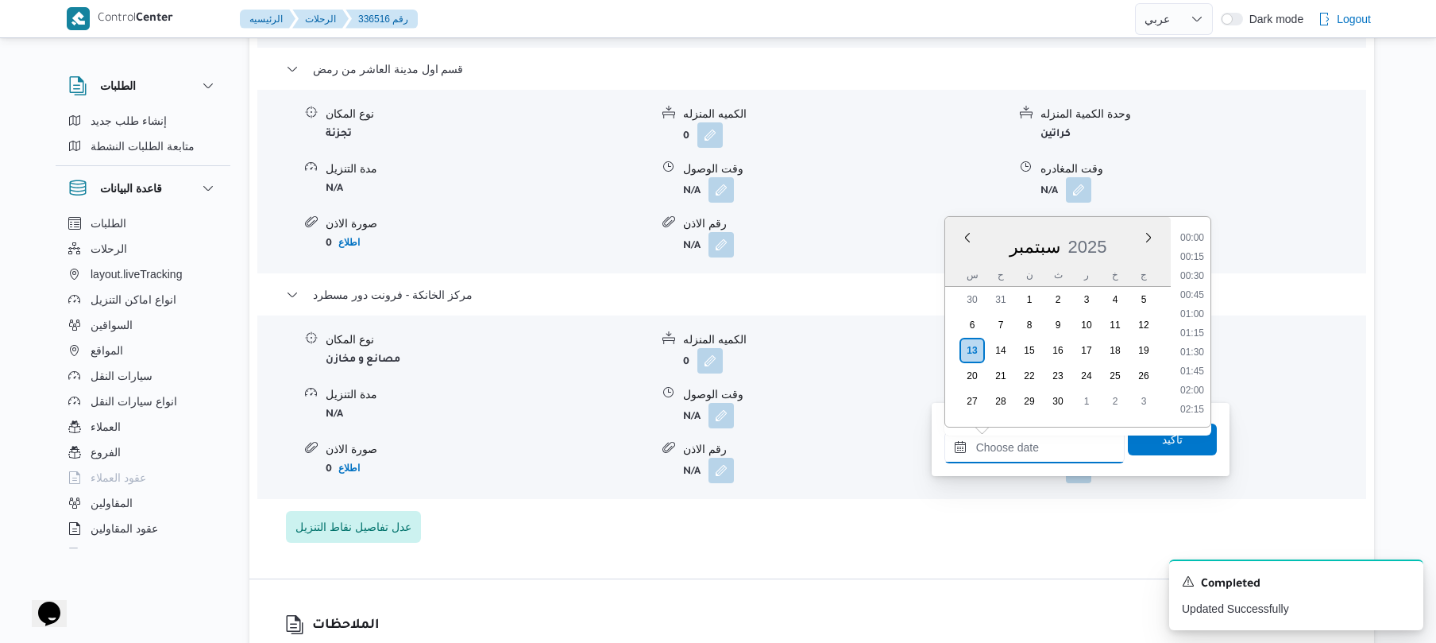
scroll to position [1526, 0]
click at [1195, 276] on li "20:30" at bounding box center [1192, 275] width 37 height 16
type input "[DATE] ٢٠:٣٠"
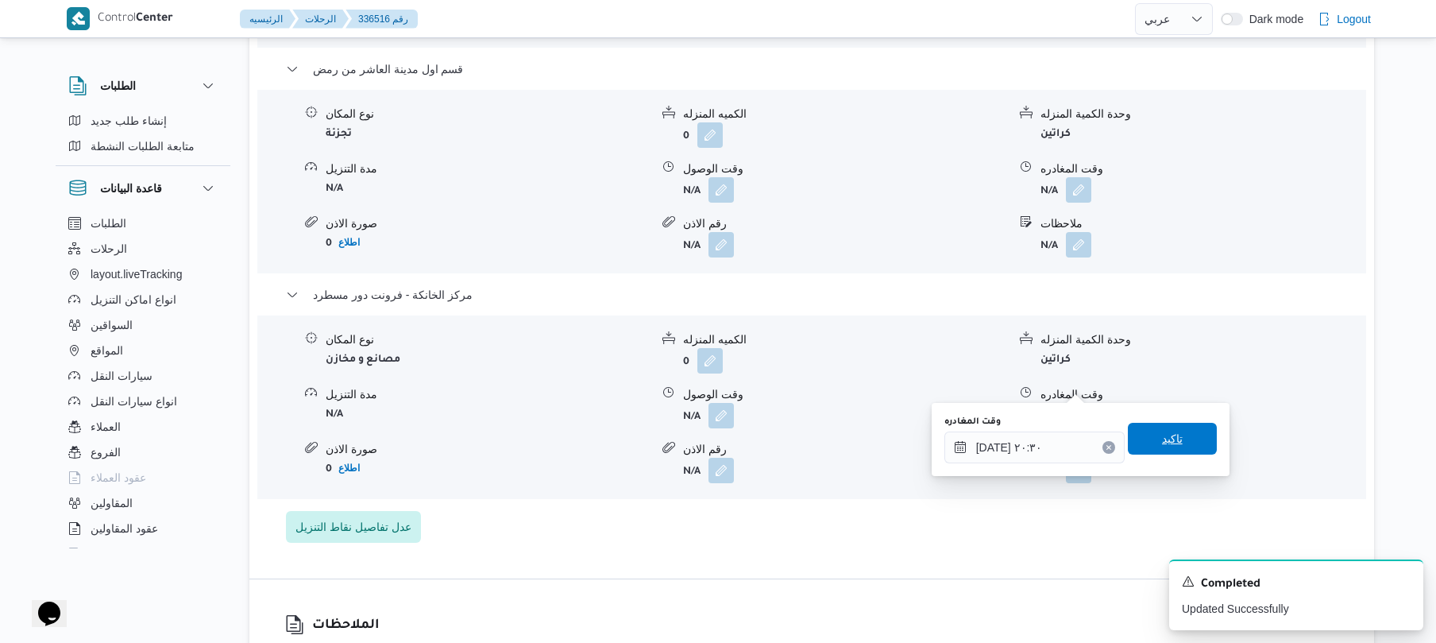
click at [1145, 440] on span "تاكيد" at bounding box center [1172, 439] width 89 height 32
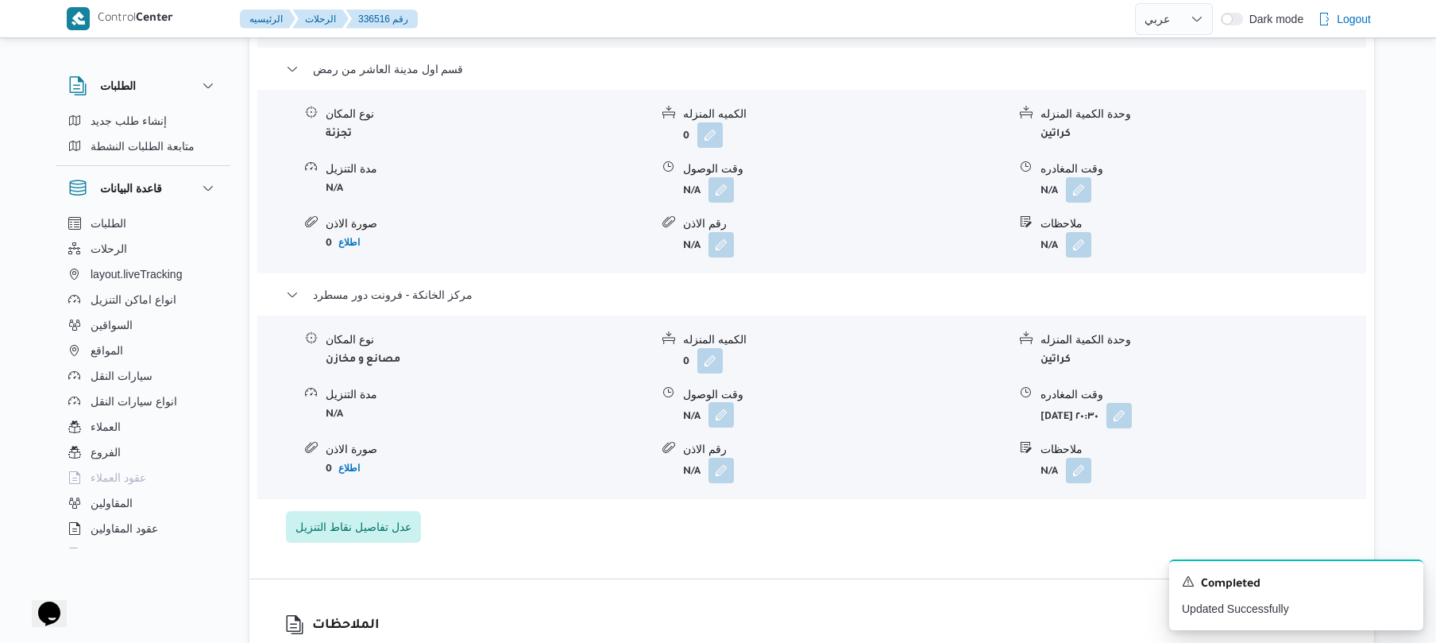
click at [715, 402] on button "button" at bounding box center [720, 414] width 25 height 25
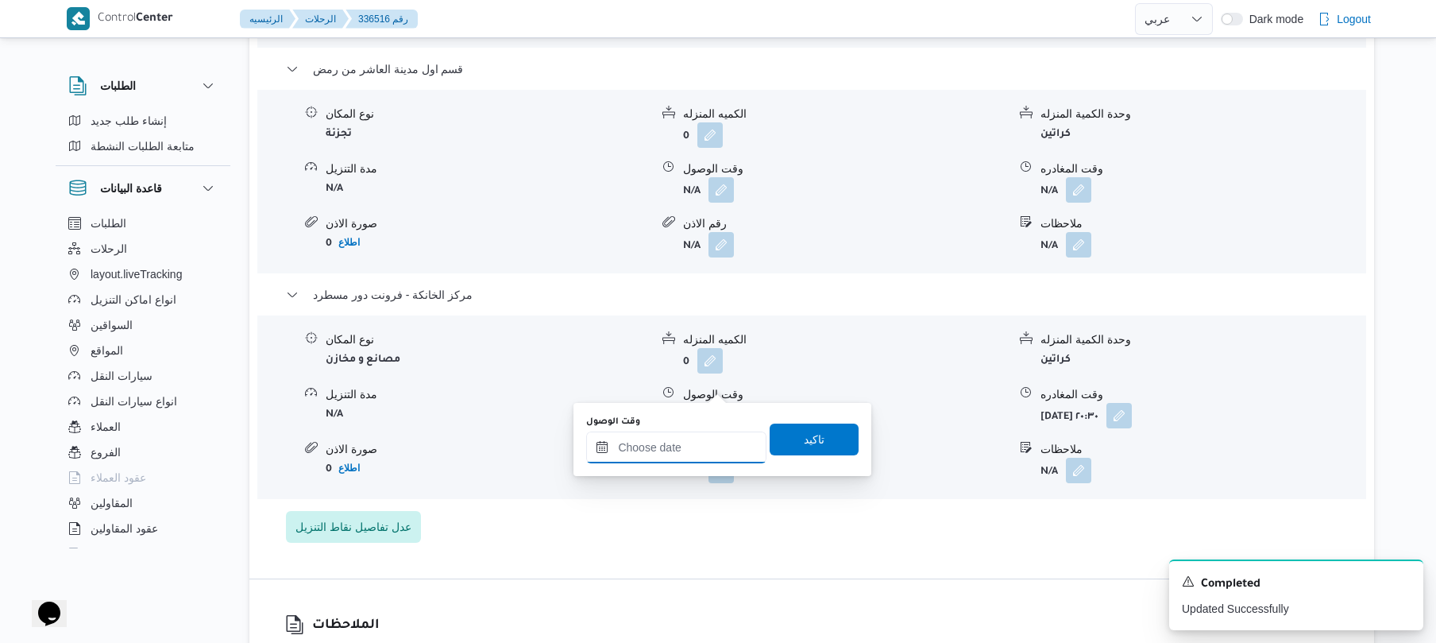
click at [691, 436] on input "وقت الوصول" at bounding box center [676, 447] width 180 height 32
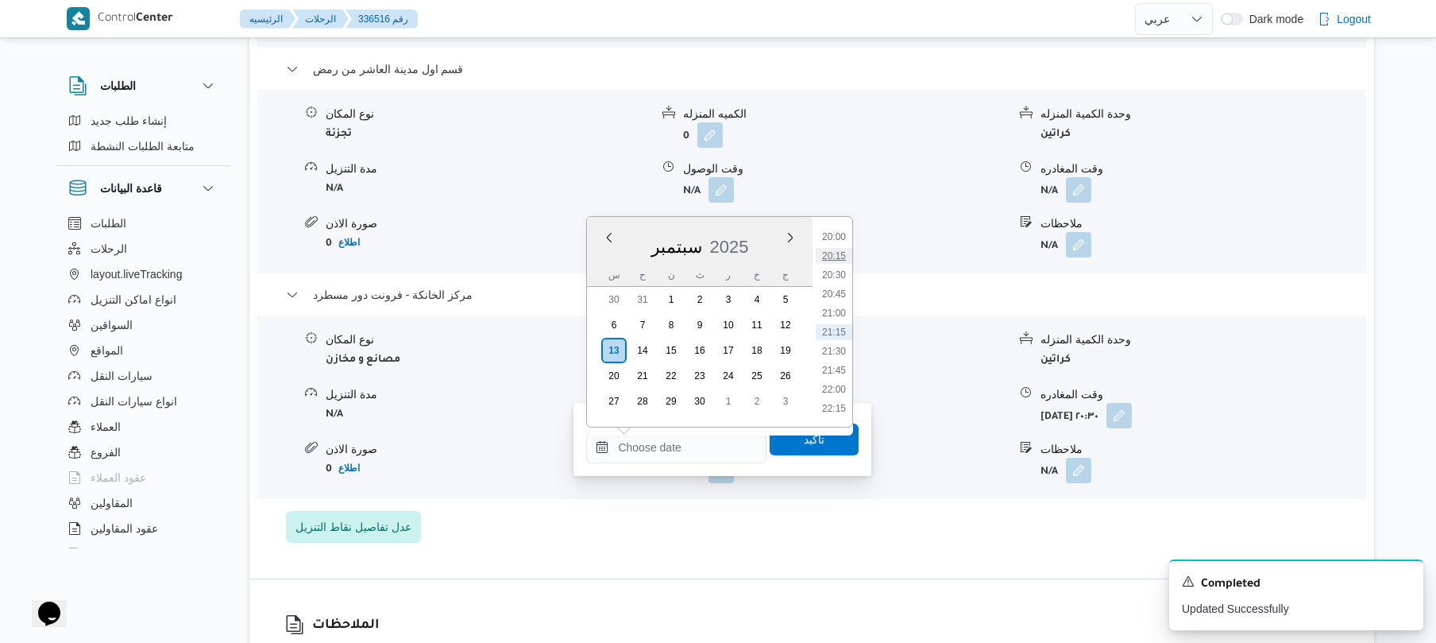
click at [833, 256] on li "20:15" at bounding box center [834, 256] width 37 height 16
type input "[DATE] ٢٠:١٥"
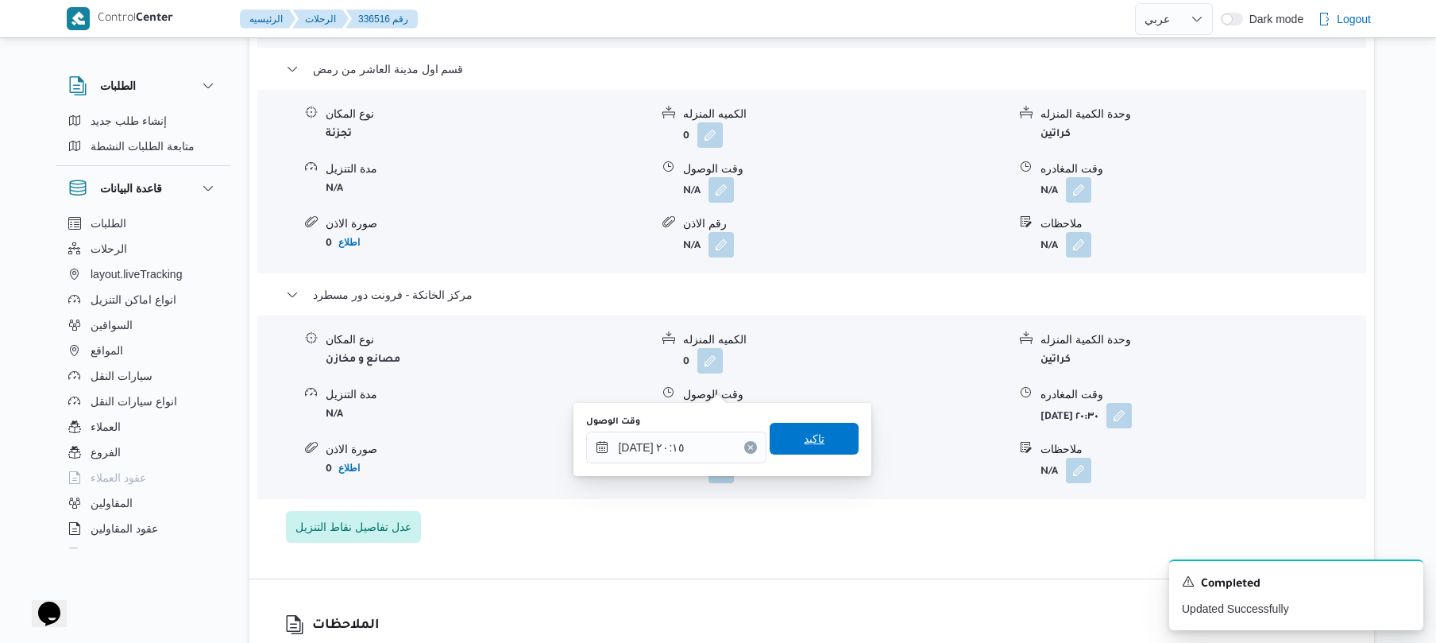
click at [804, 442] on span "تاكيد" at bounding box center [814, 438] width 21 height 19
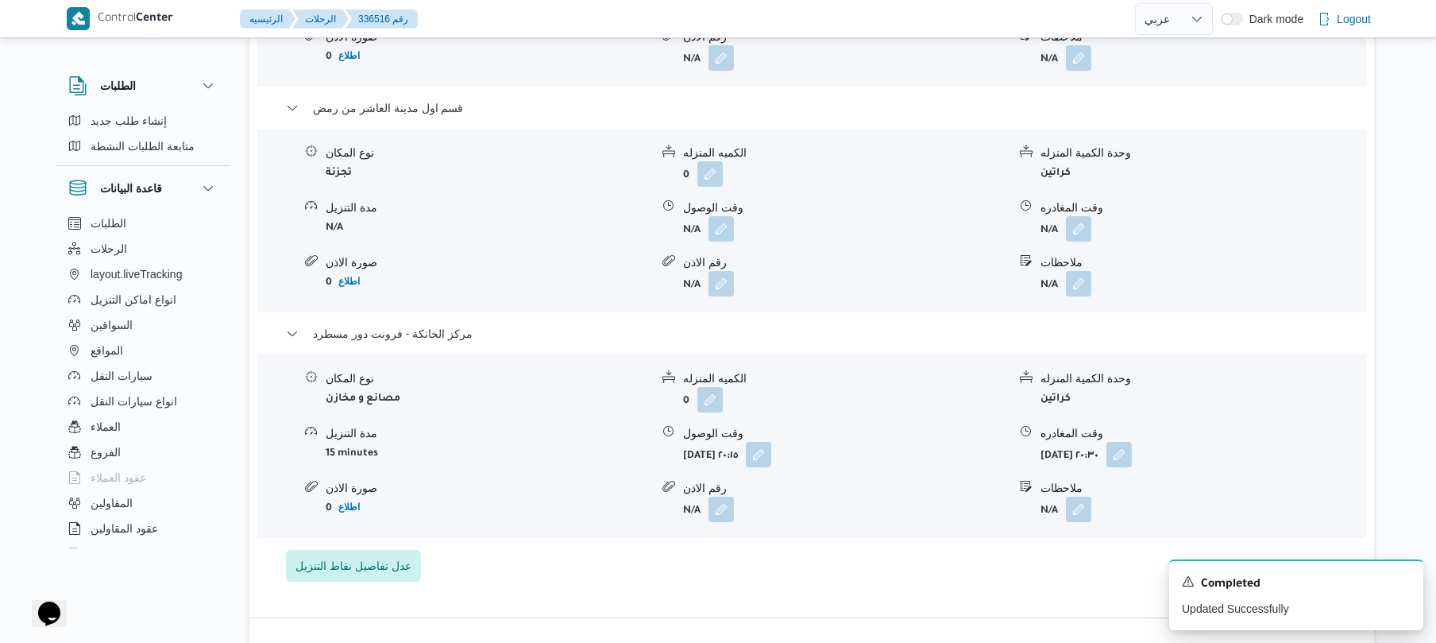
scroll to position [1525, 0]
click at [1080, 218] on button "button" at bounding box center [1078, 230] width 25 height 25
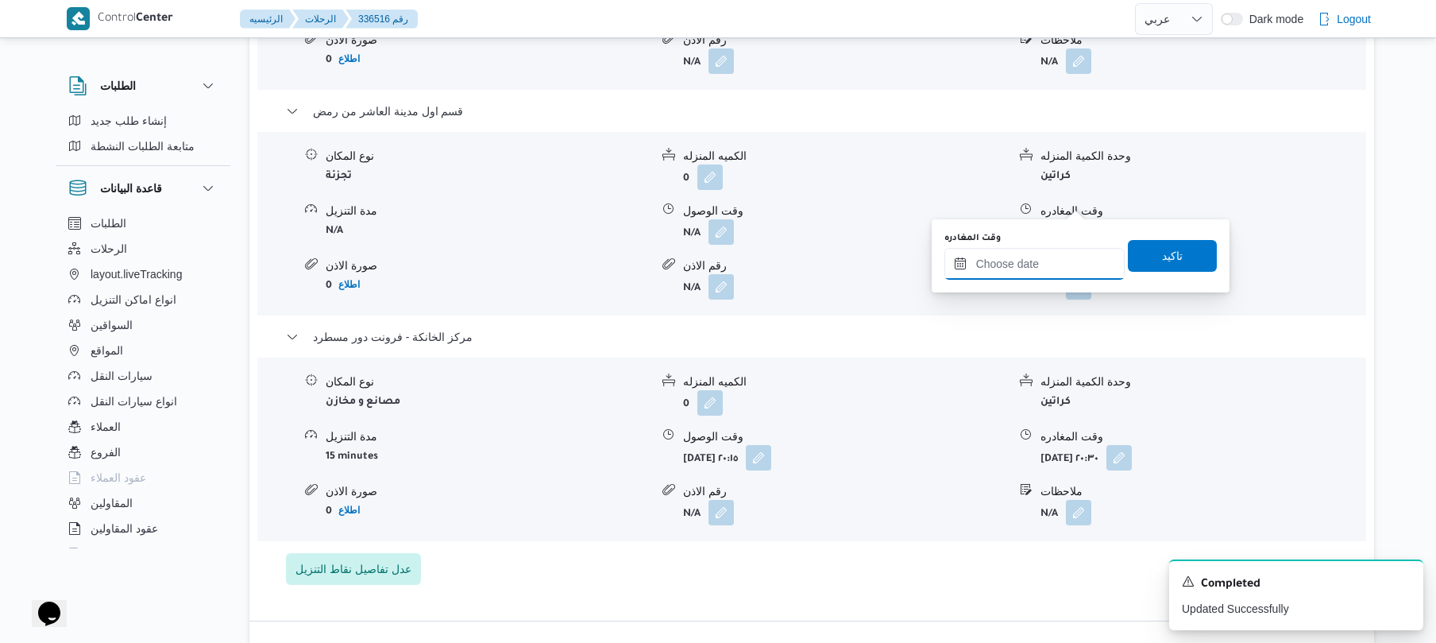
click at [1034, 261] on input "وقت المغادره" at bounding box center [1034, 264] width 180 height 32
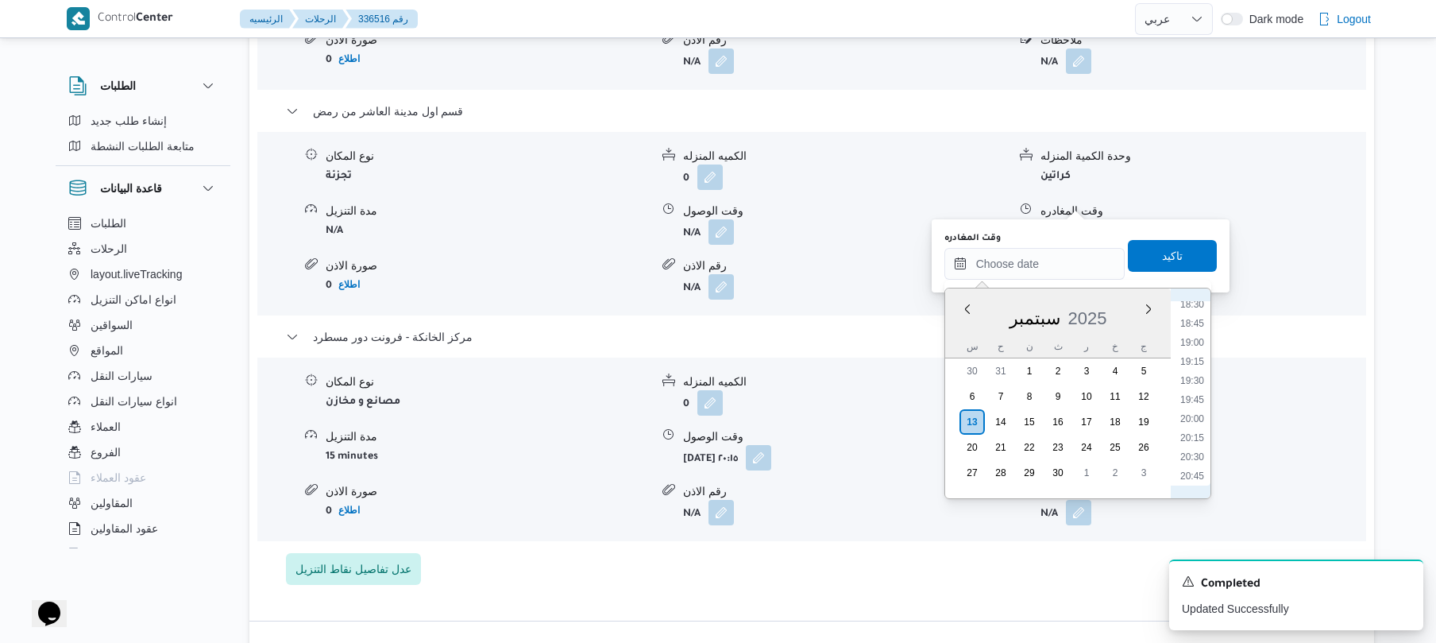
scroll to position [1370, 0]
click at [1192, 408] on li "19:15" at bounding box center [1192, 407] width 37 height 16
type input "[DATE] ١٩:١٥"
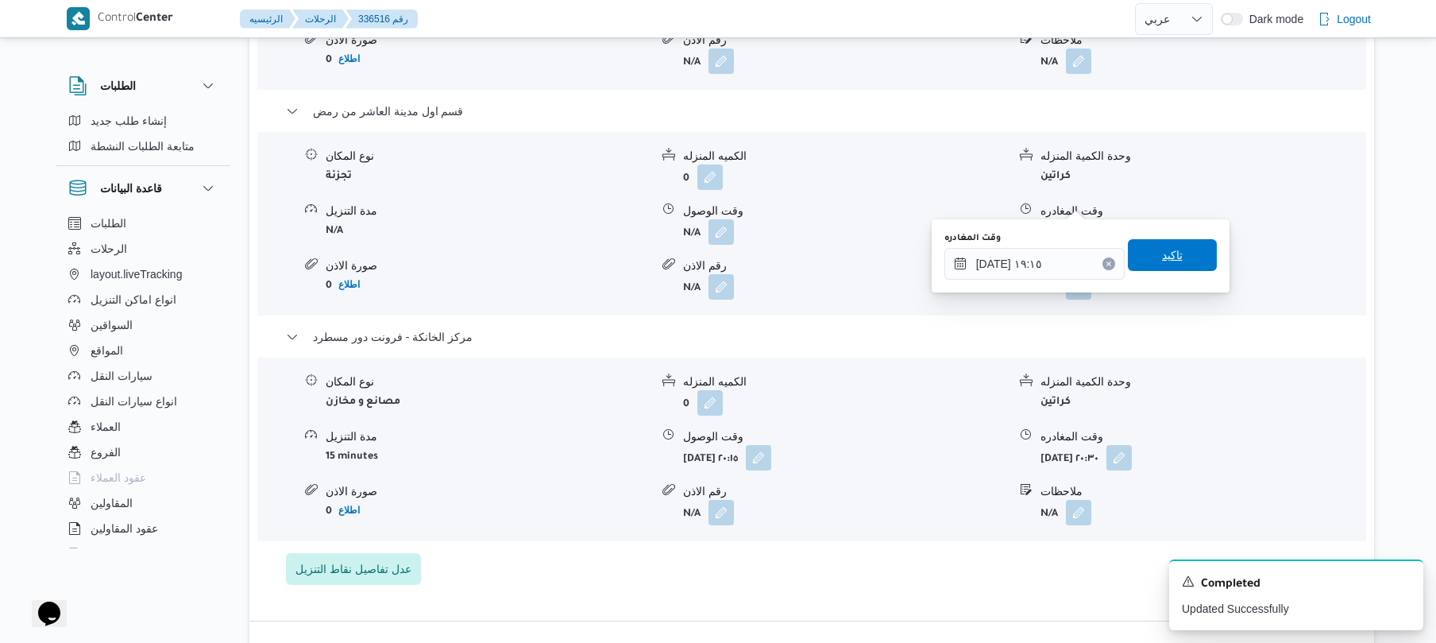
click at [1185, 245] on span "تاكيد" at bounding box center [1172, 255] width 89 height 32
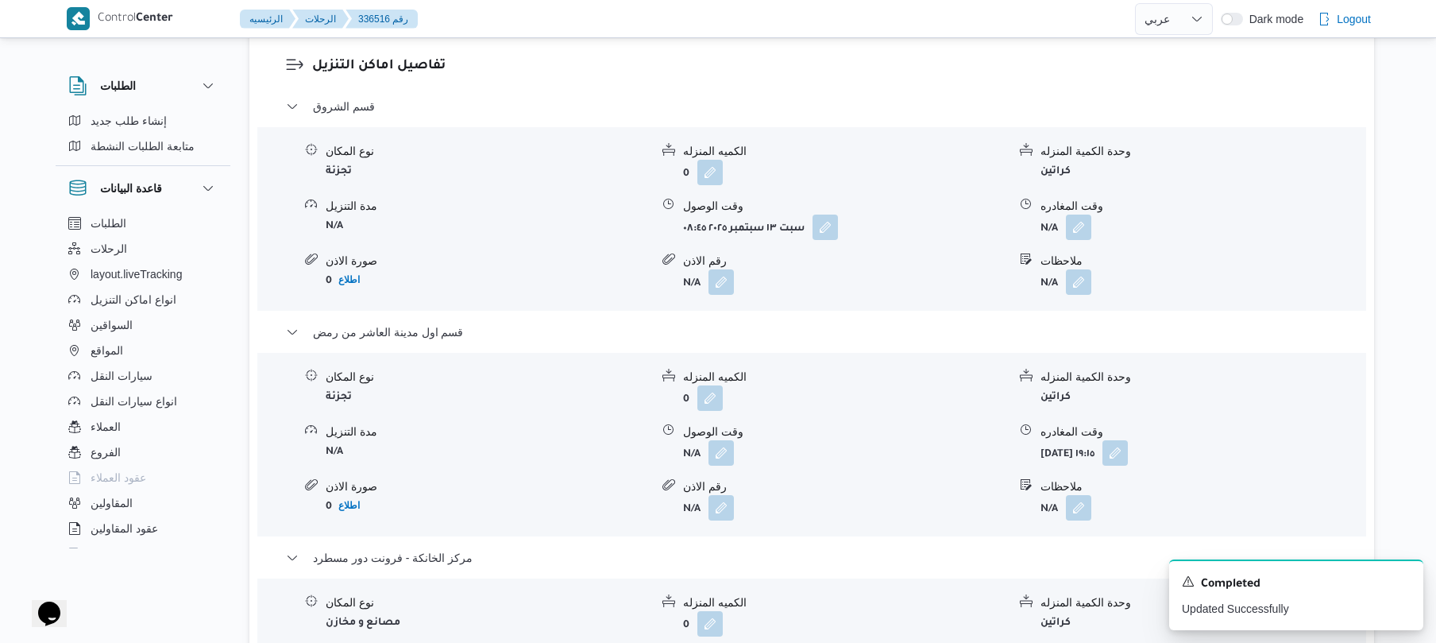
scroll to position [1271, 0]
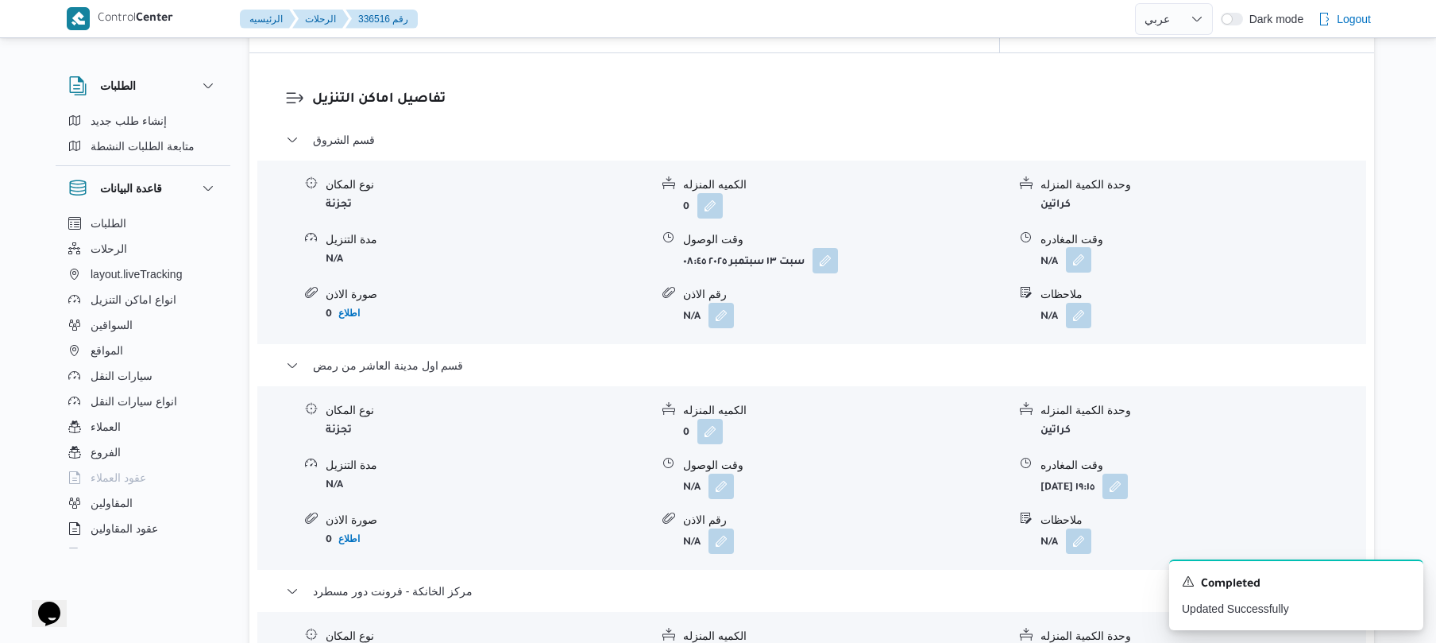
click at [1083, 247] on button "button" at bounding box center [1078, 259] width 25 height 25
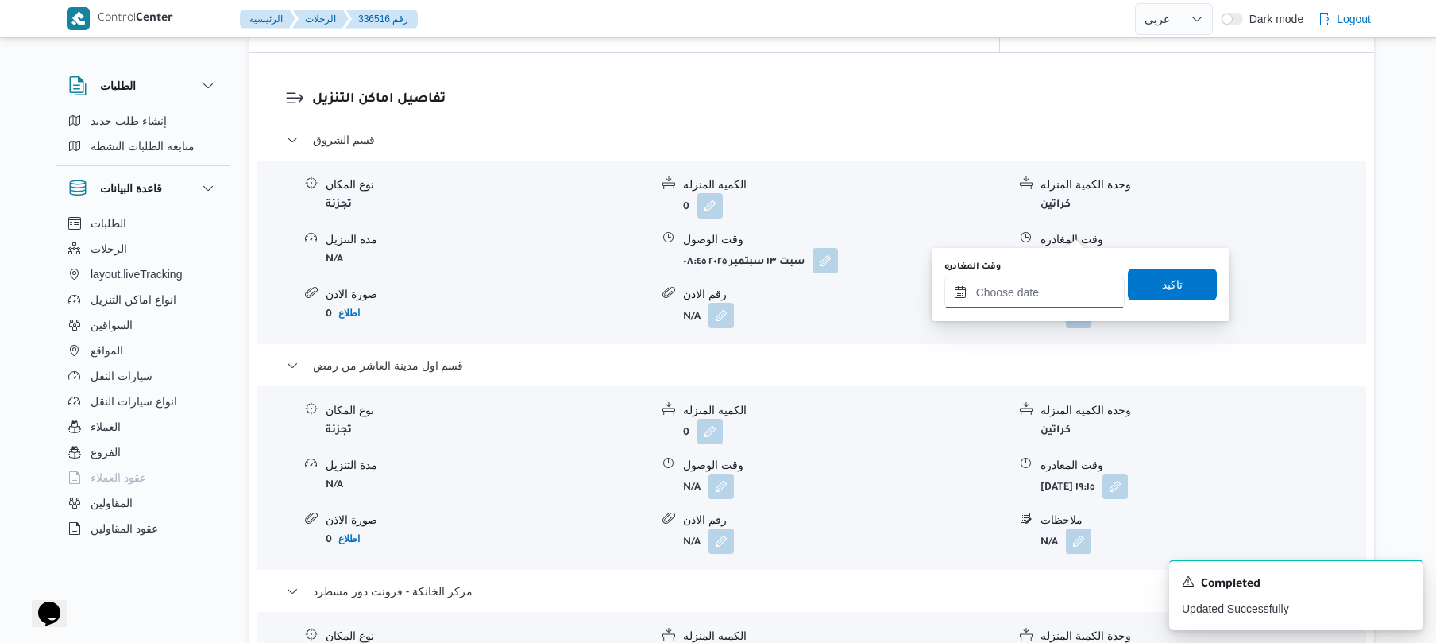
click at [1033, 291] on input "وقت المغادره" at bounding box center [1034, 292] width 180 height 32
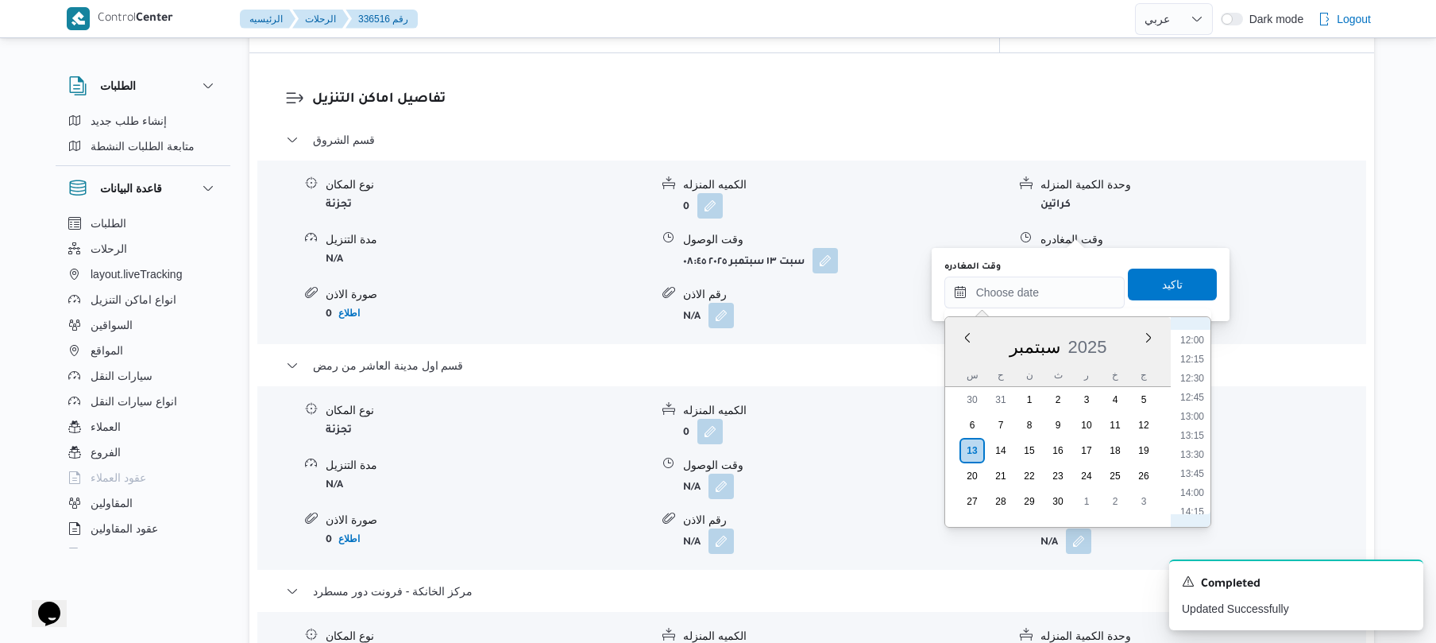
scroll to position [955, 0]
click at [1191, 413] on li "13:30" at bounding box center [1192, 412] width 37 height 16
type input "[DATE] ١٣:٣٠"
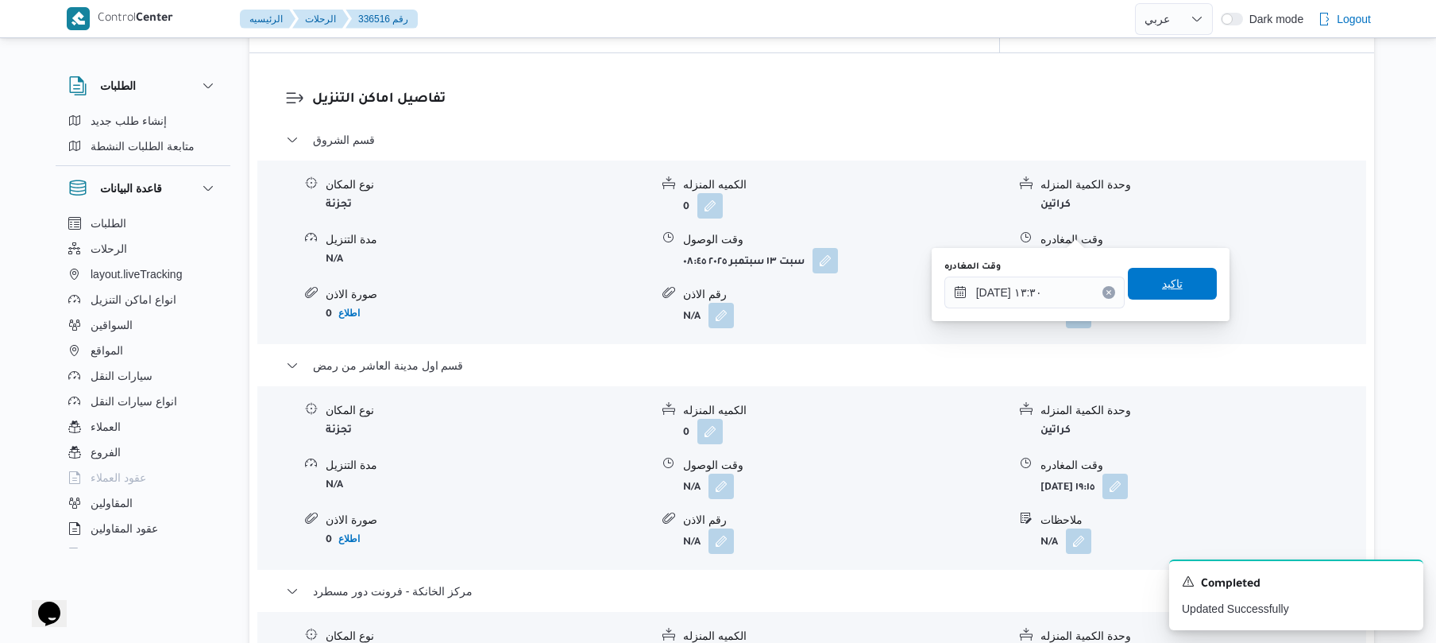
click at [1182, 284] on span "تاكيد" at bounding box center [1172, 284] width 89 height 32
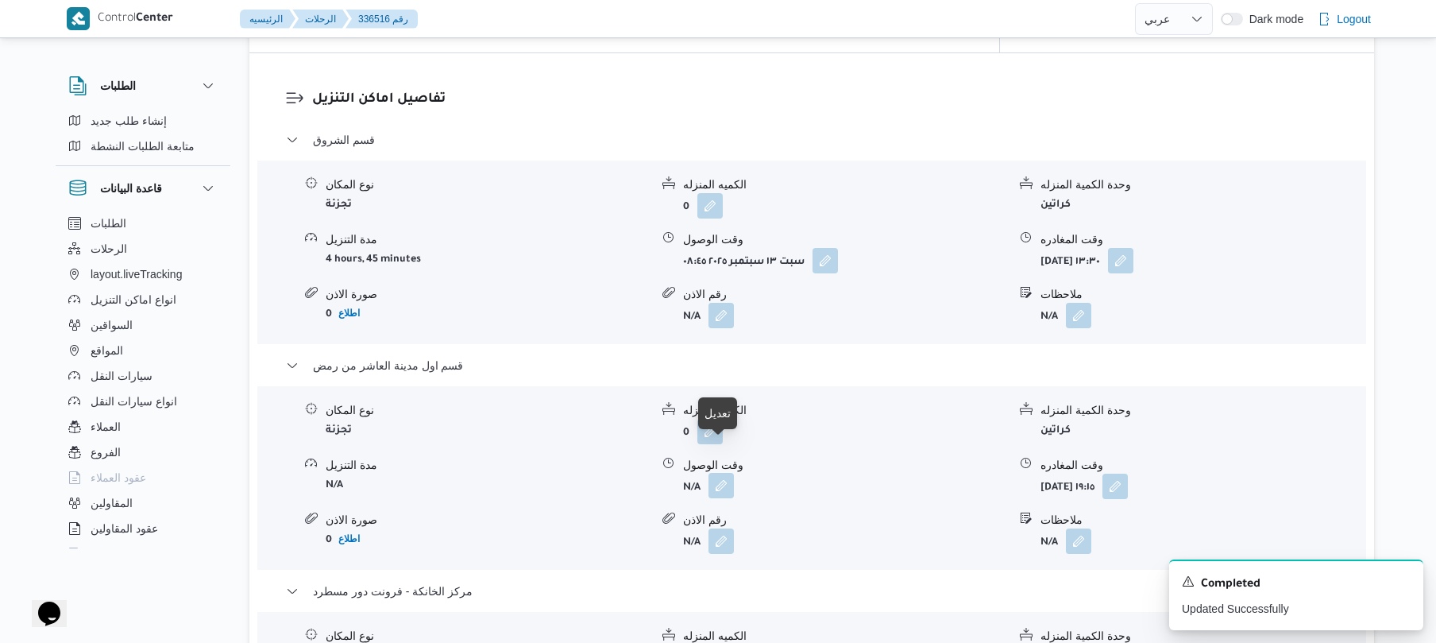
click at [719, 473] on button "button" at bounding box center [720, 485] width 25 height 25
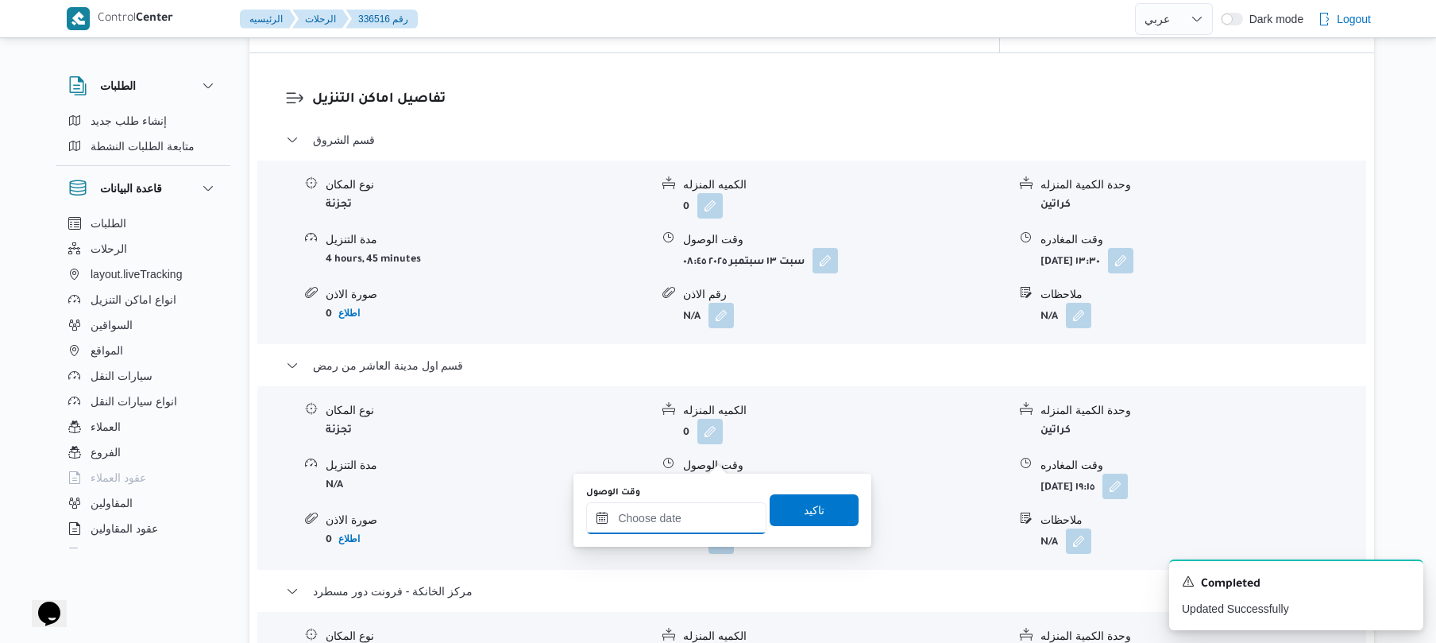
click at [678, 519] on input "وقت الوصول" at bounding box center [676, 518] width 180 height 32
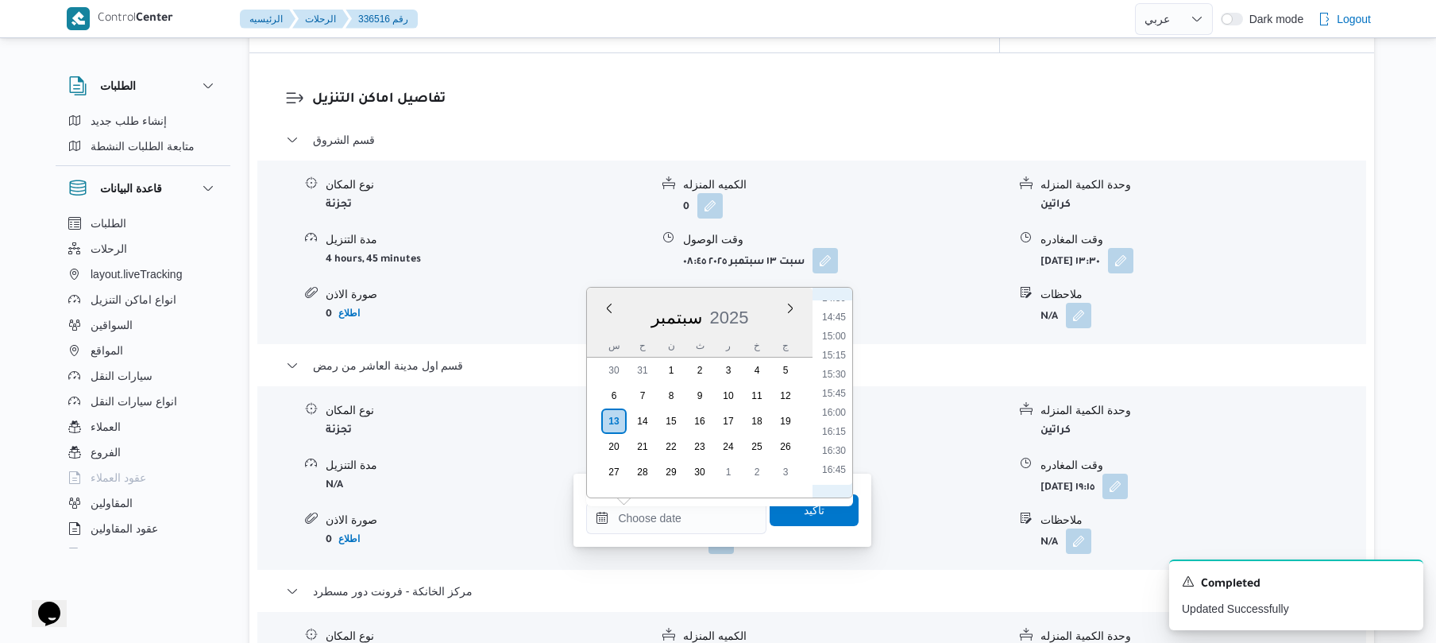
scroll to position [1056, 0]
click at [832, 345] on li "14:15" at bounding box center [834, 339] width 37 height 16
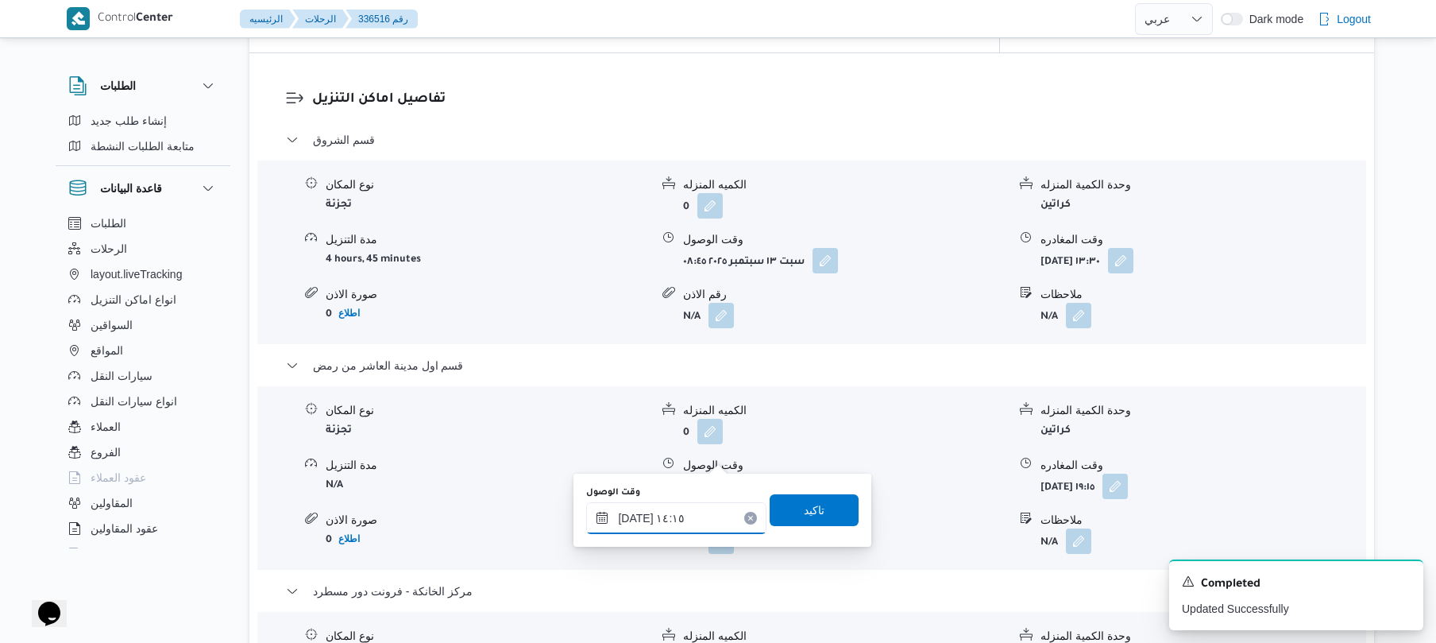
click at [633, 519] on input "[DATE] ١٤:١٥" at bounding box center [676, 518] width 180 height 32
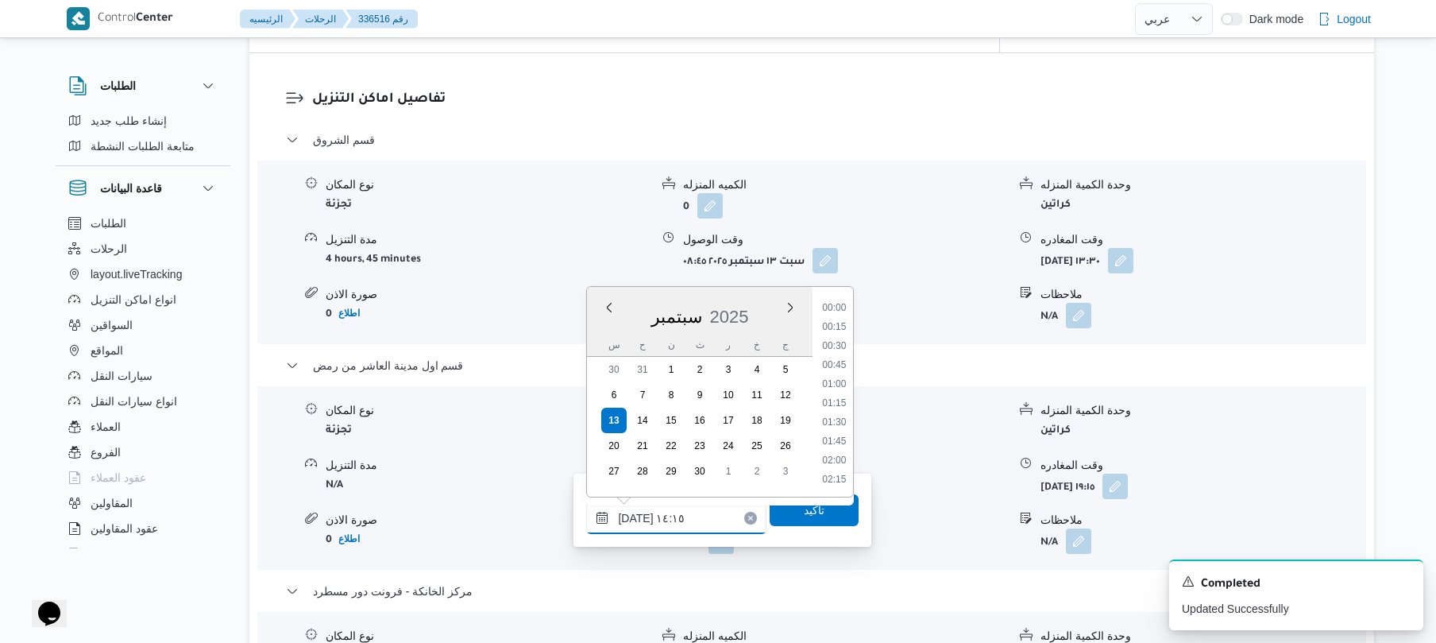
click at [633, 519] on input "[DATE] ١٤:١٥" at bounding box center [676, 518] width 180 height 32
type input "[DATE] ١٤:١٠"
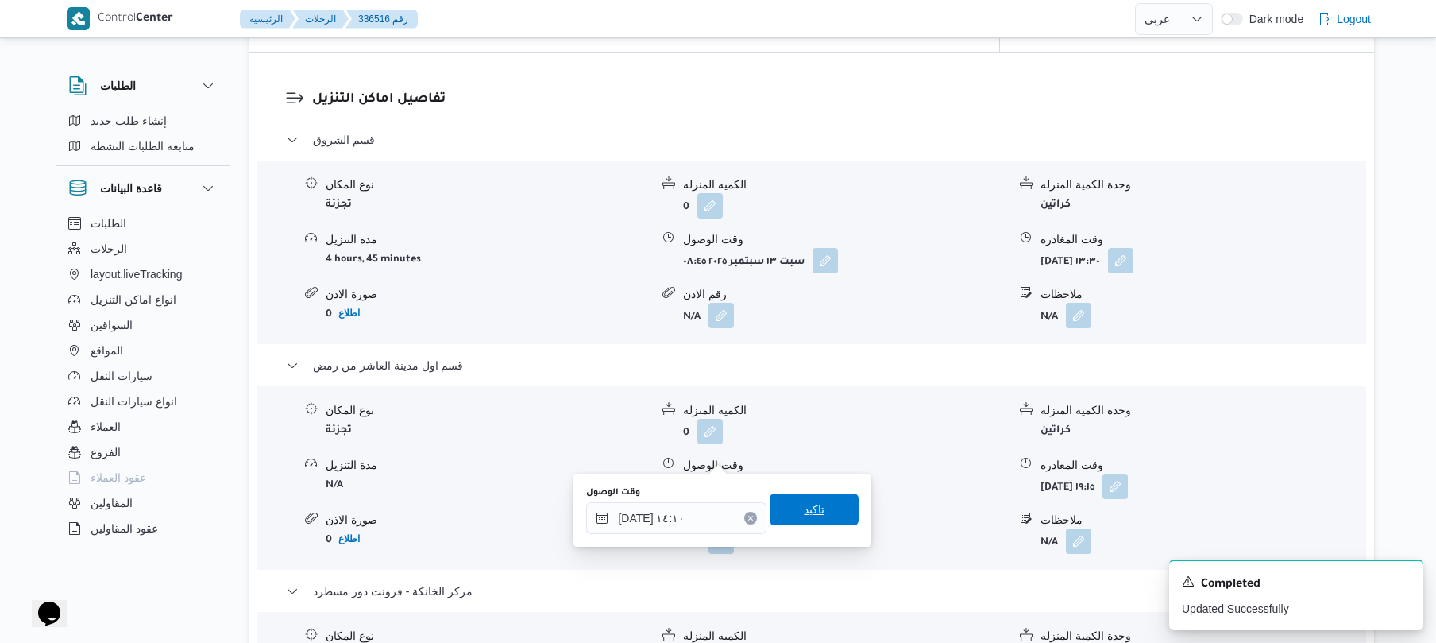
click at [789, 515] on span "تاكيد" at bounding box center [814, 509] width 89 height 32
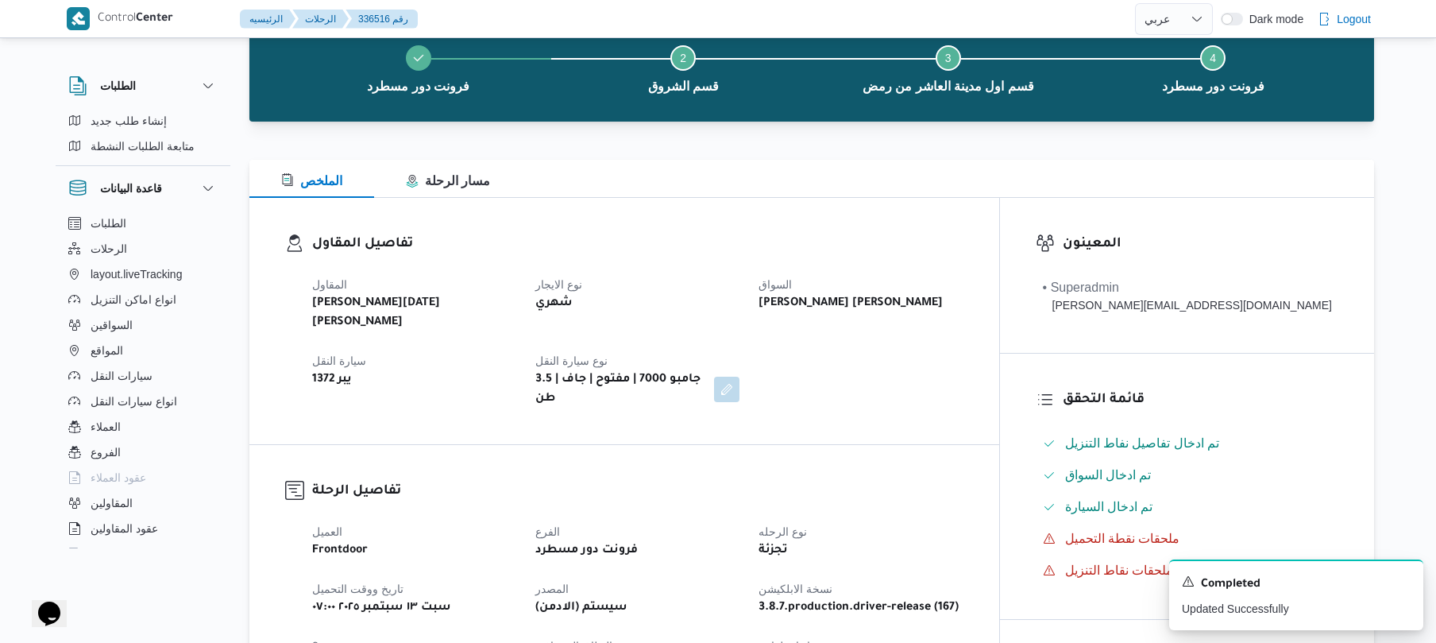
scroll to position [0, 0]
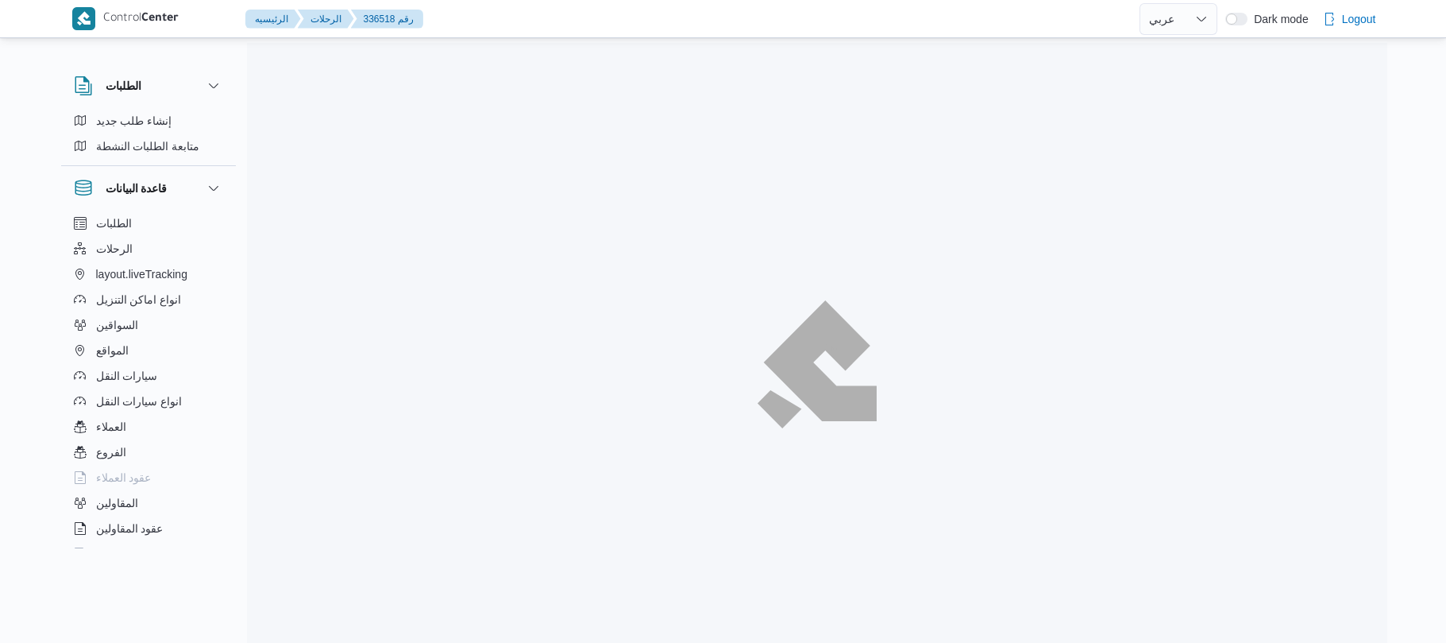
select select "ar"
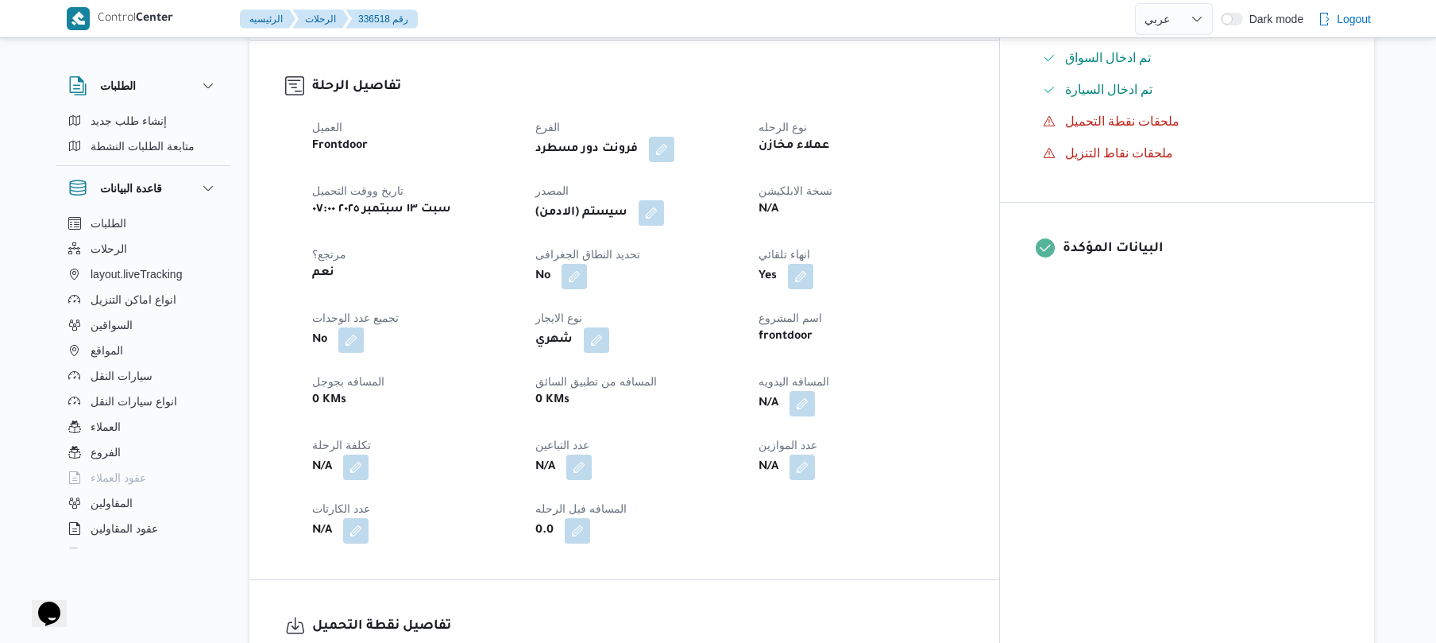
scroll to position [550, 0]
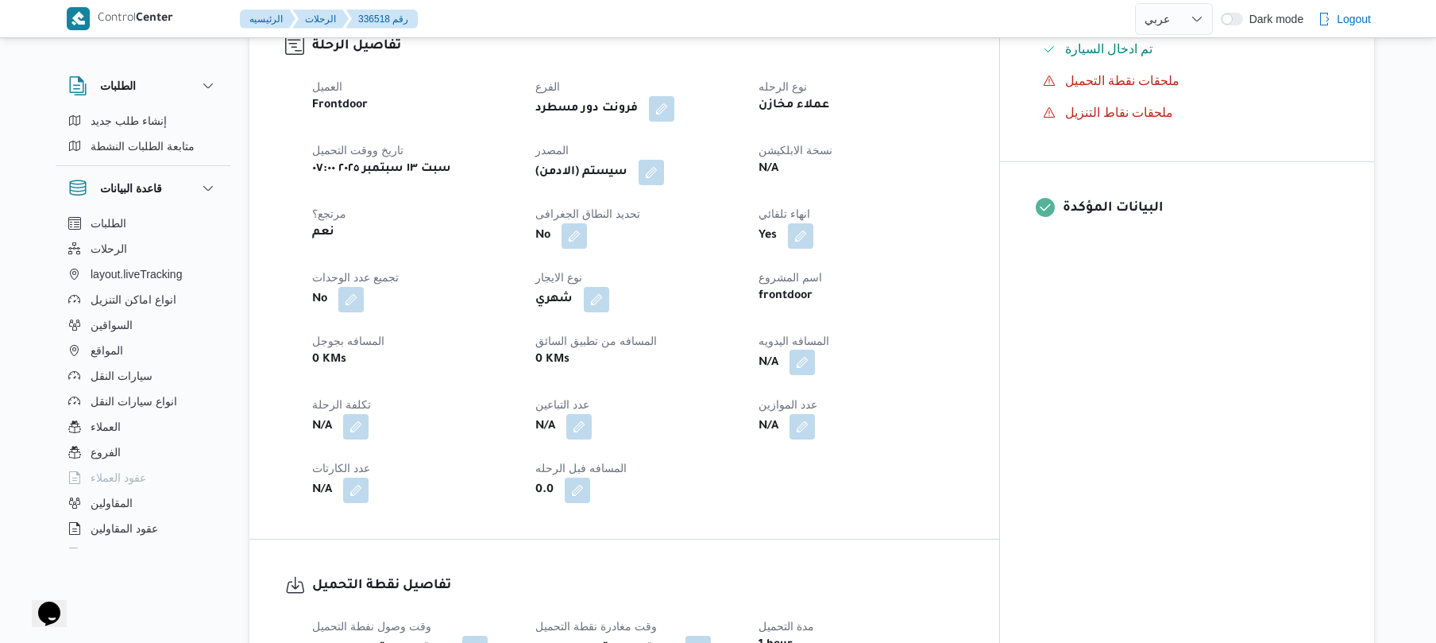
click at [815, 349] on button "button" at bounding box center [801, 361] width 25 height 25
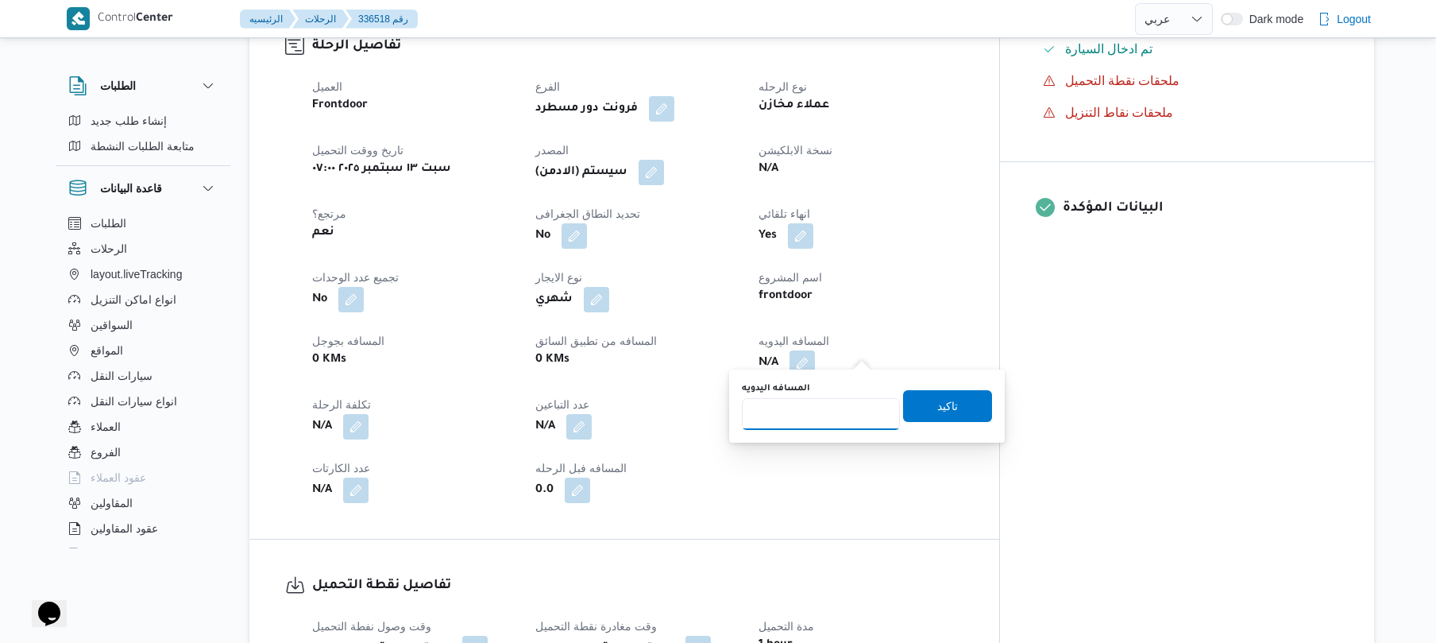
click at [843, 400] on input "المسافه اليدويه" at bounding box center [821, 414] width 158 height 32
type input "120"
click at [948, 407] on span "تاكيد" at bounding box center [947, 405] width 21 height 19
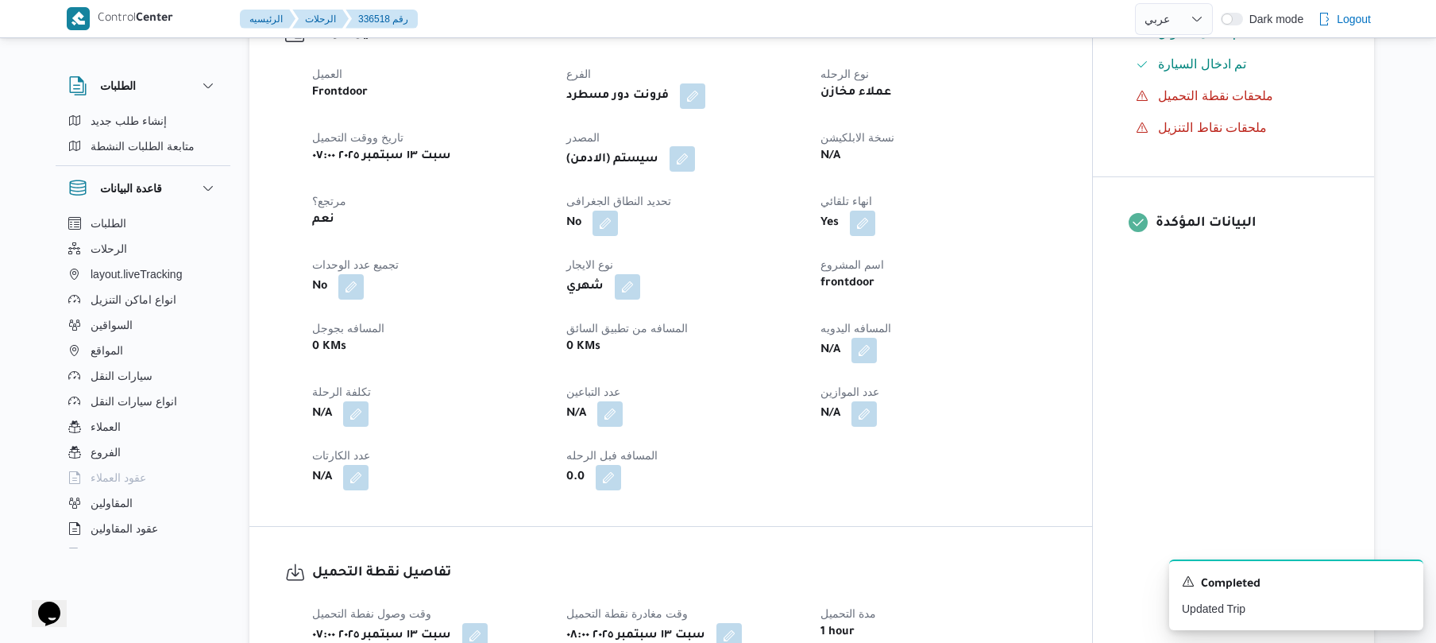
click at [688, 159] on button "button" at bounding box center [682, 158] width 25 height 25
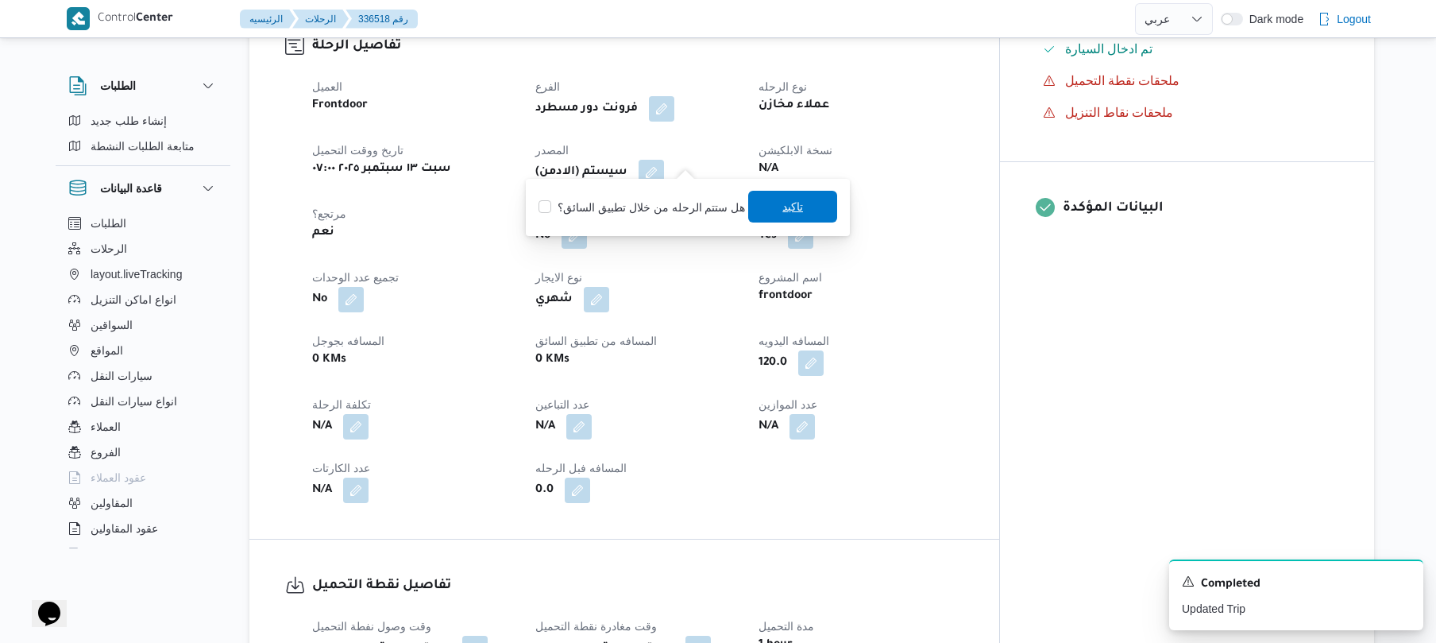
click at [761, 210] on span "تاكيد" at bounding box center [792, 207] width 89 height 32
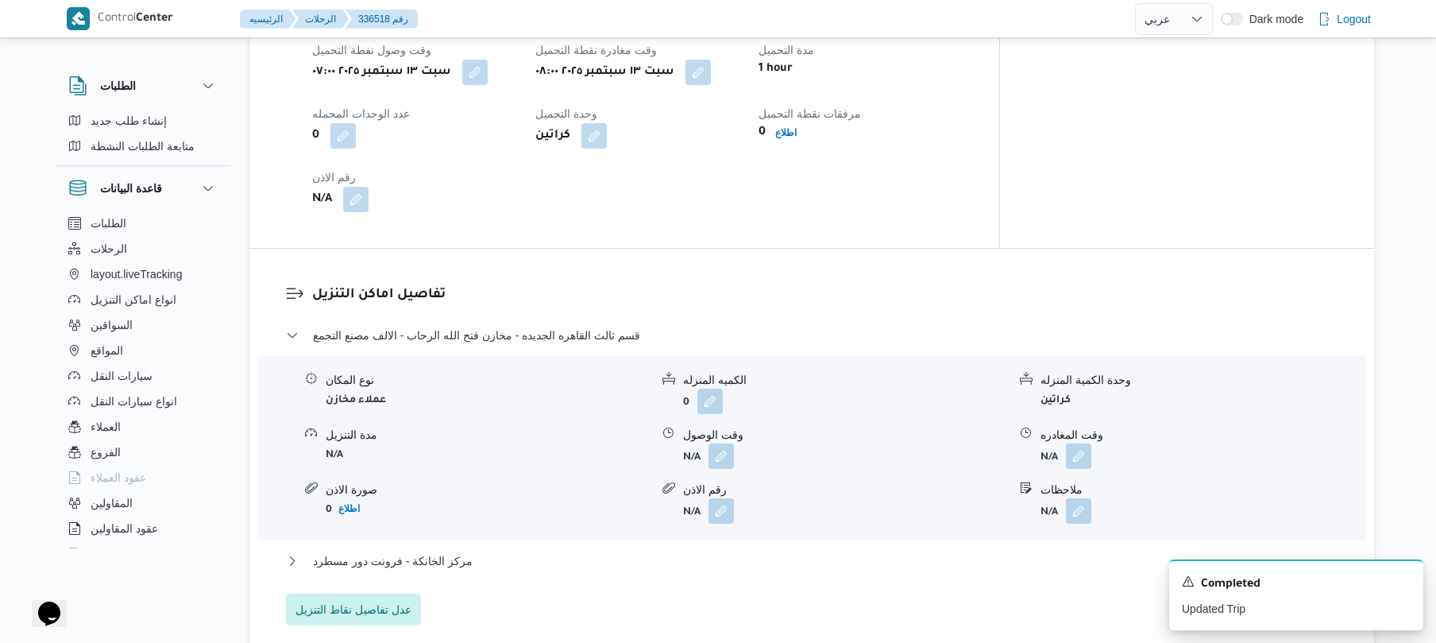
scroll to position [1228, 0]
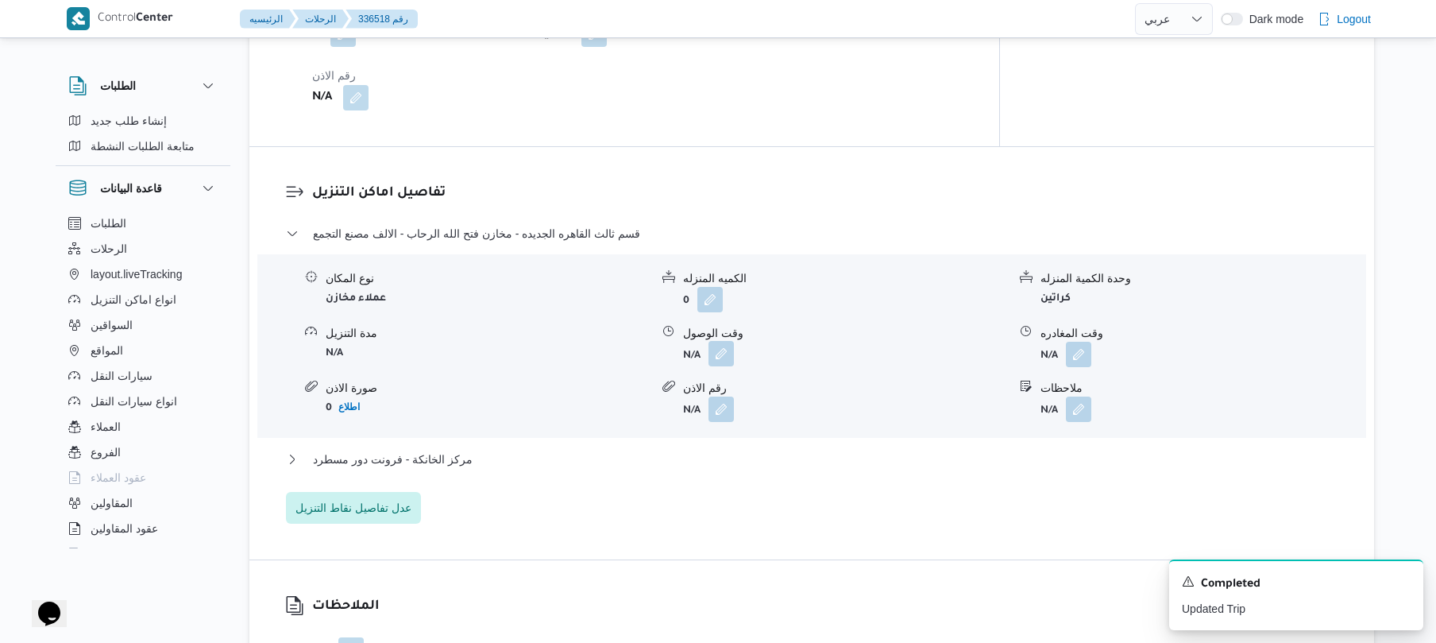
click at [718, 344] on button "button" at bounding box center [720, 353] width 25 height 25
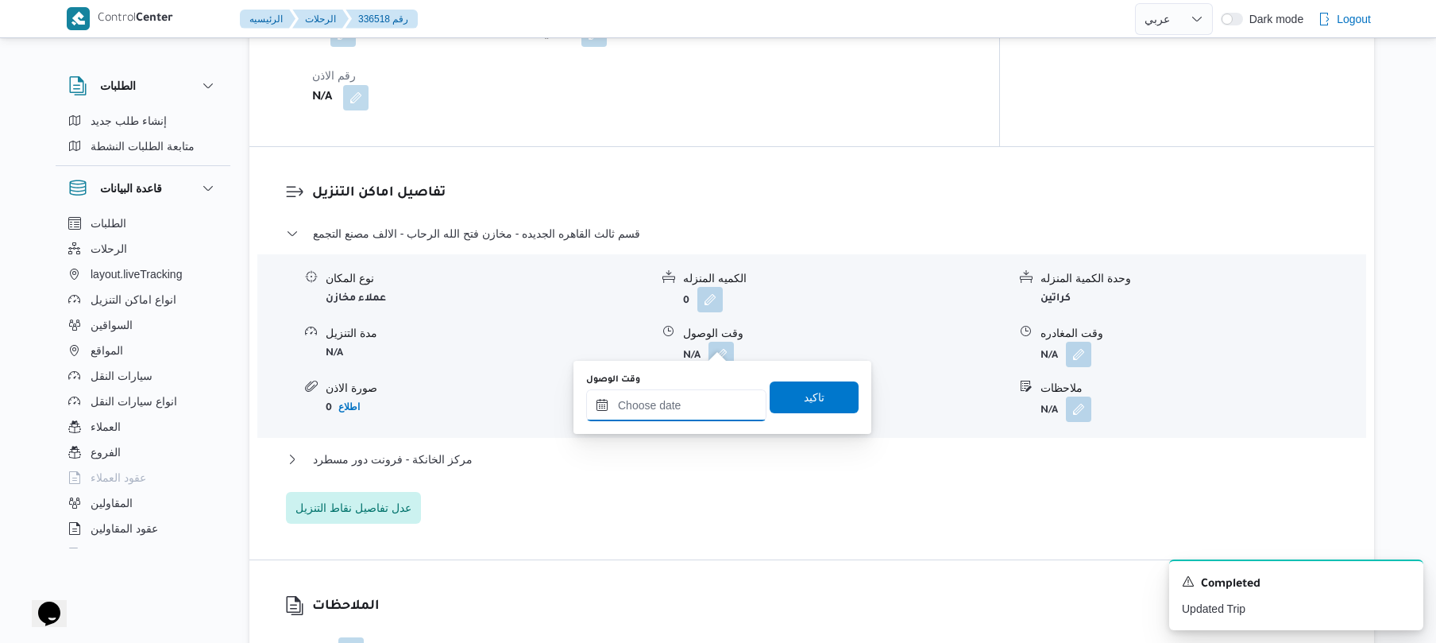
click at [669, 398] on input "وقت الوصول" at bounding box center [676, 405] width 180 height 32
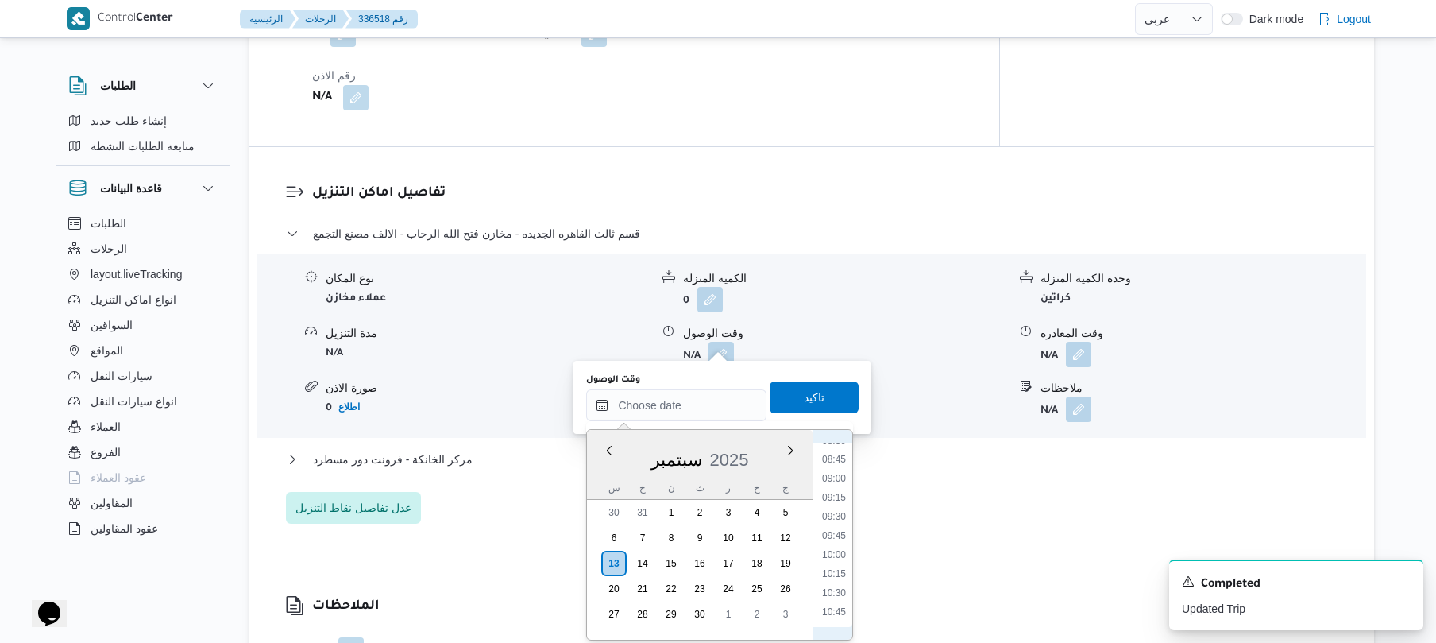
scroll to position [592, 0]
click at [840, 528] on li "08:45" at bounding box center [834, 526] width 37 height 16
type input "١٣/٠٩/٢٠٢٥ ٠٨:٤٥"
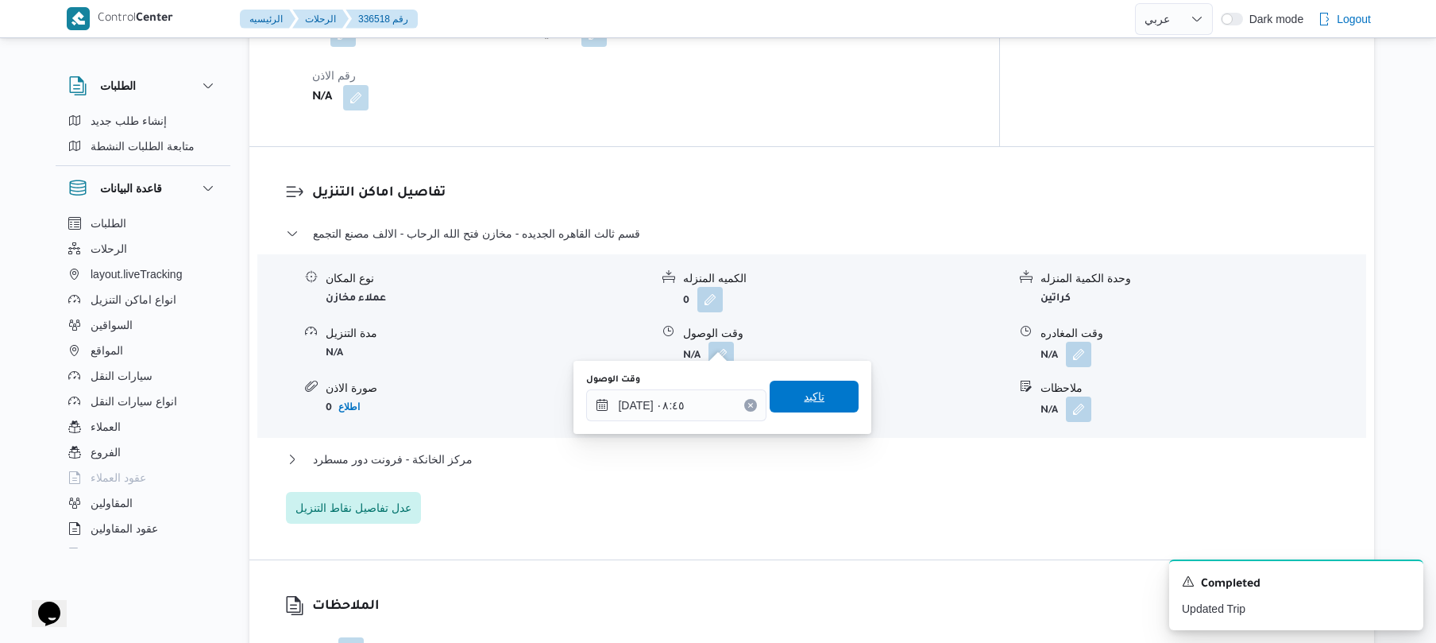
click at [820, 396] on span "تاكيد" at bounding box center [814, 396] width 89 height 32
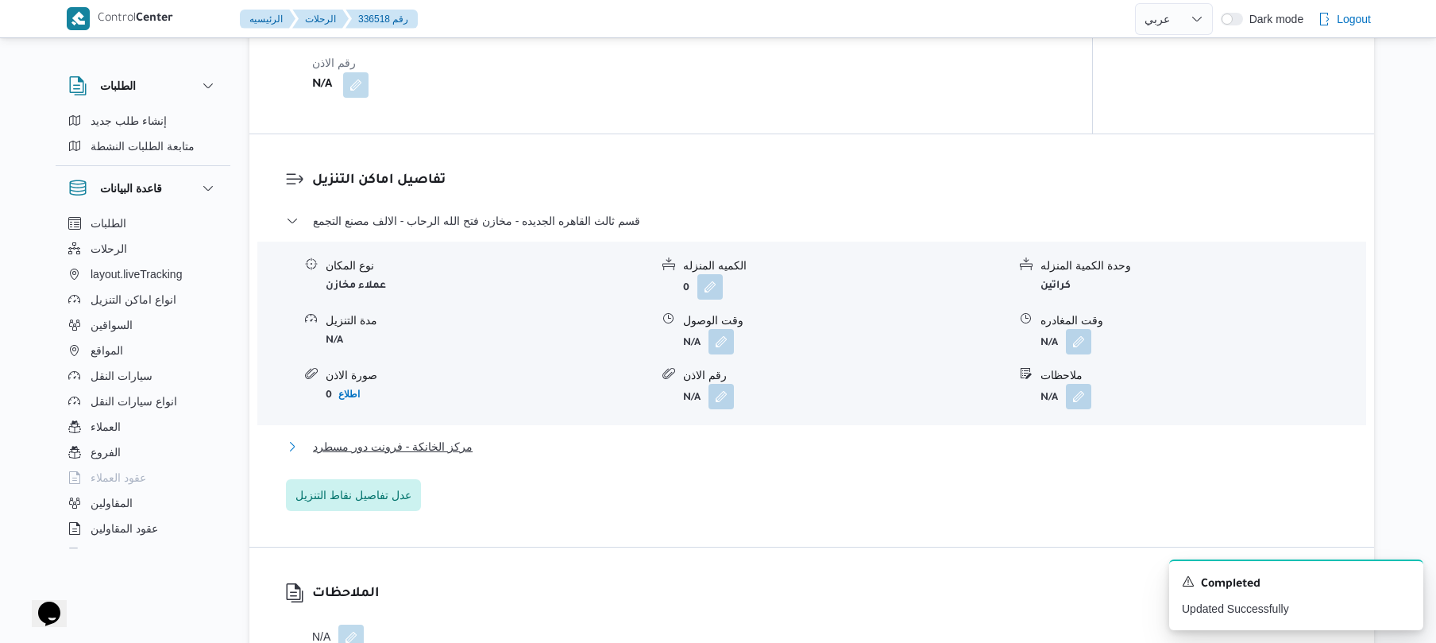
click at [774, 445] on button "مركز الخانكة - فرونت دور مسطرد" at bounding box center [812, 446] width 1052 height 19
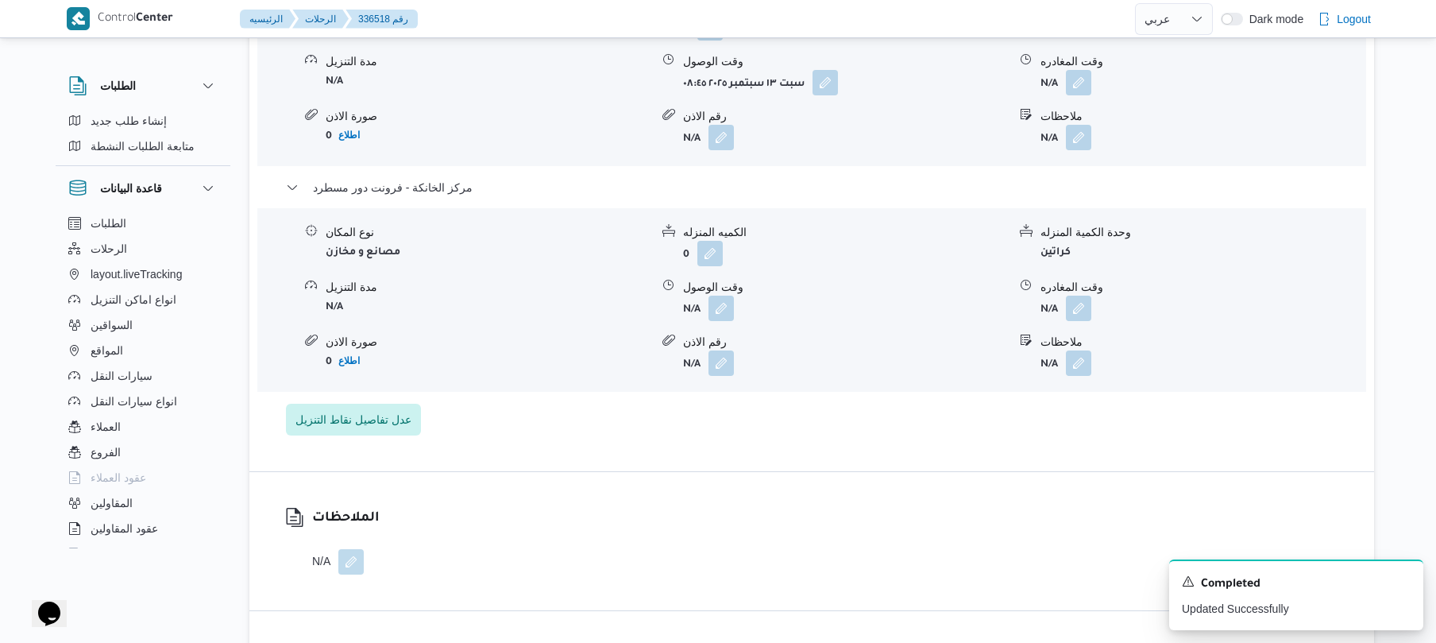
scroll to position [1567, 0]
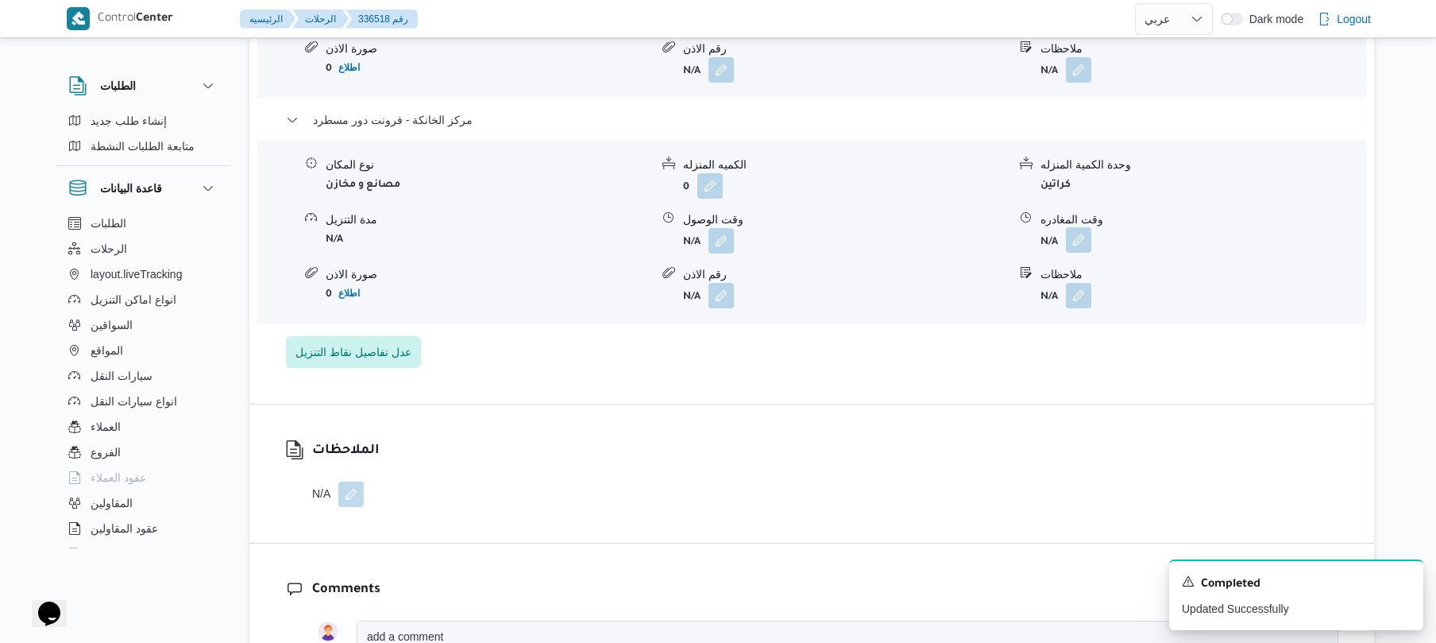
click at [1075, 227] on button "button" at bounding box center [1078, 239] width 25 height 25
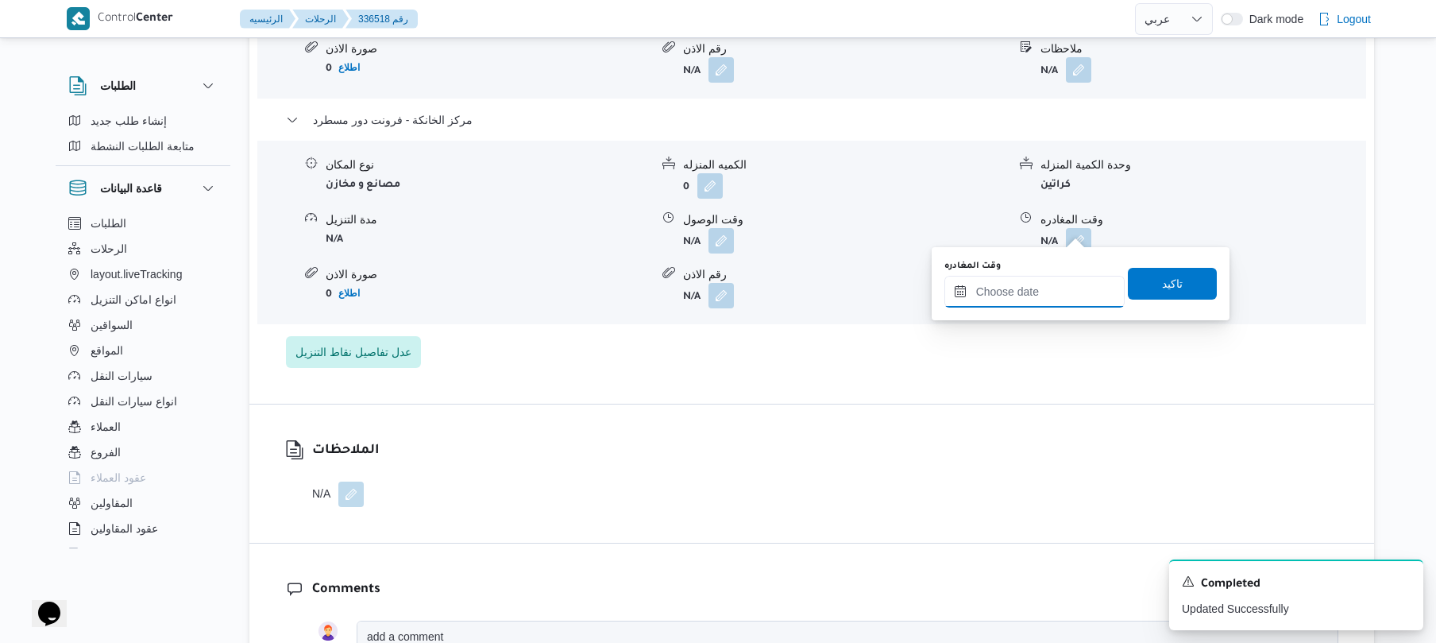
click at [1026, 291] on input "وقت المغادره" at bounding box center [1034, 292] width 180 height 32
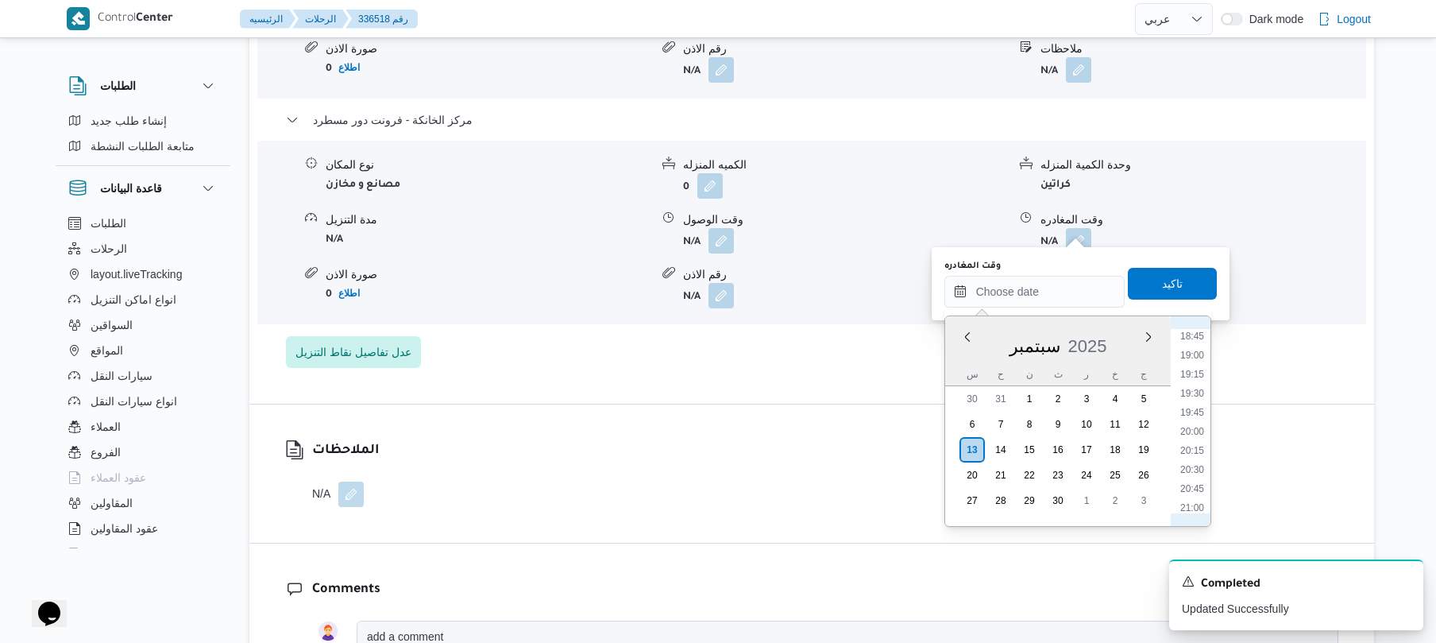
scroll to position [1370, 0]
click at [1195, 458] on li "19:30" at bounding box center [1192, 454] width 37 height 16
type input "١٣/٠٩/٢٠٢٥ ١٩:٣٠"
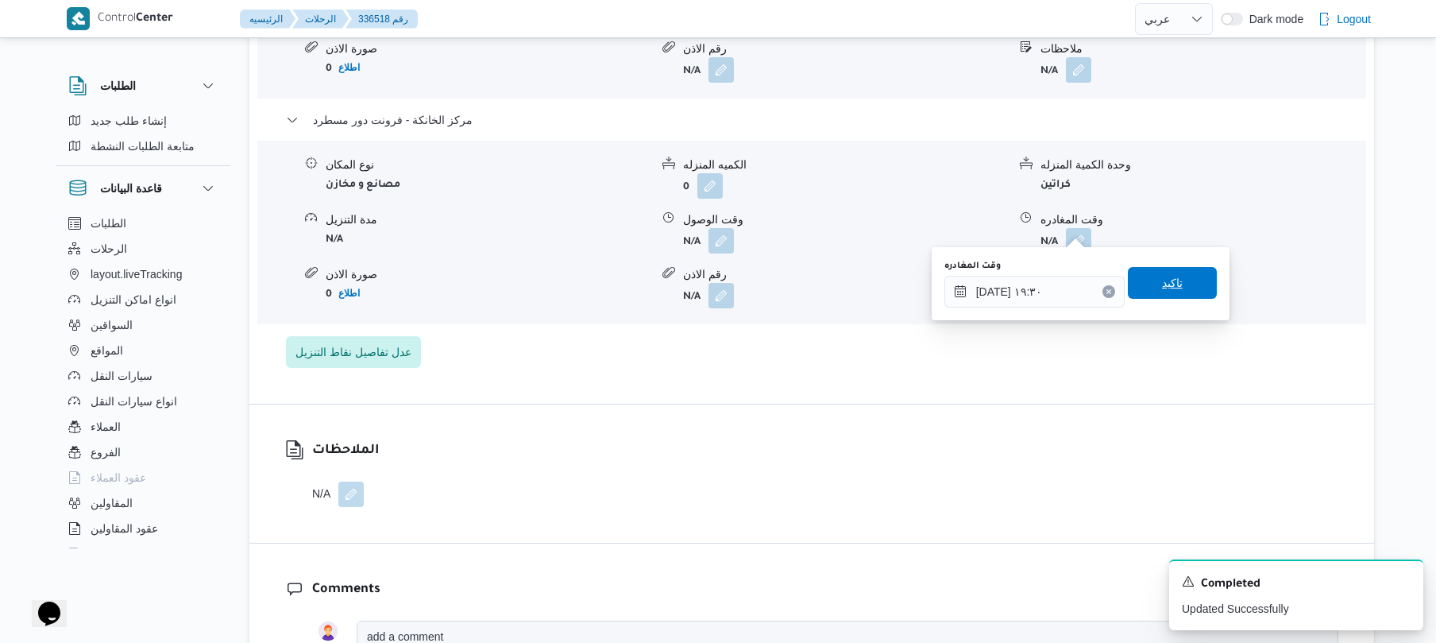
click at [1169, 272] on span "تاكيد" at bounding box center [1172, 283] width 89 height 32
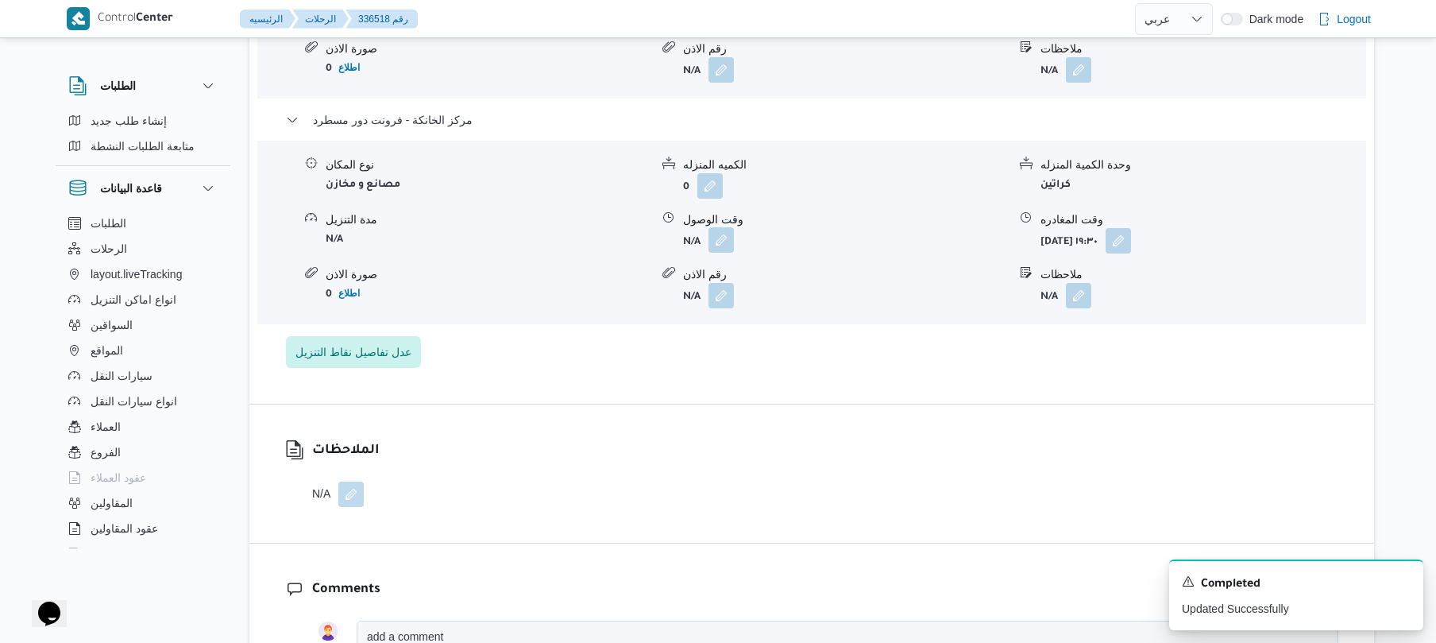
click at [722, 227] on button "button" at bounding box center [720, 239] width 25 height 25
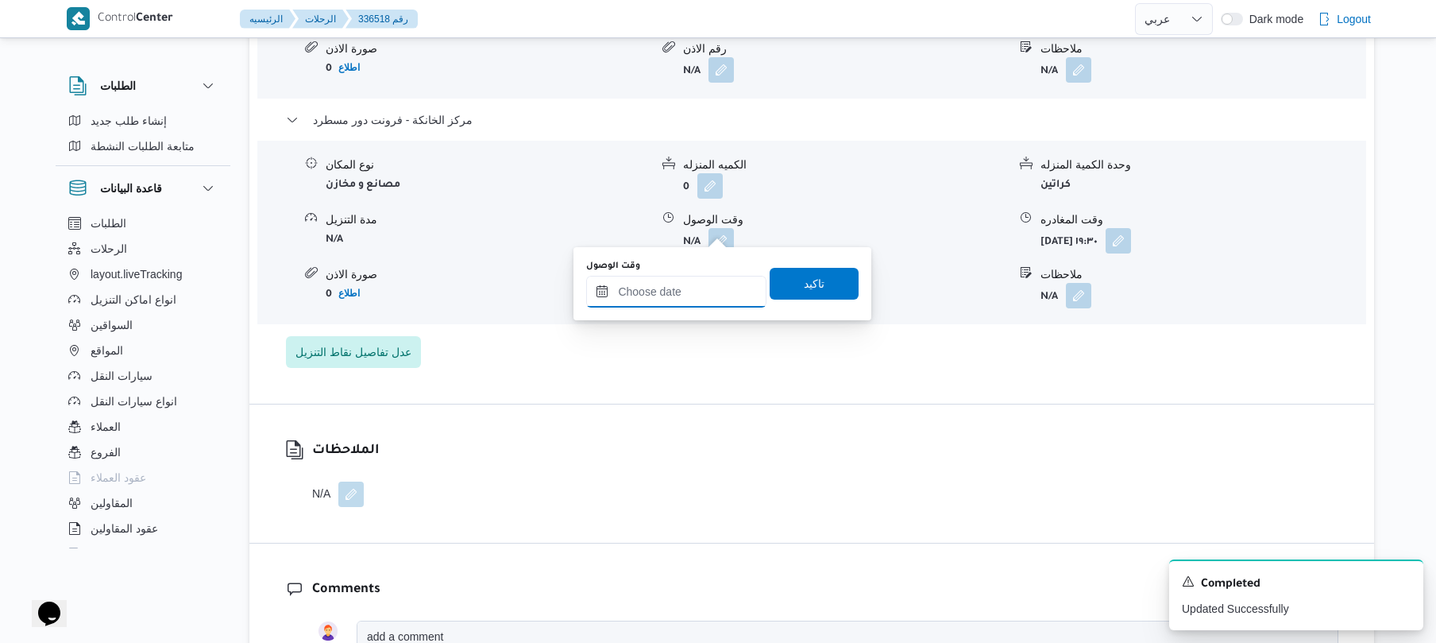
drag, startPoint x: 687, startPoint y: 297, endPoint x: 701, endPoint y: 292, distance: 14.3
click at [687, 297] on input "وقت الوصول" at bounding box center [676, 292] width 180 height 32
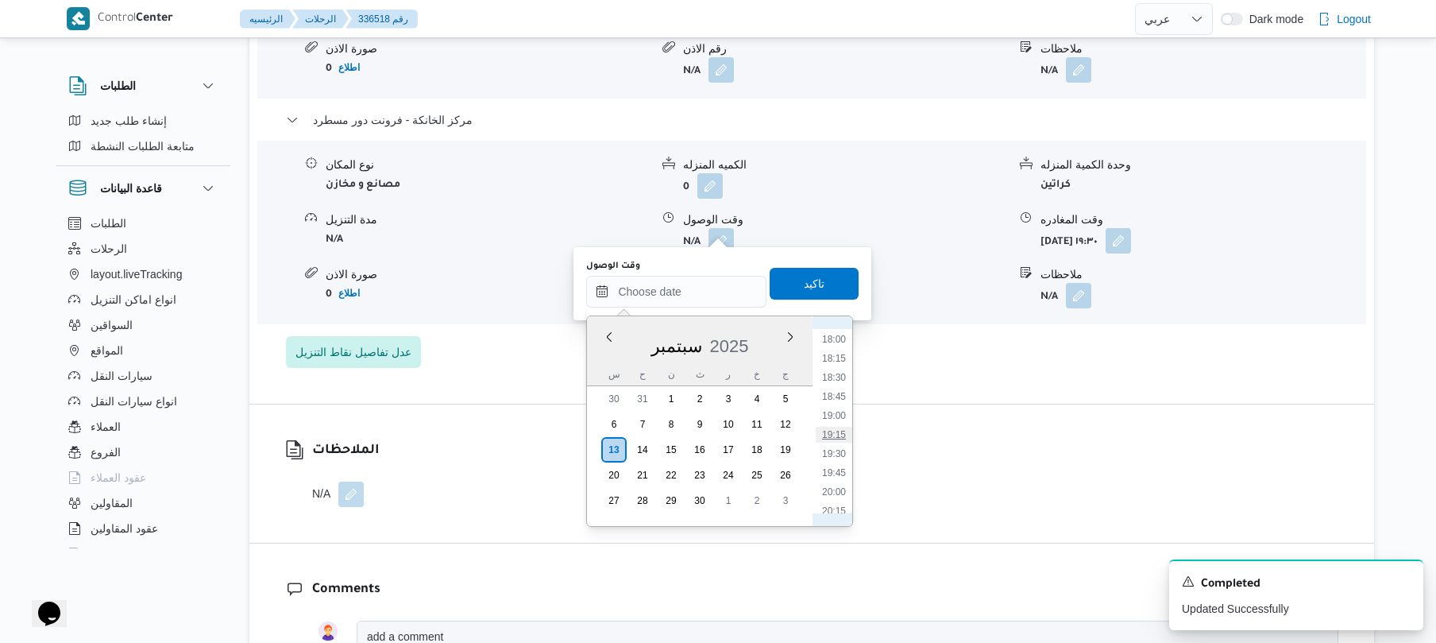
click at [837, 432] on li "19:15" at bounding box center [834, 435] width 37 height 16
type input "١٣/٠٩/٢٠٢٥ ١٩:١٥"
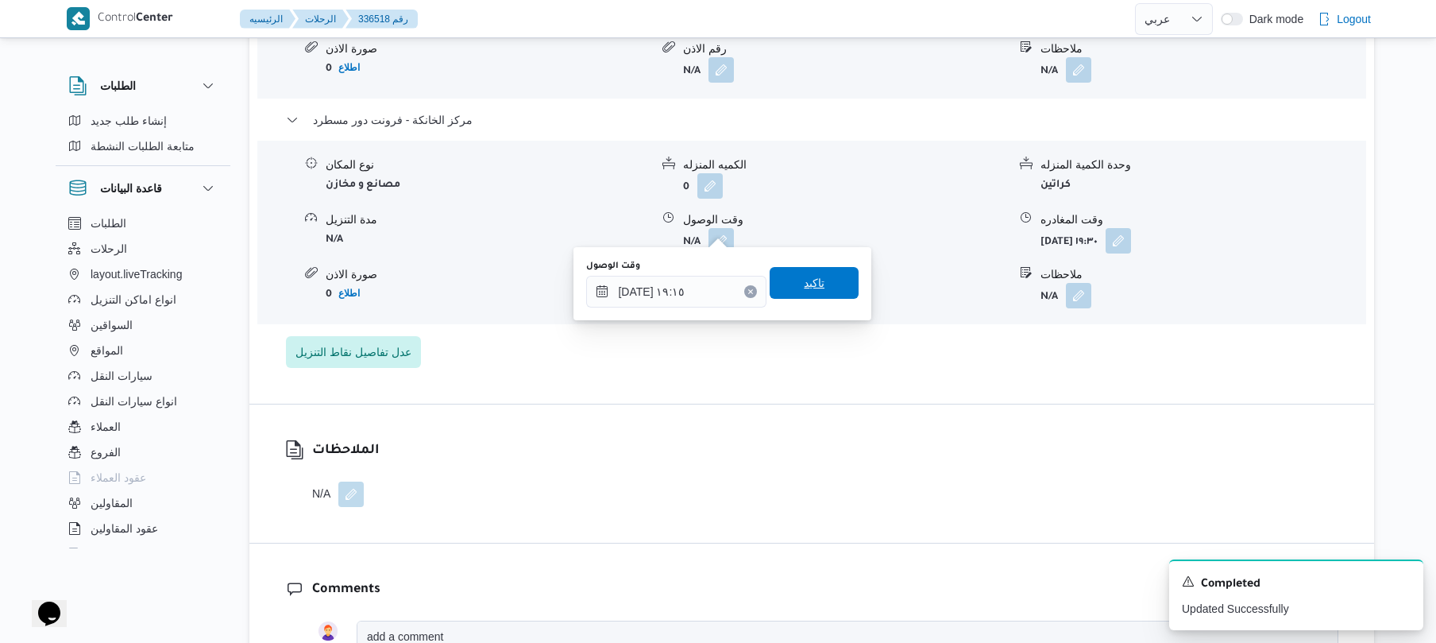
click at [823, 280] on span "تاكيد" at bounding box center [814, 283] width 89 height 32
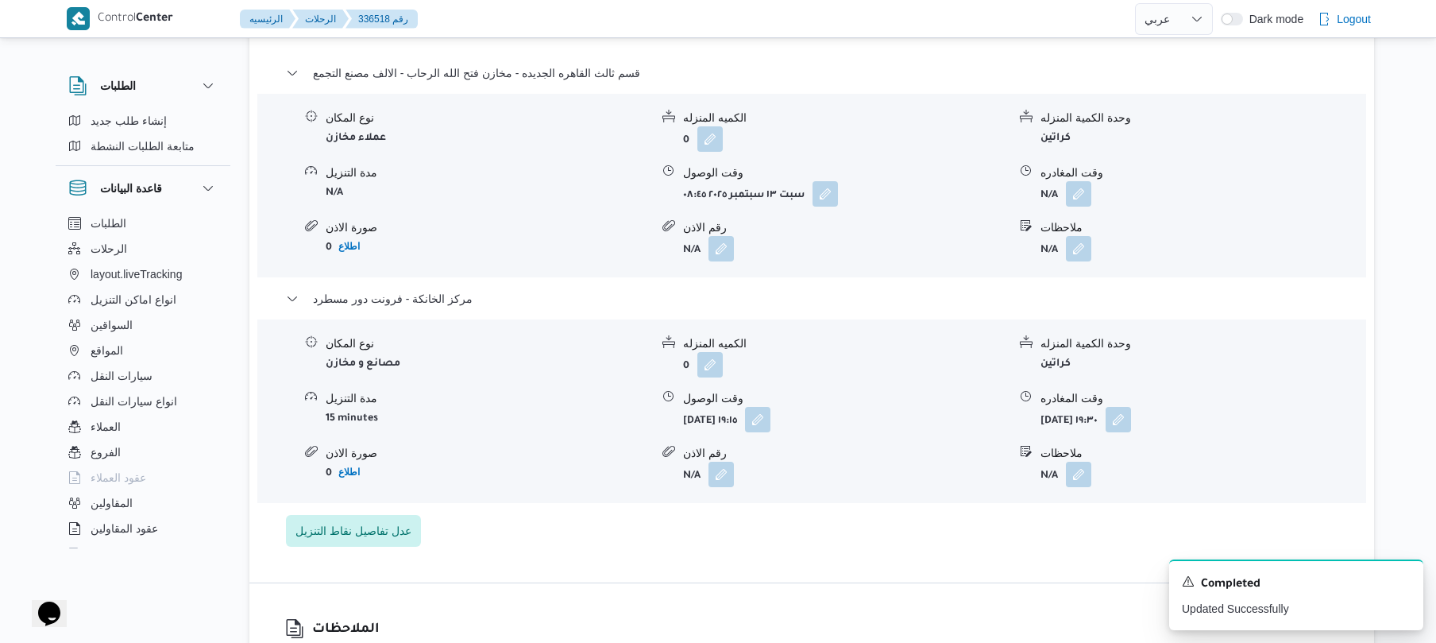
scroll to position [1355, 0]
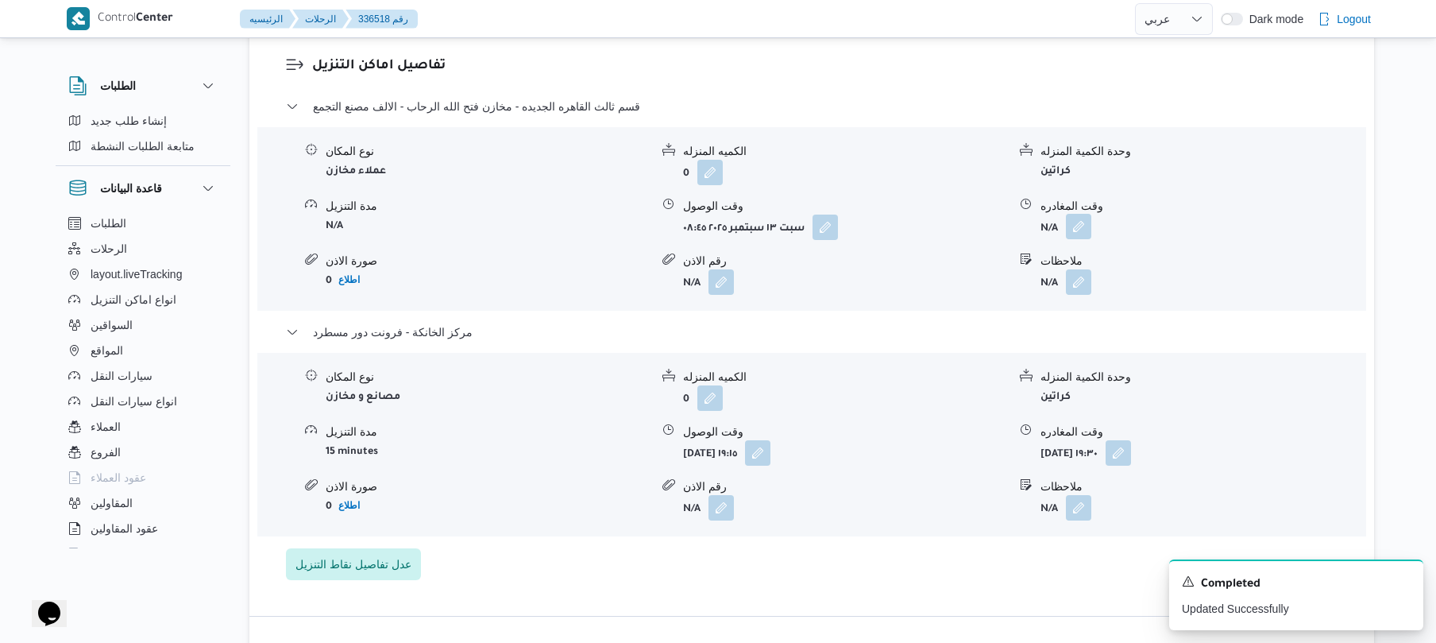
click at [1087, 214] on button "button" at bounding box center [1078, 226] width 25 height 25
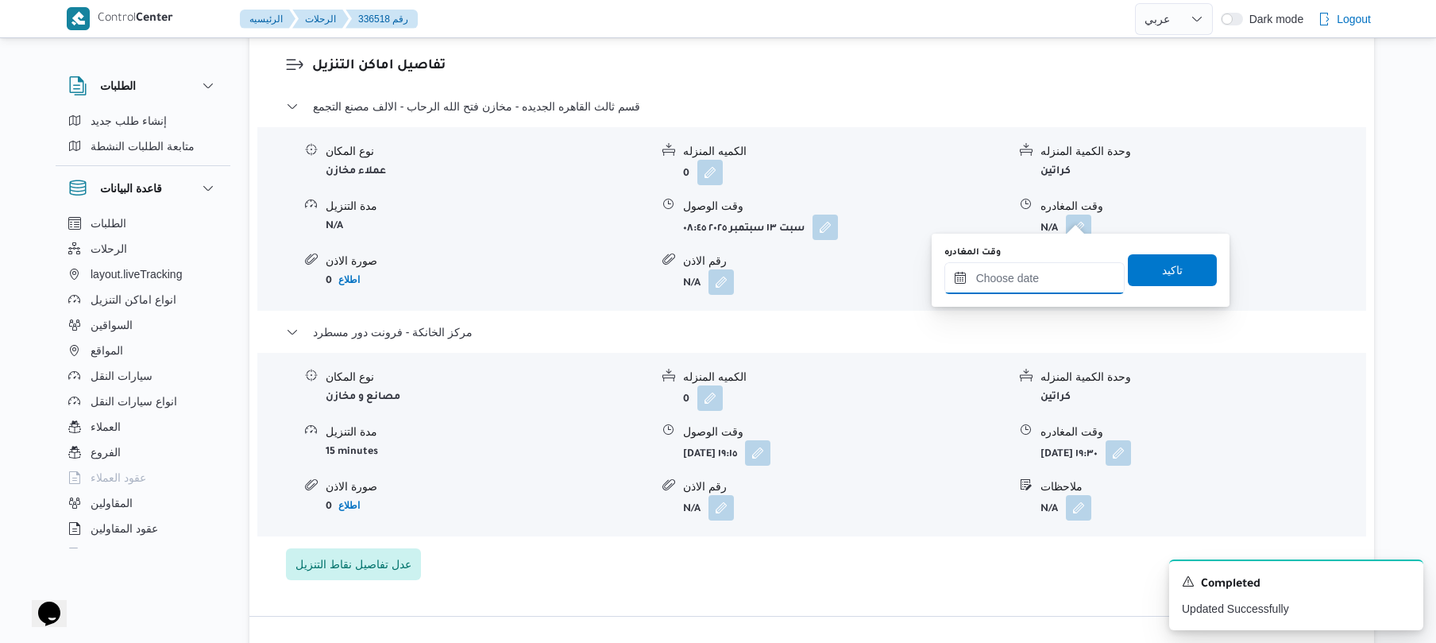
click at [1021, 271] on input "وقت المغادره" at bounding box center [1034, 278] width 180 height 32
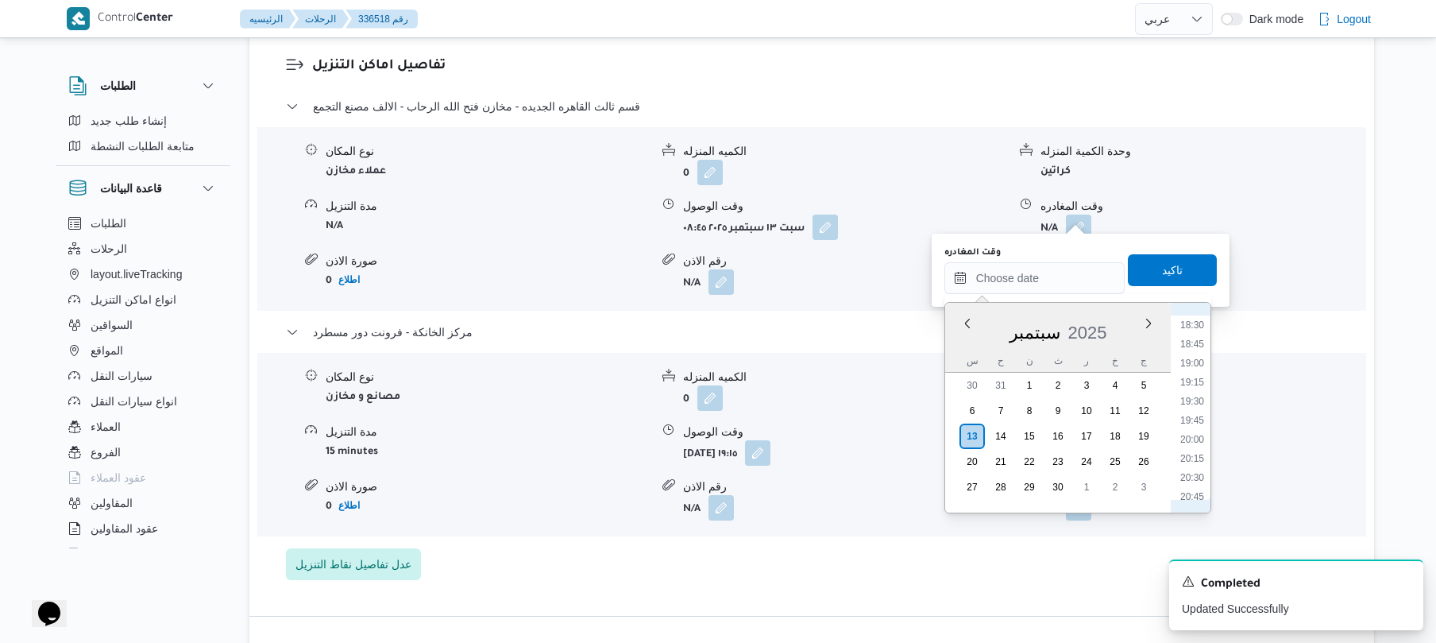
scroll to position [1370, 0]
click at [1187, 365] on li "18:30" at bounding box center [1192, 364] width 37 height 16
type input "١٣/٠٩/٢٠٢٥ ١٨:٣٠"
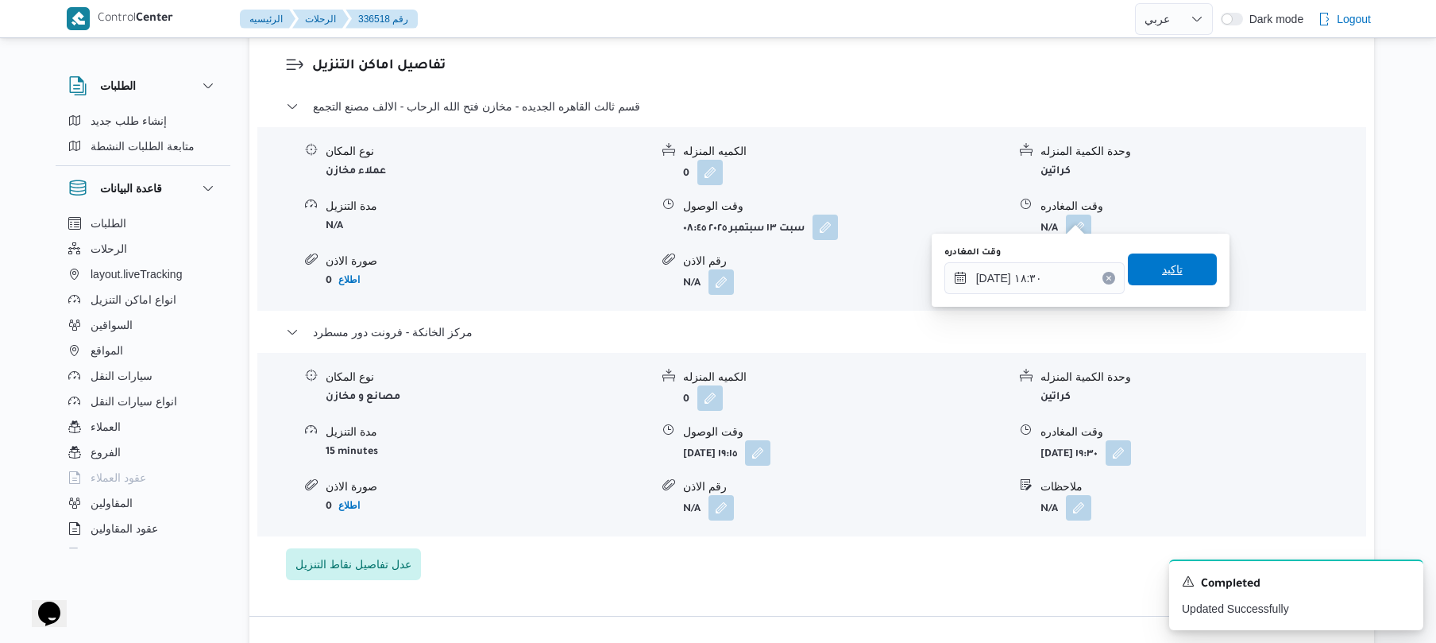
click at [1179, 278] on span "تاكيد" at bounding box center [1172, 269] width 89 height 32
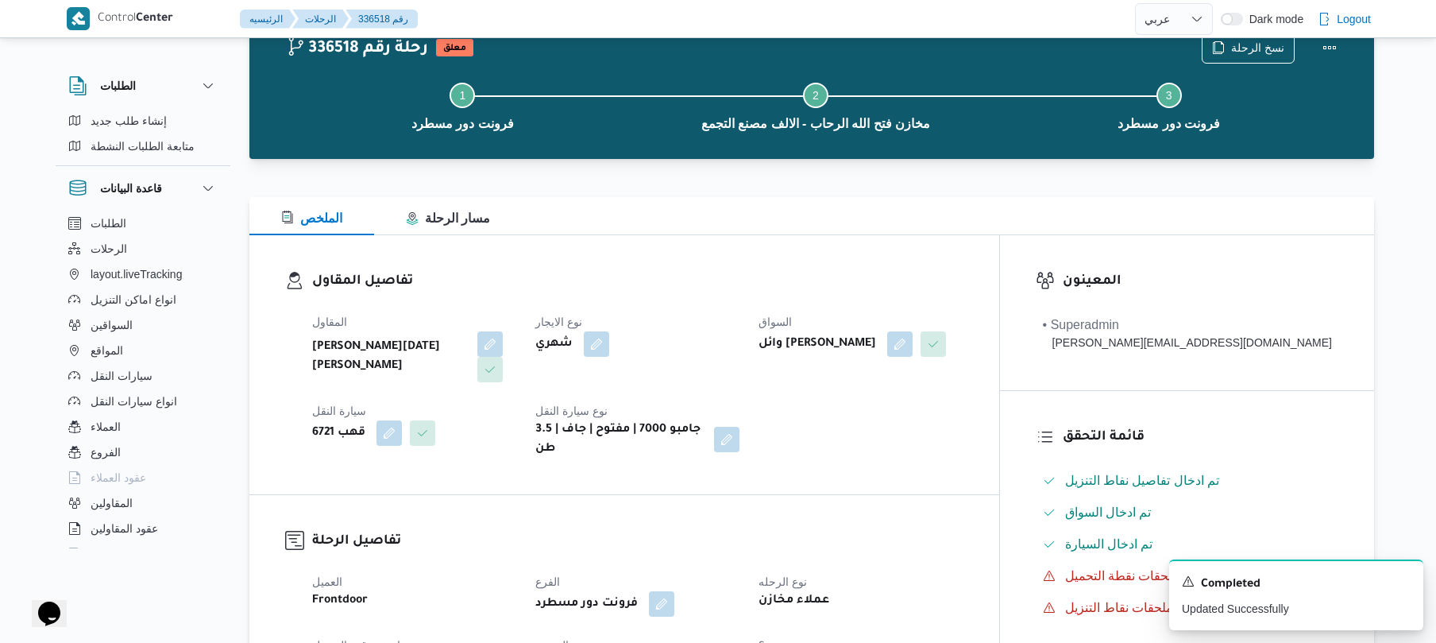
scroll to position [0, 0]
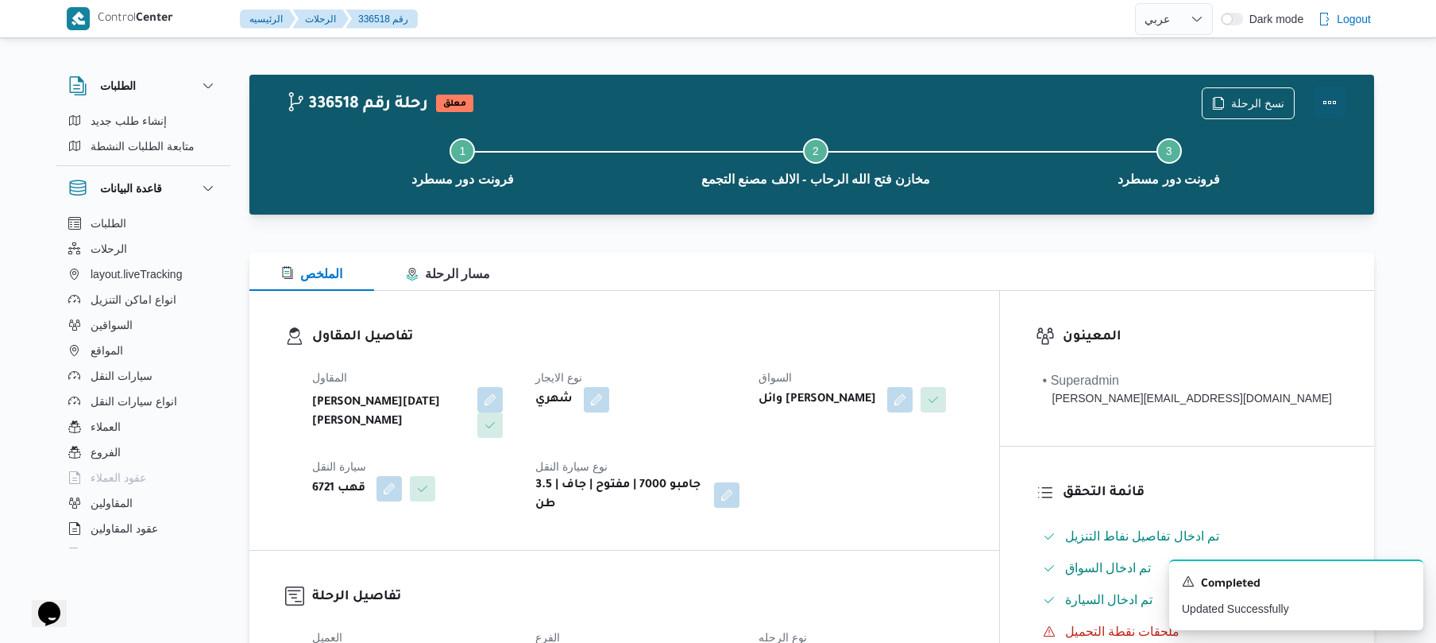
click at [1335, 102] on button "Actions" at bounding box center [1330, 103] width 32 height 32
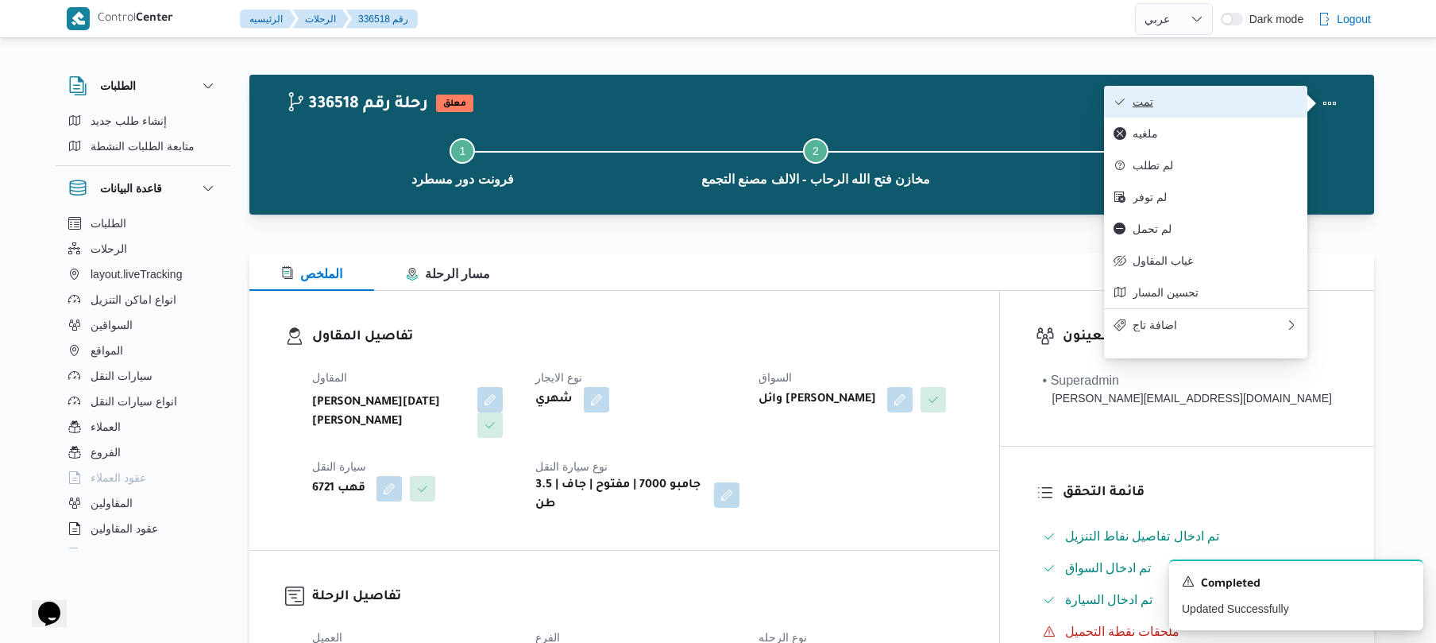
click at [1245, 112] on button "تمت" at bounding box center [1205, 102] width 203 height 32
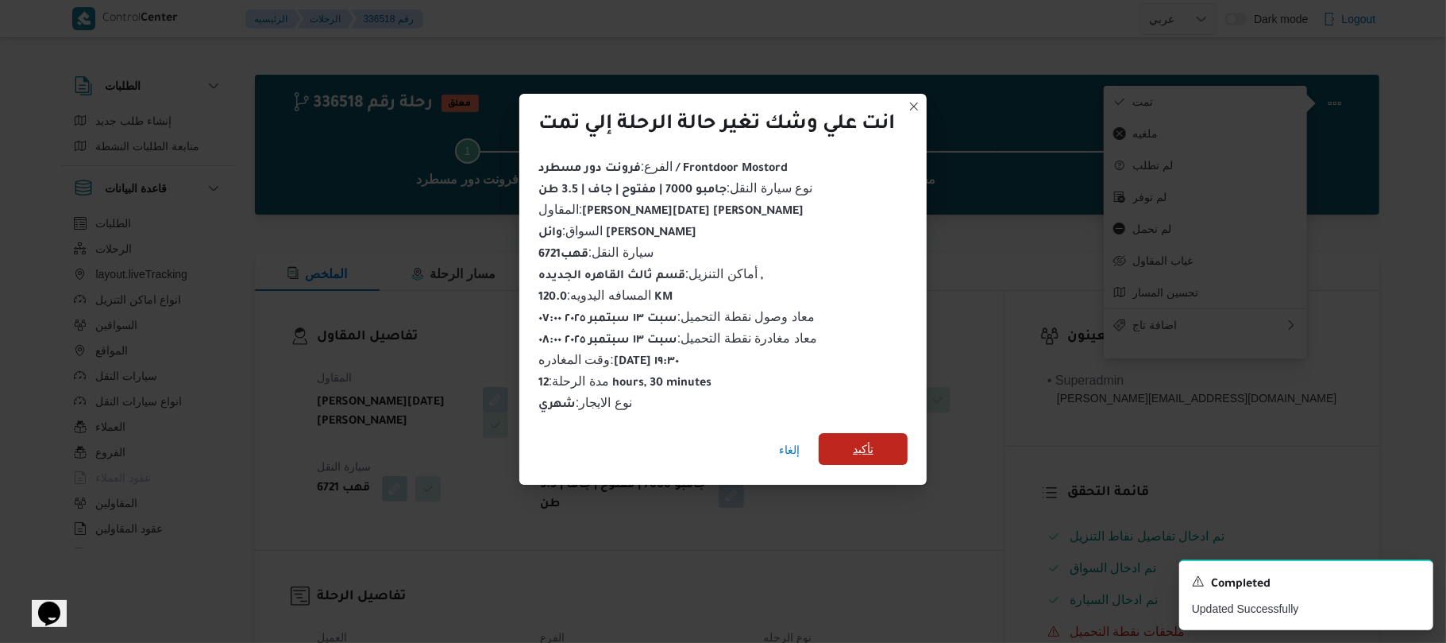
click at [874, 439] on span "تأكيد" at bounding box center [863, 448] width 21 height 19
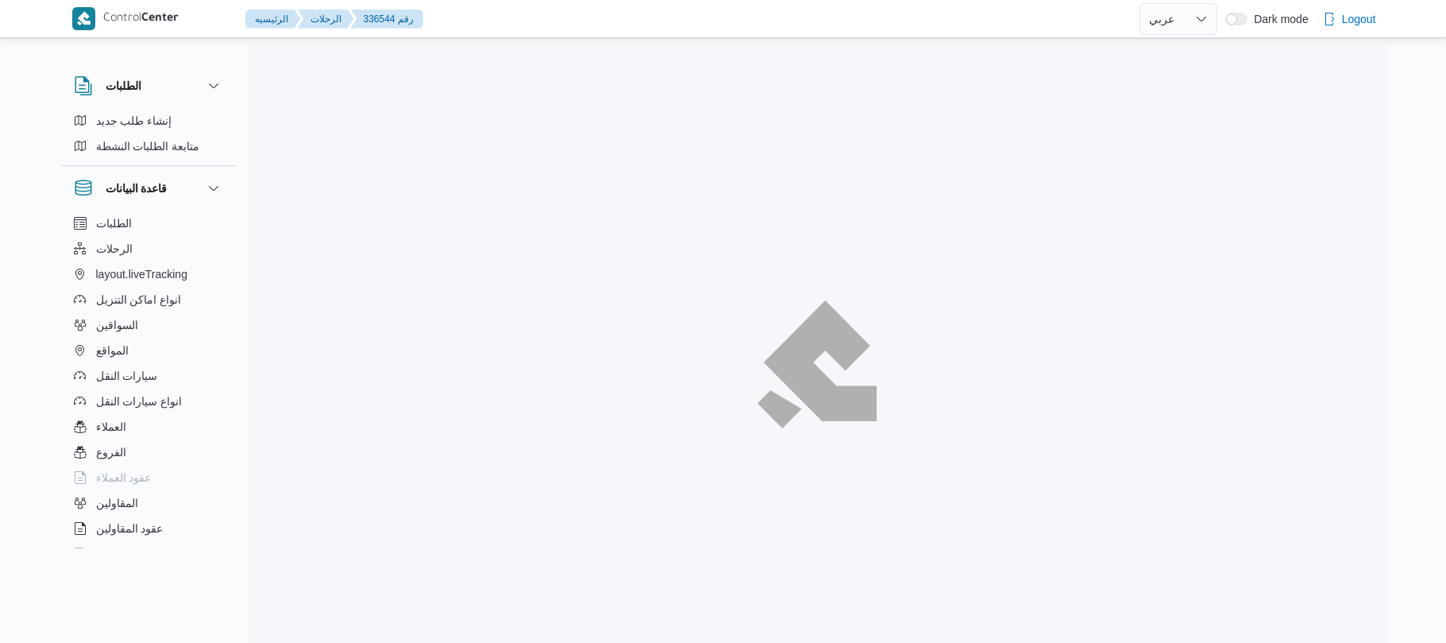
select select "ar"
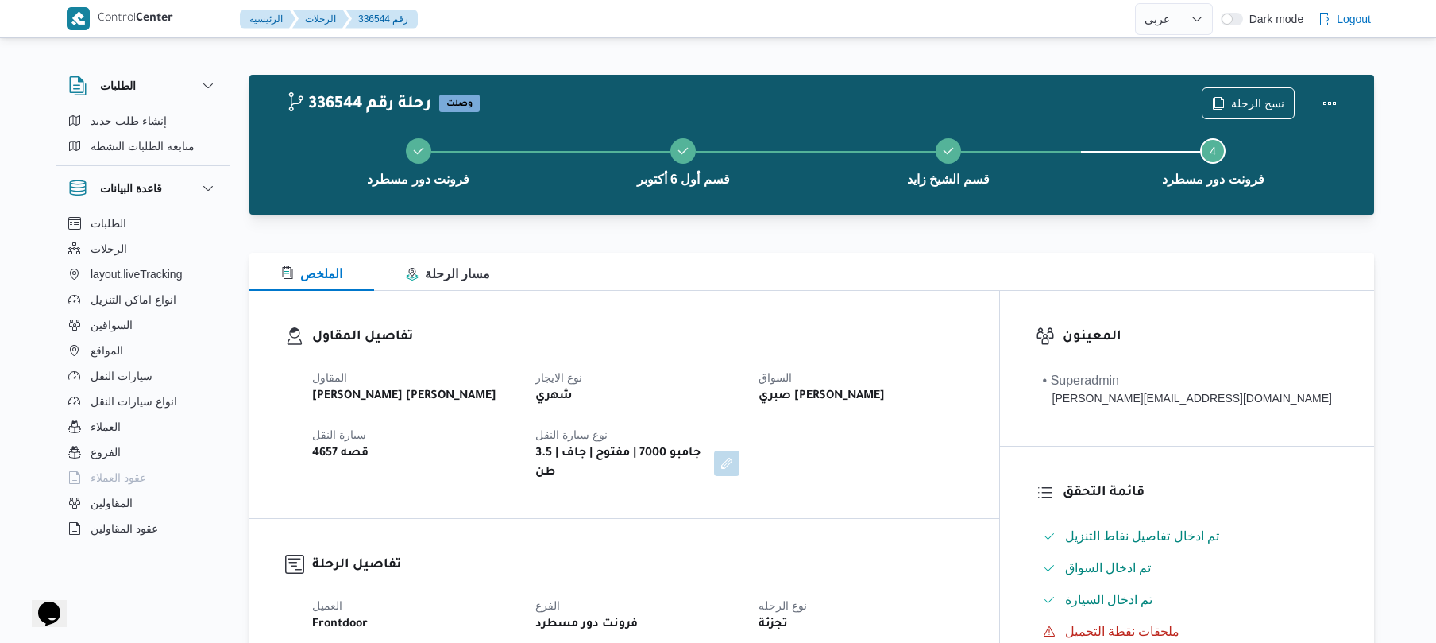
click at [1001, 276] on div "الملخص مسار الرحلة" at bounding box center [811, 272] width 1125 height 38
click at [863, 289] on div "الملخص مسار الرحلة" at bounding box center [811, 272] width 1125 height 38
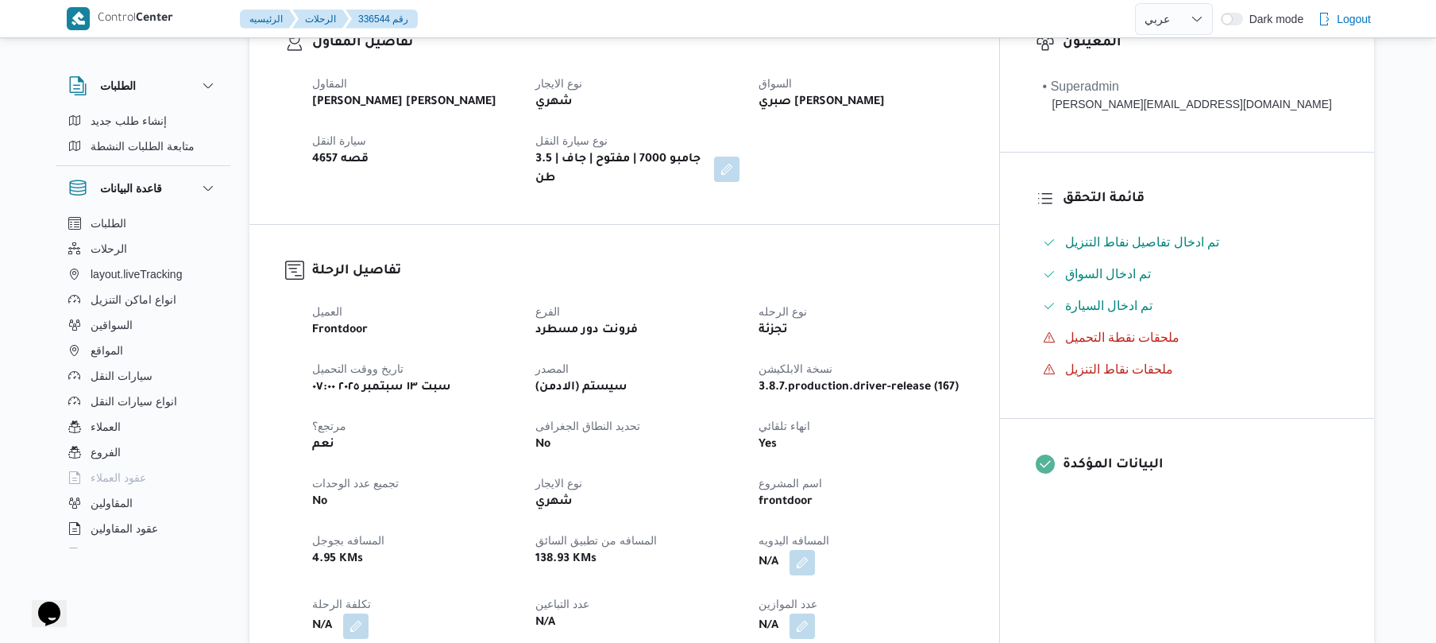
scroll to position [508, 0]
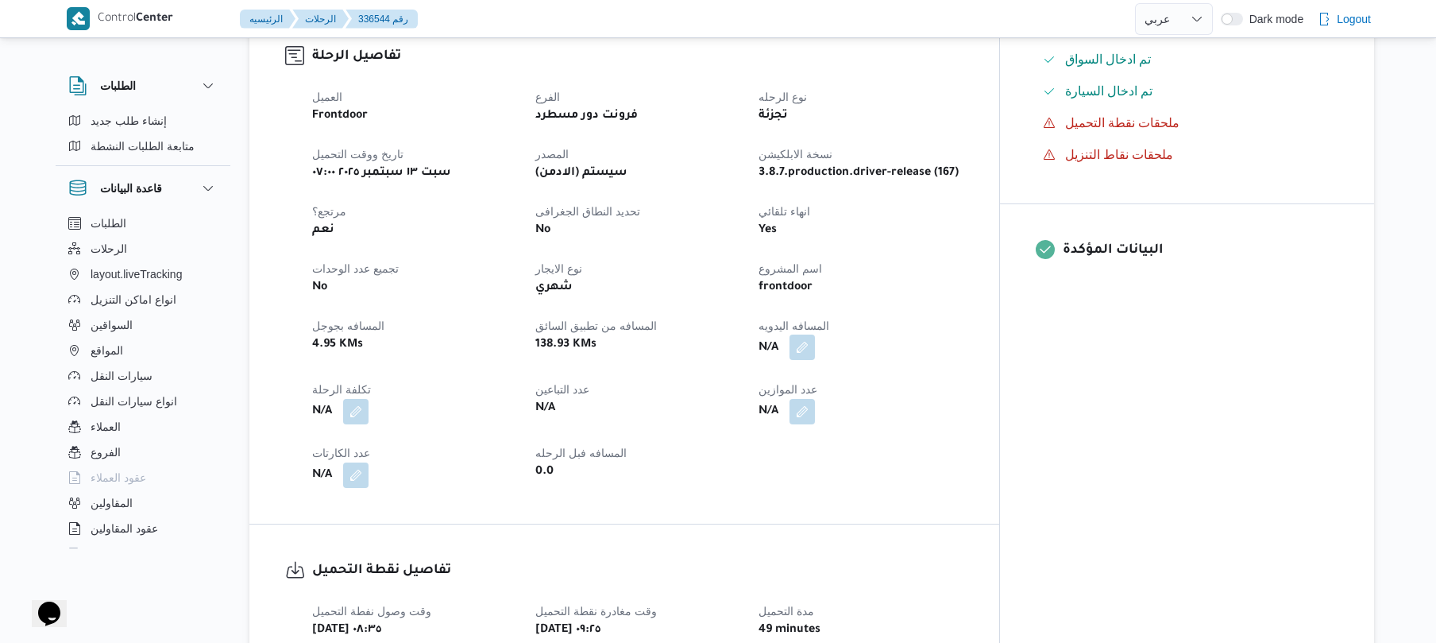
click at [815, 334] on button "button" at bounding box center [801, 346] width 25 height 25
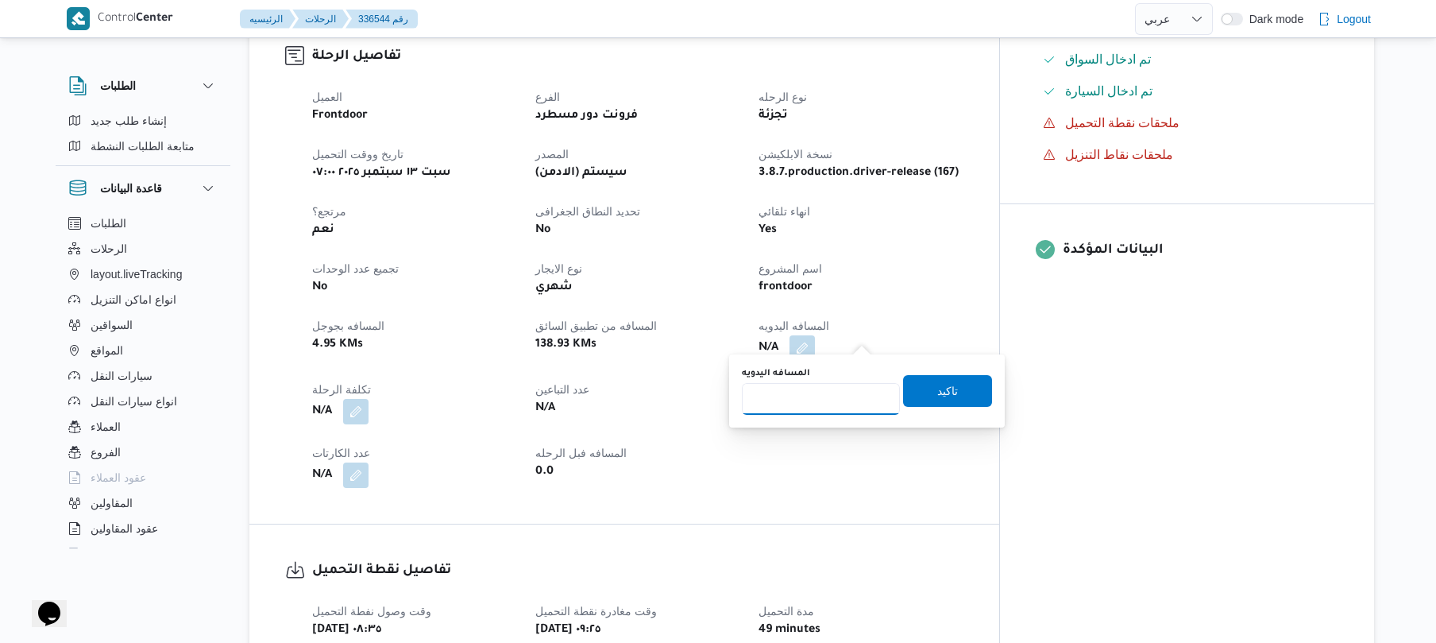
click at [828, 399] on input "المسافه اليدويه" at bounding box center [821, 399] width 158 height 32
type input "1"
type input "130"
click at [938, 394] on span "تاكيد" at bounding box center [947, 389] width 21 height 19
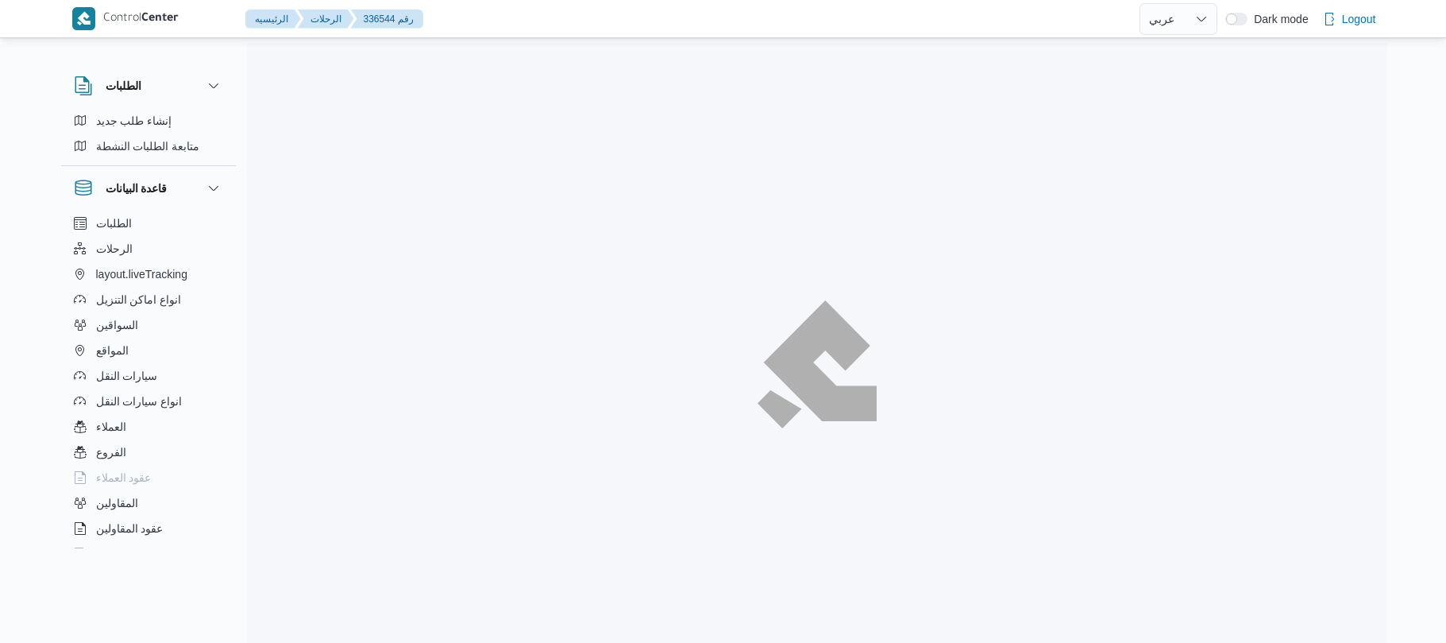
select select "ar"
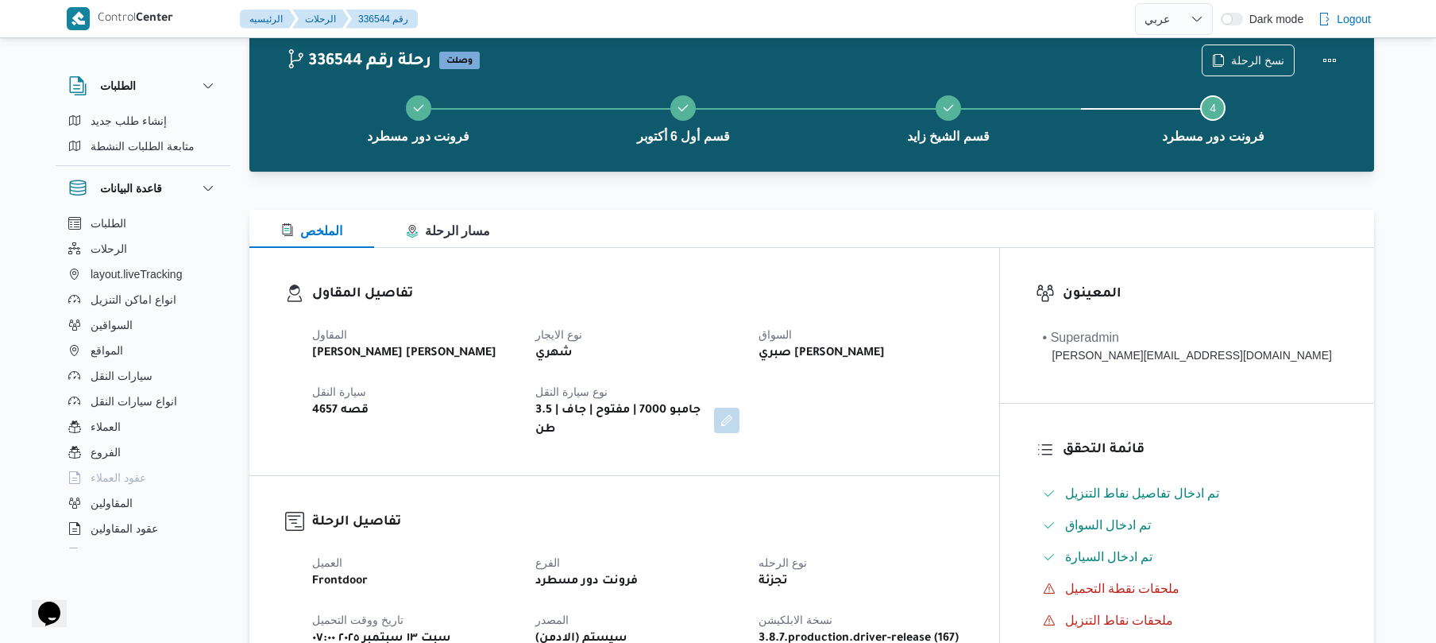
click at [963, 311] on dl "تفاصيل المقاول المقاول [PERSON_NAME] [PERSON_NAME] نوع الايجار شهري السواق صبري…" at bounding box center [637, 362] width 651 height 156
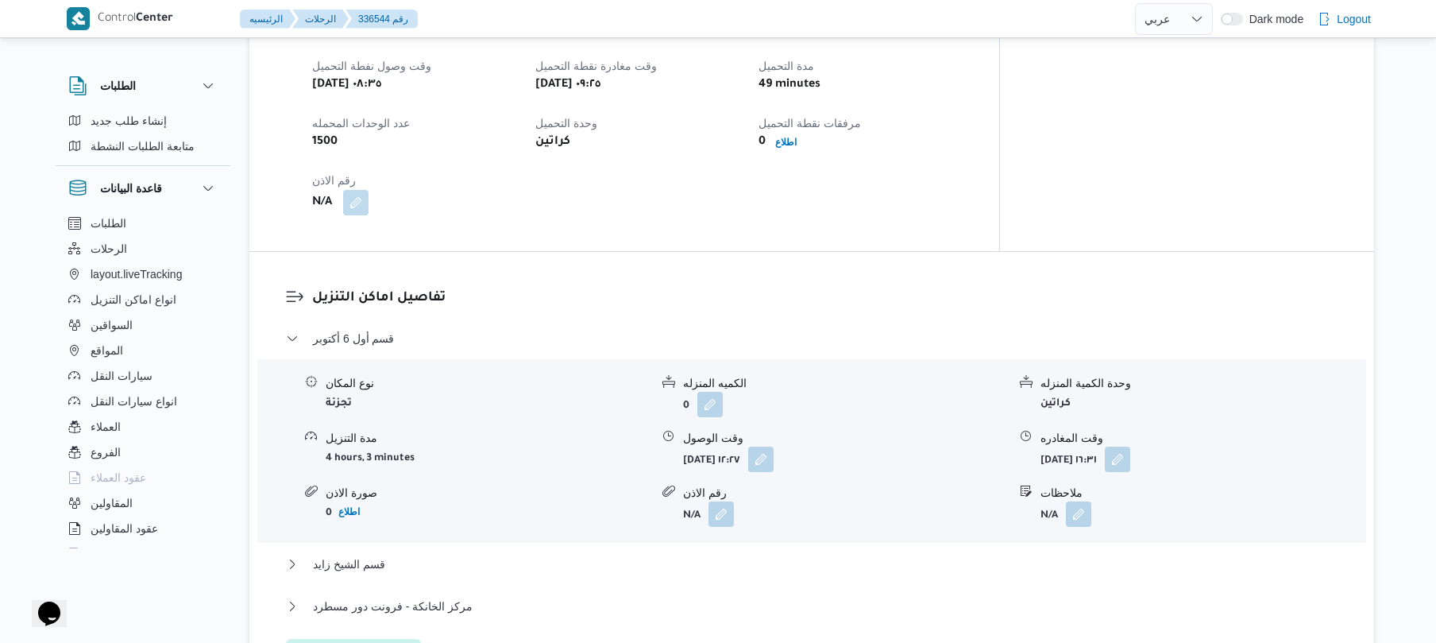
scroll to position [1011, 0]
